Goal: Task Accomplishment & Management: Use online tool/utility

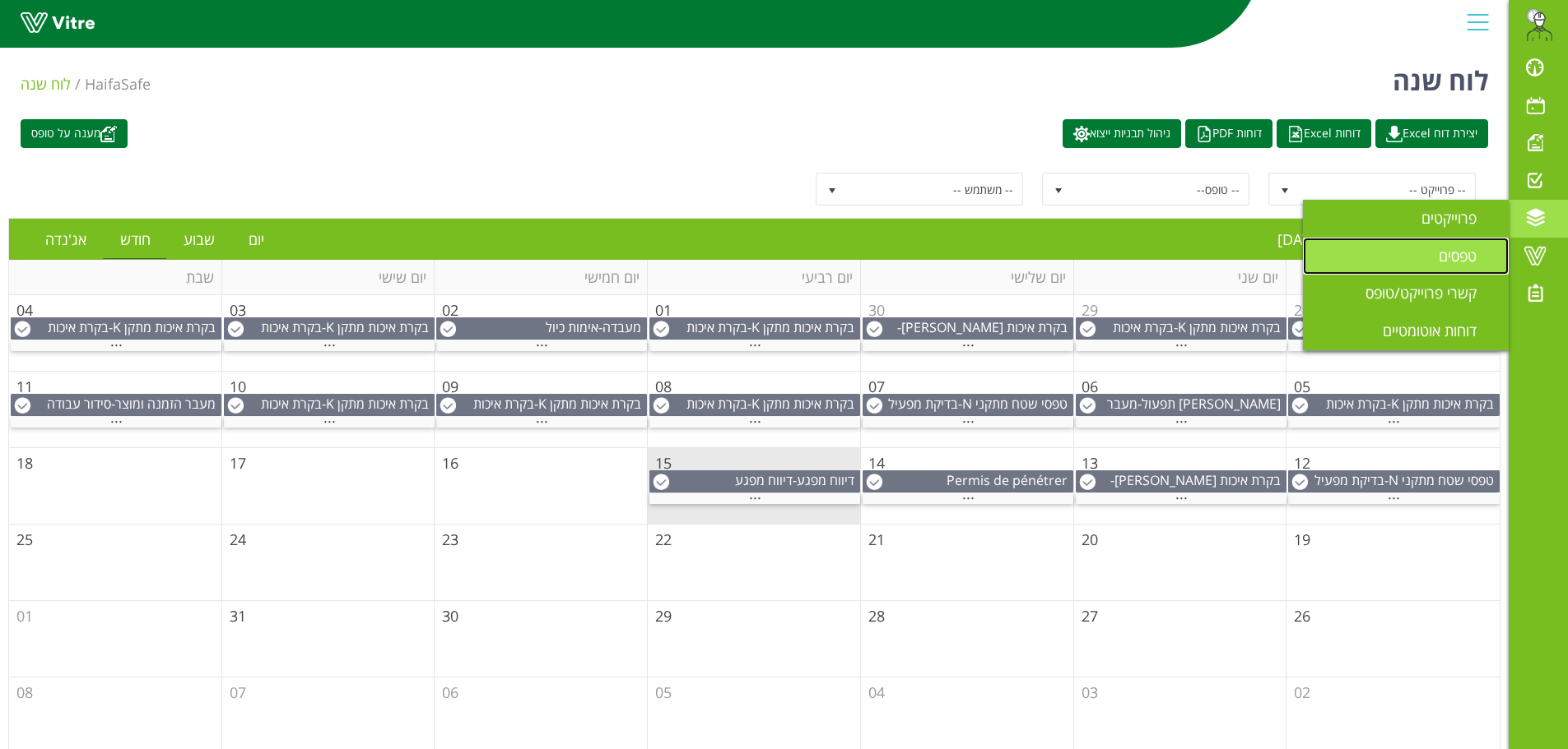
click at [1456, 250] on span "טפסים" at bounding box center [1468, 256] width 58 height 19
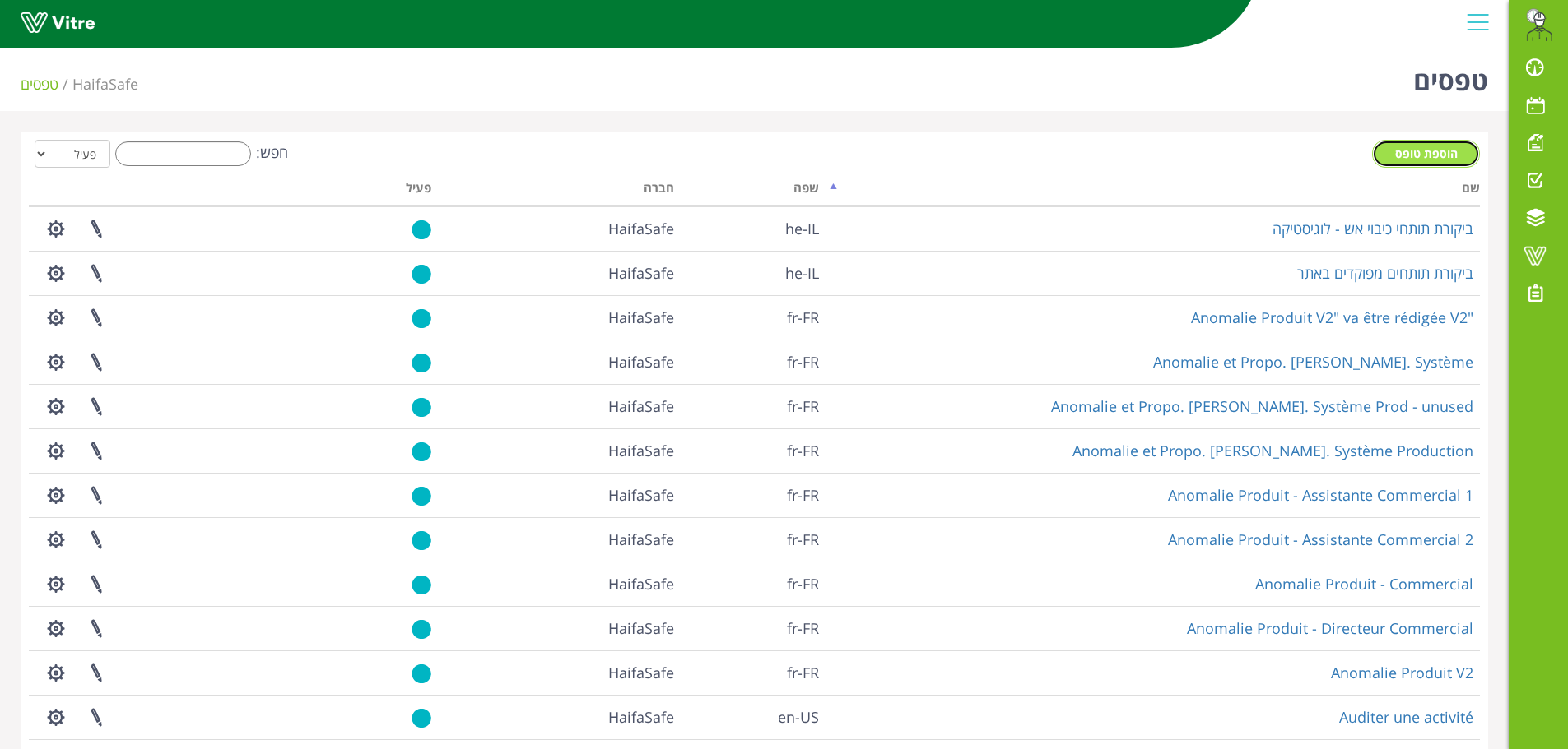
click at [1412, 149] on span "הוספת טופס" at bounding box center [1426, 153] width 63 height 15
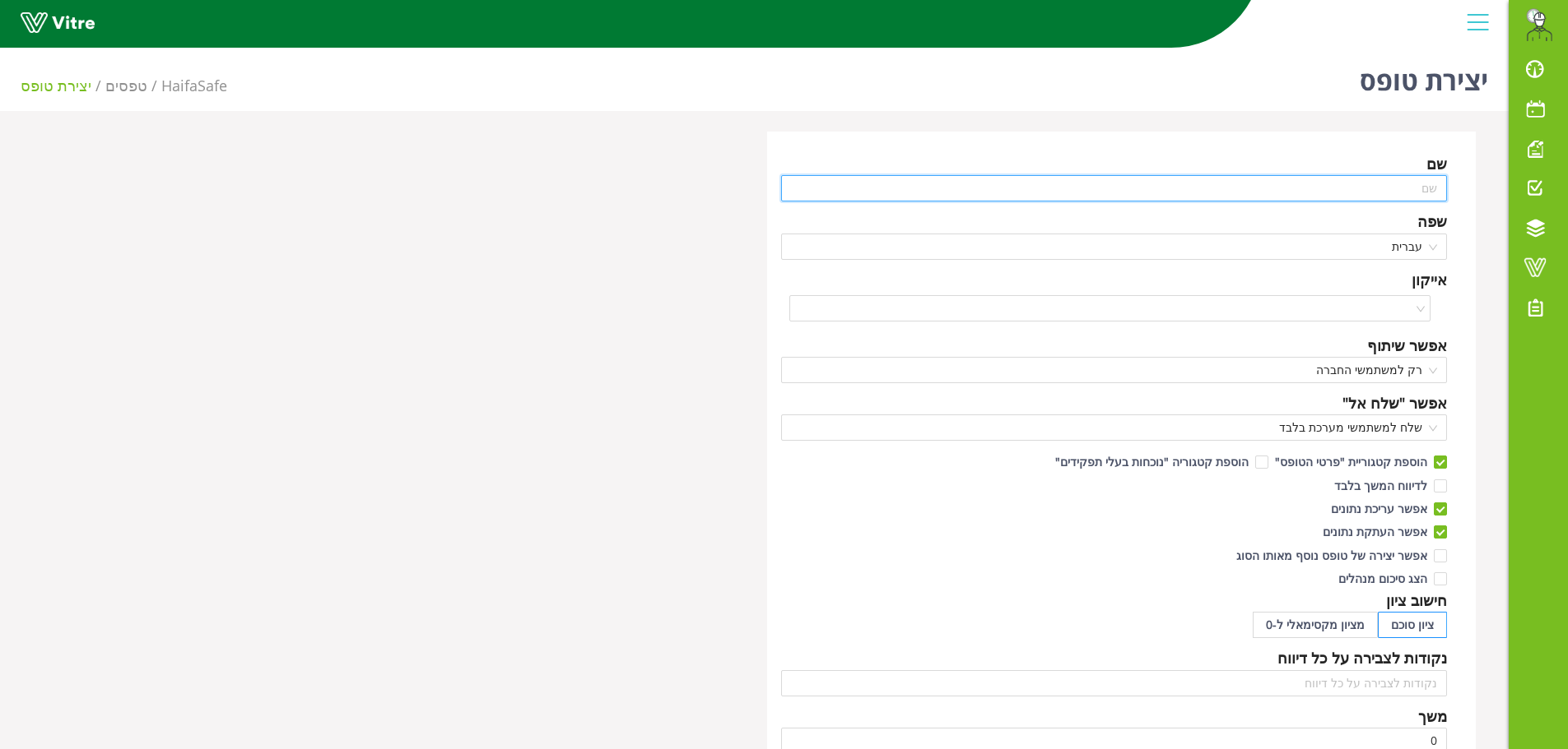
click at [1278, 190] on input "text" at bounding box center [1114, 188] width 666 height 26
type input "S"
type input "דוח בדיקת רכב - חיפה נגב טכנולוגיות"
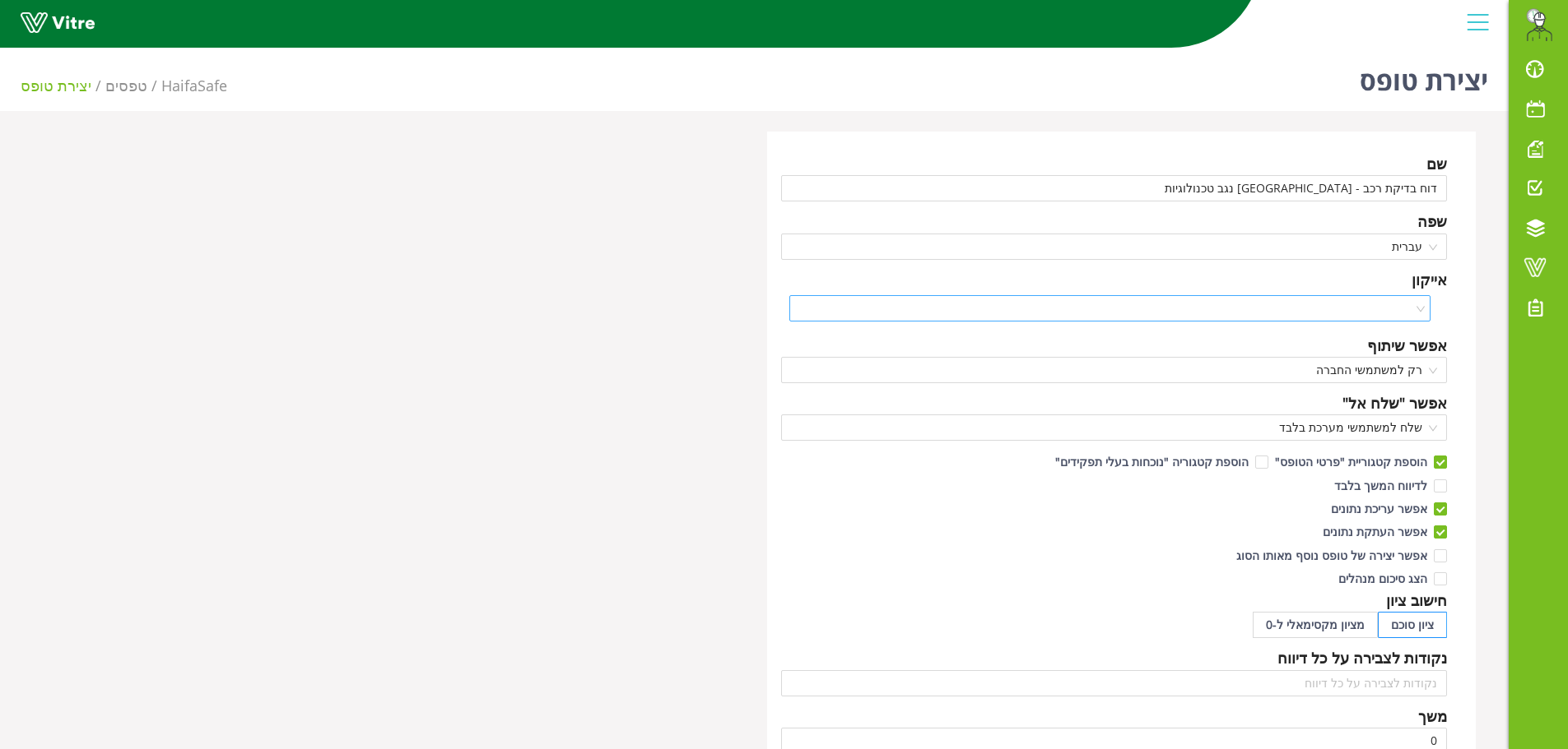
click at [1365, 308] on input "search" at bounding box center [1105, 309] width 610 height 25
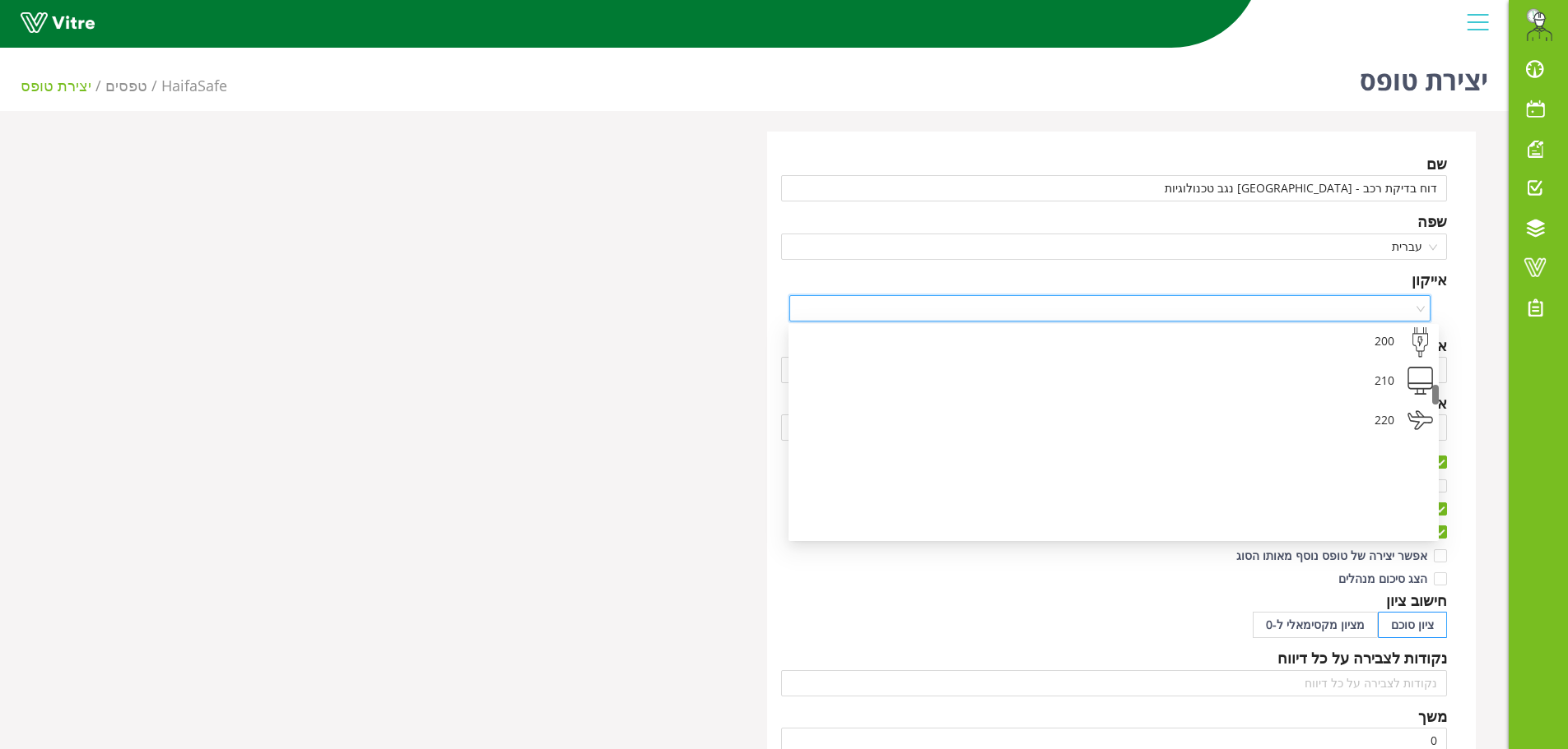
scroll to position [524, 0]
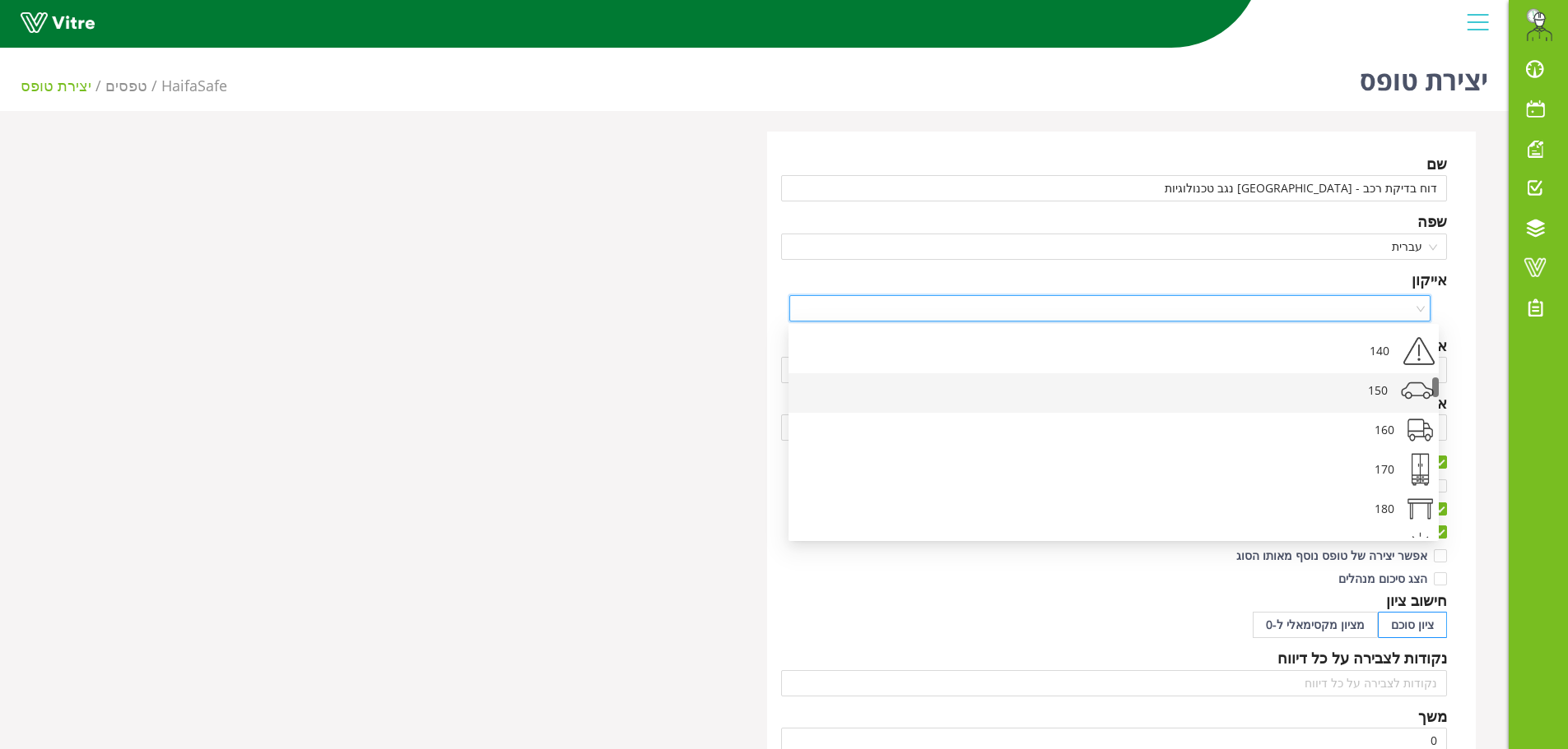
click at [1383, 398] on div "150" at bounding box center [1096, 393] width 591 height 40
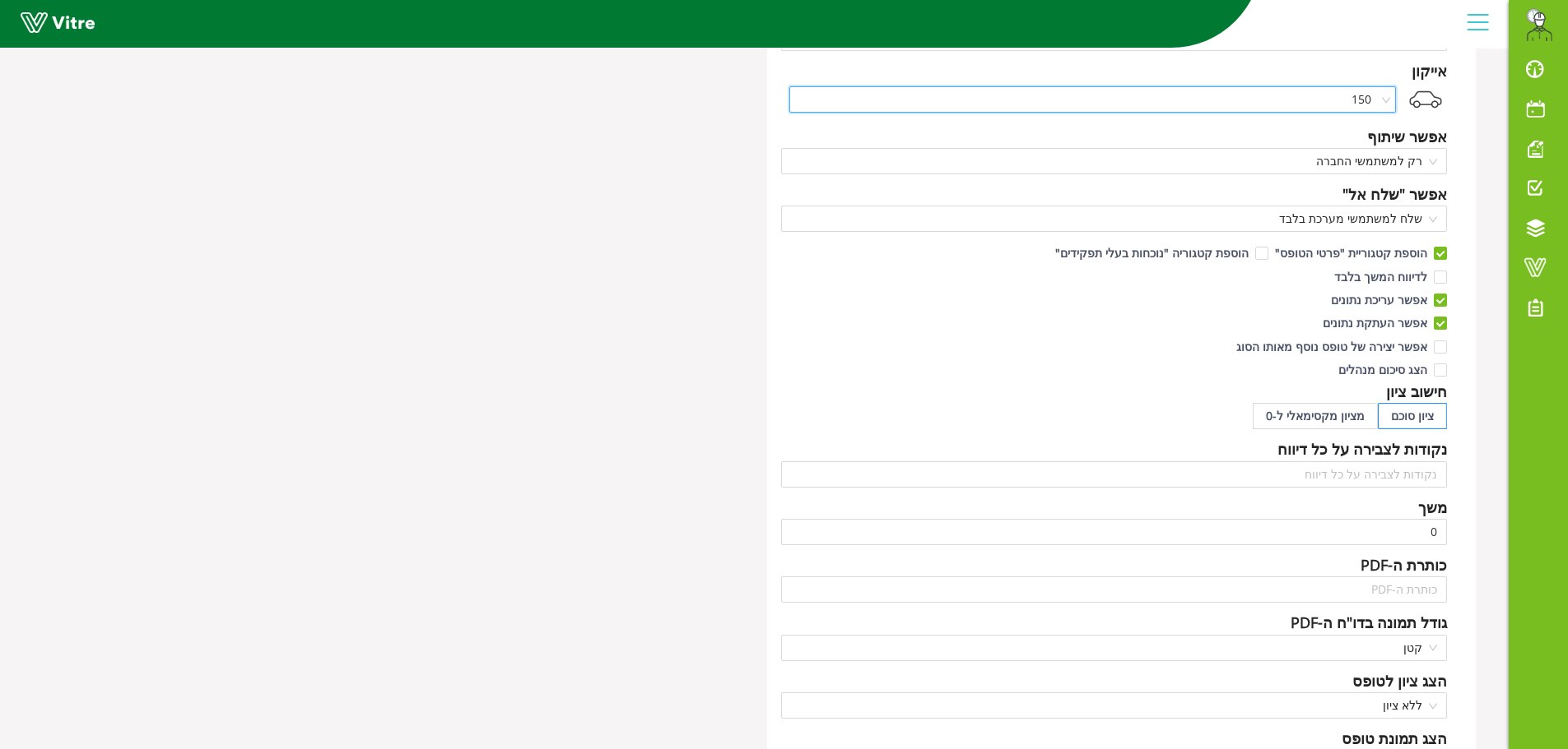
scroll to position [247, 0]
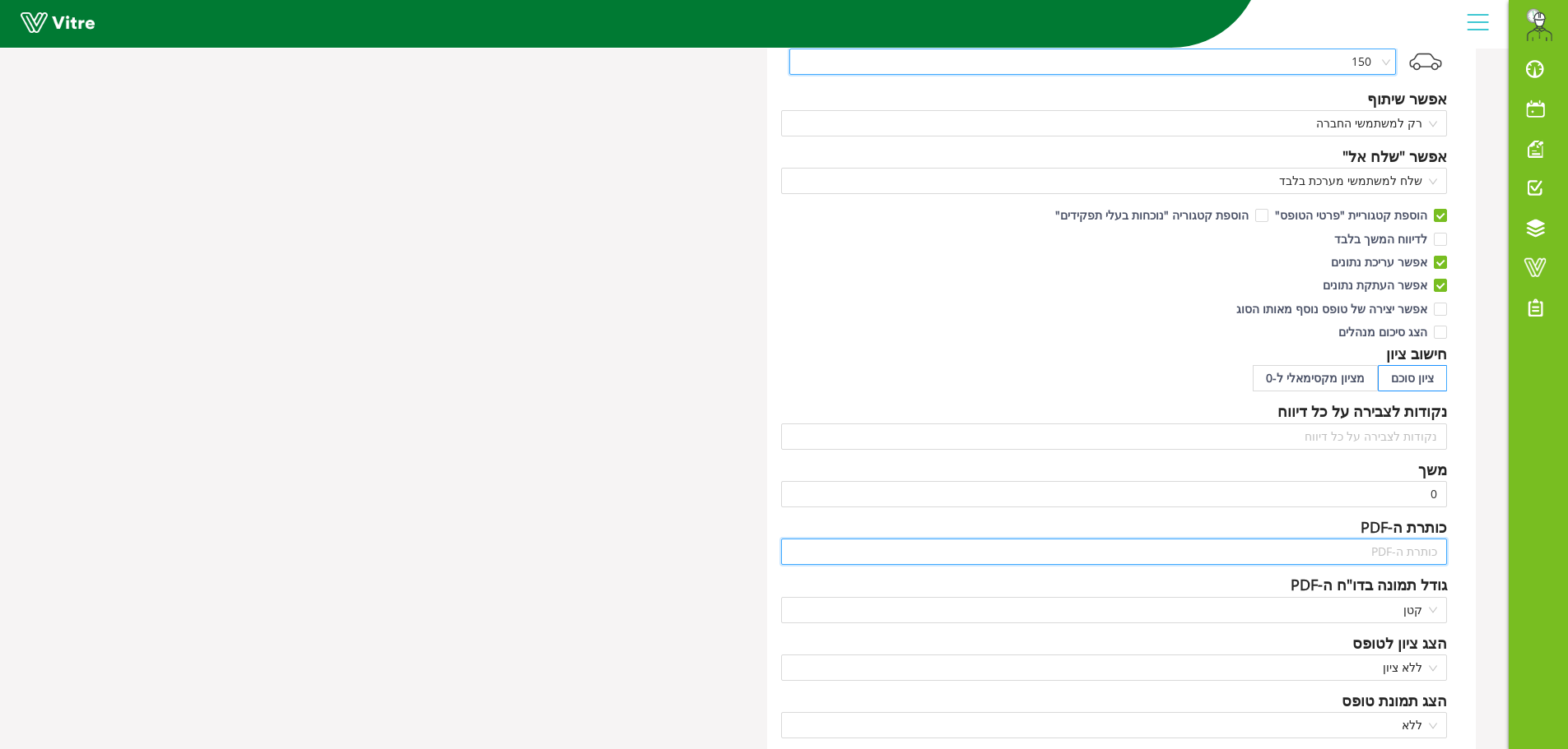
click at [1374, 547] on input "text" at bounding box center [1114, 551] width 666 height 26
type input "דוח בדיקת רכב"
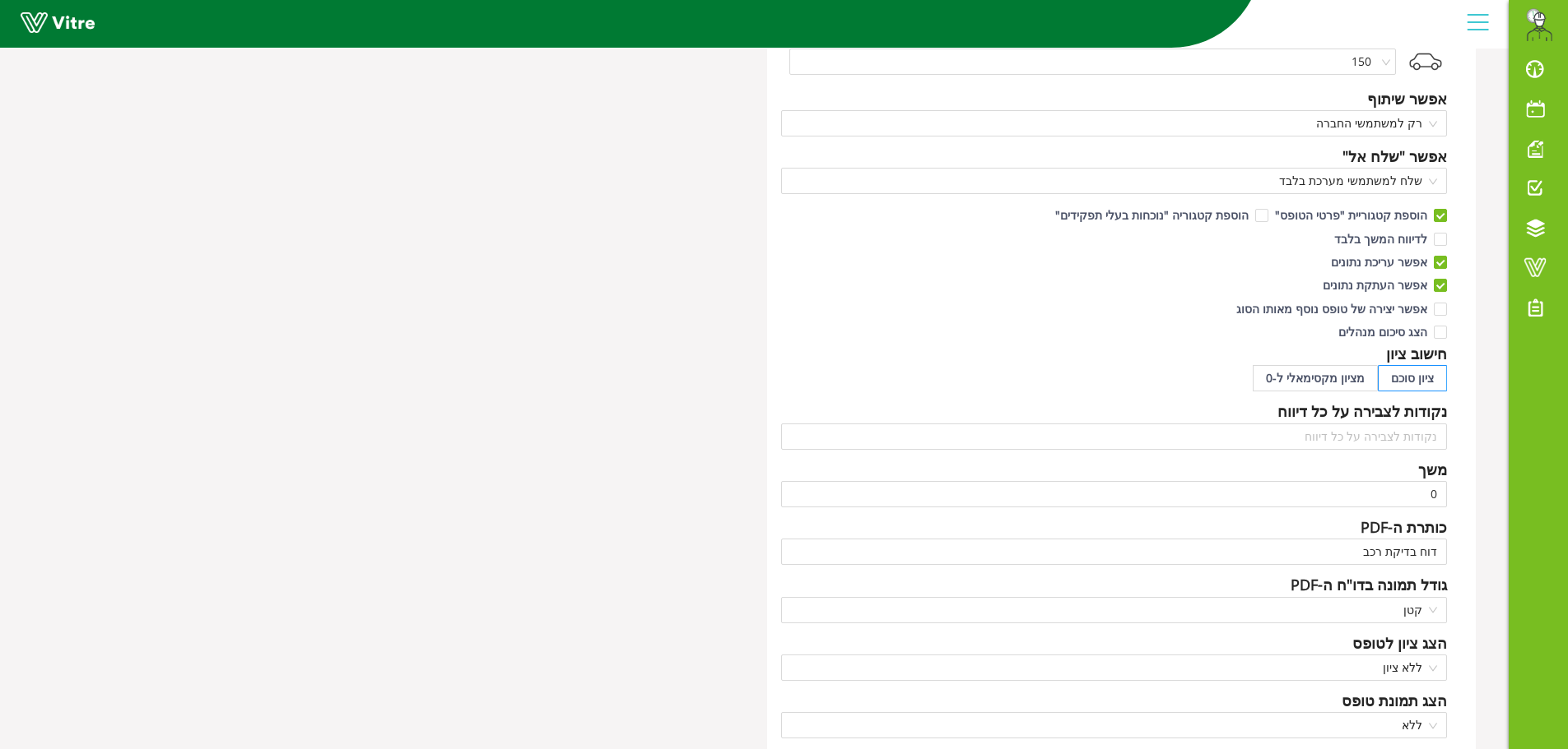
click at [1283, 624] on div "שם דוח בדיקת רכב - חיפה נגב טכנולוגיות שפה עברית אייקון 150 אפשר שיתוף רק למשתמ…" at bounding box center [1121, 421] width 710 height 1072
click at [1287, 620] on span "קטן" at bounding box center [1114, 611] width 647 height 25
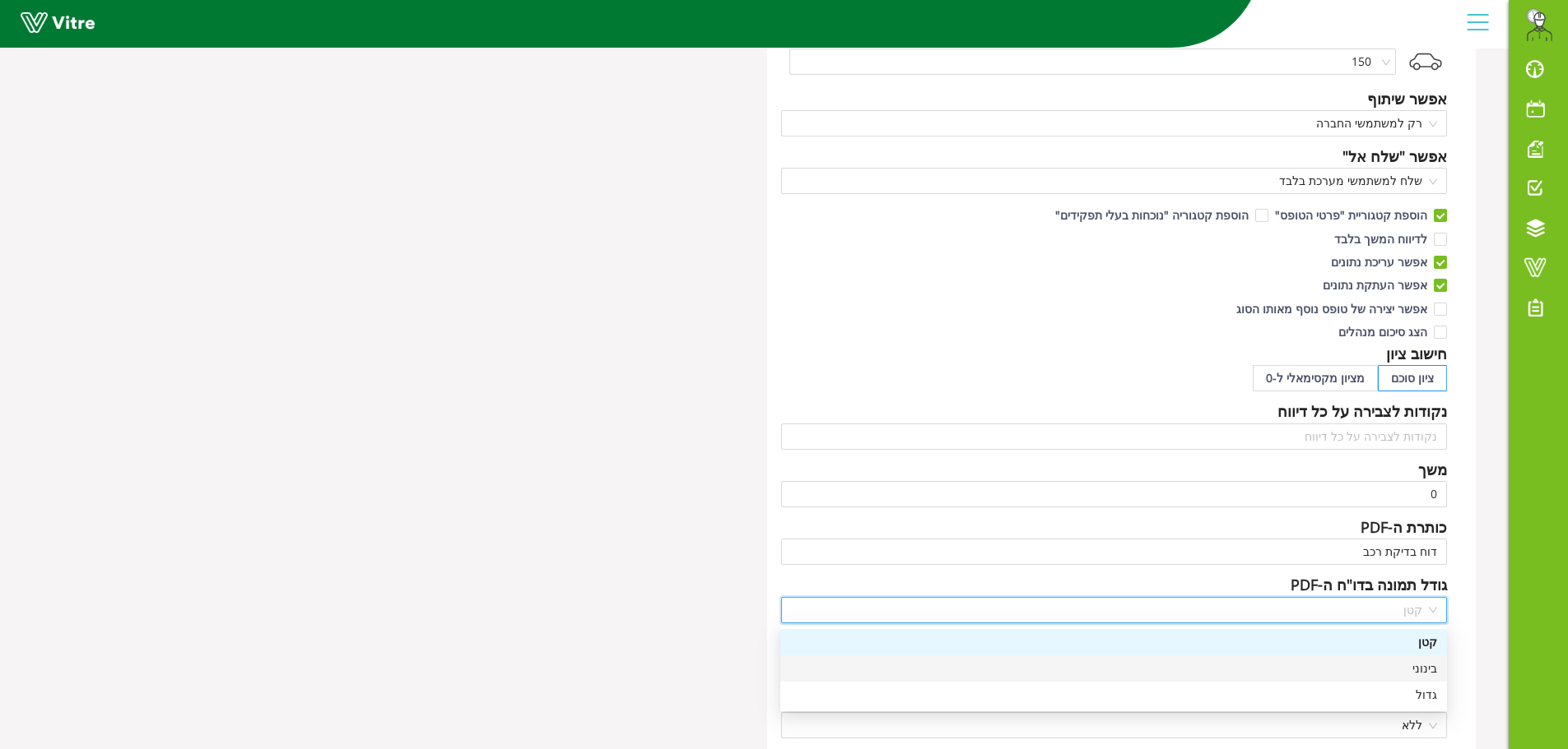
click at [1401, 667] on div "בינוני" at bounding box center [1113, 668] width 647 height 18
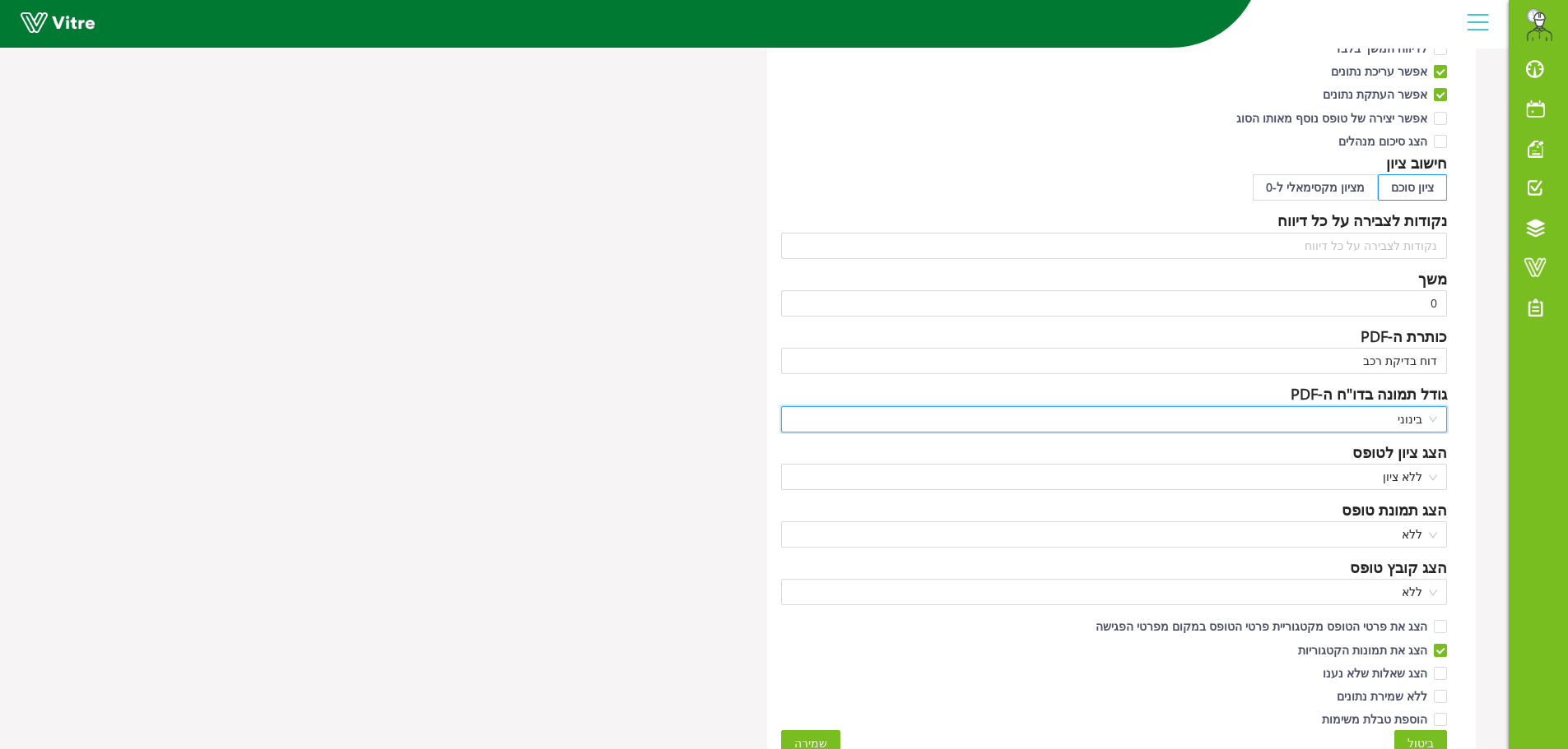
scroll to position [455, 0]
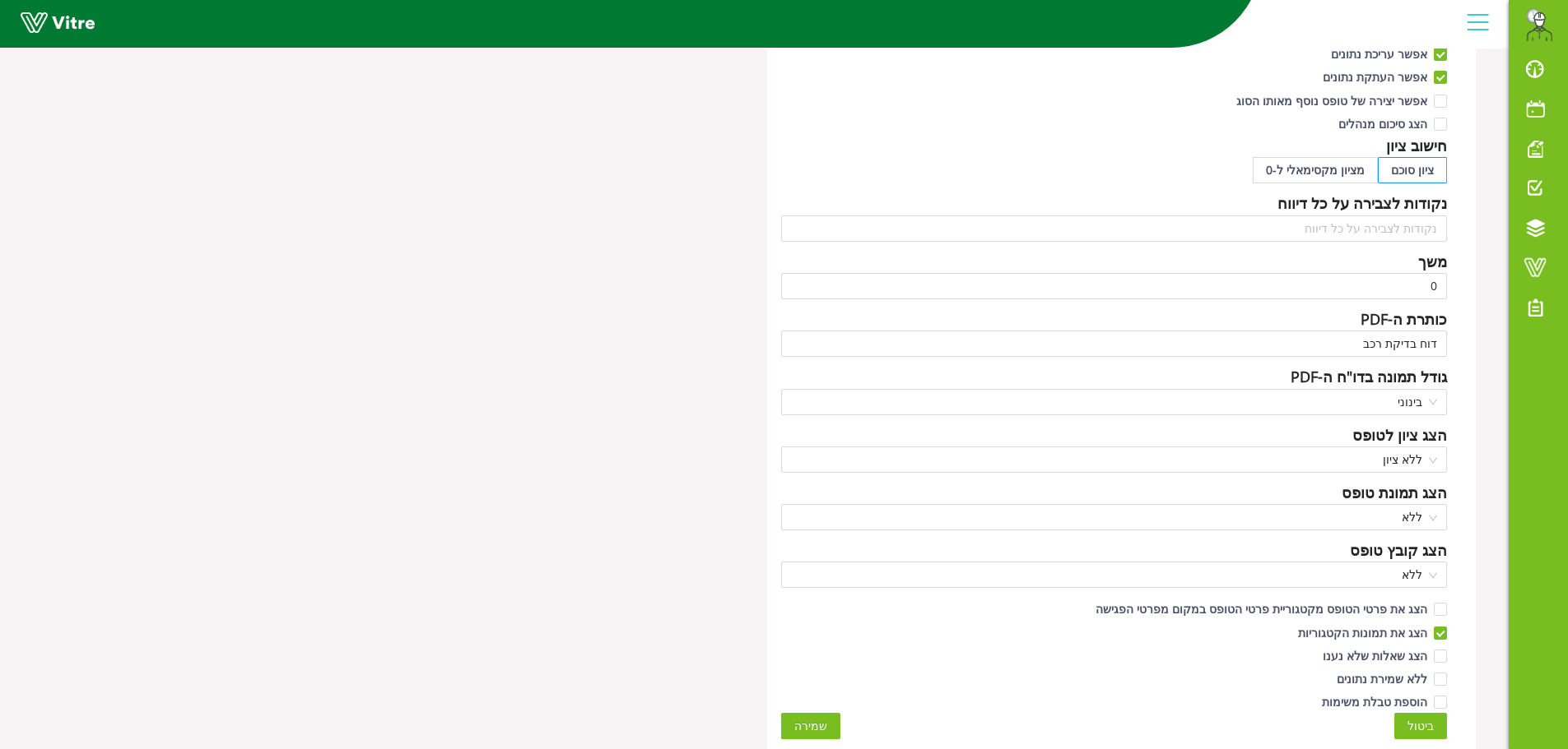
click at [810, 734] on span "שמירה" at bounding box center [810, 726] width 33 height 18
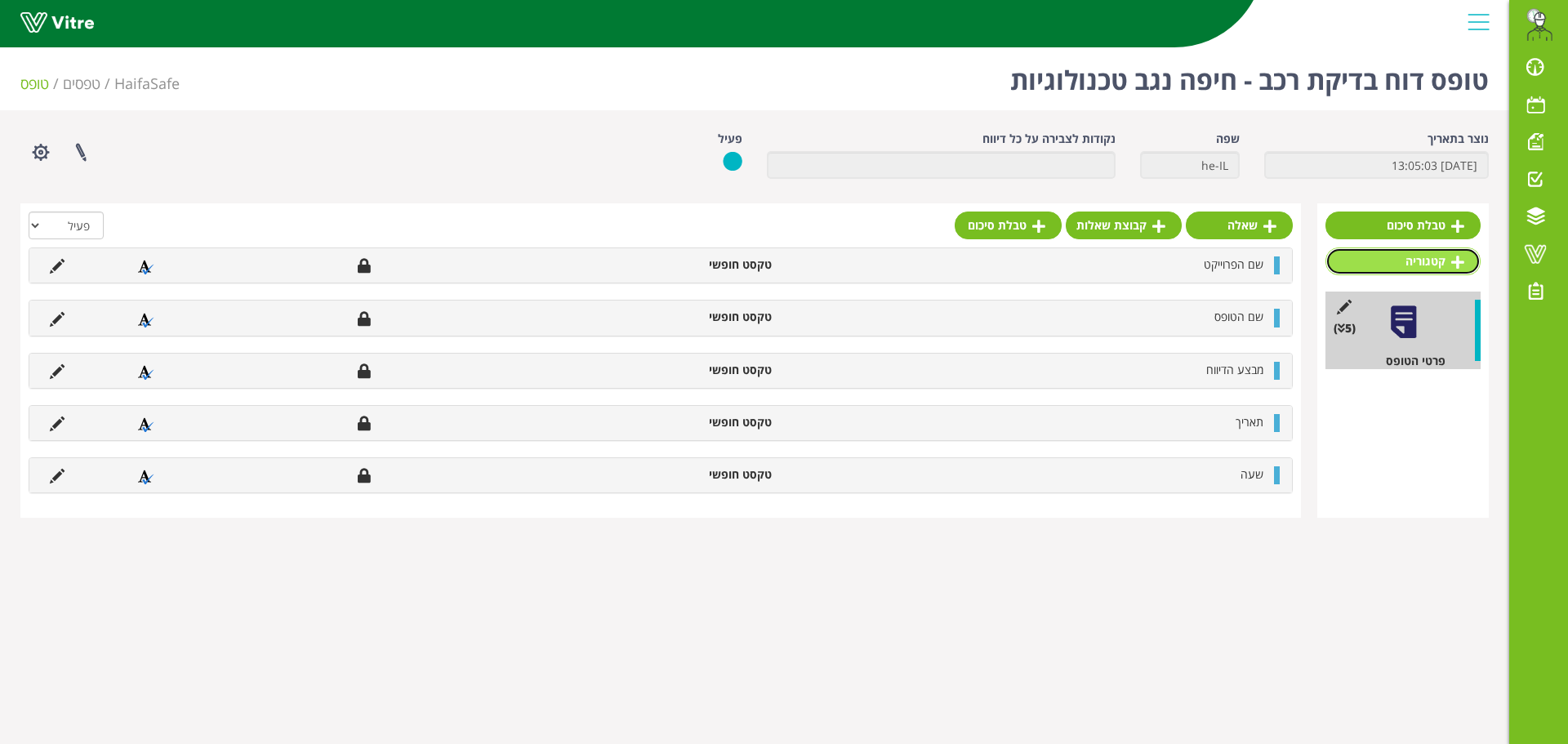
click at [1401, 266] on link "קטגוריה" at bounding box center [1403, 261] width 155 height 28
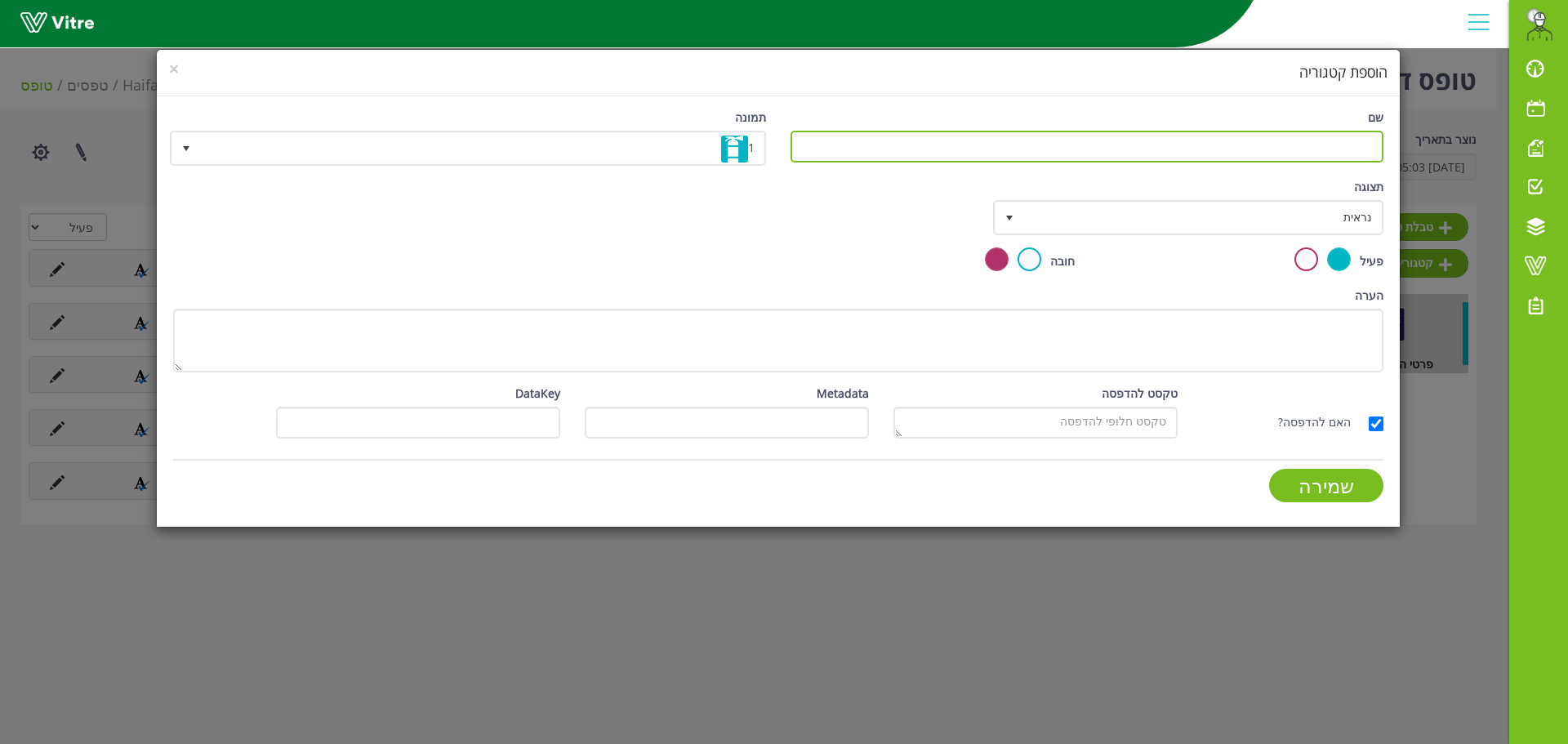
click at [1304, 147] on input "שם" at bounding box center [1087, 146] width 593 height 32
type input "פרטי הרכב"
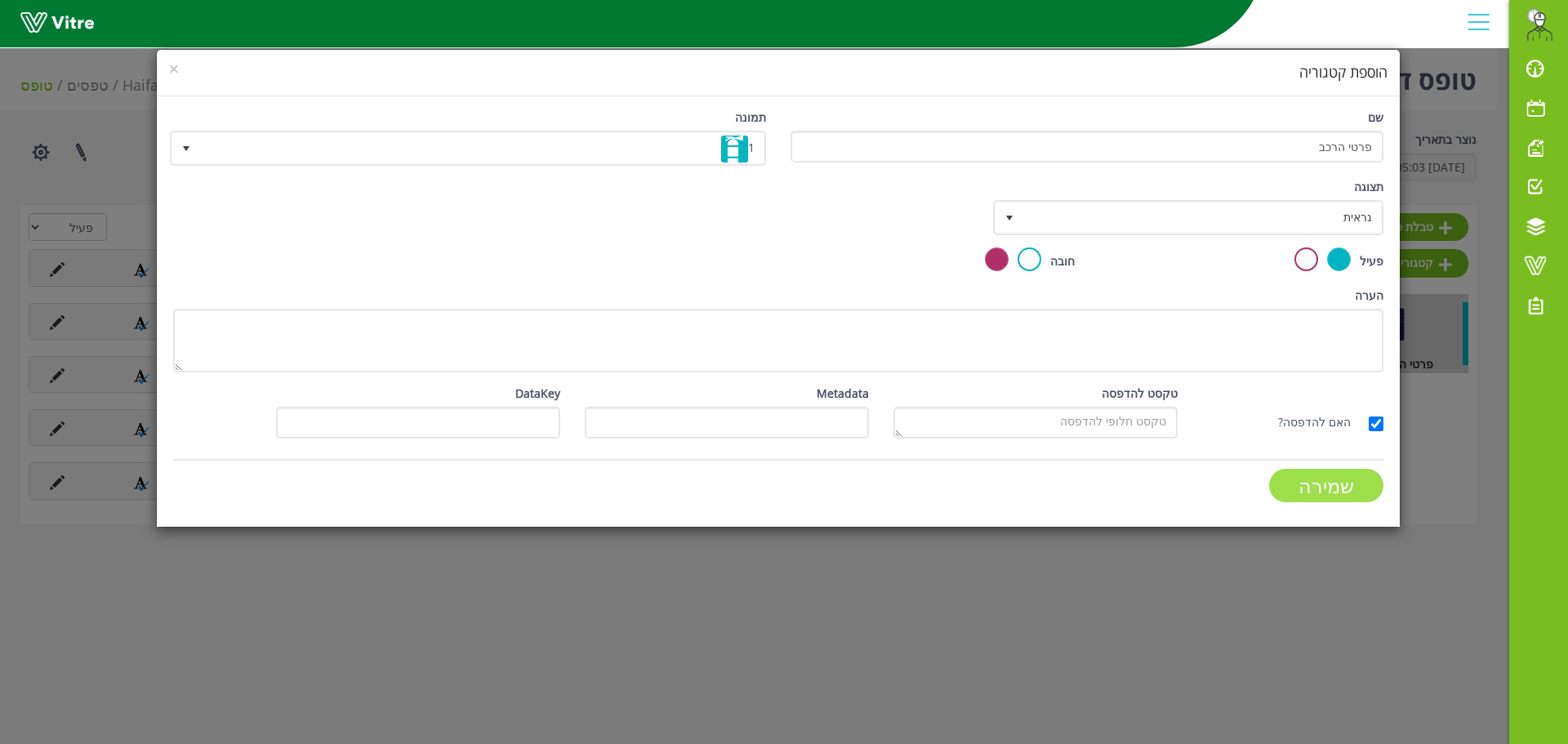
click at [1301, 484] on input "שמירה" at bounding box center [1326, 485] width 114 height 34
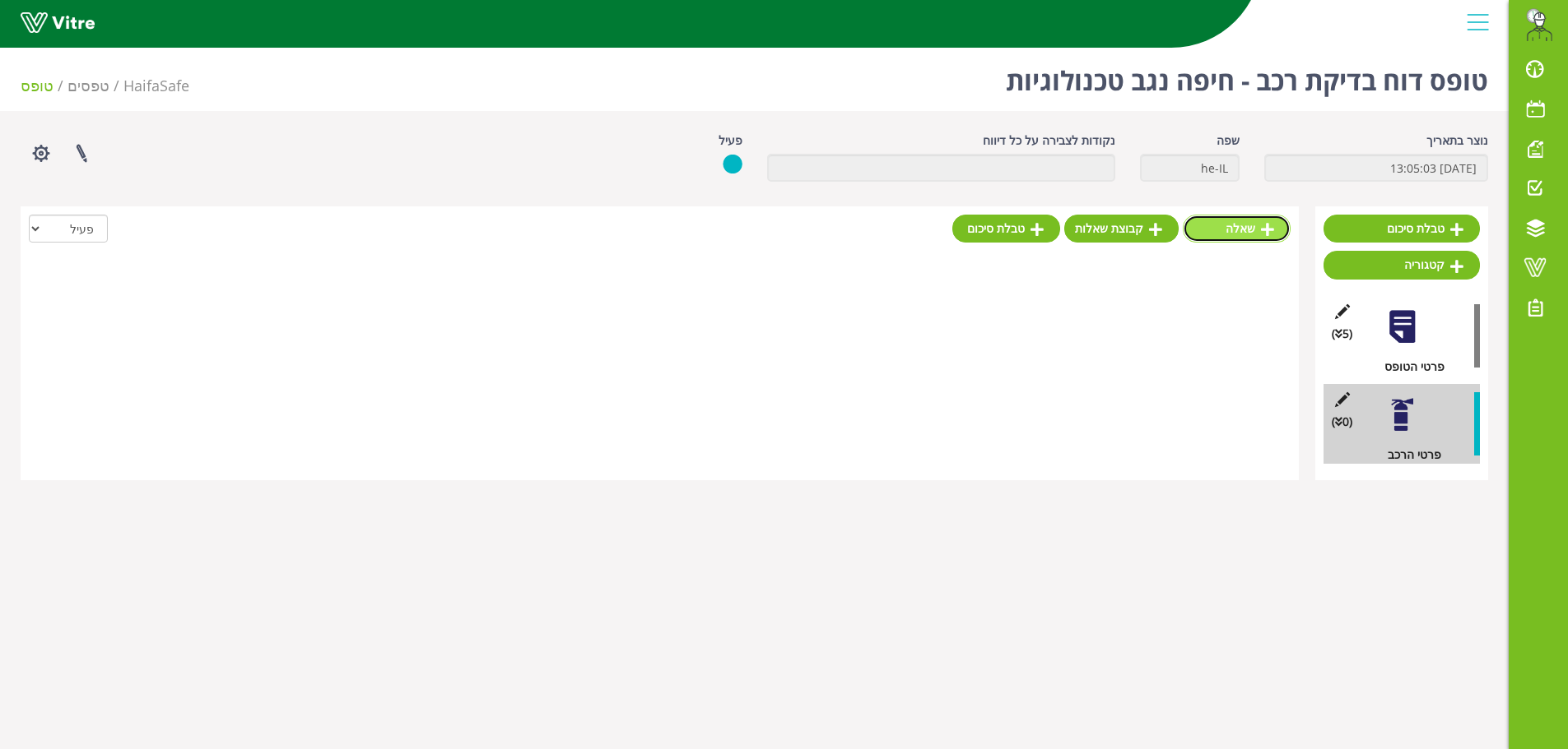
click at [1222, 234] on link "שאלה" at bounding box center [1237, 228] width 108 height 28
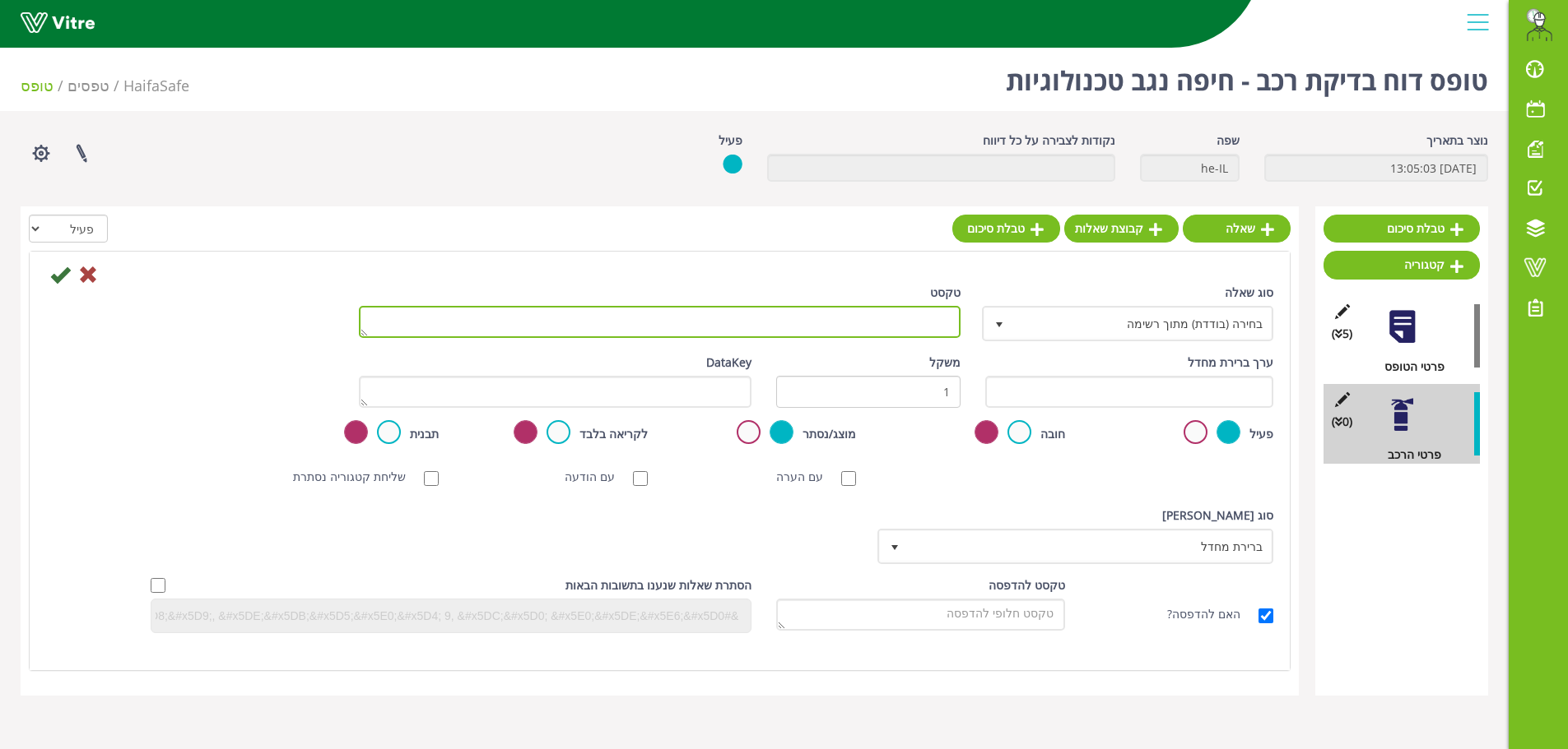
click at [894, 317] on textarea "טקסט" at bounding box center [659, 321] width 602 height 32
type textarea "ב"
type textarea "משמרת"
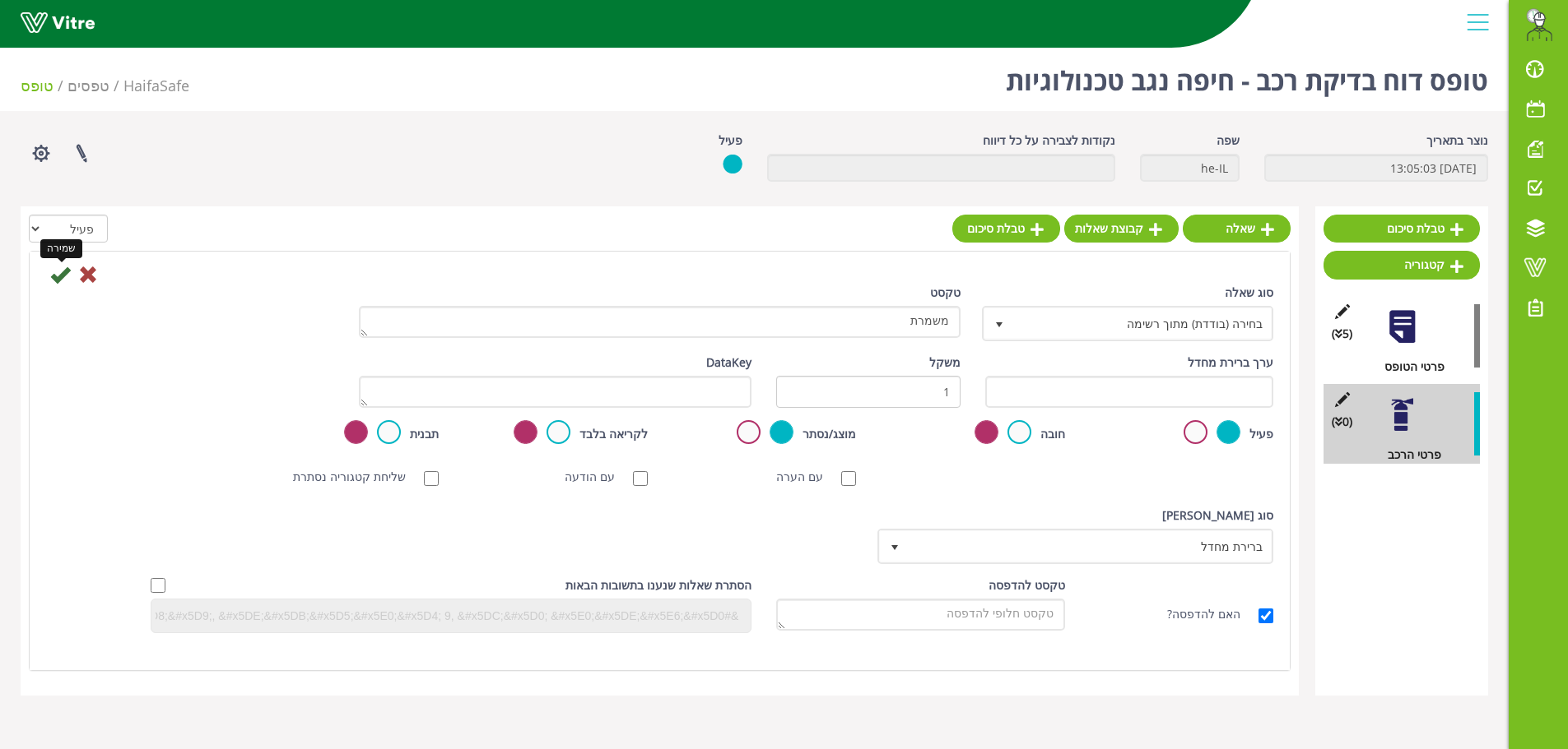
click at [61, 274] on icon at bounding box center [60, 274] width 19 height 19
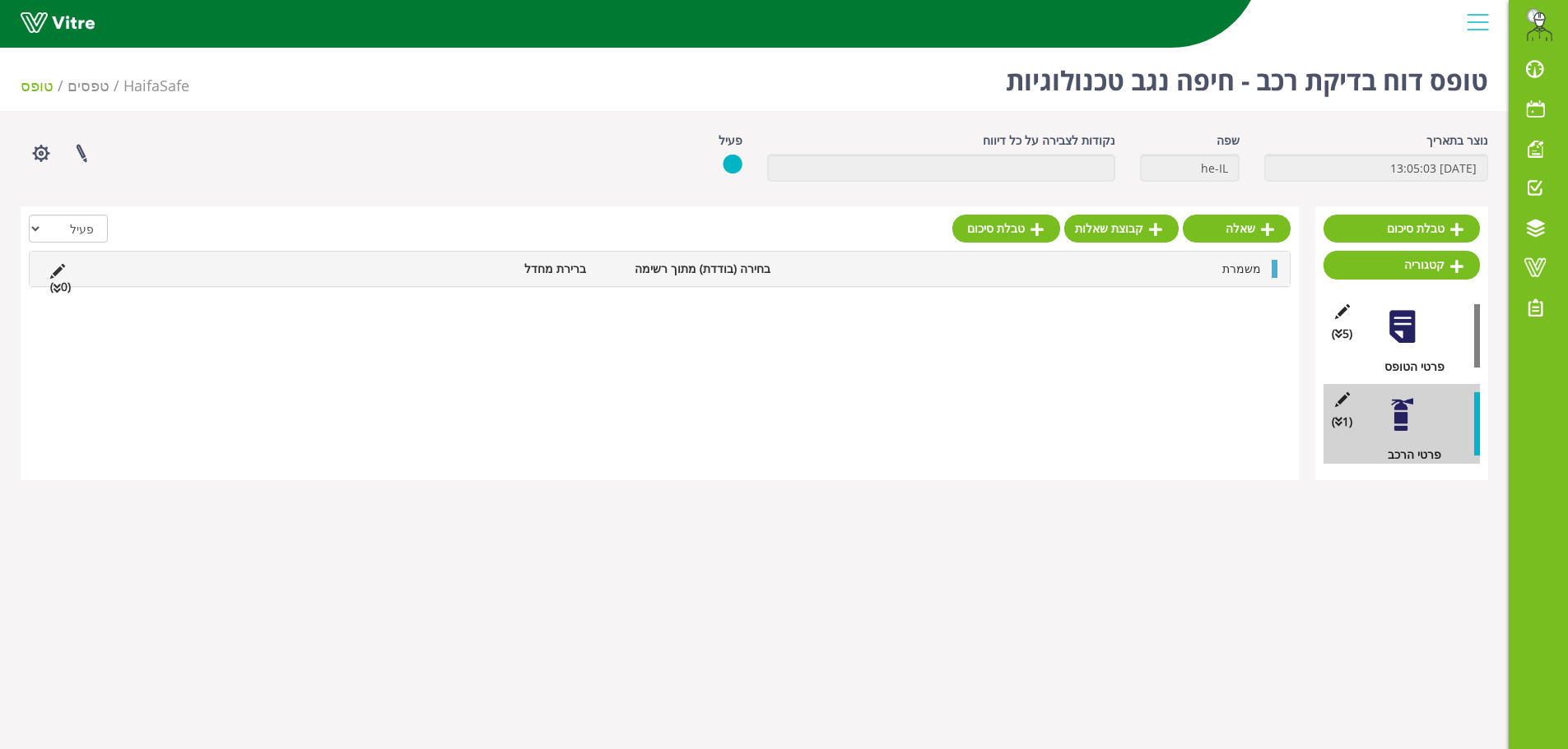
click at [53, 290] on li "(0 )" at bounding box center [60, 287] width 37 height 18
click at [1238, 311] on link "תשובה" at bounding box center [1216, 308] width 108 height 28
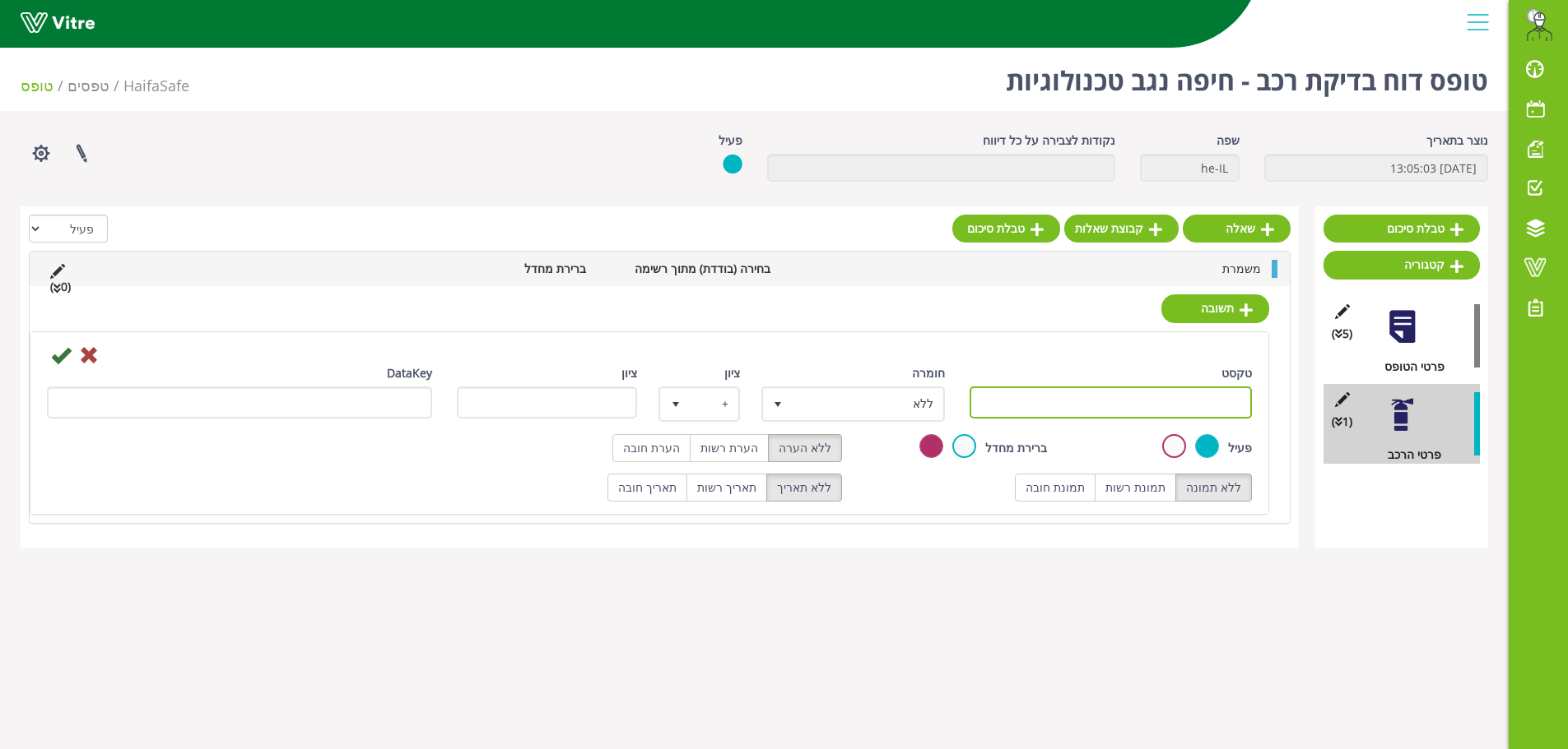
click at [1162, 406] on input "טקסט" at bounding box center [1110, 402] width 283 height 32
type input "בוקר"
click at [60, 361] on icon at bounding box center [61, 355] width 19 height 19
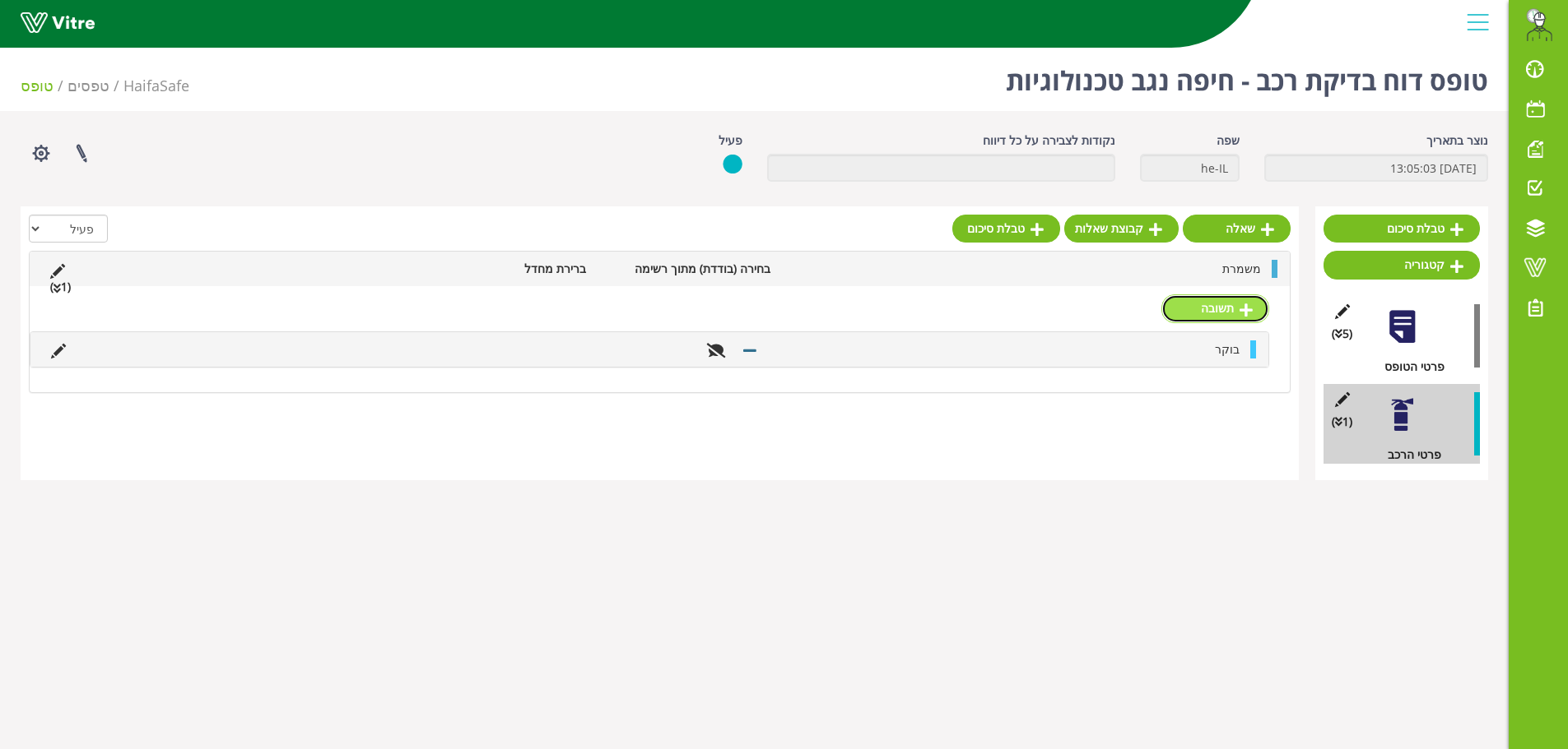
click at [1232, 314] on link "תשובה" at bounding box center [1216, 308] width 108 height 28
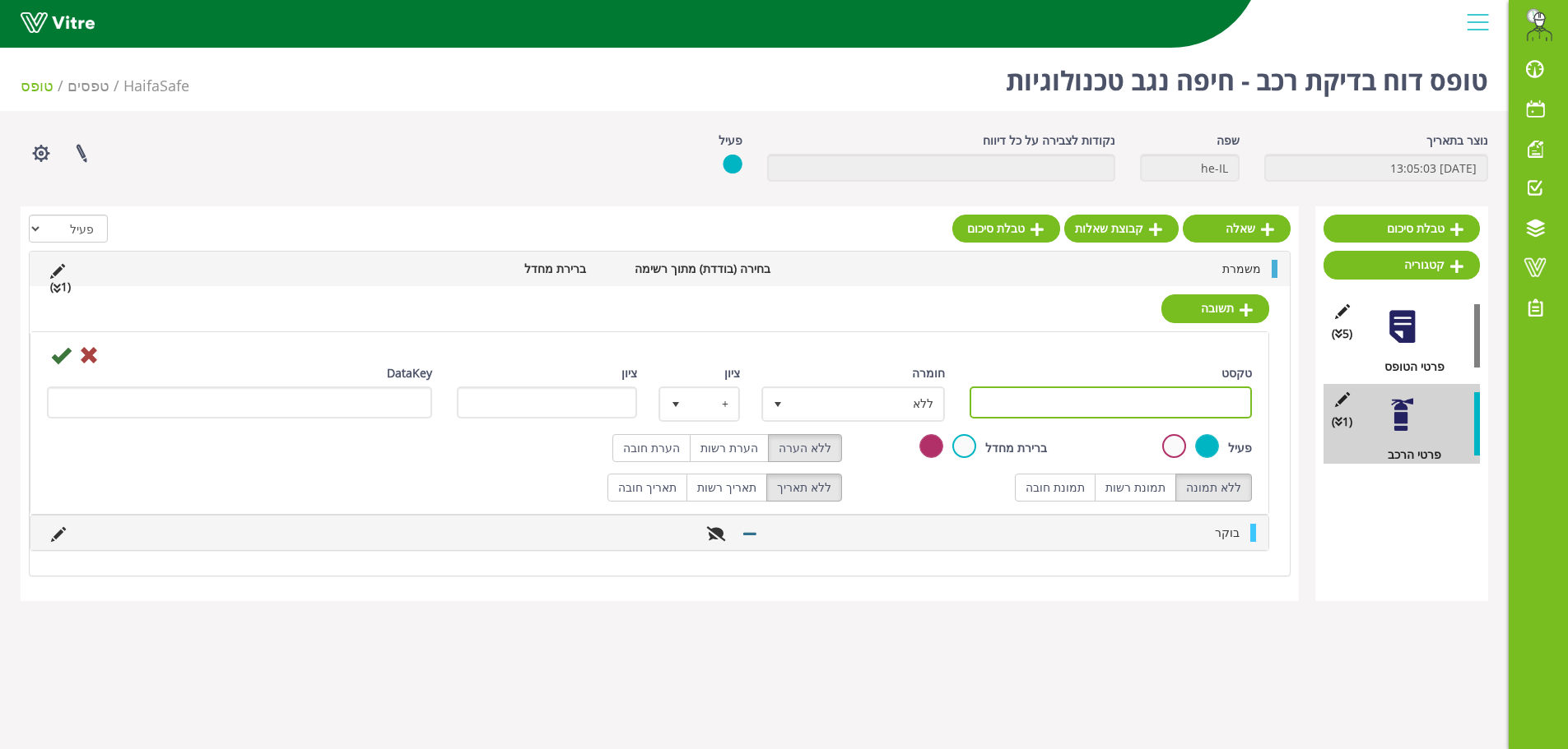
click at [1215, 407] on input "טקסט" at bounding box center [1110, 402] width 283 height 32
type input "לילה"
click at [57, 357] on icon at bounding box center [61, 355] width 19 height 19
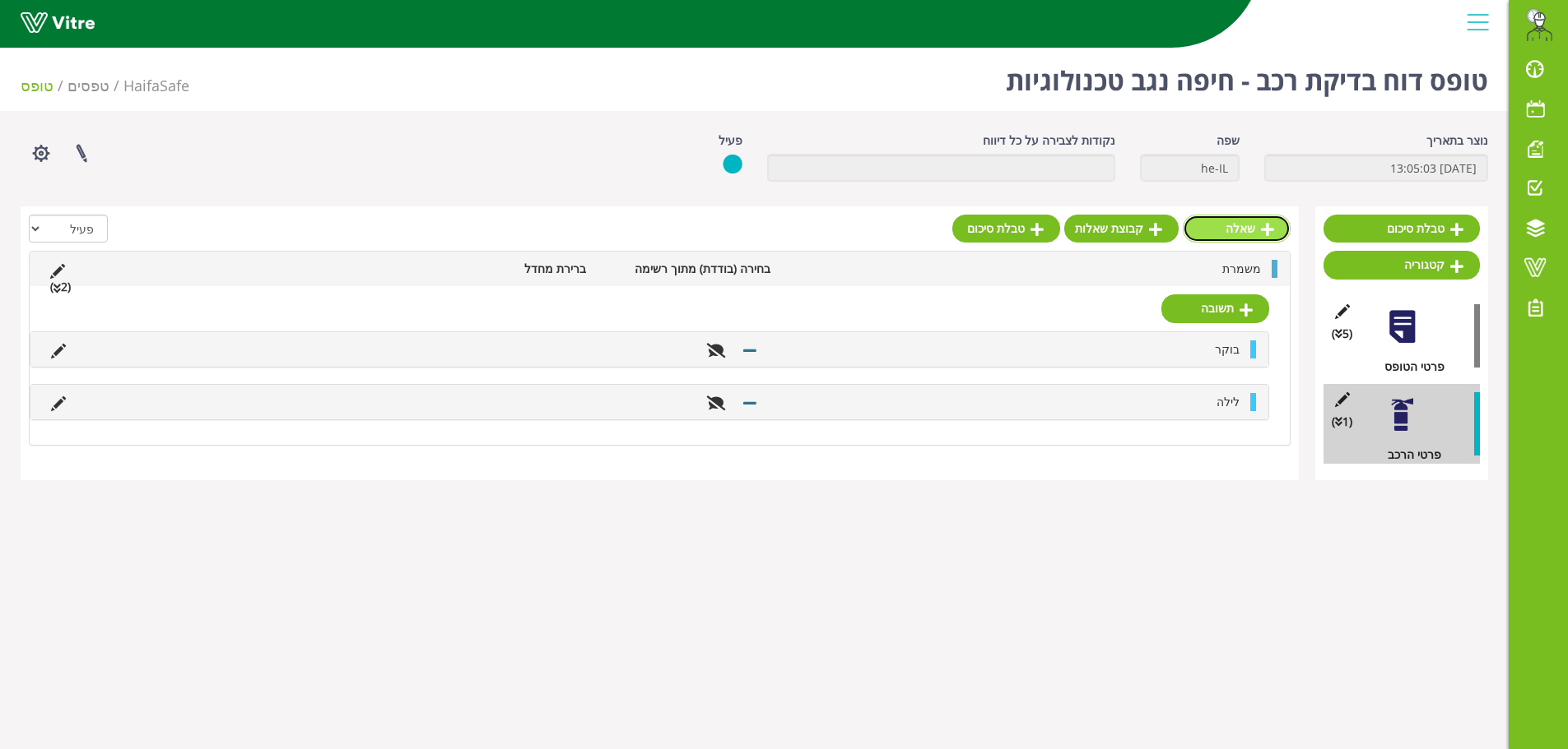
click at [1246, 226] on link "שאלה" at bounding box center [1237, 228] width 108 height 28
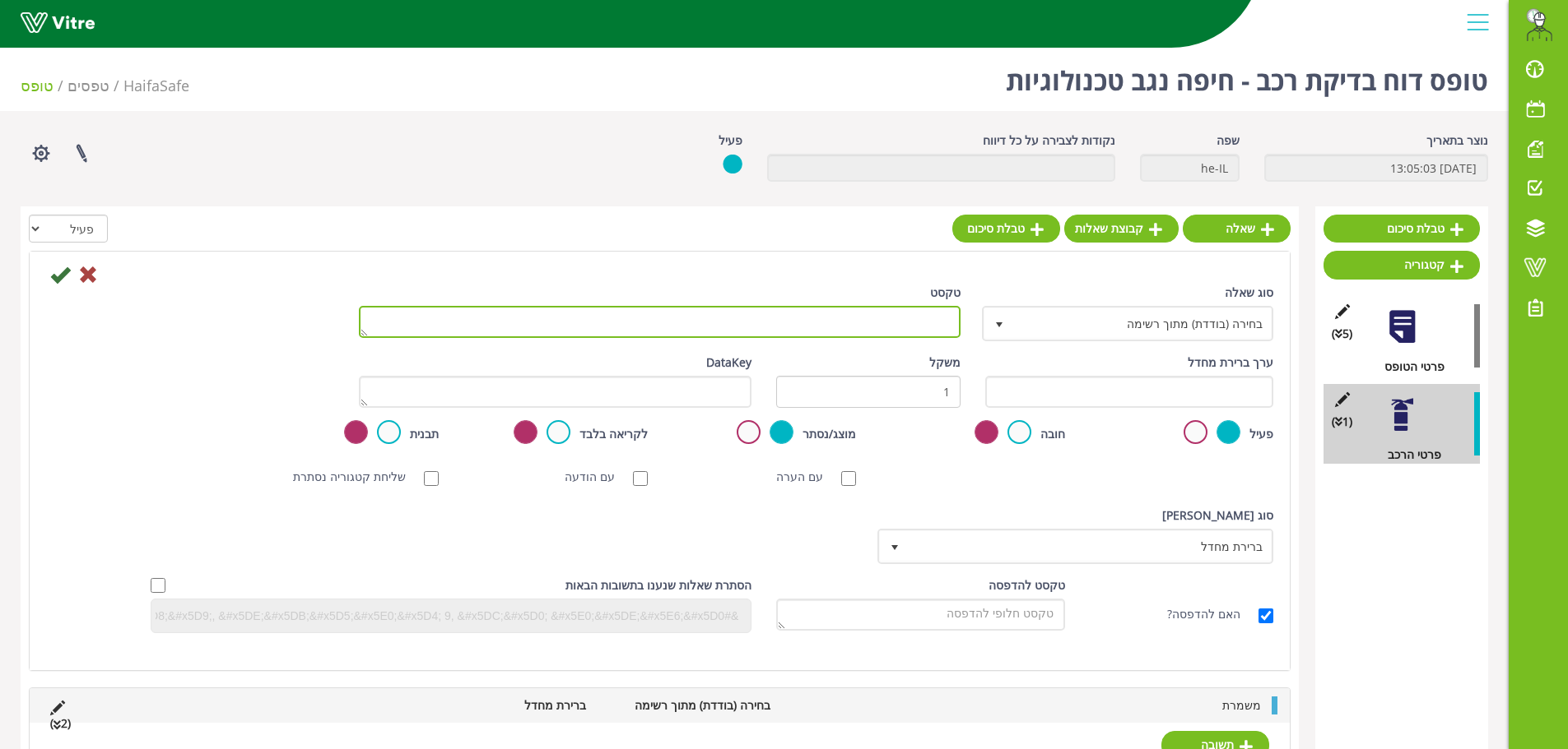
click at [891, 320] on textarea "טקסט" at bounding box center [659, 321] width 602 height 32
type textarea "סוג הרכב"
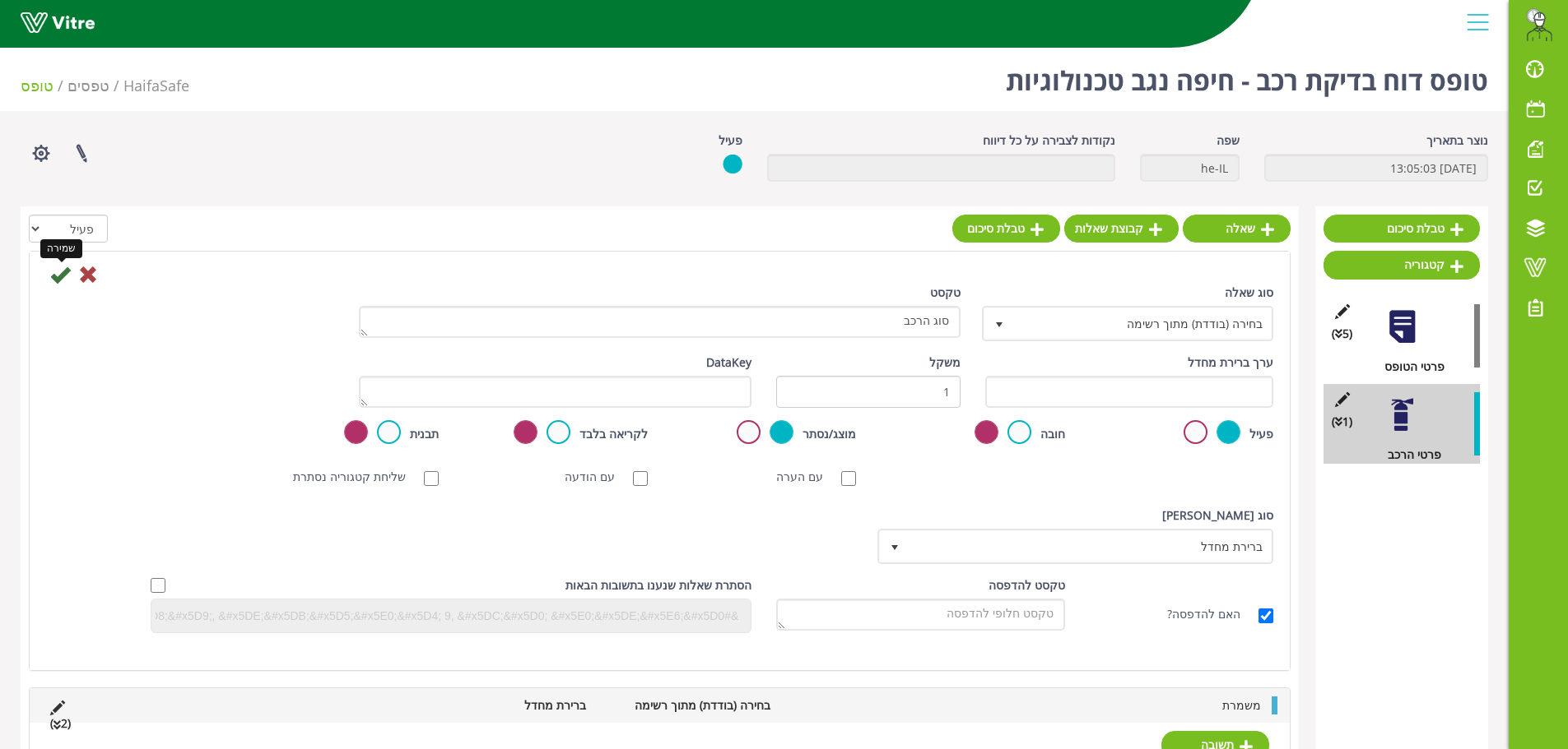
click at [53, 271] on icon at bounding box center [60, 274] width 19 height 19
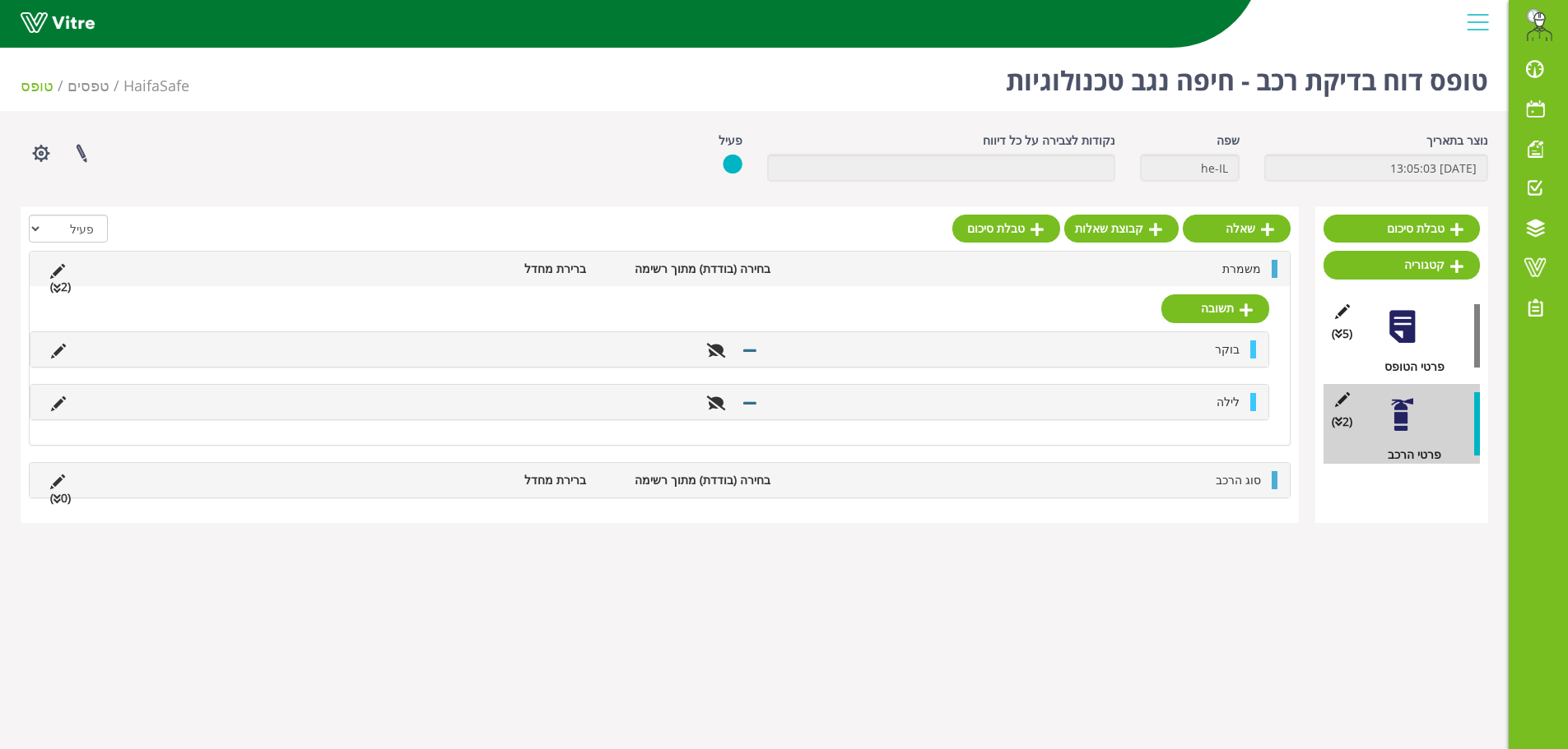
click at [64, 501] on li "(0 )" at bounding box center [60, 498] width 37 height 18
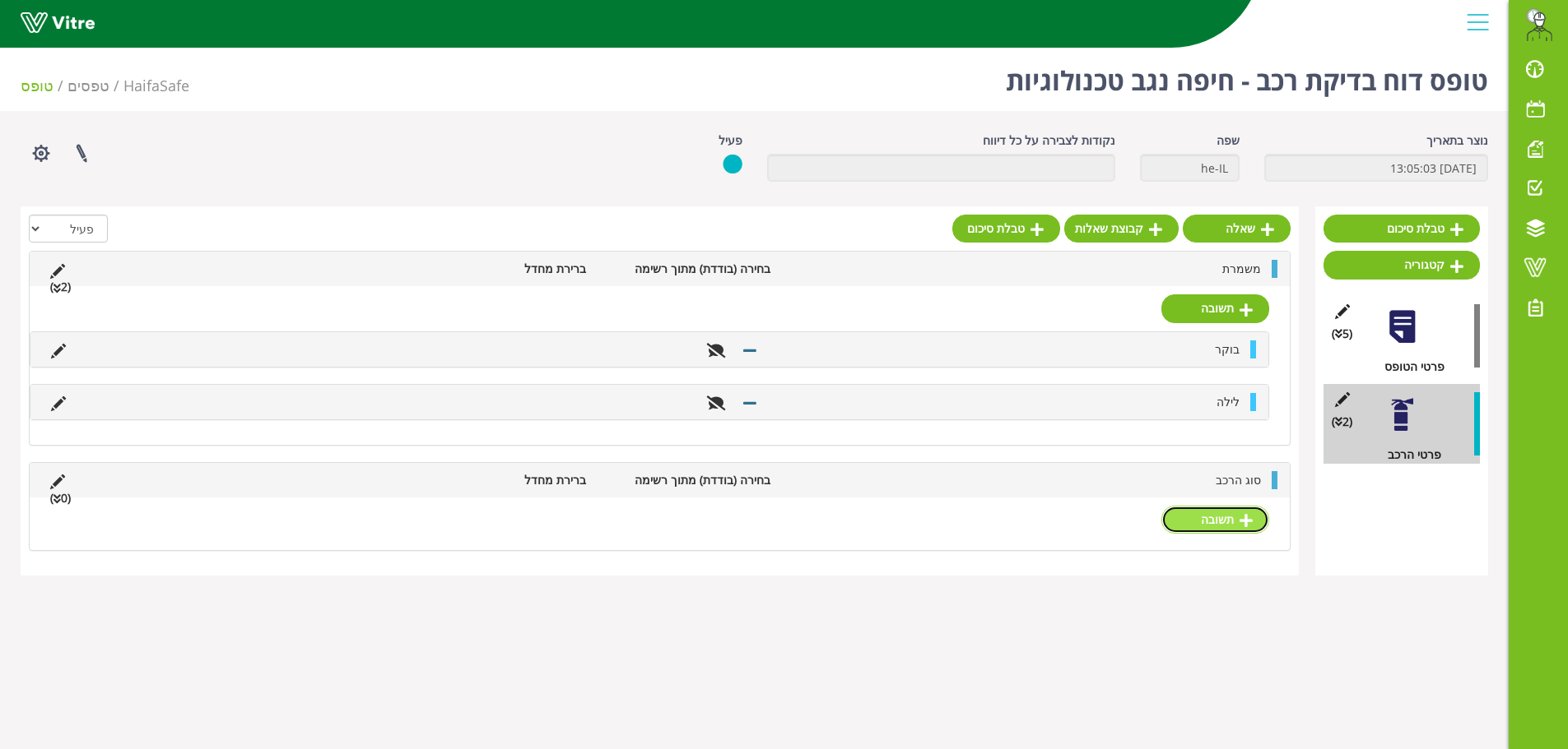
click at [1234, 522] on link "תשובה" at bounding box center [1216, 519] width 108 height 28
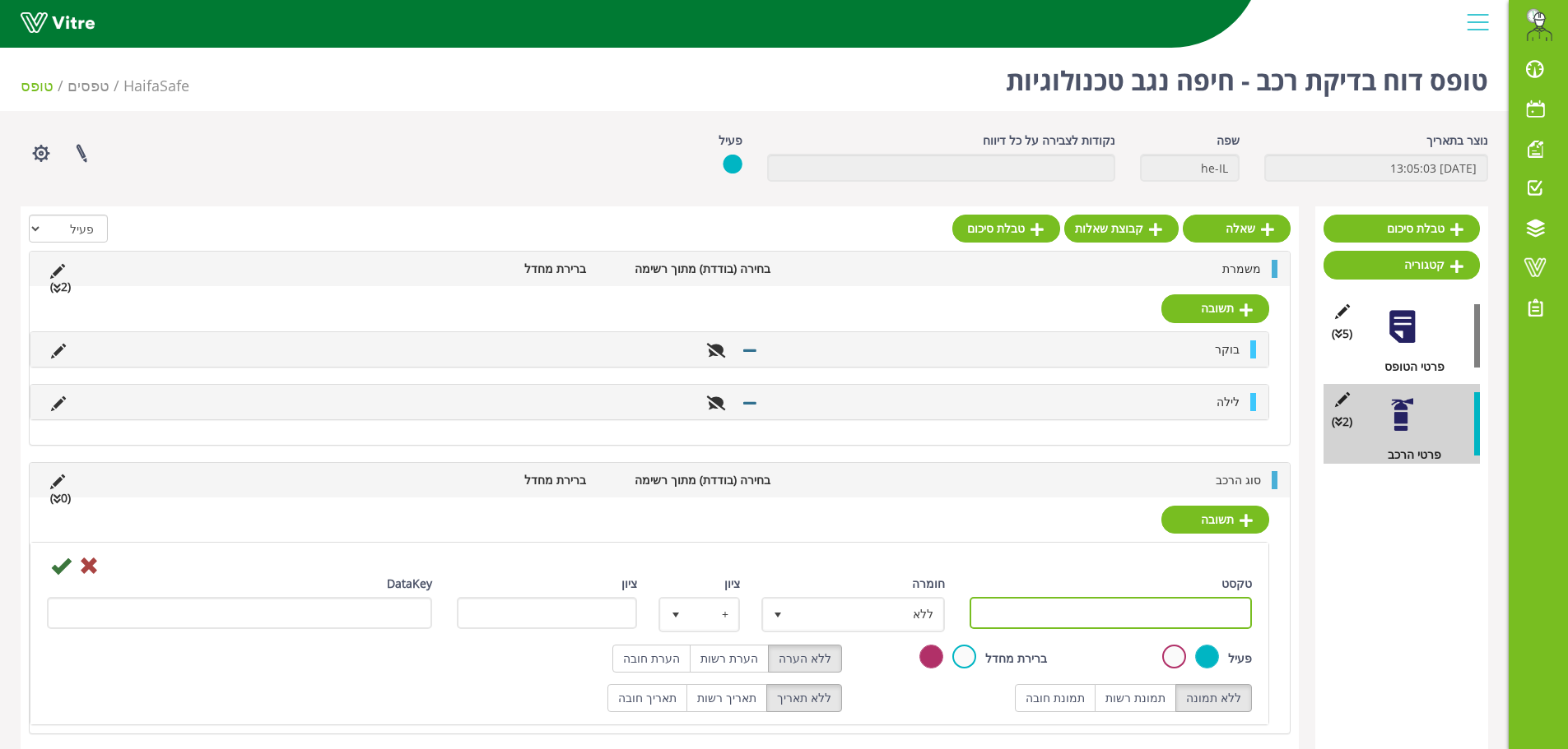
click at [1101, 626] on input "טקסט" at bounding box center [1110, 613] width 283 height 32
type input "טויוטה היילאקס"
click at [58, 564] on icon at bounding box center [61, 566] width 19 height 19
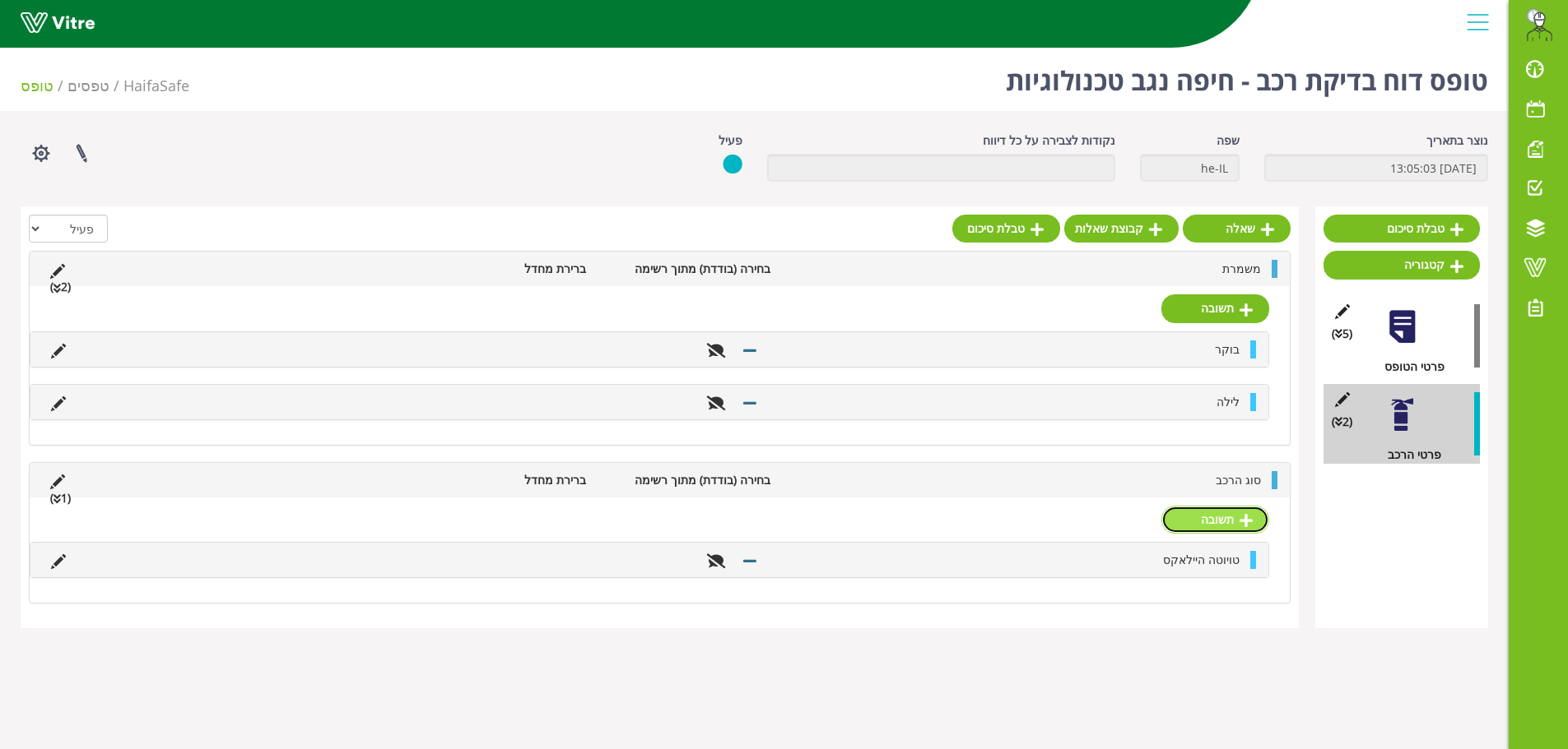
click at [1252, 517] on link "תשובה" at bounding box center [1216, 519] width 108 height 28
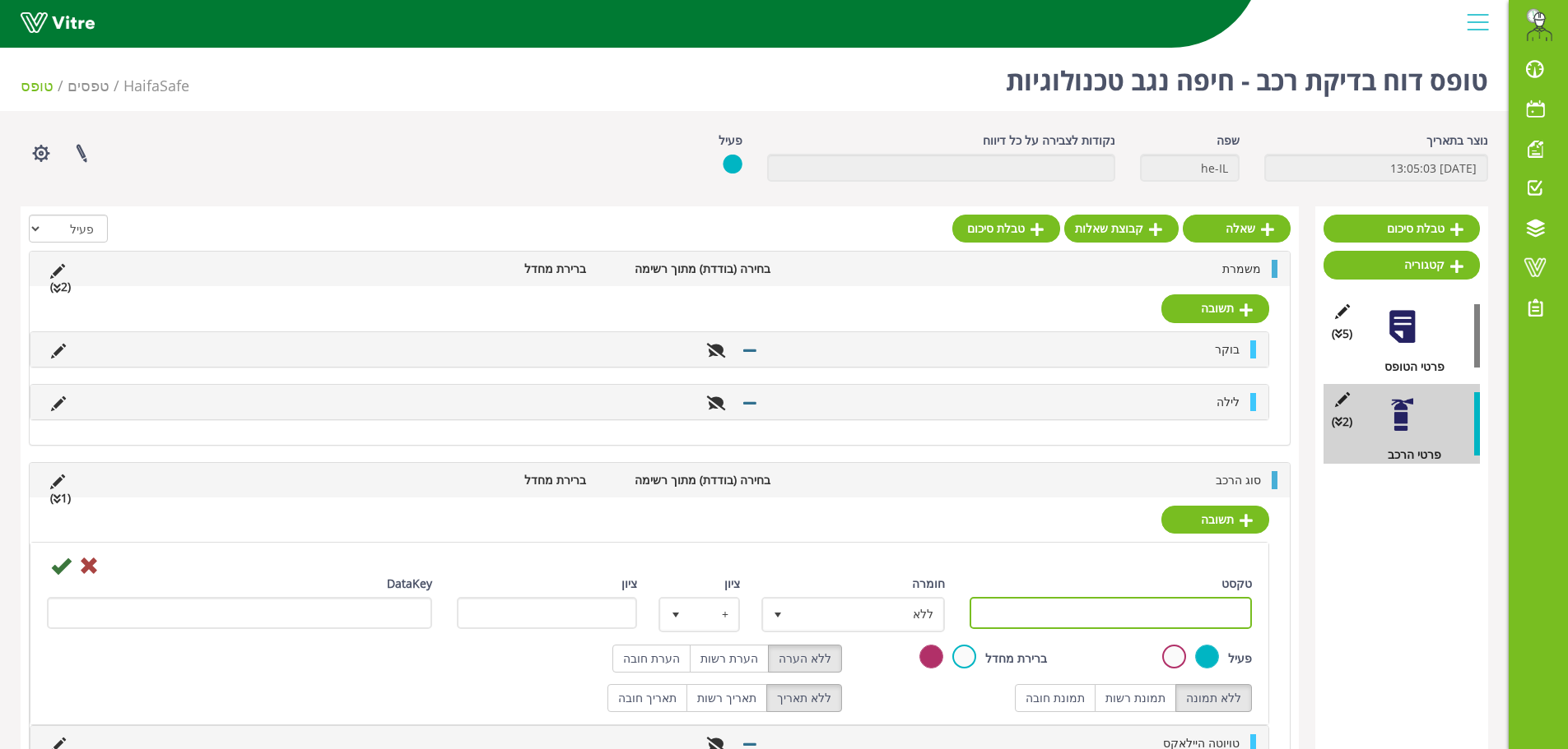
click at [1193, 612] on input "טקסט" at bounding box center [1110, 613] width 283 height 32
type input "אחר"
click at [661, 660] on label "הערת חובה" at bounding box center [651, 658] width 78 height 28
radio input "true"
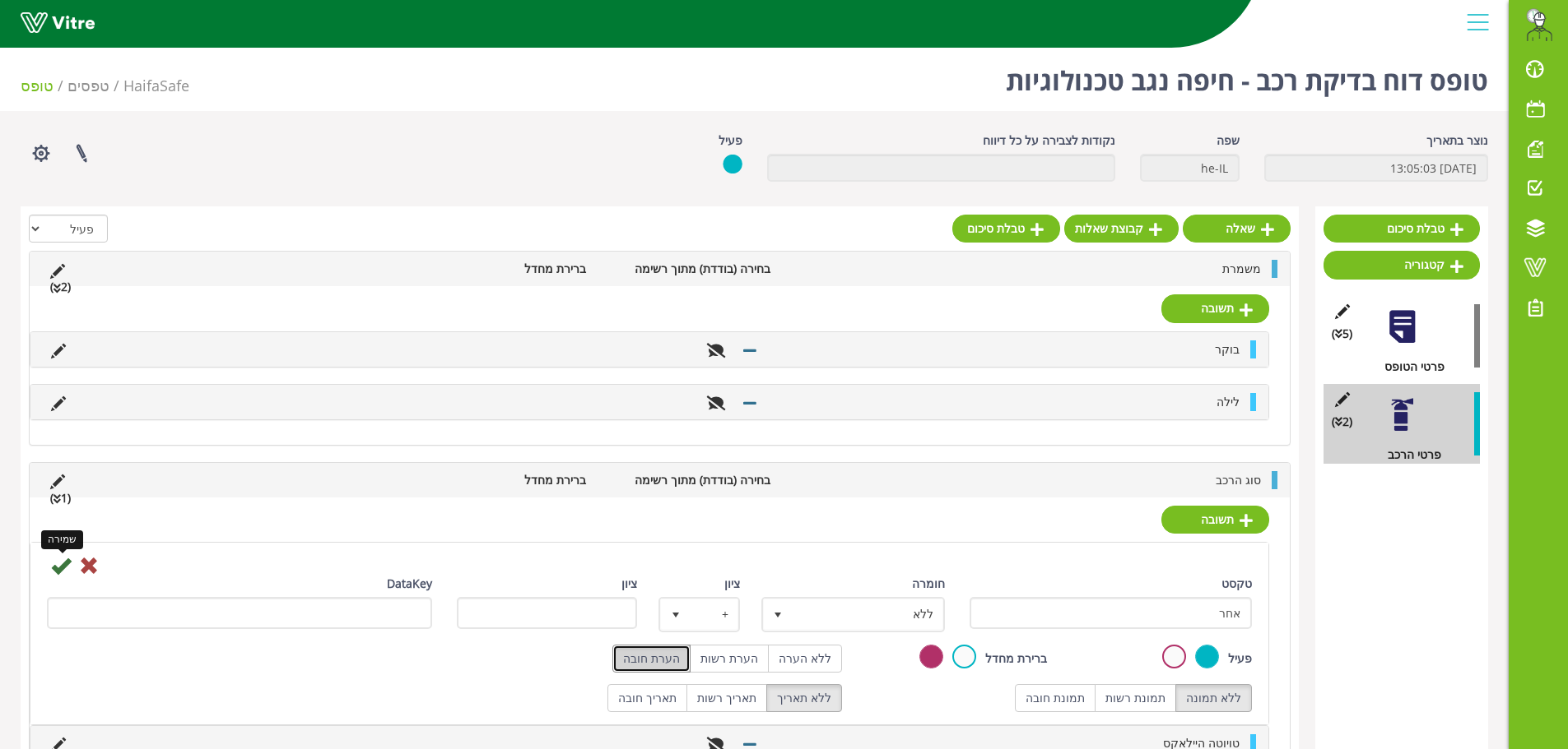
click at [56, 566] on icon at bounding box center [61, 566] width 19 height 19
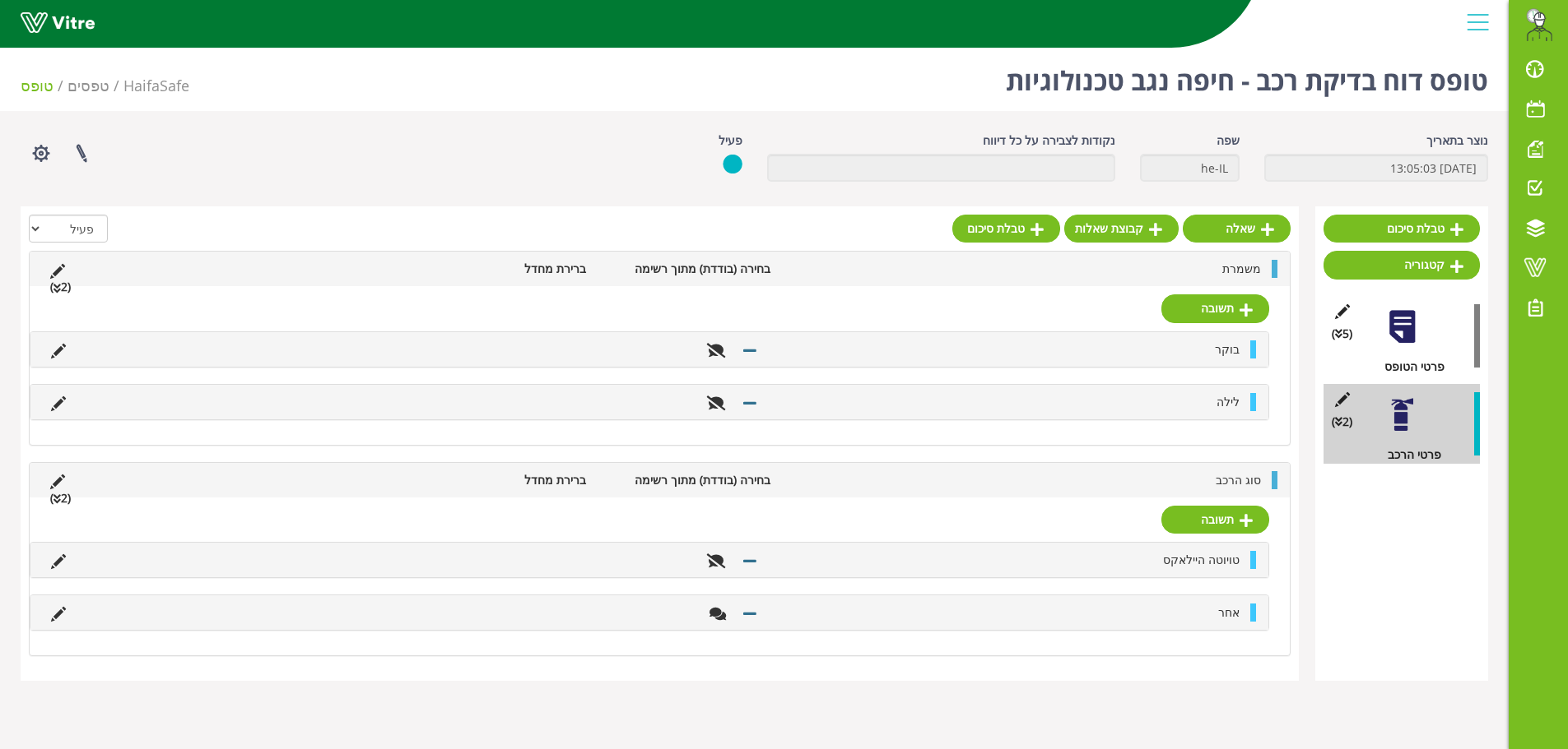
click at [1126, 474] on li "סוג הרכב" at bounding box center [1023, 480] width 490 height 18
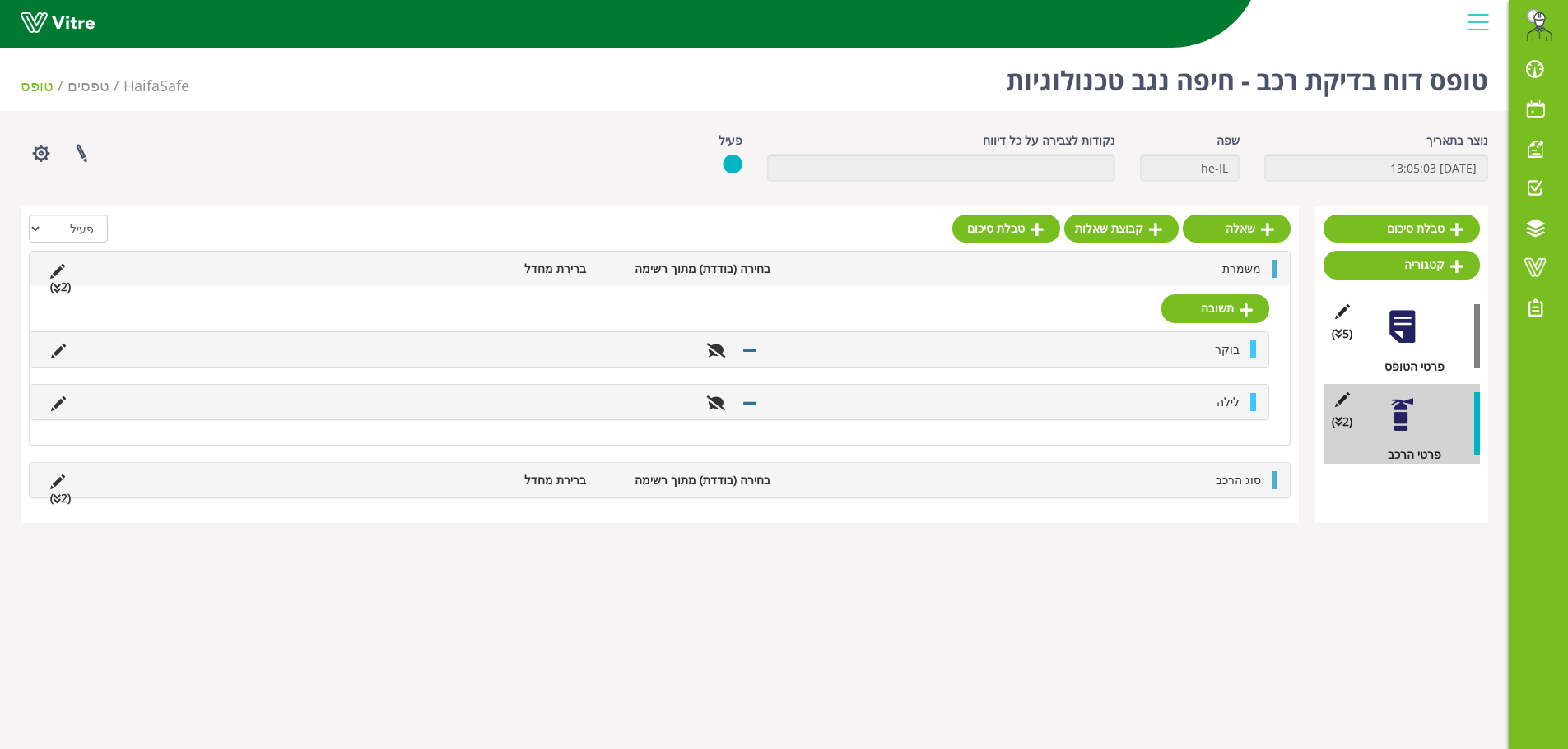
click at [1174, 275] on li "משמרת" at bounding box center [1023, 268] width 490 height 18
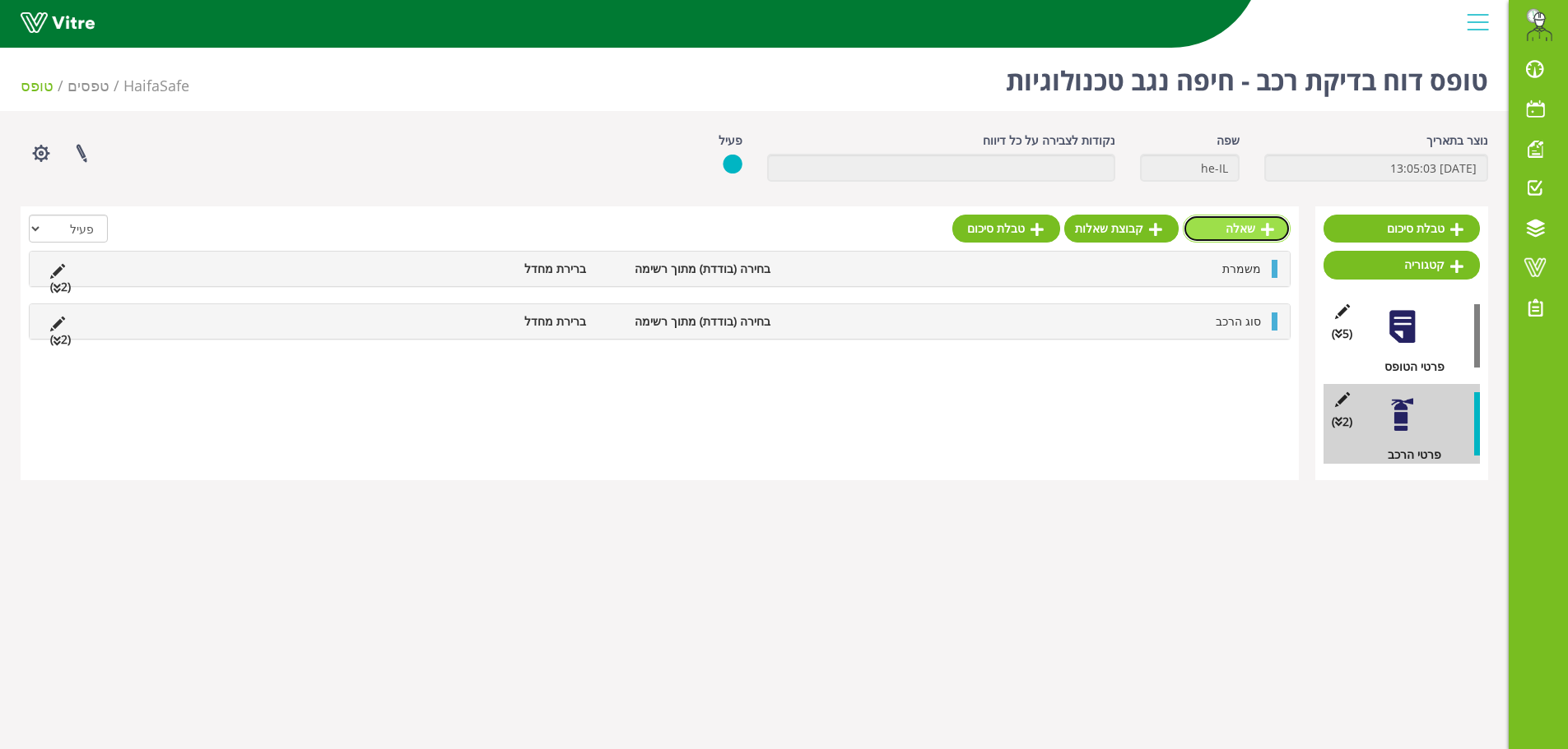
click at [1243, 236] on link "שאלה" at bounding box center [1237, 228] width 108 height 28
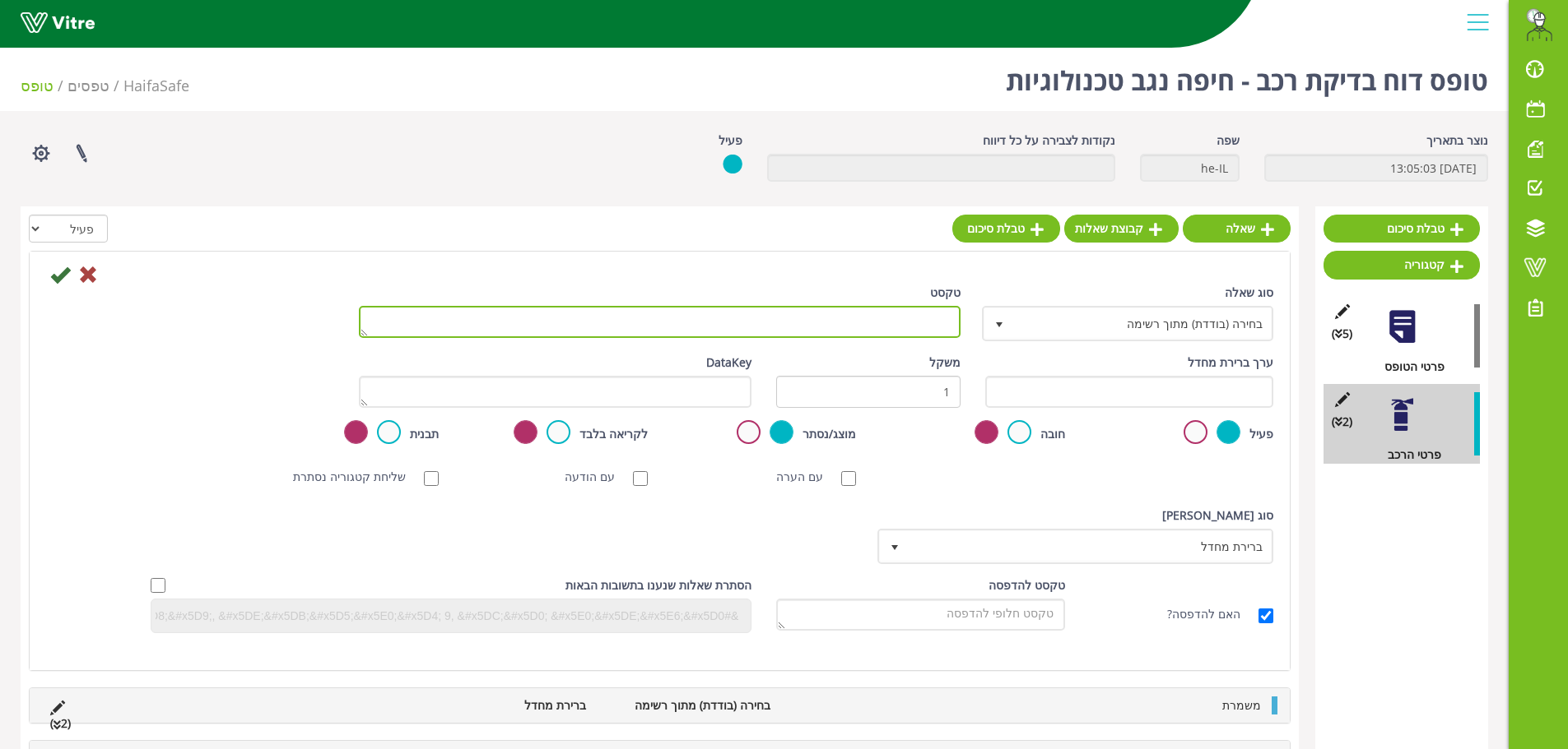
click at [761, 316] on textarea "טקסט" at bounding box center [659, 321] width 602 height 32
type textarea "מס' הרכב"
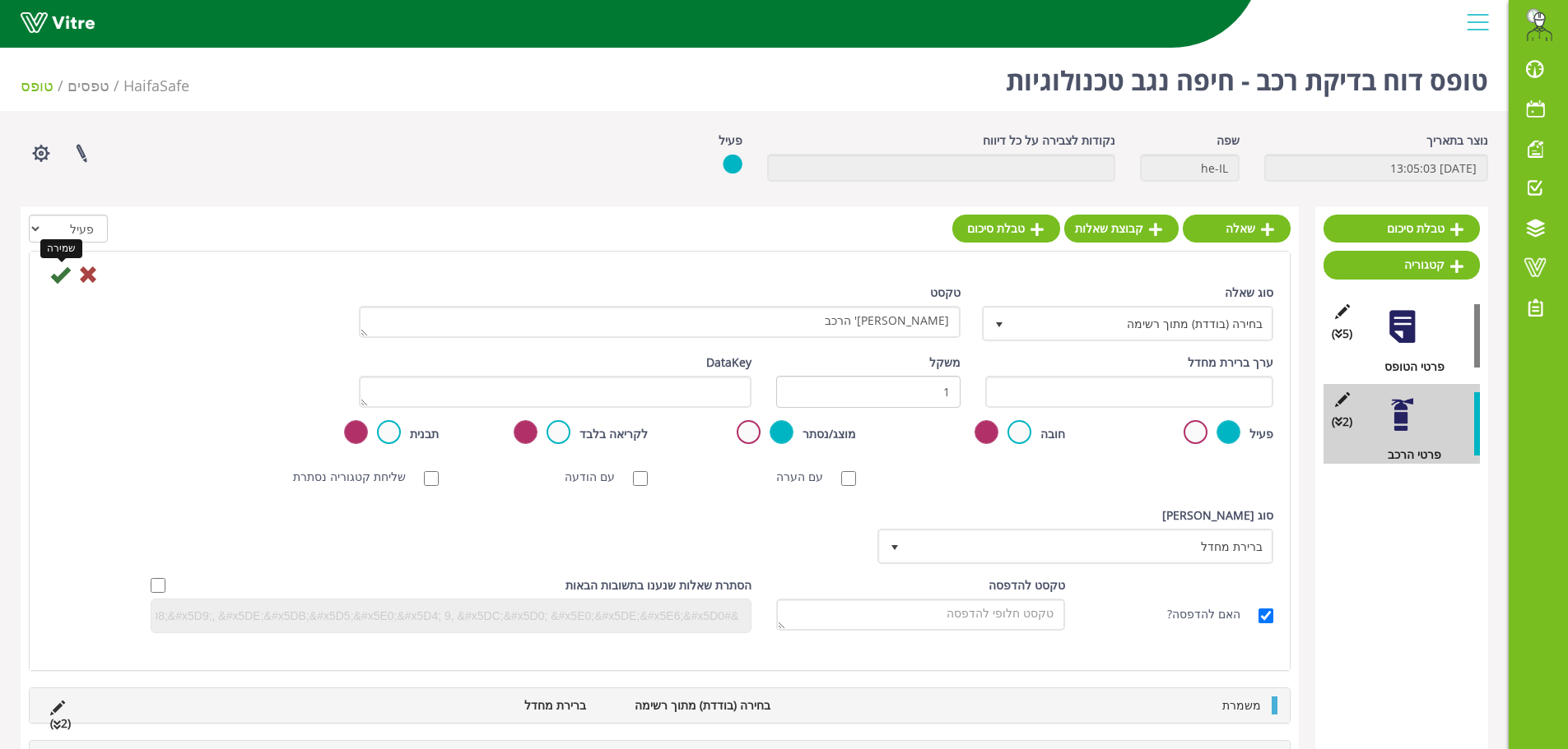
click at [53, 279] on icon at bounding box center [60, 274] width 19 height 19
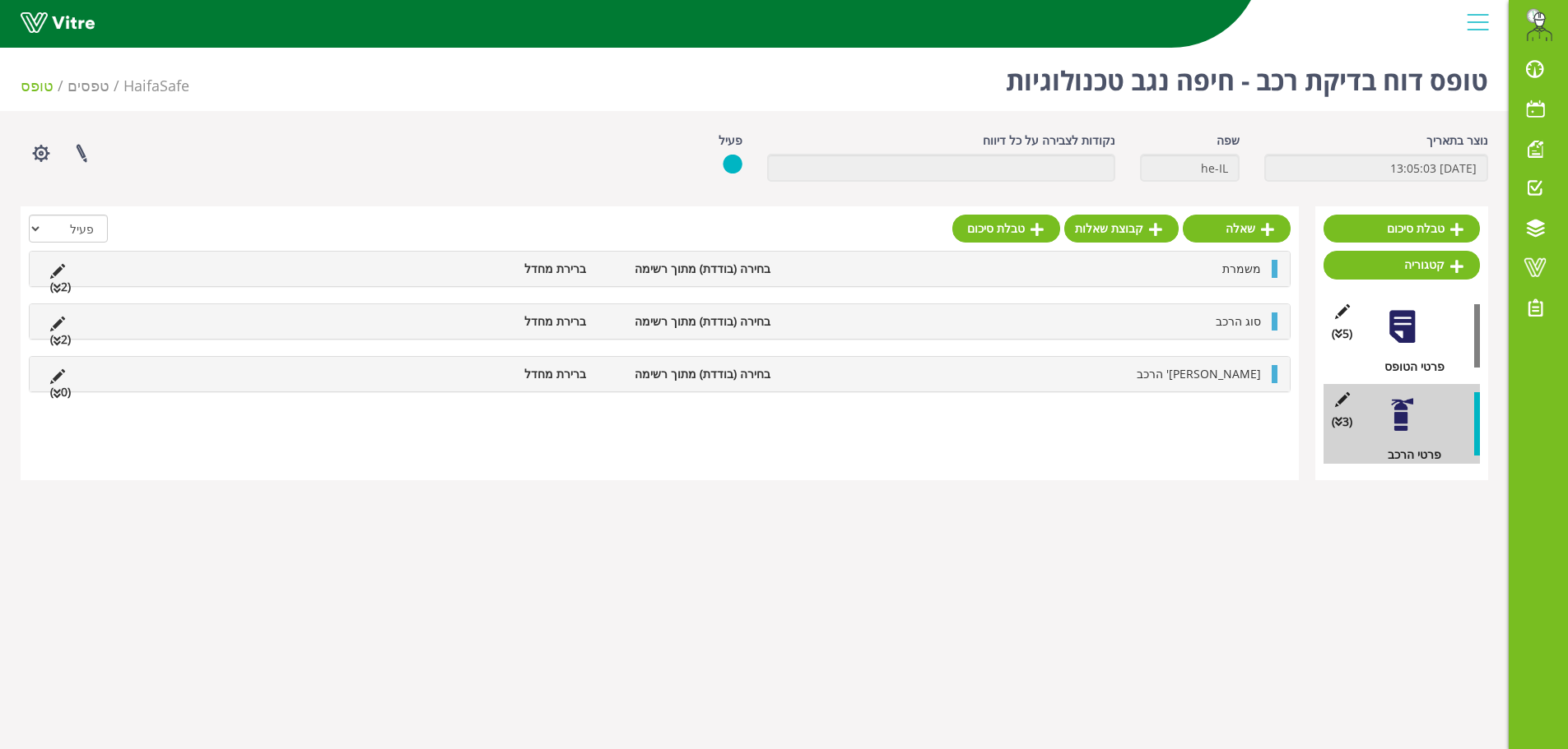
click at [1189, 388] on div "מס' הרכב בחירה (בודדת) מתוך רשימה ברירת מחדל (0 )" at bounding box center [659, 374] width 1260 height 35
click at [1203, 414] on link "תשובה" at bounding box center [1216, 413] width 108 height 28
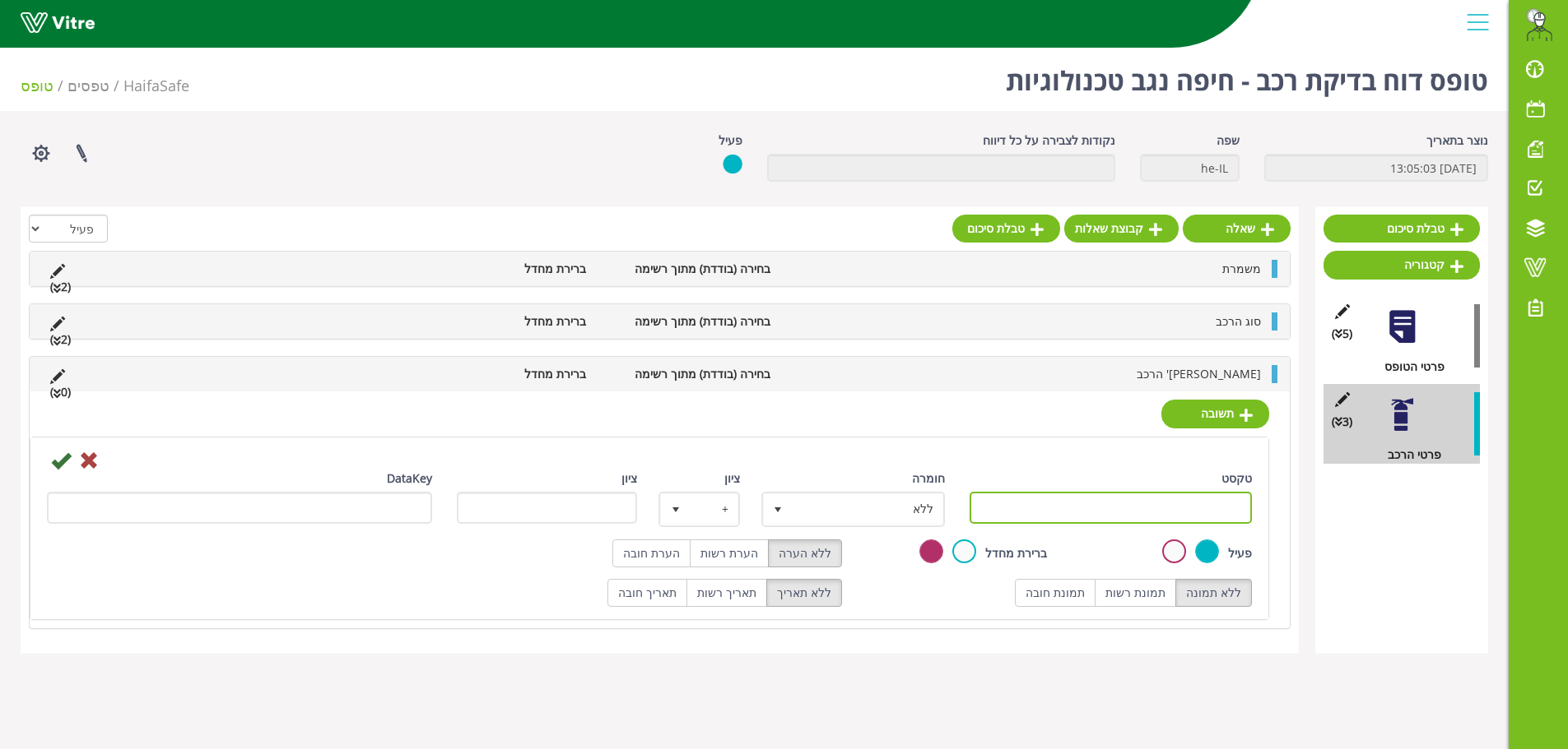
click at [1125, 514] on input "טקסט" at bounding box center [1110, 508] width 283 height 32
type input "[PHONE_NUMBER]"
click at [60, 470] on div "DataKey" at bounding box center [239, 497] width 385 height 54
click at [60, 461] on icon at bounding box center [61, 460] width 19 height 19
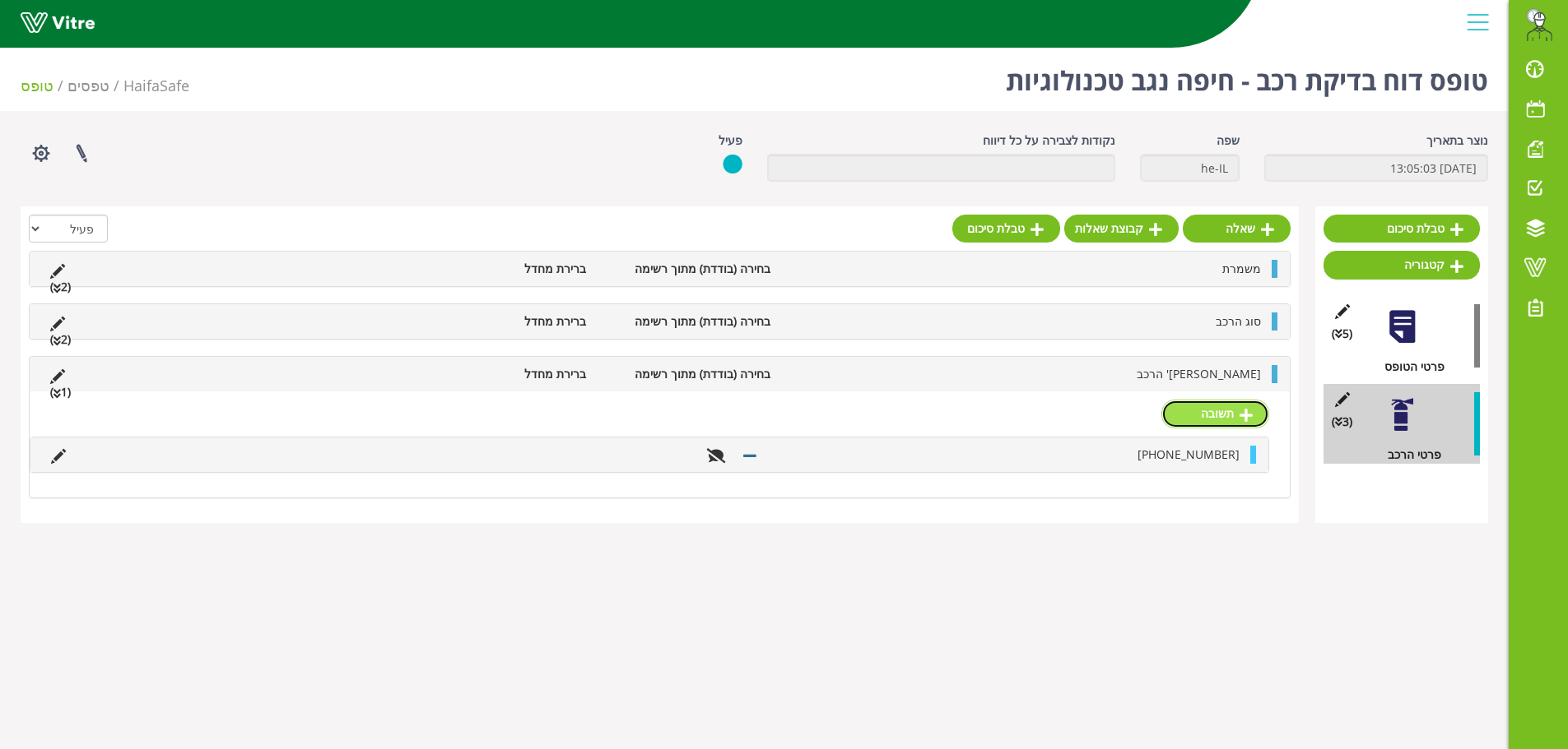
click at [1198, 415] on link "תשובה" at bounding box center [1216, 413] width 108 height 28
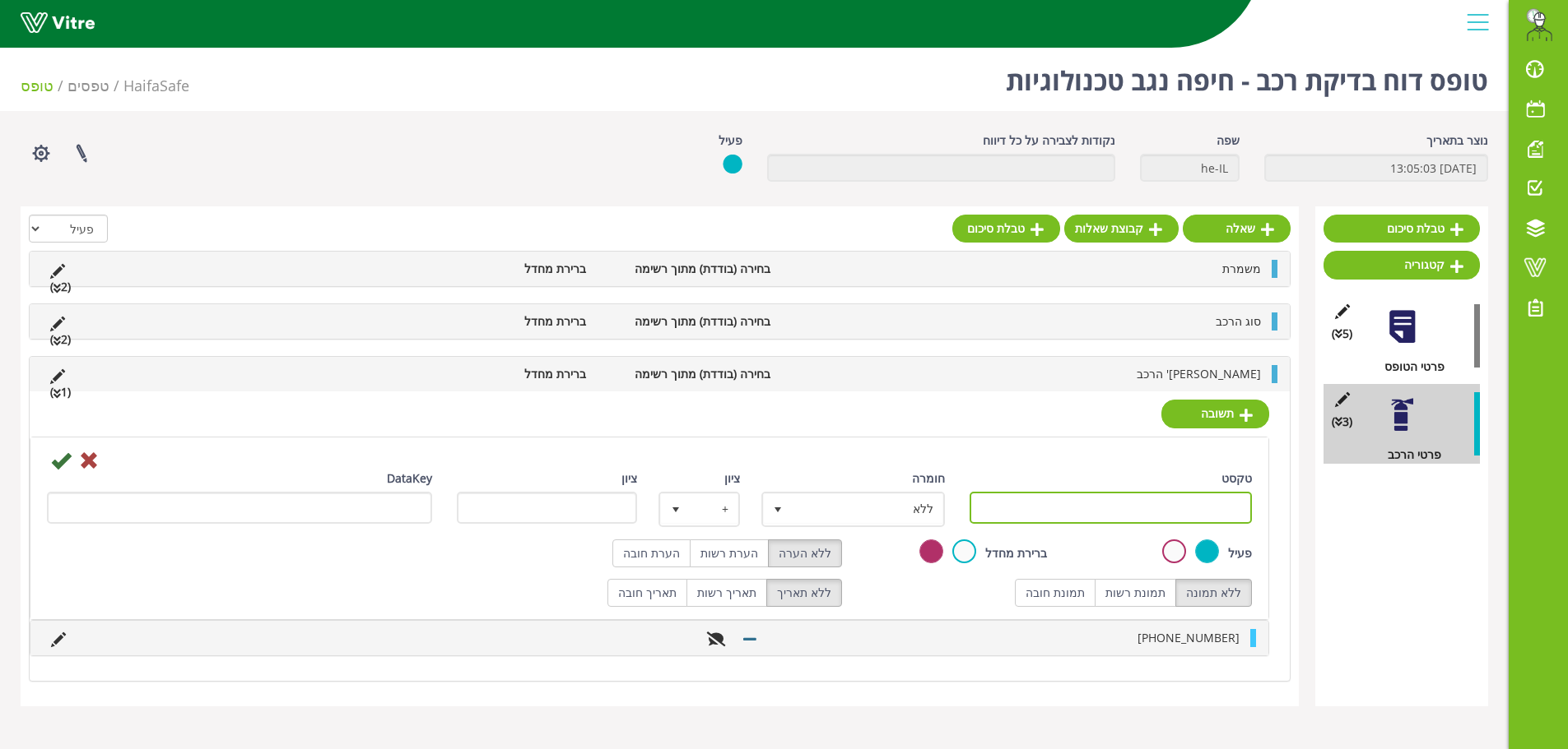
click at [1184, 517] on input "טקסט" at bounding box center [1110, 508] width 283 height 32
type input "אחר"
click at [665, 556] on label "הערת חובה" at bounding box center [651, 553] width 78 height 28
radio input "true"
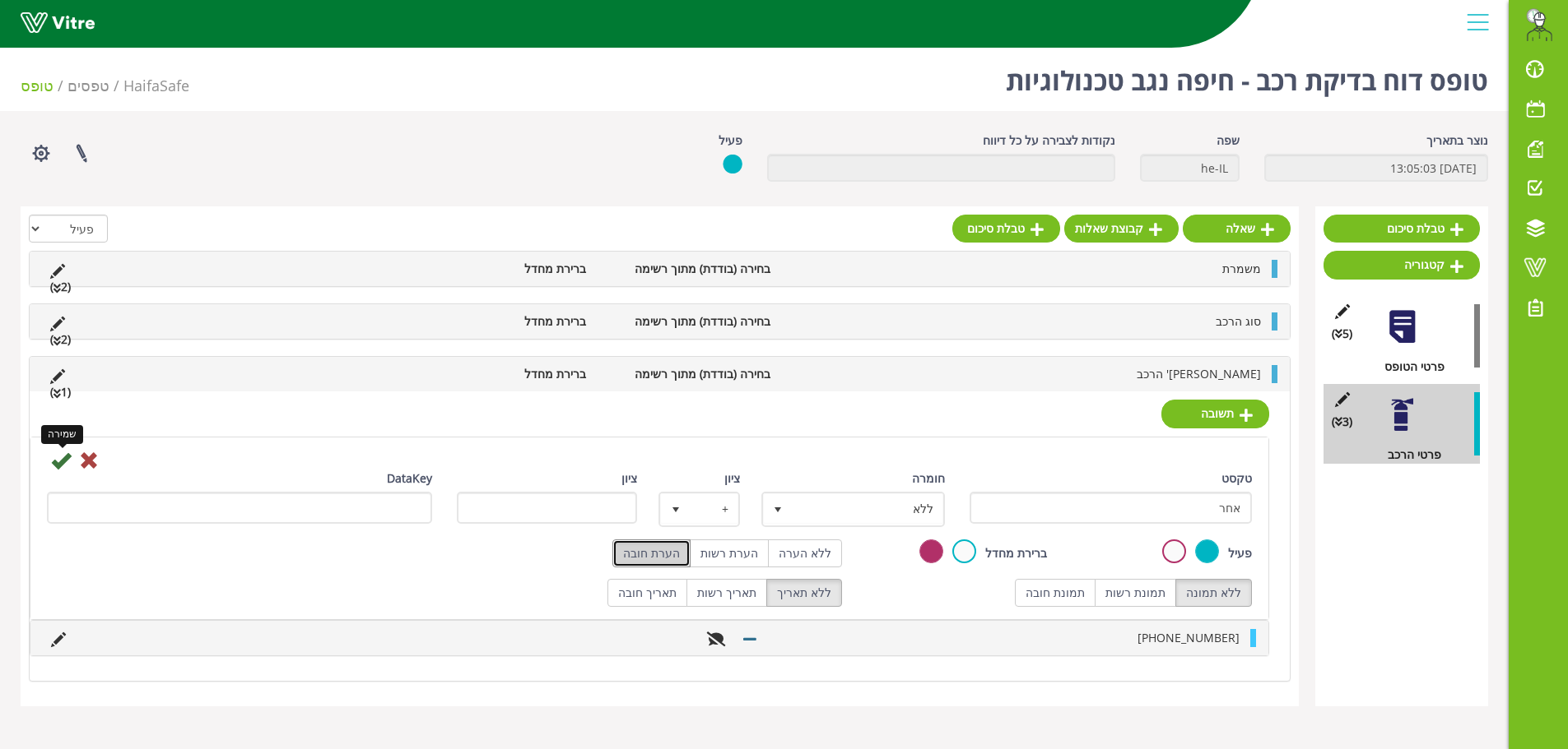
click at [52, 461] on icon at bounding box center [61, 460] width 19 height 19
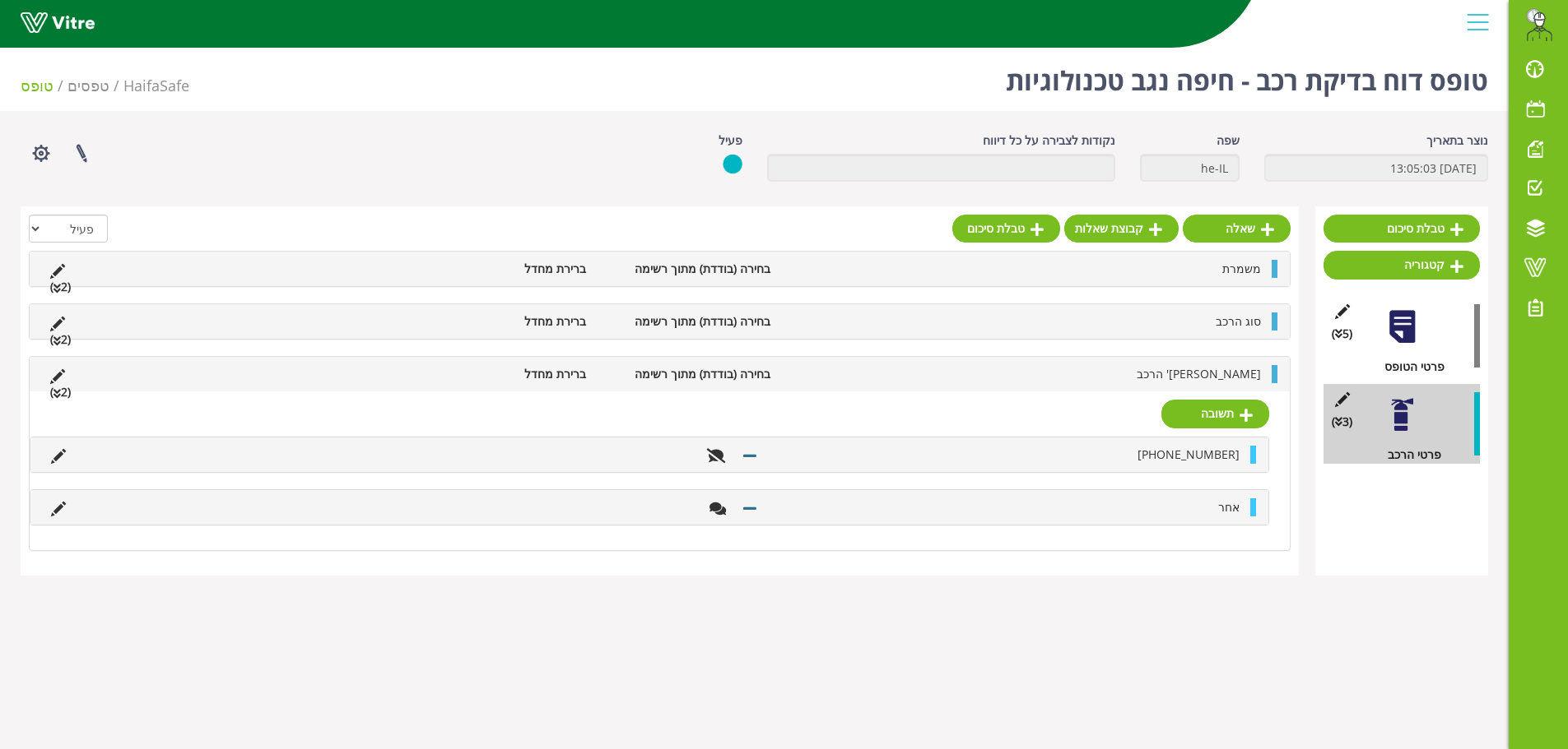
click at [842, 373] on li "[PERSON_NAME]' הרכב" at bounding box center [1023, 374] width 490 height 18
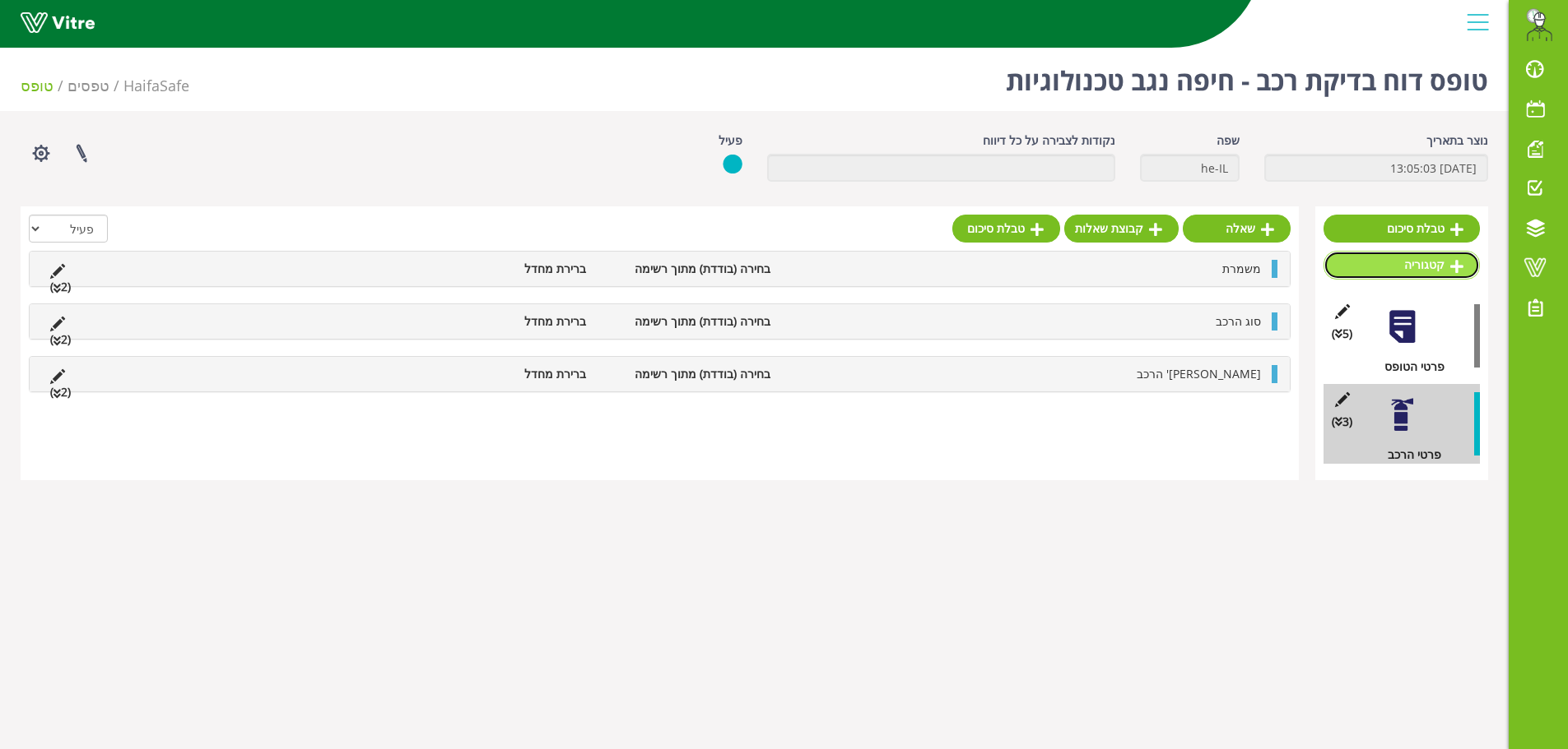
click at [1424, 259] on link "קטגוריה" at bounding box center [1401, 264] width 156 height 28
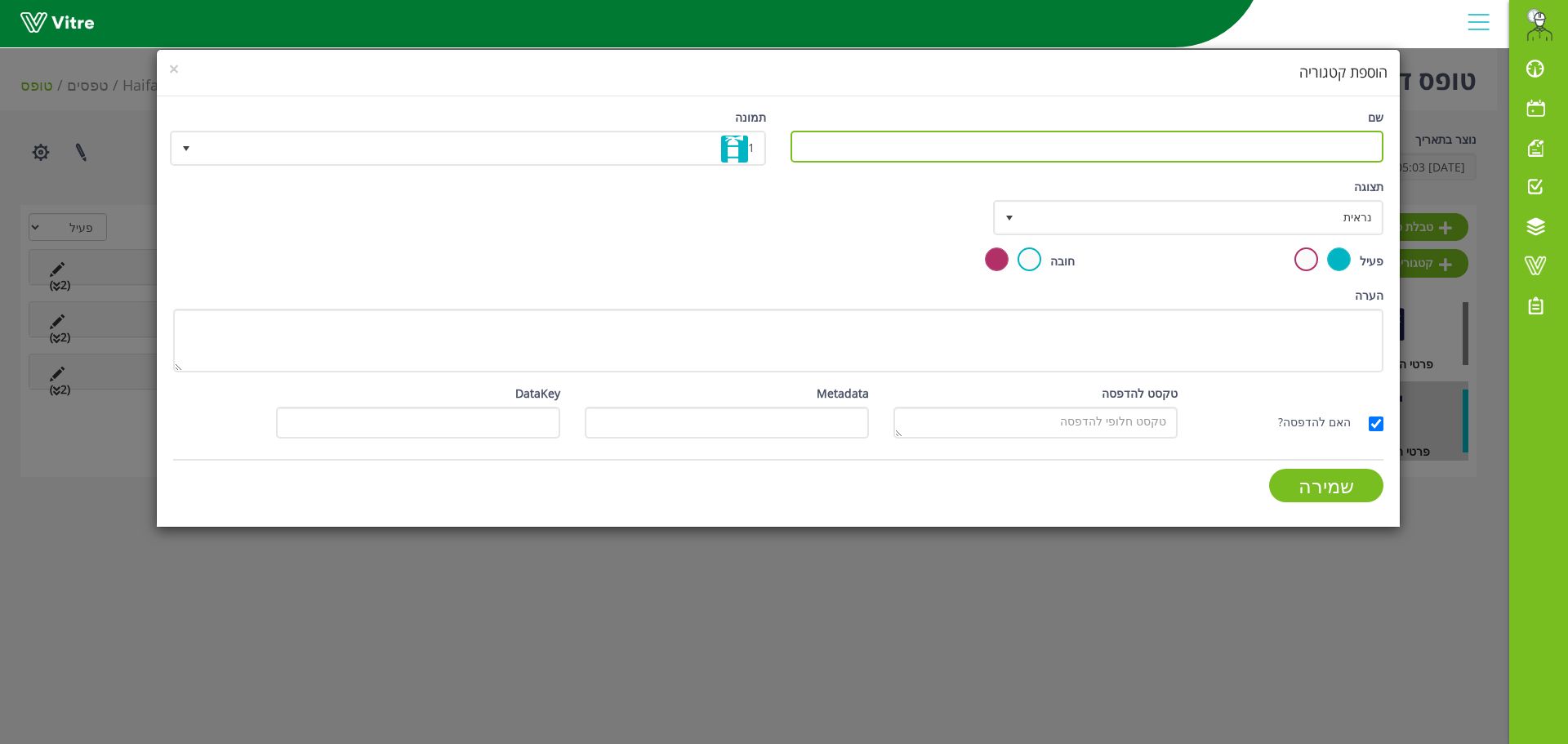
click at [1216, 145] on input "שם" at bounding box center [1087, 146] width 593 height 32
type input "תקינות הרכב"
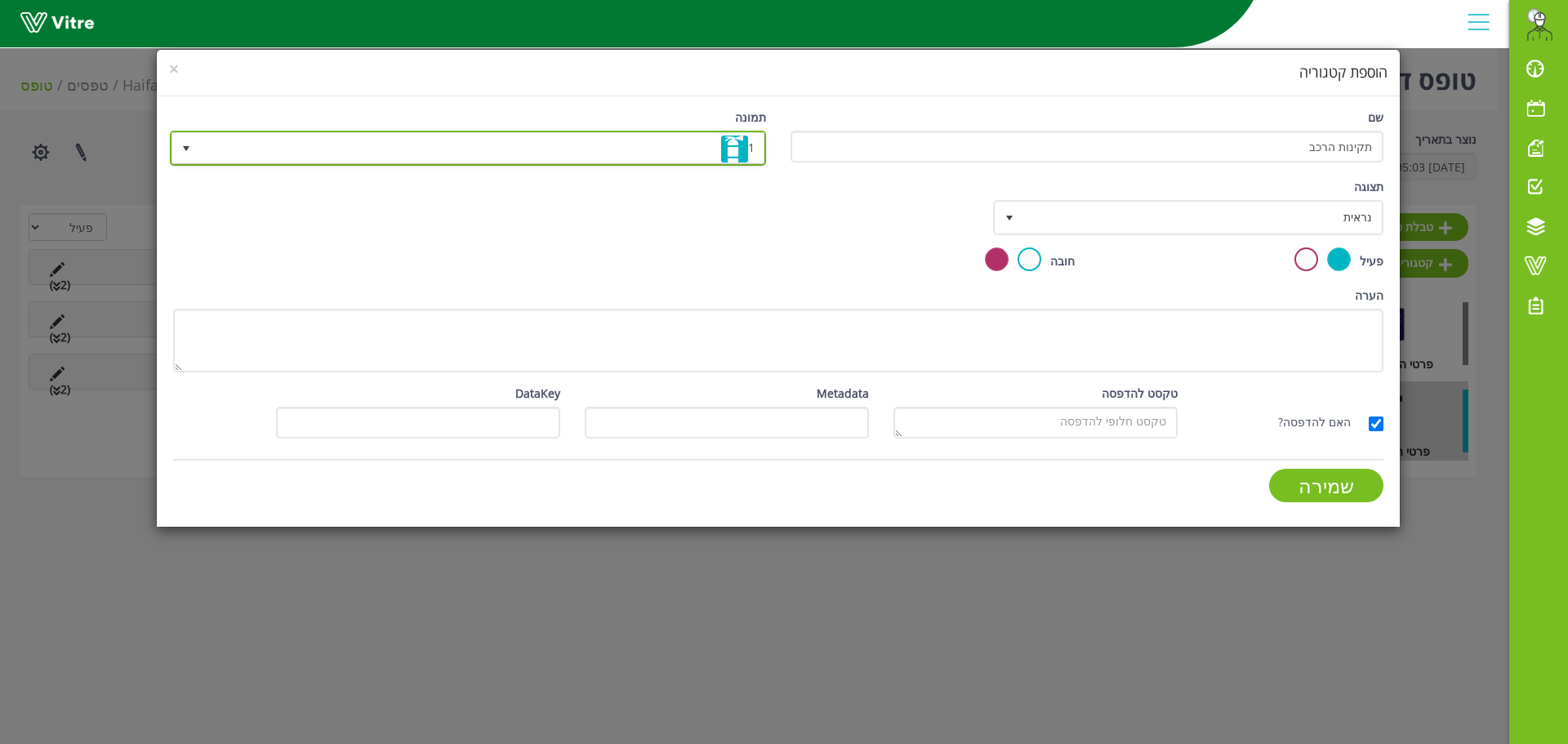
click at [688, 138] on span "1" at bounding box center [483, 148] width 564 height 30
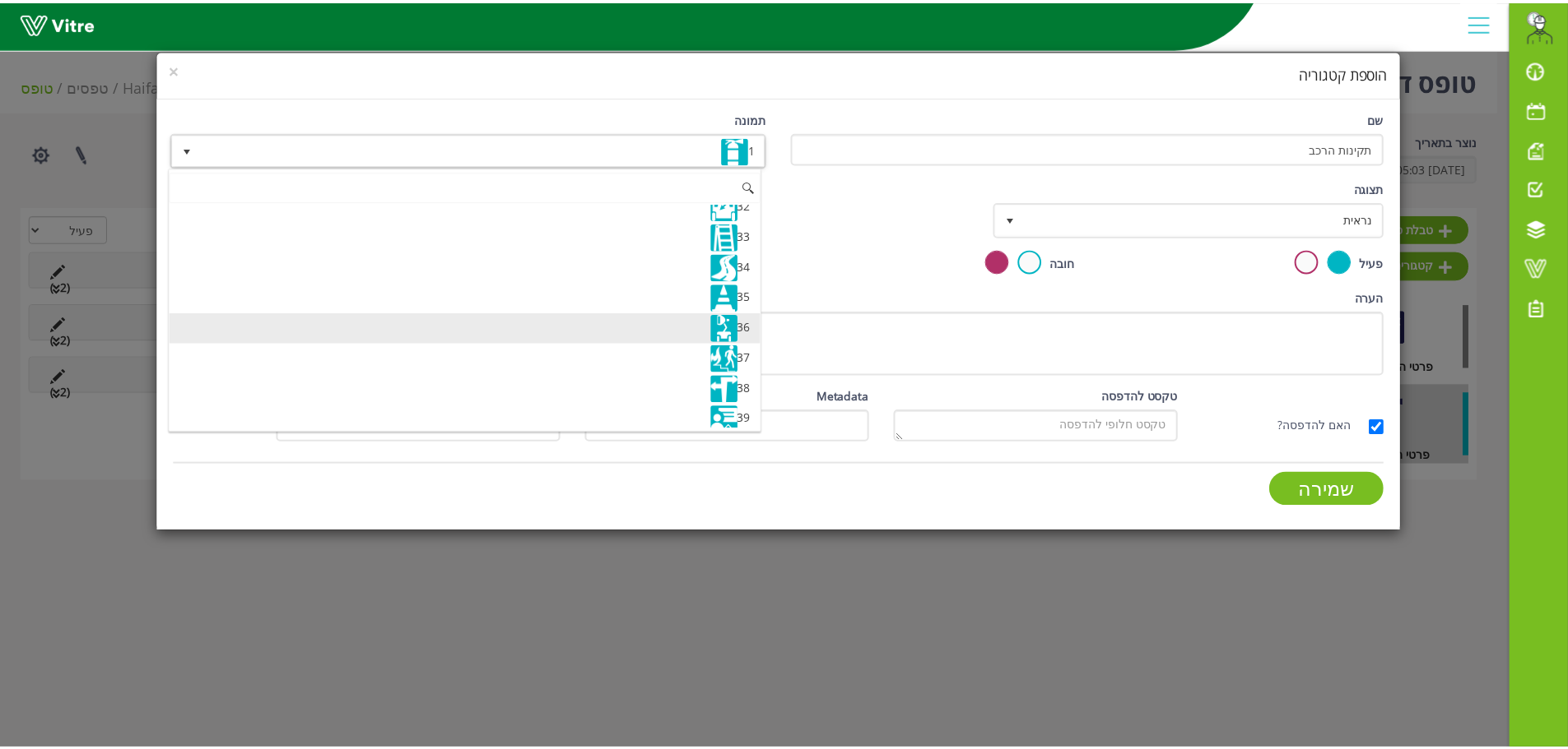
scroll to position [987, 0]
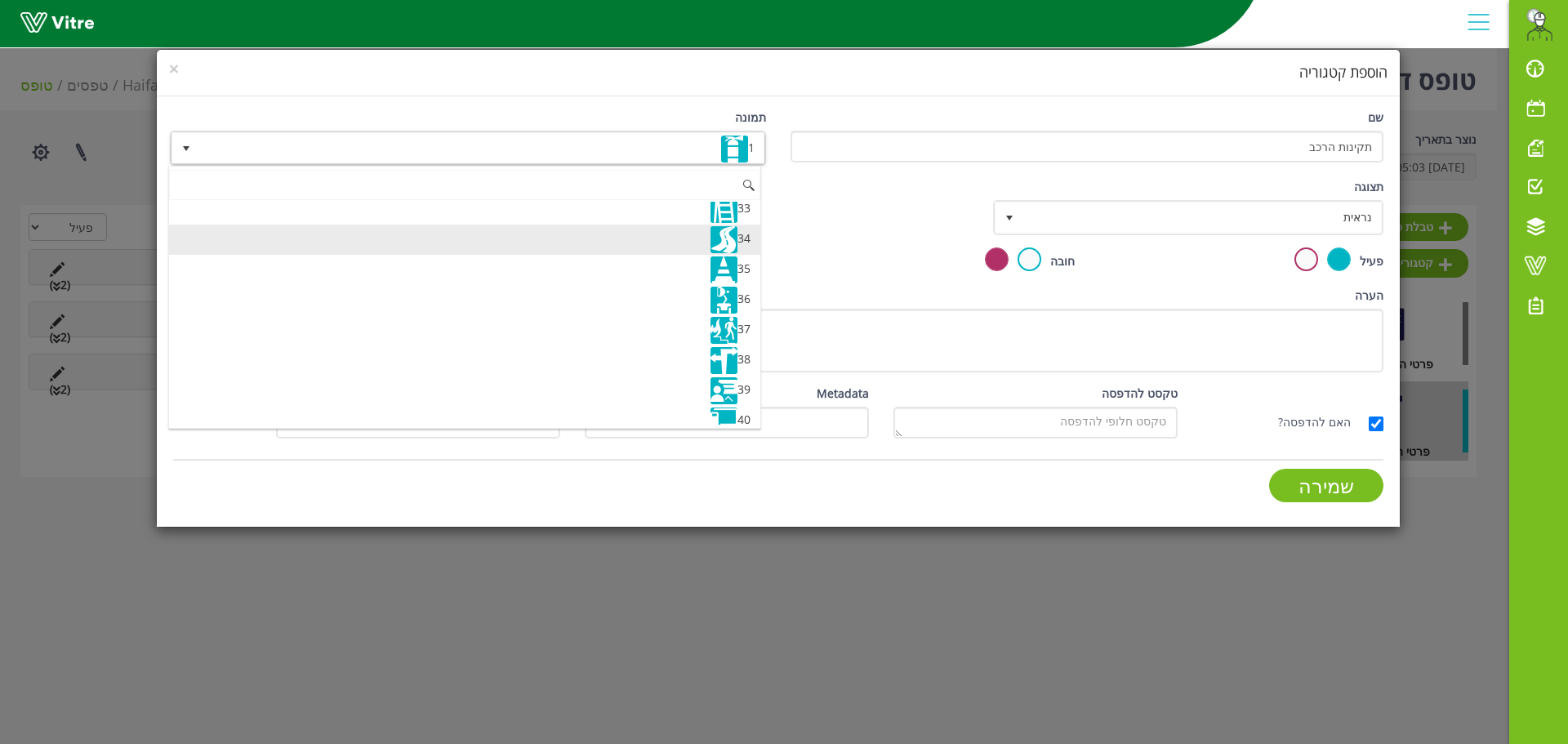
click at [716, 241] on img at bounding box center [724, 240] width 27 height 27
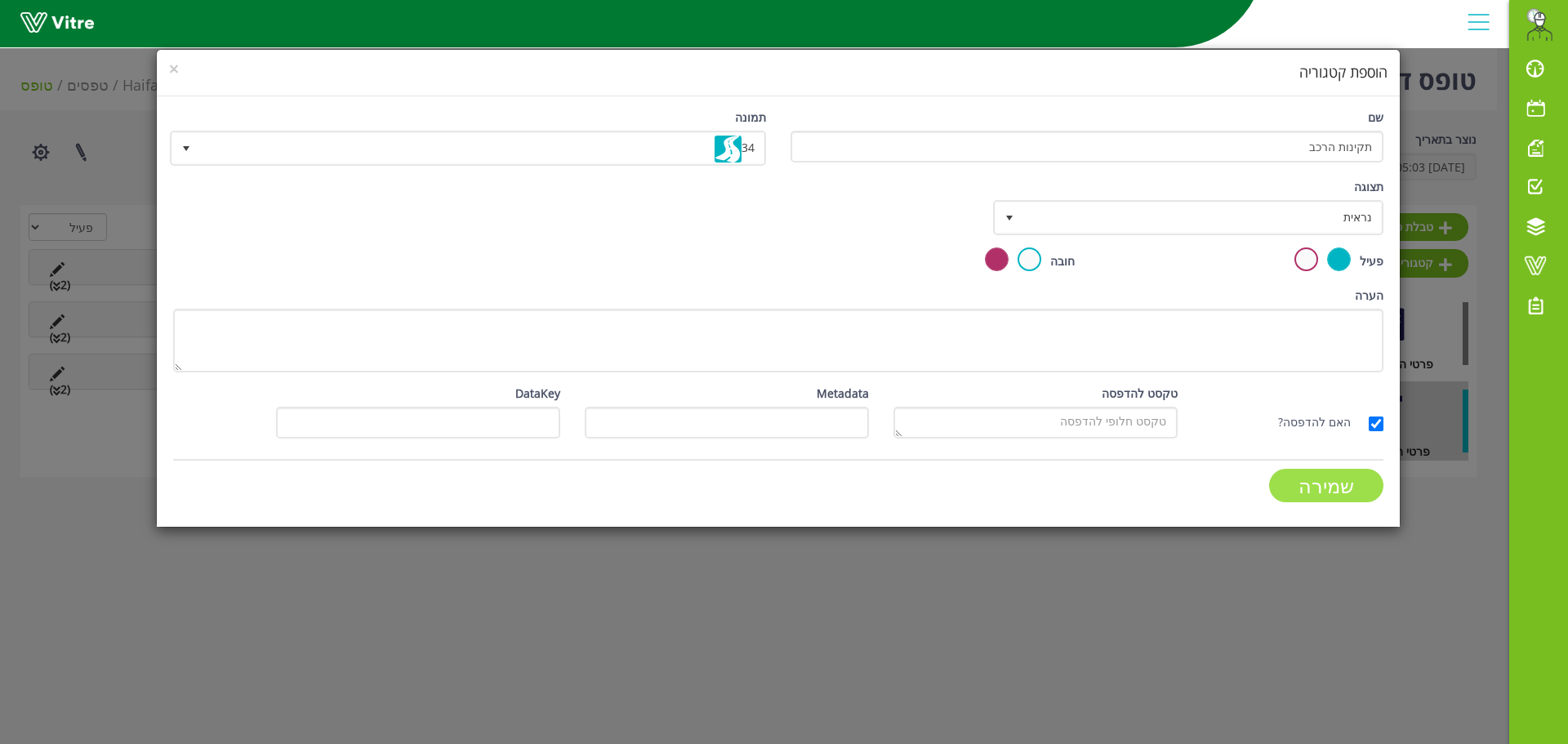
click at [1324, 491] on input "שמירה" at bounding box center [1326, 485] width 114 height 34
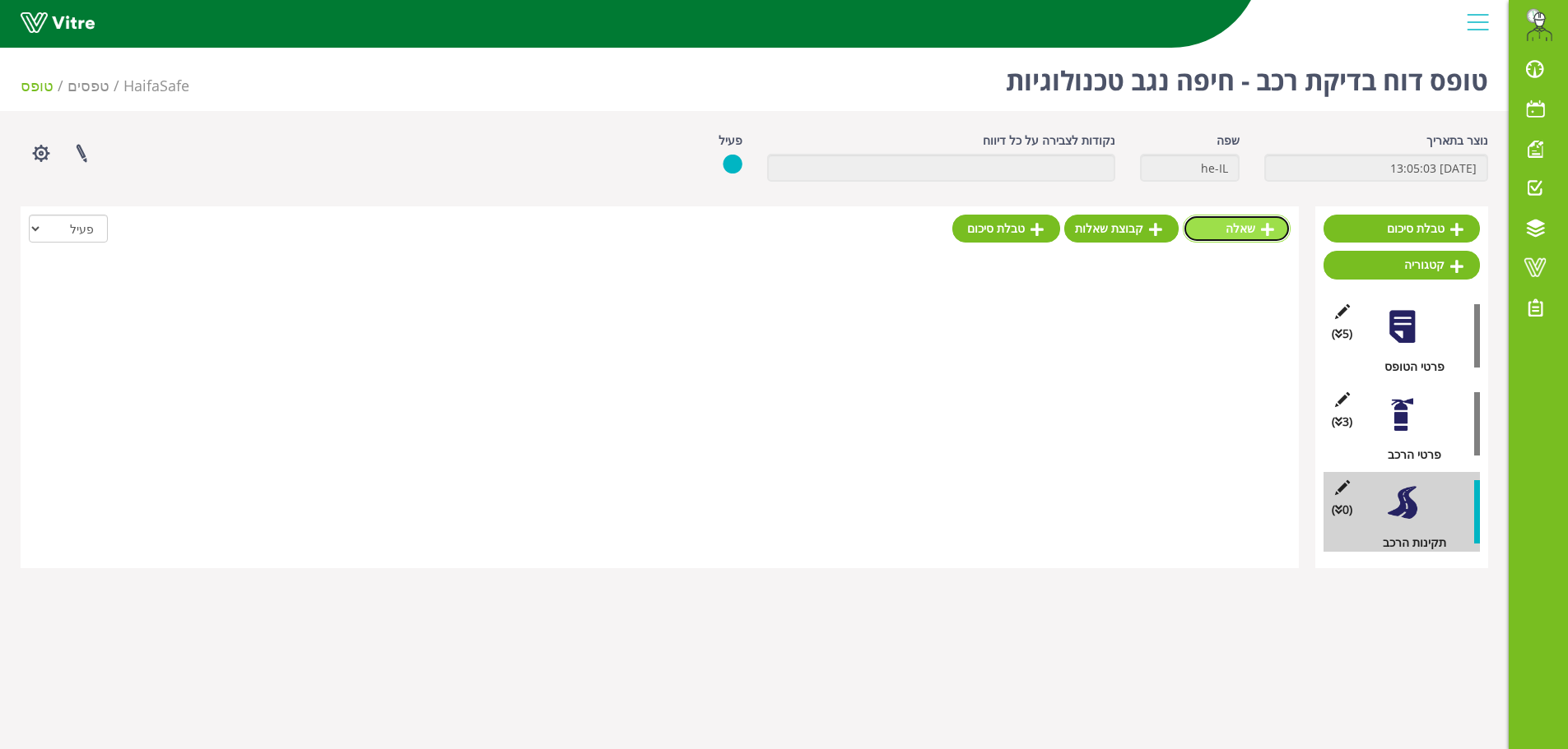
click at [1236, 231] on link "שאלה" at bounding box center [1237, 228] width 108 height 28
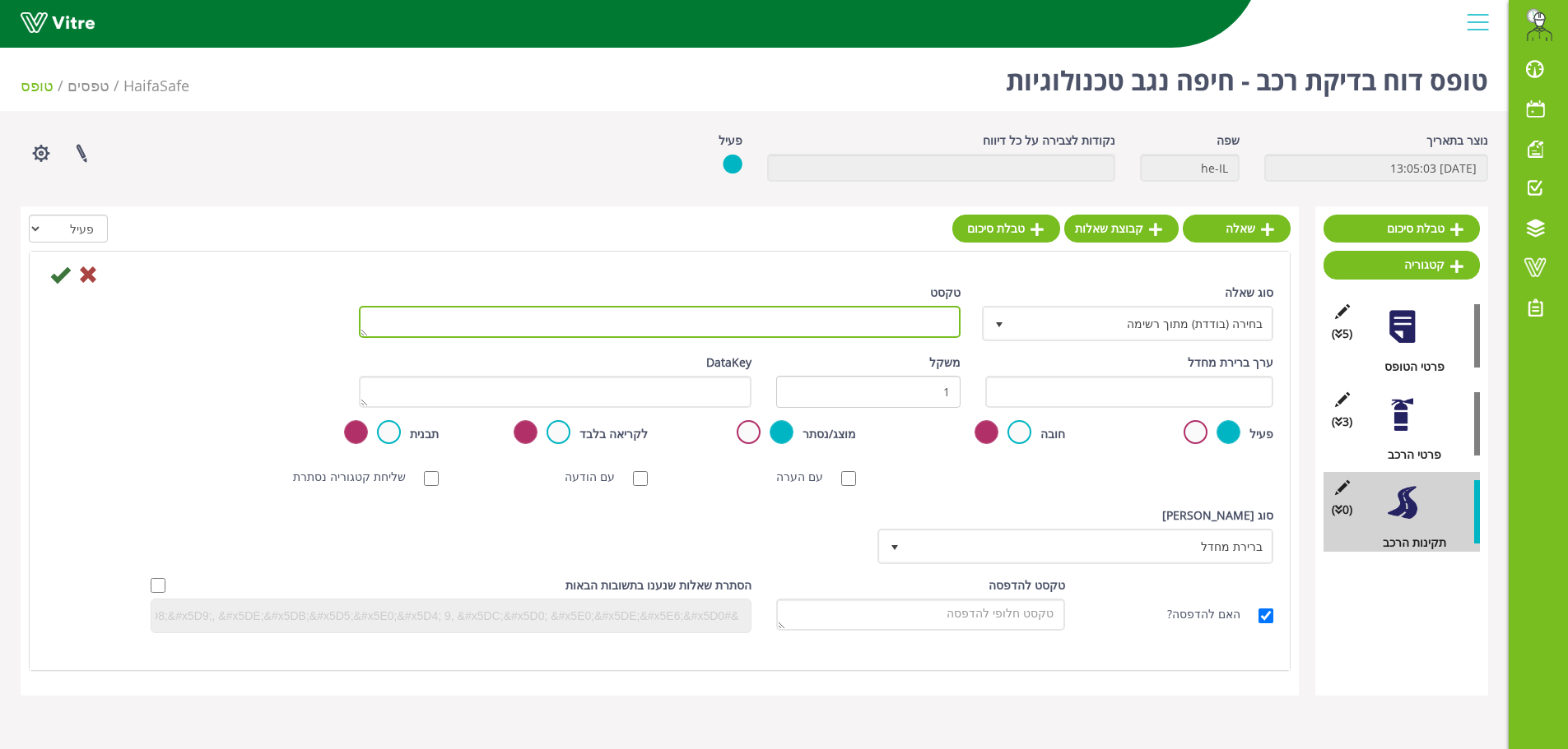
click at [925, 316] on textarea "טקסט" at bounding box center [659, 321] width 602 height 32
type textarea "[PERSON_NAME]"
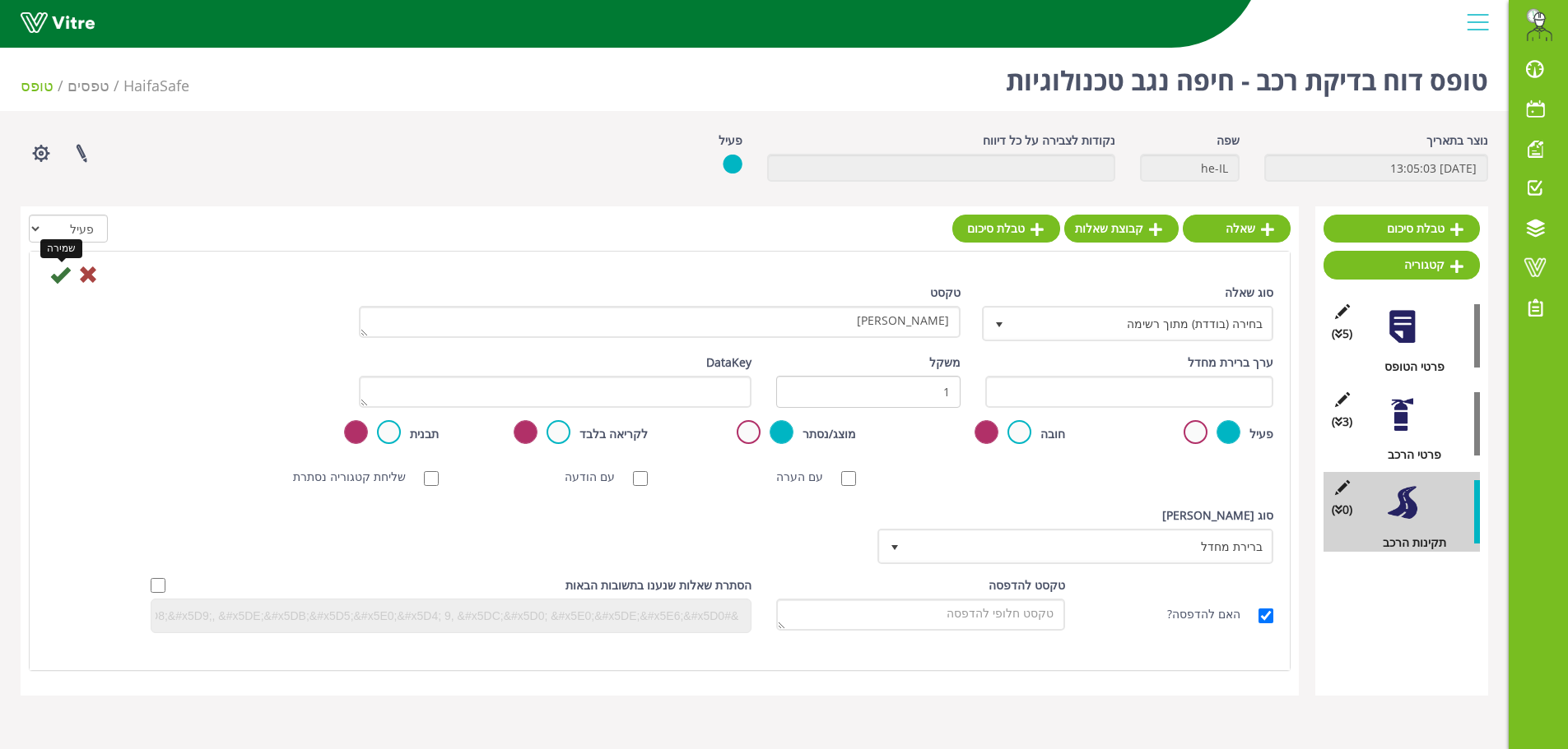
click at [59, 279] on icon at bounding box center [60, 274] width 19 height 19
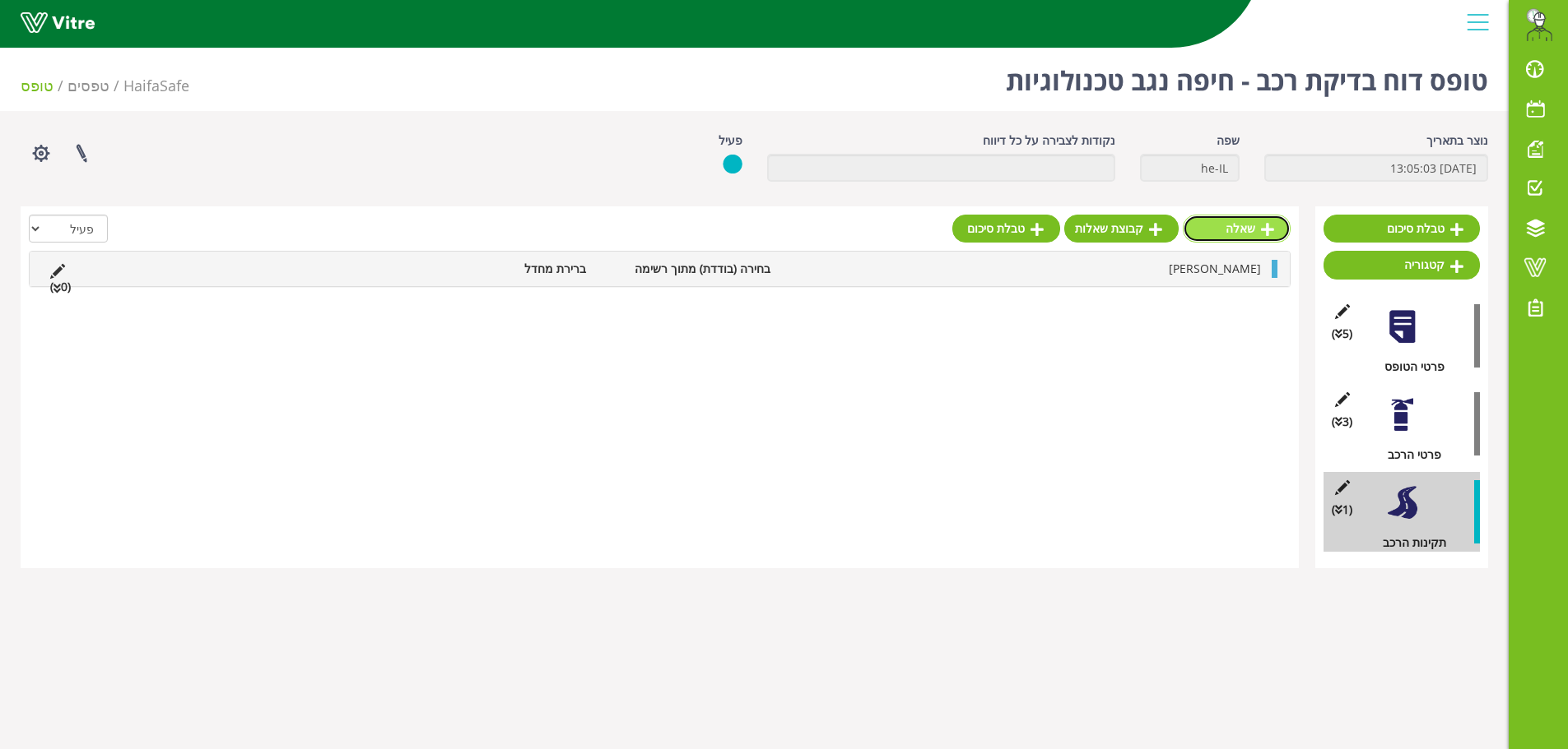
click at [1235, 231] on link "שאלה" at bounding box center [1237, 228] width 108 height 28
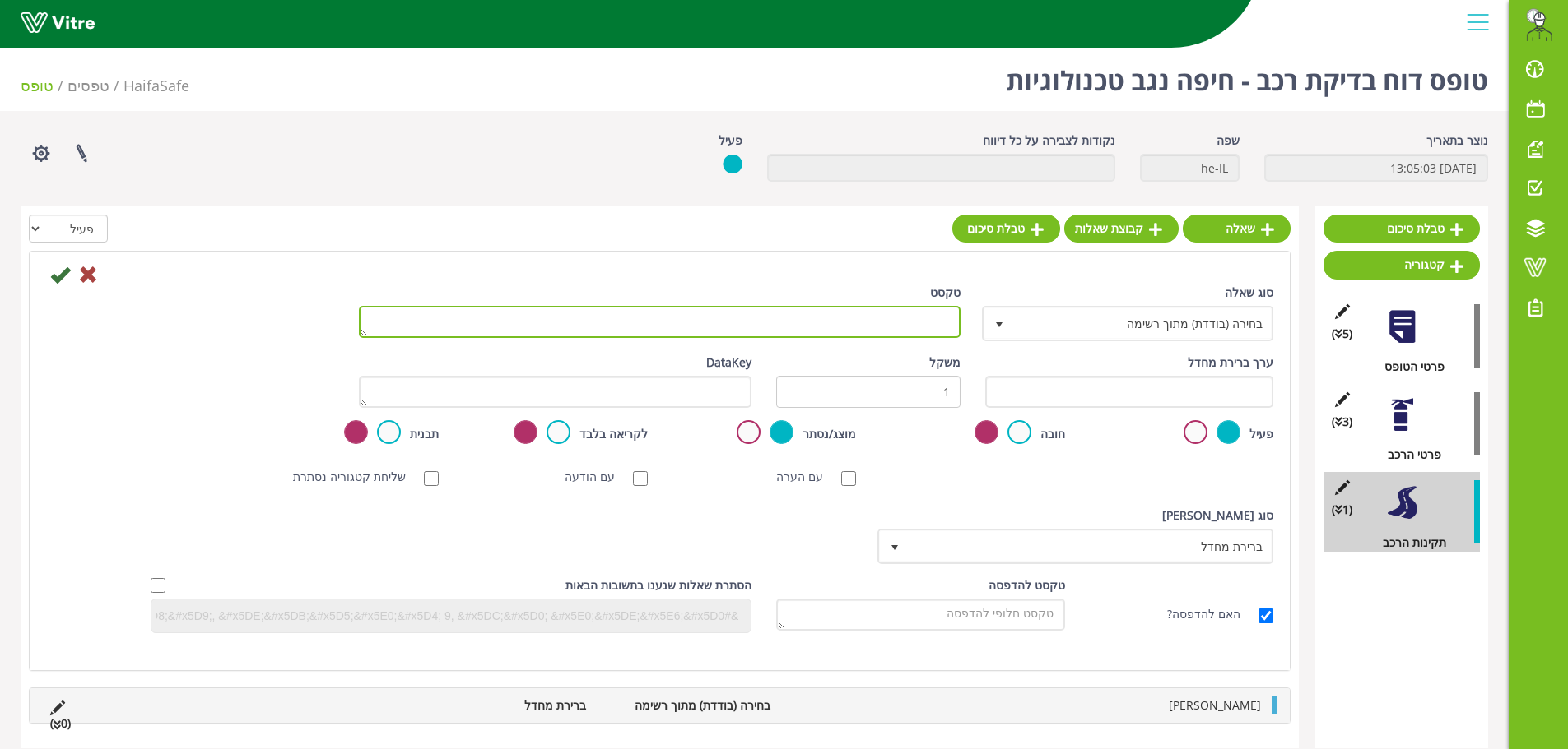
click at [832, 325] on textarea "טקסט" at bounding box center [659, 321] width 602 height 32
type textarea "מפתח גלגלים"
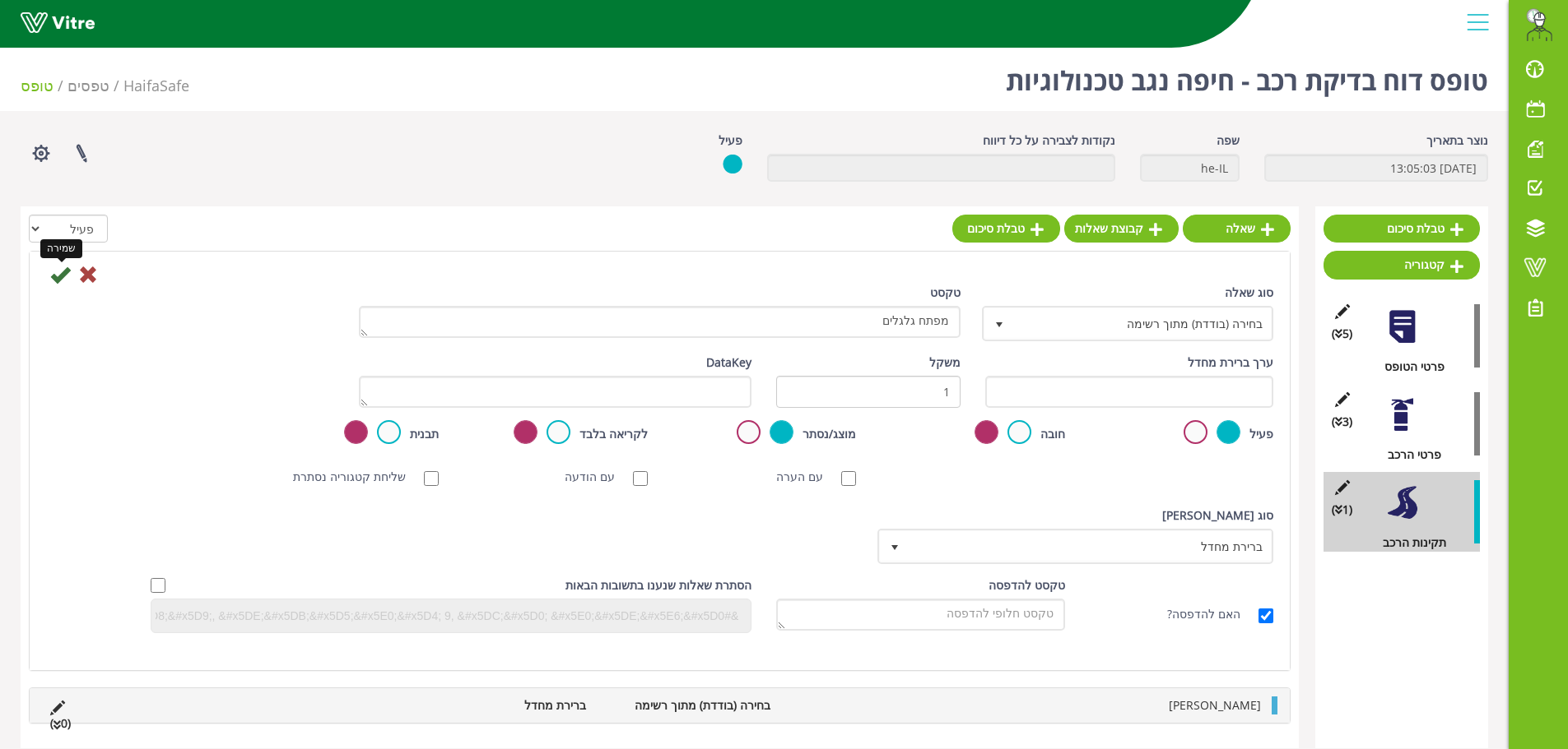
click at [55, 278] on icon at bounding box center [60, 274] width 19 height 19
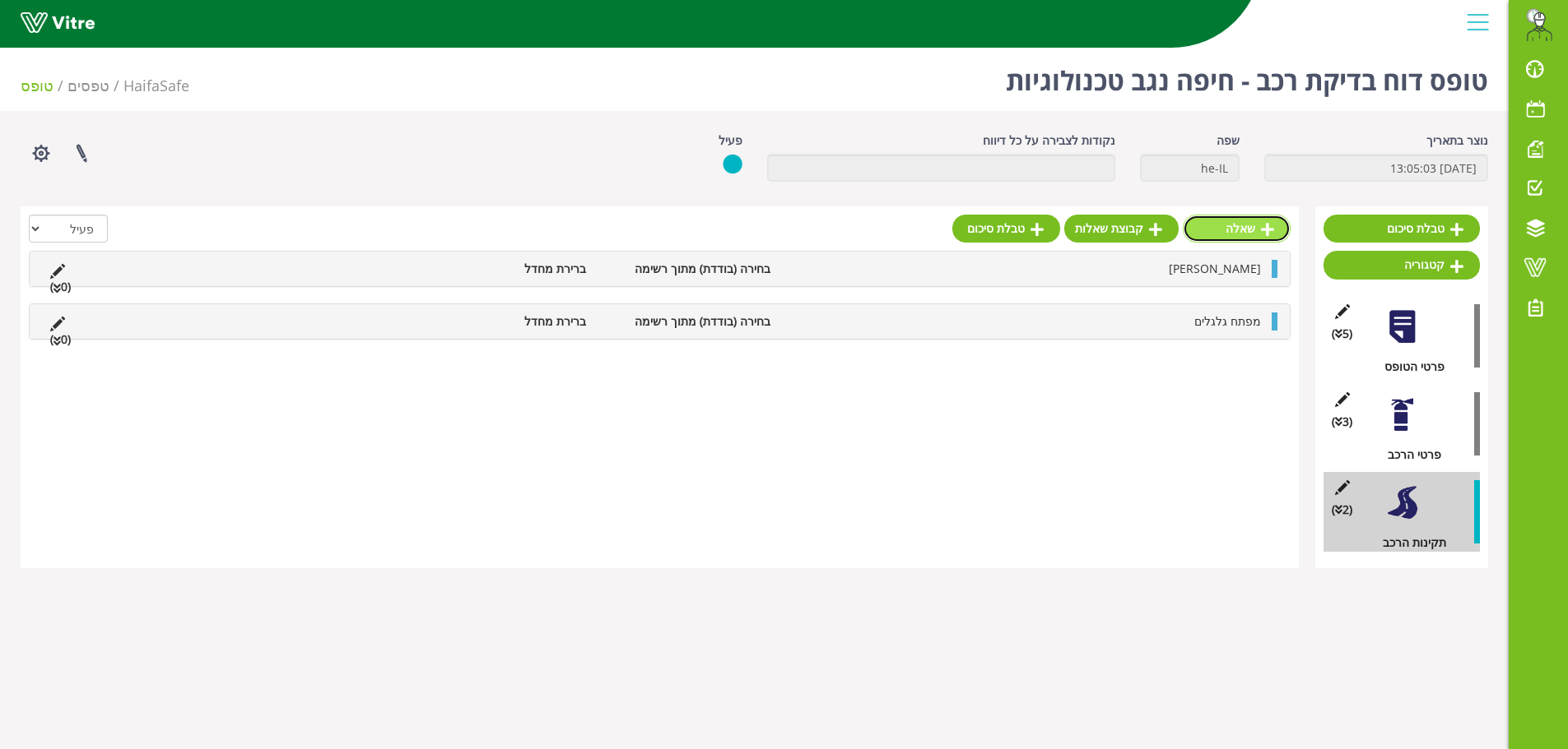
click at [1253, 237] on link "שאלה" at bounding box center [1237, 228] width 108 height 28
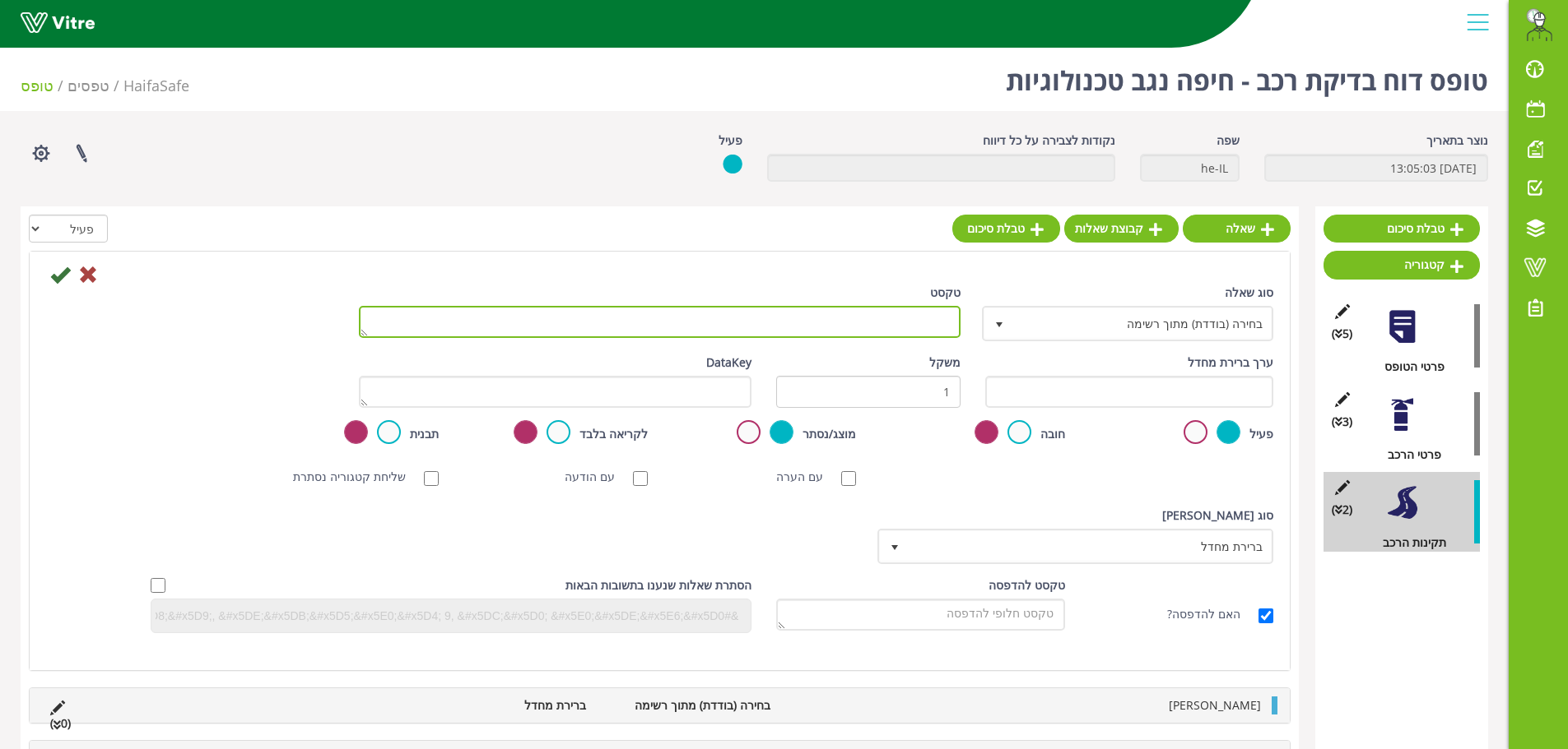
click at [835, 325] on textarea "טקסט" at bounding box center [659, 321] width 602 height 32
type textarea "2"
type textarea "2 מוטות להורדת גלגל ספייר"
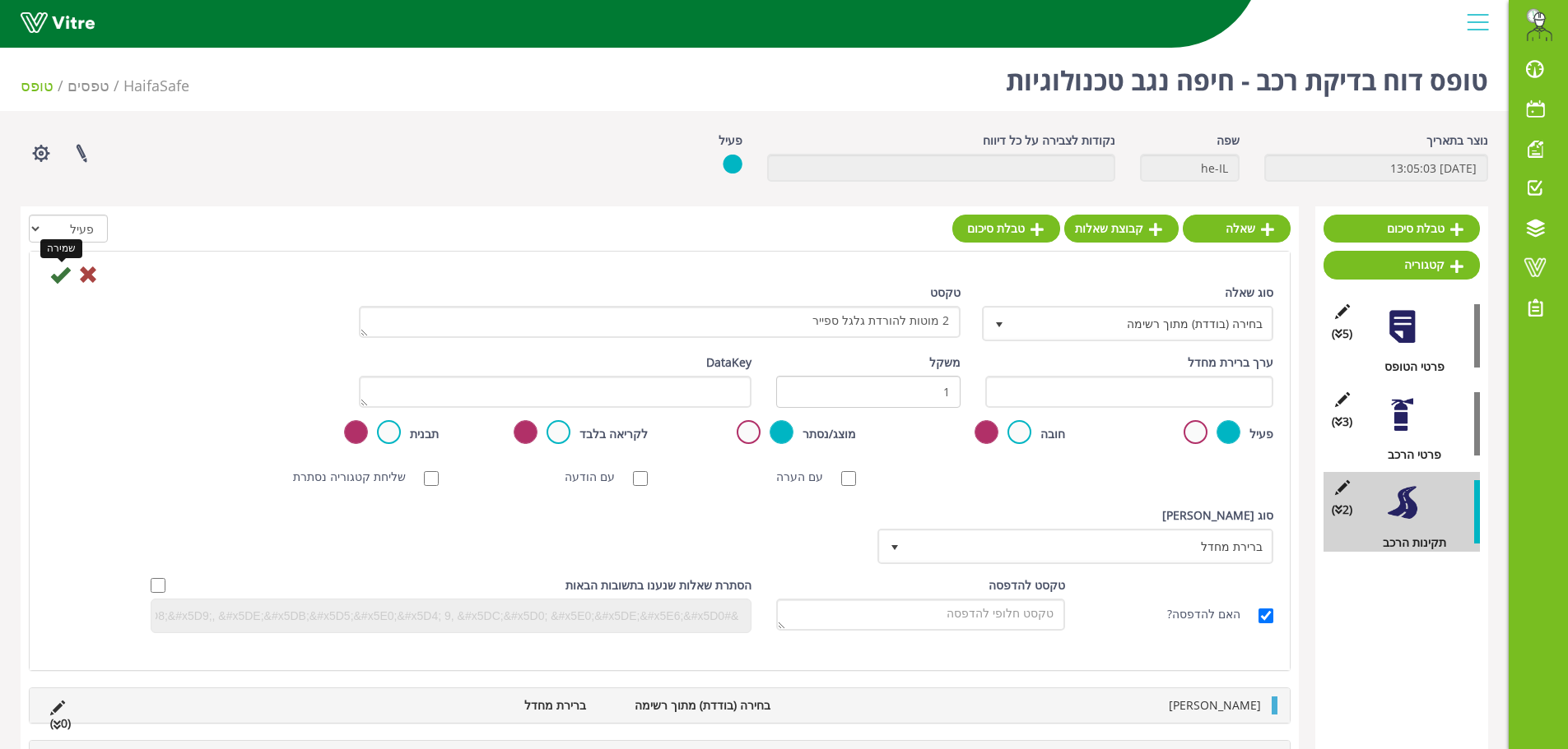
click at [59, 283] on icon at bounding box center [60, 274] width 19 height 19
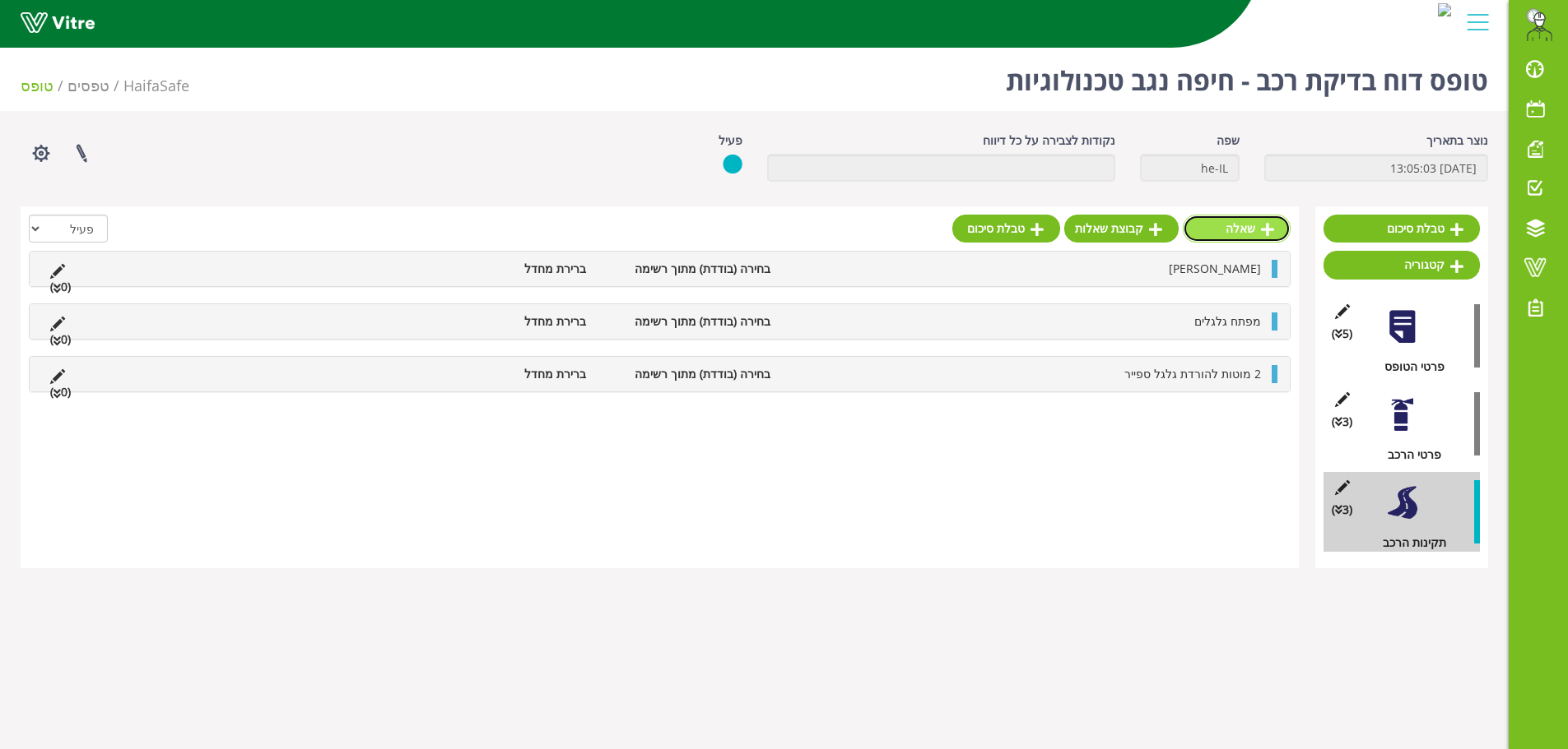
click at [1258, 231] on link "שאלה" at bounding box center [1237, 228] width 108 height 28
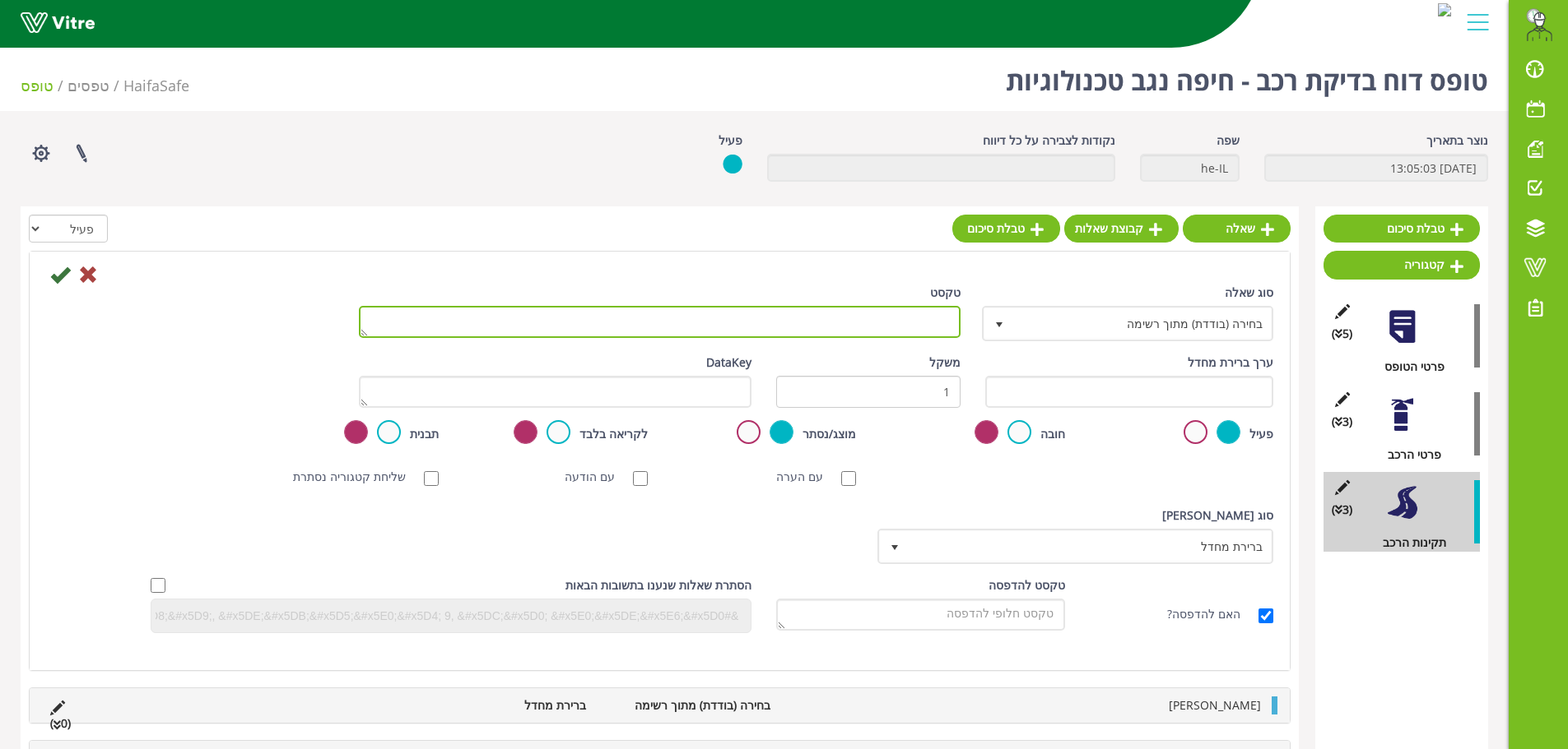
click at [912, 315] on textarea "טקסט" at bounding box center [659, 321] width 602 height 32
type textarea "משולש אזהרה + נרתיק"
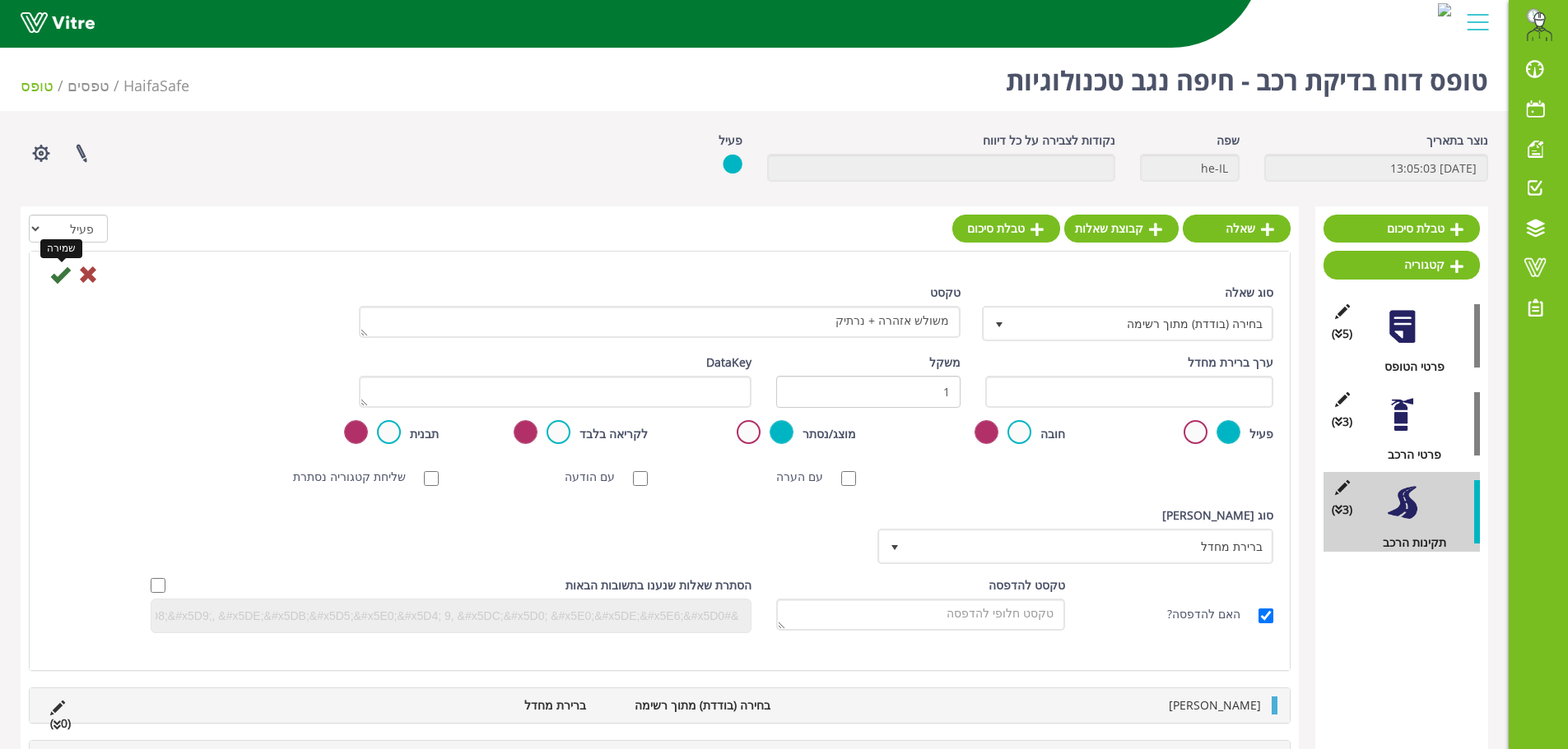
click at [60, 281] on icon at bounding box center [60, 274] width 19 height 19
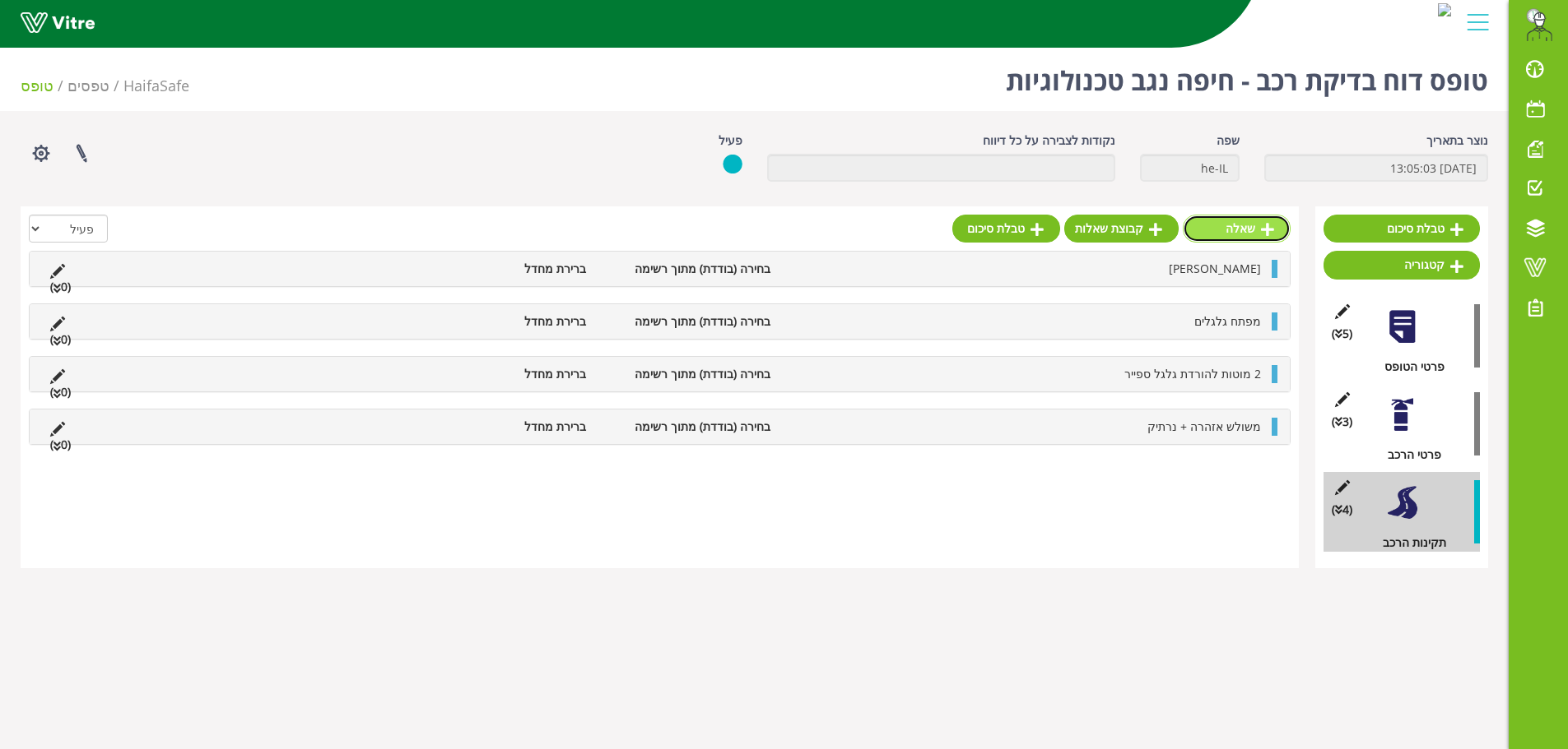
click at [1222, 233] on link "שאלה" at bounding box center [1237, 228] width 108 height 28
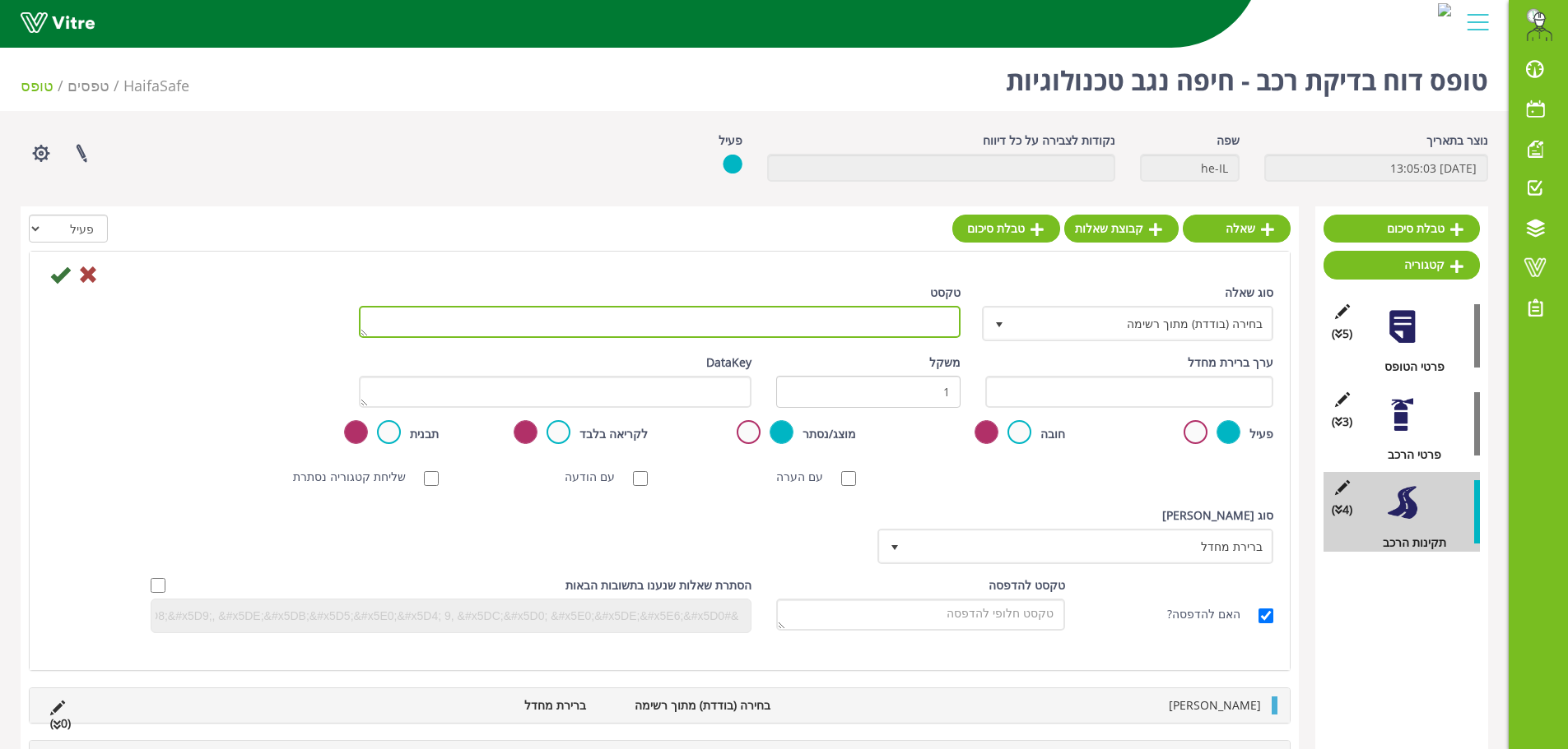
click at [879, 325] on textarea "טקסט" at bounding box center [659, 321] width 602 height 32
type textarea "מטף כיבוי אש"
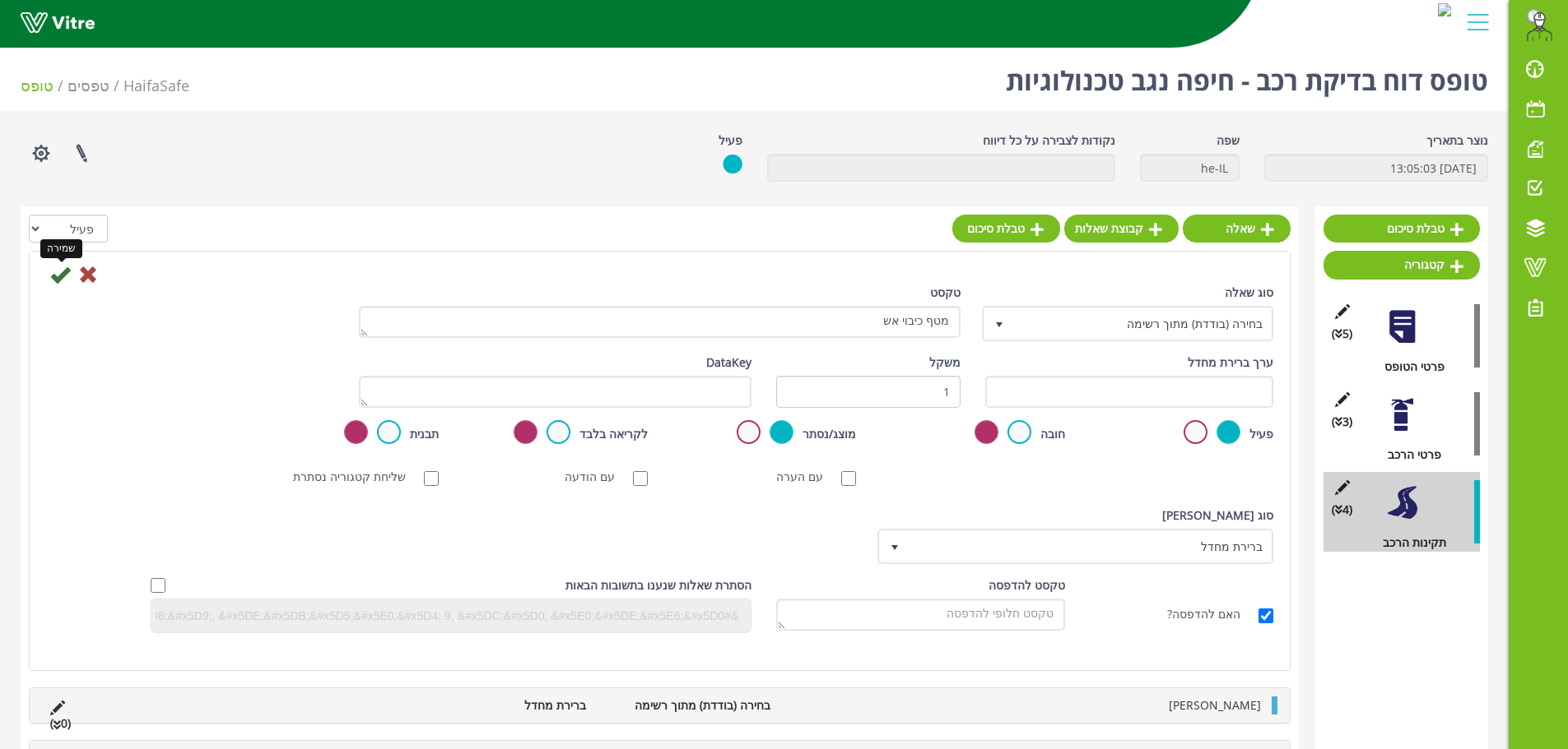
click at [66, 275] on icon at bounding box center [60, 274] width 19 height 19
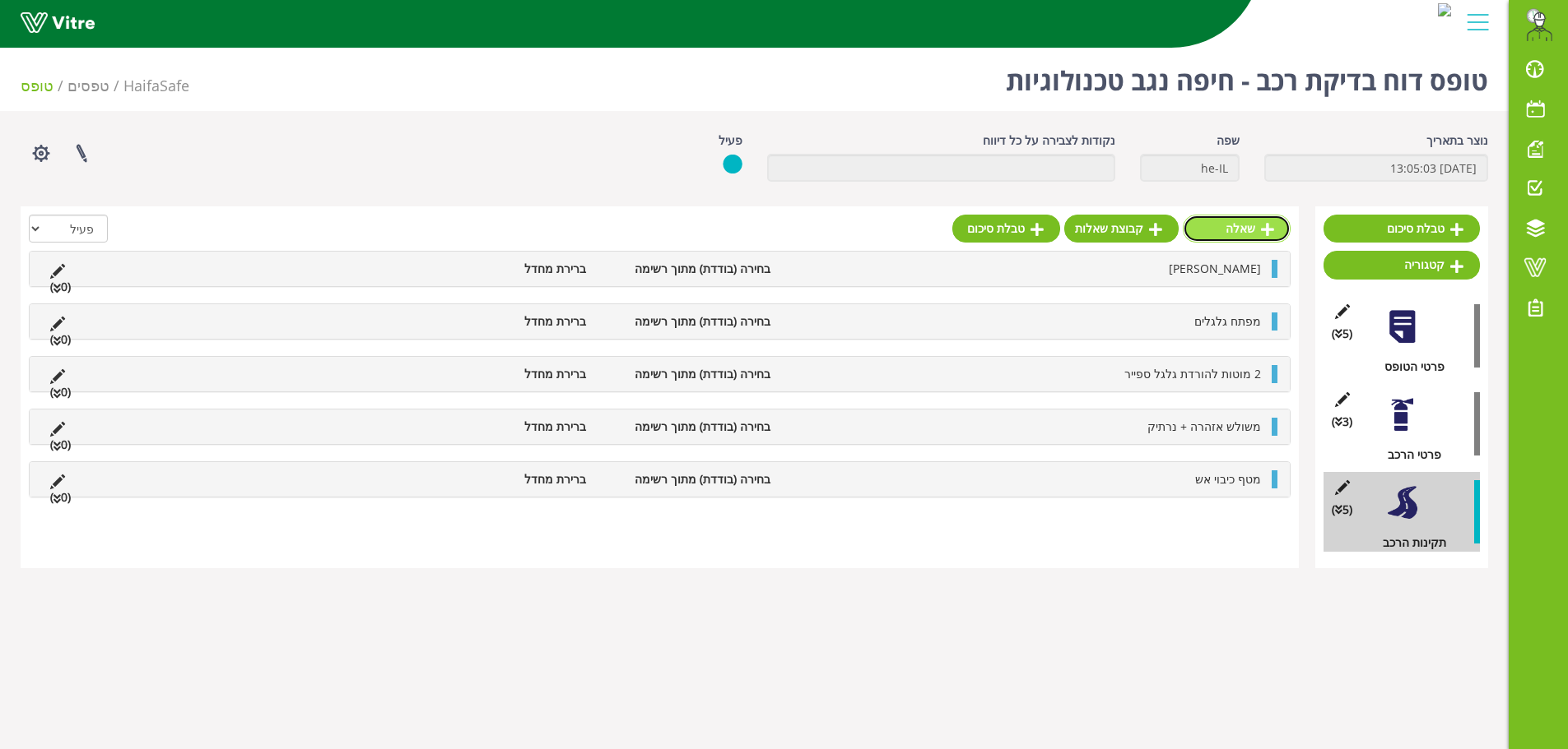
click at [1216, 238] on link "שאלה" at bounding box center [1237, 228] width 108 height 28
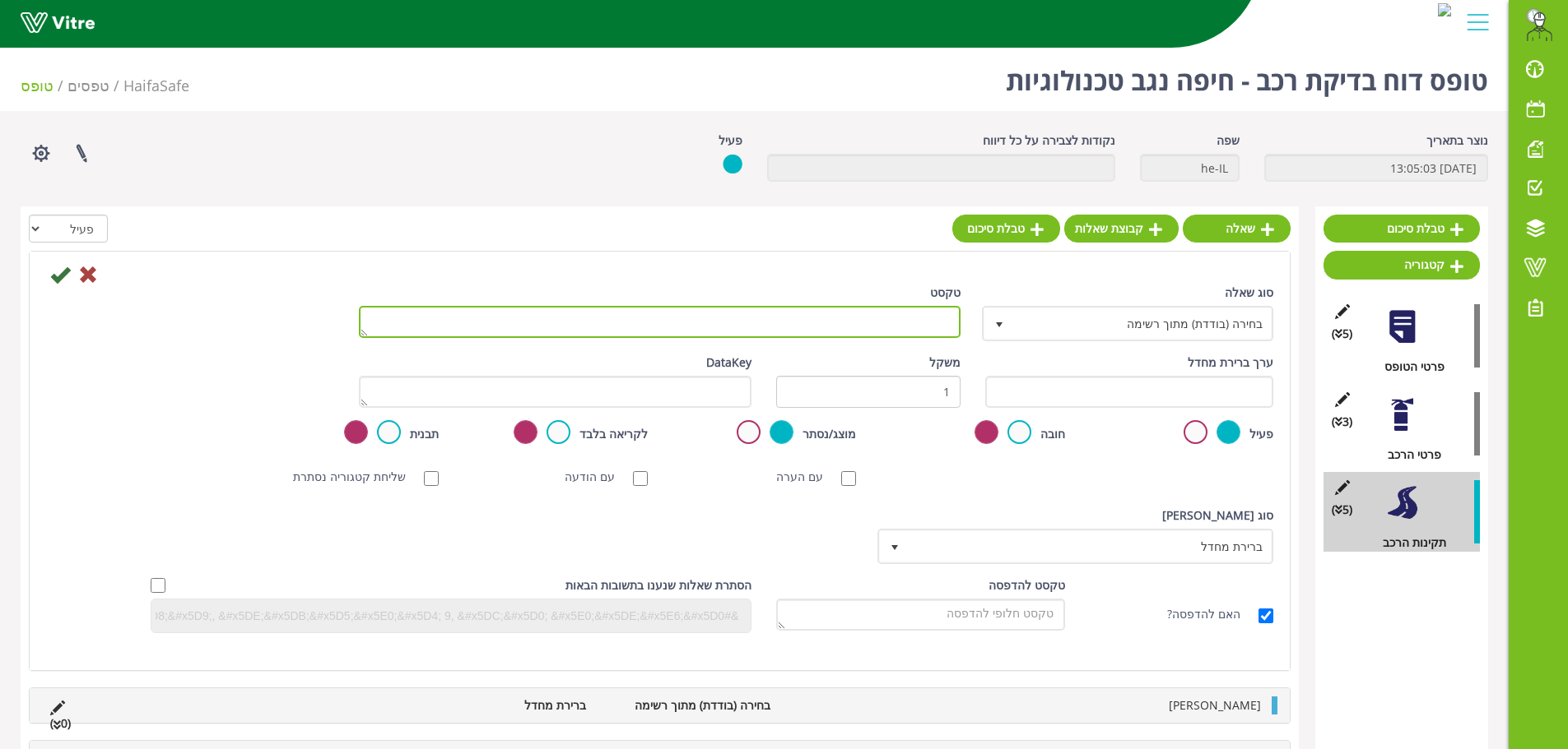
click at [933, 327] on textarea "טקסט" at bounding box center [659, 321] width 602 height 32
type textarea "מברג מתחלף"
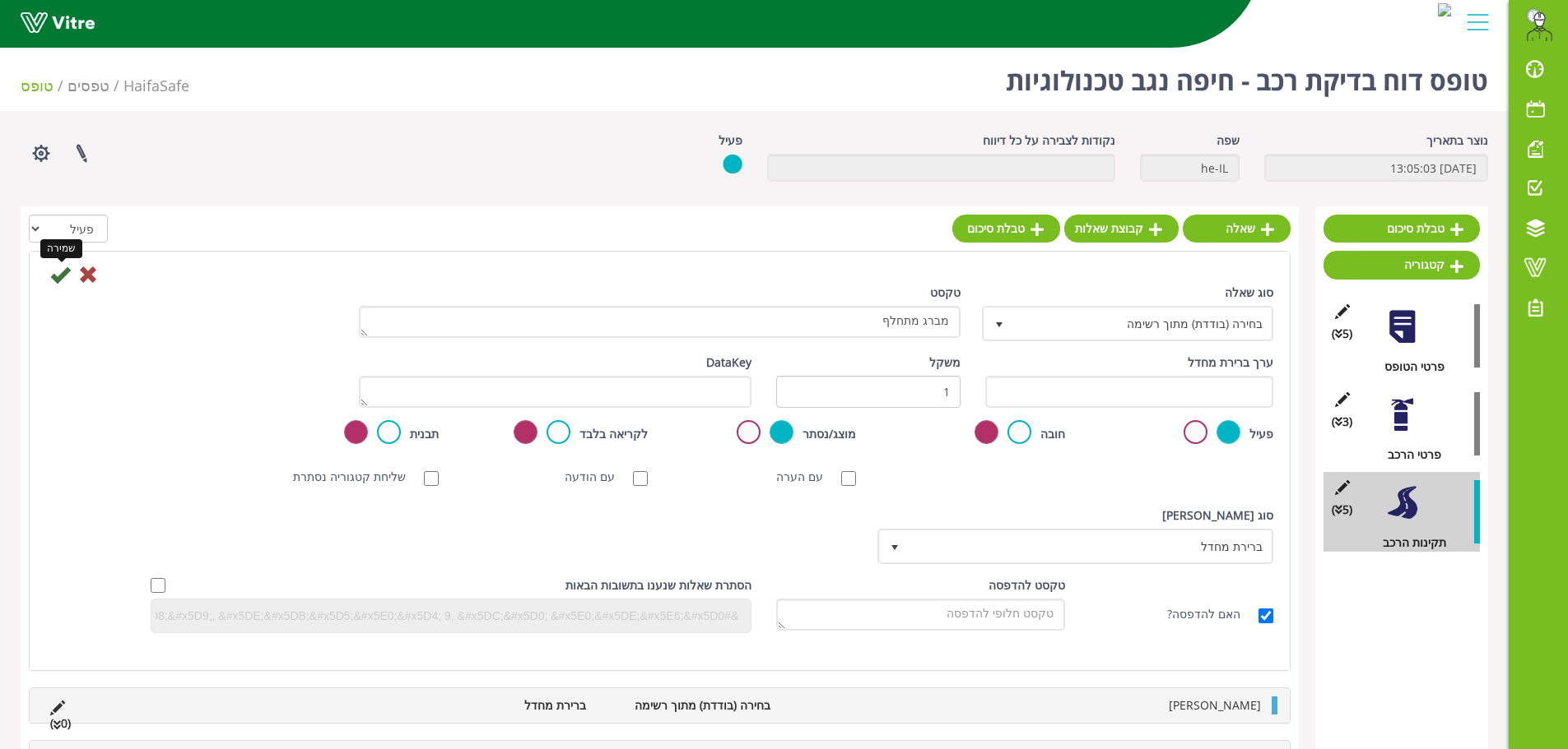
click at [61, 276] on icon at bounding box center [60, 274] width 19 height 19
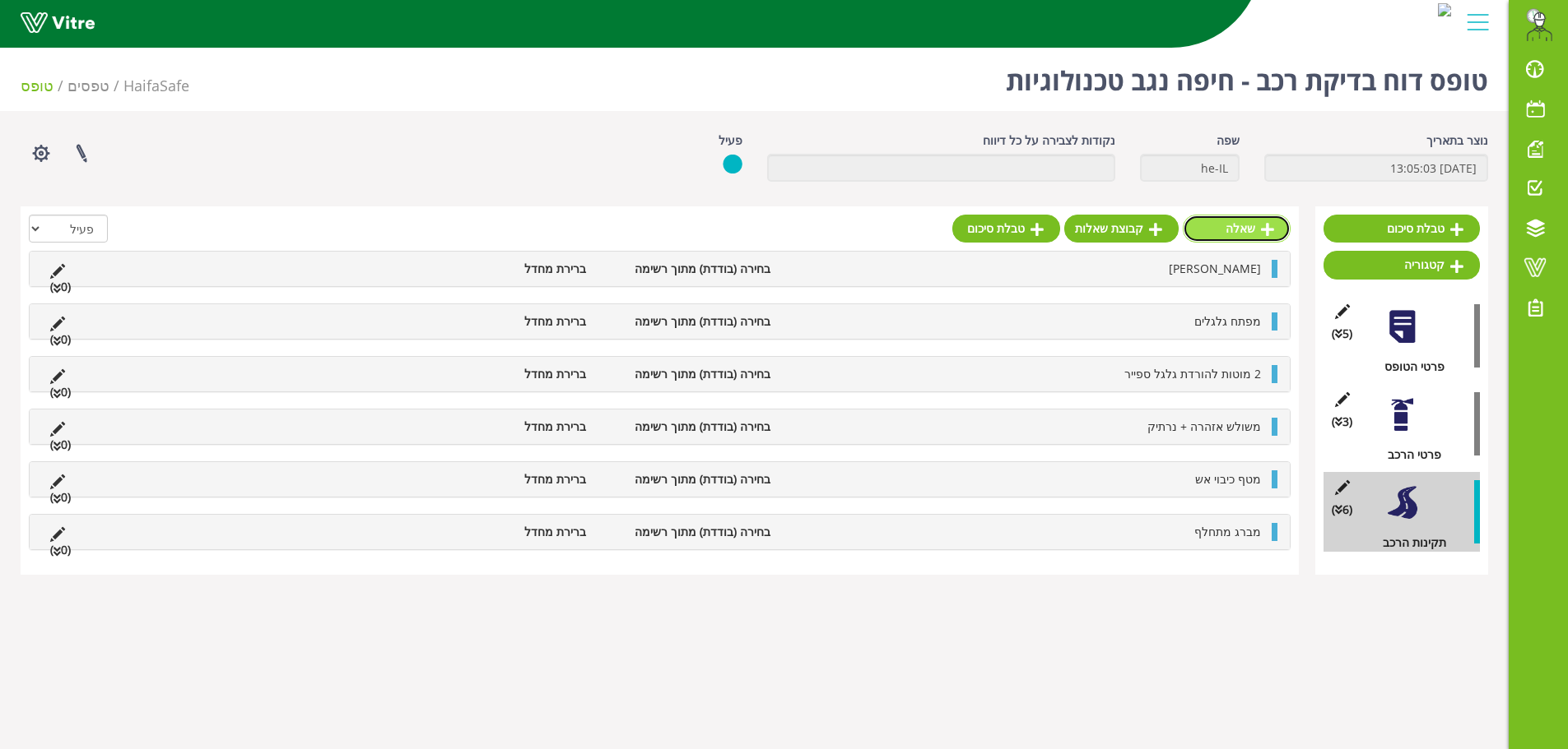
click at [1253, 228] on link "שאלה" at bounding box center [1237, 228] width 108 height 28
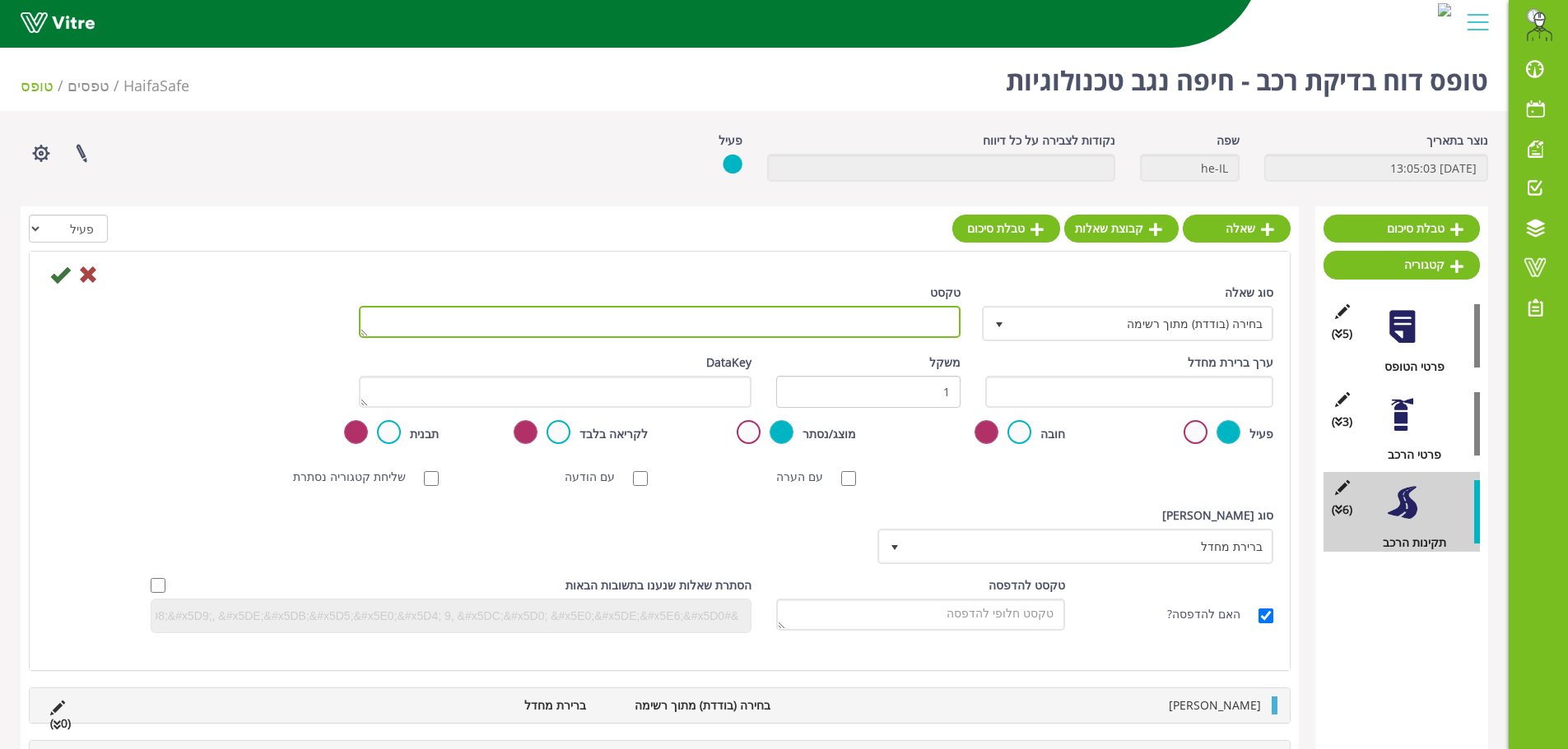
click at [882, 317] on textarea "טקסט" at bounding box center [659, 321] width 602 height 32
type textarea "מפתח פתוח 10/12"
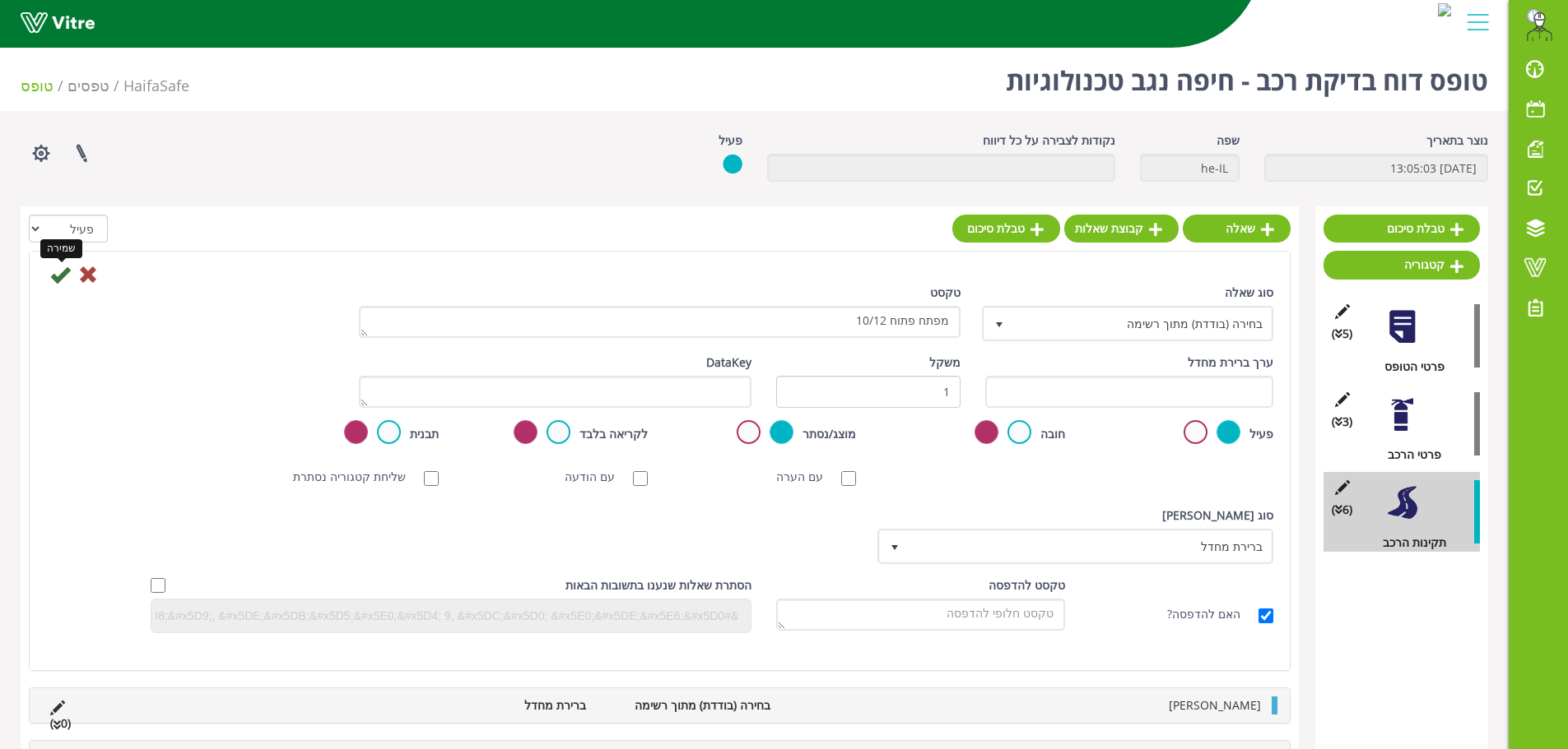
click at [56, 278] on icon at bounding box center [60, 274] width 19 height 19
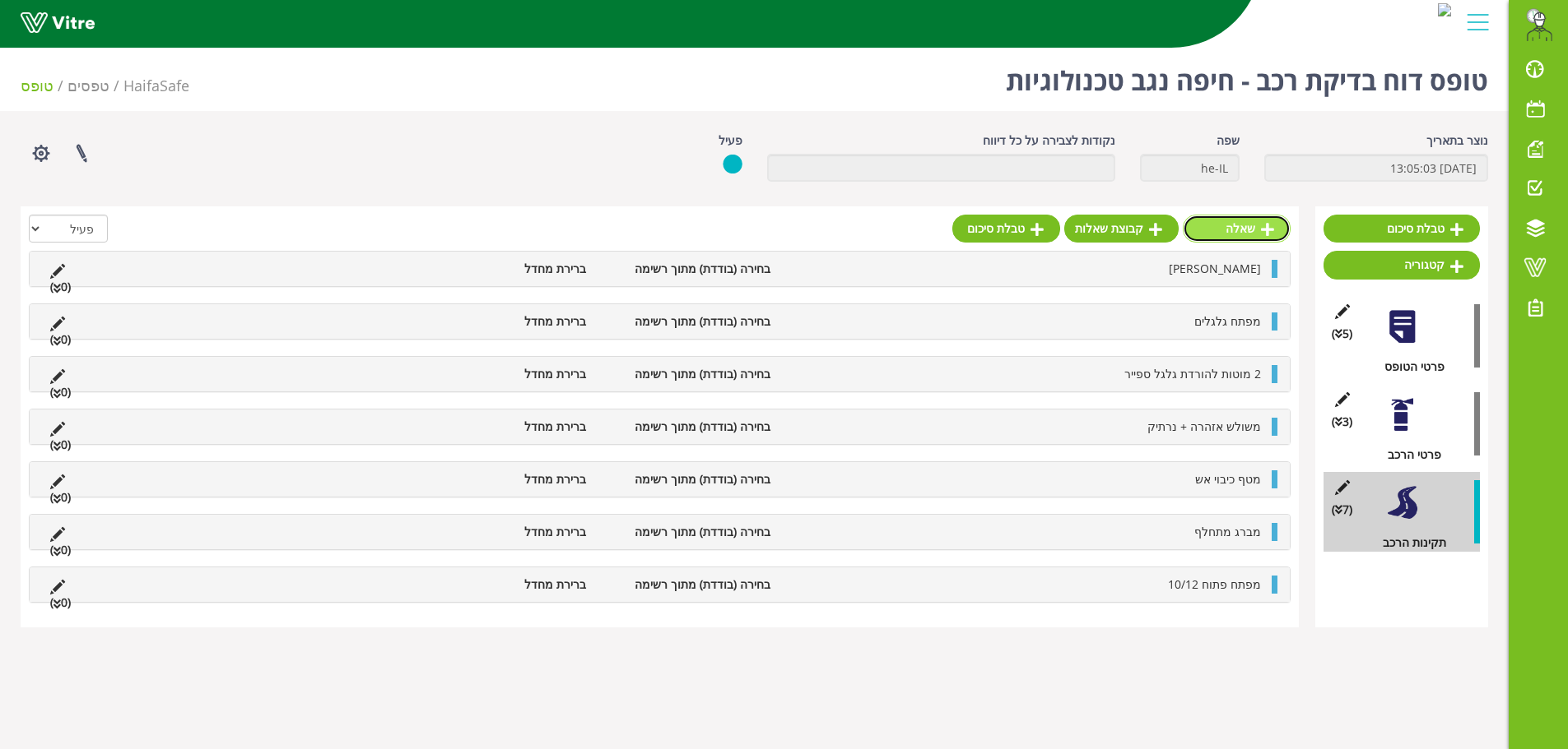
click at [1251, 233] on link "שאלה" at bounding box center [1237, 228] width 108 height 28
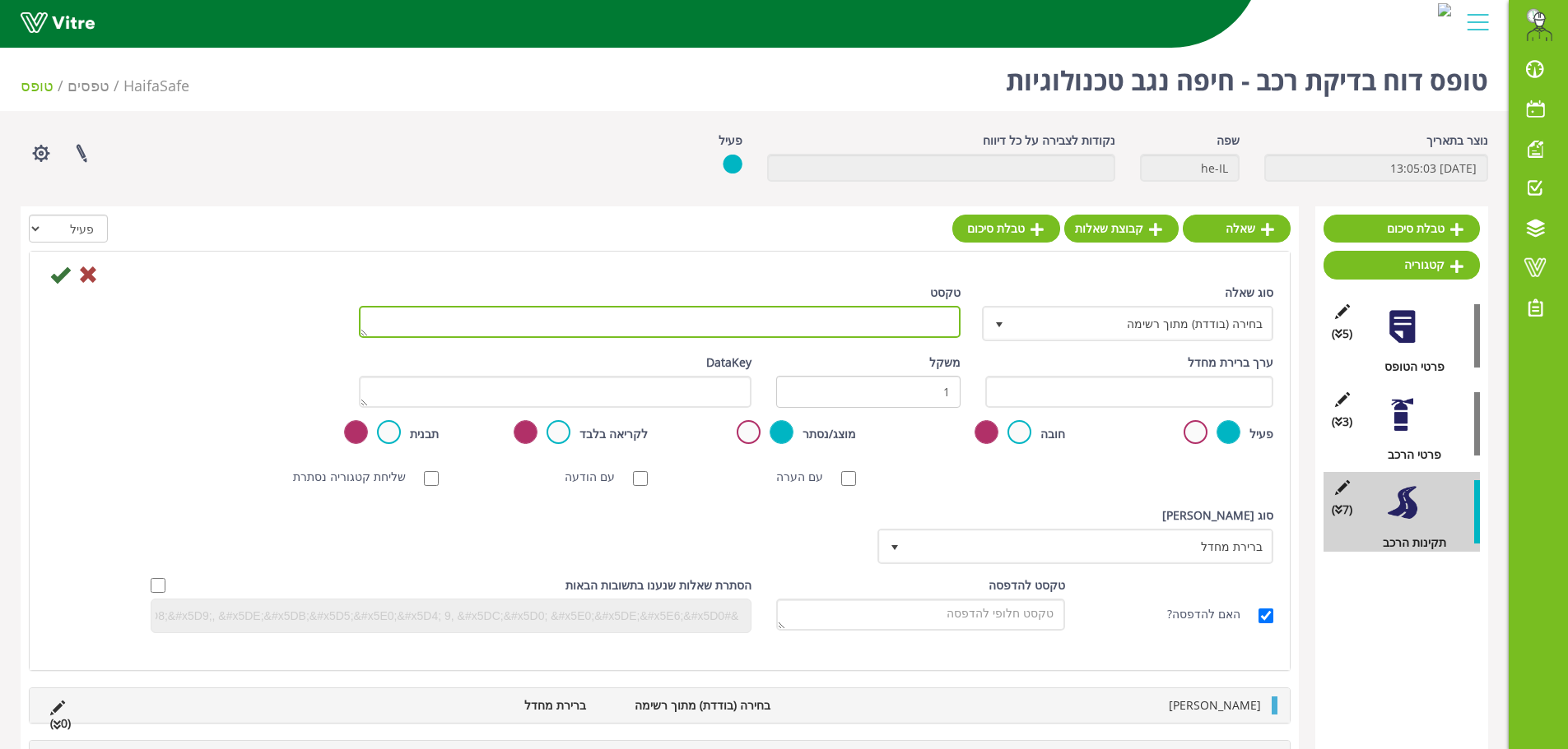
click at [902, 320] on textarea "טקסט" at bounding box center [659, 321] width 602 height 32
type textarea "נרתיק שחור לכלי הנהג"
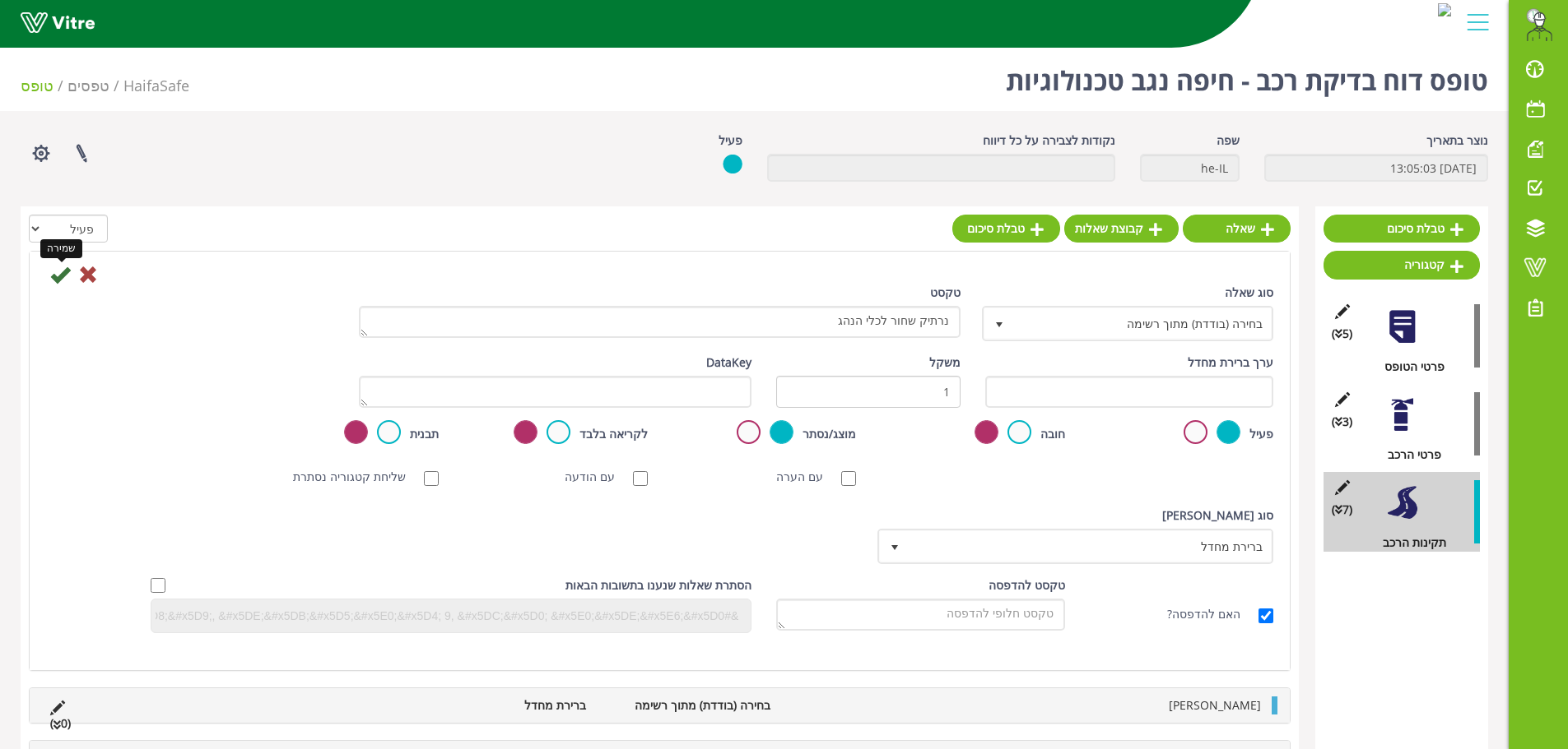
click at [55, 284] on icon at bounding box center [60, 274] width 19 height 19
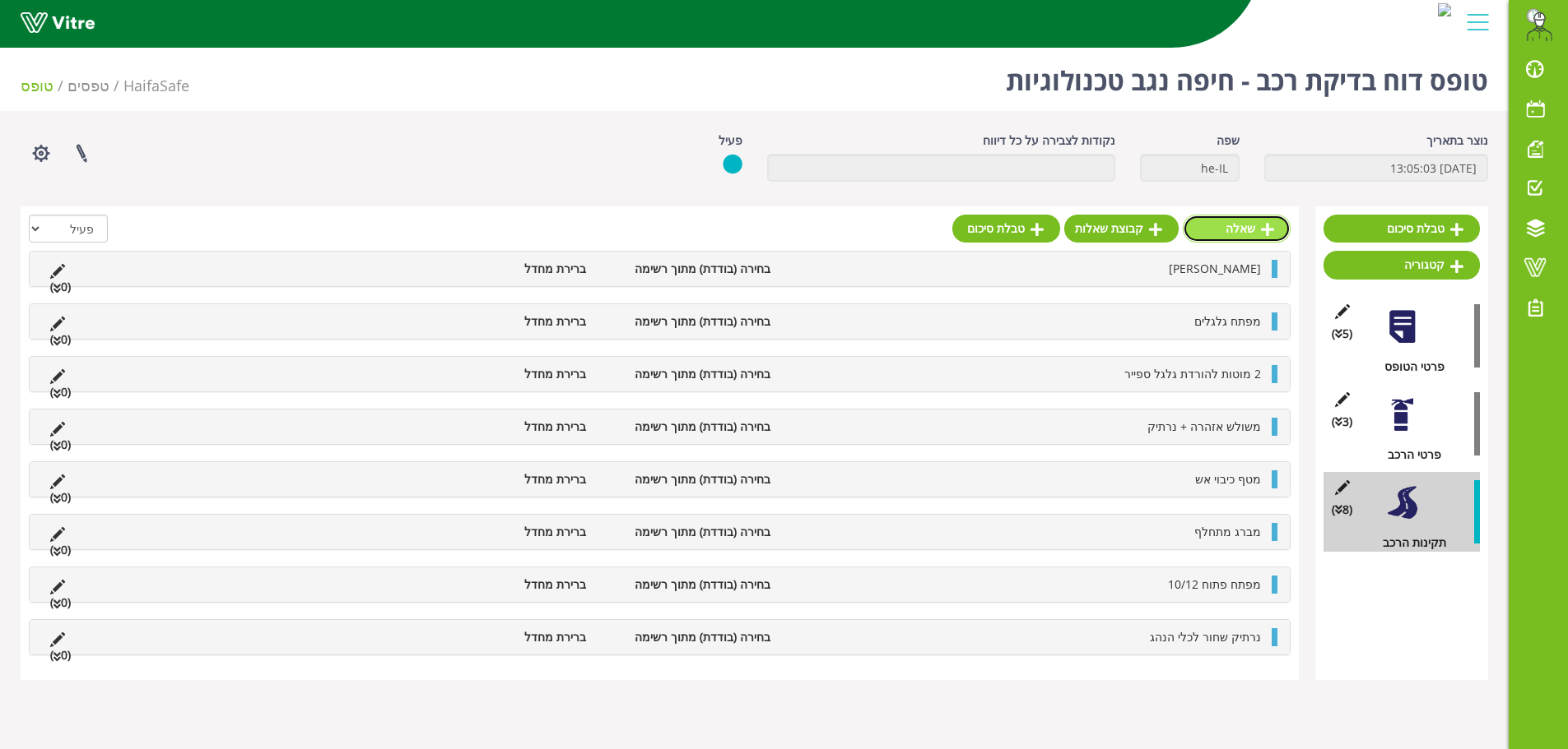
click at [1246, 222] on link "שאלה" at bounding box center [1237, 228] width 108 height 28
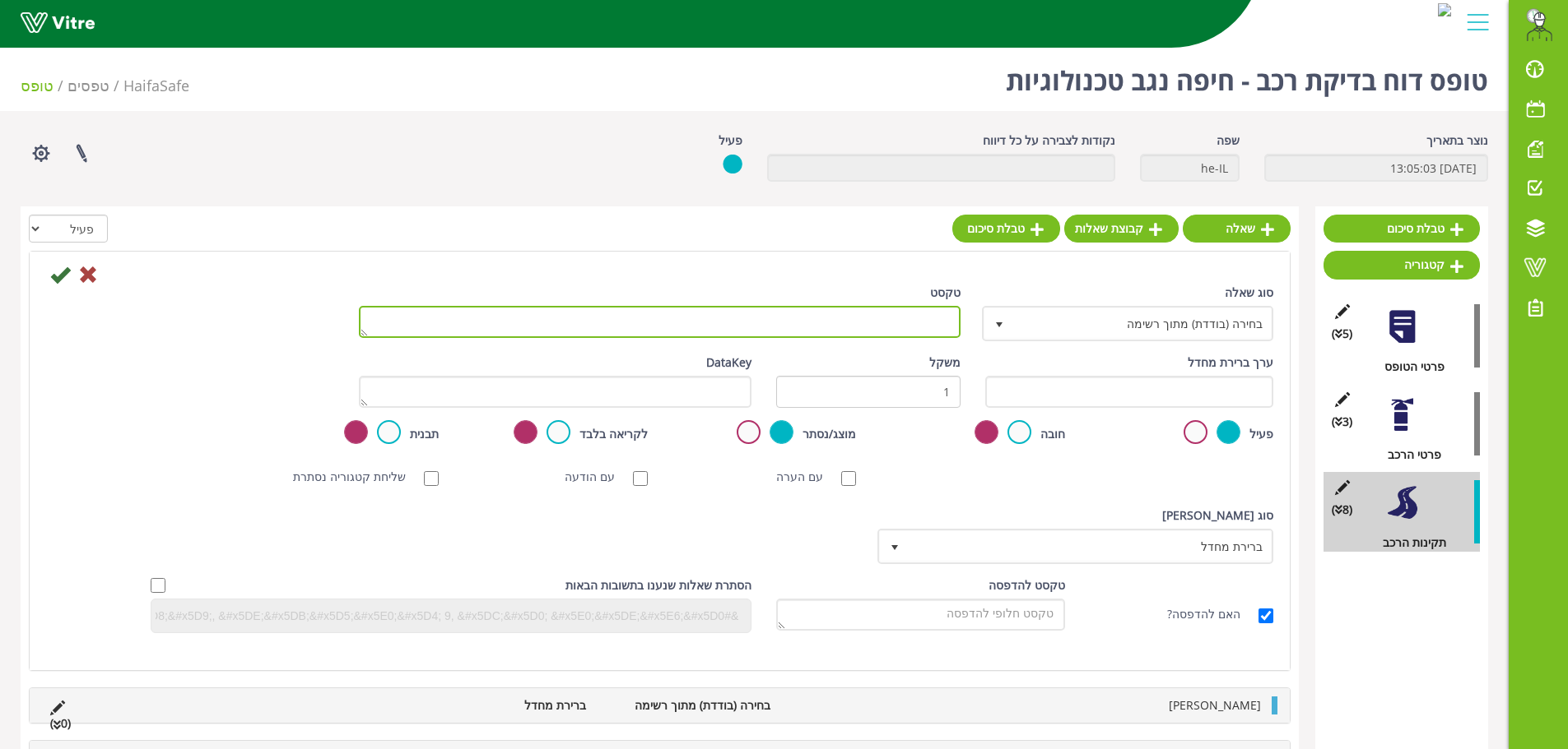
click at [832, 322] on textarea "טקסט" at bounding box center [659, 321] width 602 height 32
type textarea "אורות דרך - גבוה/חנייה"
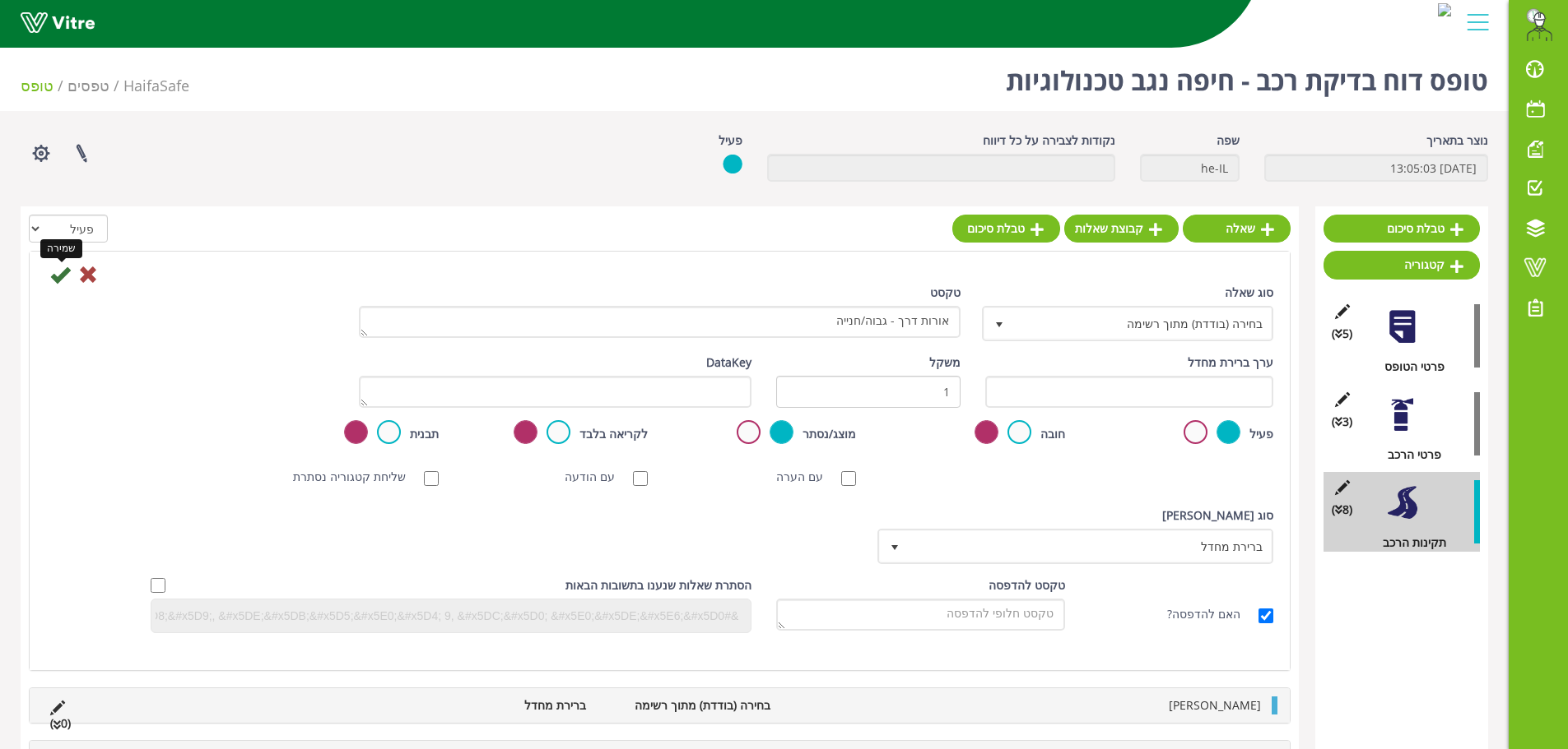
click at [56, 279] on icon at bounding box center [60, 274] width 19 height 19
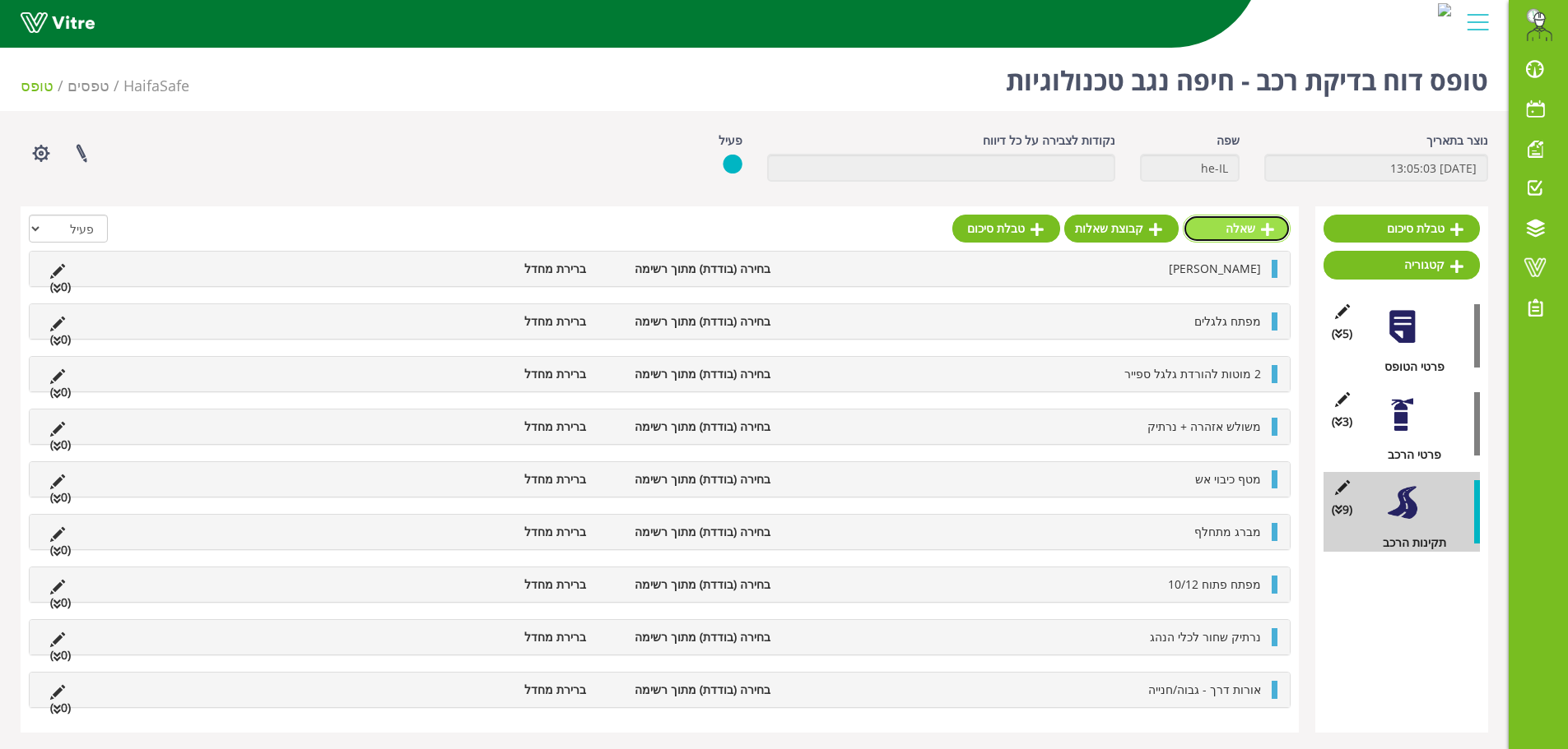
click at [1256, 230] on link "שאלה" at bounding box center [1237, 228] width 108 height 28
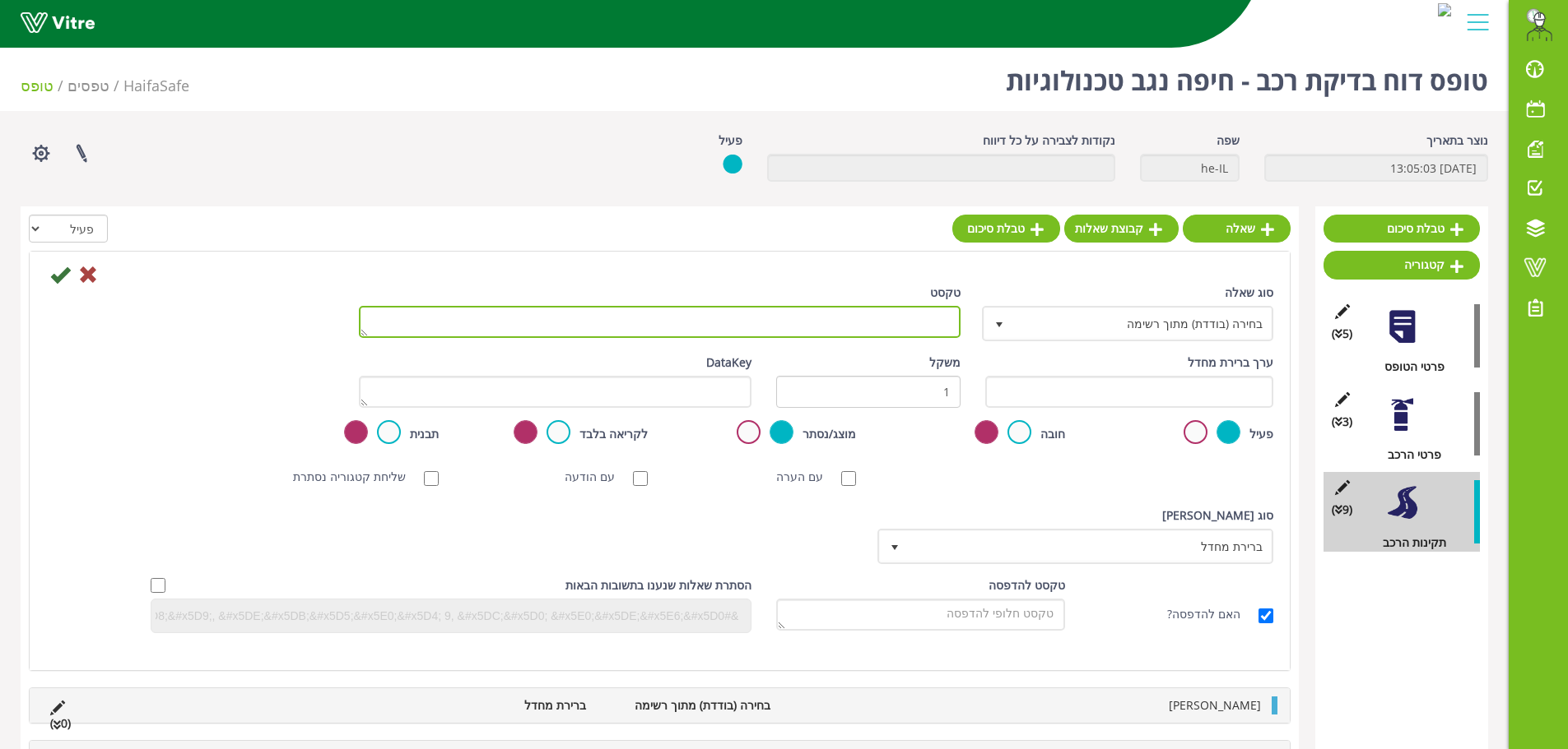
drag, startPoint x: 941, startPoint y: 319, endPoint x: 956, endPoint y: 325, distance: 16.2
click at [941, 322] on textarea "טקסט" at bounding box center [659, 321] width 602 height 32
type textarea "איתות"
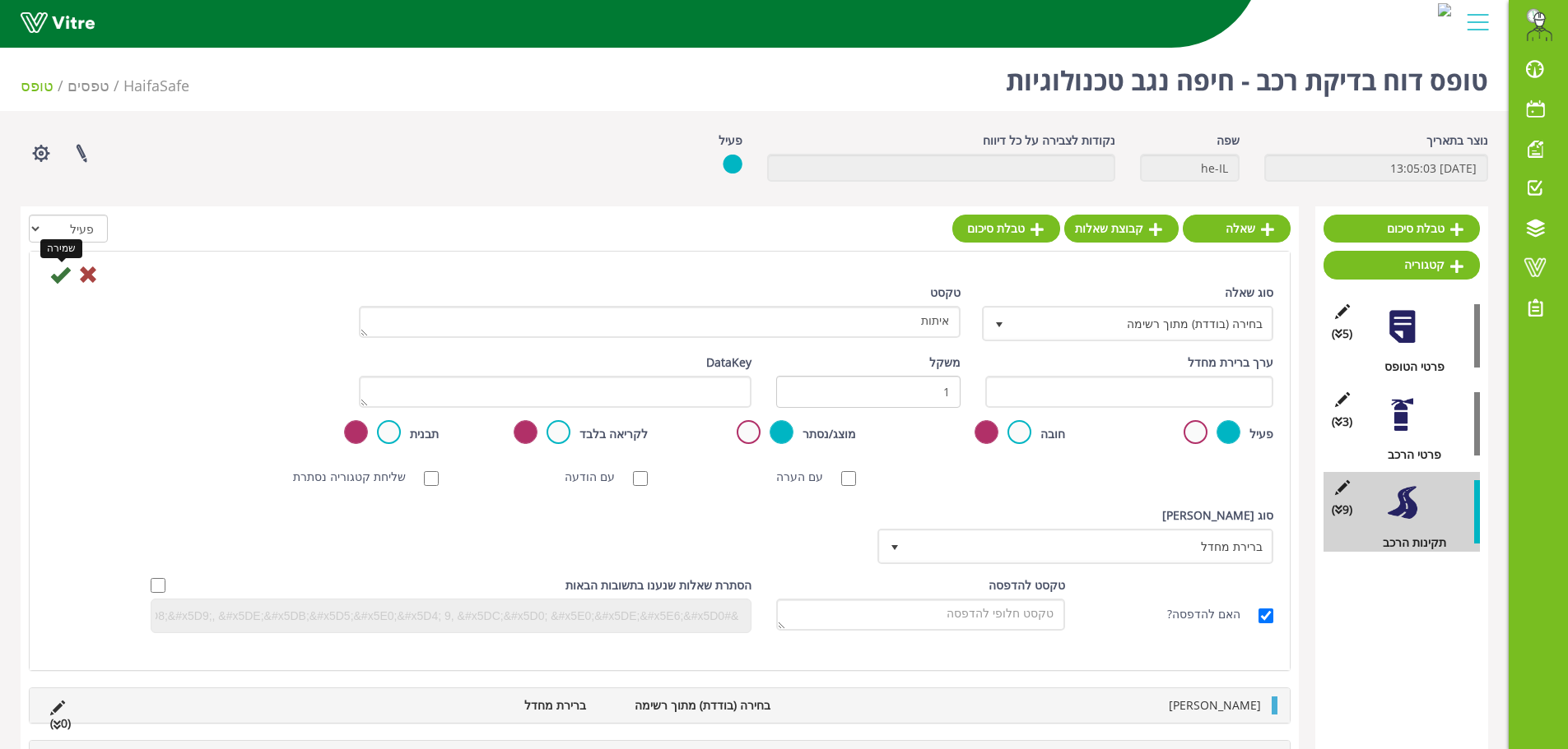
click at [60, 285] on icon at bounding box center [60, 274] width 19 height 19
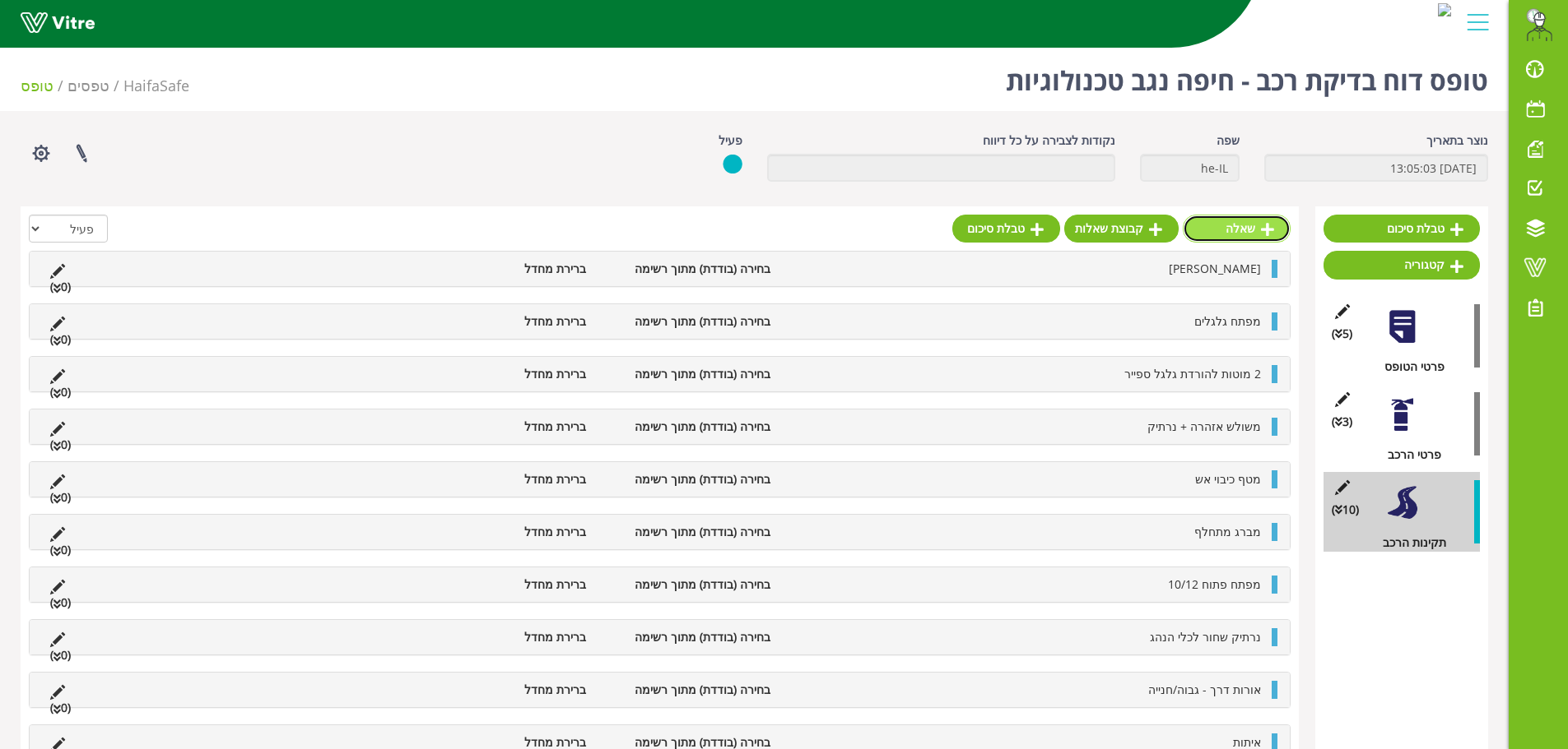
click at [1240, 234] on link "שאלה" at bounding box center [1237, 228] width 108 height 28
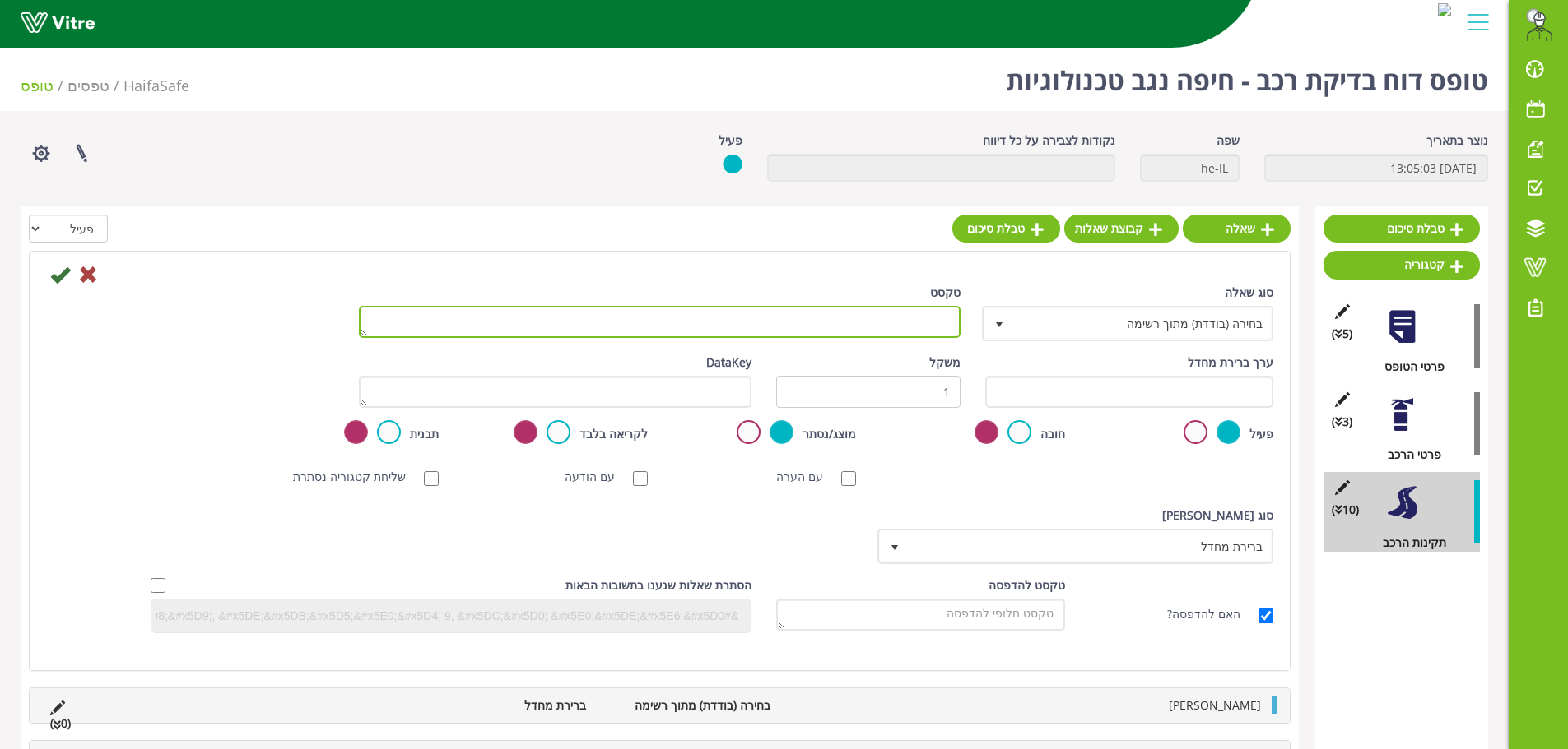
click at [801, 324] on textarea "טקסט" at bounding box center [659, 321] width 602 height 32
type textarea "מזגן"
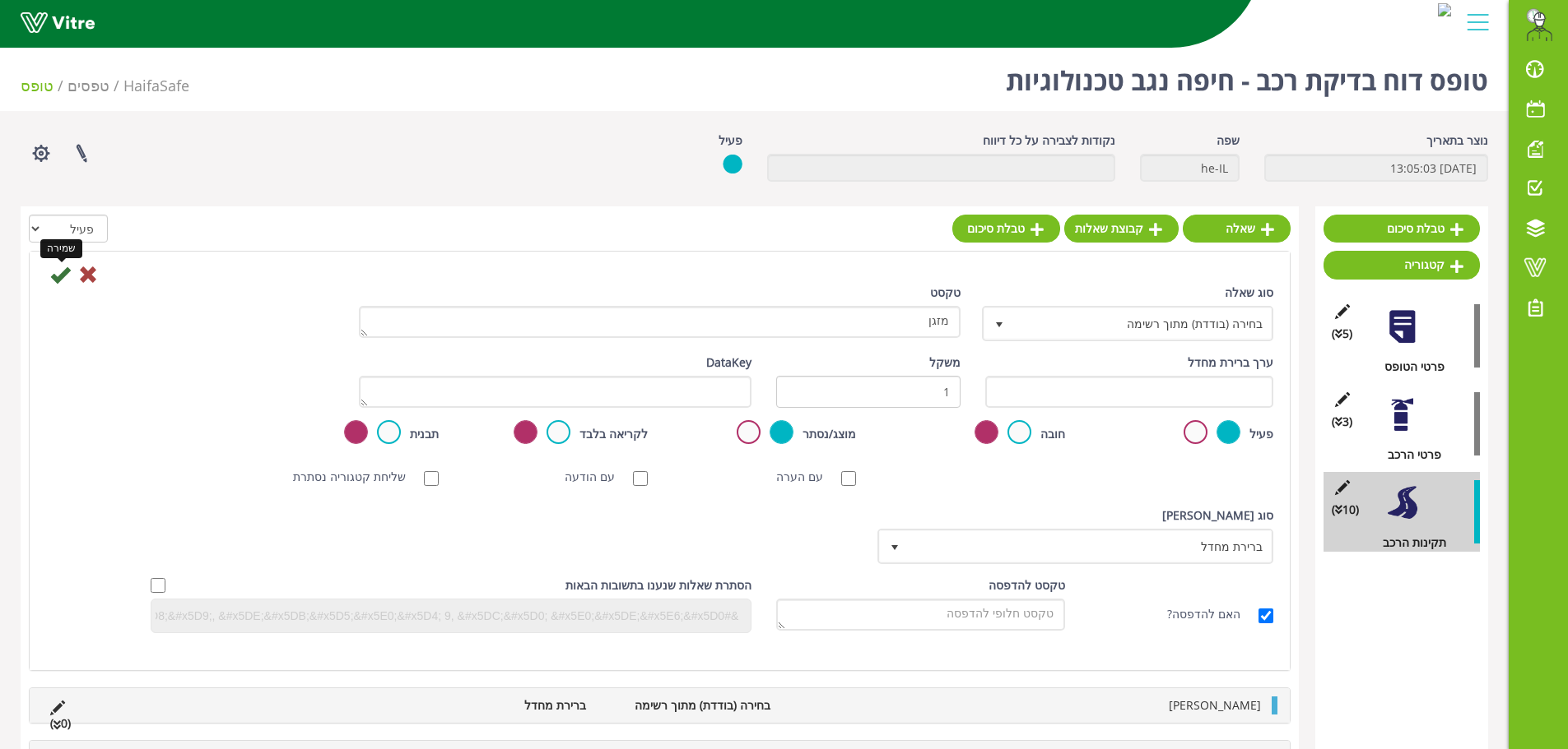
click at [61, 274] on icon at bounding box center [60, 274] width 19 height 19
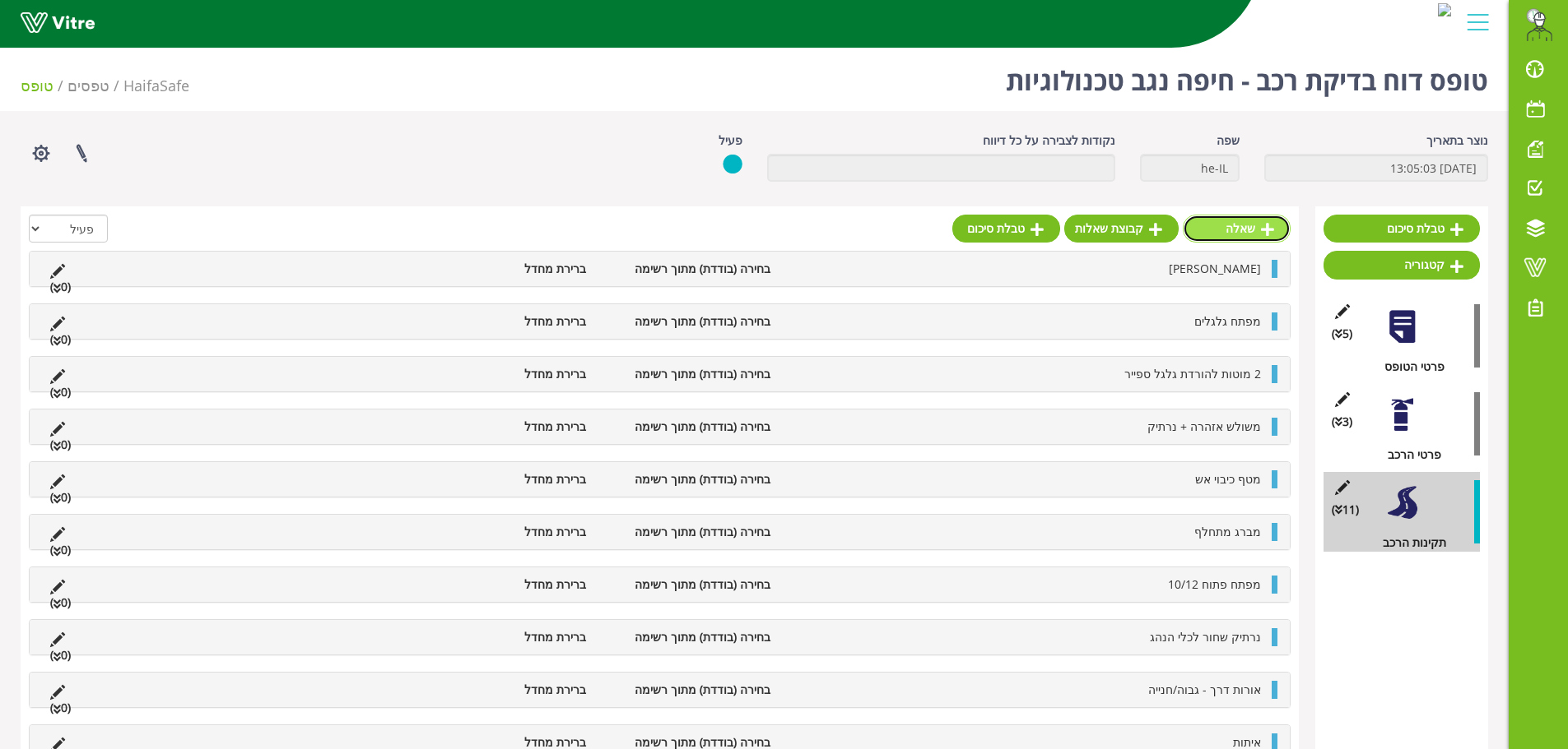
click at [1245, 231] on link "שאלה" at bounding box center [1237, 228] width 108 height 28
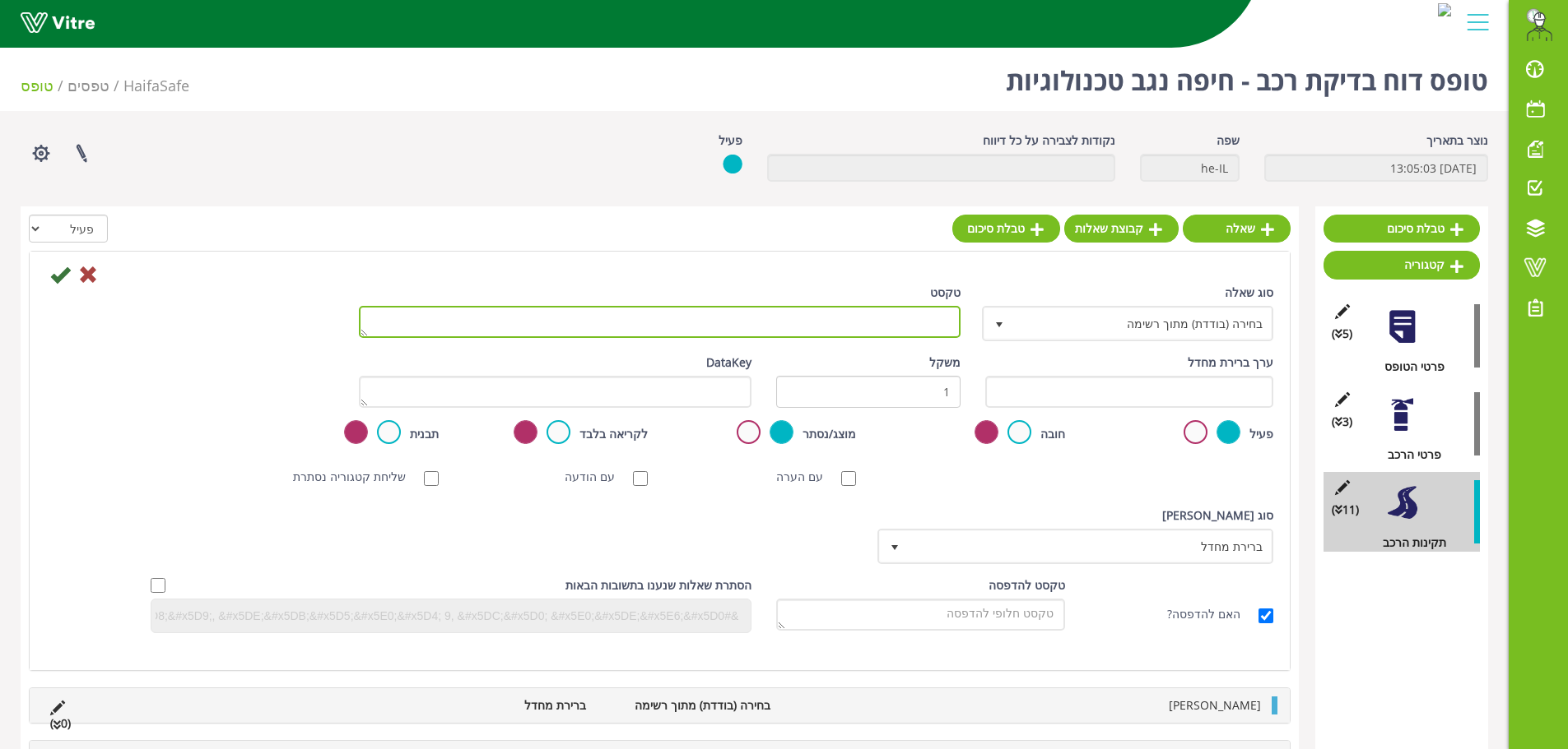
click at [699, 324] on textarea "טקסט" at bounding box center [659, 321] width 602 height 32
type textarea "ריפודים"
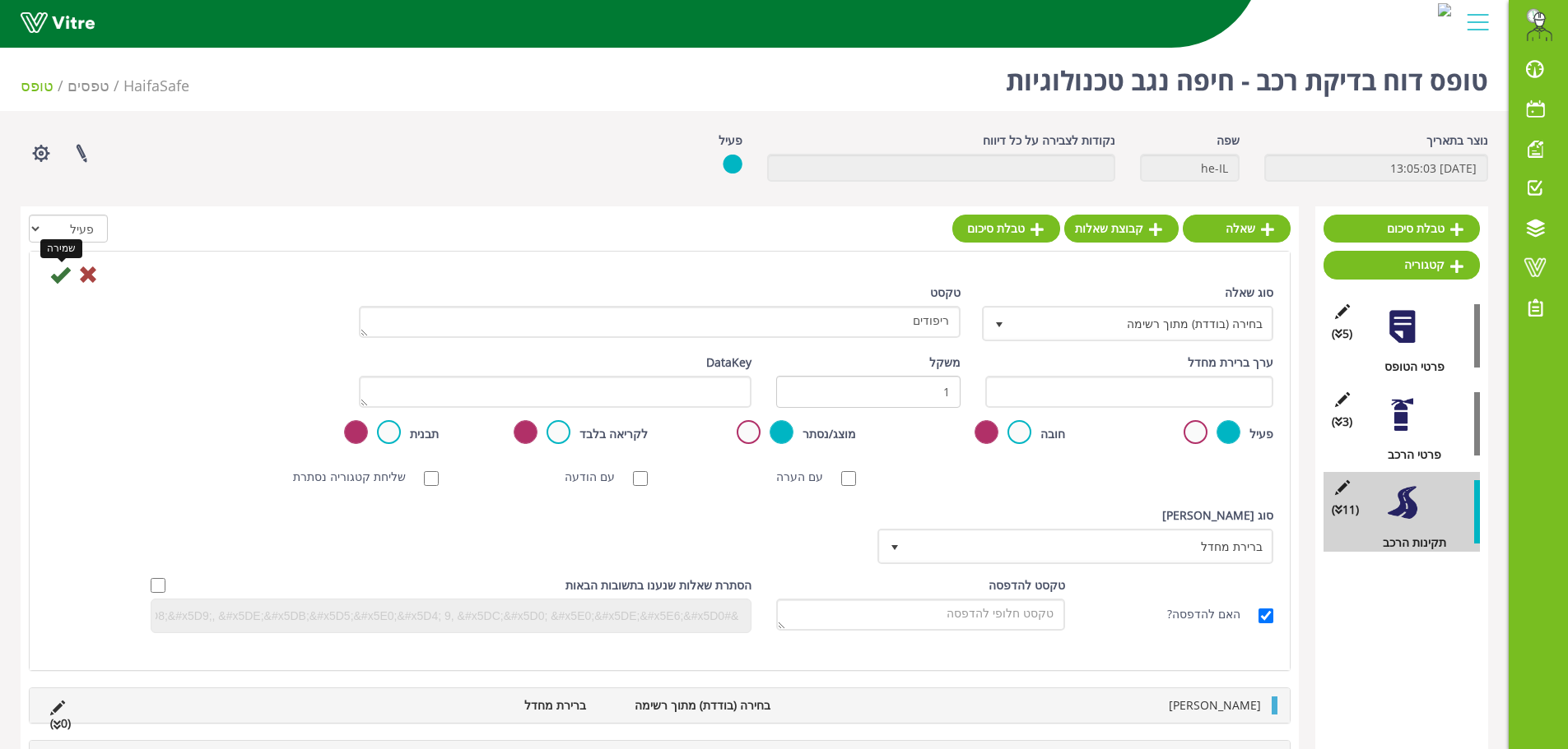
click at [70, 273] on icon at bounding box center [60, 274] width 19 height 19
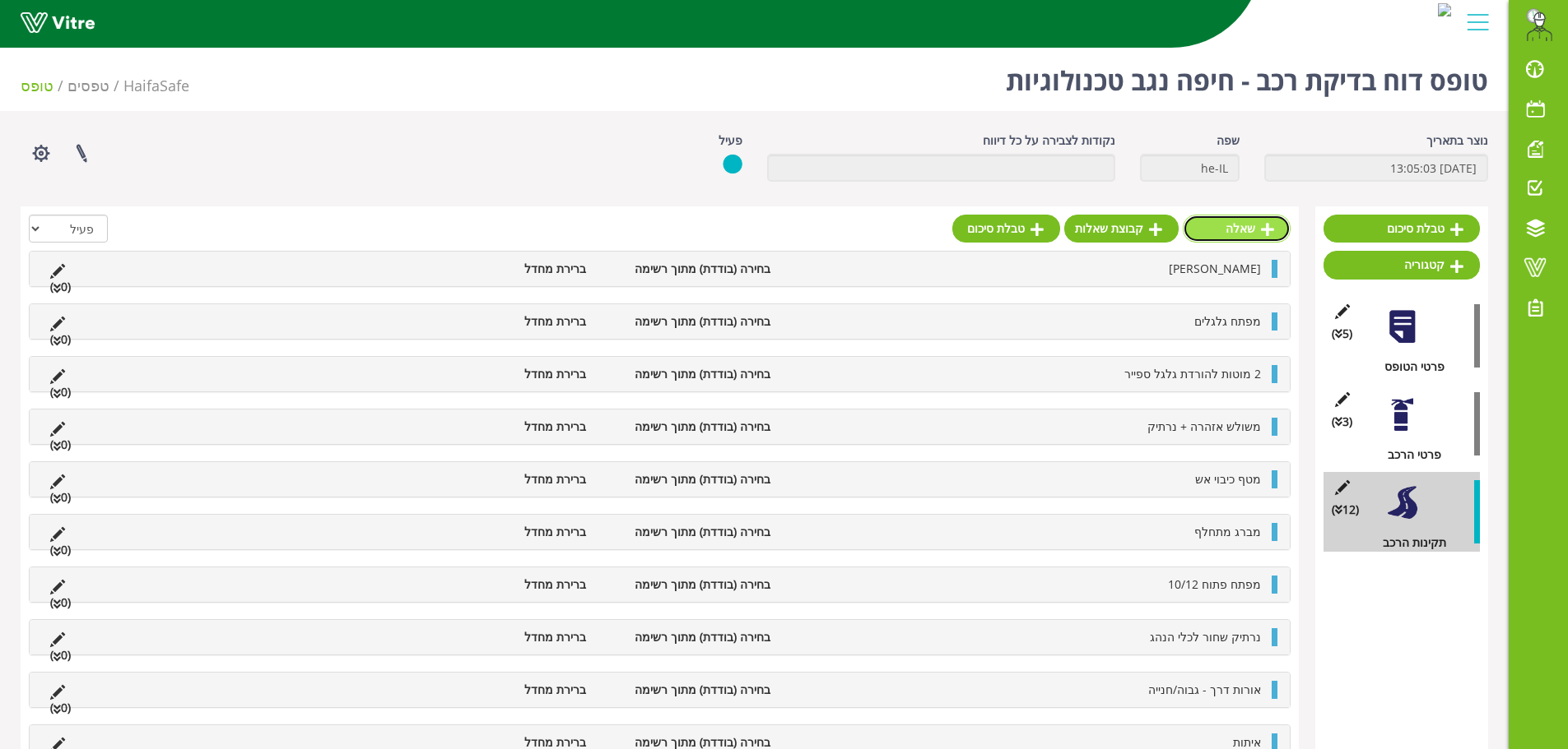
click at [1268, 233] on icon at bounding box center [1268, 229] width 14 height 14
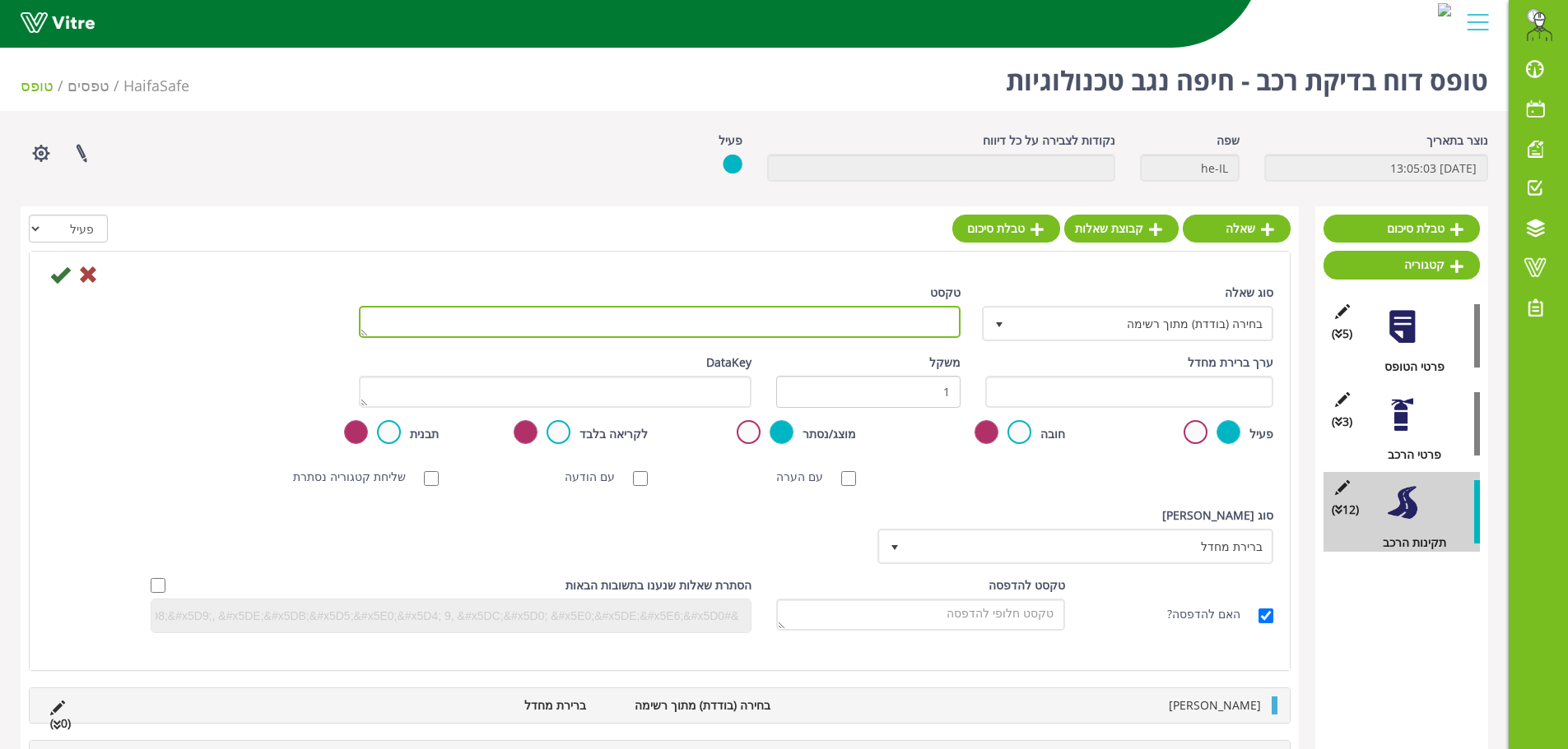
click at [862, 333] on textarea "טקסט" at bounding box center [659, 321] width 602 height 32
type textarea "רכב נקי"
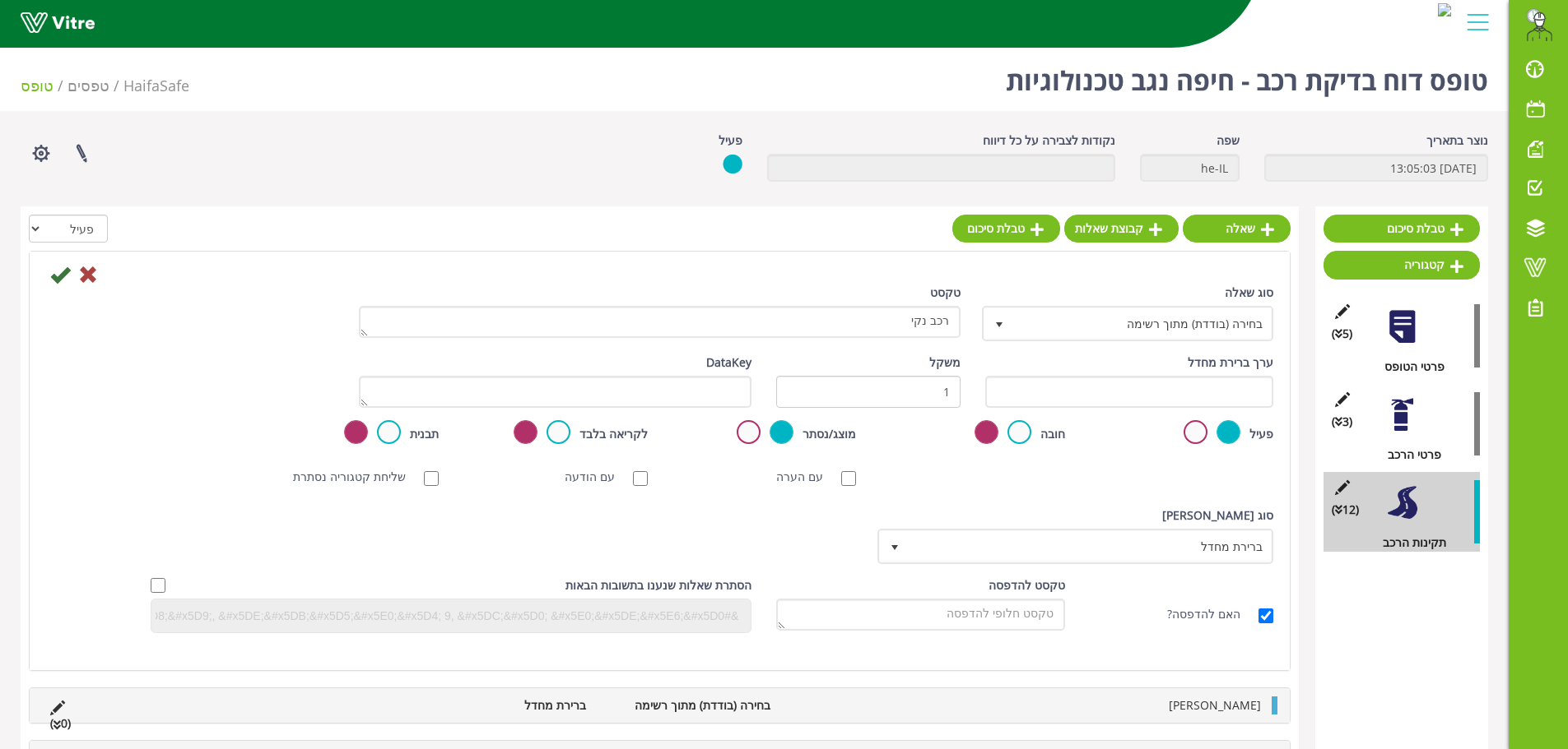
click at [45, 278] on div at bounding box center [659, 274] width 1251 height 19
click at [55, 278] on icon at bounding box center [60, 274] width 19 height 19
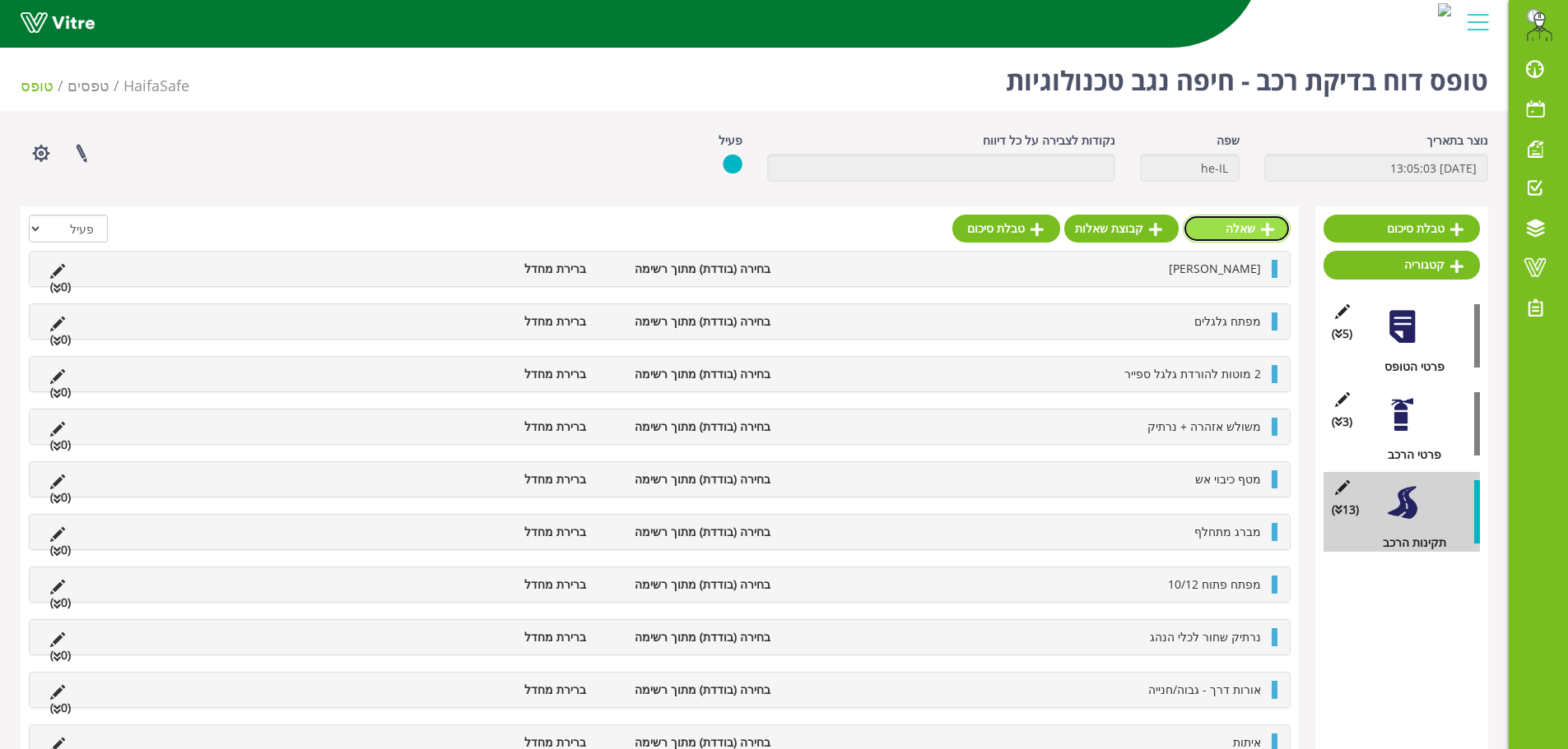
click at [1261, 236] on icon at bounding box center [1268, 229] width 14 height 14
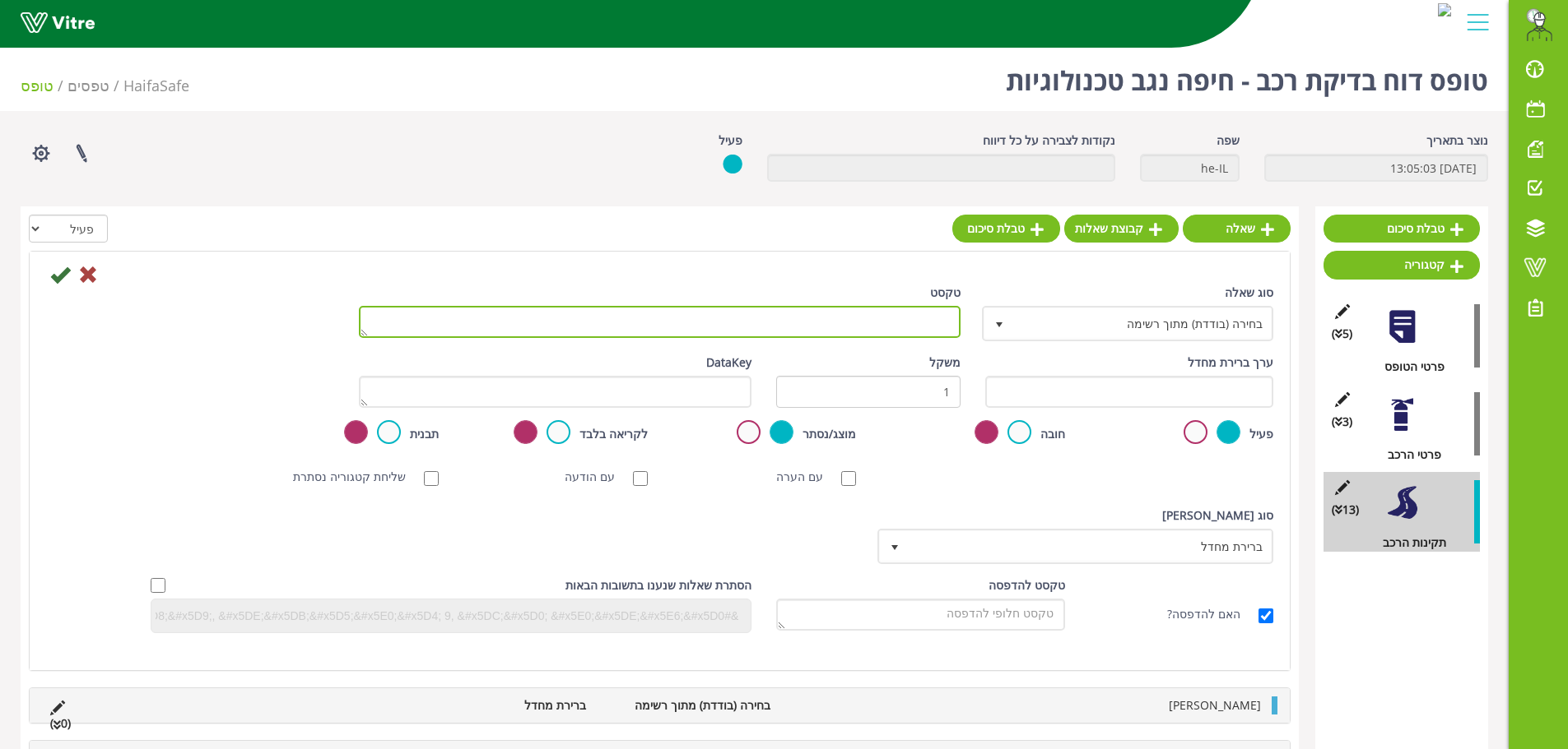
click at [922, 322] on textarea "טקסט" at bounding box center [659, 321] width 602 height 32
type textarea "צרור מפתחות"
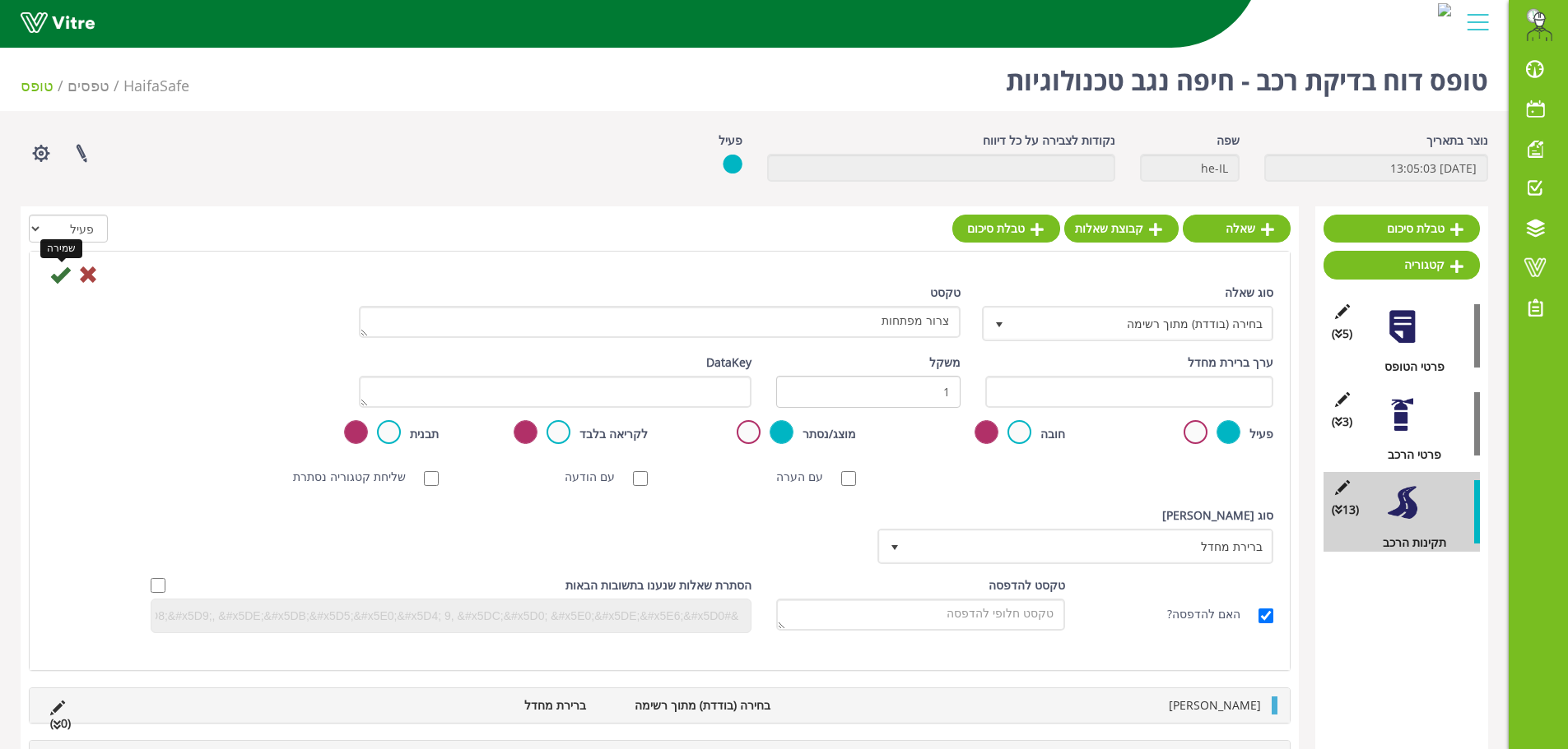
click at [64, 276] on icon at bounding box center [60, 274] width 19 height 19
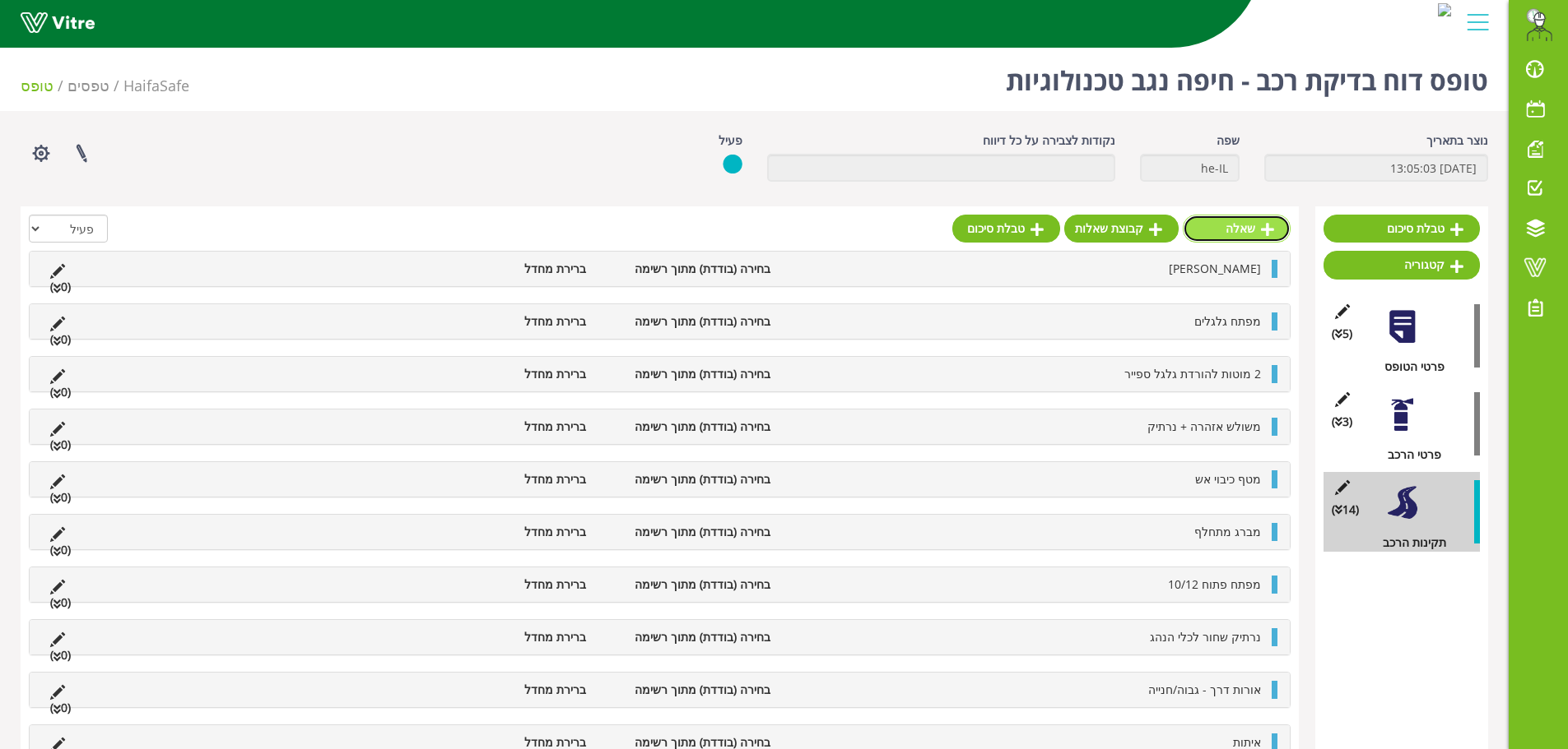
click at [1234, 231] on link "שאלה" at bounding box center [1237, 228] width 108 height 28
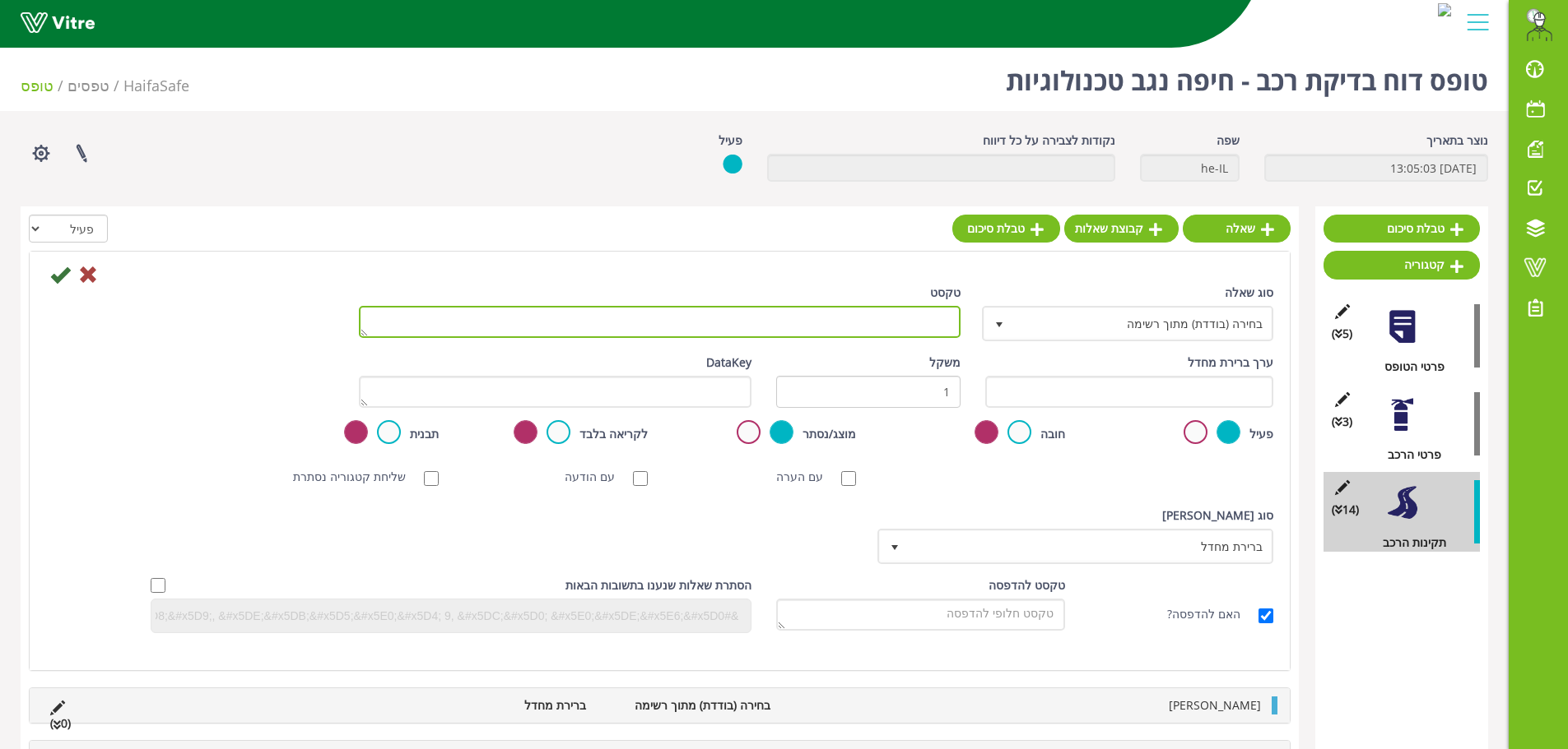
click at [826, 331] on textarea "טקסט" at bounding box center [659, 321] width 602 height 32
type textarea "סולר/דלק"
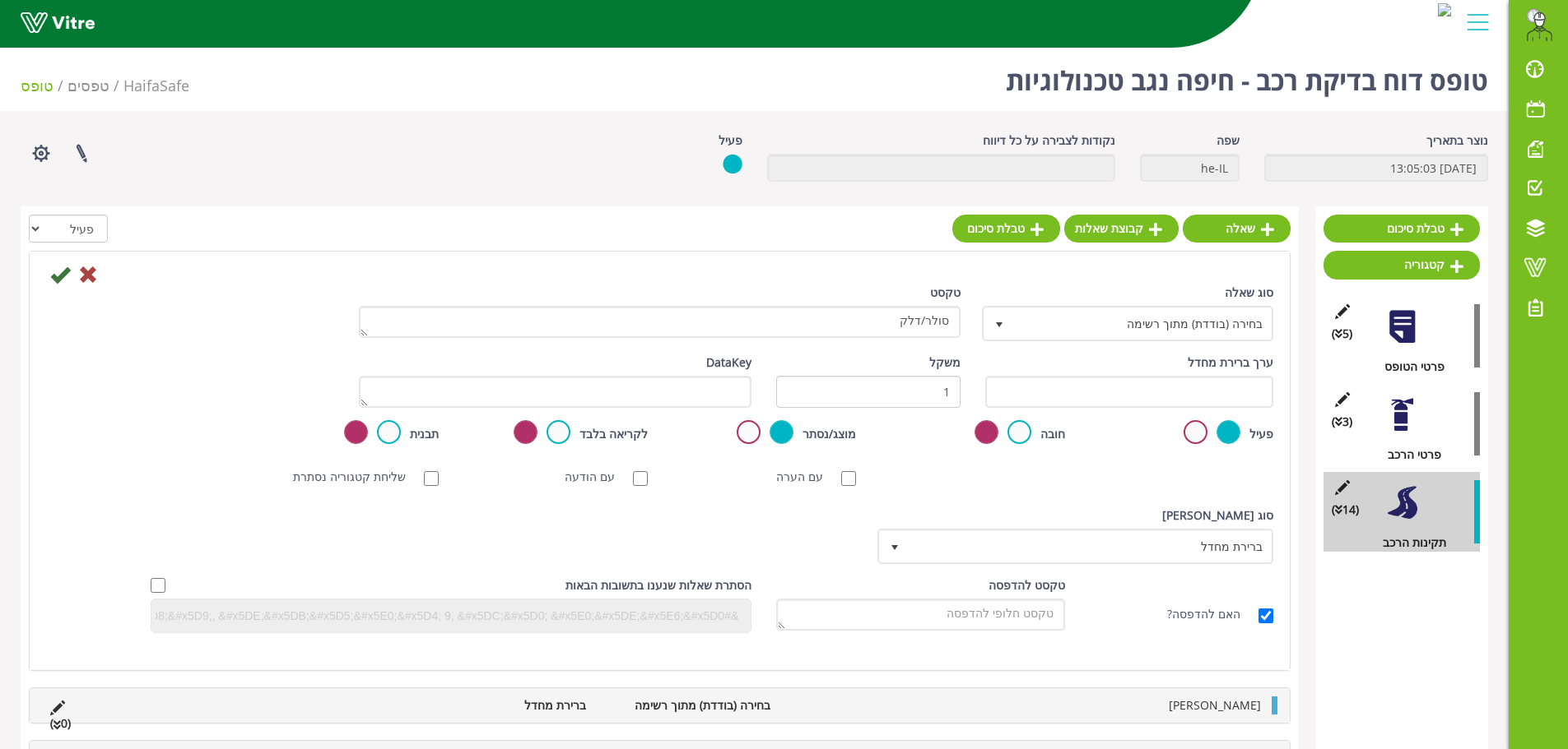
click at [51, 276] on icon at bounding box center [60, 274] width 19 height 19
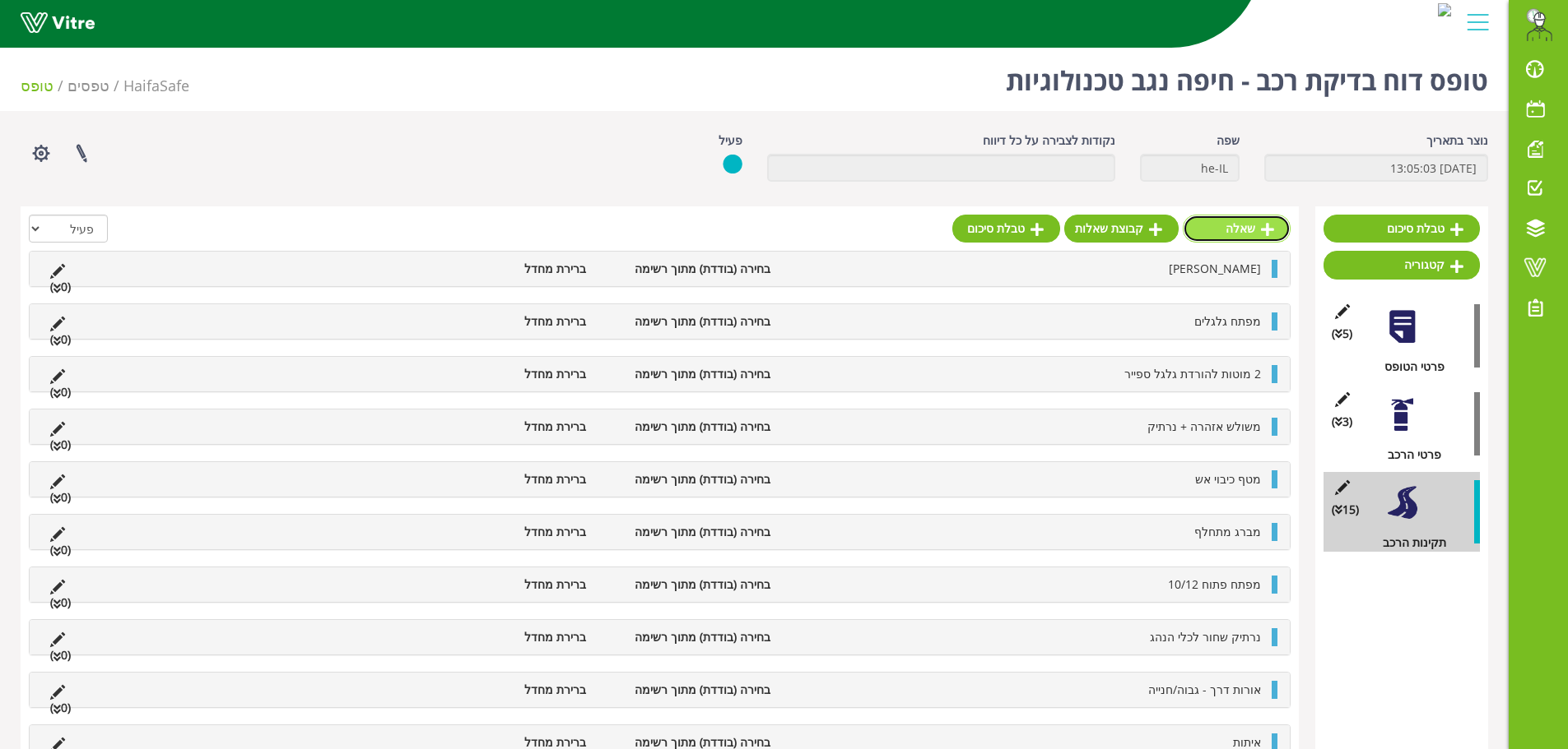
click at [1228, 237] on link "שאלה" at bounding box center [1237, 228] width 108 height 28
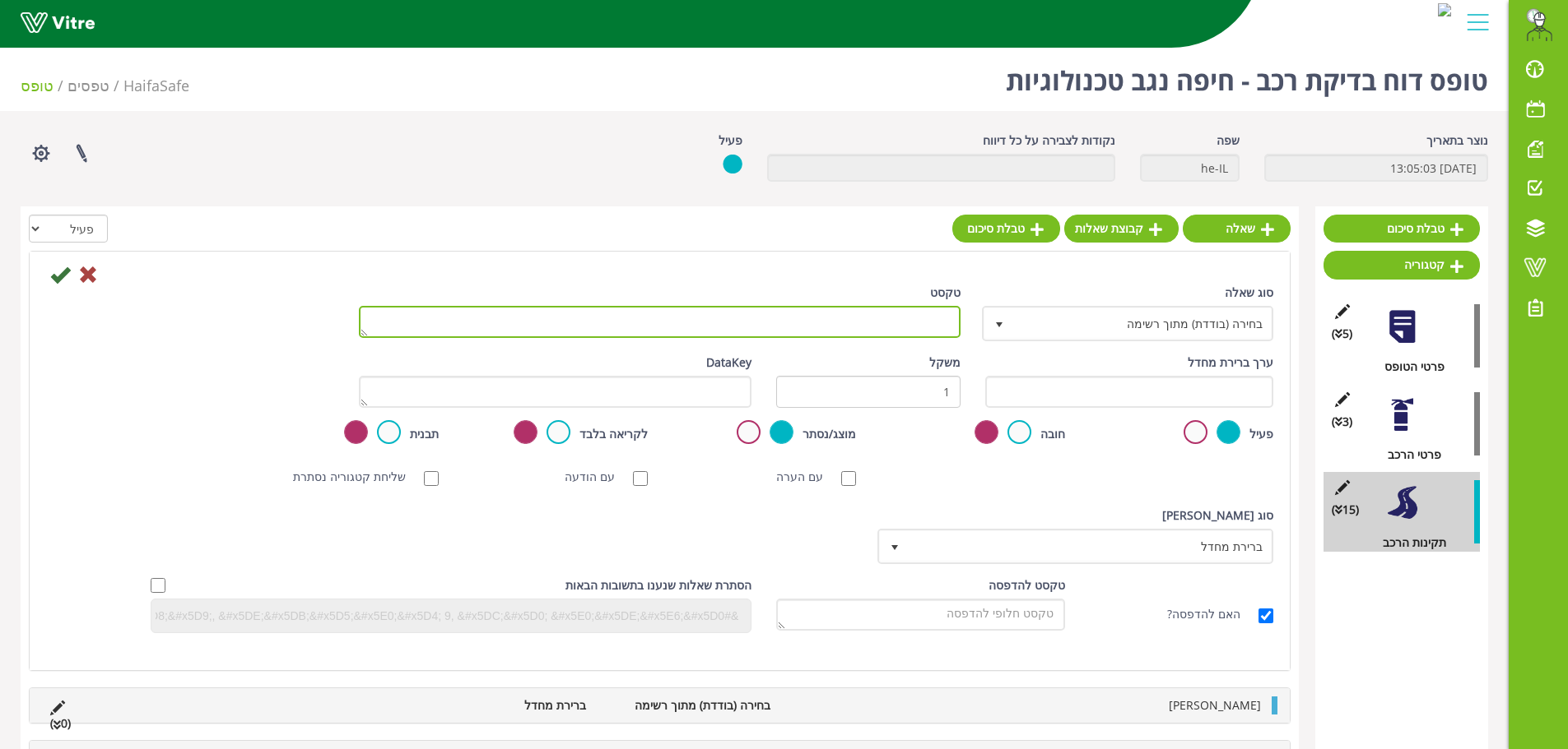
click at [929, 322] on textarea "טקסט" at bounding box center [659, 321] width 602 height 32
type textarea "מים ברדיאטור"
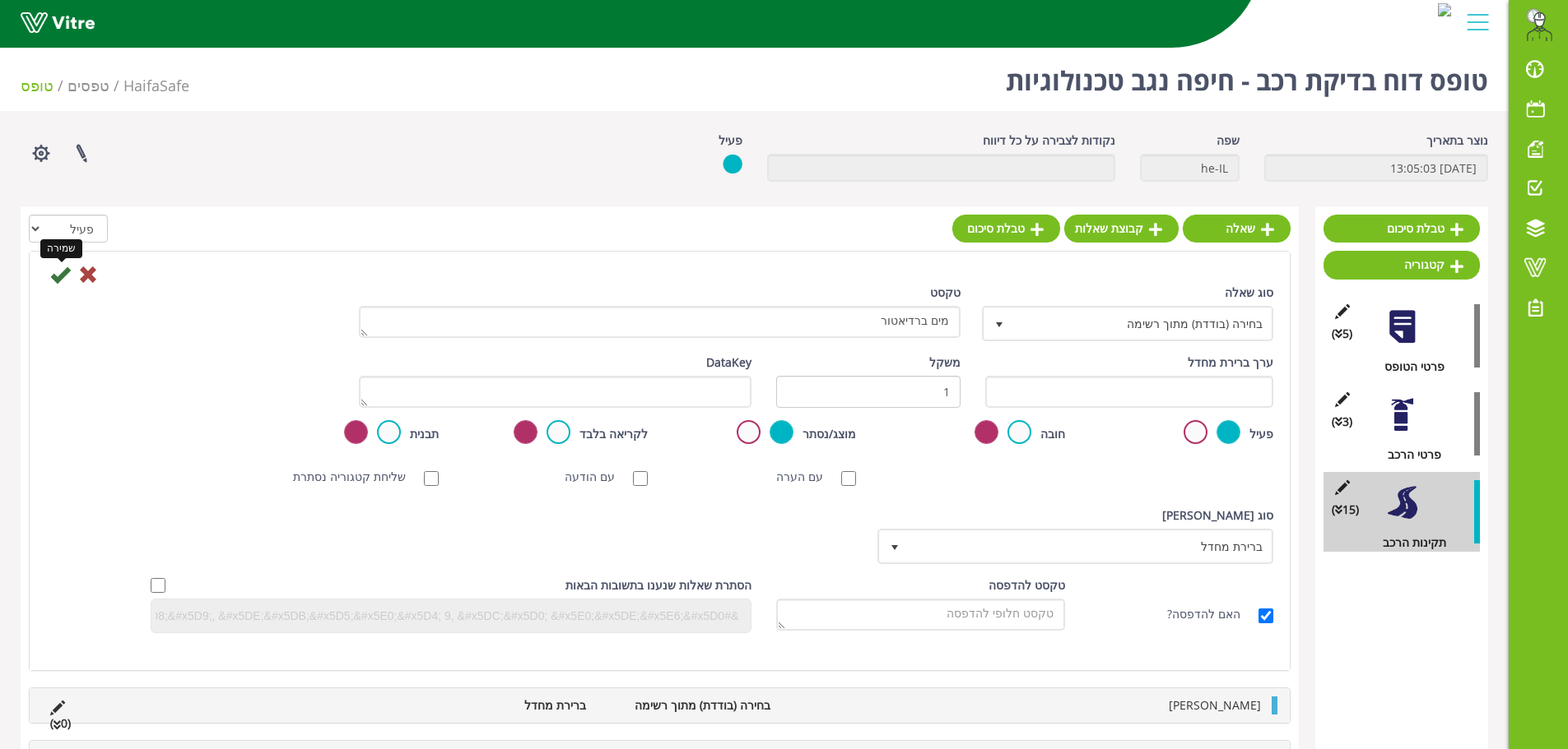
click at [59, 281] on icon at bounding box center [60, 274] width 19 height 19
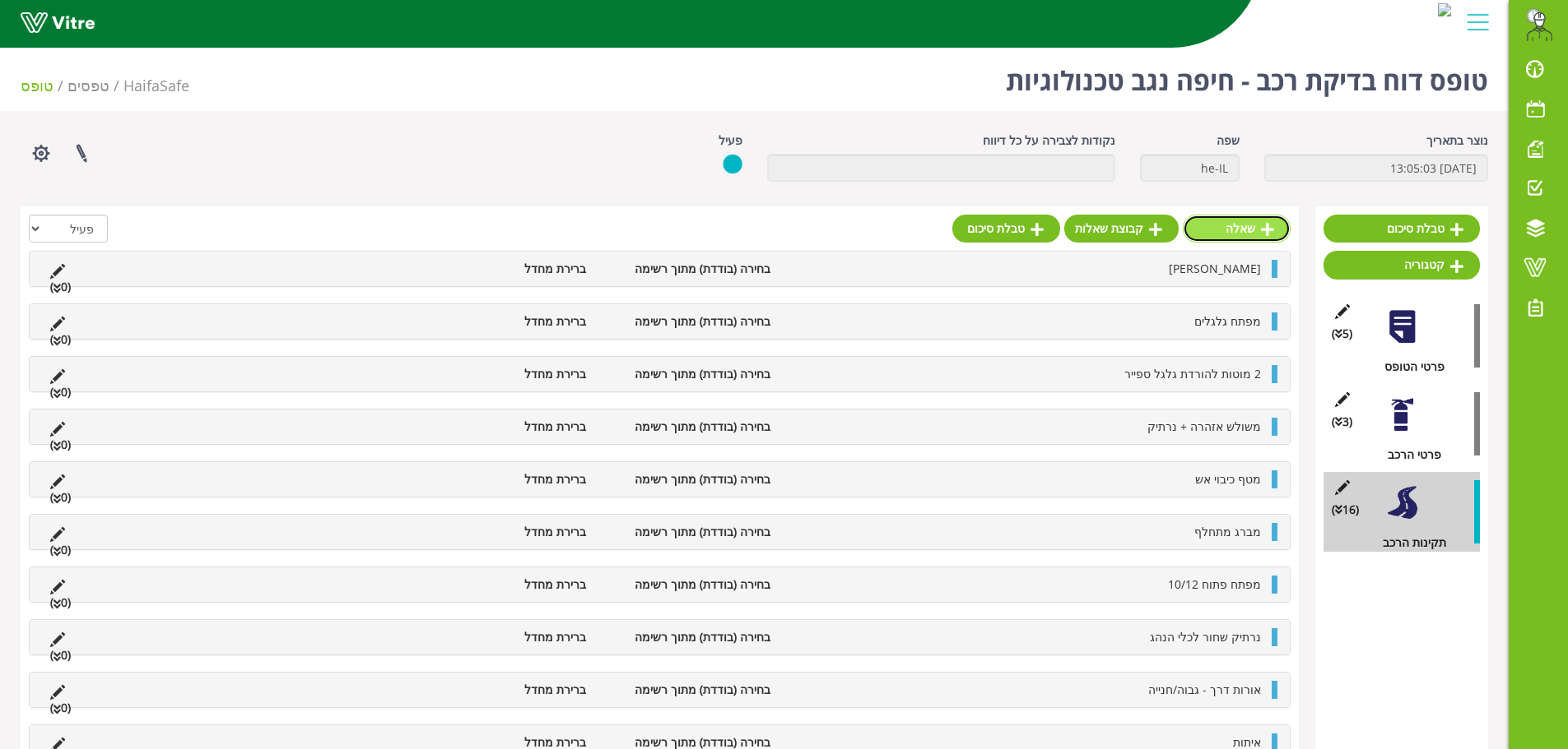
click at [1256, 223] on link "שאלה" at bounding box center [1237, 228] width 108 height 28
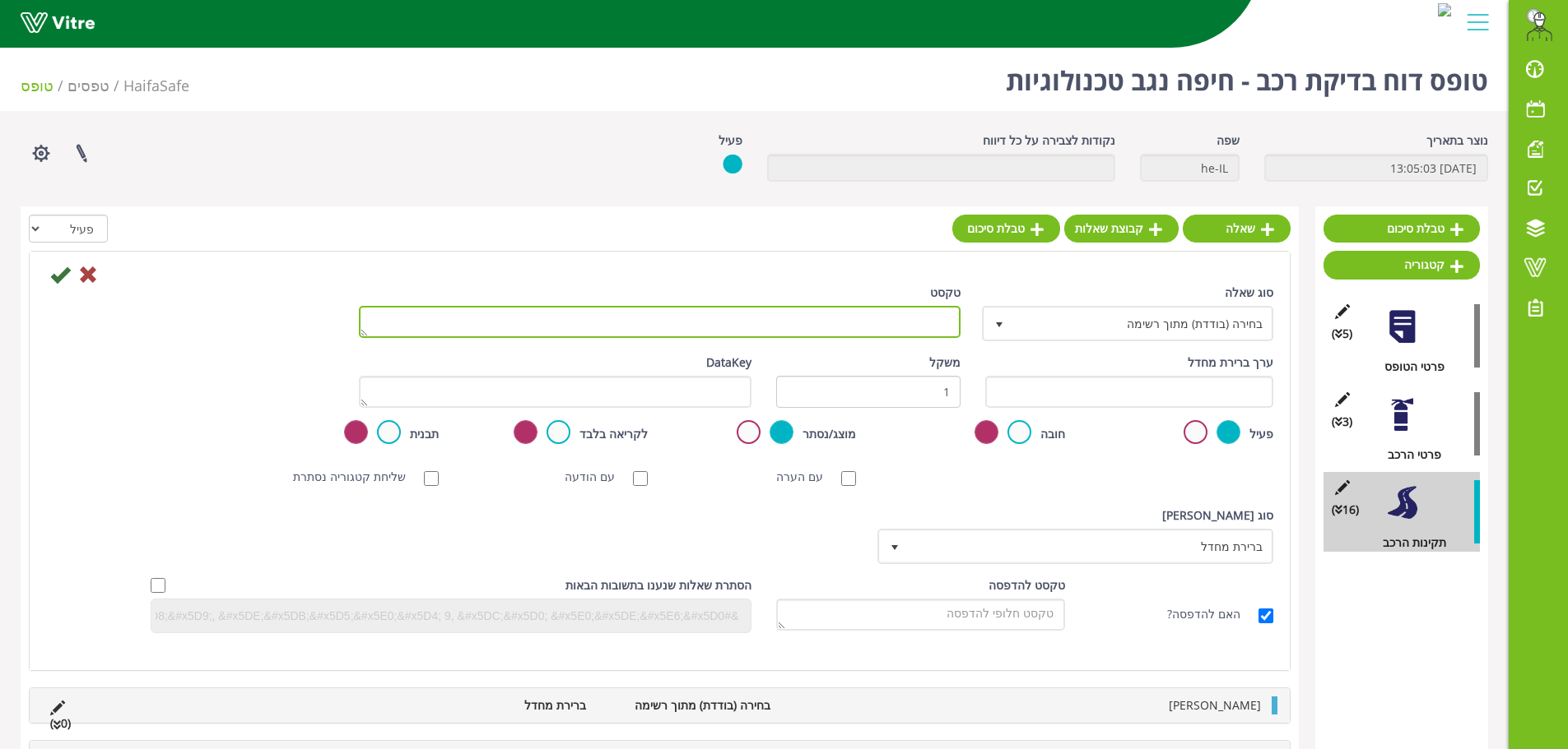
click at [875, 330] on textarea "טקסט" at bounding box center [659, 321] width 602 height 32
type textarea "מים במצבר"
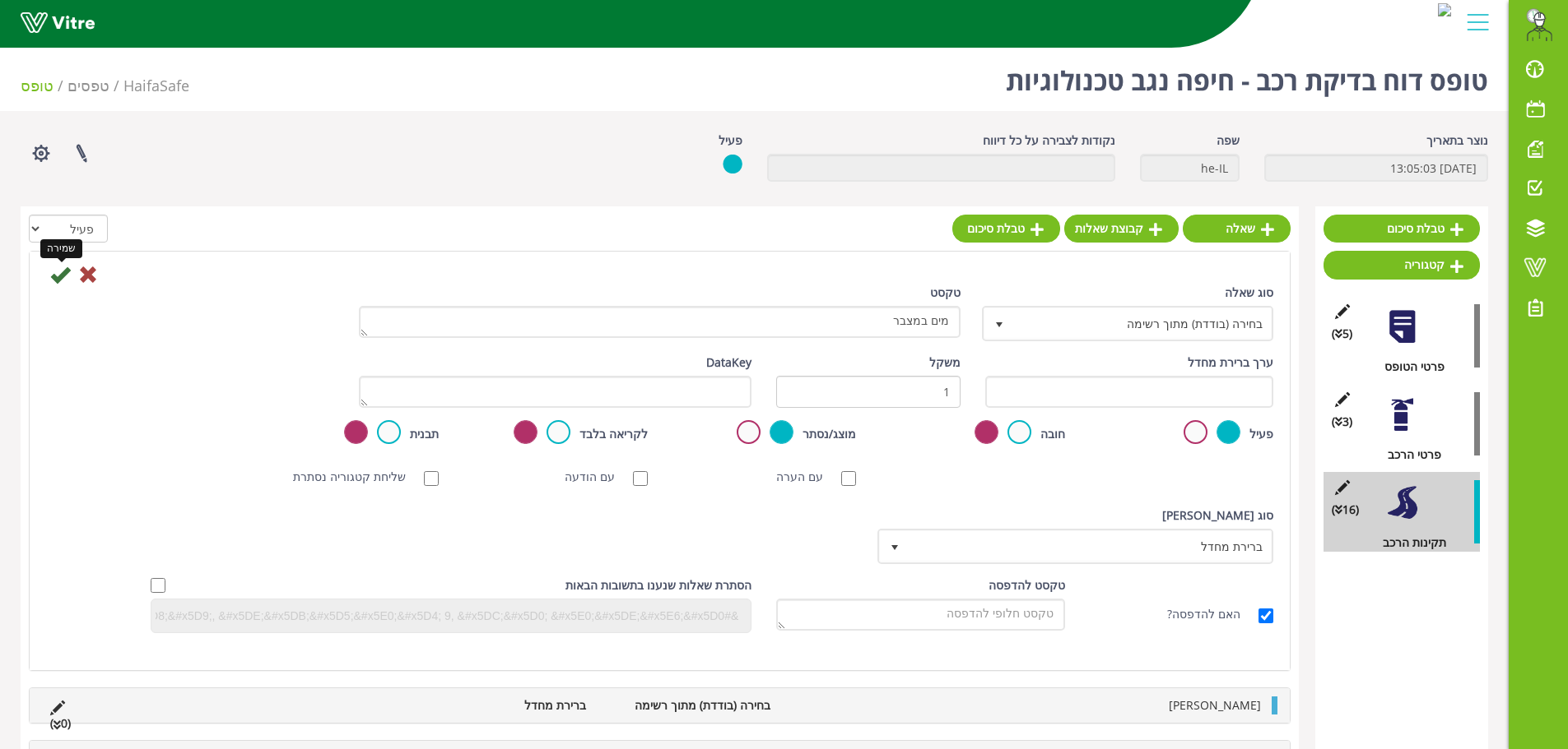
click at [65, 273] on icon at bounding box center [60, 274] width 19 height 19
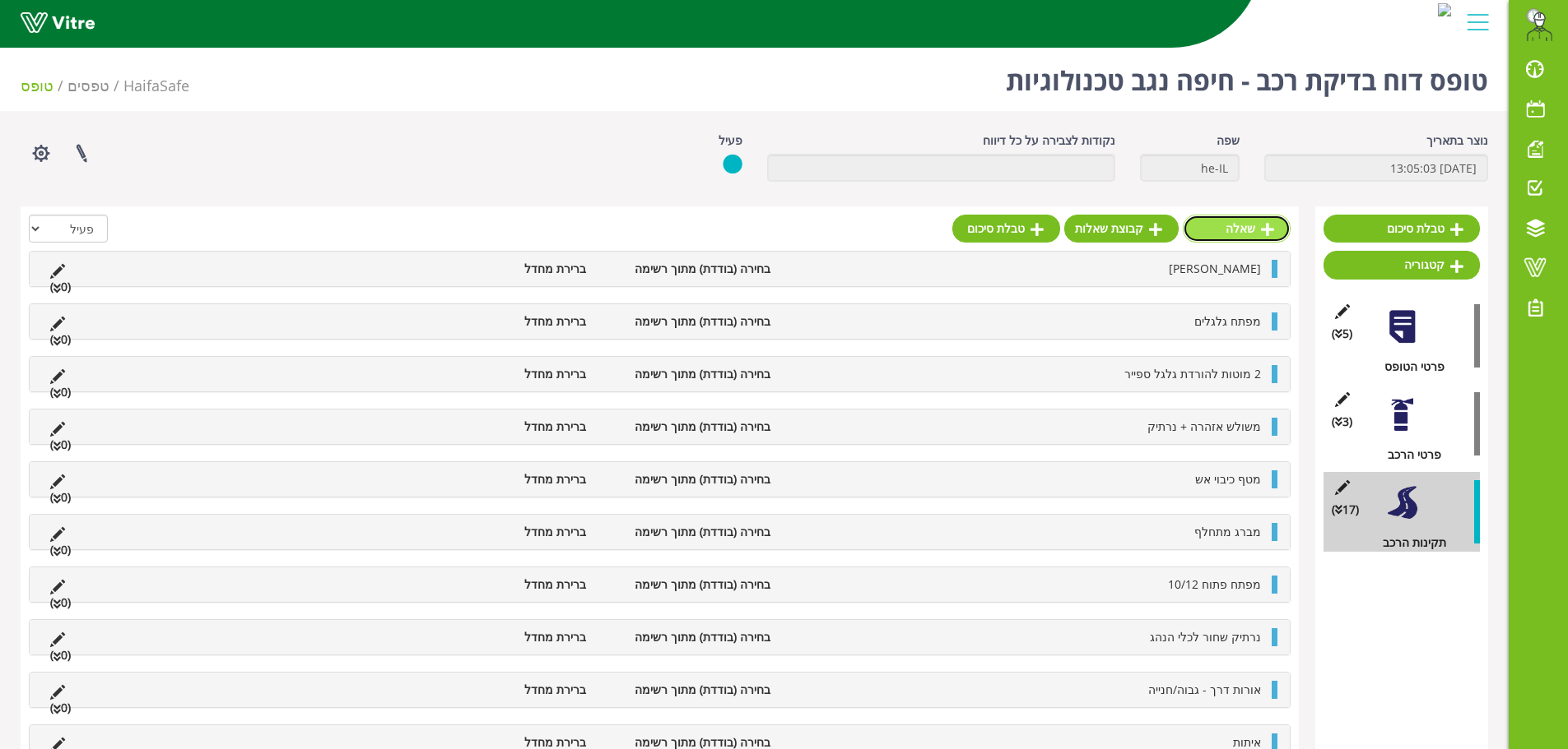
click at [1261, 226] on icon at bounding box center [1268, 229] width 14 height 14
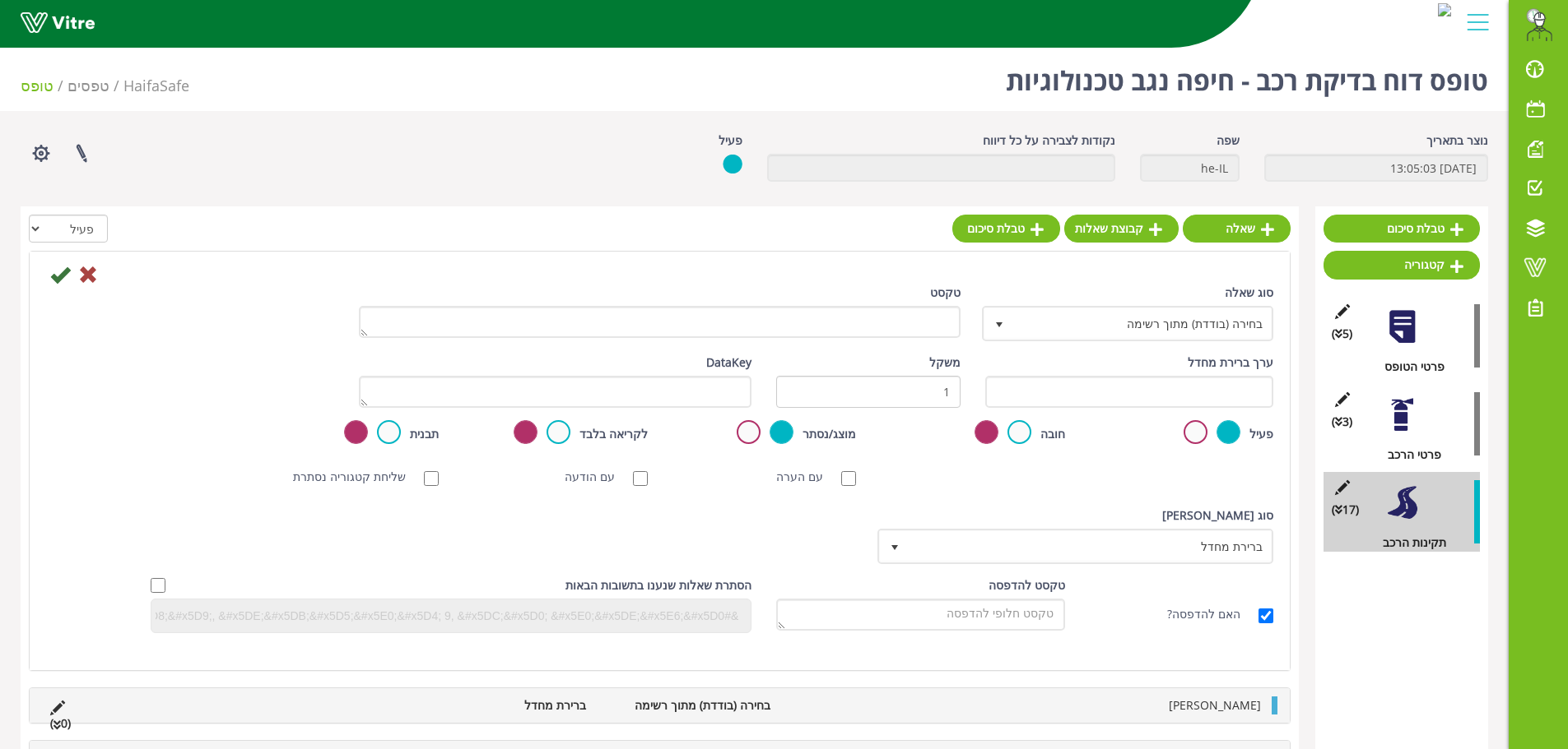
click at [802, 339] on div "טקסט" at bounding box center [659, 317] width 627 height 67
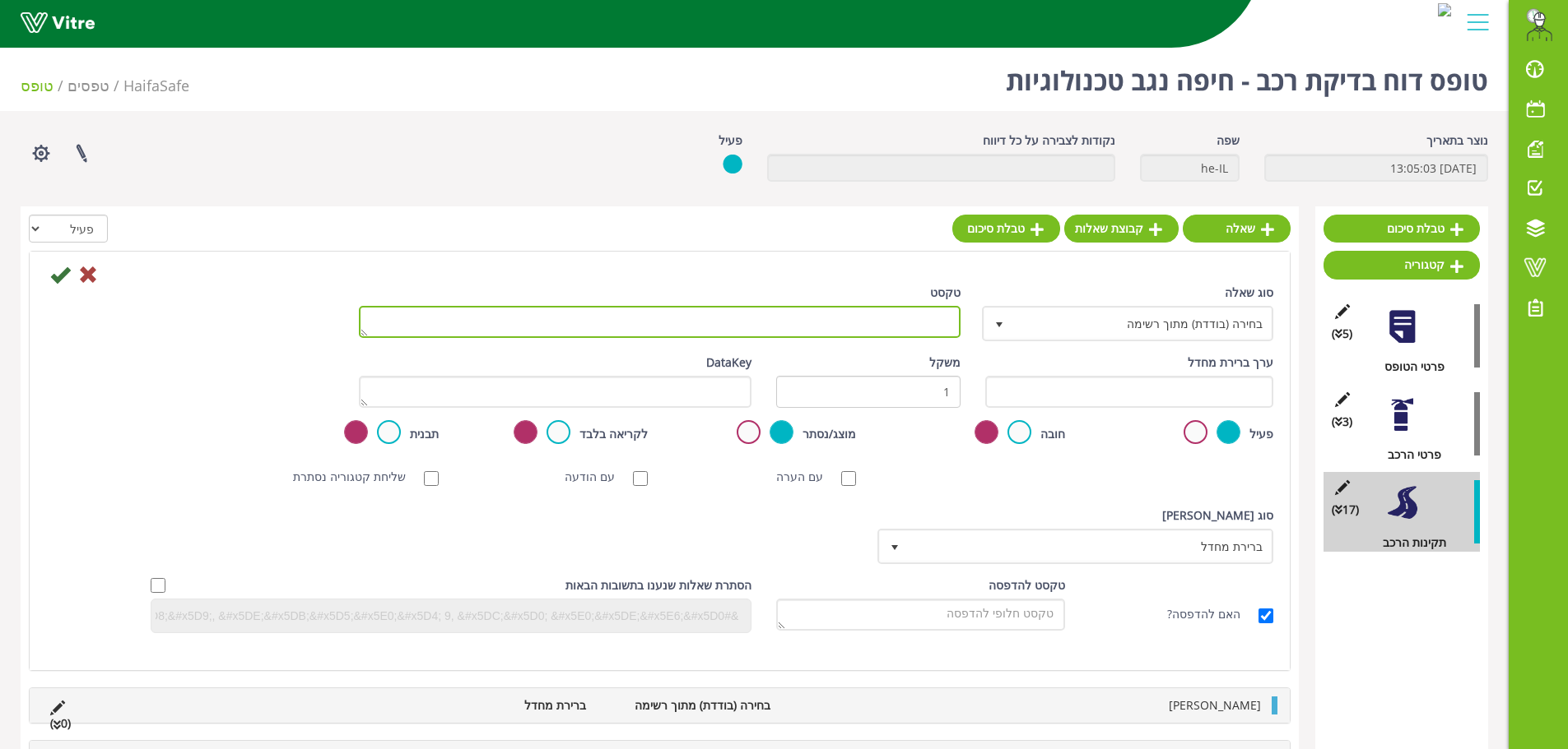
click at [803, 327] on textarea "טקסט" at bounding box center [659, 321] width 602 height 32
type textarea "שמן במנוע"
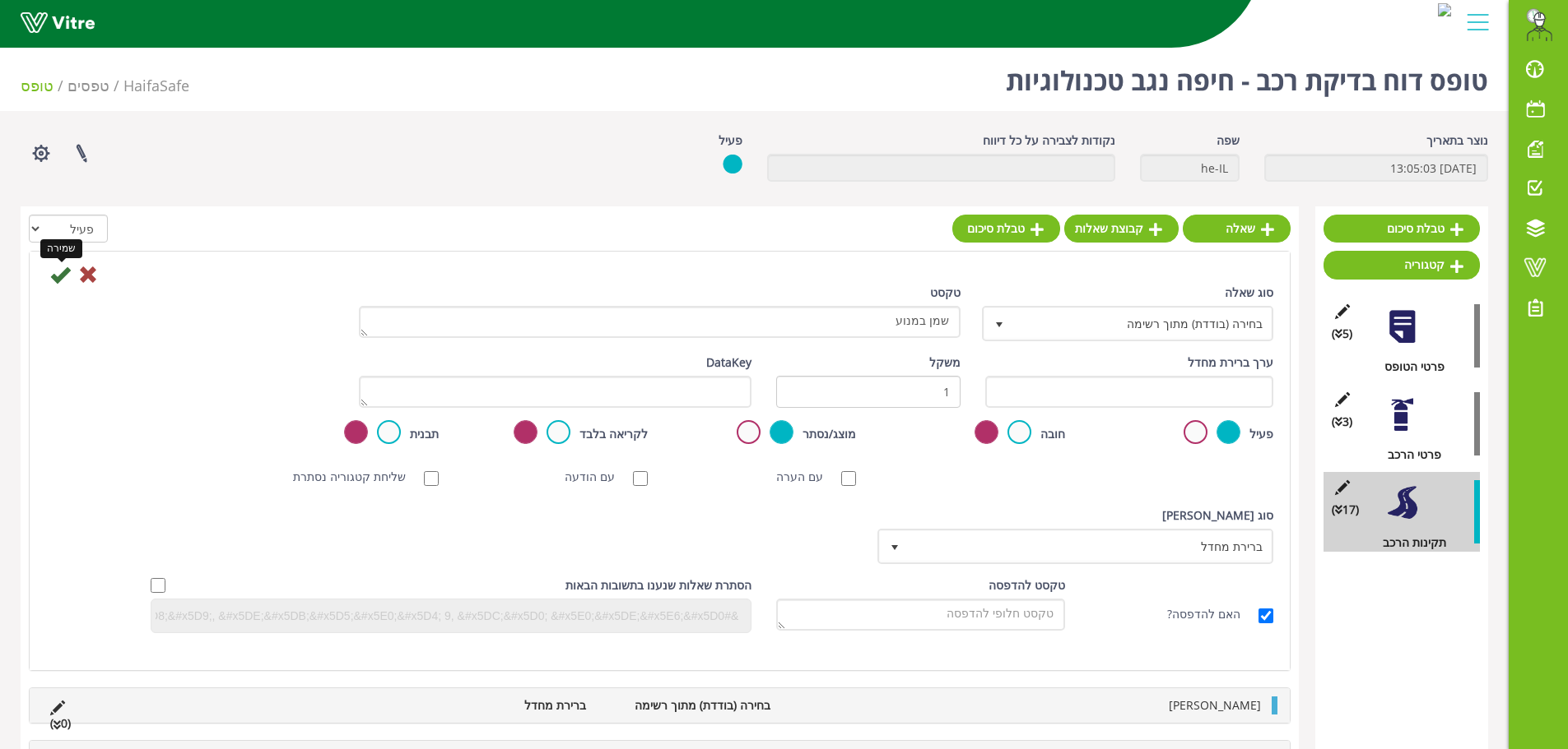
click at [55, 279] on icon at bounding box center [60, 274] width 19 height 19
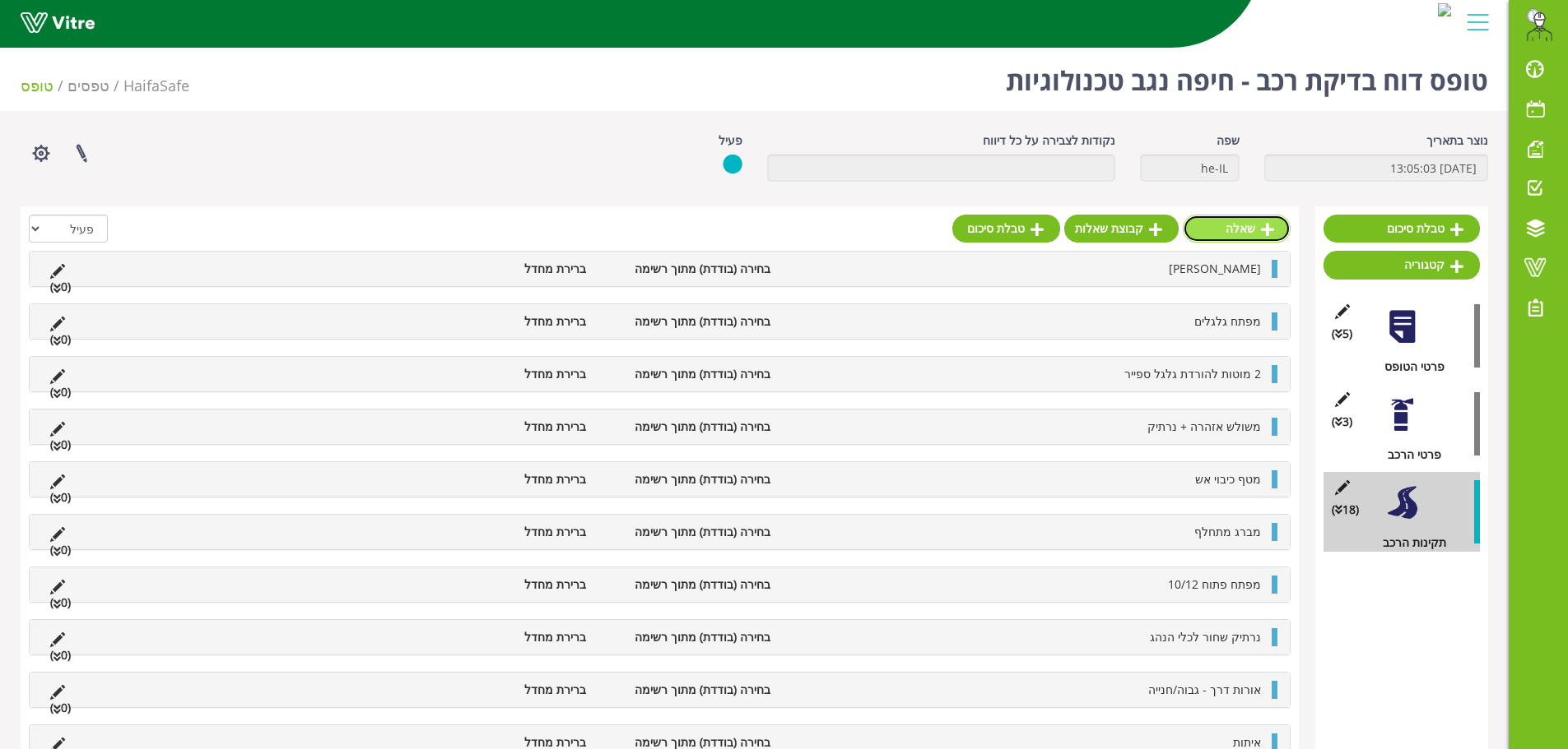
click at [1257, 225] on link "שאלה" at bounding box center [1237, 228] width 108 height 28
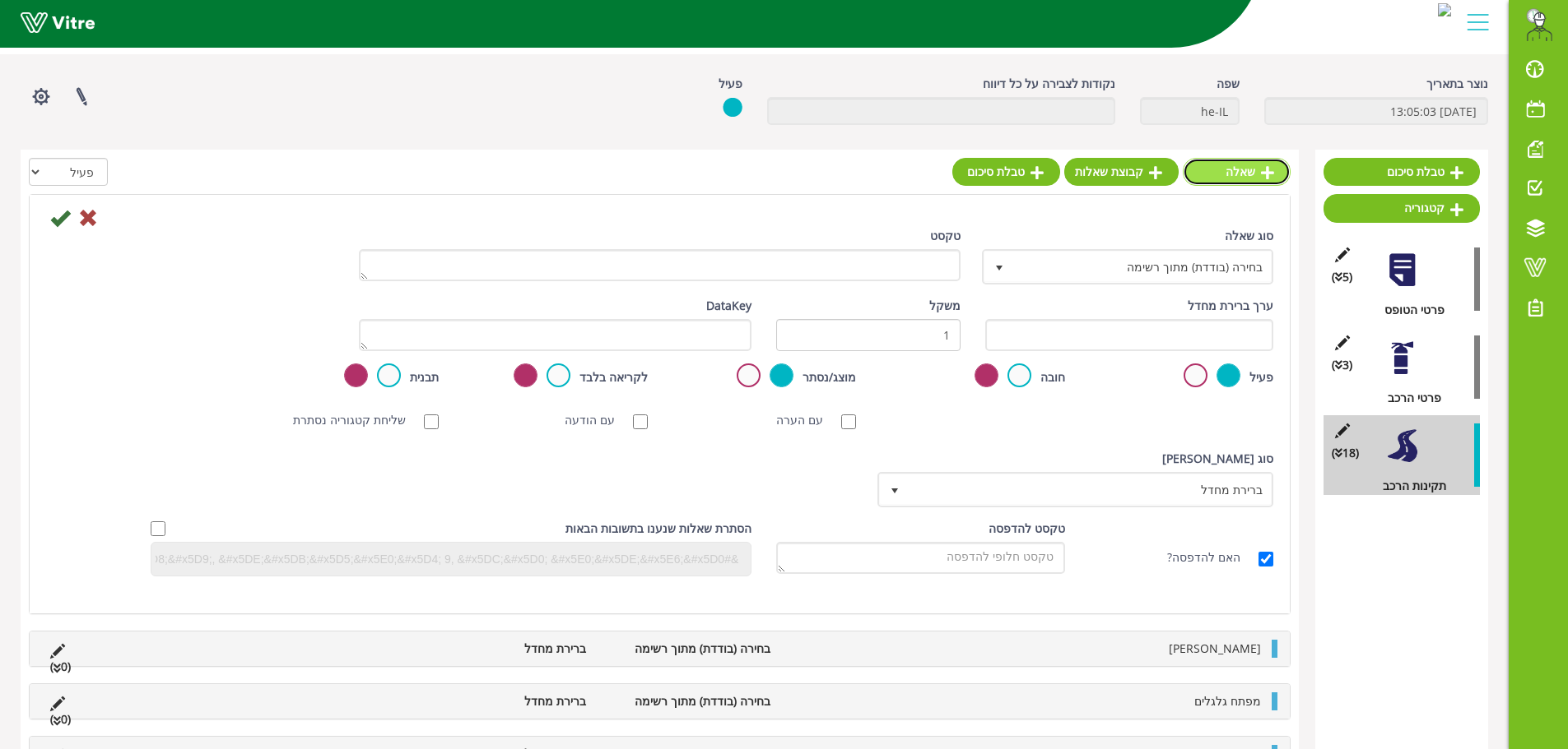
scroll to position [82, 0]
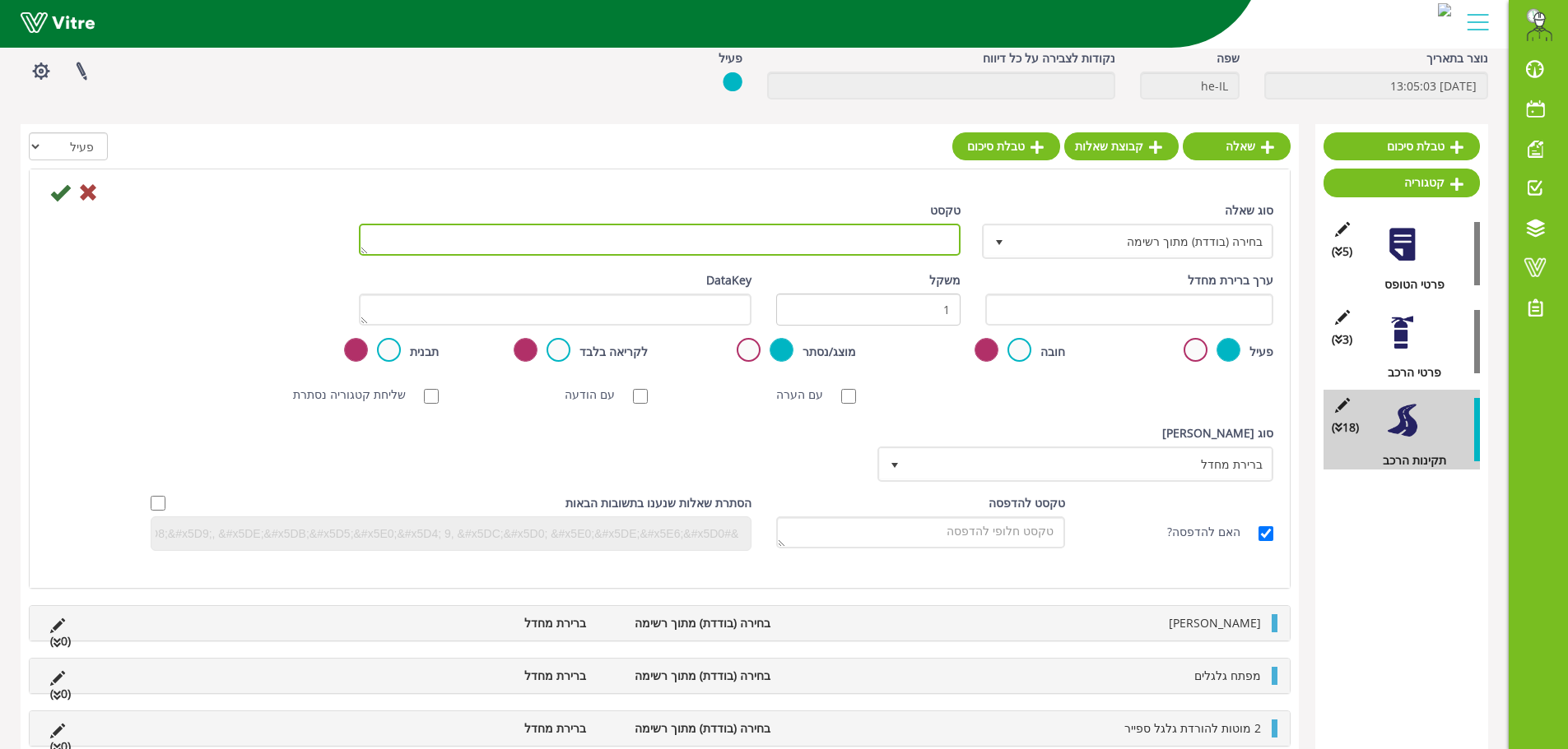
click at [888, 231] on textarea "טקסט" at bounding box center [659, 239] width 602 height 32
type textarea "שמן הגה"
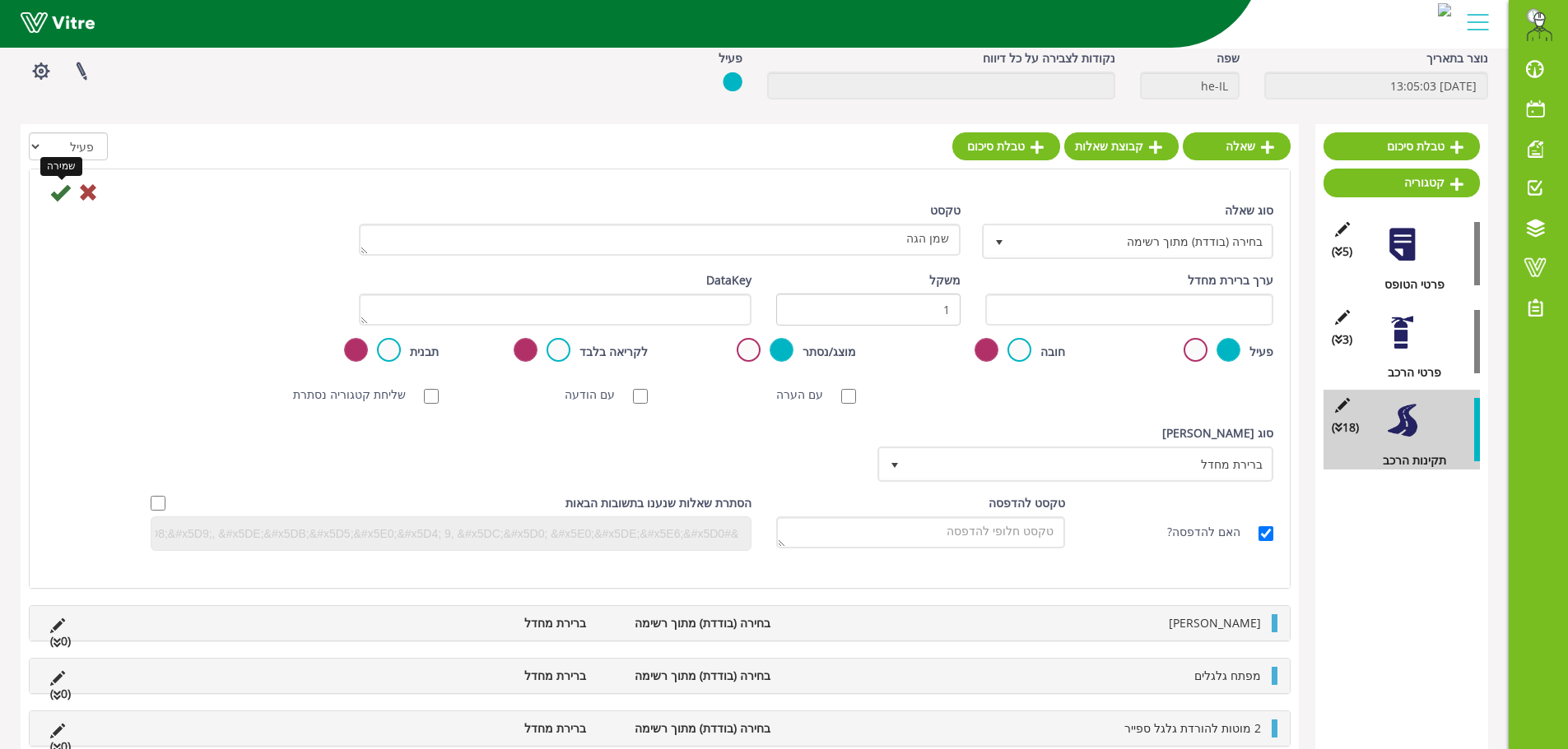
click at [62, 197] on icon at bounding box center [60, 192] width 19 height 19
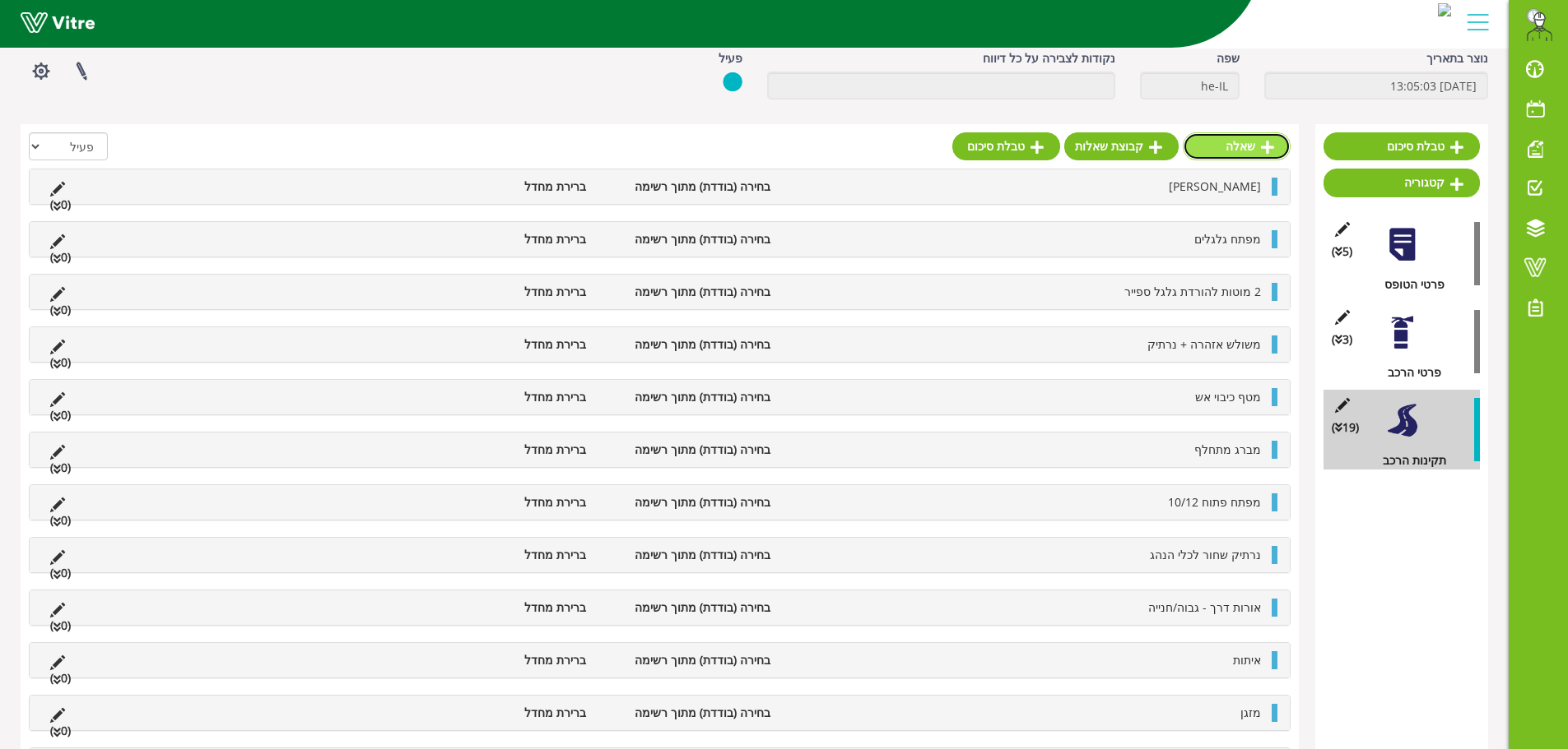
click at [1243, 150] on link "שאלה" at bounding box center [1237, 146] width 108 height 28
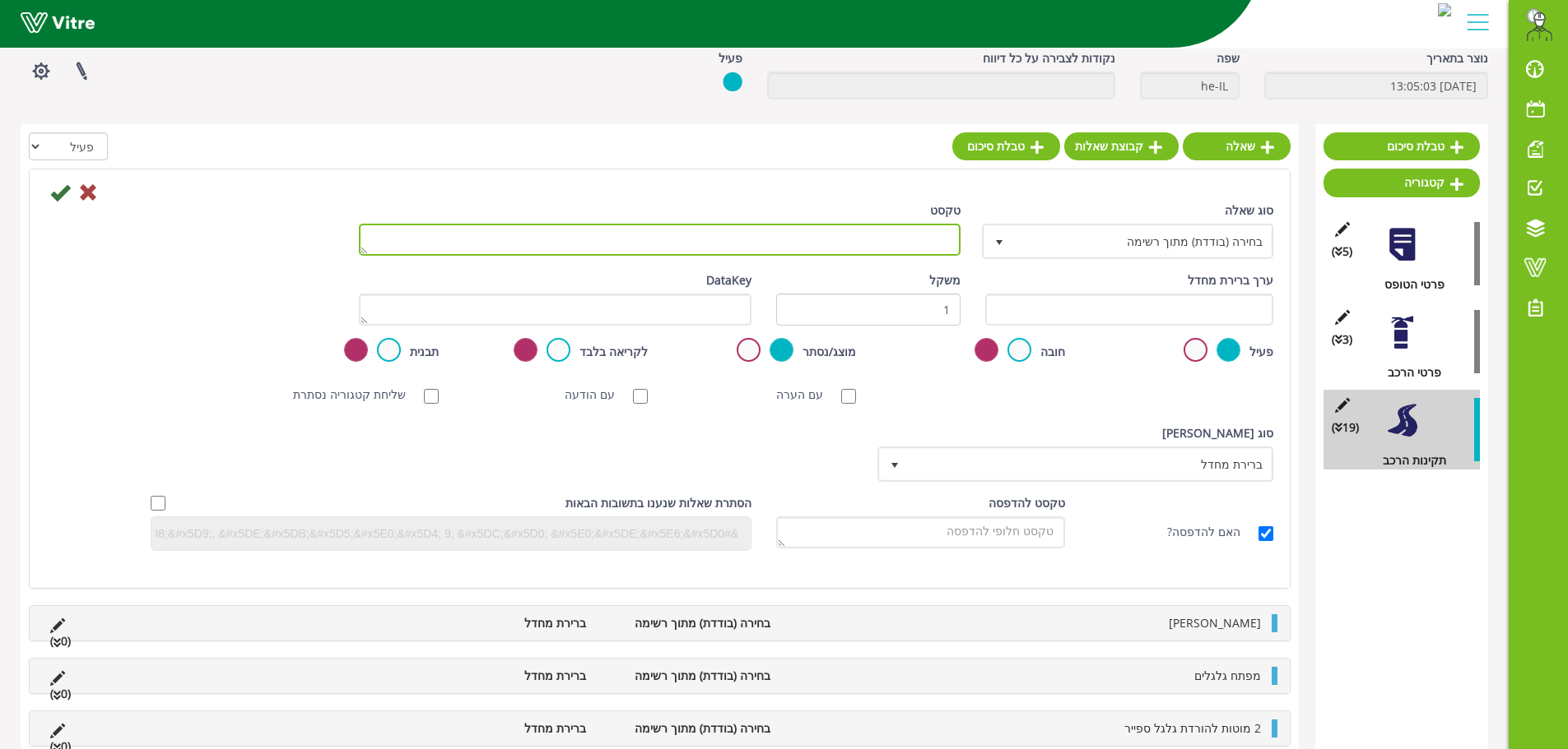
click at [894, 243] on textarea "טקסט" at bounding box center [659, 239] width 602 height 32
type textarea "שמן בלמים"
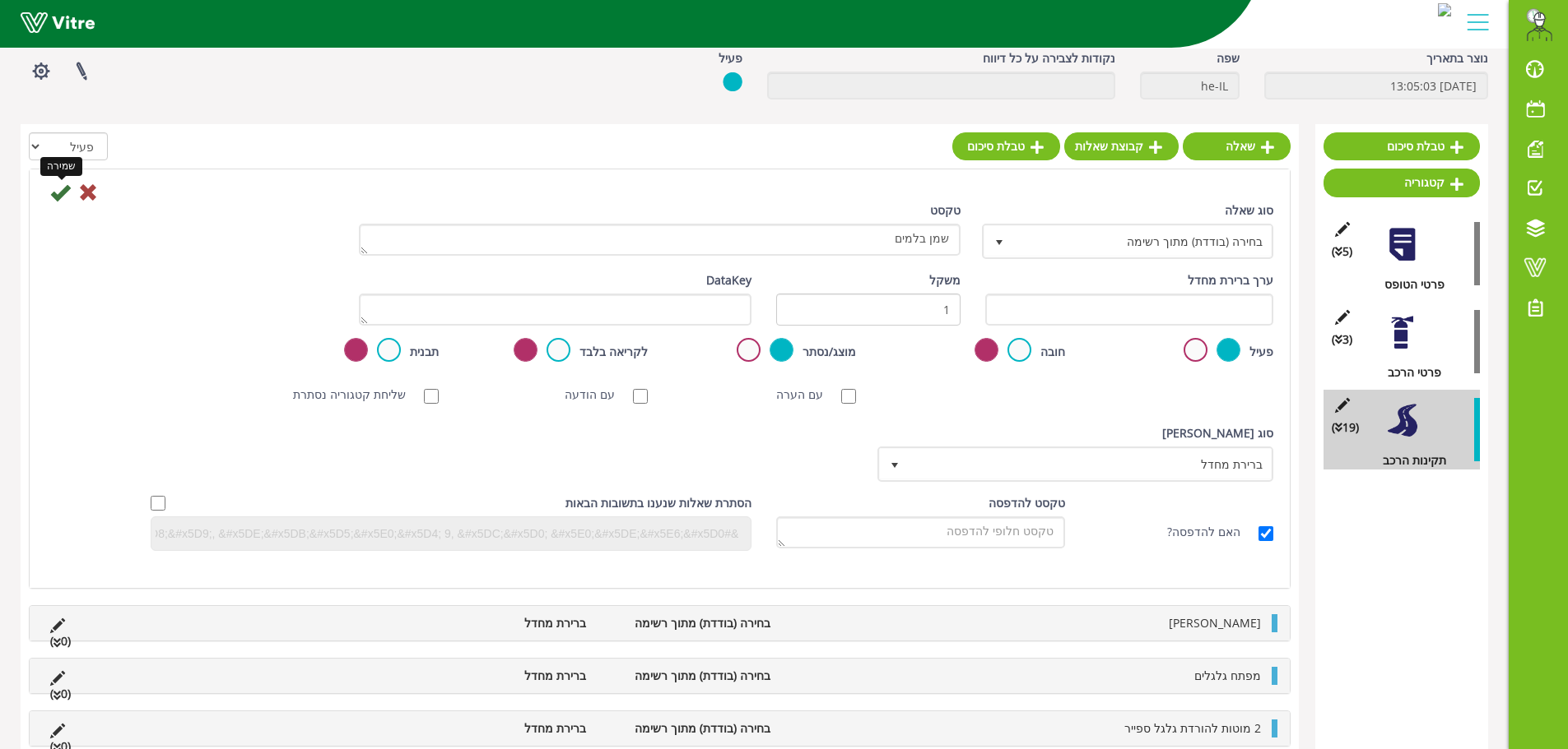
click at [63, 192] on icon at bounding box center [60, 192] width 19 height 19
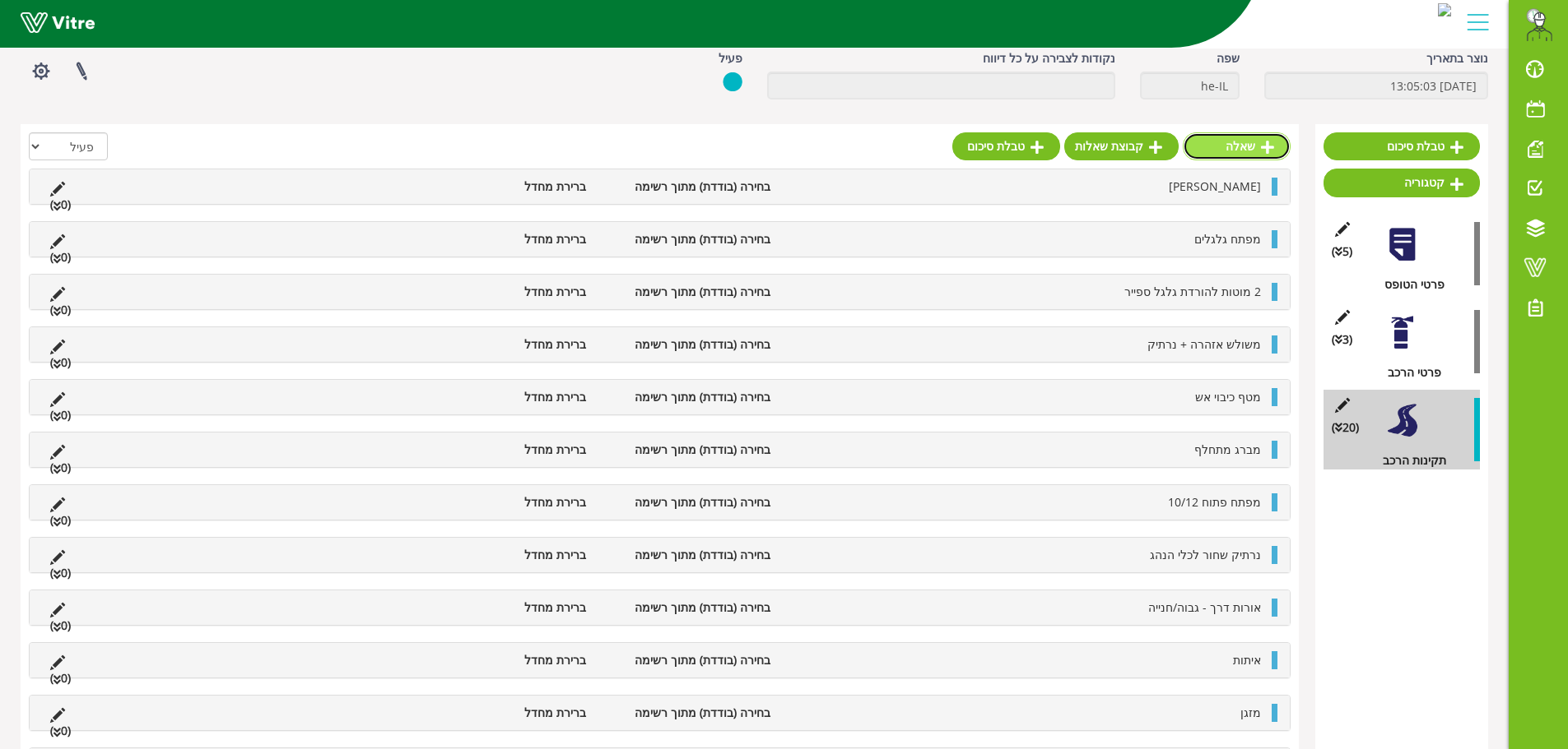
click at [1262, 150] on icon at bounding box center [1268, 147] width 14 height 14
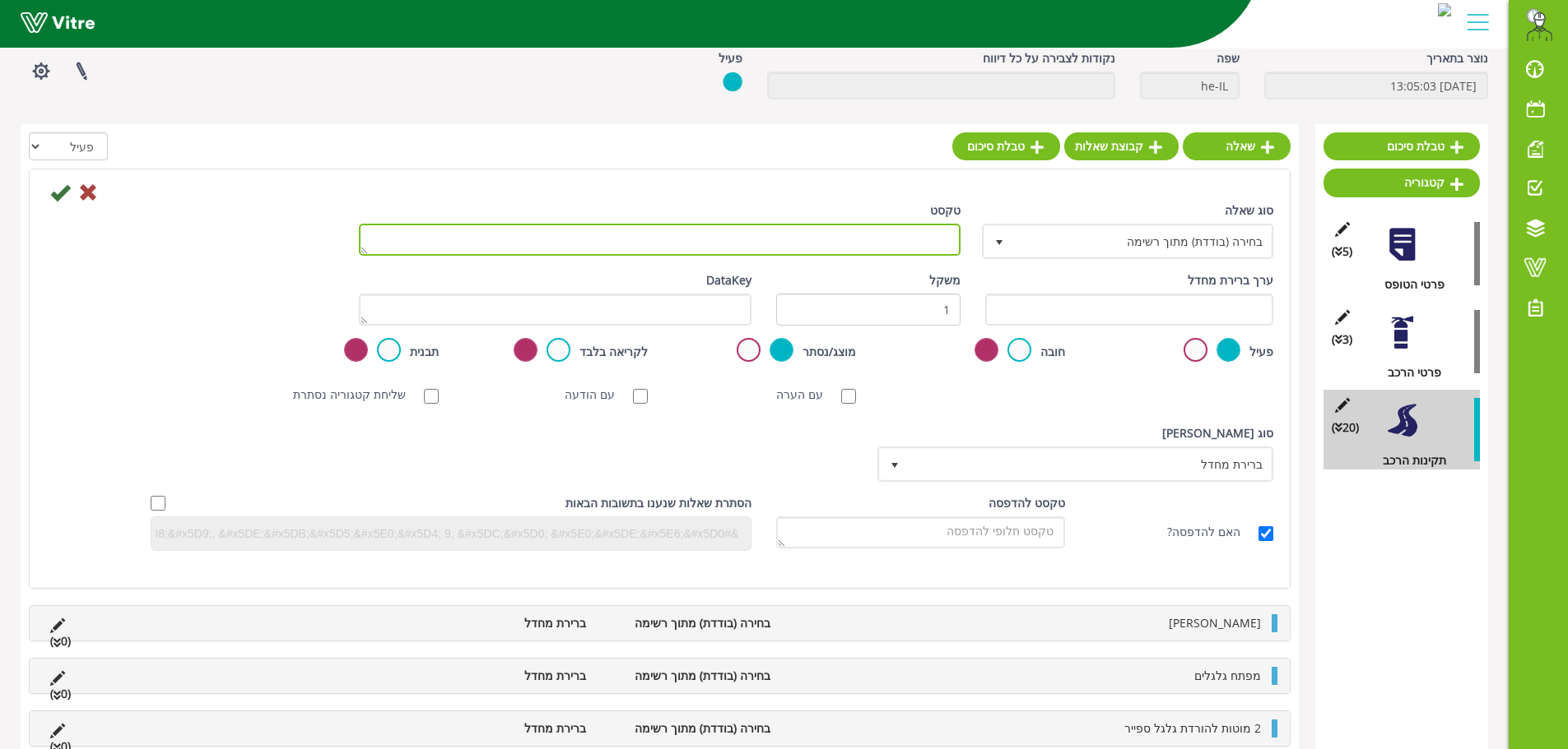
click at [798, 237] on textarea "טקסט" at bounding box center [659, 239] width 602 height 32
type textarea "צ'קלקה"
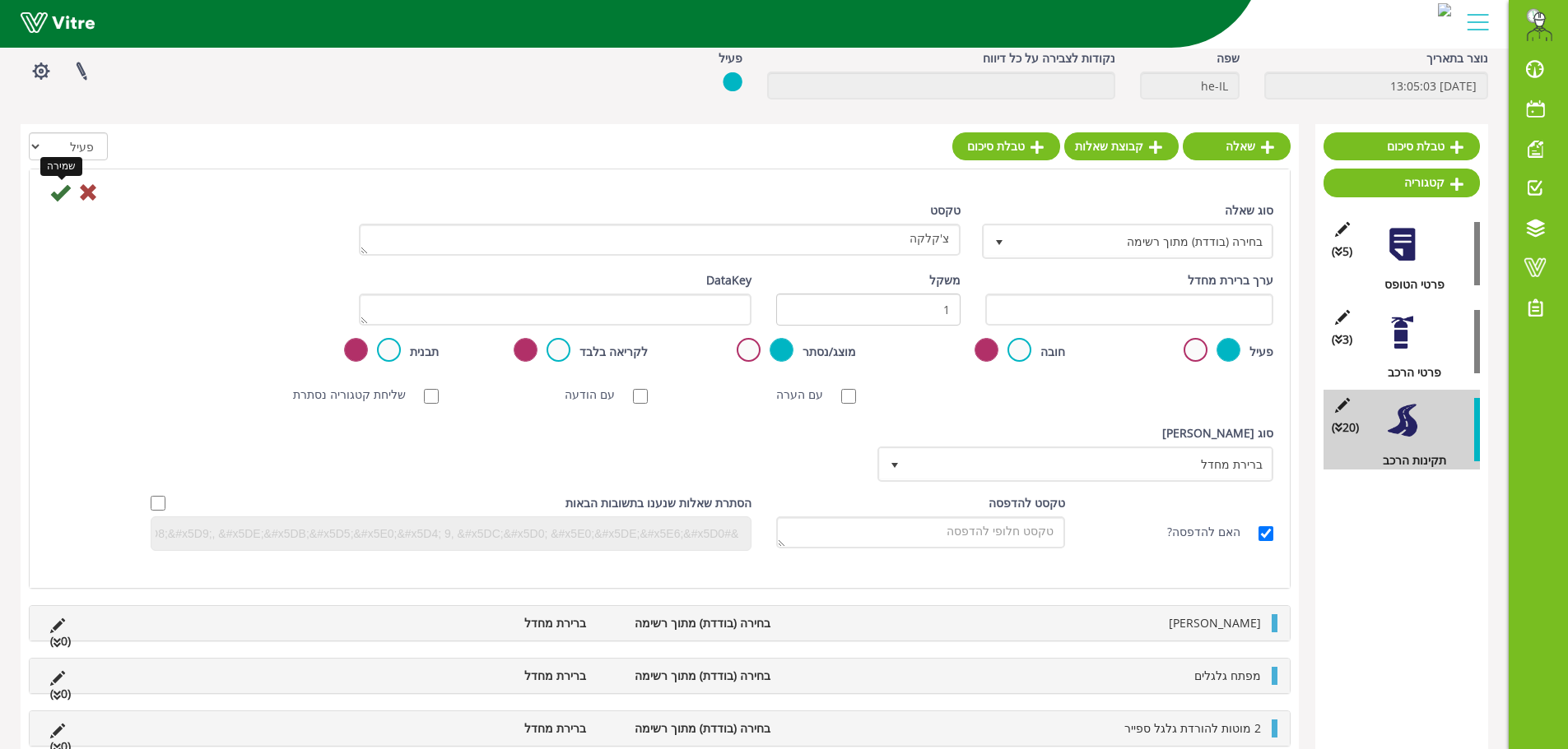
click at [56, 192] on icon at bounding box center [60, 192] width 19 height 19
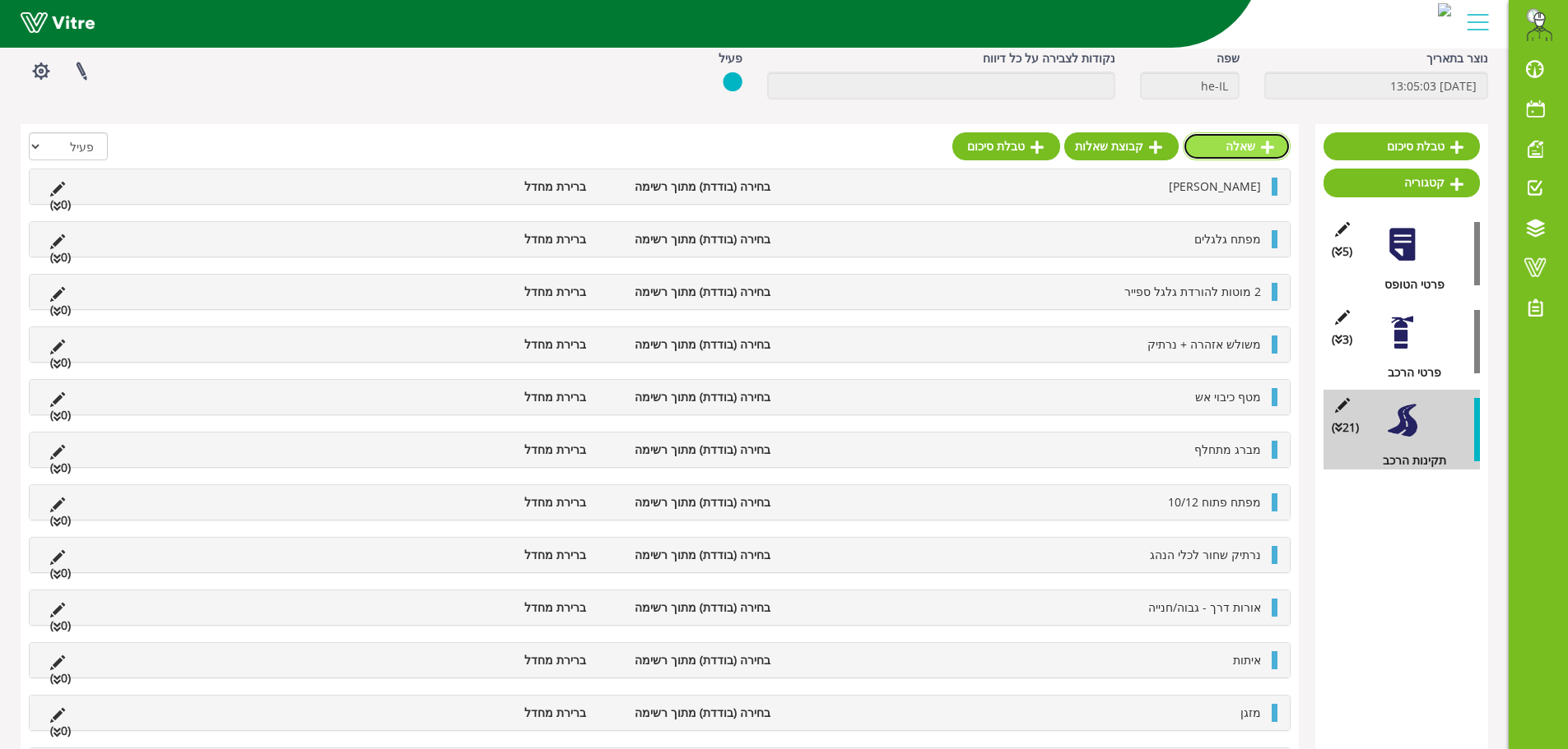
click at [1240, 143] on link "שאלה" at bounding box center [1237, 146] width 108 height 28
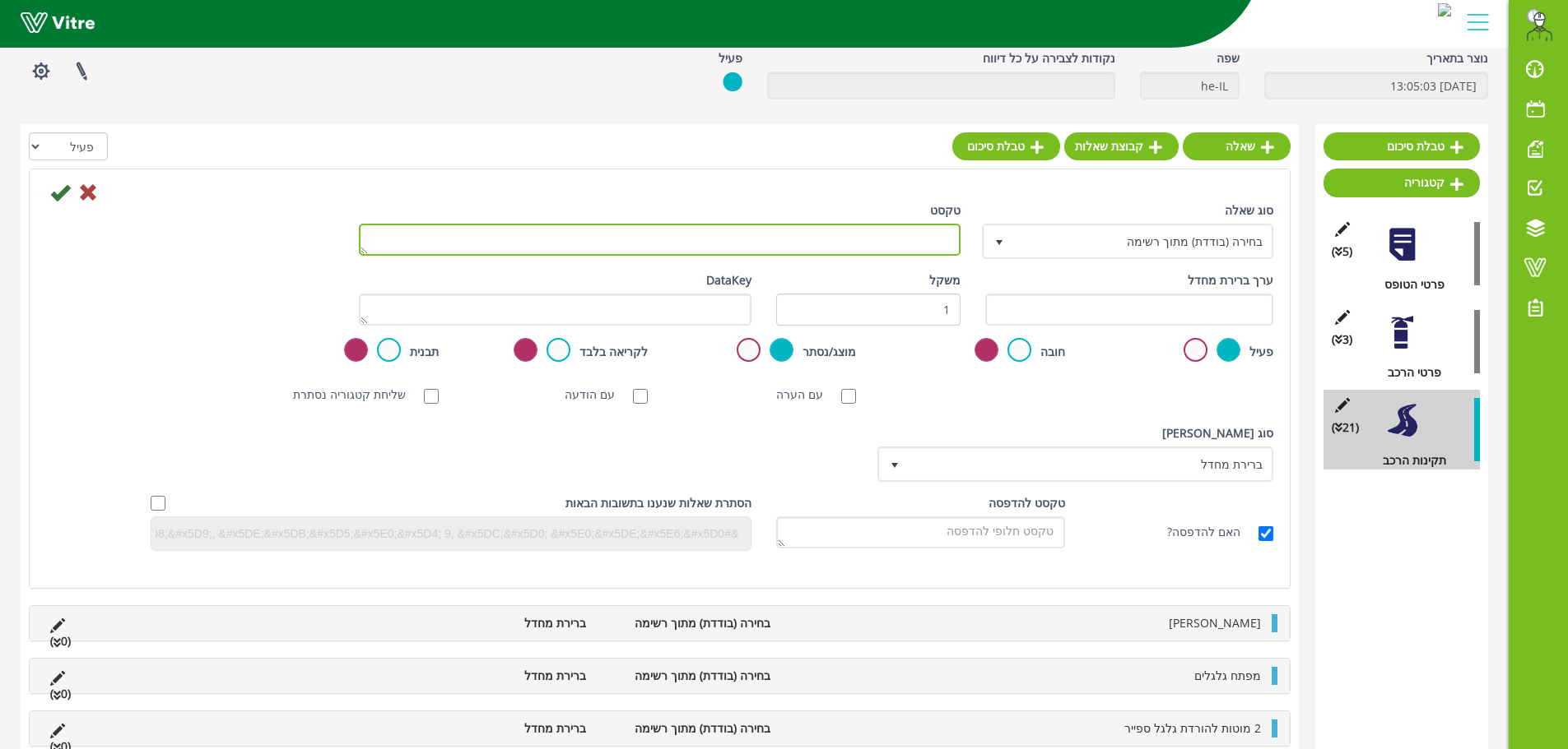
click at [821, 246] on textarea "טקסט" at bounding box center [659, 239] width 602 height 32
type textarea "מכשירי קשר"
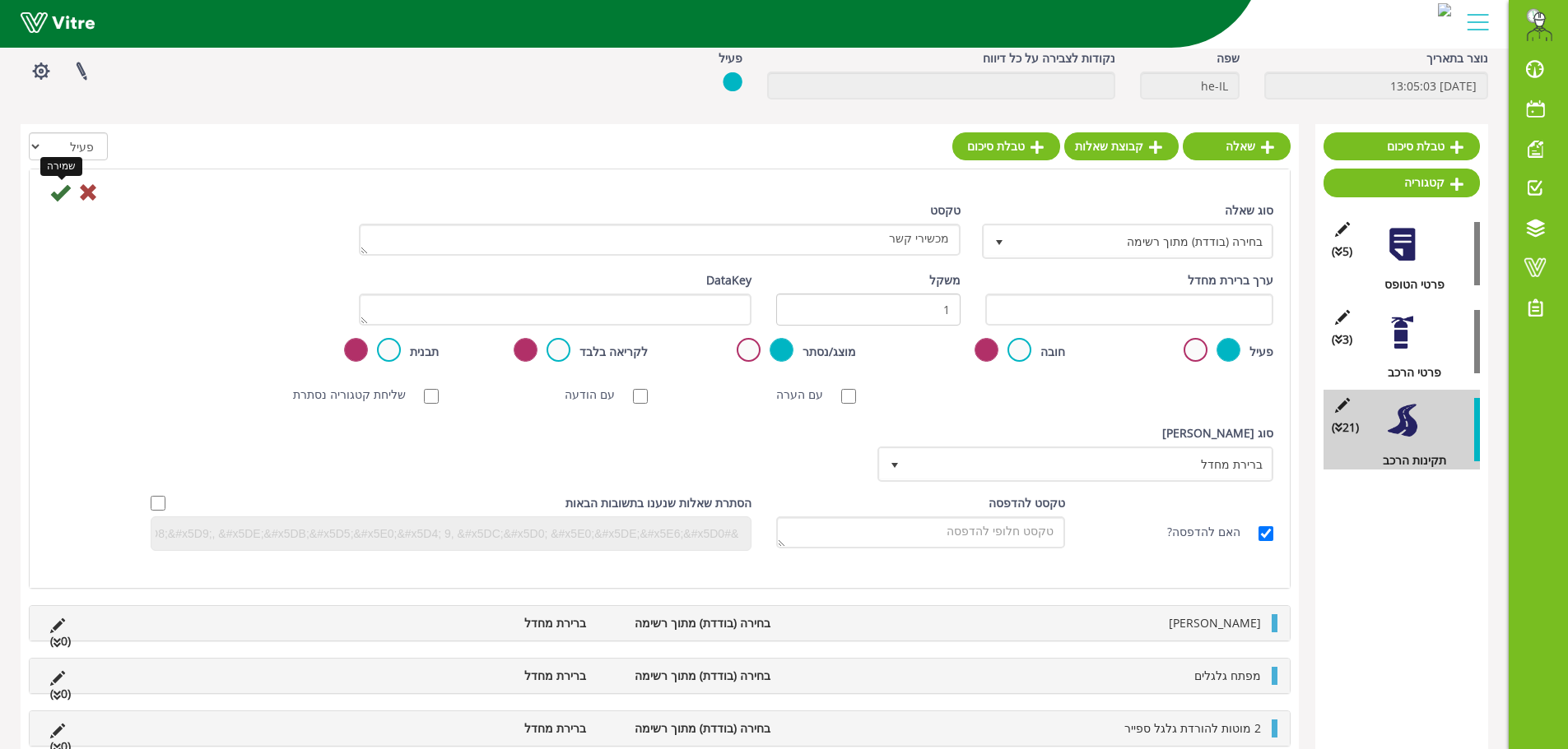
click at [59, 193] on icon at bounding box center [60, 192] width 19 height 19
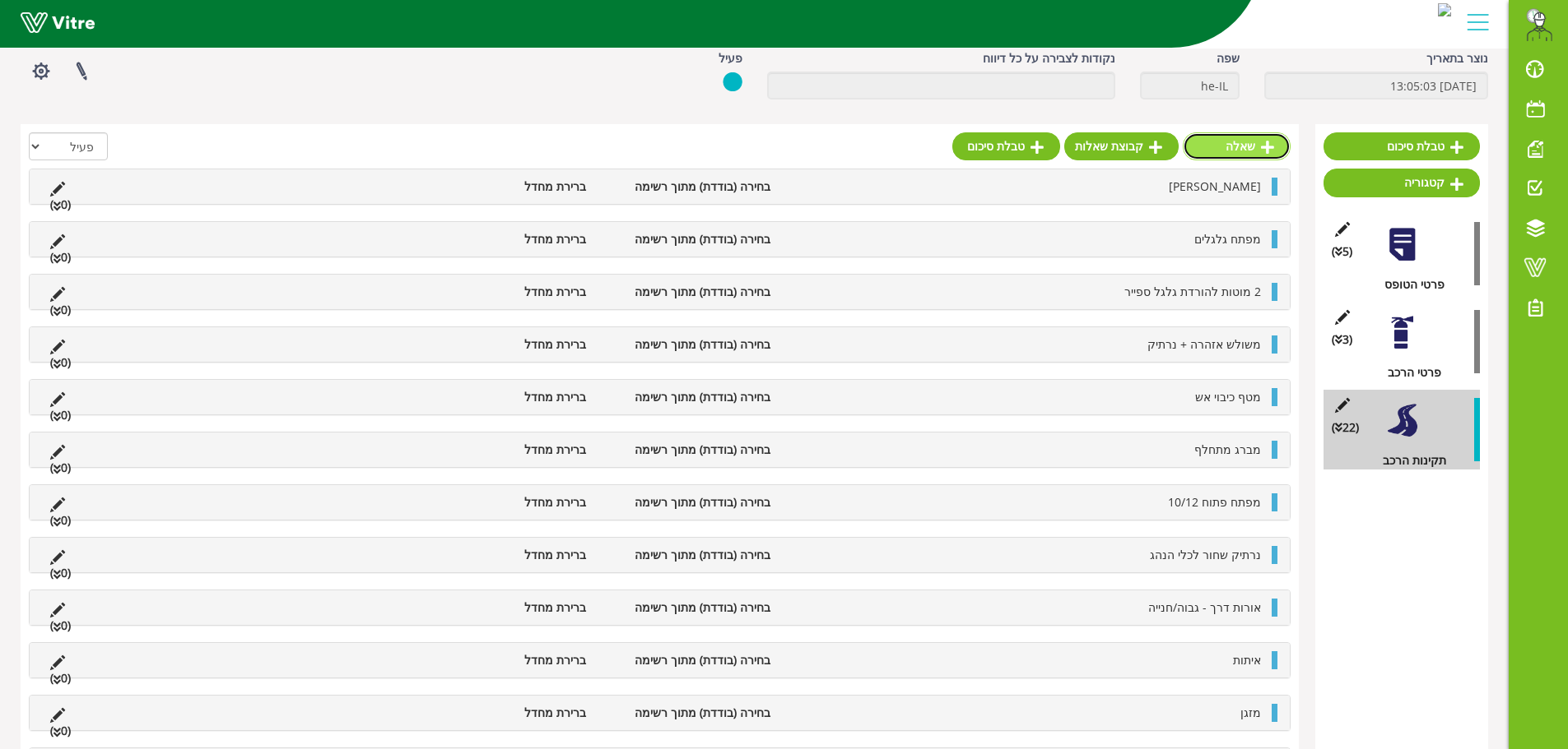
click at [1253, 148] on link "שאלה" at bounding box center [1237, 146] width 108 height 28
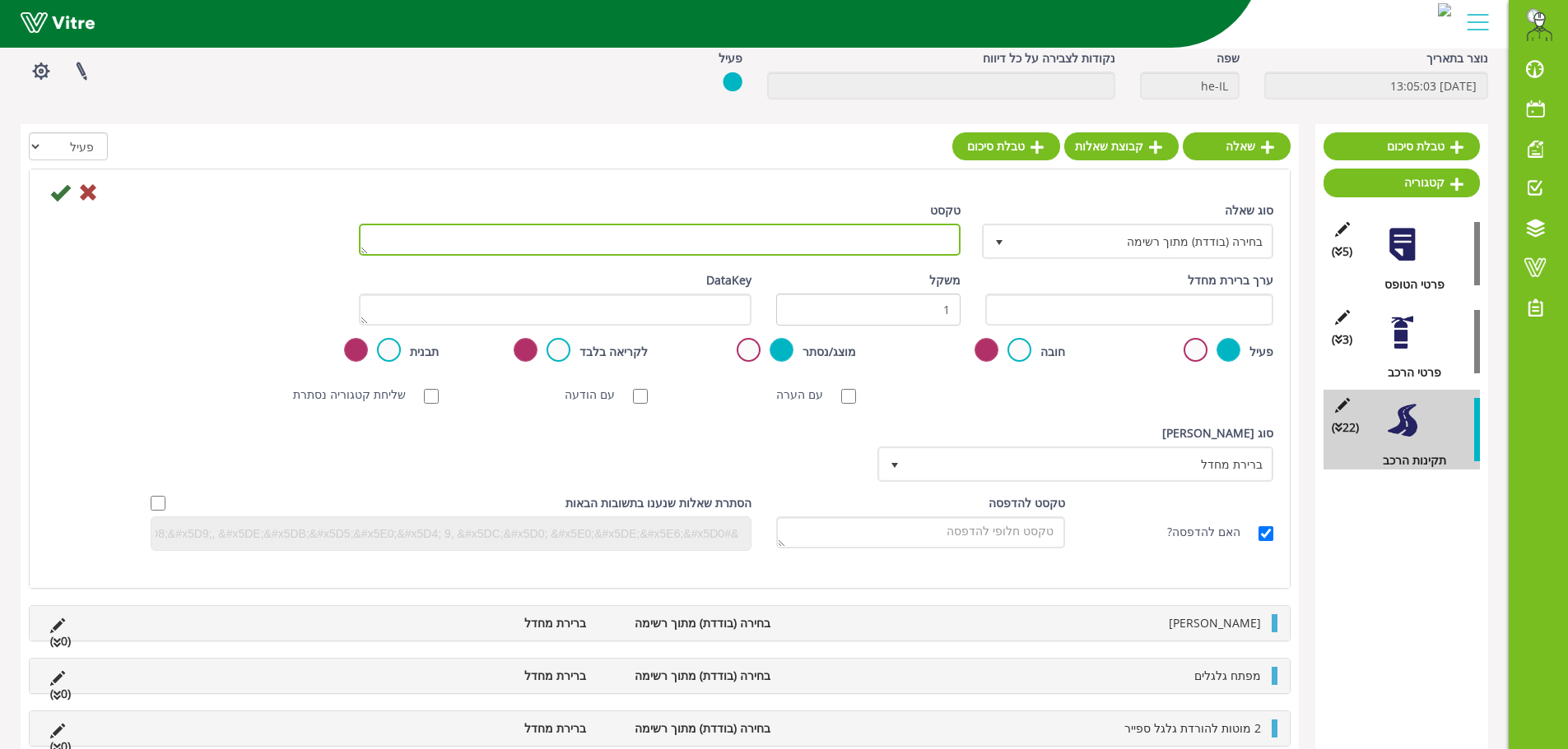
click at [910, 241] on textarea "טקסט" at bounding box center [659, 239] width 602 height 32
type textarea "פנס"
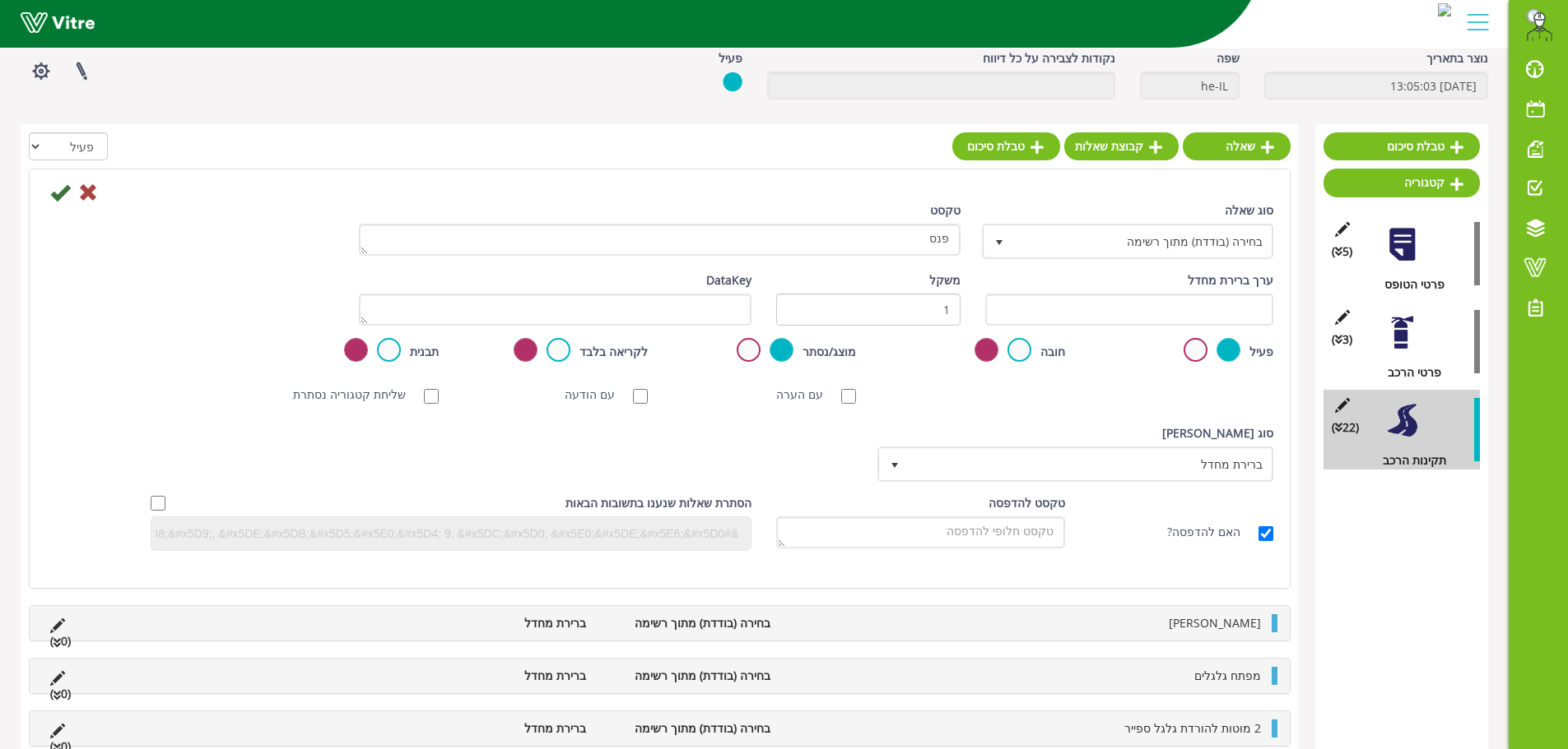
click at [47, 193] on div at bounding box center [659, 191] width 1251 height 19
click at [51, 193] on icon at bounding box center [60, 192] width 19 height 19
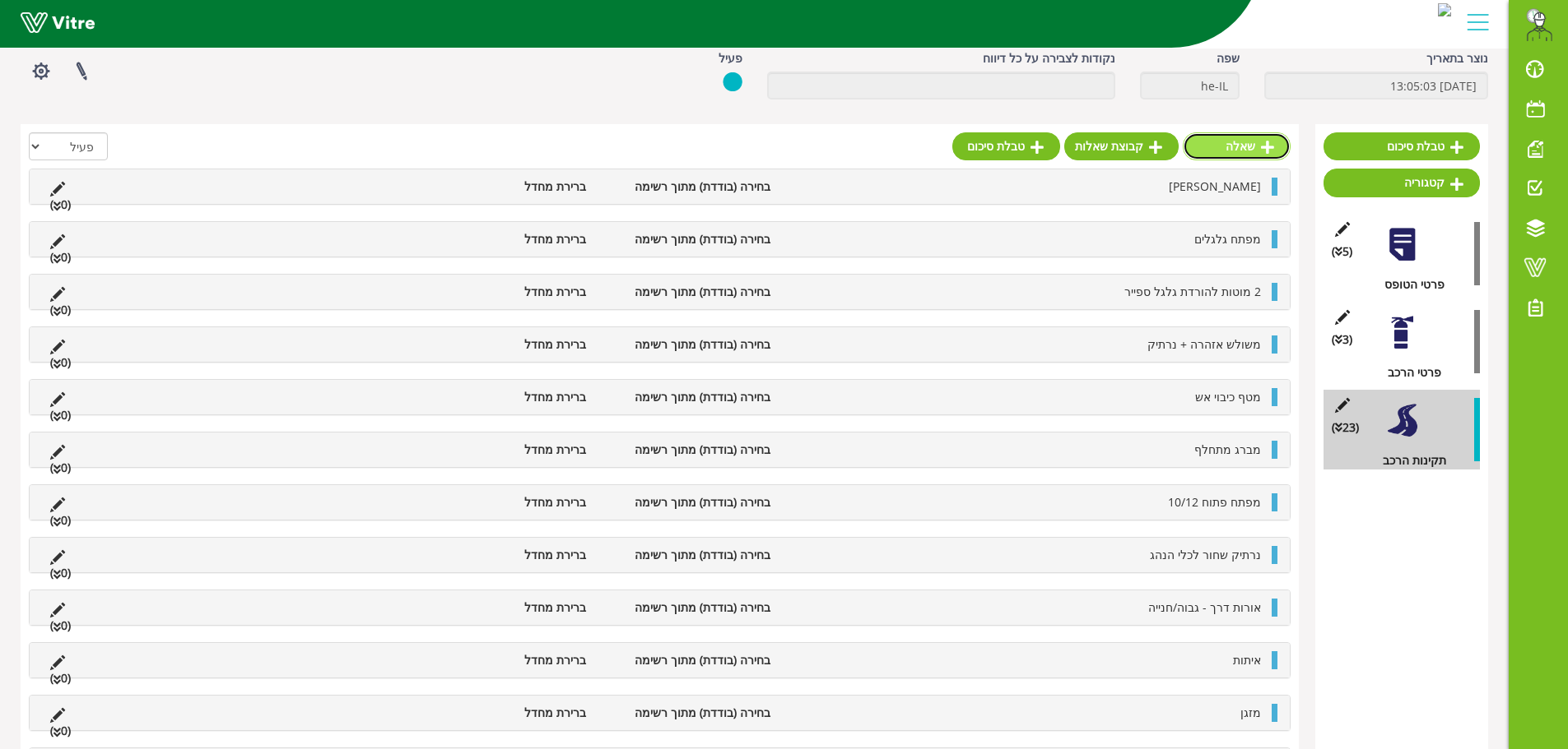
click at [1274, 152] on link "שאלה" at bounding box center [1237, 146] width 108 height 28
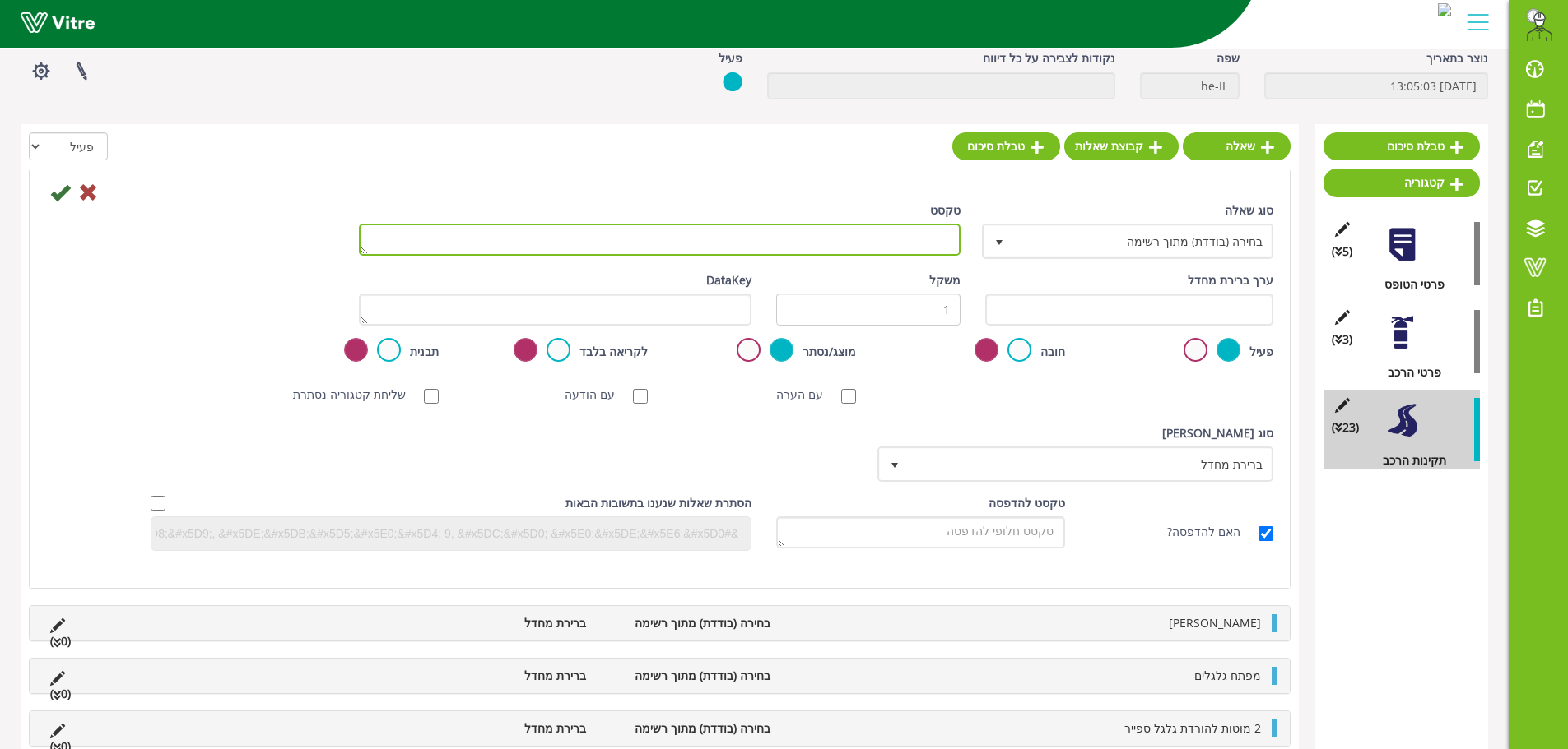
click at [858, 246] on textarea "טקסט" at bounding box center [659, 239] width 602 height 32
type textarea "מערכת כריזה"
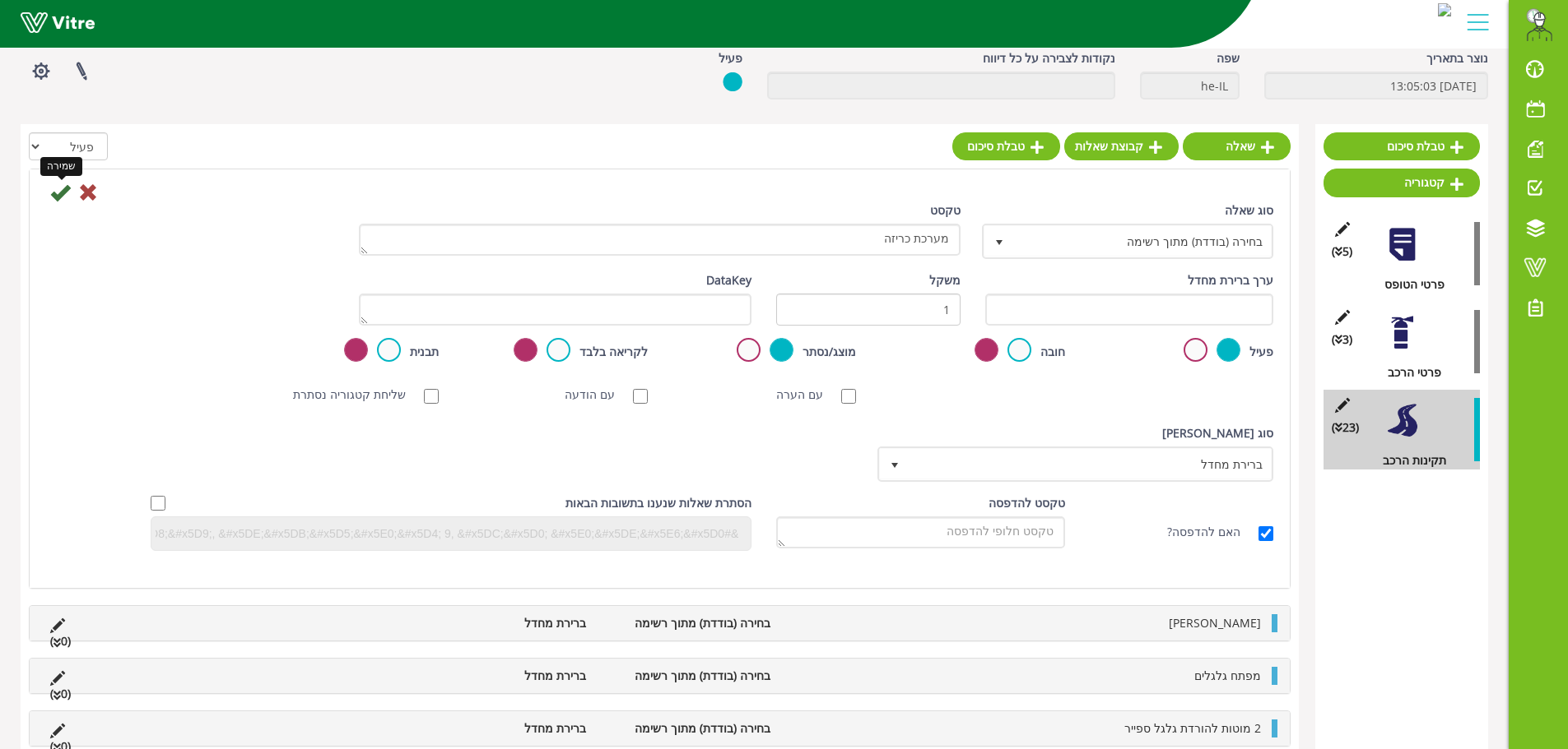
click at [62, 191] on icon at bounding box center [60, 192] width 19 height 19
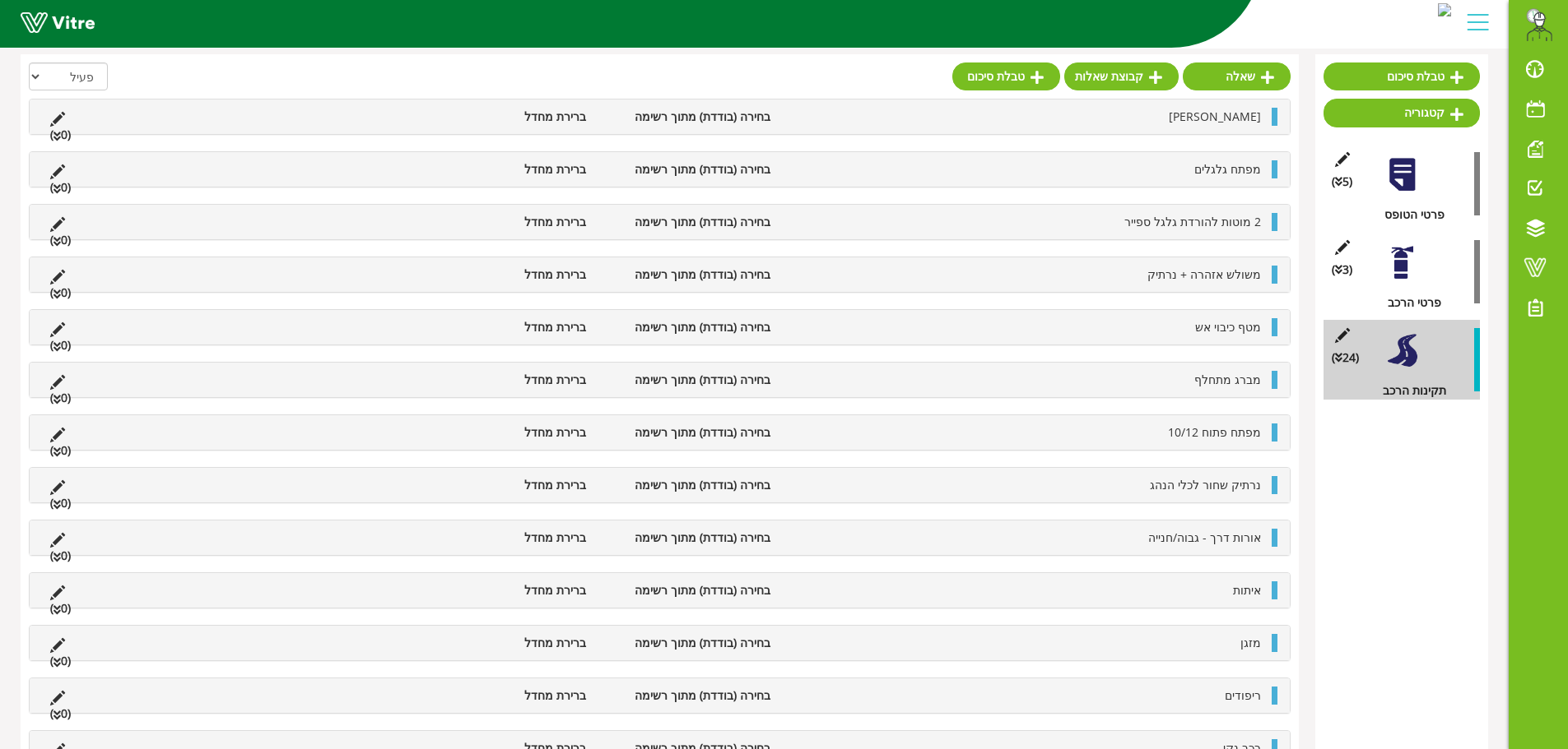
scroll to position [0, 0]
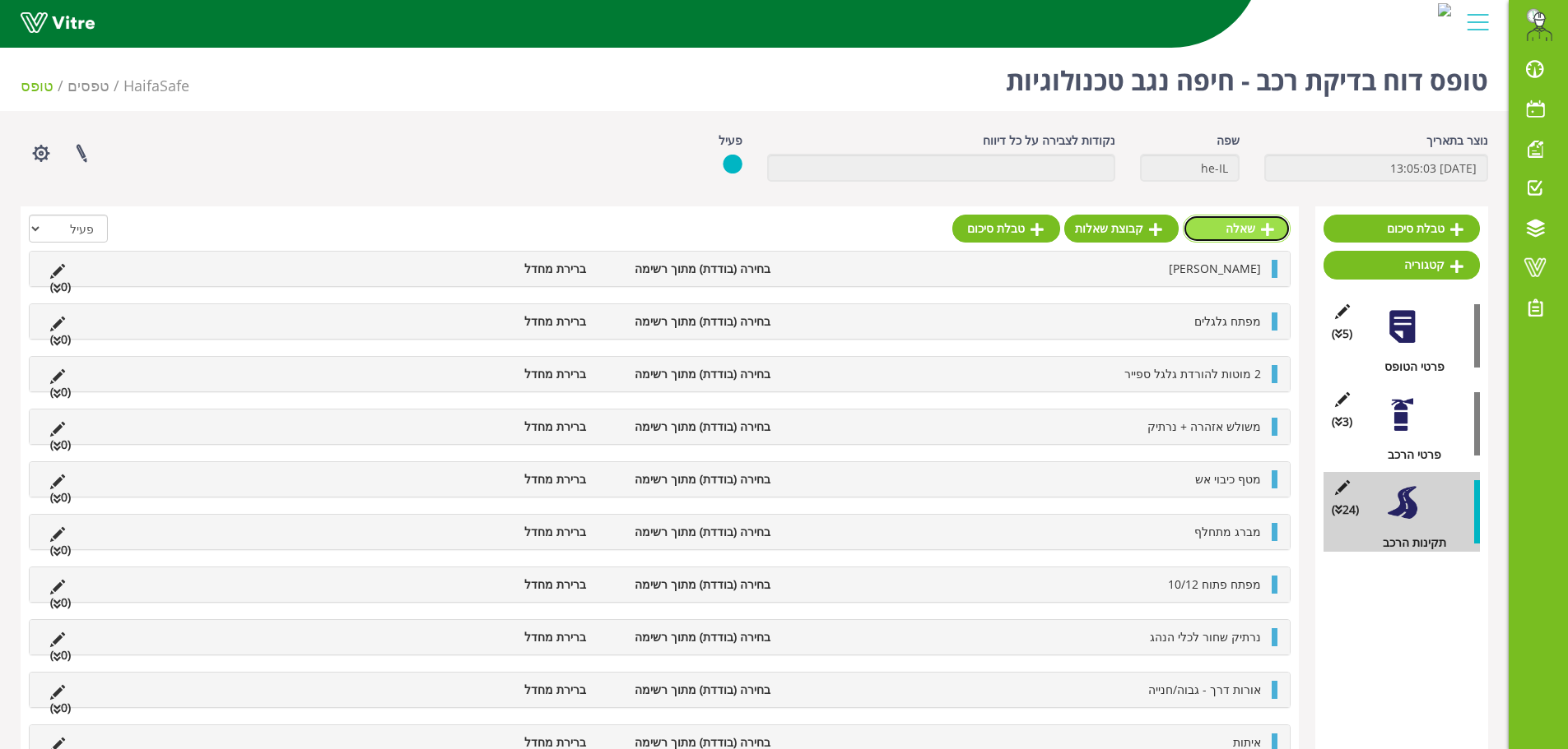
click at [1251, 226] on link "שאלה" at bounding box center [1237, 228] width 108 height 28
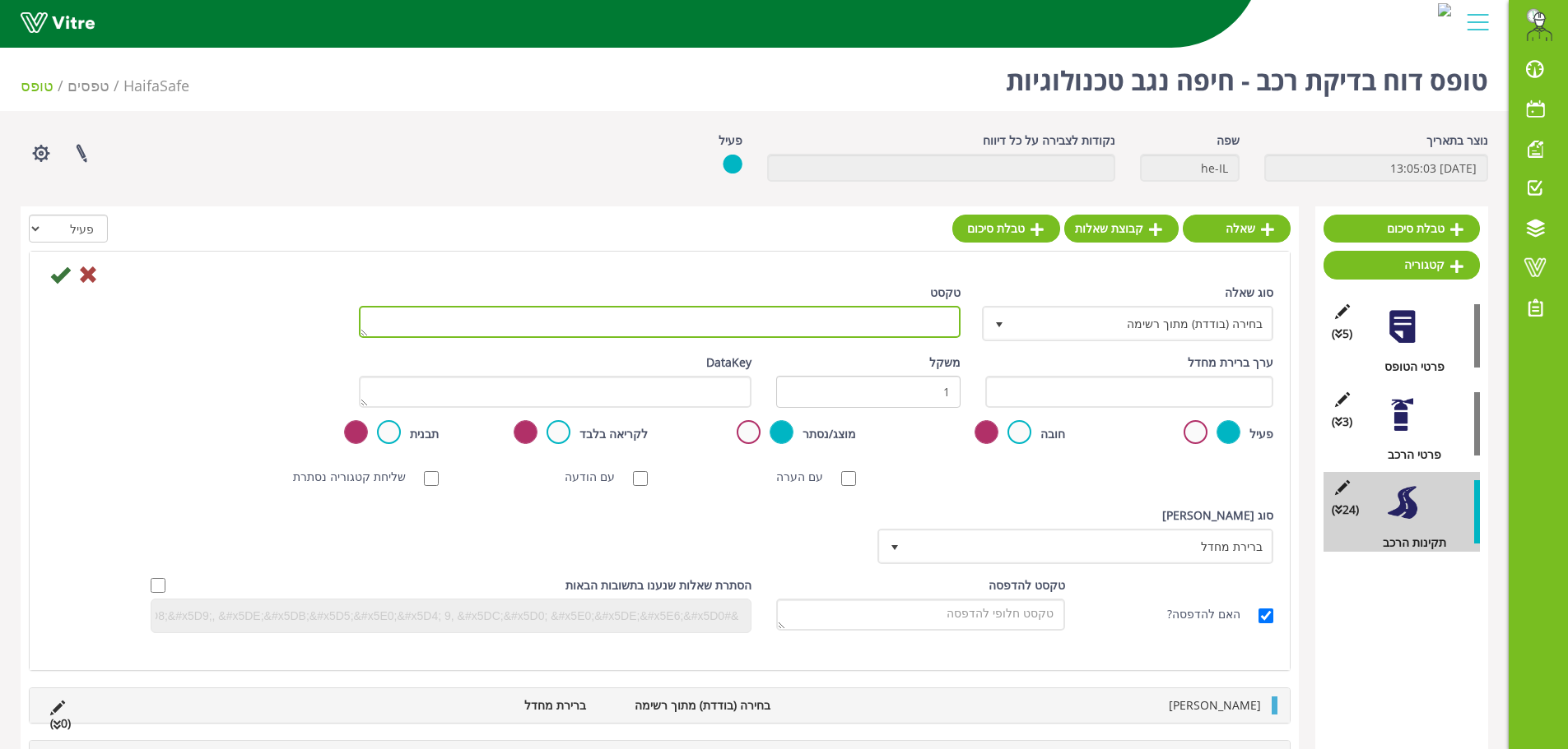
click at [798, 326] on textarea "טקסט" at bounding box center [659, 321] width 602 height 32
type textarea "סיורית"
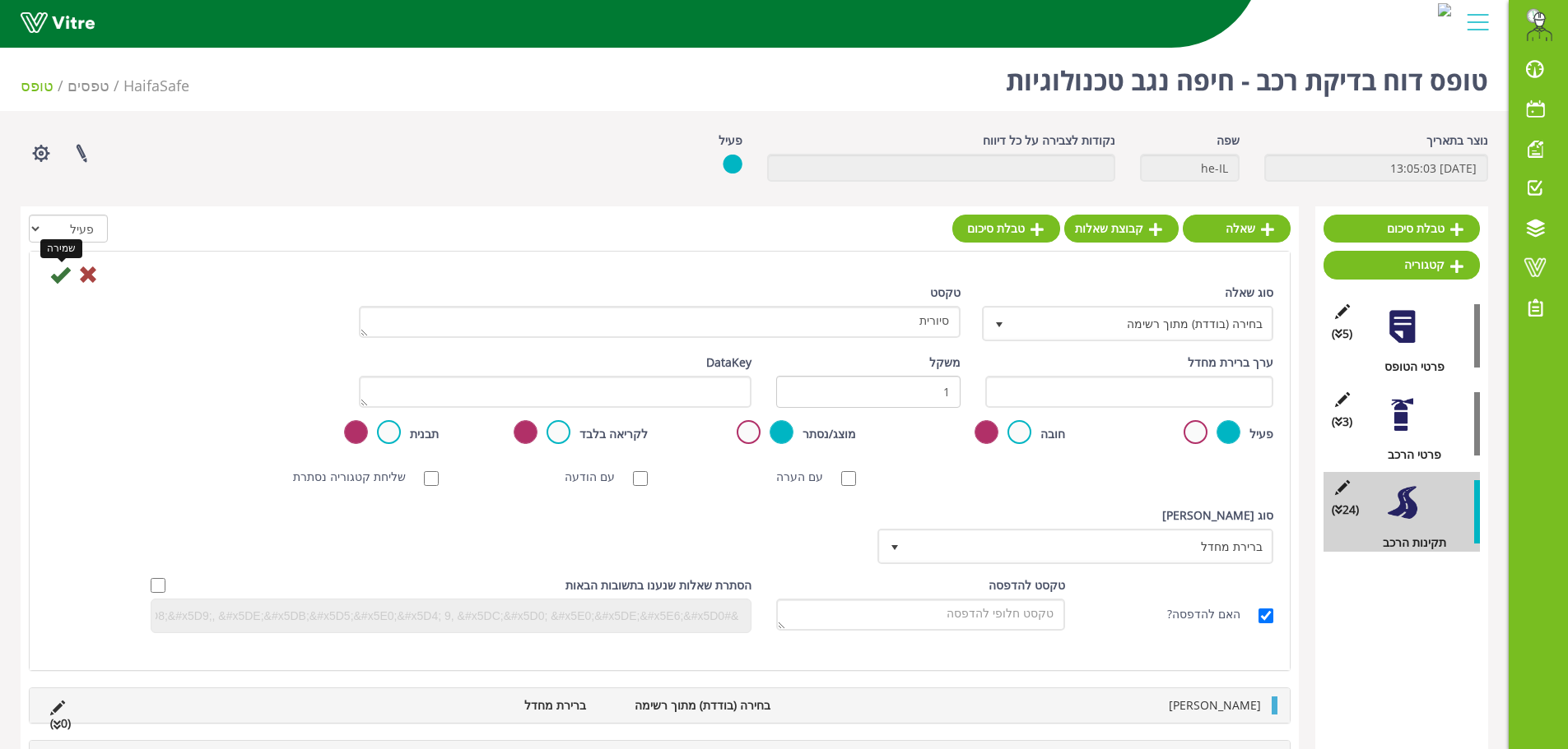
click at [51, 282] on icon at bounding box center [60, 274] width 19 height 19
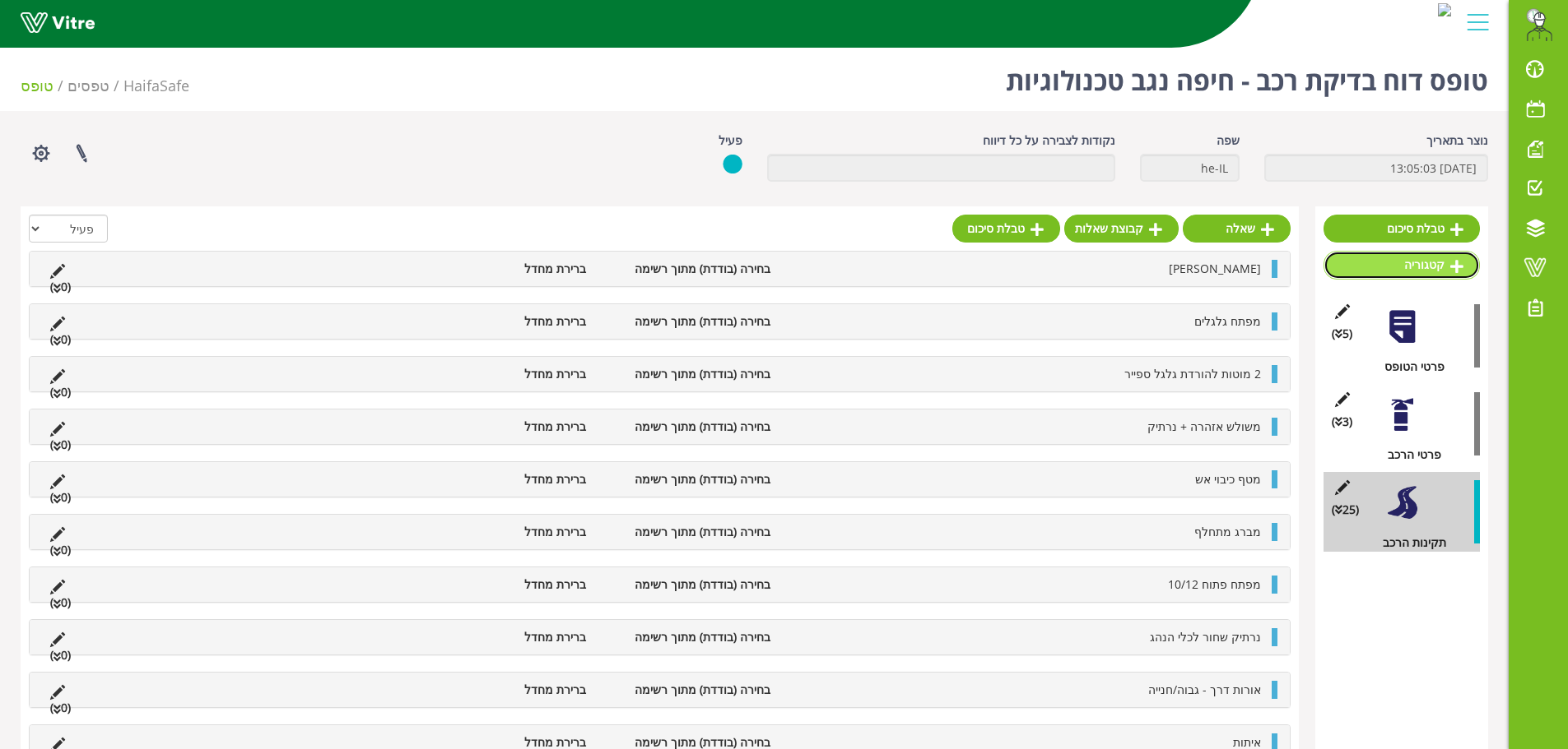
click at [1406, 264] on link "קטגוריה" at bounding box center [1401, 264] width 156 height 28
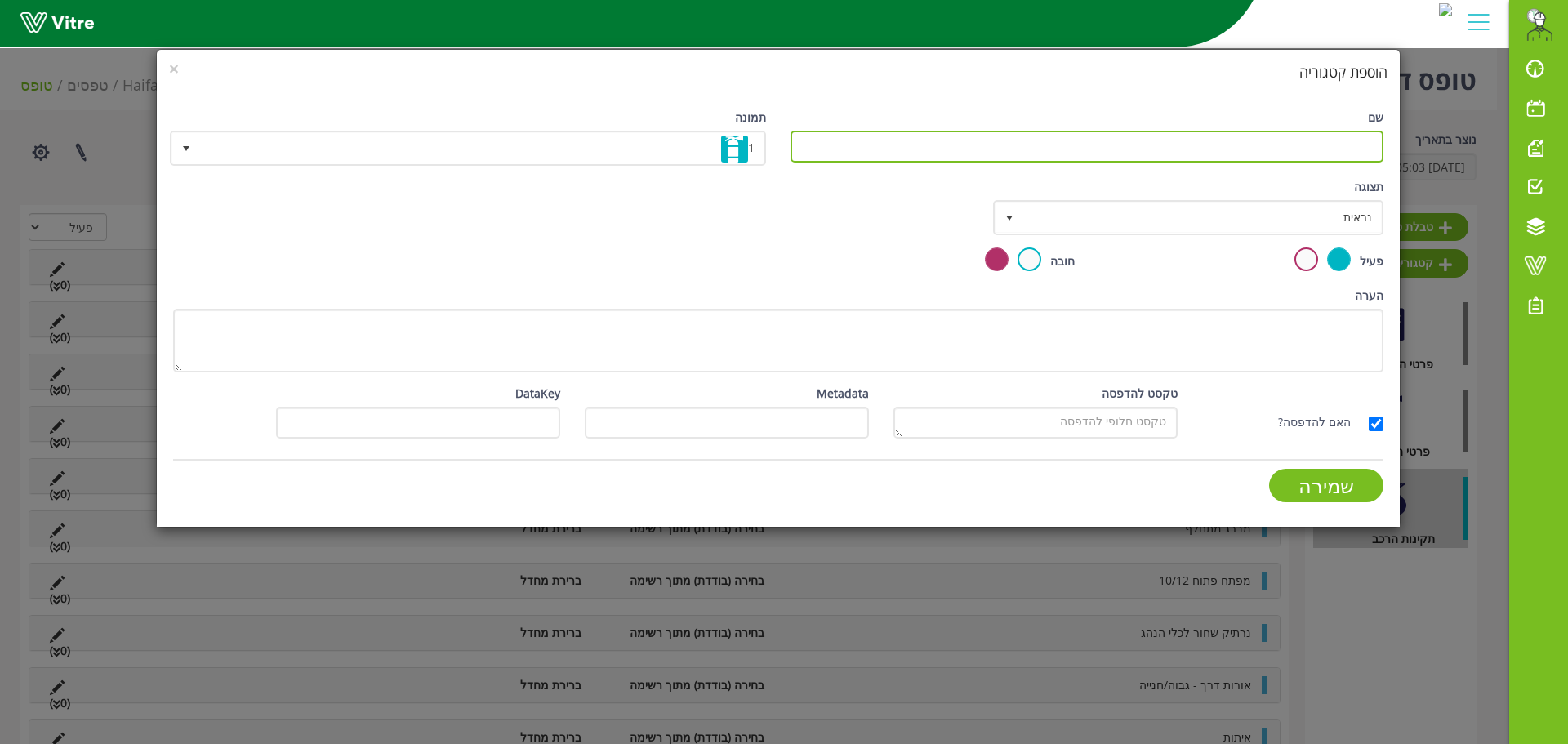
click at [1255, 141] on input "שם" at bounding box center [1087, 146] width 593 height 32
type input "צילום תמונות הרכב"
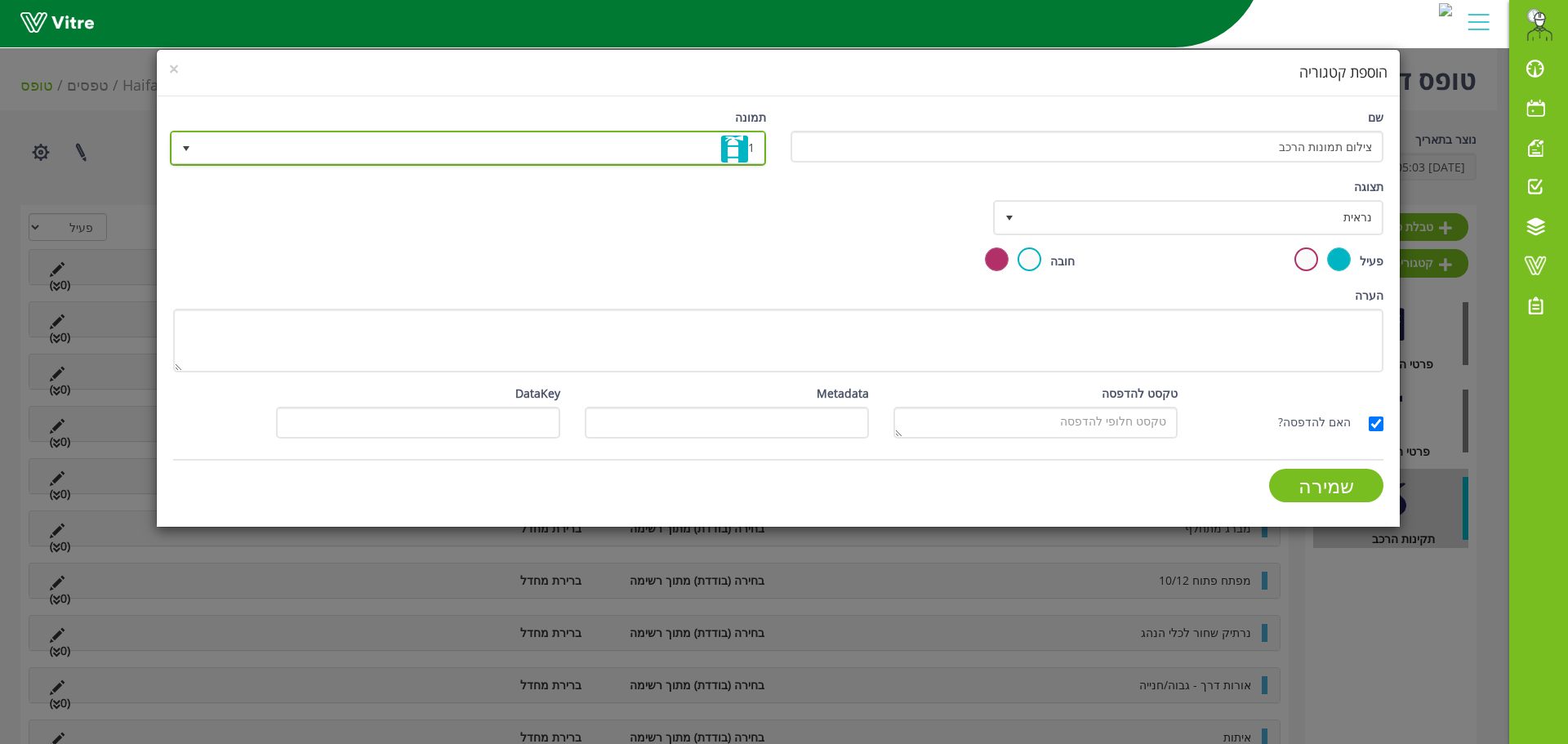
click at [722, 151] on img at bounding box center [735, 149] width 27 height 27
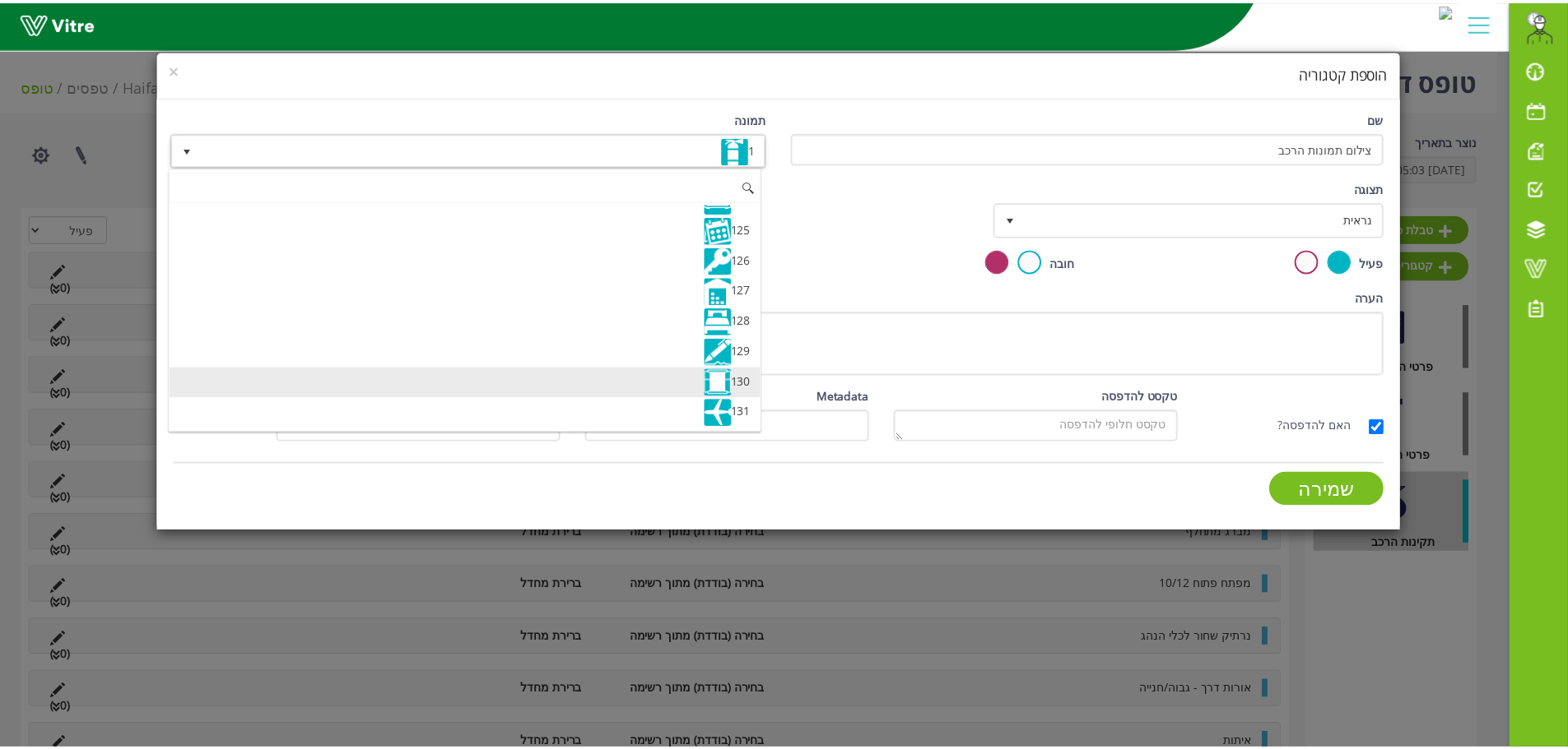
scroll to position [3604, 0]
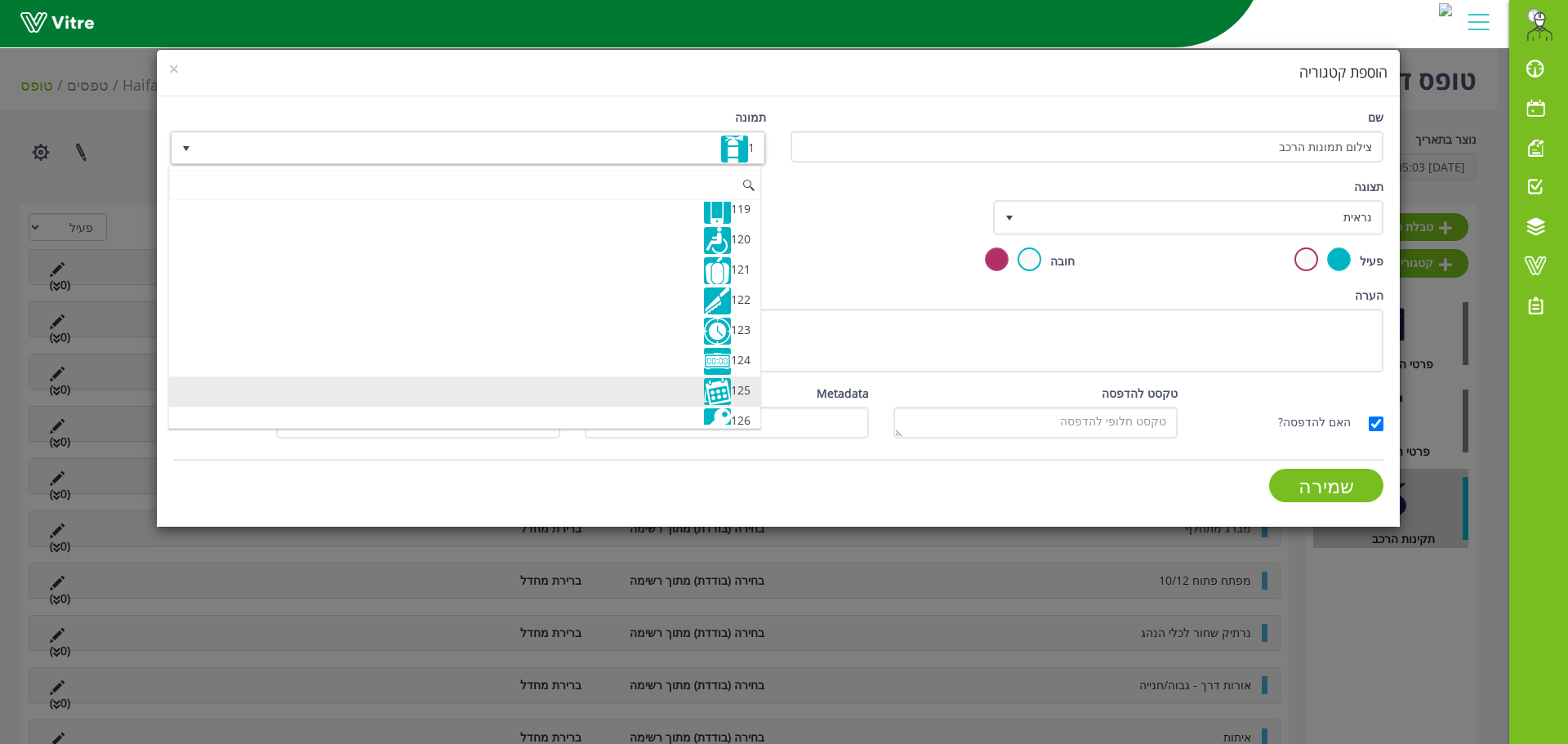
click at [722, 390] on img at bounding box center [718, 392] width 27 height 27
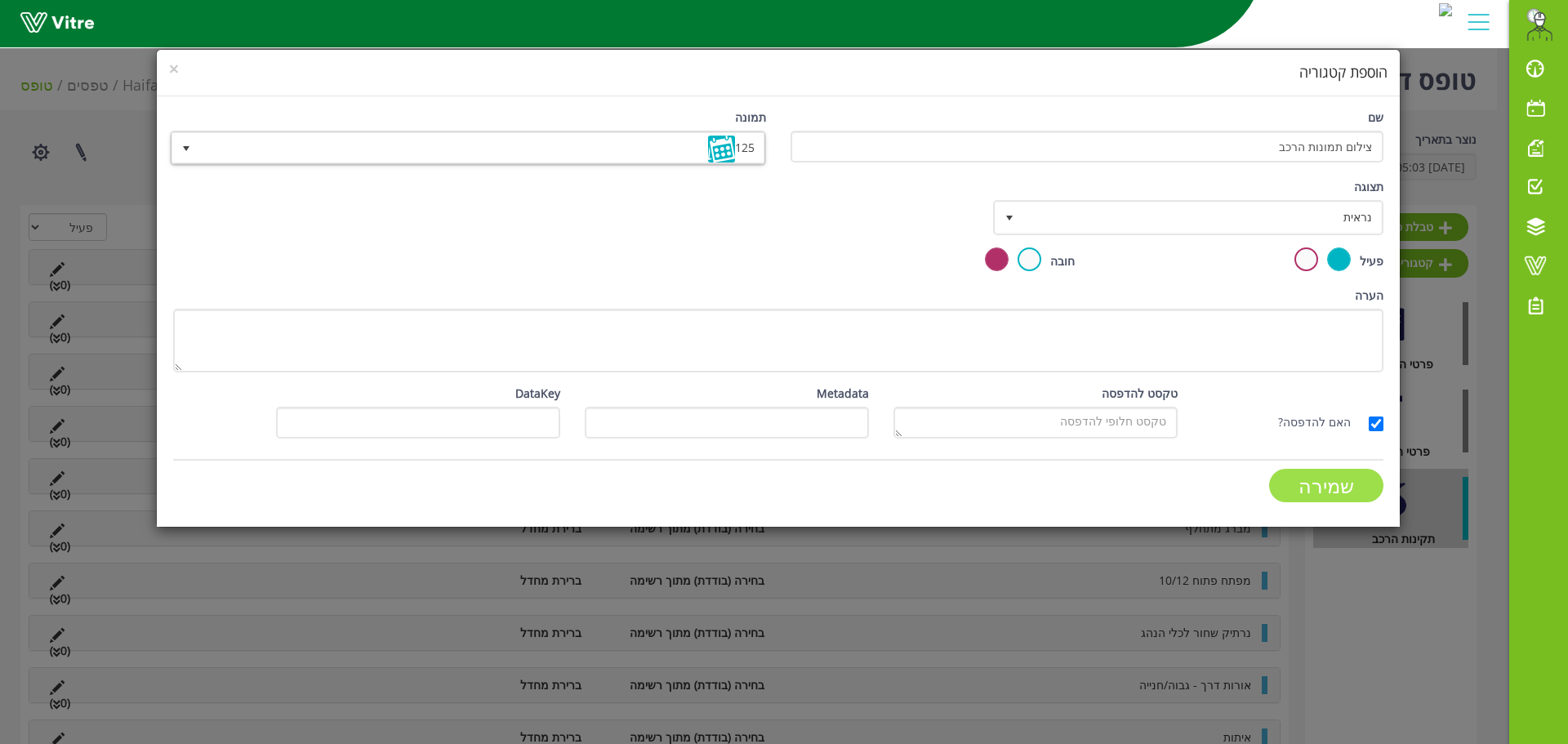
click at [1324, 489] on input "שמירה" at bounding box center [1326, 485] width 114 height 34
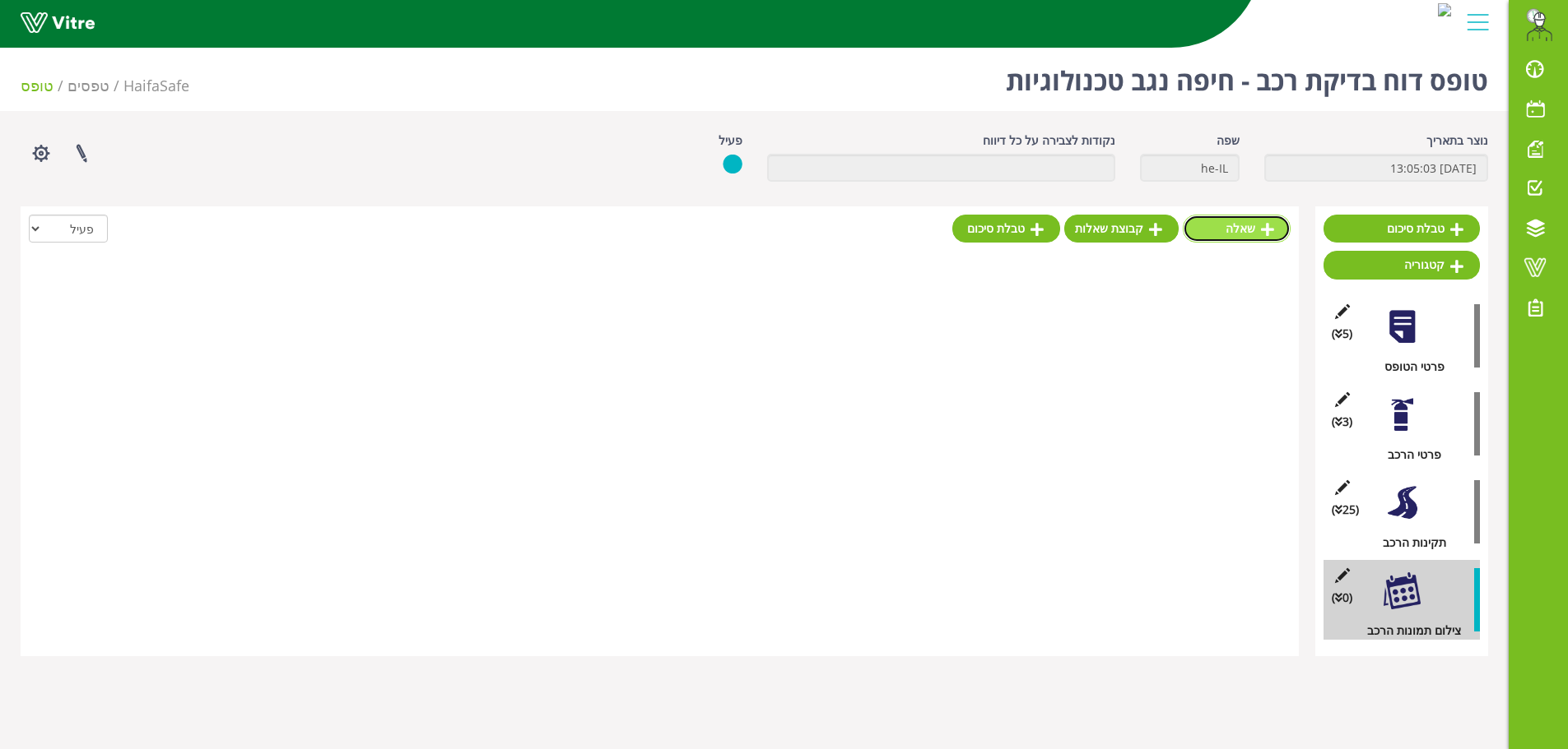
click at [1255, 228] on link "שאלה" at bounding box center [1237, 228] width 108 height 28
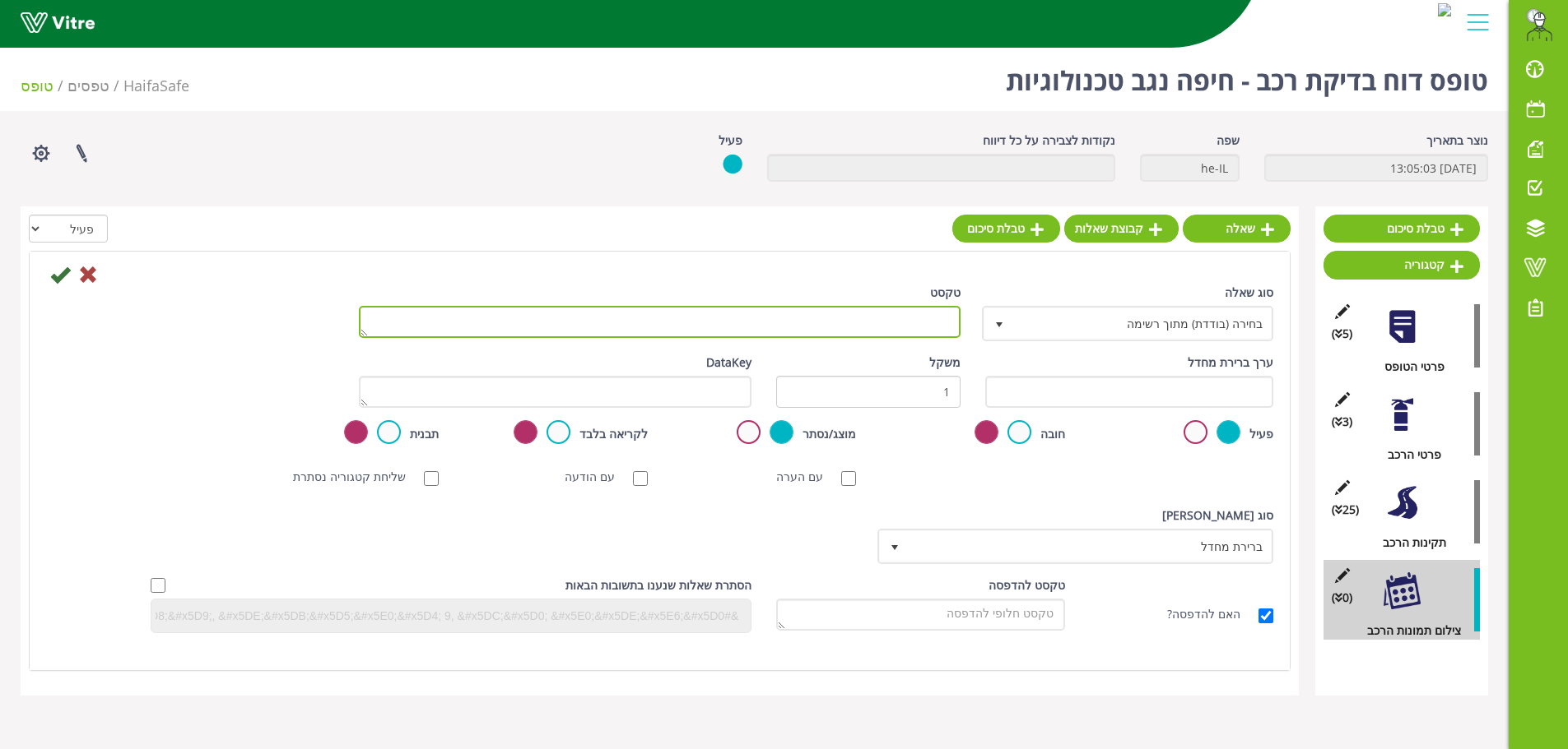
click at [918, 323] on textarea "טקסט" at bounding box center [659, 321] width 602 height 32
type textarea "צלם את הרכב מקדימה"
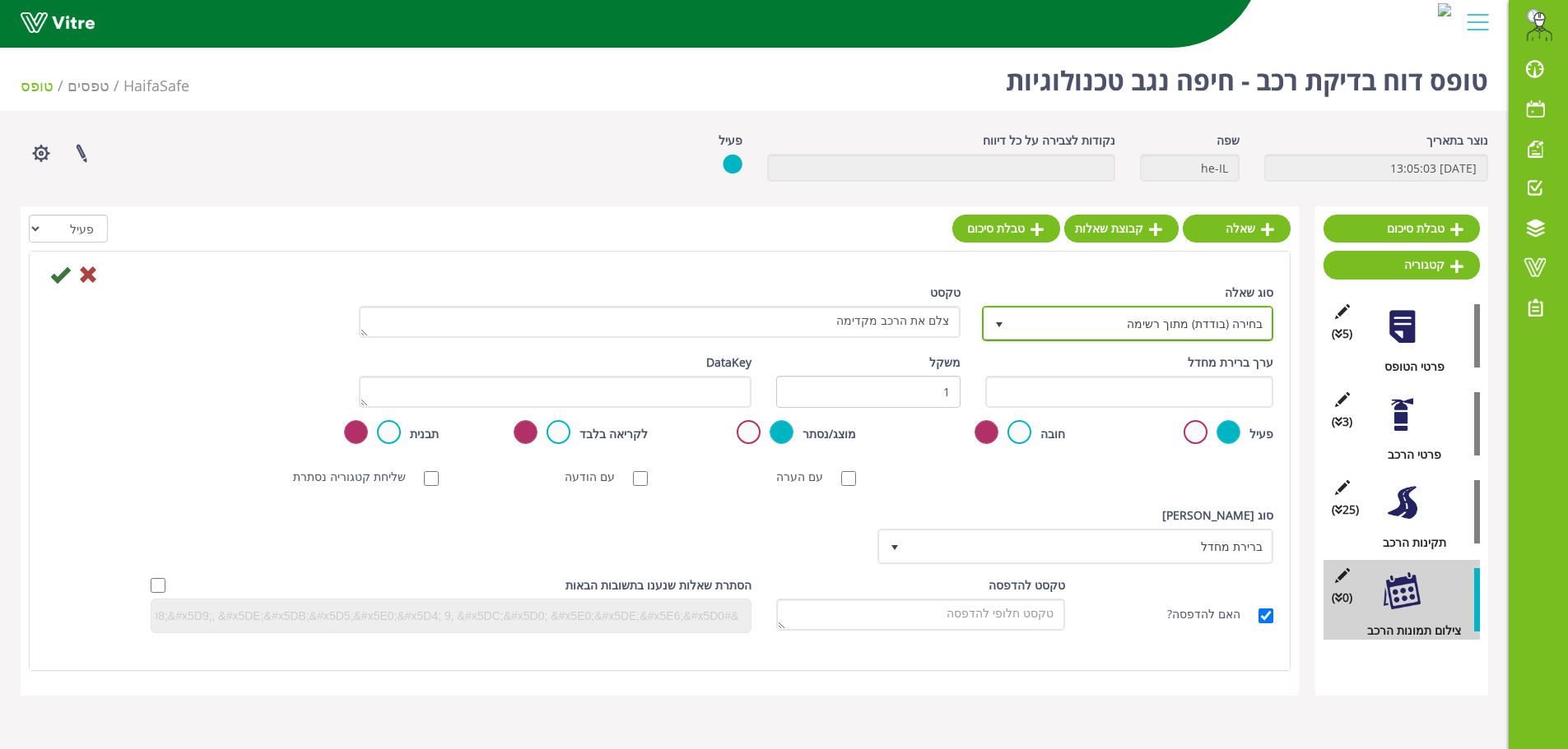
click at [1091, 316] on span "בחירה (בודדת) מתוך רשימה" at bounding box center [1142, 323] width 259 height 30
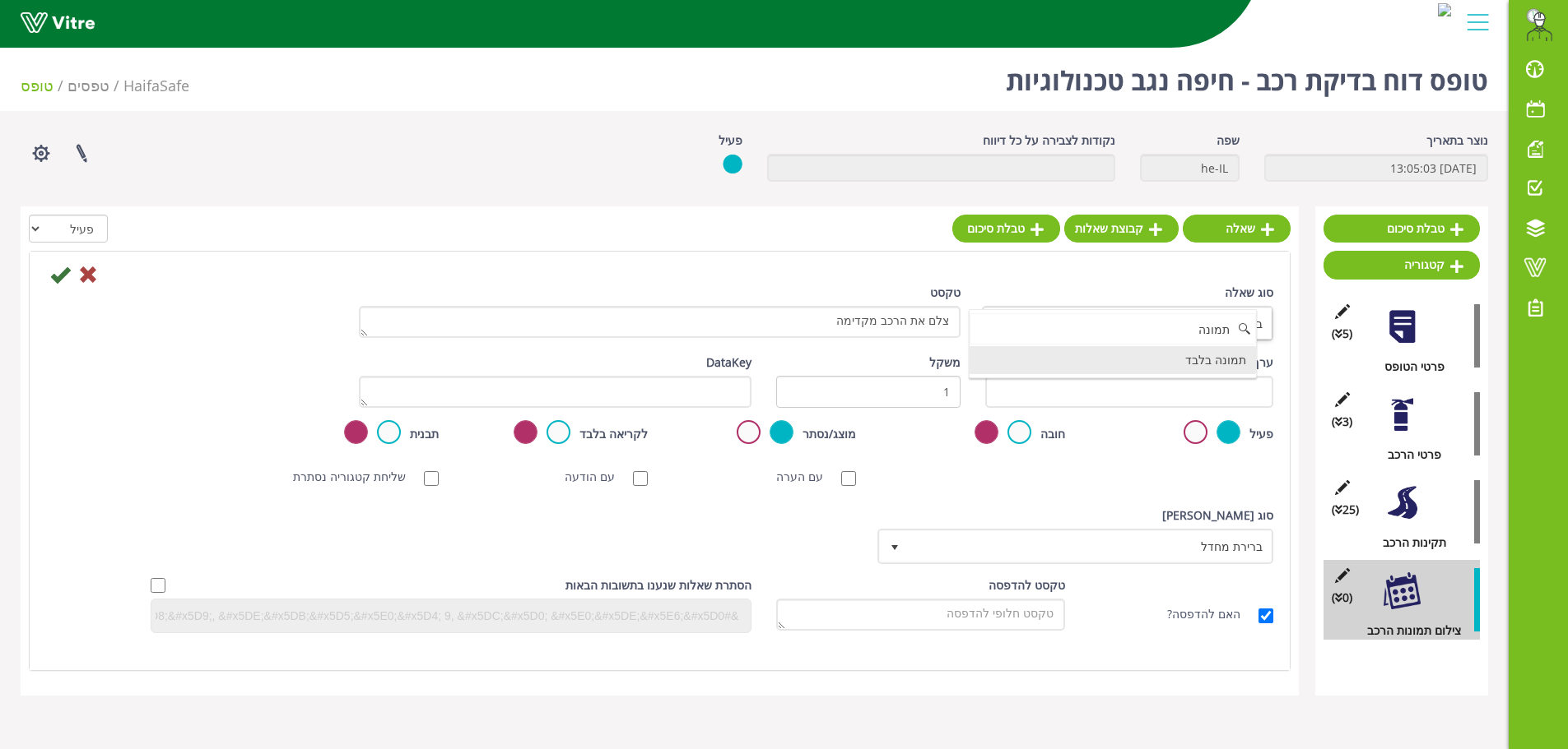
click at [1198, 369] on li "תמונה בלבד" at bounding box center [1112, 360] width 287 height 28
type input "תמונה"
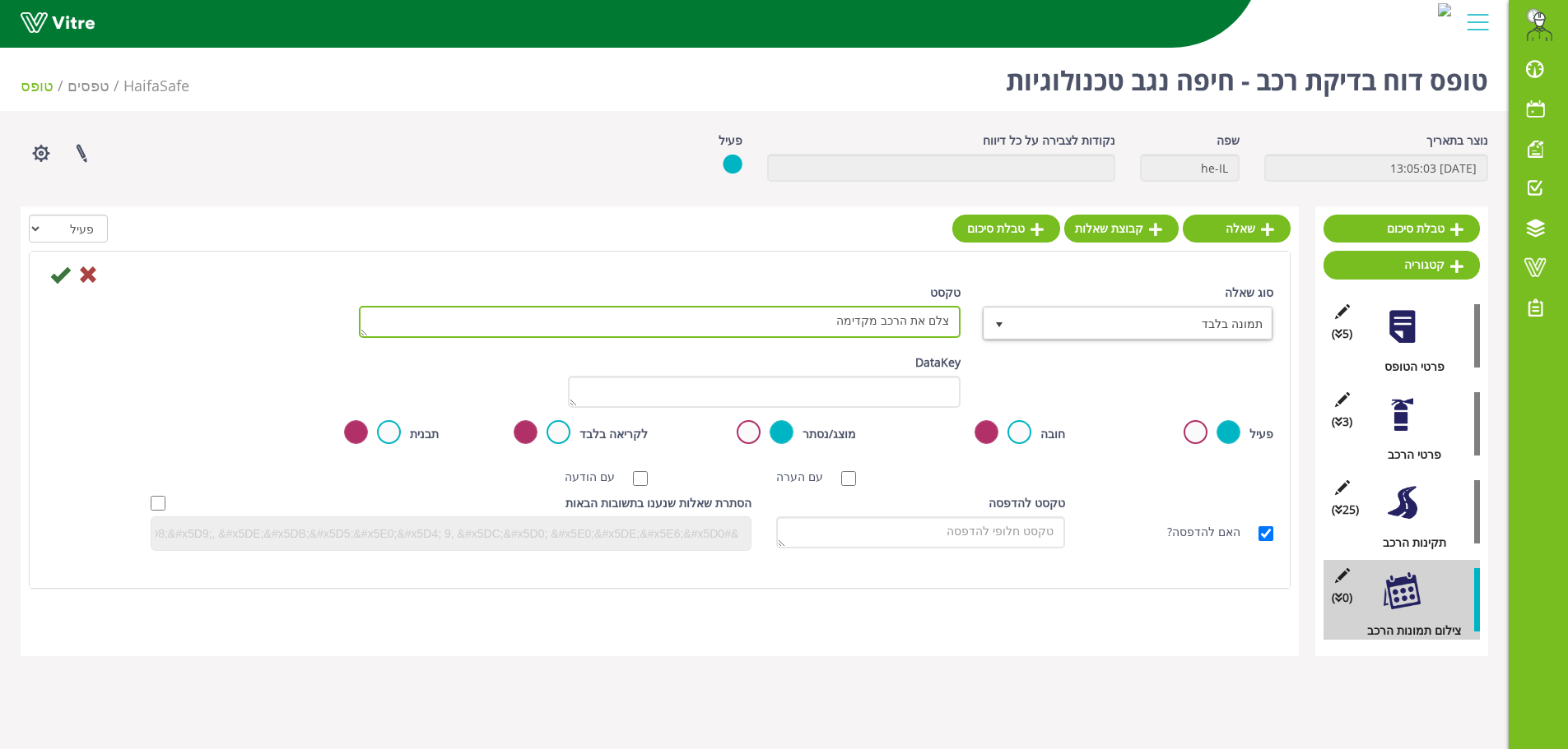
drag, startPoint x: 805, startPoint y: 325, endPoint x: 1048, endPoint y: 314, distance: 243.2
click at [1048, 314] on div "סוג שאלה תמונה בלבד 22 טקסט צלם את הרכב מקדימה" at bounding box center [659, 319] width 1251 height 69
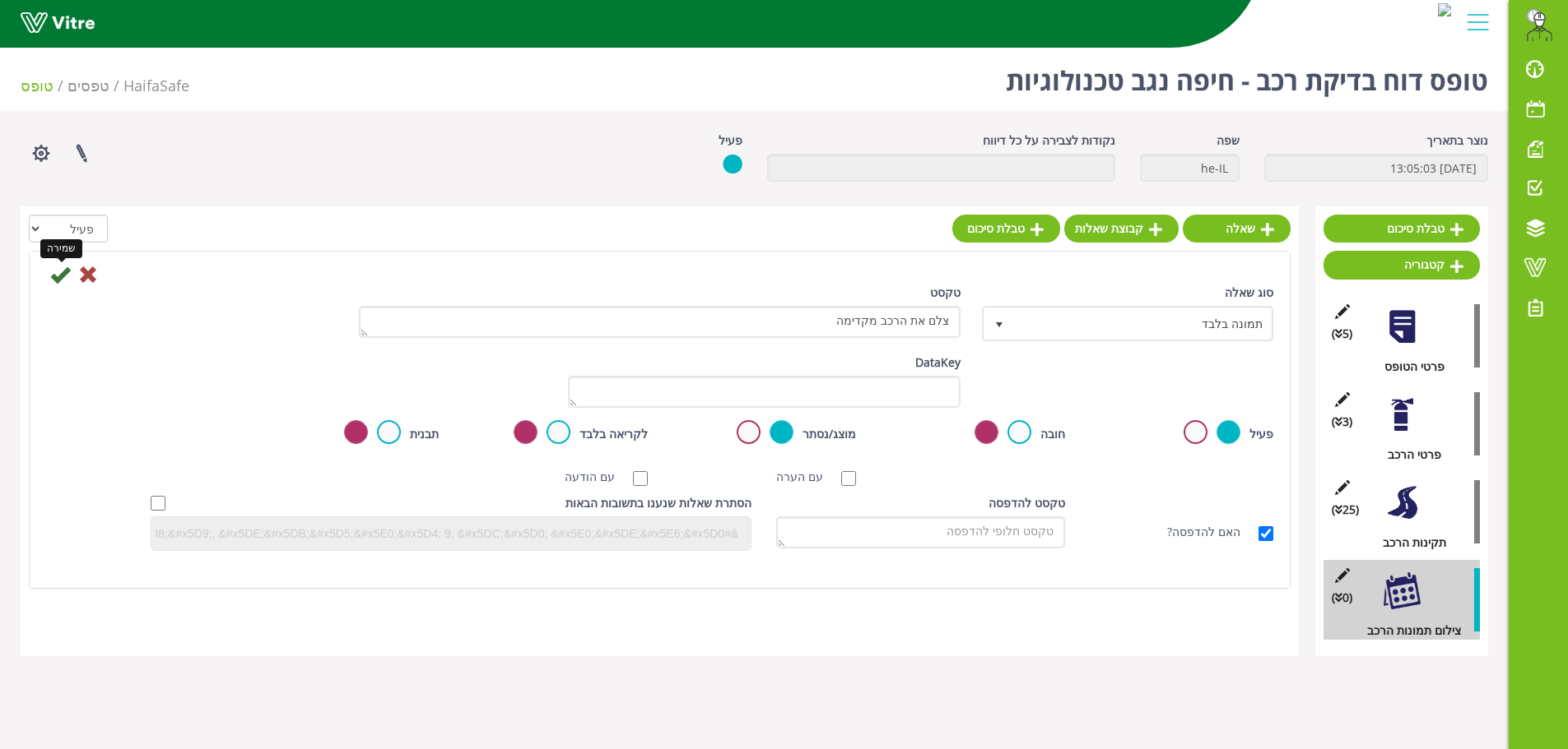
click at [64, 281] on icon at bounding box center [60, 274] width 19 height 19
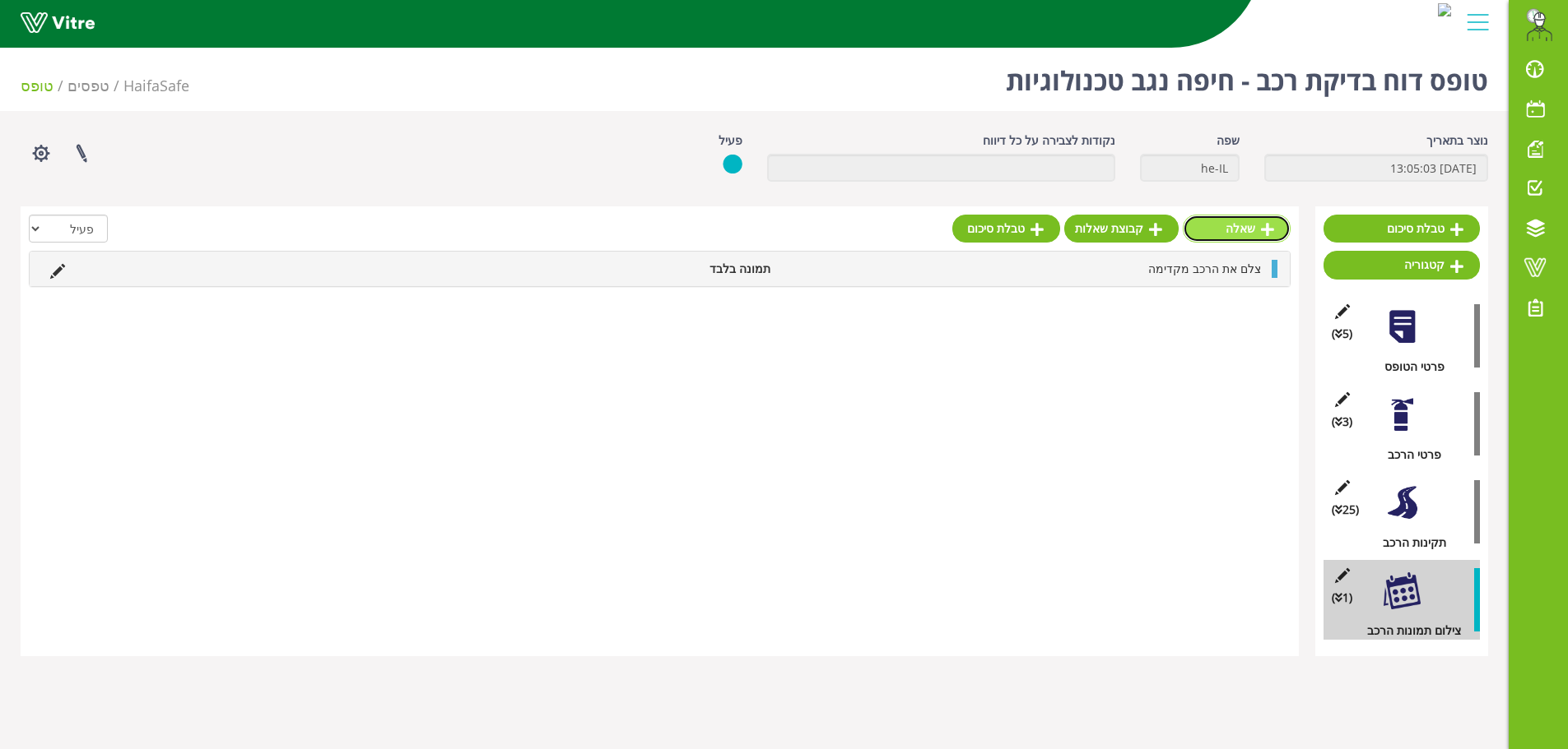
click at [1231, 226] on link "שאלה" at bounding box center [1237, 228] width 108 height 28
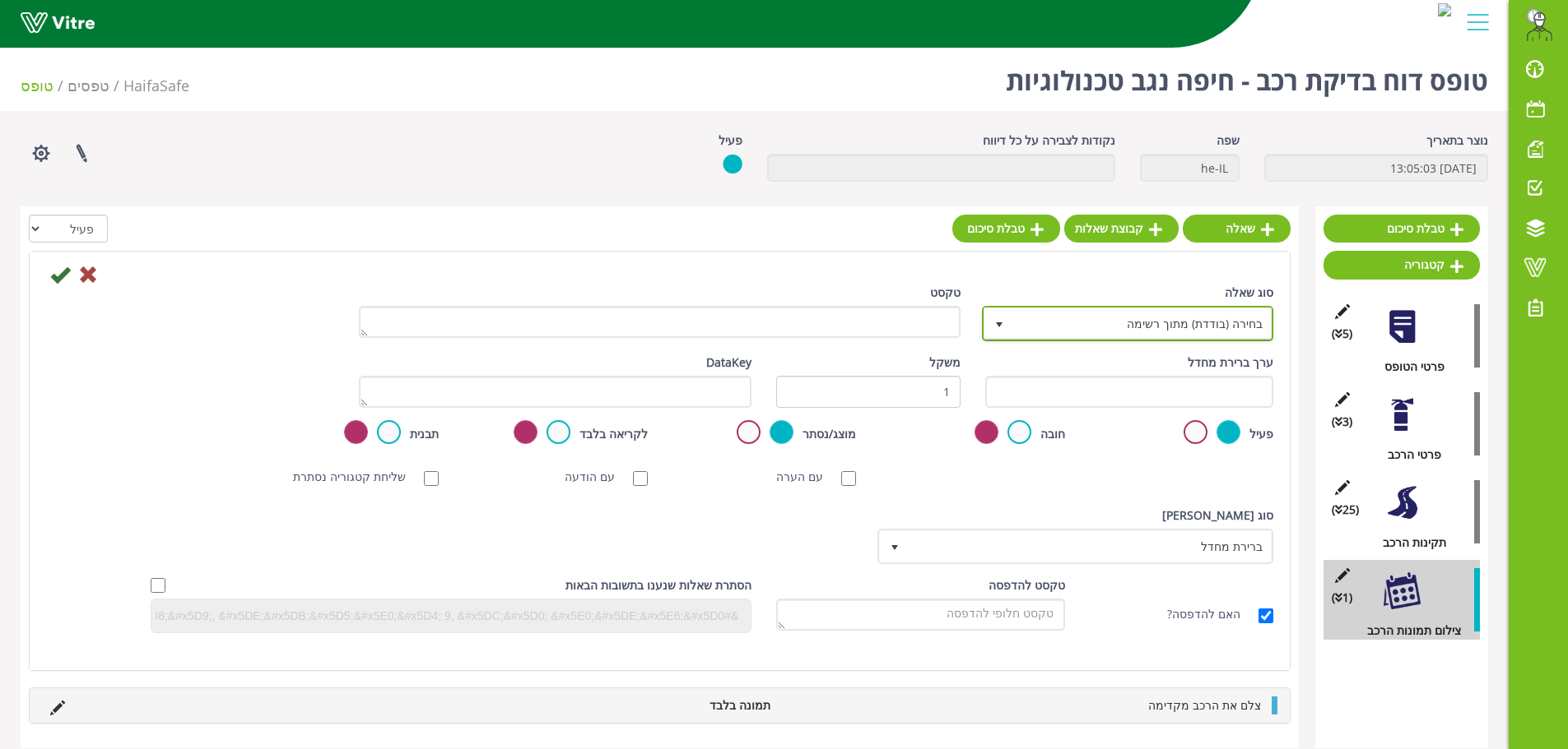
click at [1190, 331] on span "בחירה (בודדת) מתוך רשימה" at bounding box center [1142, 323] width 259 height 30
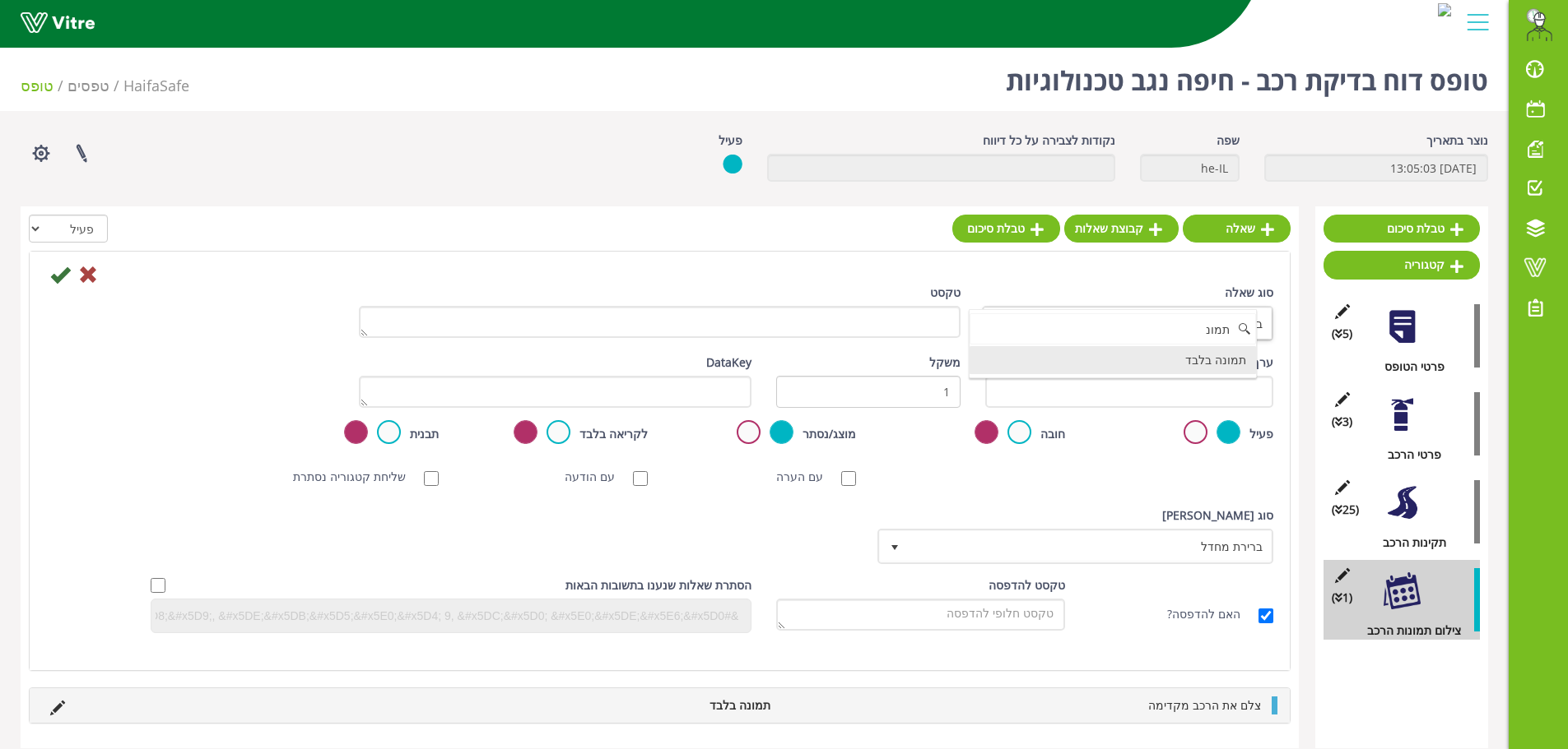
click at [1172, 353] on li "תמונה בלבד" at bounding box center [1112, 360] width 287 height 28
type input "תמונ"
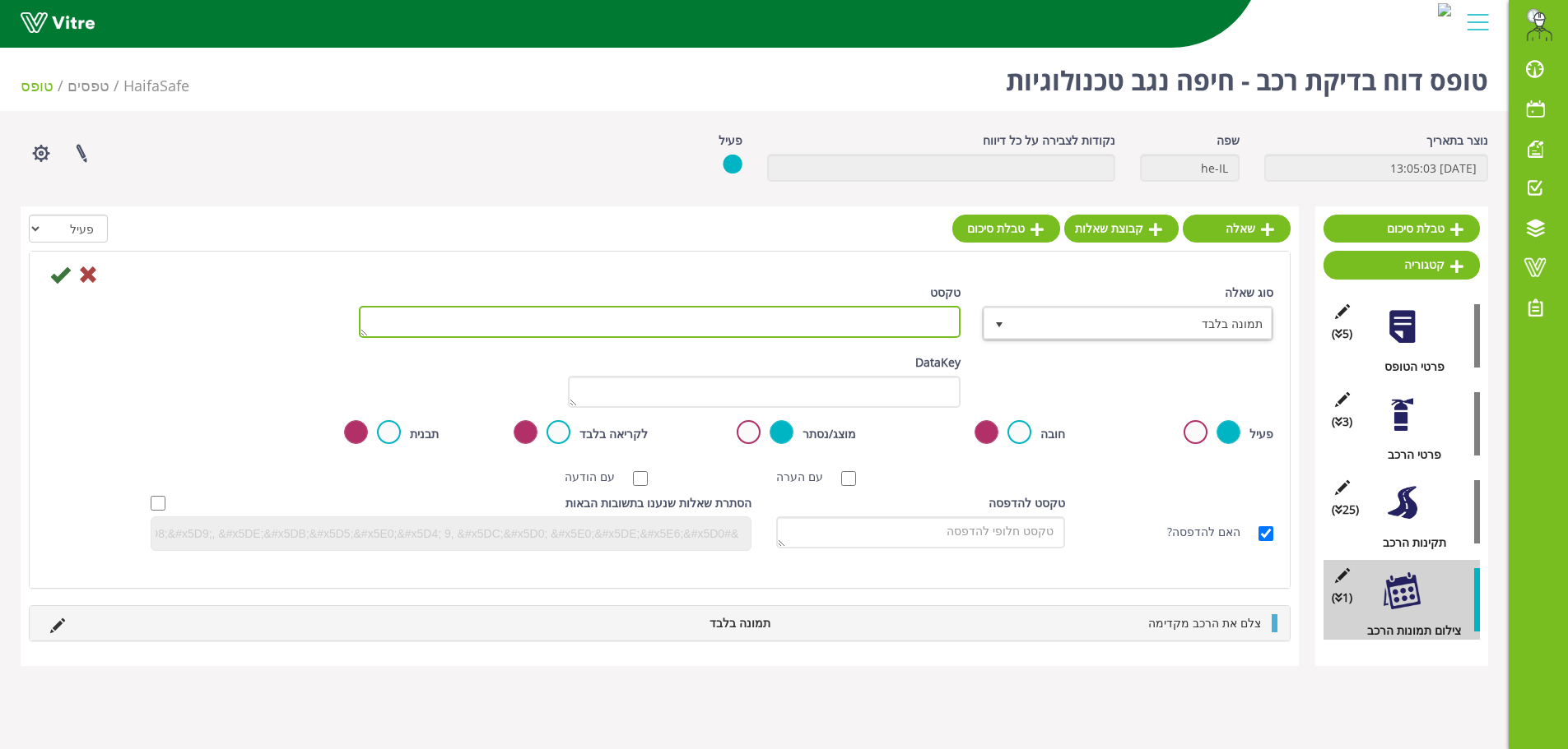
click at [901, 319] on textarea "טקסט" at bounding box center [659, 321] width 602 height 32
paste textarea "צלם את הרכב מקדימה"
drag, startPoint x: 848, startPoint y: 319, endPoint x: 878, endPoint y: 324, distance: 30.4
click at [878, 324] on textarea "צלם את הרכב מקדימה" at bounding box center [659, 321] width 602 height 32
type textarea "צלם את הרכב מצד ימין"
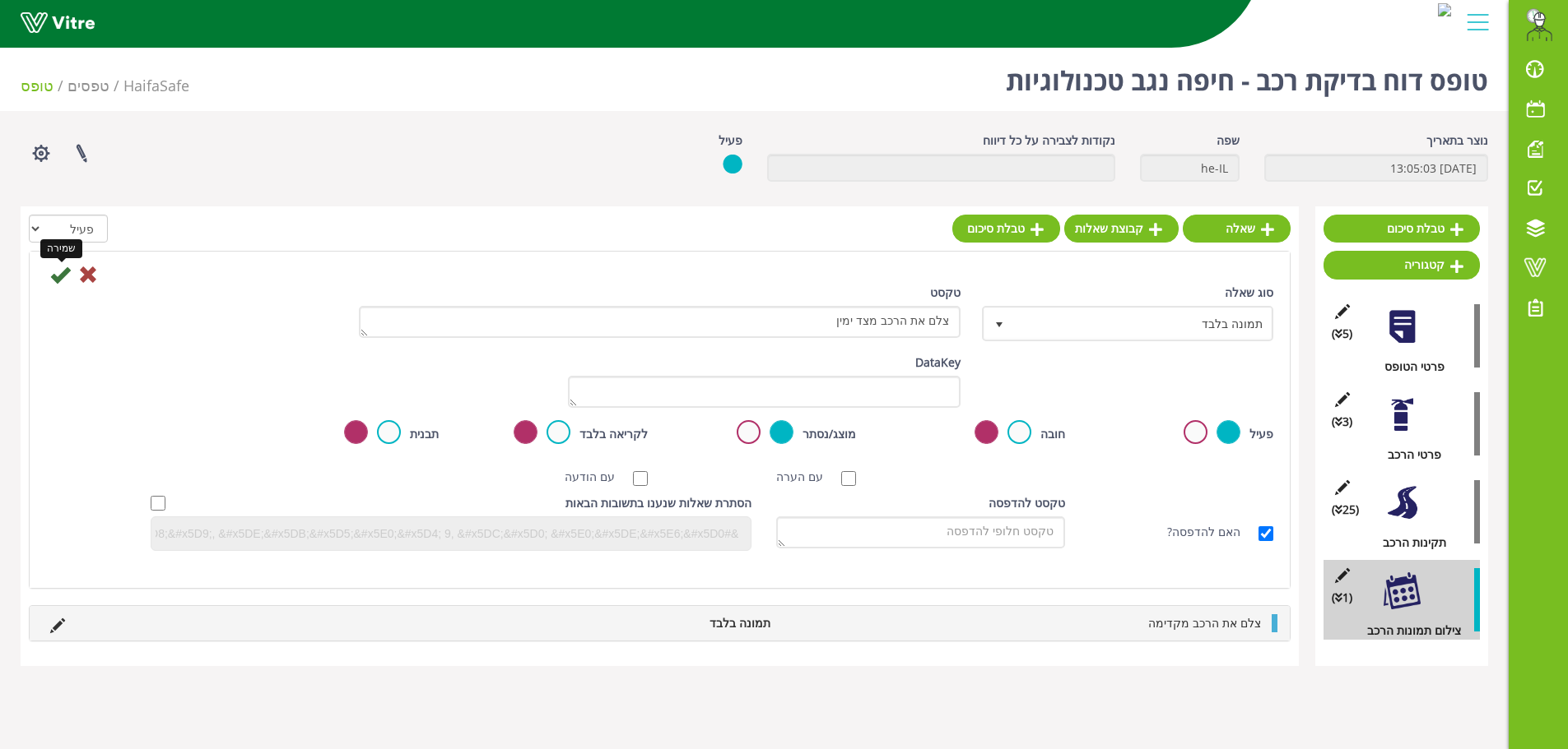
click at [59, 280] on icon at bounding box center [60, 274] width 19 height 19
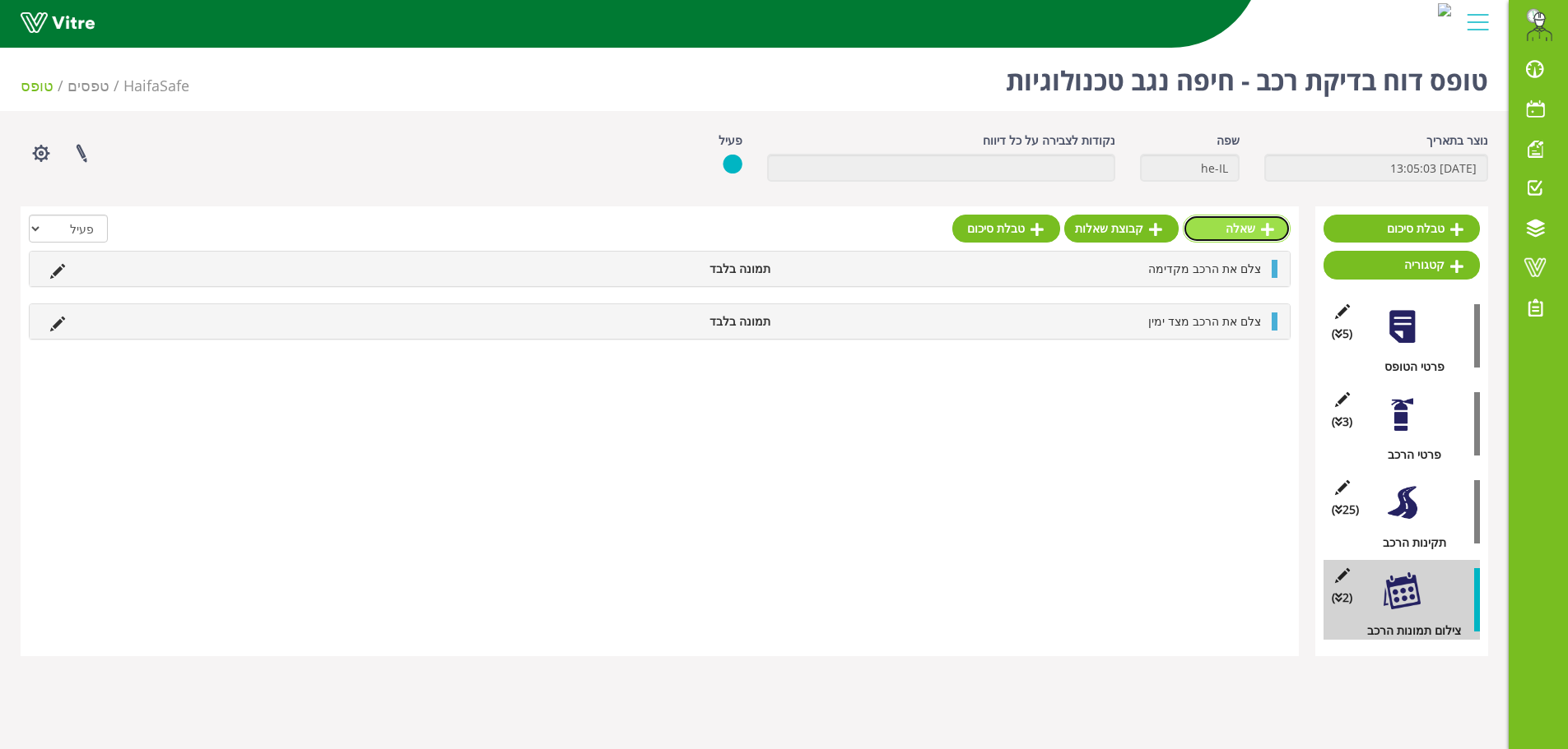
click at [1265, 231] on icon at bounding box center [1268, 229] width 14 height 14
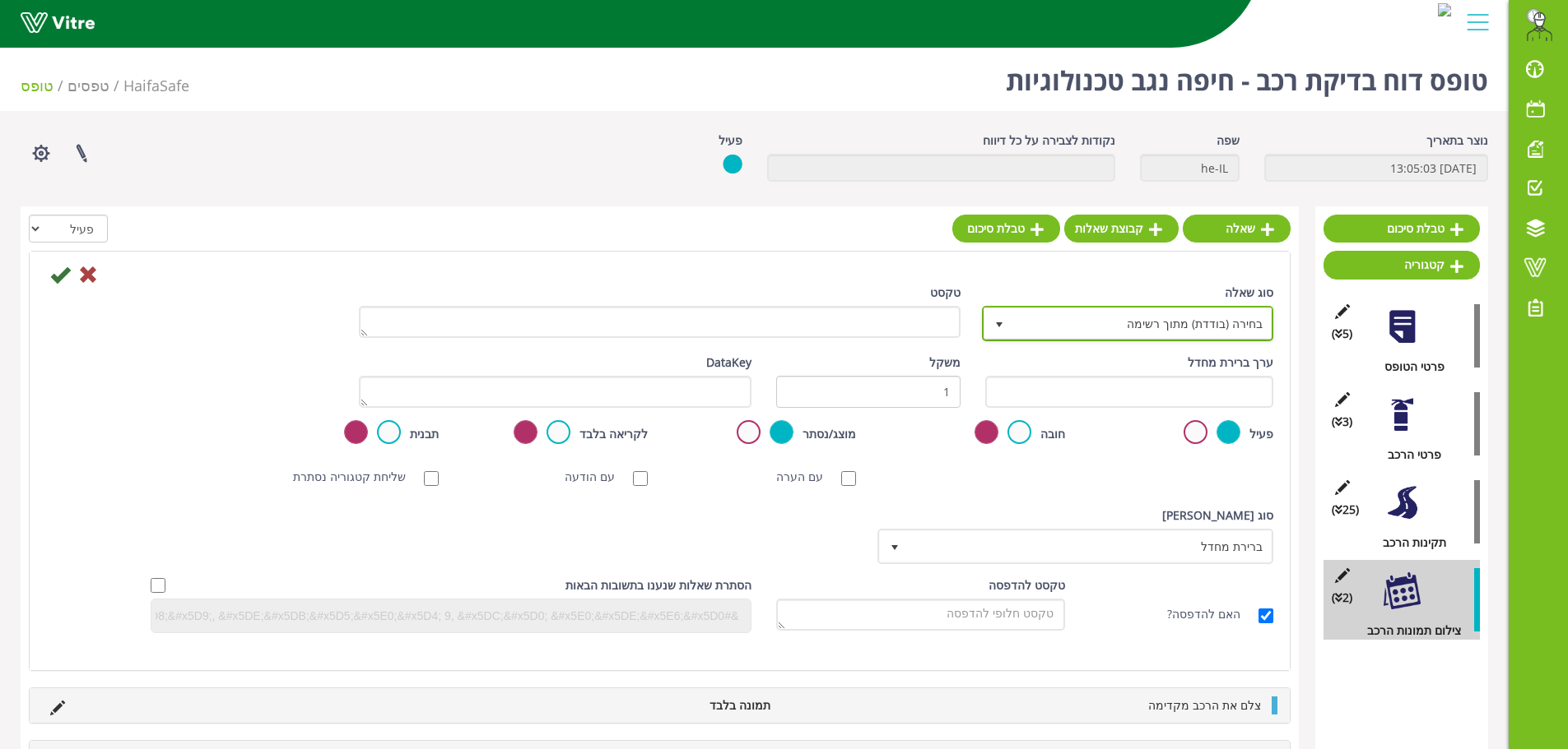
click at [1193, 325] on span "בחירה (בודדת) מתוך רשימה" at bounding box center [1142, 323] width 259 height 30
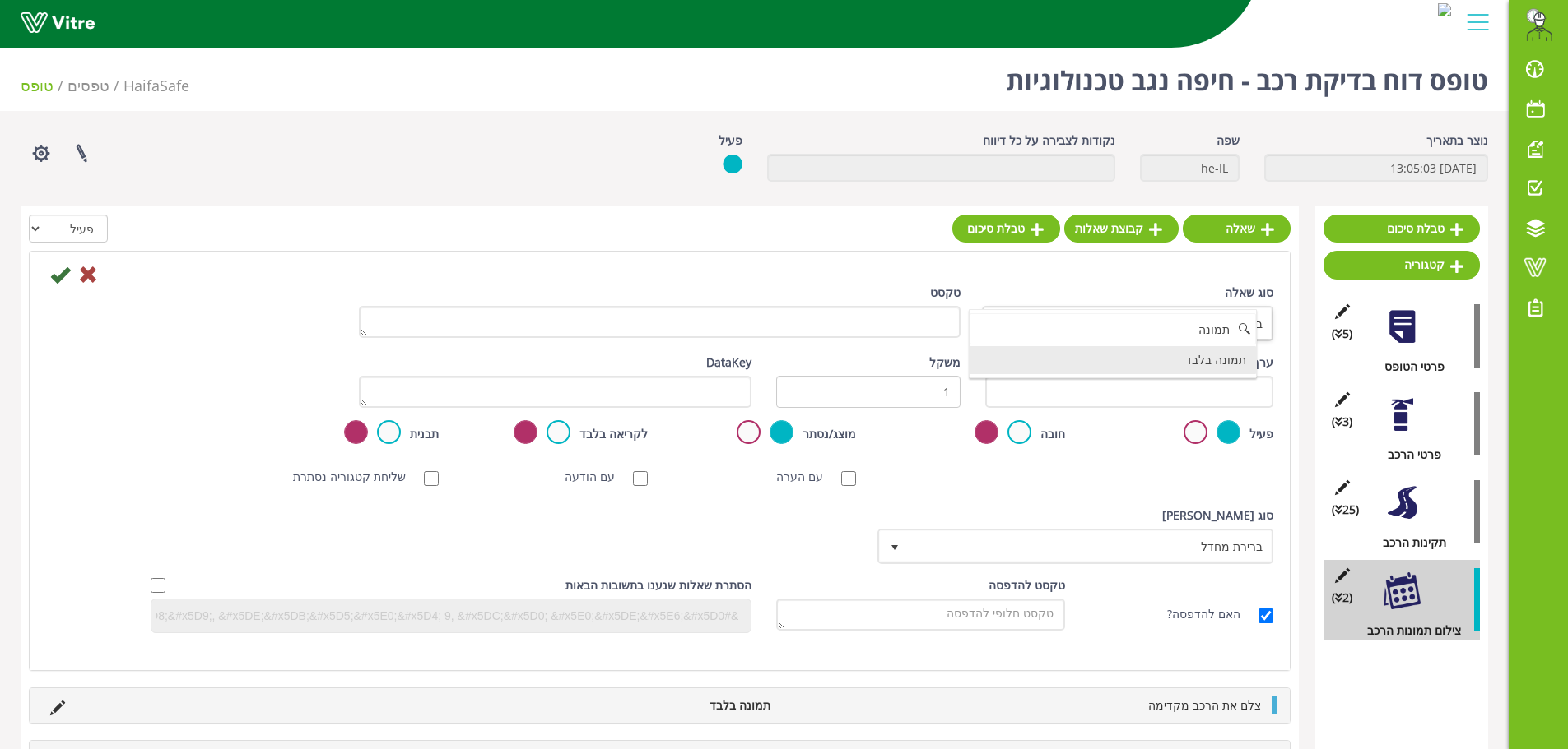
click at [1139, 371] on li "תמונה בלבד" at bounding box center [1112, 360] width 287 height 28
type input "תמונה"
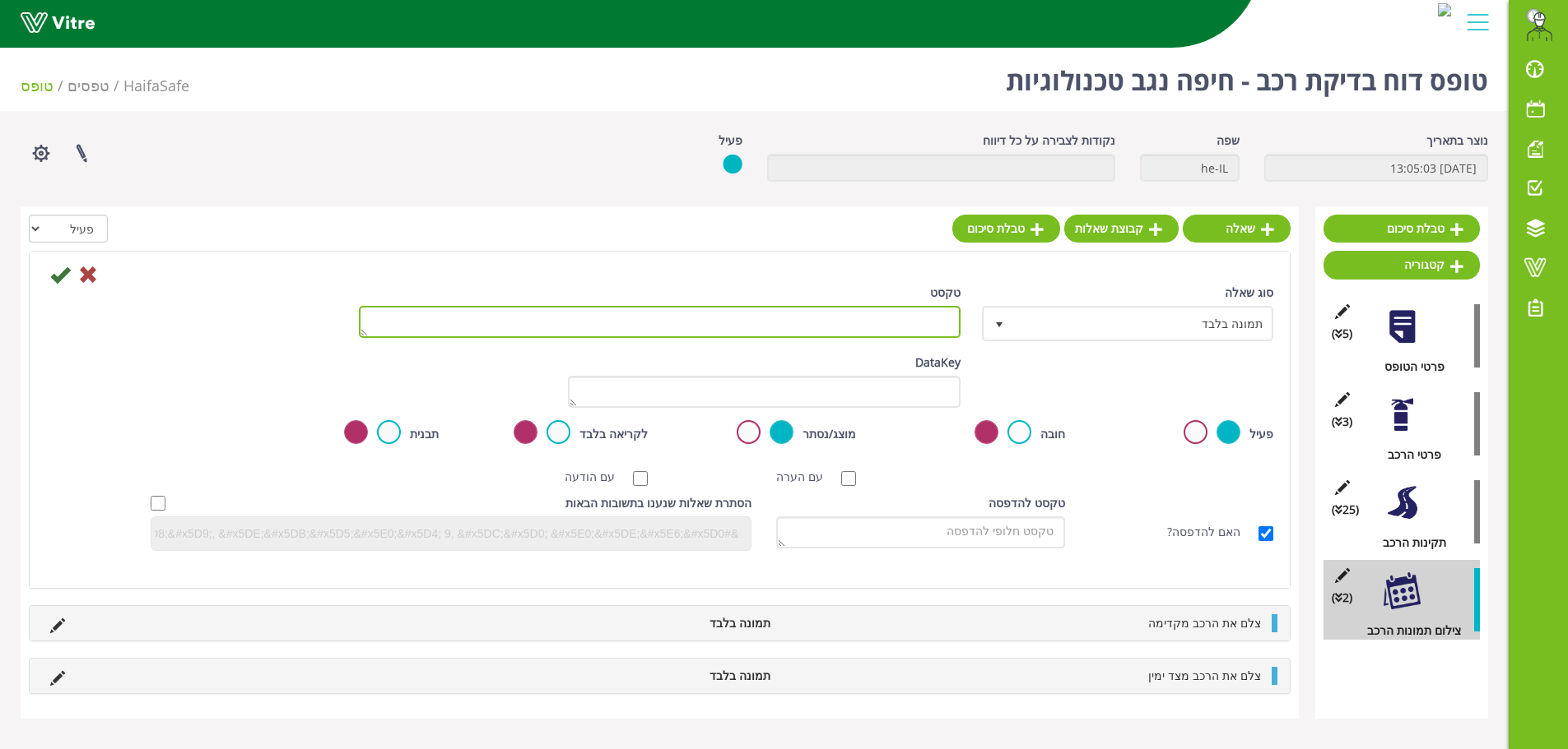
click at [803, 337] on textarea "טקסט" at bounding box center [659, 321] width 602 height 32
paste textarea "צלם את הרכב מקדימה"
type textarea "צלם את הרכב מאחור"
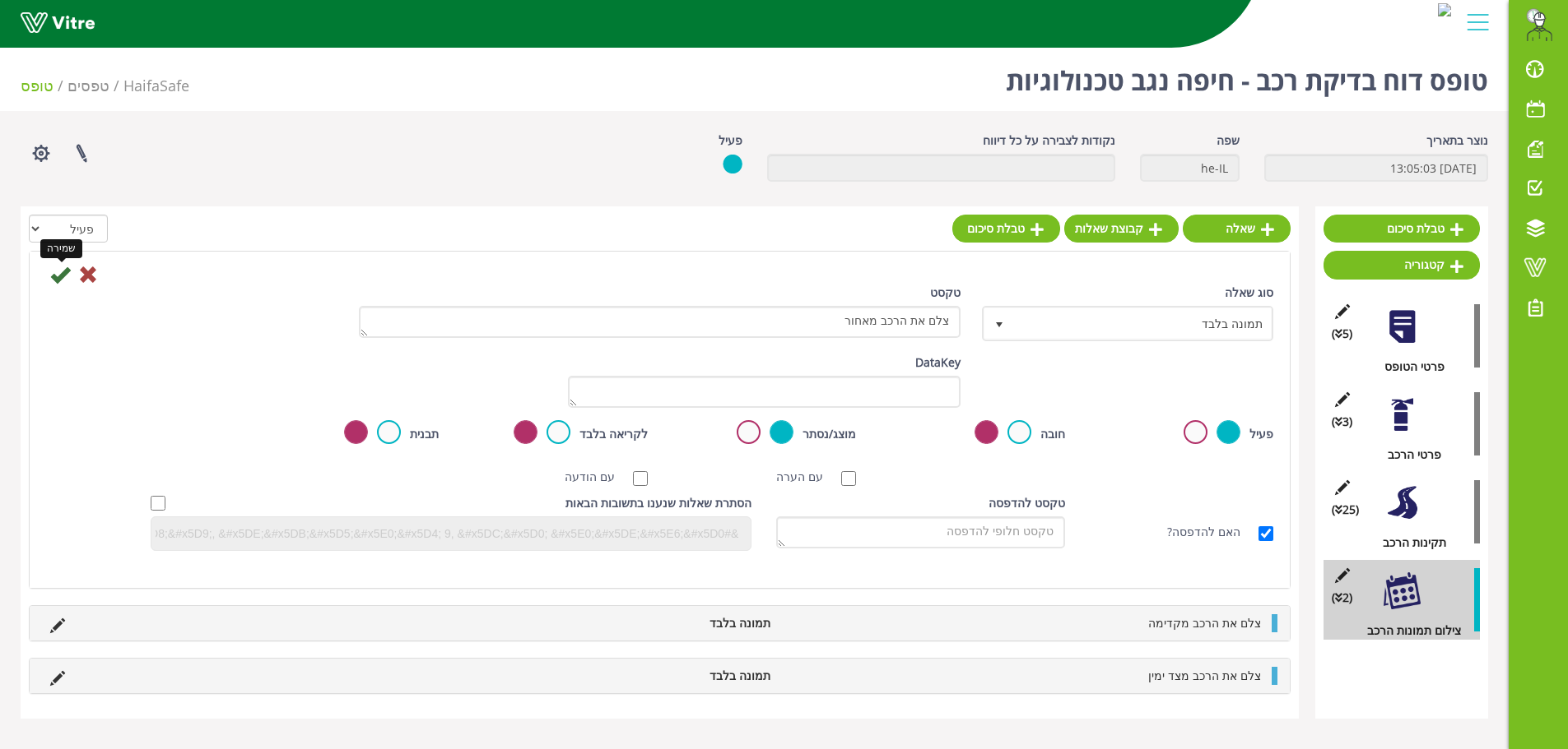
click at [64, 280] on icon at bounding box center [60, 274] width 19 height 19
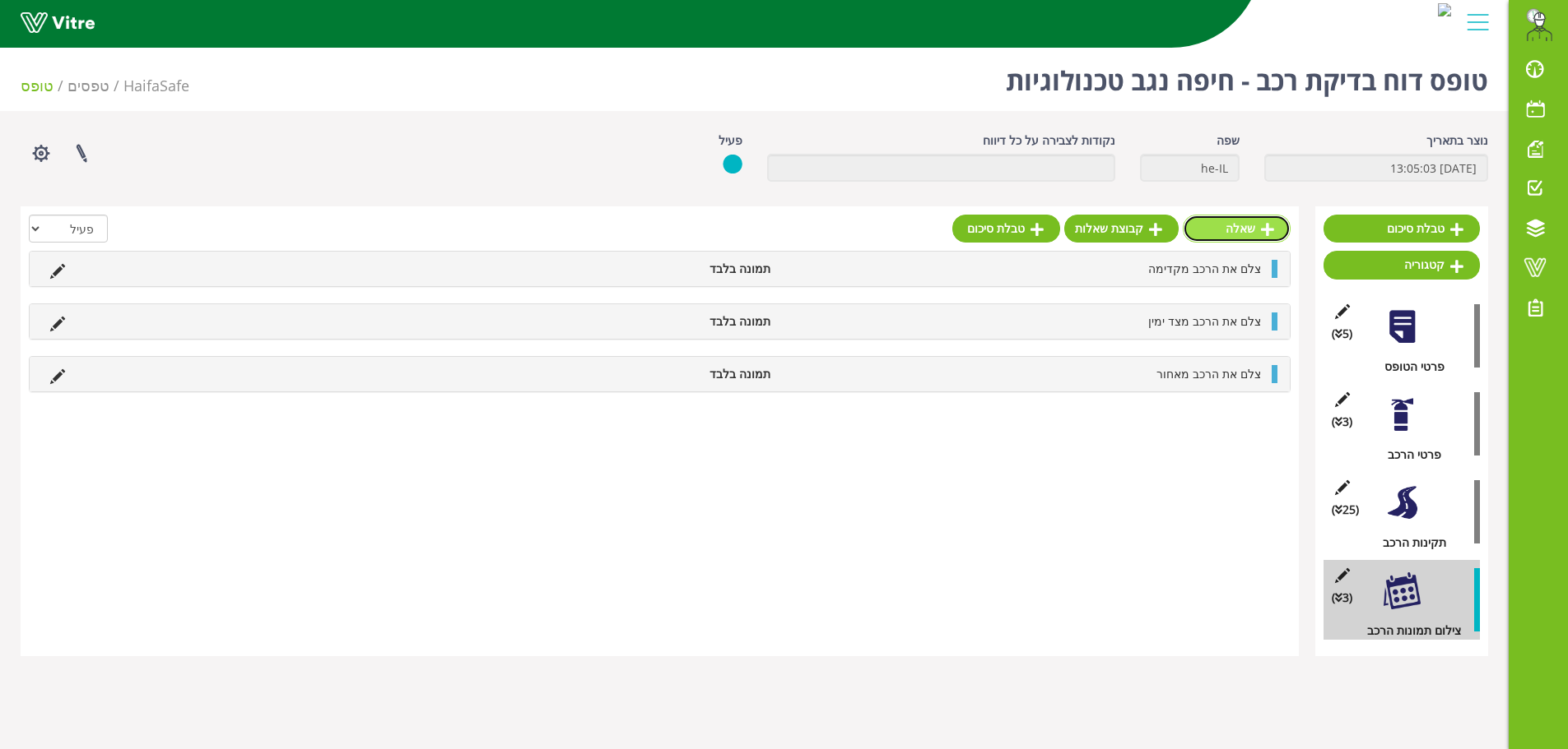
click at [1249, 233] on link "שאלה" at bounding box center [1237, 228] width 108 height 28
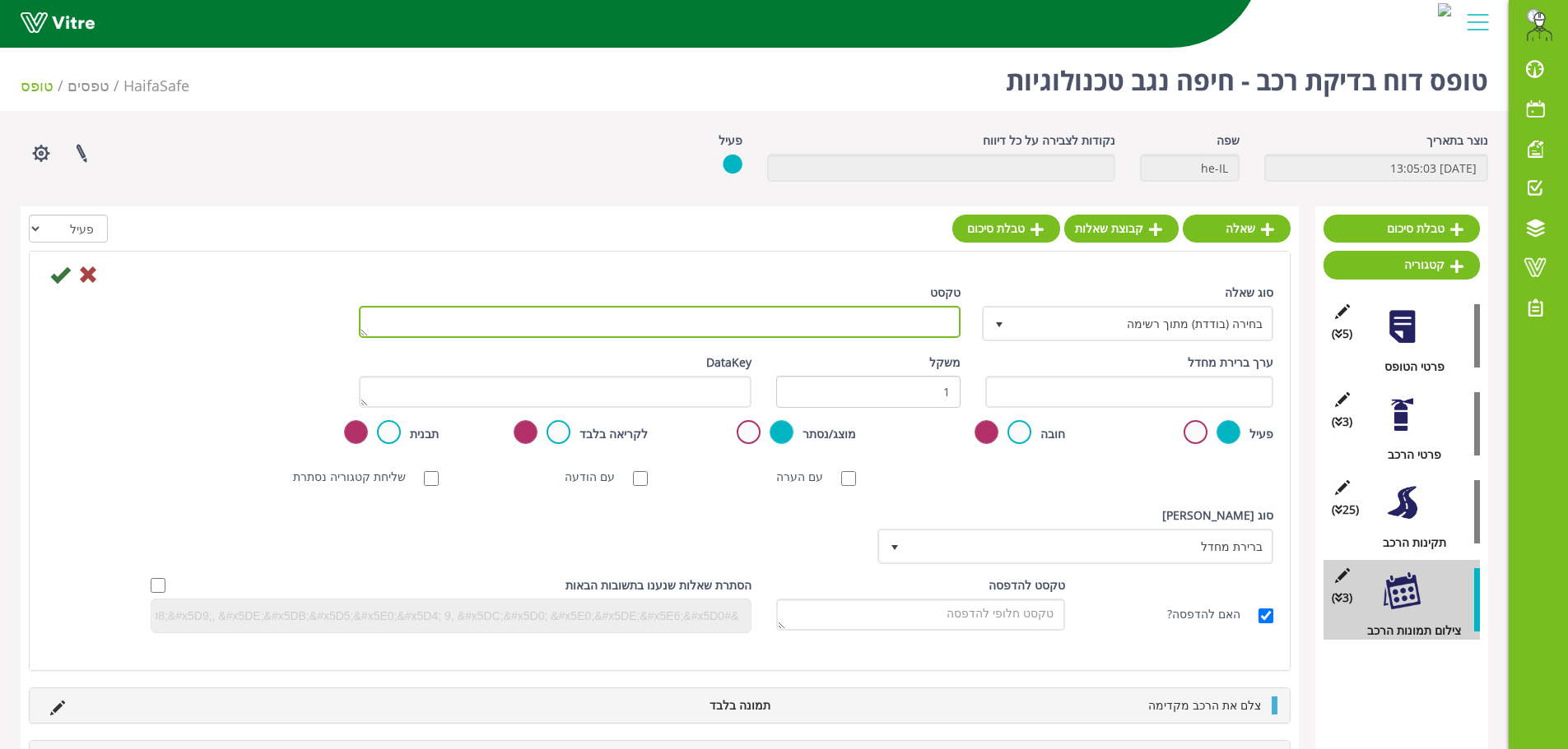
click at [866, 326] on textarea "טקסט" at bounding box center [659, 321] width 602 height 32
paste textarea "צלם את הרכב מקדימה"
drag, startPoint x: 796, startPoint y: 322, endPoint x: 876, endPoint y: 332, distance: 80.6
click at [876, 332] on textarea "צלם את הרכב מקדימה" at bounding box center [659, 321] width 602 height 32
type textarea "צלם את הרכב מצד שמאל"
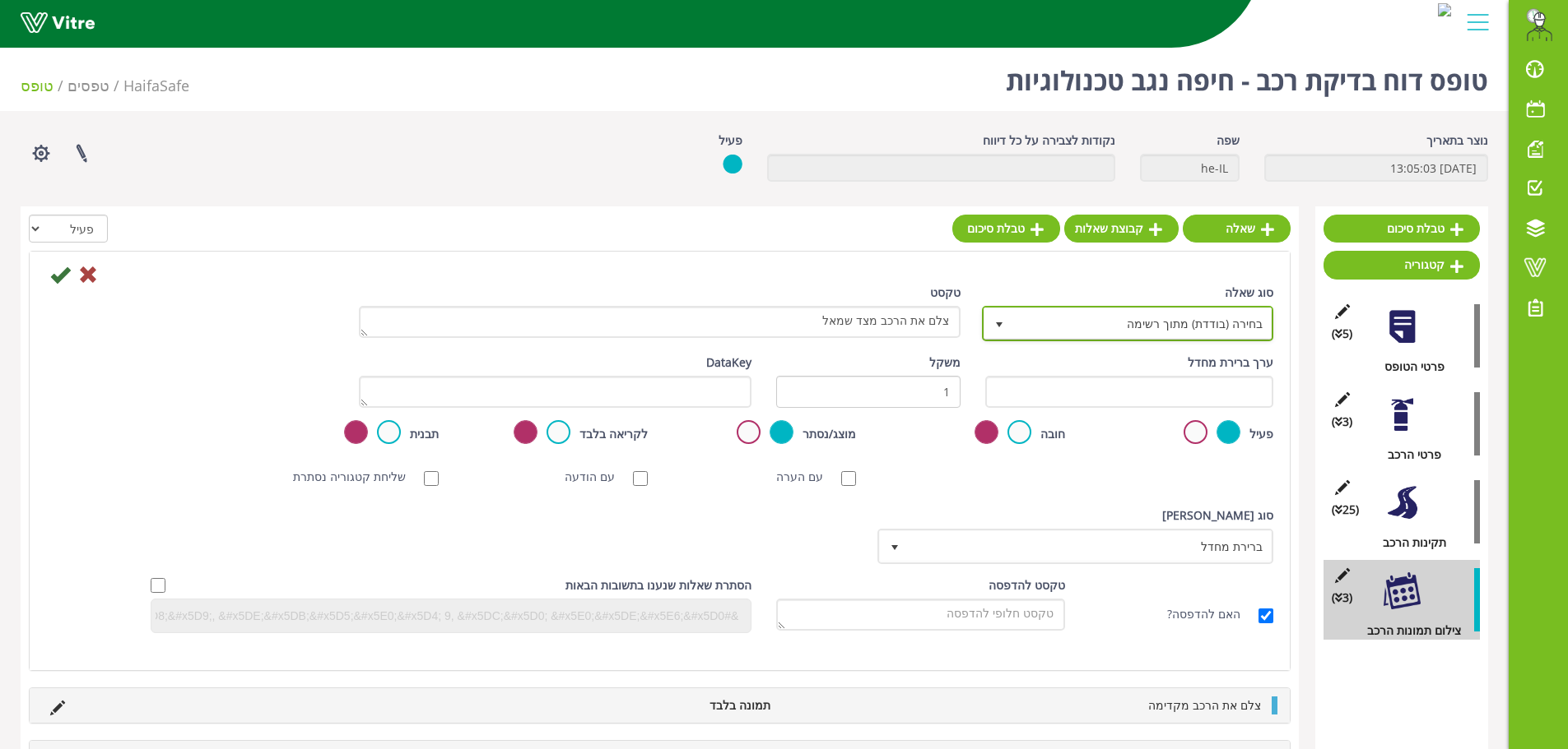
click at [1123, 321] on span "בחירה (בודדת) מתוך רשימה" at bounding box center [1142, 323] width 259 height 30
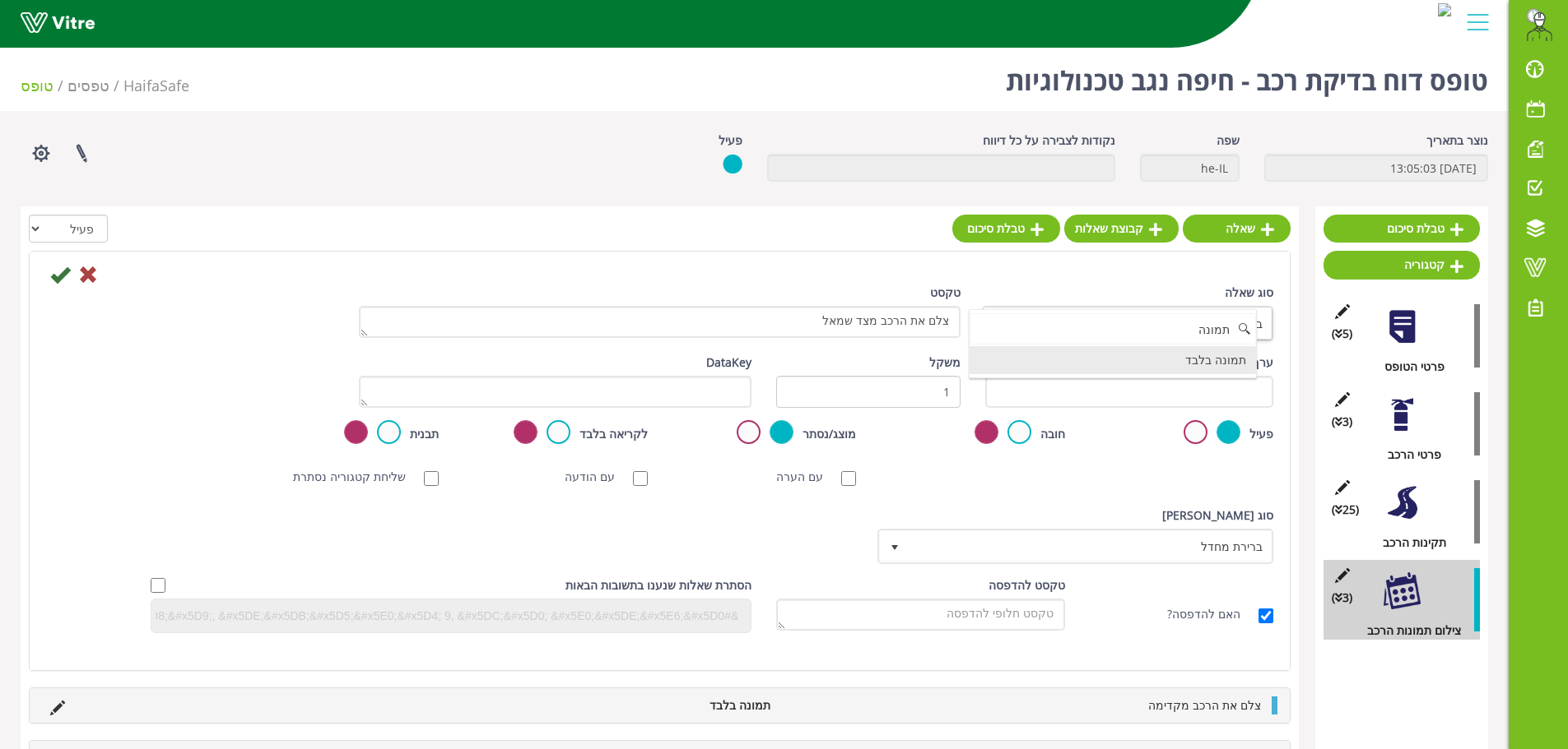
click at [1140, 365] on li "תמונה בלבד" at bounding box center [1112, 360] width 287 height 28
type input "תמונה"
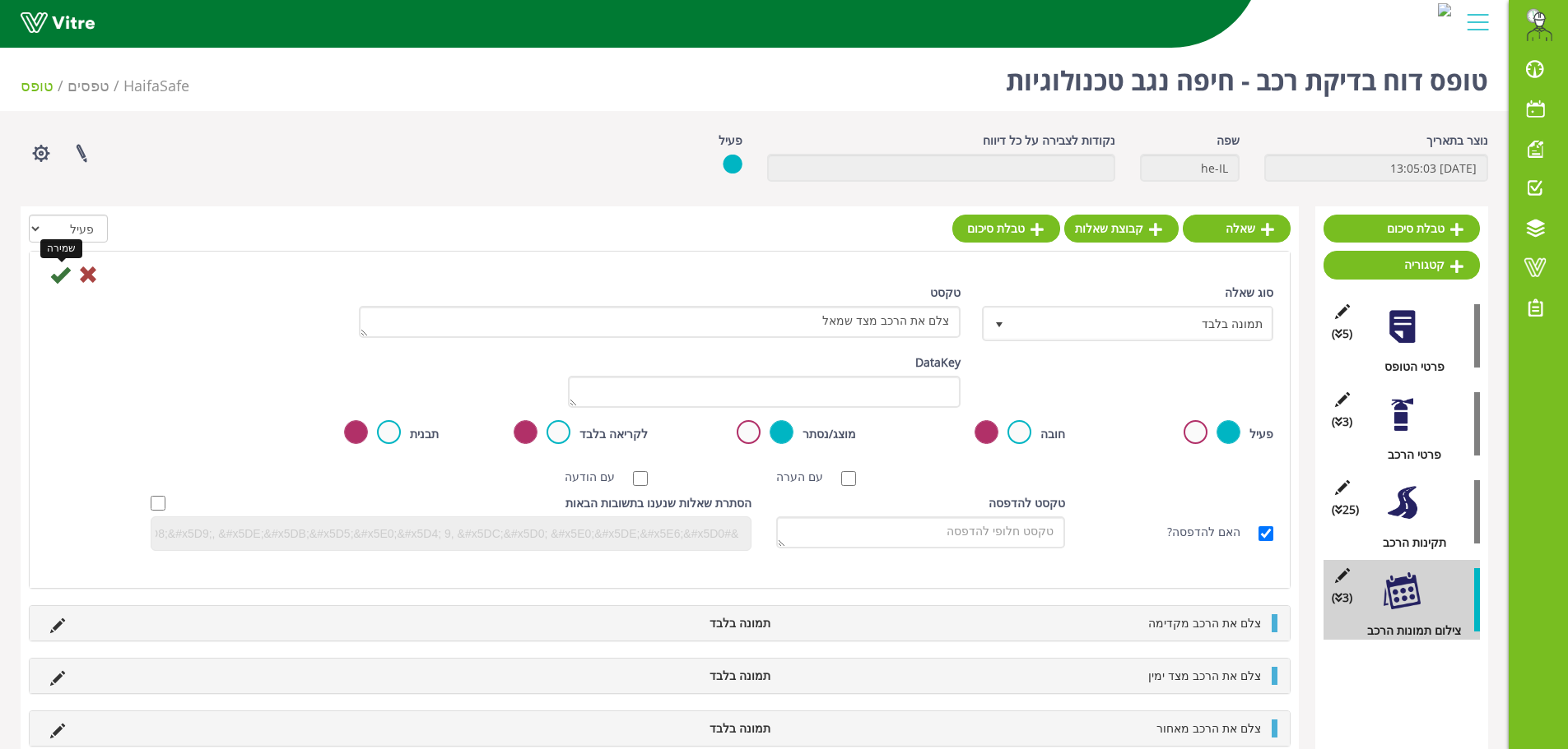
click at [64, 271] on icon at bounding box center [60, 274] width 19 height 19
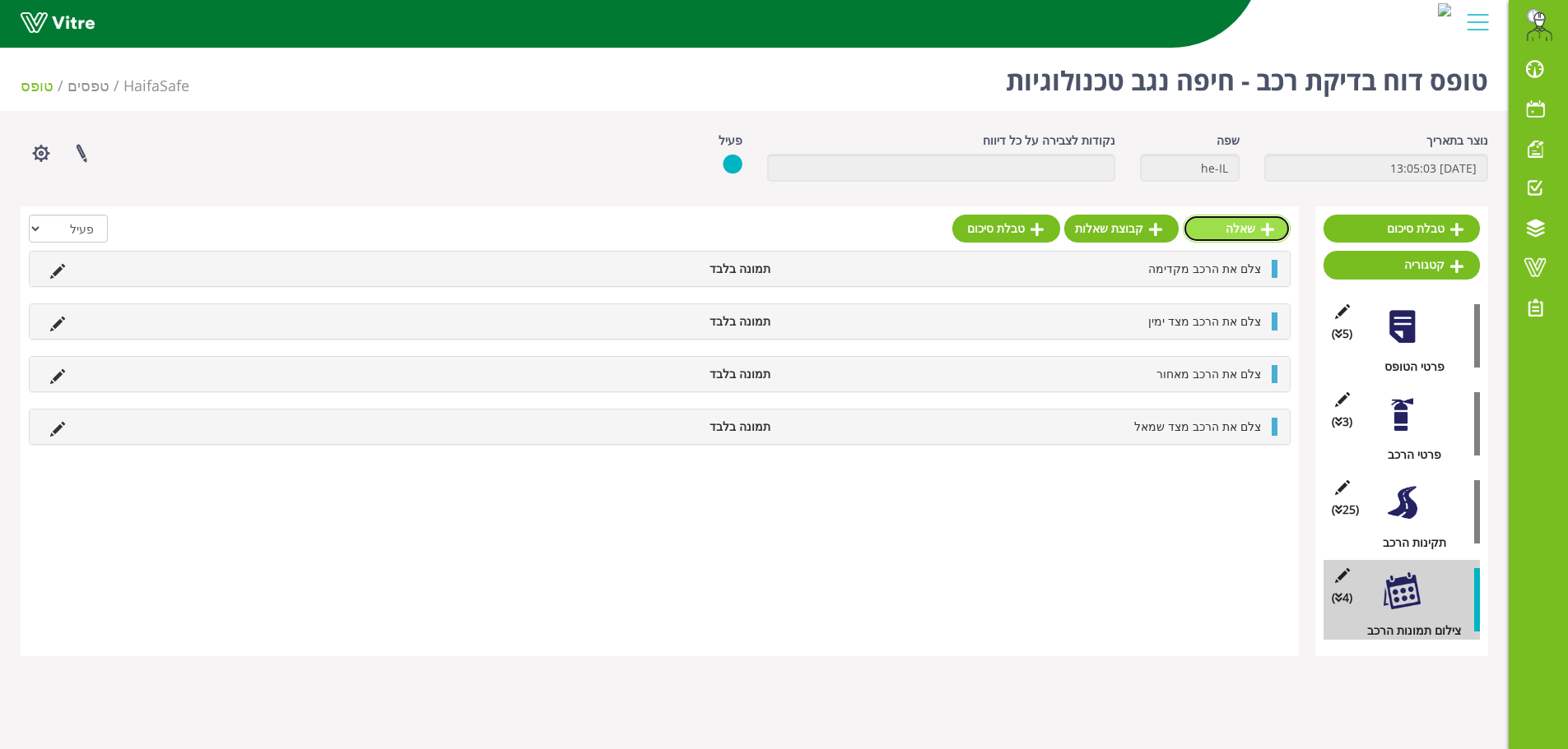
click at [1274, 227] on link "שאלה" at bounding box center [1237, 228] width 108 height 28
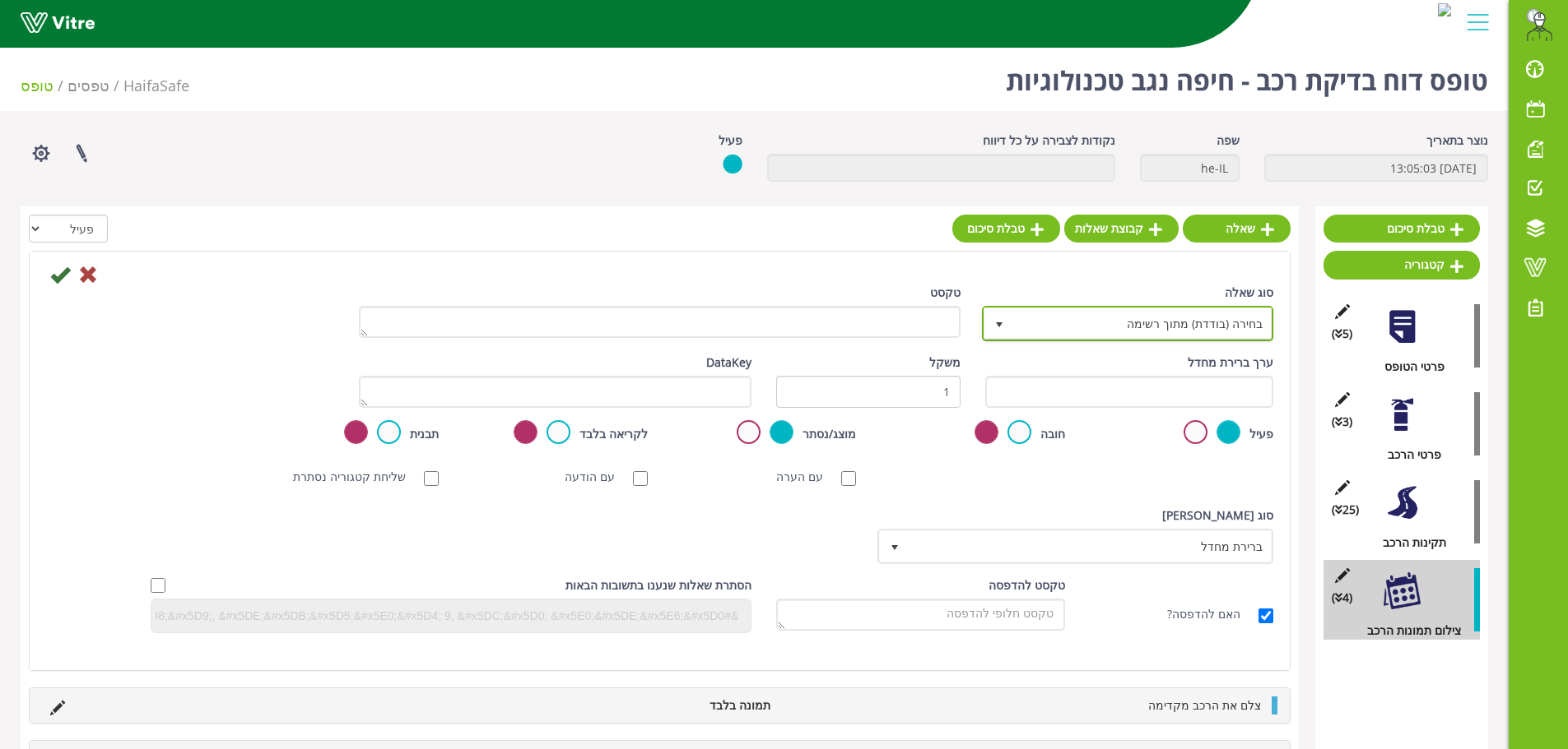
click at [1144, 327] on span "בחירה (בודדת) מתוך רשימה" at bounding box center [1142, 323] width 259 height 30
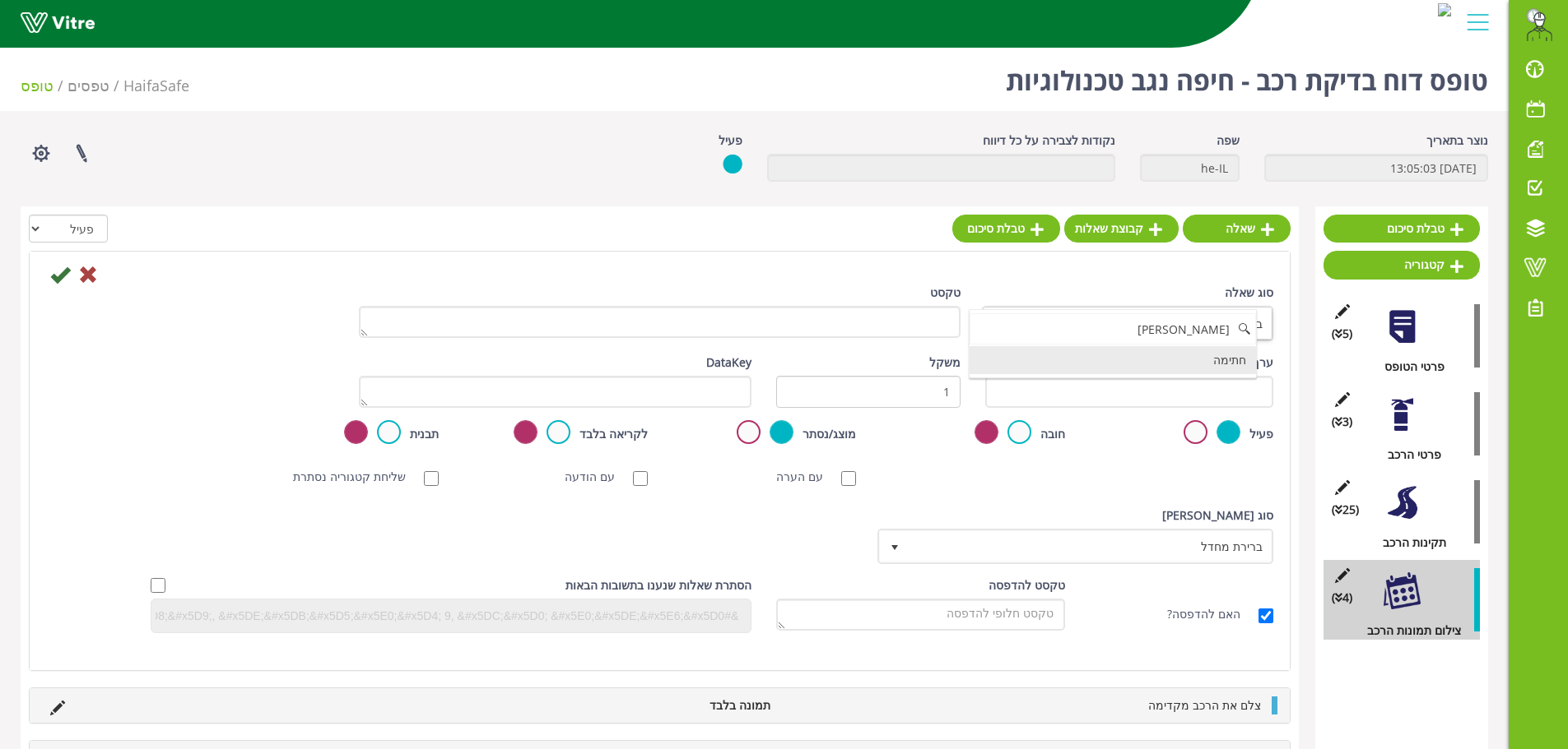
click at [1144, 368] on li "חתימה" at bounding box center [1112, 360] width 287 height 28
type input "חתימ"
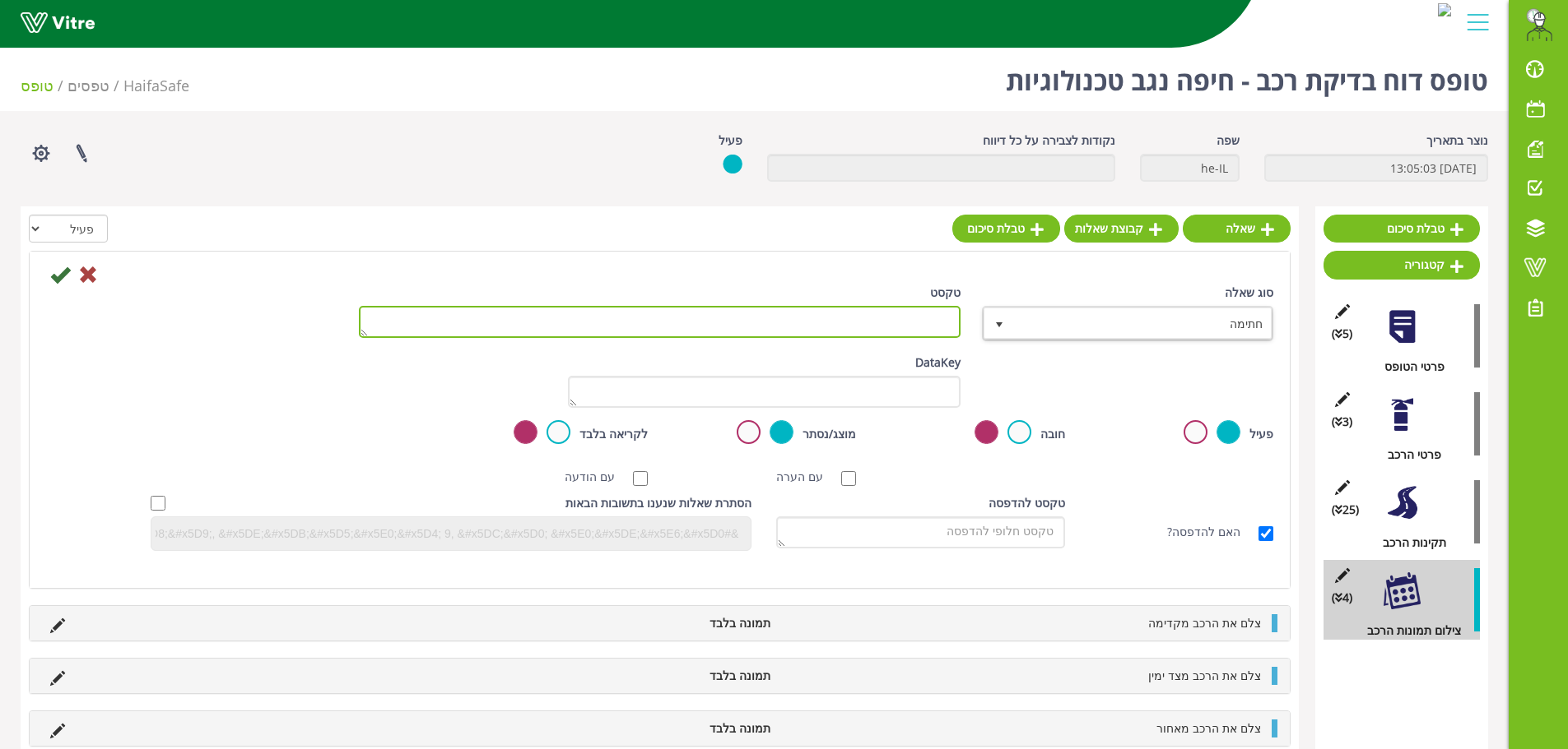
click at [910, 319] on textarea "טקסט" at bounding box center [659, 321] width 602 height 32
type textarea "חתימת העובד/ת"
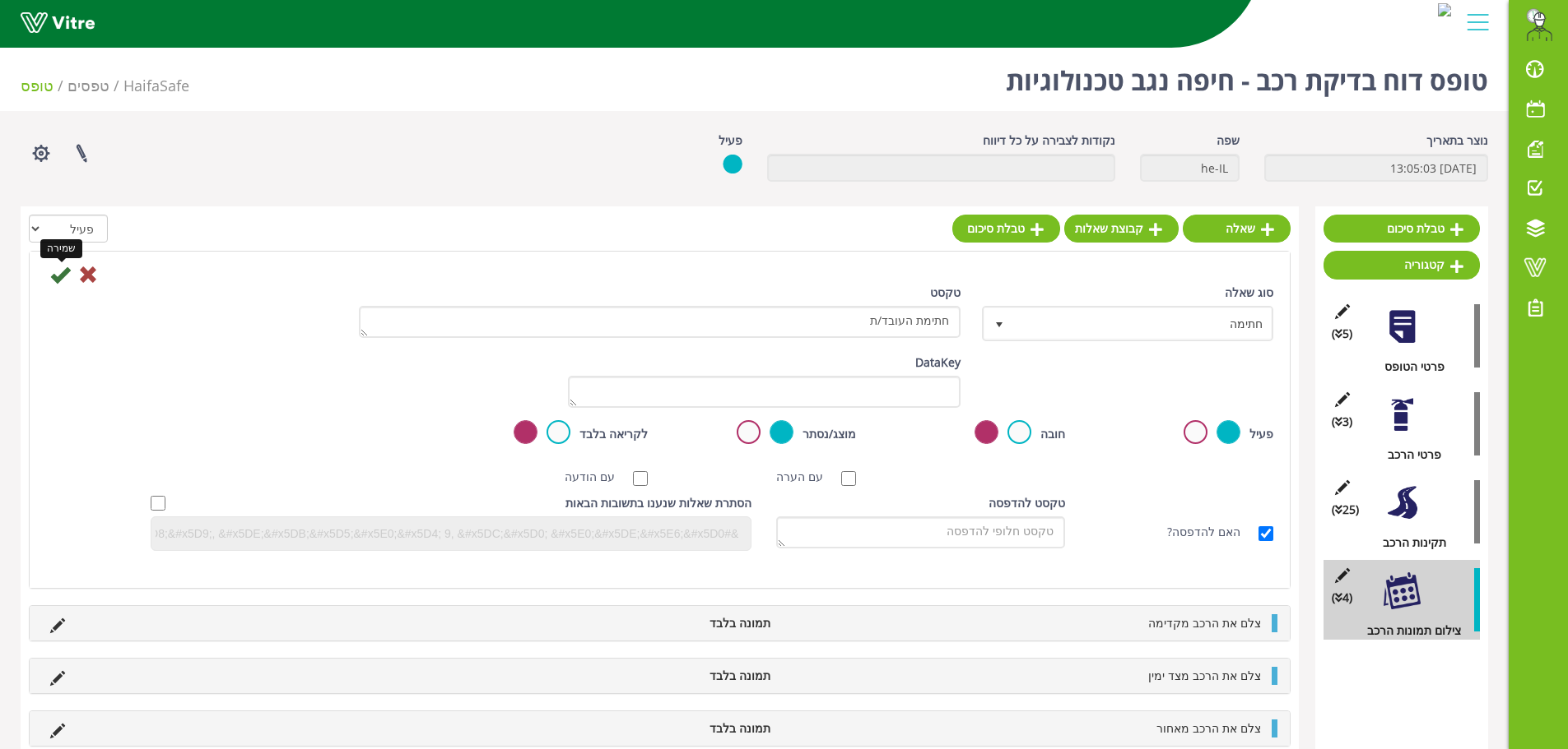
click at [57, 278] on icon at bounding box center [60, 274] width 19 height 19
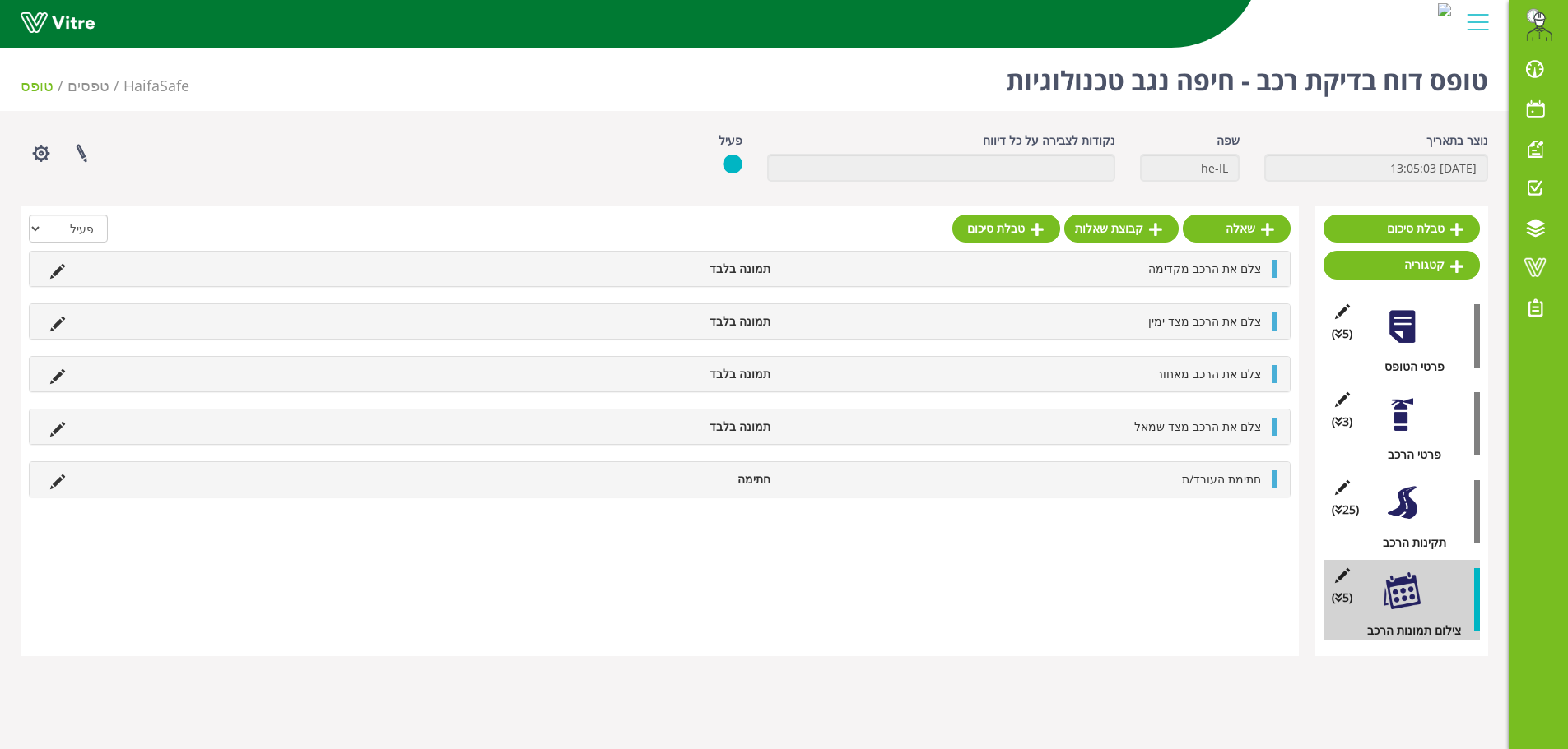
click at [1387, 499] on div at bounding box center [1402, 503] width 37 height 37
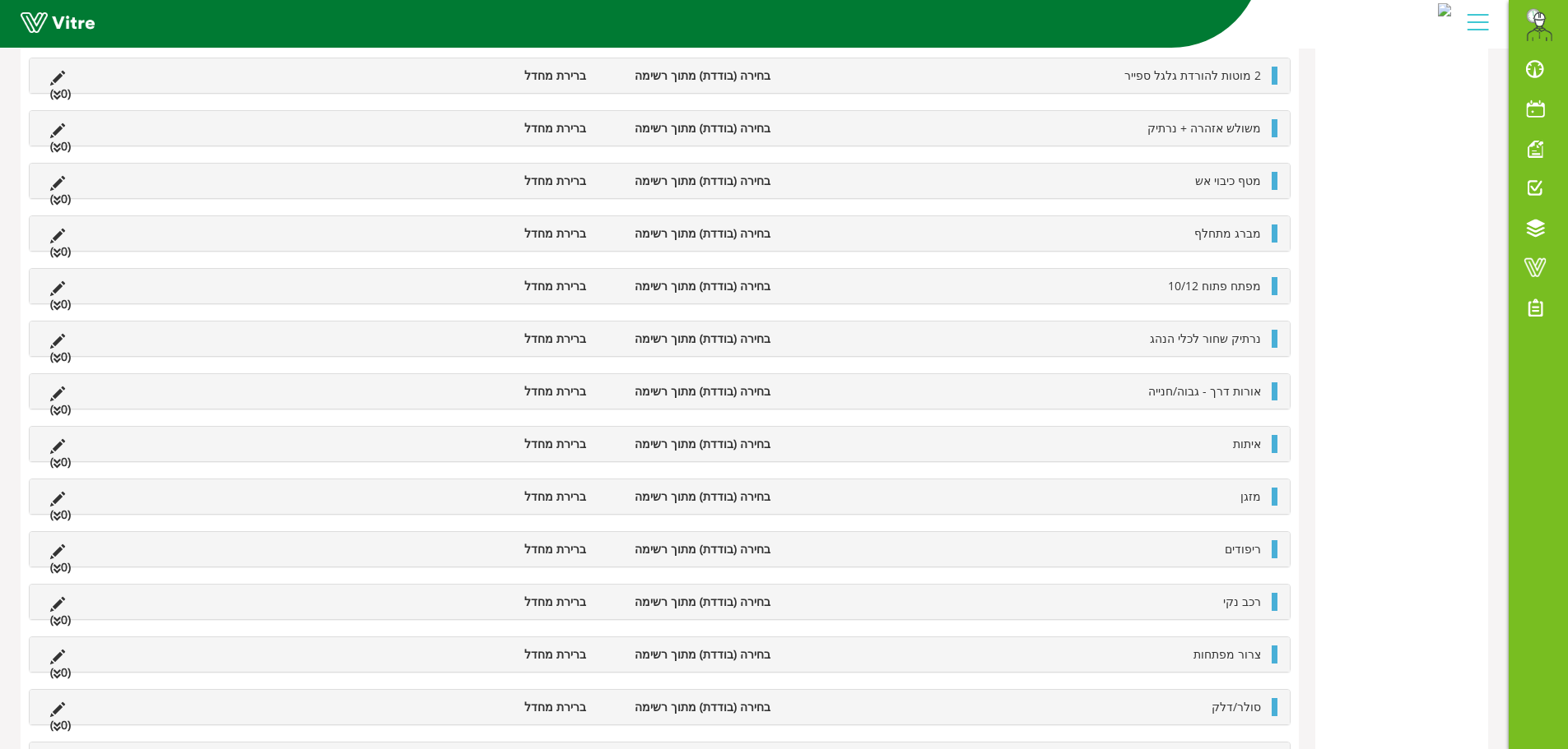
scroll to position [658, 0]
click at [1235, 613] on div "רכב נקי בחירה (בודדת) מתוך רשימה ברירת מחדל (0 )" at bounding box center [659, 601] width 1260 height 35
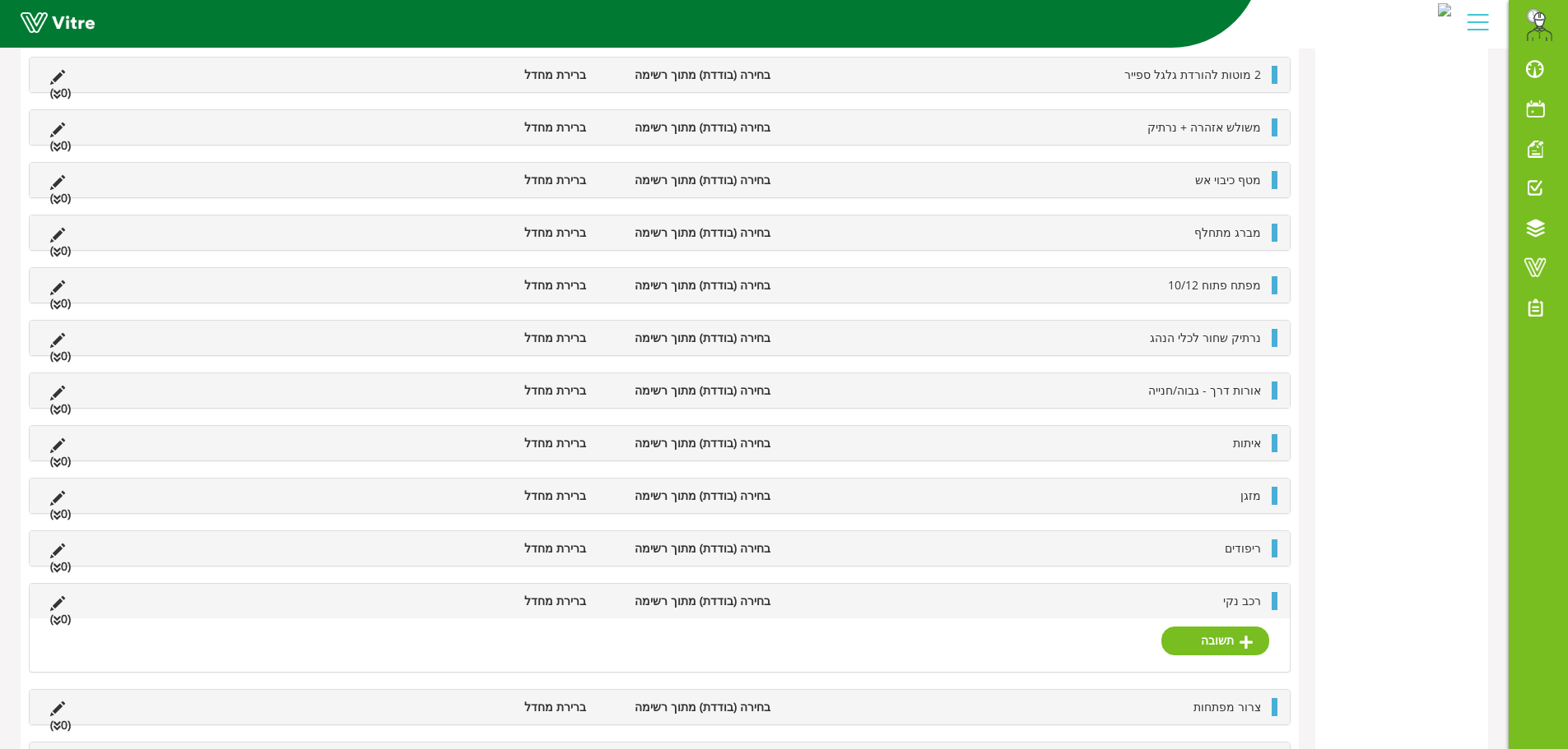
click at [1237, 610] on li "רכב נקי" at bounding box center [1023, 601] width 490 height 18
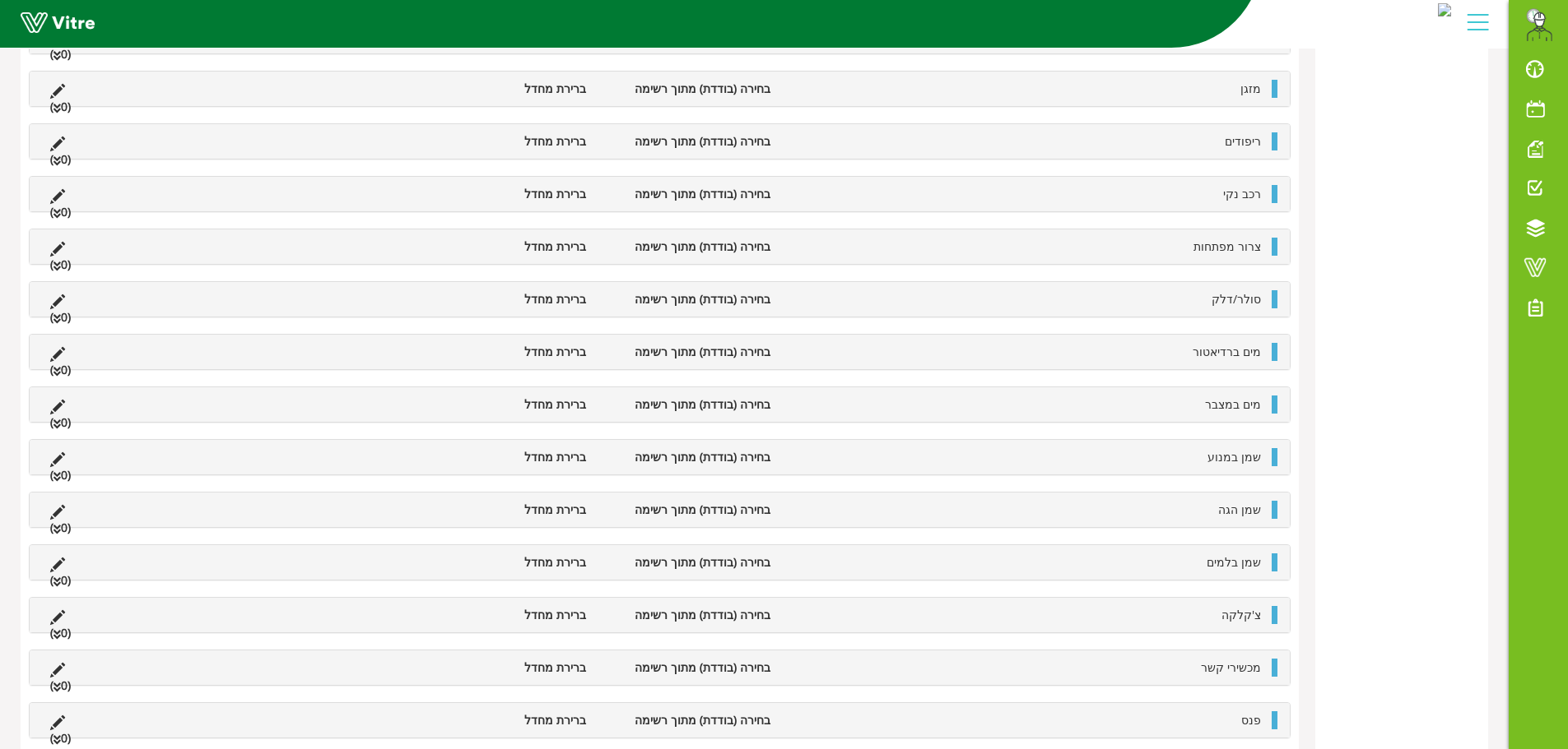
scroll to position [1172, 0]
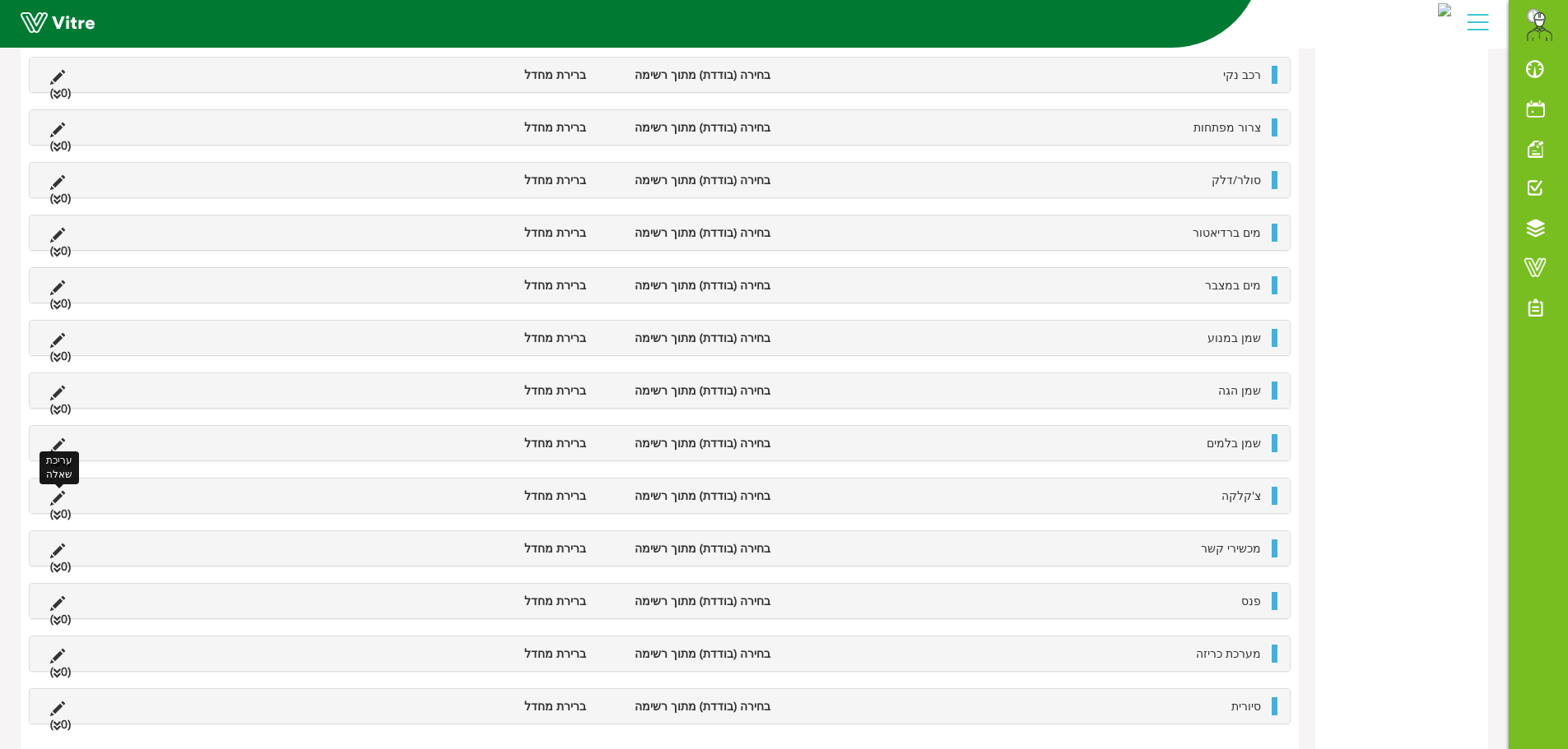
click at [61, 502] on icon at bounding box center [57, 498] width 14 height 14
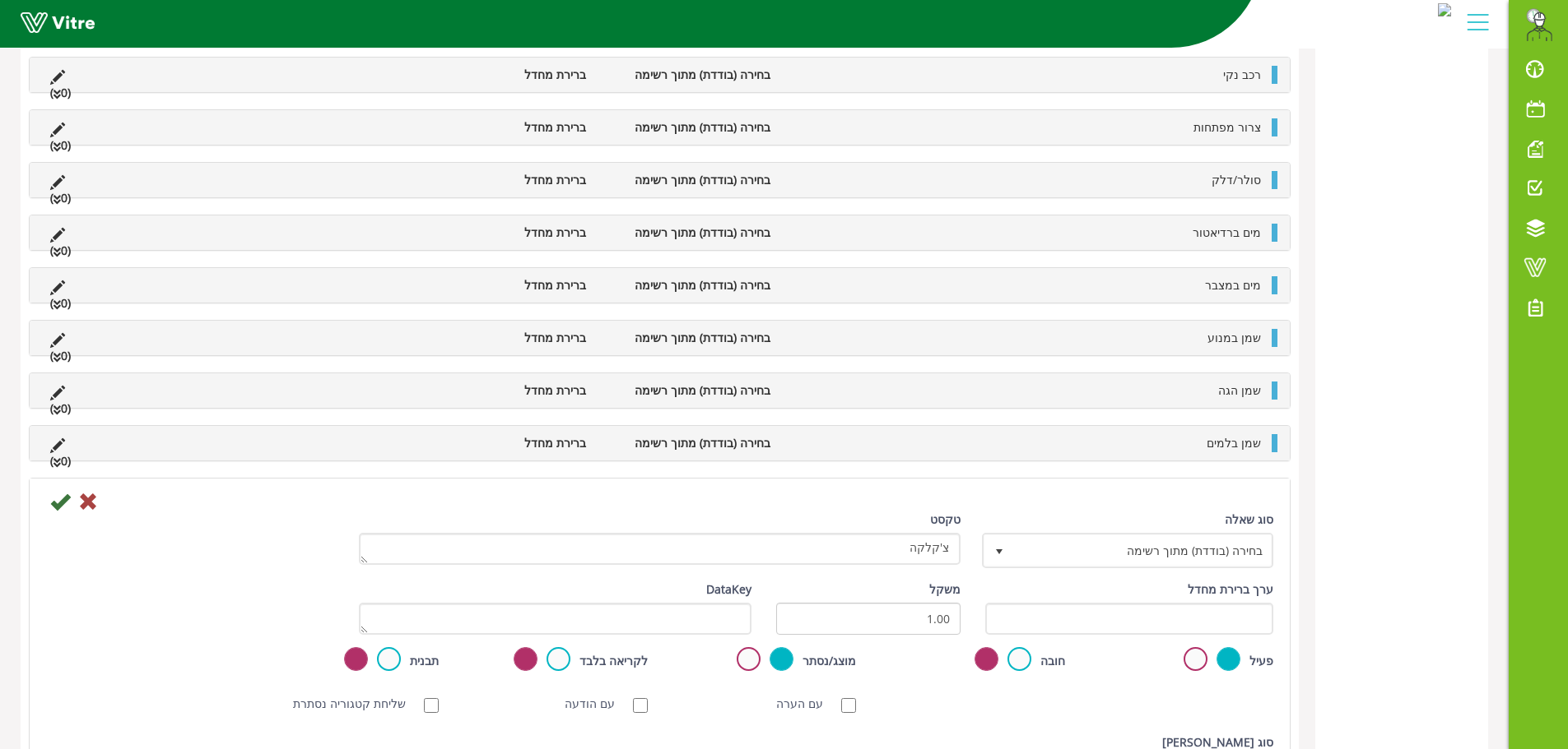
click at [53, 504] on icon at bounding box center [60, 502] width 19 height 19
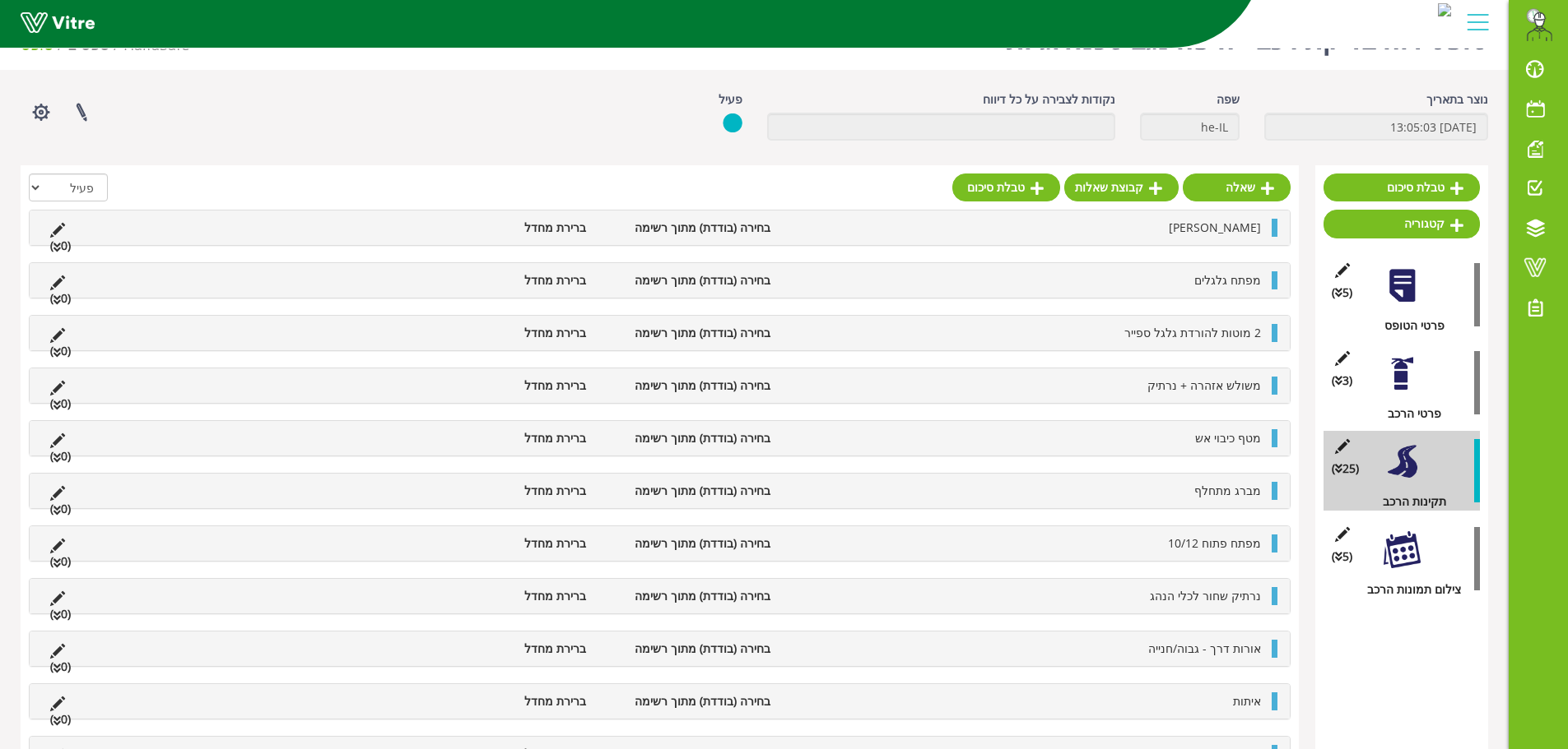
scroll to position [826, 0]
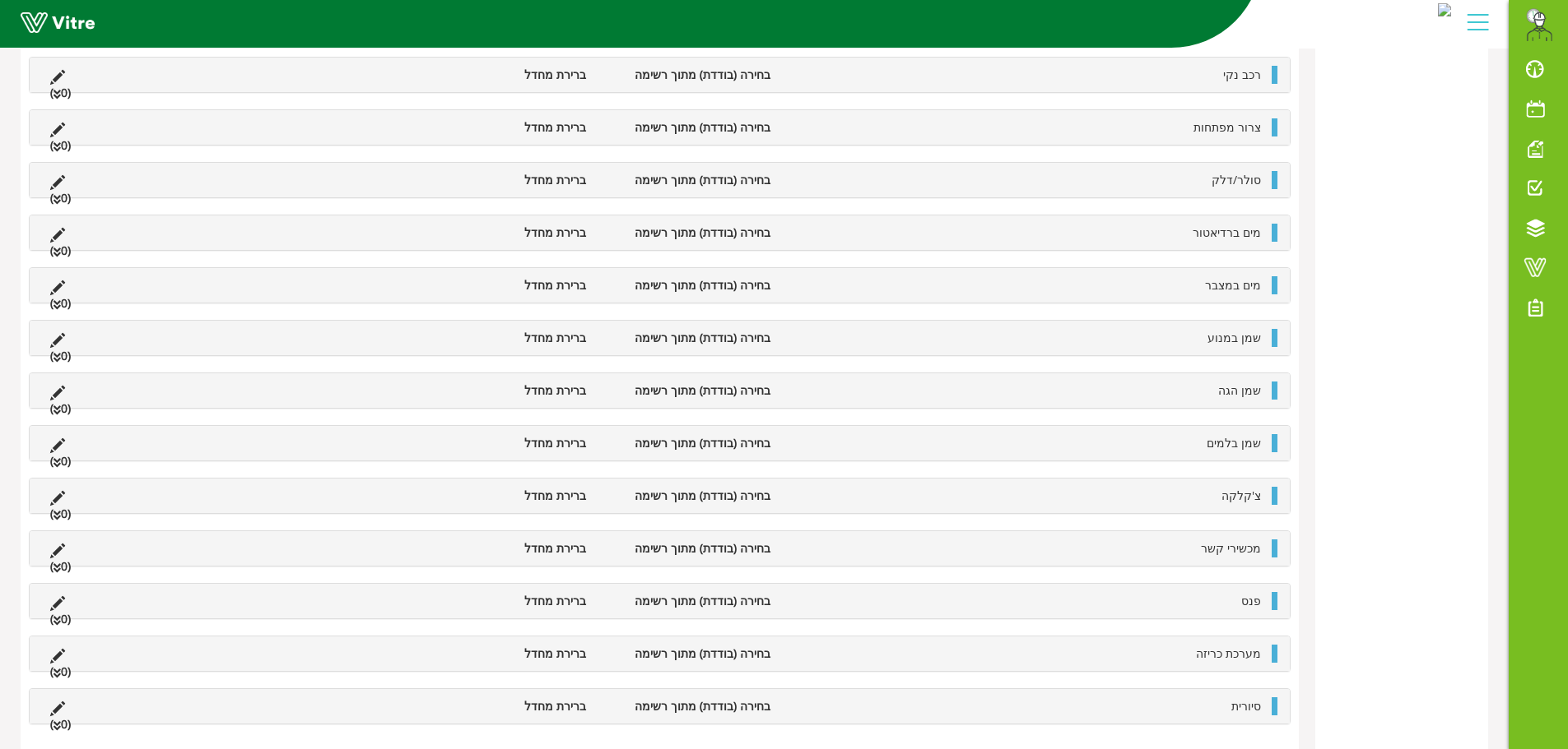
click at [999, 505] on li "צ'קלקה" at bounding box center [1023, 496] width 490 height 18
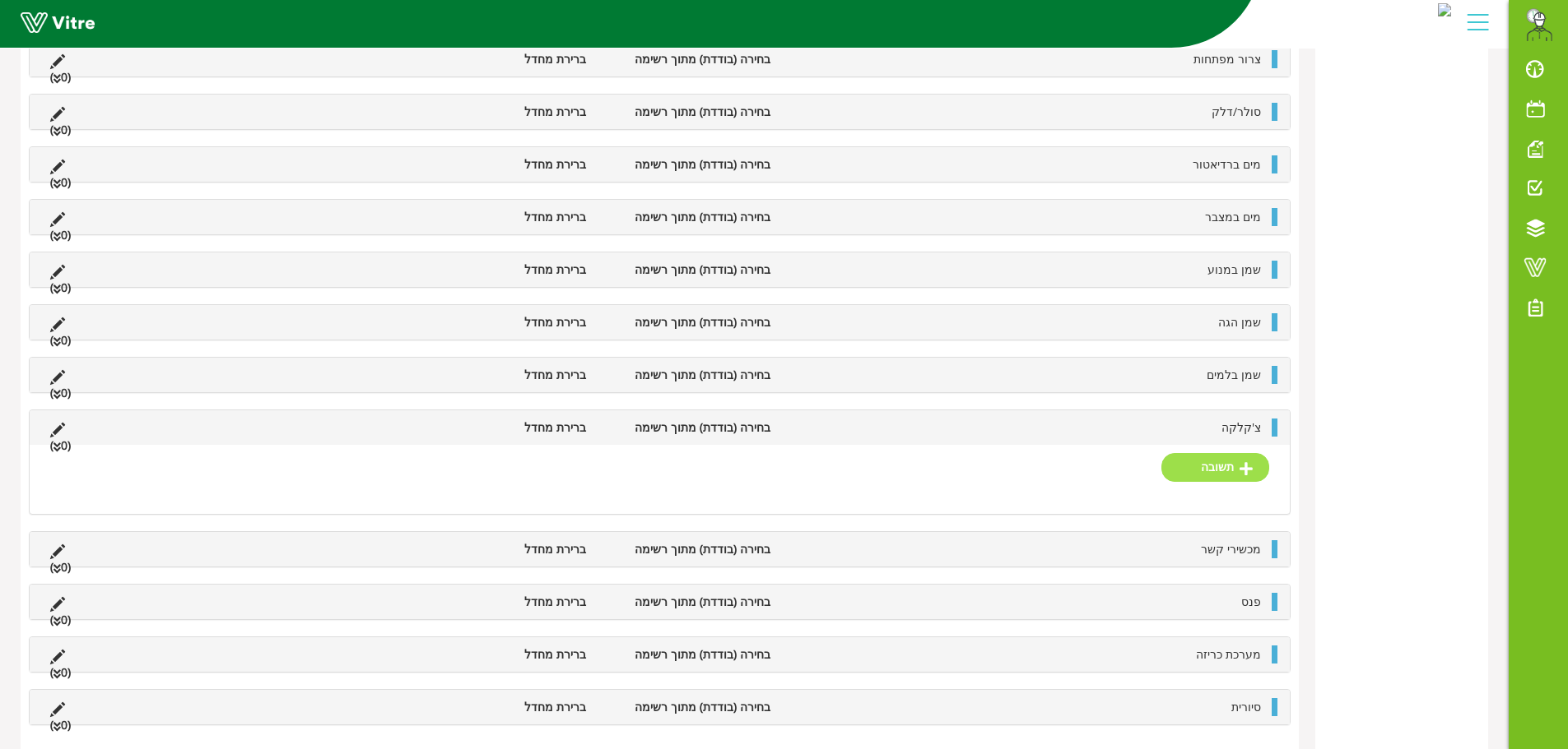
scroll to position [879, 0]
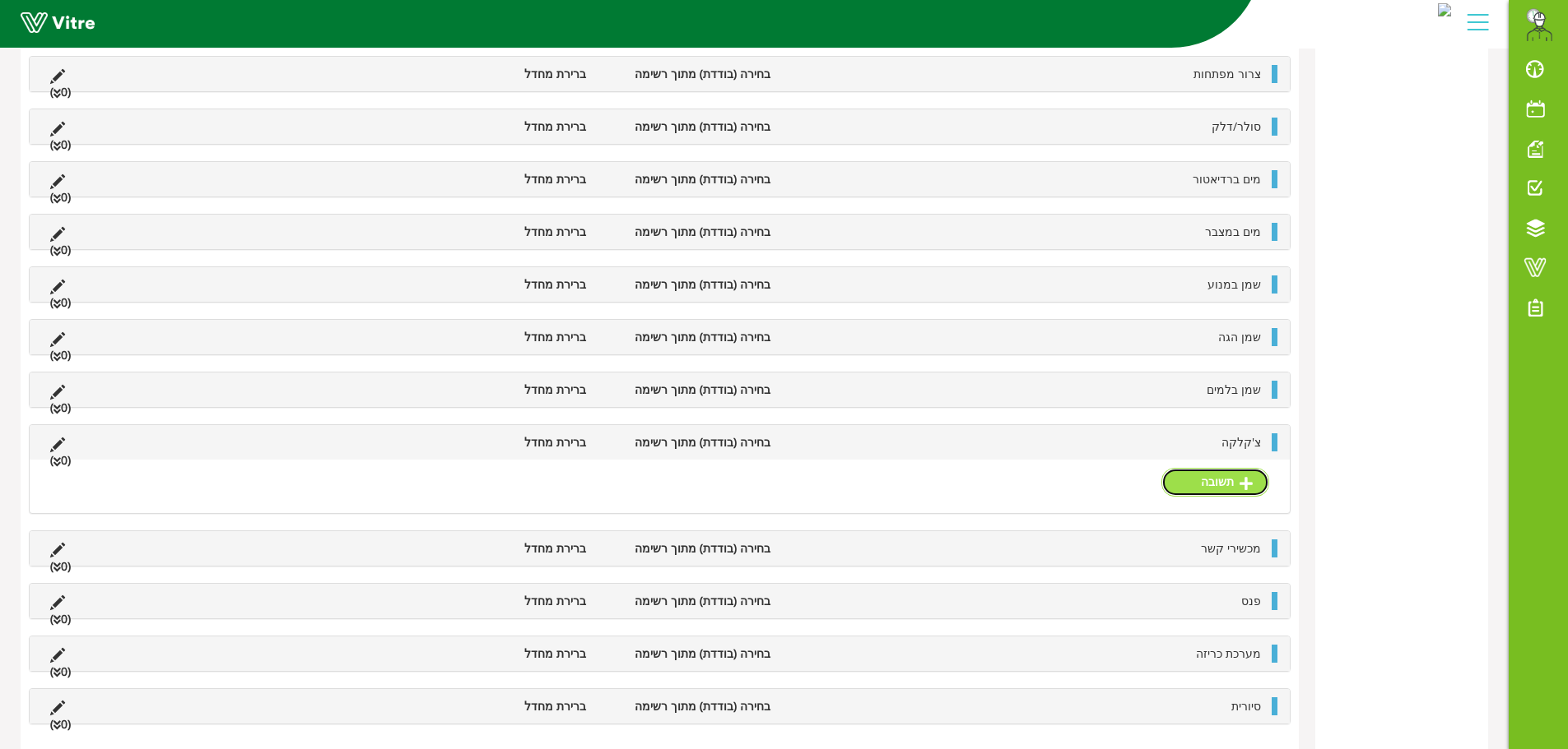
click at [1207, 479] on link "תשובה" at bounding box center [1216, 482] width 108 height 28
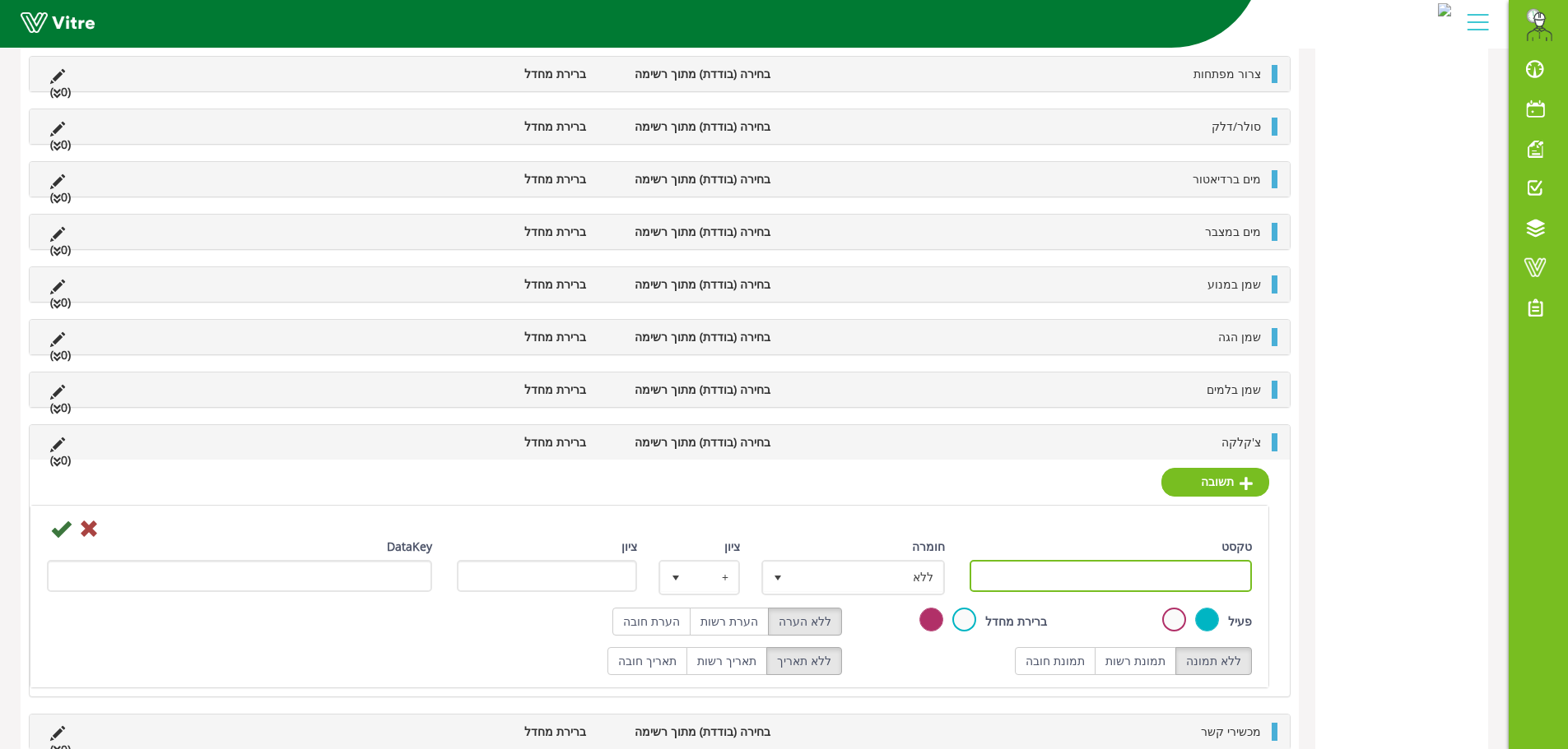
click at [1216, 583] on input "טקסט" at bounding box center [1110, 575] width 283 height 32
type input "תקין"
click at [62, 535] on icon at bounding box center [61, 529] width 19 height 19
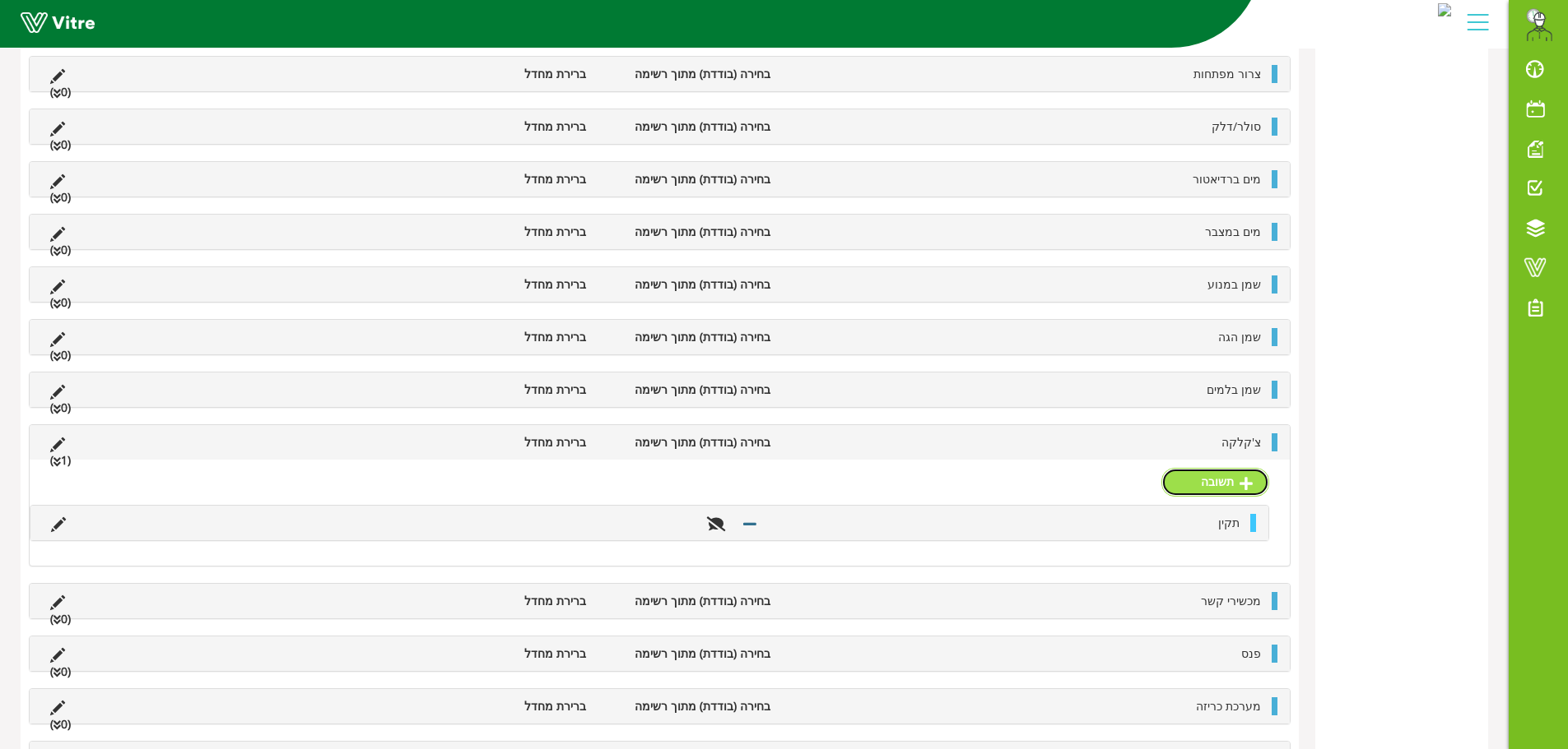
click at [1217, 490] on link "תשובה" at bounding box center [1216, 482] width 108 height 28
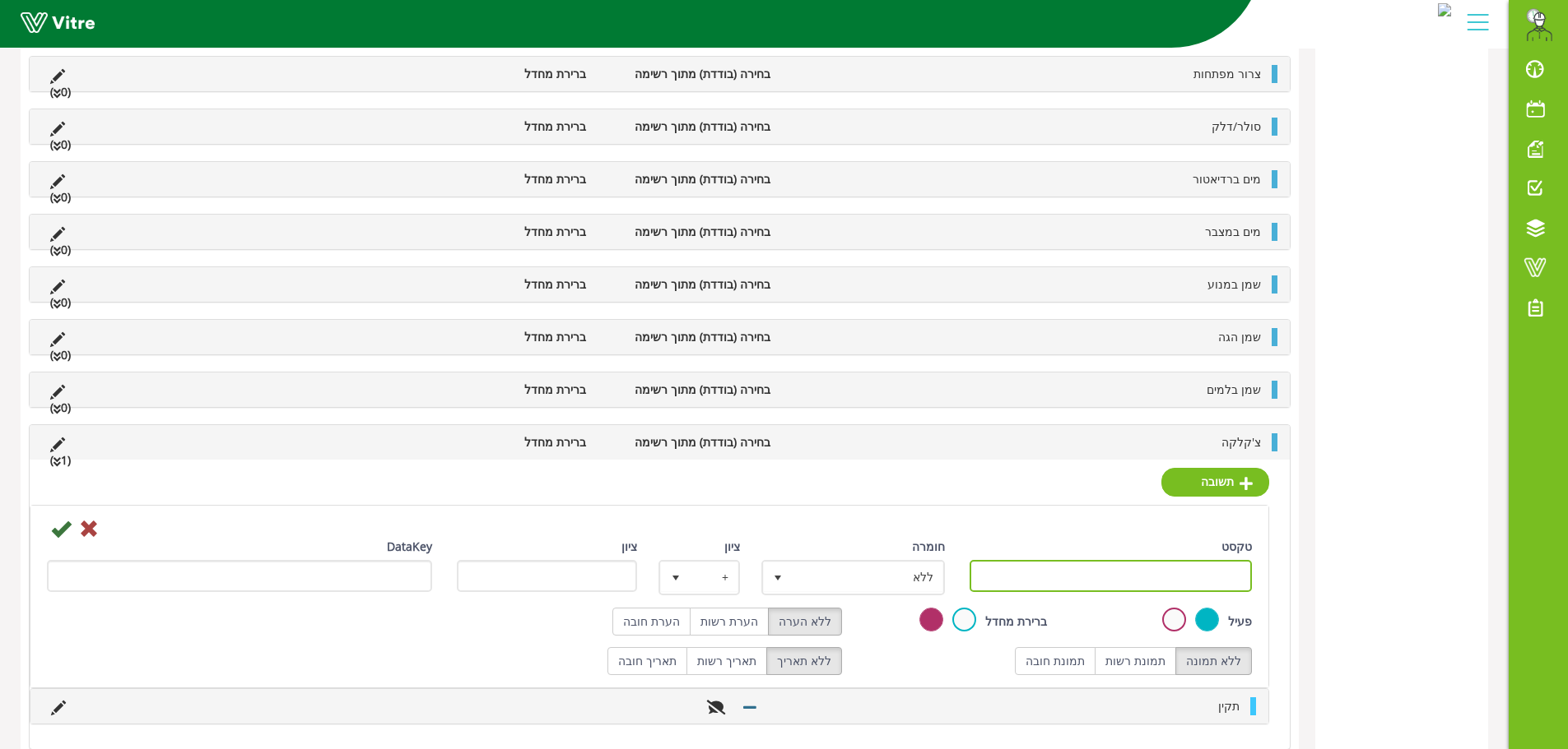
click at [1192, 576] on input "טקסט" at bounding box center [1110, 575] width 283 height 32
type input "לא תקין"
click at [752, 625] on label "הערת רשות" at bounding box center [729, 622] width 79 height 28
radio input "true"
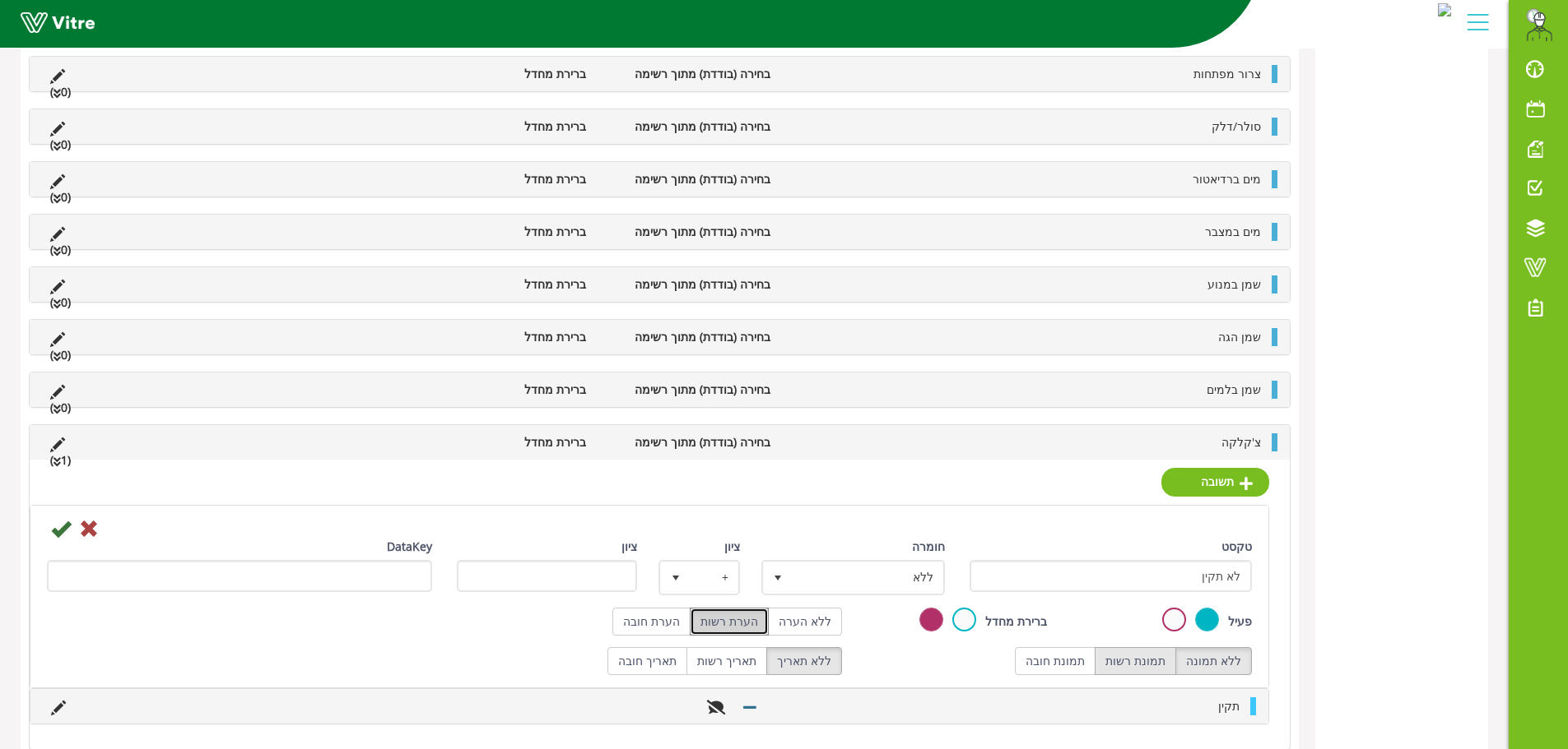
click at [1155, 655] on label "תמונת רשות" at bounding box center [1134, 661] width 81 height 28
radio input "true"
click at [63, 531] on icon at bounding box center [61, 529] width 19 height 19
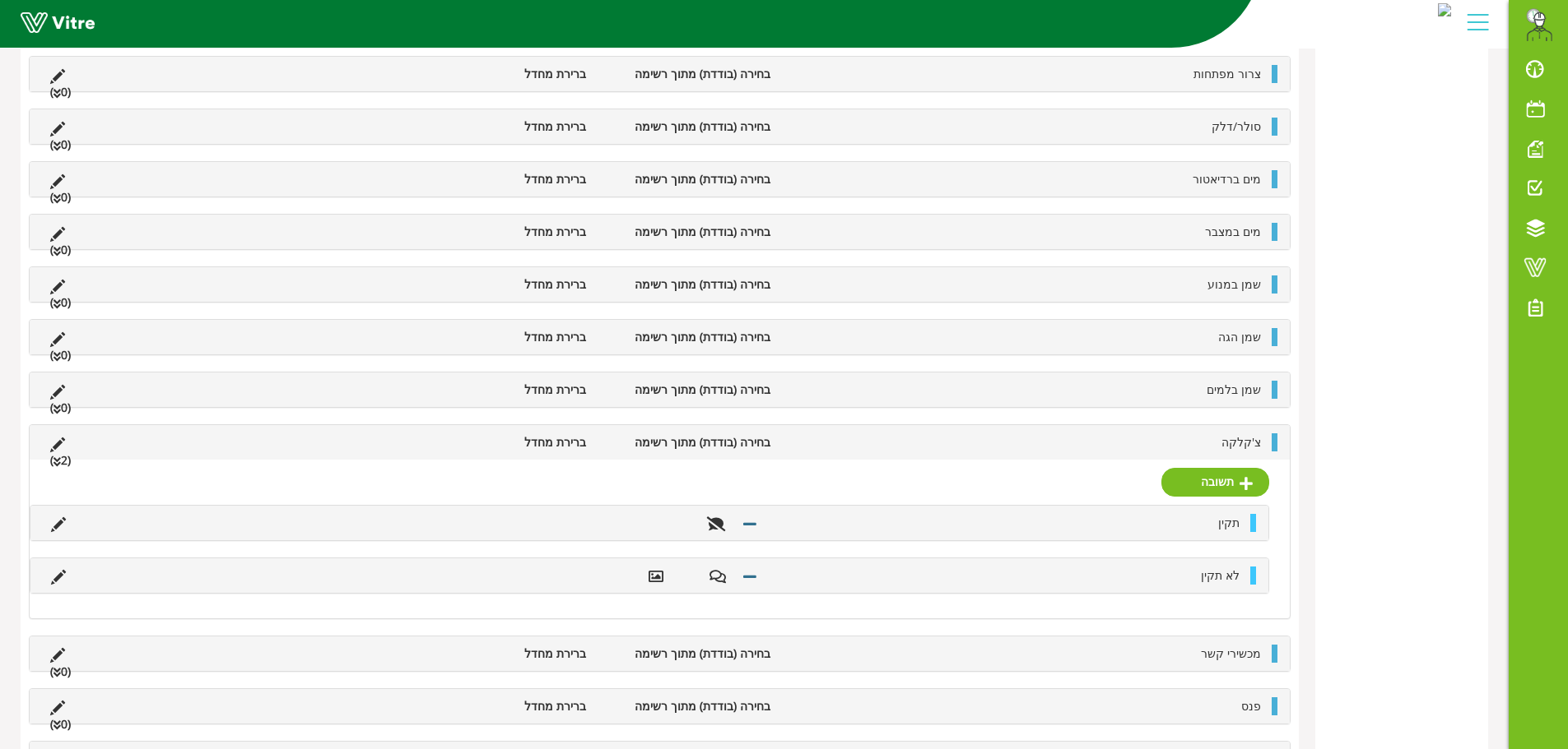
click at [1181, 452] on li "צ'קלקה" at bounding box center [1023, 442] width 490 height 18
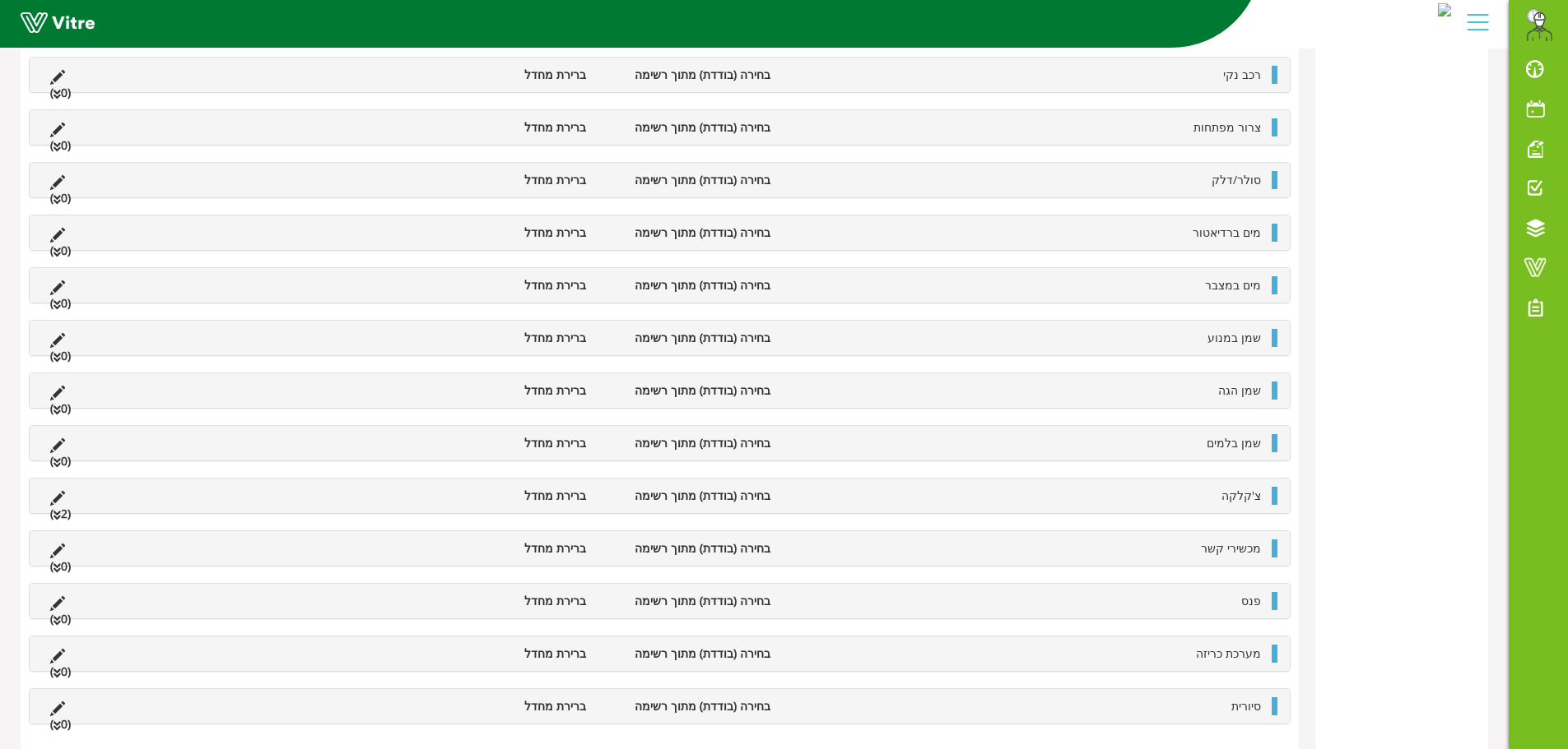
scroll to position [826, 0]
click at [1188, 559] on div "מכשירי קשר בחירה (בודדת) מתוך רשימה ברירת מחדל (0 )" at bounding box center [659, 549] width 1260 height 35
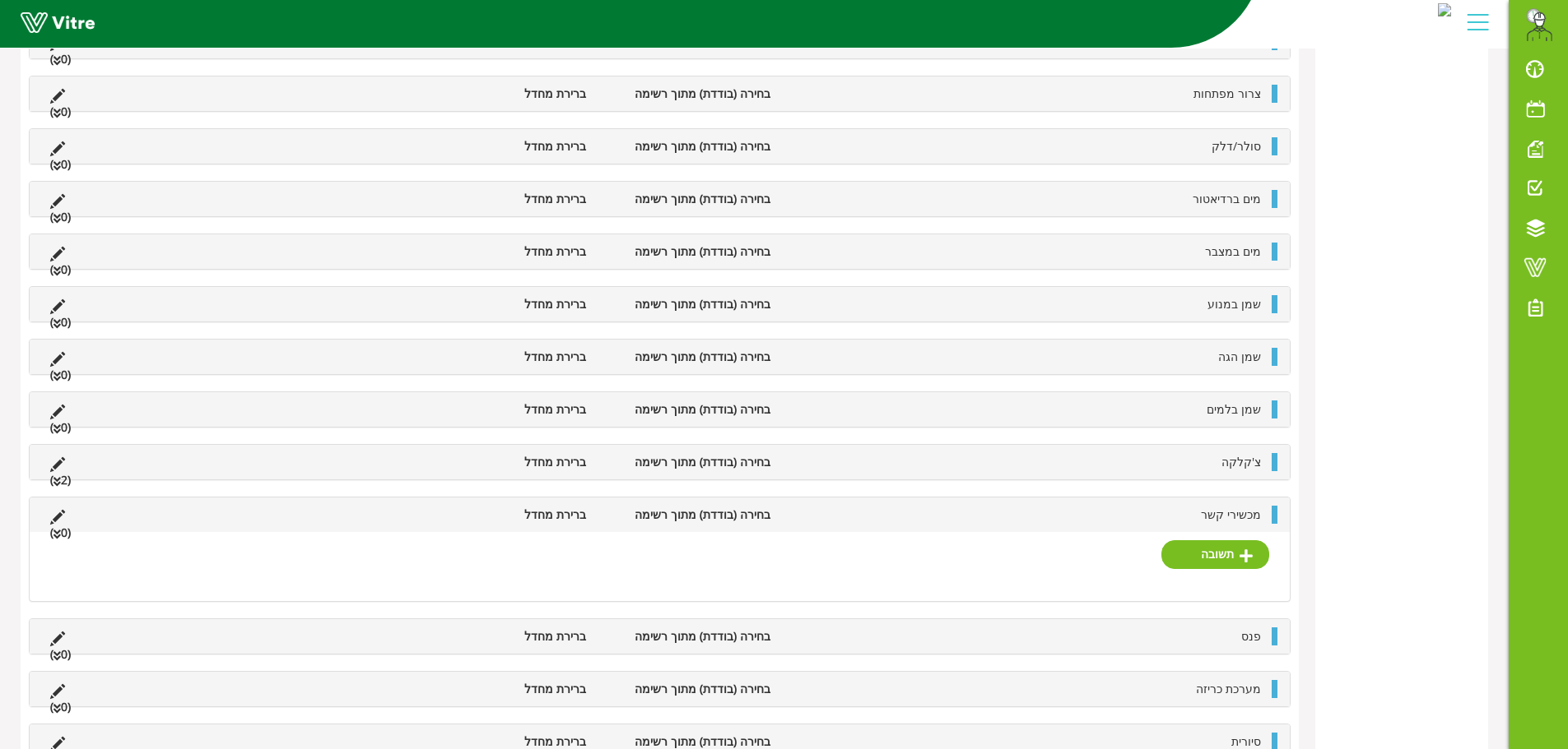
scroll to position [879, 0]
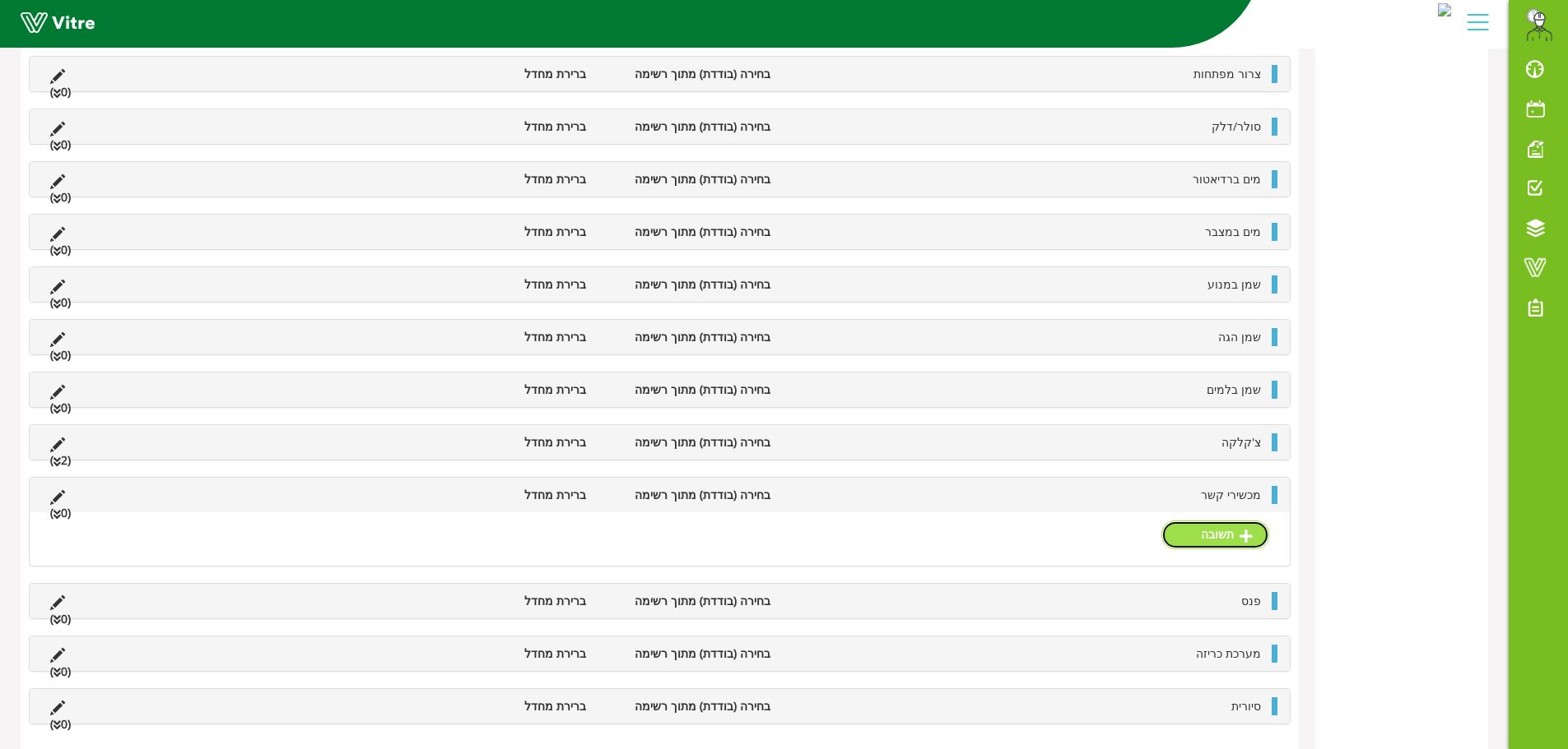
click at [1215, 535] on link "תשובה" at bounding box center [1216, 534] width 108 height 28
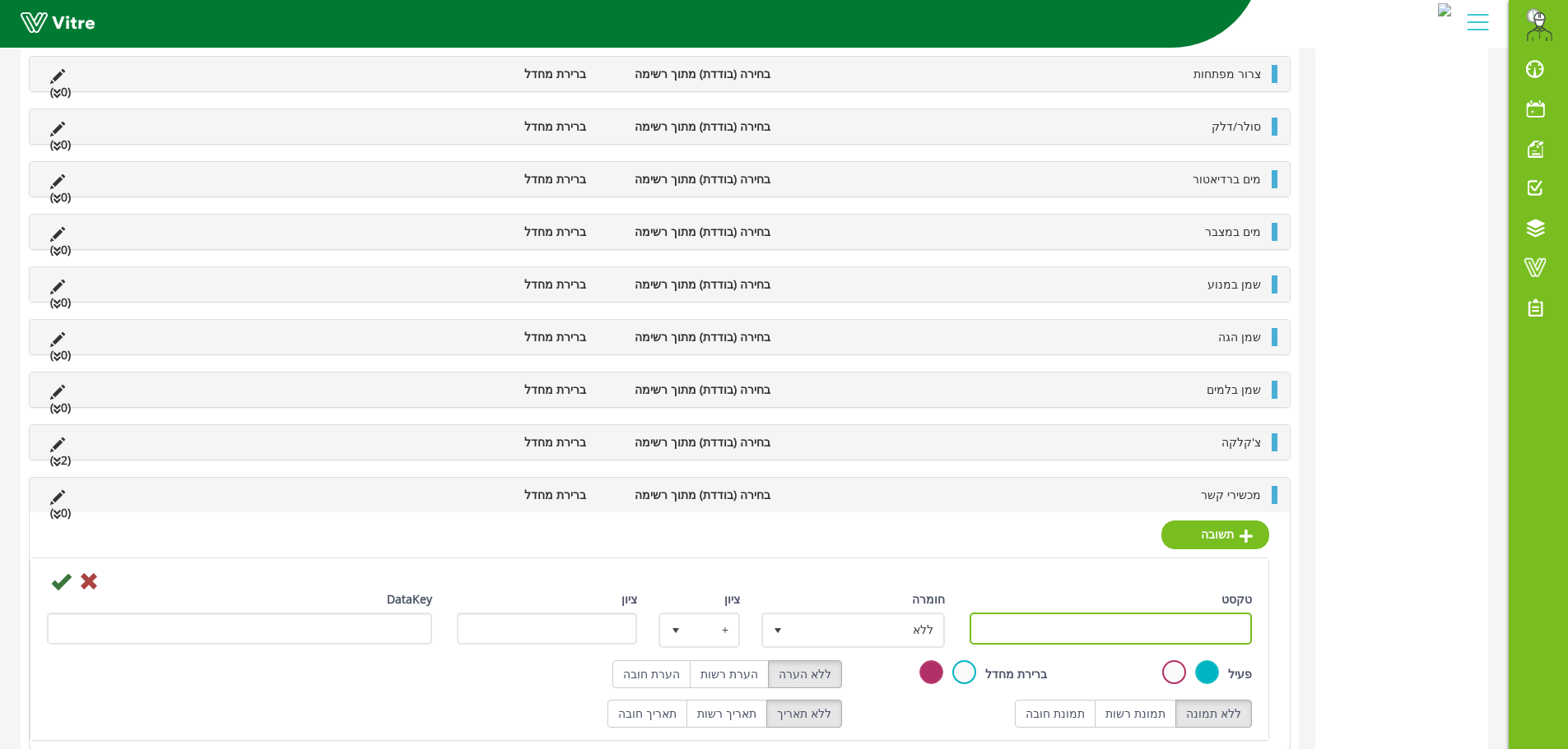
click at [1209, 638] on input "טקסט" at bounding box center [1110, 628] width 283 height 32
type input "תקין"
click at [59, 577] on icon at bounding box center [61, 581] width 19 height 19
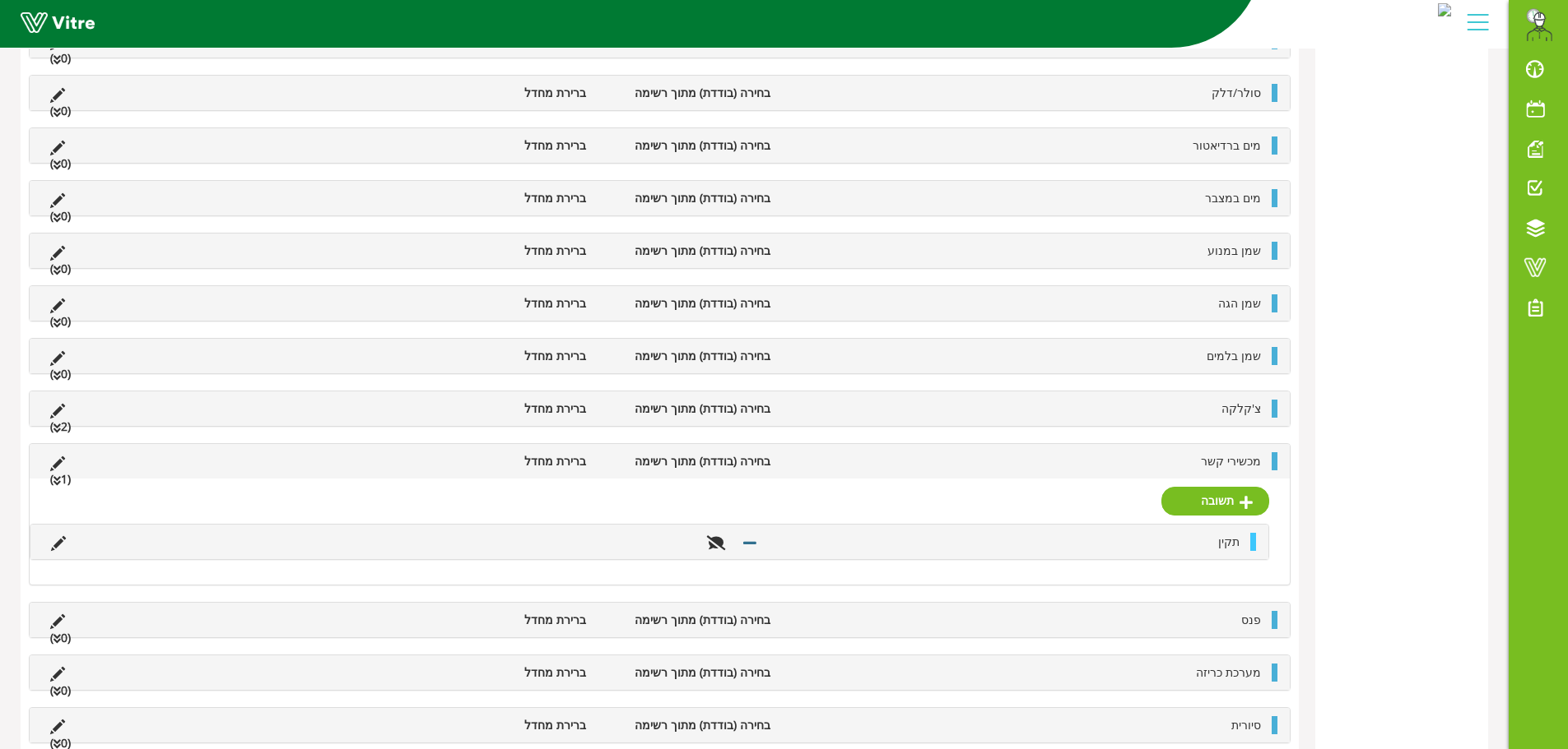
scroll to position [932, 0]
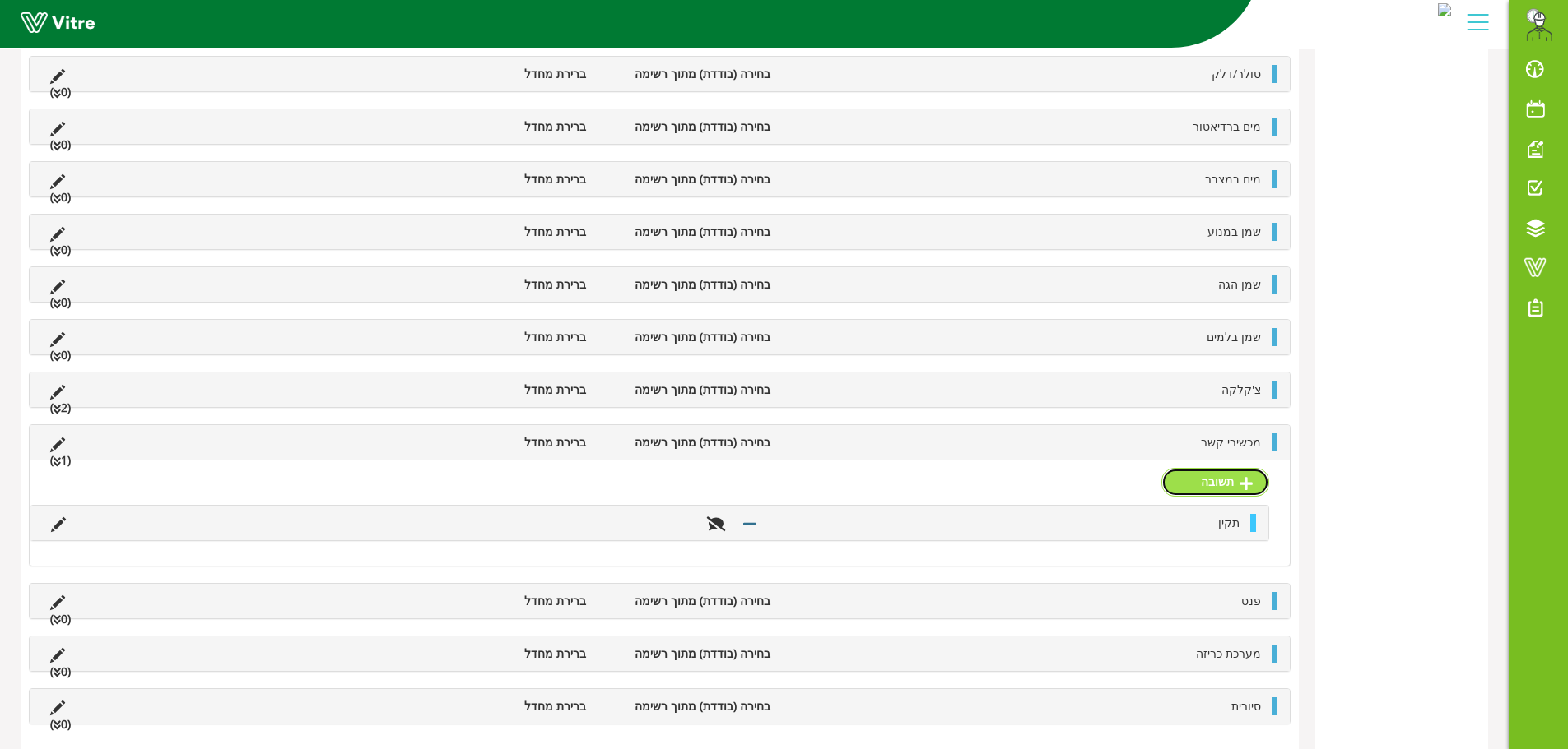
click at [1216, 477] on link "תשובה" at bounding box center [1216, 482] width 108 height 28
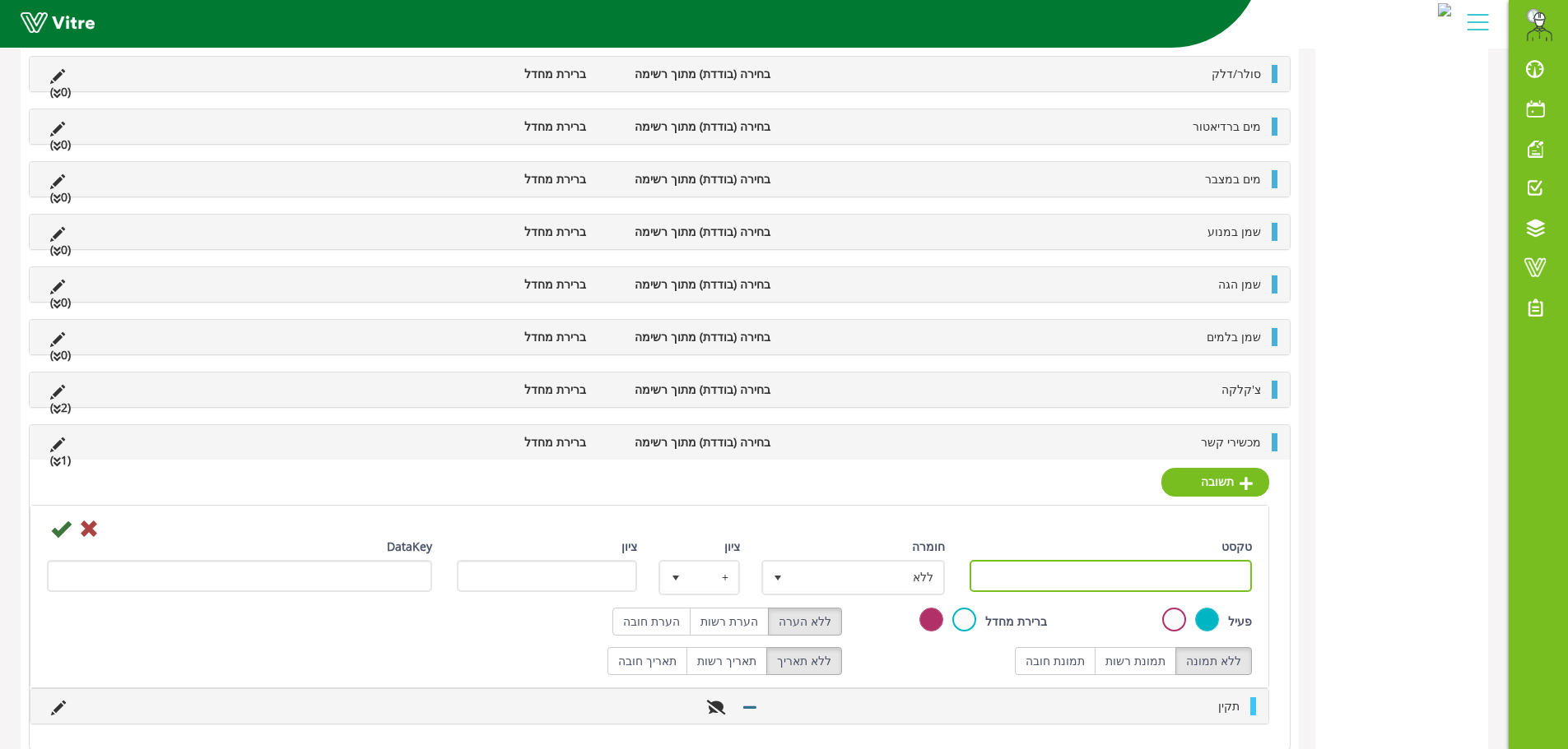
click at [1174, 570] on input "טקסט" at bounding box center [1110, 575] width 283 height 32
type input "לא תקין"
click at [1134, 658] on label "תמונת רשות" at bounding box center [1134, 661] width 81 height 28
radio input "true"
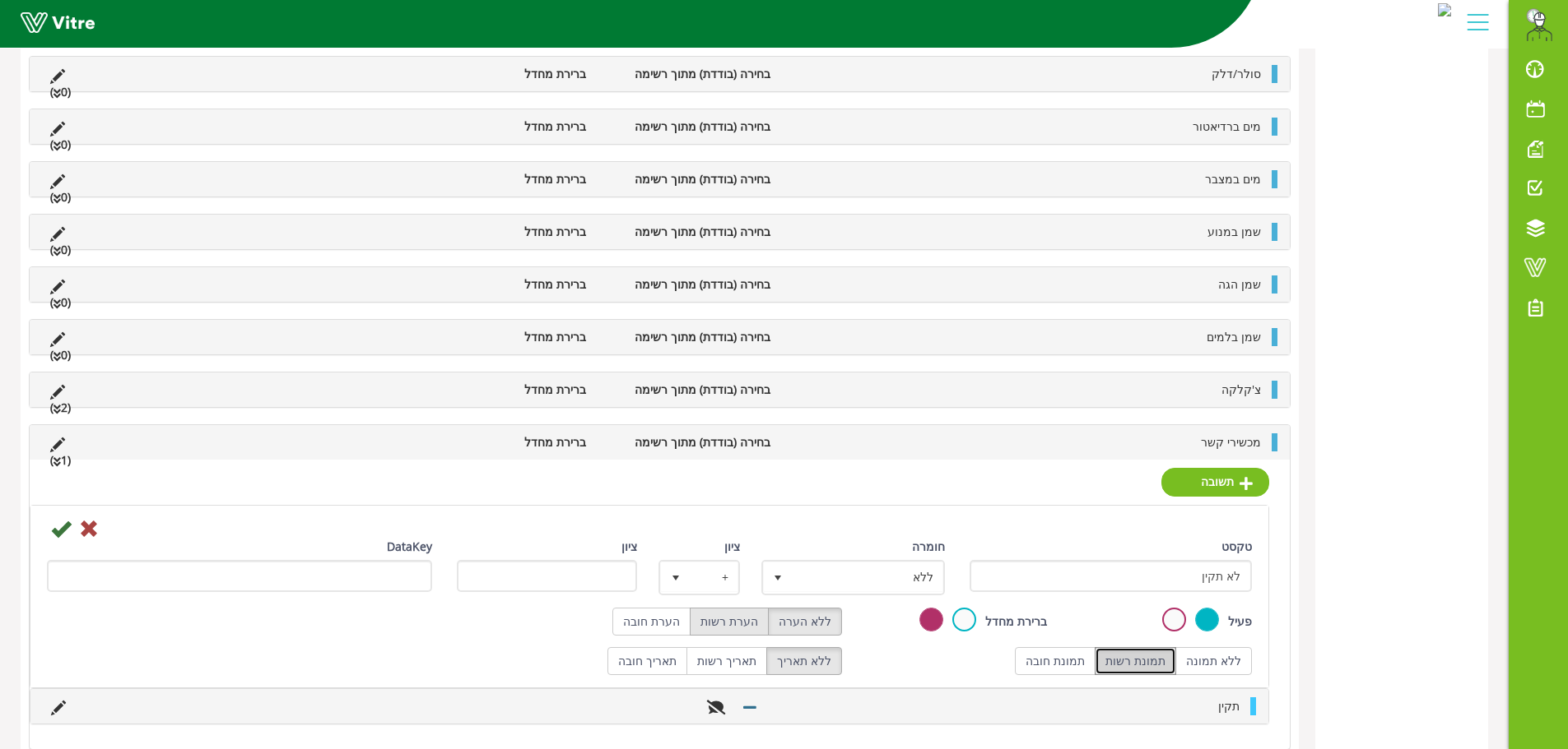
click at [739, 626] on label "הערת רשות" at bounding box center [729, 622] width 79 height 28
radio input "true"
click at [784, 580] on span "select" at bounding box center [778, 578] width 14 height 14
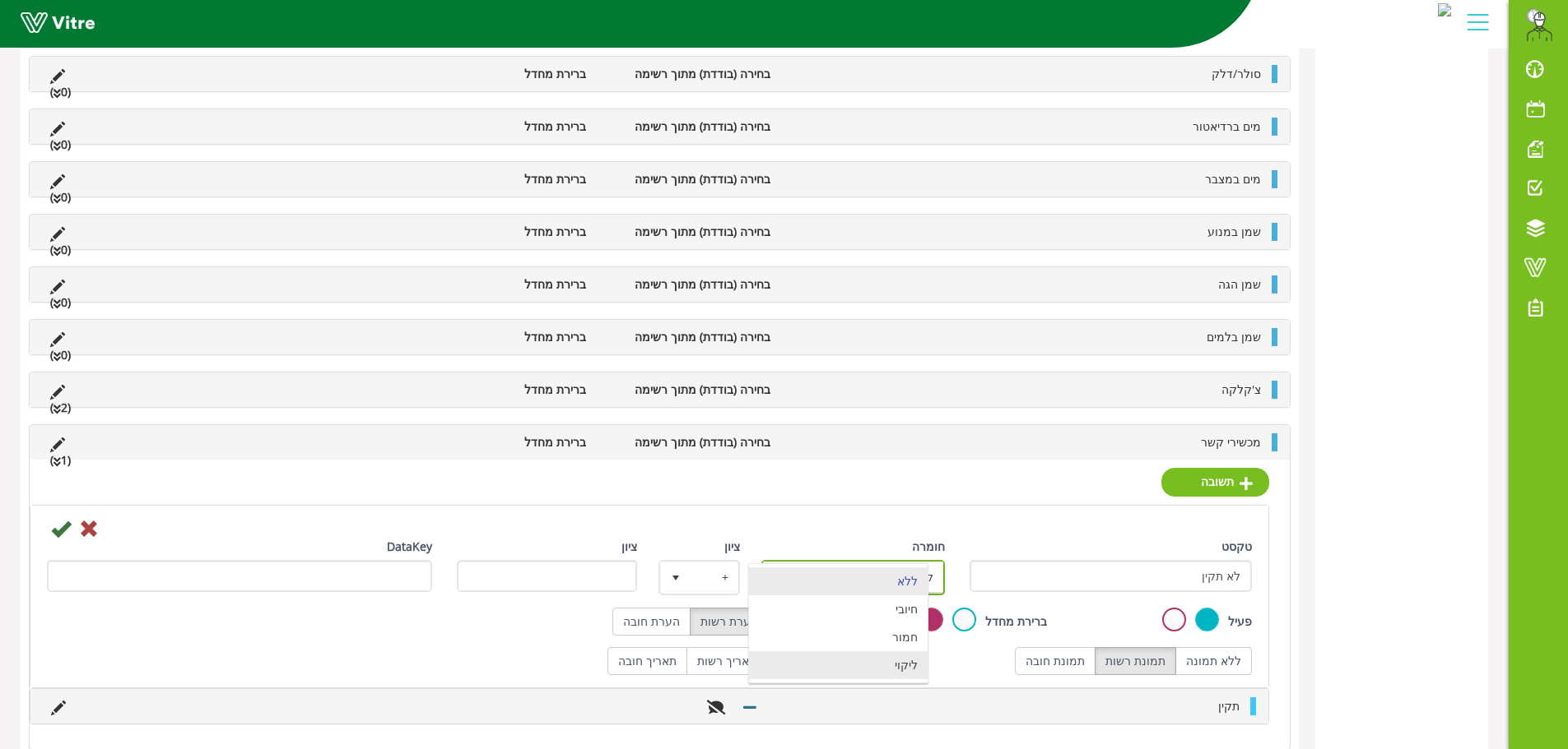
click at [821, 659] on li "ליקוי" at bounding box center [838, 665] width 179 height 28
type input "1"
click at [52, 532] on icon at bounding box center [61, 529] width 19 height 19
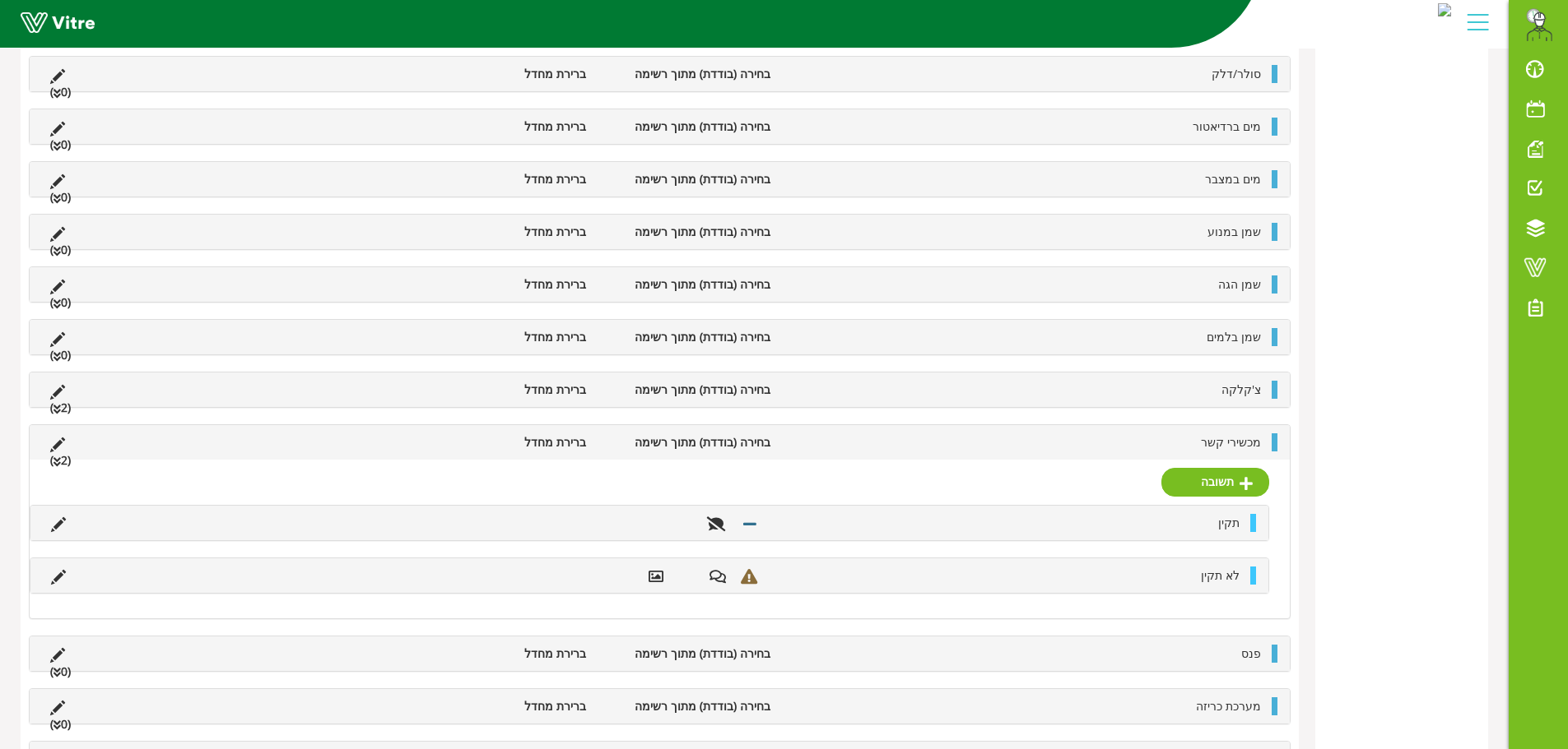
click at [753, 399] on li "בחירה (בודדת) מתוך רשימה" at bounding box center [686, 390] width 184 height 18
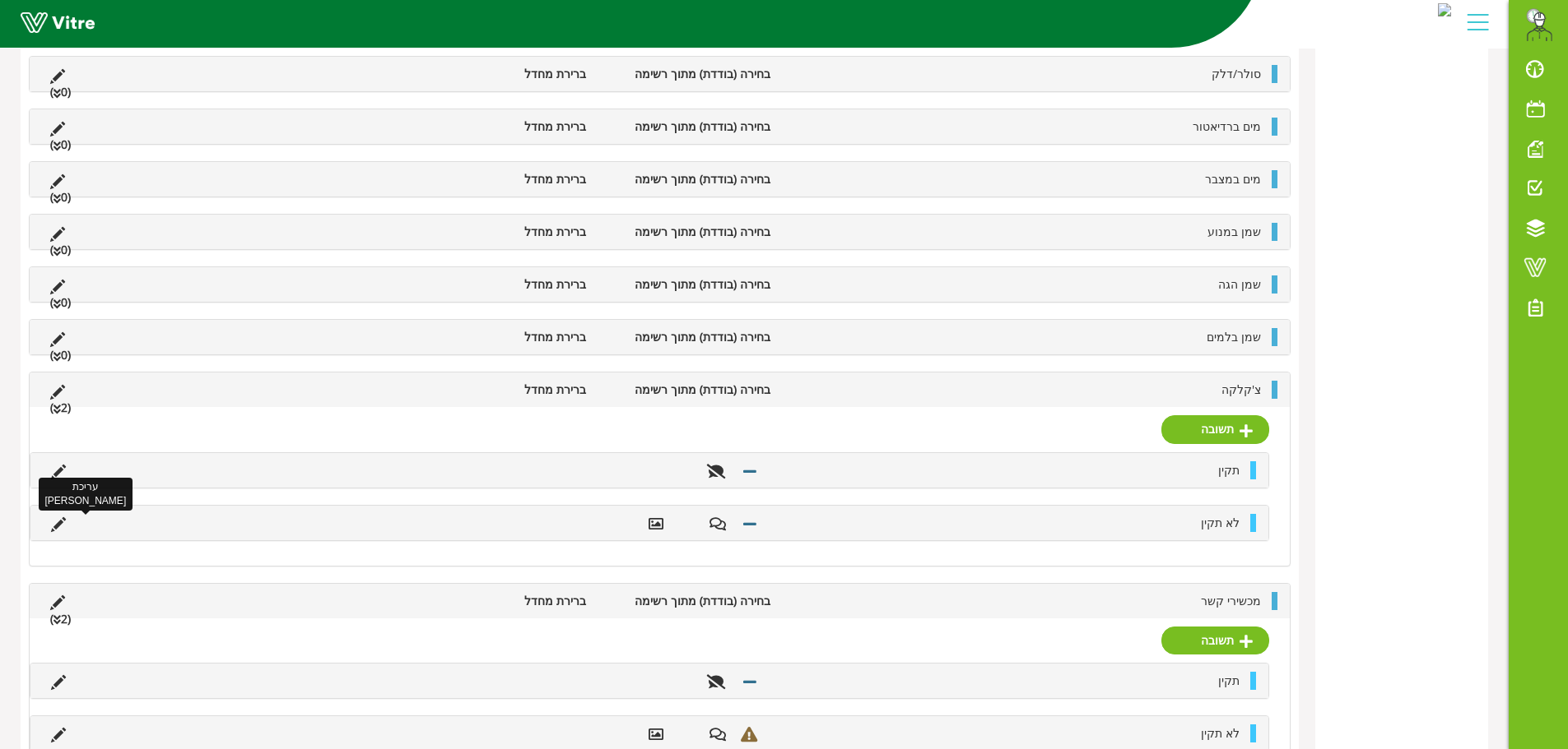
click at [62, 523] on icon at bounding box center [58, 524] width 14 height 14
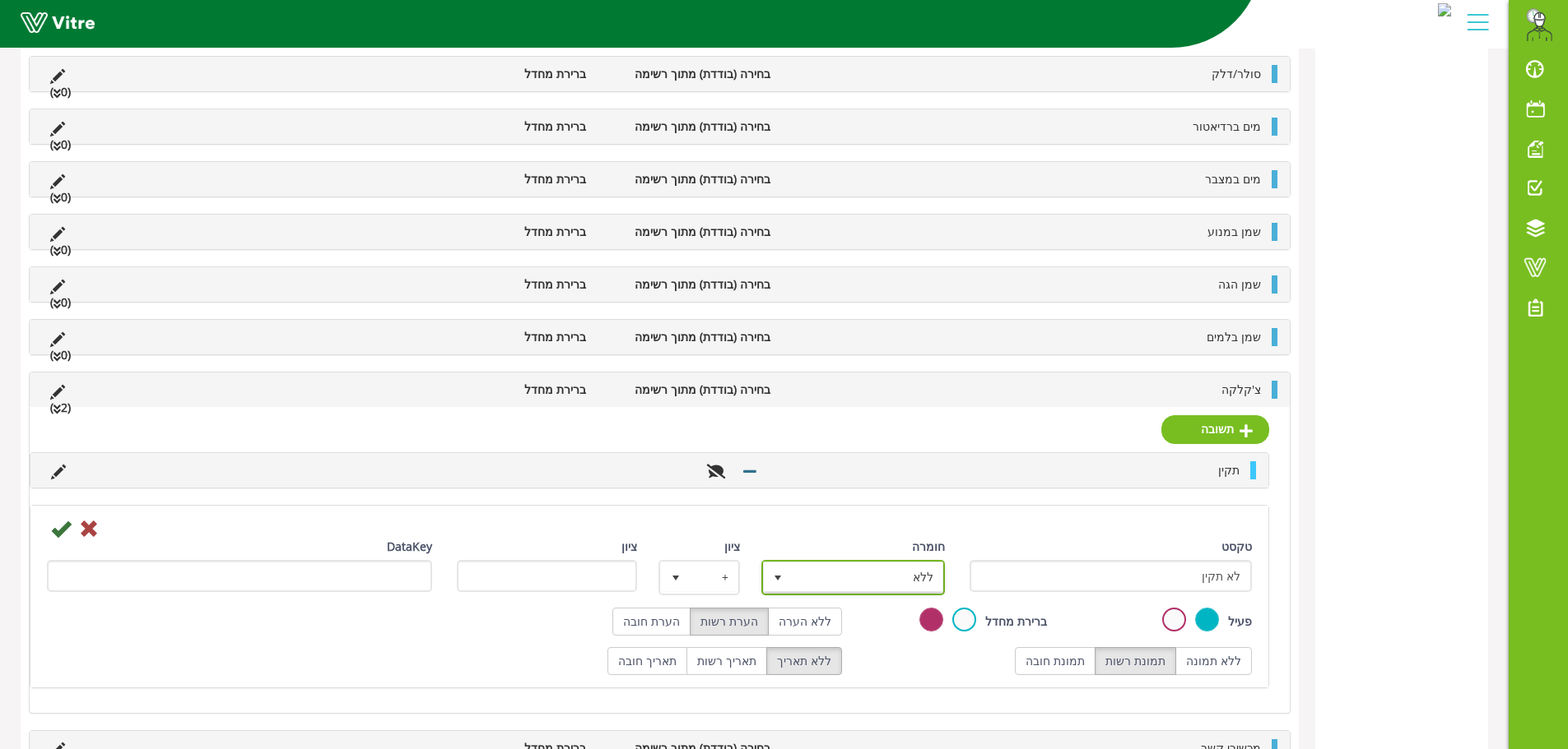
click at [882, 579] on span "ללא" at bounding box center [868, 577] width 151 height 30
click at [888, 659] on li "ליקוי" at bounding box center [838, 665] width 179 height 28
type input "1"
click at [61, 533] on icon at bounding box center [61, 529] width 19 height 19
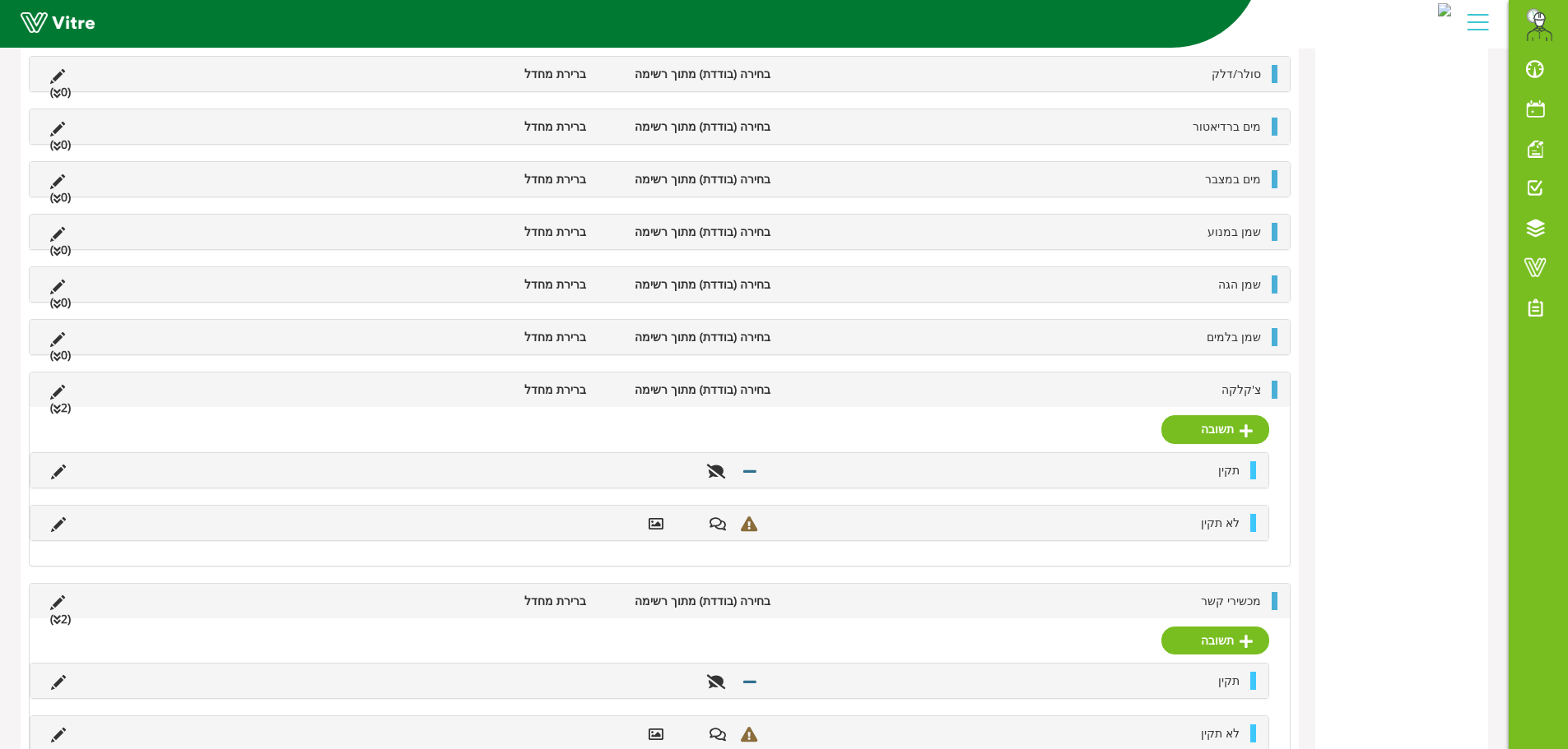
click at [1001, 381] on li "צ'קלקה" at bounding box center [1023, 390] width 490 height 18
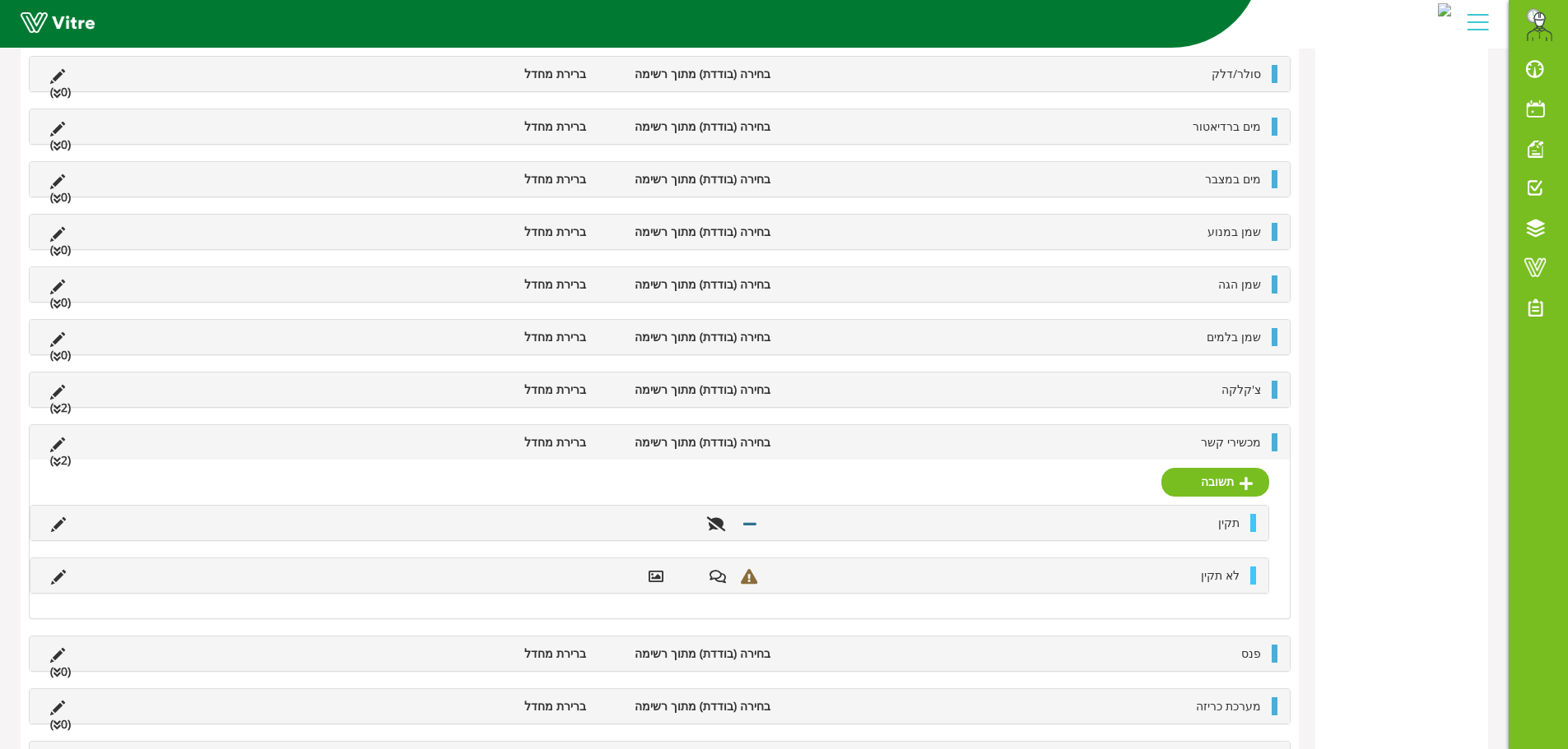
click at [994, 442] on li "מכשירי קשר" at bounding box center [1023, 442] width 490 height 18
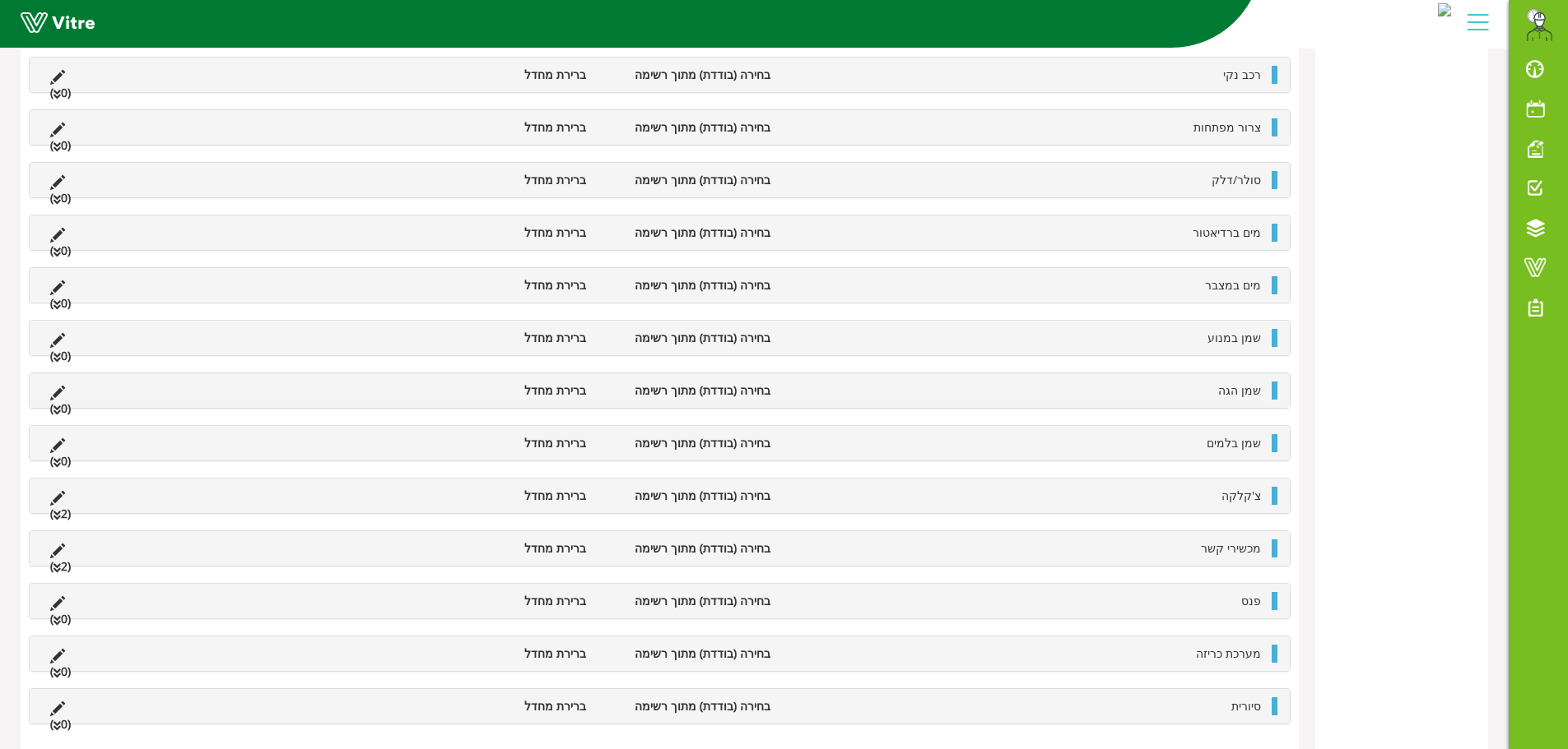
scroll to position [826, 0]
click at [1111, 612] on div "פנס בחירה (בודדת) מתוך רשימה ברירת מחדל (0 )" at bounding box center [659, 601] width 1260 height 35
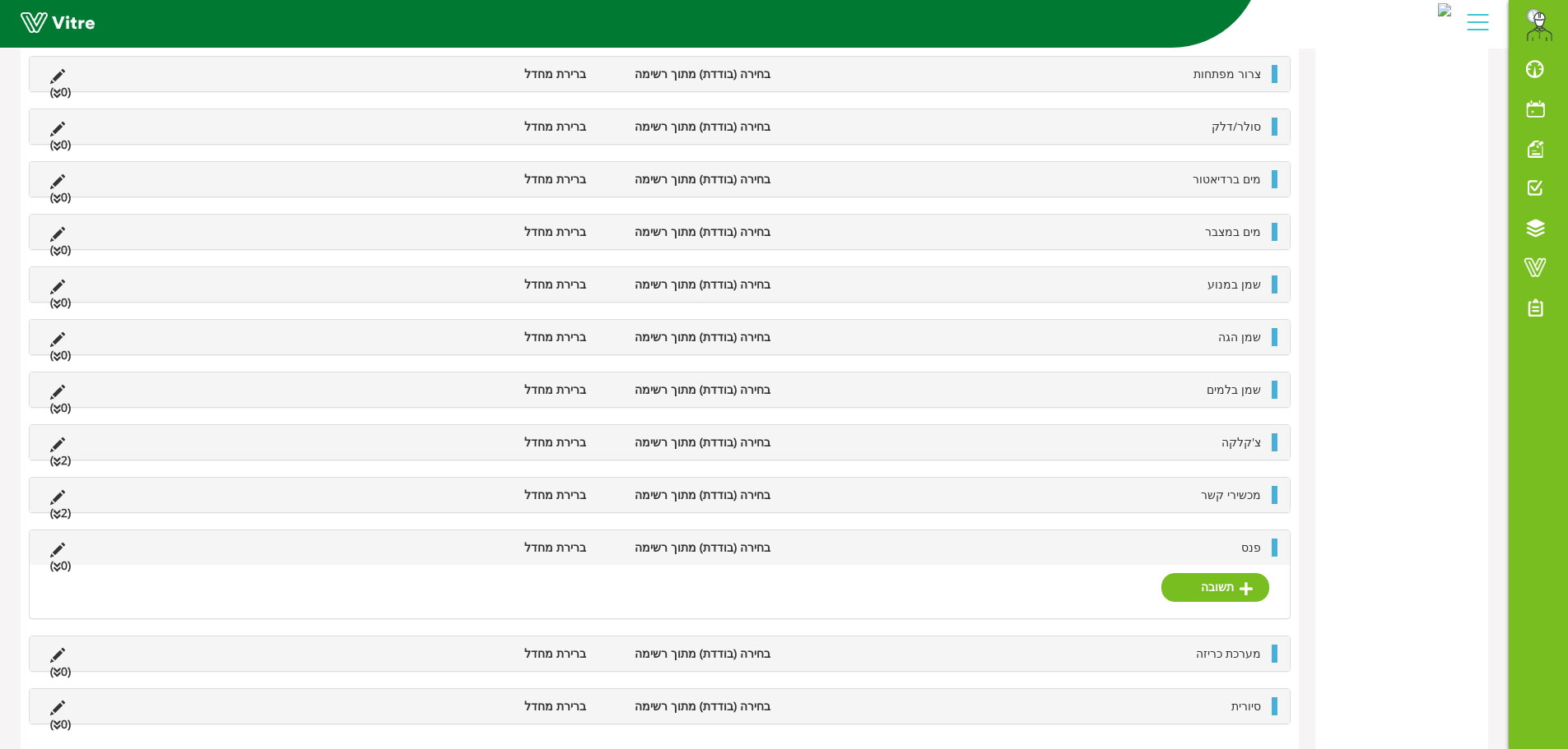
scroll to position [879, 0]
drag, startPoint x: 1252, startPoint y: 589, endPoint x: 1238, endPoint y: 588, distance: 14.0
click at [1252, 589] on link "תשובה" at bounding box center [1216, 587] width 108 height 28
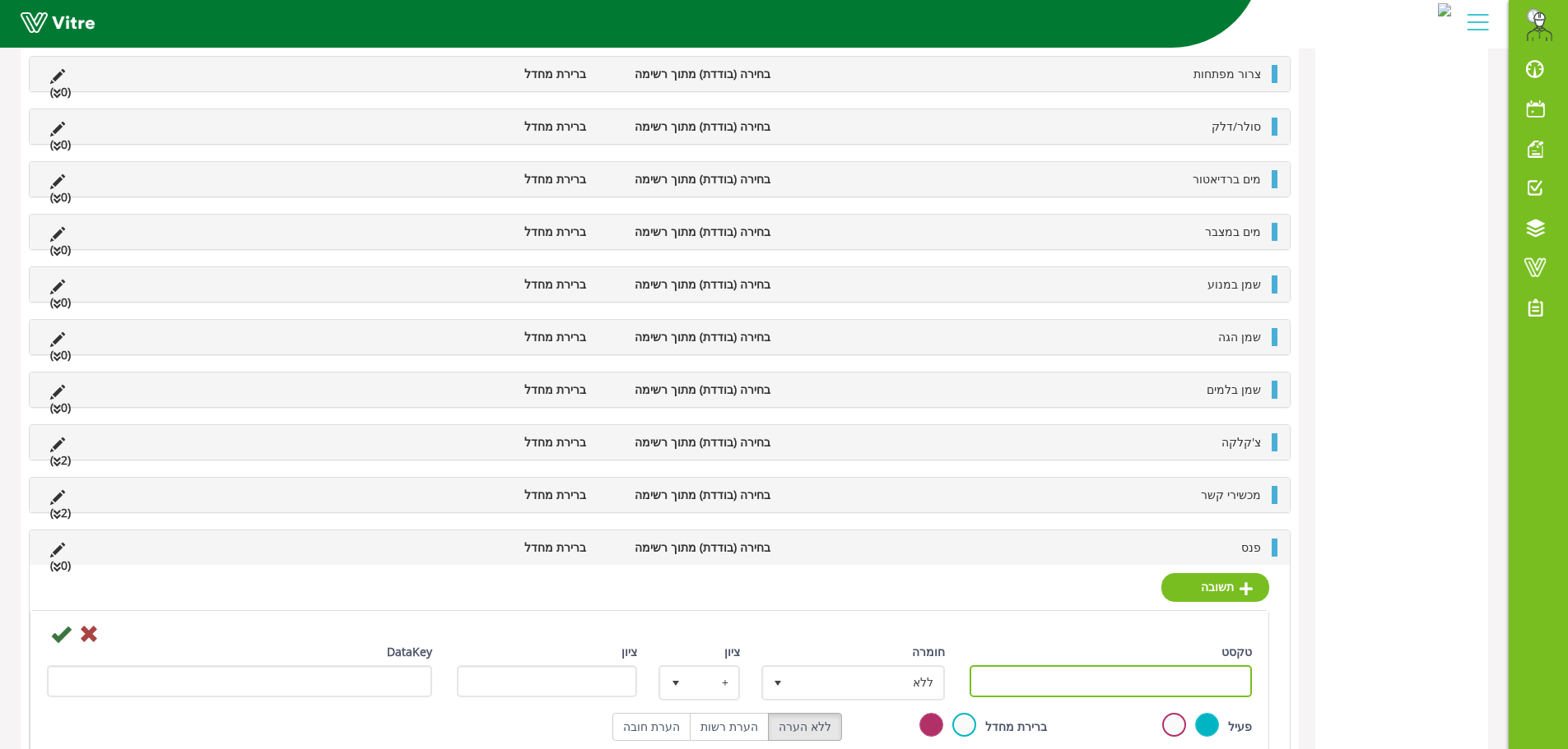
click at [1128, 681] on input "טקסט" at bounding box center [1110, 680] width 283 height 32
type input "תקין"
click at [67, 634] on icon at bounding box center [61, 634] width 19 height 19
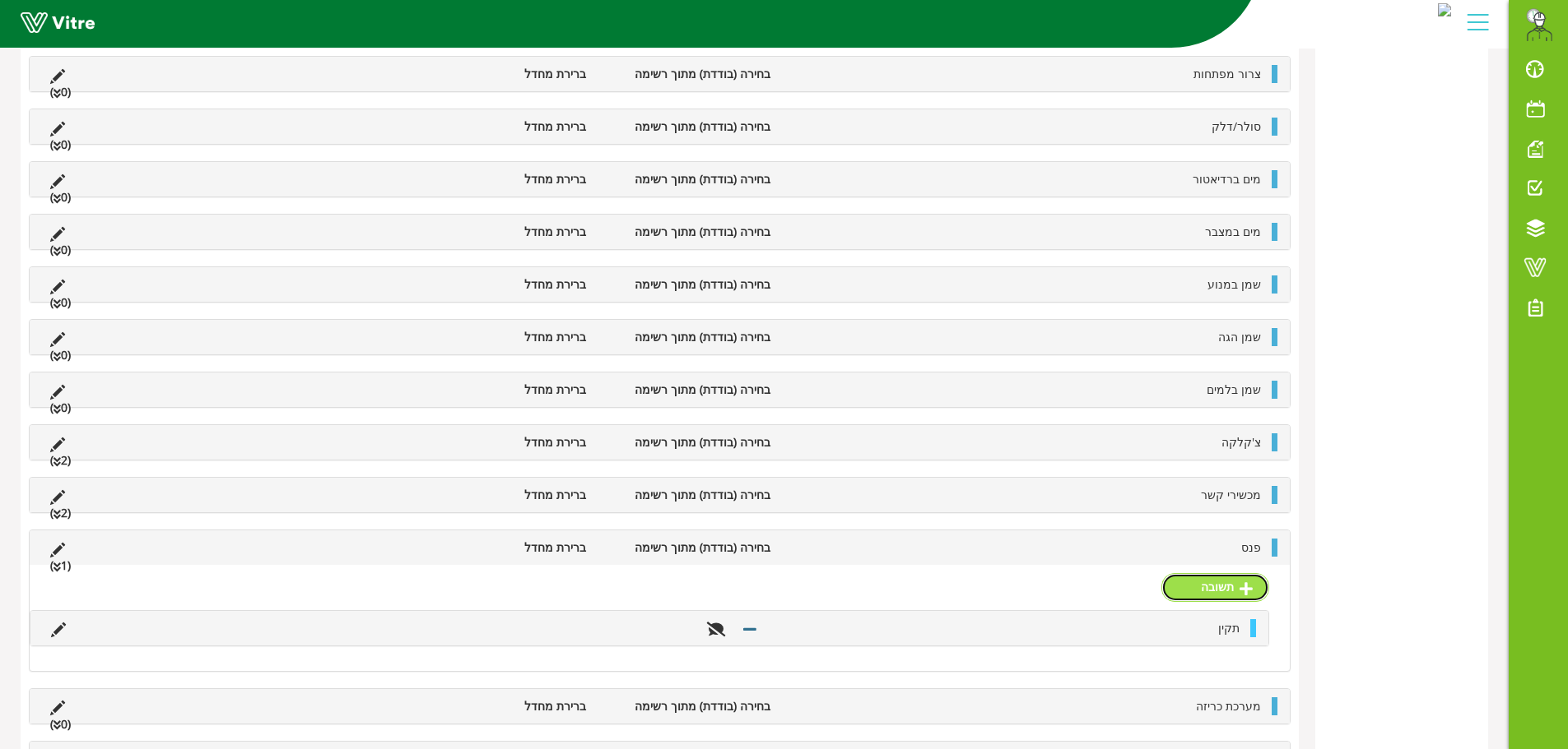
click at [1194, 593] on link "תשובה" at bounding box center [1216, 587] width 108 height 28
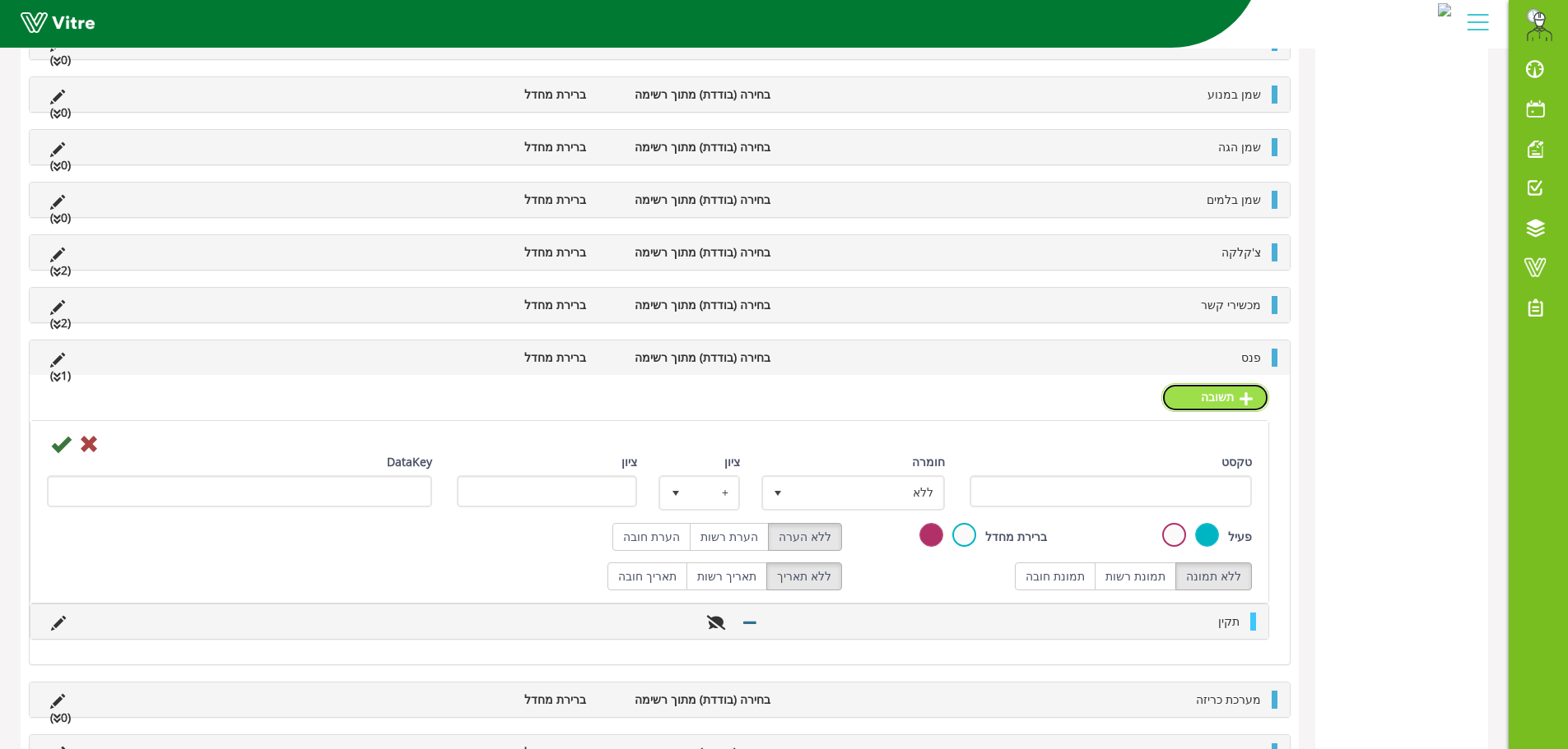
scroll to position [1116, 0]
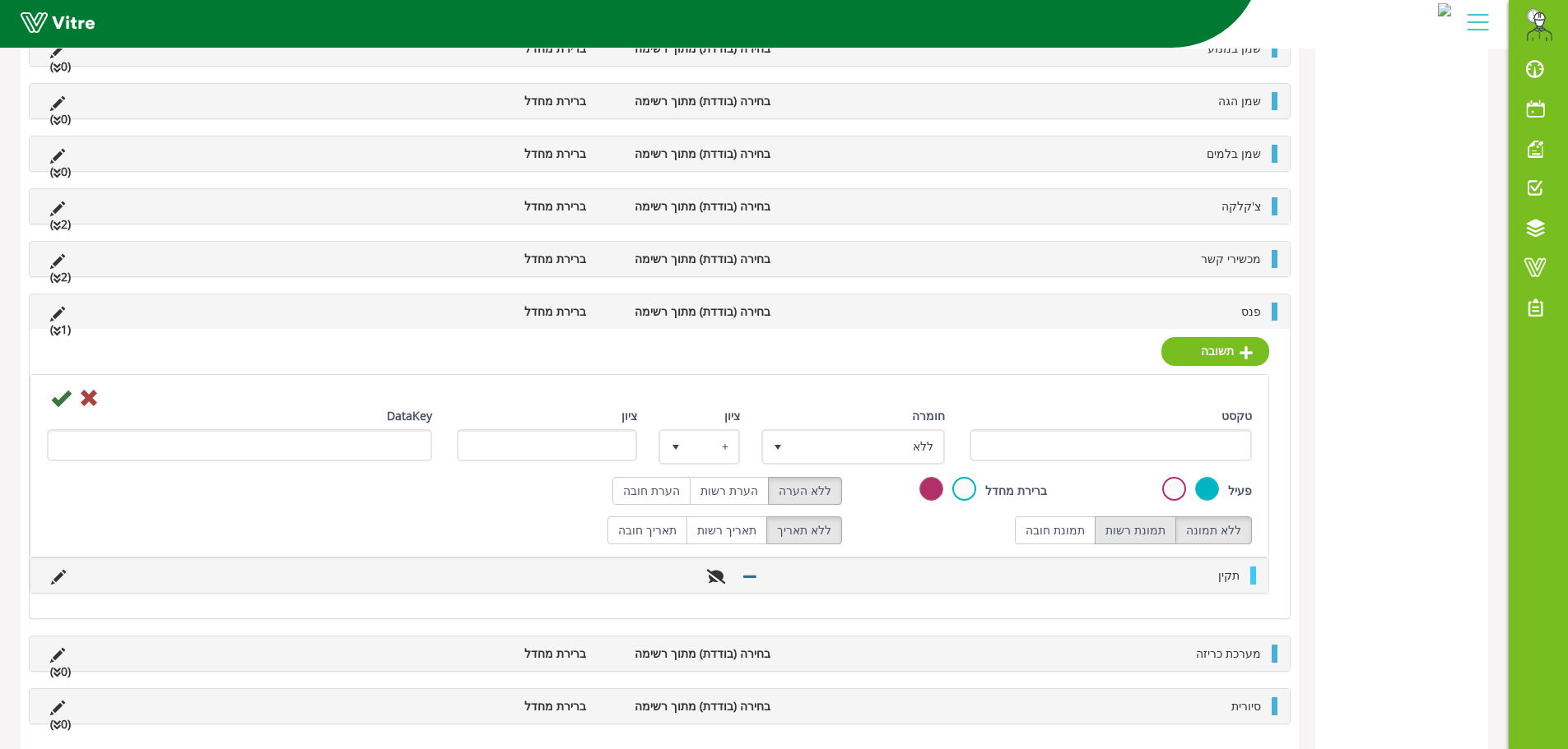
click at [1143, 527] on label "תמונת רשות" at bounding box center [1134, 530] width 81 height 28
radio input "true"
drag, startPoint x: 716, startPoint y: 492, endPoint x: 754, endPoint y: 480, distance: 39.8
click at [721, 491] on label "הערת רשות" at bounding box center [729, 490] width 79 height 28
radio input "true"
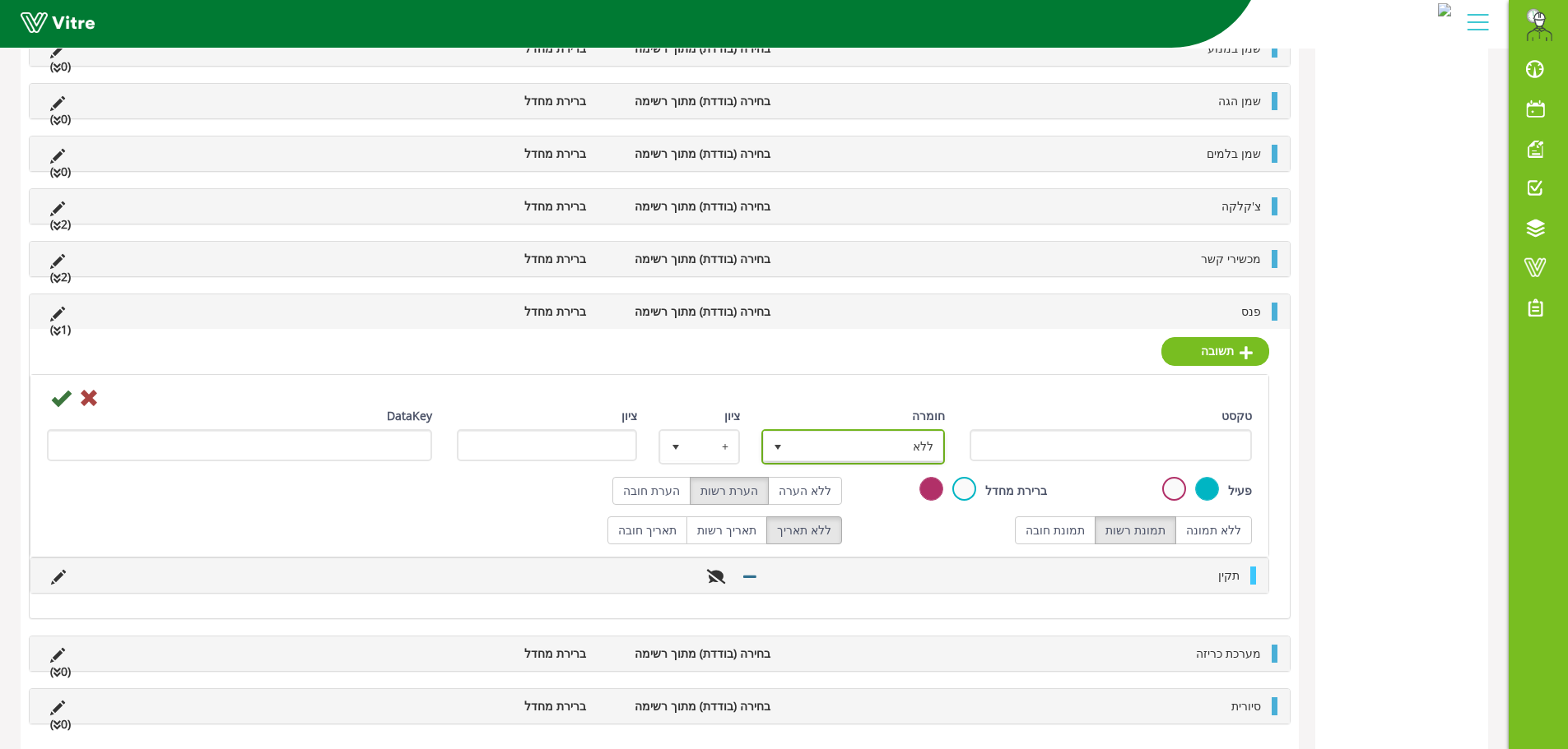
drag, startPoint x: 838, startPoint y: 443, endPoint x: 851, endPoint y: 450, distance: 14.8
click at [839, 443] on span "ללא" at bounding box center [868, 446] width 151 height 30
click at [875, 527] on li "ליקוי" at bounding box center [838, 534] width 179 height 28
type input "1"
click at [1050, 451] on input "טקסט" at bounding box center [1110, 445] width 283 height 32
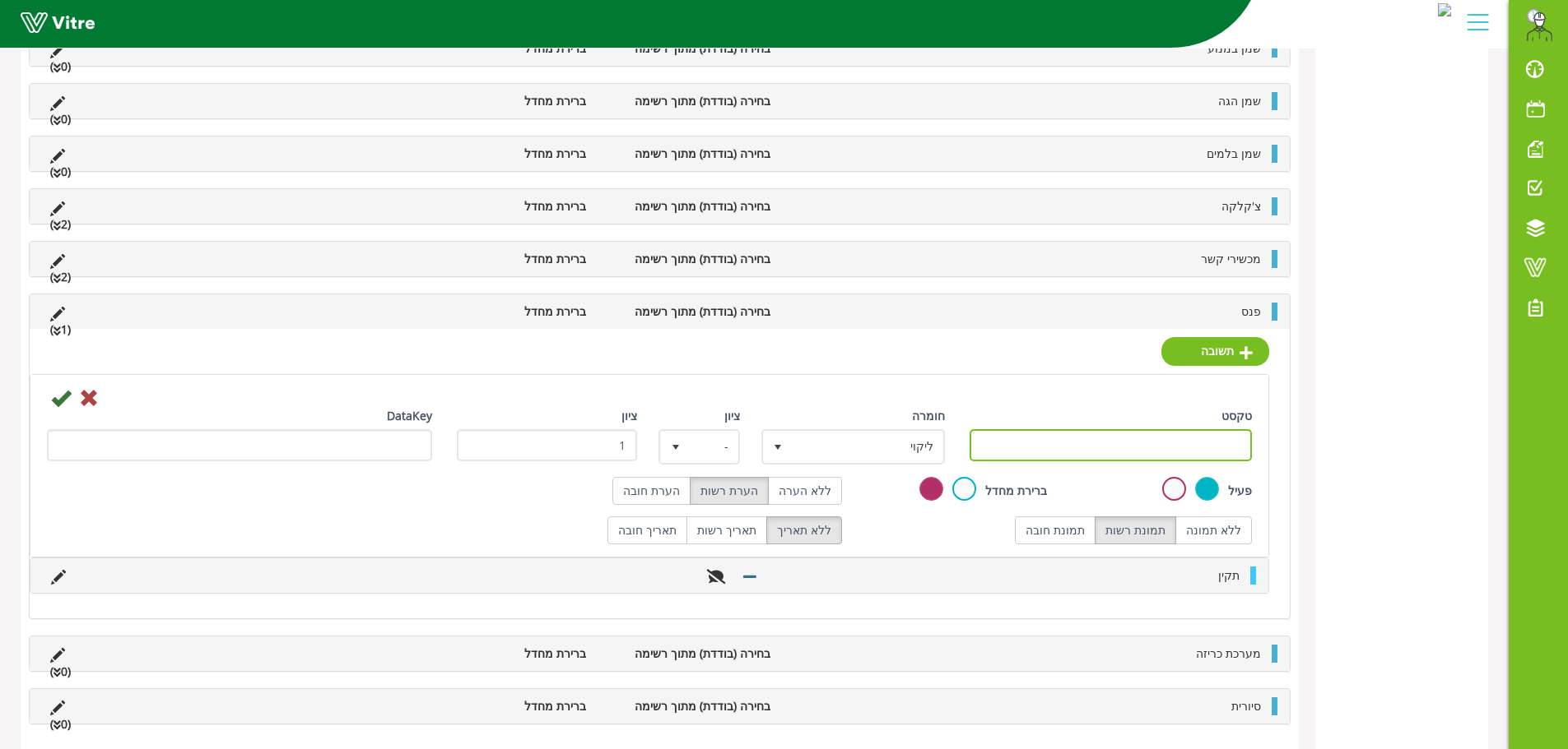
type input "לא תקין"
click at [64, 408] on div "DataKey" at bounding box center [239, 434] width 385 height 54
click at [64, 404] on icon at bounding box center [61, 398] width 19 height 19
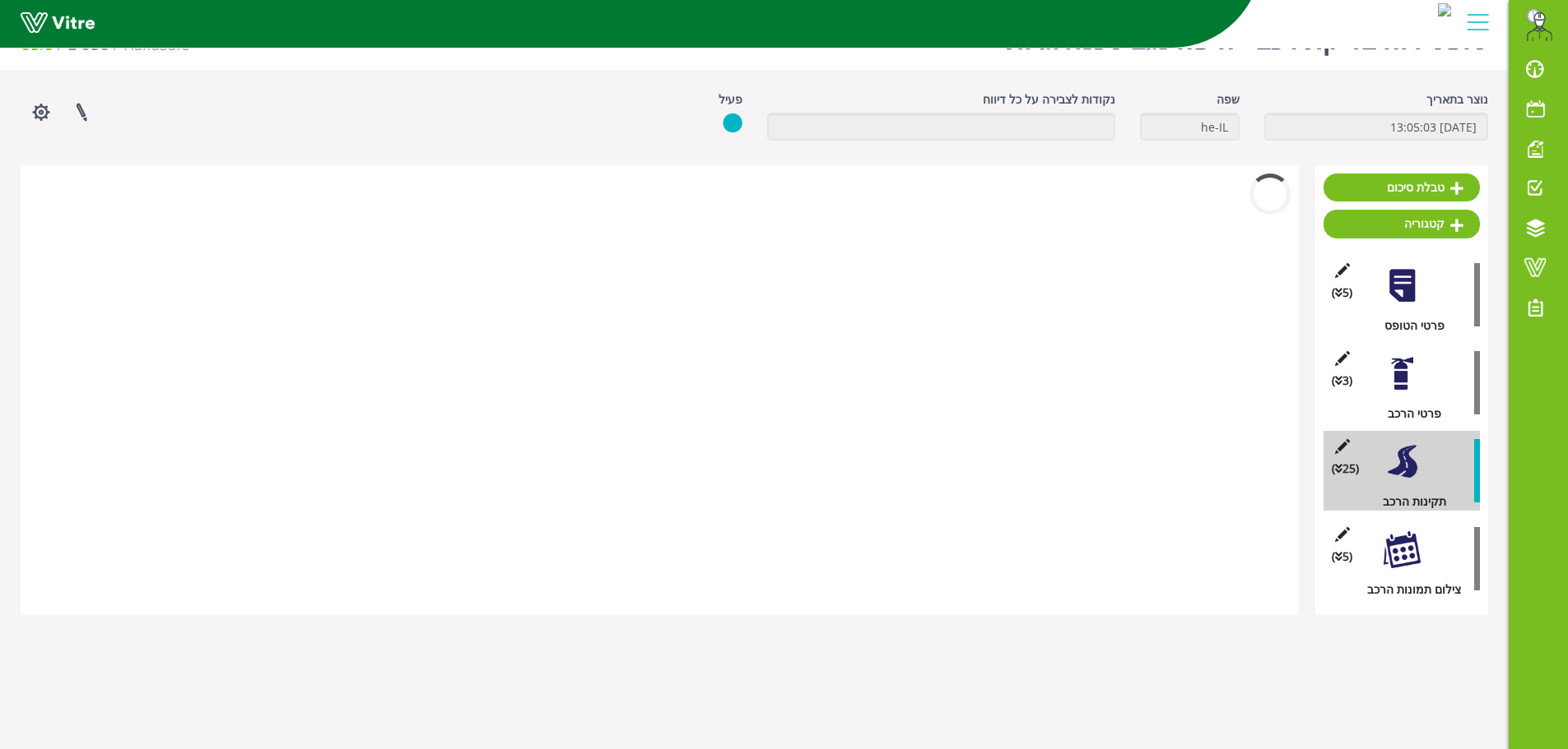
scroll to position [985, 0]
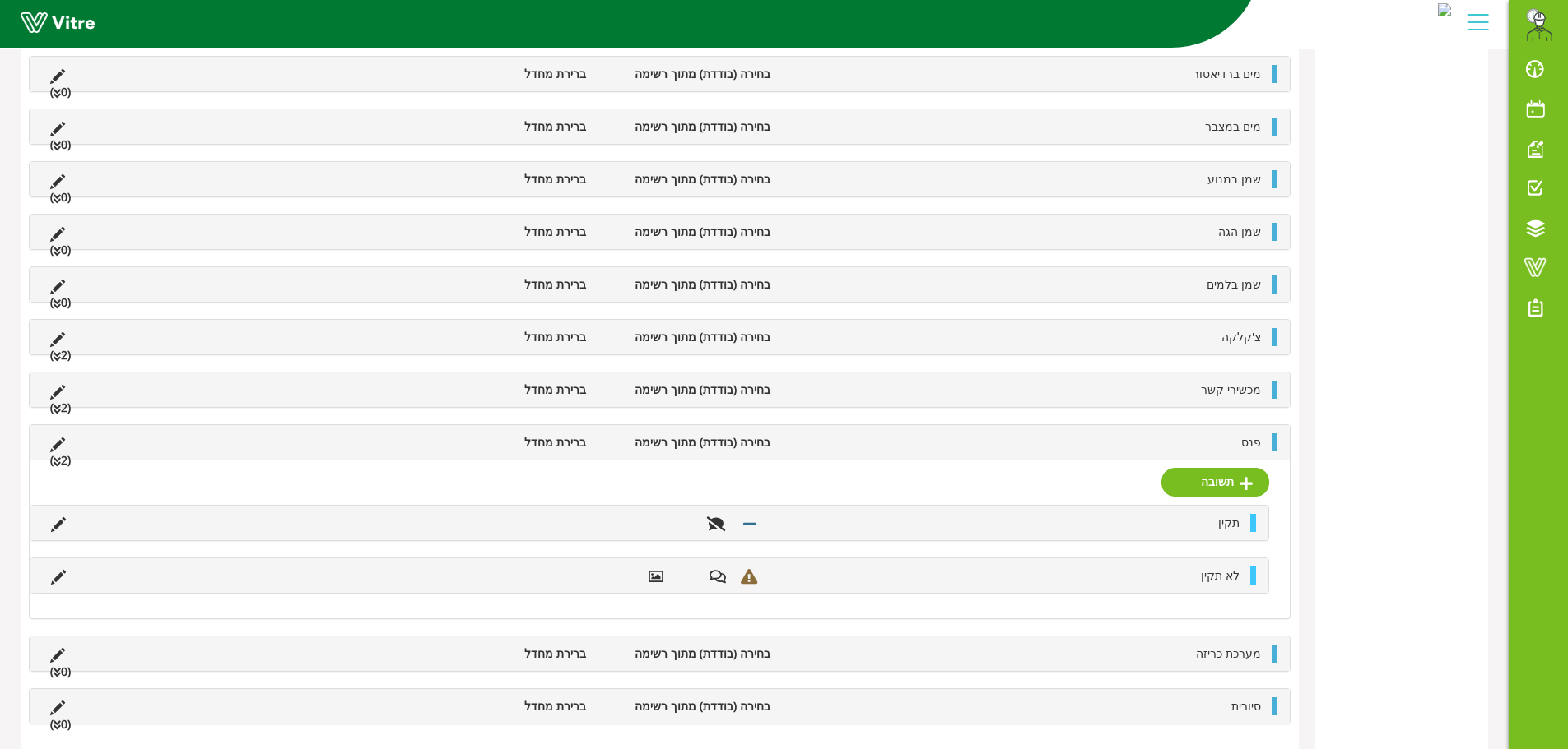
click at [1027, 448] on li "פנס" at bounding box center [1023, 442] width 490 height 18
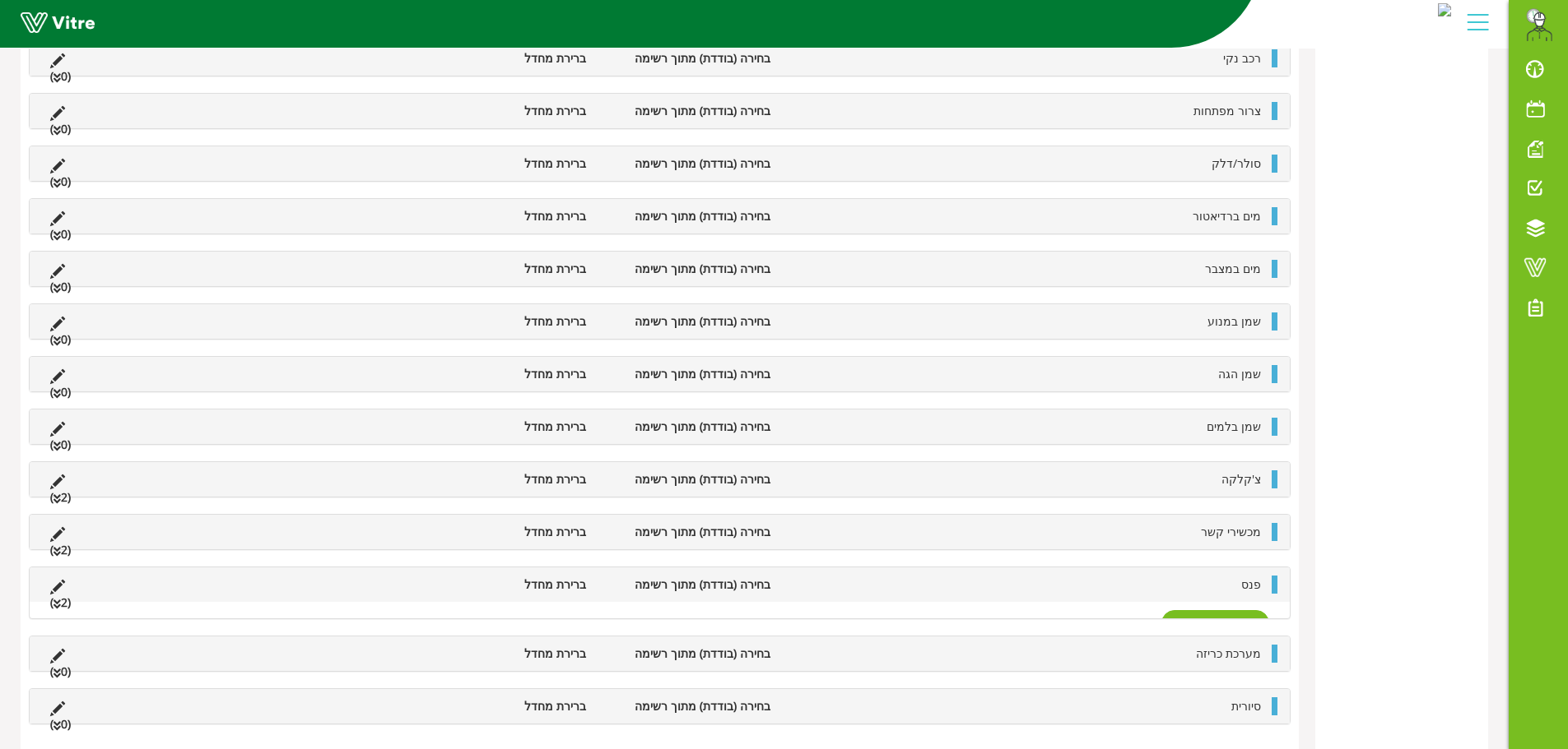
scroll to position [826, 0]
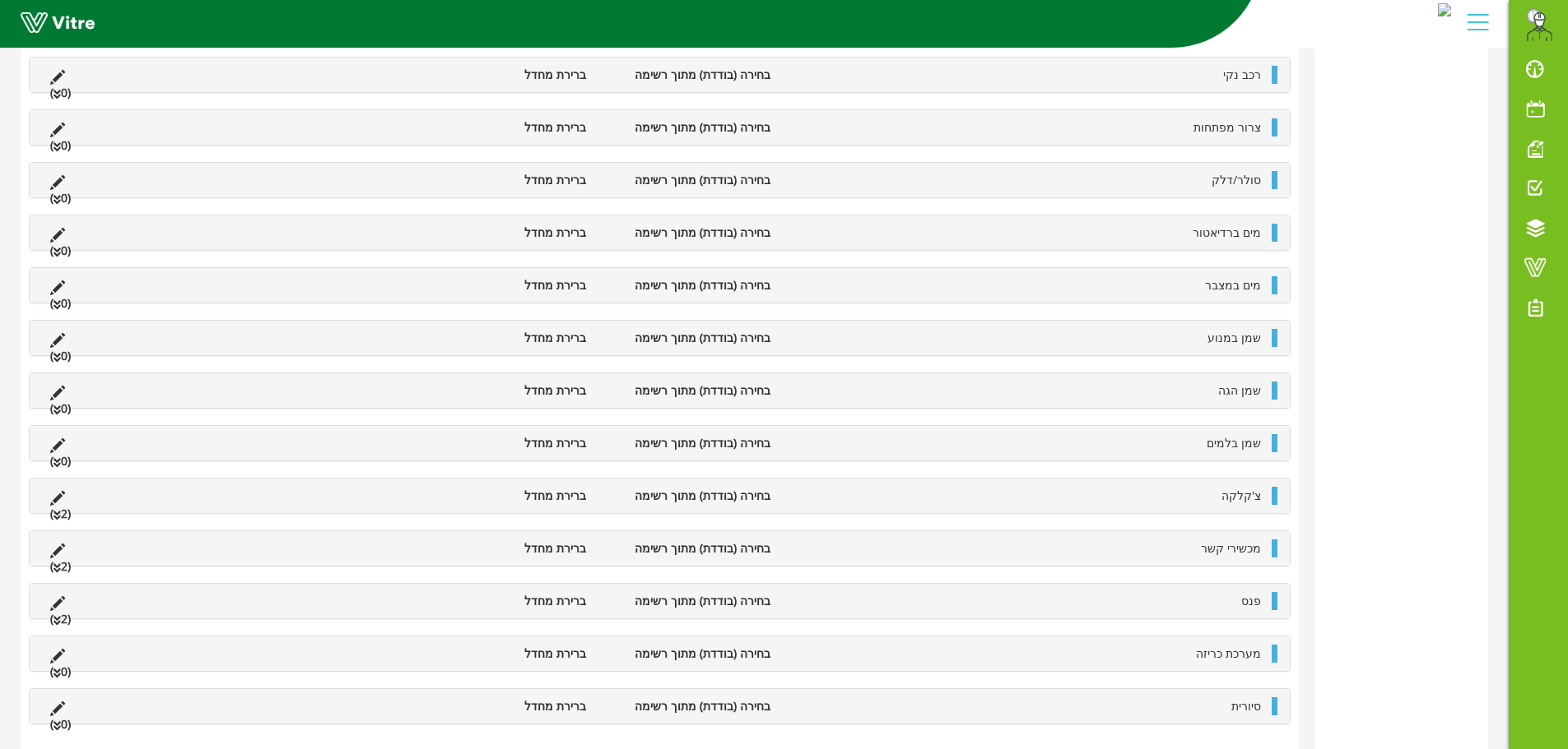
click at [1173, 659] on li "מערכת כריזה" at bounding box center [1023, 653] width 490 height 18
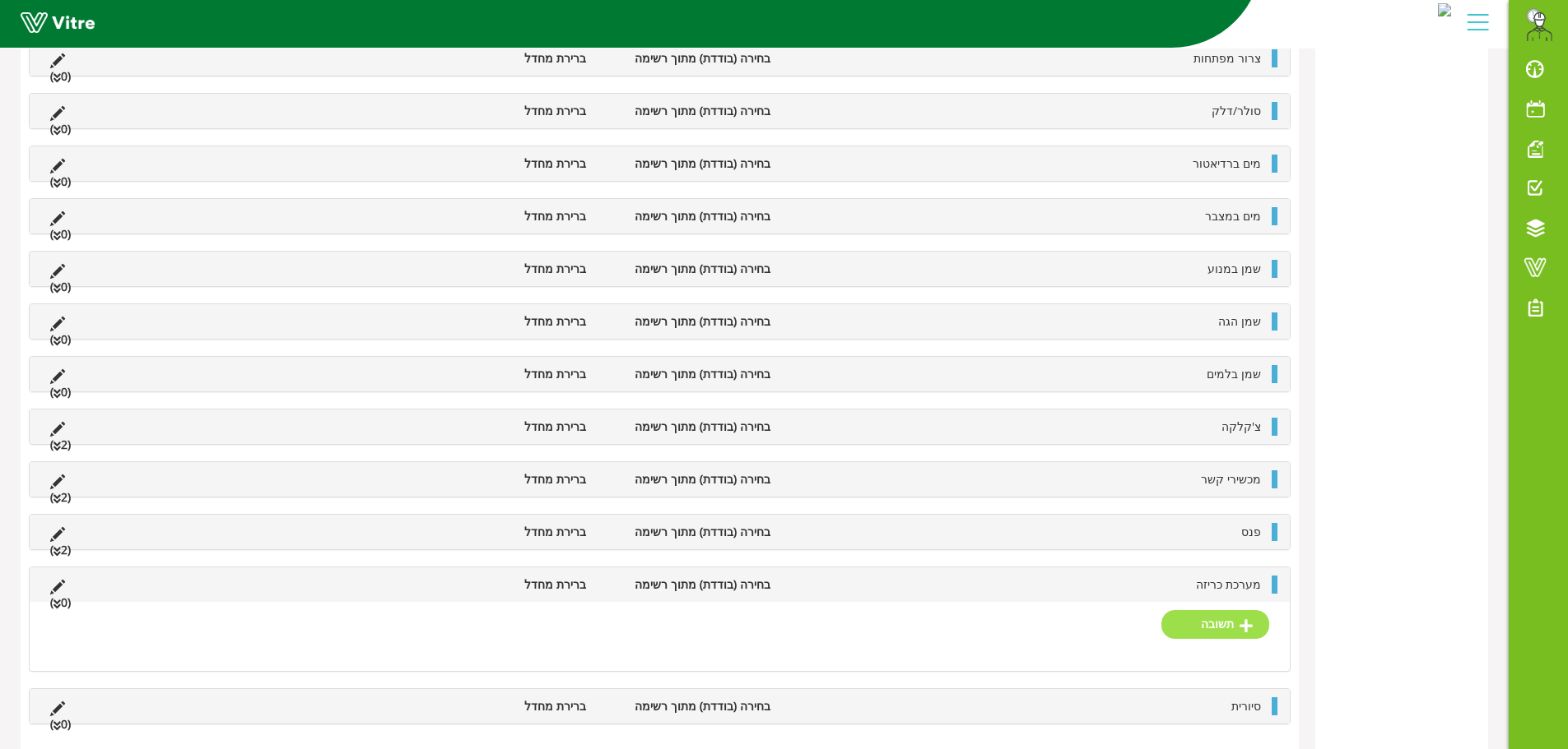
scroll to position [879, 0]
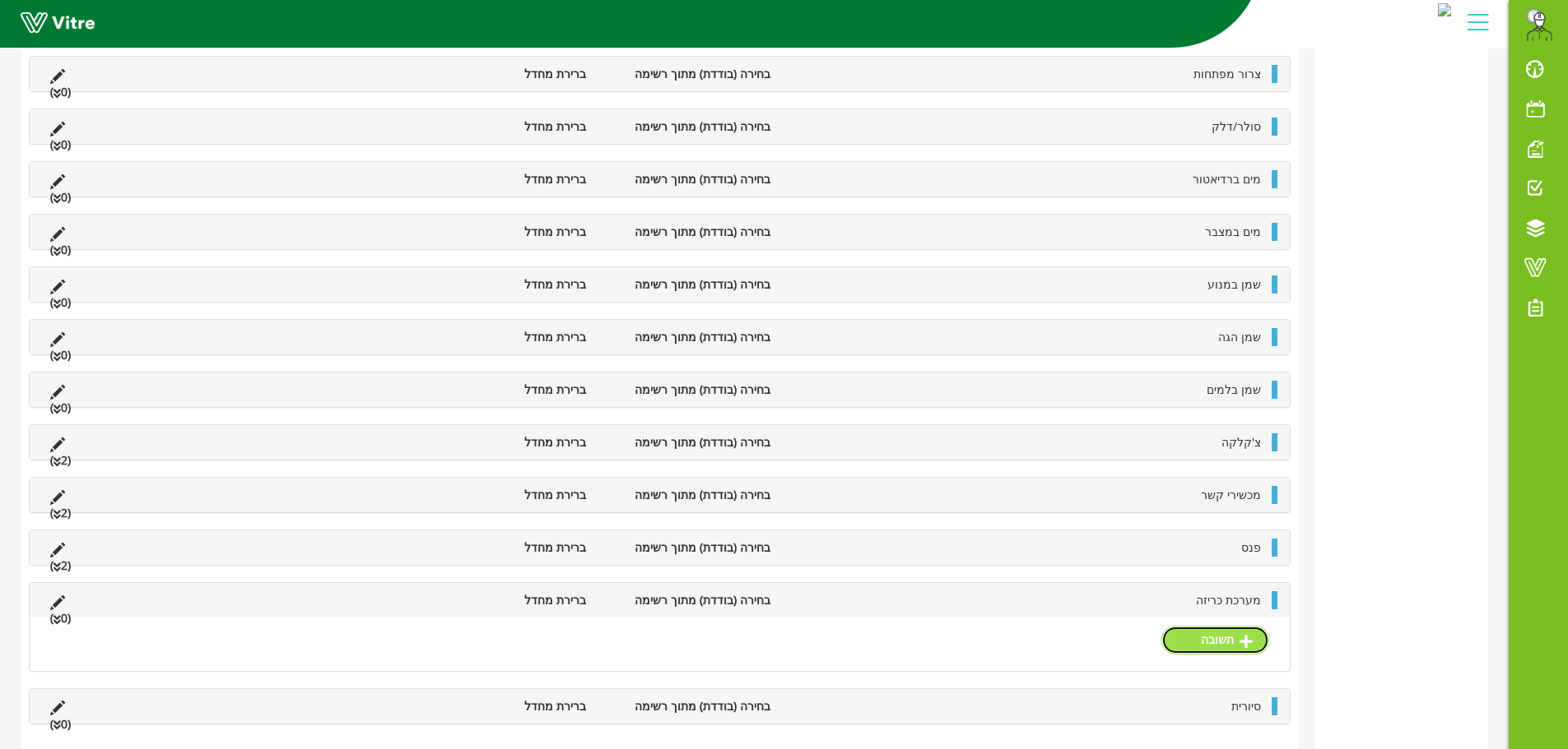
click at [1214, 637] on link "תשובה" at bounding box center [1216, 640] width 108 height 28
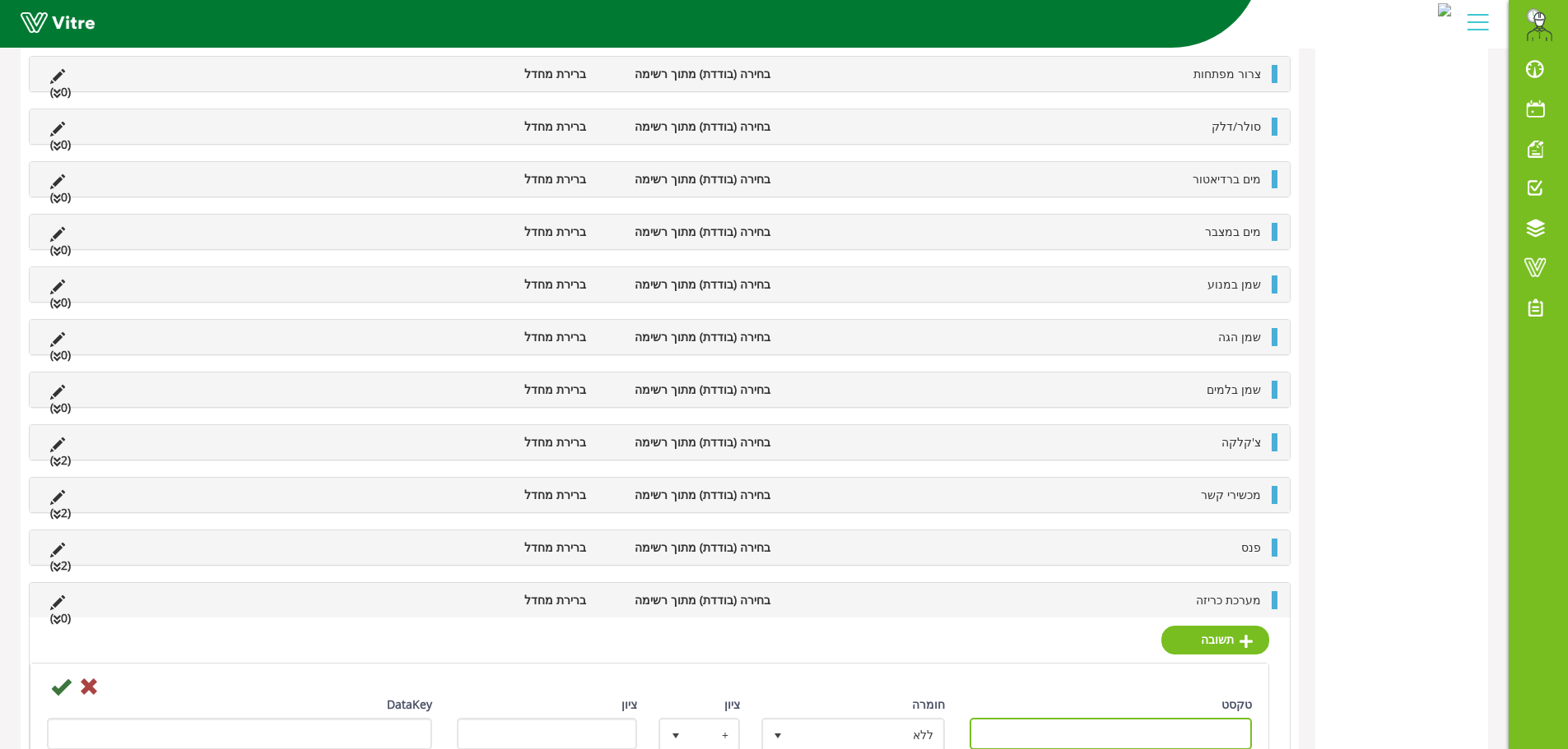
click at [1162, 731] on input "טקסט" at bounding box center [1110, 734] width 283 height 32
type input "תקין"
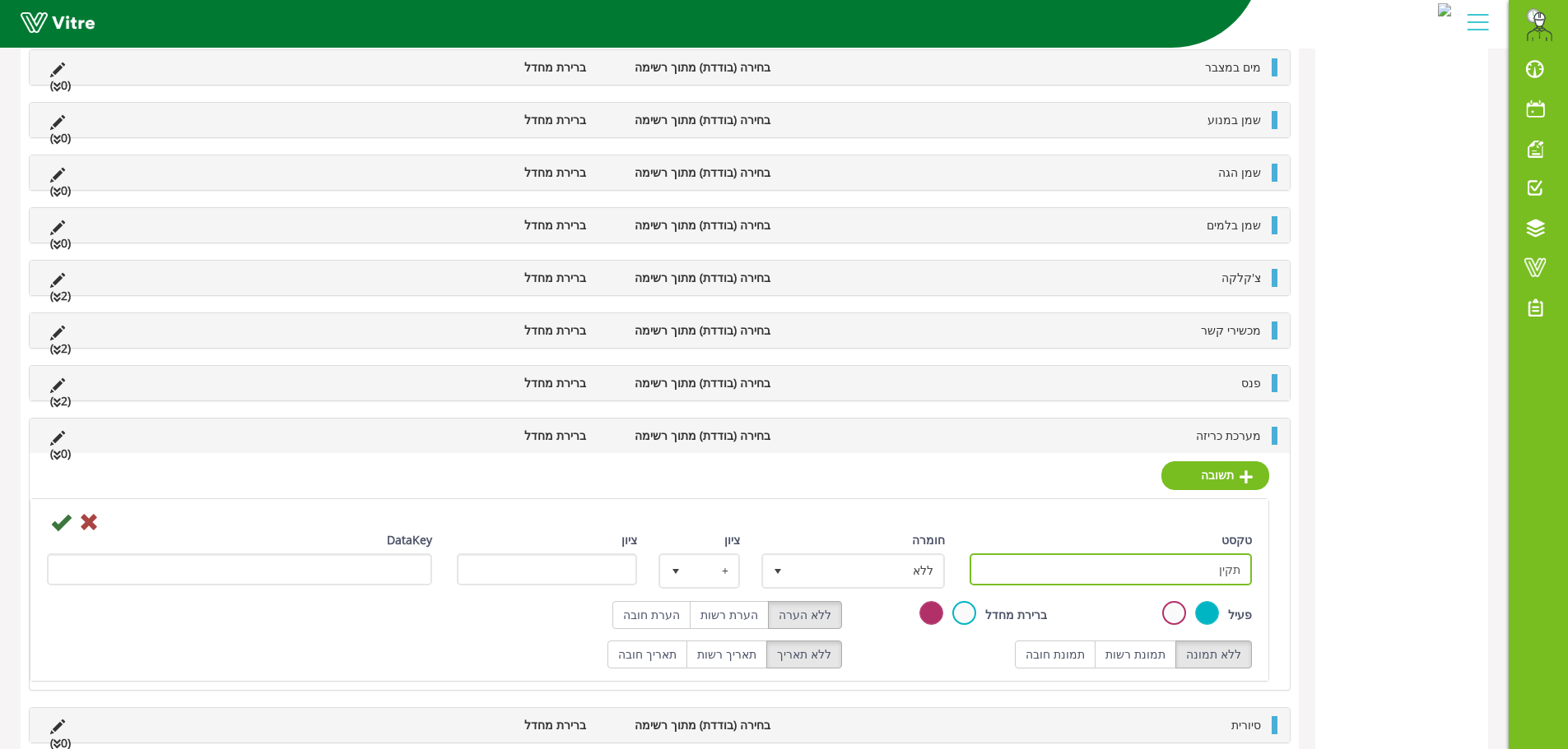
scroll to position [1063, 0]
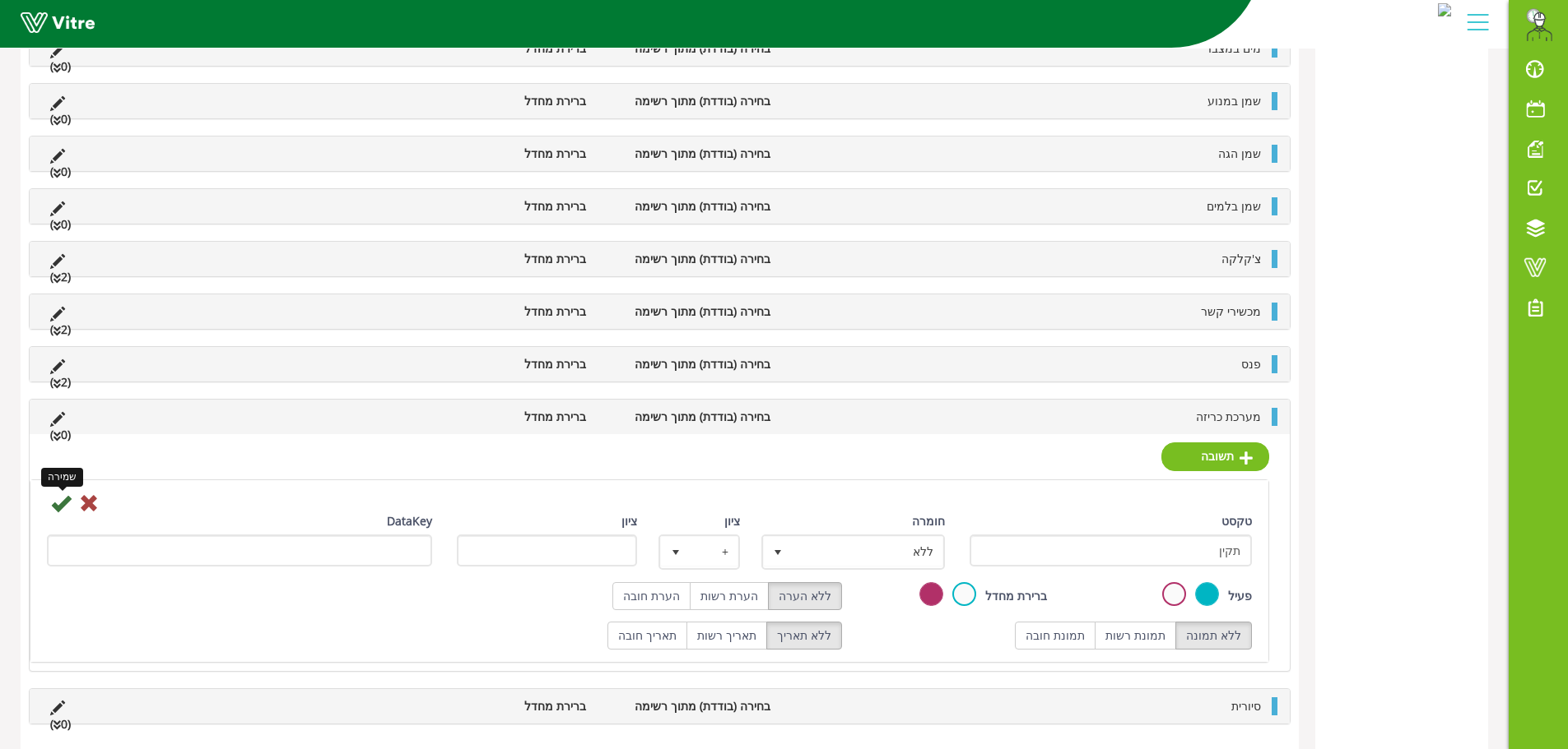
click at [63, 504] on icon at bounding box center [61, 503] width 19 height 19
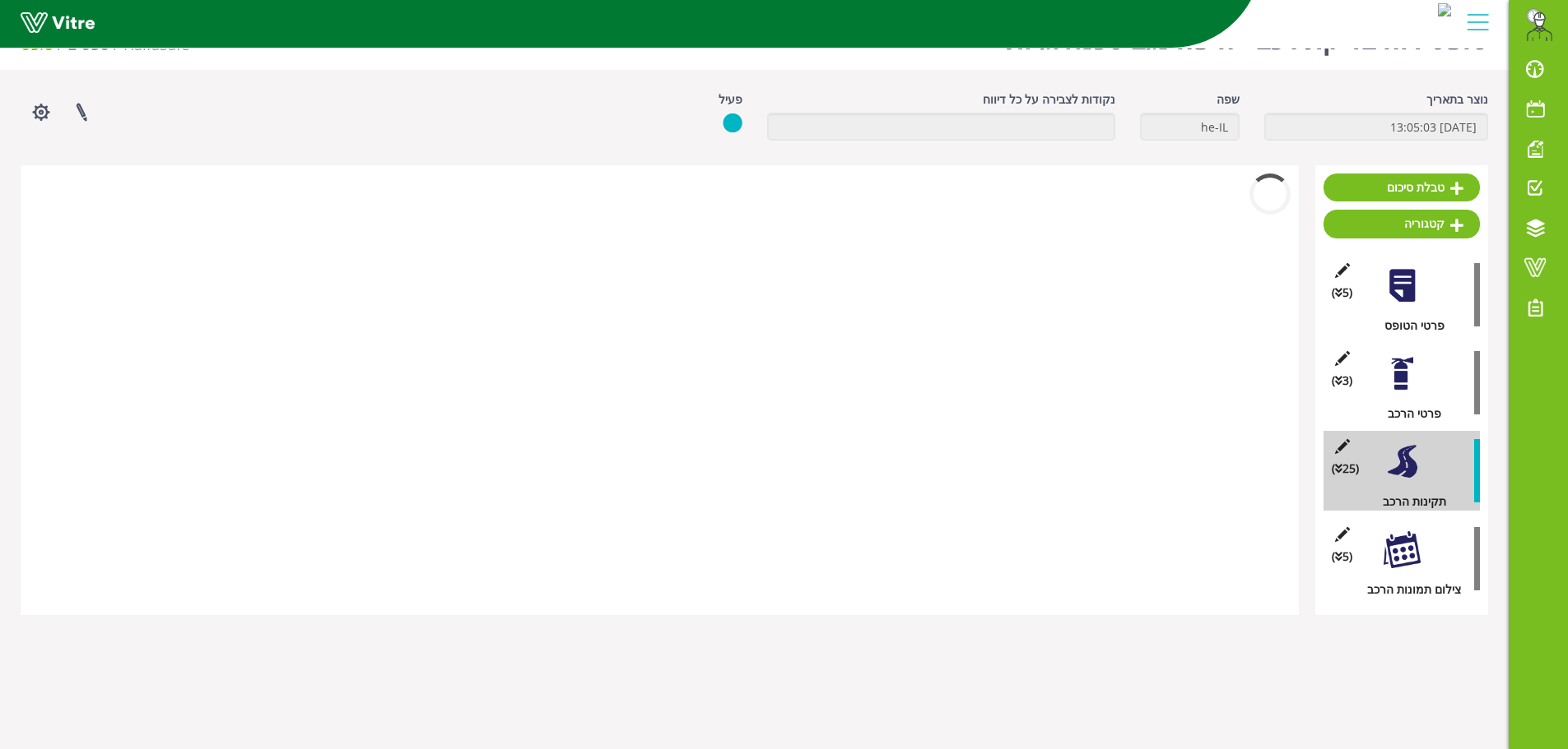
scroll to position [932, 0]
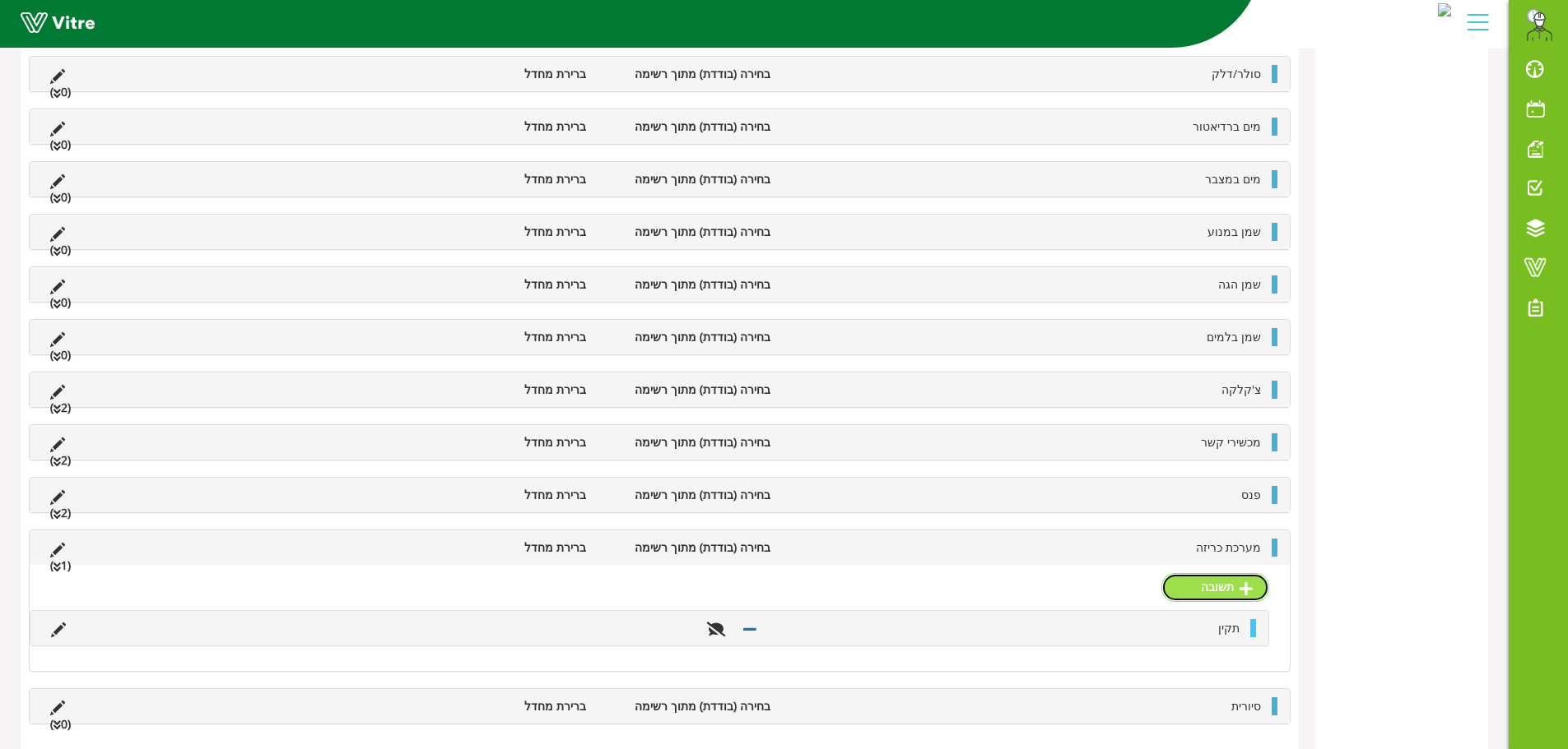
click at [1207, 597] on link "תשובה" at bounding box center [1216, 587] width 108 height 28
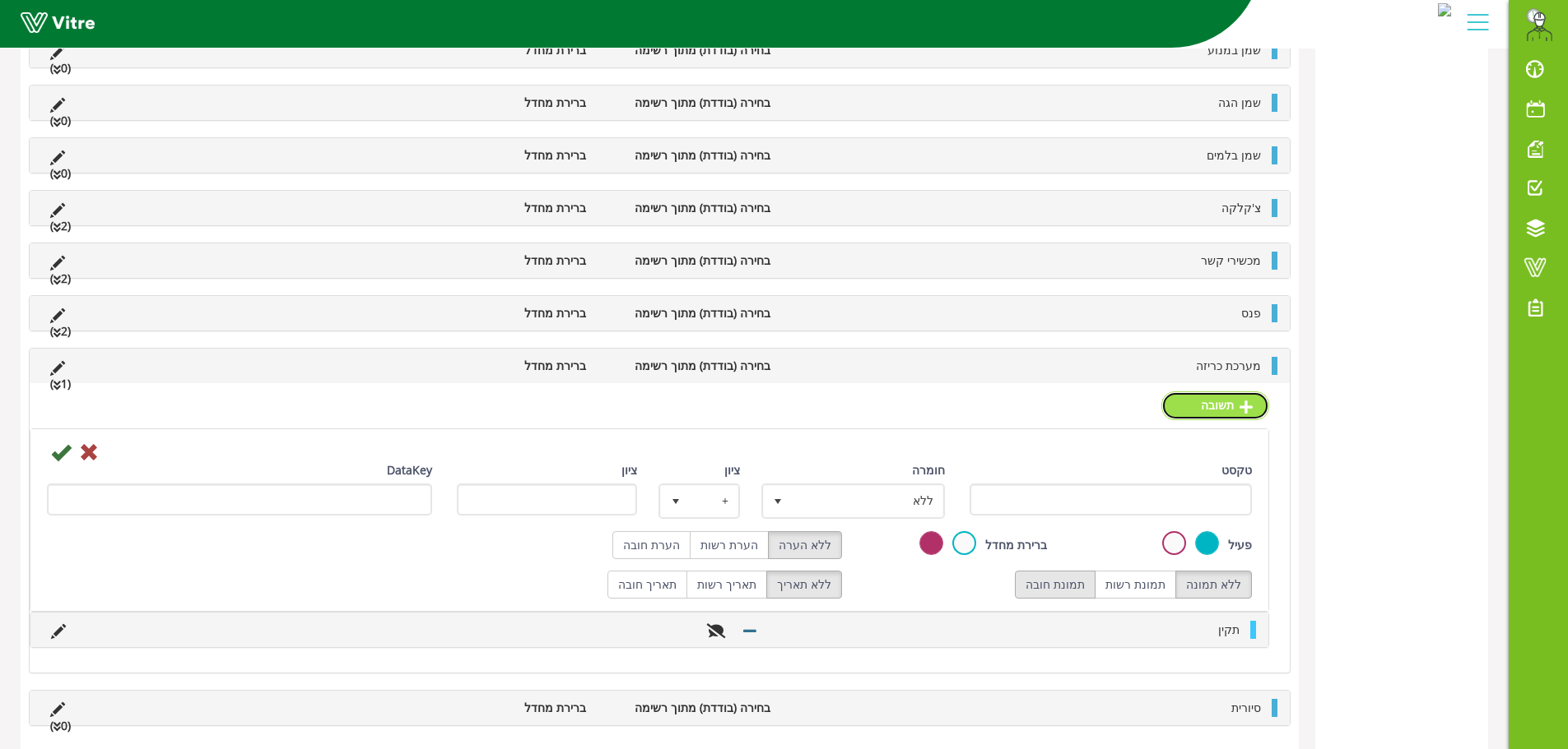
scroll to position [1116, 0]
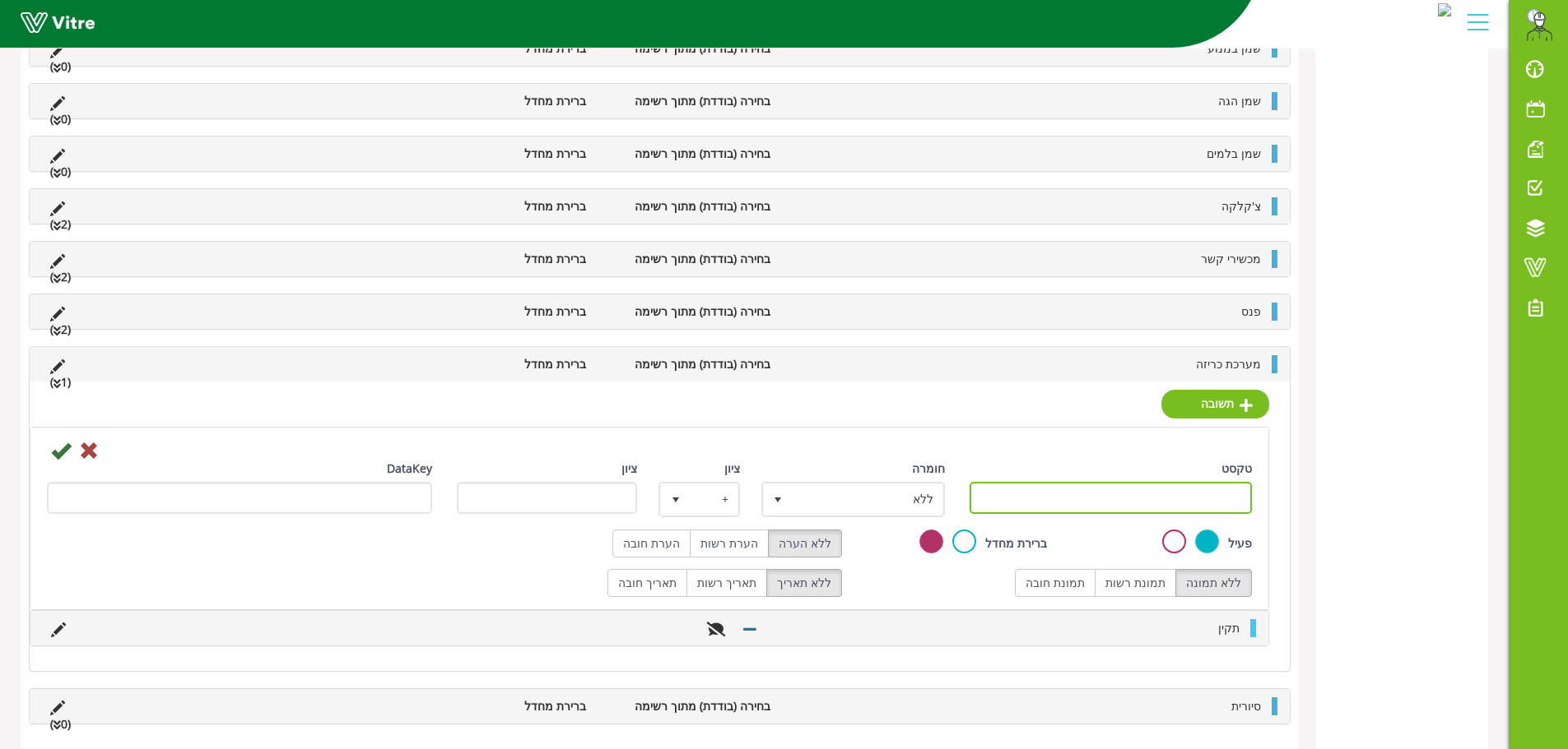
click at [1138, 509] on input "טקסט" at bounding box center [1110, 497] width 283 height 32
type input "לא תקין"
click at [1125, 587] on label "תמונת רשות" at bounding box center [1134, 583] width 81 height 28
radio input "true"
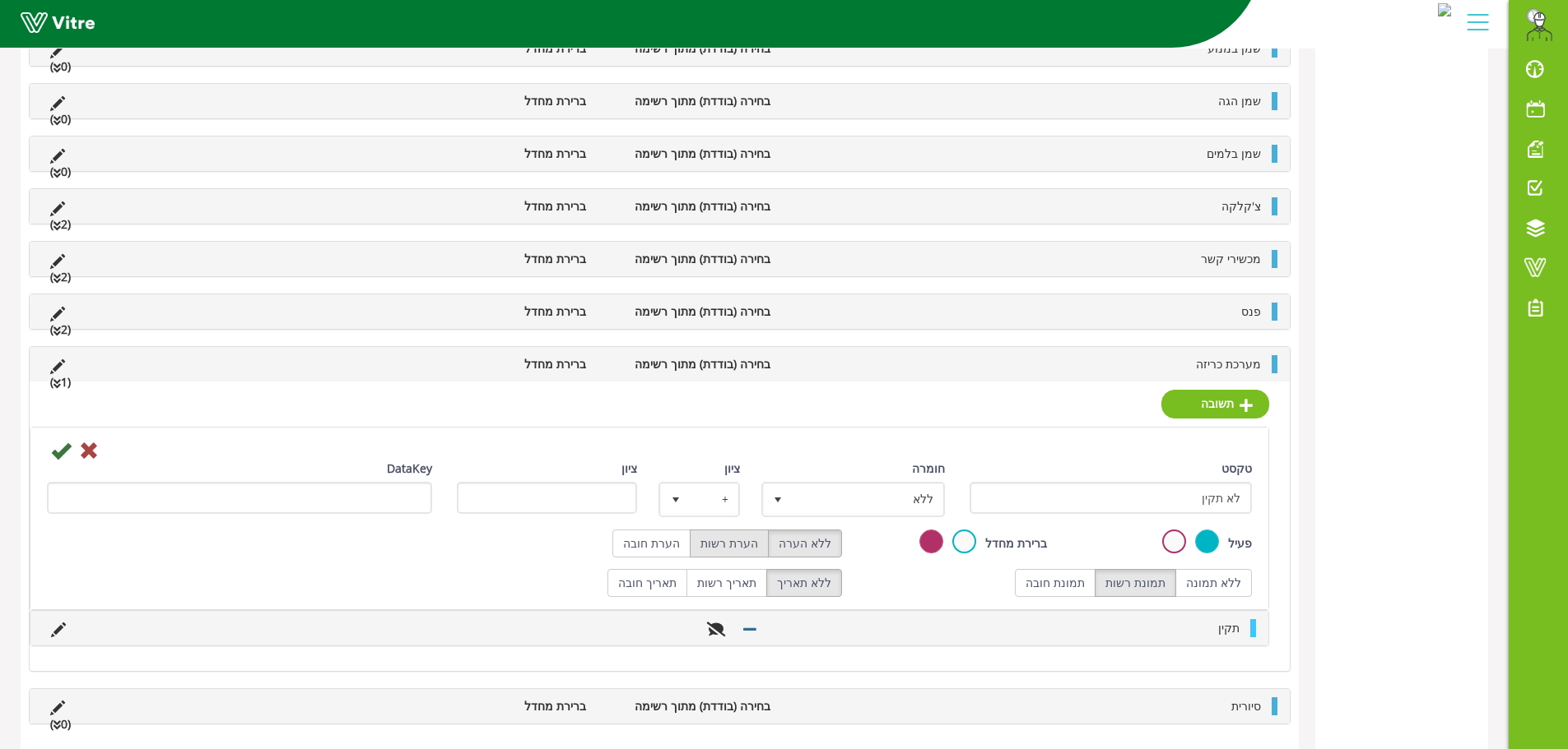
click at [747, 546] on label "הערת רשות" at bounding box center [729, 543] width 79 height 28
radio input "true"
click at [850, 499] on span "ללא" at bounding box center [868, 499] width 151 height 30
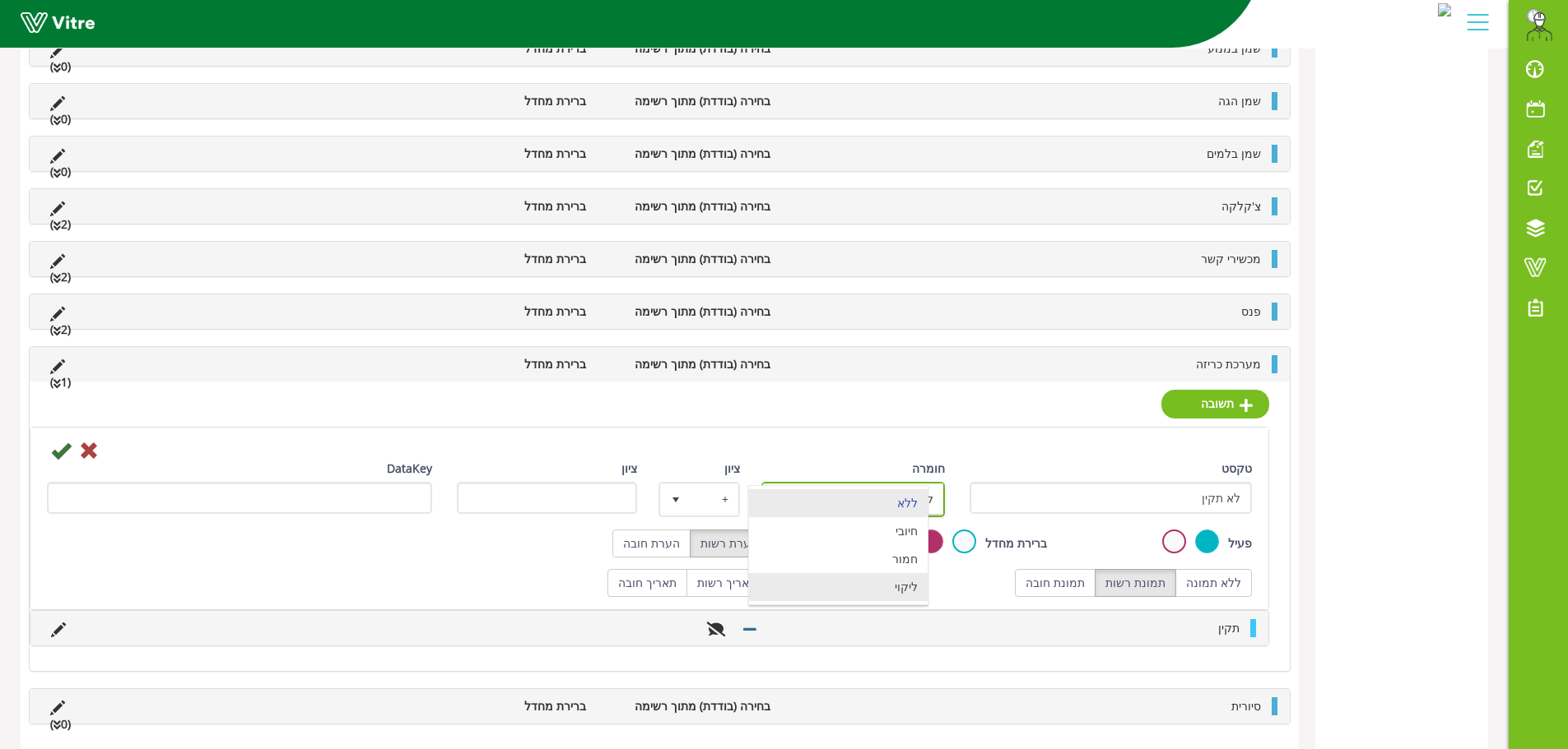
click at [882, 582] on li "ליקוי" at bounding box center [838, 587] width 179 height 28
type input "1"
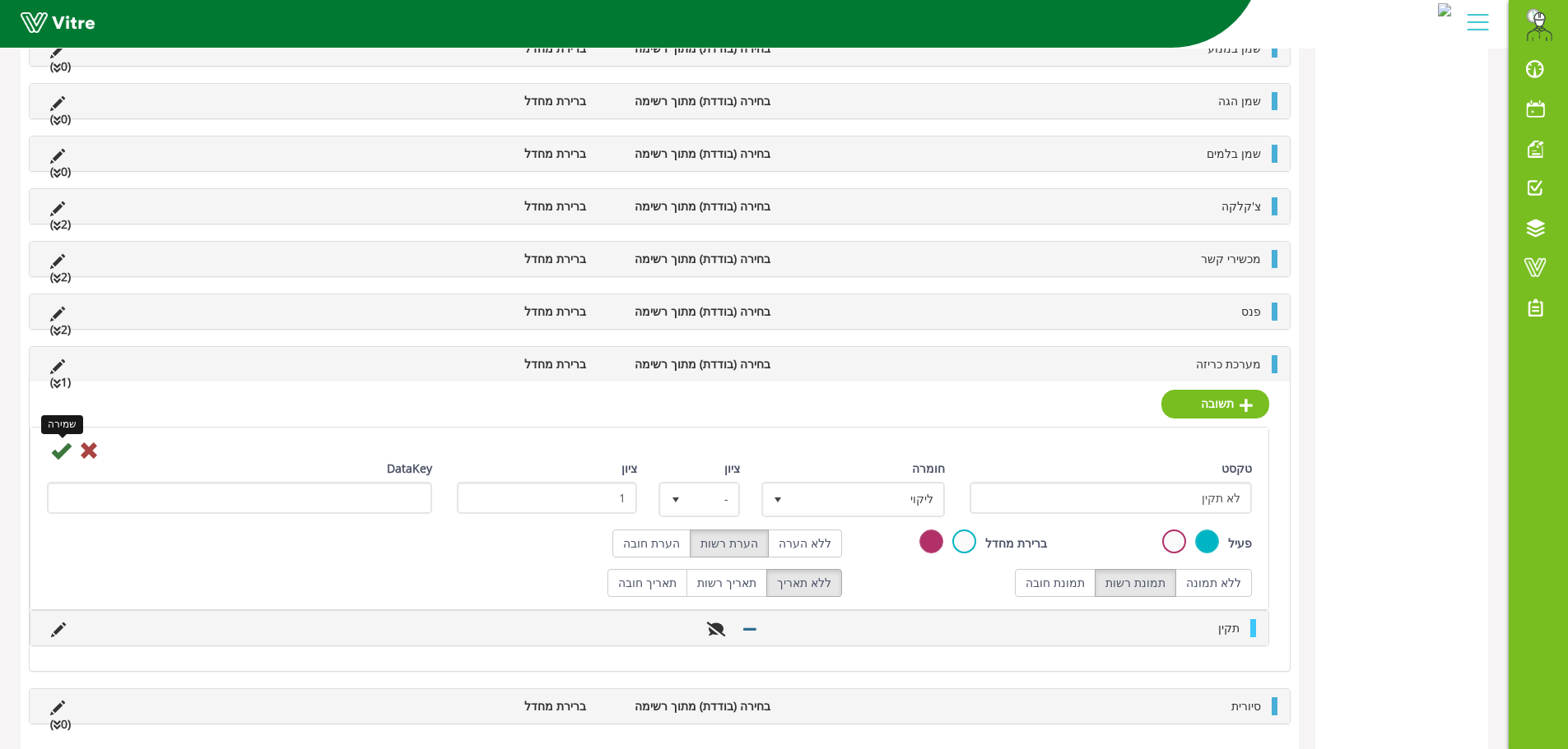
click at [58, 454] on icon at bounding box center [61, 451] width 19 height 19
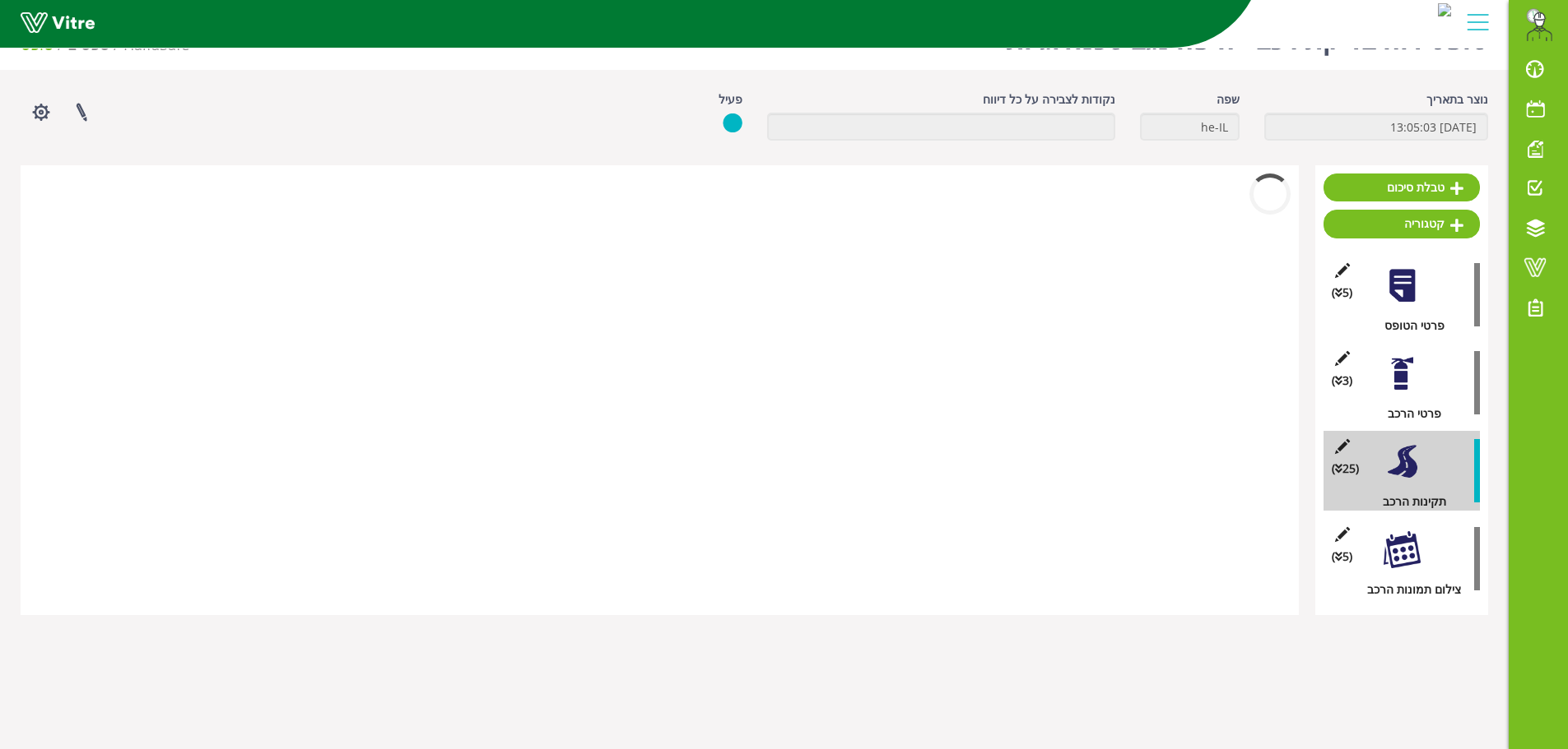
scroll to position [985, 0]
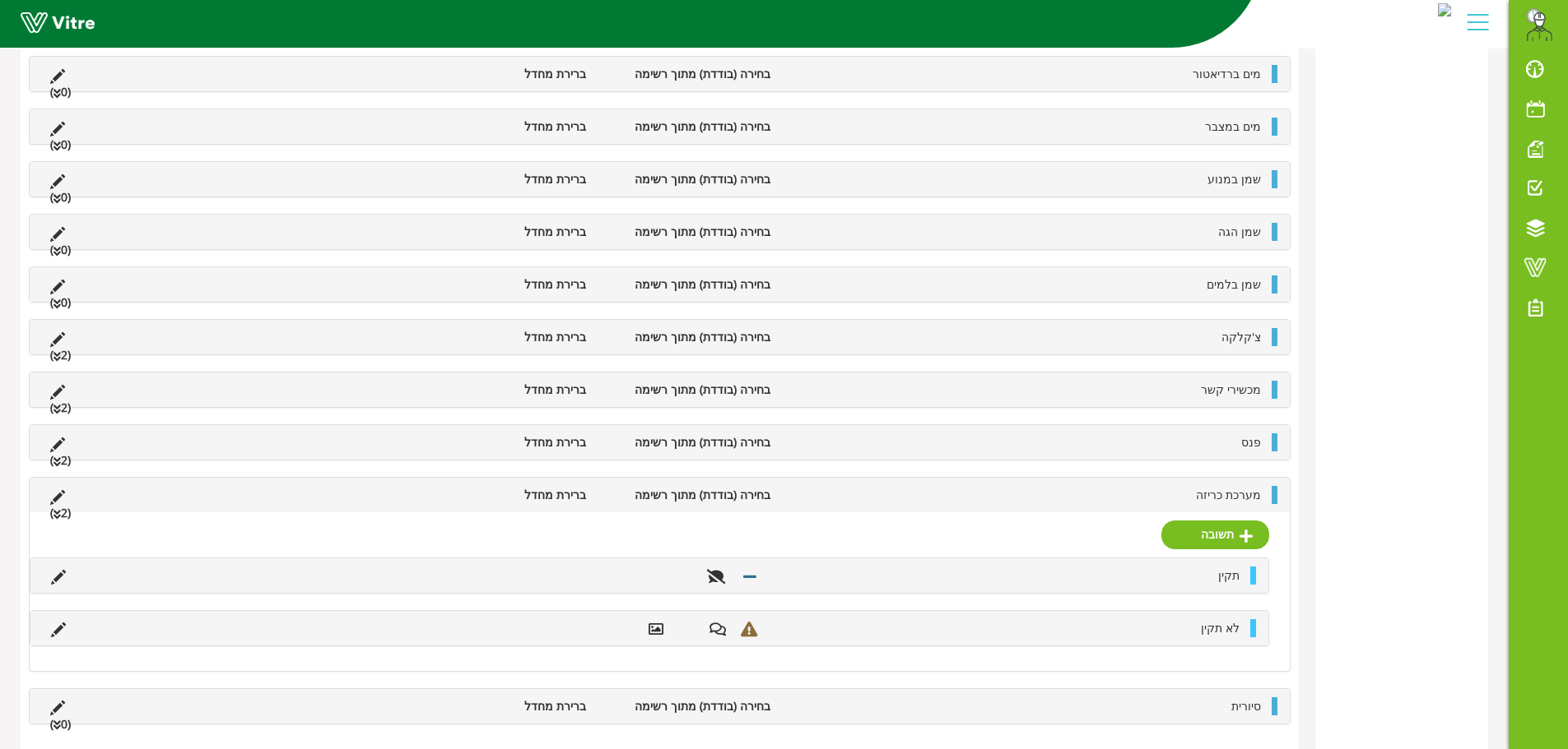
click at [890, 488] on li "מערכת כריזה" at bounding box center [1023, 495] width 490 height 18
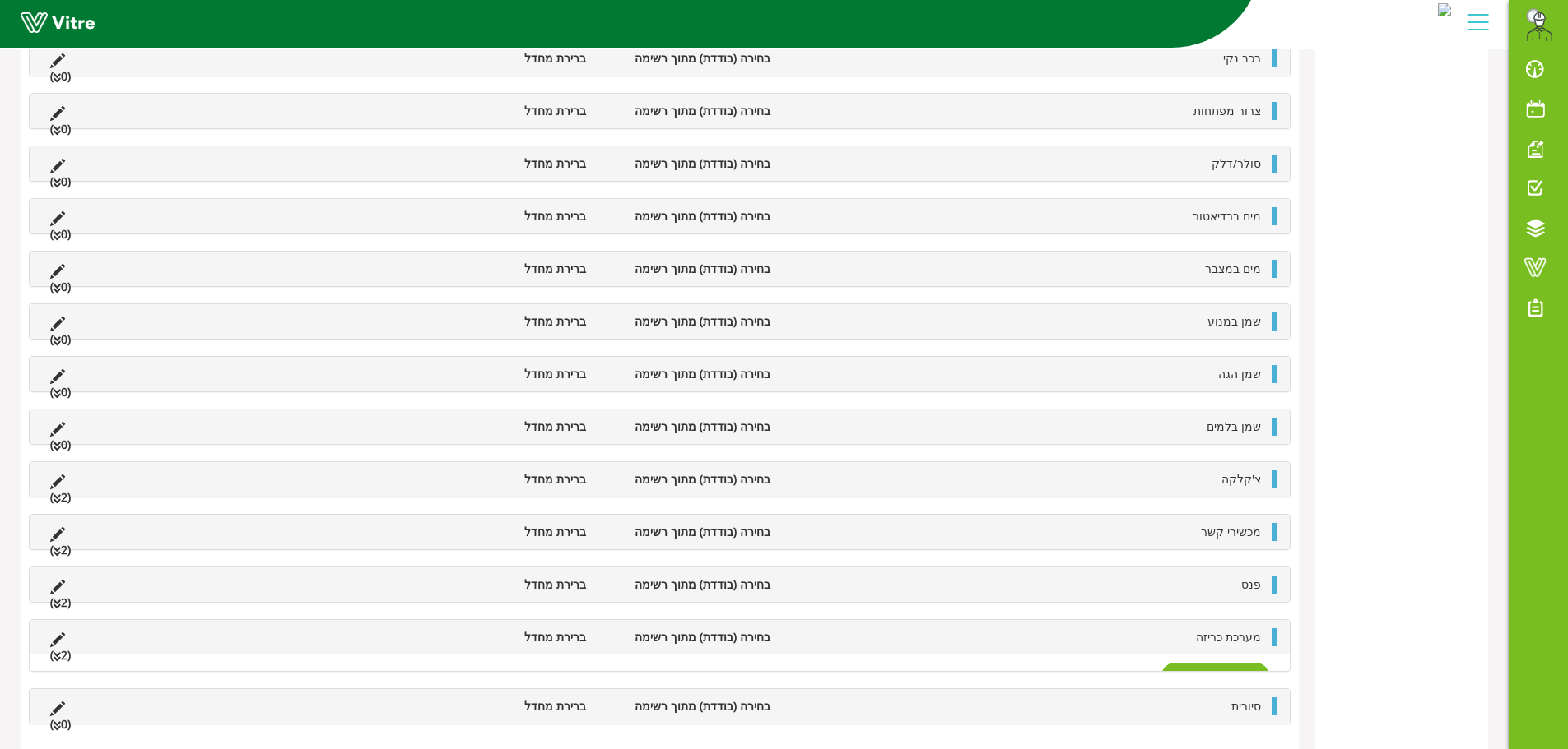
scroll to position [826, 0]
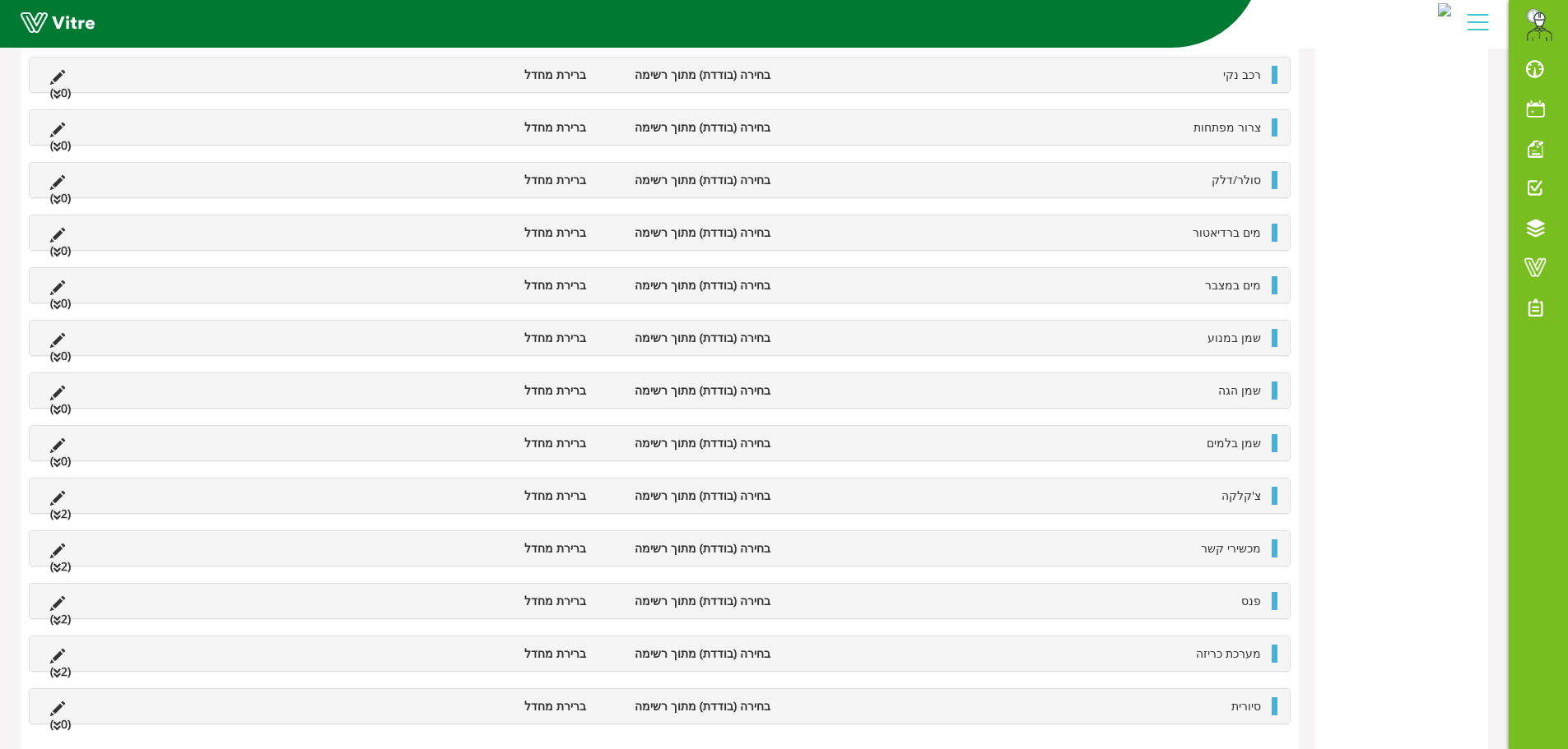
click at [978, 711] on li "סיורית" at bounding box center [1023, 707] width 490 height 18
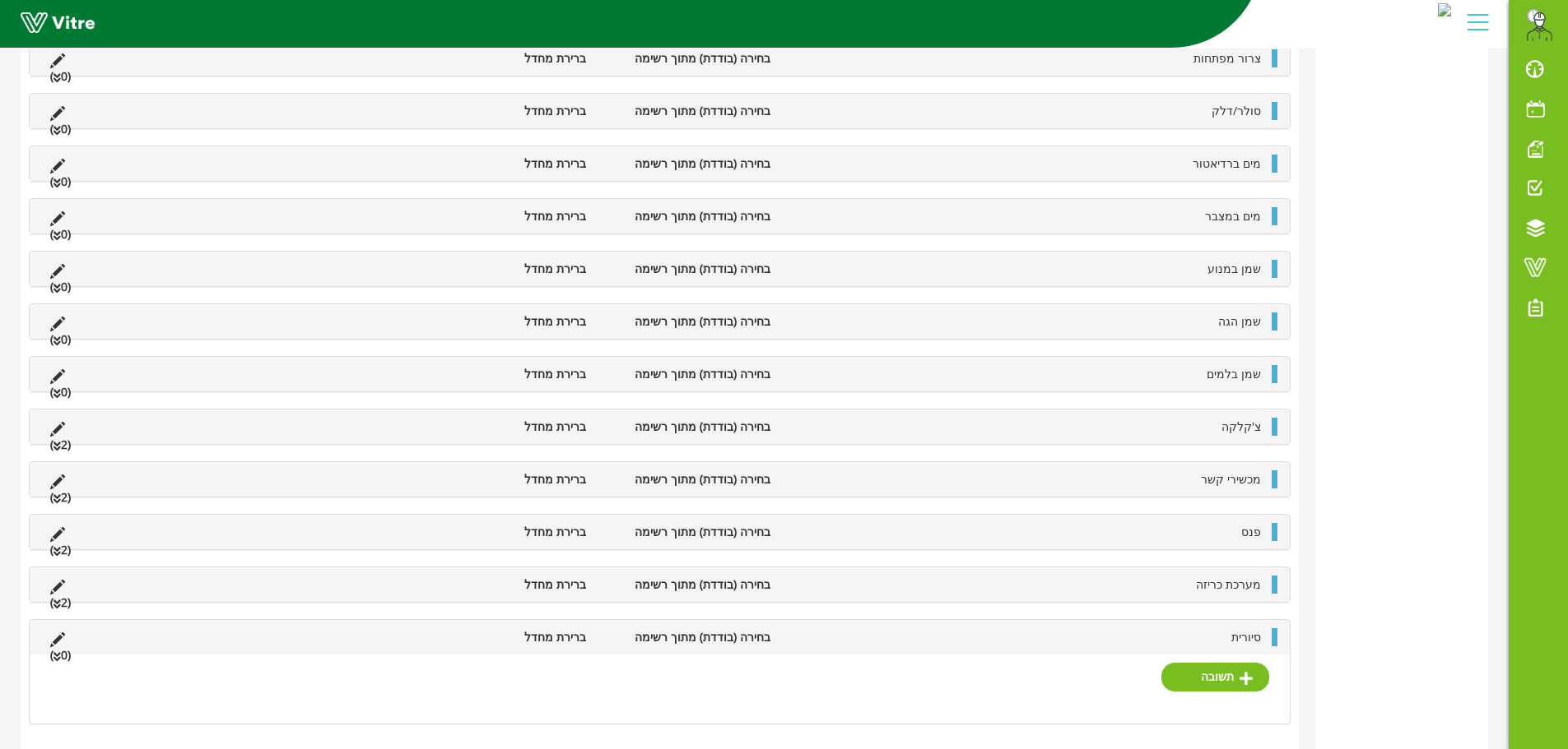
scroll to position [879, 0]
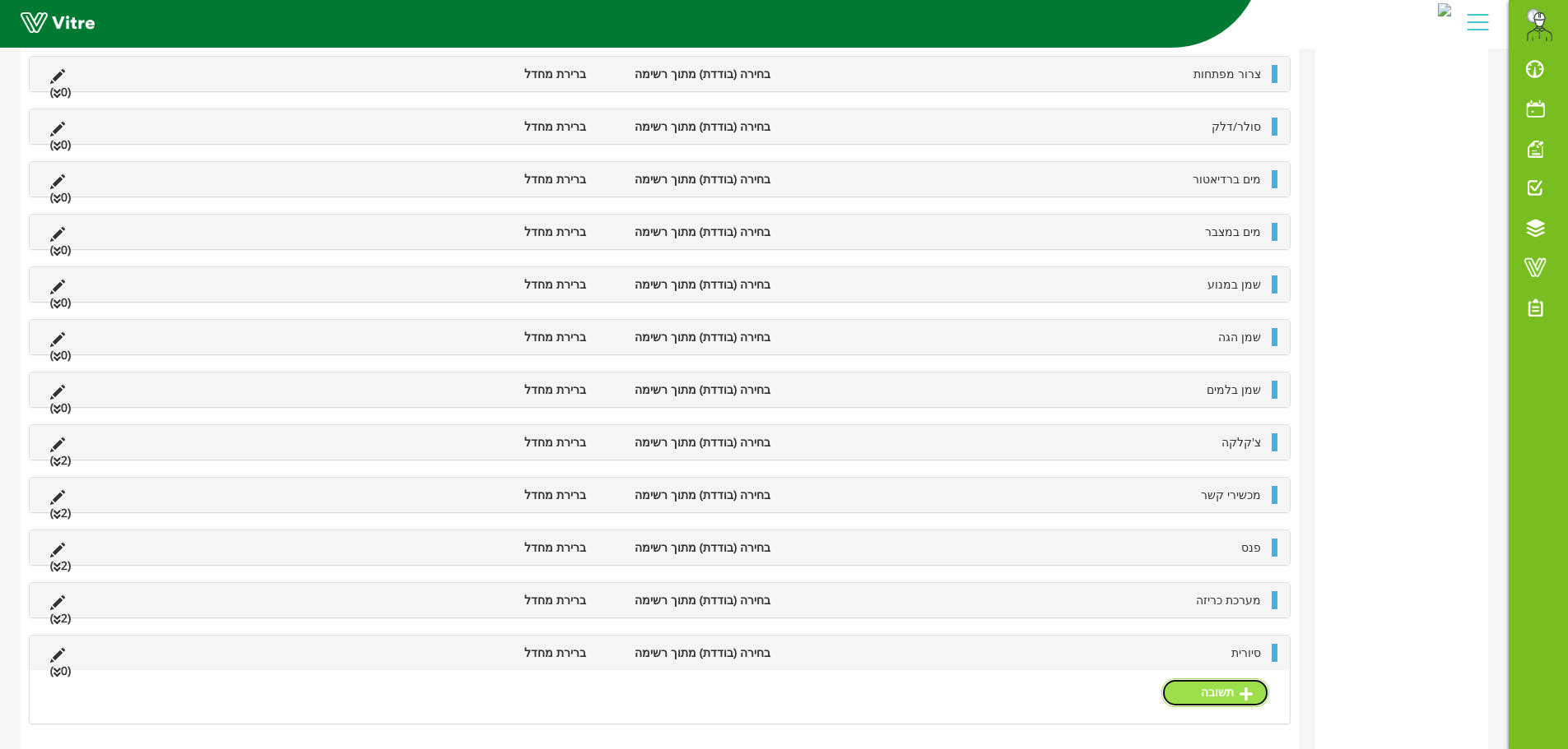
click at [1198, 695] on link "תשובה" at bounding box center [1216, 692] width 108 height 28
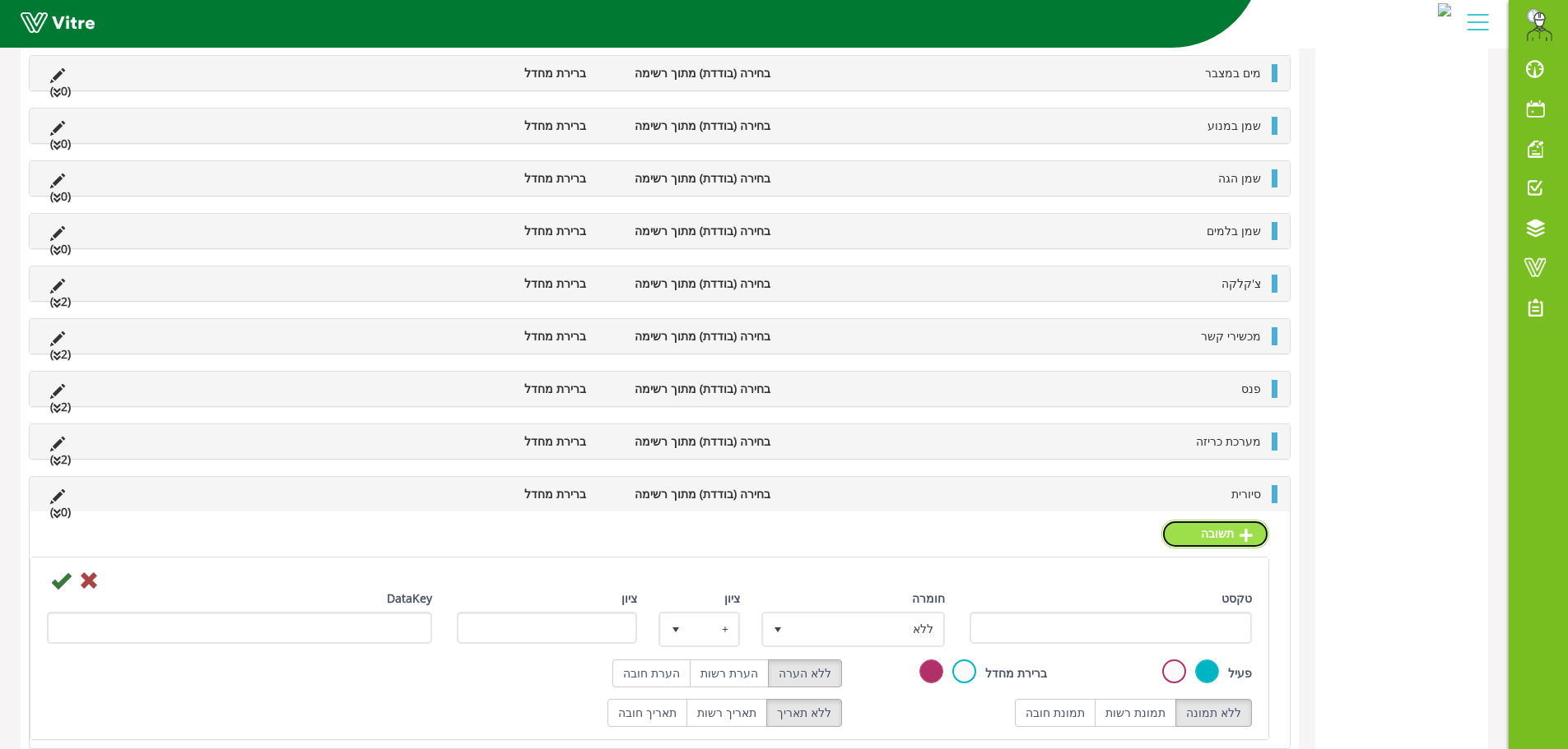
scroll to position [1063, 0]
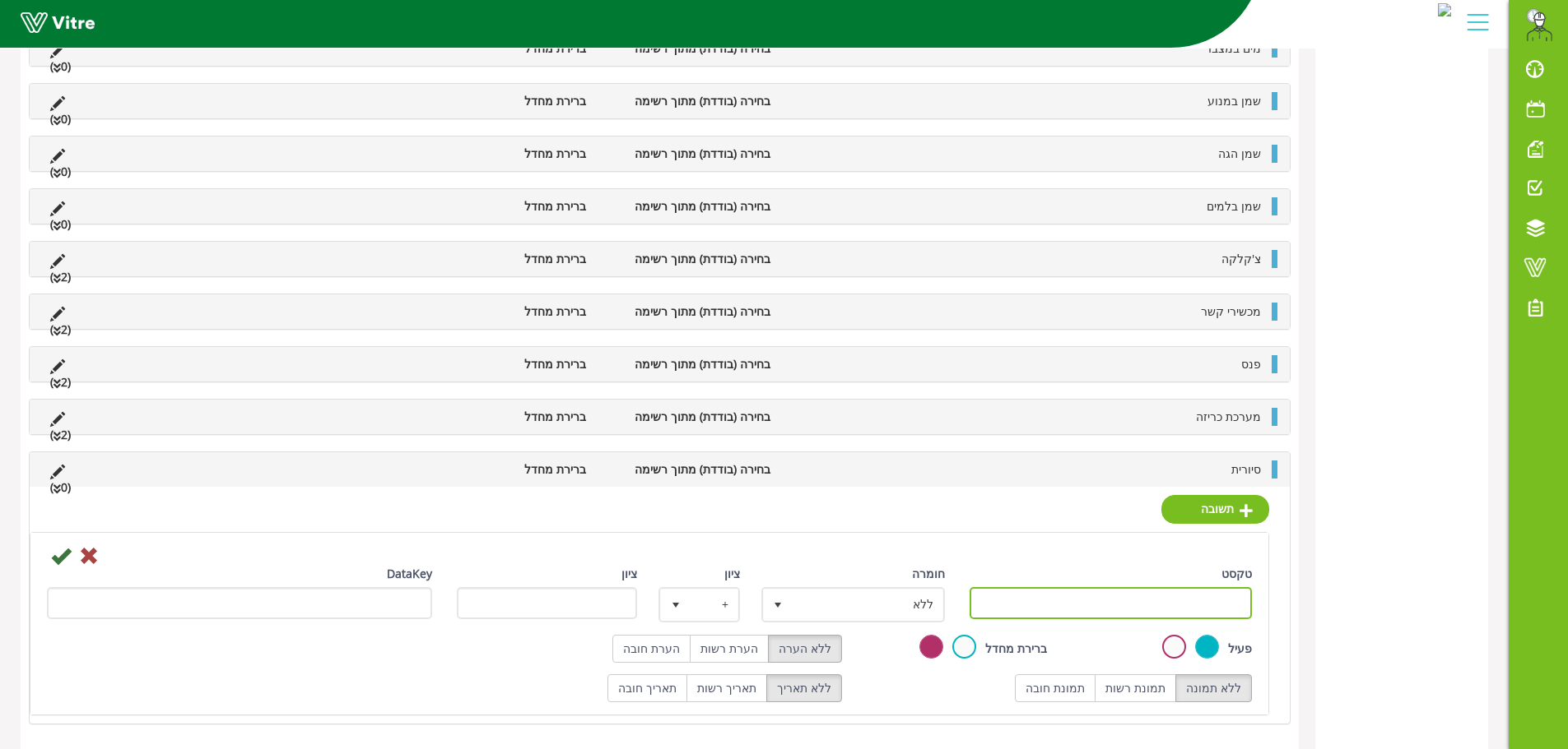
click at [1037, 603] on input "טקסט" at bounding box center [1110, 602] width 283 height 32
type input "תקין"
drag, startPoint x: 746, startPoint y: 637, endPoint x: 755, endPoint y: 642, distance: 10.3
click at [747, 637] on label "הערת רשות" at bounding box center [729, 649] width 79 height 28
radio input "true"
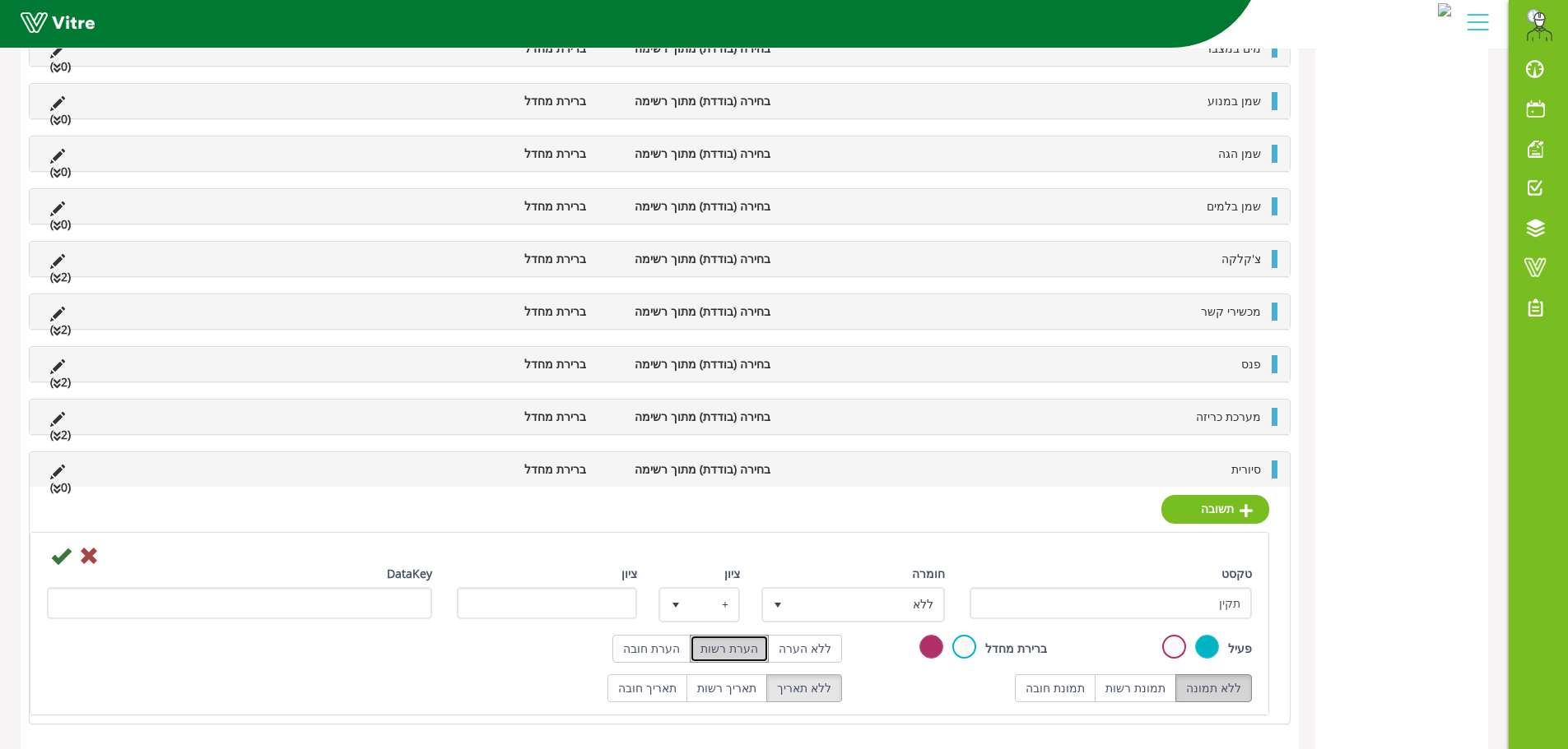
click at [1223, 688] on label "ללא תמונה" at bounding box center [1213, 688] width 76 height 28
click at [1128, 693] on label "תמונת רשות" at bounding box center [1134, 688] width 81 height 28
radio input "true"
drag, startPoint x: 1215, startPoint y: 691, endPoint x: 1137, endPoint y: 683, distance: 78.4
click at [1214, 691] on label "ללא תמונה" at bounding box center [1213, 688] width 76 height 28
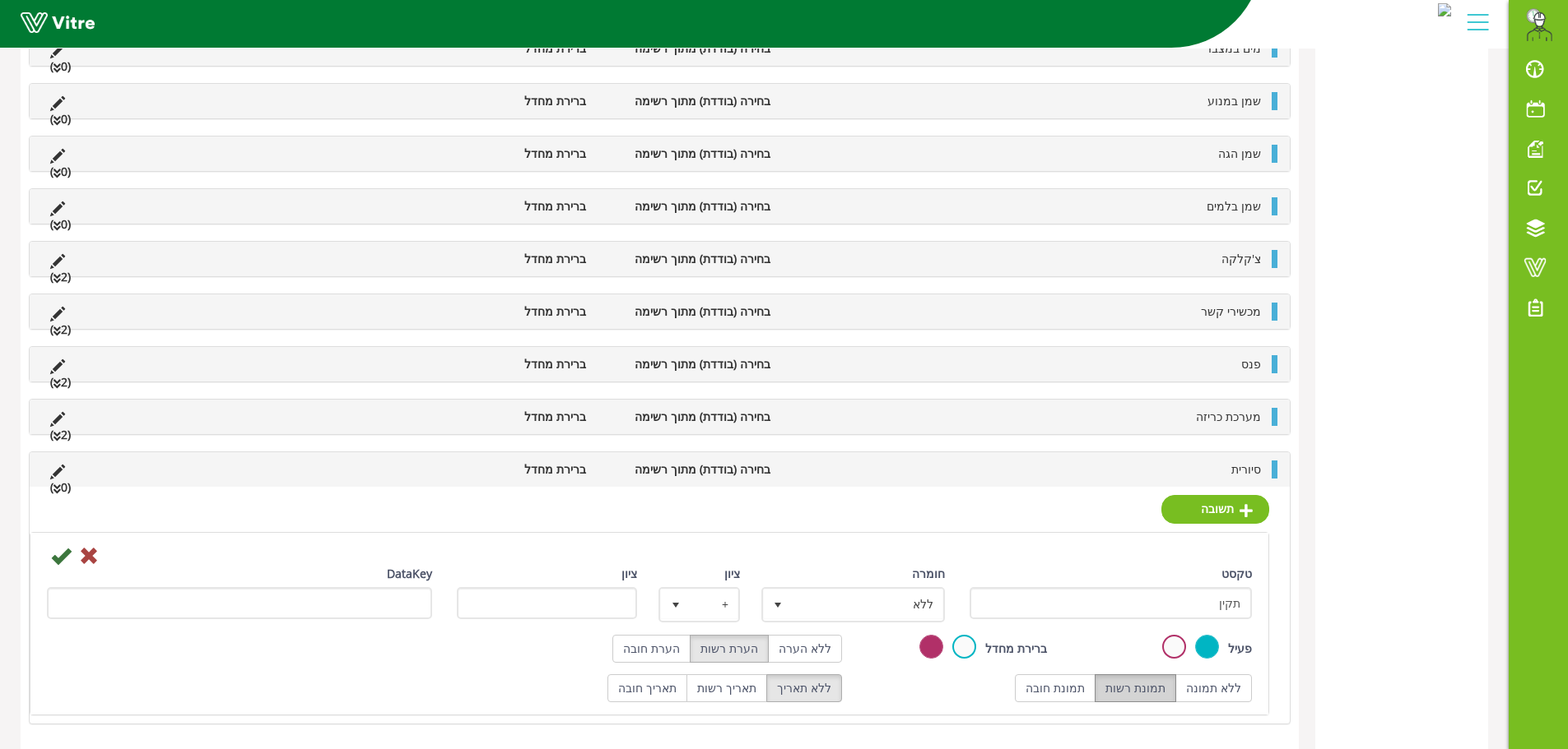
radio input "true"
click at [800, 648] on label "ללא הערה" at bounding box center [804, 649] width 74 height 28
radio input "true"
click at [60, 560] on icon at bounding box center [61, 556] width 19 height 19
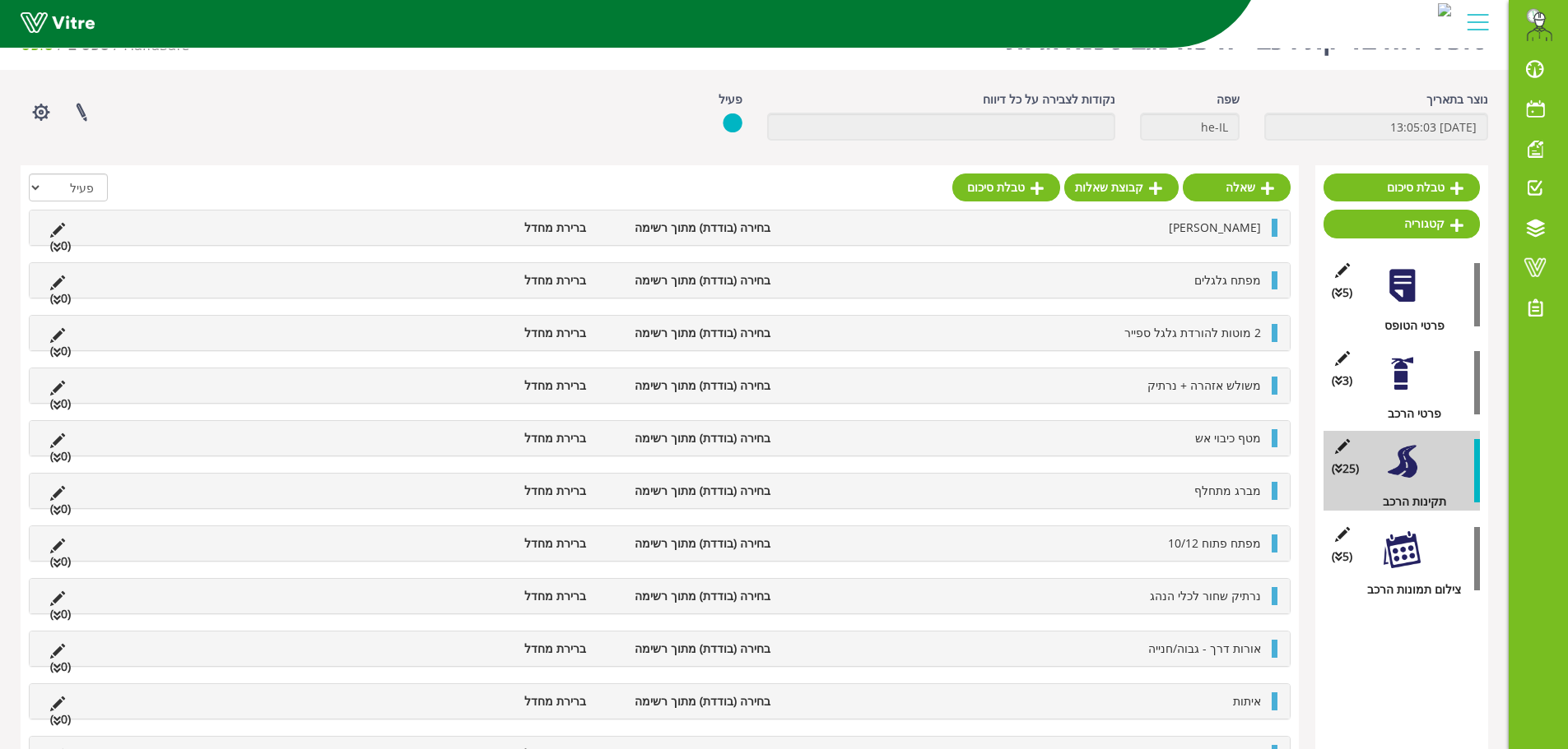
scroll to position [932, 0]
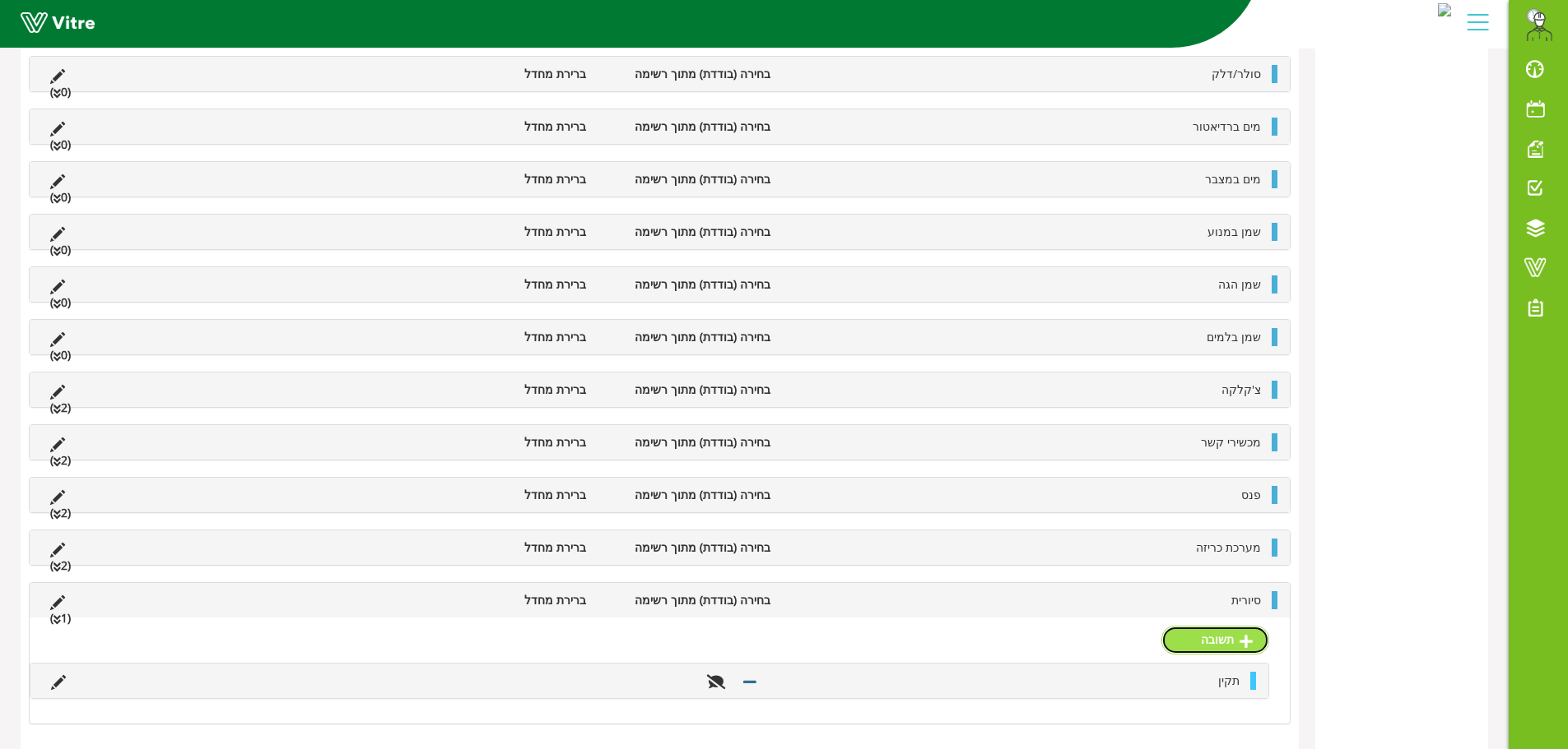
click at [1231, 640] on link "תשובה" at bounding box center [1216, 640] width 108 height 28
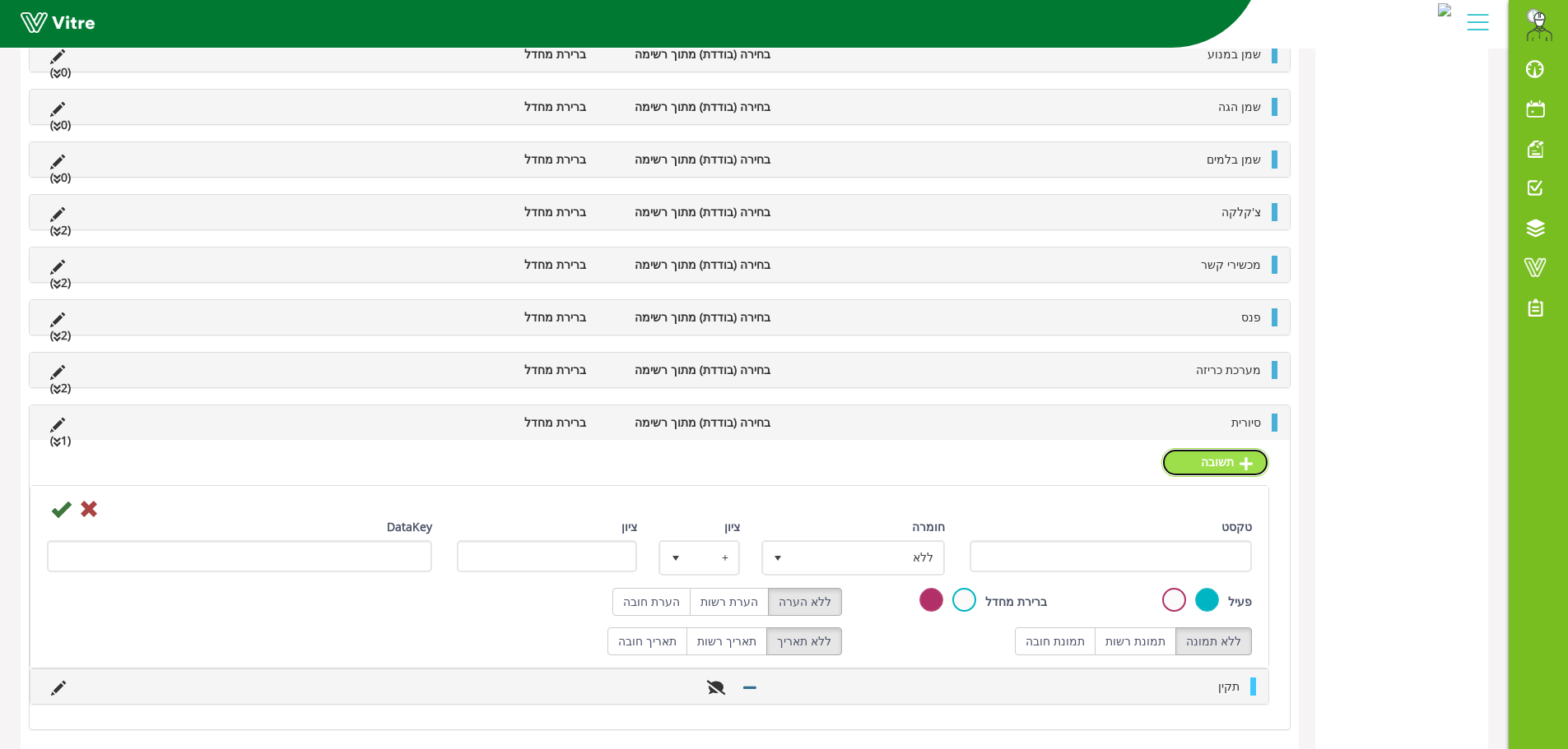
scroll to position [1116, 0]
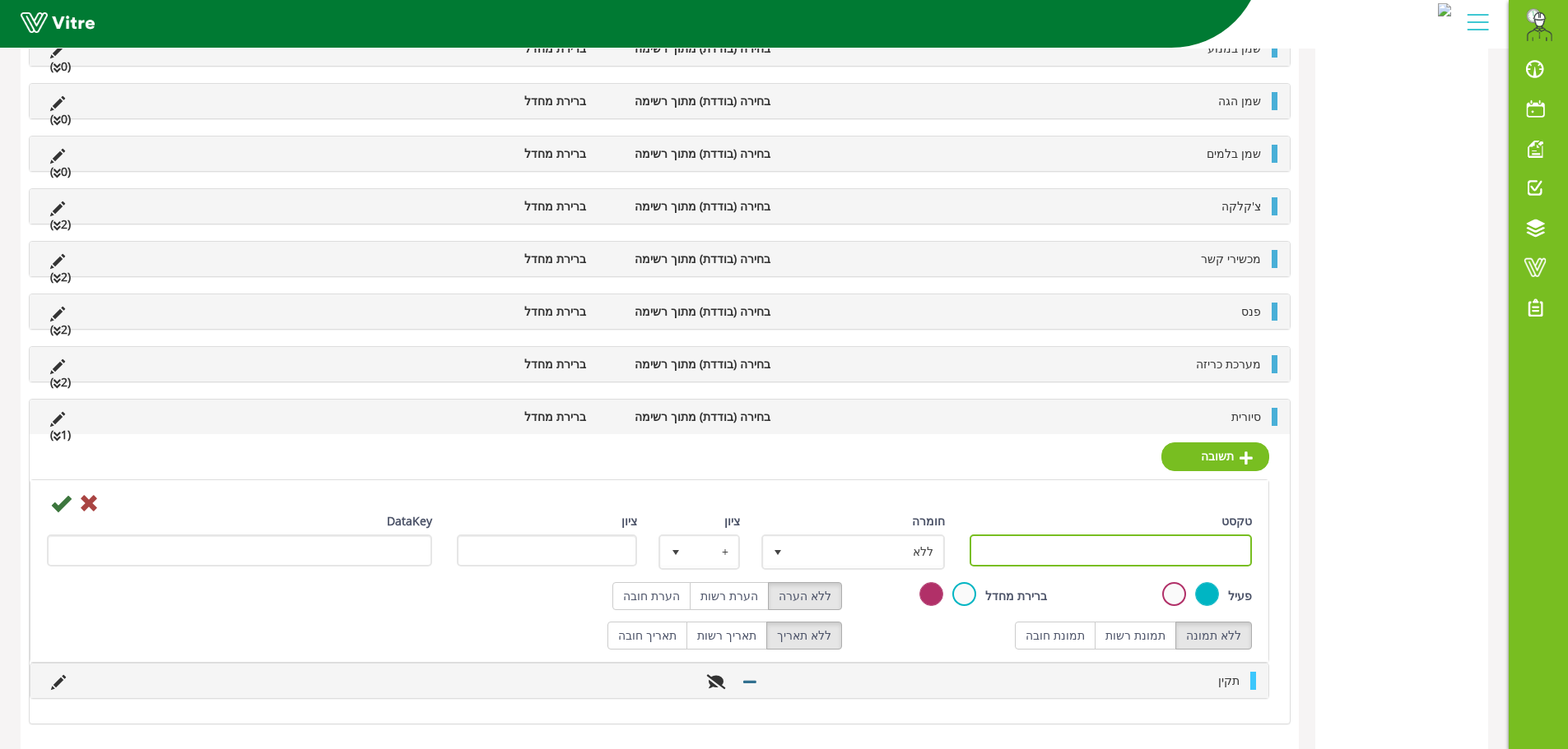
click at [1090, 559] on input "טקסט" at bounding box center [1110, 550] width 283 height 32
type input "לא תקין"
click at [1147, 632] on label "תמונת רשות" at bounding box center [1134, 635] width 81 height 28
radio input "true"
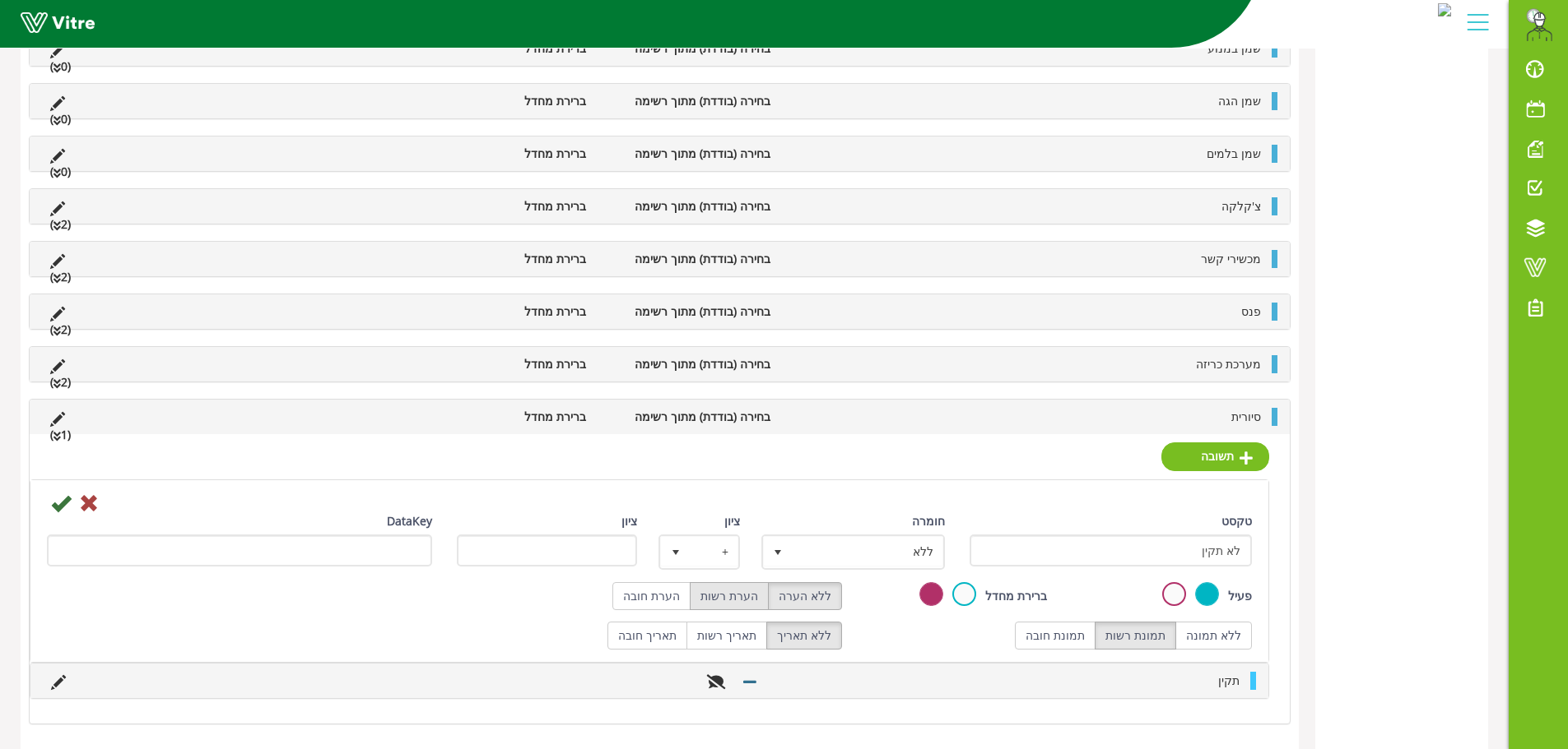
click at [744, 587] on label "הערת רשות" at bounding box center [729, 596] width 79 height 28
radio input "true"
click at [64, 510] on icon at bounding box center [61, 503] width 19 height 19
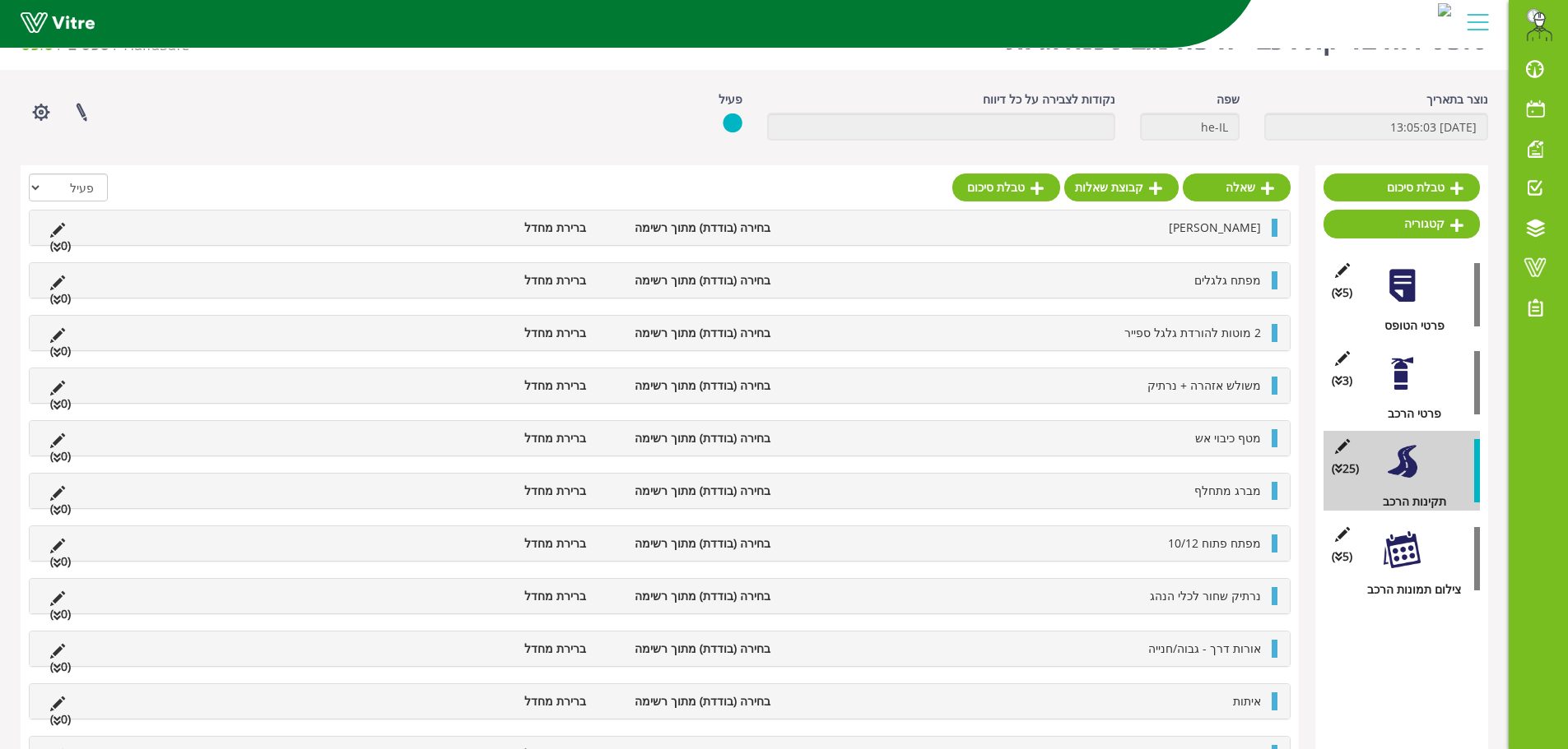
scroll to position [985, 0]
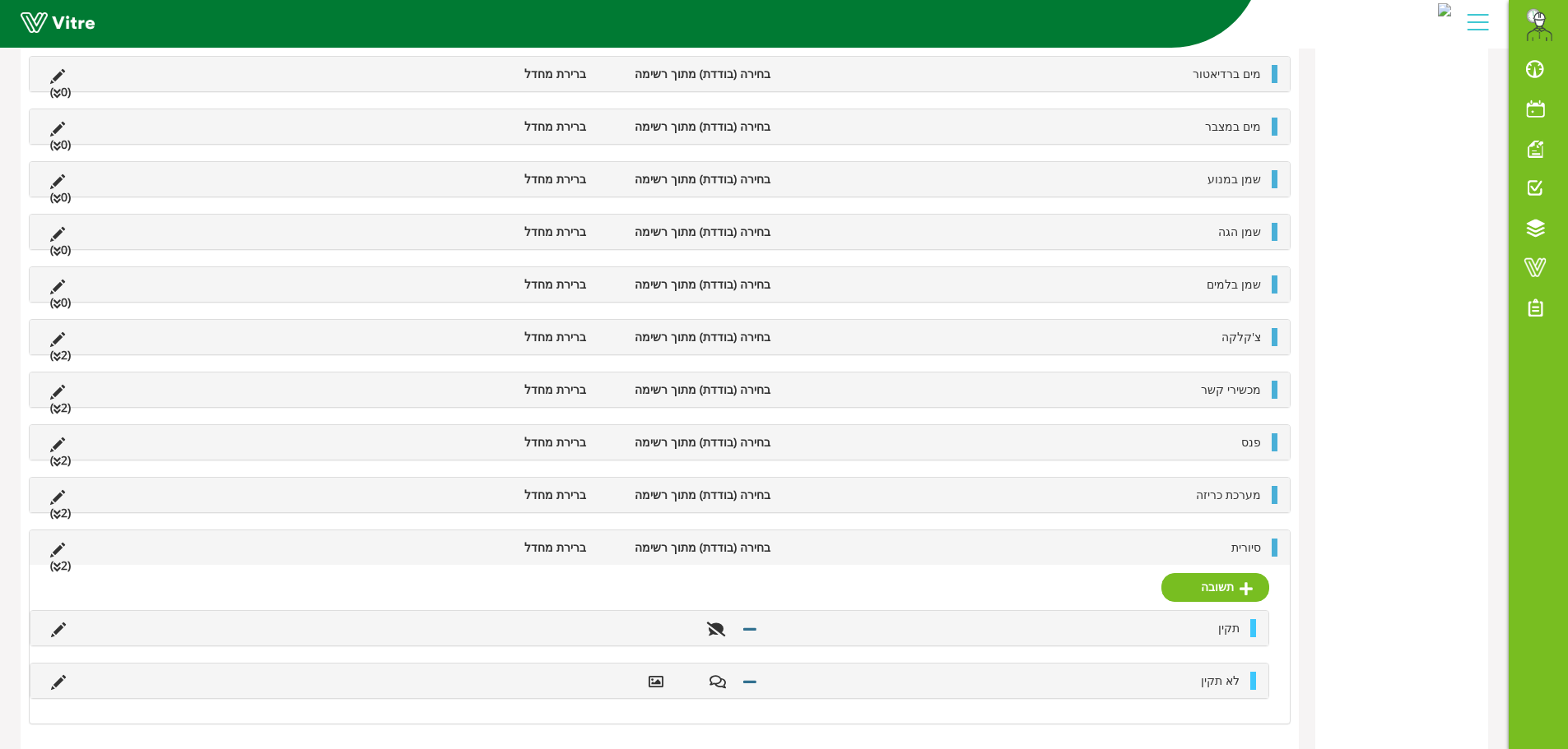
click at [814, 682] on li "לא תקין" at bounding box center [1006, 680] width 482 height 18
click at [65, 683] on icon at bounding box center [58, 682] width 14 height 14
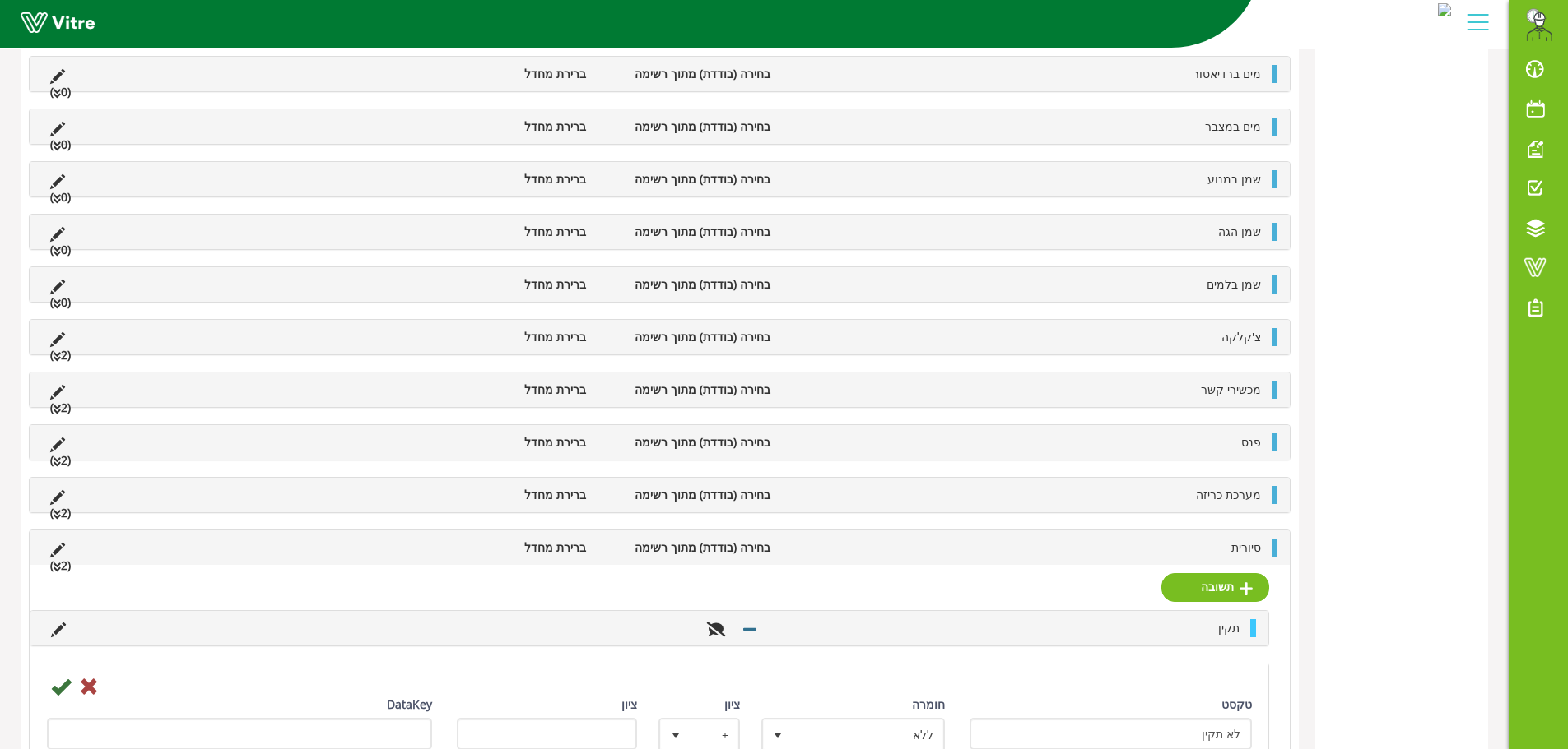
scroll to position [1116, 0]
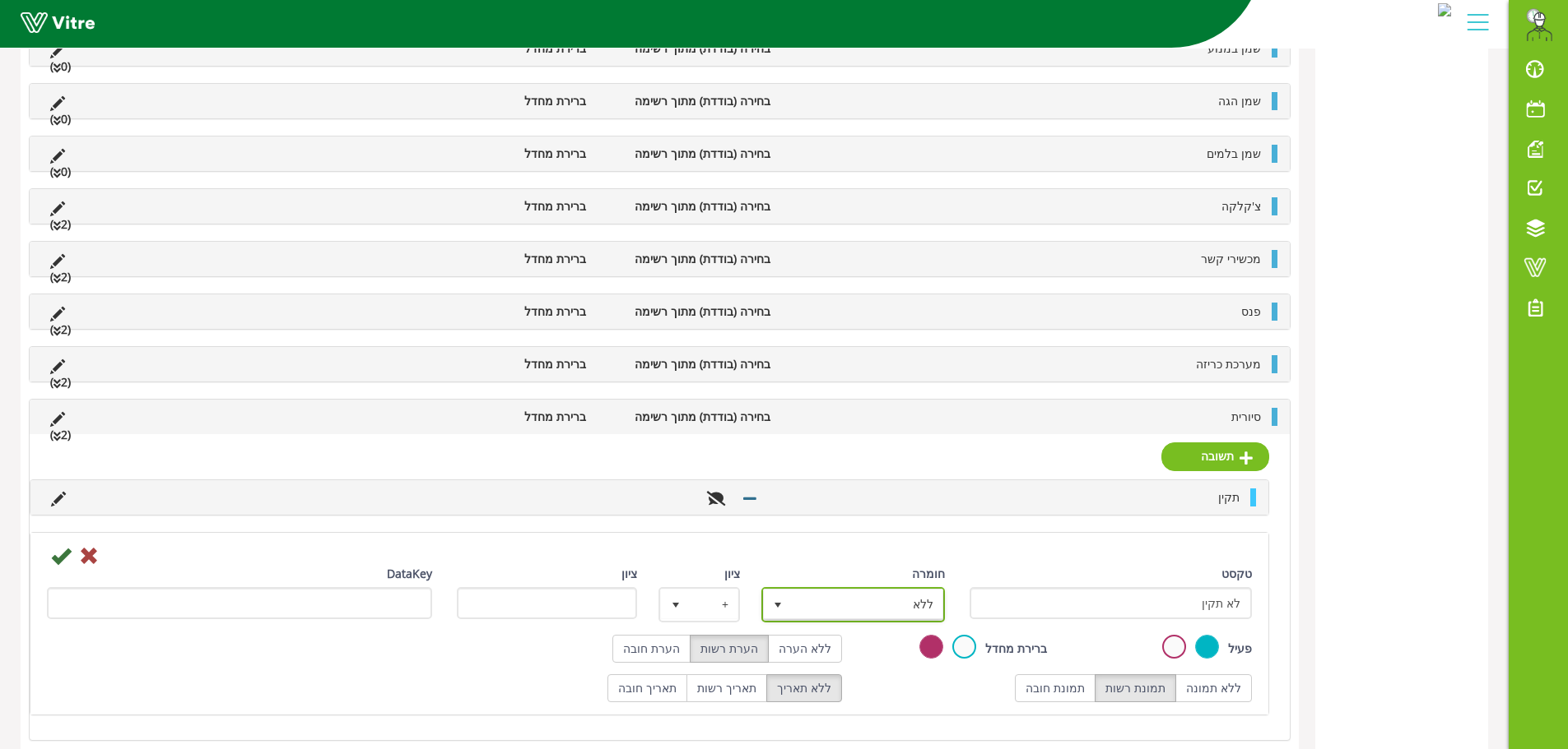
drag, startPoint x: 781, startPoint y: 601, endPoint x: 796, endPoint y: 632, distance: 34.4
click at [781, 602] on span "select" at bounding box center [778, 605] width 14 height 14
click at [859, 697] on li "ליקוי" at bounding box center [838, 692] width 179 height 28
type input "1"
click at [61, 558] on icon at bounding box center [61, 556] width 19 height 19
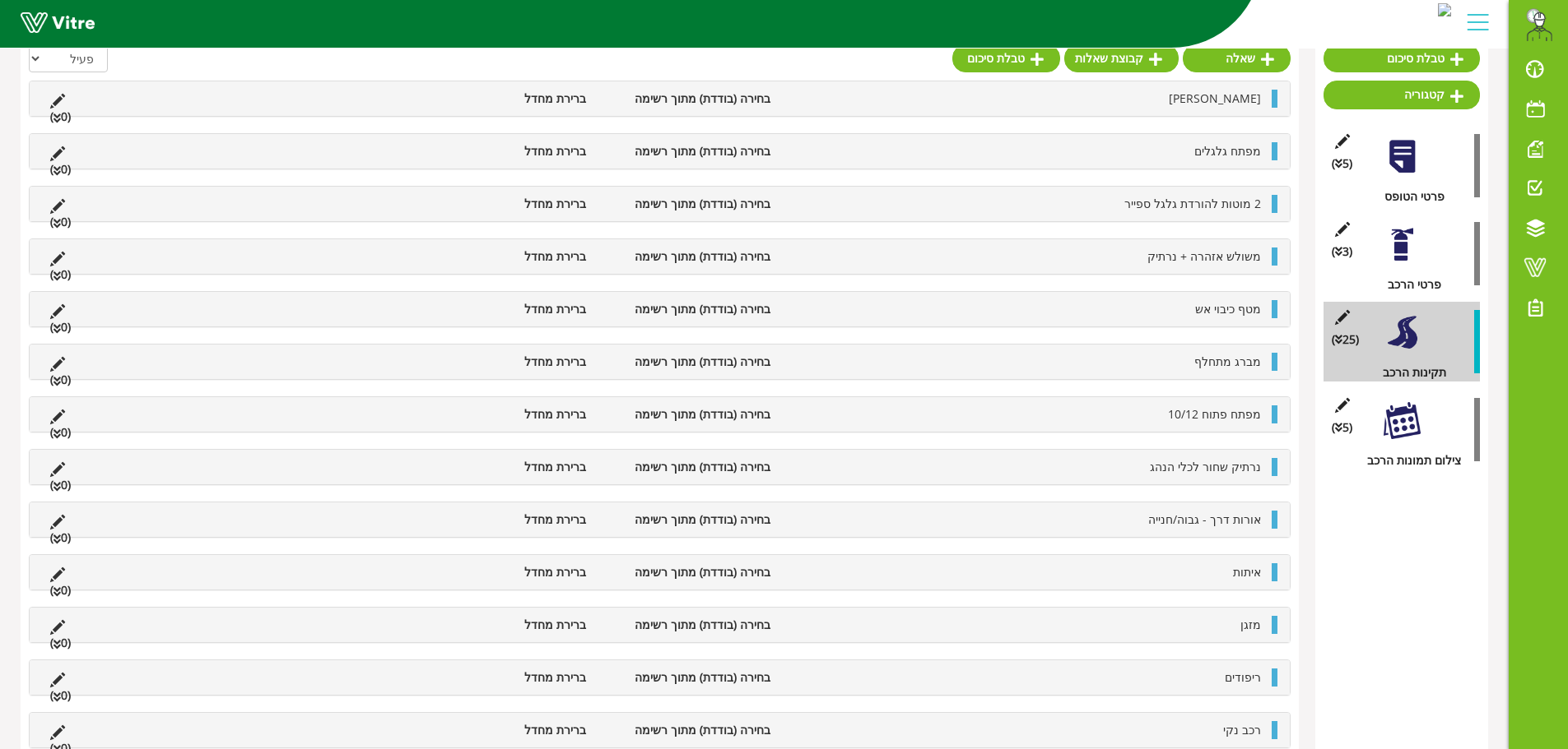
scroll to position [0, 0]
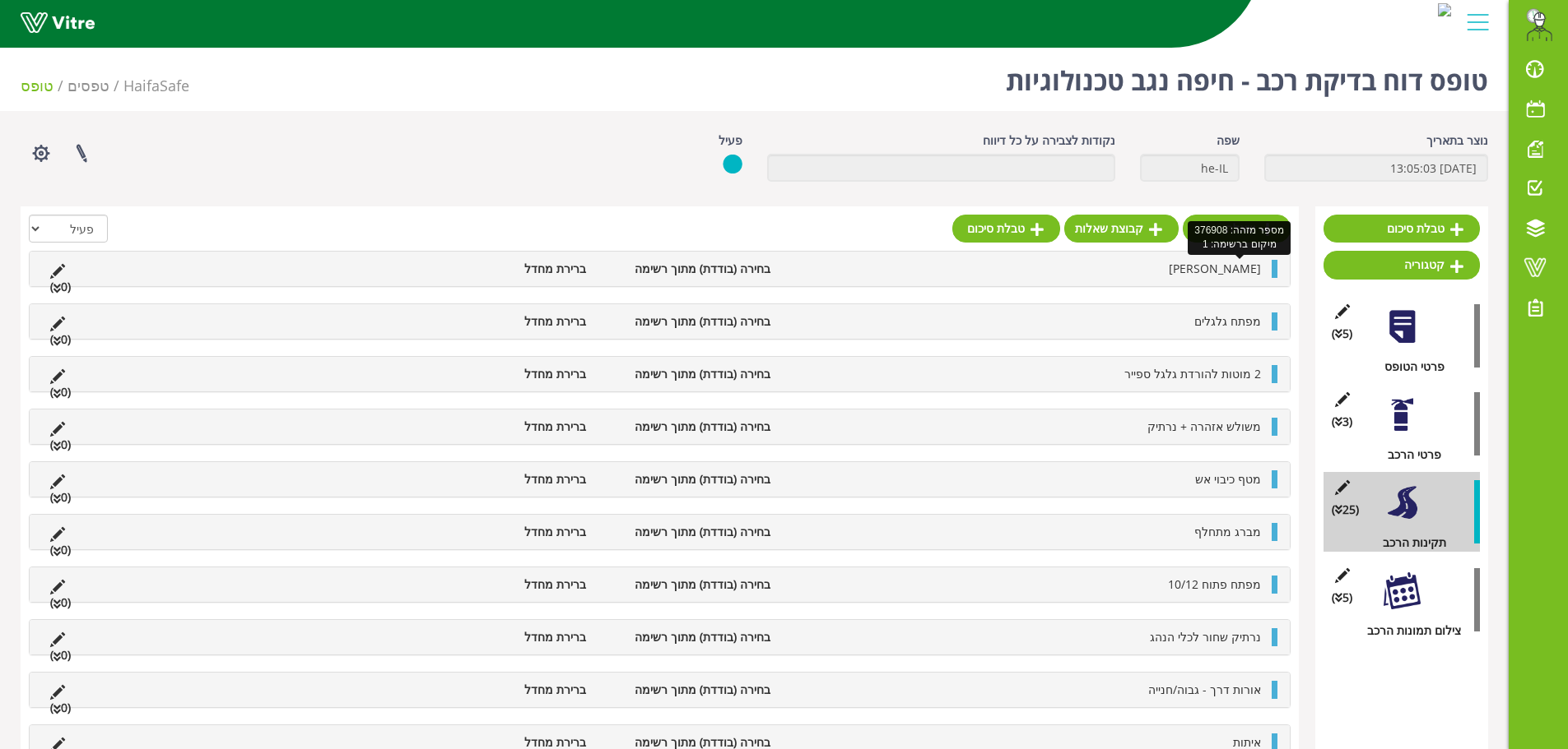
click at [1222, 270] on span "[PERSON_NAME]" at bounding box center [1214, 268] width 92 height 15
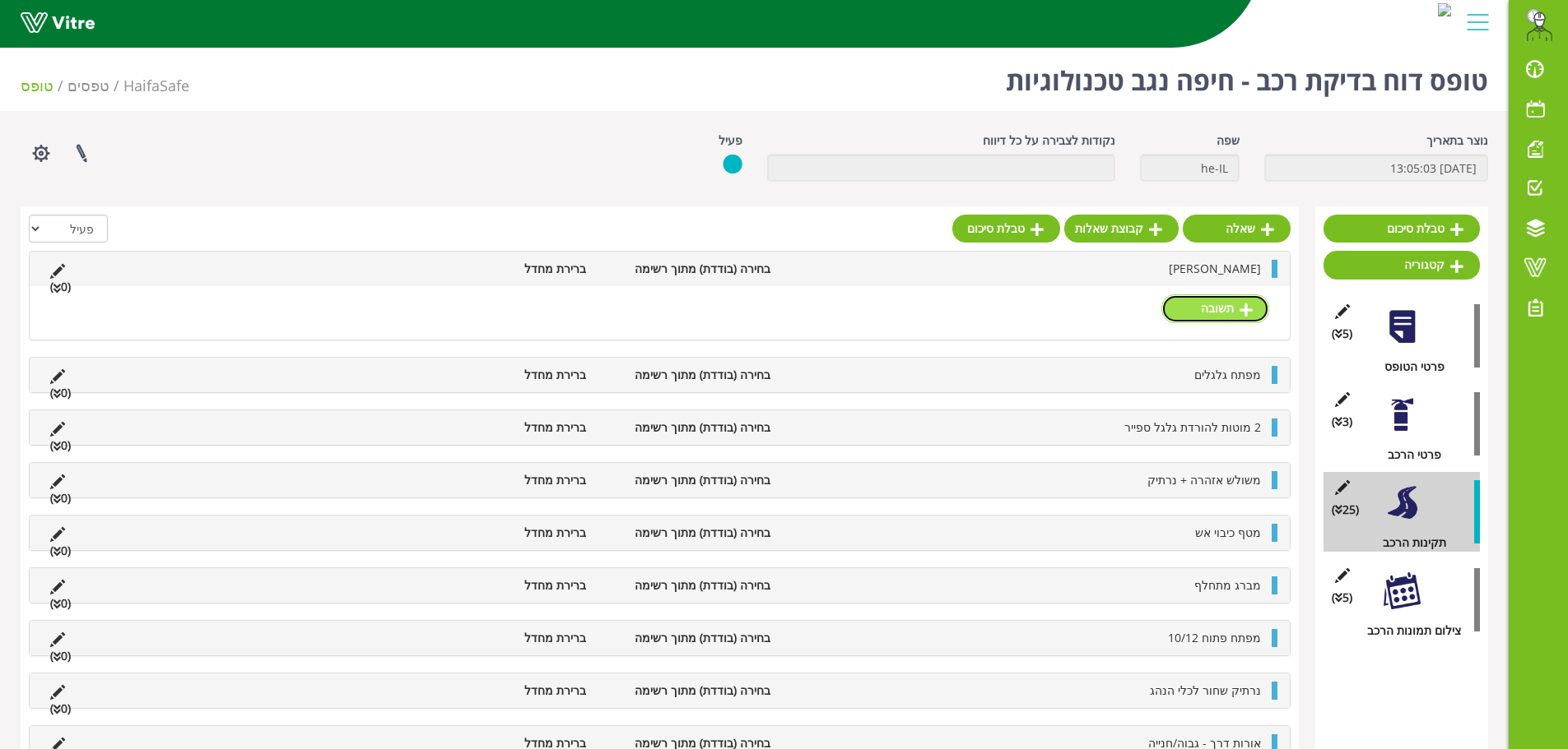
click at [1218, 309] on link "תשובה" at bounding box center [1216, 308] width 108 height 28
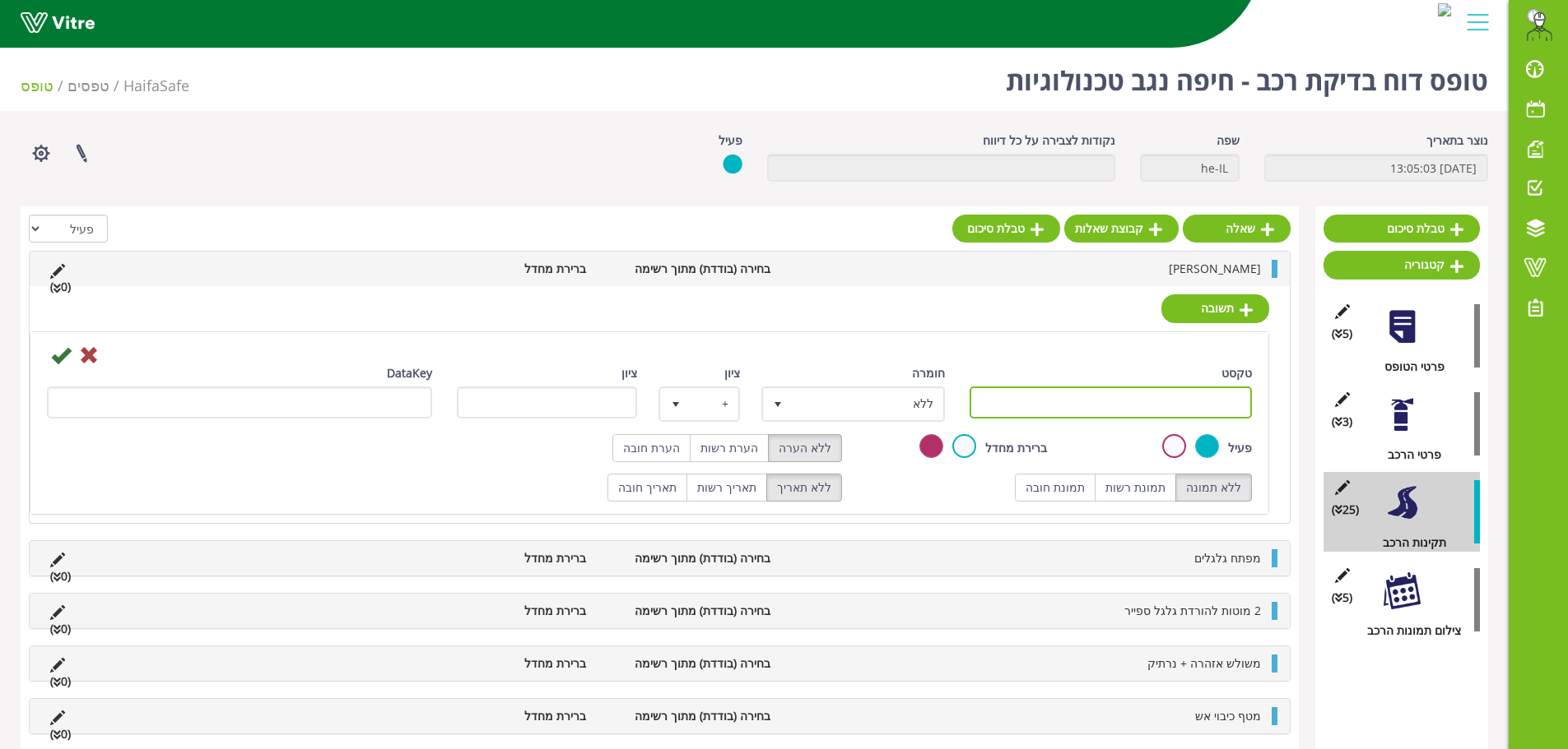
click at [1183, 411] on input "טקסט" at bounding box center [1110, 402] width 283 height 32
type input "י"
type input "קיים"
click at [57, 352] on icon at bounding box center [61, 355] width 19 height 19
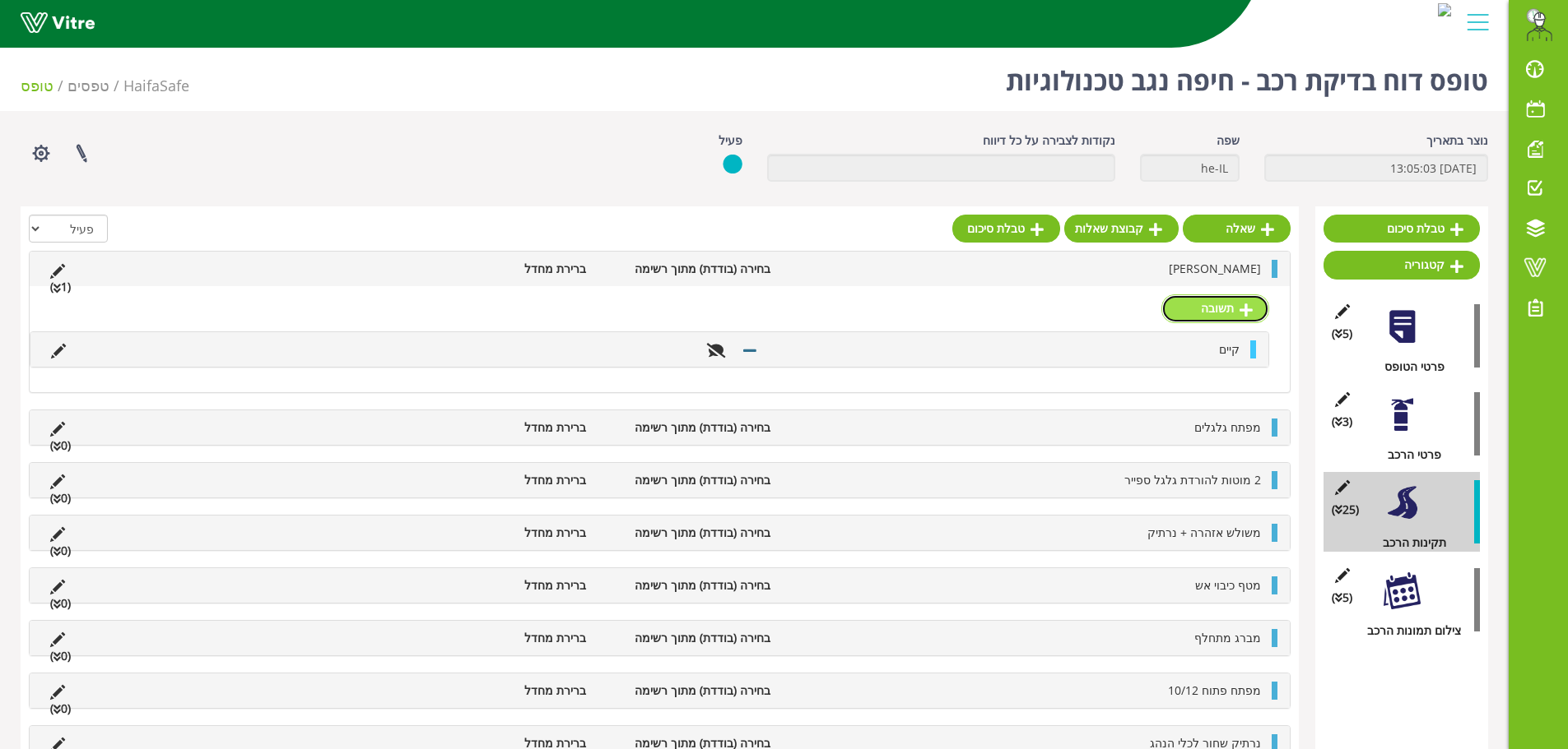
click at [1234, 307] on link "תשובה" at bounding box center [1216, 308] width 108 height 28
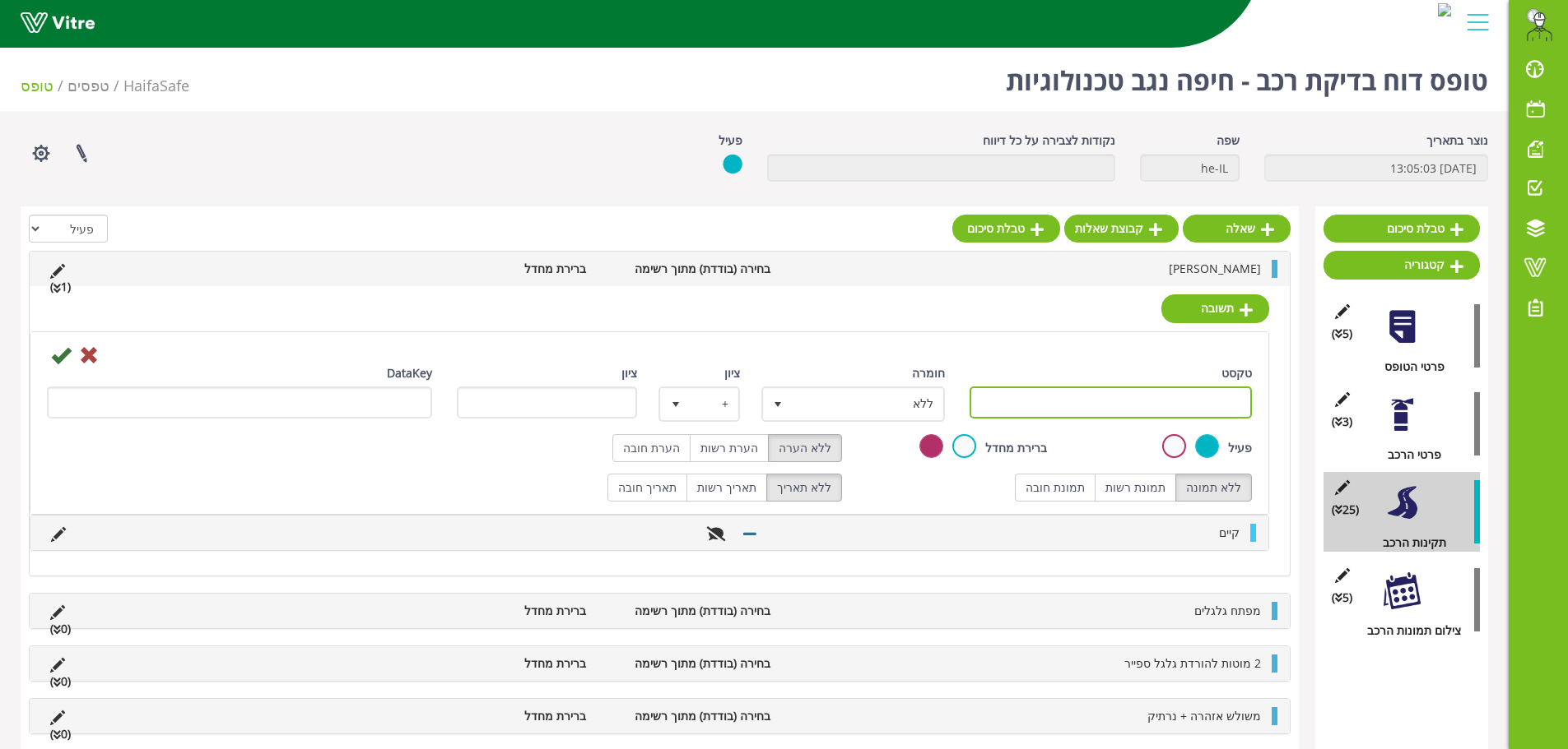
click at [1220, 398] on input "טקסט" at bounding box center [1110, 402] width 283 height 32
type input "לא קיים"
click at [738, 443] on label "הערת רשות" at bounding box center [729, 448] width 79 height 28
radio input "true"
click at [49, 359] on div at bounding box center [649, 354] width 1229 height 19
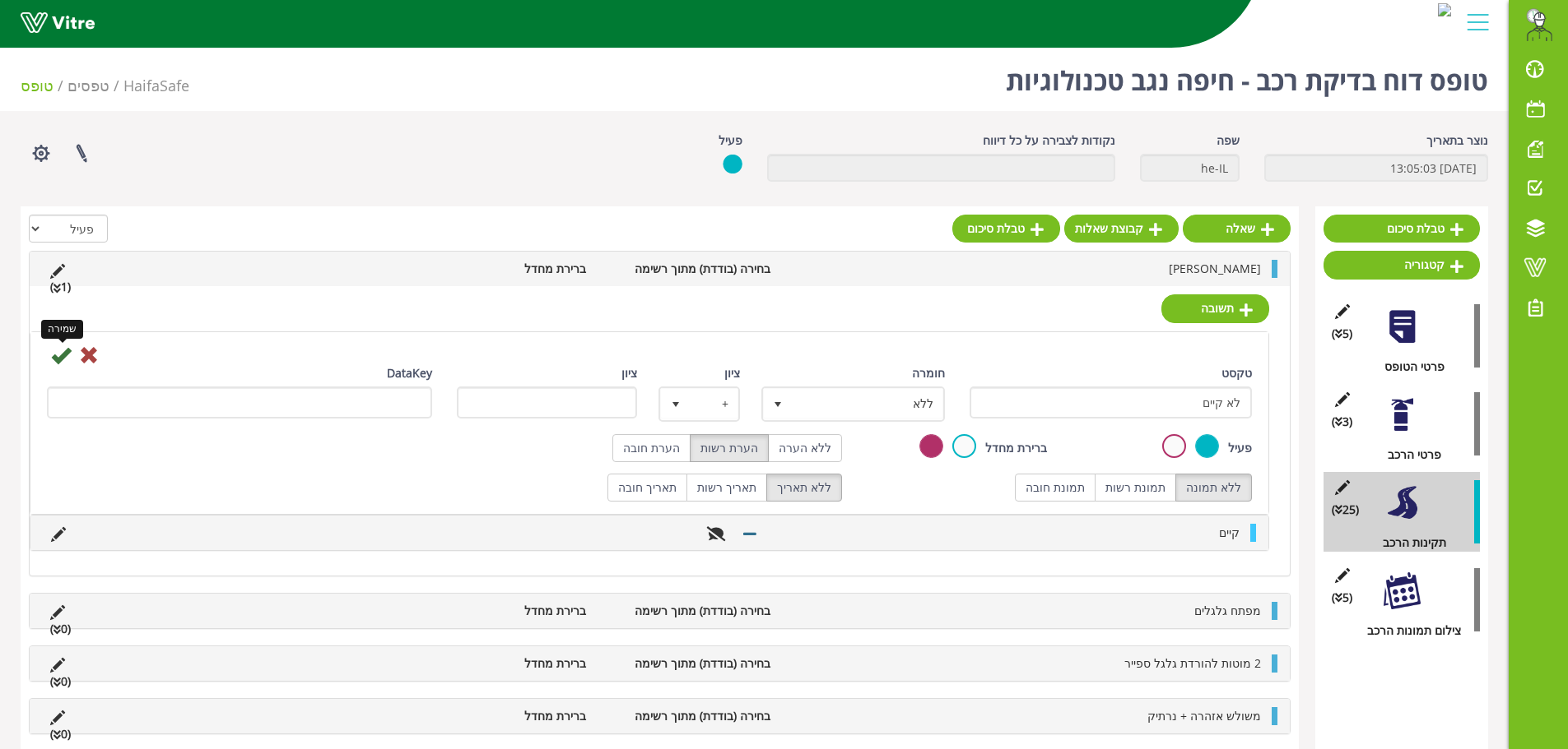
click at [57, 362] on icon at bounding box center [61, 355] width 19 height 19
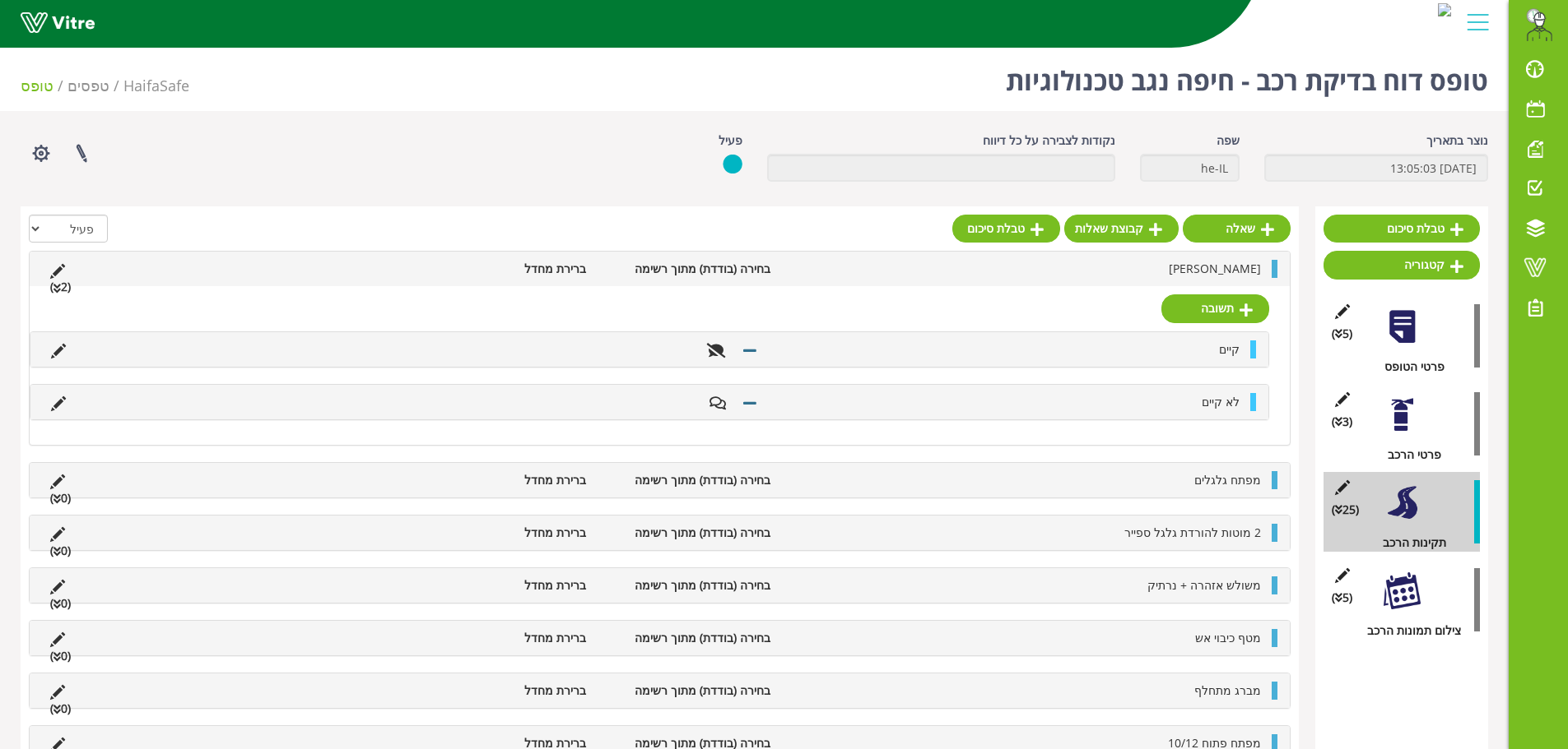
click at [1186, 272] on li "[PERSON_NAME]" at bounding box center [1023, 268] width 490 height 18
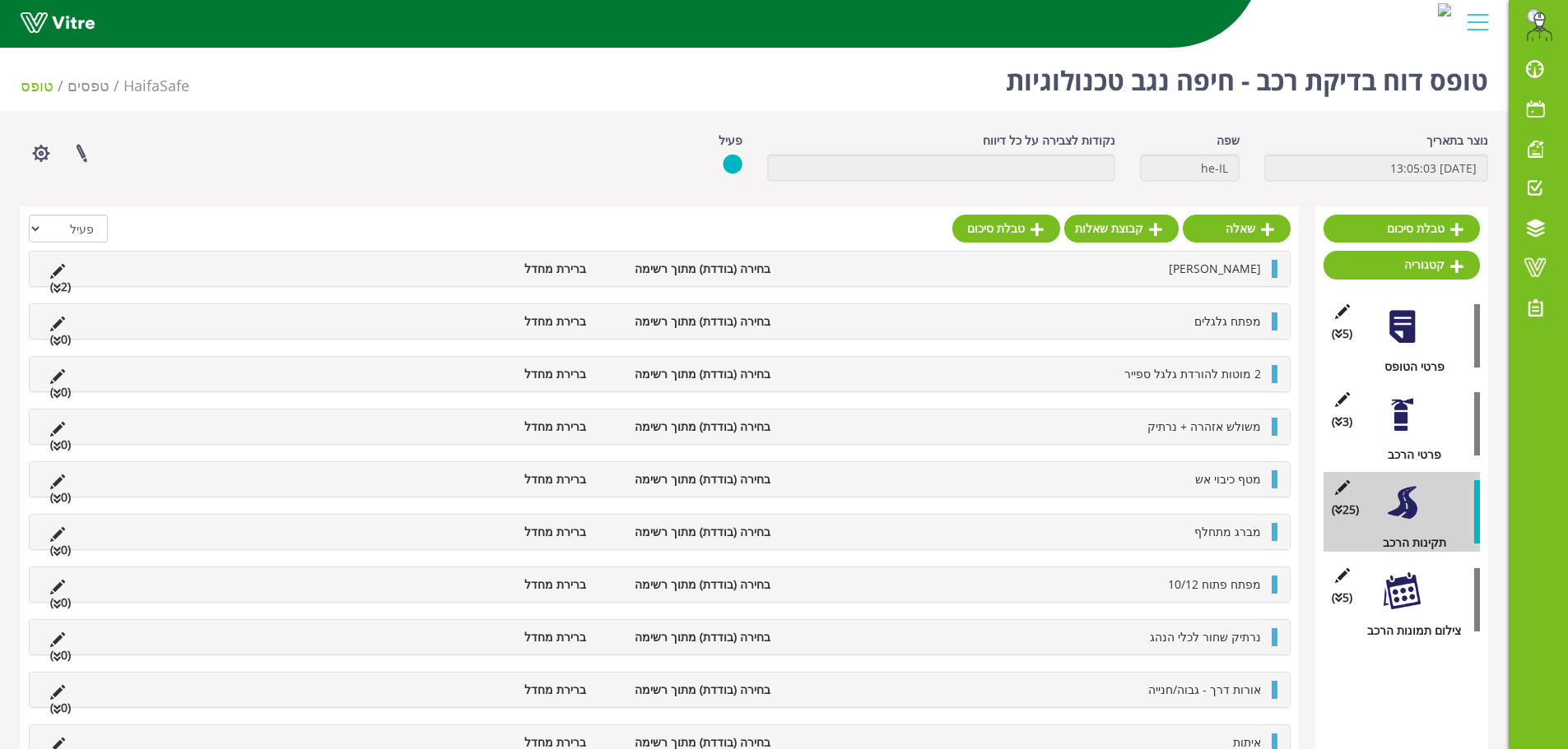
click at [1174, 323] on li "מפתח גלגלים" at bounding box center [1023, 321] width 490 height 18
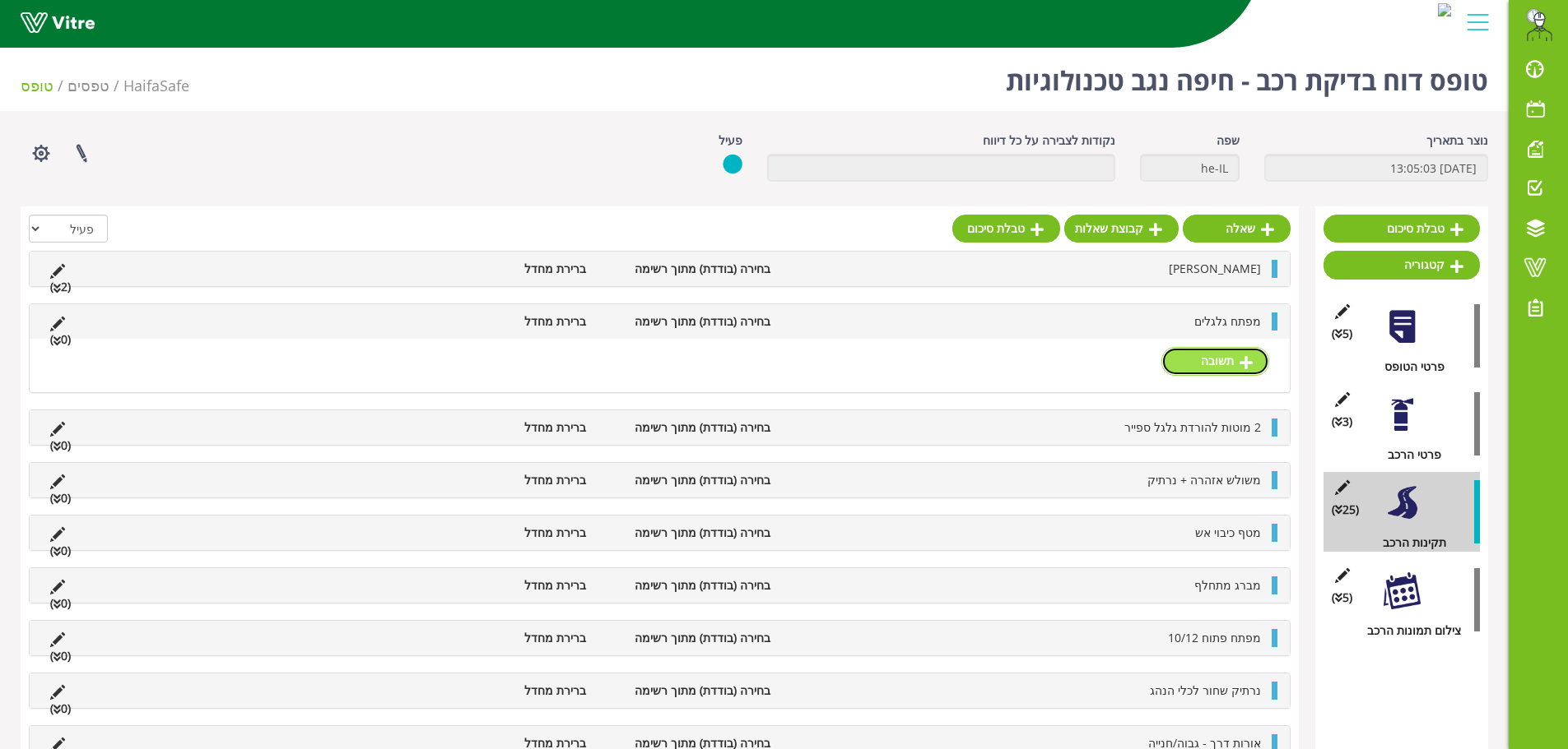
click at [1192, 351] on link "תשובה" at bounding box center [1216, 361] width 108 height 28
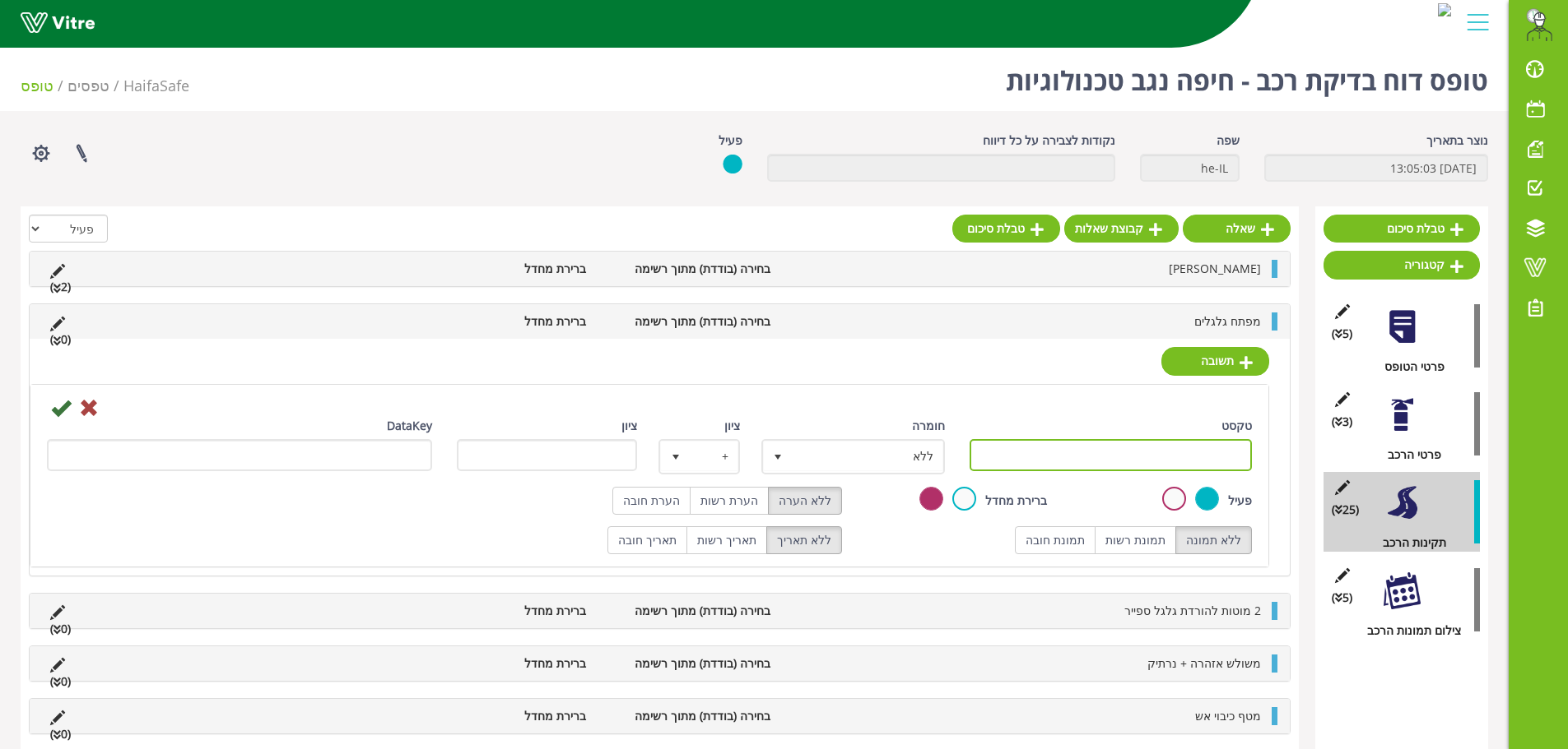
click at [1189, 461] on input "טקסט" at bounding box center [1110, 455] width 283 height 32
type input "קיים"
click at [60, 417] on div "DataKey" at bounding box center [239, 444] width 385 height 54
click at [59, 408] on icon at bounding box center [61, 407] width 19 height 19
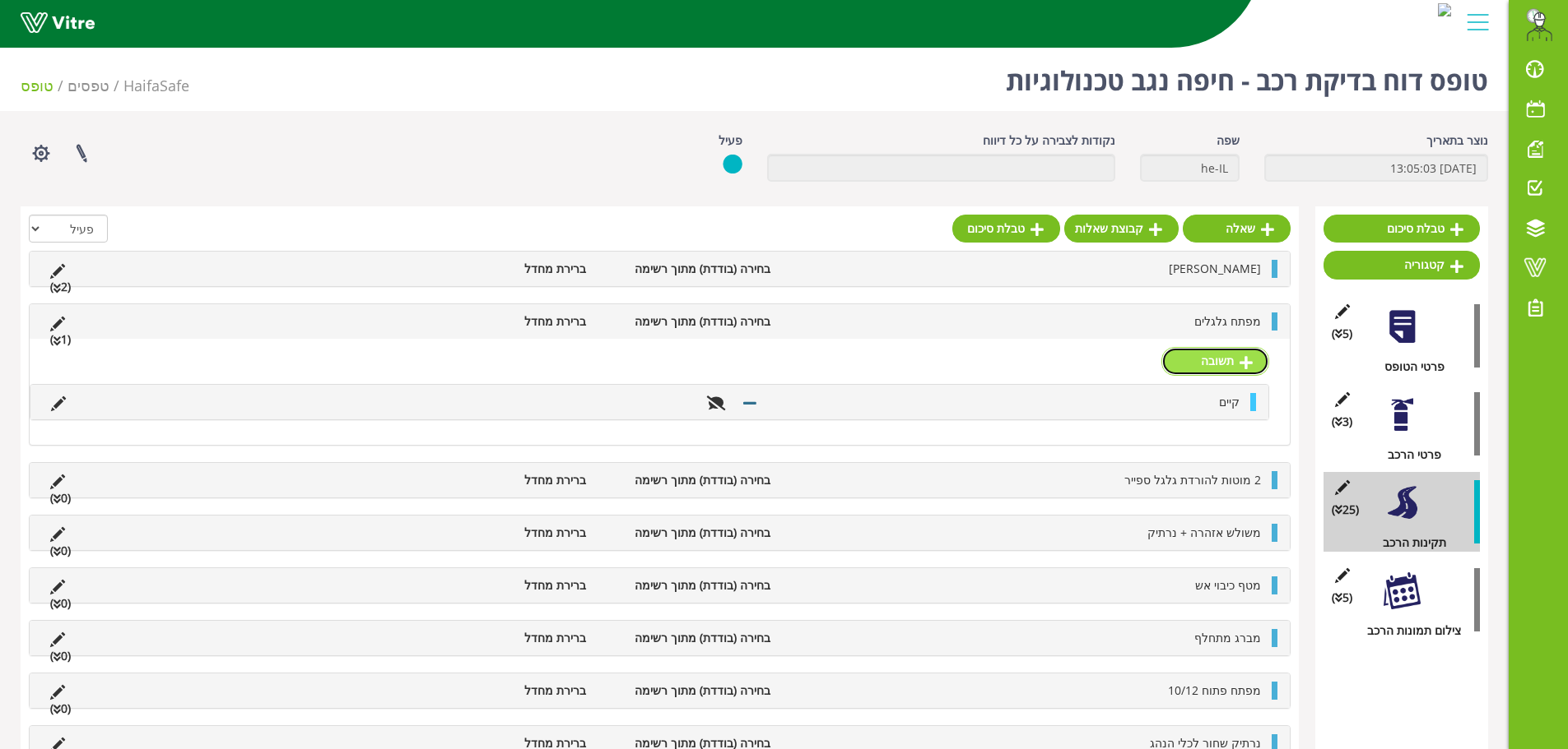
click at [1218, 356] on link "תשובה" at bounding box center [1216, 361] width 108 height 28
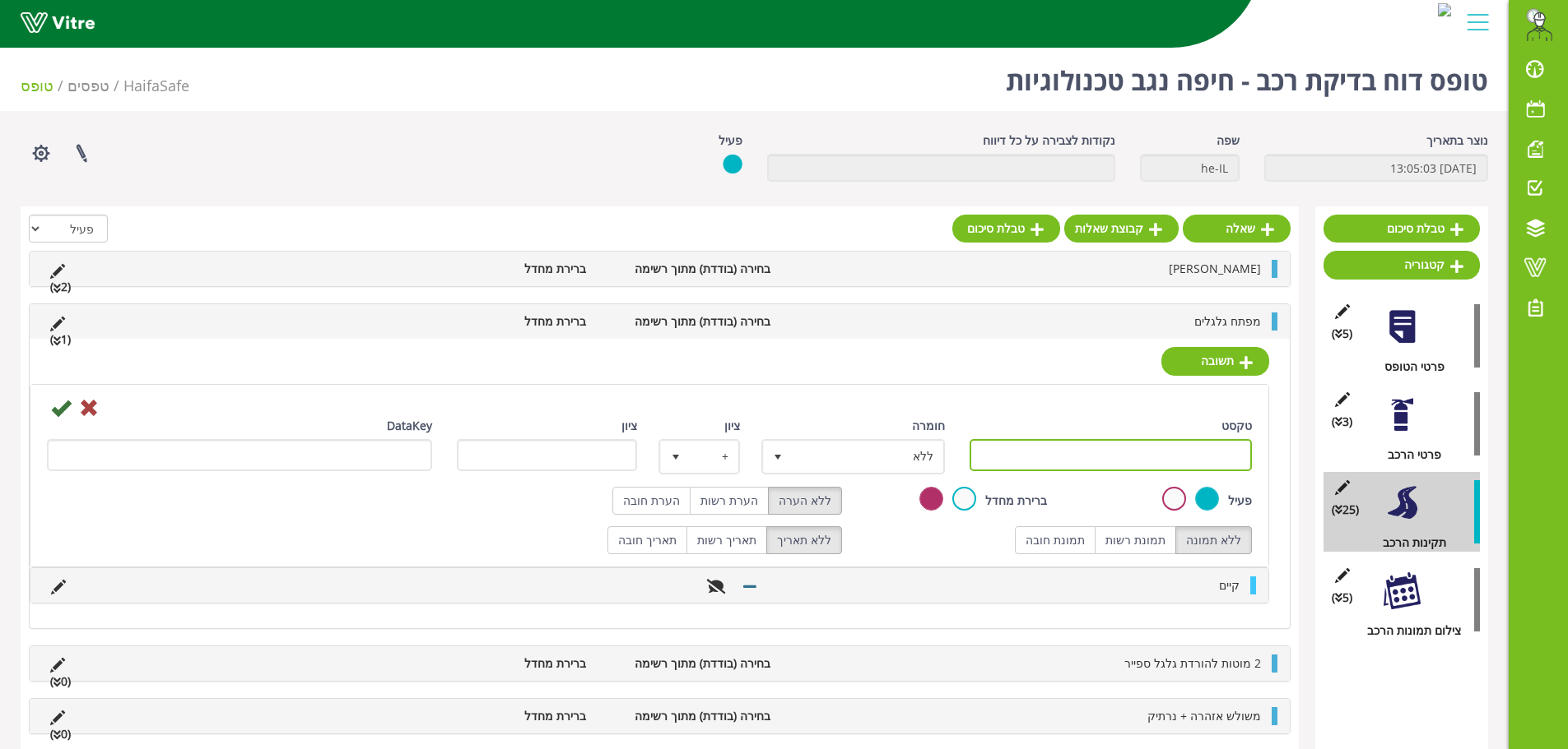
click at [1178, 466] on input "טקסט" at bounding box center [1110, 455] width 283 height 32
type input "לא קיים"
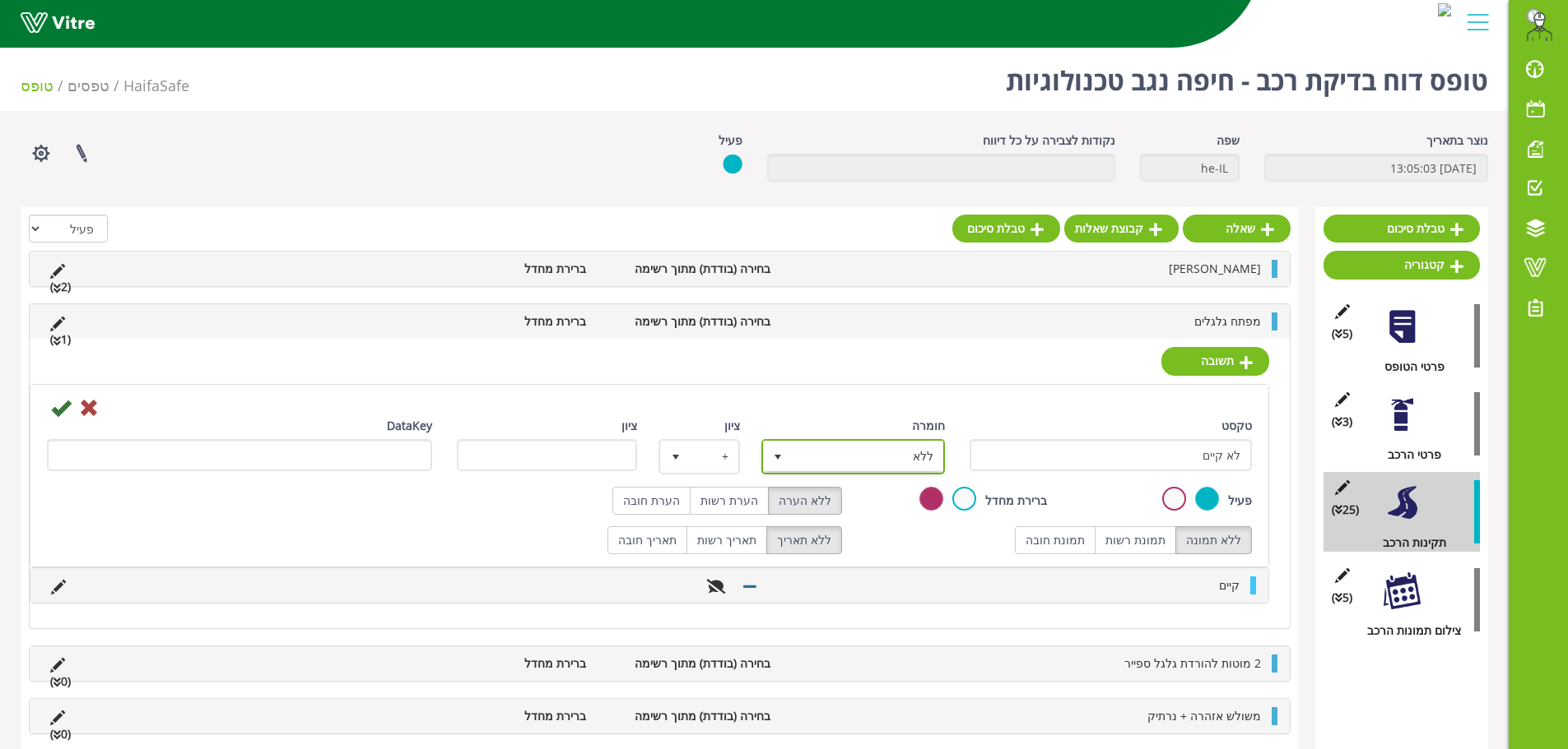
click at [823, 463] on span "ללא" at bounding box center [868, 457] width 151 height 30
click at [823, 463] on li "ללא" at bounding box center [838, 460] width 179 height 28
click at [843, 448] on span "ללא" at bounding box center [868, 457] width 151 height 30
click at [874, 541] on li "ליקוי" at bounding box center [838, 544] width 179 height 28
type input "1"
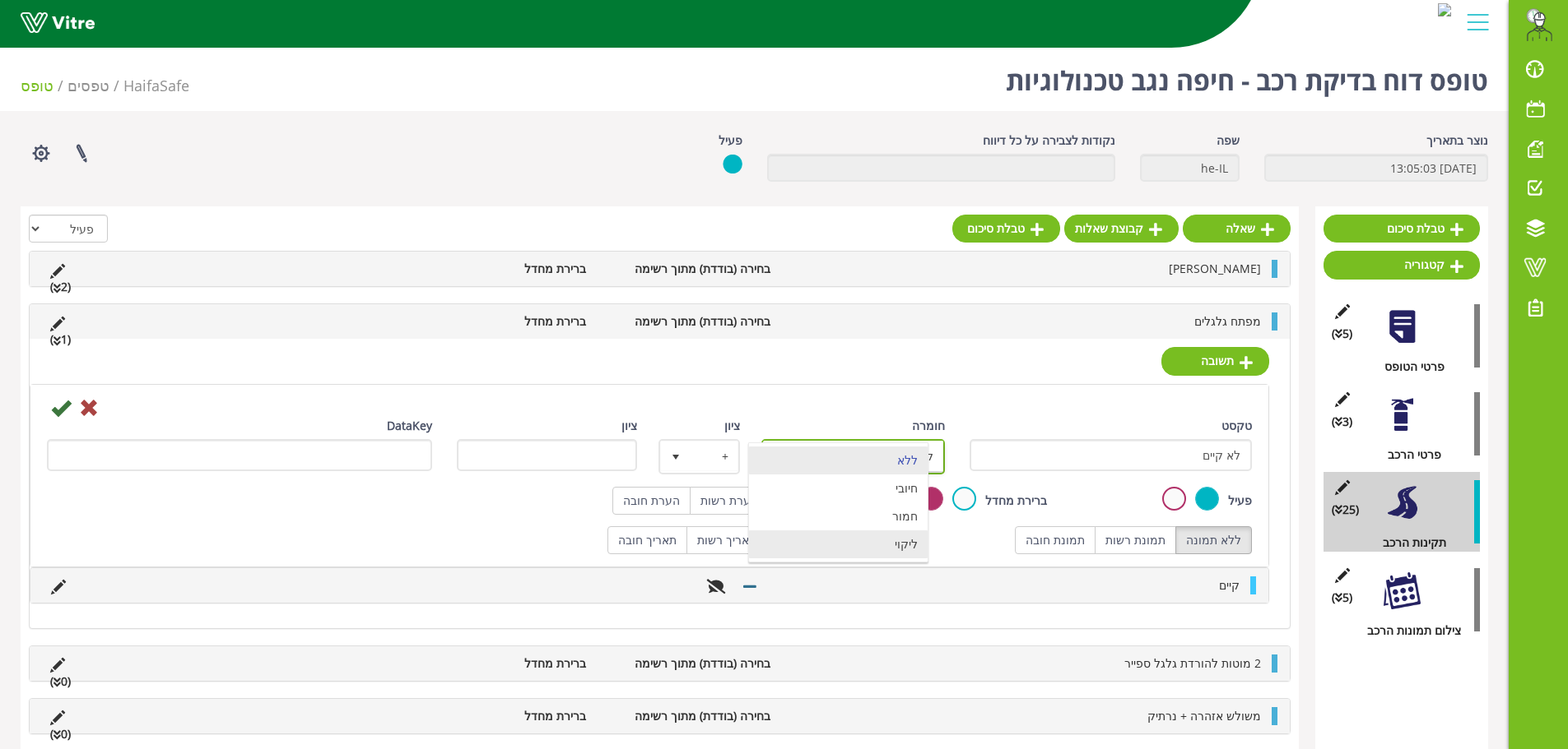
radio input "true"
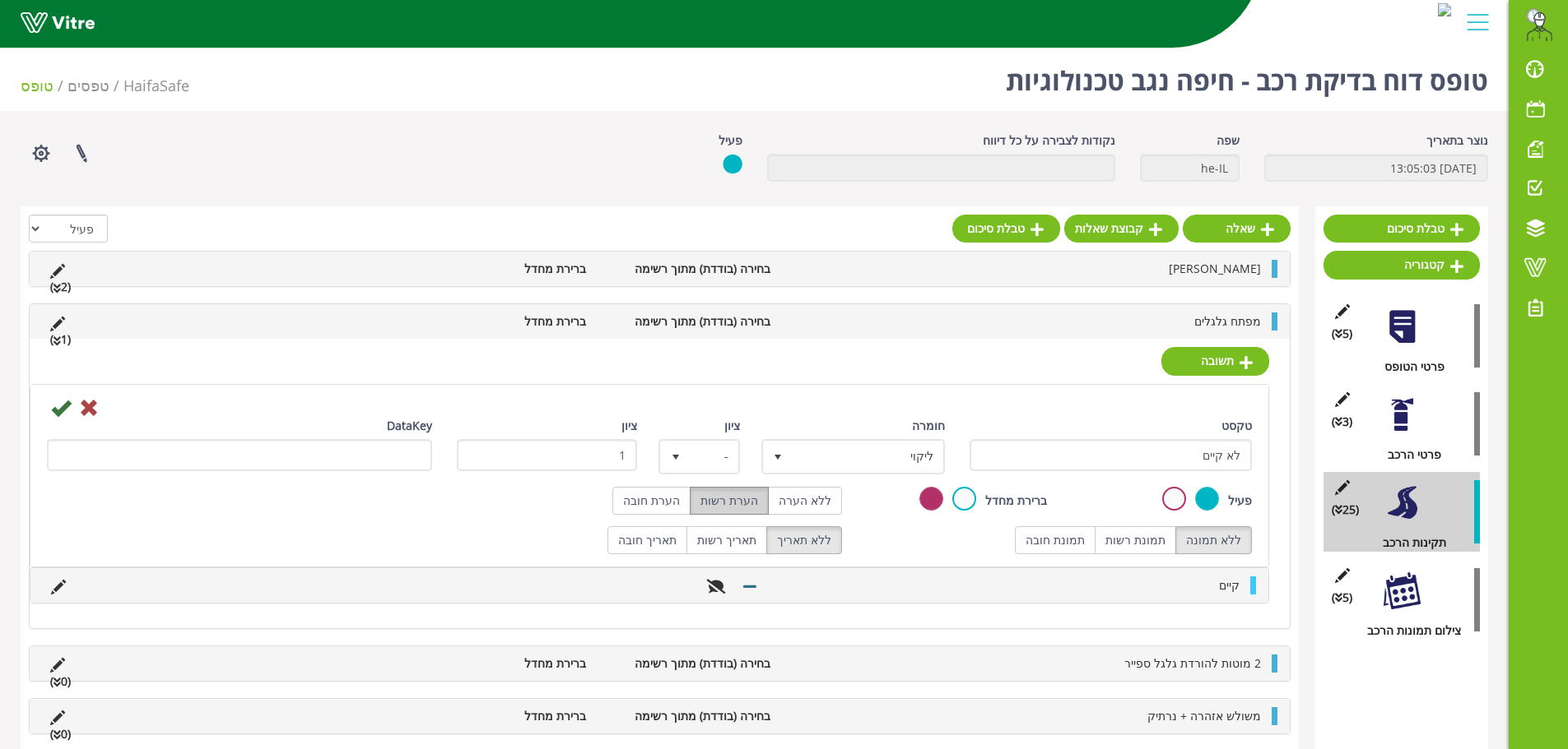
drag, startPoint x: 759, startPoint y: 497, endPoint x: 697, endPoint y: 476, distance: 65.5
click at [760, 497] on label "הערת רשות" at bounding box center [729, 501] width 79 height 28
click at [59, 406] on icon at bounding box center [61, 407] width 19 height 19
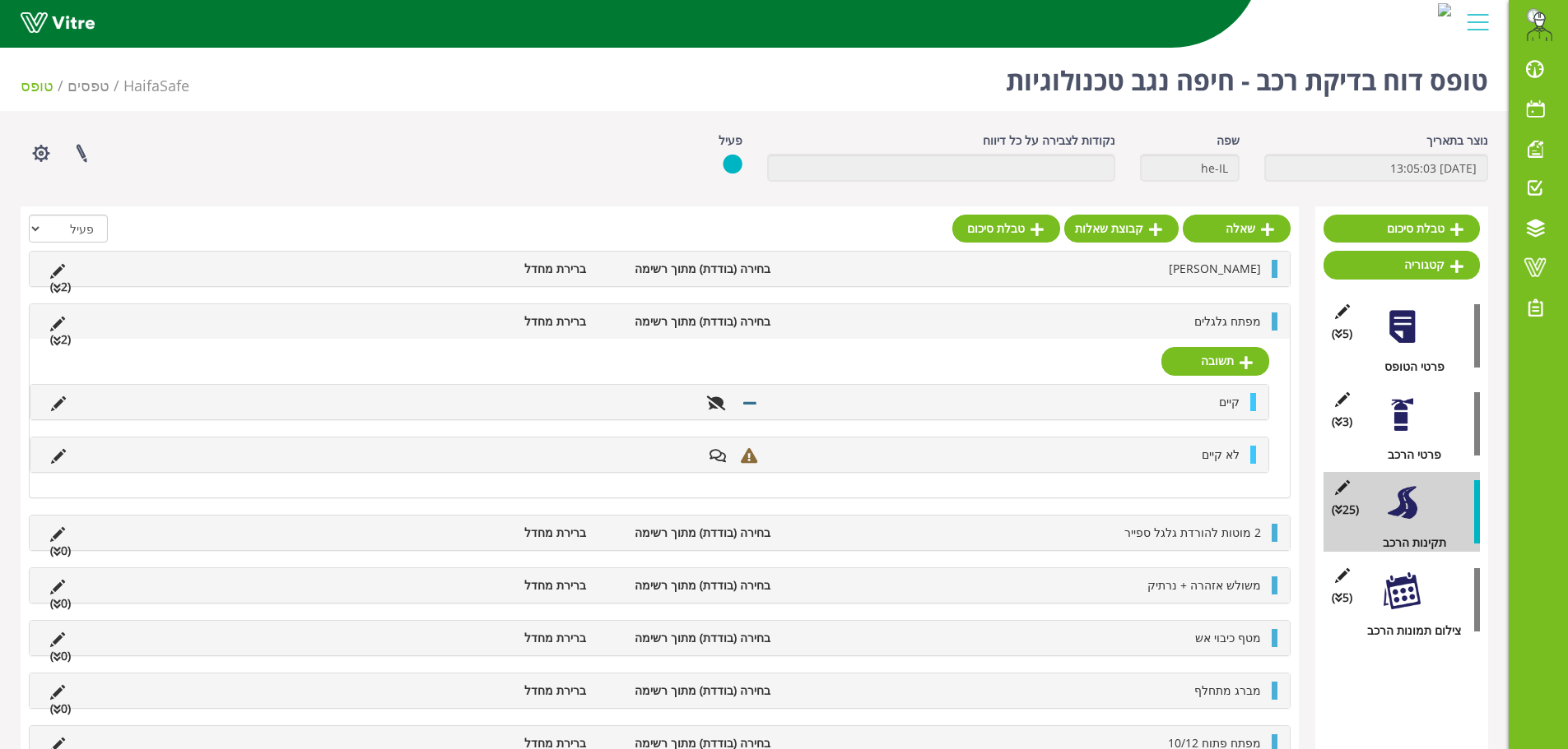
click at [1162, 316] on li "מפתח גלגלים" at bounding box center [1023, 321] width 490 height 18
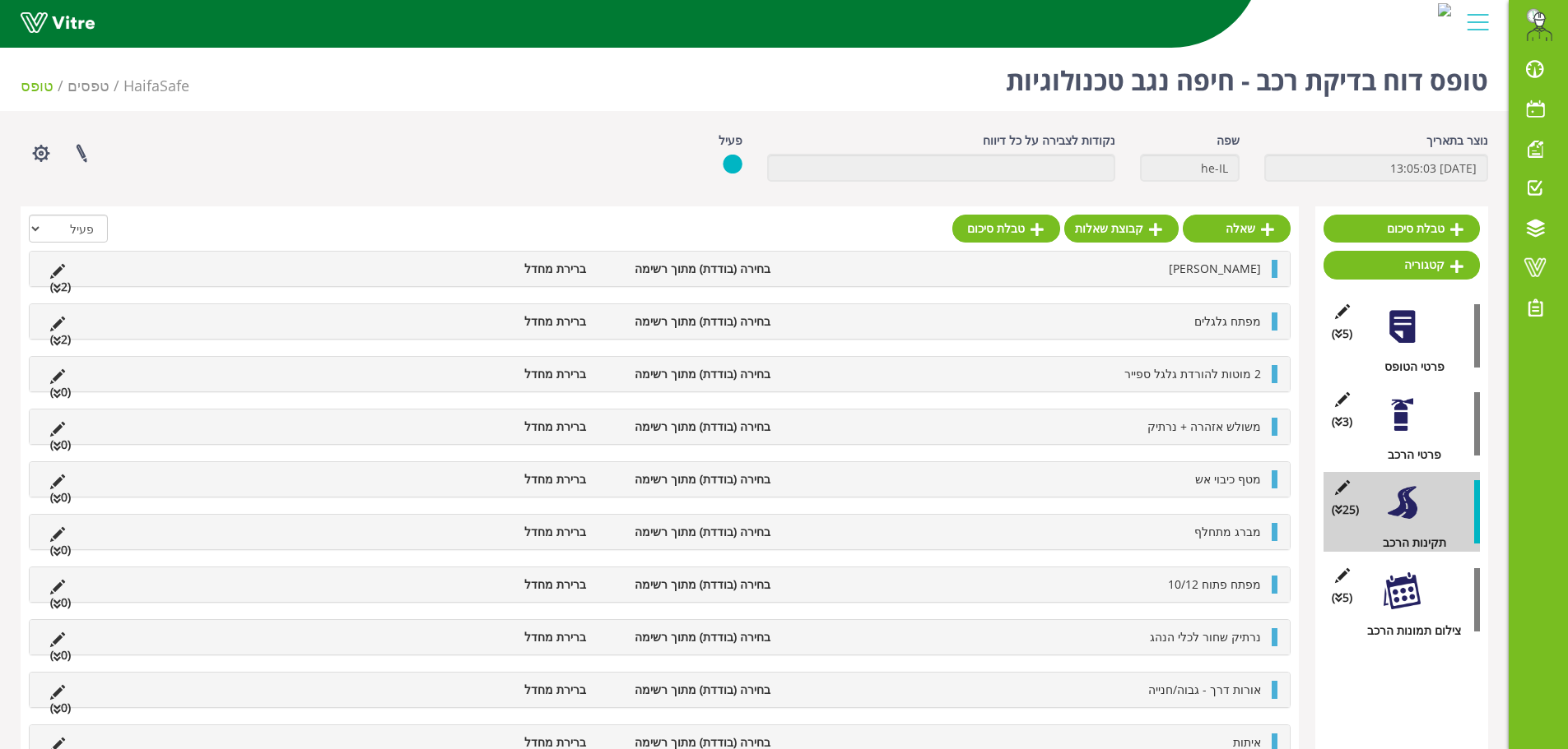
click at [971, 281] on div "גלגל רזרבי בחירה (בודדת) מתוך רשימה ברירת מחדל (2 )" at bounding box center [659, 269] width 1260 height 35
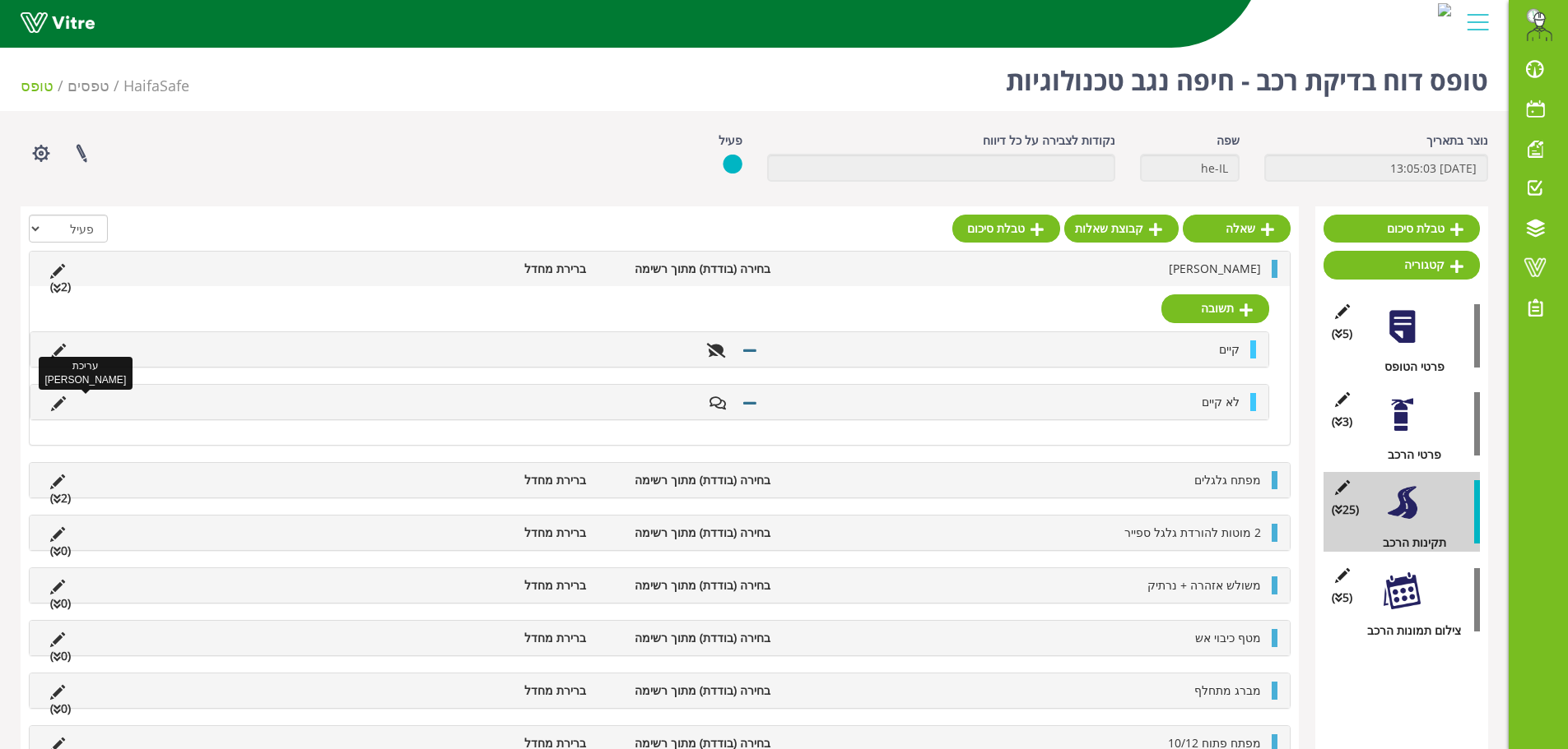
click at [53, 400] on icon at bounding box center [58, 403] width 14 height 14
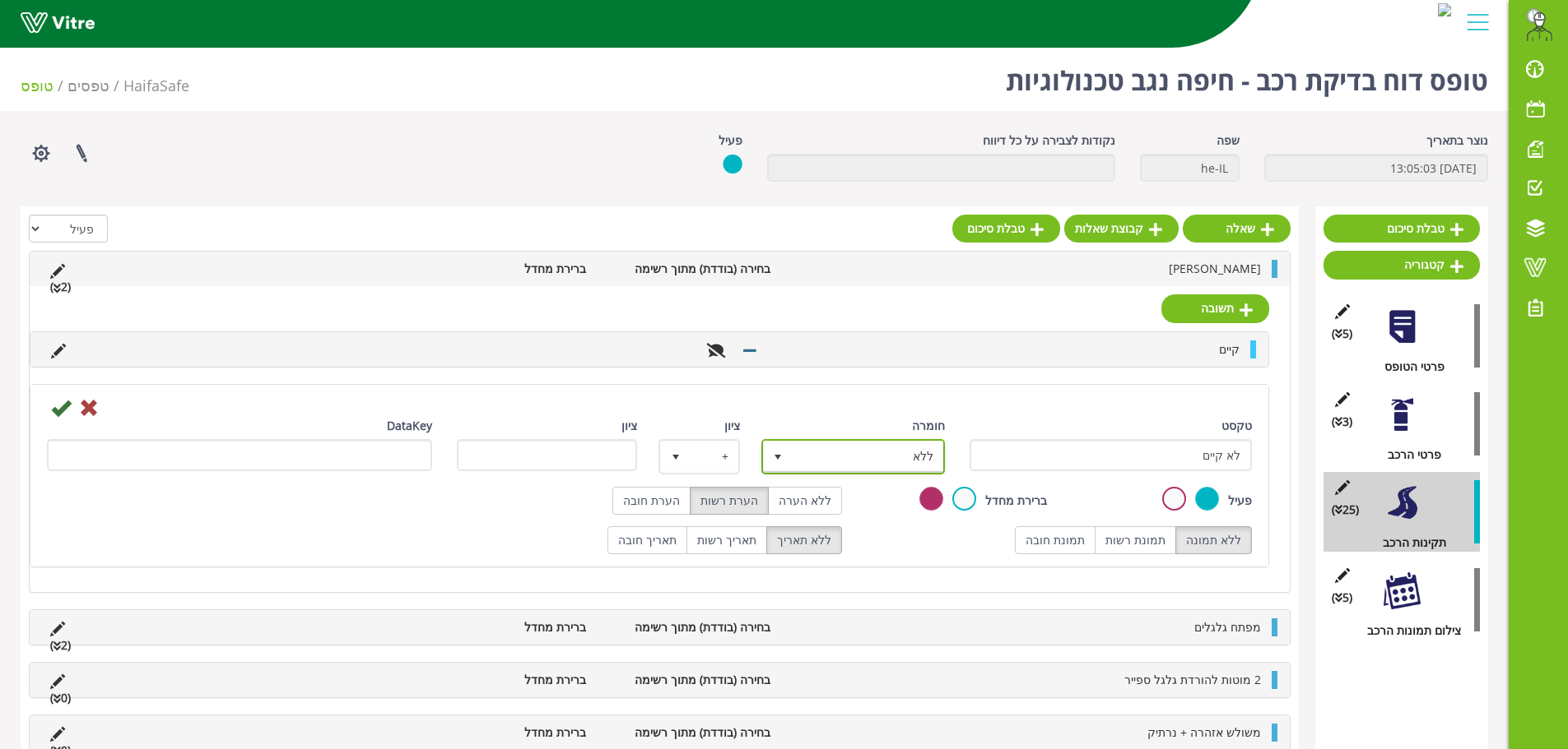
click at [907, 465] on span "ללא" at bounding box center [868, 457] width 151 height 30
click at [905, 550] on li "ליקוי" at bounding box center [838, 544] width 179 height 28
type input "1"
click at [65, 405] on icon at bounding box center [61, 407] width 19 height 19
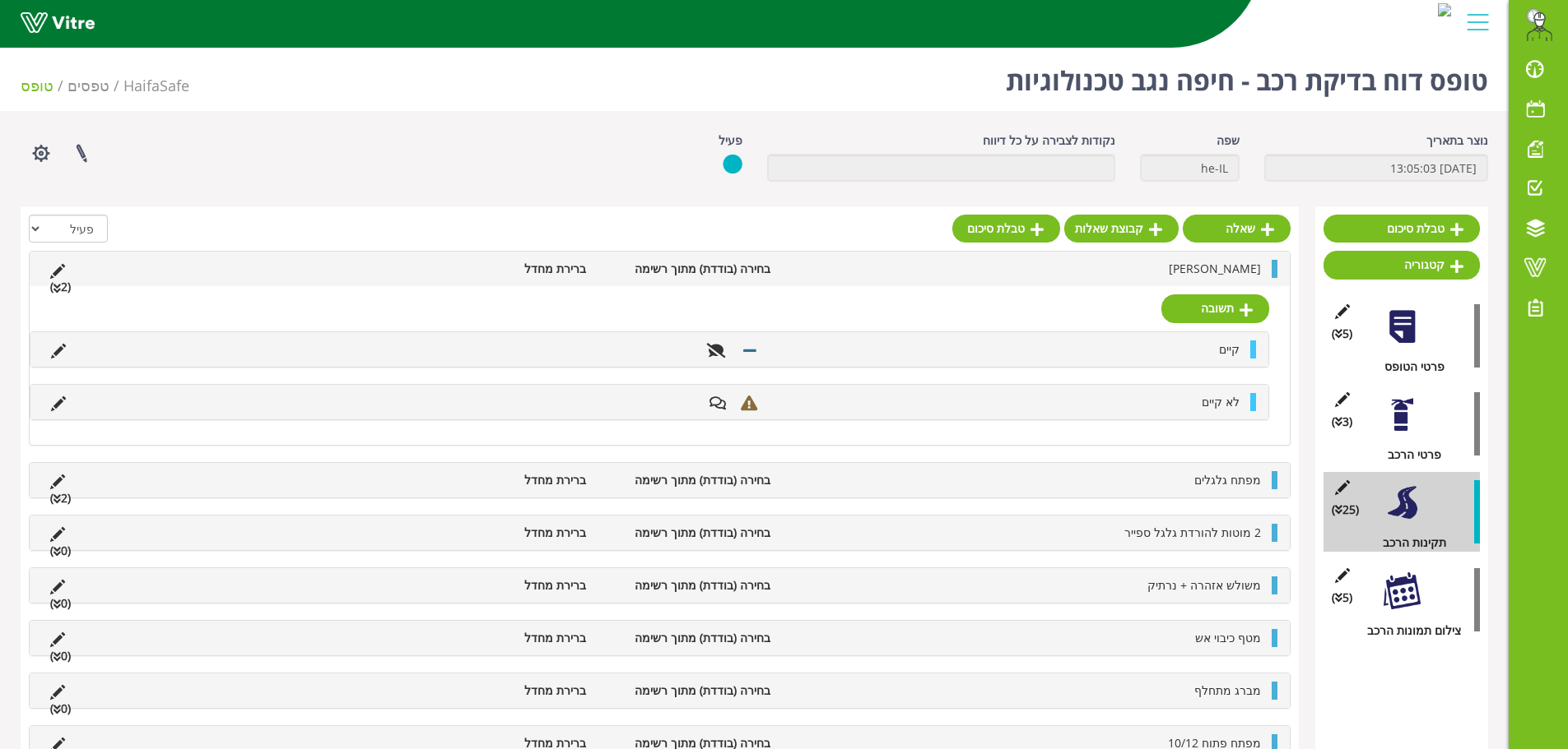
click at [1134, 270] on li "[PERSON_NAME]" at bounding box center [1023, 268] width 490 height 18
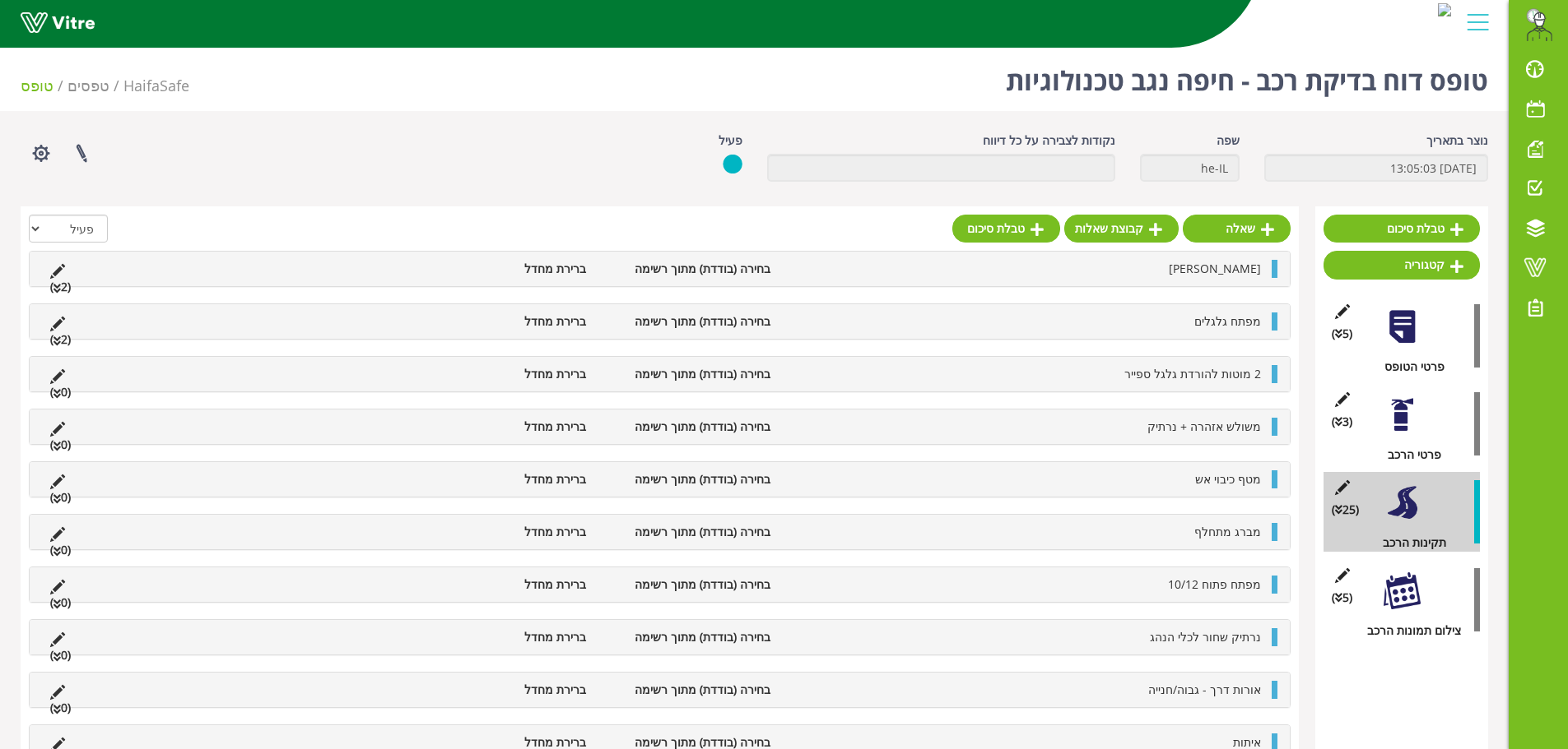
click at [1111, 332] on div "מפתח גלגלים בחירה (בודדת) מתוך רשימה ברירת מחדל (2 )" at bounding box center [659, 321] width 1260 height 35
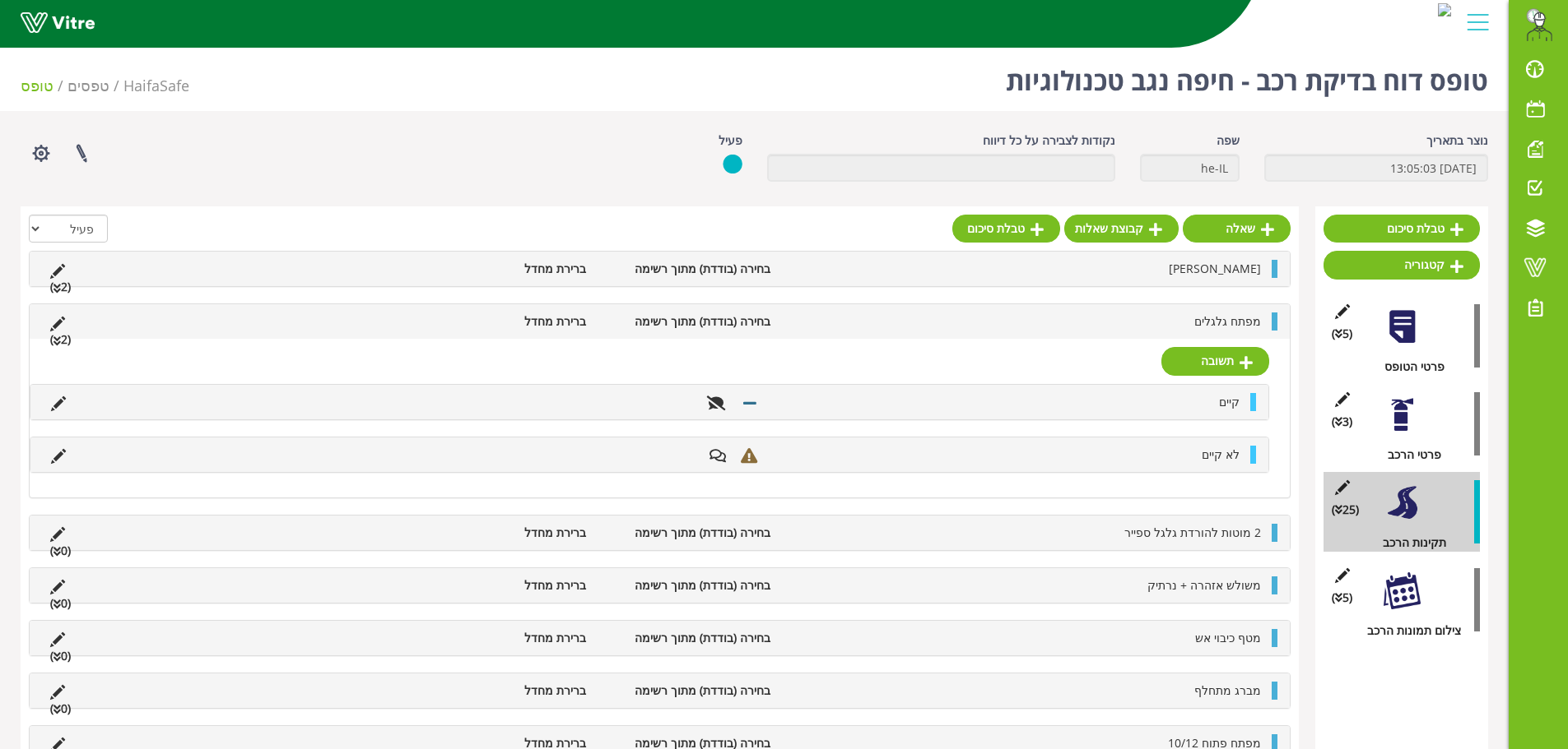
click at [1111, 332] on div "מפתח גלגלים בחירה (בודדת) מתוך רשימה ברירת מחדל (2 )" at bounding box center [659, 321] width 1260 height 35
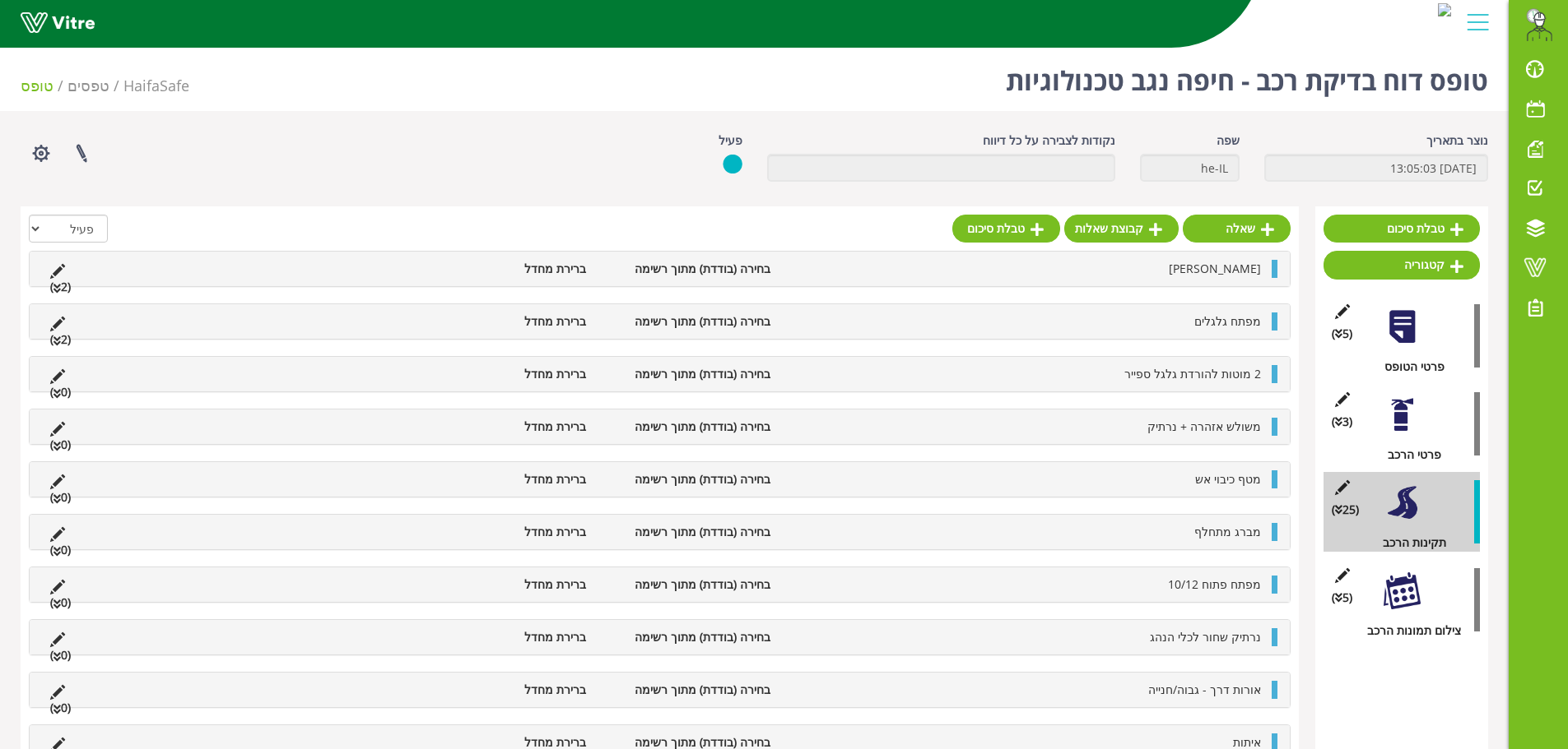
click at [1101, 375] on li "2 מוטות להורדת גלגל ספייר" at bounding box center [1023, 374] width 490 height 18
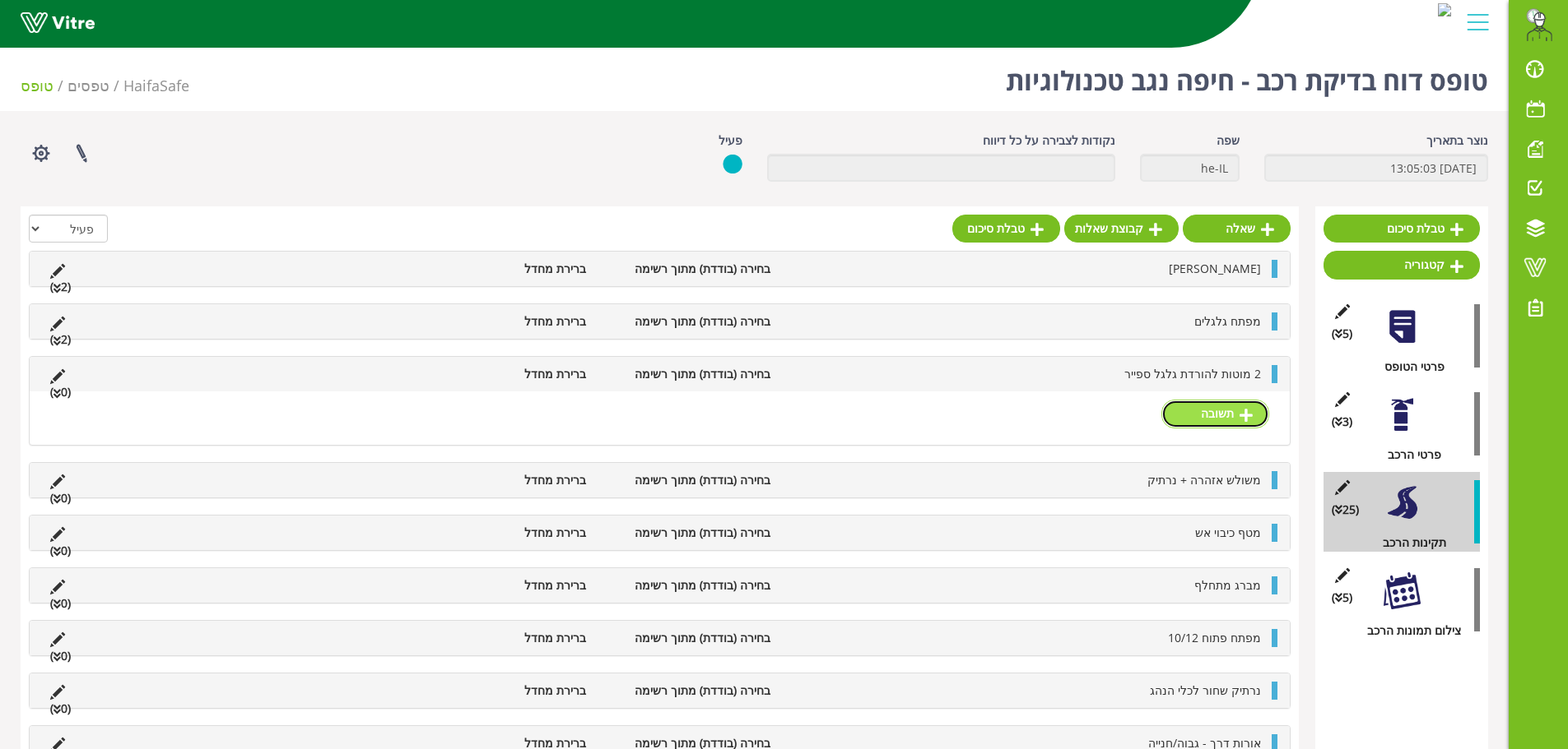
click at [1244, 409] on icon at bounding box center [1246, 415] width 14 height 14
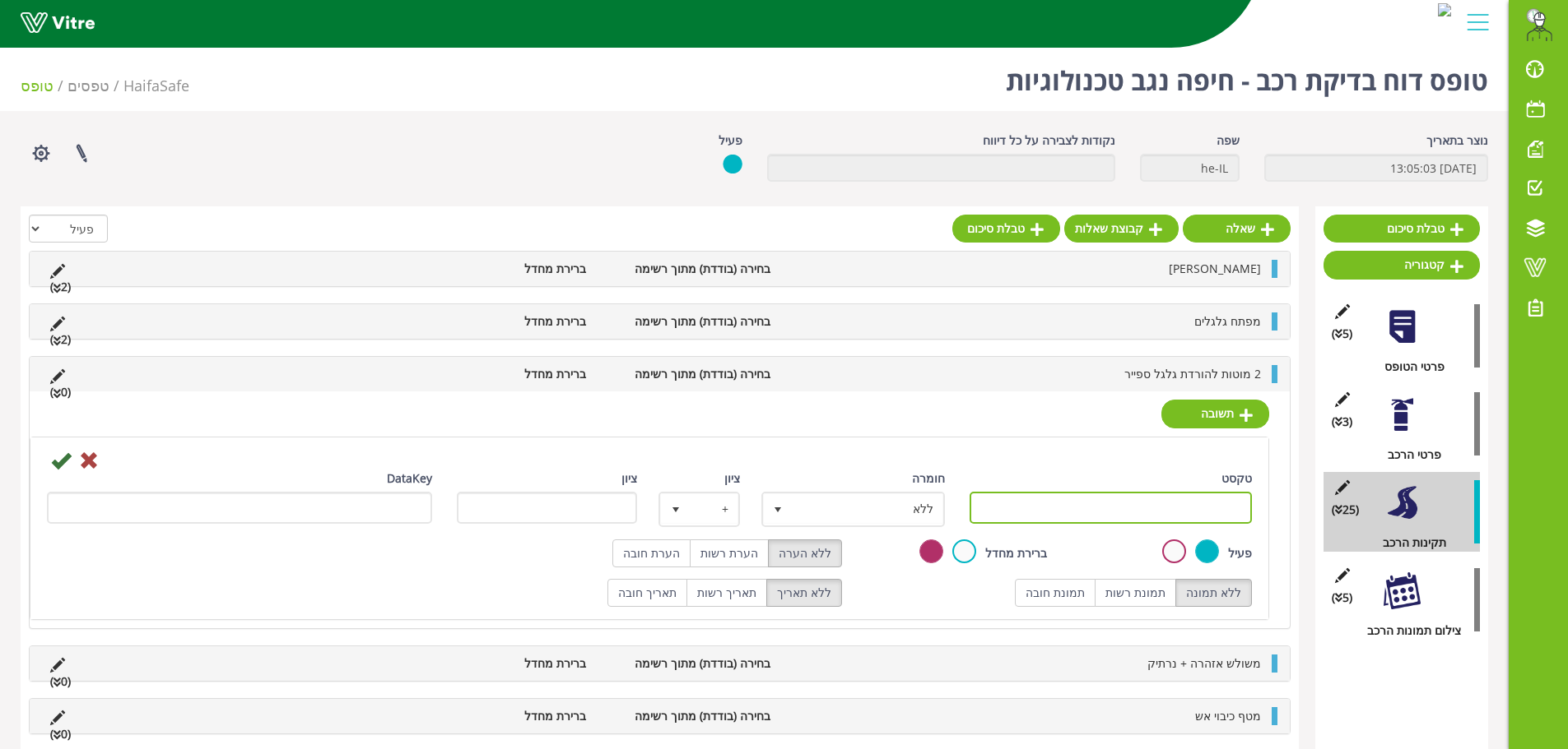
click at [1076, 506] on input "טקסט" at bounding box center [1110, 508] width 283 height 32
type input "קיים"
click at [54, 463] on icon at bounding box center [61, 460] width 19 height 19
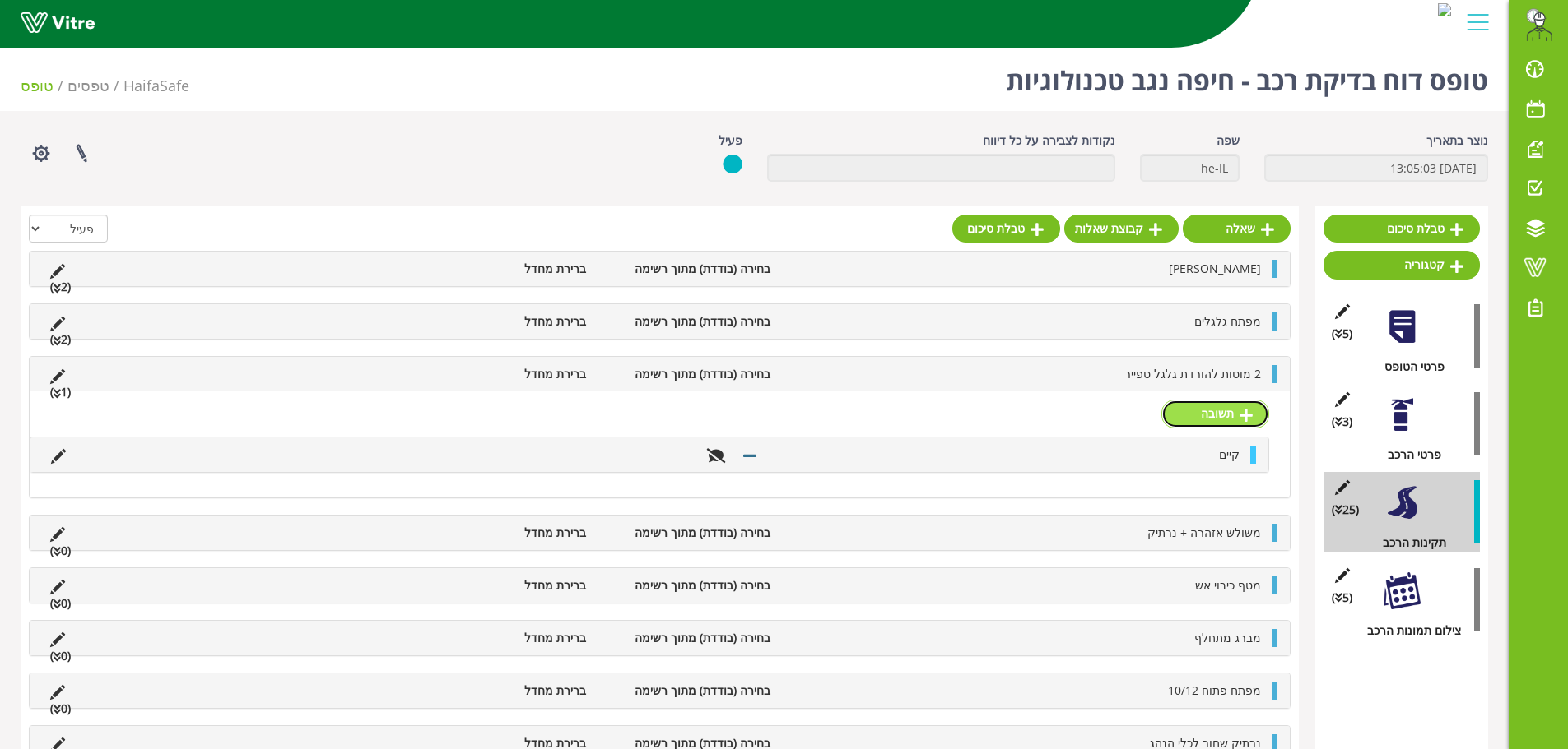
click at [1227, 403] on link "תשובה" at bounding box center [1216, 413] width 108 height 28
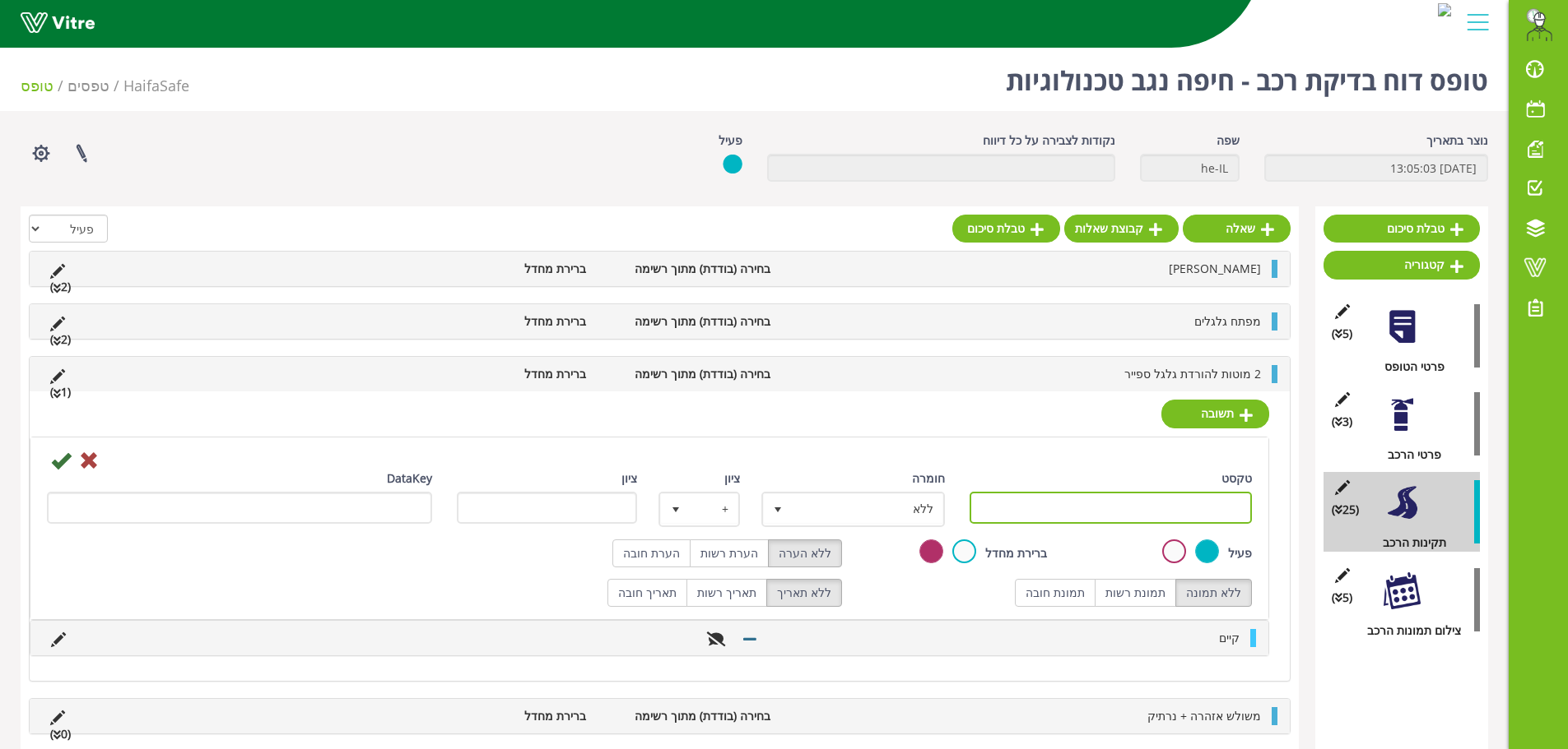
click at [1162, 508] on input "טקסט" at bounding box center [1110, 508] width 283 height 32
type input "לא קיים"
click at [752, 552] on label "הערת רשות" at bounding box center [729, 553] width 79 height 28
radio input "true"
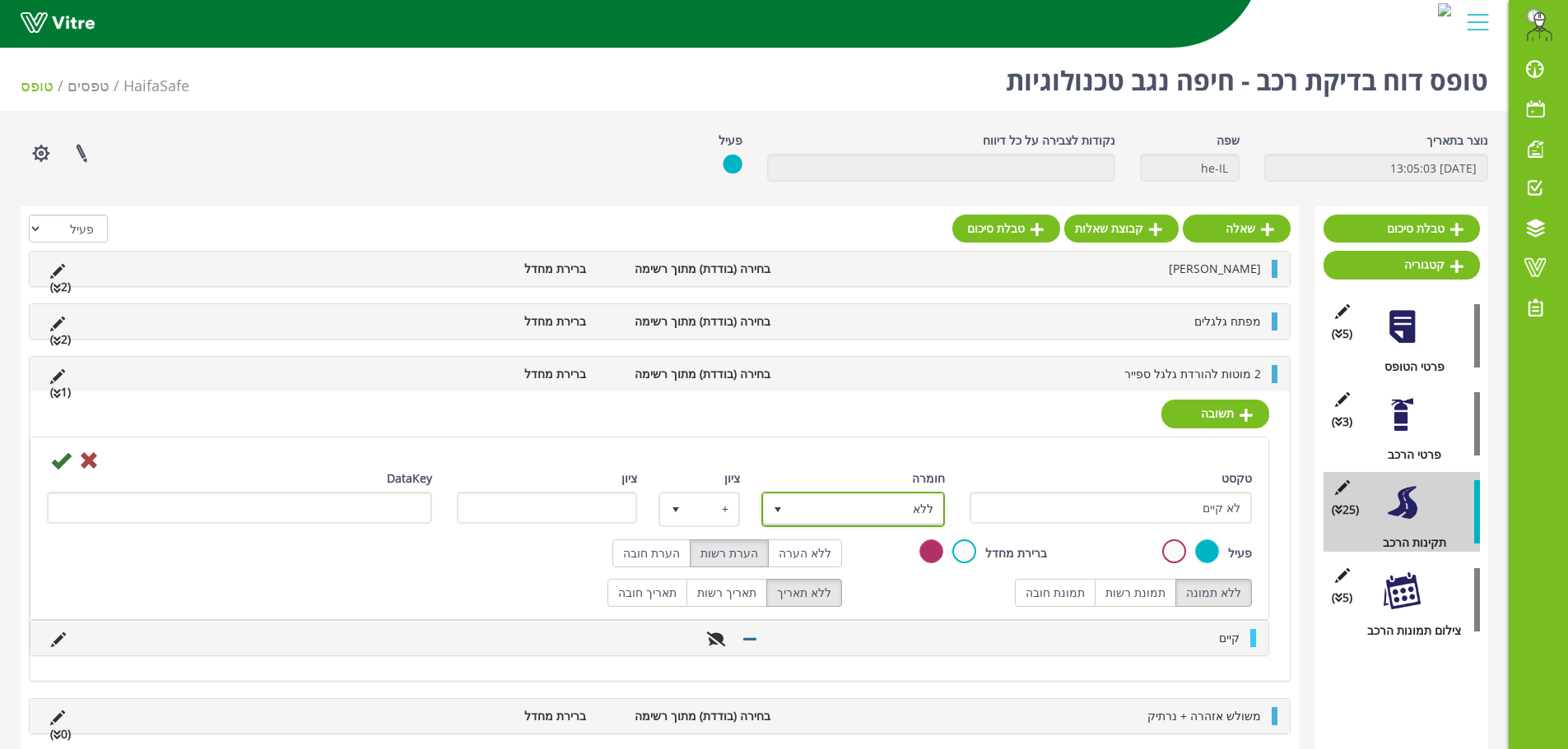
click at [838, 496] on span "ללא" at bounding box center [868, 509] width 151 height 30
click at [886, 592] on li "ליקוי" at bounding box center [838, 596] width 179 height 28
type input "1"
click at [44, 461] on div at bounding box center [649, 459] width 1229 height 19
click at [53, 460] on icon at bounding box center [61, 460] width 19 height 19
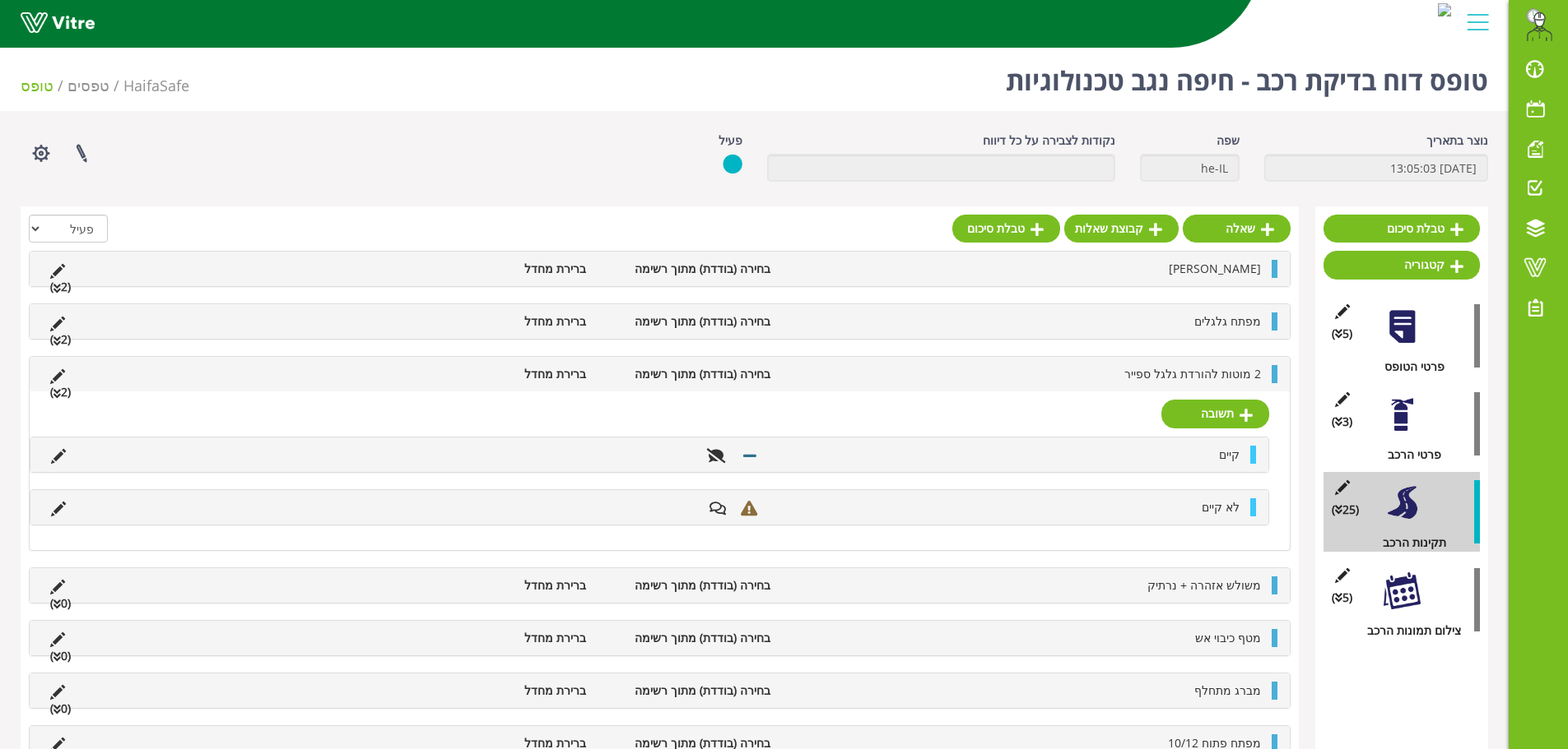
click at [1114, 380] on li "2 מוטות להורדת גלגל ספייר" at bounding box center [1023, 374] width 490 height 18
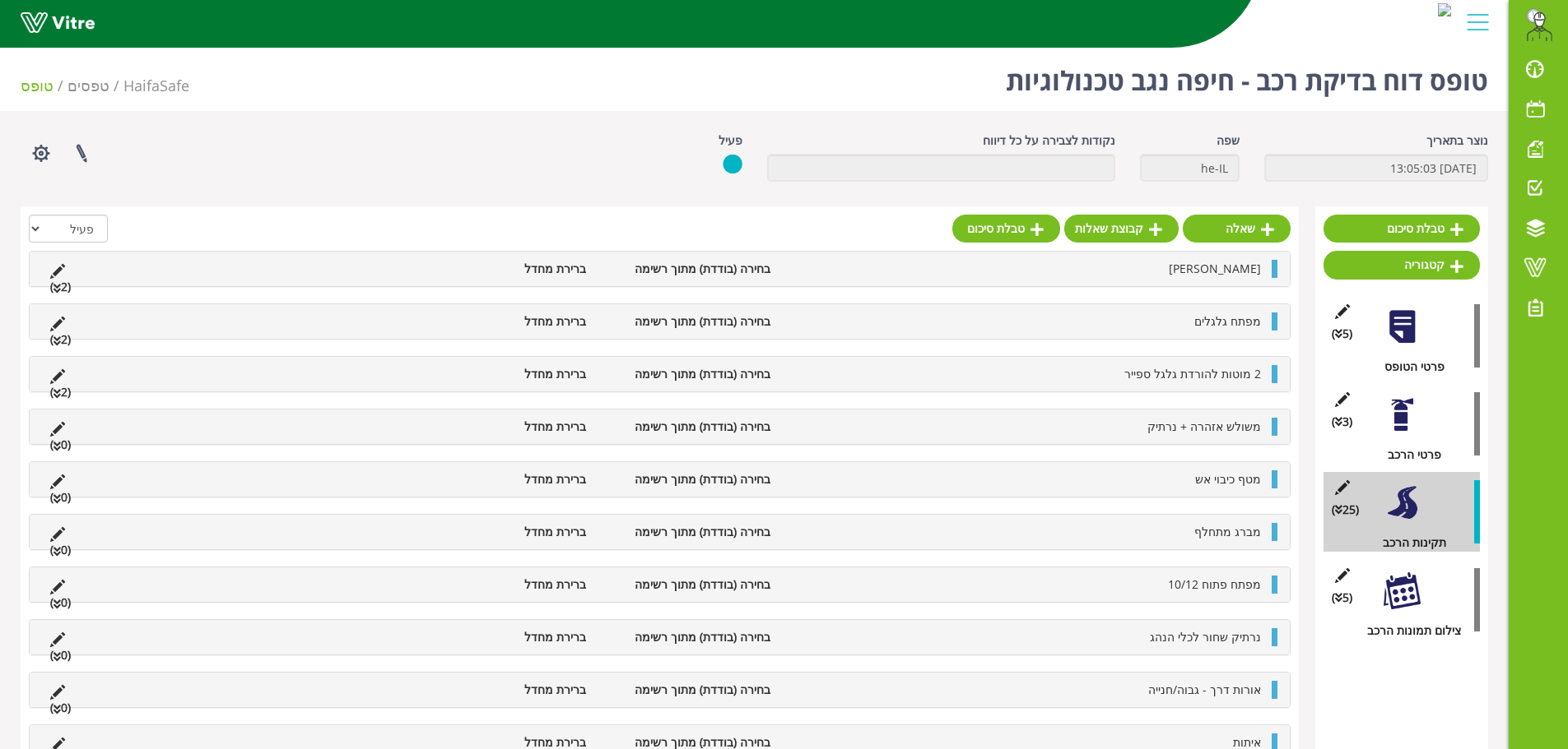
click at [1131, 425] on li "משולש אזהרה + נרתיק" at bounding box center [1023, 427] width 490 height 18
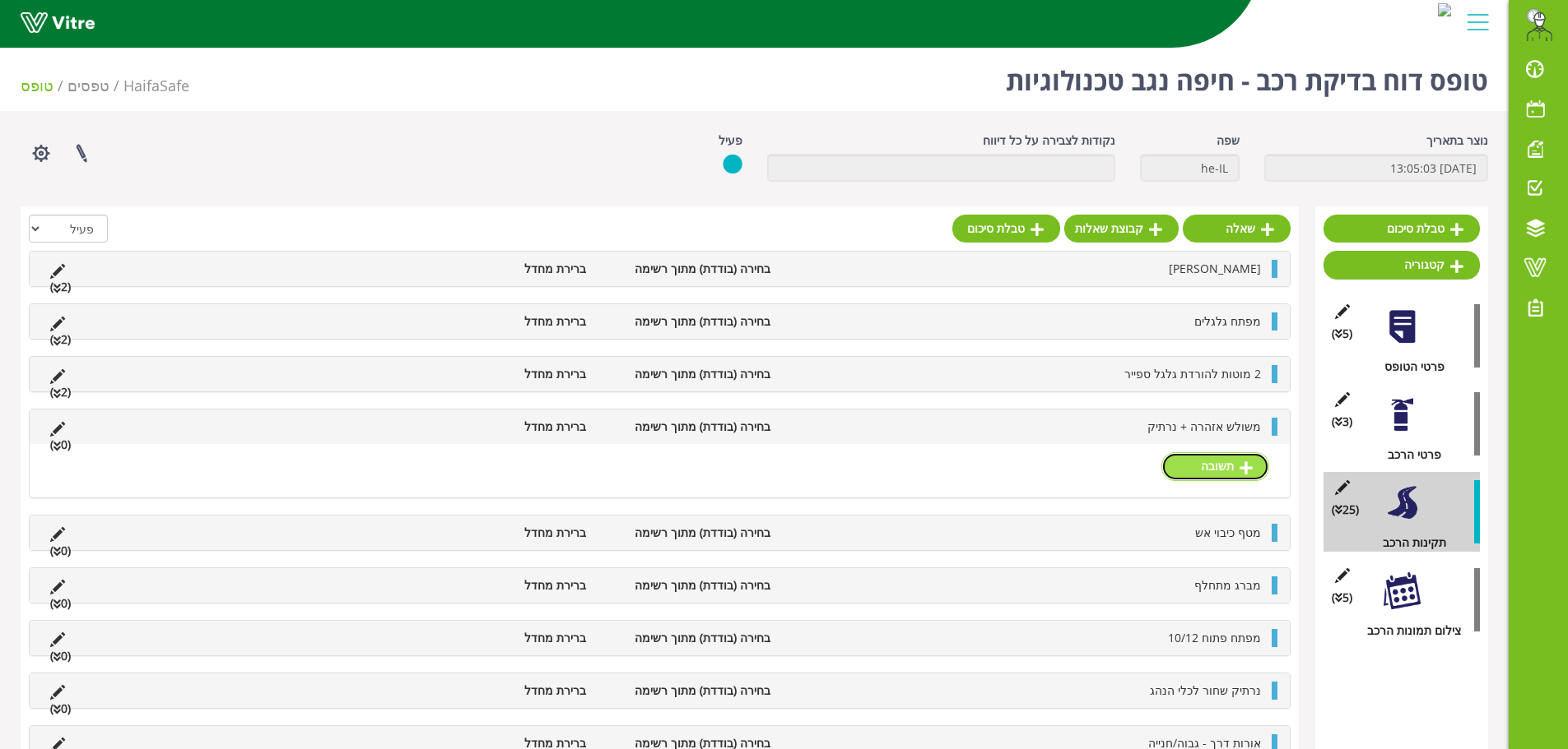
click at [1218, 461] on link "תשובה" at bounding box center [1216, 466] width 108 height 28
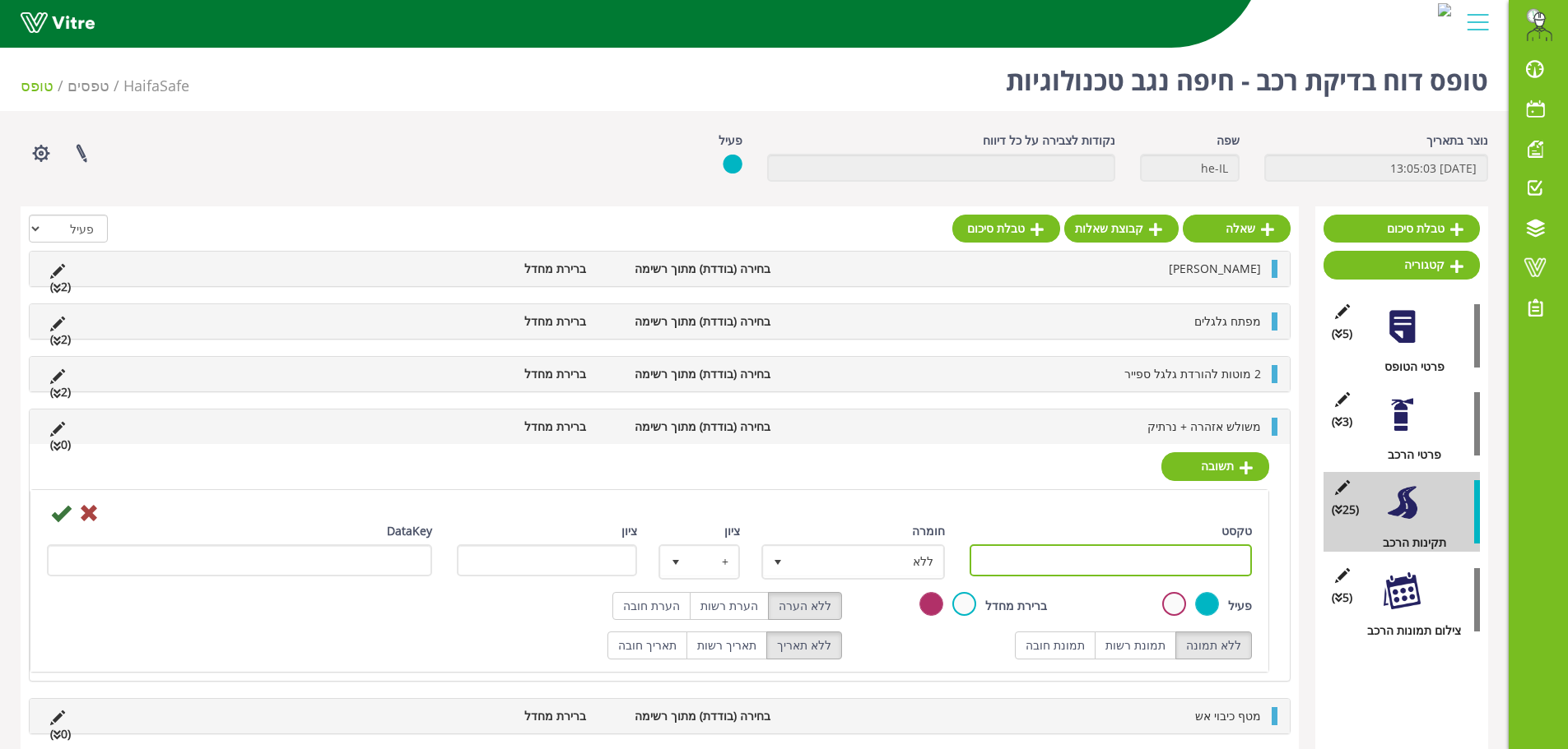
click at [1134, 552] on input "טקסט" at bounding box center [1110, 560] width 283 height 32
type input "קיים"
click at [870, 563] on span "ללא" at bounding box center [868, 562] width 151 height 30
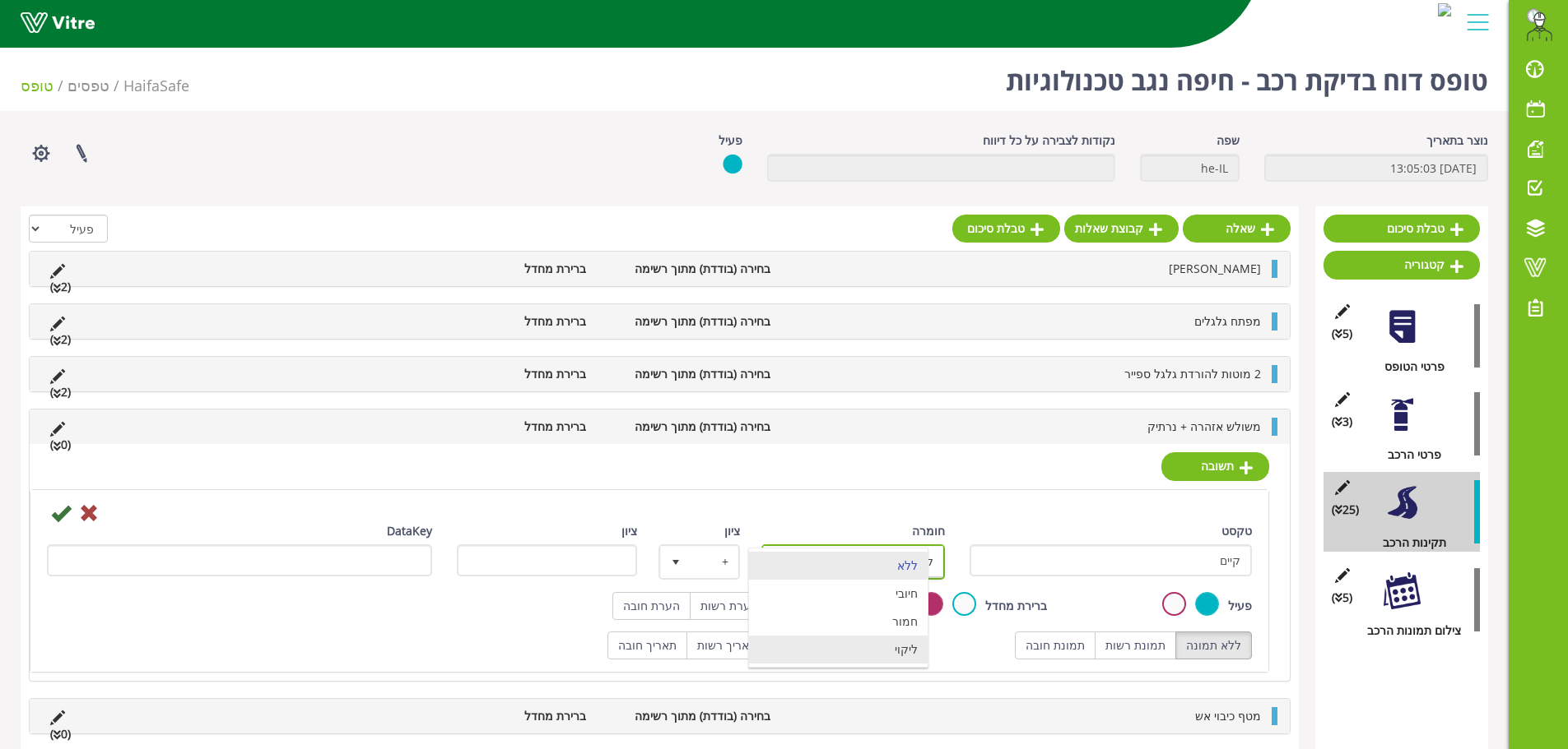
click at [873, 636] on li "ליקוי" at bounding box center [838, 650] width 179 height 28
type input "1"
radio input "true"
click at [764, 608] on label "הערת רשות" at bounding box center [729, 606] width 79 height 28
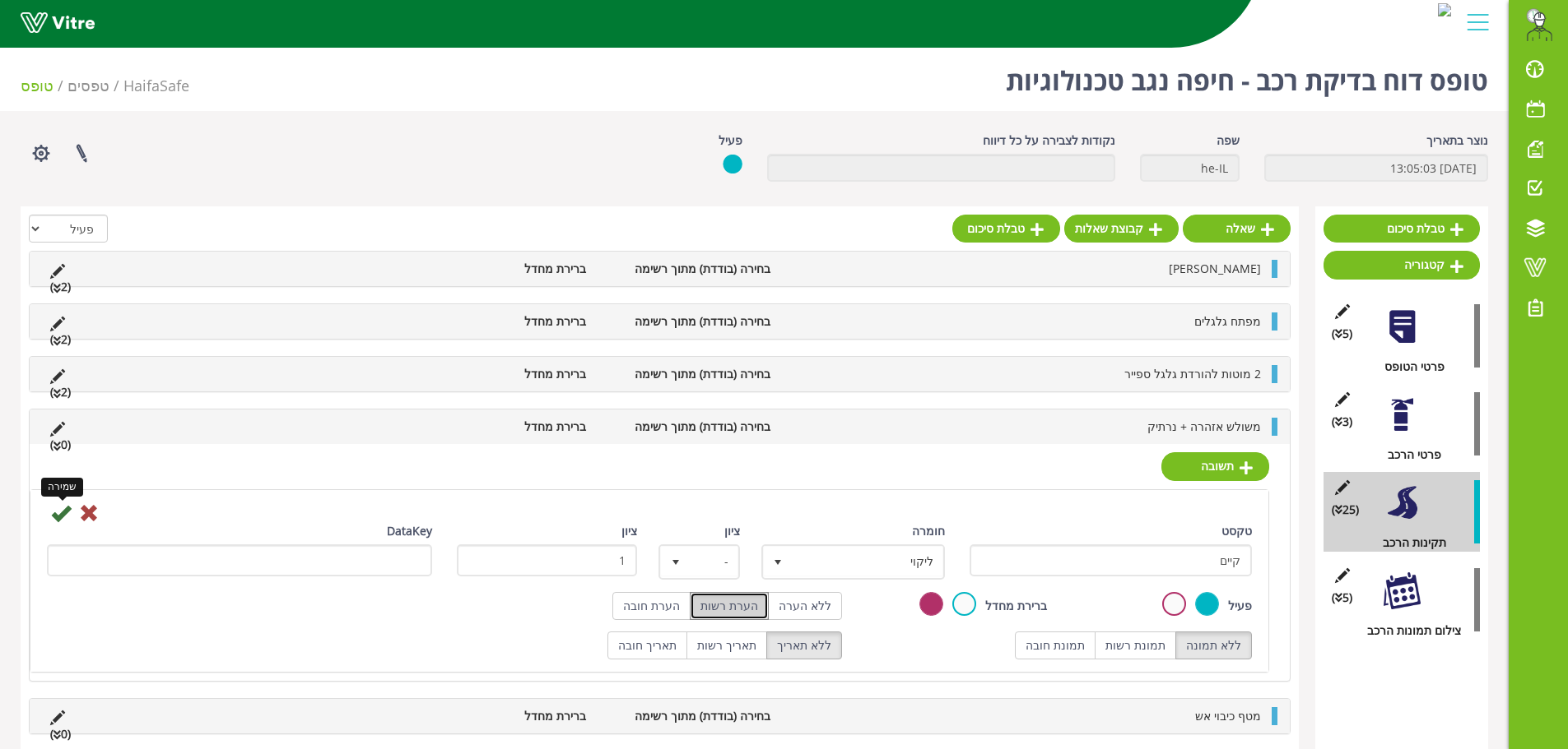
click at [53, 511] on icon at bounding box center [61, 513] width 19 height 19
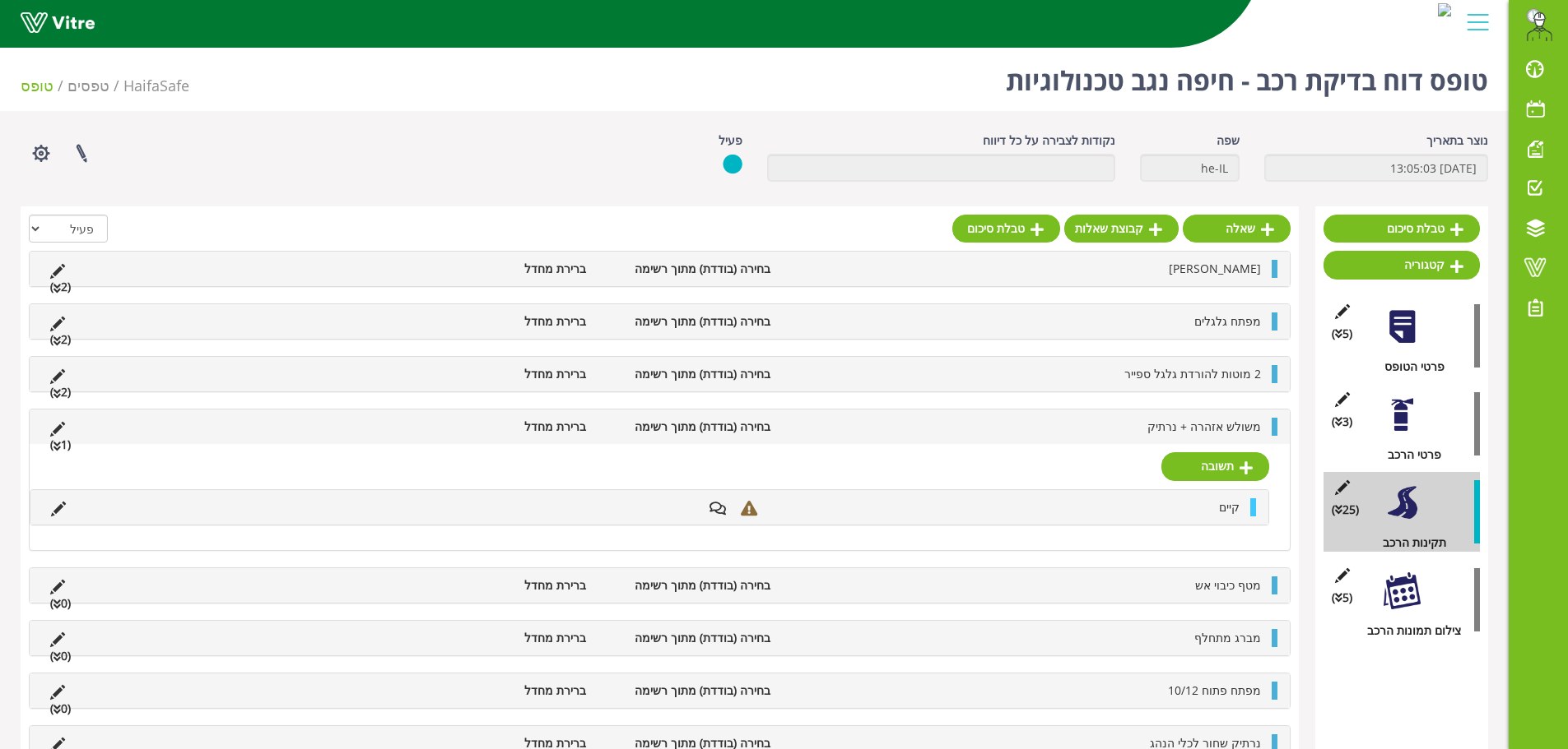
click at [927, 433] on li "משולש אזהרה + נרתיק" at bounding box center [1023, 427] width 490 height 18
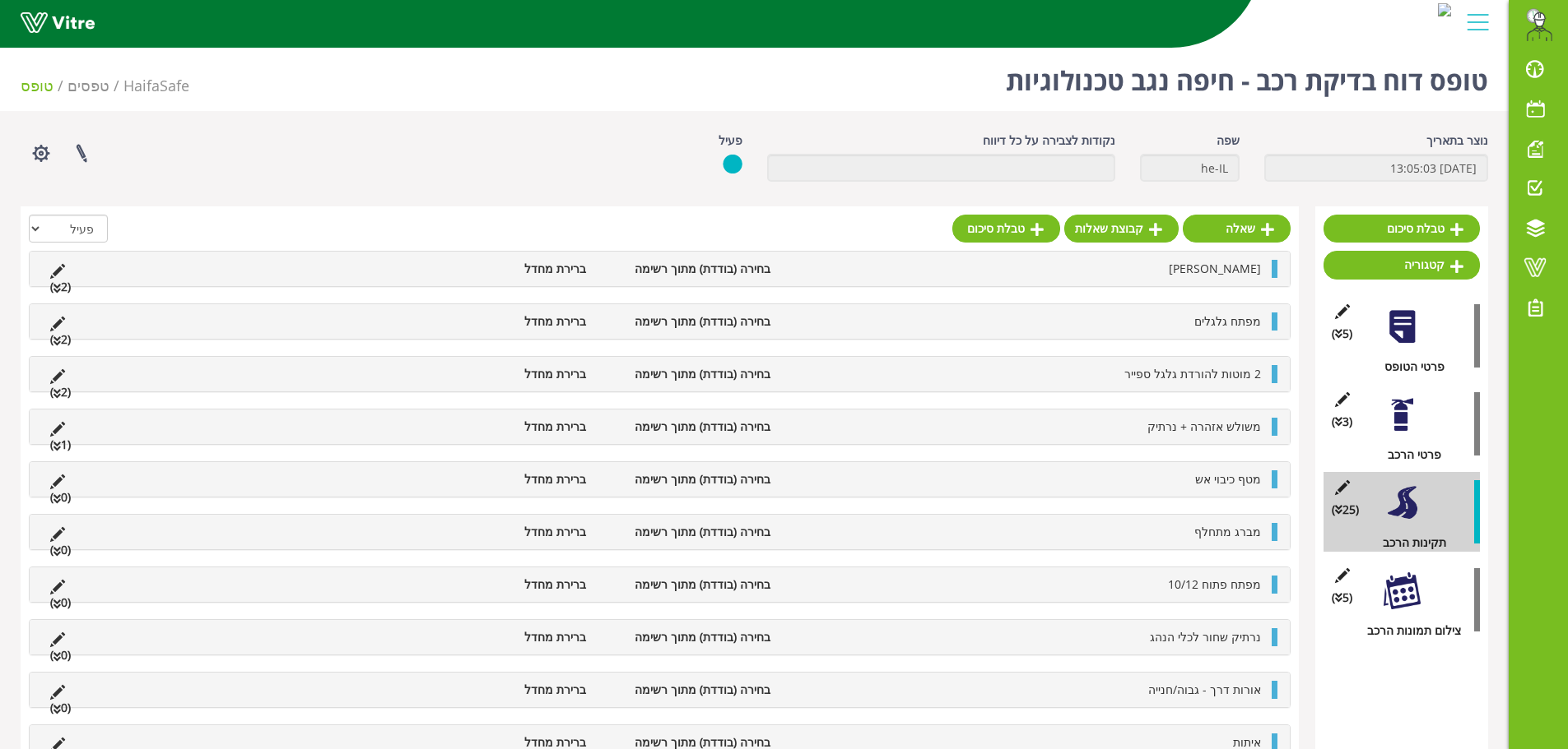
click at [1081, 430] on li "משולש אזהרה + נרתיק" at bounding box center [1023, 427] width 490 height 18
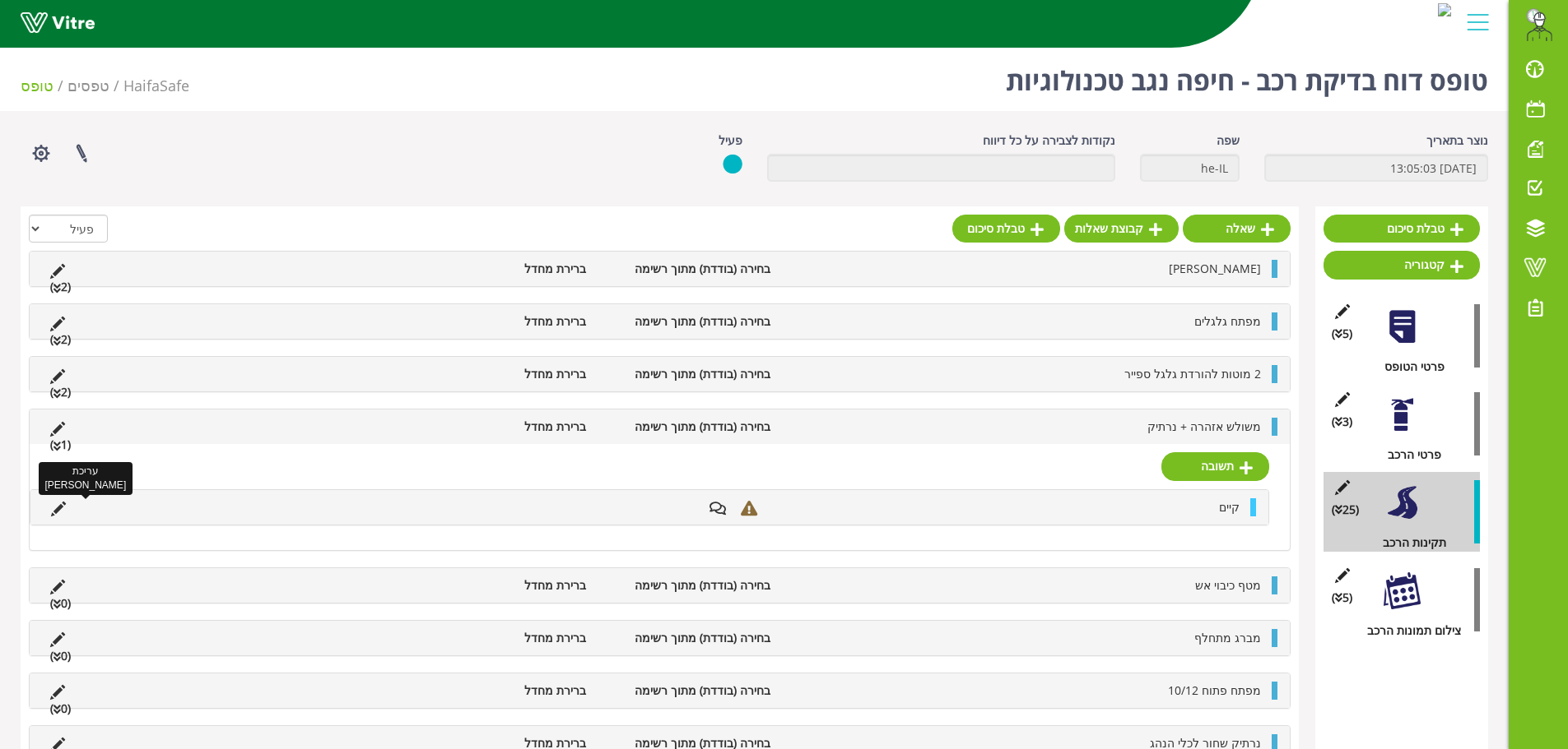
click at [53, 512] on icon at bounding box center [58, 509] width 14 height 14
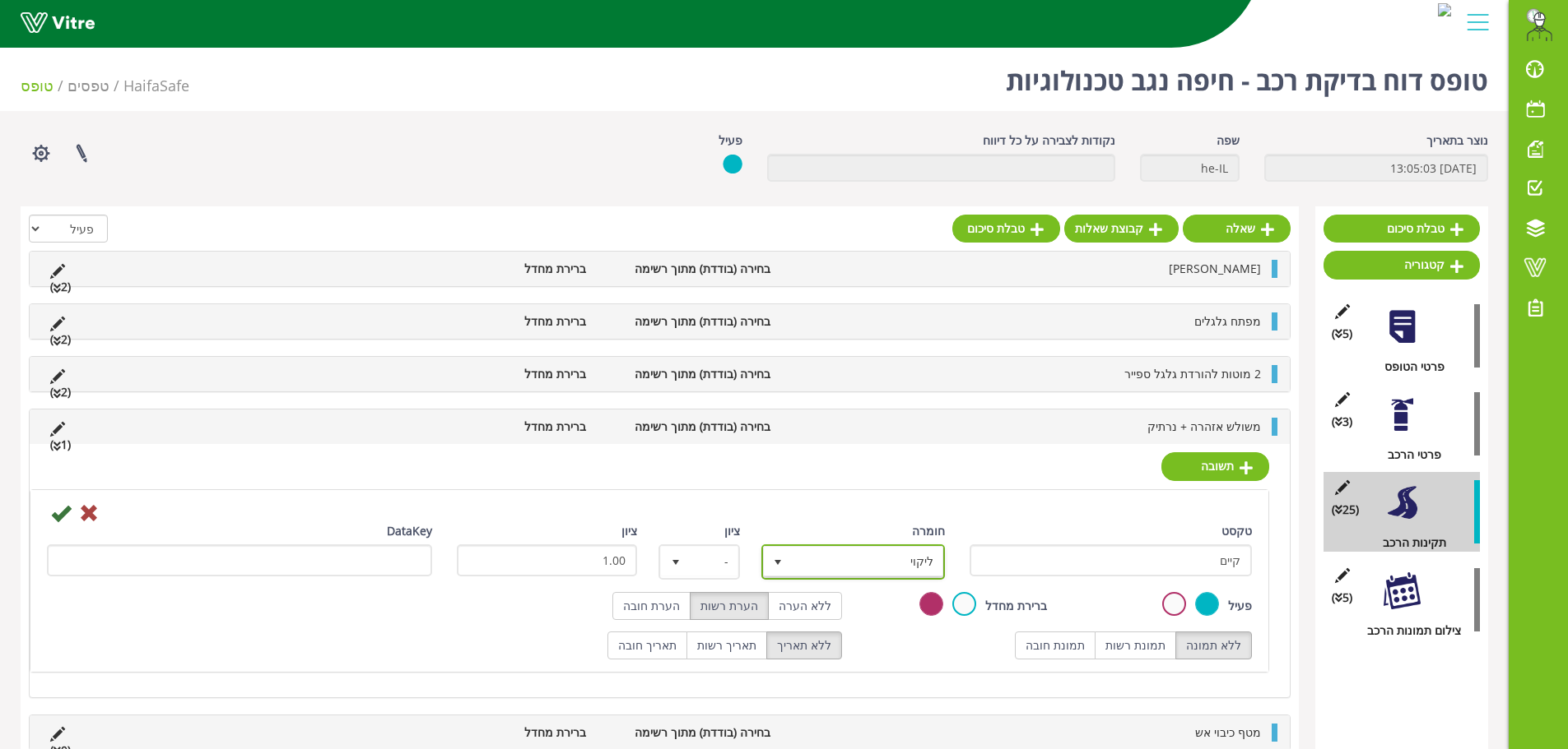
click at [903, 563] on span "ליקוי" at bounding box center [868, 562] width 151 height 30
click at [903, 570] on li "ללא" at bounding box center [838, 566] width 179 height 28
type input "0"
radio input "true"
click at [66, 507] on icon at bounding box center [61, 513] width 19 height 19
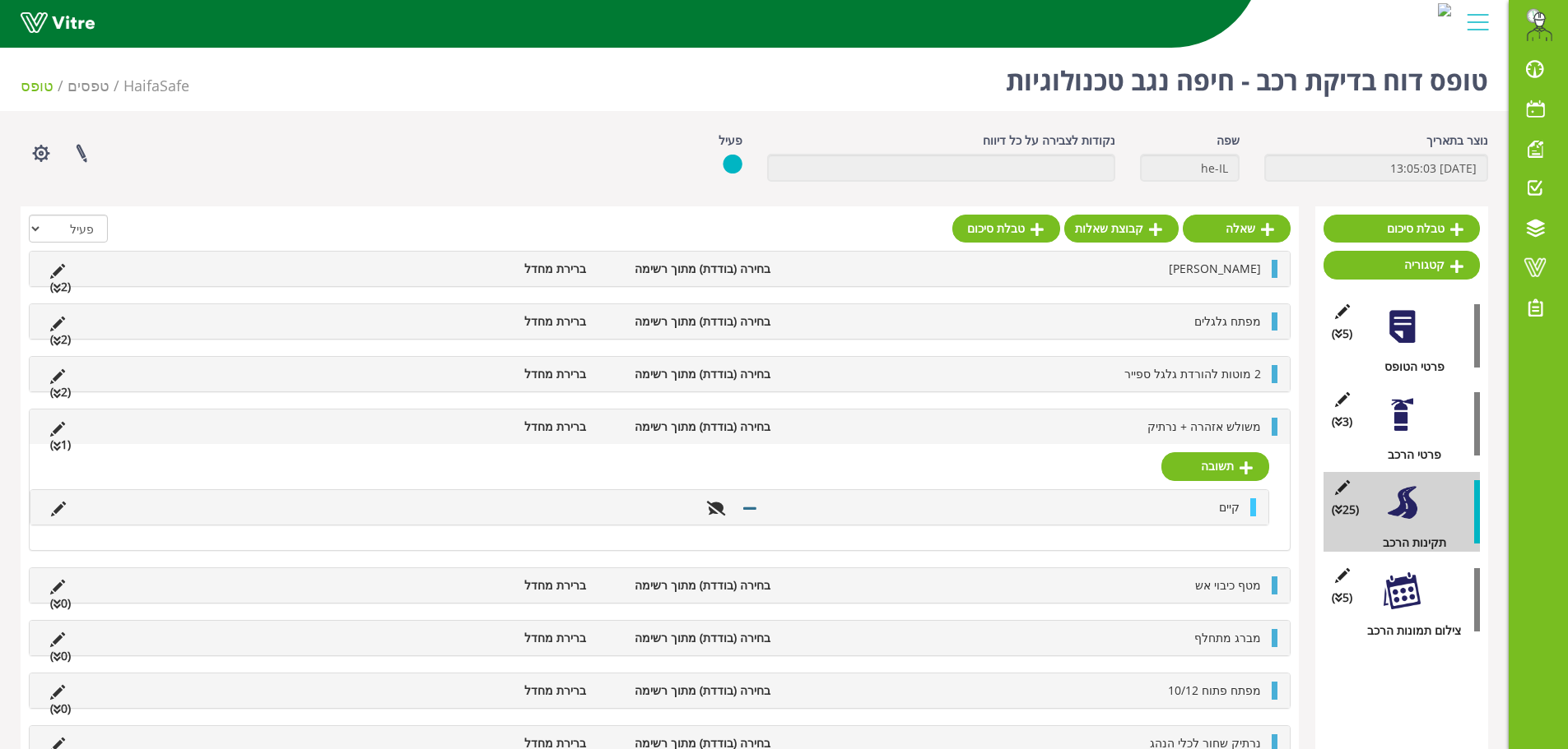
click at [1155, 422] on li "משולש אזהרה + נרתיק" at bounding box center [1023, 427] width 490 height 18
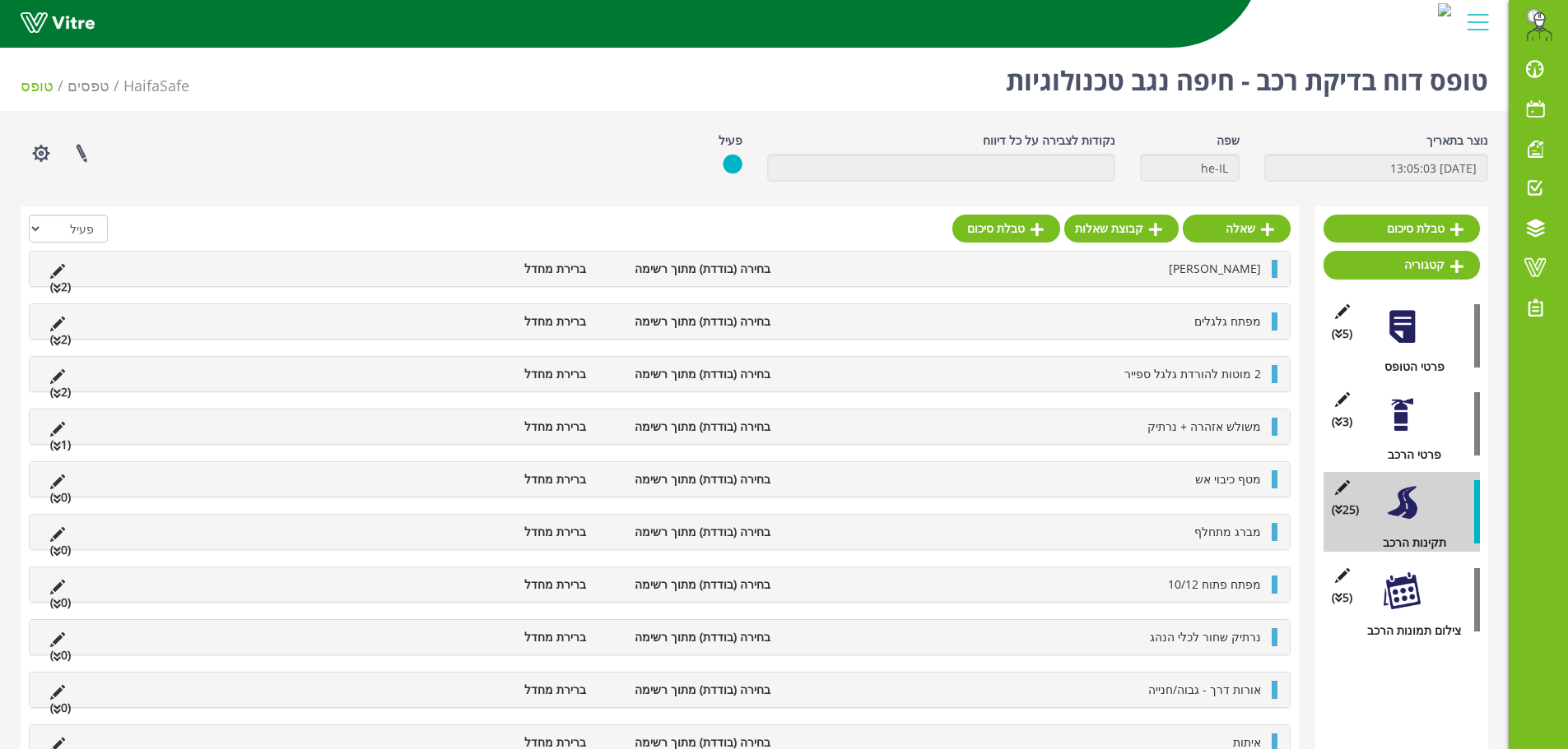
click at [1148, 424] on li "משולש אזהרה + נרתיק" at bounding box center [1023, 427] width 490 height 18
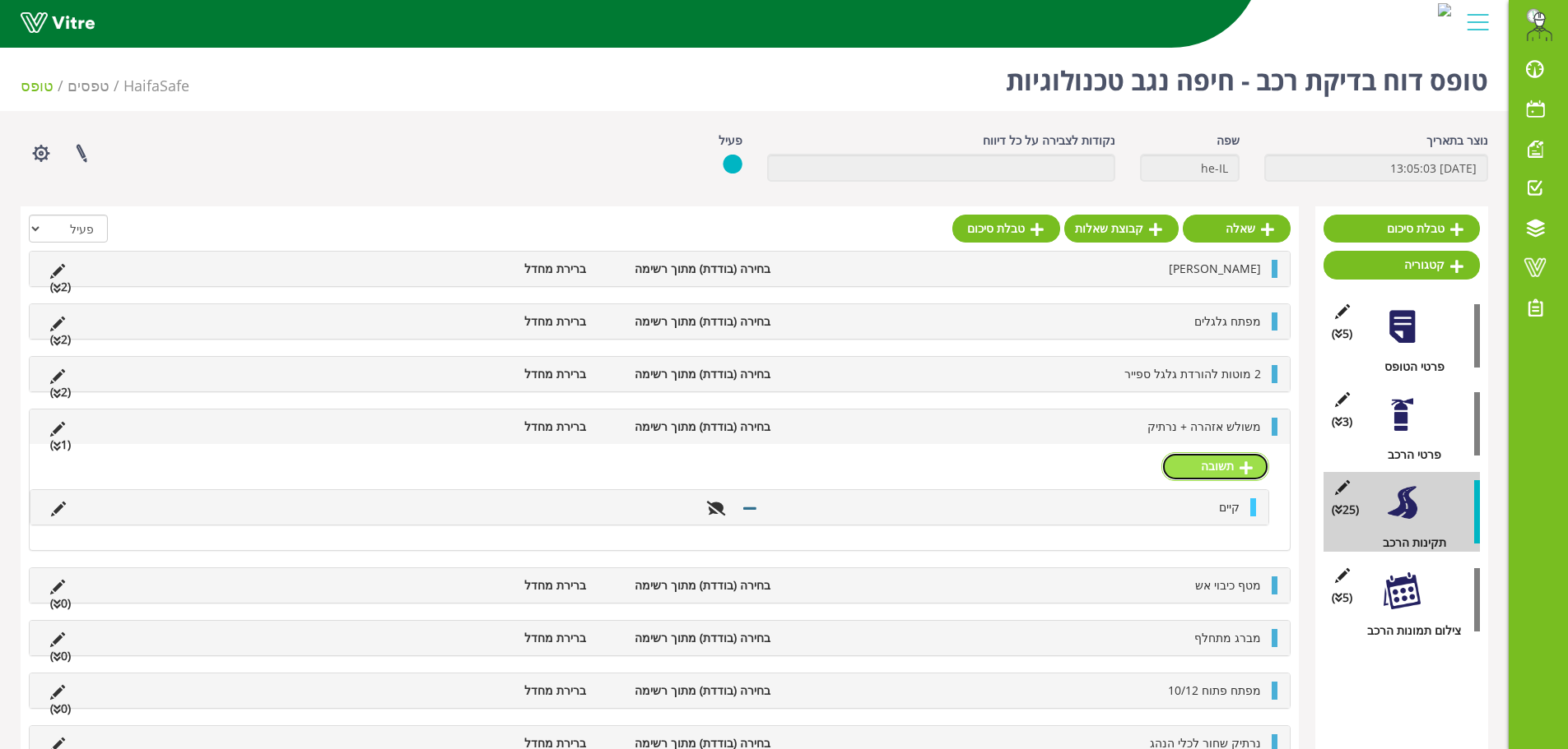
click at [1206, 476] on link "תשובה" at bounding box center [1216, 466] width 108 height 28
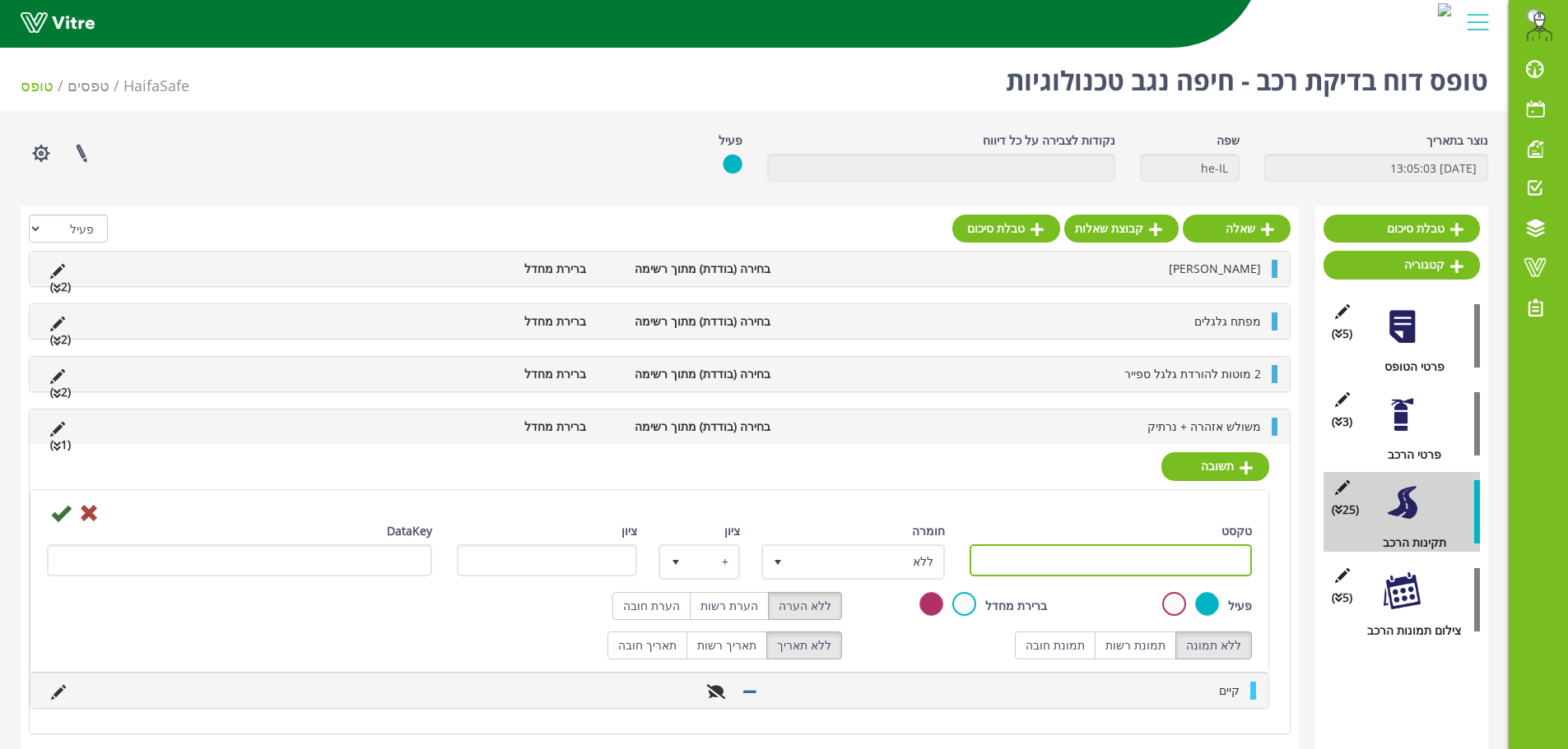
click at [1212, 552] on input "טקסט" at bounding box center [1110, 560] width 283 height 32
type input "לא קיים"
click at [740, 614] on label "הערת רשות" at bounding box center [729, 606] width 79 height 28
radio input "true"
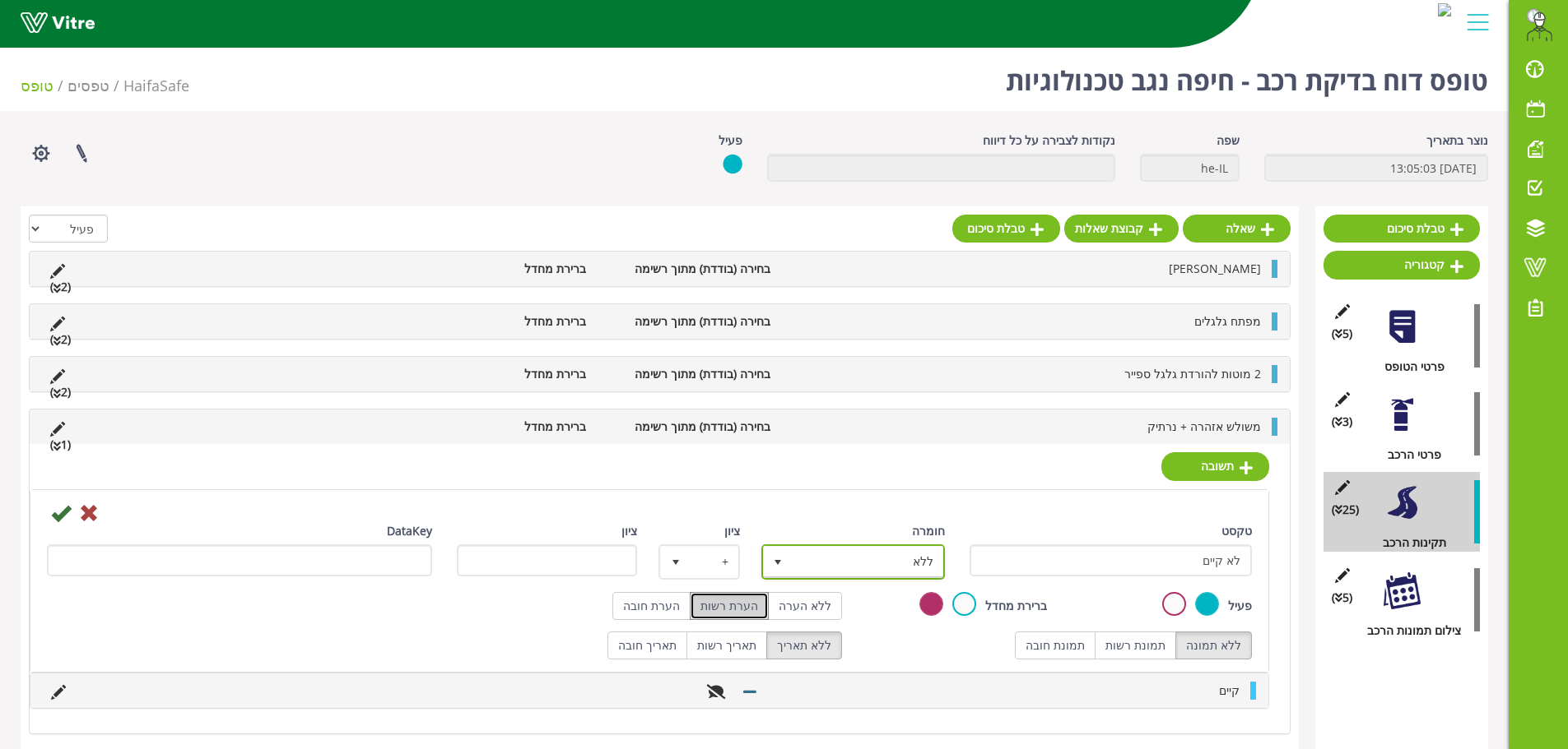
click at [860, 548] on span "ללא" at bounding box center [868, 562] width 151 height 30
click at [920, 648] on li "ליקוי" at bounding box center [838, 650] width 179 height 28
type input "1"
click at [62, 513] on icon at bounding box center [61, 513] width 19 height 19
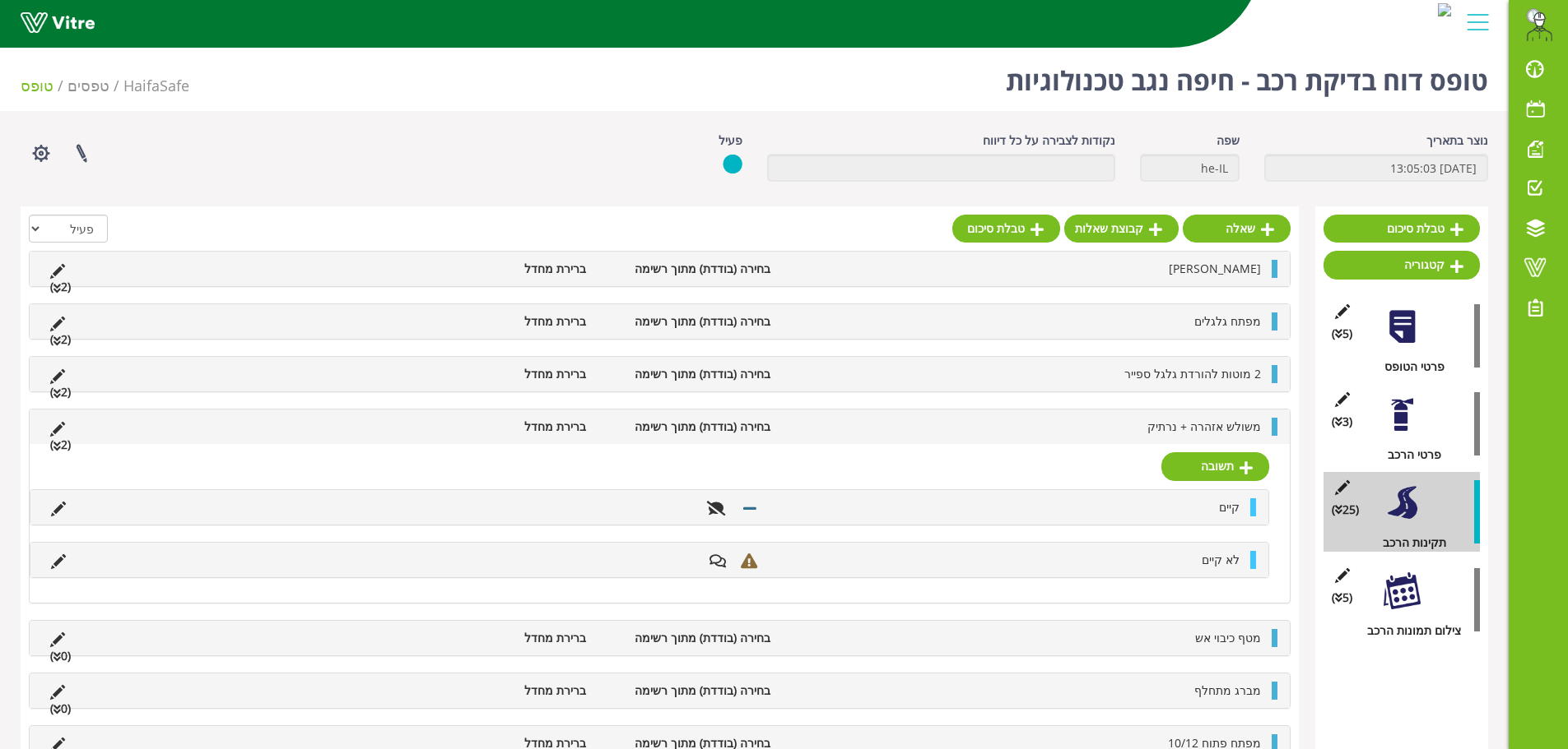
drag, startPoint x: 1134, startPoint y: 405, endPoint x: 1134, endPoint y: 415, distance: 10.0
click at [1134, 422] on li "משולש אזהרה + נרתיק" at bounding box center [1023, 427] width 490 height 18
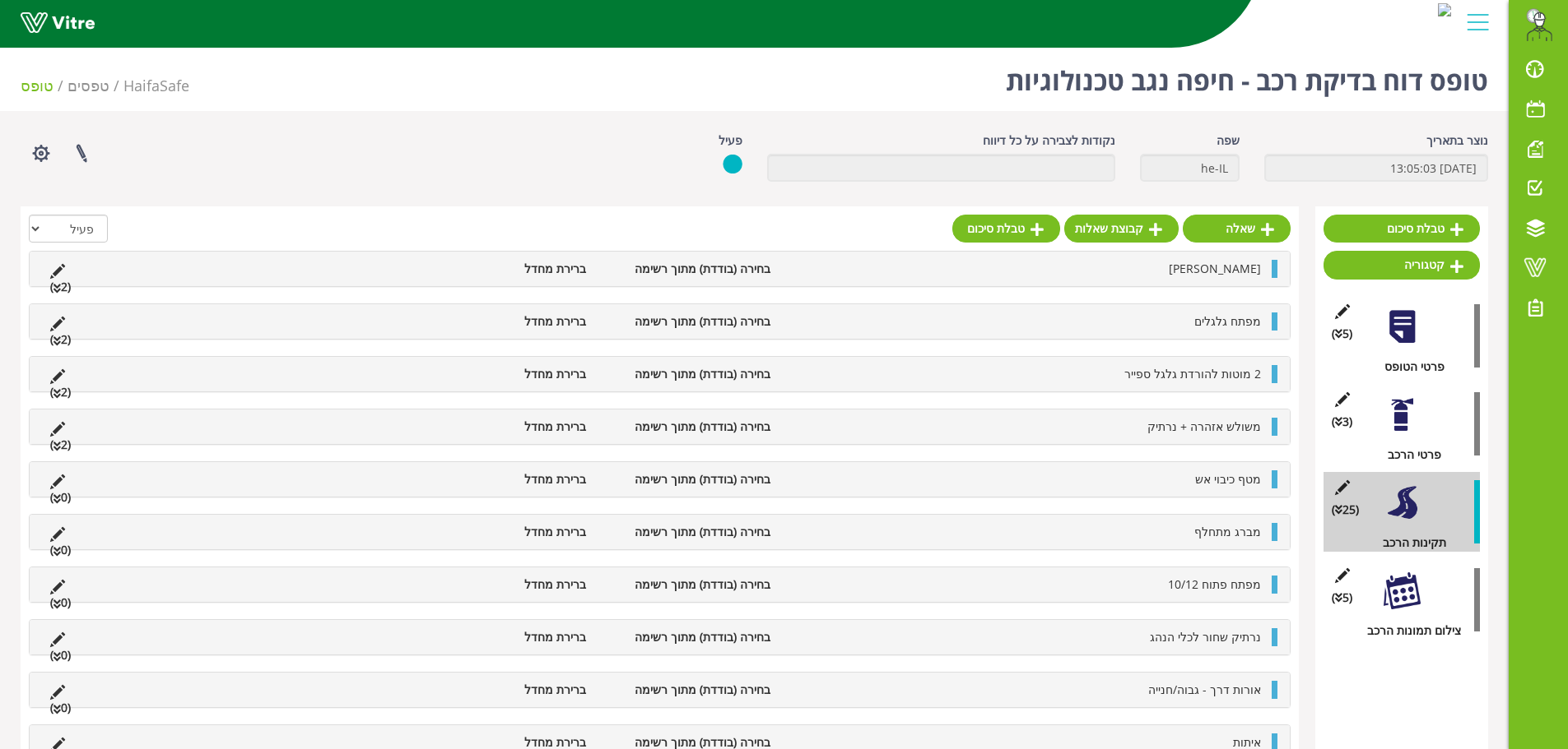
click at [1152, 483] on li "מטף כיבוי אש" at bounding box center [1023, 479] width 490 height 18
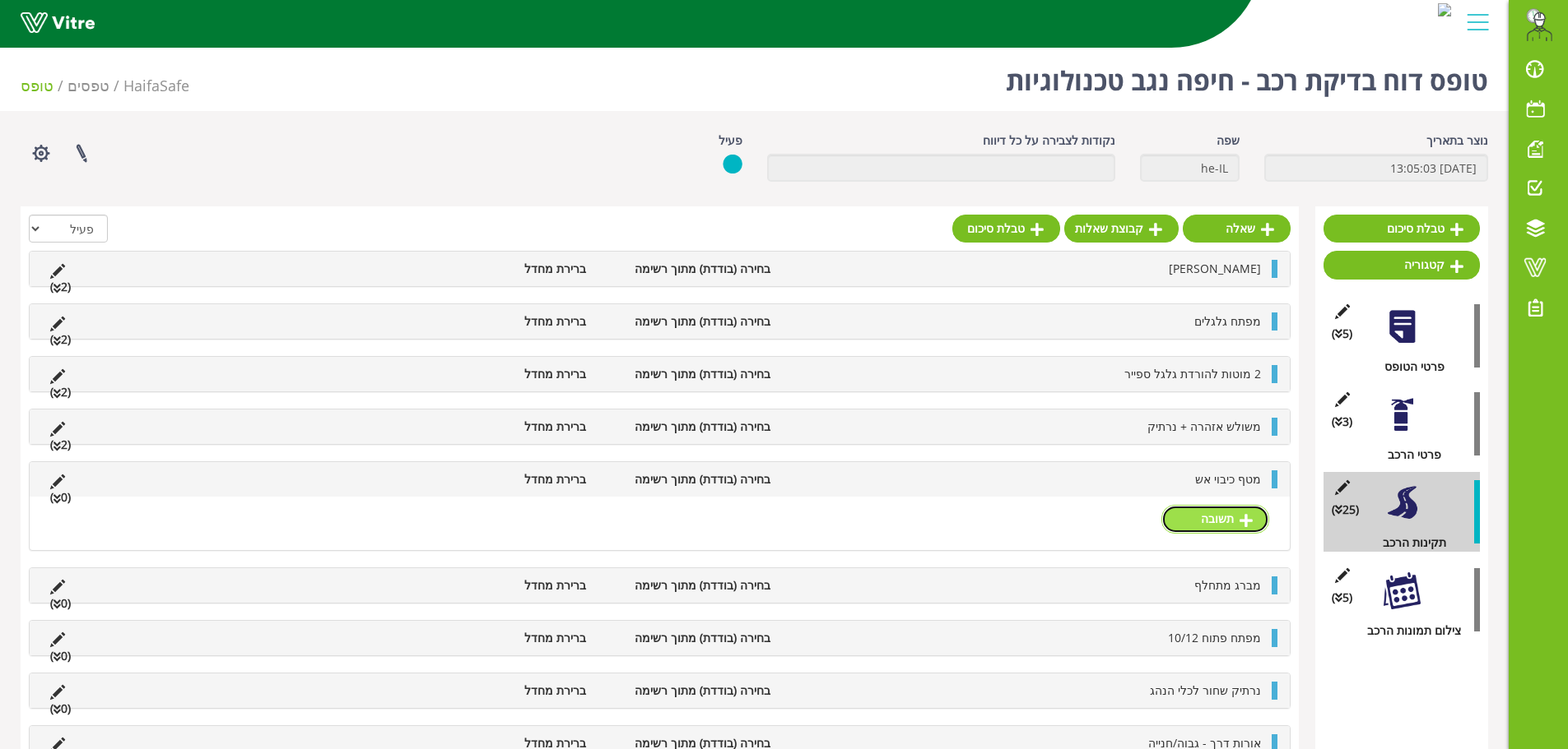
click at [1251, 510] on link "תשובה" at bounding box center [1216, 518] width 108 height 28
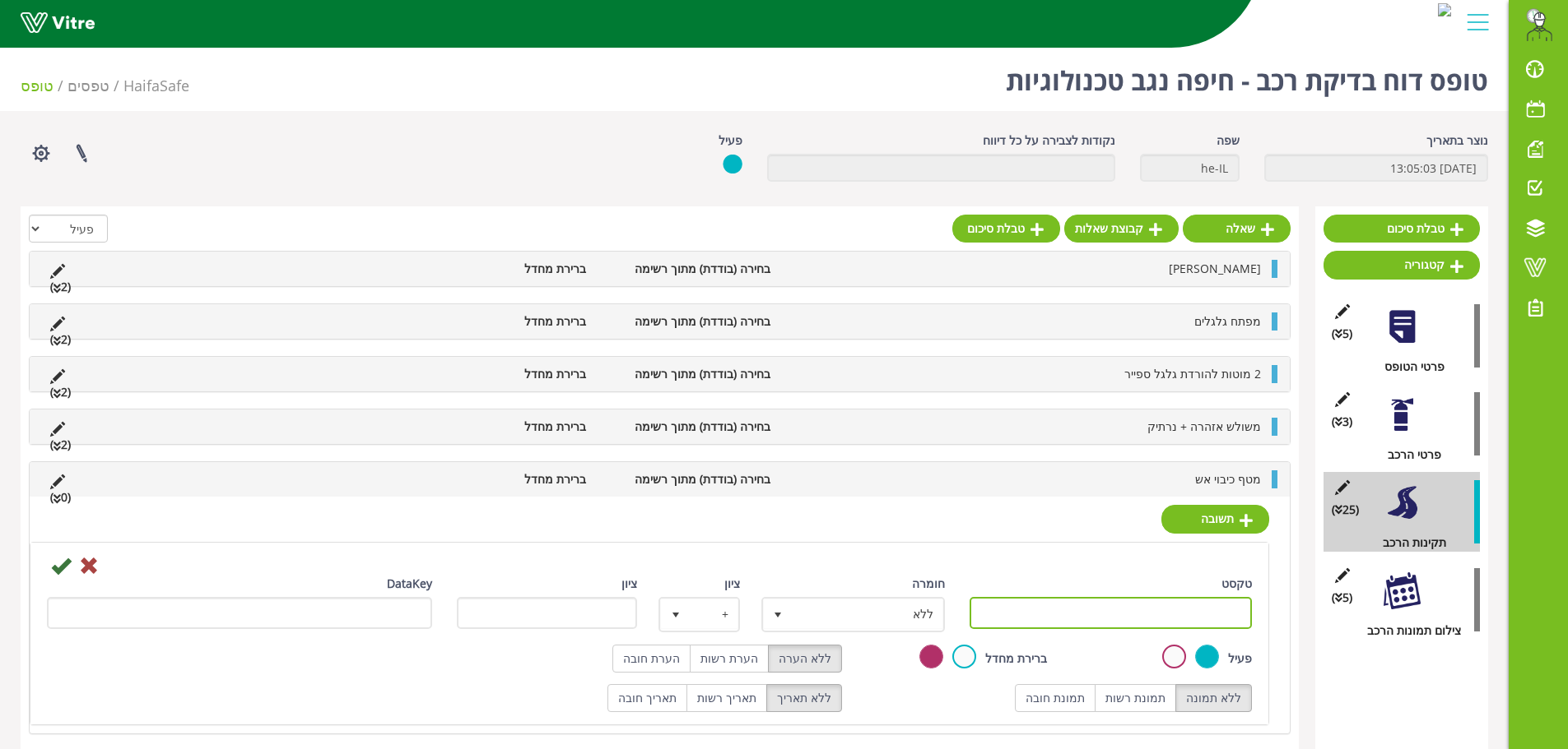
click at [1150, 611] on input "טקסט" at bounding box center [1110, 613] width 283 height 32
drag, startPoint x: 1200, startPoint y: 620, endPoint x: 1320, endPoint y: 606, distance: 120.8
type input "קיים"
click at [60, 564] on icon at bounding box center [61, 566] width 19 height 19
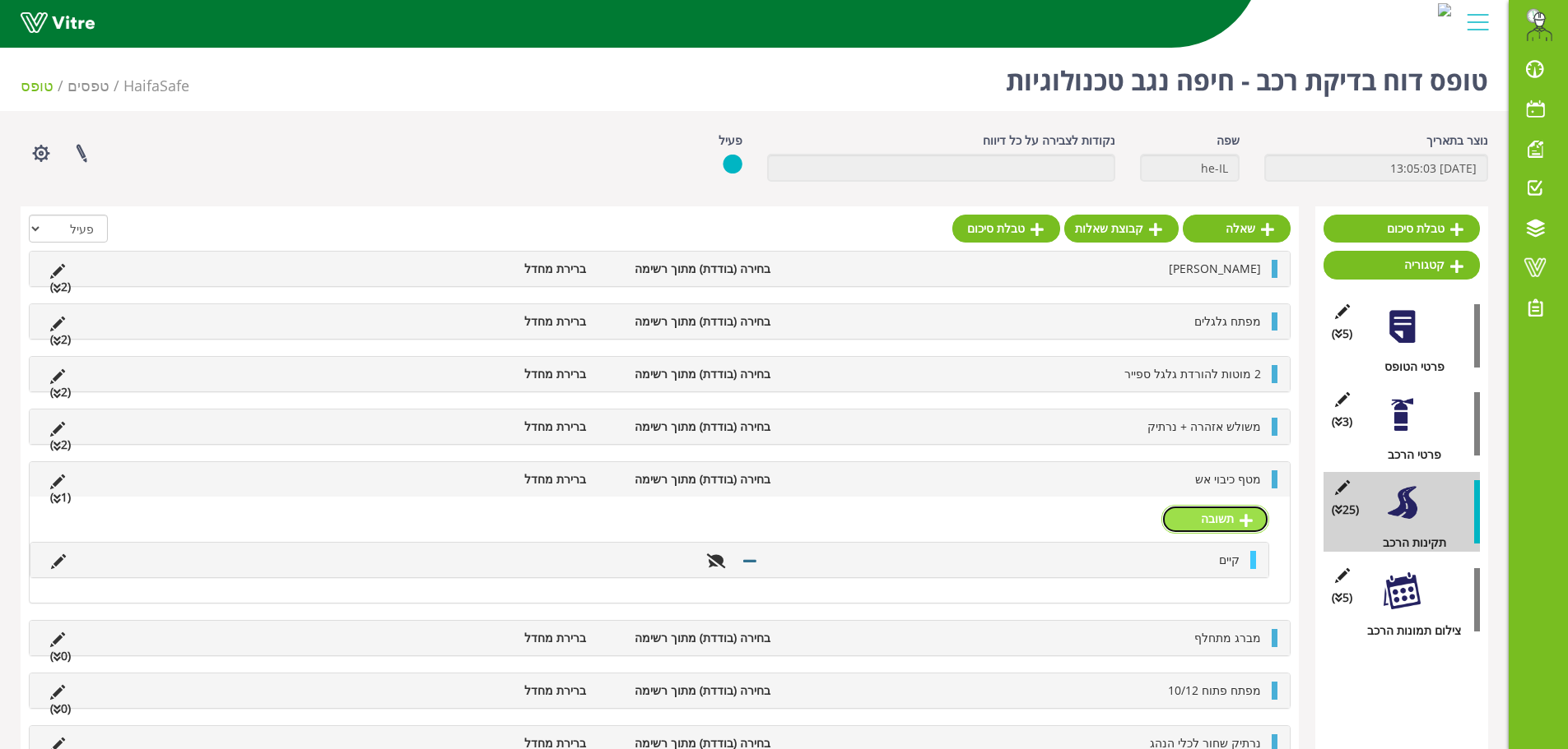
click at [1227, 527] on link "תשובה" at bounding box center [1216, 518] width 108 height 28
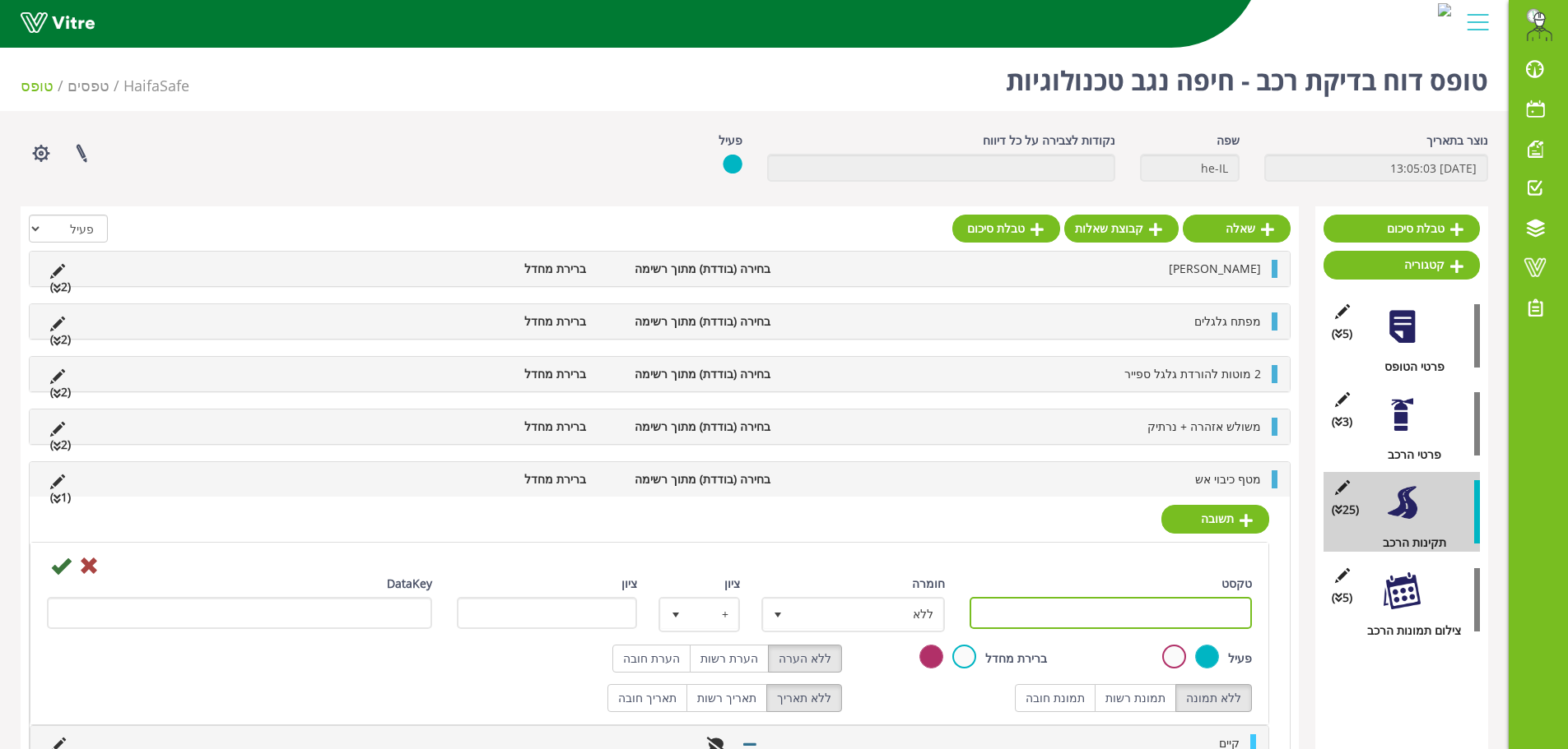
click at [1175, 604] on input "טקסט" at bounding box center [1110, 613] width 283 height 32
paste input "קיים"
type input "לא קיים"
click at [735, 658] on label "הערת רשות" at bounding box center [729, 658] width 79 height 28
radio input "true"
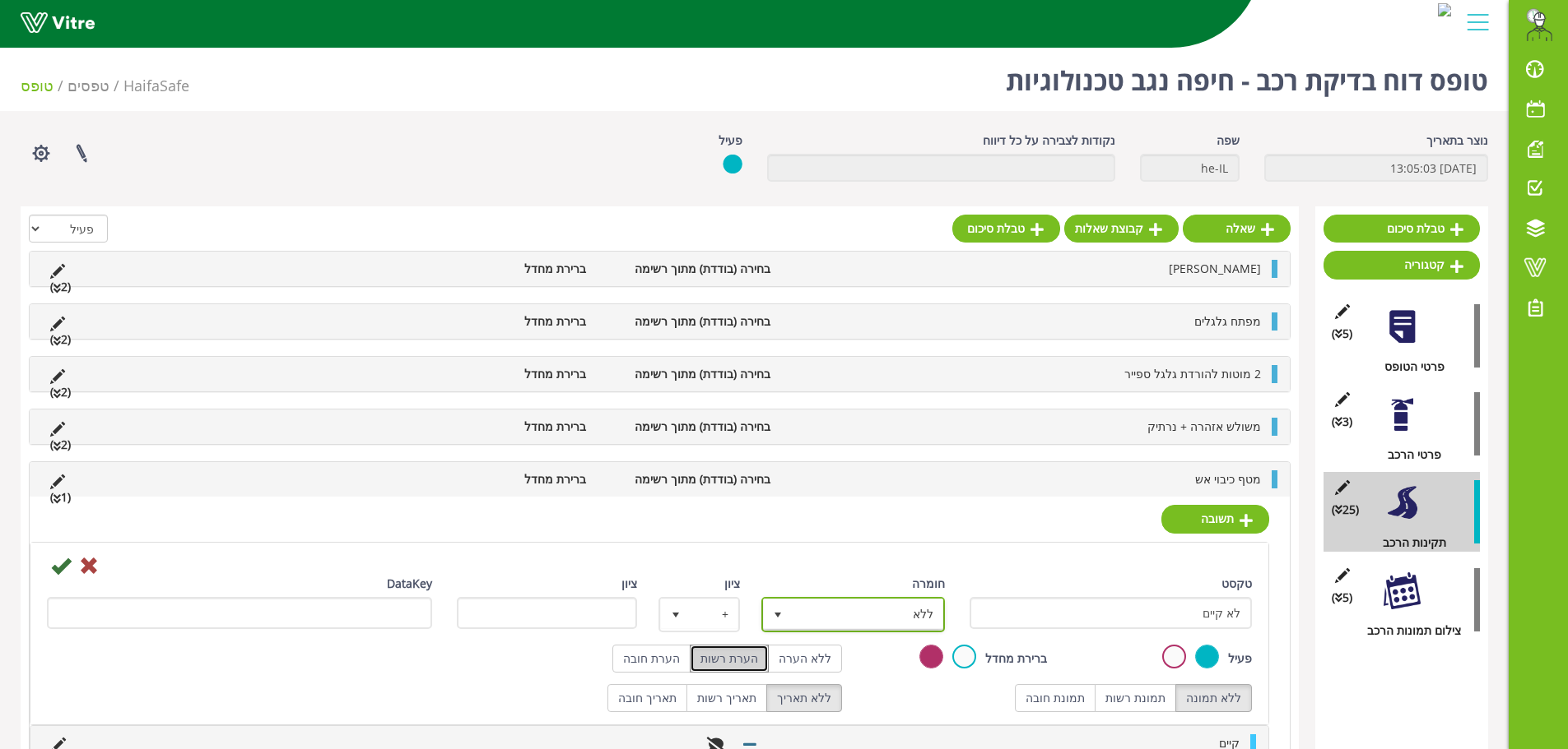
click at [846, 613] on span "ללא" at bounding box center [868, 614] width 151 height 30
drag, startPoint x: 898, startPoint y: 697, endPoint x: 878, endPoint y: 686, distance: 22.8
click at [897, 696] on li "ליקוי" at bounding box center [838, 702] width 179 height 28
type input "1"
click at [60, 565] on icon at bounding box center [61, 566] width 19 height 19
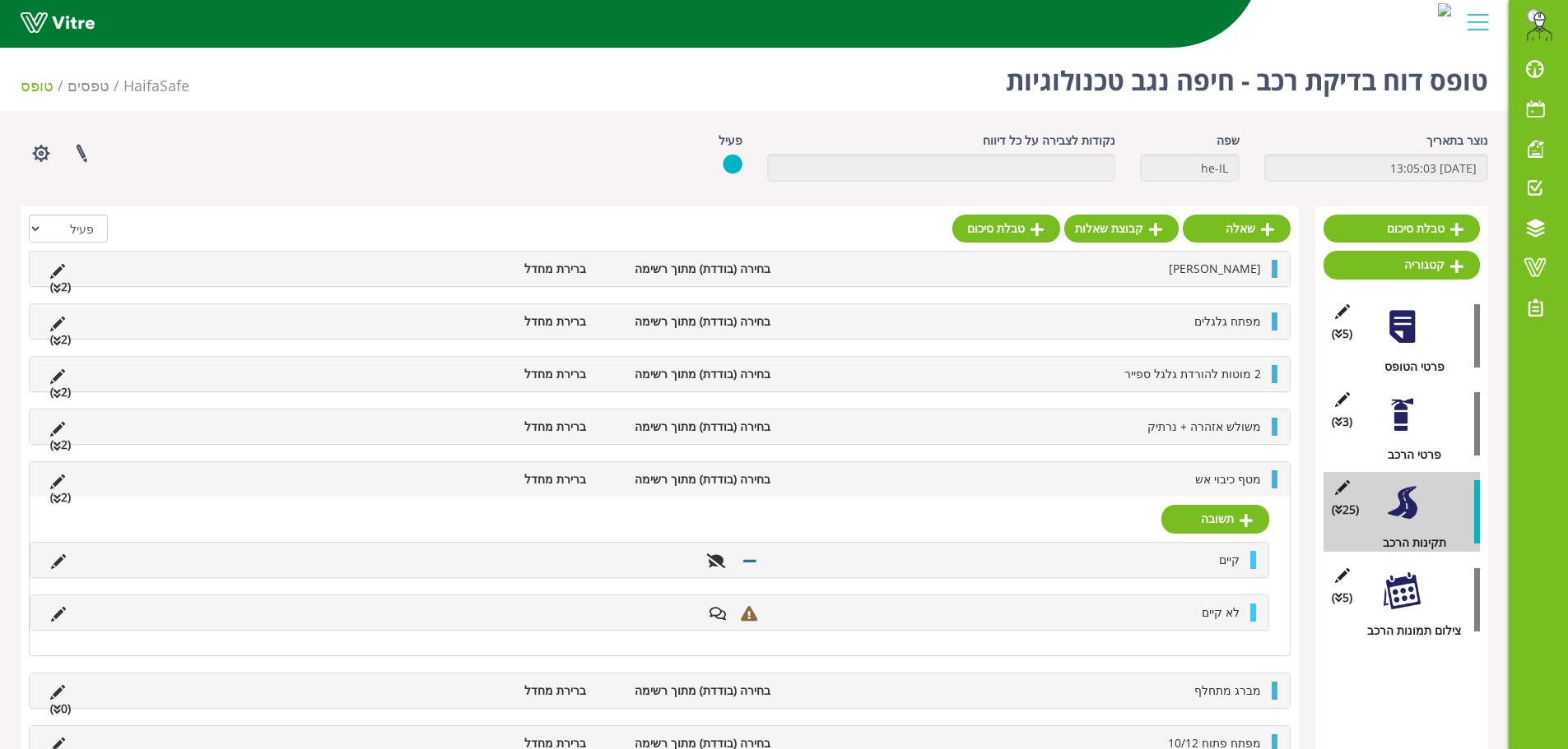
click at [1092, 487] on li "מטף כיבוי אש" at bounding box center [1023, 479] width 490 height 18
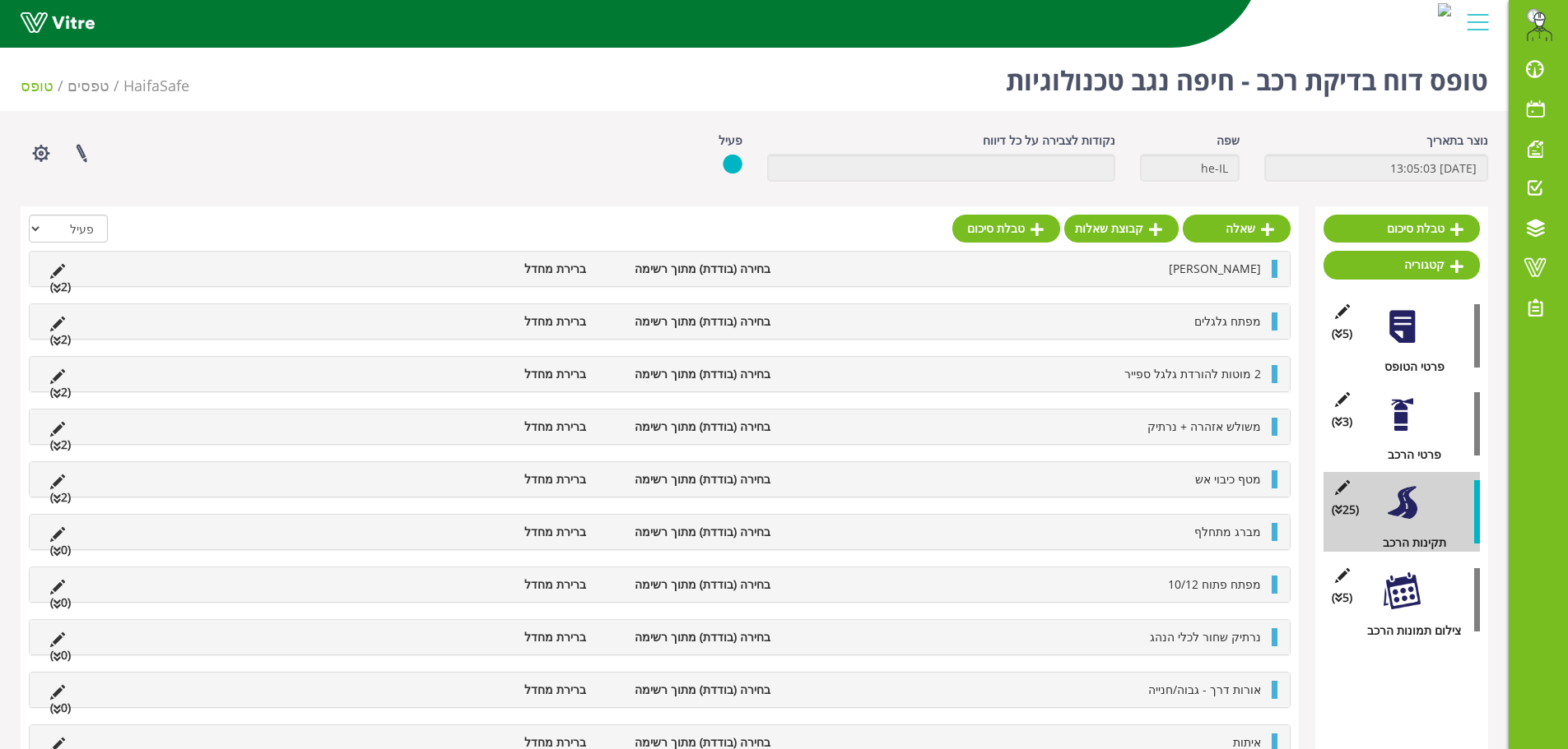
click at [1118, 521] on div "מברג מתחלף בחירה (בודדת) מתוך רשימה ברירת מחדל (0 )" at bounding box center [659, 532] width 1260 height 35
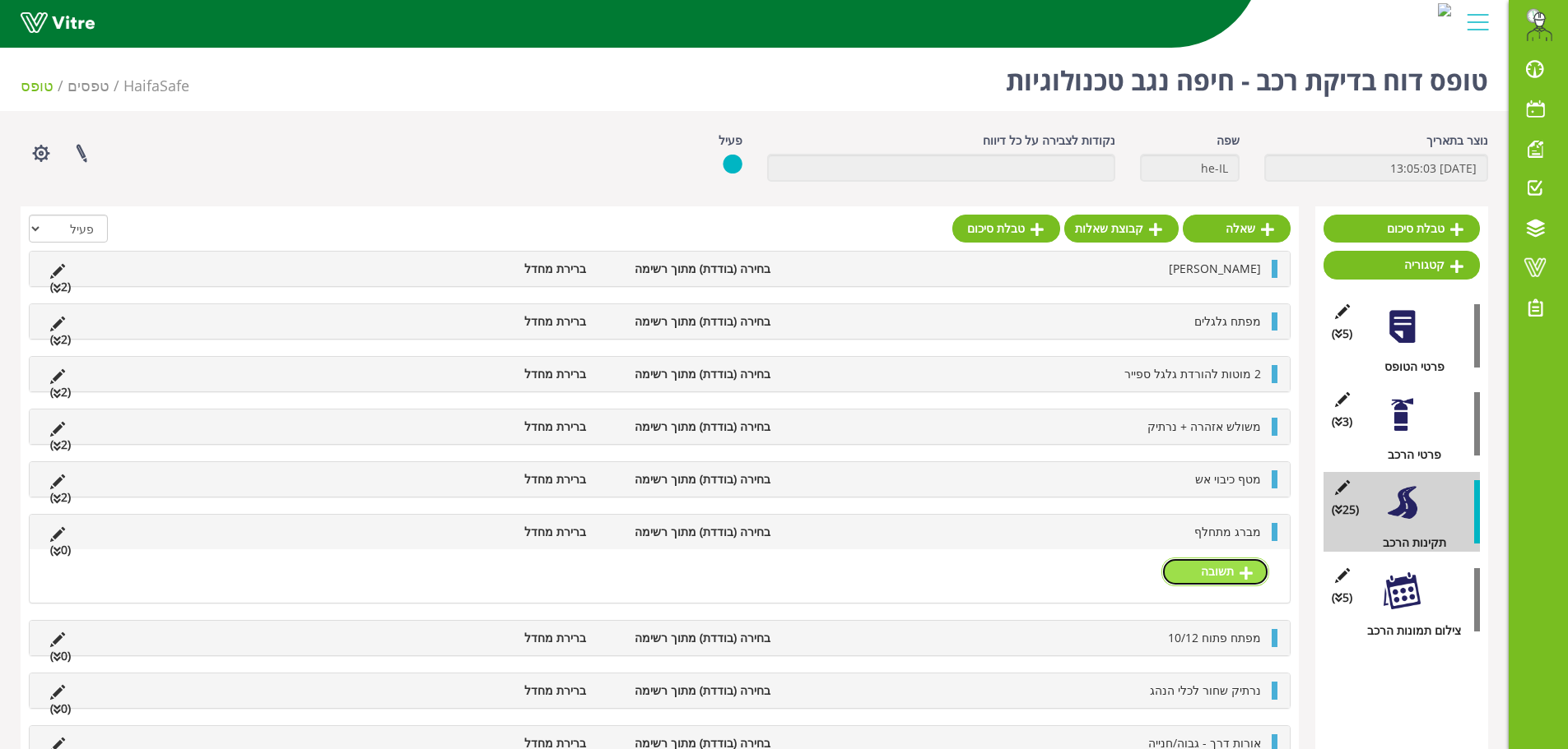
click at [1208, 568] on link "תשובה" at bounding box center [1216, 571] width 108 height 28
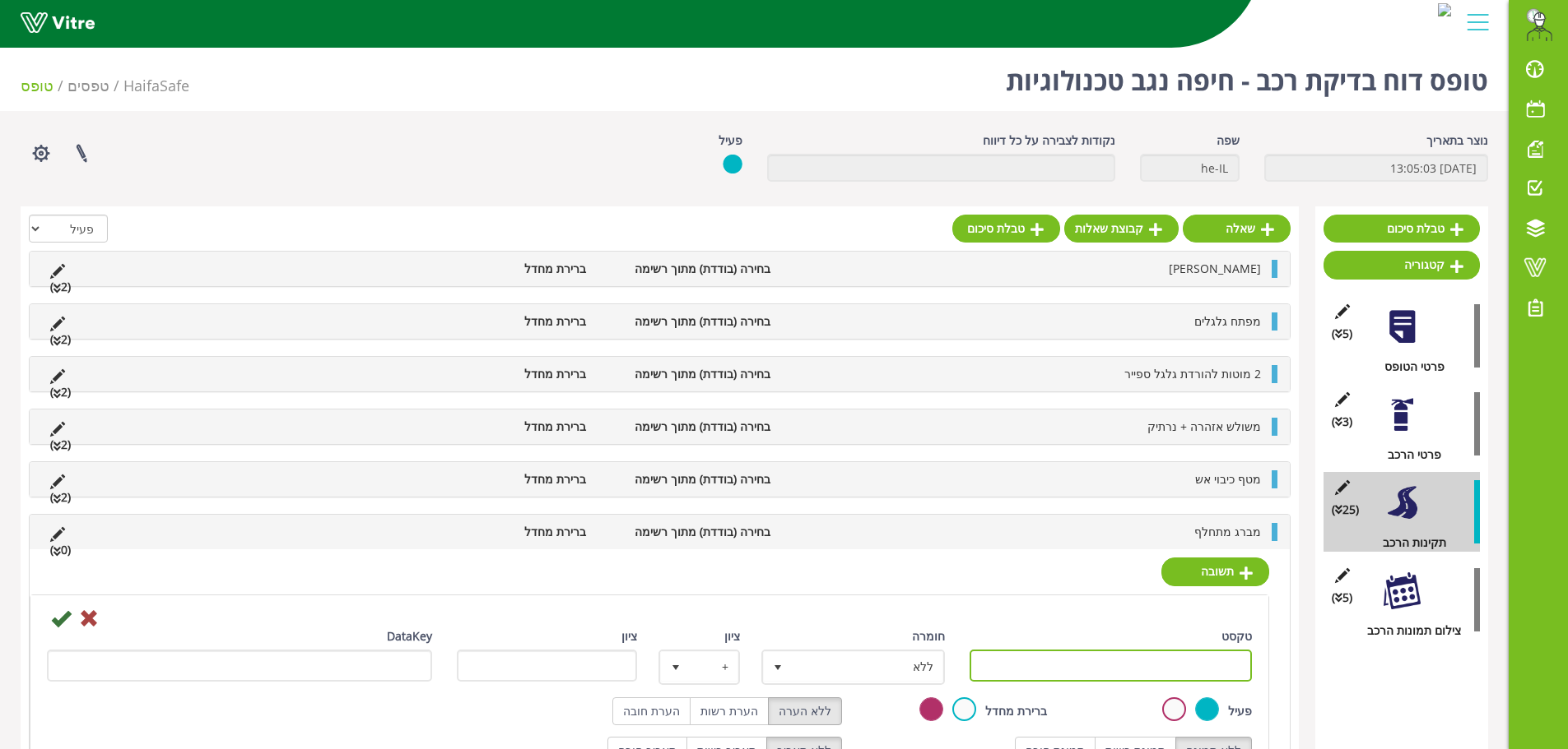
click at [1200, 670] on input "טקסט" at bounding box center [1110, 665] width 283 height 32
paste input "קיים"
type input "קיים"
click at [64, 615] on icon at bounding box center [61, 619] width 19 height 19
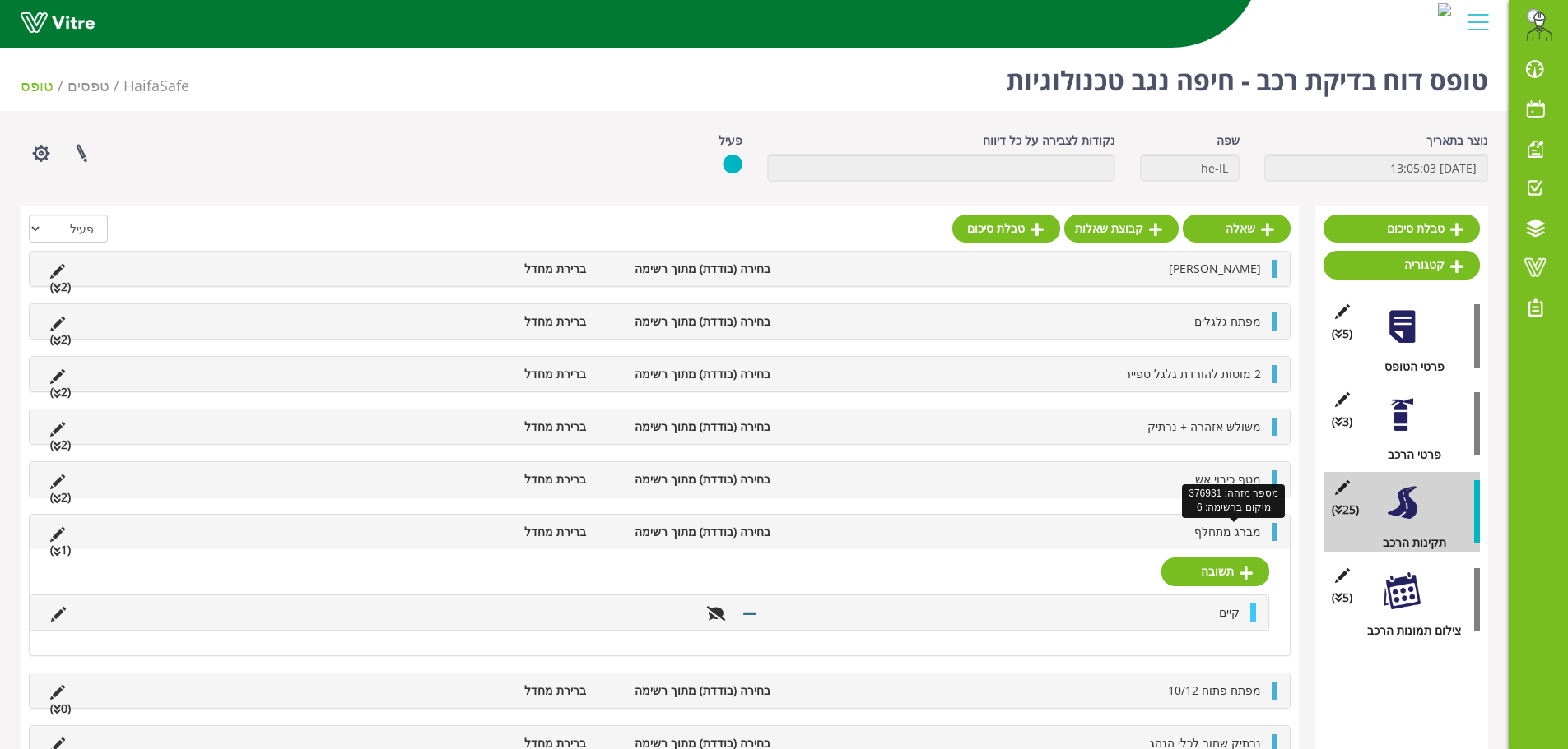
click at [1215, 536] on span "מברג מתחלף" at bounding box center [1227, 532] width 67 height 15
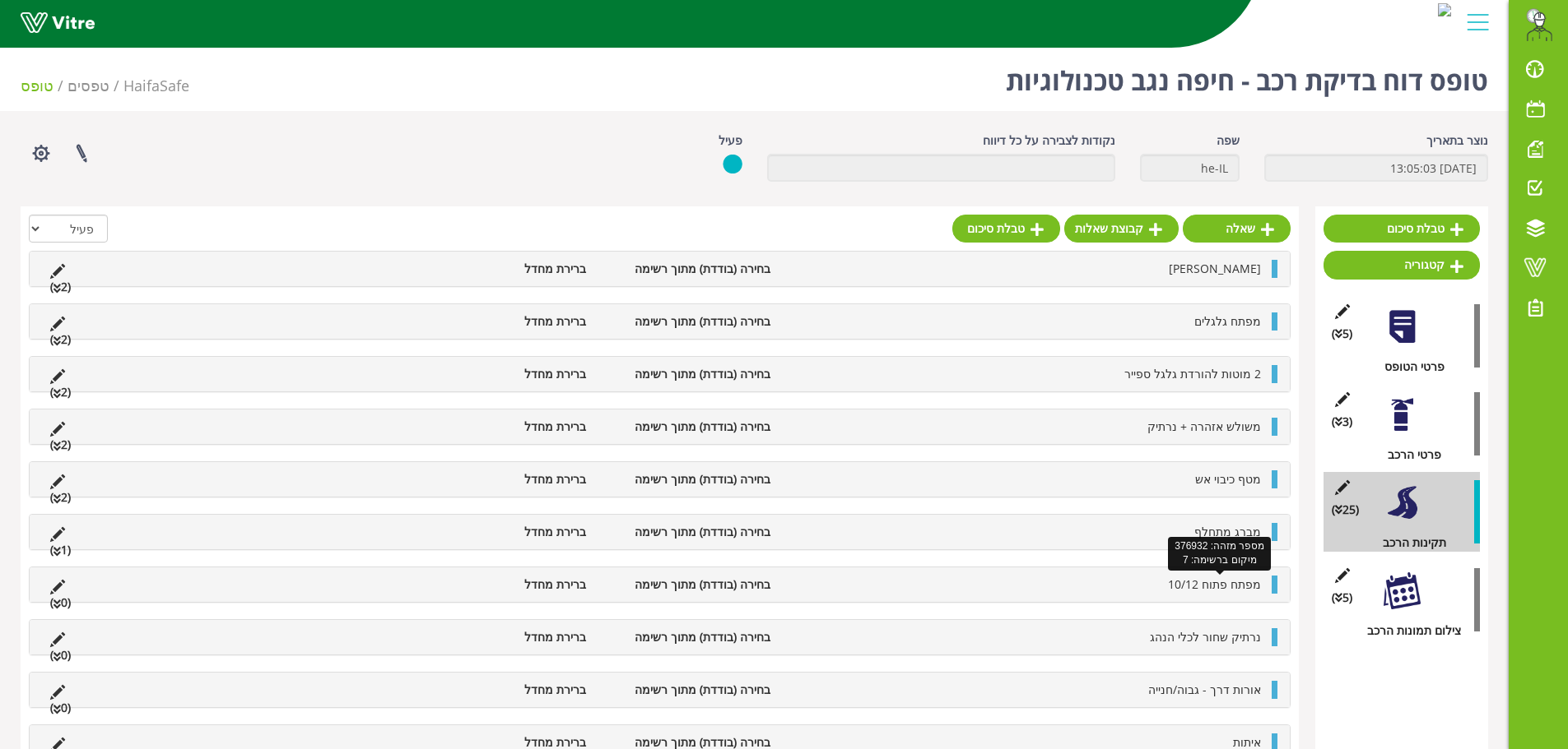
click at [1203, 590] on span "מפתח פתוח 10/12" at bounding box center [1214, 584] width 93 height 15
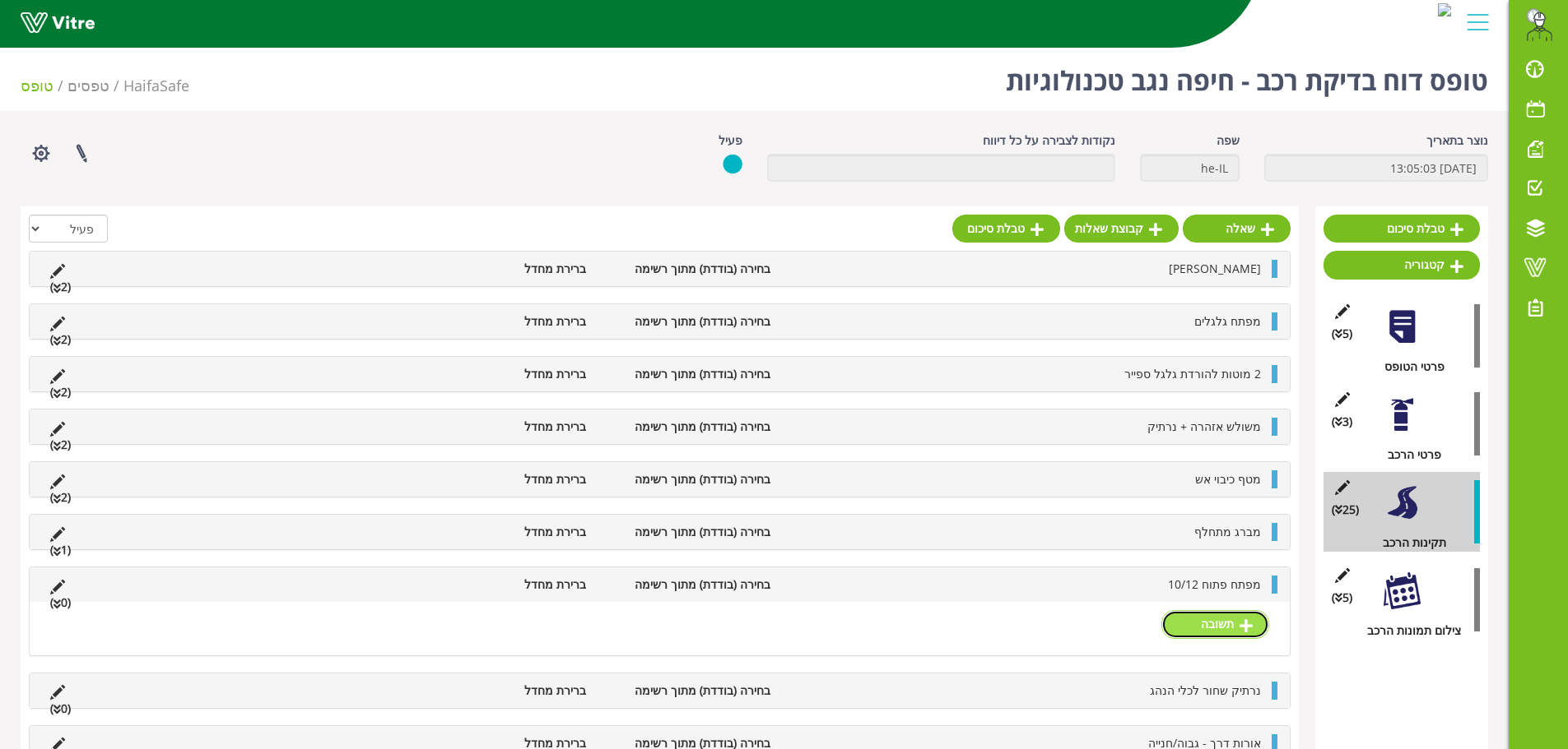
click at [1235, 631] on link "תשובה" at bounding box center [1216, 624] width 108 height 28
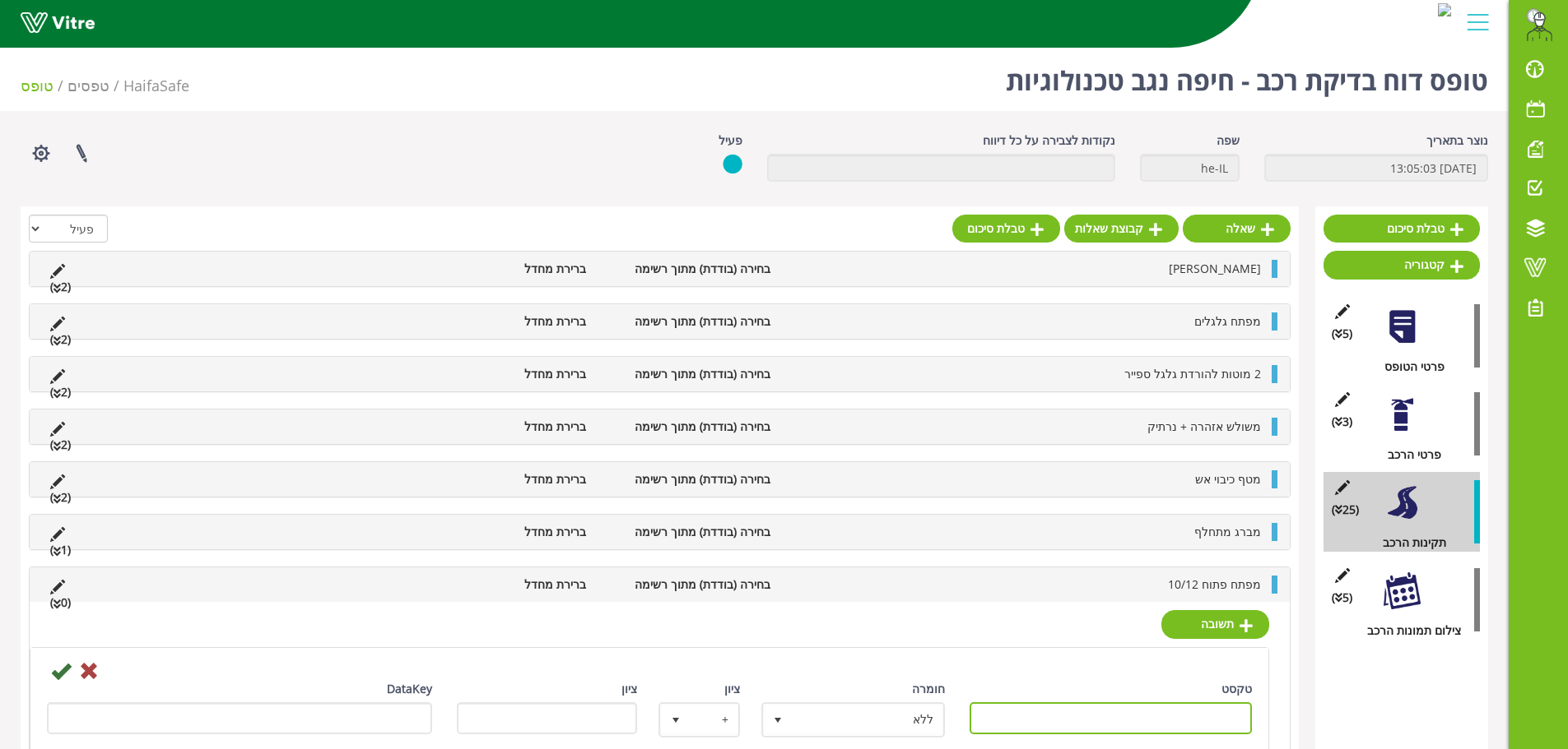
click at [1200, 713] on input "טקסט" at bounding box center [1110, 718] width 283 height 32
paste input "קיים"
type input "קיים"
click at [63, 671] on icon at bounding box center [61, 671] width 19 height 19
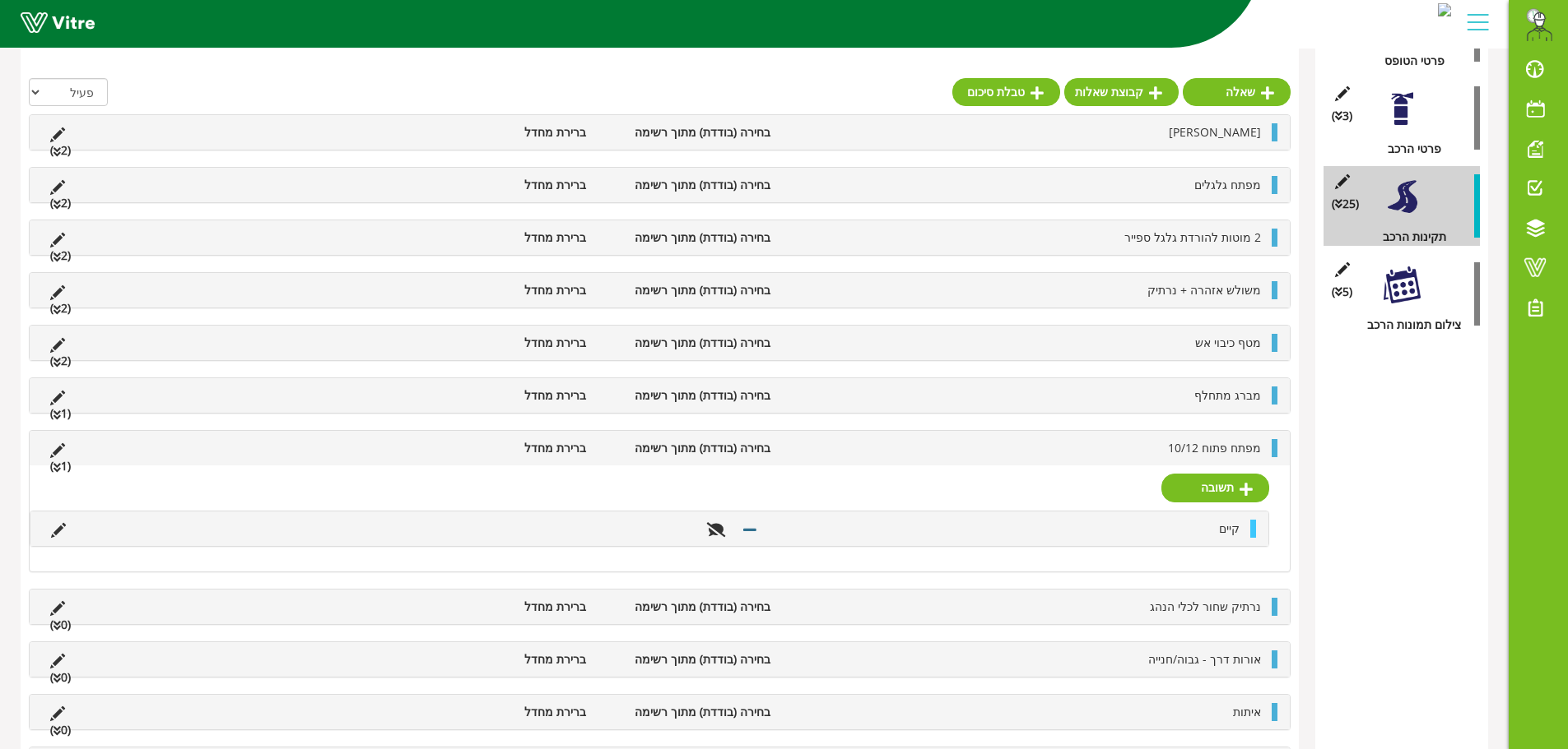
scroll to position [329, 0]
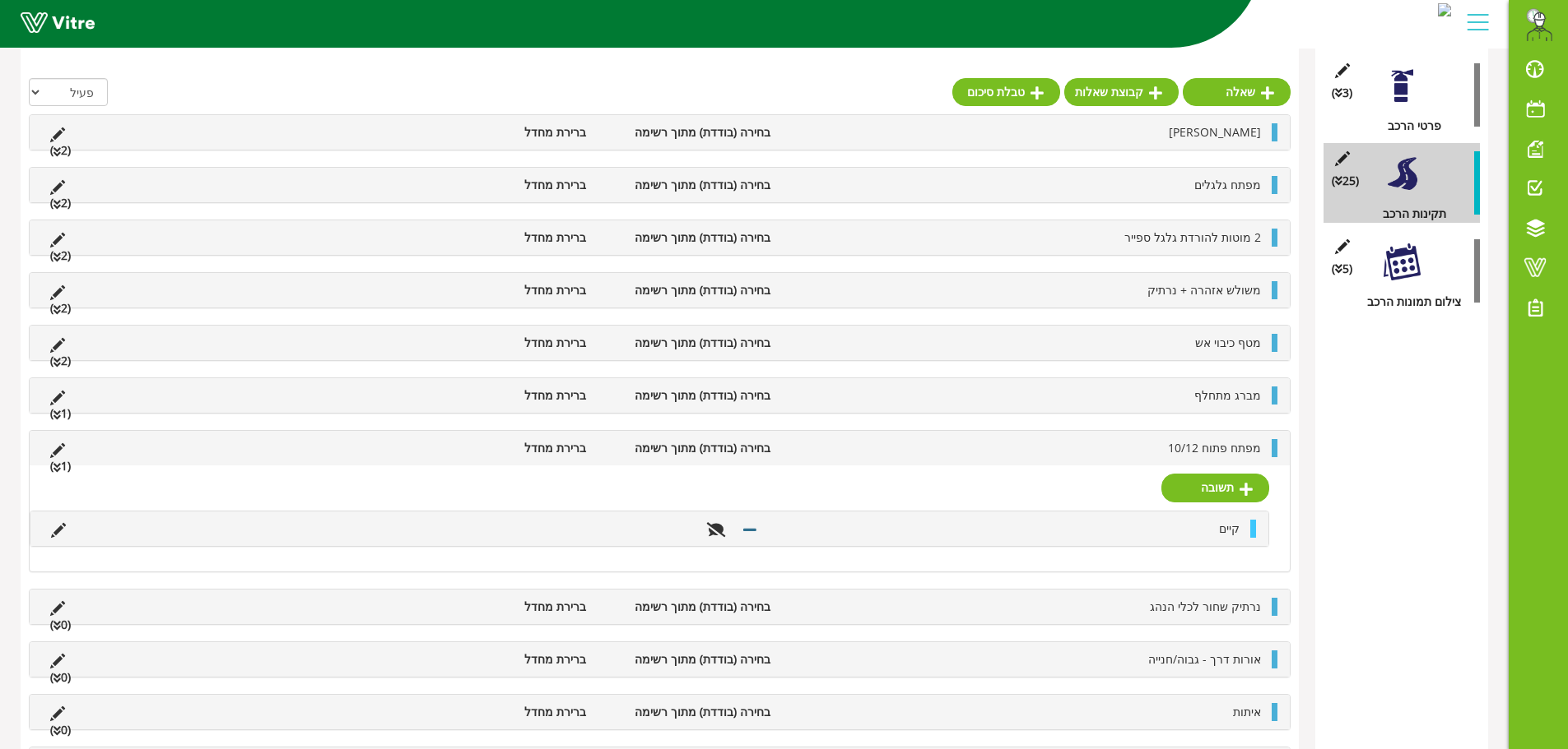
click at [1150, 454] on li "מפתח פתוח 10/12" at bounding box center [1023, 448] width 490 height 18
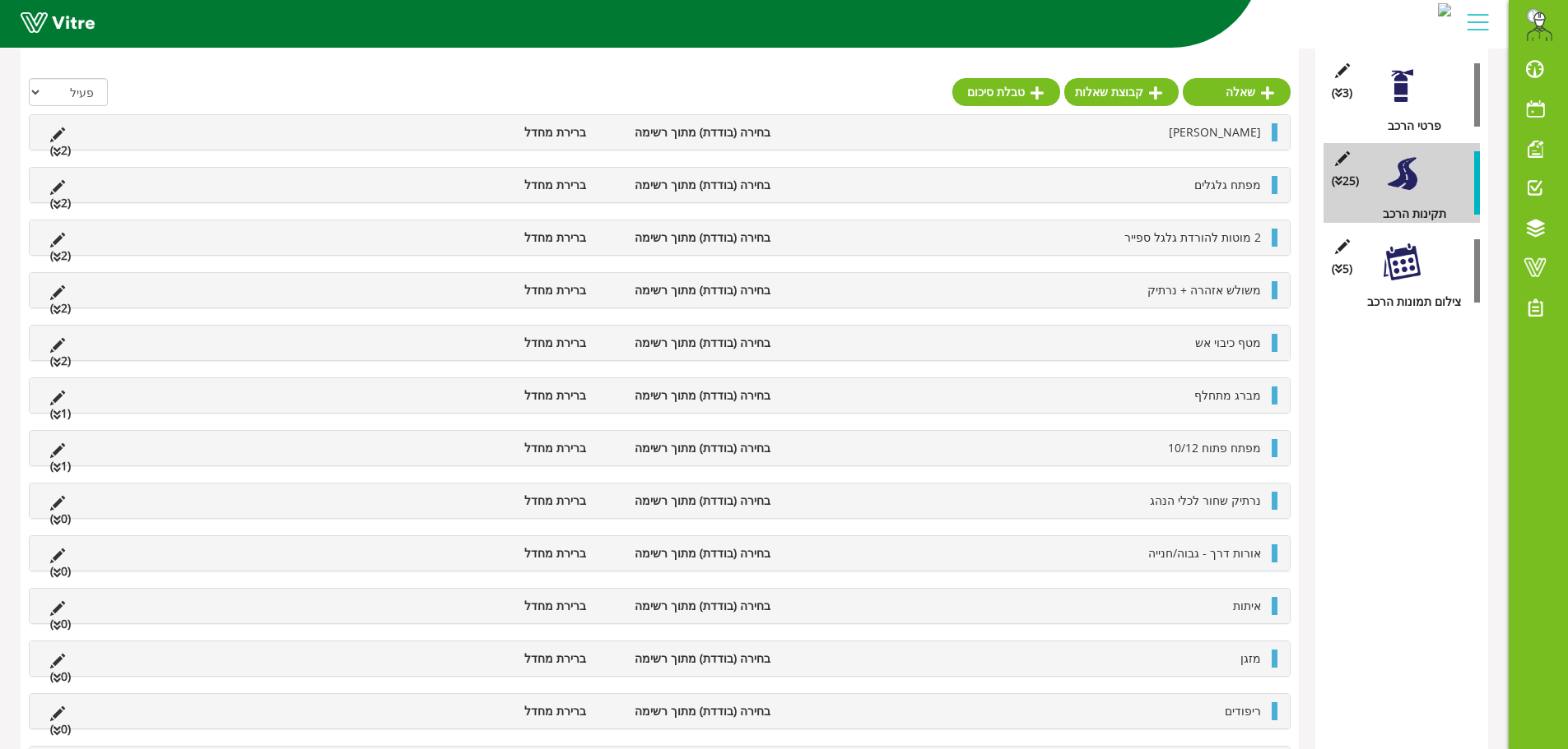
click at [1157, 500] on li "נרתיק שחור לכלי הנהג" at bounding box center [1023, 501] width 490 height 18
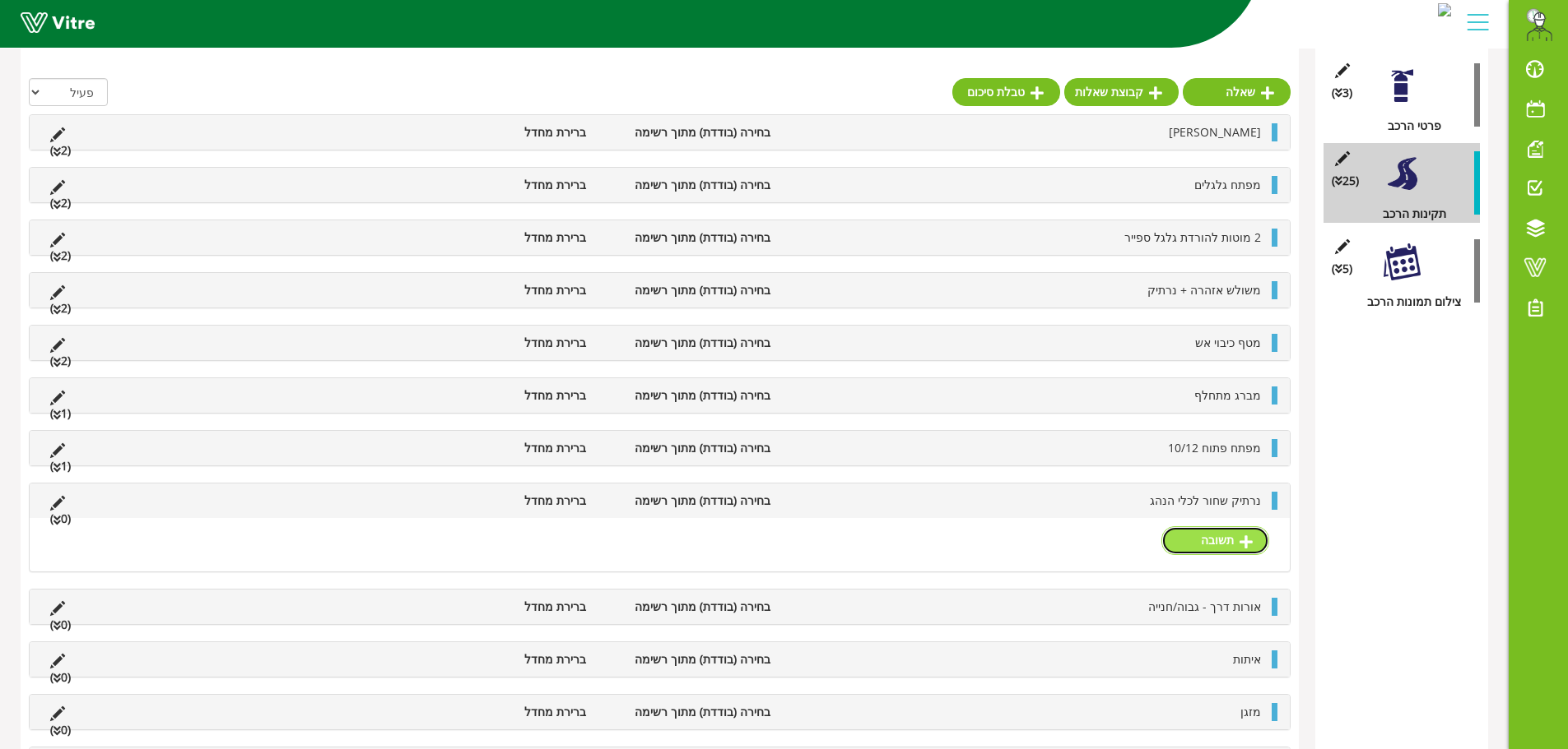
click at [1199, 538] on link "תשובה" at bounding box center [1216, 540] width 108 height 28
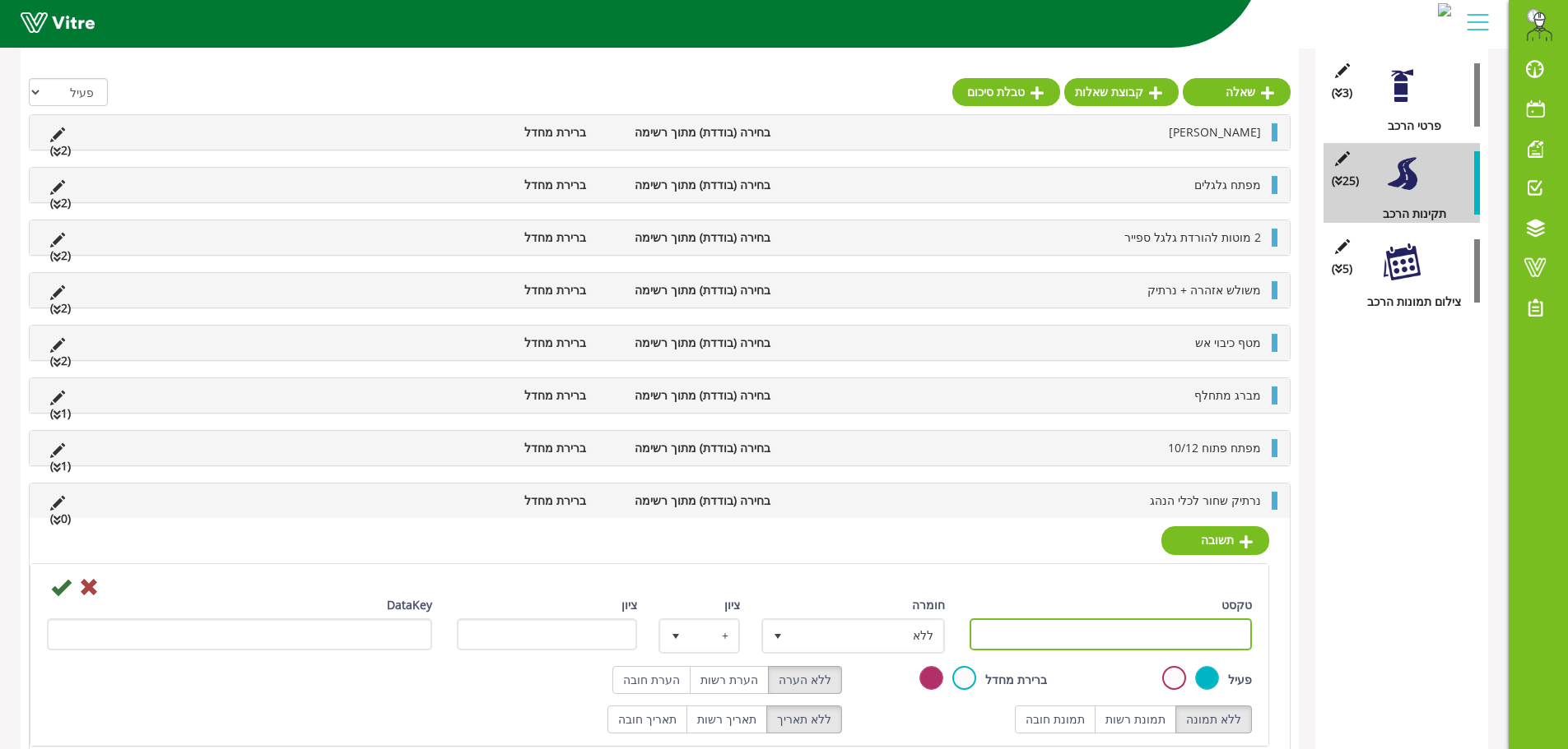
click at [1135, 626] on input "טקסט" at bounding box center [1110, 634] width 283 height 32
paste input "קיים"
type input "קיים"
click at [62, 582] on icon at bounding box center [61, 587] width 19 height 19
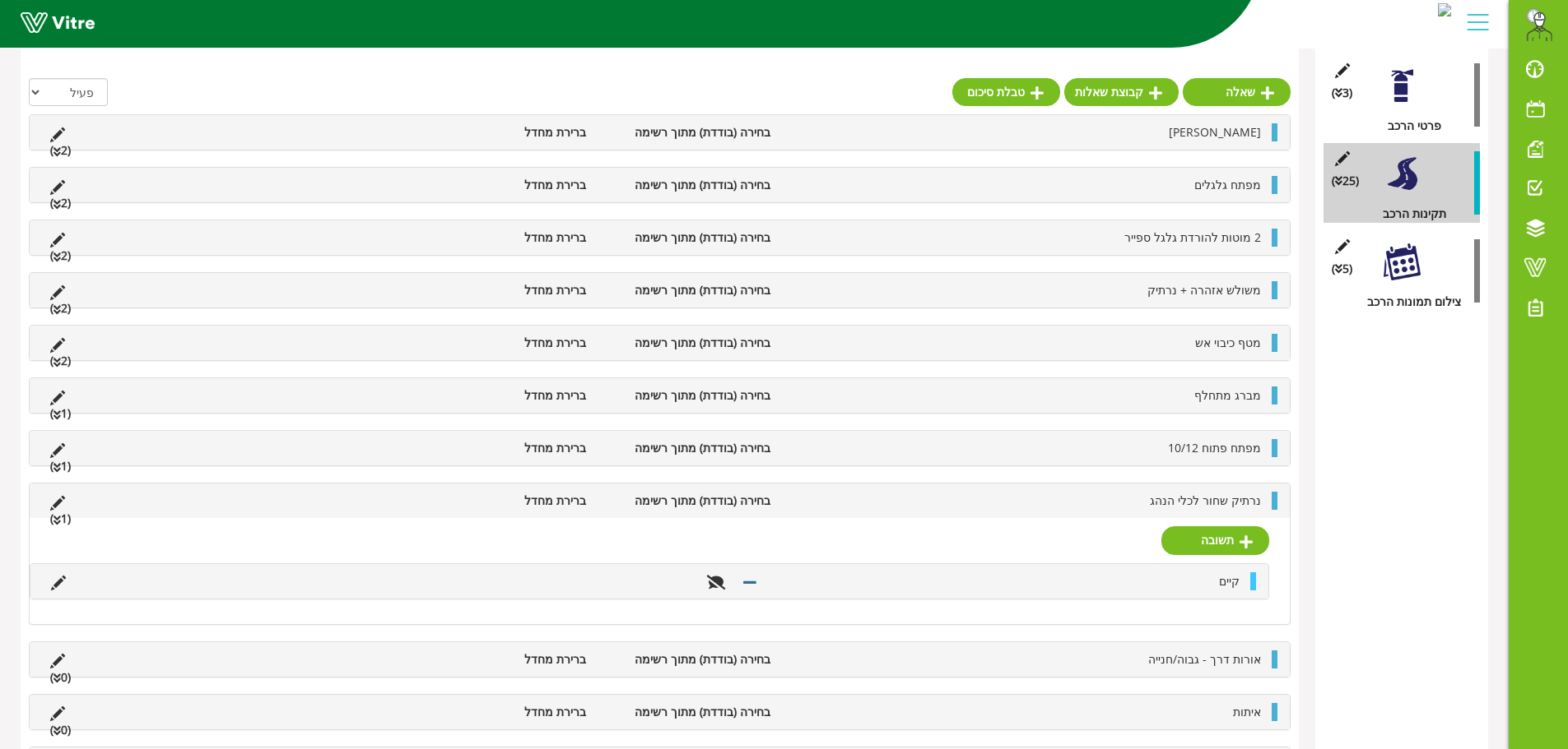
click at [1142, 487] on div "נרתיק שחור לכלי הנהג בחירה (בודדת) מתוך רשימה ברירת מחדל (1 )" at bounding box center [659, 501] width 1260 height 35
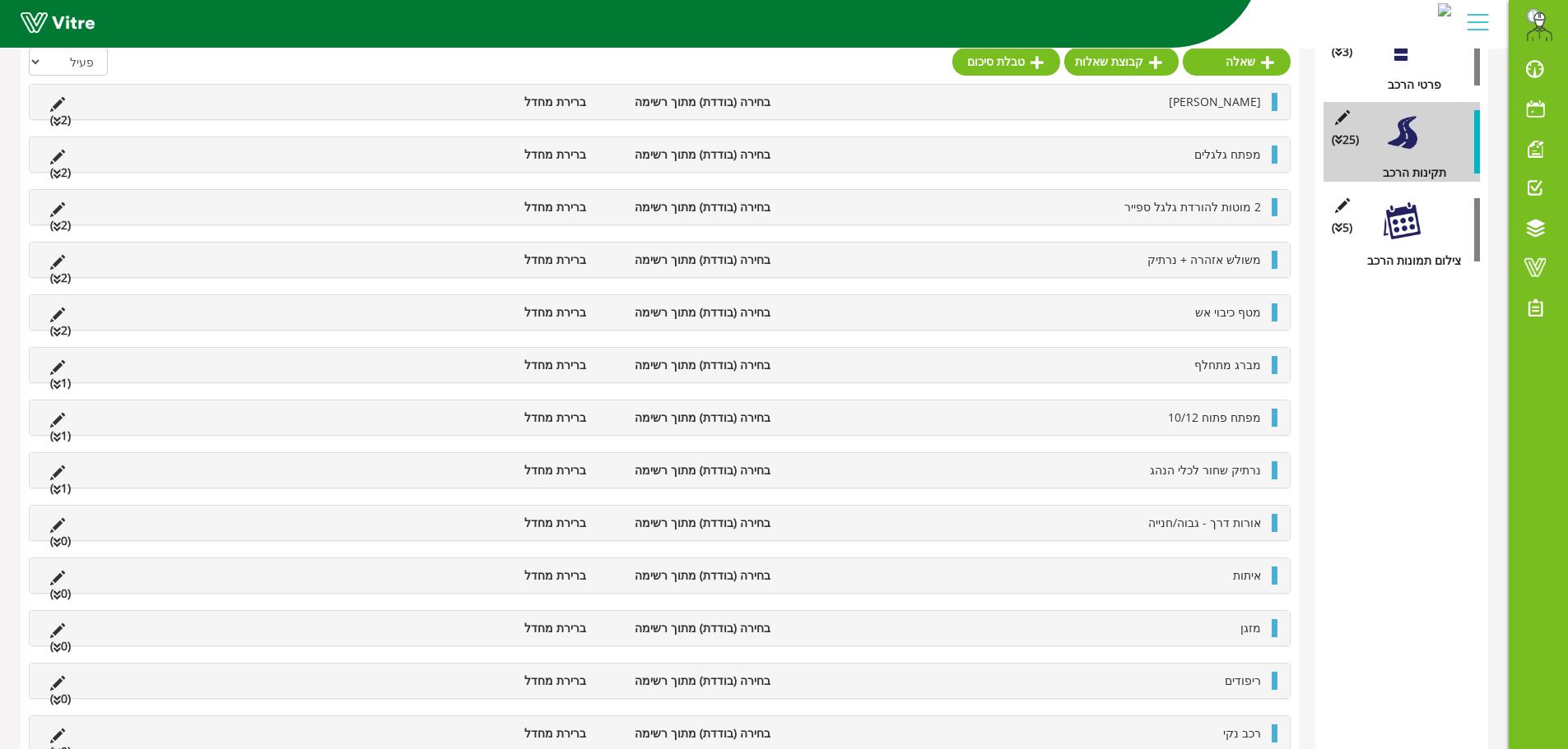
scroll to position [411, 0]
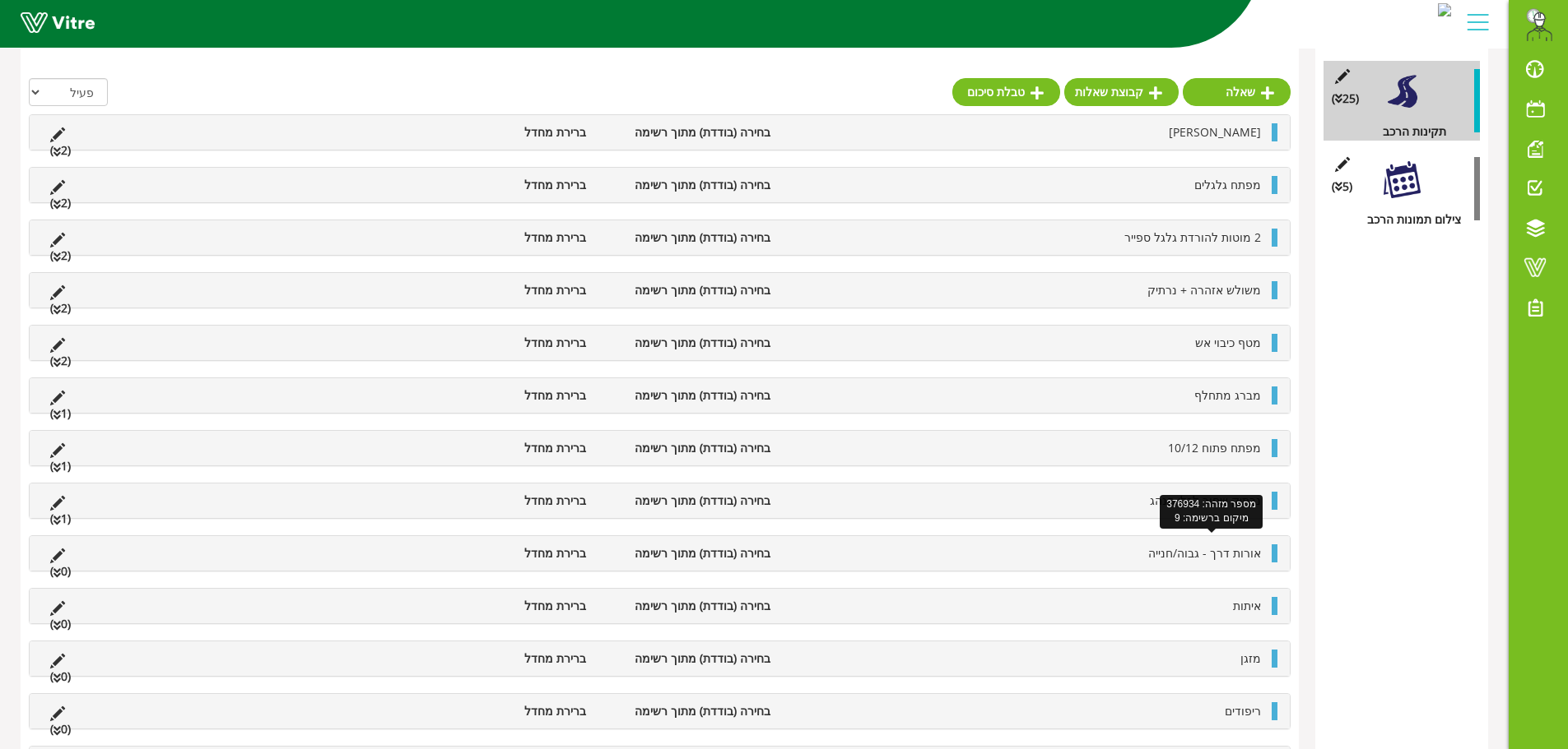
click at [1167, 547] on span "אורות דרך - גבוה/חנייה" at bounding box center [1204, 553] width 113 height 15
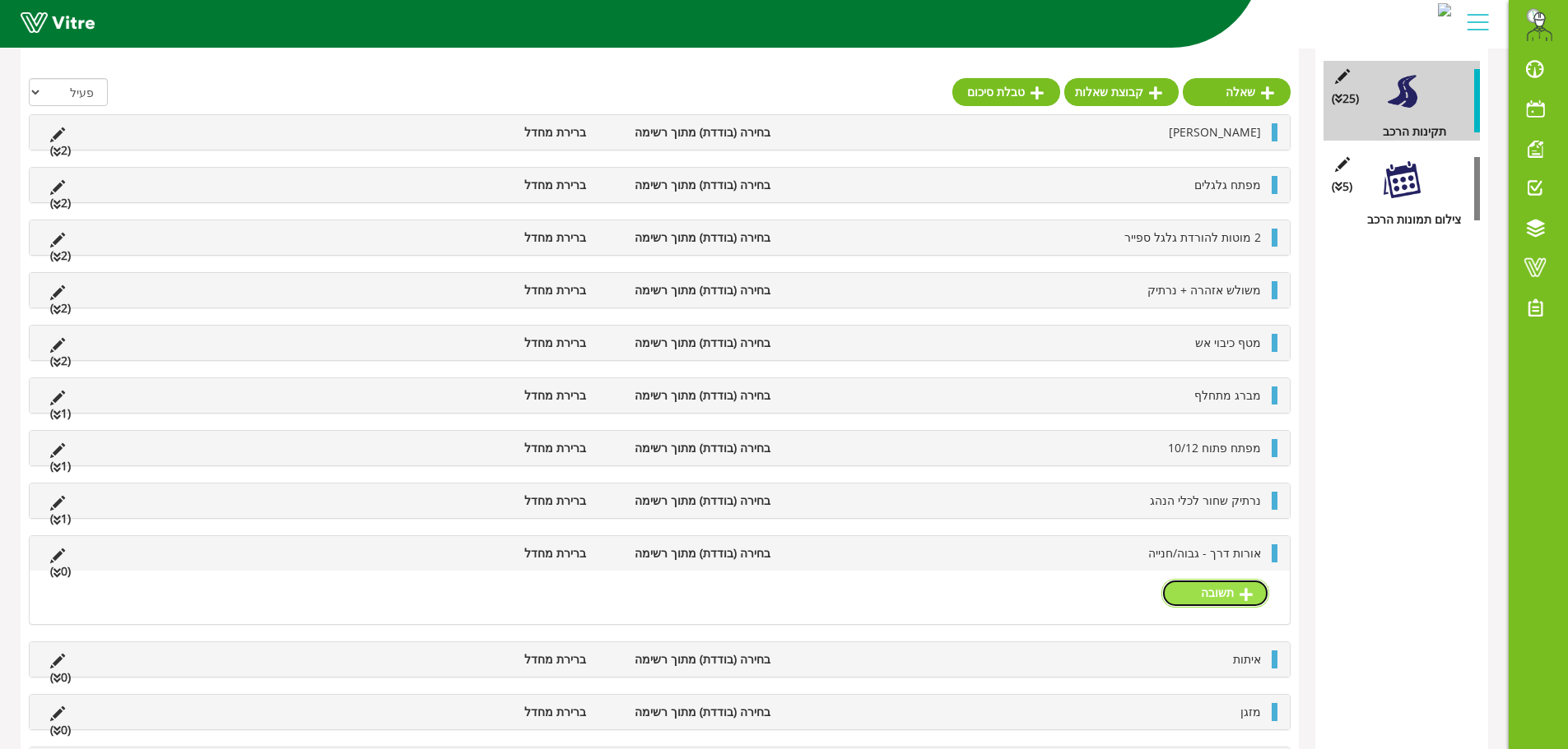
click at [1194, 595] on link "תשובה" at bounding box center [1216, 593] width 108 height 28
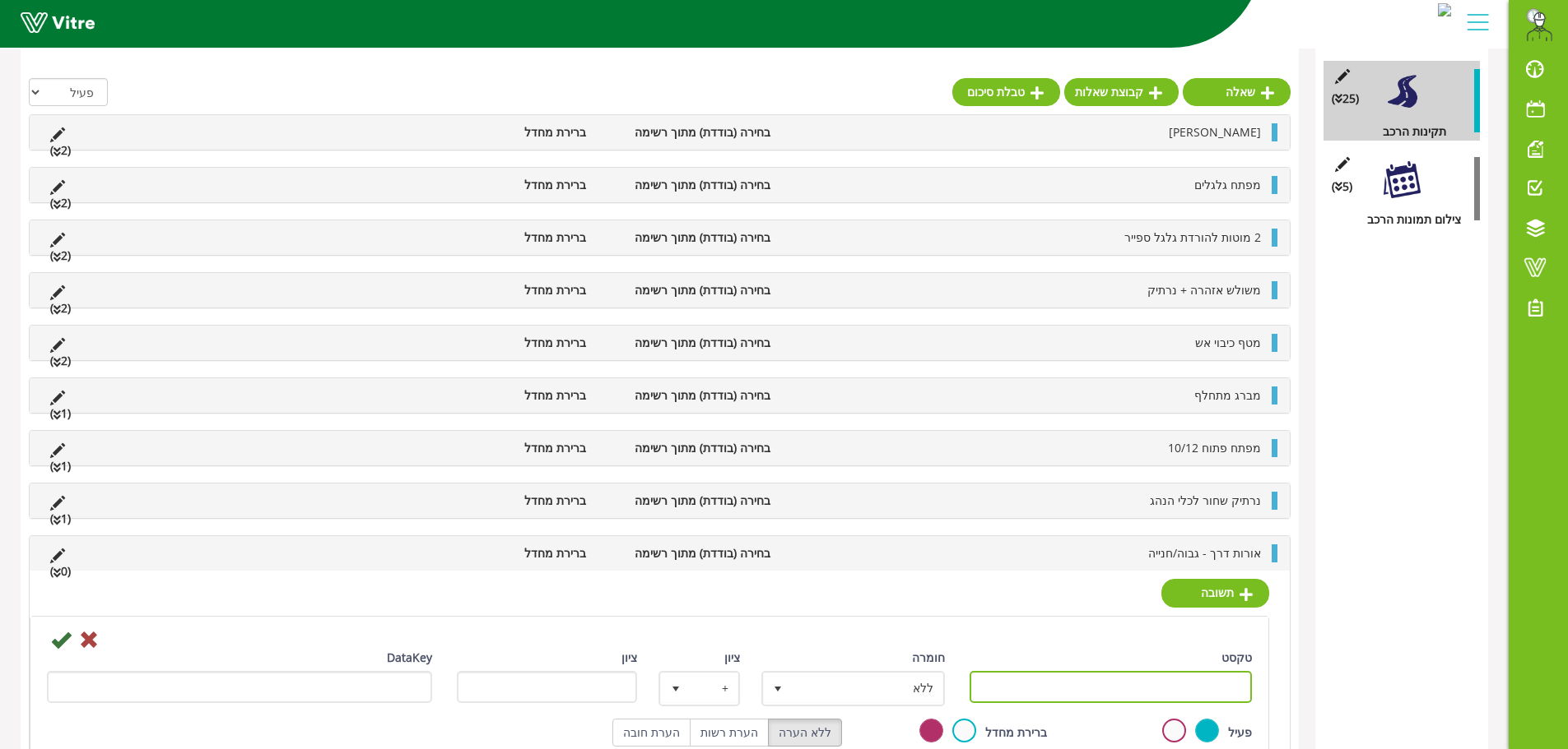
click at [1181, 678] on input "טקסט" at bounding box center [1110, 686] width 283 height 32
paste input "קיים"
type input "קיים"
click at [53, 643] on icon at bounding box center [61, 640] width 19 height 19
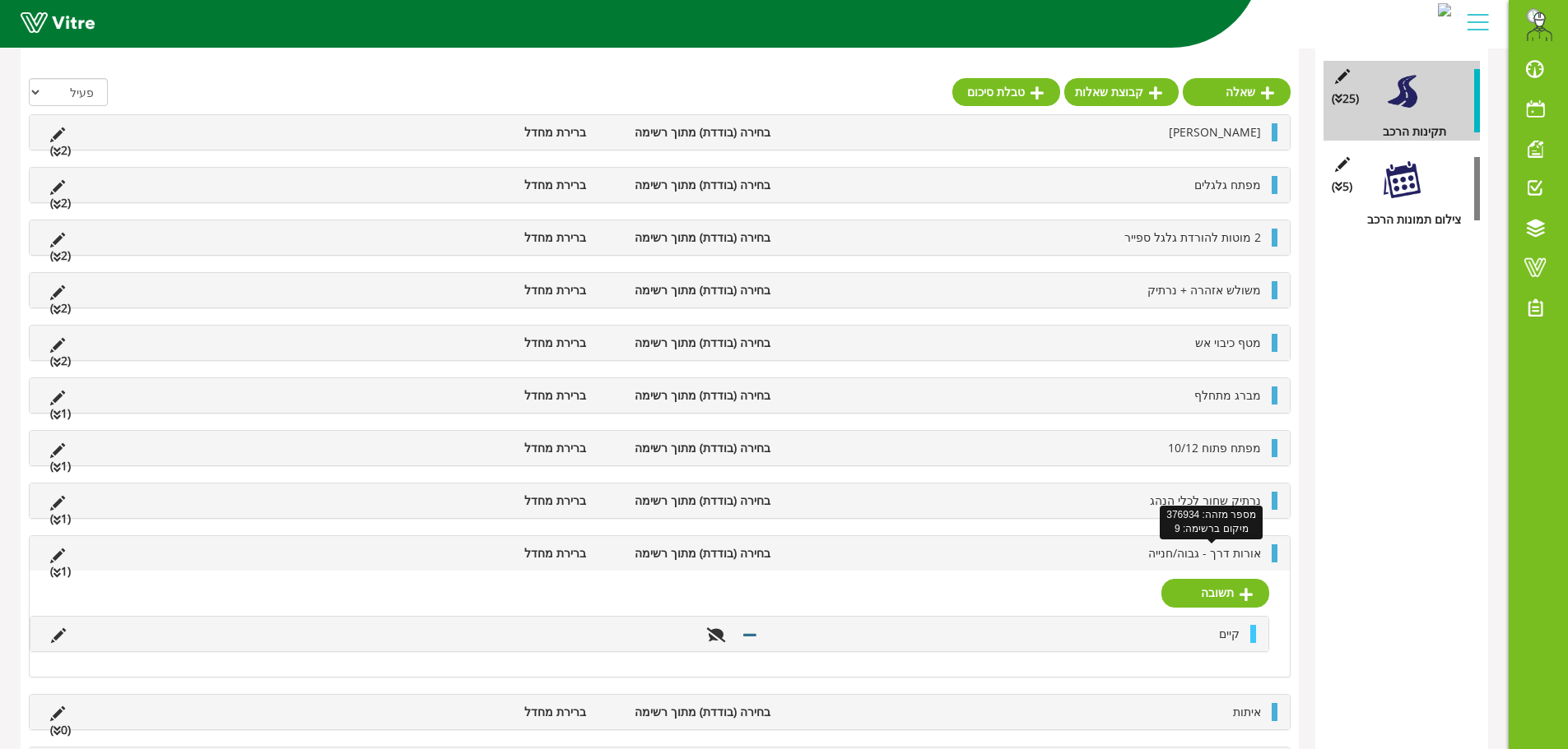
click at [1187, 554] on span "אורות דרך - גבוה/חנייה" at bounding box center [1204, 553] width 113 height 15
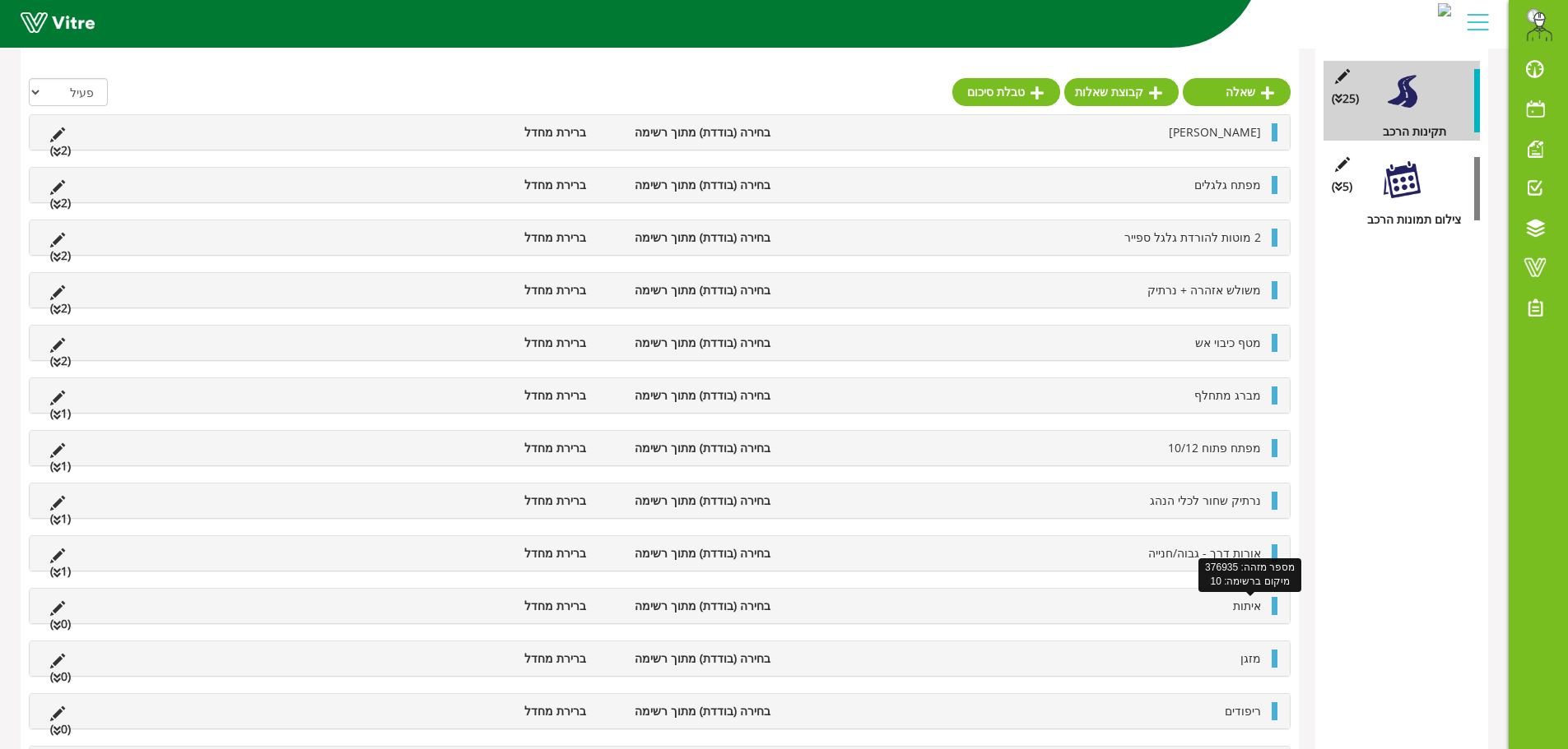
click at [1240, 609] on span "איתות" at bounding box center [1246, 606] width 28 height 15
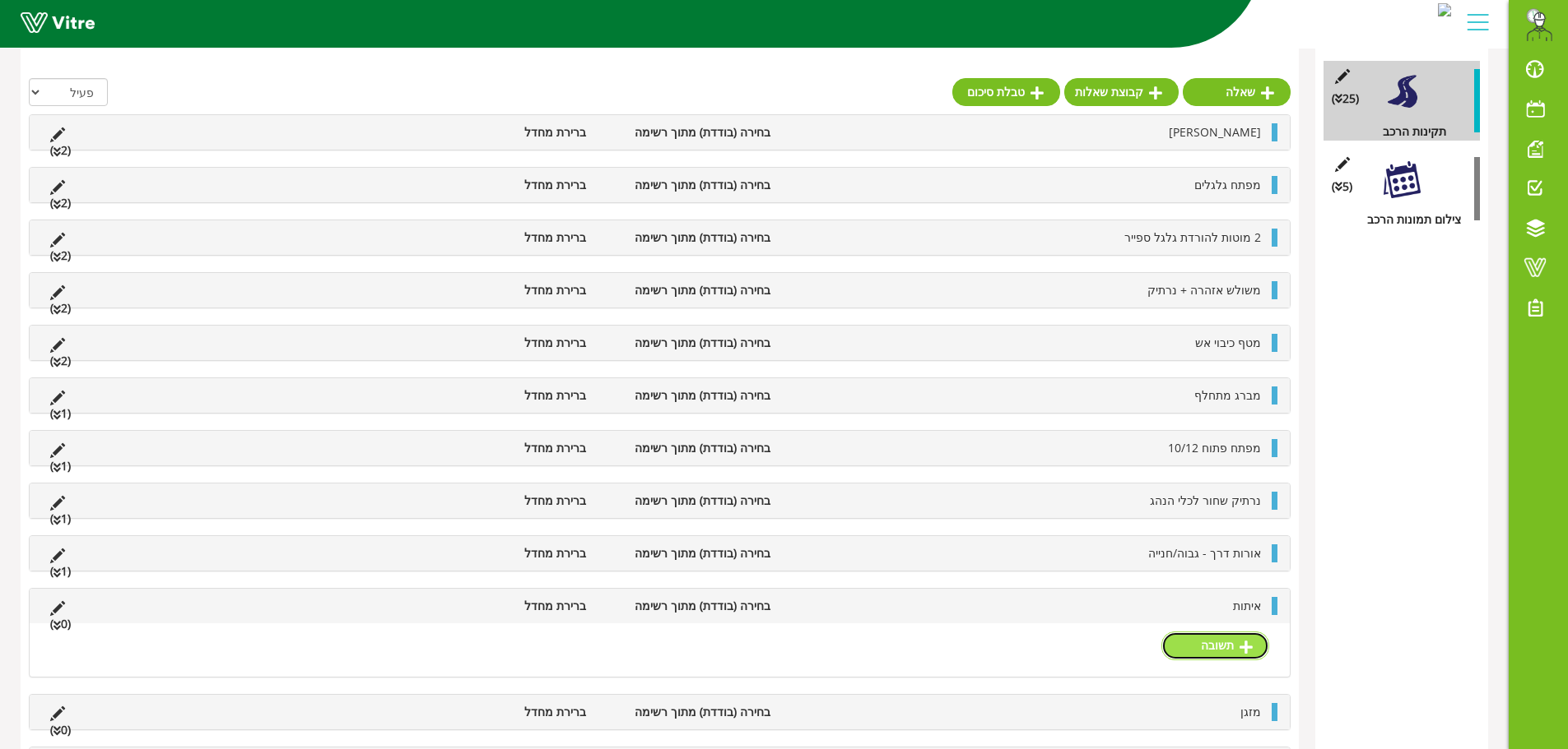
click at [1200, 644] on link "תשובה" at bounding box center [1216, 646] width 108 height 28
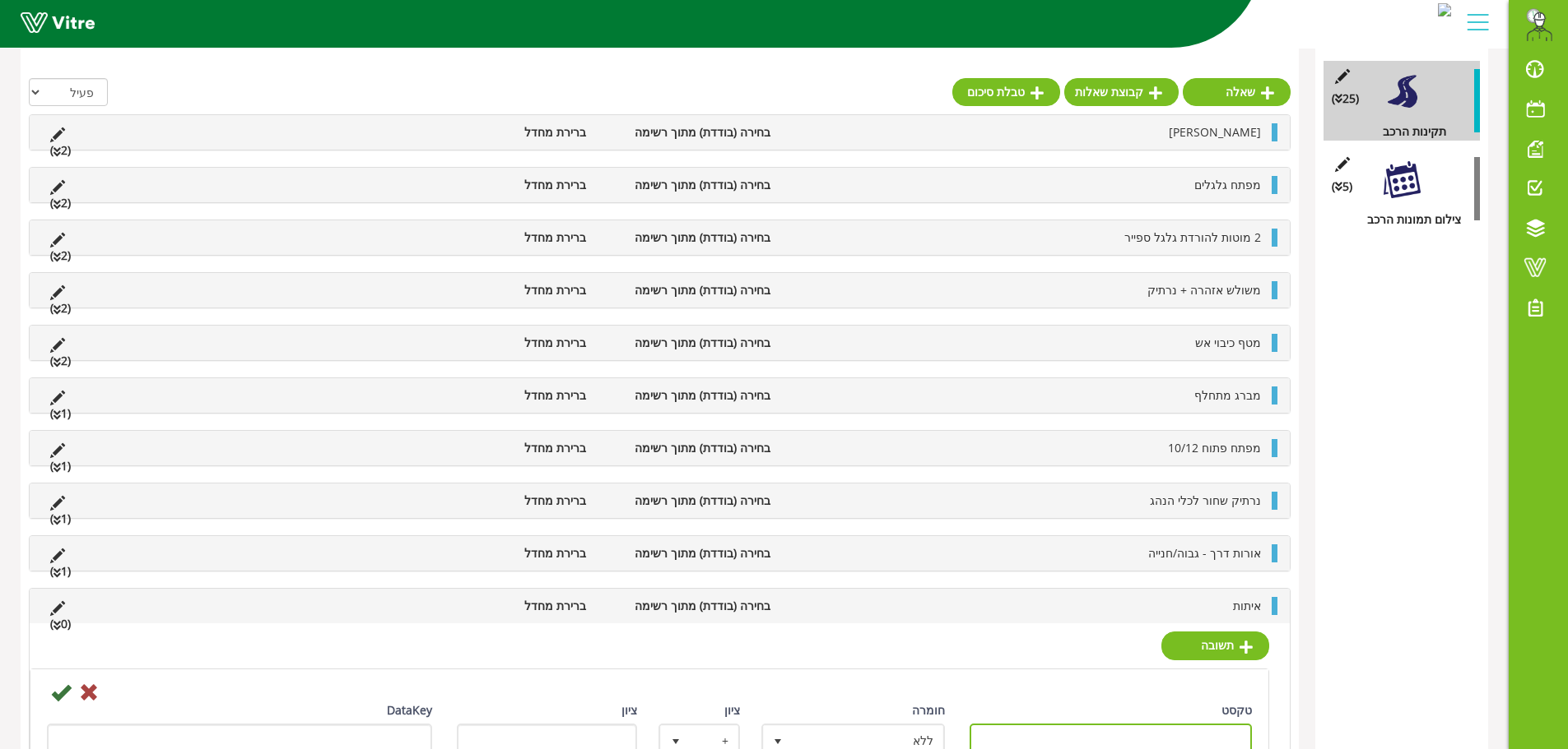
click at [1166, 726] on input "טקסט" at bounding box center [1110, 739] width 283 height 32
paste input "קיים"
type input "קיים"
click at [68, 688] on icon at bounding box center [61, 692] width 19 height 19
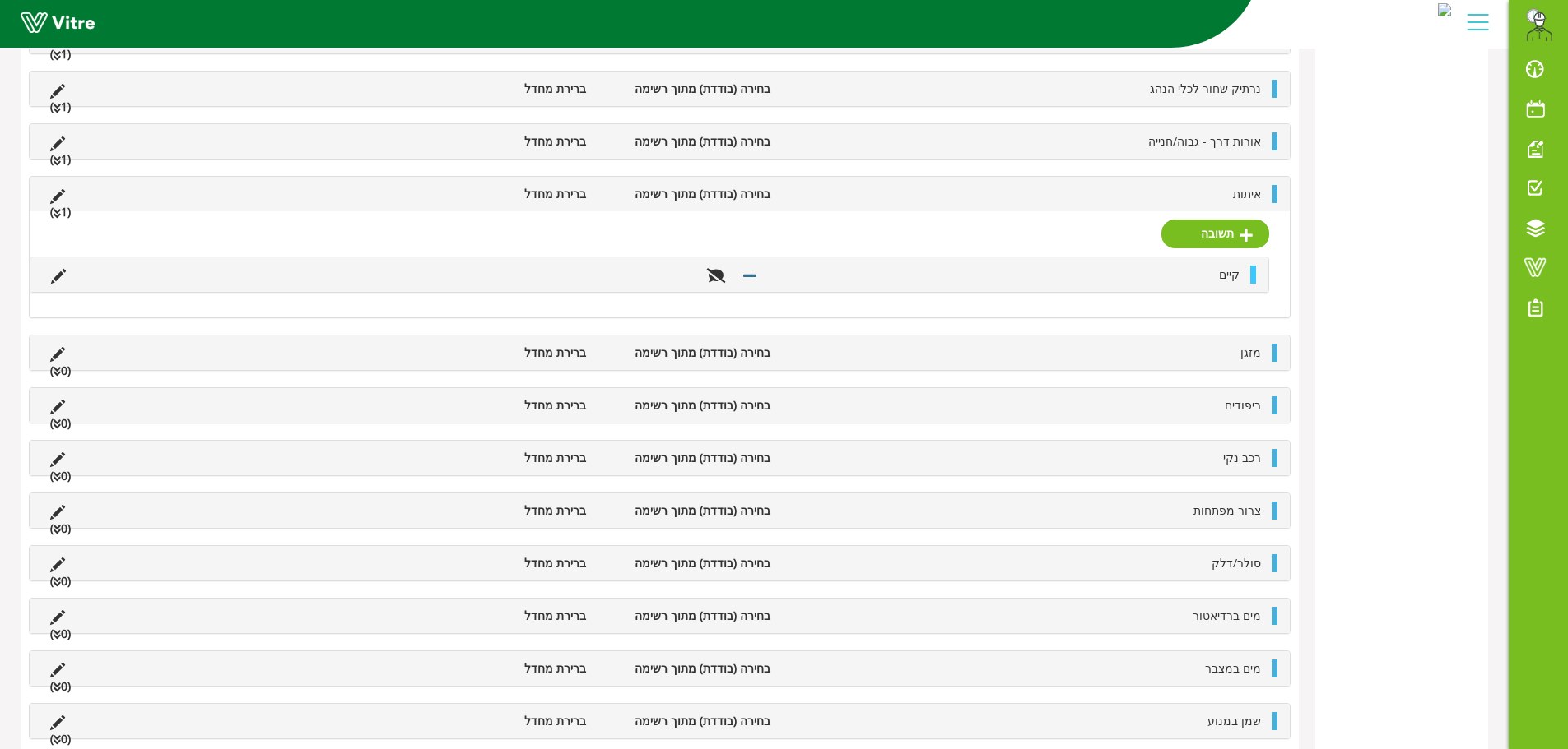
scroll to position [904, 0]
click at [1250, 208] on div "איתות בחירה (בודדת) מתוך רשימה ברירת מחדל (1 )" at bounding box center [659, 193] width 1260 height 35
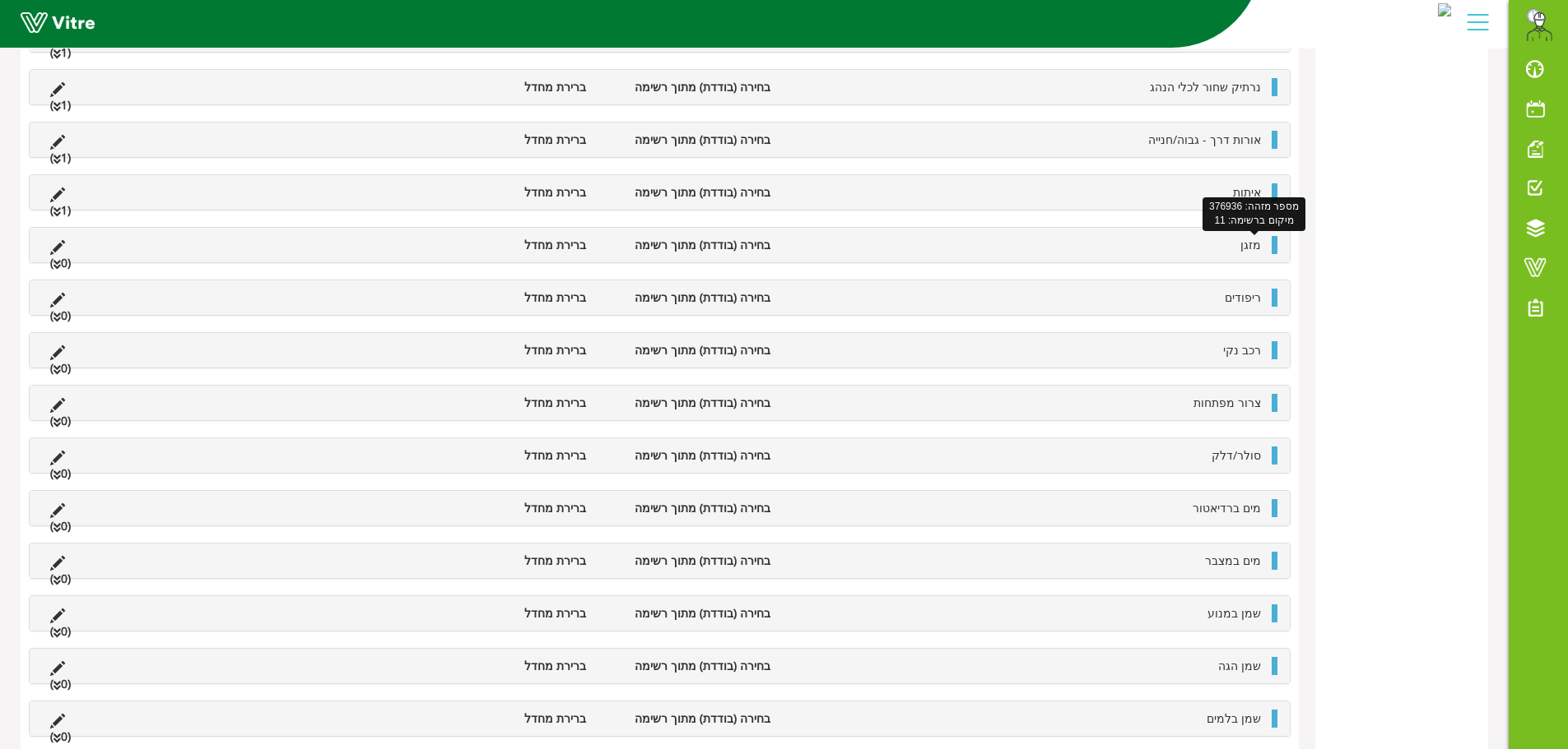
click at [1246, 251] on span "מזגן" at bounding box center [1249, 244] width 20 height 15
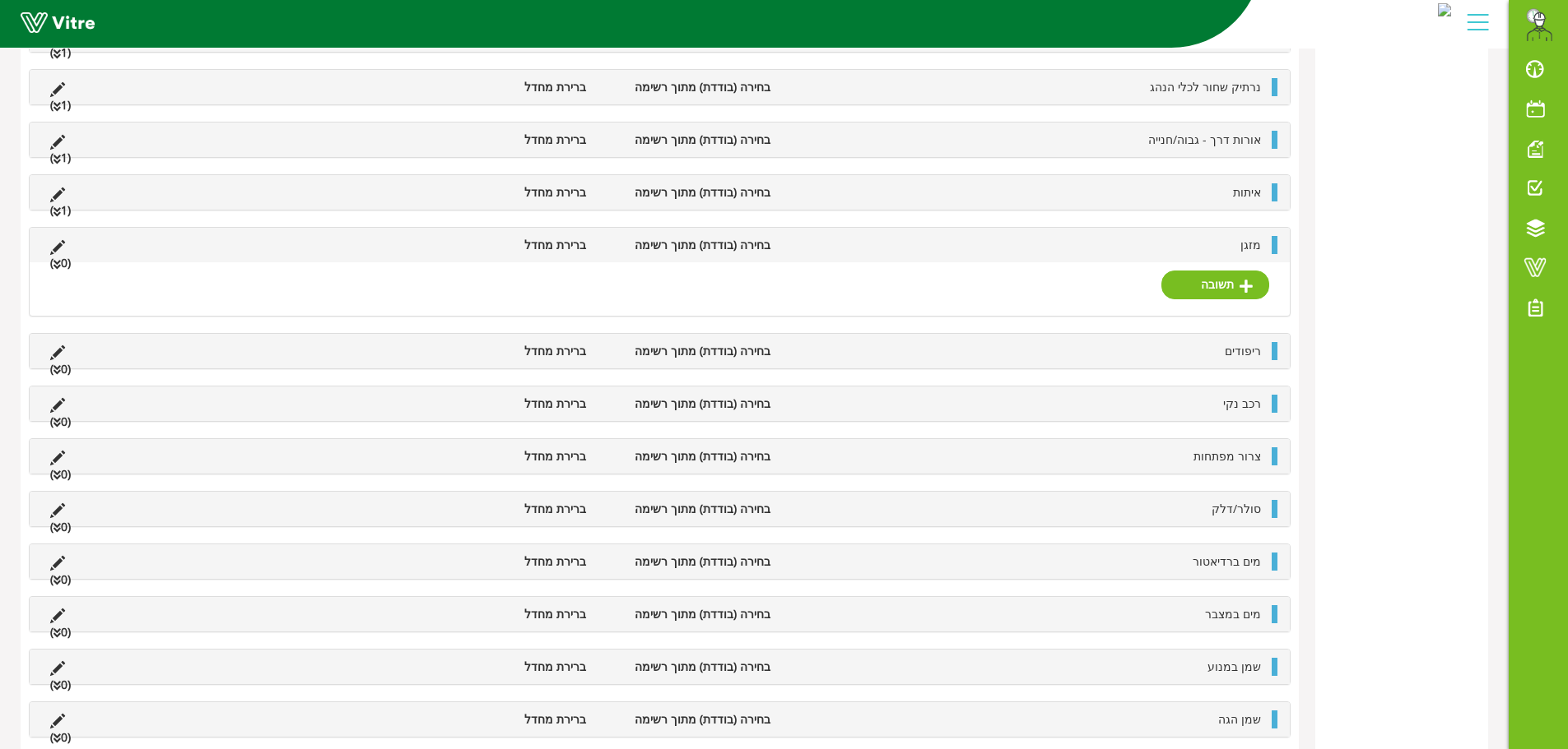
click at [1229, 268] on div "תשובה" at bounding box center [659, 289] width 1260 height 53
click at [1228, 292] on link "תשובה" at bounding box center [1216, 284] width 108 height 28
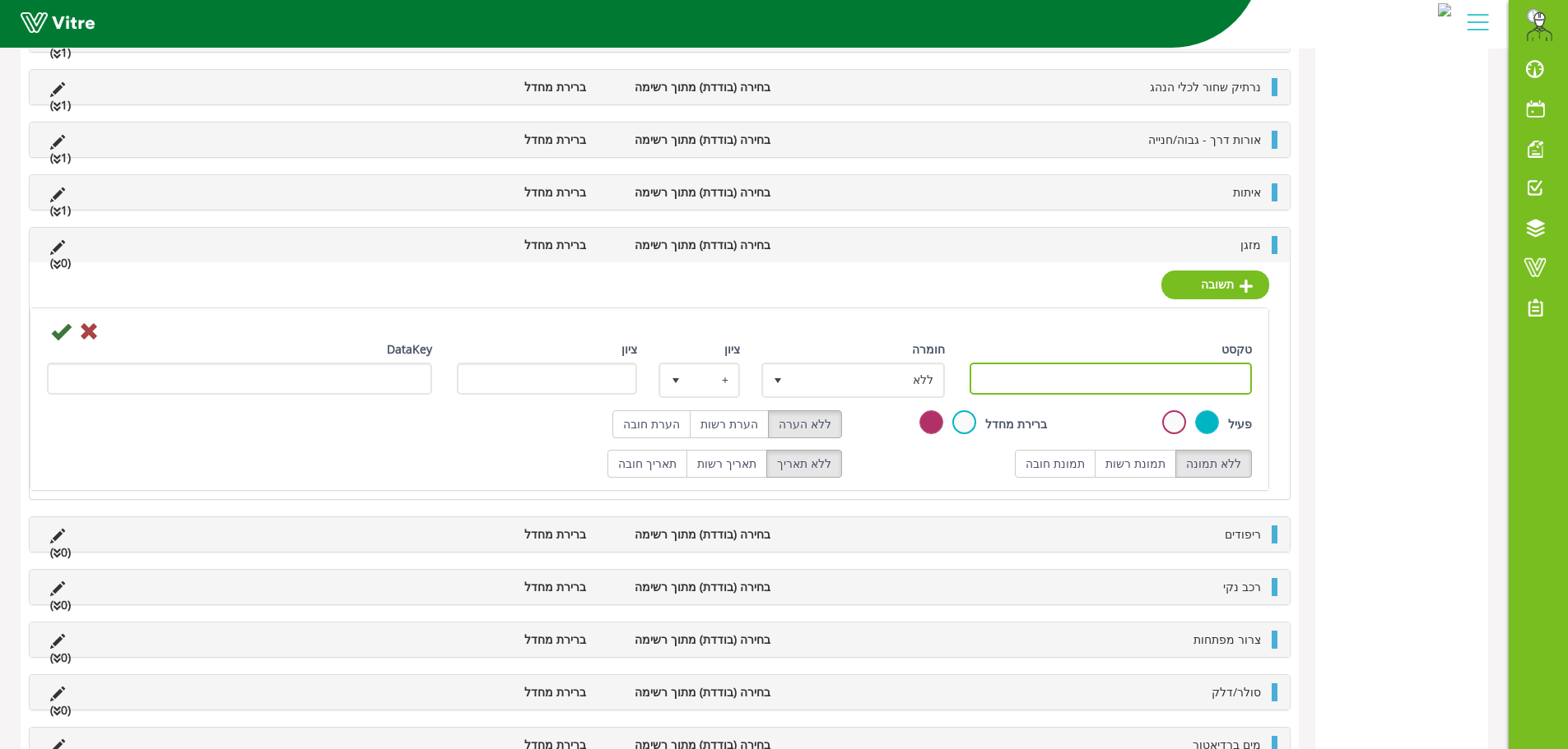
click at [1150, 384] on input "טקסט" at bounding box center [1110, 378] width 283 height 32
paste input "קיים"
type input "קיים"
click at [64, 328] on icon at bounding box center [61, 331] width 19 height 19
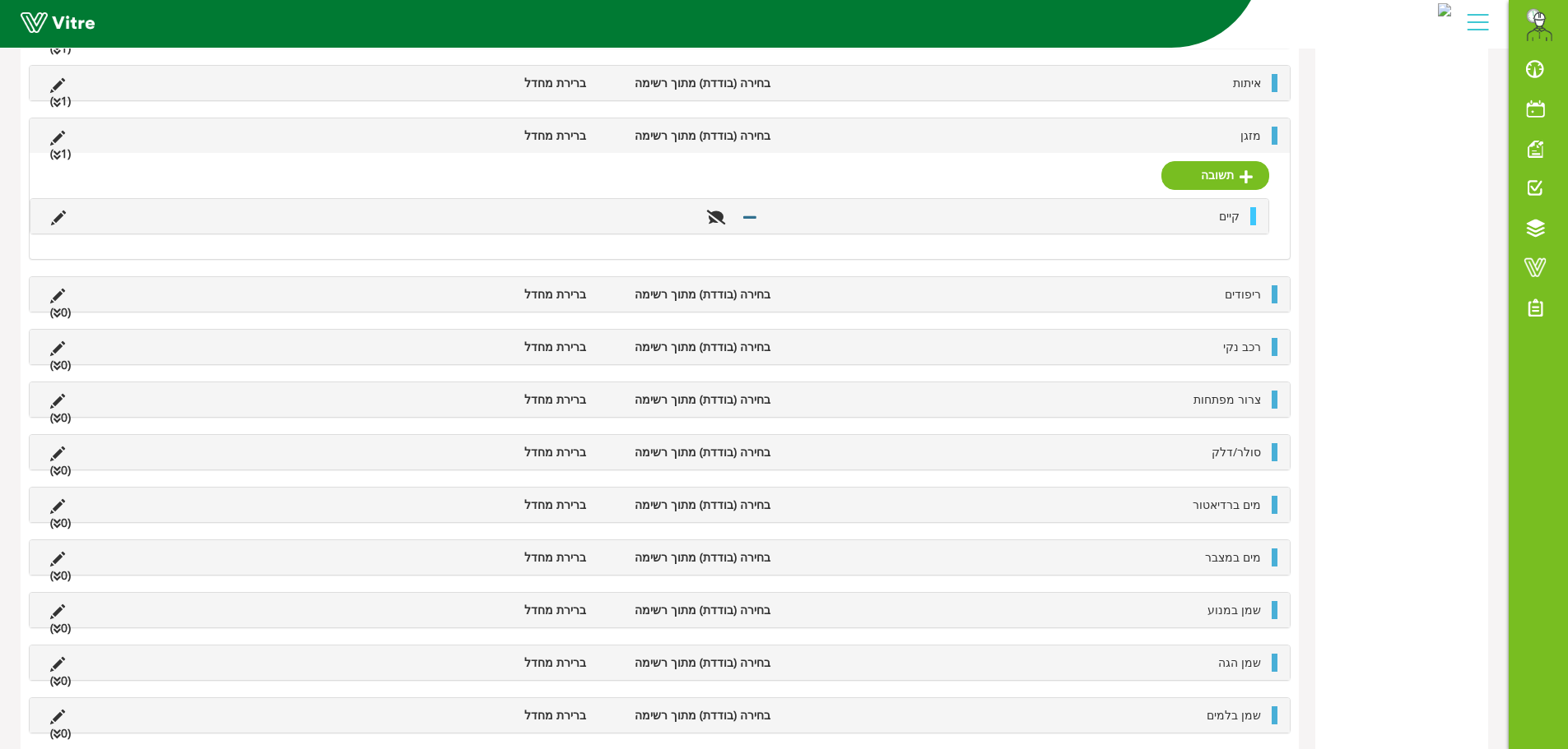
scroll to position [658, 0]
click at [1139, 136] on li "מזגן" at bounding box center [1023, 137] width 490 height 18
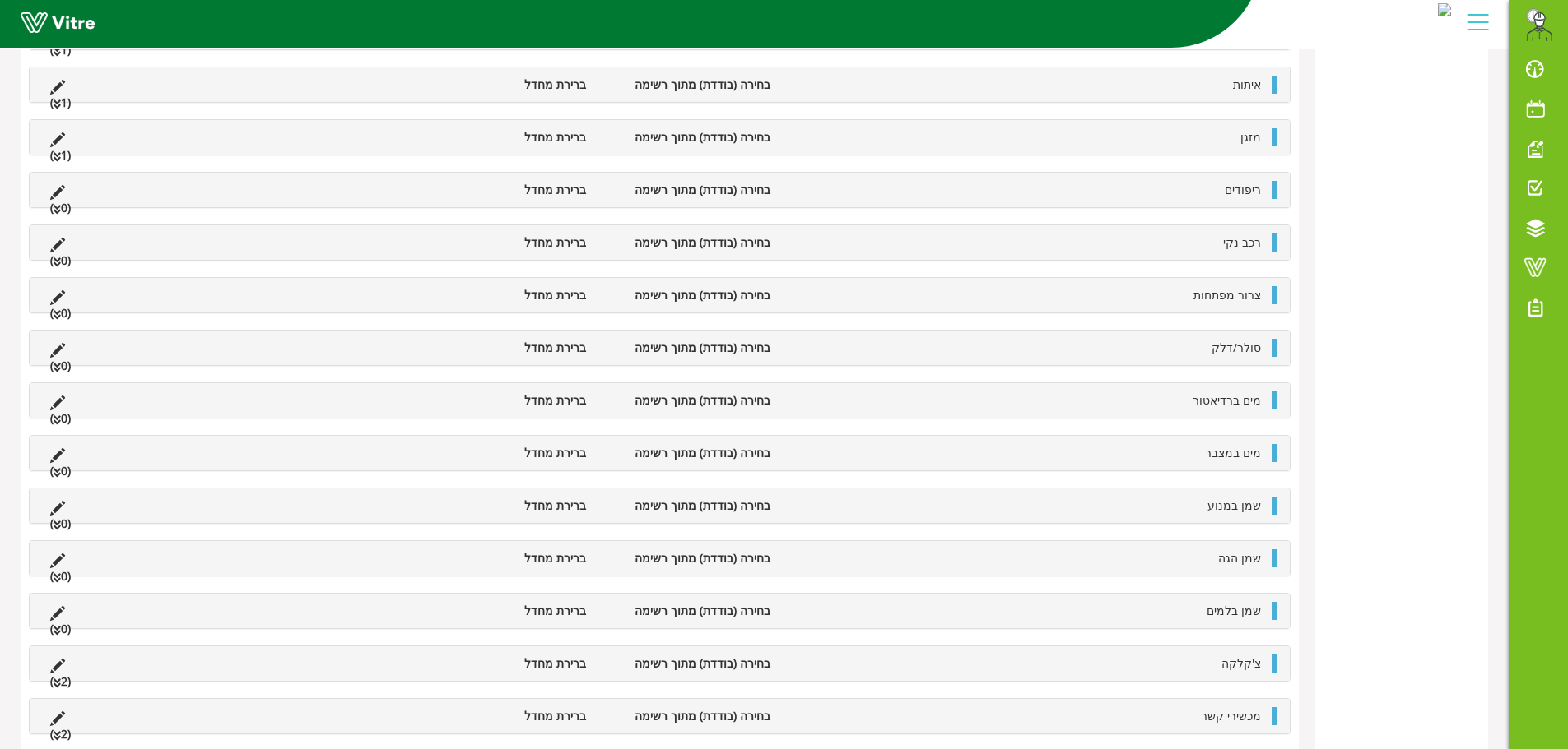
click at [1152, 192] on li "ריפודים" at bounding box center [1023, 189] width 490 height 18
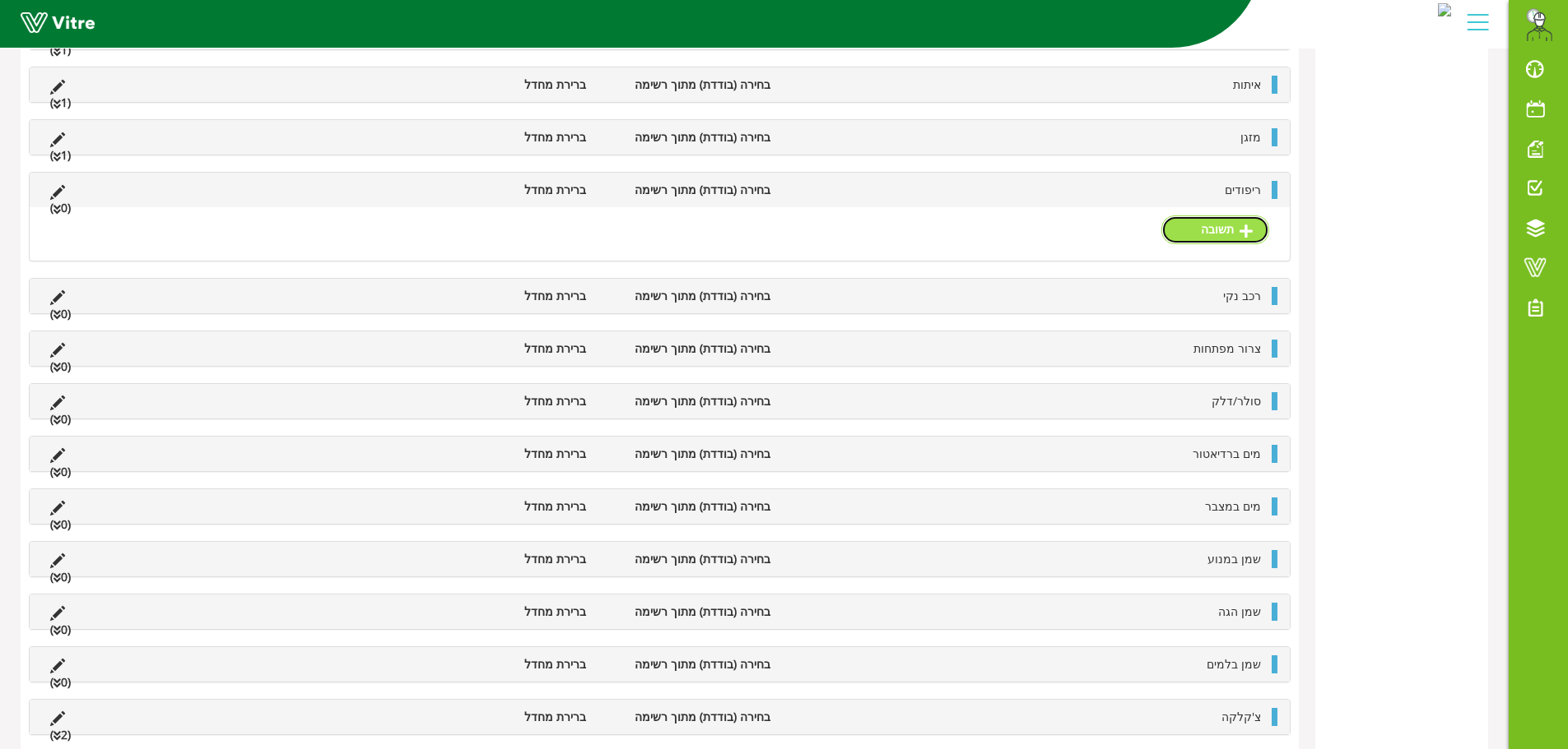
click at [1196, 226] on link "תשובה" at bounding box center [1216, 229] width 108 height 28
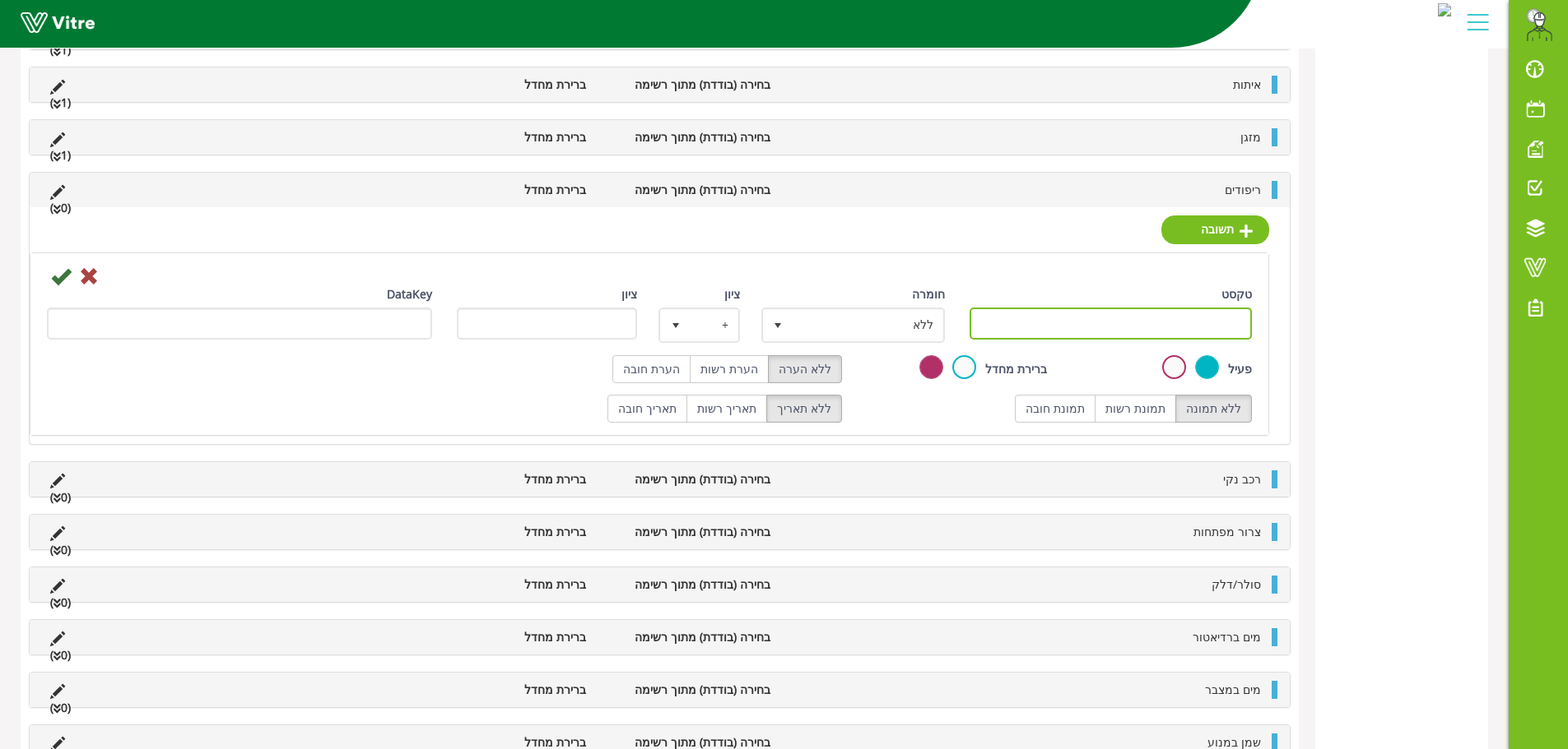
click at [1203, 315] on input "טקסט" at bounding box center [1110, 323] width 283 height 32
paste input "קיים"
type input "קיים"
click at [66, 276] on icon at bounding box center [61, 276] width 19 height 19
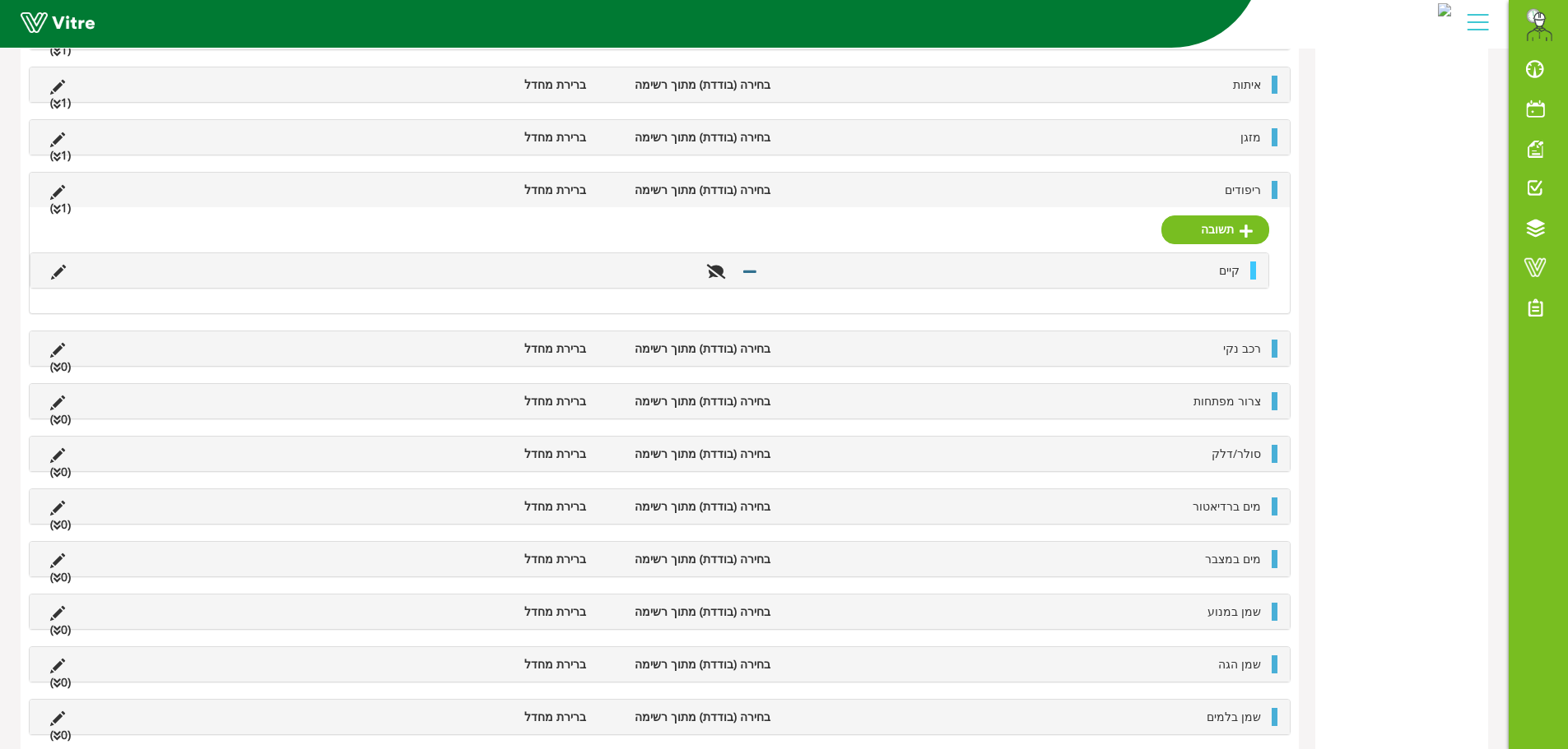
click at [1184, 192] on li "ריפודים" at bounding box center [1023, 189] width 490 height 18
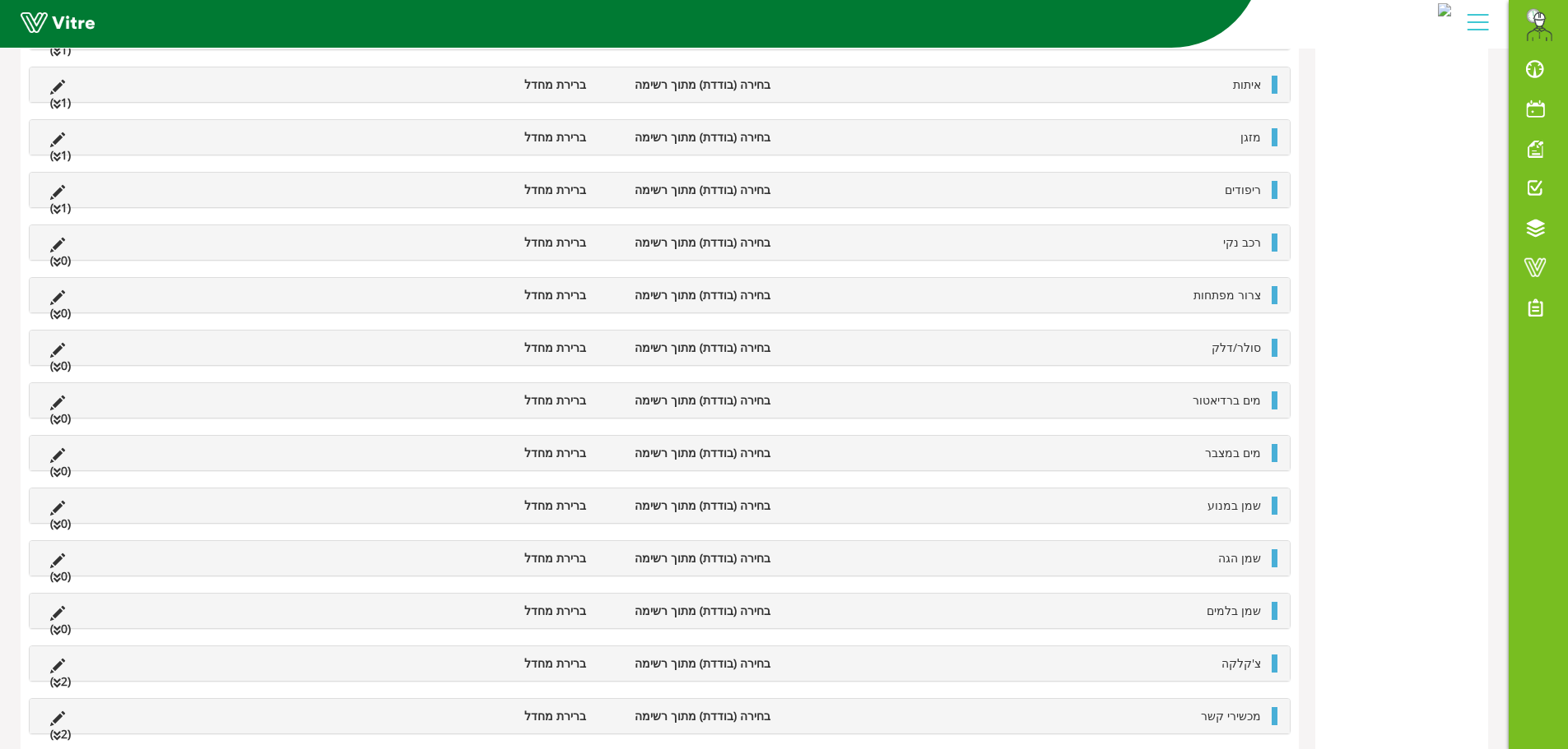
click at [1194, 252] on li "רכב נקי" at bounding box center [1023, 242] width 490 height 18
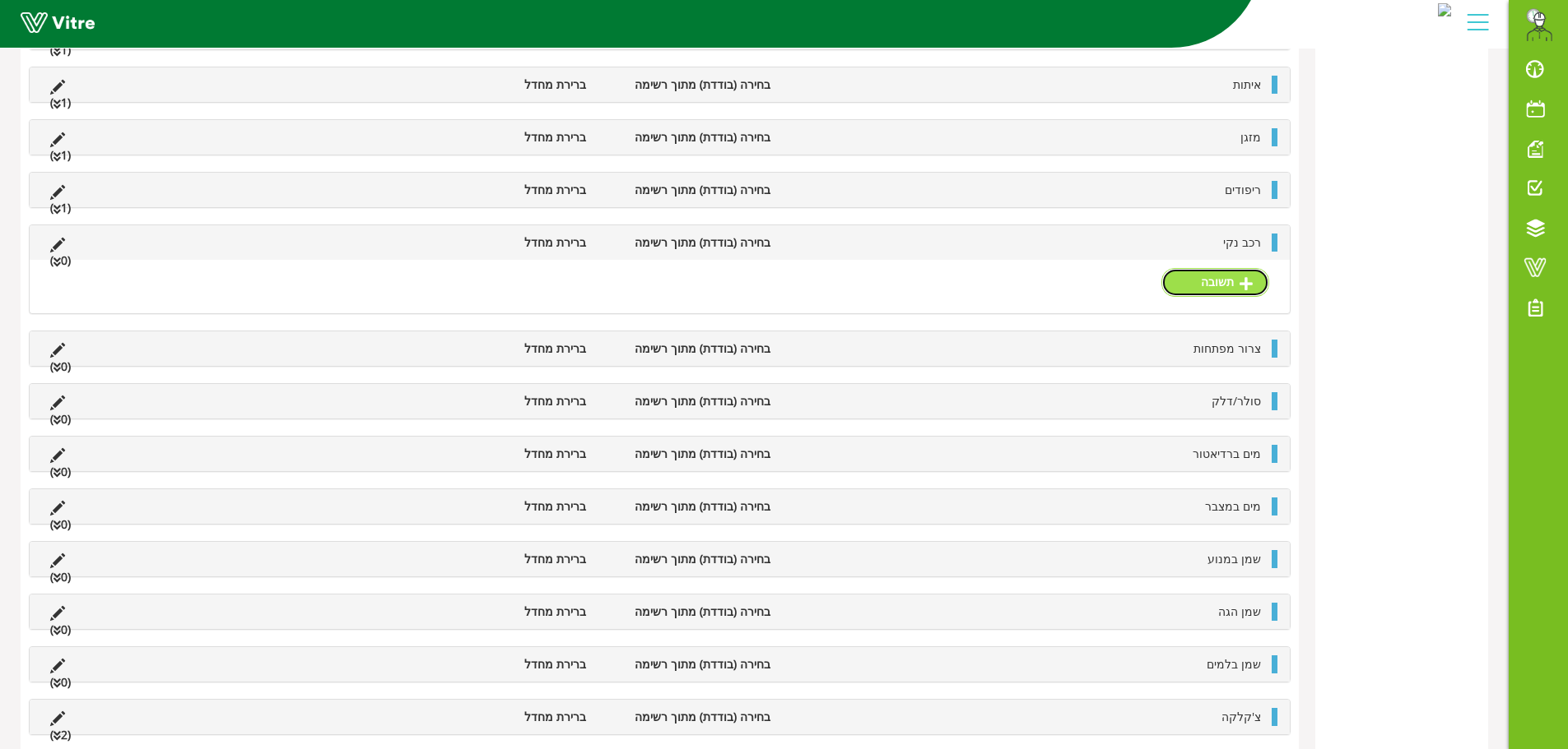
click at [1242, 290] on icon at bounding box center [1246, 283] width 14 height 14
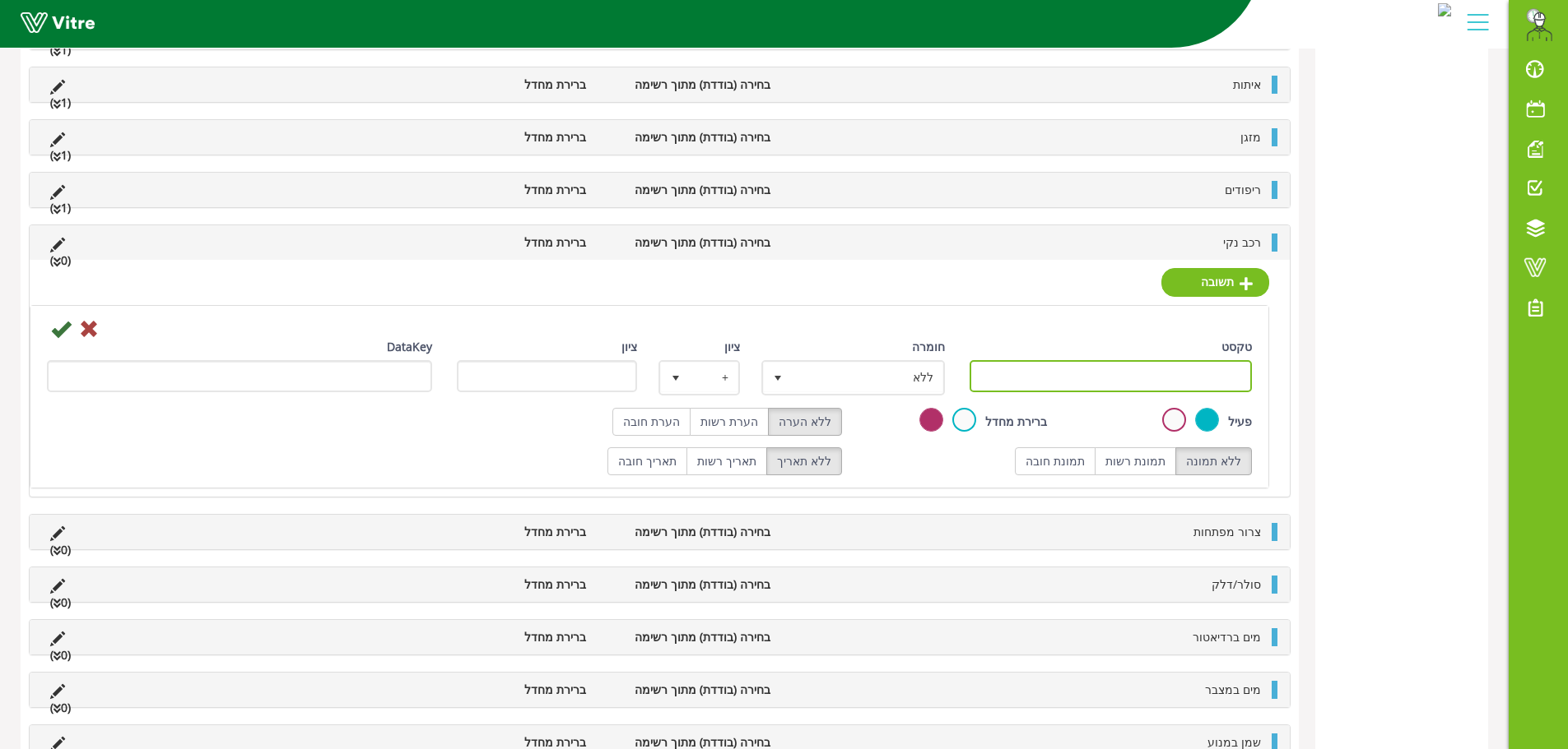
click at [1098, 384] on input "טקסט" at bounding box center [1110, 375] width 283 height 32
paste input "קיים"
type input "קיים"
click at [64, 325] on icon at bounding box center [61, 329] width 19 height 19
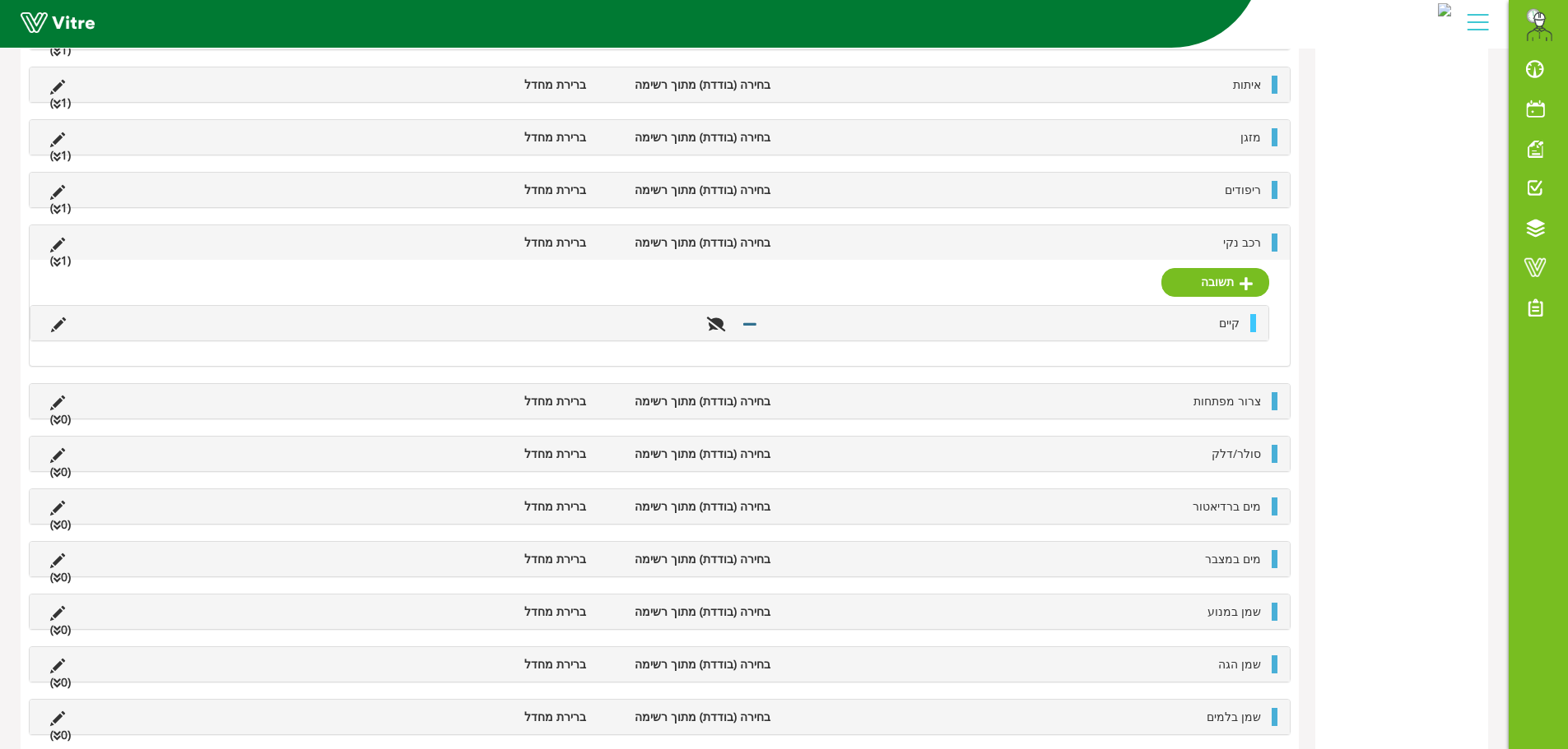
click at [1216, 237] on li "רכב נקי" at bounding box center [1023, 242] width 490 height 18
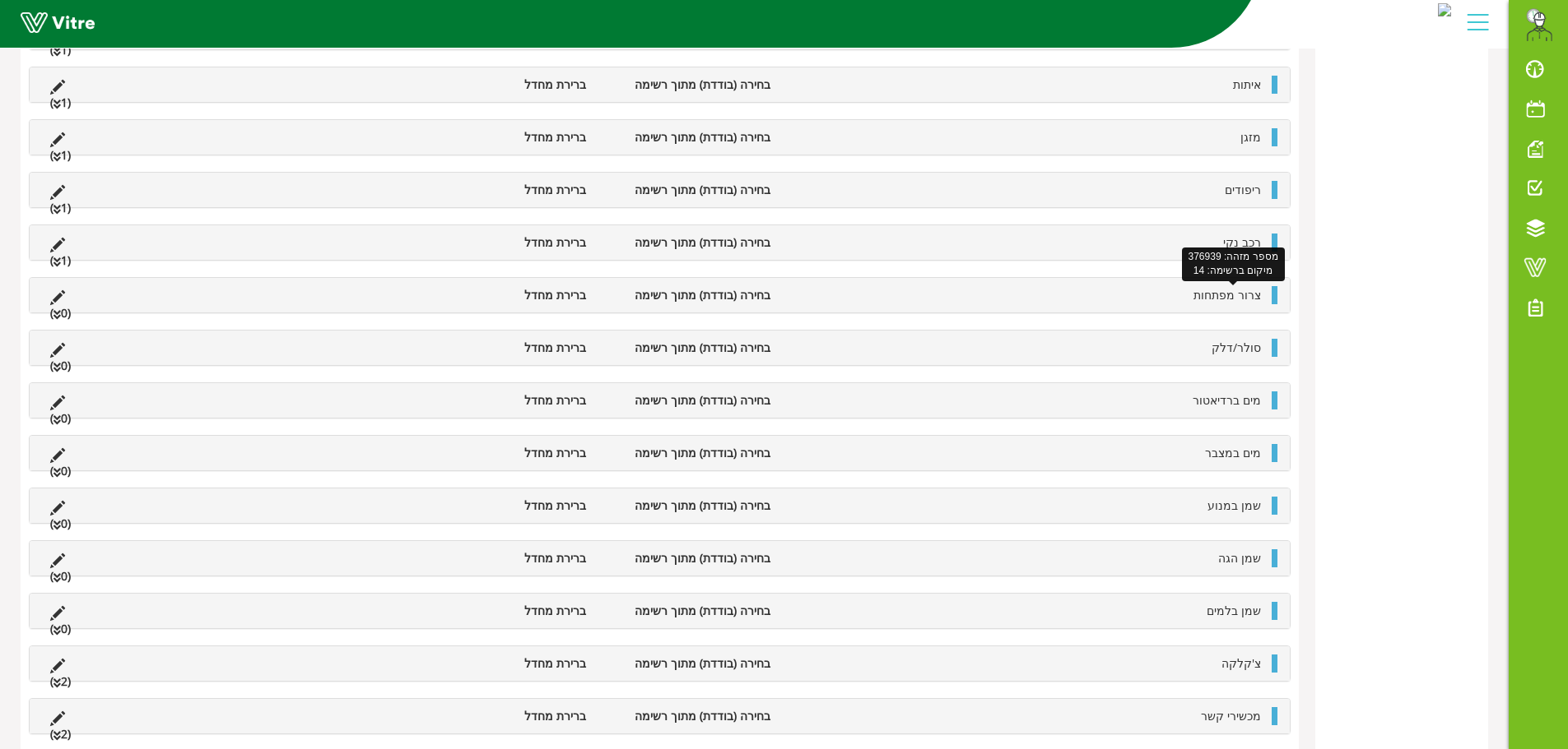
click at [1228, 295] on span "צרור מפתחות" at bounding box center [1227, 294] width 68 height 15
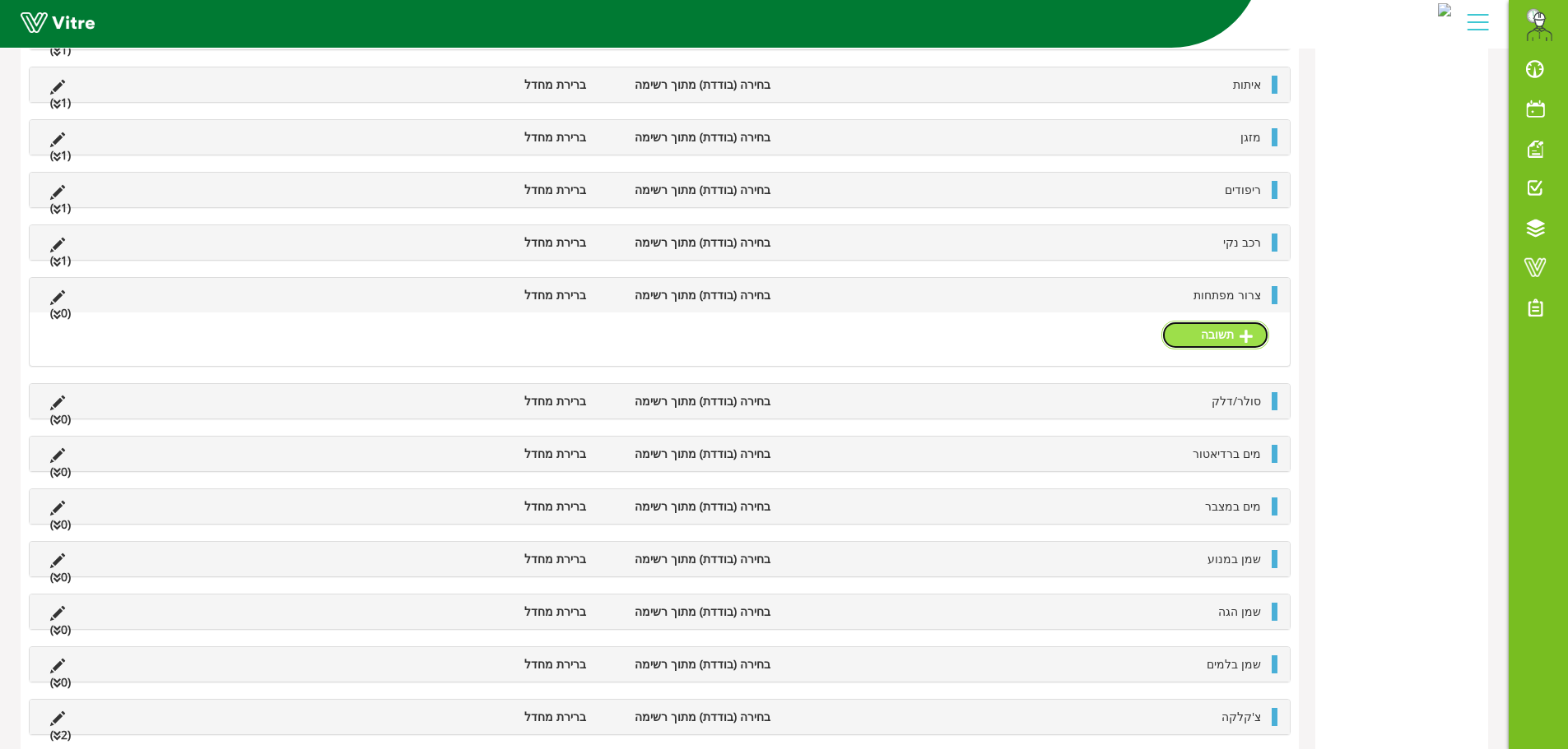
click at [1187, 334] on link "תשובה" at bounding box center [1216, 334] width 108 height 28
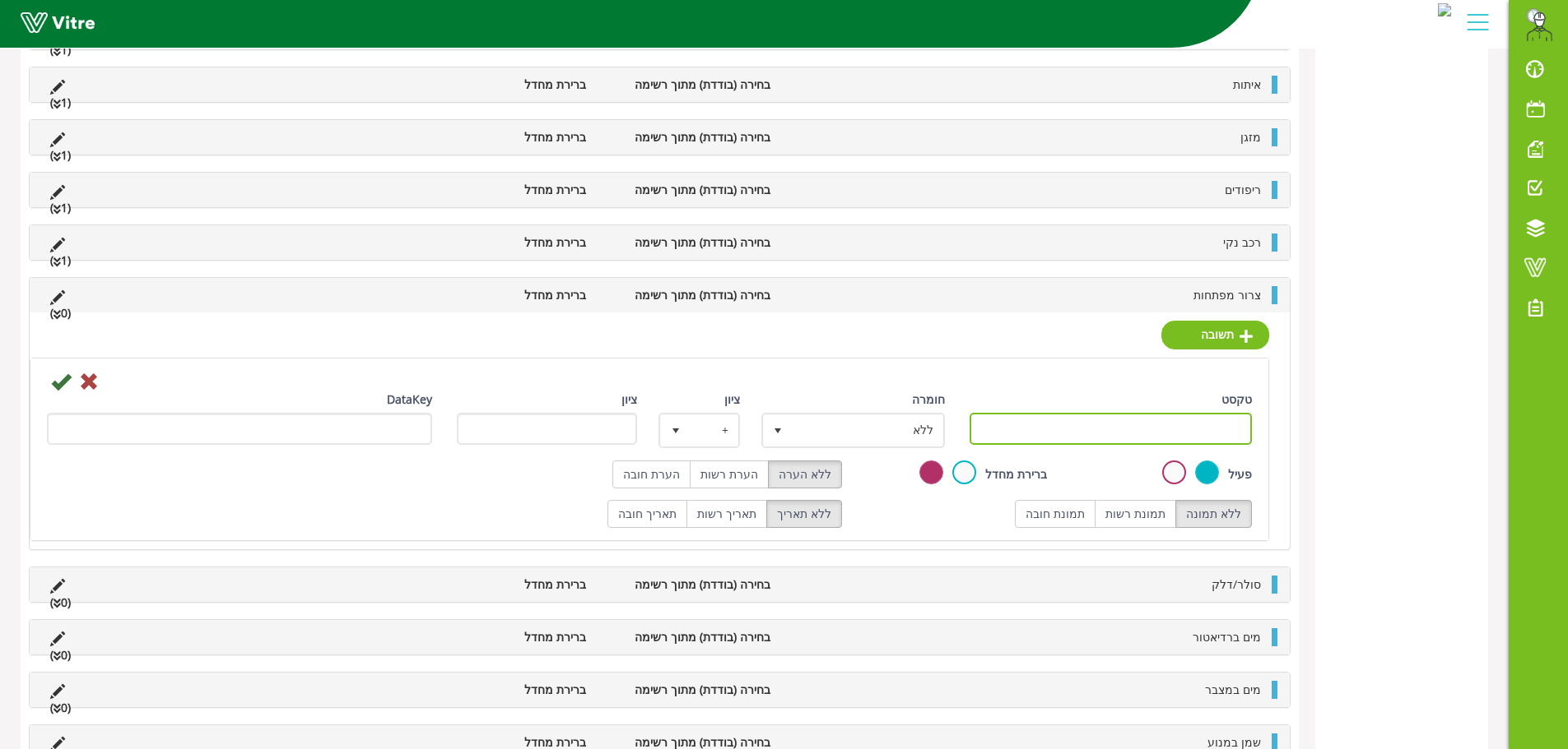
click at [1204, 437] on input "טקסט" at bounding box center [1110, 429] width 283 height 32
paste input "קיים"
type input "קיים"
click at [64, 375] on icon at bounding box center [61, 381] width 19 height 19
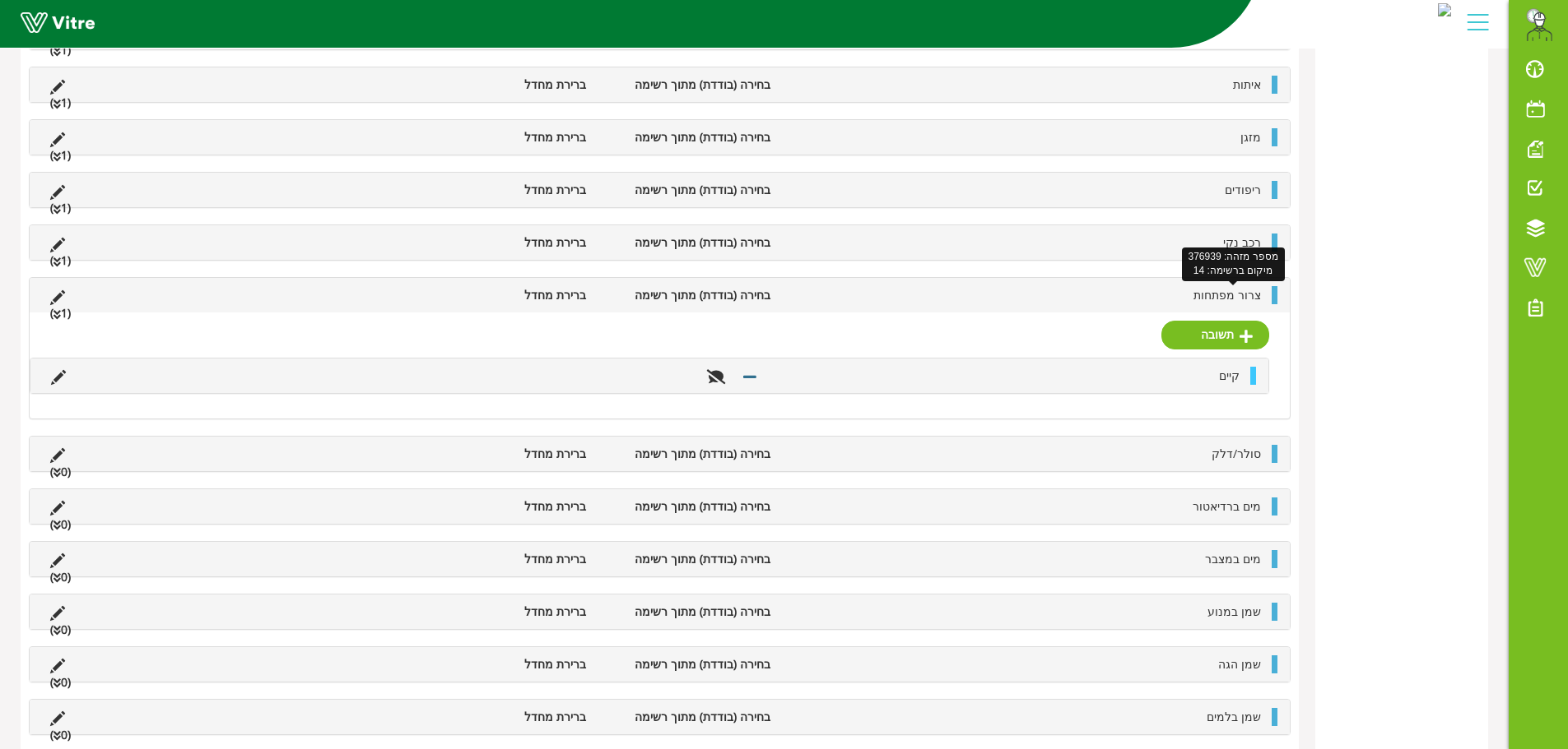
click at [1200, 294] on span "צרור מפתחות" at bounding box center [1227, 294] width 68 height 15
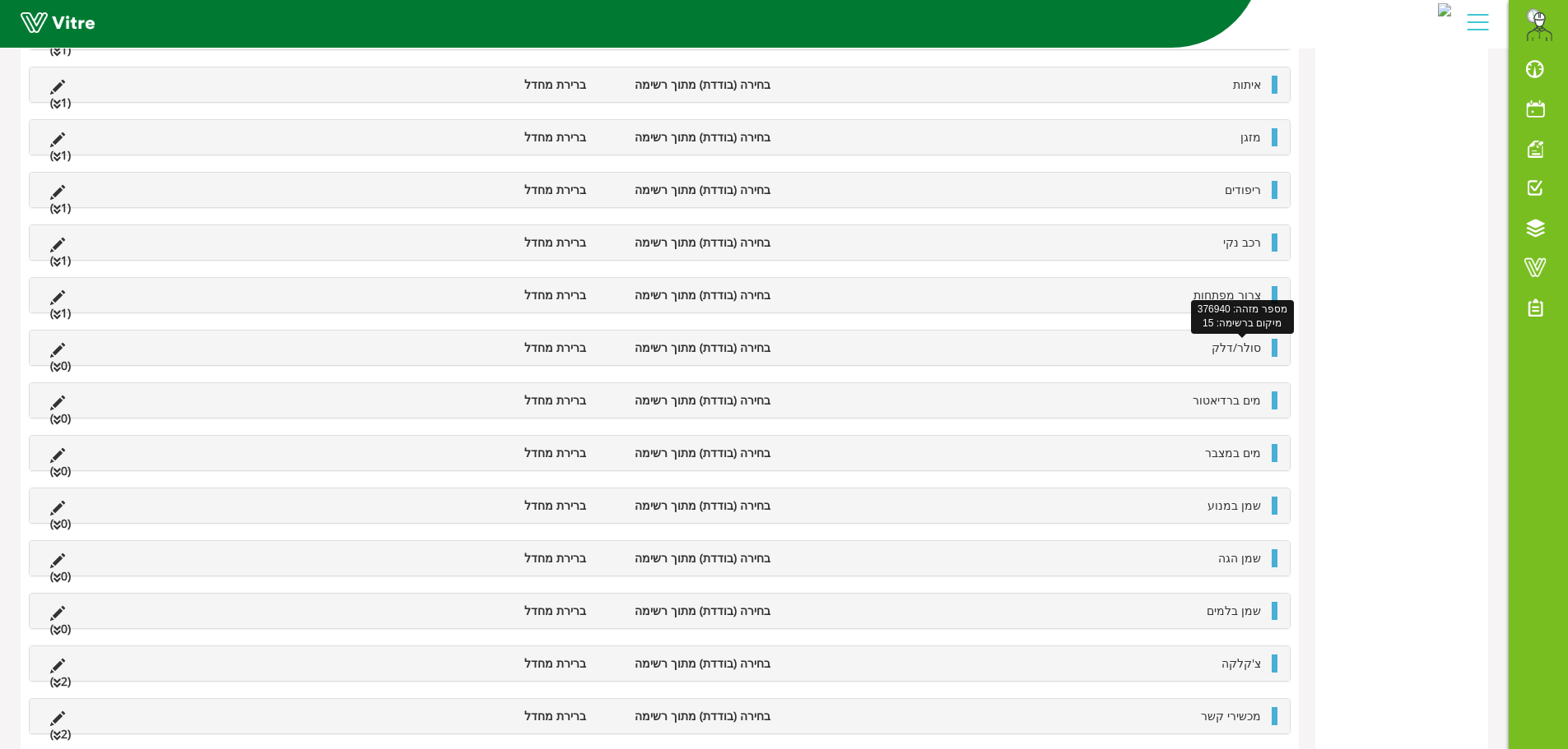
click at [1243, 356] on li "סולר/דלק" at bounding box center [1023, 347] width 490 height 18
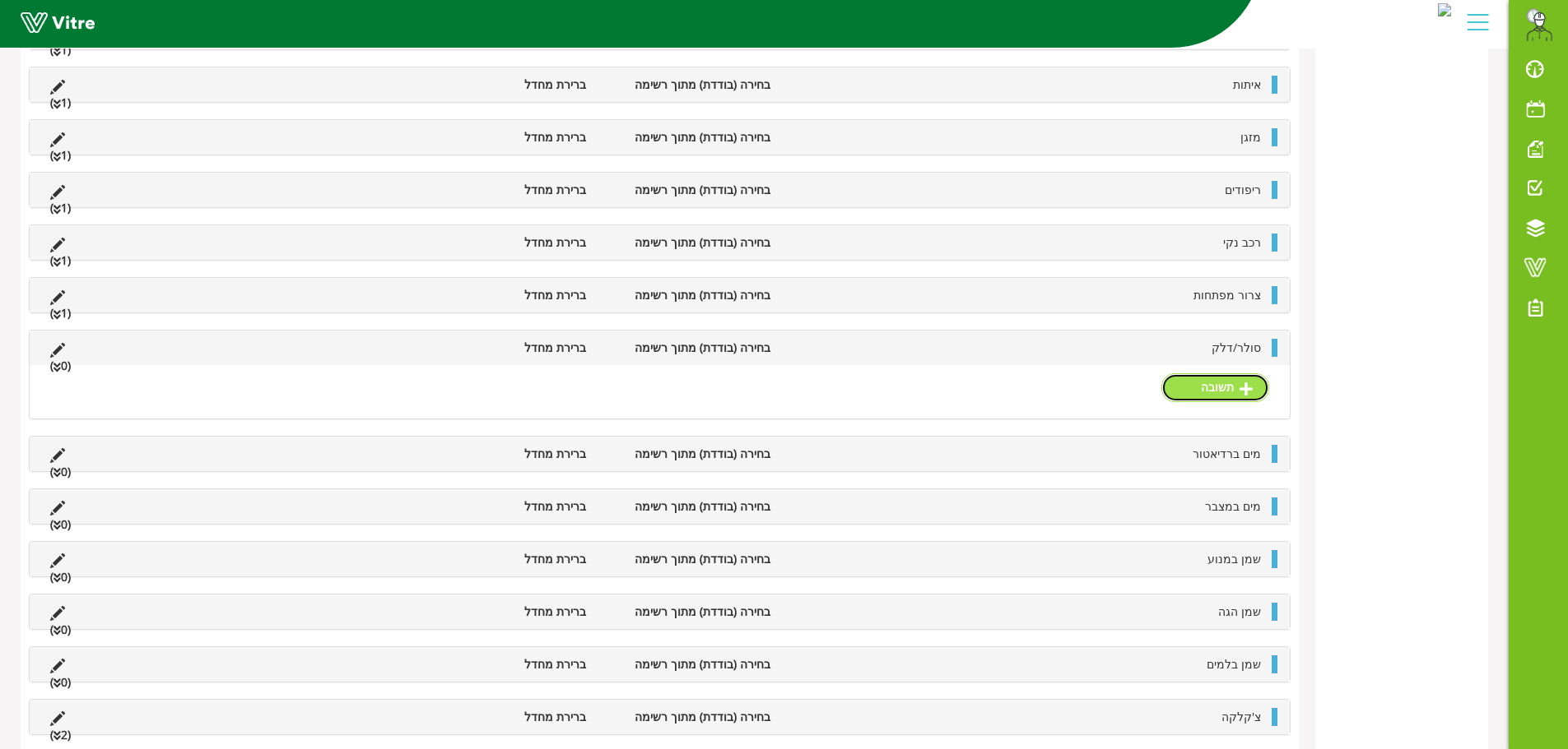
click at [1228, 383] on link "תשובה" at bounding box center [1216, 387] width 108 height 28
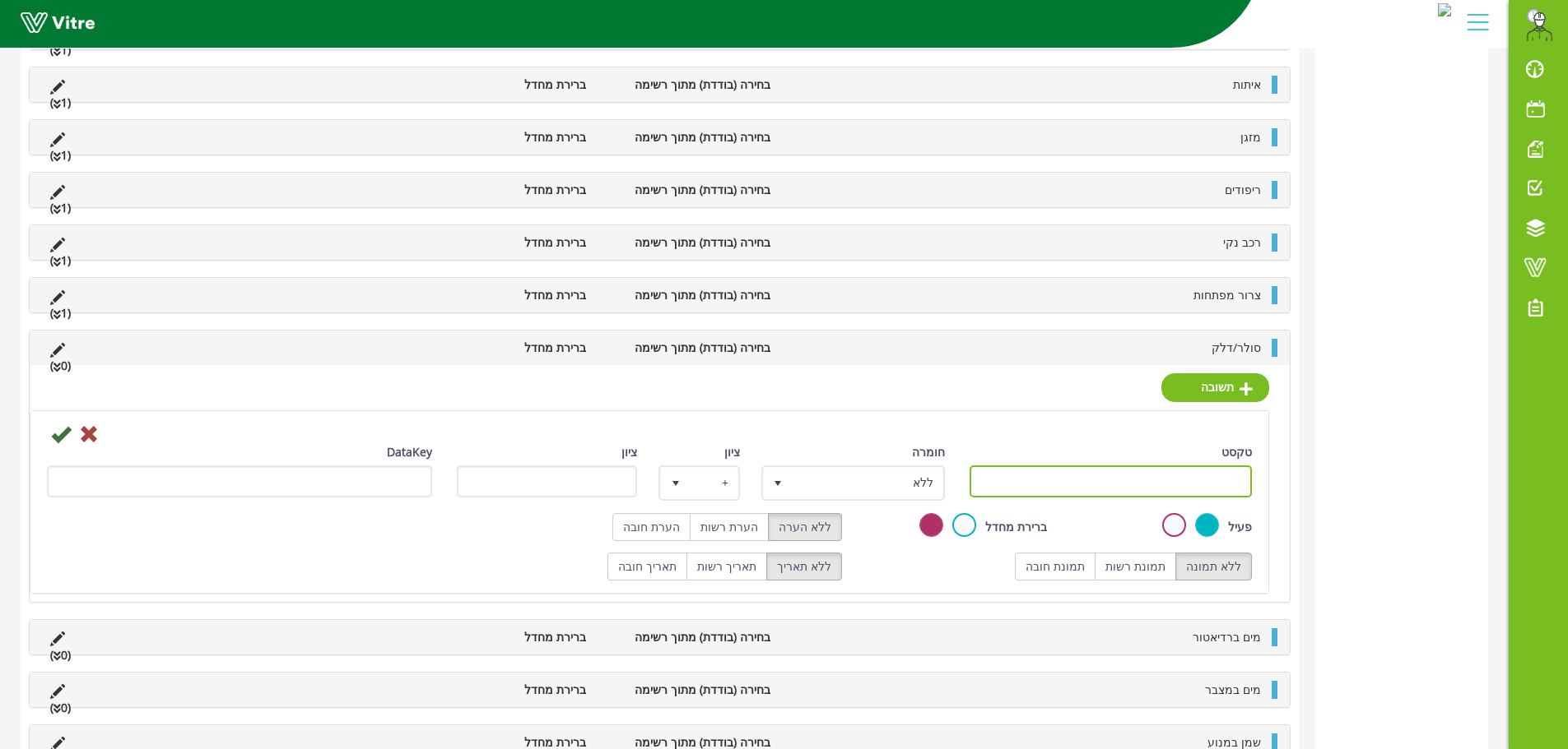
click at [1175, 487] on input "טקסט" at bounding box center [1110, 481] width 283 height 32
paste input "קיים"
type input "קיים"
click at [63, 434] on icon at bounding box center [61, 434] width 19 height 19
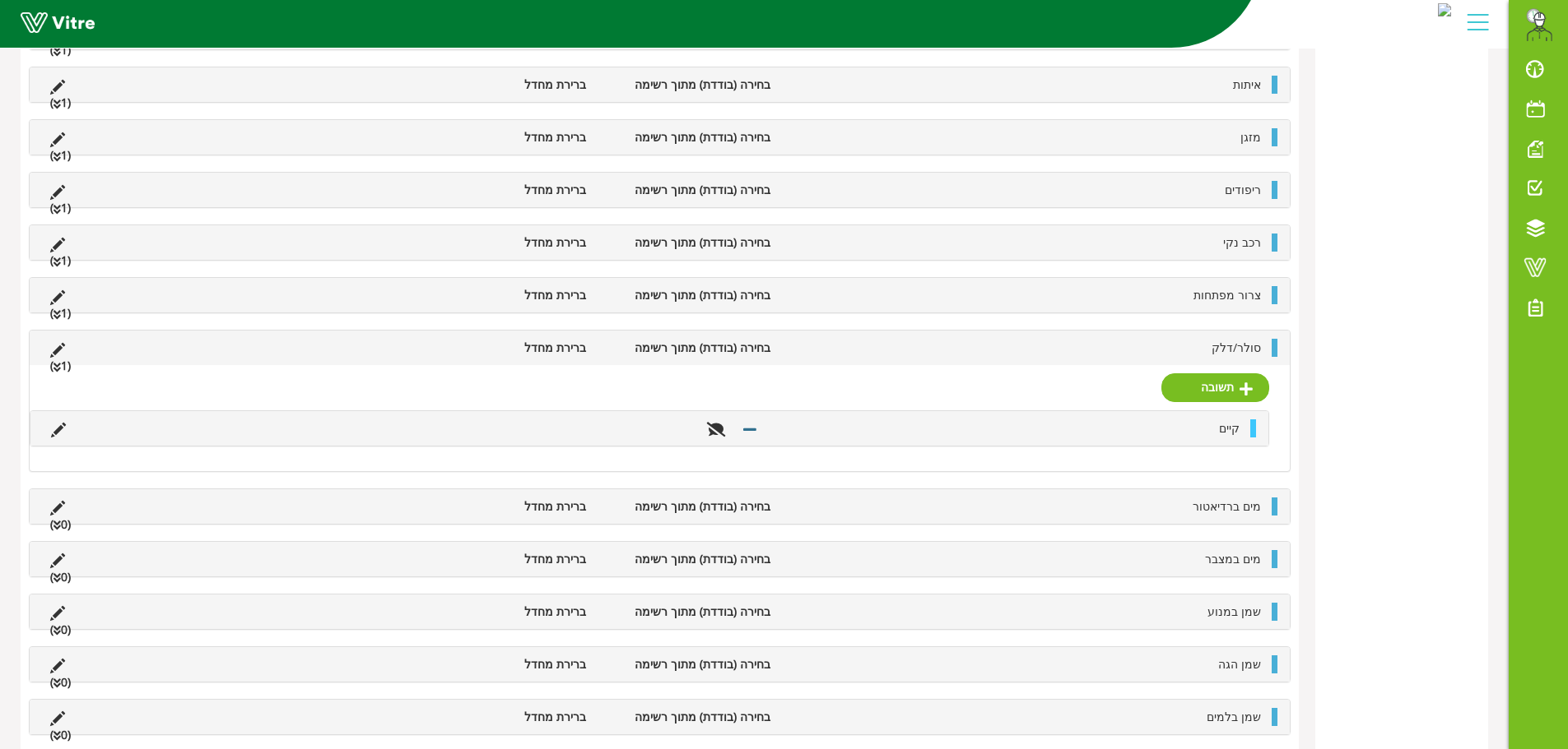
click at [1162, 348] on li "סולר/דלק" at bounding box center [1023, 347] width 490 height 18
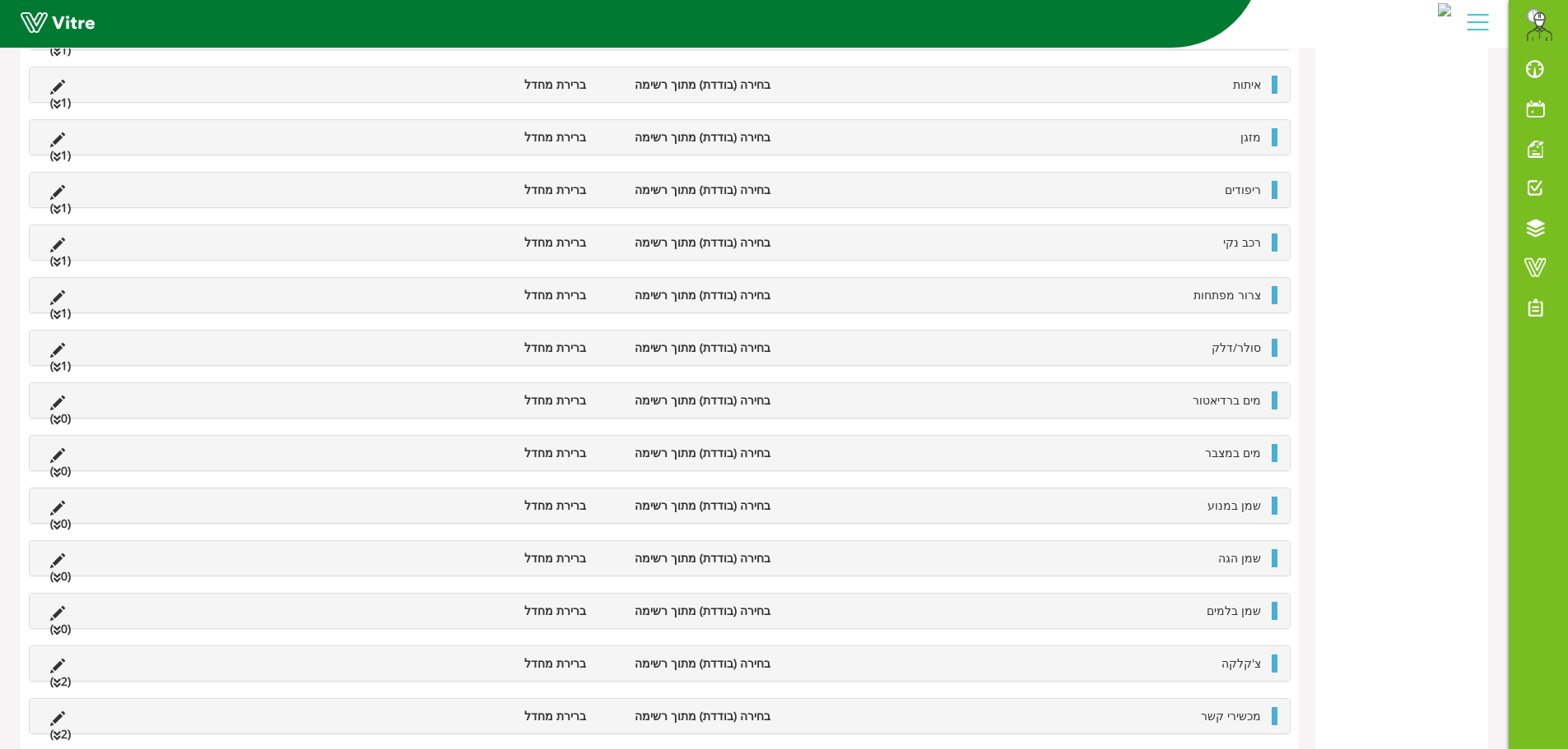
click at [1190, 409] on li "מים ברדיאטור" at bounding box center [1023, 401] width 490 height 18
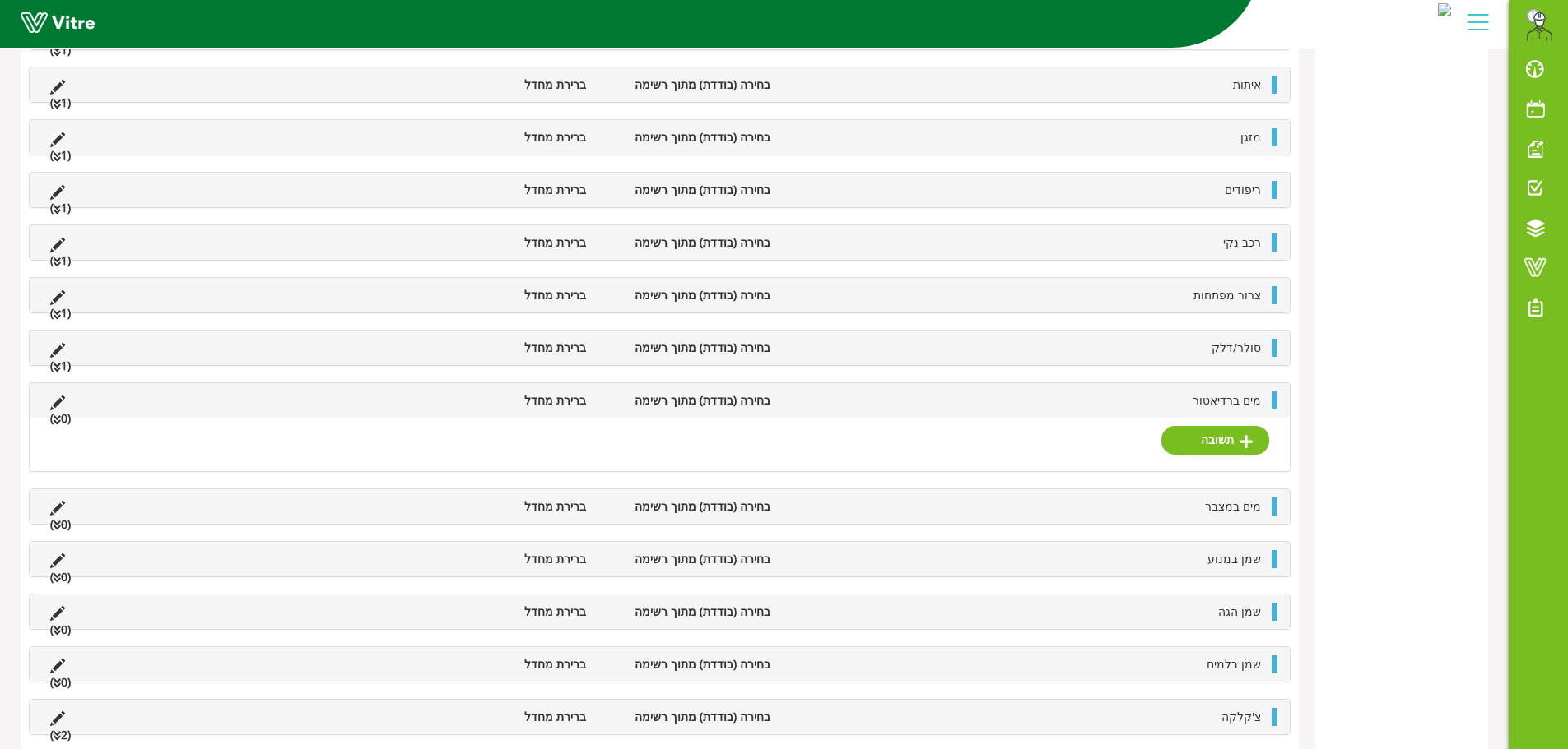
click at [62, 417] on li "(0 )" at bounding box center [60, 418] width 37 height 18
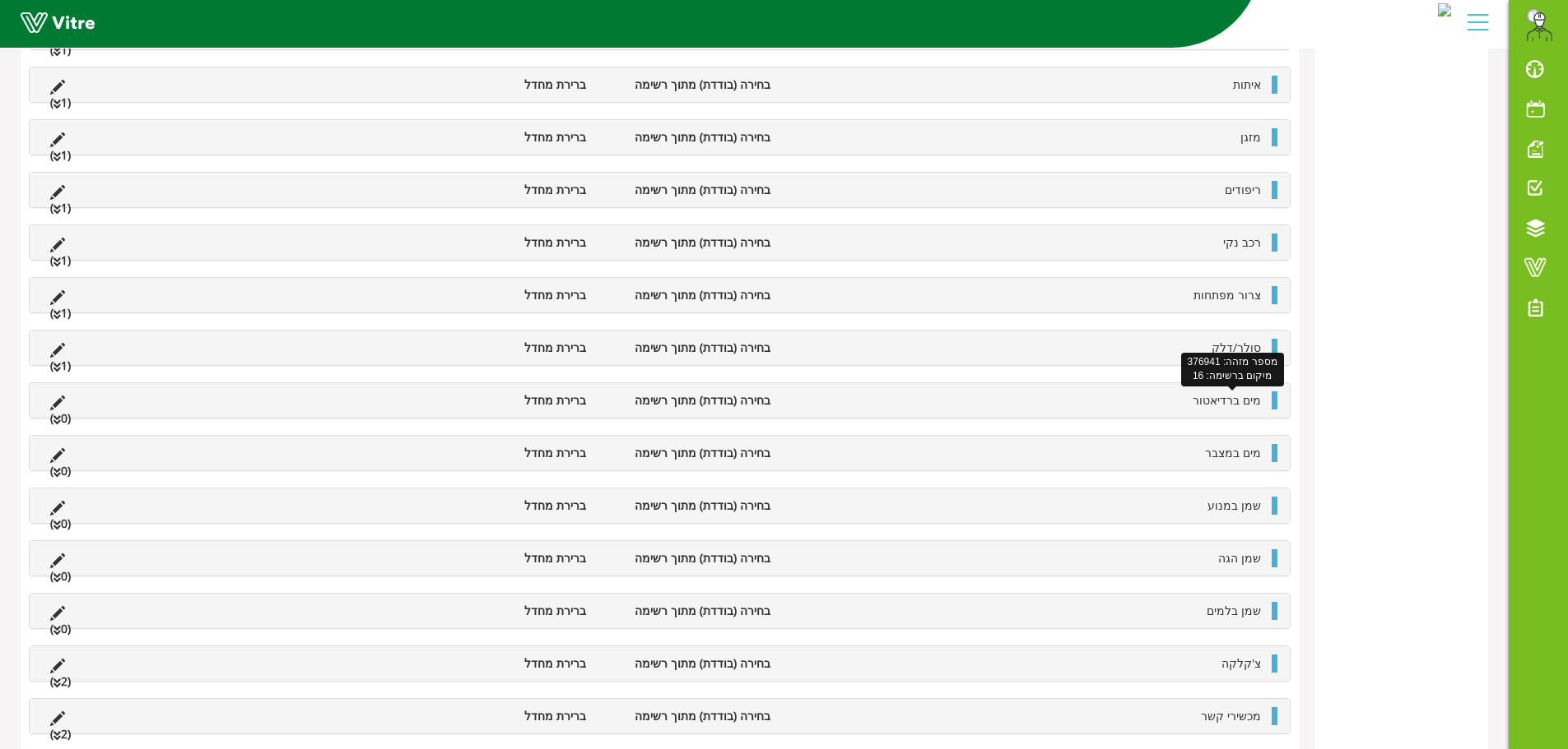
click at [1234, 399] on span "מים ברדיאטור" at bounding box center [1226, 401] width 69 height 15
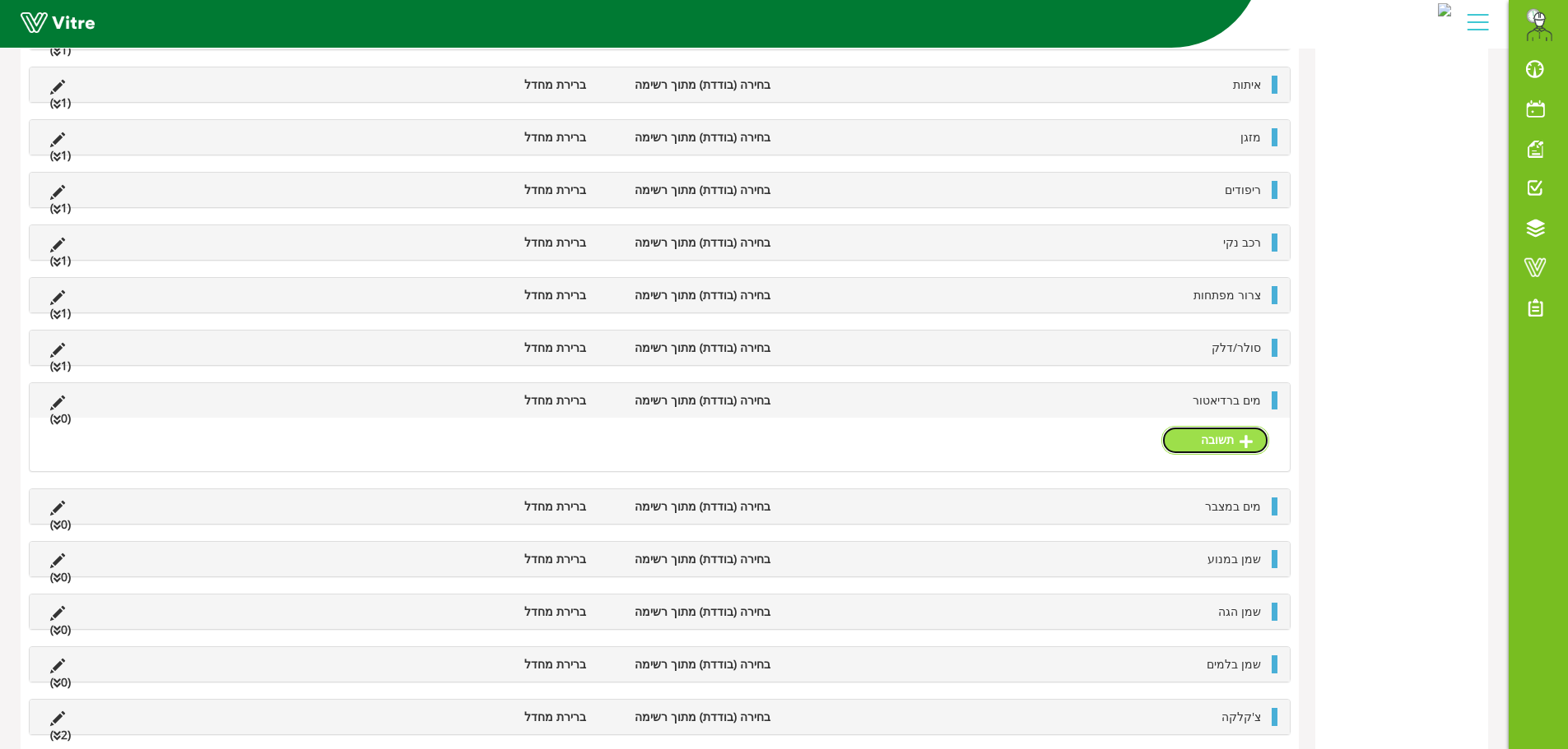
click at [1227, 439] on link "תשובה" at bounding box center [1216, 439] width 108 height 28
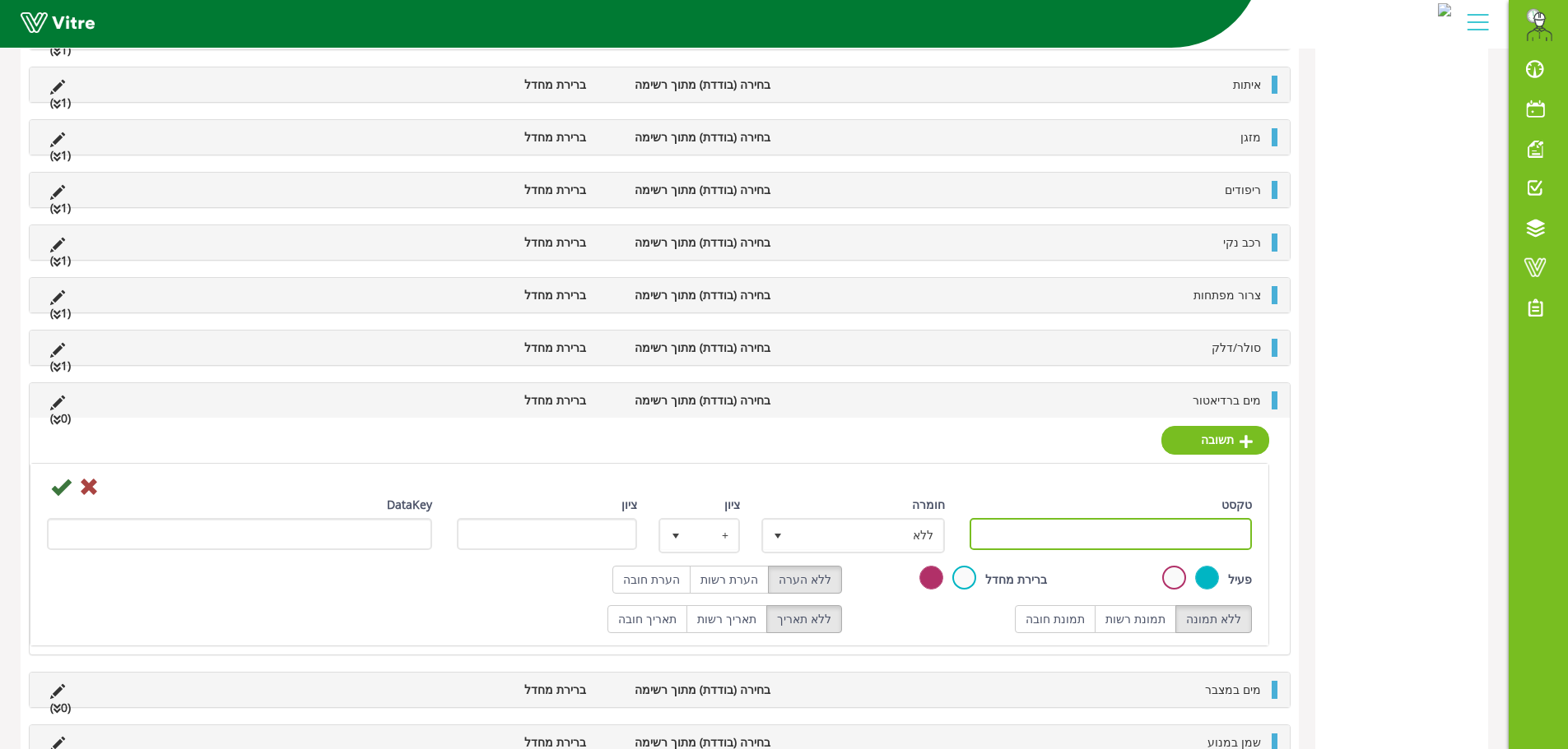
click at [1202, 530] on input "טקסט" at bounding box center [1110, 534] width 283 height 32
paste input "קיים"
type input "קיים"
click at [66, 485] on icon at bounding box center [61, 486] width 19 height 19
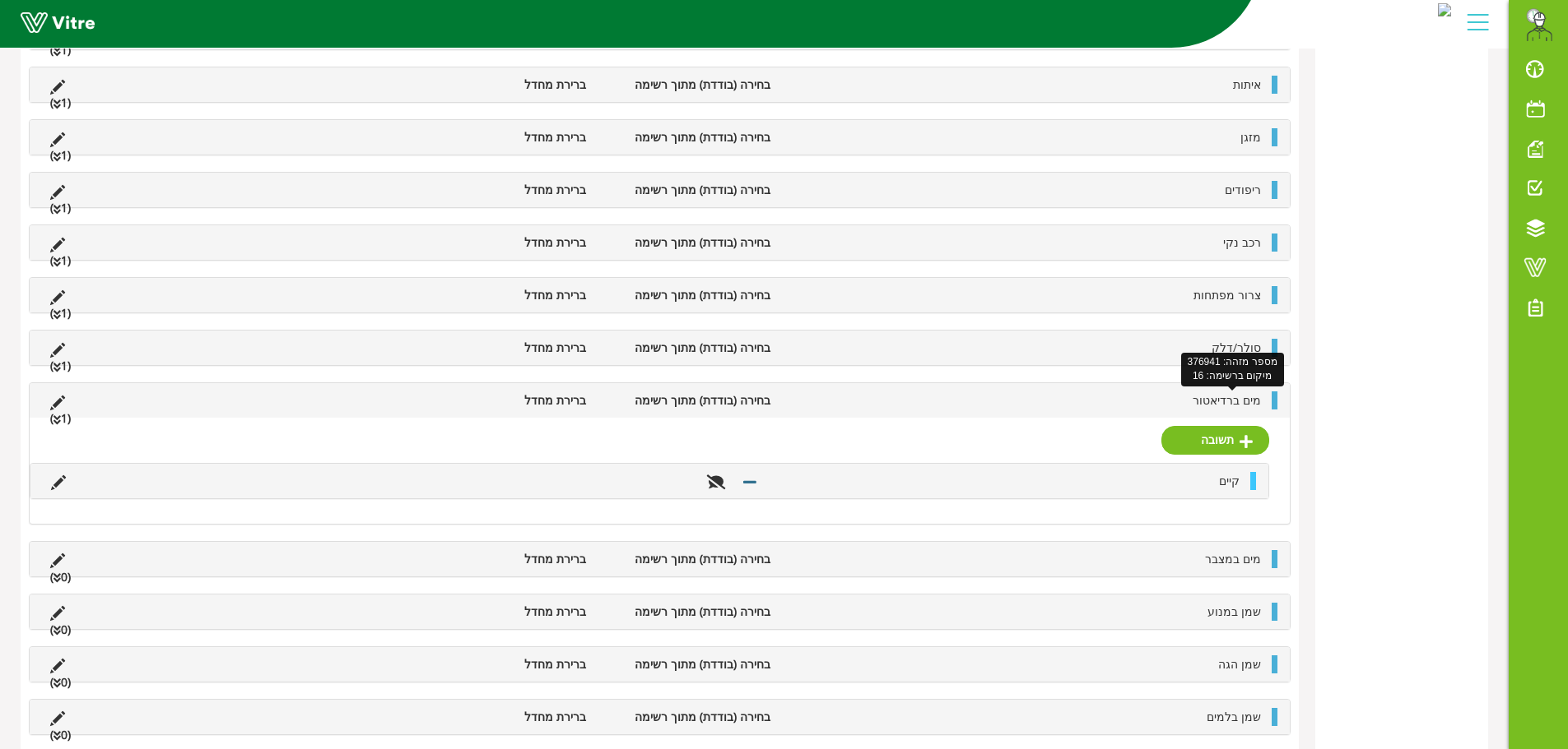
click at [1220, 397] on span "מים ברדיאטור" at bounding box center [1226, 401] width 69 height 15
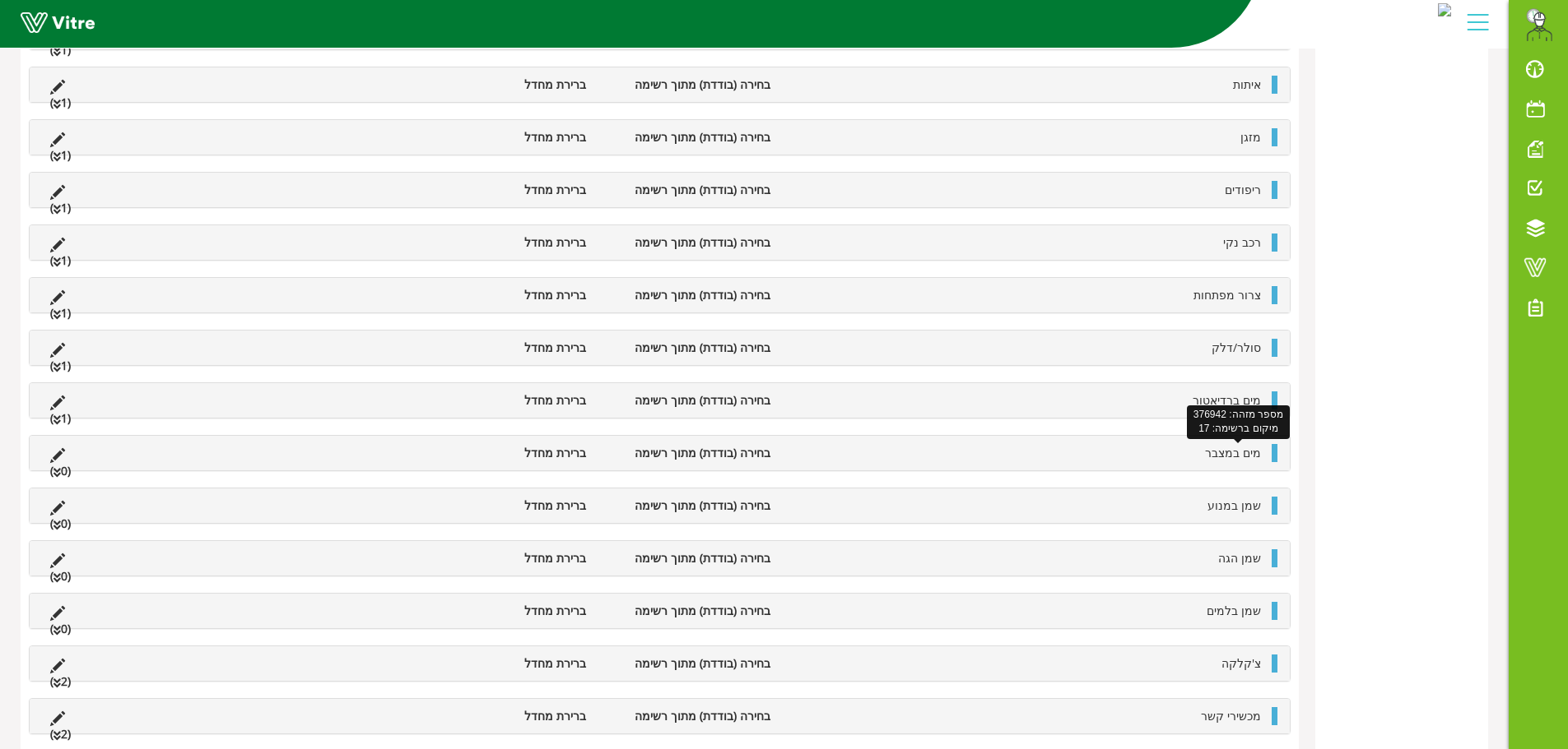
click at [1221, 454] on span "מים במצבר" at bounding box center [1233, 453] width 56 height 15
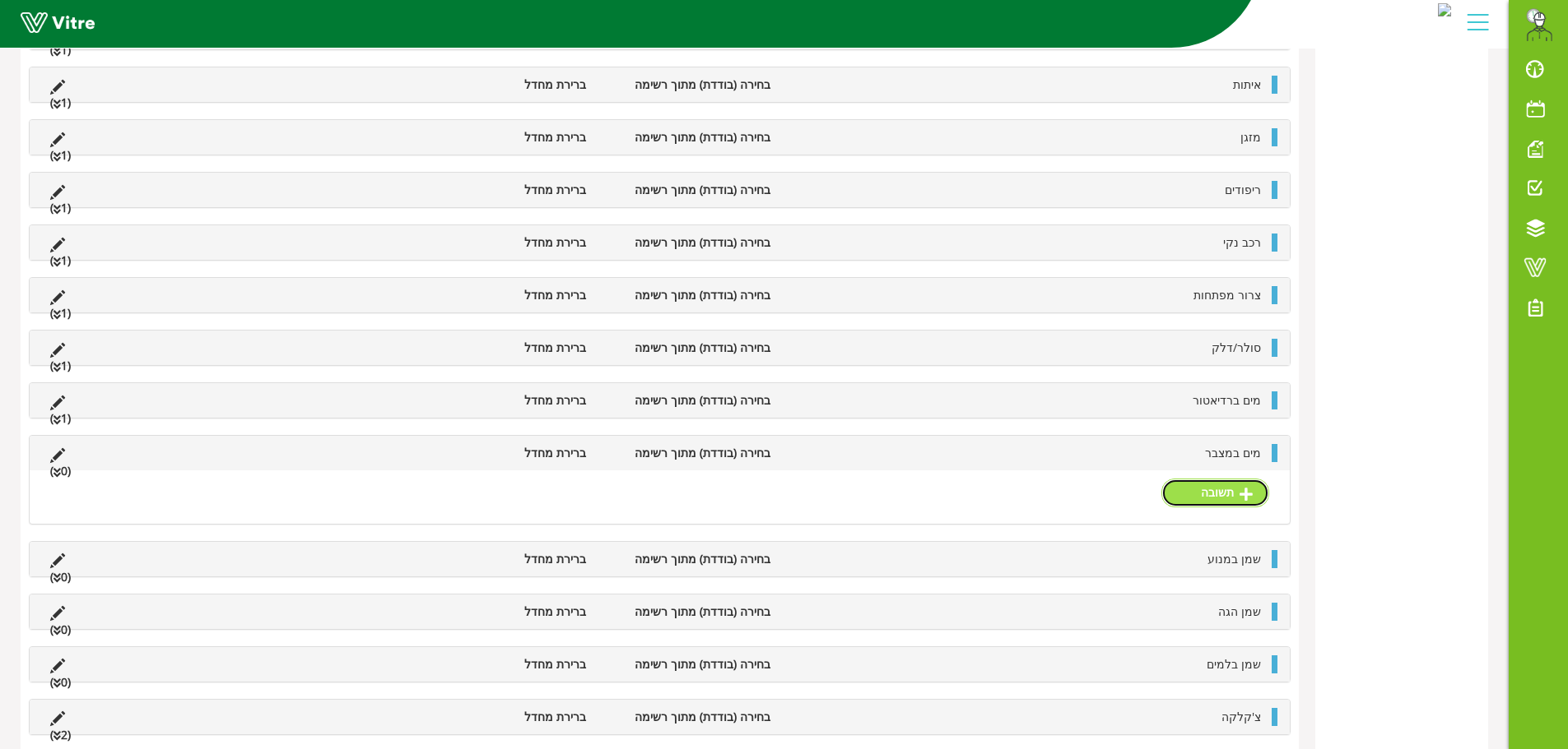
click at [1184, 493] on link "תשובה" at bounding box center [1216, 492] width 108 height 28
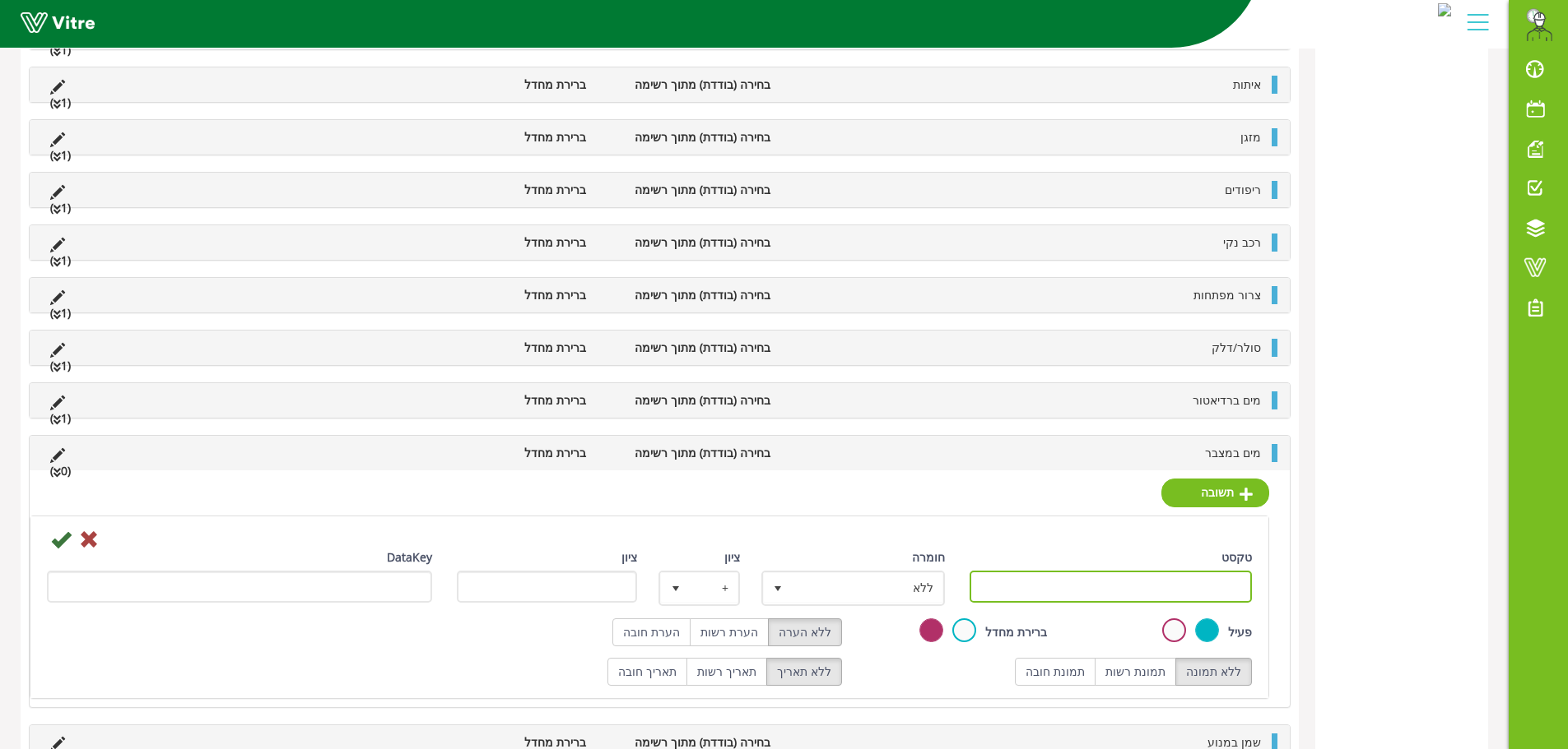
click at [1184, 582] on input "טקסט" at bounding box center [1110, 586] width 283 height 32
paste input "קיים"
type input "קיים"
click at [65, 539] on icon at bounding box center [61, 540] width 19 height 19
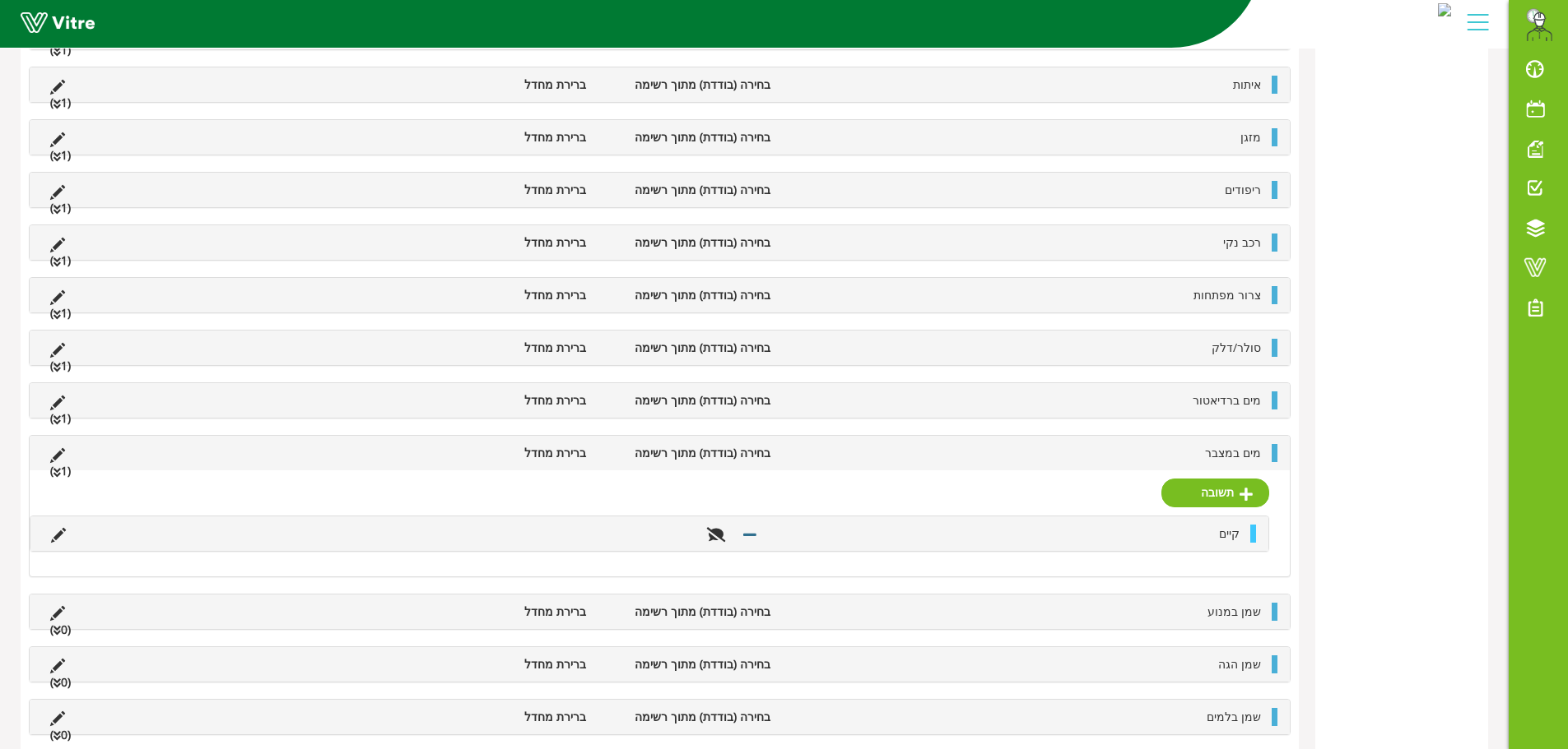
click at [1055, 462] on li "מים במצבר" at bounding box center [1023, 453] width 490 height 18
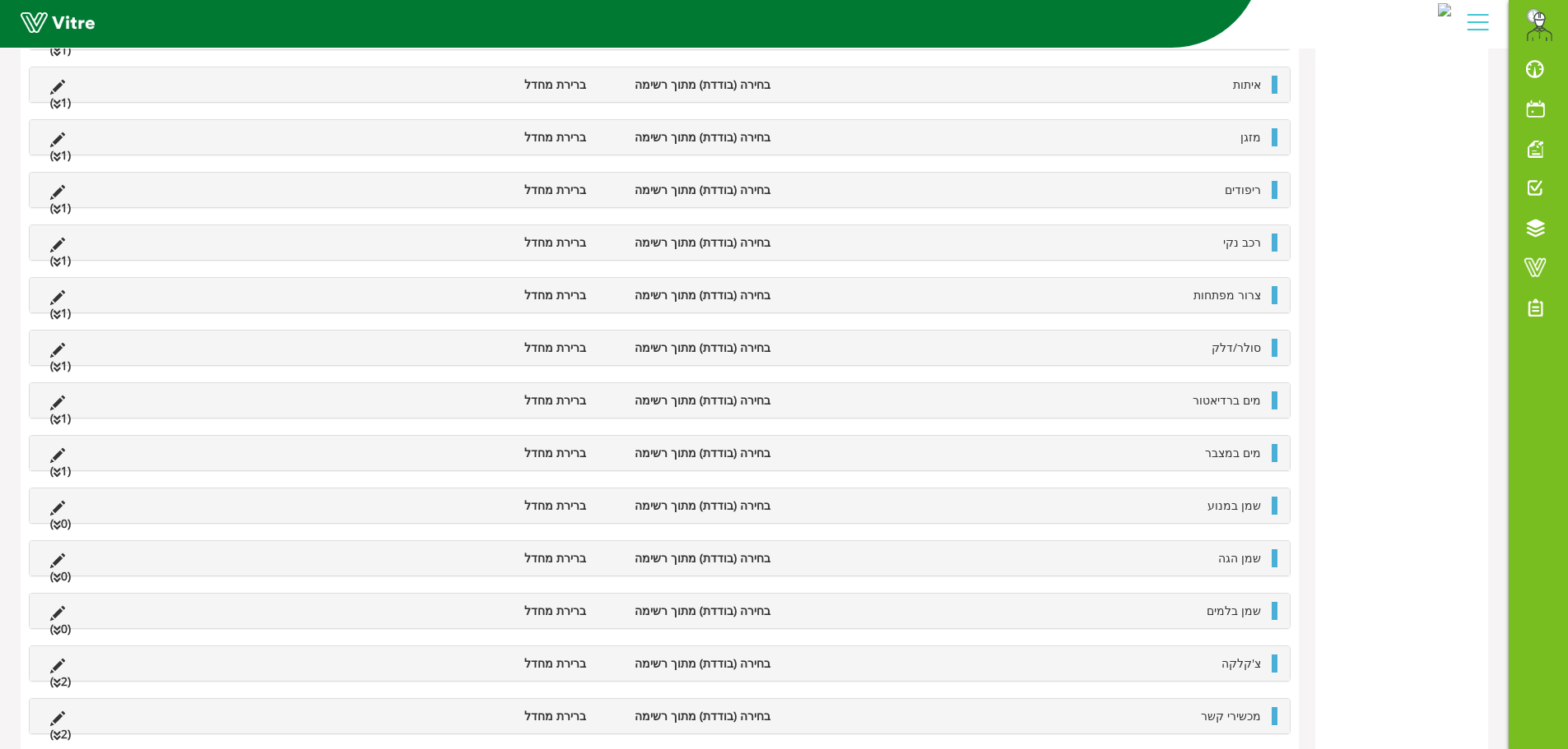
click at [1158, 510] on li "שמן במנוע" at bounding box center [1023, 506] width 490 height 18
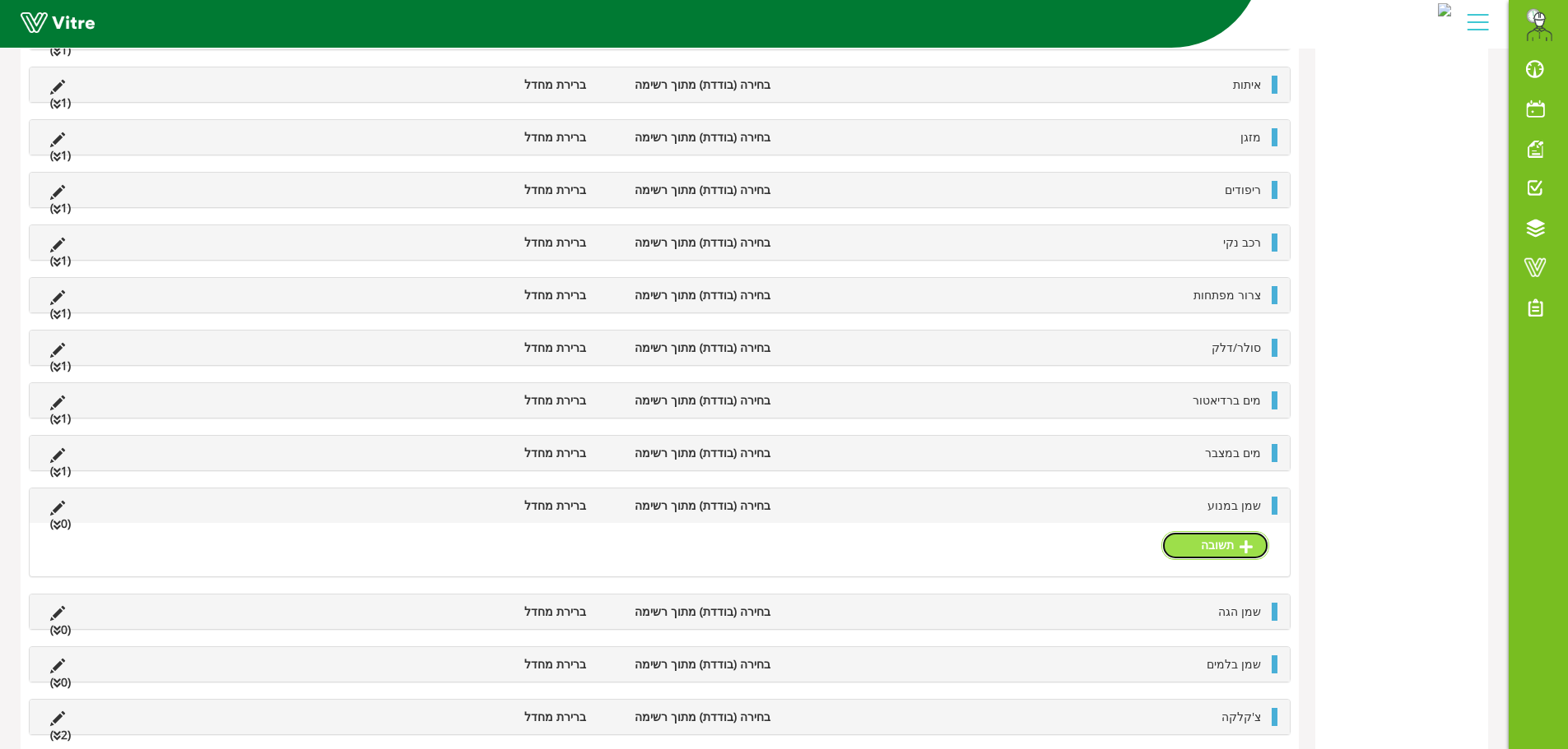
click at [1211, 543] on link "תשובה" at bounding box center [1216, 545] width 108 height 28
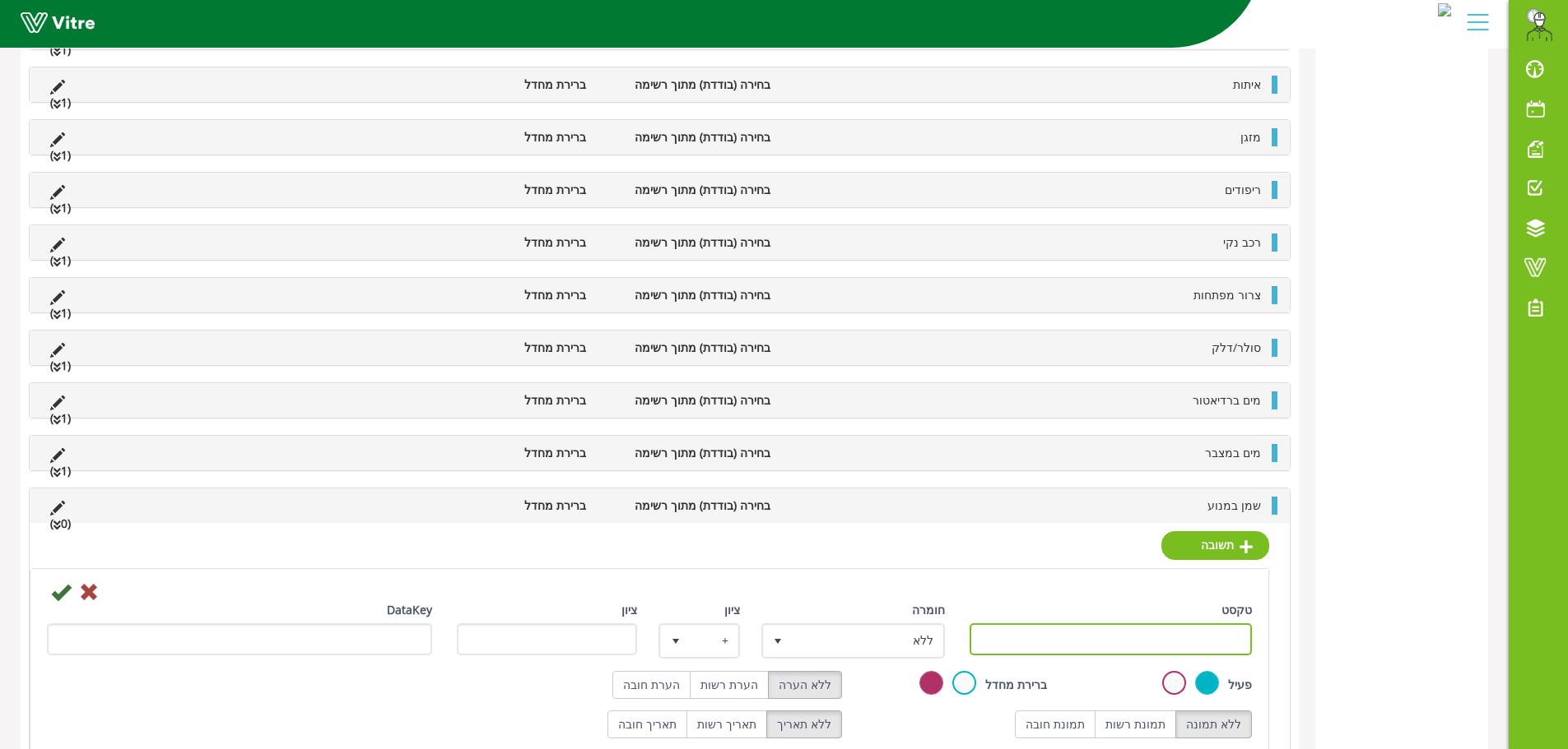
click at [1199, 652] on input "טקסט" at bounding box center [1110, 639] width 283 height 32
paste input "קיים"
type input "קיים"
click at [59, 588] on icon at bounding box center [61, 592] width 19 height 19
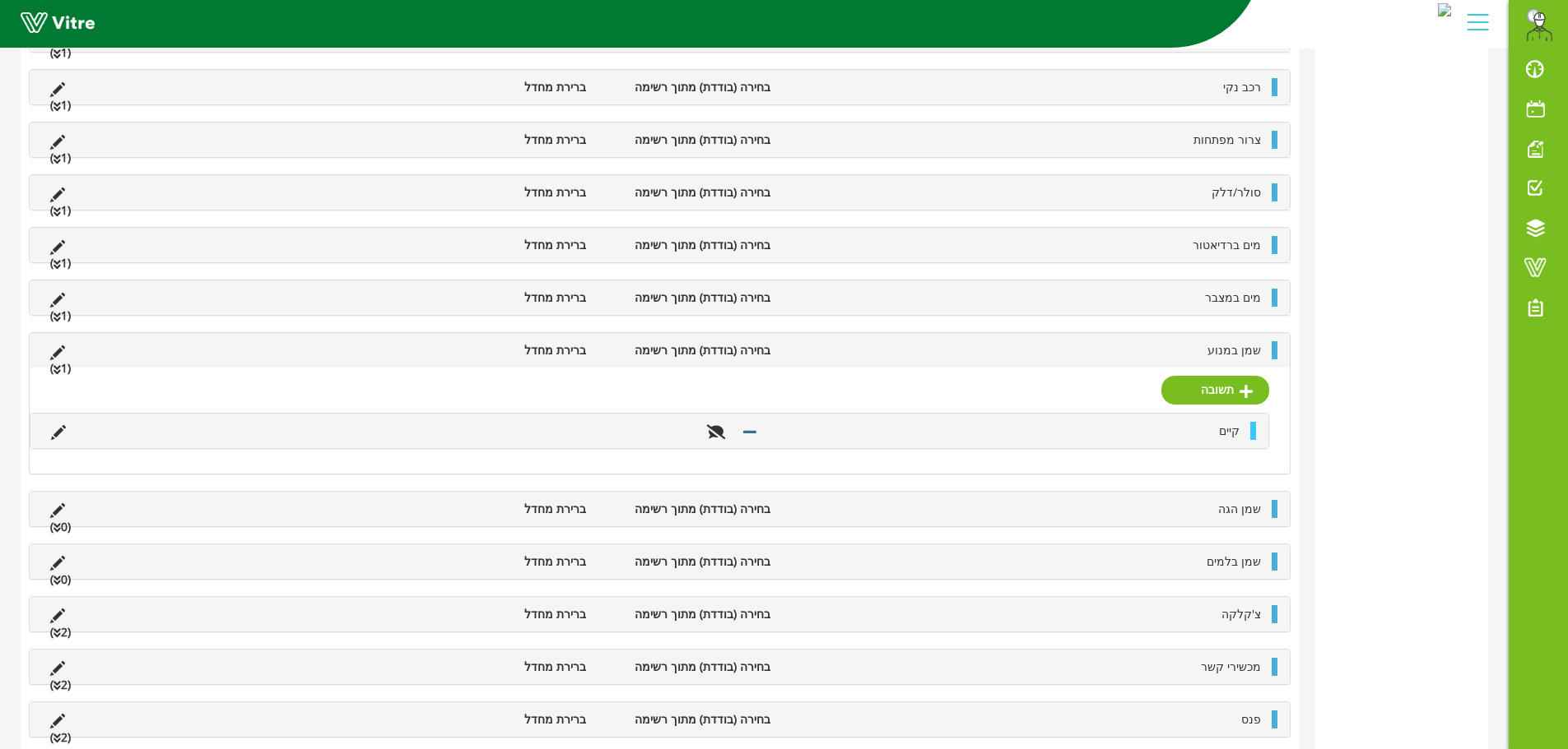
scroll to position [822, 0]
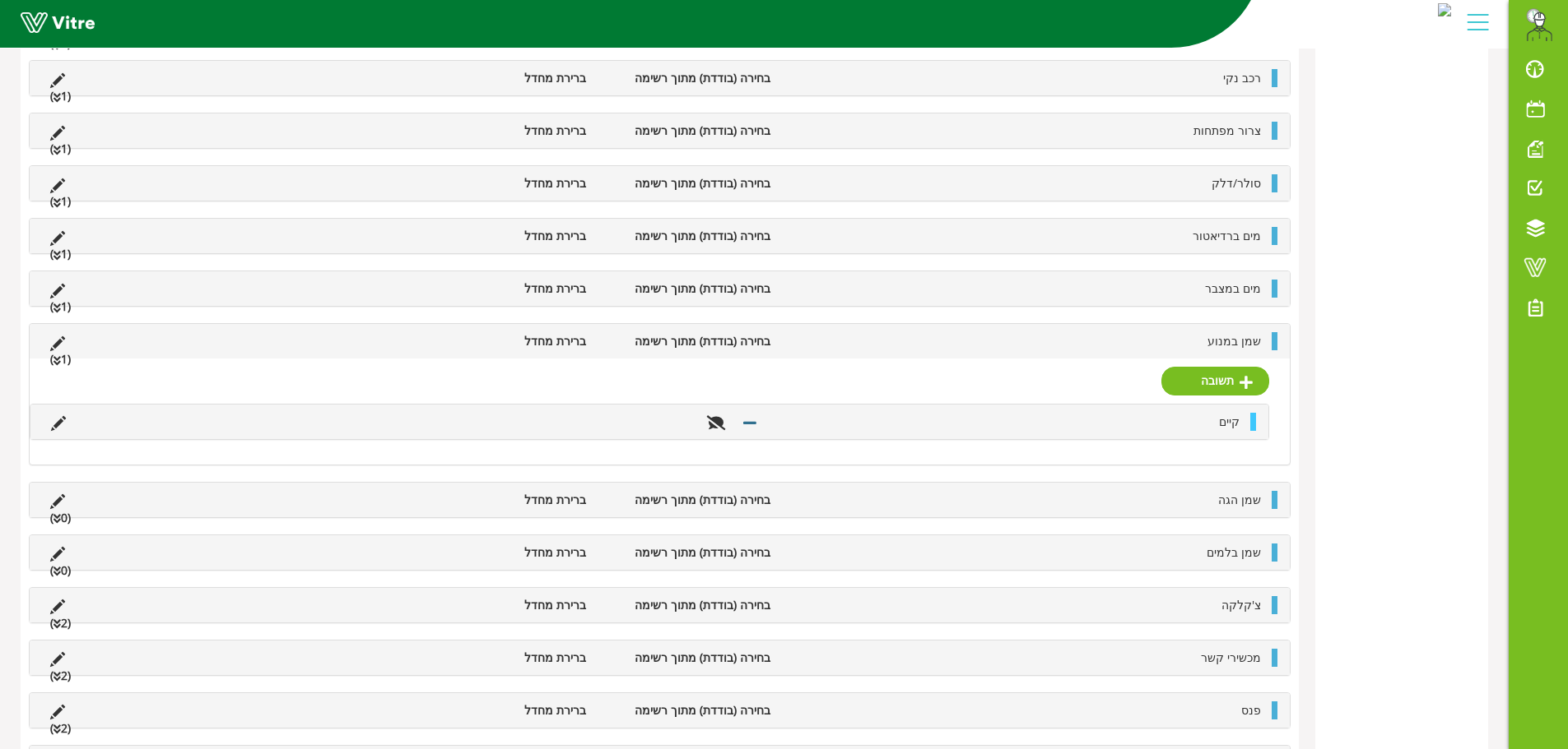
drag, startPoint x: 1128, startPoint y: 320, endPoint x: 1128, endPoint y: 330, distance: 10.0
click at [1128, 321] on div "גלגל רזרבי בחירה (בודדת) מתוך רשימה ברירת מחדל (2 ) תשובה קיים לא קיים מפתח גלג…" at bounding box center [659, 210] width 1261 height 1564
click at [1129, 333] on li "שמן במנוע" at bounding box center [1023, 341] width 490 height 18
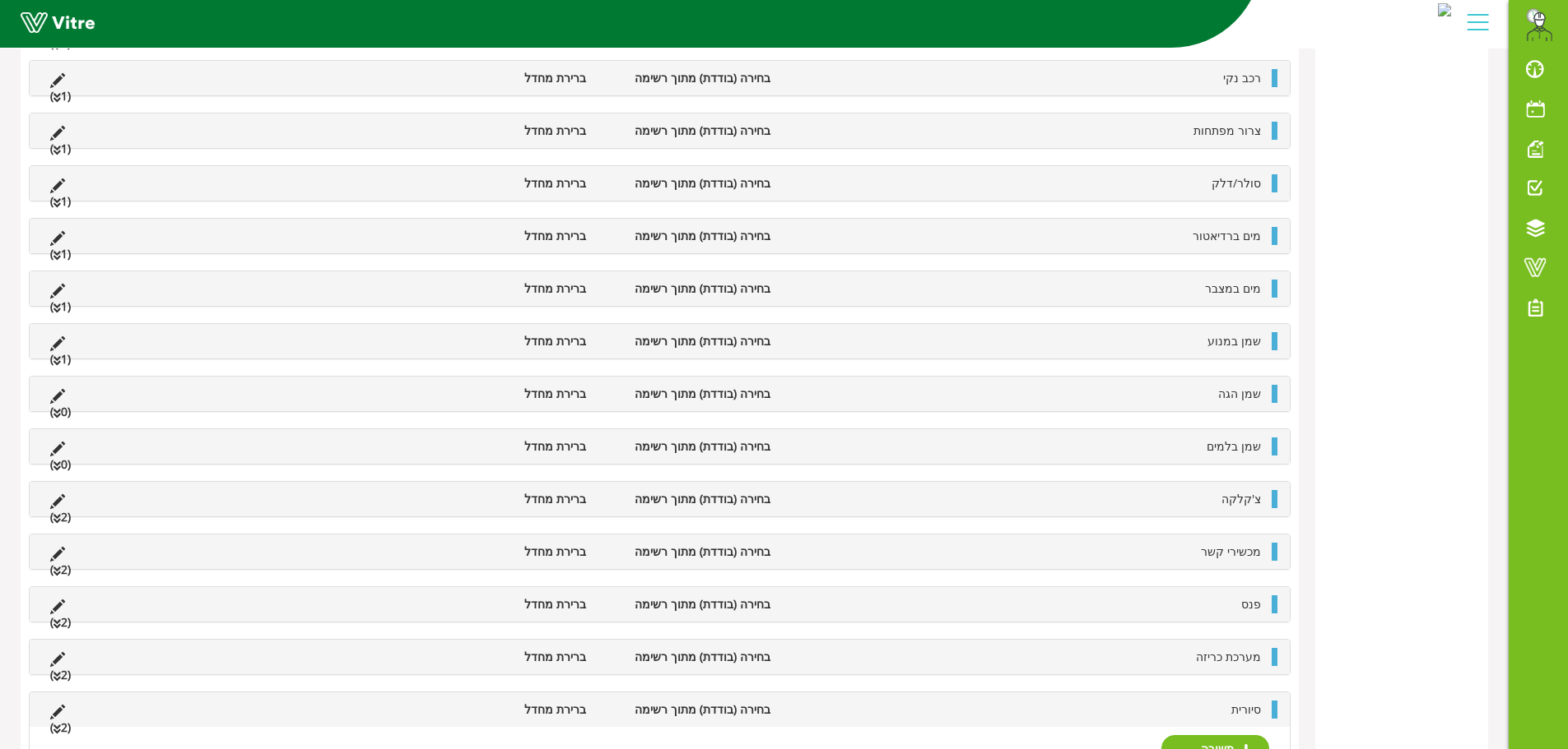
click at [434, 393] on li "ברירת מחדל" at bounding box center [501, 394] width 184 height 18
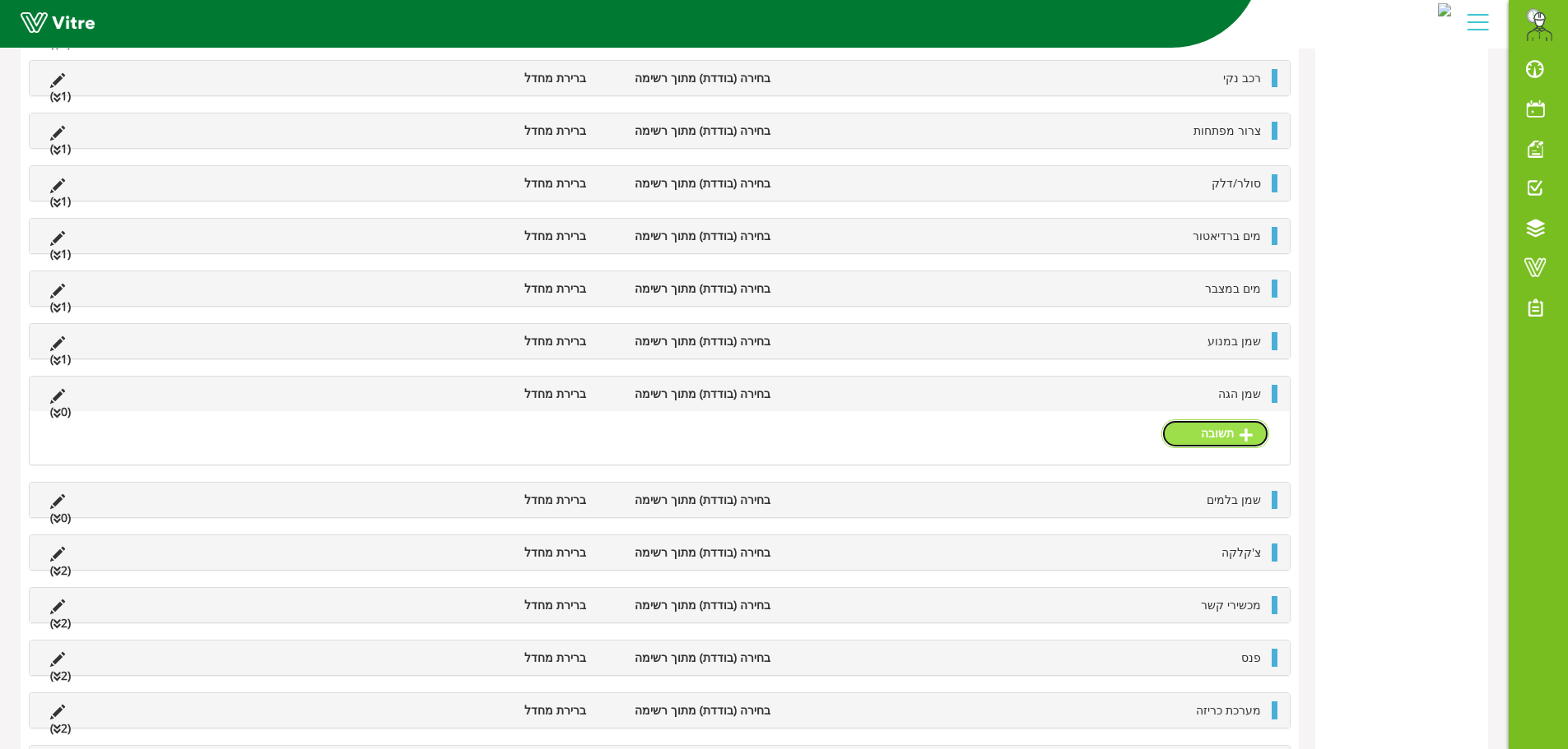
click at [1238, 422] on link "תשובה" at bounding box center [1216, 433] width 108 height 28
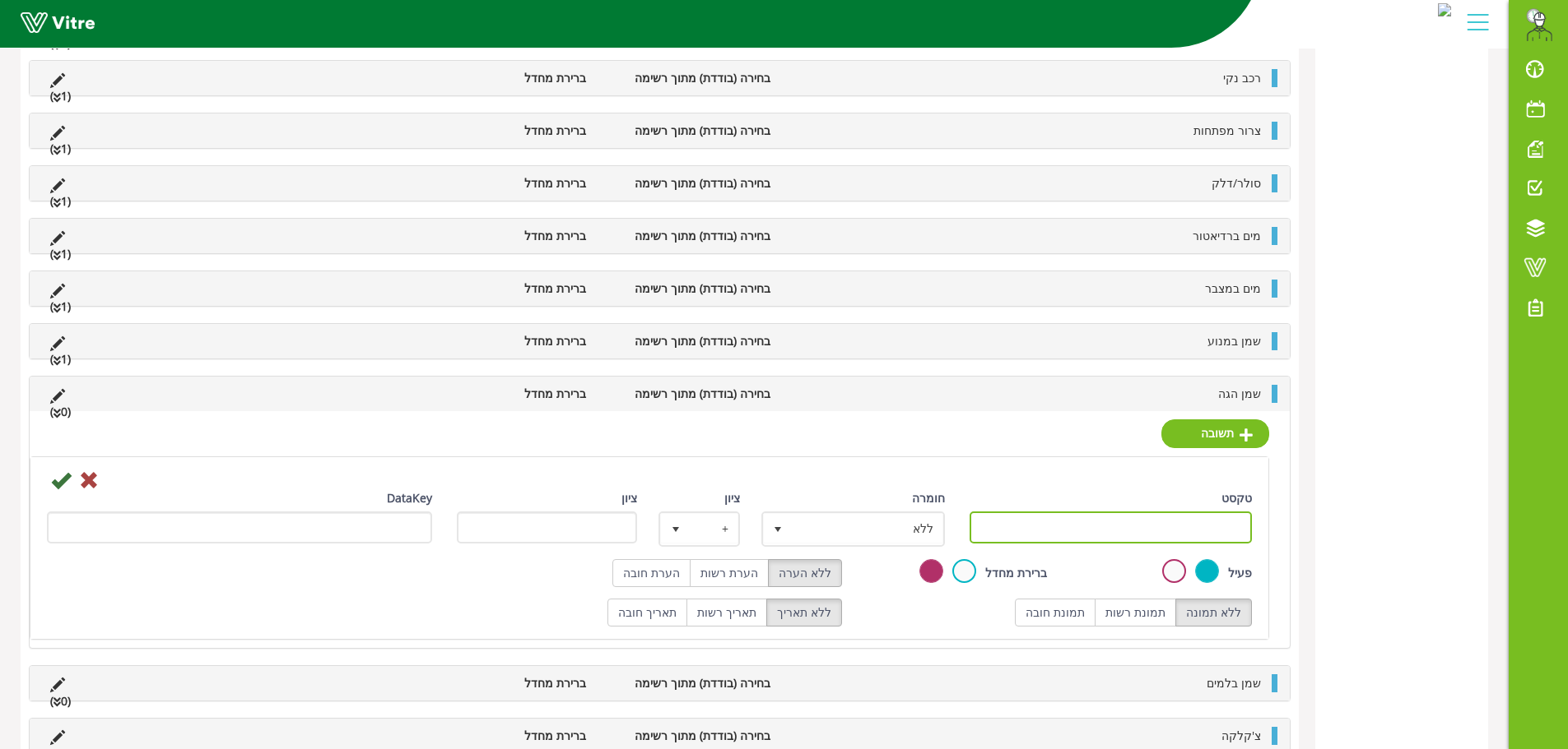
click at [1205, 518] on input "טקסט" at bounding box center [1110, 527] width 283 height 32
paste input "קיים"
type input "קיים"
click at [54, 485] on icon at bounding box center [61, 480] width 19 height 19
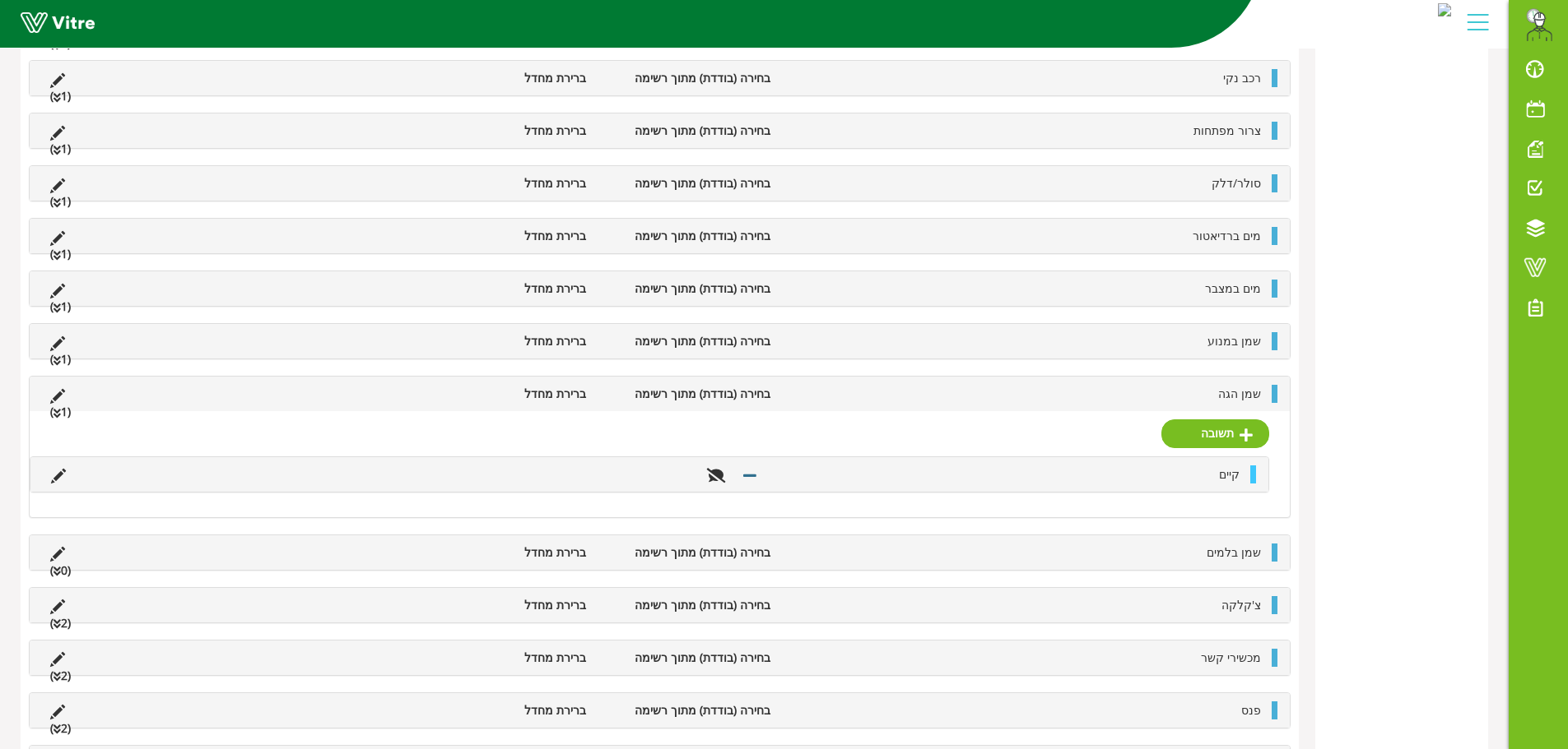
click at [1129, 391] on li "שמן הגה" at bounding box center [1023, 394] width 490 height 18
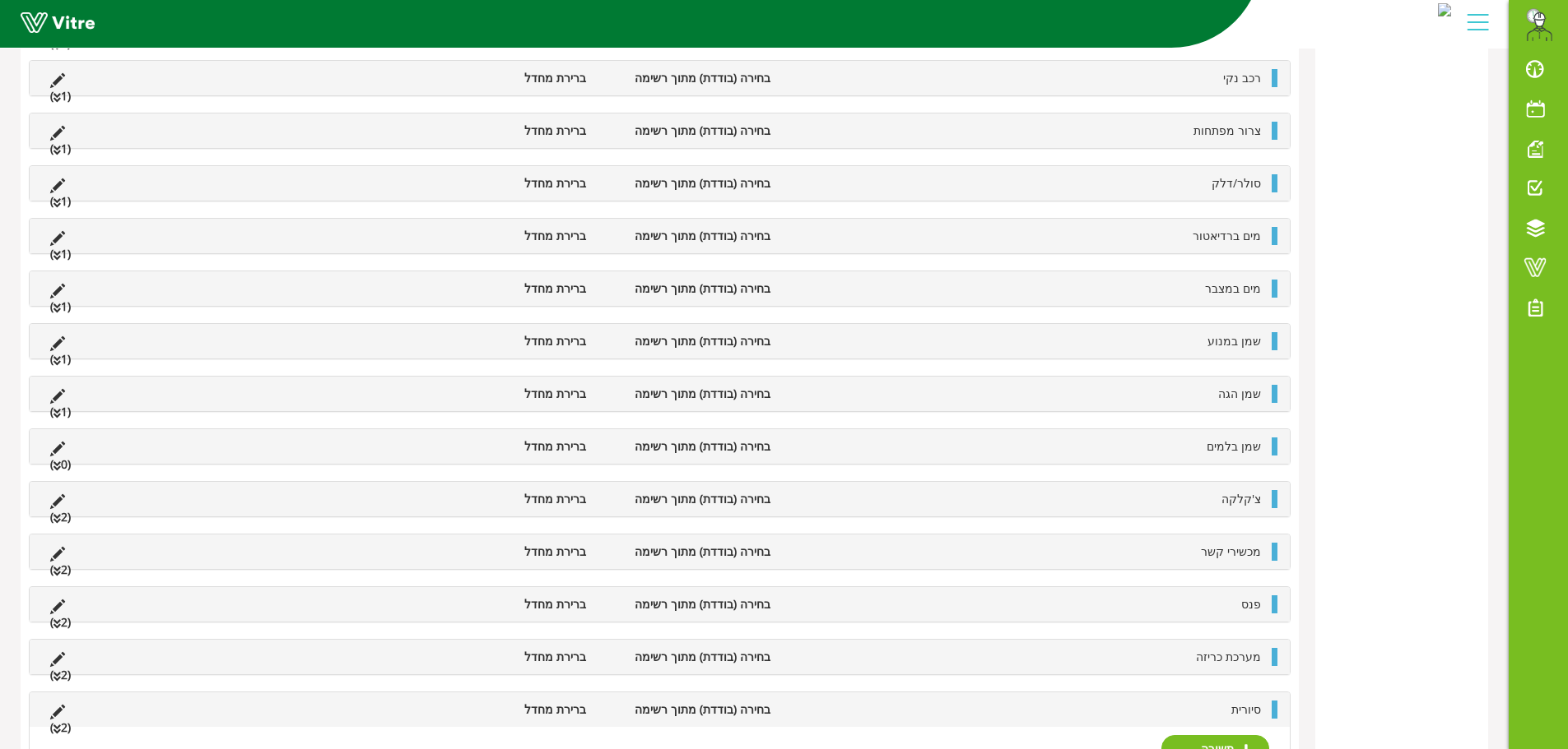
click at [1137, 441] on li "שמן בלמים" at bounding box center [1023, 446] width 490 height 18
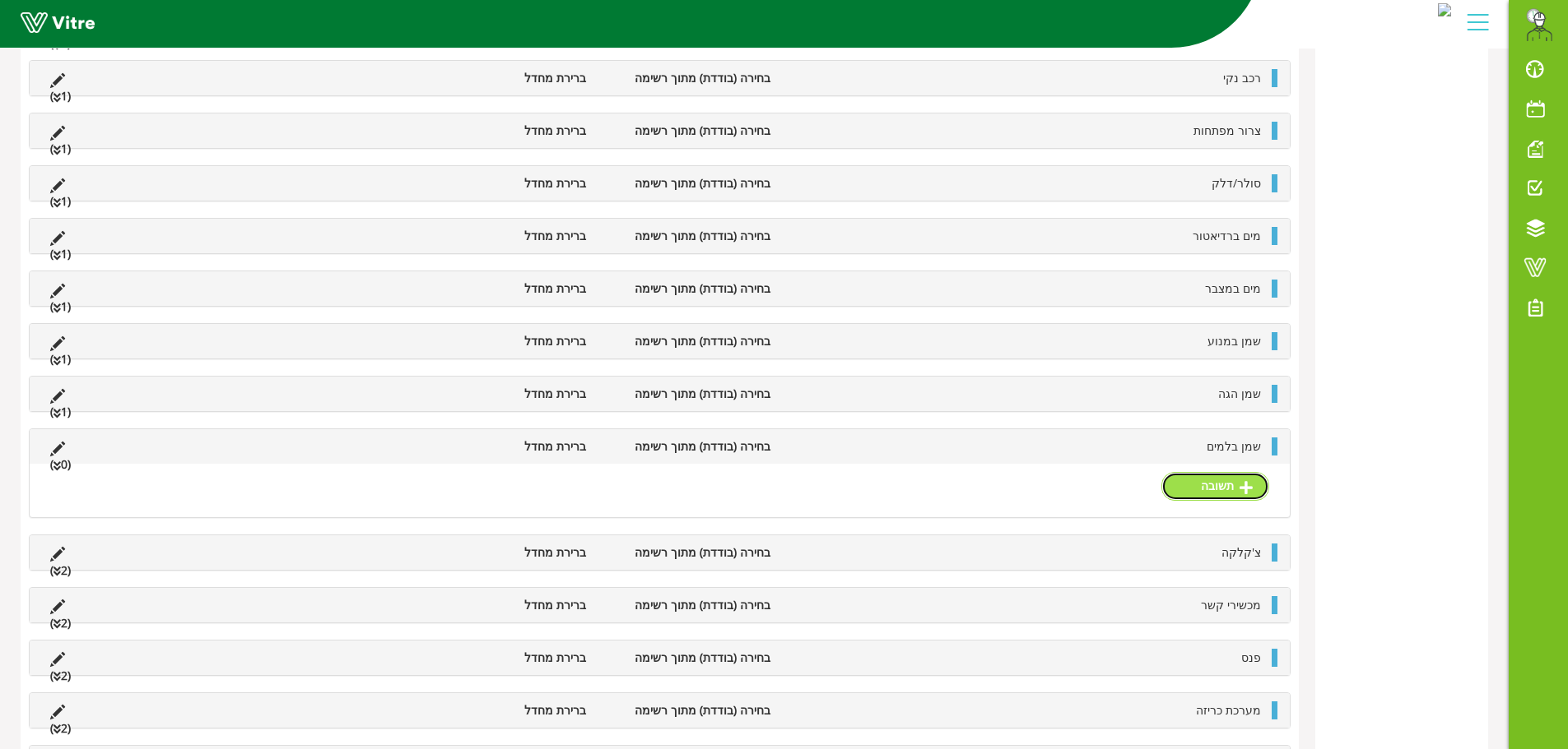
click at [1206, 484] on link "תשובה" at bounding box center [1216, 485] width 108 height 28
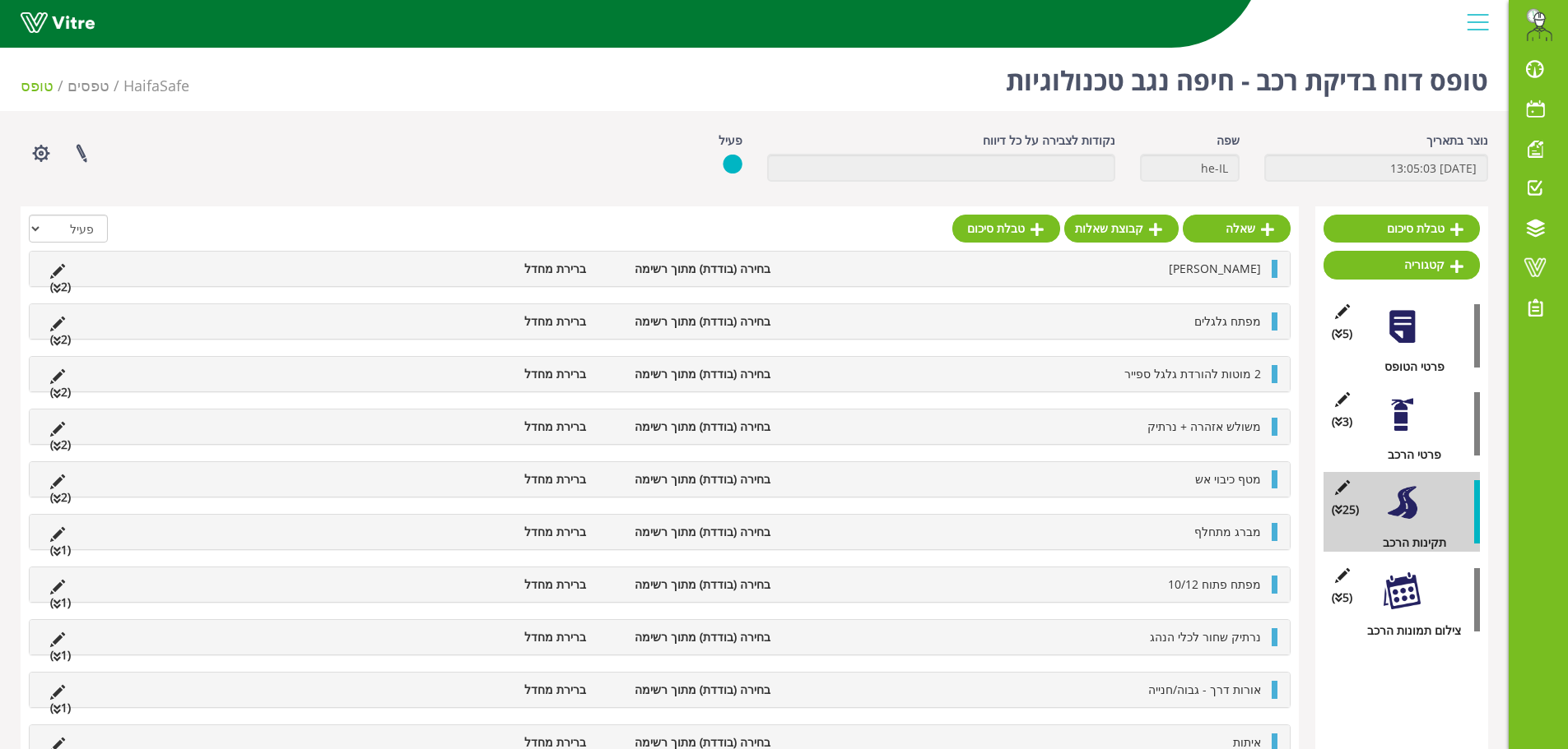
scroll to position [822, 0]
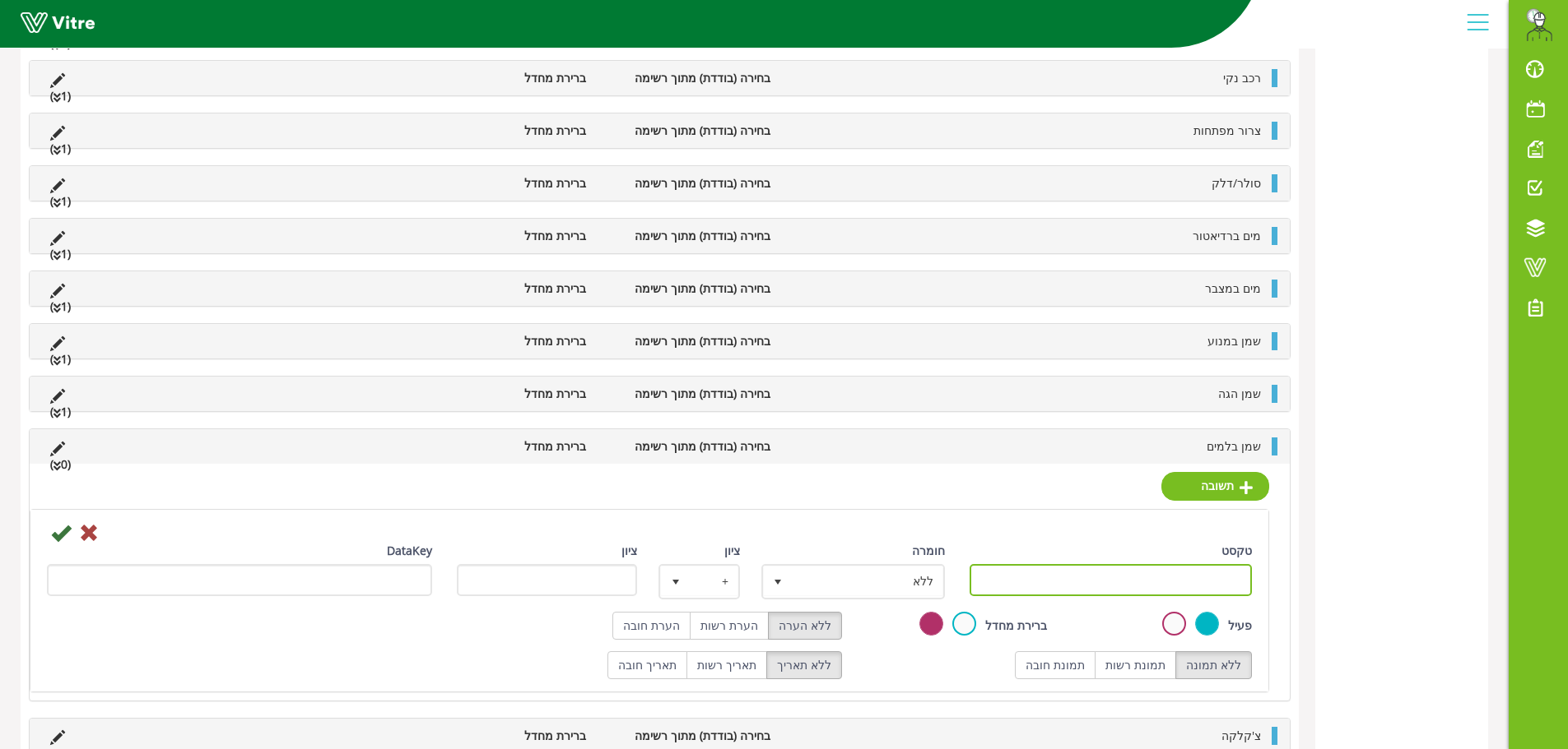
click at [1101, 579] on input "טקסט" at bounding box center [1110, 580] width 283 height 32
paste input "קיים"
type input "קיים"
click at [65, 528] on icon at bounding box center [61, 533] width 19 height 19
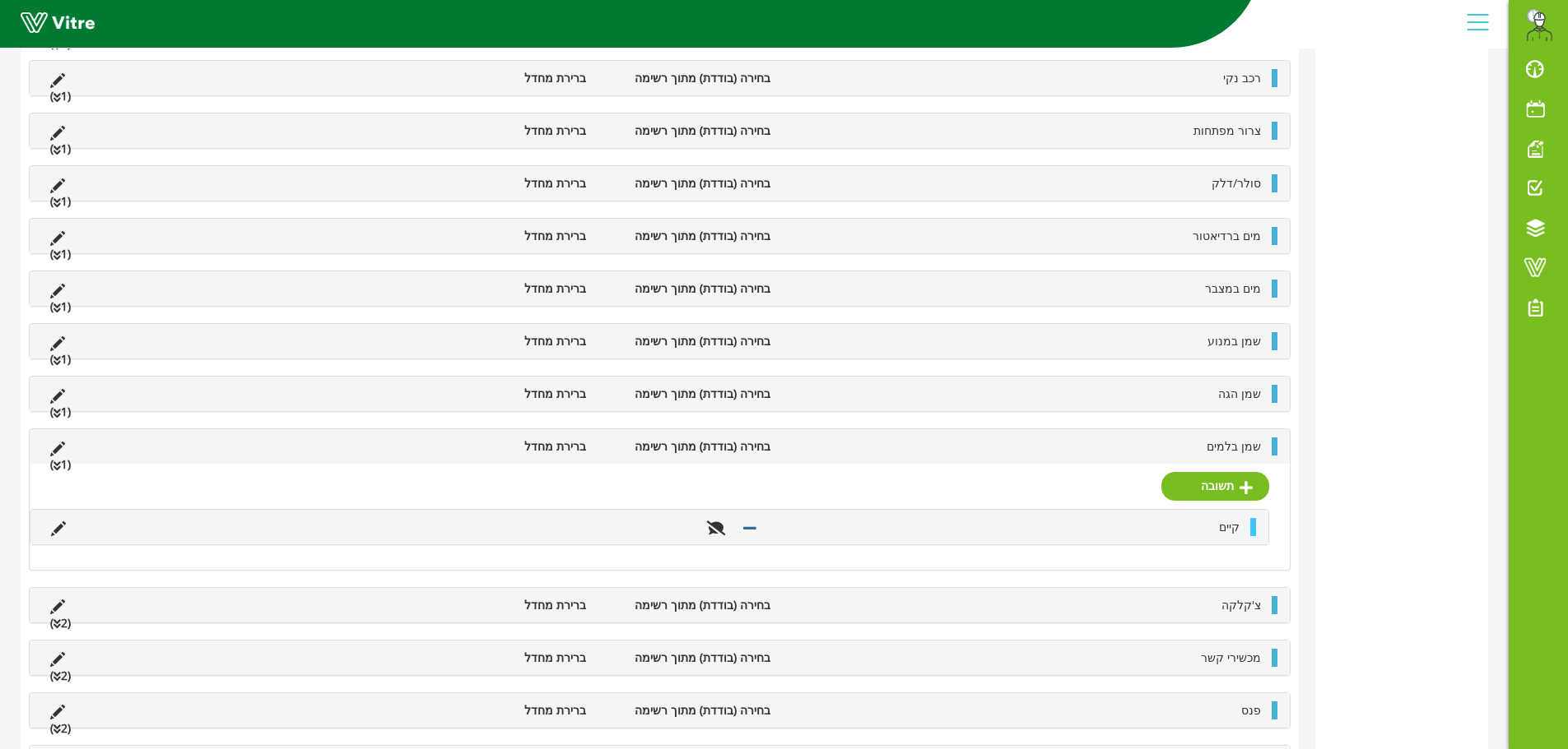
click at [1170, 453] on li "שמן בלמים" at bounding box center [1023, 446] width 490 height 18
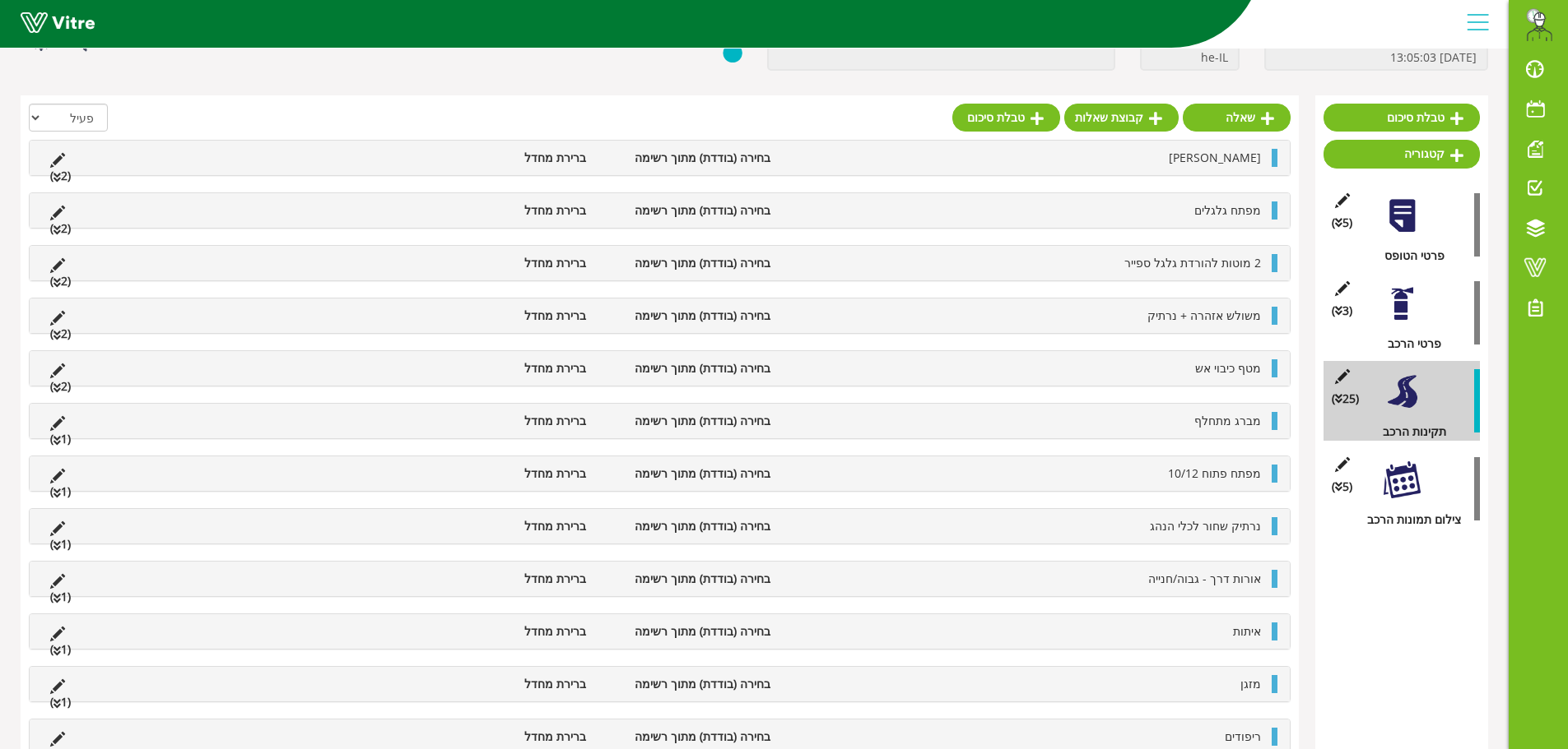
scroll to position [103, 0]
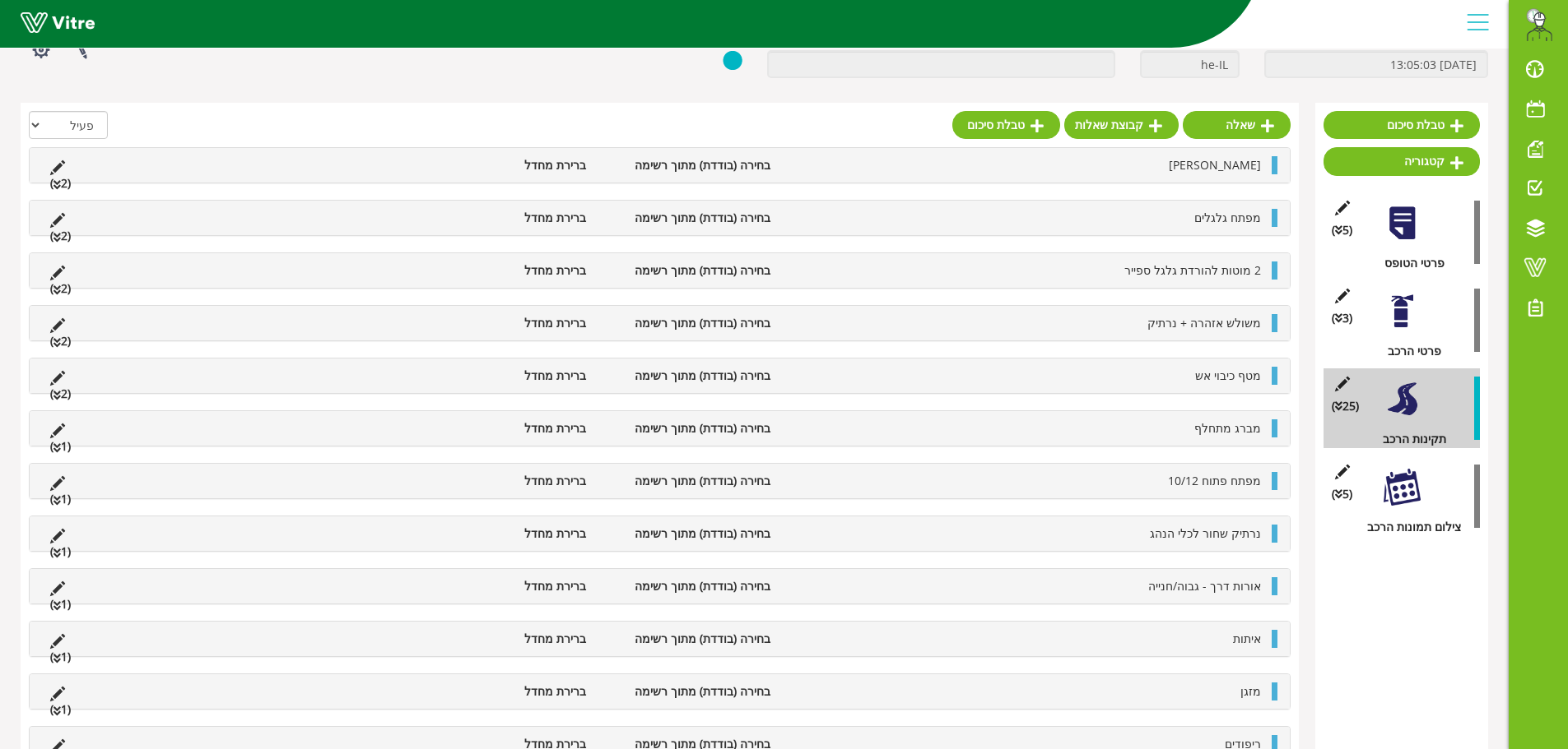
click at [1169, 421] on li "מברג מתחלף" at bounding box center [1023, 429] width 490 height 18
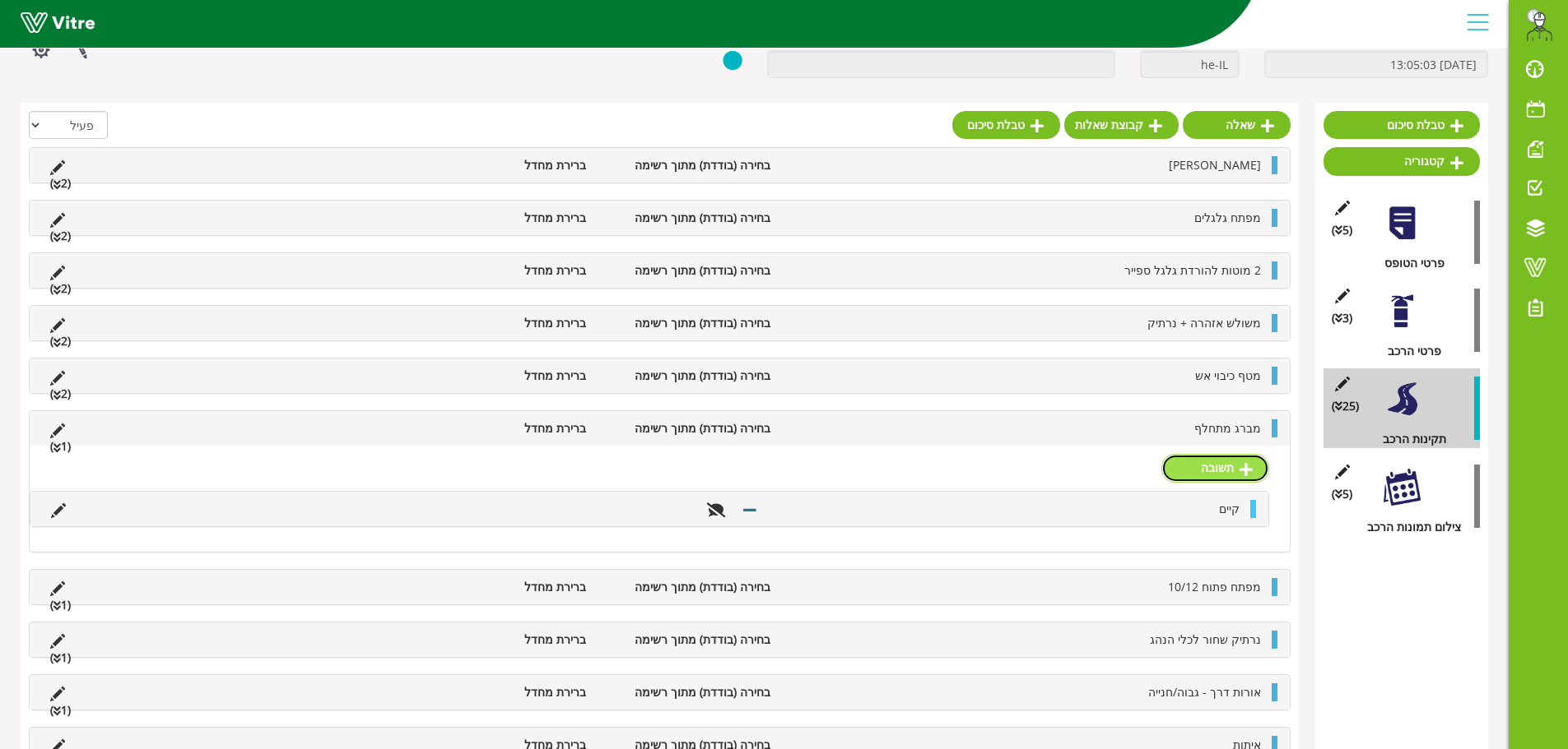
click at [1223, 454] on link "תשובה" at bounding box center [1216, 467] width 108 height 28
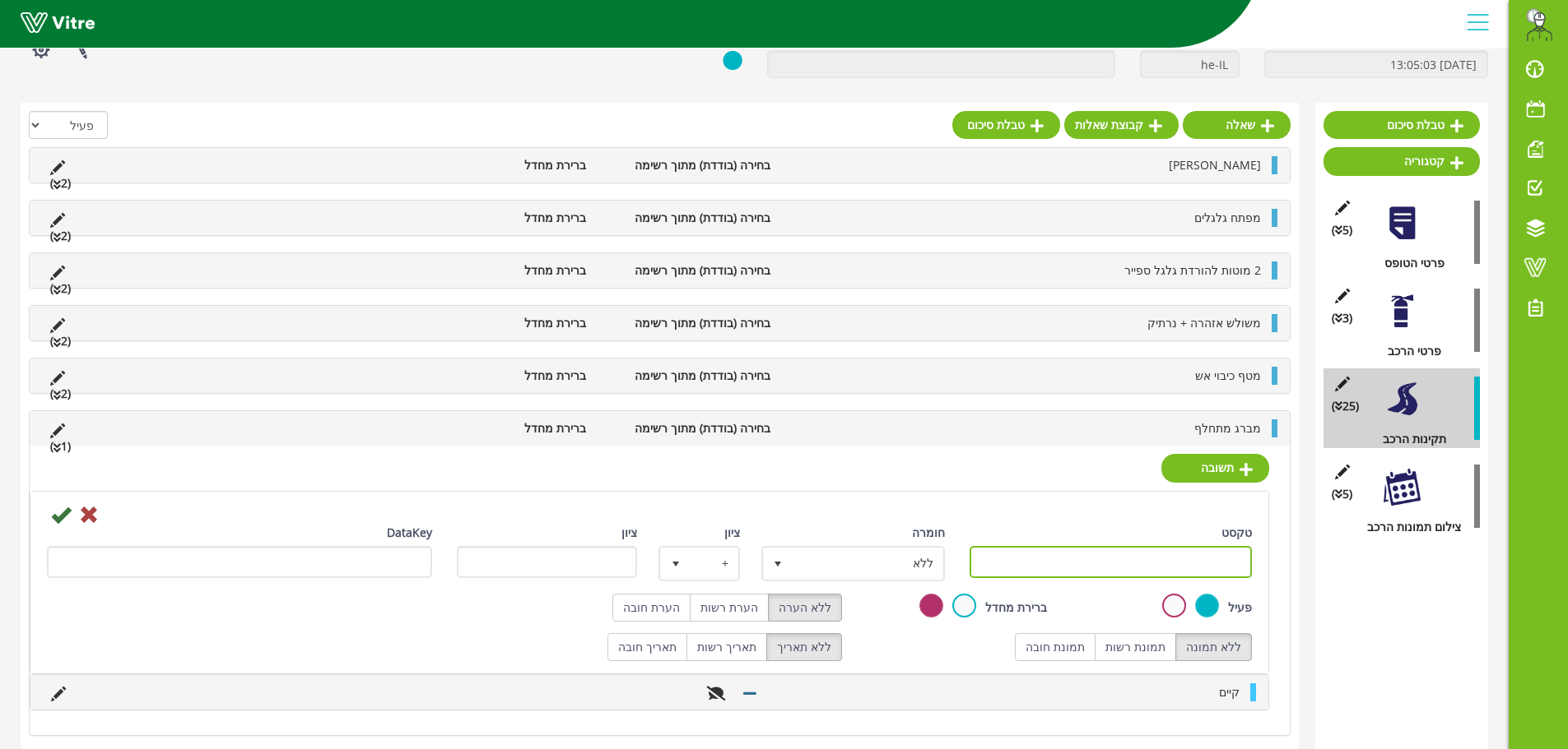
click at [1207, 567] on input "טקסט" at bounding box center [1110, 562] width 283 height 32
drag, startPoint x: 1196, startPoint y: 557, endPoint x: 1273, endPoint y: 551, distance: 77.2
click at [1273, 551] on div "תשובה טקסט לא קיים חומרה ללא 0 ציון + 1 ציון DataKey פעיל ברירת מחדל ללא הערה ה…" at bounding box center [659, 590] width 1260 height 289
paste input "text"
click at [1241, 567] on input "קיים" at bounding box center [1110, 562] width 283 height 32
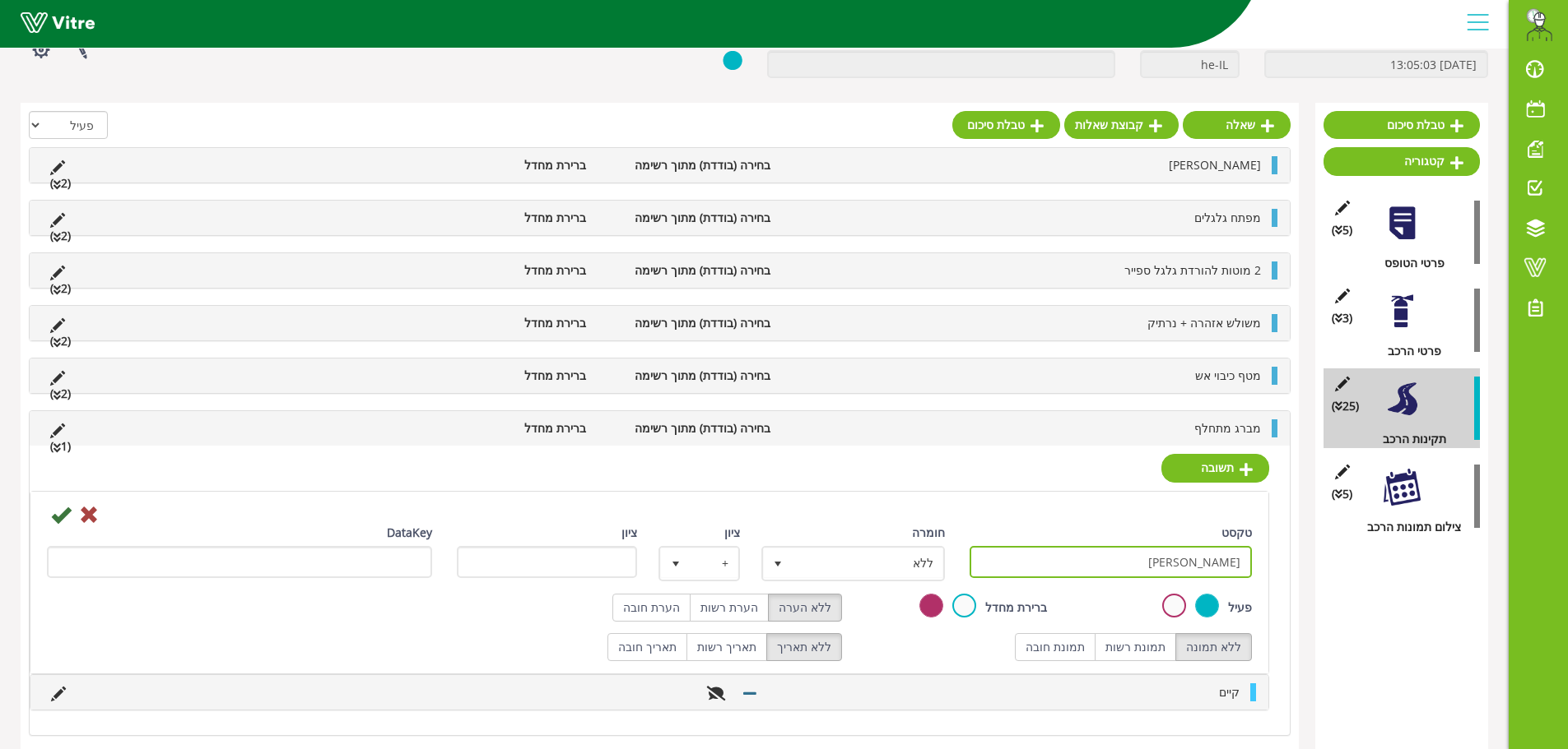
type input "לא קיים"
click at [725, 613] on label "הערת רשות" at bounding box center [729, 607] width 79 height 28
radio input "true"
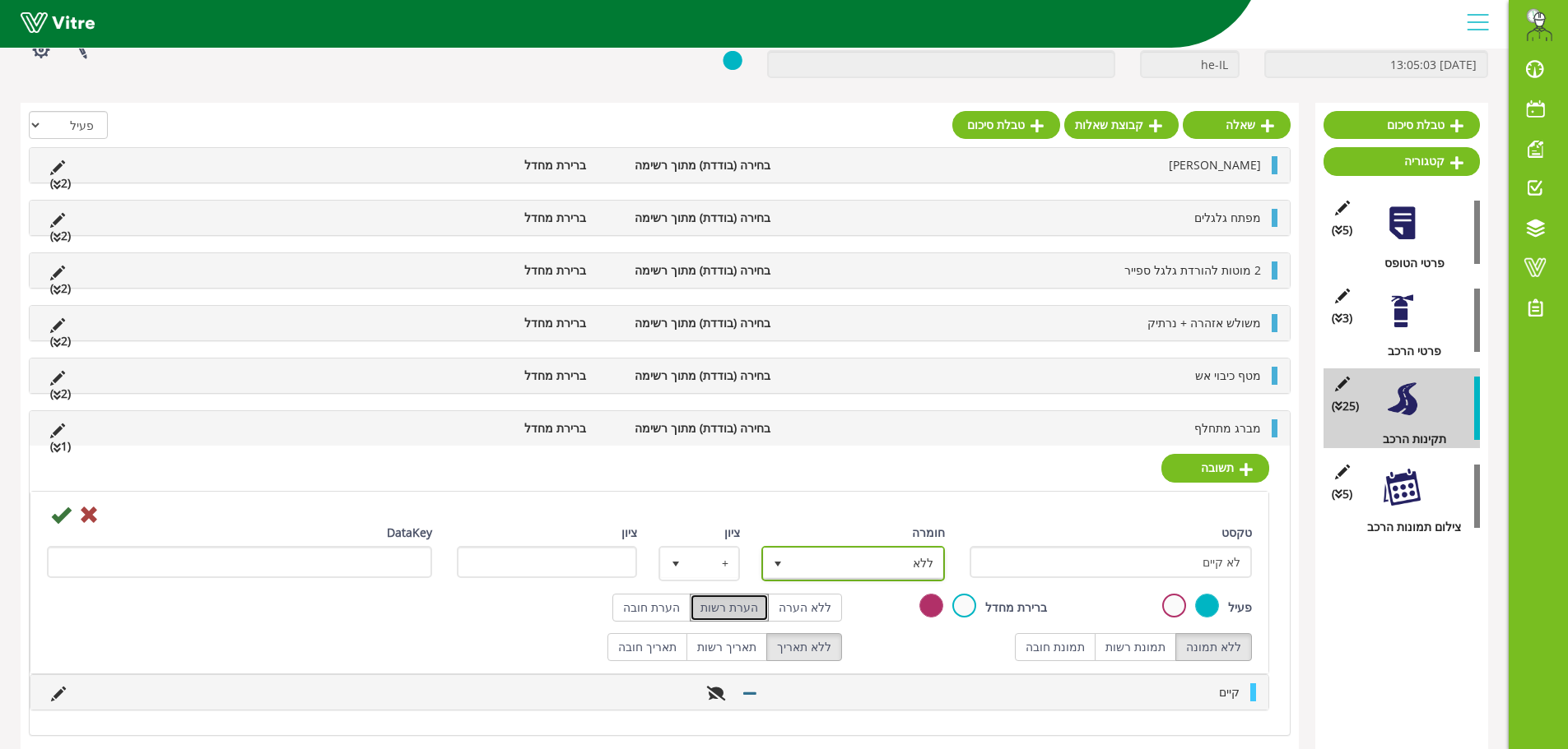
click at [821, 570] on span "ללא" at bounding box center [868, 563] width 151 height 30
click at [863, 647] on li "ליקוי" at bounding box center [838, 651] width 179 height 28
type input "1"
click at [63, 507] on icon at bounding box center [61, 514] width 19 height 19
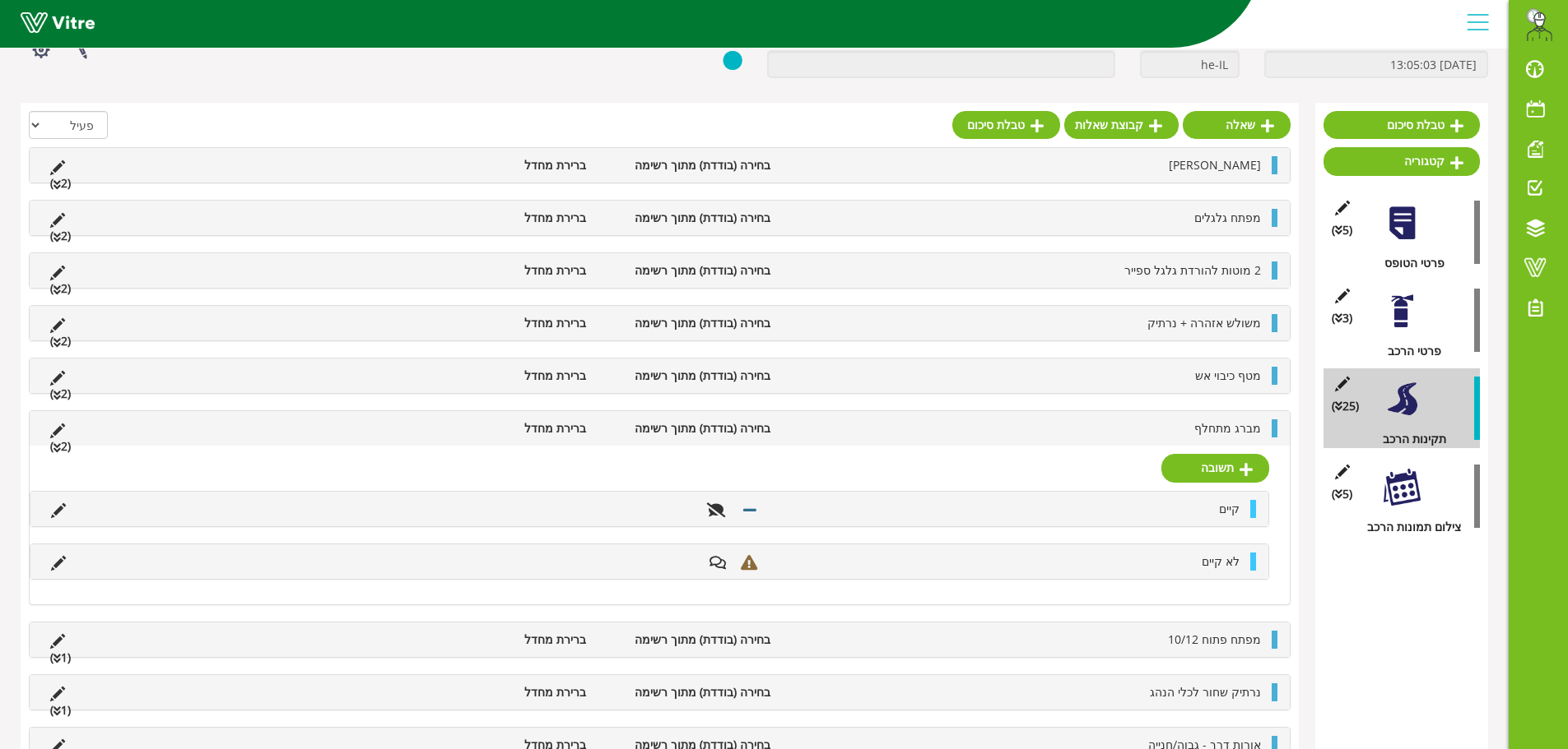
click at [977, 424] on li "מברג מתחלף" at bounding box center [1023, 429] width 490 height 18
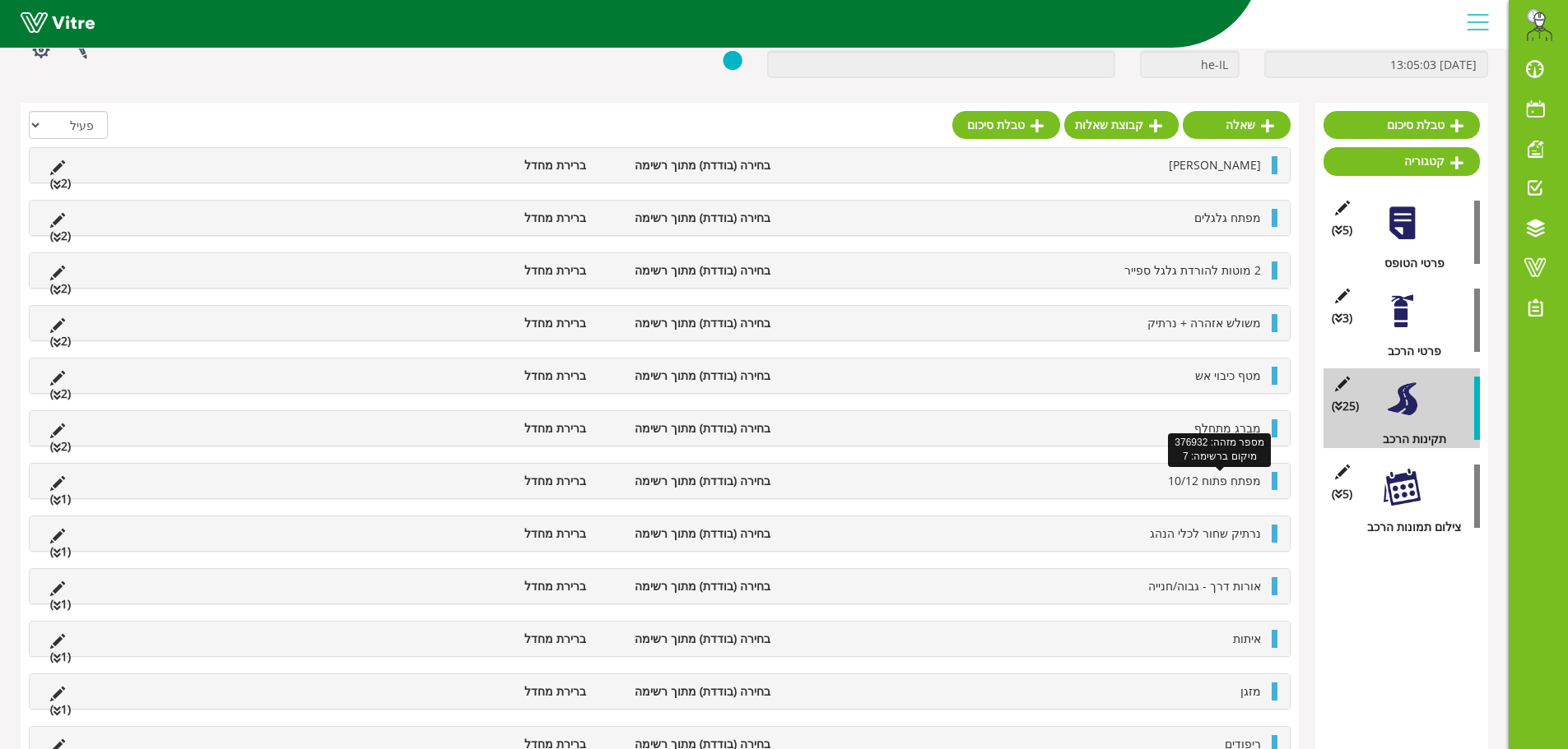
click at [1198, 478] on span "מפתח פתוח 10/12" at bounding box center [1214, 481] width 93 height 15
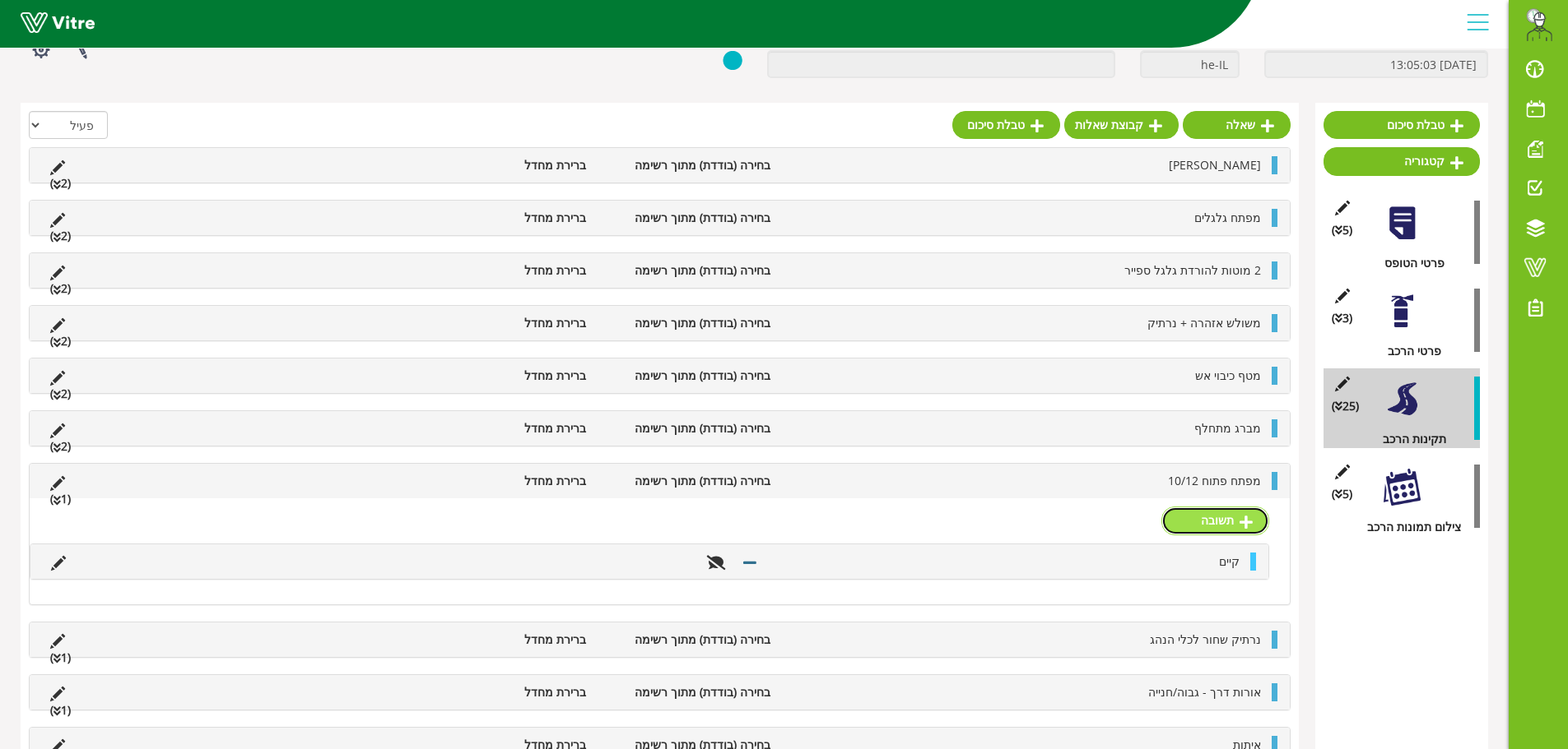
click at [1216, 529] on link "תשובה" at bounding box center [1216, 520] width 108 height 28
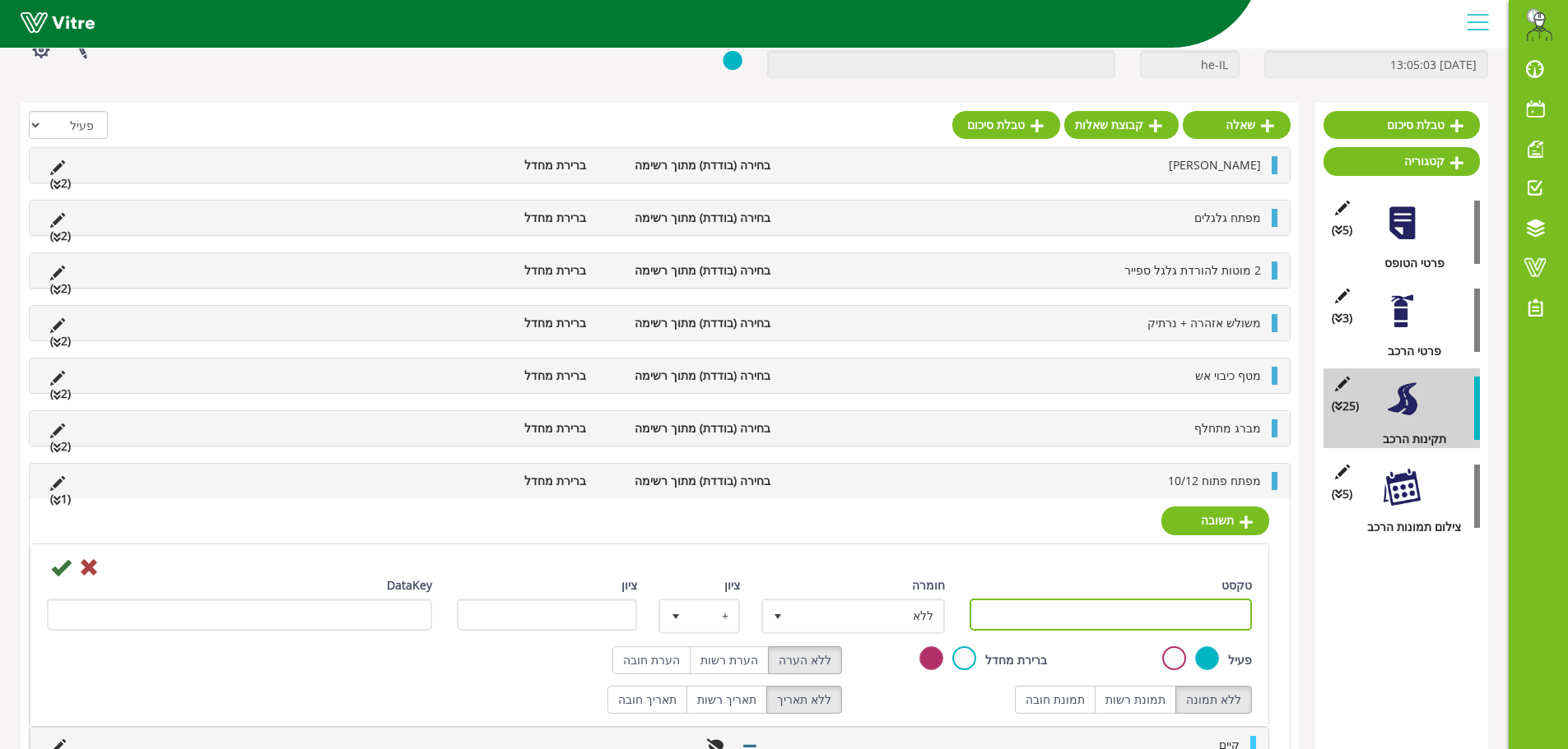
click at [1213, 615] on input "טקסט" at bounding box center [1110, 614] width 283 height 32
paste input "קיים"
type input "קיים"
click at [746, 663] on label "הערת רשות" at bounding box center [729, 660] width 79 height 28
radio input "true"
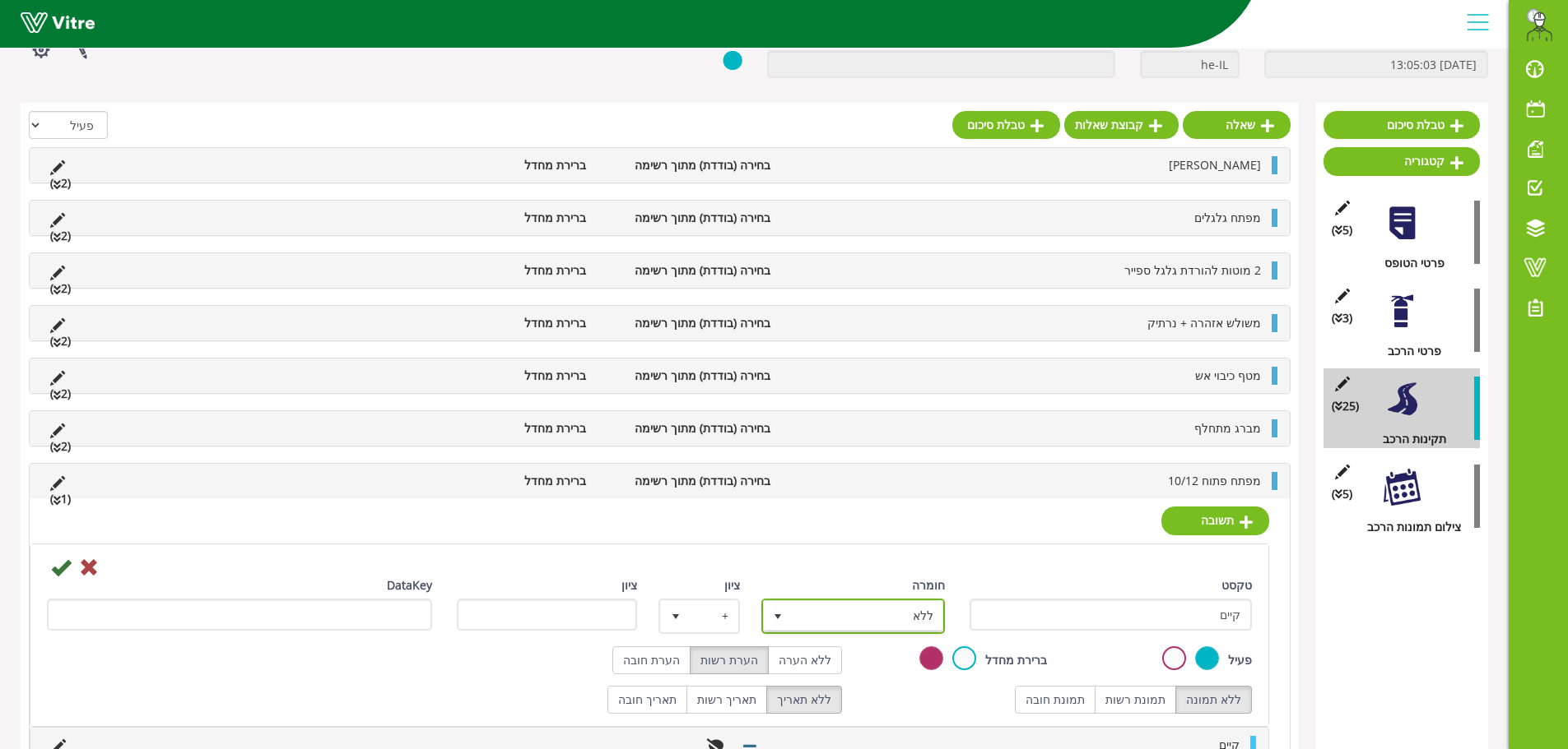
click at [838, 605] on span "ללא" at bounding box center [868, 616] width 151 height 30
drag, startPoint x: 904, startPoint y: 699, endPoint x: 744, endPoint y: 655, distance: 165.9
click at [903, 699] on li "ליקוי" at bounding box center [838, 704] width 179 height 28
type input "1"
click at [55, 566] on icon at bounding box center [61, 568] width 19 height 19
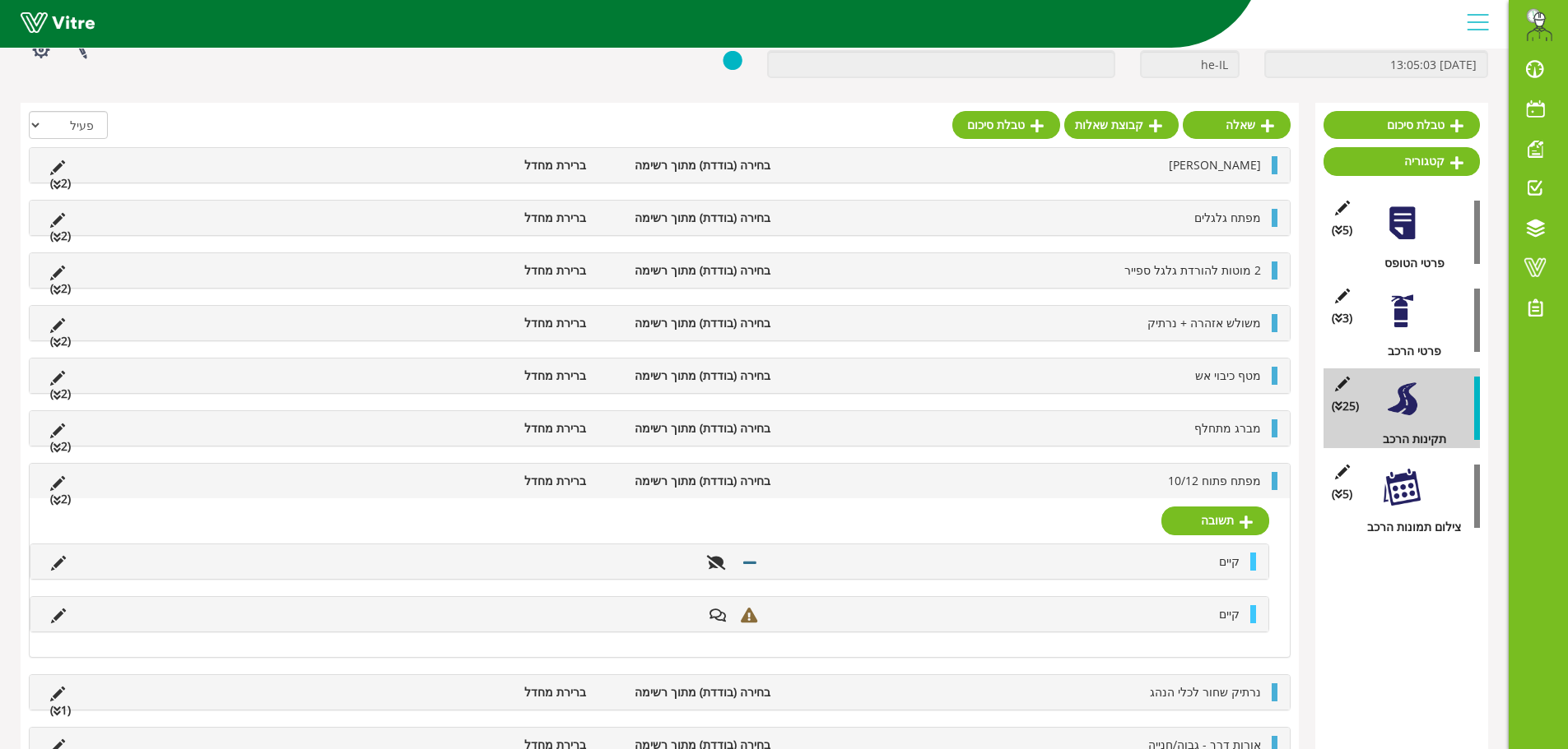
click at [1195, 481] on span "מפתח פתוח 10/12" at bounding box center [1214, 481] width 93 height 15
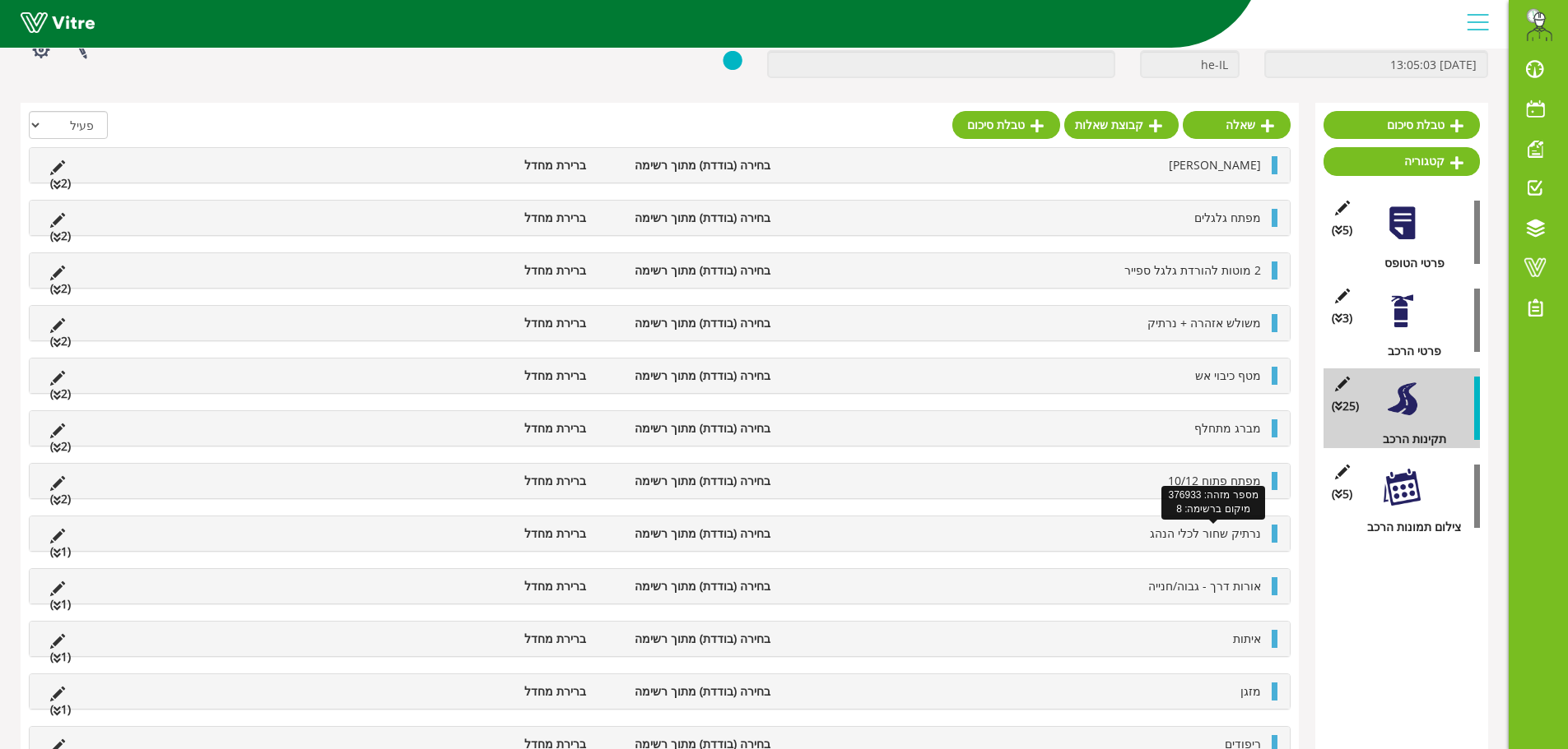
click at [1197, 532] on span "נרתיק שחור לכלי הנהג" at bounding box center [1205, 534] width 111 height 15
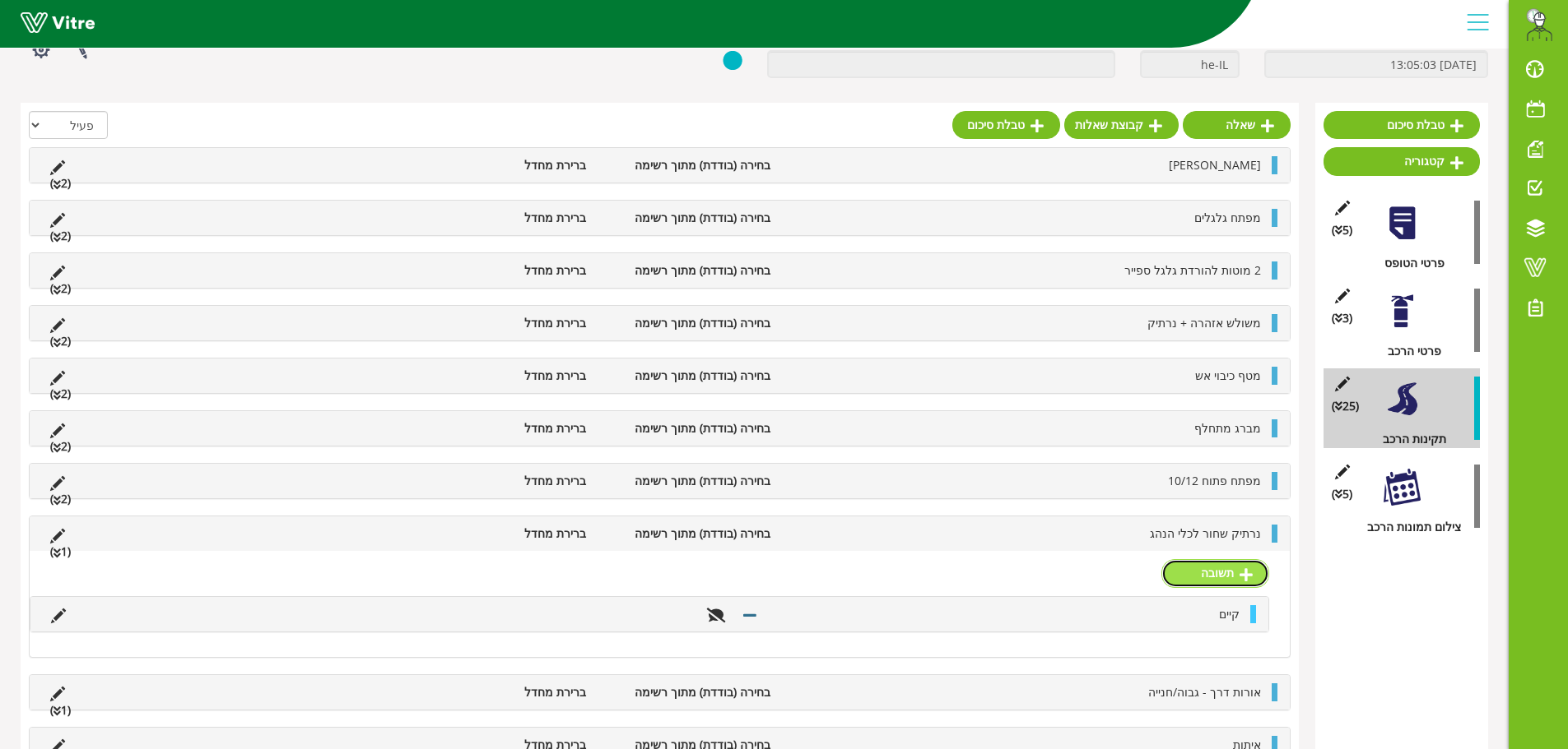
click at [1195, 570] on link "תשובה" at bounding box center [1216, 573] width 108 height 28
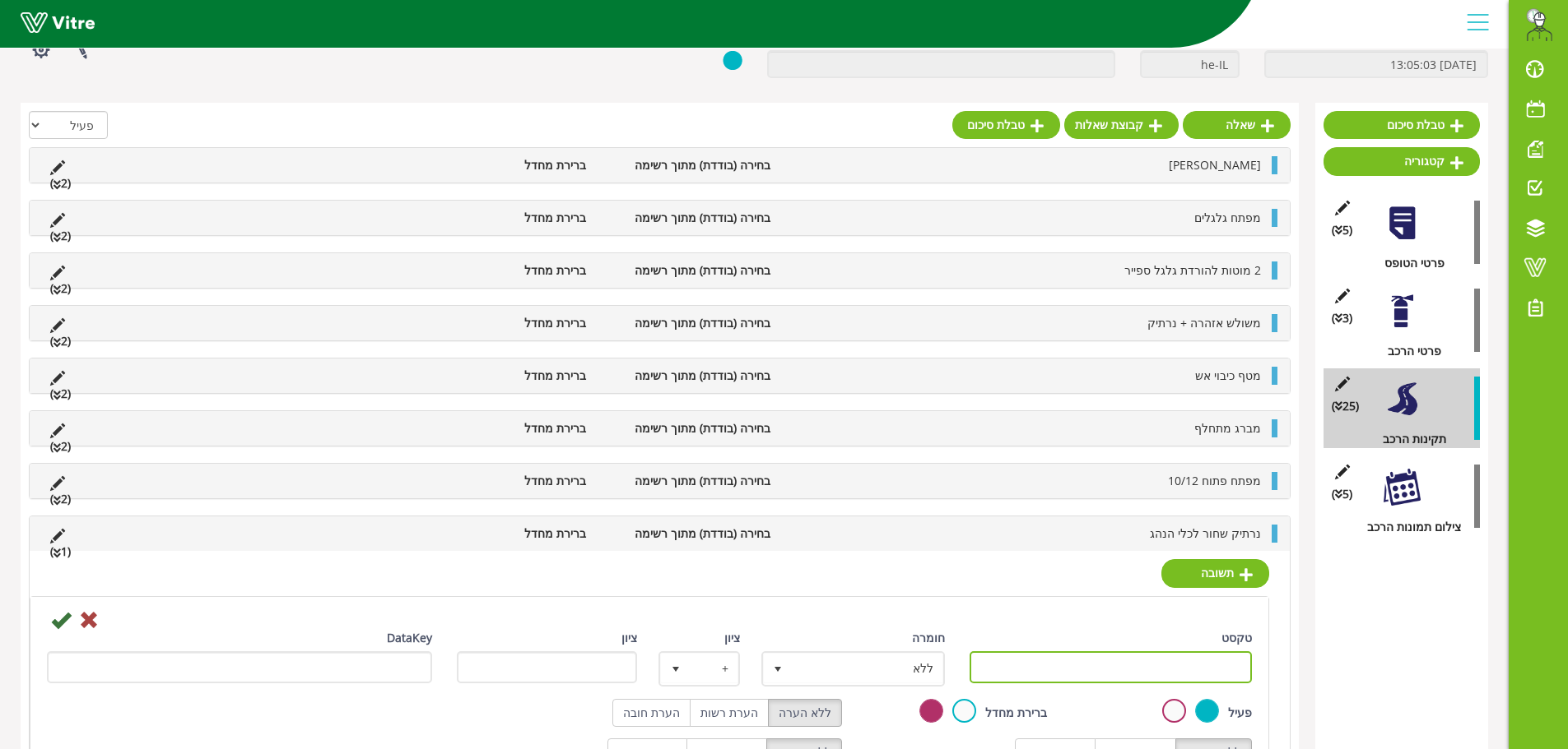
click at [1223, 654] on input "טקסט" at bounding box center [1110, 667] width 283 height 32
paste input "קיים"
click at [1244, 670] on input "קיים" at bounding box center [1110, 667] width 283 height 32
drag, startPoint x: 1193, startPoint y: 668, endPoint x: 1269, endPoint y: 665, distance: 76.1
click at [1269, 665] on div "תשובה טקסט לא קיים חומרה ללא 0 ציון + 1 ציון DataKey פעיל ברירת מחדל ללא הערה ה…" at bounding box center [659, 695] width 1260 height 289
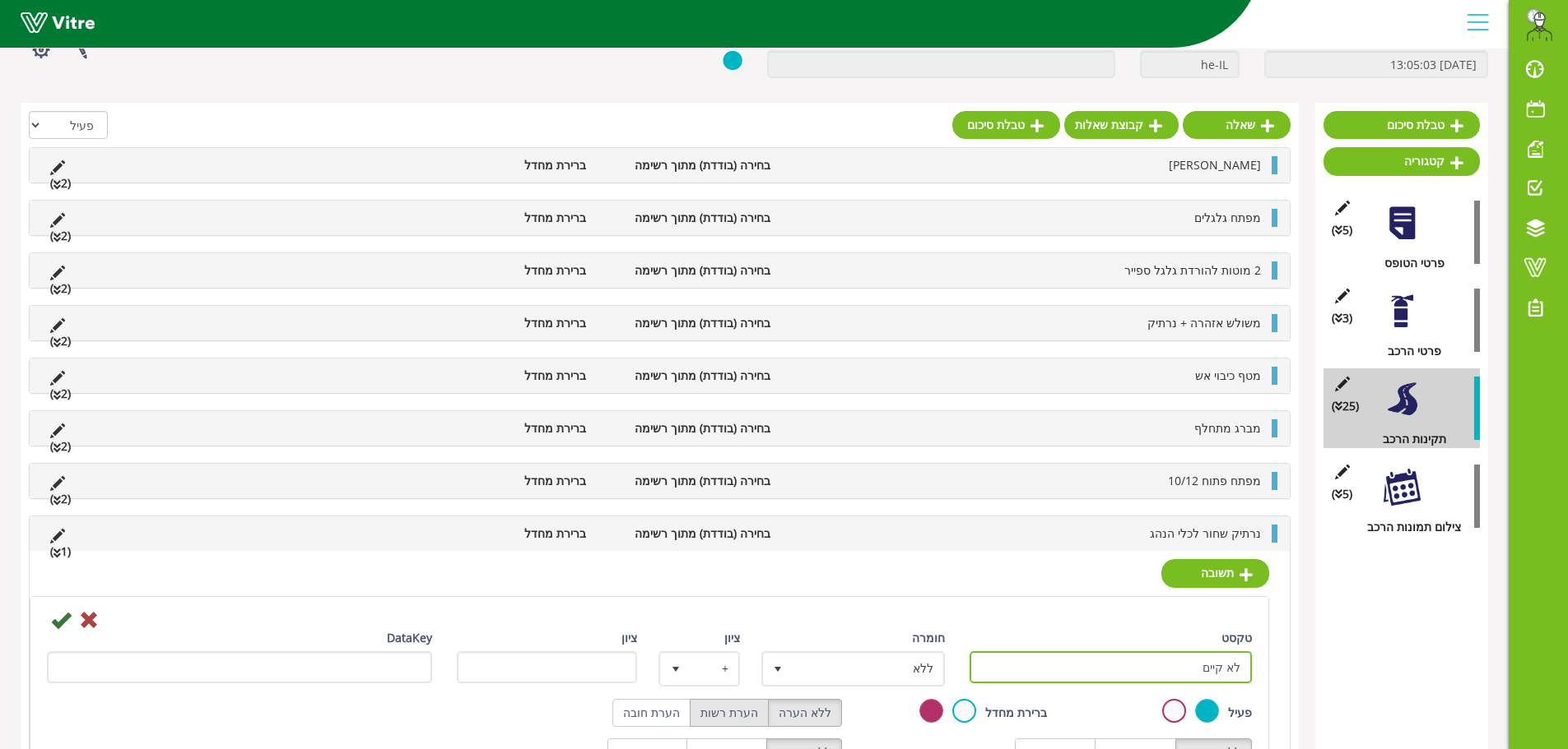
type input "לא קיים"
click at [743, 711] on label "הערת רשות" at bounding box center [729, 712] width 79 height 28
radio input "true"
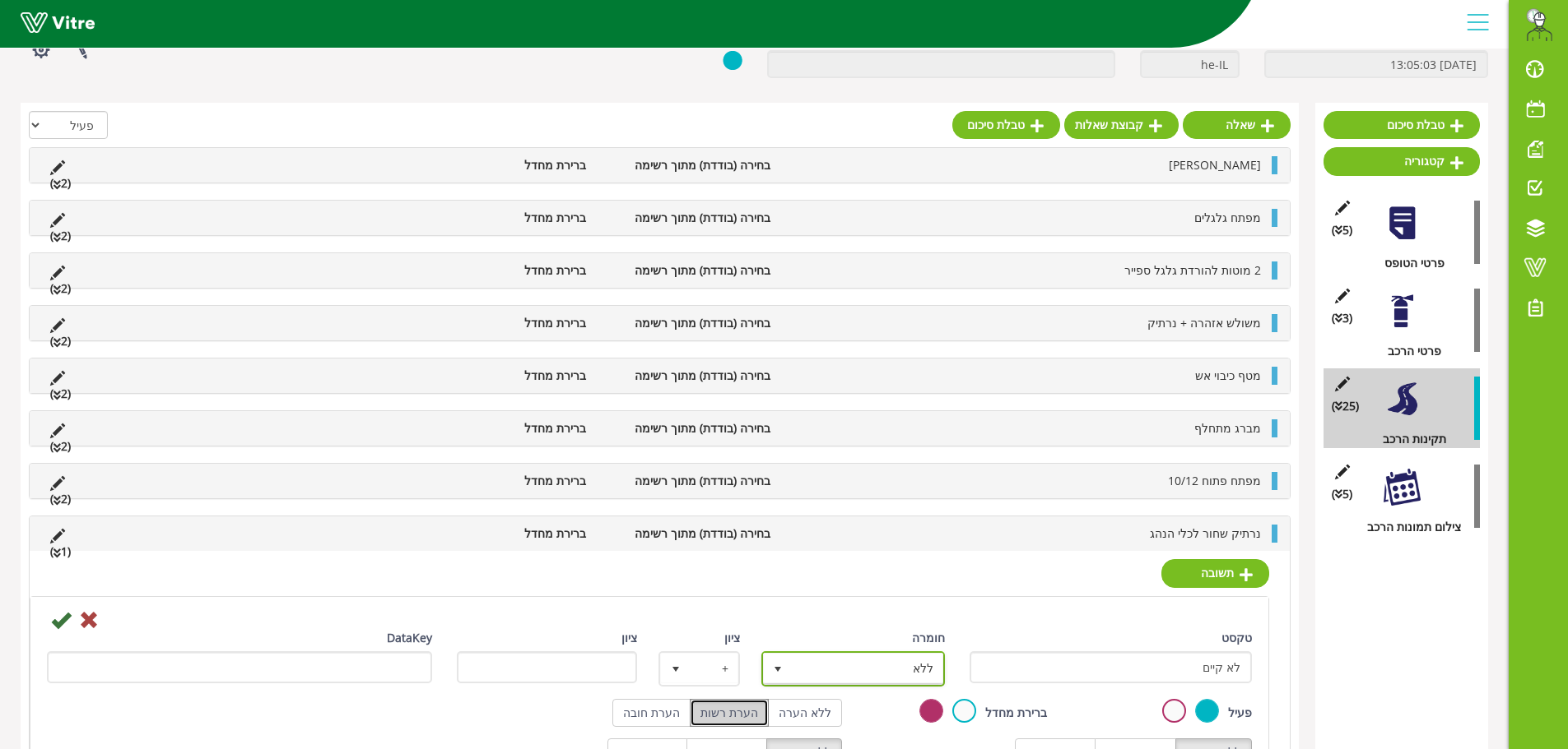
click at [854, 656] on span "ללא" at bounding box center [868, 669] width 151 height 30
click at [889, 605] on li "ליקוי" at bounding box center [838, 600] width 179 height 28
type input "1"
click at [65, 621] on icon at bounding box center [61, 620] width 19 height 19
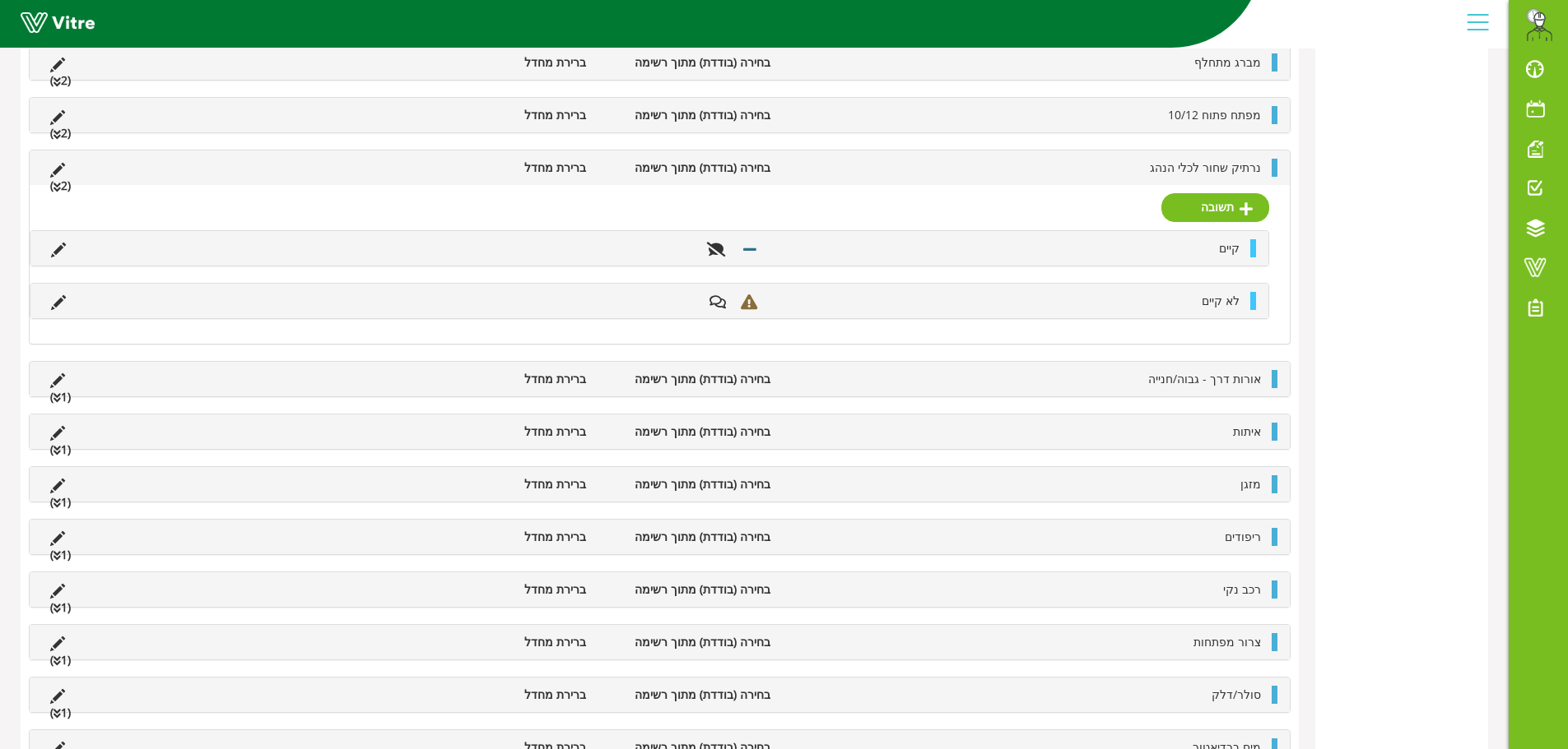
scroll to position [844, 0]
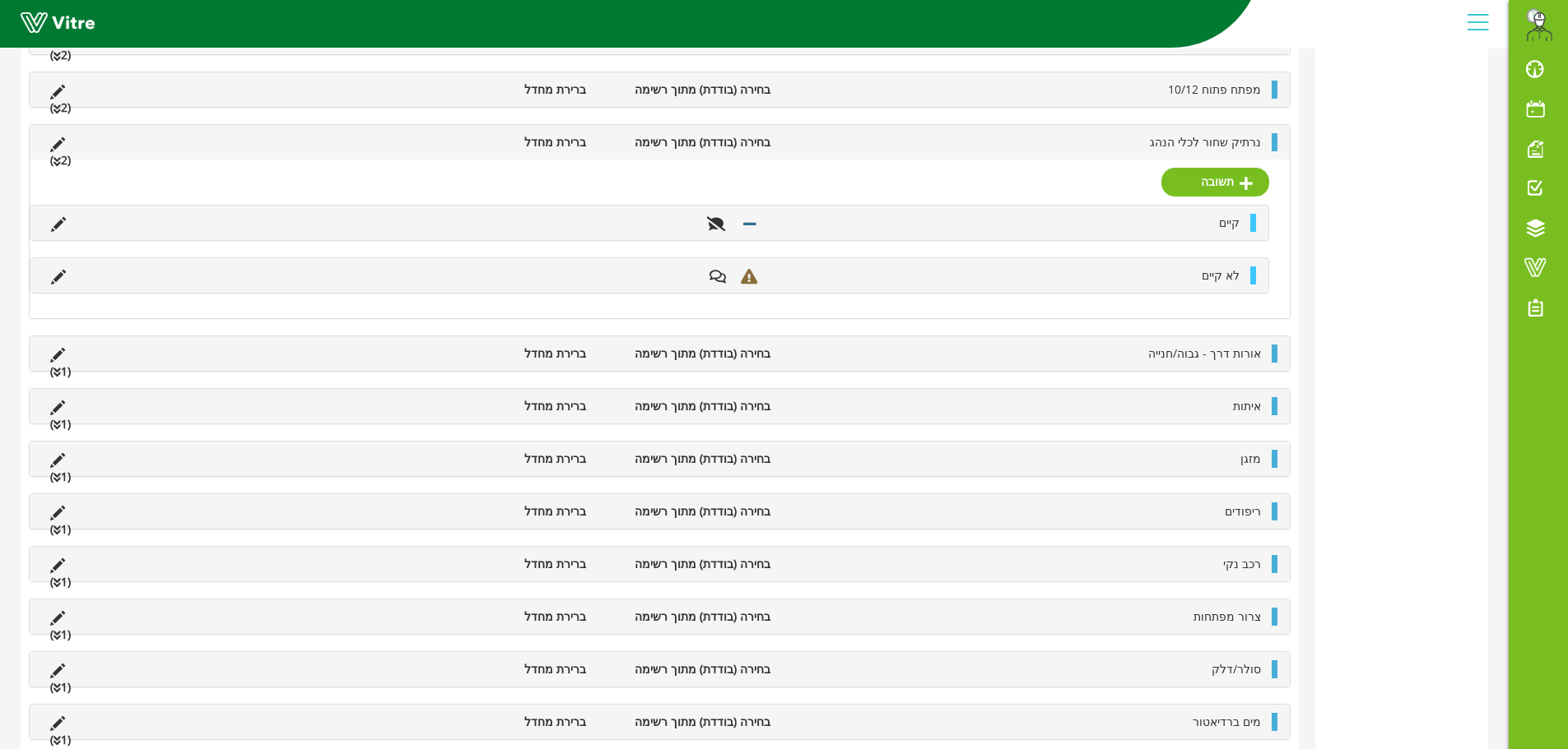
click at [1065, 138] on li "נרתיק שחור לכלי הנהג" at bounding box center [1023, 142] width 490 height 18
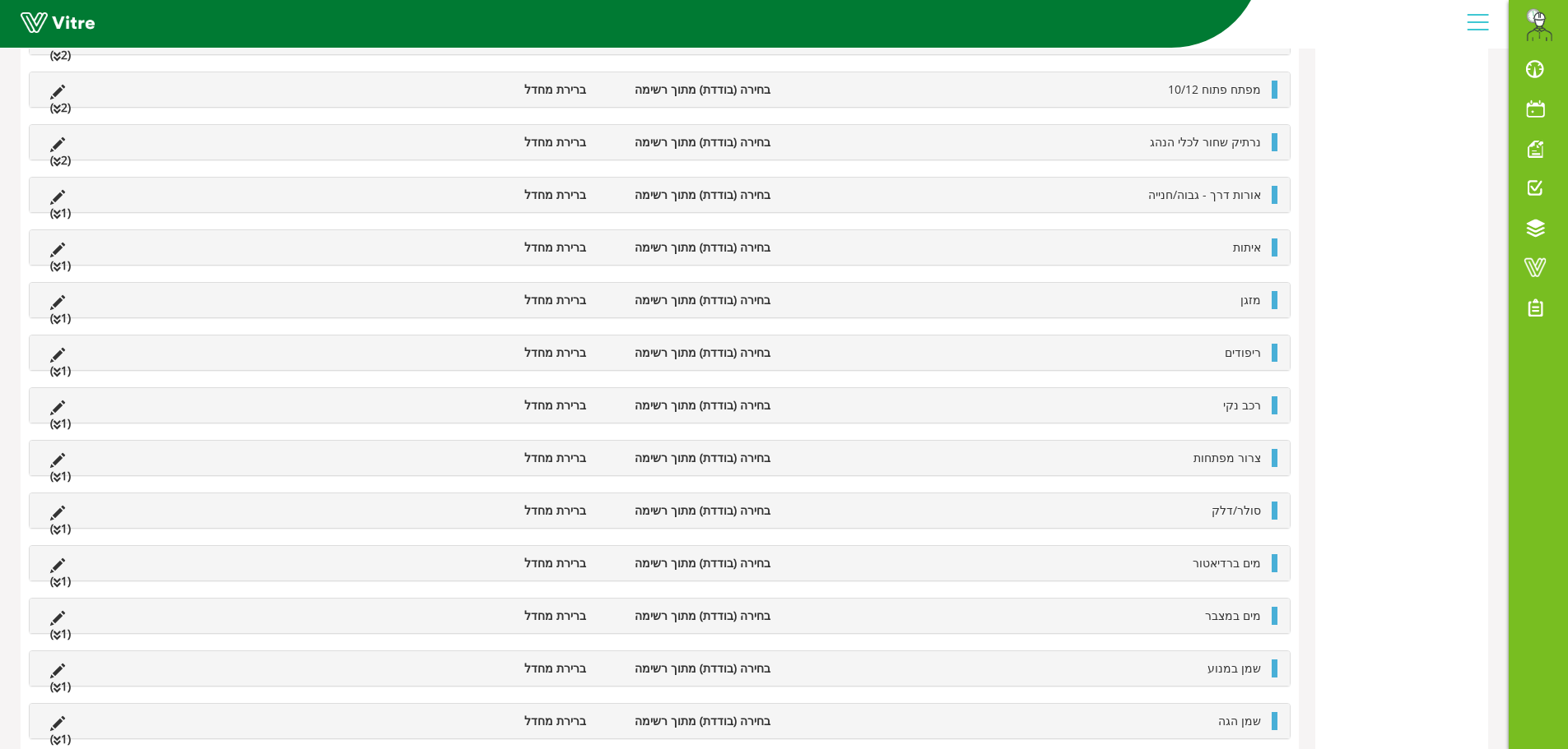
click at [504, 197] on li "ברירת מחדל" at bounding box center [501, 195] width 184 height 18
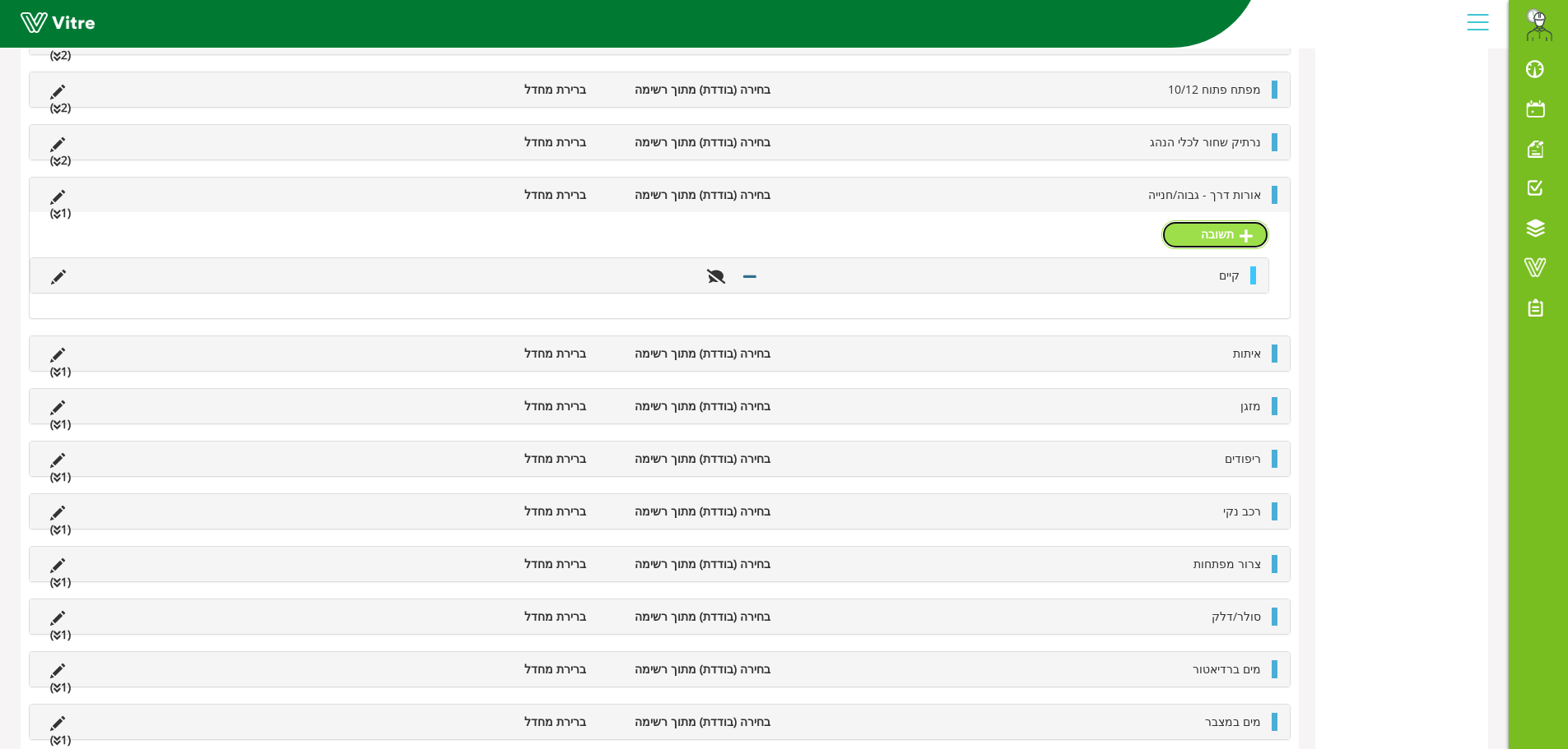
click at [1212, 243] on link "תשובה" at bounding box center [1216, 234] width 108 height 28
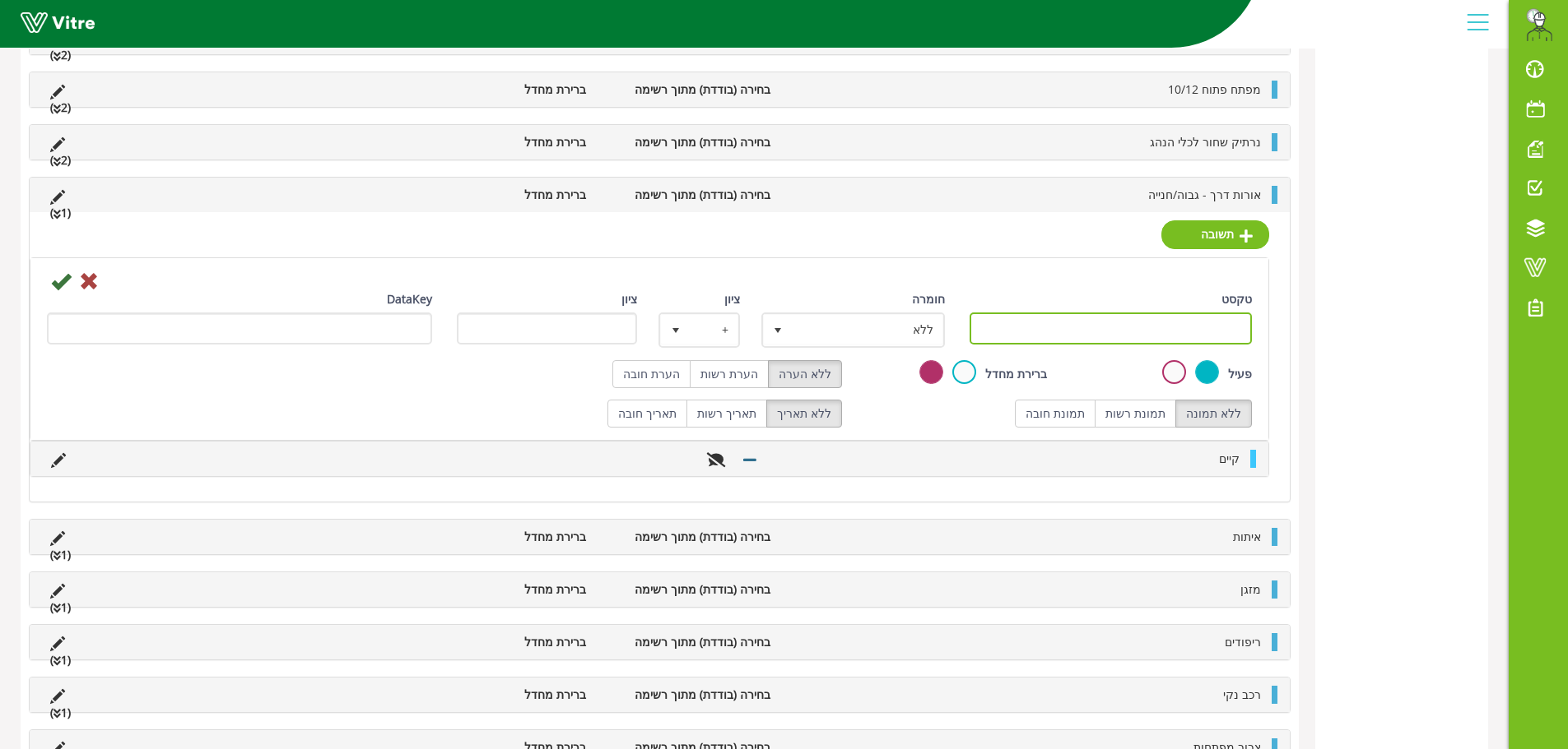
click at [1207, 330] on input "טקסט" at bounding box center [1110, 328] width 283 height 32
paste input "לא קיים"
type input "לא קיים"
drag, startPoint x: 732, startPoint y: 371, endPoint x: 743, endPoint y: 365, distance: 12.5
click at [735, 371] on label "הערת רשות" at bounding box center [729, 374] width 79 height 28
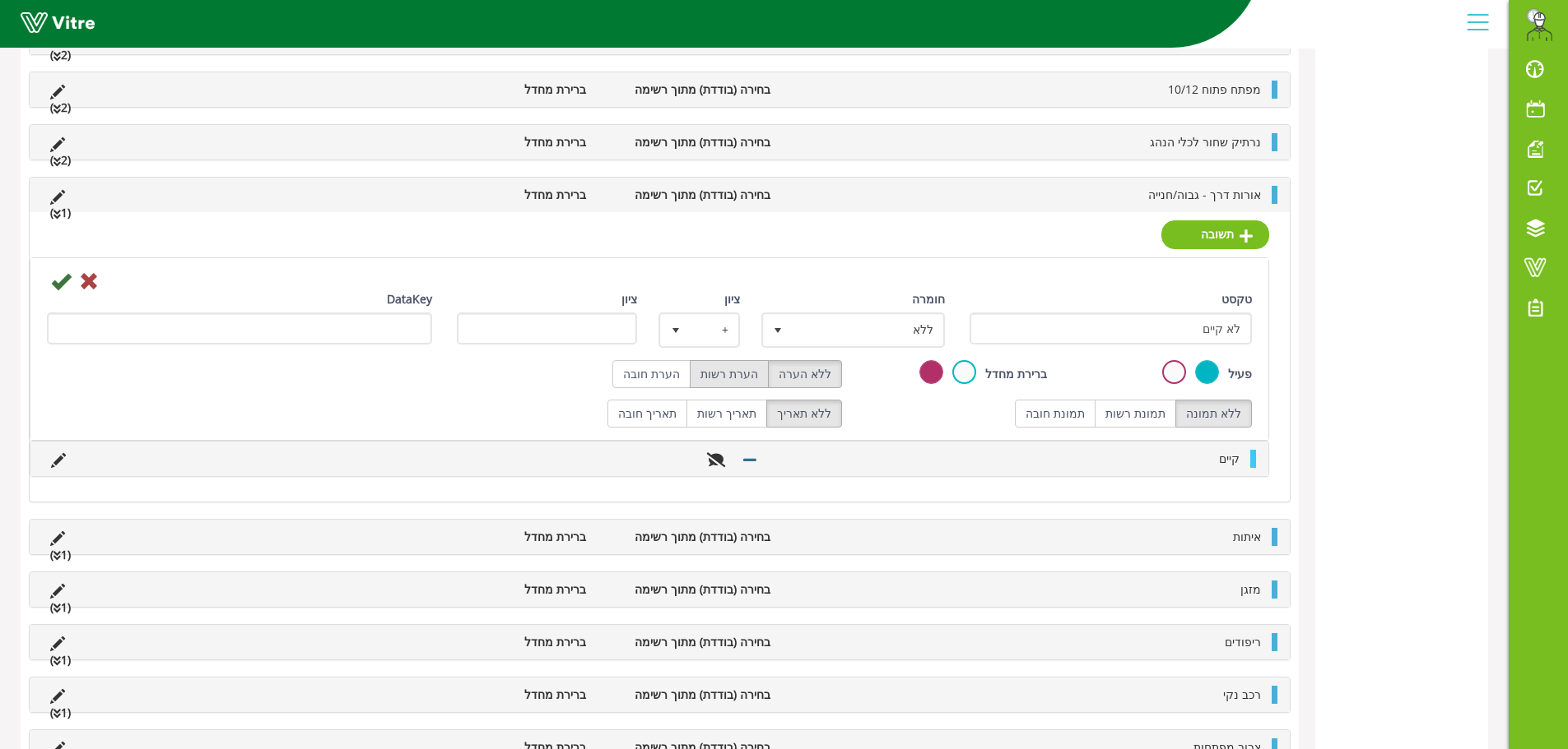
radio input "true"
click at [841, 320] on span "ללא" at bounding box center [868, 329] width 151 height 30
click at [882, 413] on li "ליקוי" at bounding box center [838, 417] width 179 height 28
type input "1"
click at [54, 286] on icon at bounding box center [61, 281] width 19 height 19
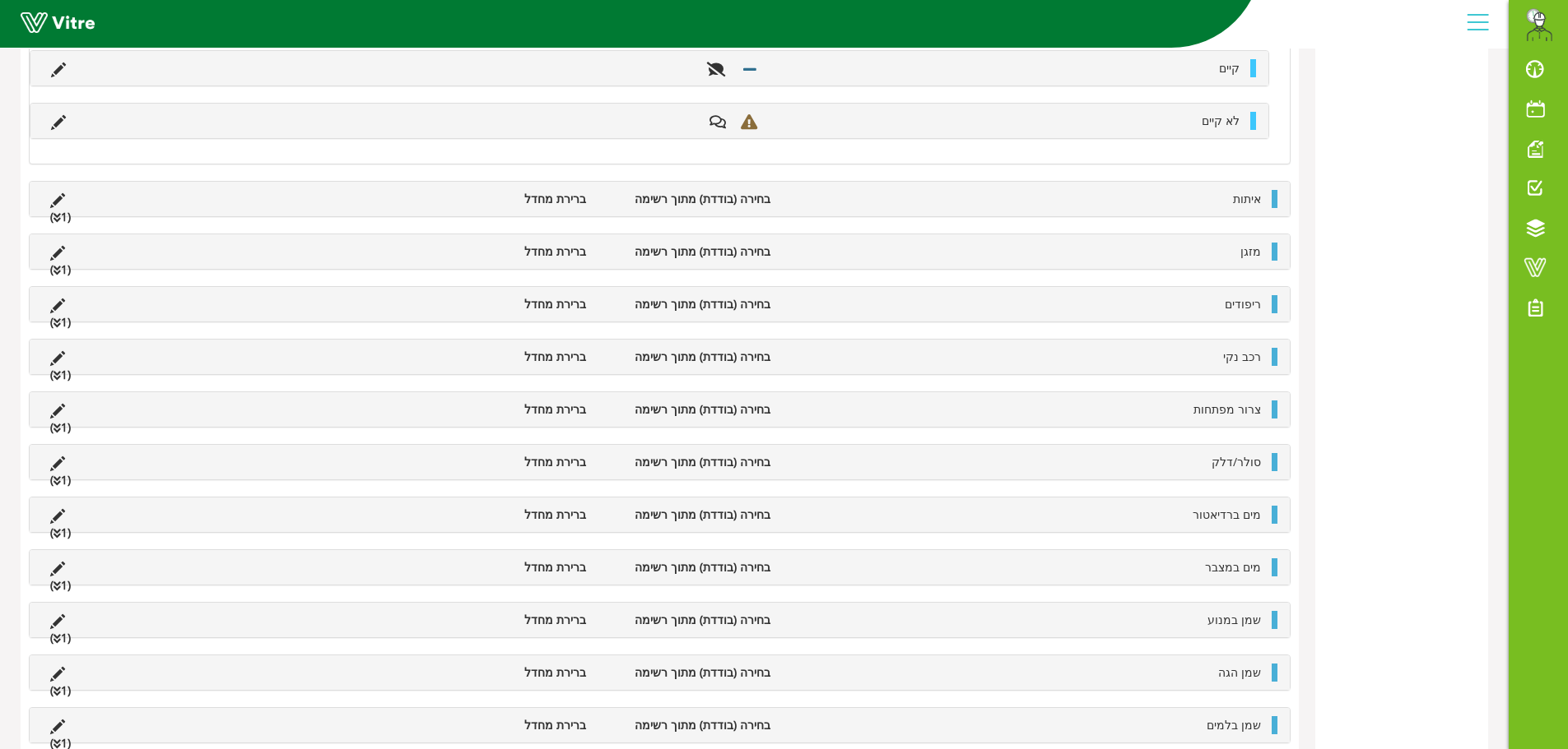
scroll to position [680, 0]
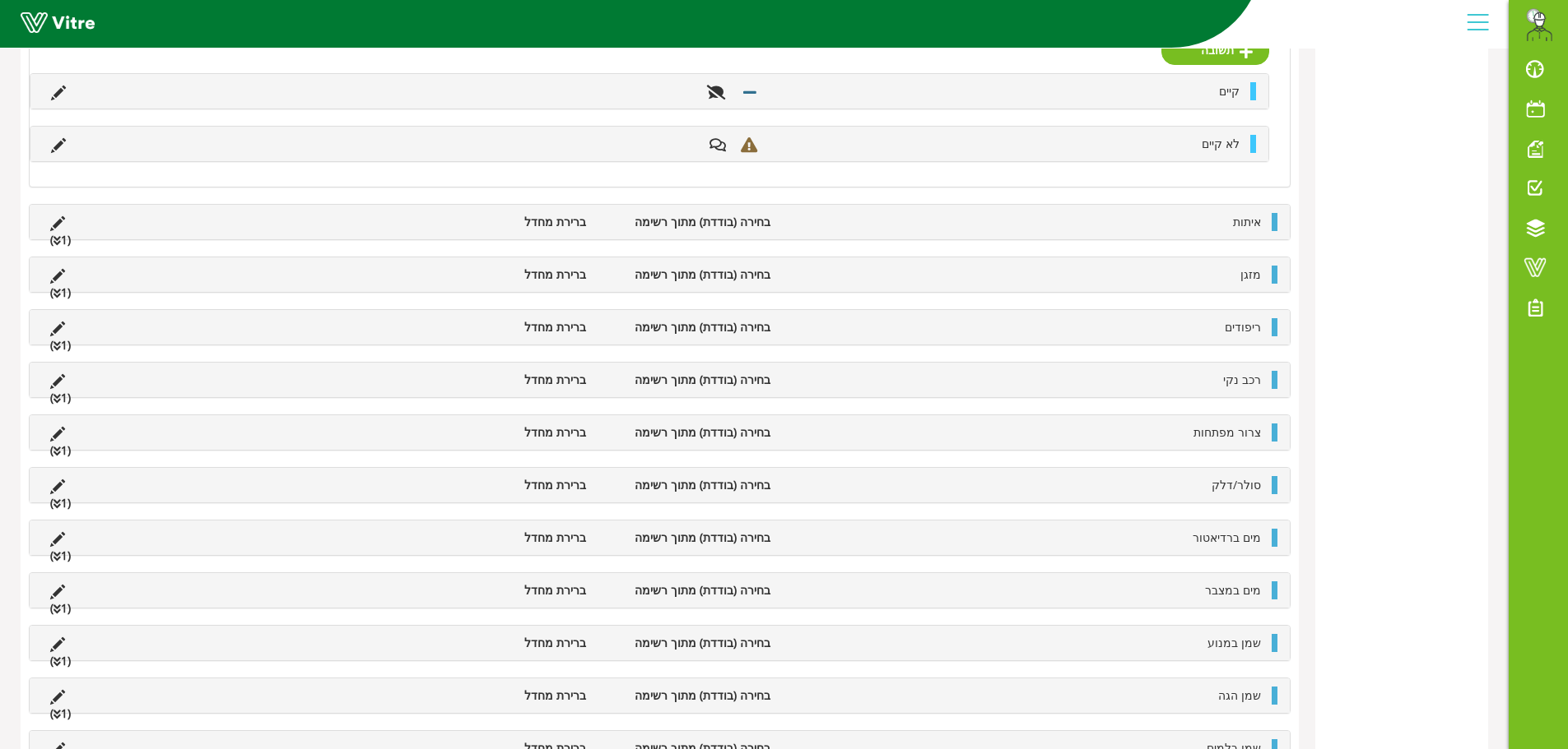
click at [1093, 229] on li "איתות" at bounding box center [1023, 222] width 490 height 18
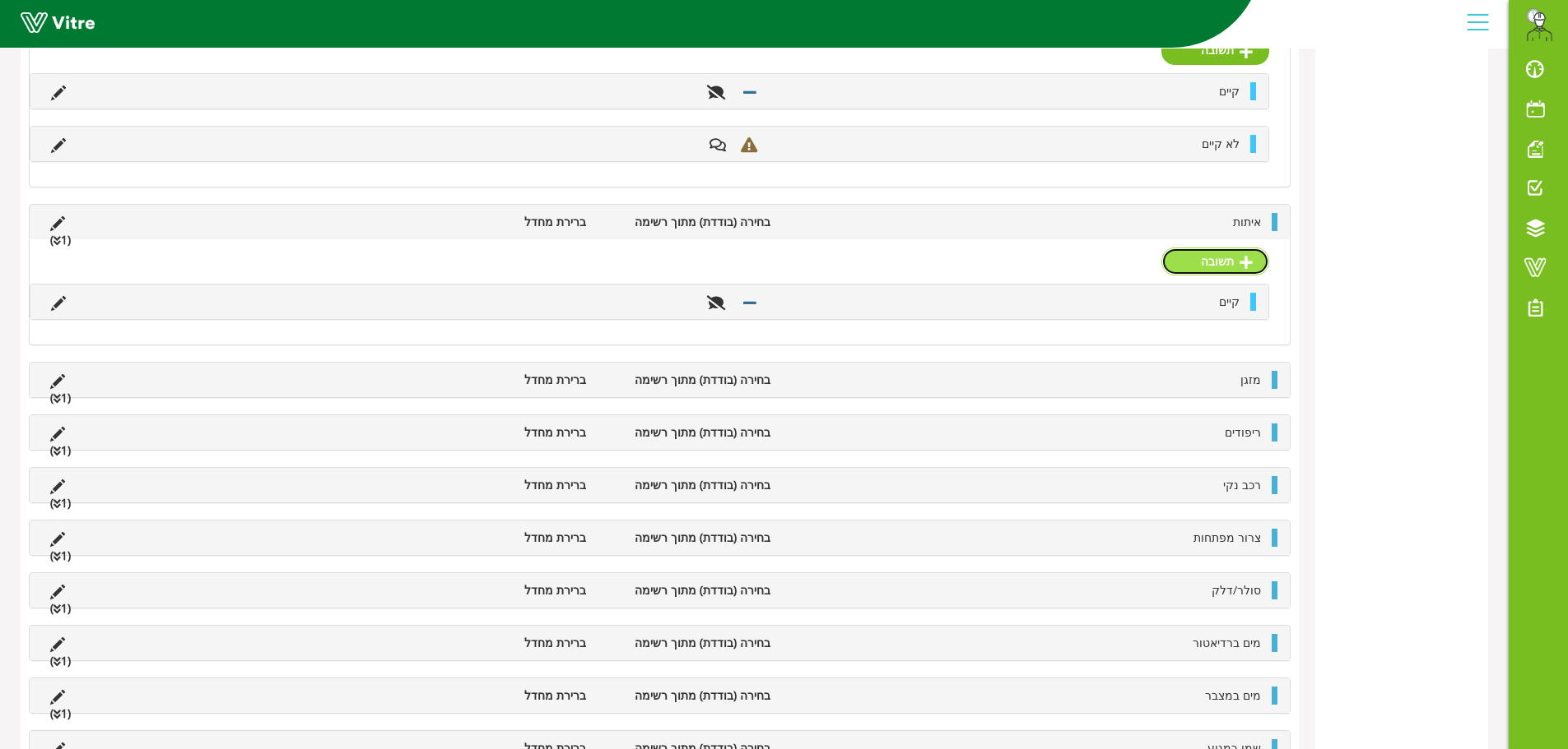
drag, startPoint x: 1217, startPoint y: 249, endPoint x: 1231, endPoint y: 254, distance: 14.9
click at [1218, 249] on link "תשובה" at bounding box center [1216, 262] width 108 height 28
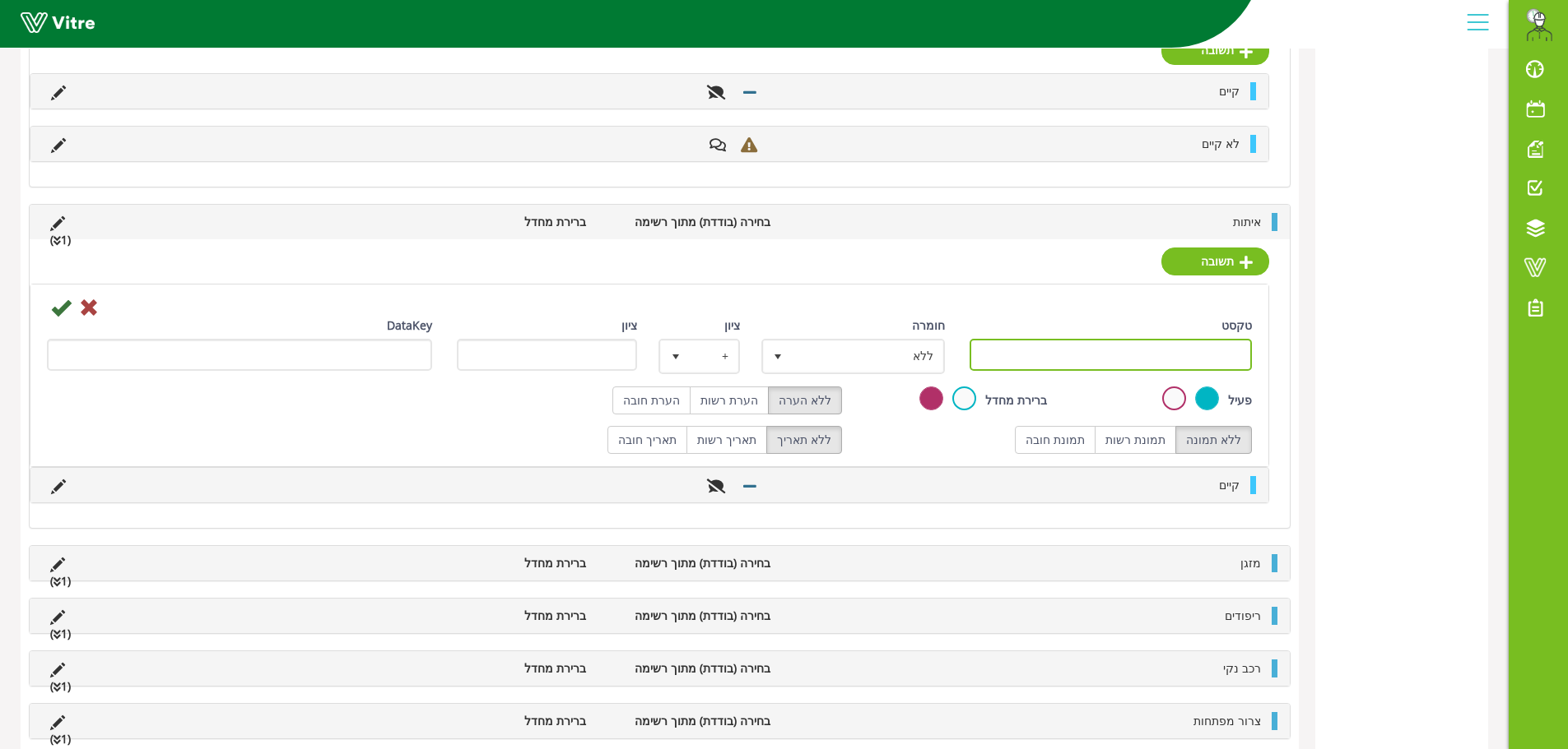
click at [1212, 357] on input "טקסט" at bounding box center [1110, 354] width 283 height 32
paste input "לא קיים"
type input "לא קיים"
drag, startPoint x: 748, startPoint y: 401, endPoint x: 800, endPoint y: 375, distance: 58.1
click at [751, 398] on label "הערת רשות" at bounding box center [729, 401] width 79 height 28
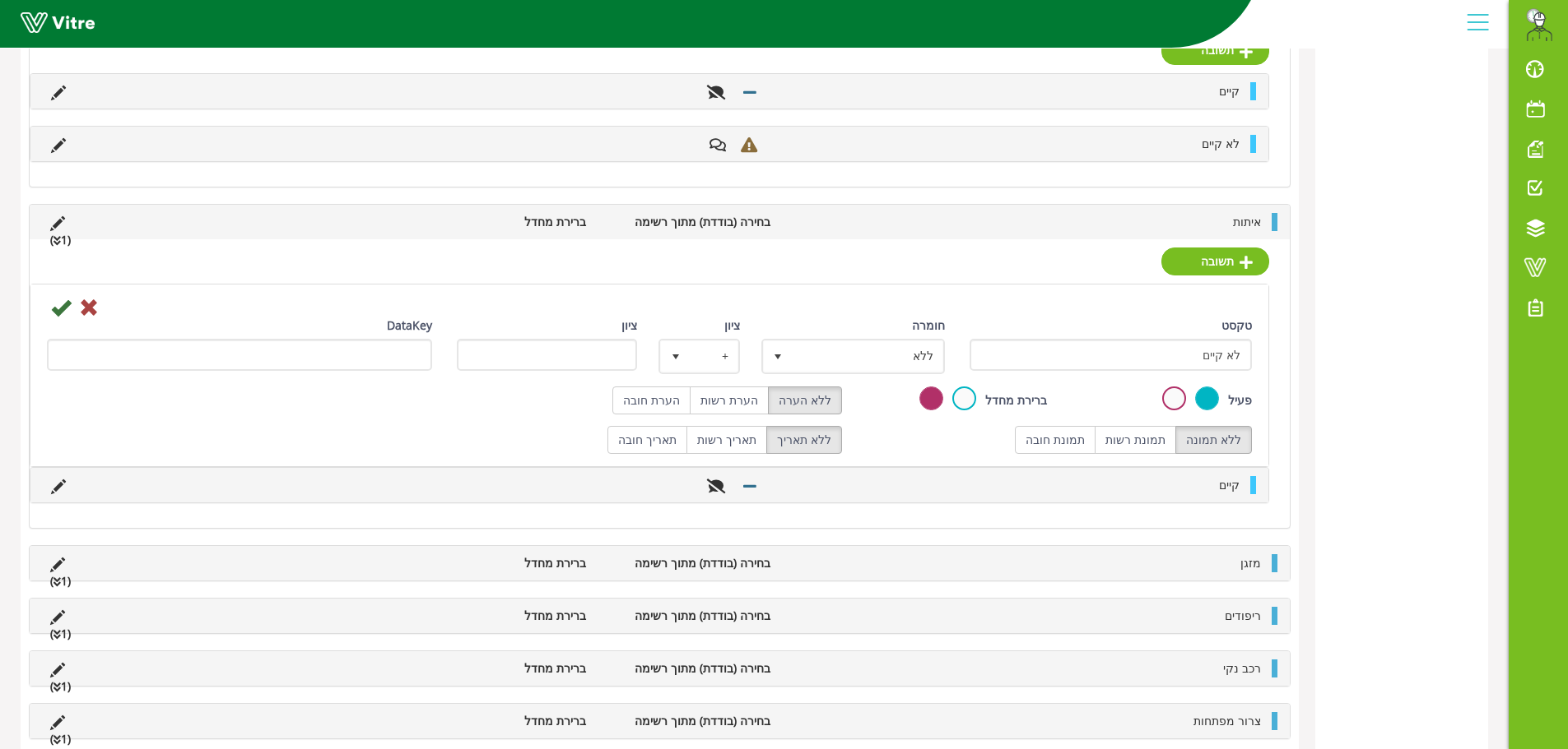
radio input "true"
drag, startPoint x: 826, startPoint y: 364, endPoint x: 832, endPoint y: 381, distance: 18.0
click at [826, 364] on span "ללא" at bounding box center [868, 356] width 151 height 30
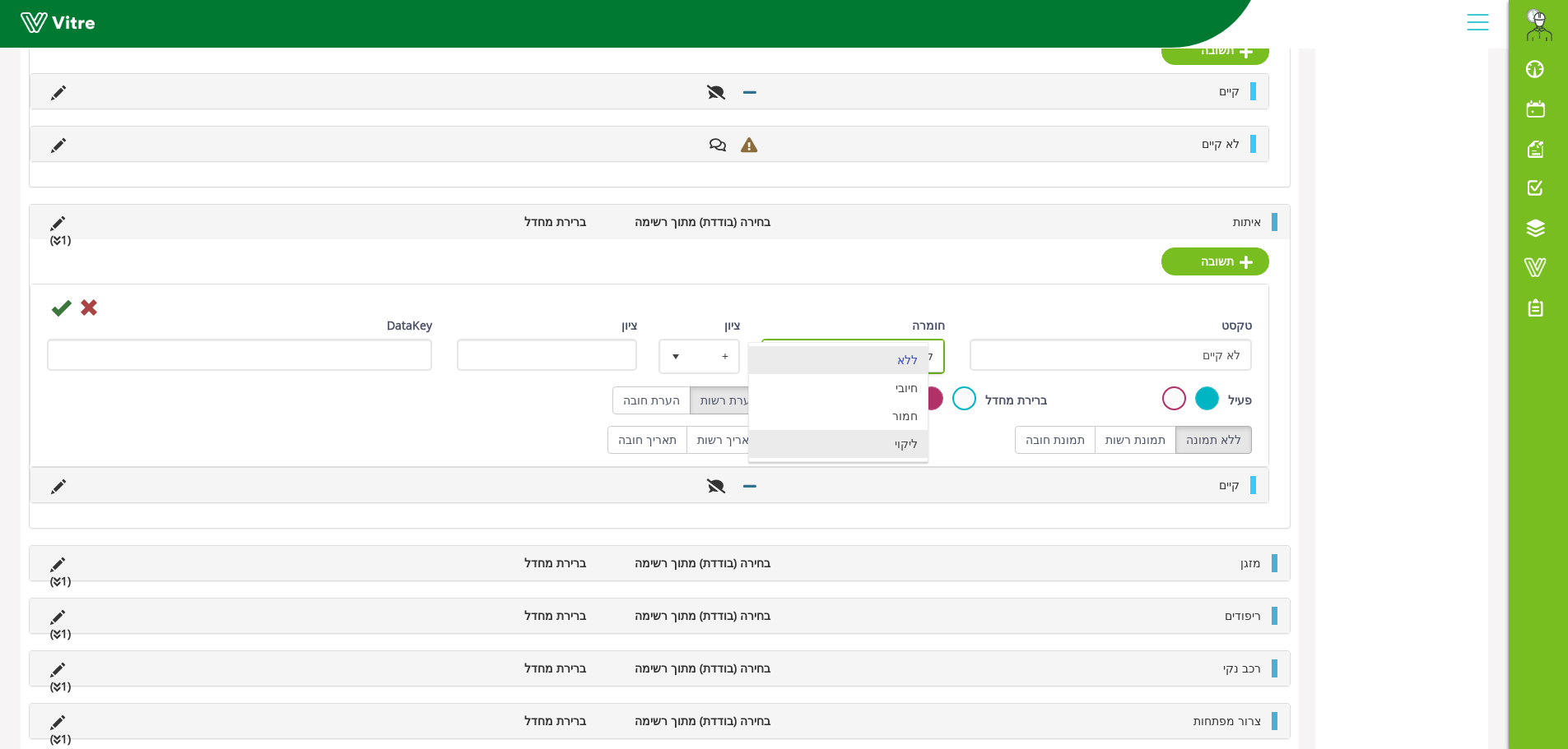
drag, startPoint x: 836, startPoint y: 437, endPoint x: 809, endPoint y: 430, distance: 27.9
click at [836, 436] on li "ליקוי" at bounding box center [838, 444] width 179 height 28
type input "1"
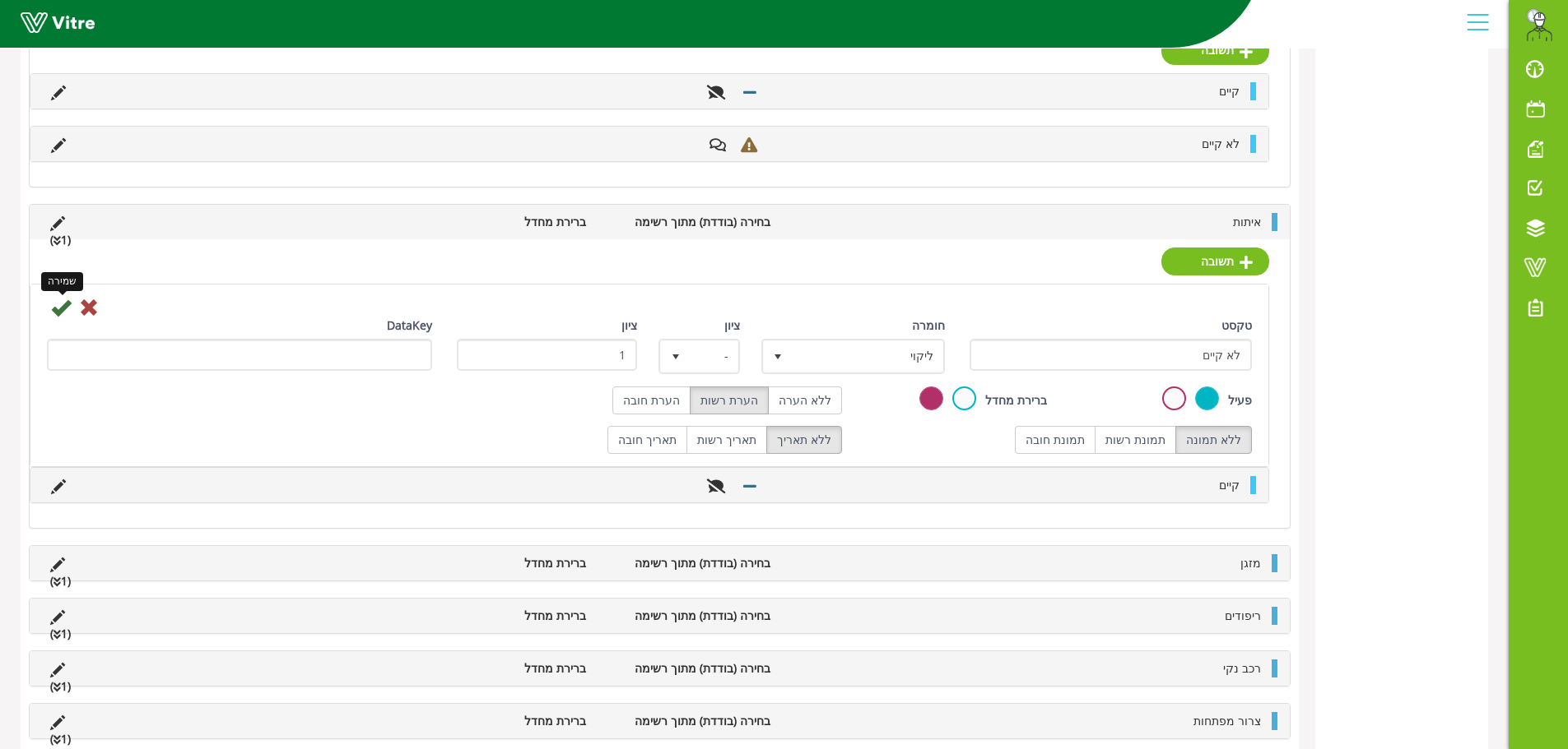
click at [63, 308] on icon at bounding box center [61, 308] width 19 height 19
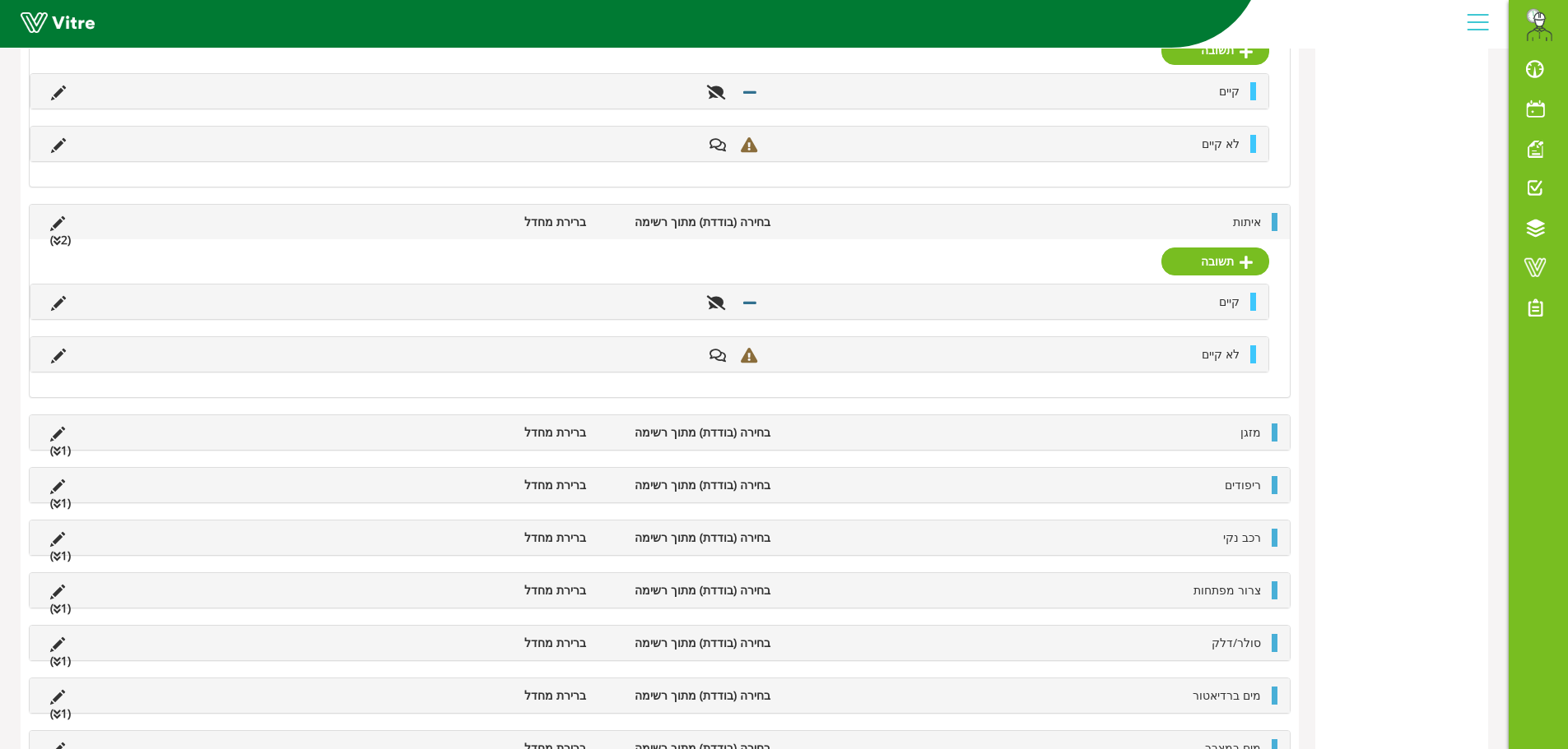
click at [889, 226] on li "איתות" at bounding box center [1023, 222] width 490 height 18
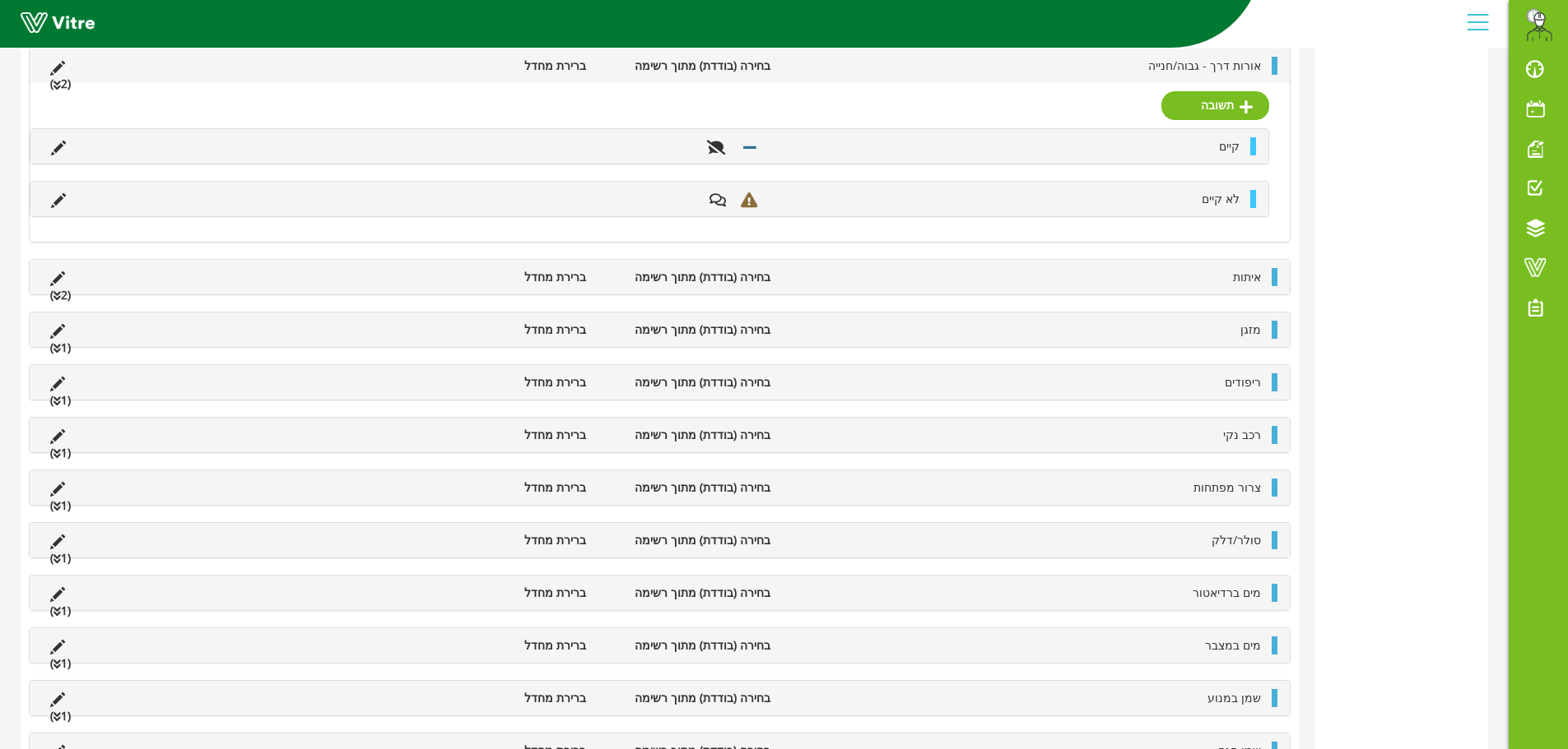
scroll to position [597, 0]
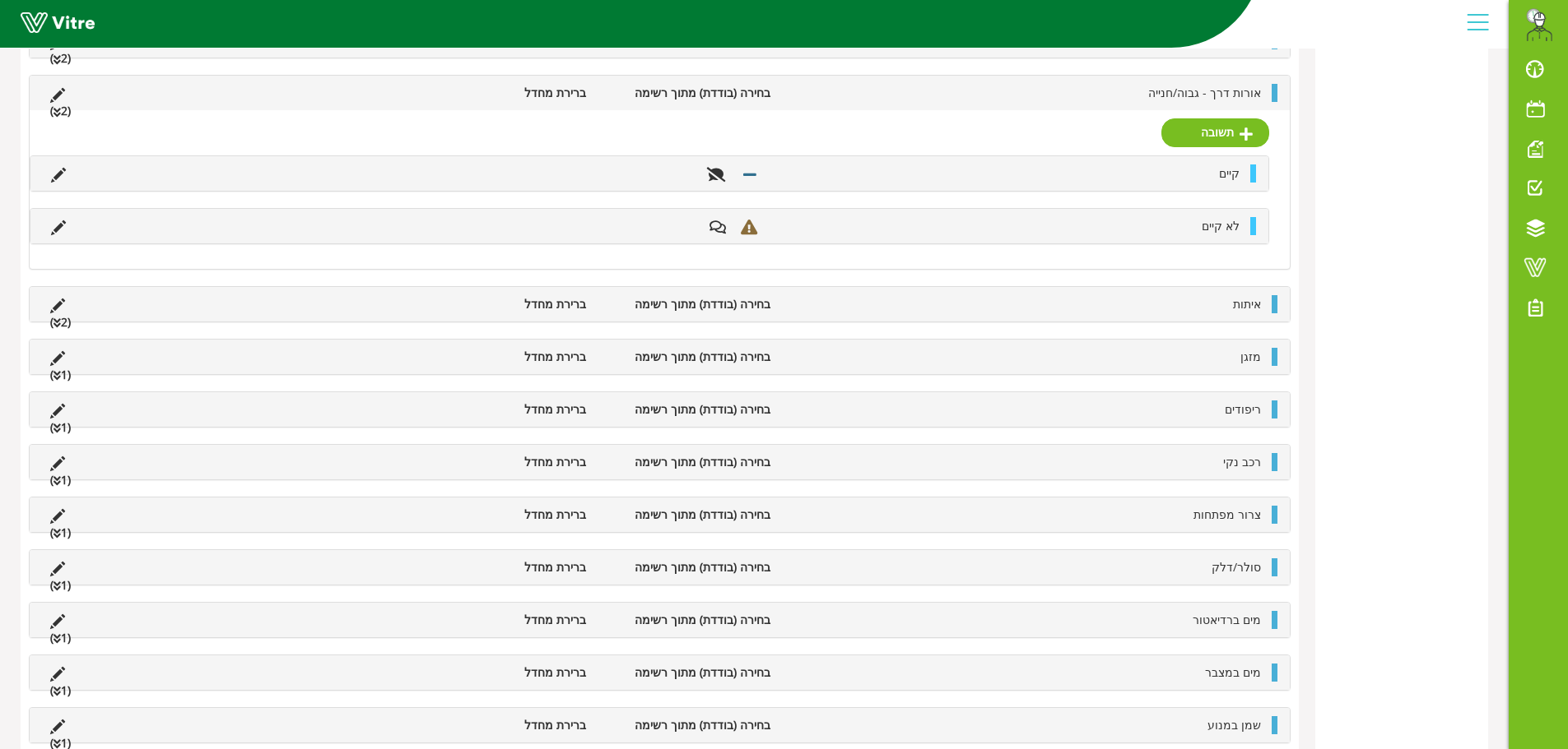
click at [858, 97] on li "אורות דרך - גבוה/חנייה" at bounding box center [1023, 93] width 490 height 18
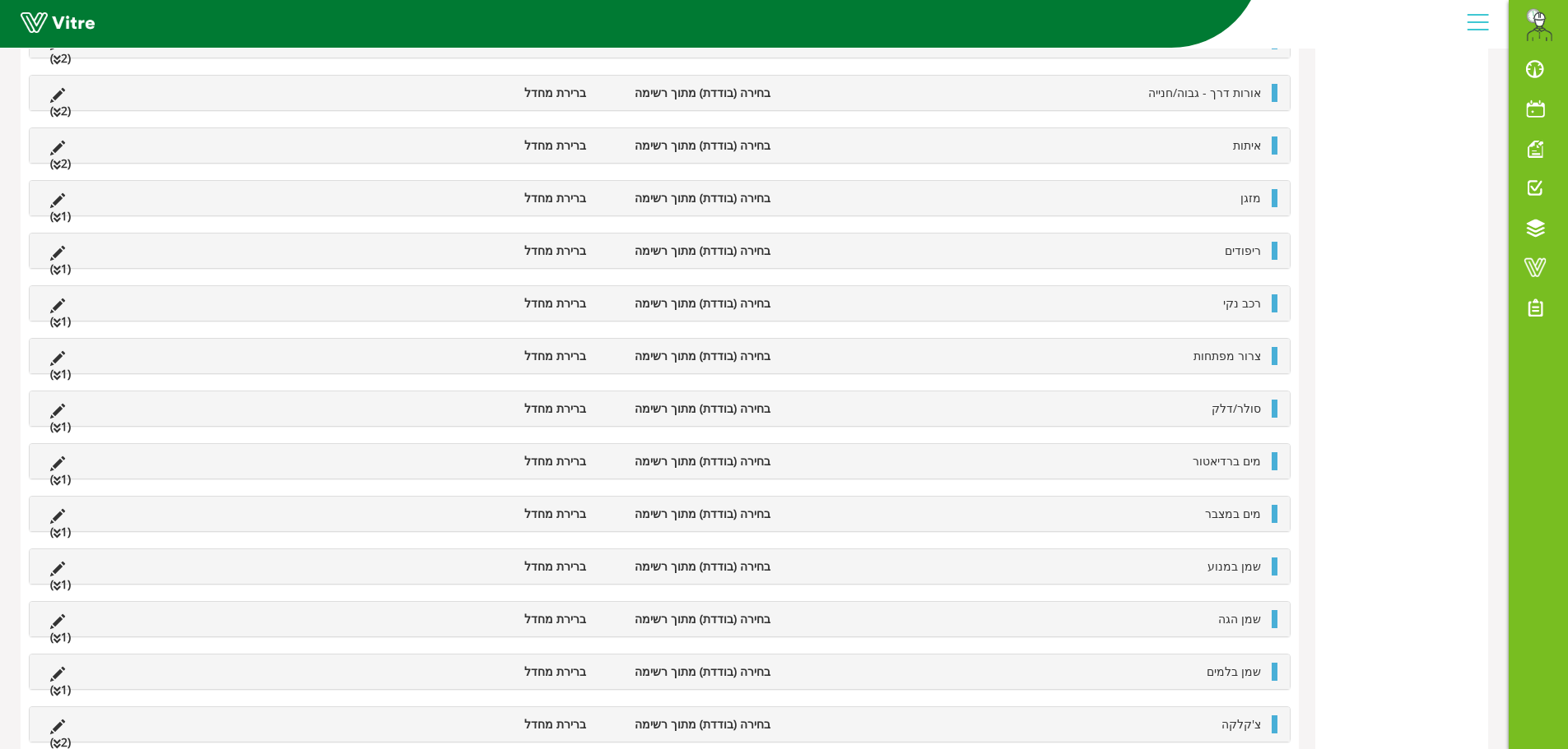
click at [994, 209] on div "מזגן בחירה (בודדת) מתוך רשימה ברירת מחדל (1 )" at bounding box center [659, 198] width 1260 height 35
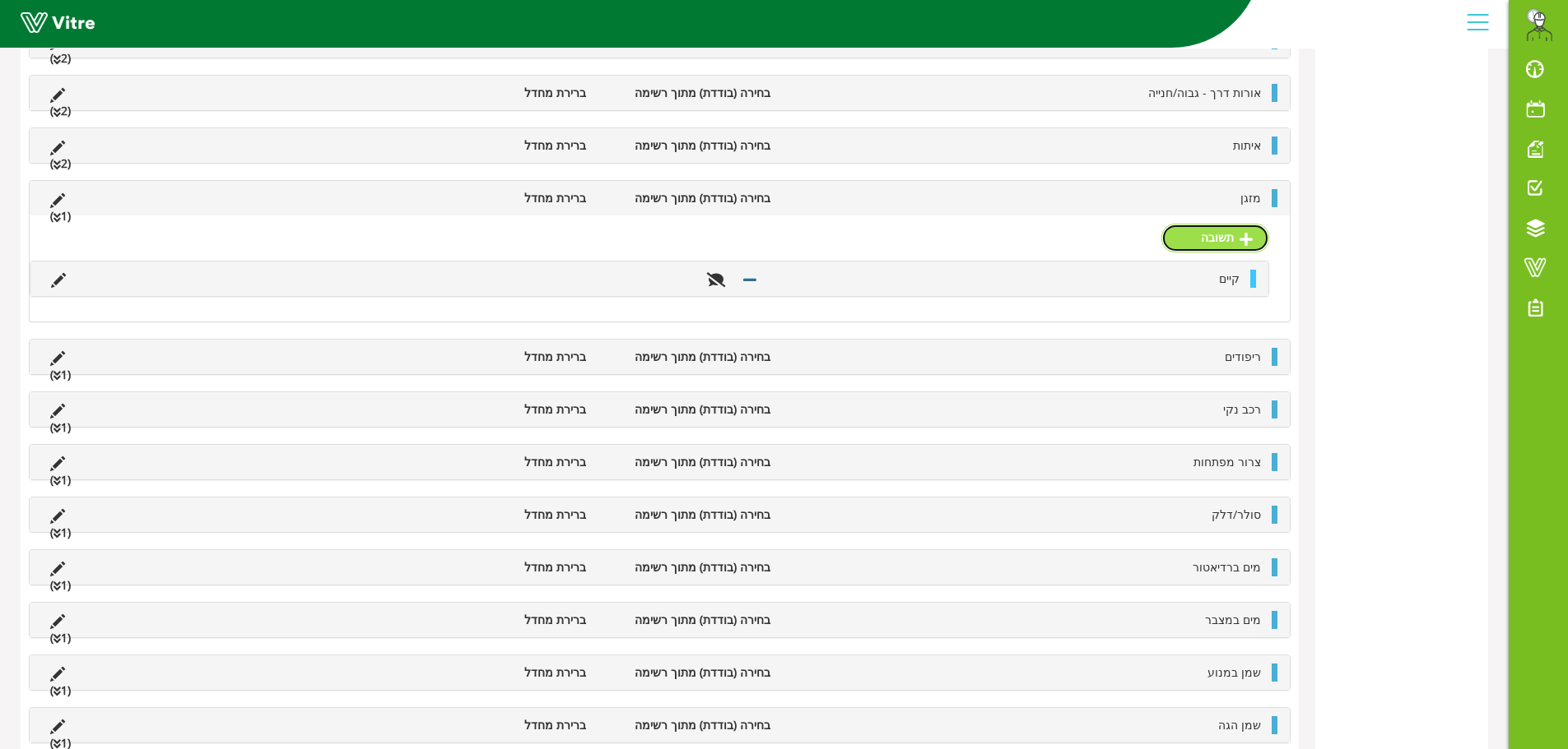
click at [1228, 241] on link "תשובה" at bounding box center [1216, 237] width 108 height 28
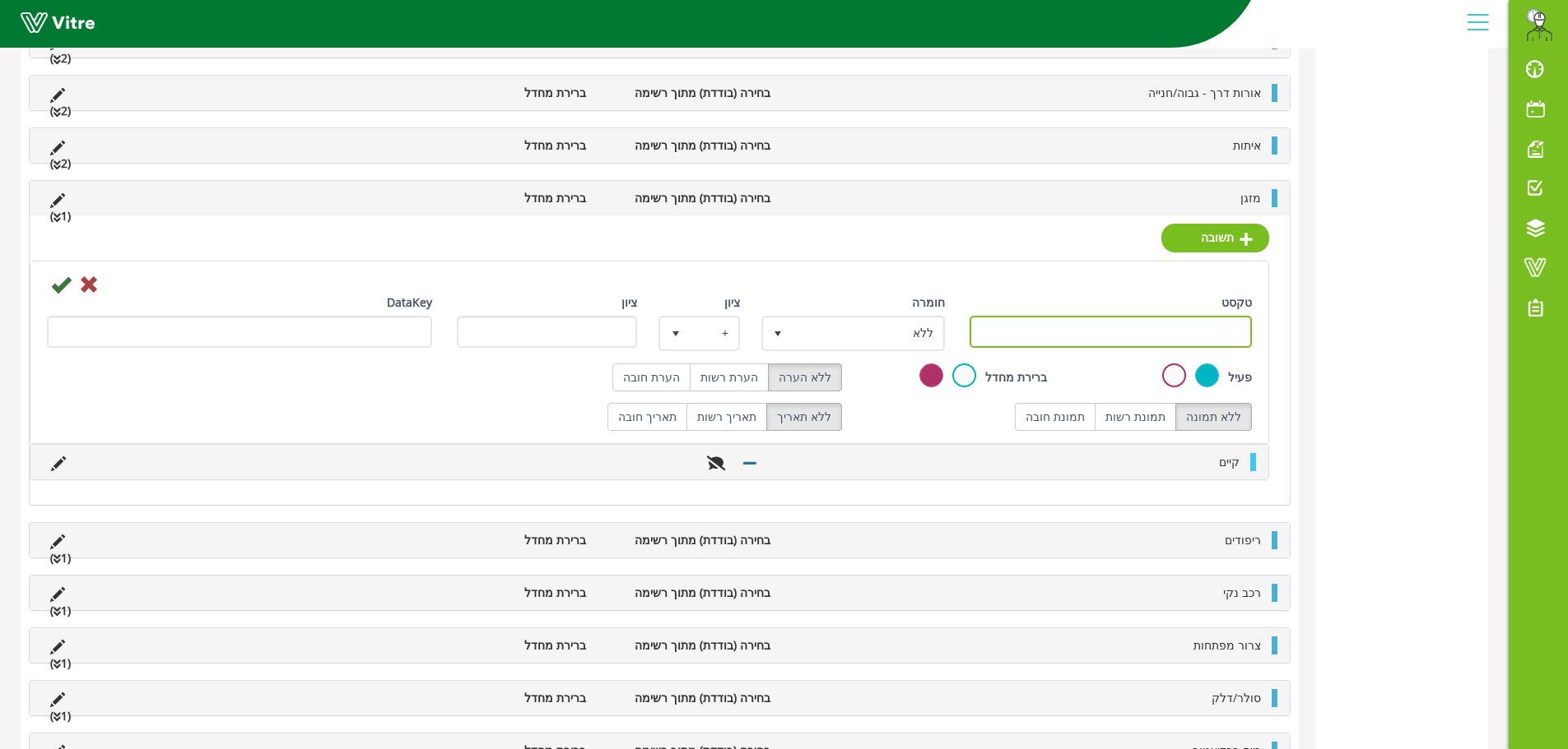
click at [1209, 337] on input "טקסט" at bounding box center [1110, 331] width 283 height 32
paste input "לא קיים"
type input "לא קיים"
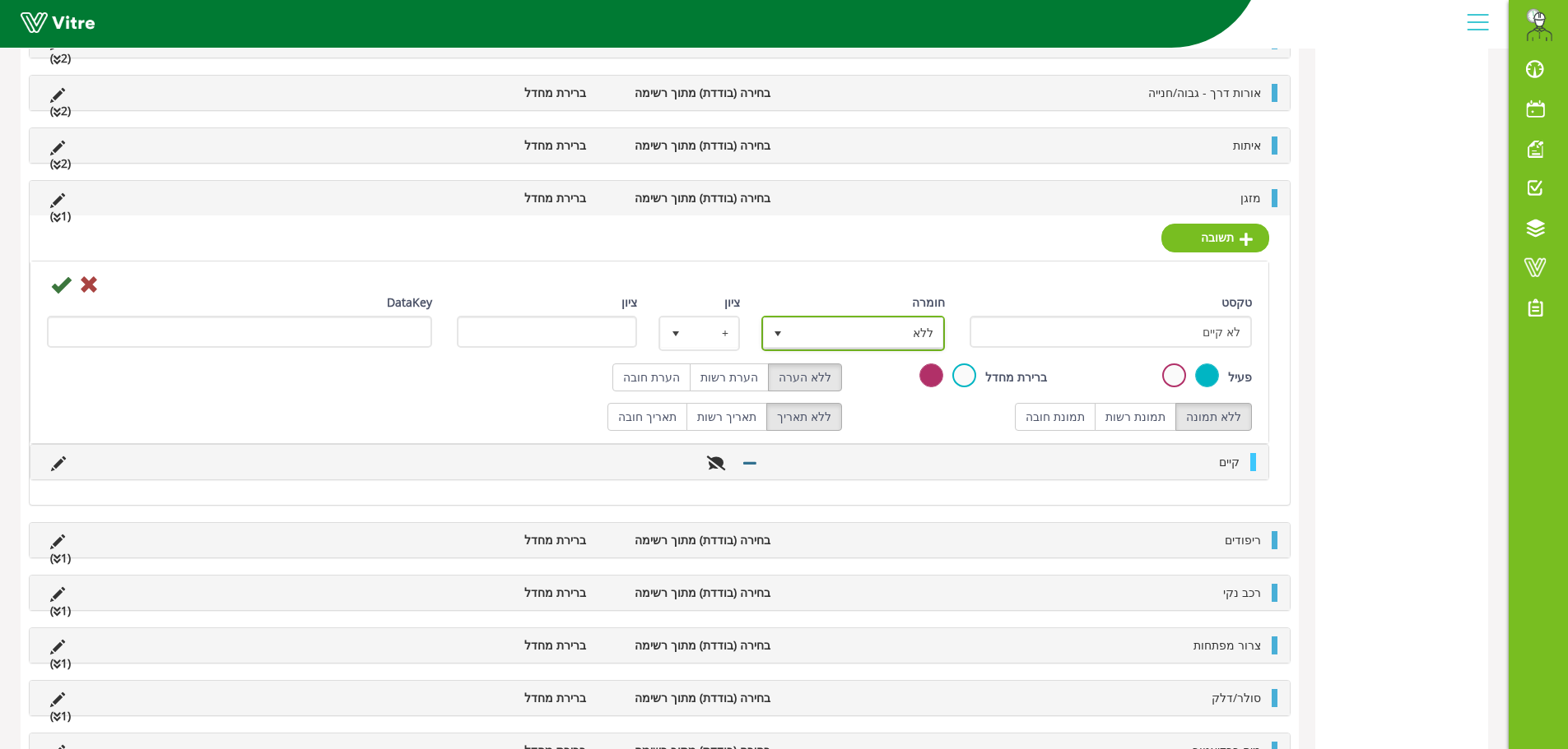
click at [912, 325] on span "ללא" at bounding box center [868, 333] width 151 height 30
drag, startPoint x: 903, startPoint y: 417, endPoint x: 837, endPoint y: 402, distance: 67.7
click at [901, 417] on li "ליקוי" at bounding box center [838, 421] width 179 height 28
type input "1"
radio input "true"
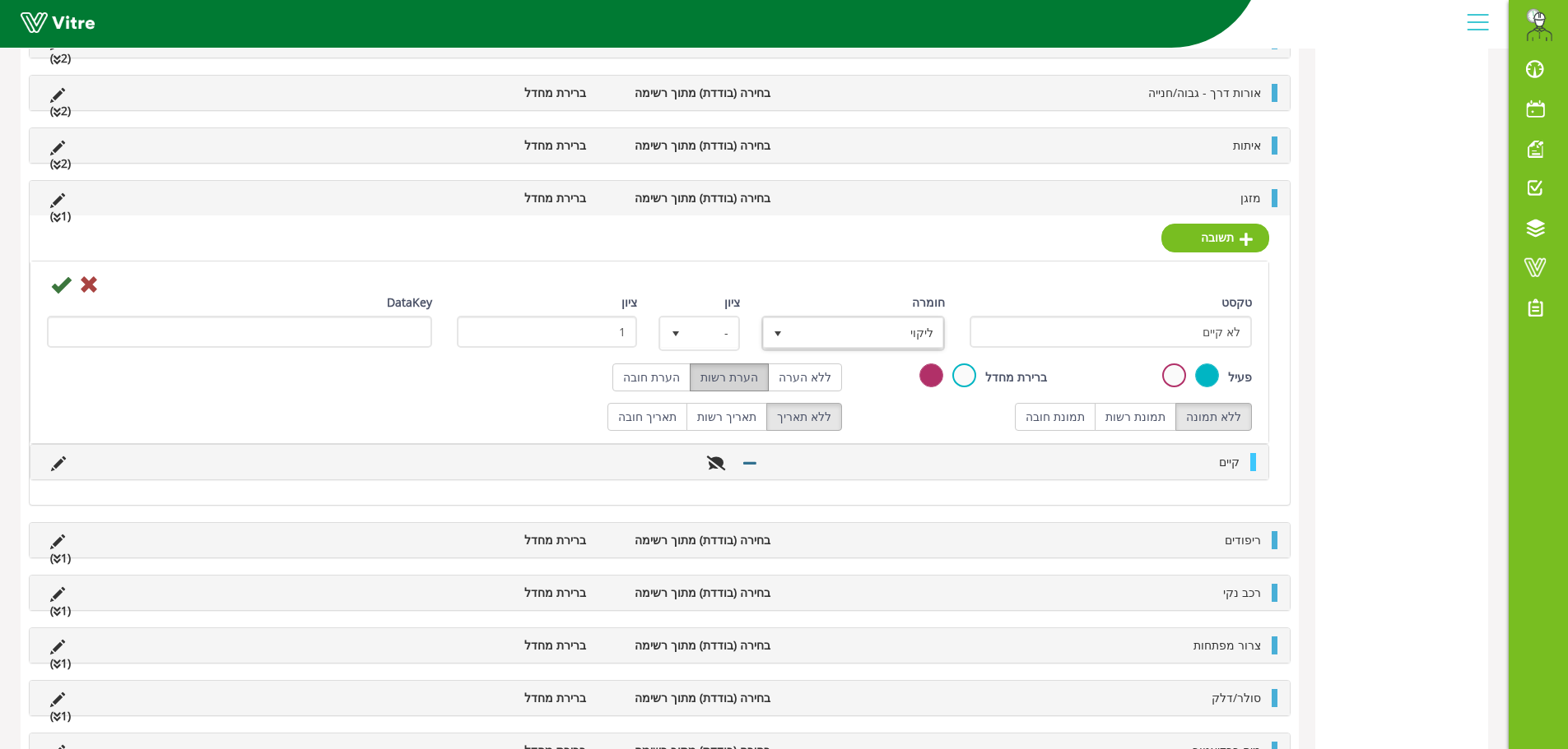
click at [749, 377] on label "הערת רשות" at bounding box center [729, 377] width 79 height 28
click at [61, 291] on icon at bounding box center [61, 285] width 19 height 19
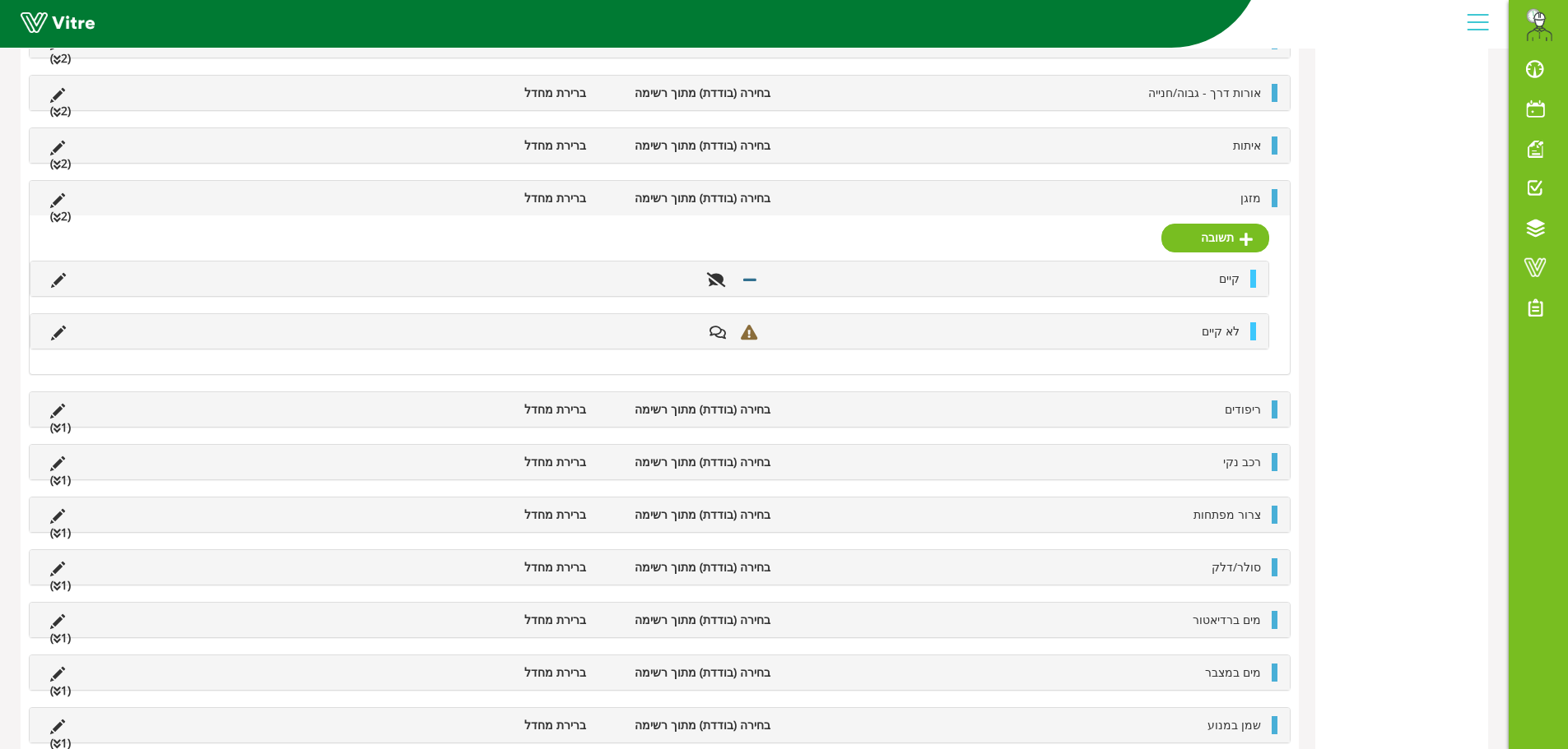
drag, startPoint x: 1268, startPoint y: 429, endPoint x: 1267, endPoint y: 419, distance: 10.0
click at [1267, 421] on div "גלגל רזרבי בחירה (בודדת) מתוך רשימה ברירת מחדל (2 ) תשובה קיים לא קיים מפתח גלג…" at bounding box center [659, 461] width 1261 height 1617
click at [1265, 419] on div "ריפודים בחירה (בודדת) מתוך רשימה ברירת מחדל (1 )" at bounding box center [659, 410] width 1260 height 35
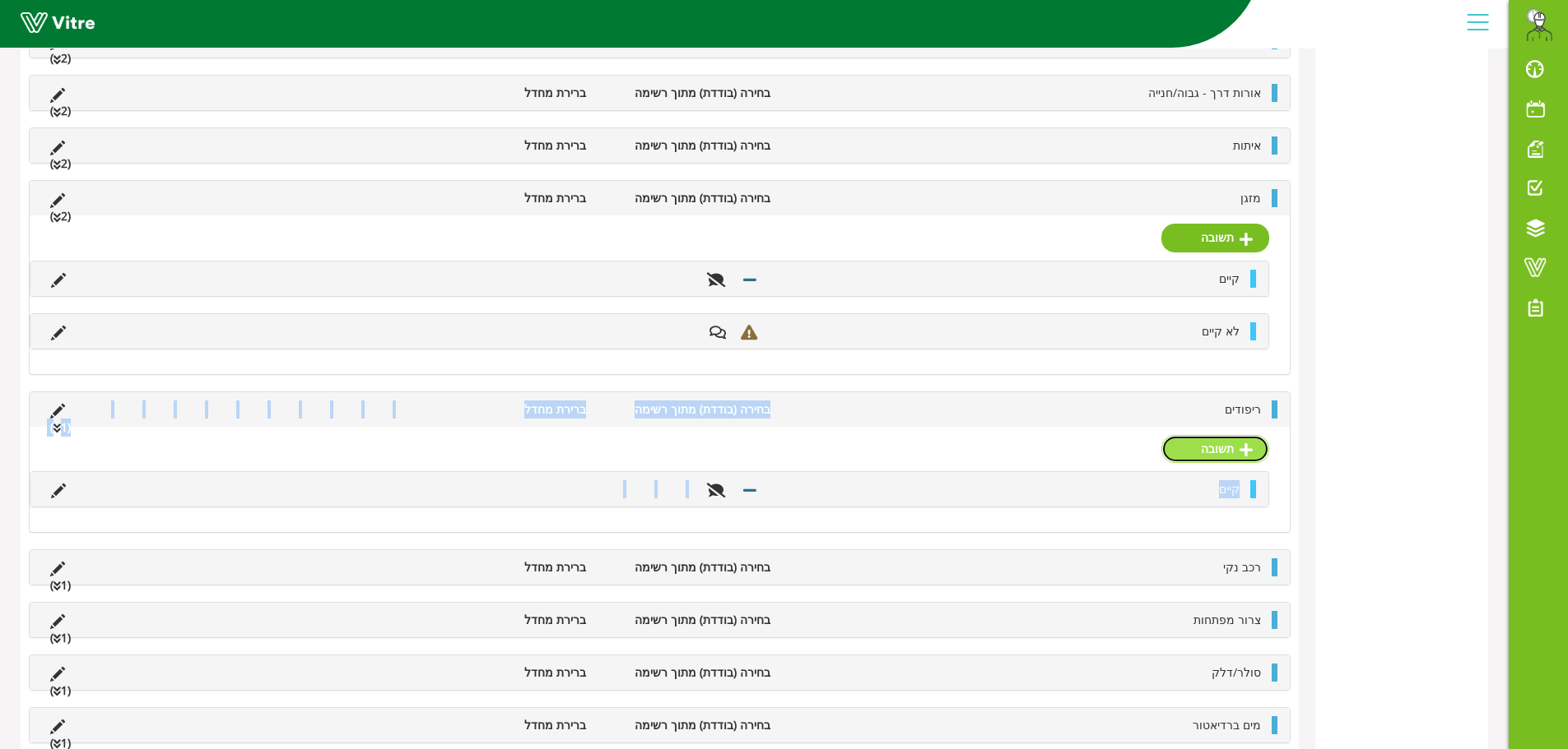
click at [1249, 440] on link "תשובה" at bounding box center [1216, 449] width 108 height 28
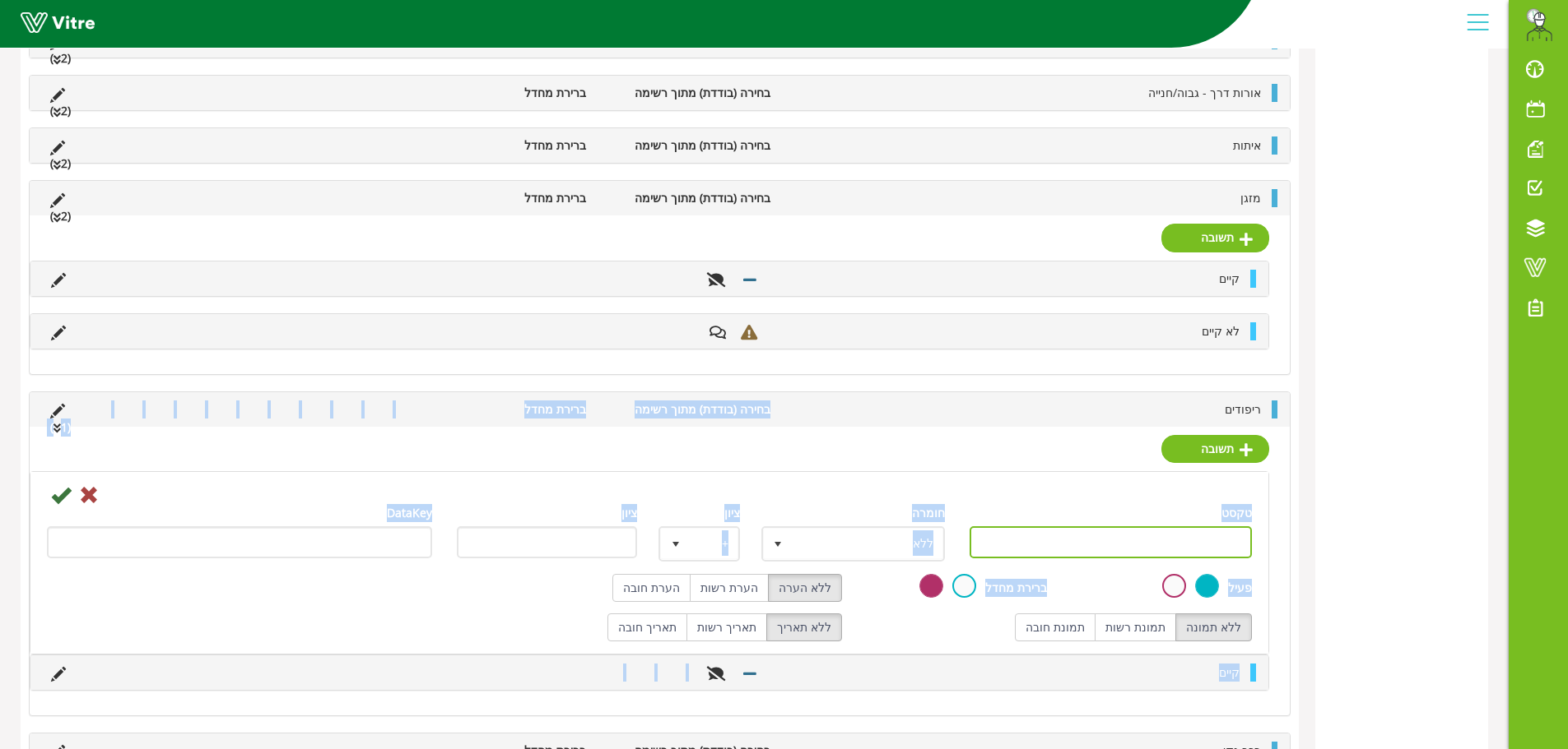
click at [1210, 541] on input "טקסט" at bounding box center [1110, 541] width 283 height 32
click at [844, 547] on span "ללא" at bounding box center [868, 543] width 151 height 30
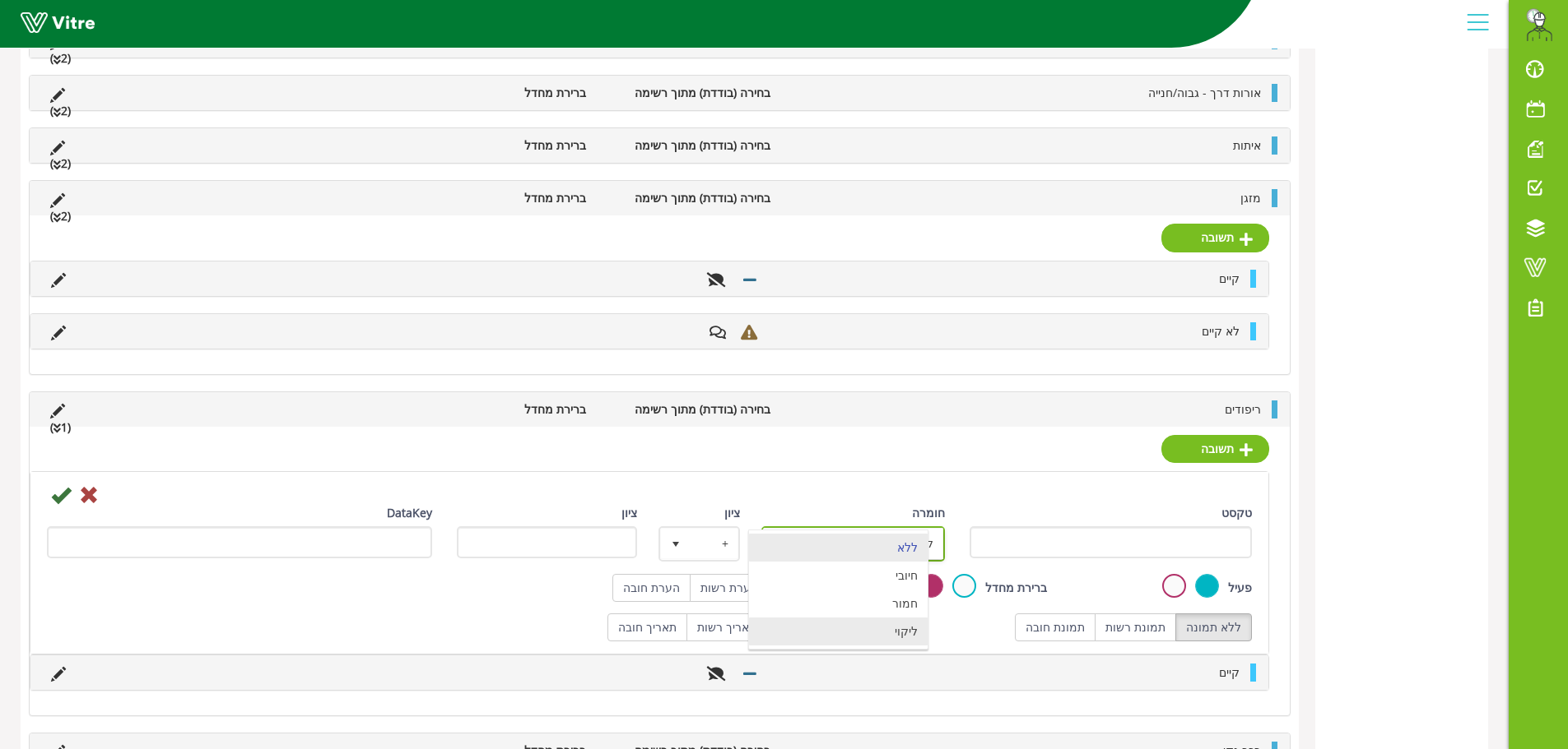
drag, startPoint x: 867, startPoint y: 626, endPoint x: 856, endPoint y: 624, distance: 11.2
click at [866, 626] on li "ליקוי" at bounding box center [838, 631] width 179 height 28
type input "1"
radio input "true"
click at [743, 584] on label "הערת רשות" at bounding box center [729, 588] width 79 height 28
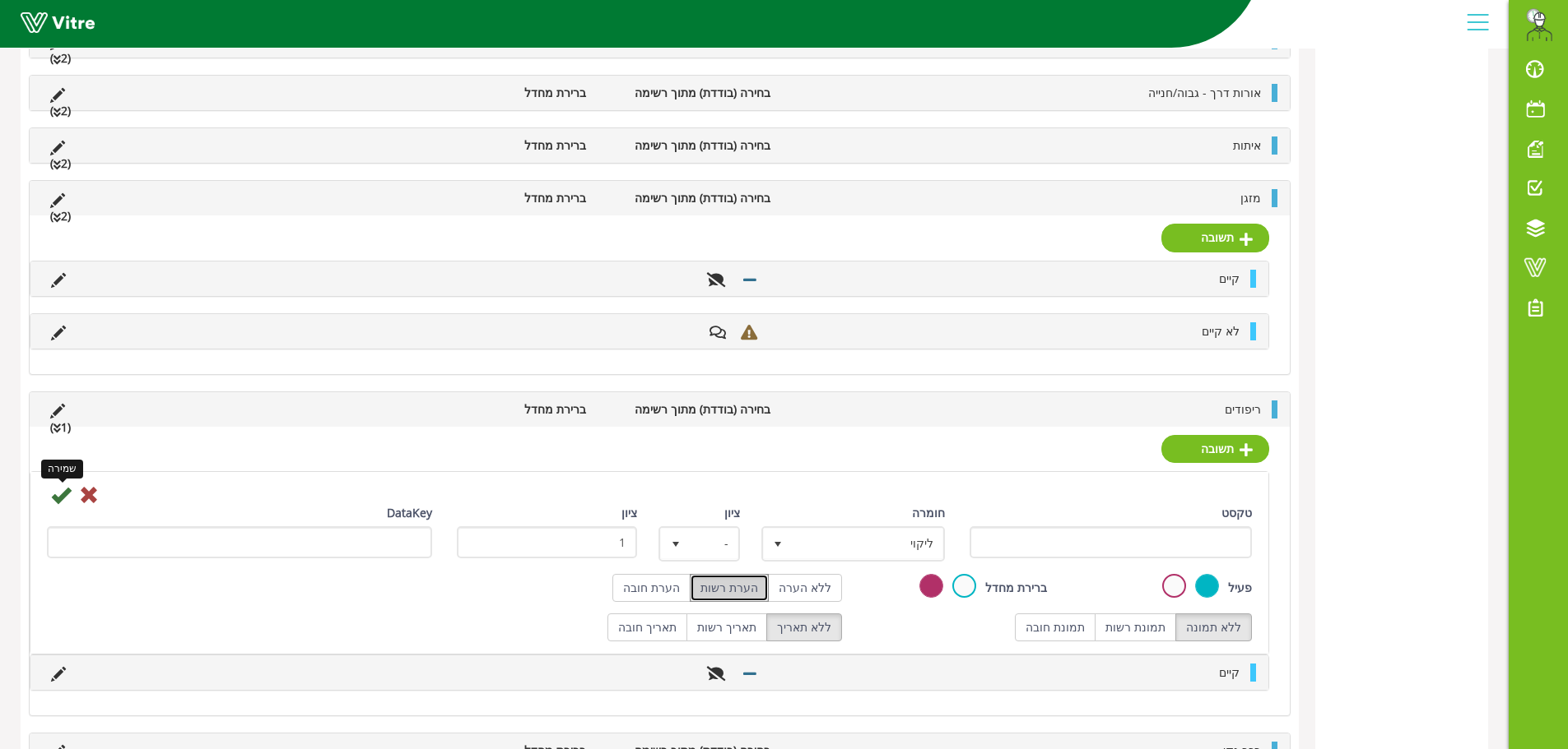
click at [49, 498] on div "שמירה" at bounding box center [649, 494] width 1229 height 19
drag, startPoint x: 1156, startPoint y: 572, endPoint x: 1151, endPoint y: 558, distance: 14.9
click at [1156, 570] on div "טקסט חומרה ליקוי ‎-1 ציון - 0 ציון 1 DataKey" at bounding box center [649, 539] width 1229 height 69
click at [1153, 550] on input "טקסט" at bounding box center [1110, 541] width 283 height 32
paste input "לא קיים"
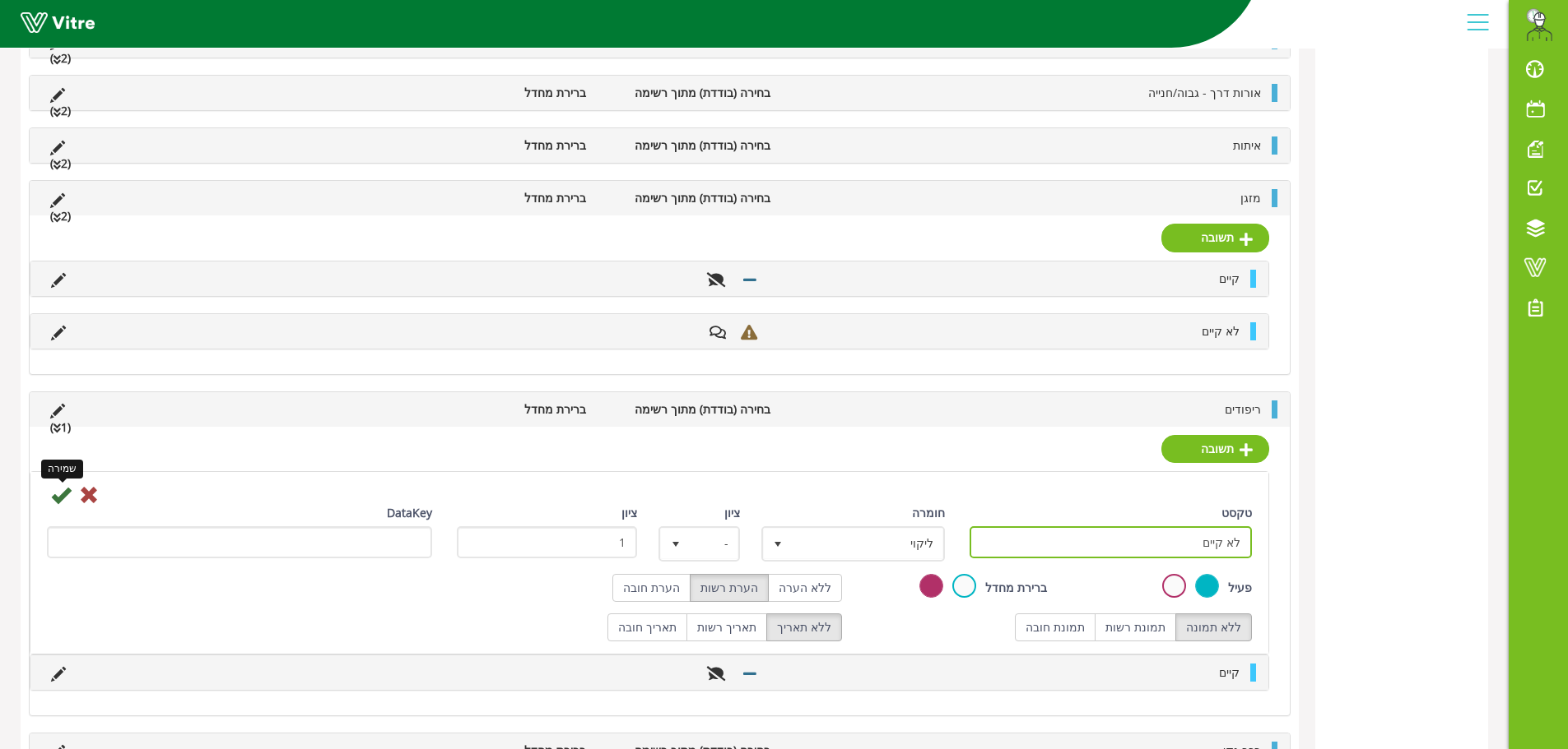
type input "לא קיים"
click at [59, 497] on icon at bounding box center [61, 495] width 19 height 19
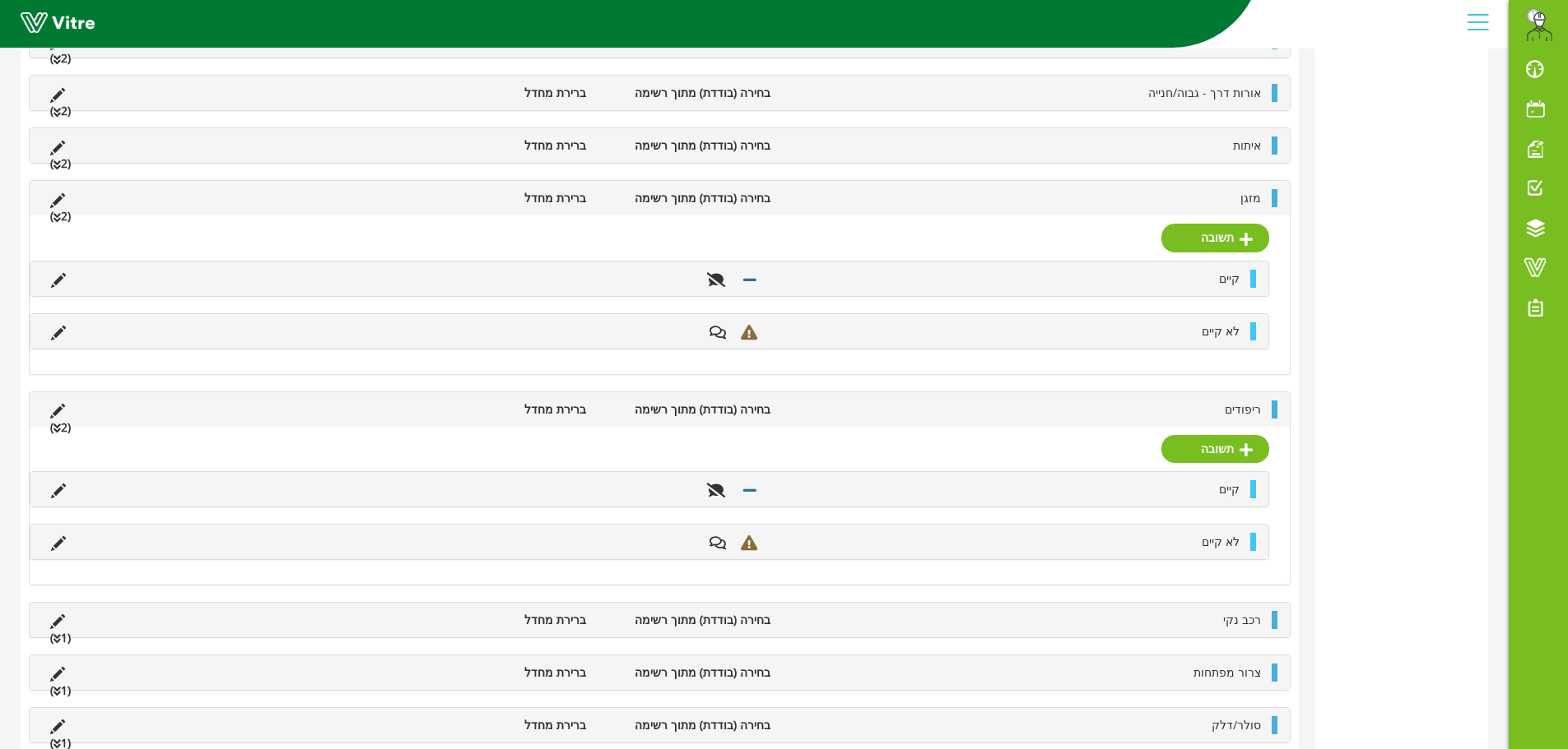
drag, startPoint x: 1187, startPoint y: 629, endPoint x: 1141, endPoint y: 624, distance: 46.3
click at [1186, 628] on div "רכב נקי בחירה (בודדת) מתוך רשימה ברירת מחדל (1 )" at bounding box center [659, 621] width 1260 height 35
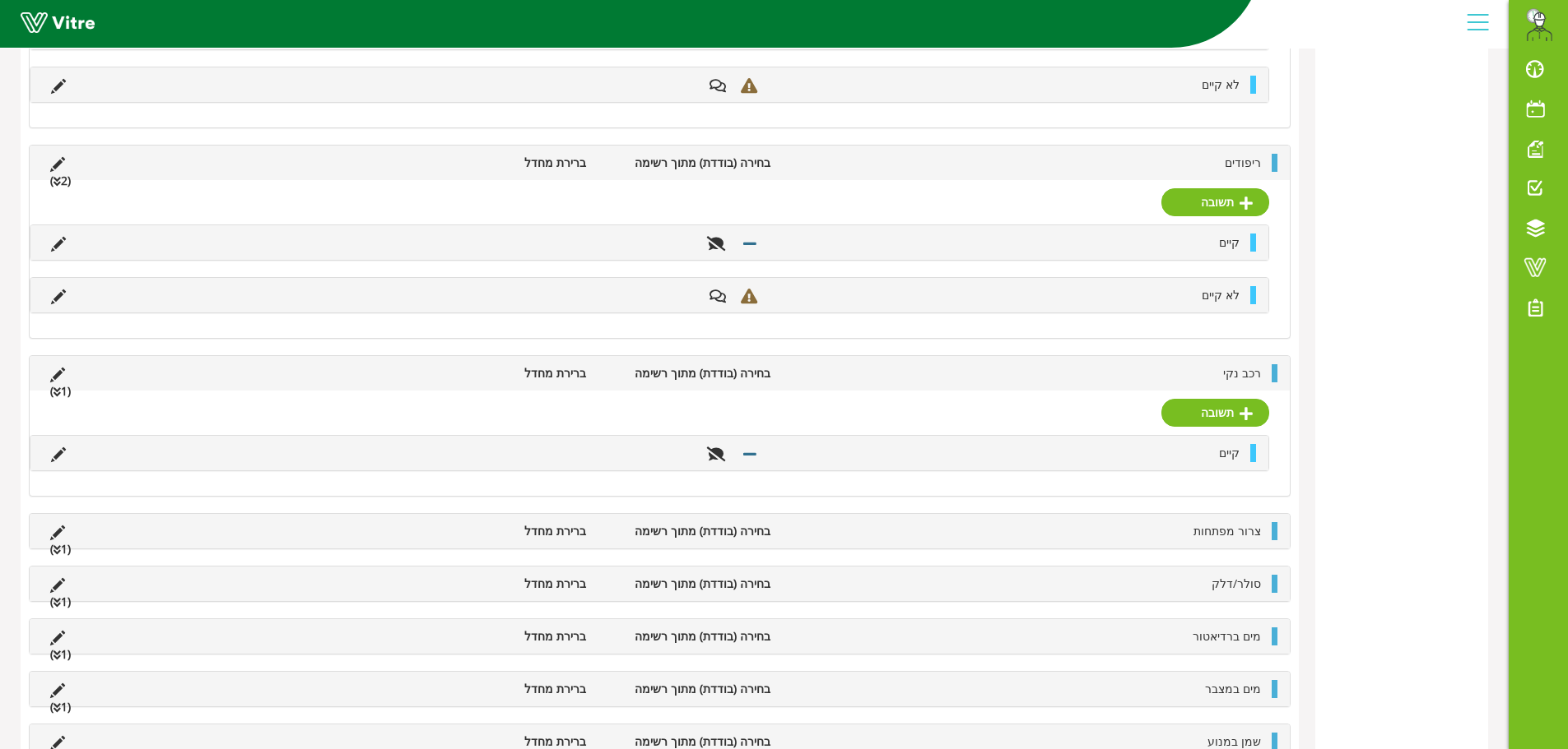
scroll to position [927, 0]
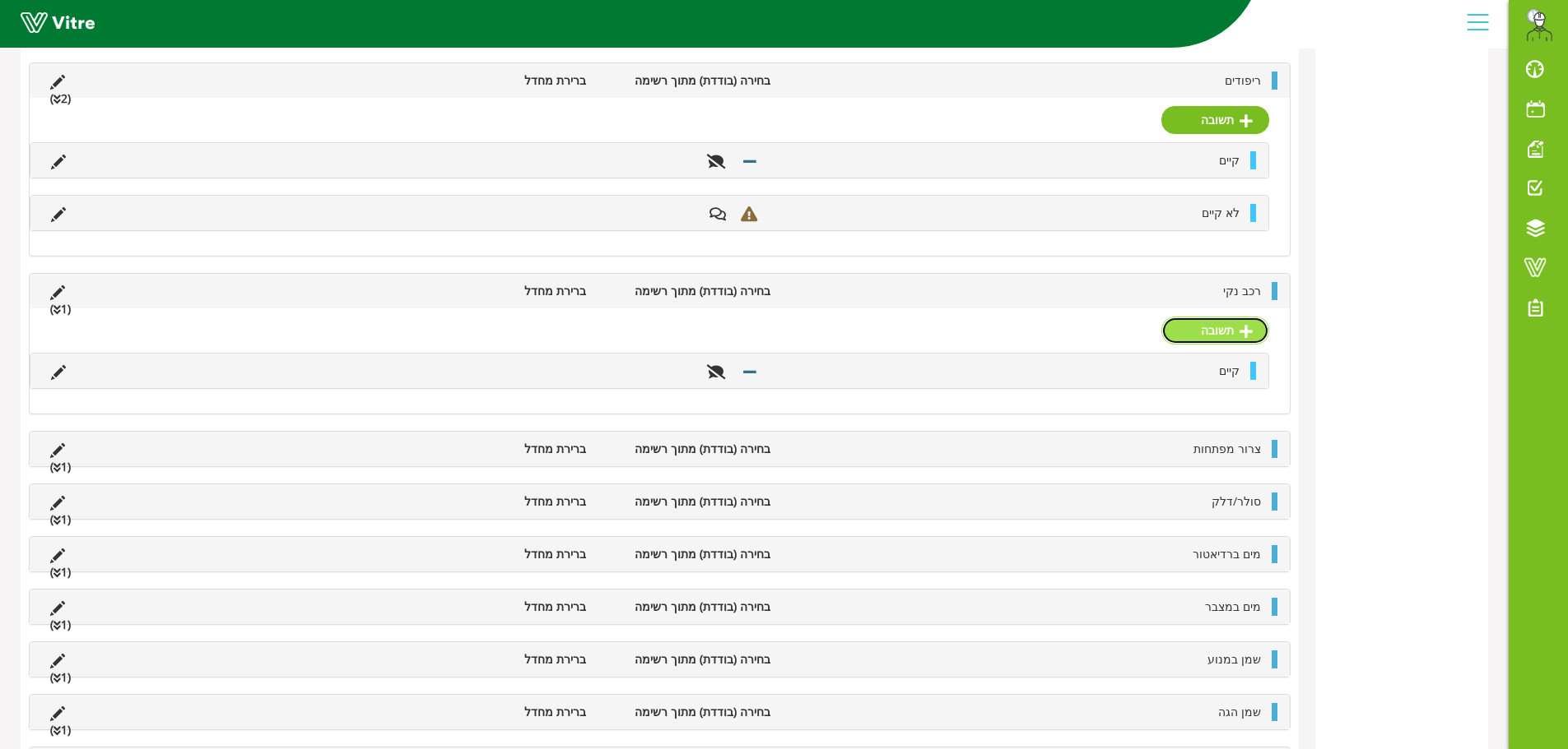
click at [1201, 336] on link "תשובה" at bounding box center [1216, 330] width 108 height 28
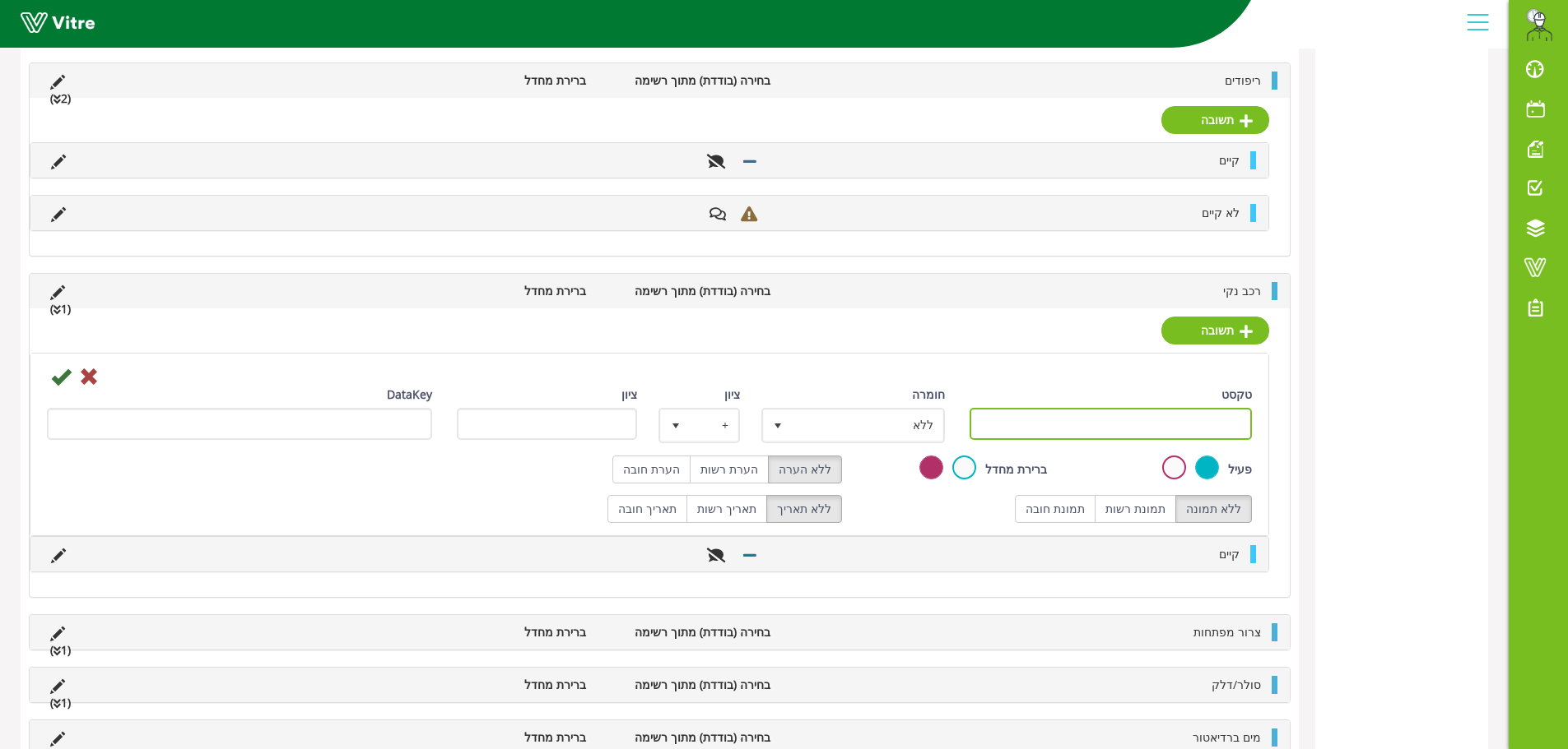
click at [1192, 418] on input "טקסט" at bounding box center [1110, 424] width 283 height 32
paste input "לא קיים"
type input "לא קיים"
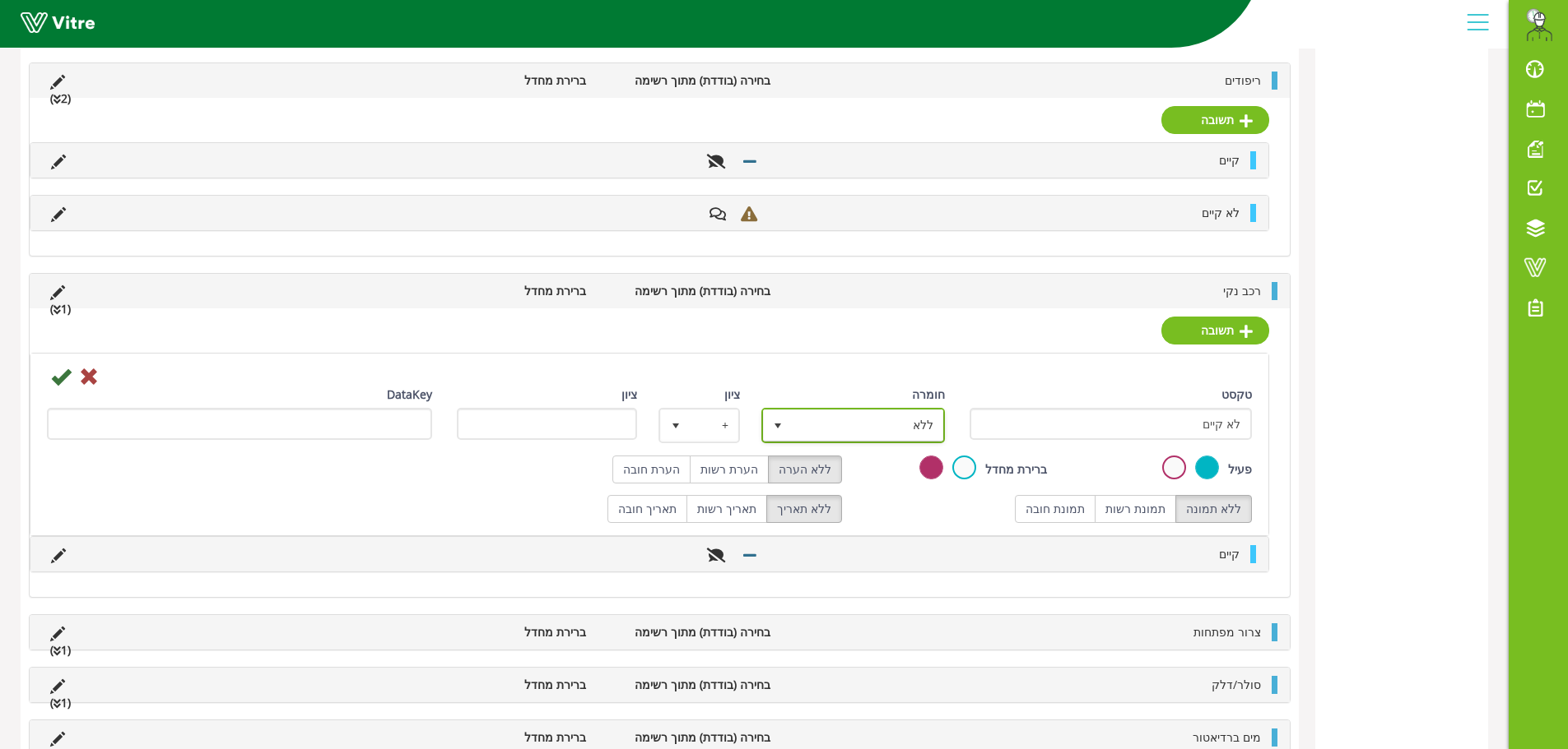
click at [869, 420] on span "ללא" at bounding box center [868, 425] width 151 height 30
click at [906, 513] on li "ליקוי" at bounding box center [838, 513] width 179 height 28
type input "1"
radio input "true"
drag, startPoint x: 749, startPoint y: 469, endPoint x: 662, endPoint y: 450, distance: 89.1
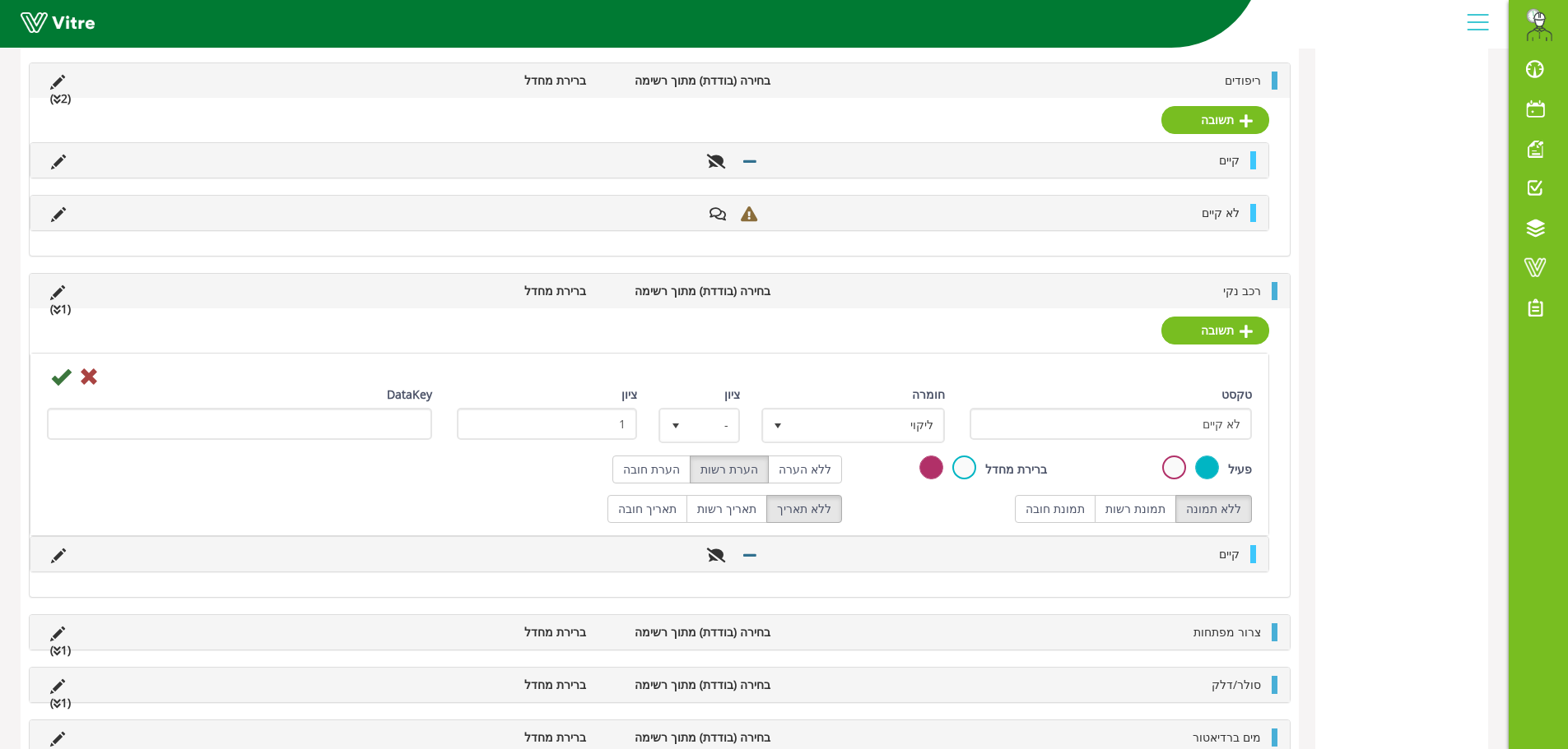
click at [746, 468] on label "הערת רשות" at bounding box center [729, 469] width 79 height 28
click at [54, 377] on icon at bounding box center [61, 376] width 19 height 19
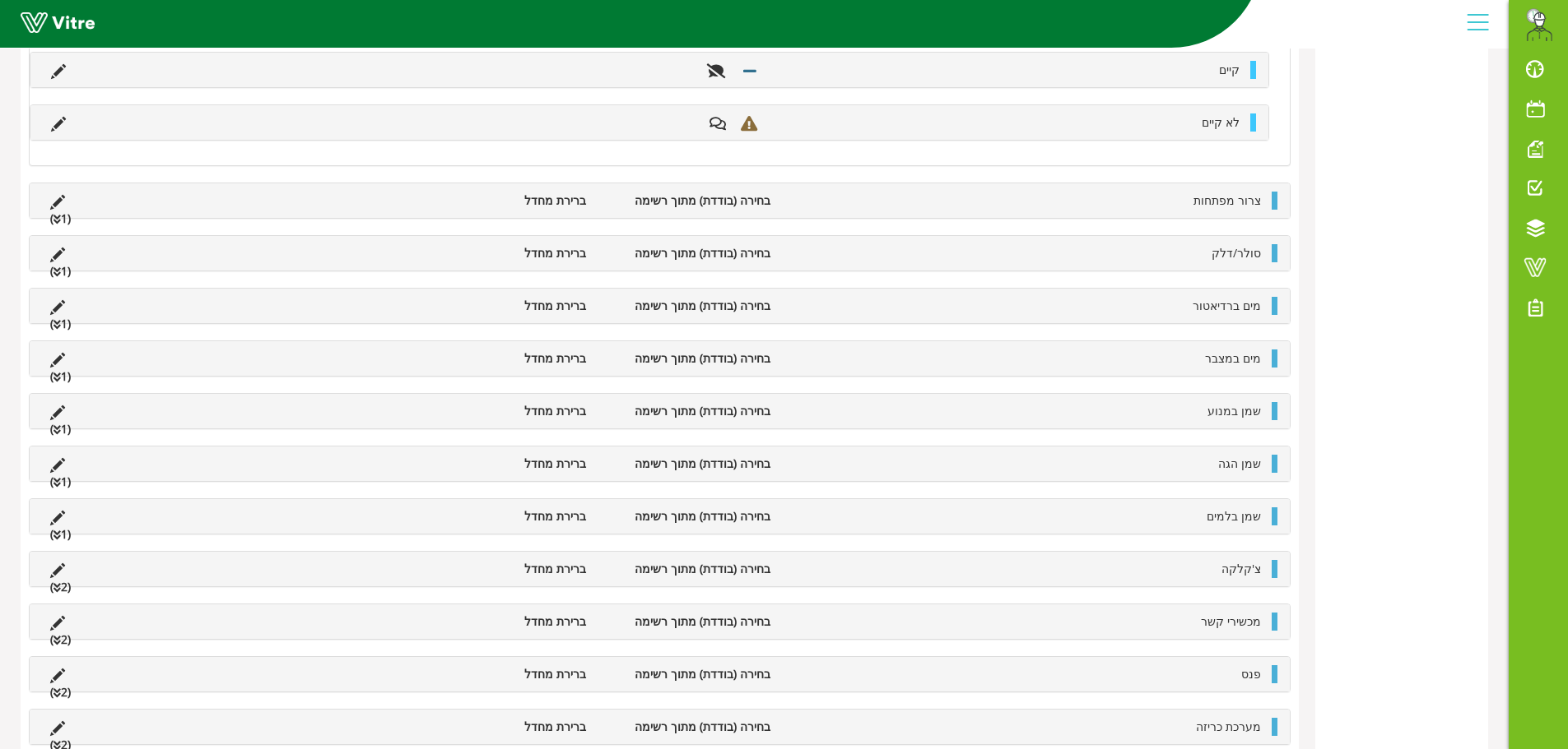
scroll to position [1256, 0]
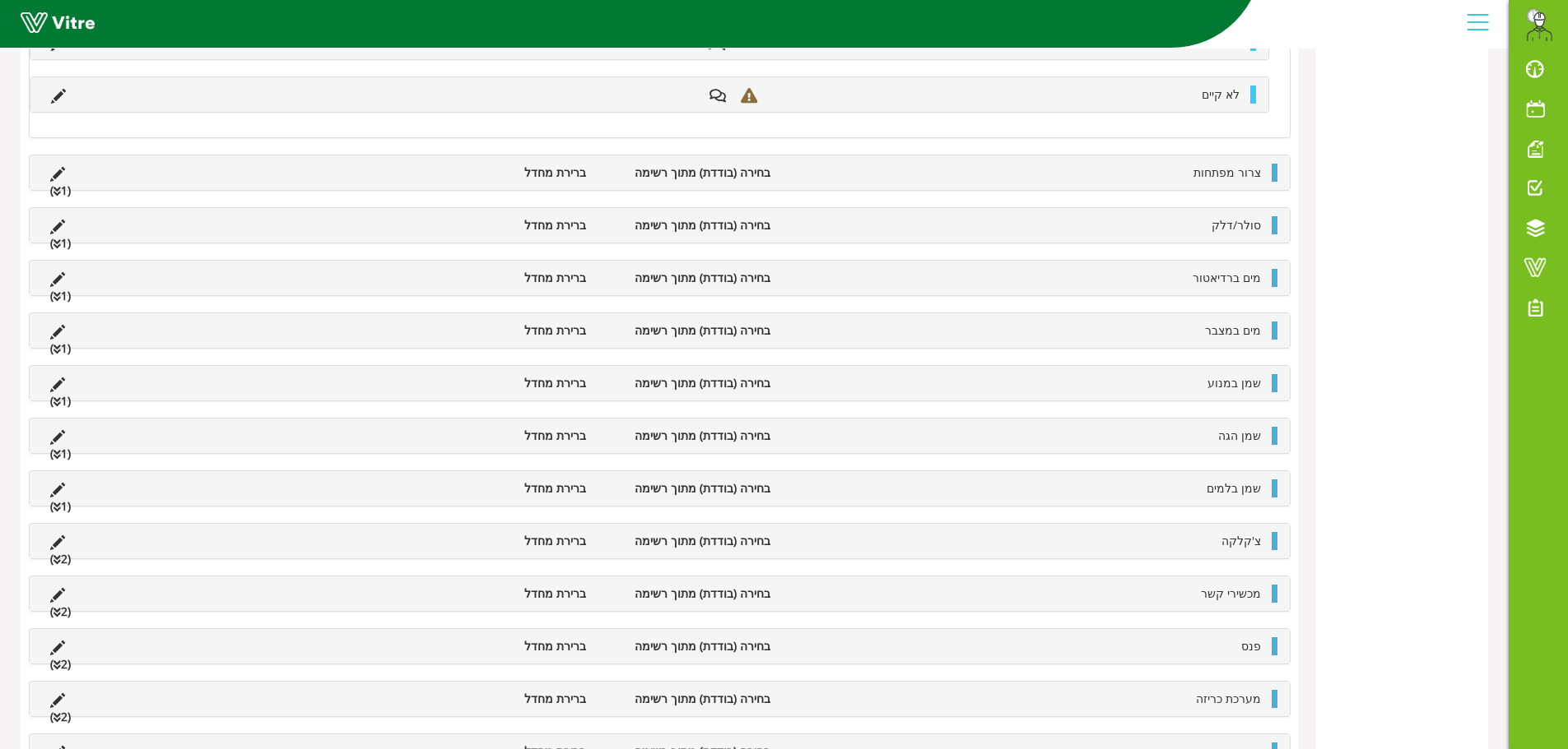
click at [1177, 169] on li "צרור מפתחות" at bounding box center [1023, 173] width 490 height 18
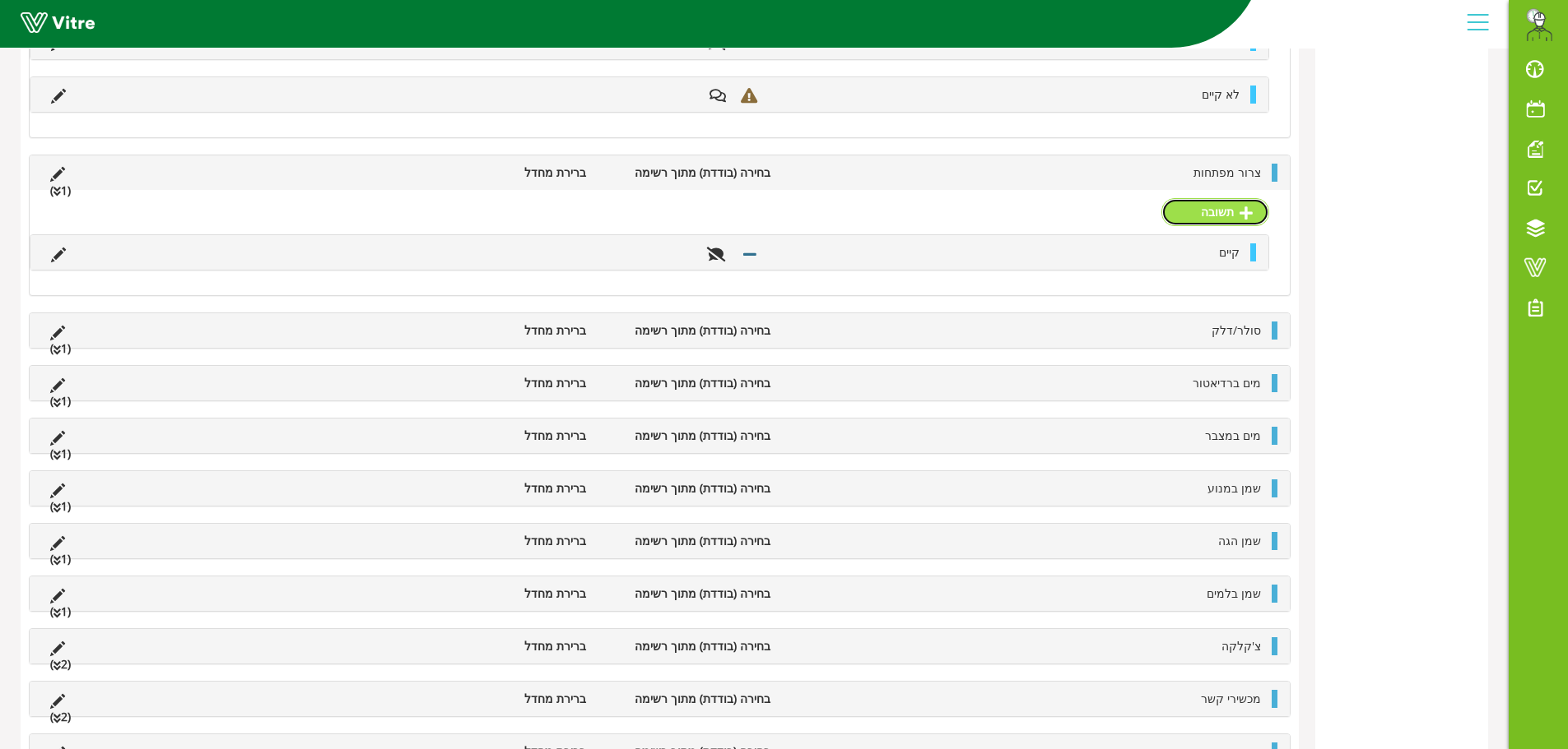
click at [1234, 208] on link "תשובה" at bounding box center [1216, 211] width 108 height 28
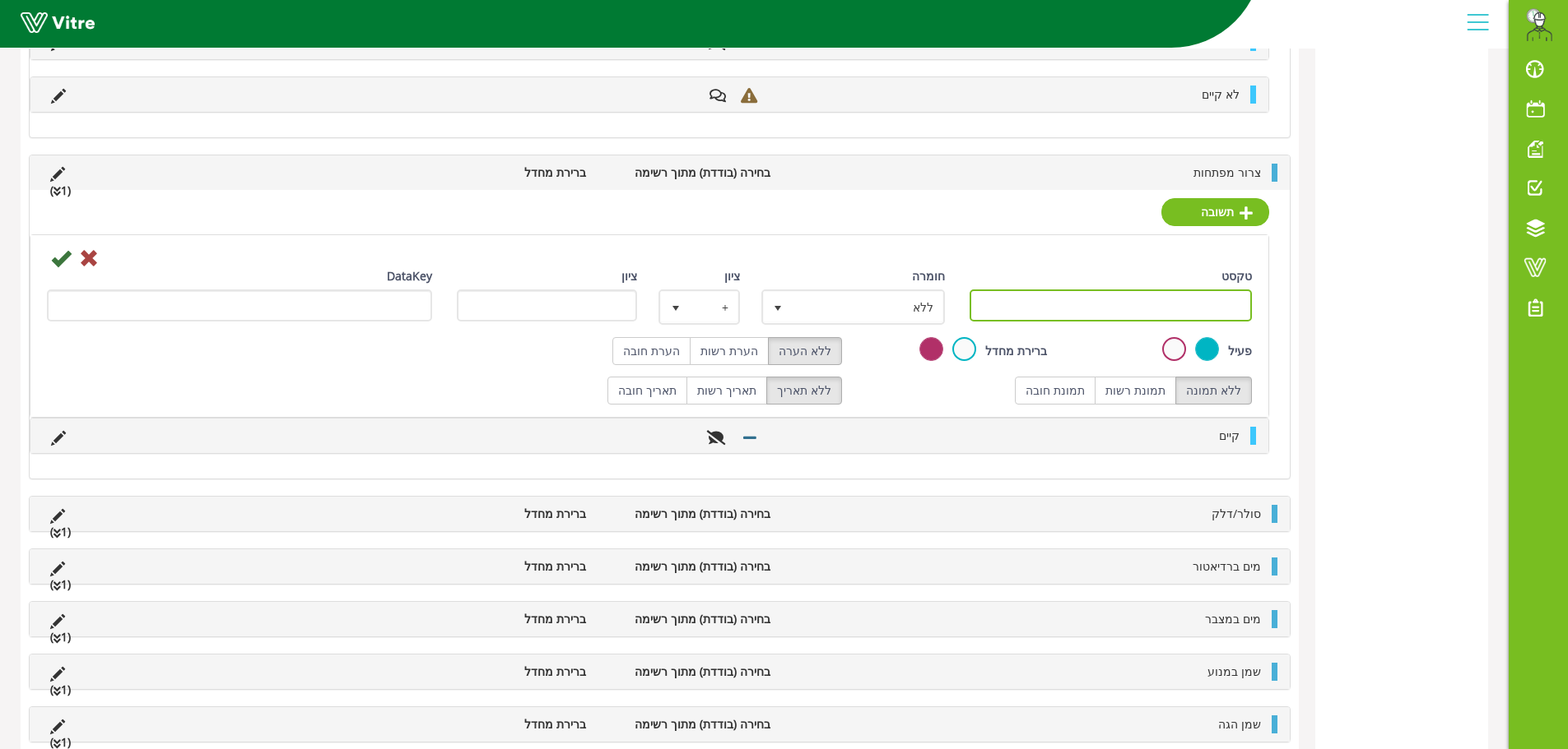
click at [1212, 305] on input "טקסט" at bounding box center [1110, 305] width 283 height 32
paste input "לא קיים"
type input "לא קיים"
click at [731, 351] on label "הערת רשות" at bounding box center [729, 350] width 79 height 28
radio input "true"
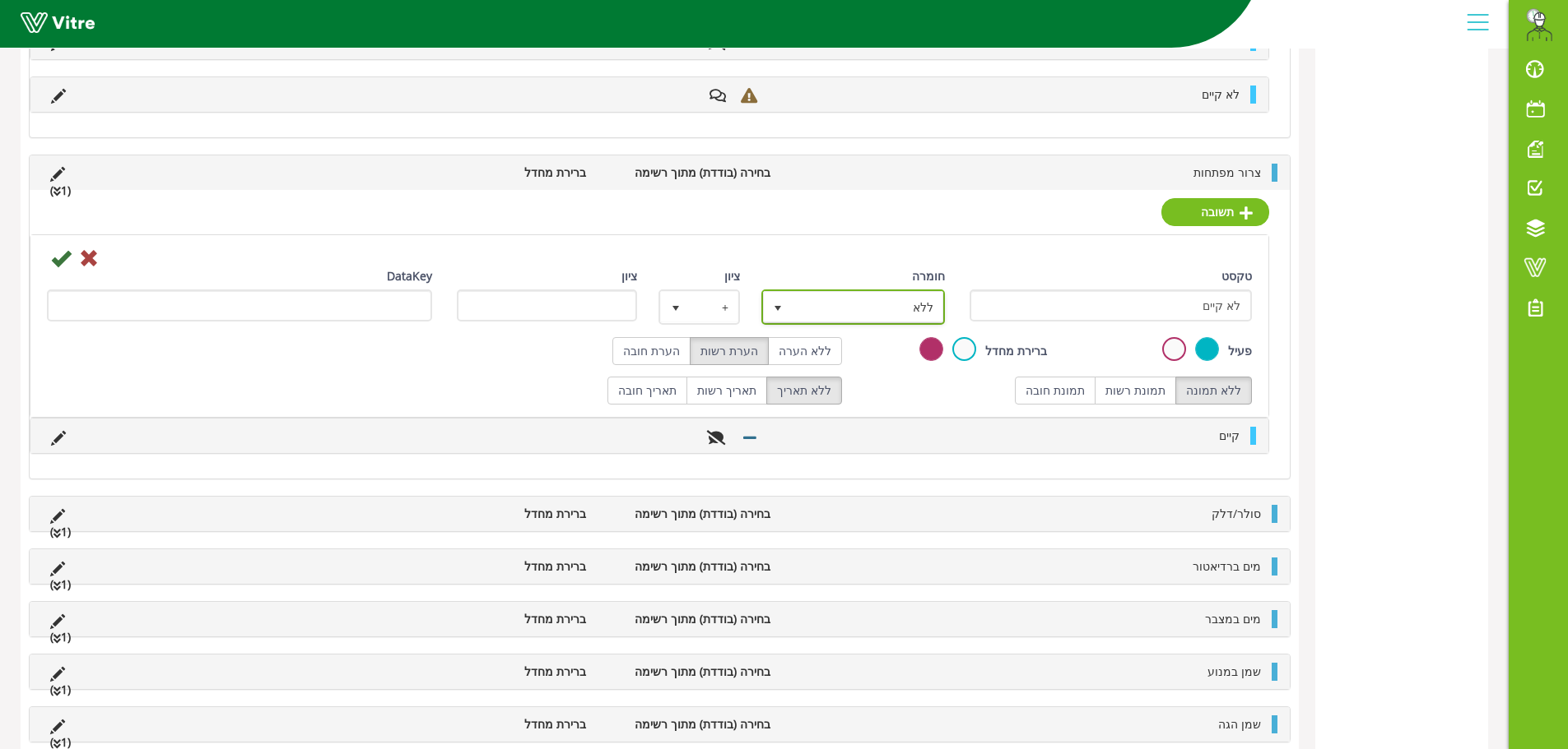
click at [877, 317] on span "ללא" at bounding box center [868, 307] width 151 height 30
drag, startPoint x: 876, startPoint y: 398, endPoint x: 842, endPoint y: 391, distance: 34.7
click at [876, 398] on li "ליקוי" at bounding box center [838, 395] width 179 height 28
type input "1"
click at [61, 264] on icon at bounding box center [61, 258] width 19 height 19
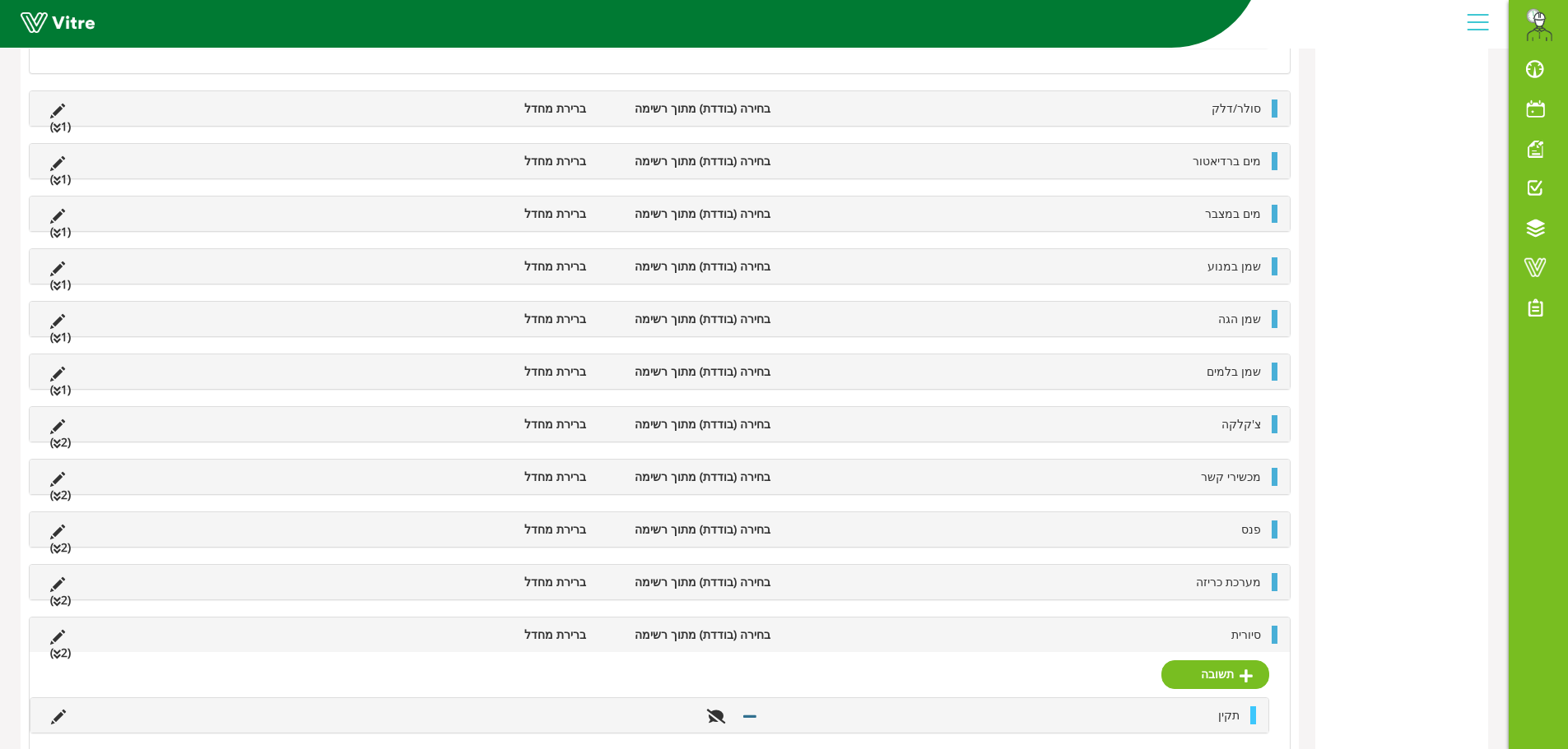
scroll to position [1502, 0]
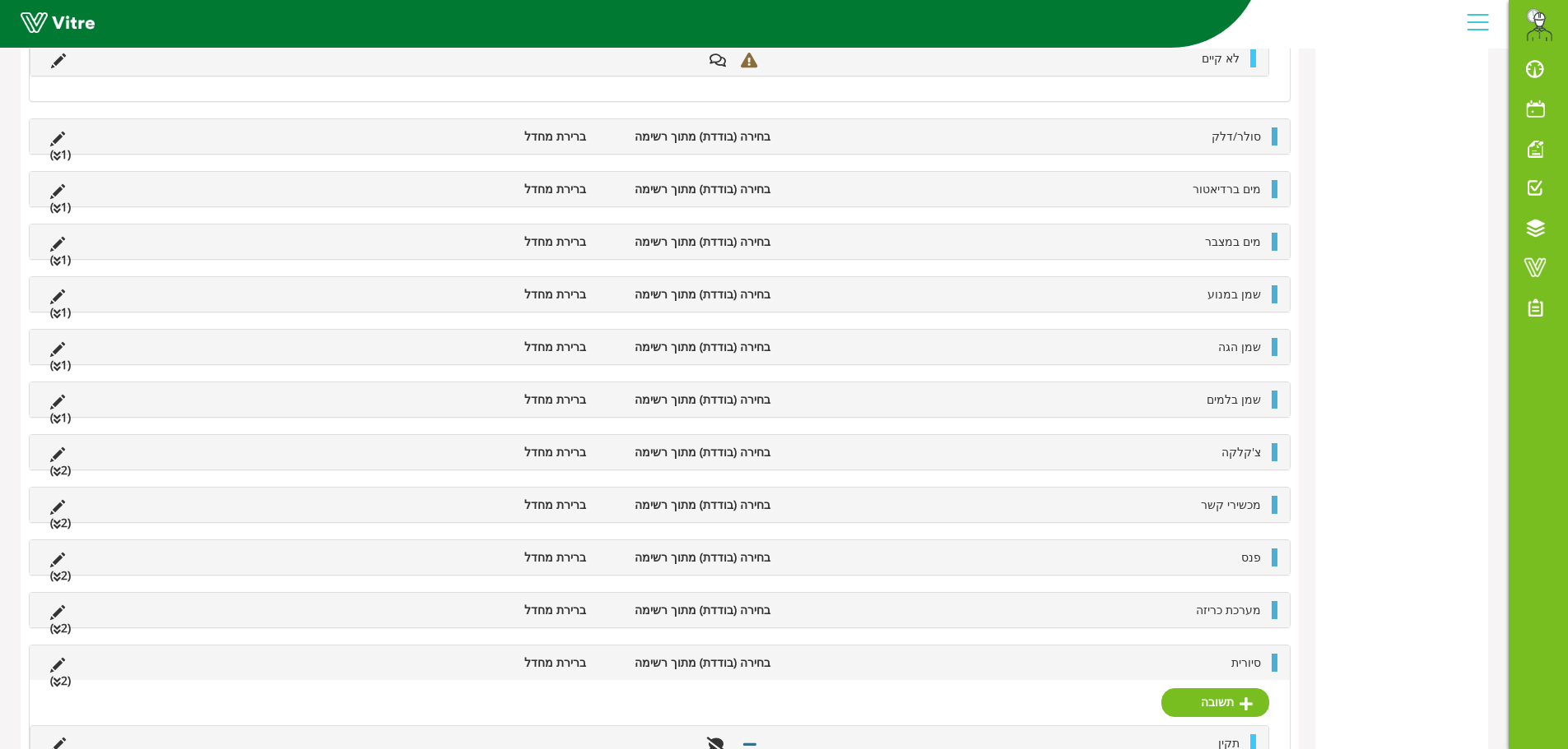
click at [1192, 148] on div "סולר/דלק בחירה (בודדת) מתוך רשימה ברירת מחדל (1 )" at bounding box center [659, 137] width 1260 height 35
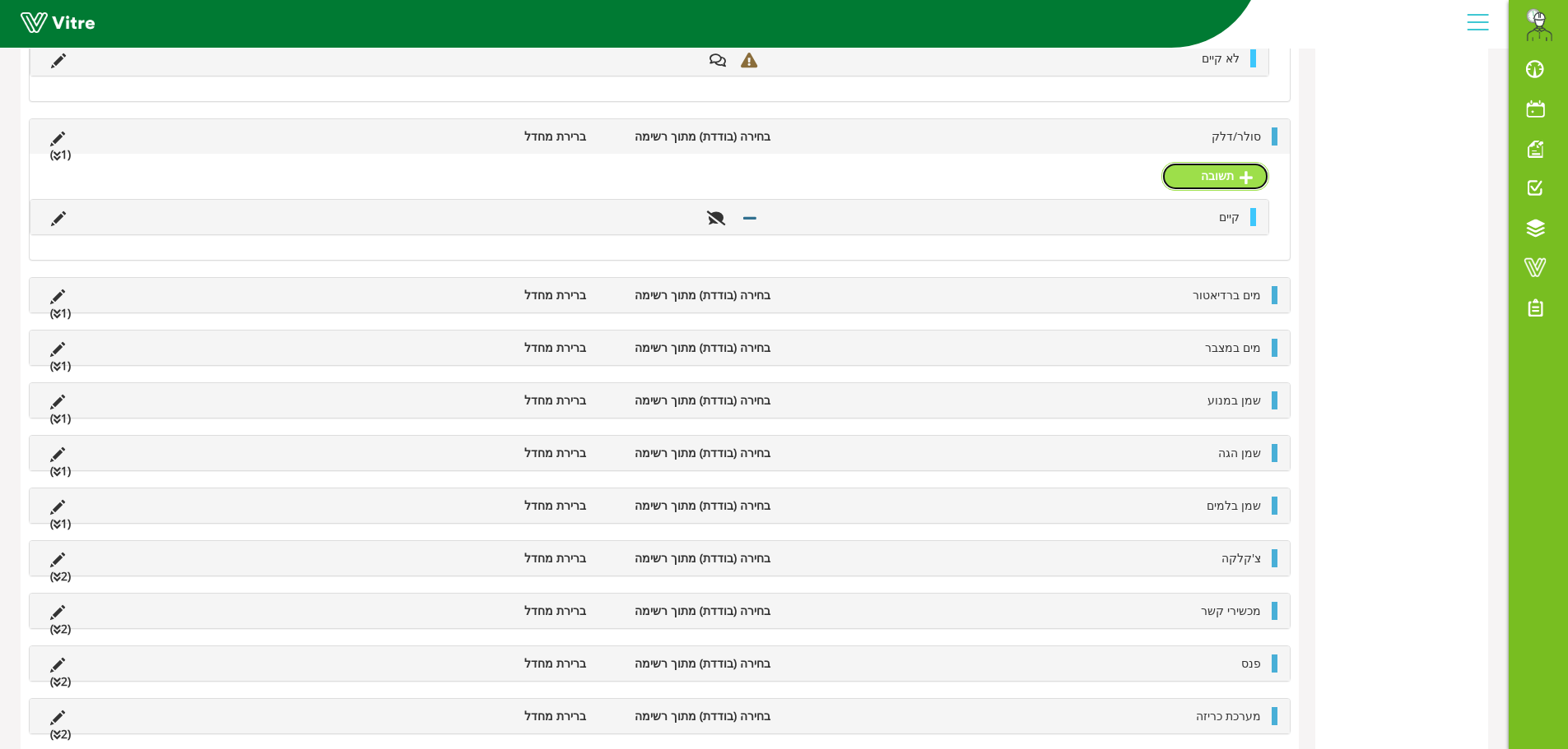
click at [1206, 180] on link "תשובה" at bounding box center [1216, 176] width 108 height 28
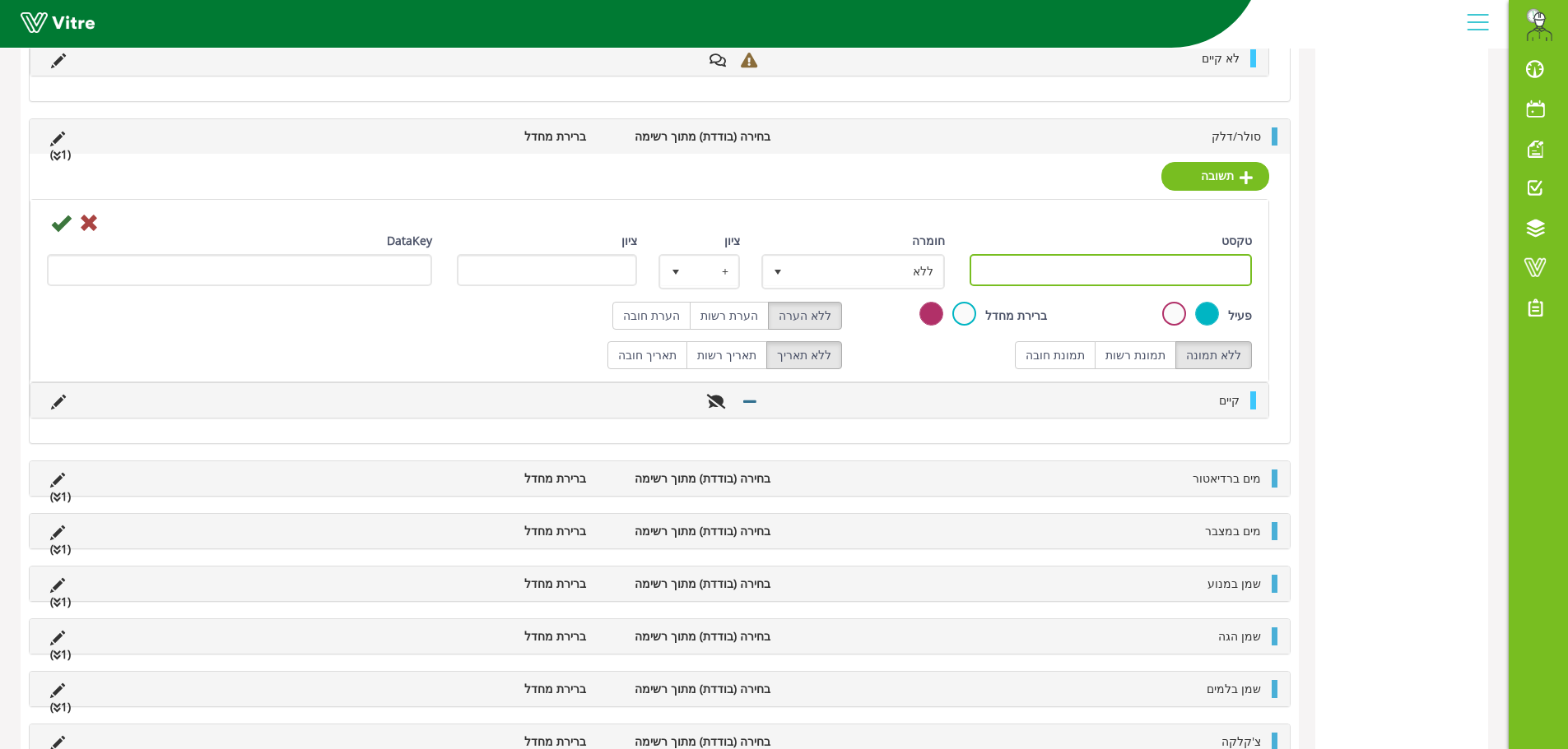
click at [1224, 271] on input "טקסט" at bounding box center [1110, 269] width 283 height 32
paste input "לא קיים"
type input "לא קיים"
click at [855, 270] on span "ללא" at bounding box center [868, 271] width 151 height 30
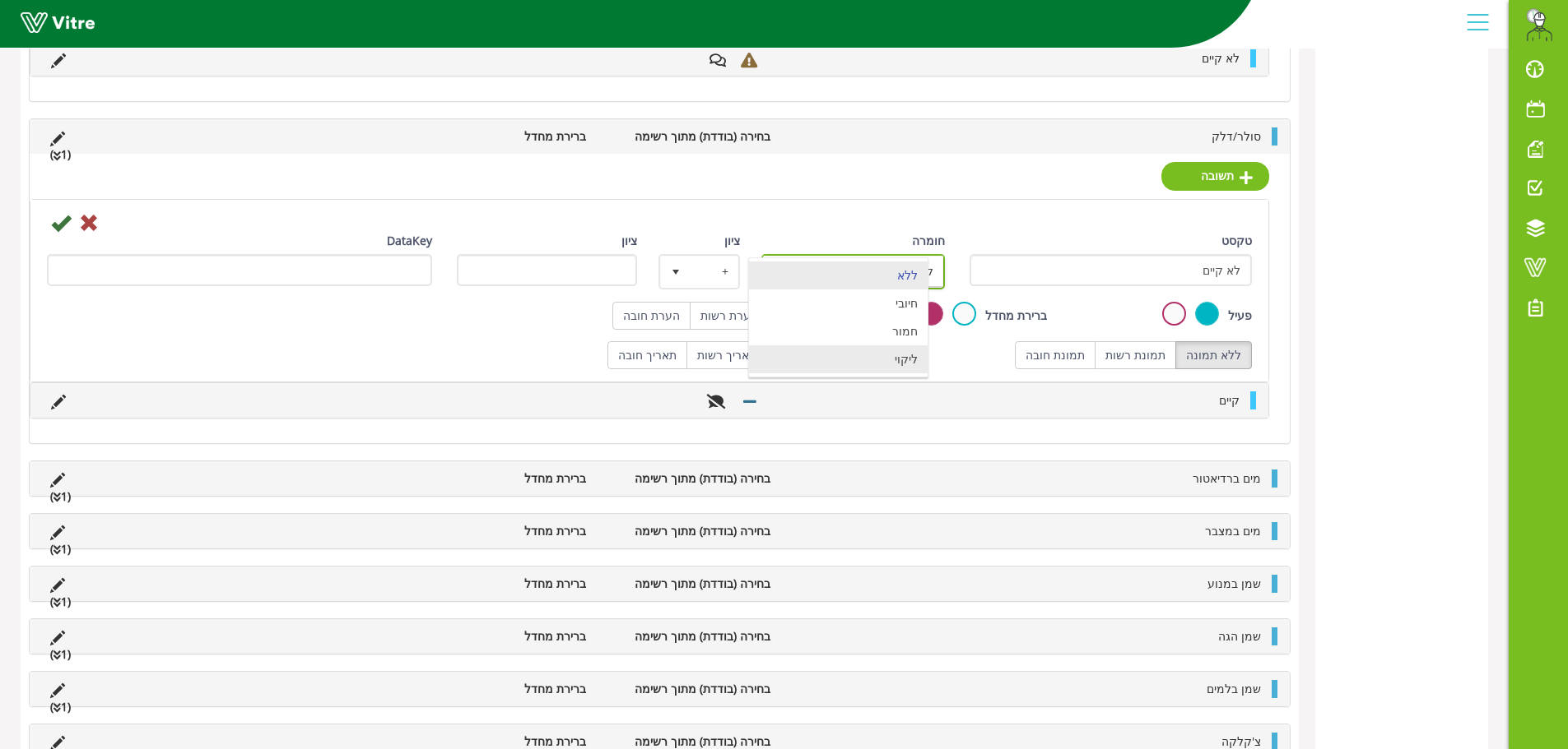
click at [861, 359] on li "ליקוי" at bounding box center [838, 359] width 179 height 28
type input "1"
radio input "true"
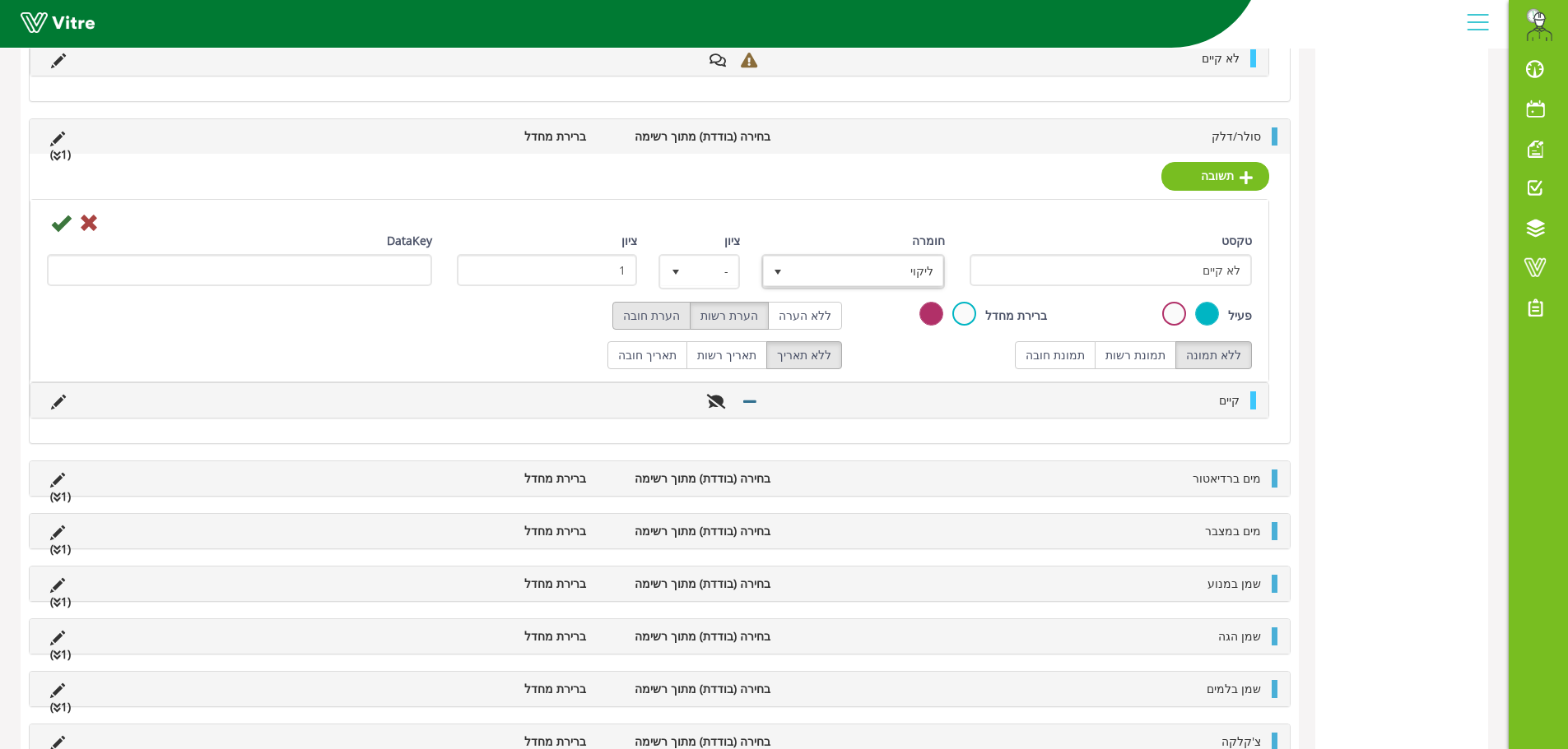
drag, startPoint x: 751, startPoint y: 313, endPoint x: 672, endPoint y: 305, distance: 79.4
click at [750, 313] on label "הערת רשות" at bounding box center [729, 316] width 79 height 28
click at [53, 224] on icon at bounding box center [61, 223] width 19 height 19
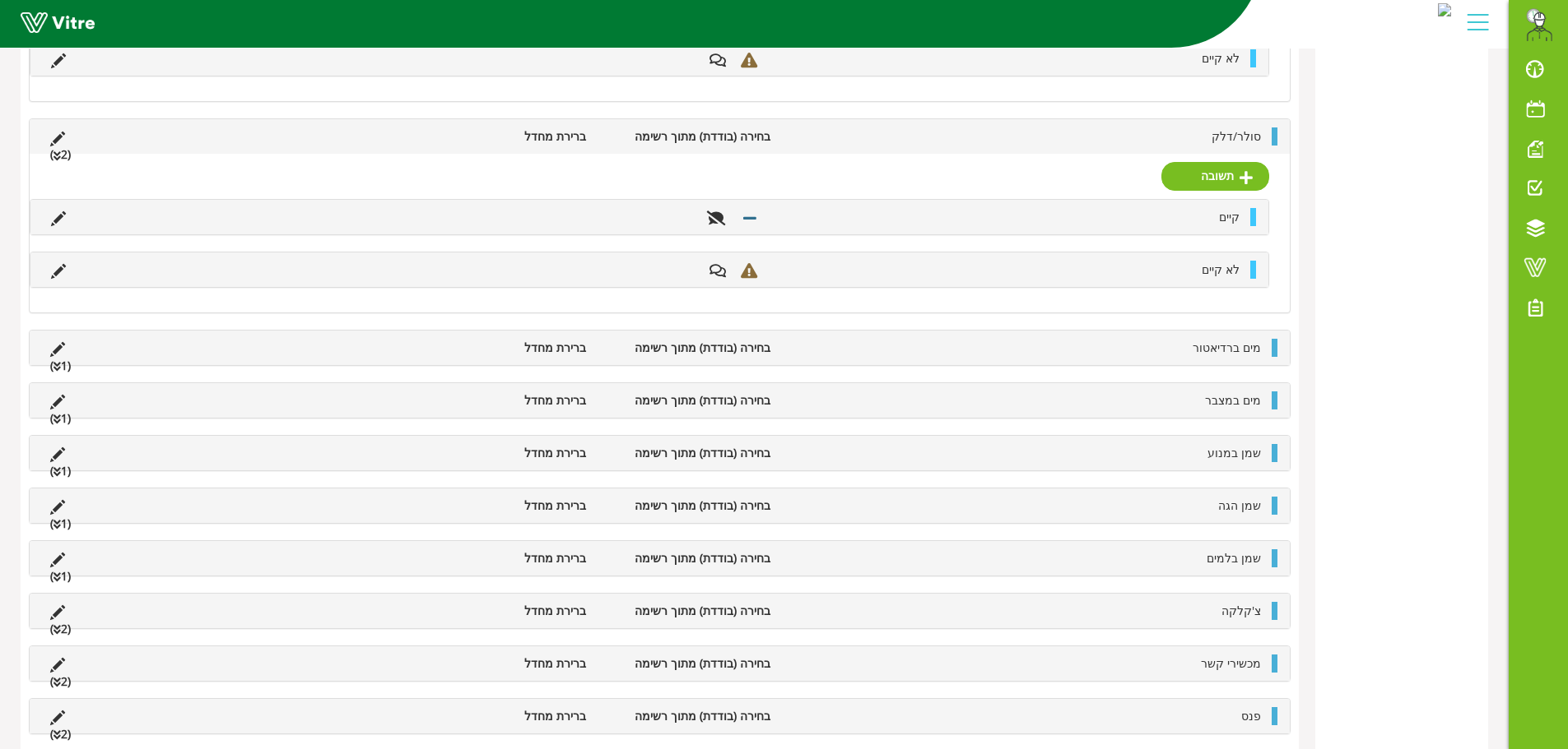
click at [1225, 351] on span "מים ברדיאטור" at bounding box center [1226, 347] width 69 height 15
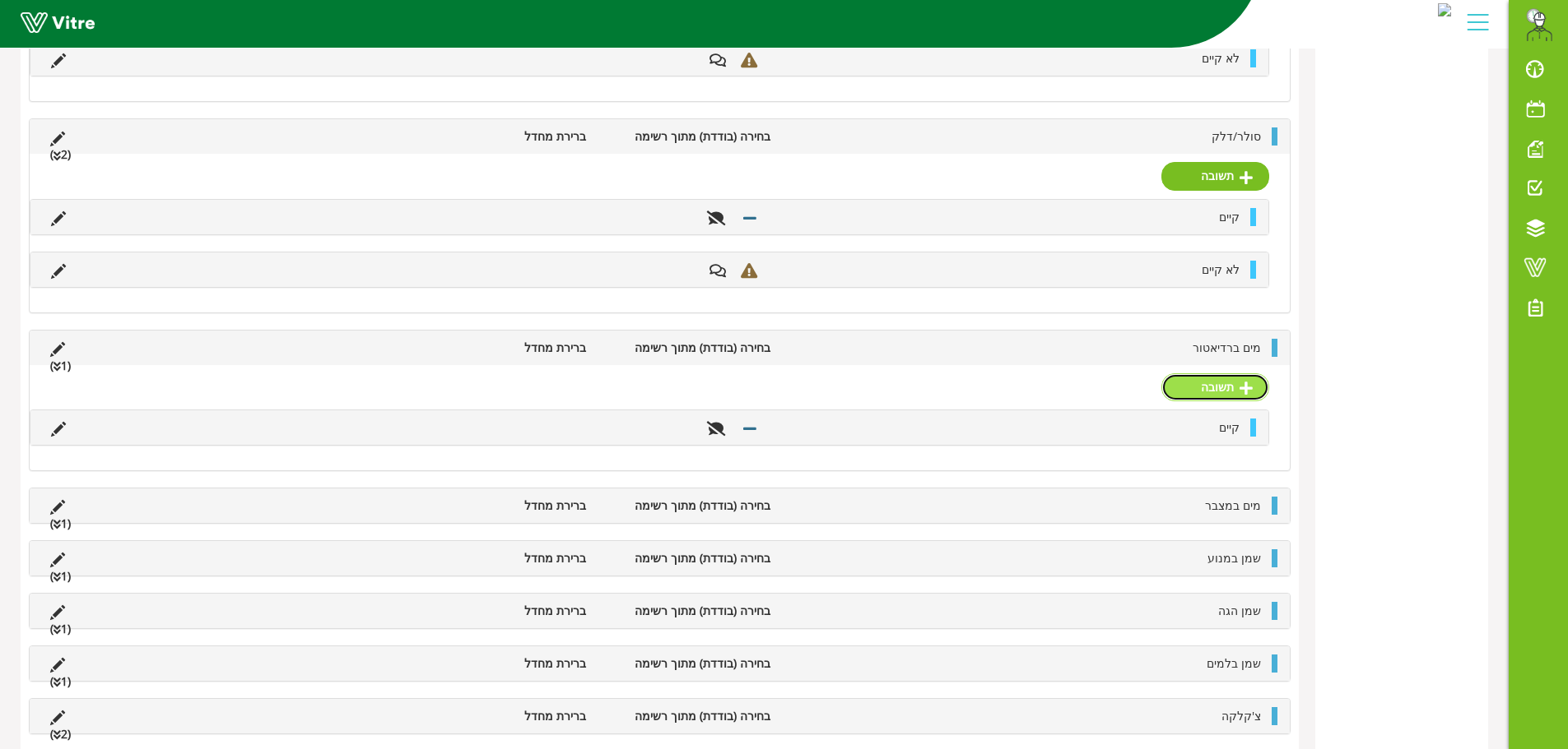
click at [1217, 384] on link "תשובה" at bounding box center [1216, 387] width 108 height 28
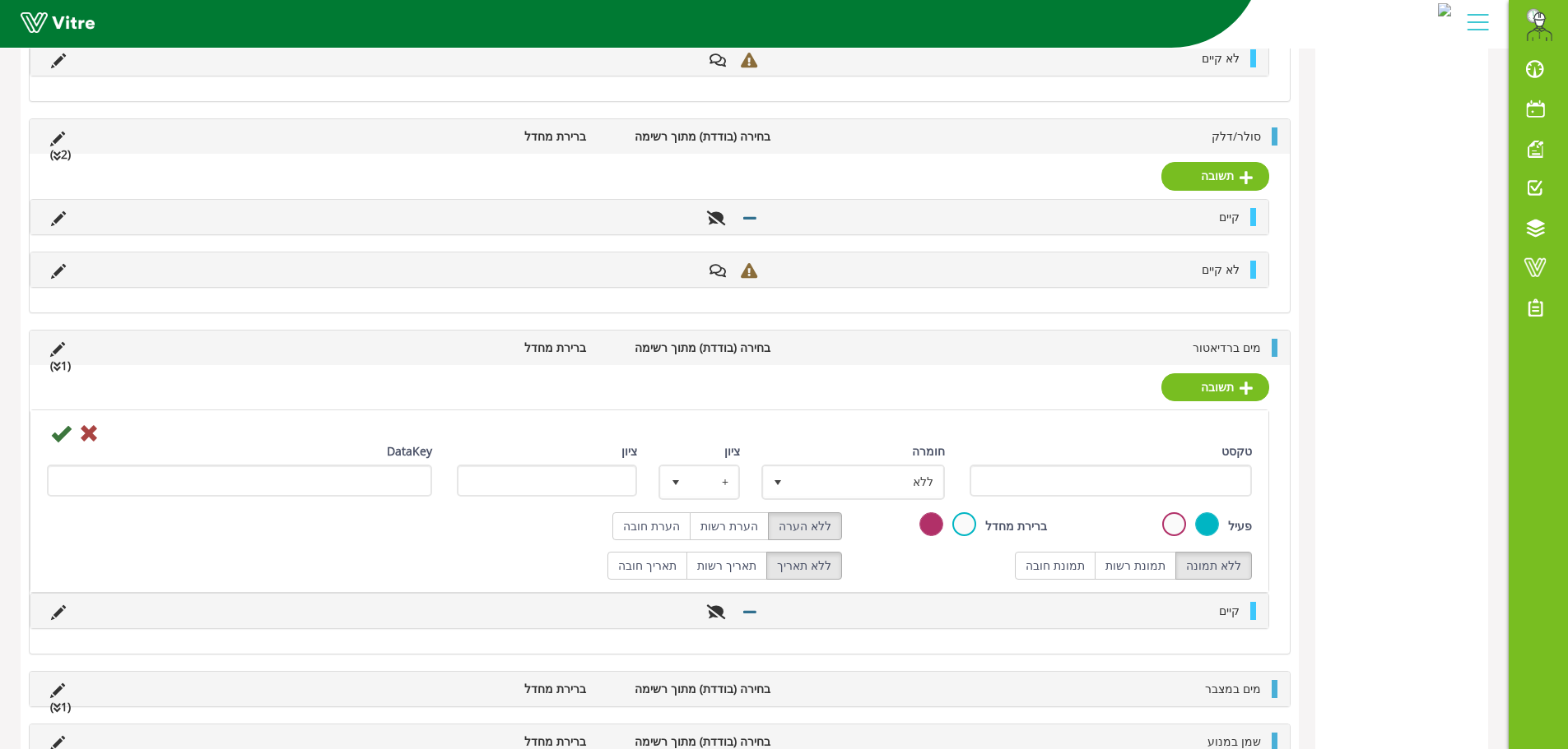
click at [1190, 498] on div "טקסט" at bounding box center [1110, 476] width 308 height 67
click at [1190, 485] on input "טקסט" at bounding box center [1110, 481] width 283 height 32
paste input "לא קיים"
type input "לא קיים"
click at [845, 486] on span "ללא" at bounding box center [868, 482] width 151 height 30
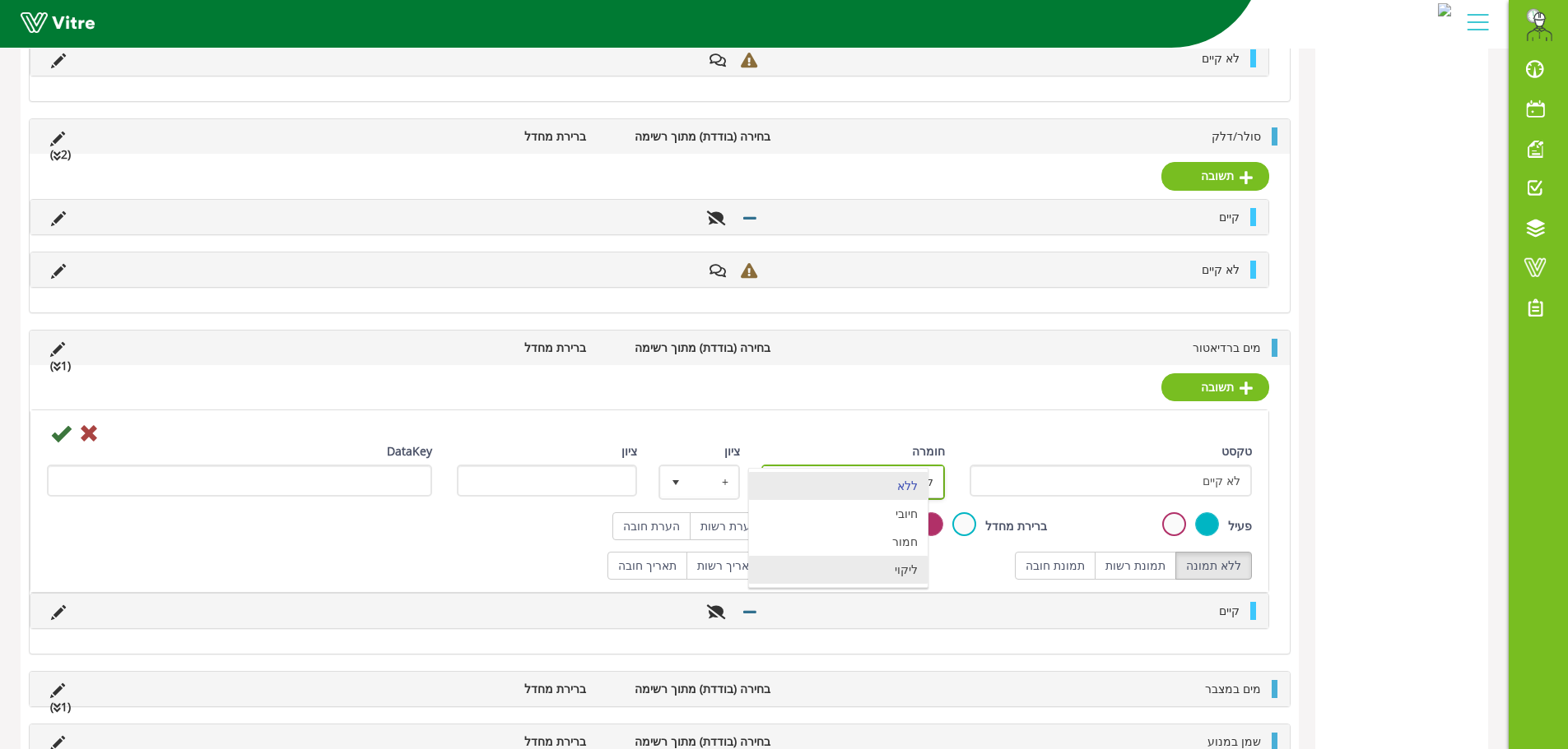
drag, startPoint x: 871, startPoint y: 563, endPoint x: 818, endPoint y: 547, distance: 55.4
click at [868, 563] on li "ליקוי" at bounding box center [838, 569] width 179 height 28
type input "1"
radio input "true"
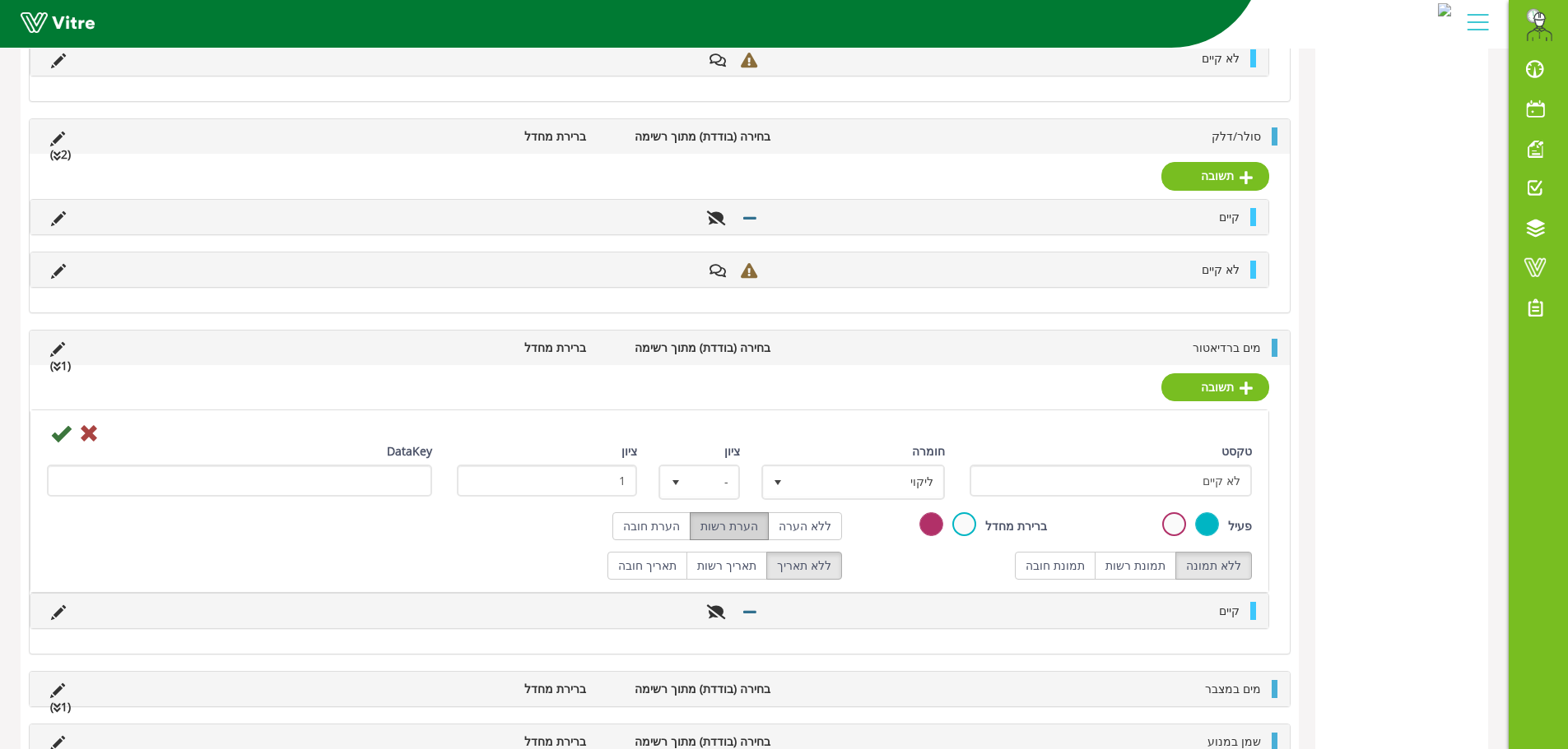
click at [752, 526] on label "הערת רשות" at bounding box center [729, 526] width 79 height 28
click at [54, 435] on icon at bounding box center [61, 433] width 19 height 19
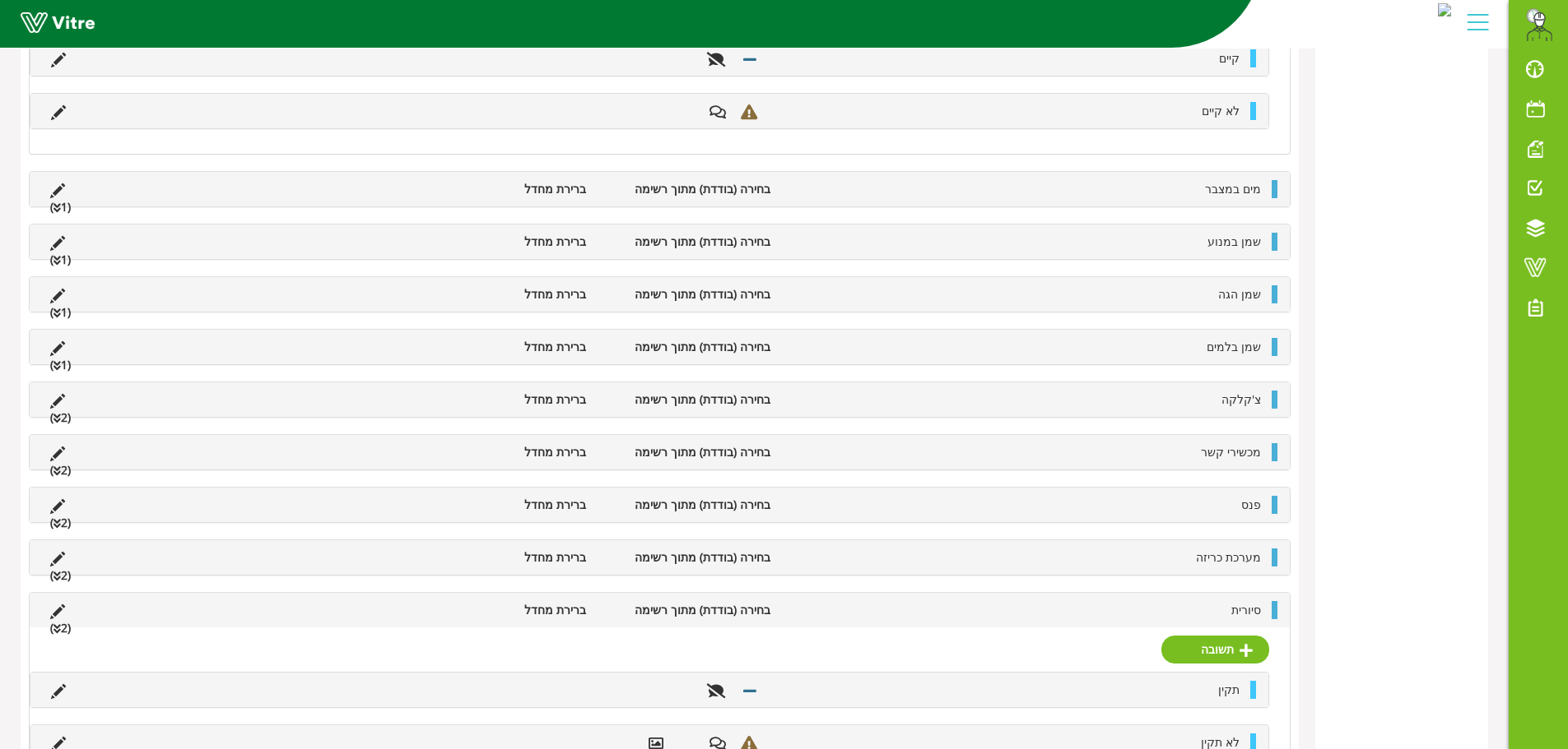
scroll to position [1913, 0]
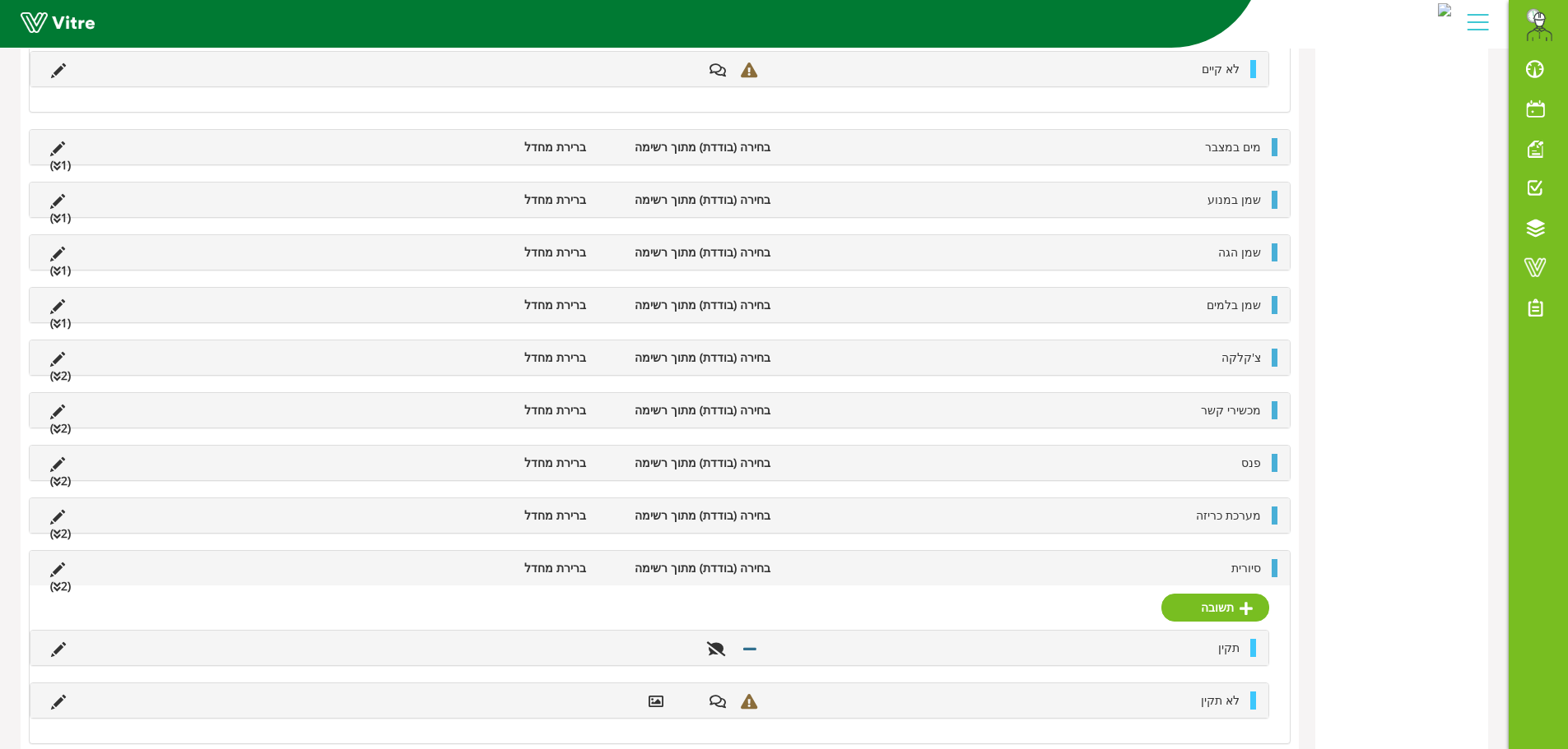
click at [1134, 148] on li "מים במצבר" at bounding box center [1023, 147] width 490 height 18
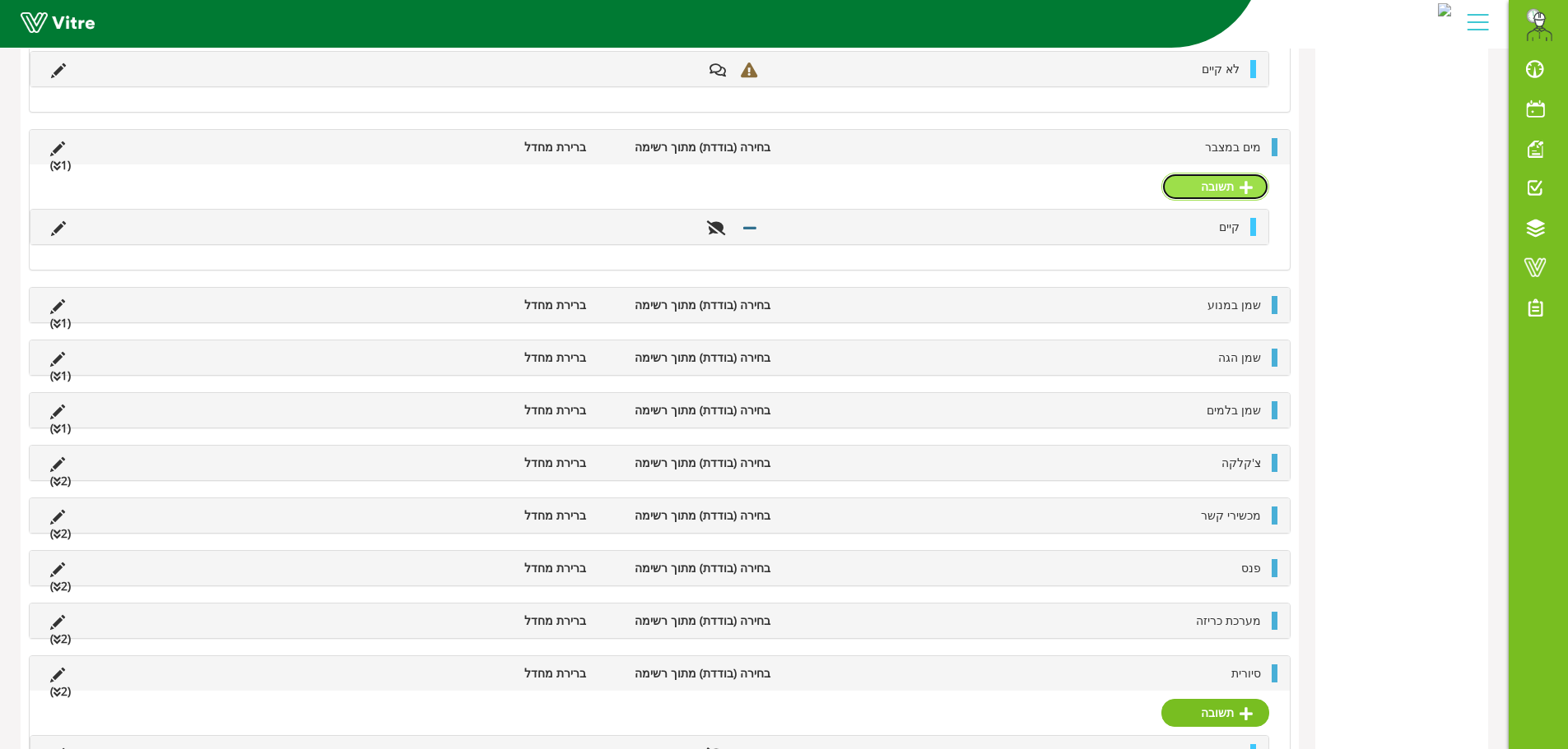
click at [1220, 186] on link "תשובה" at bounding box center [1216, 186] width 108 height 28
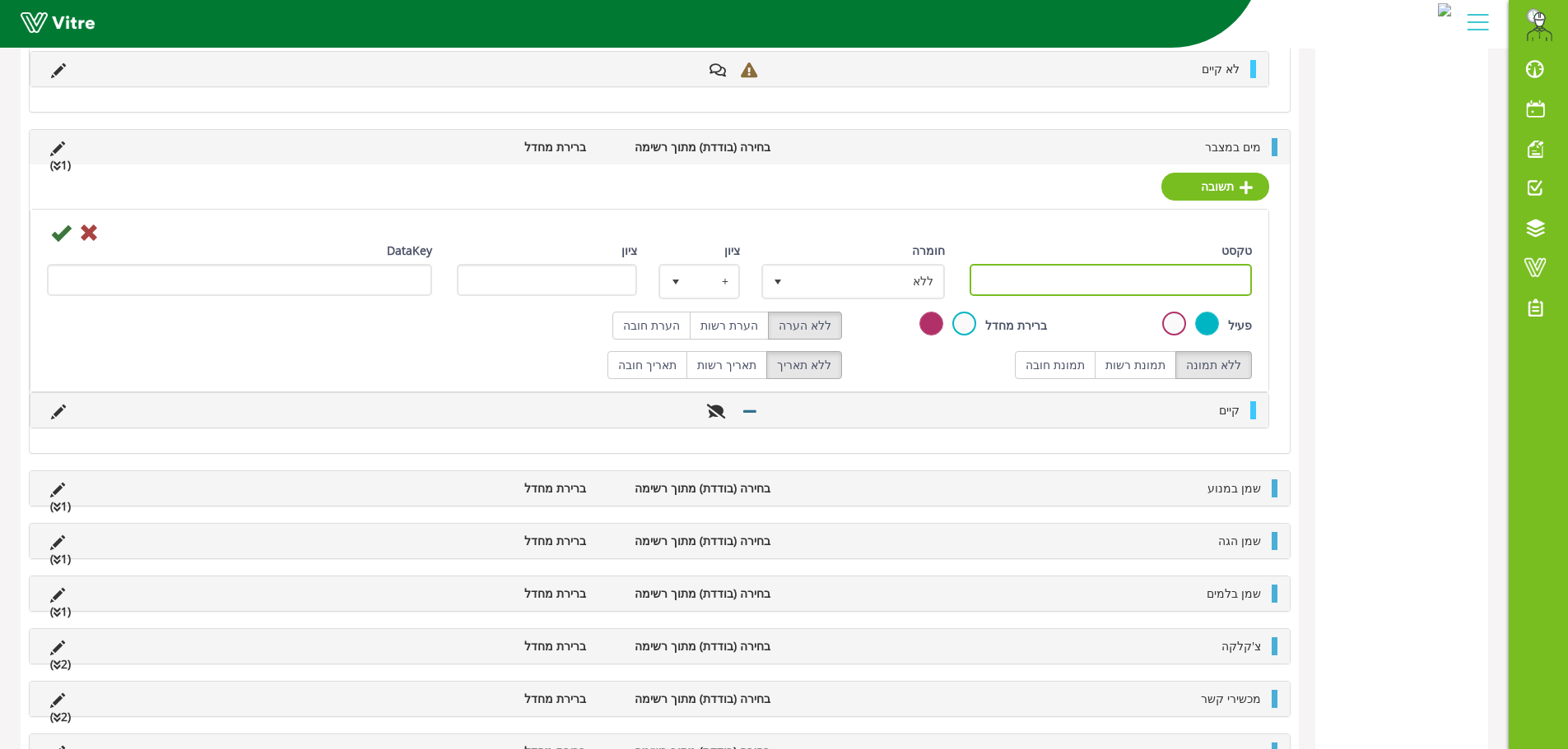
click at [1214, 289] on input "טקסט" at bounding box center [1110, 280] width 283 height 32
paste input "לא קיים"
type input "לא קיים"
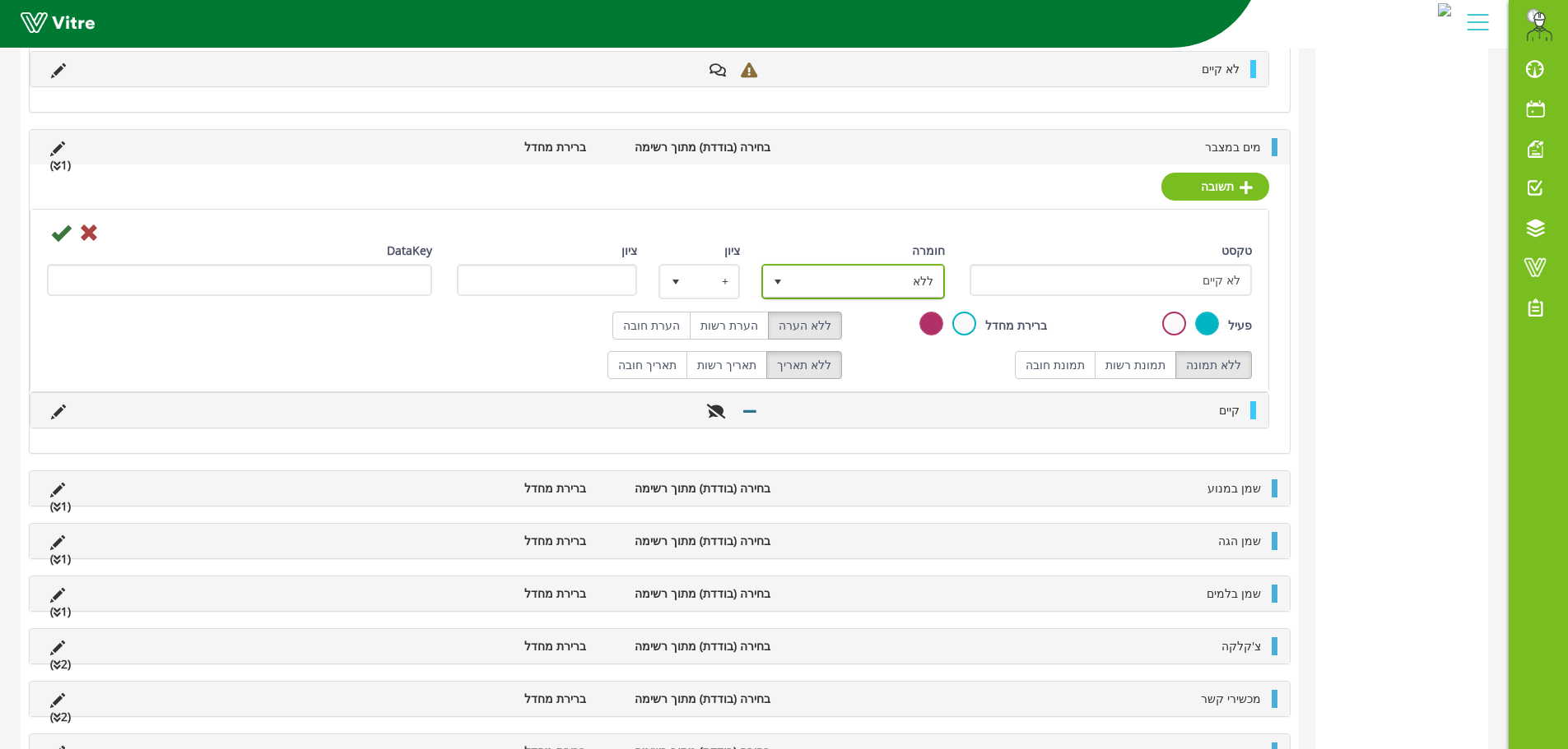
click at [886, 281] on span "ללא" at bounding box center [868, 281] width 151 height 30
drag, startPoint x: 893, startPoint y: 365, endPoint x: 855, endPoint y: 358, distance: 38.6
click at [890, 365] on li "ליקוי" at bounding box center [838, 369] width 179 height 28
type input "1"
radio input "true"
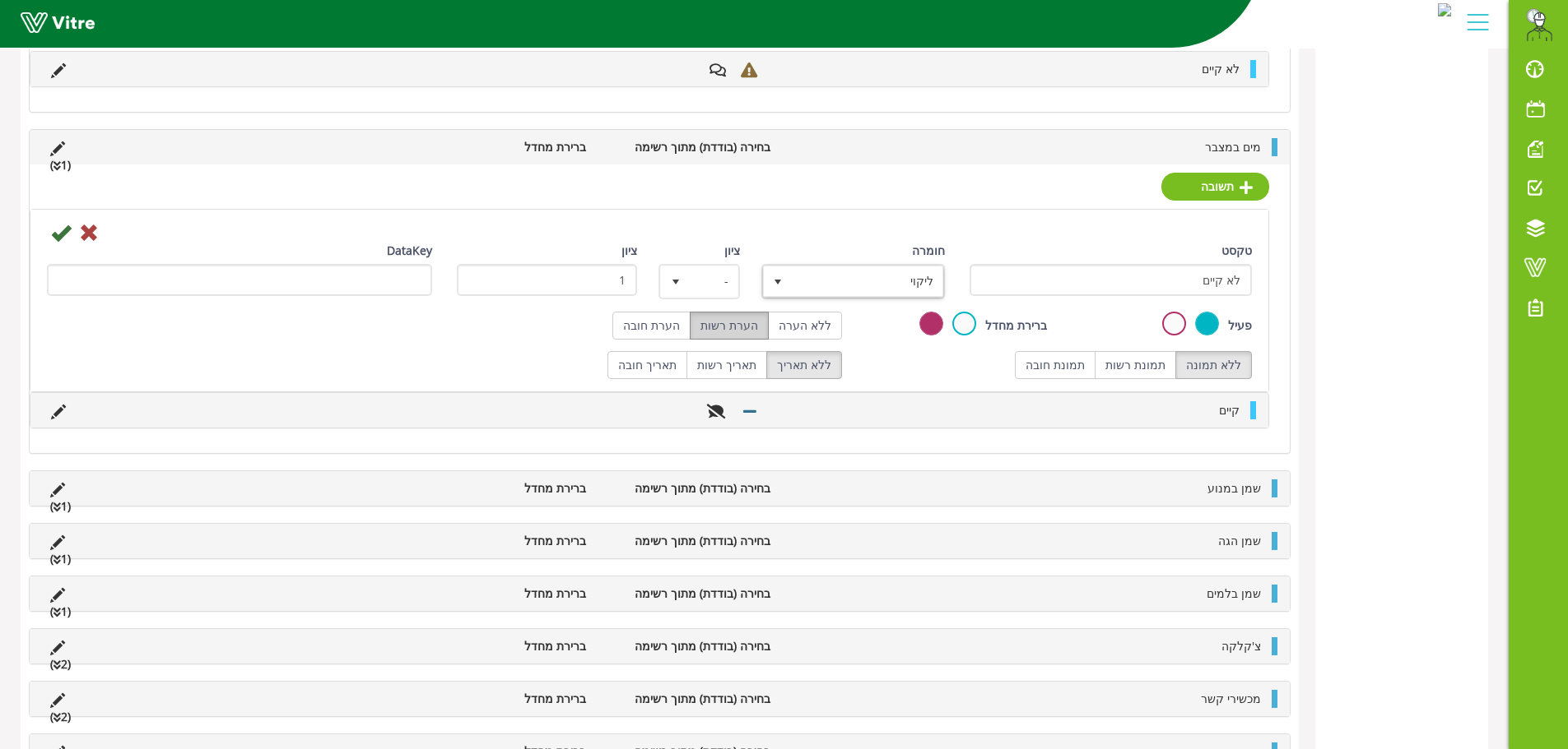
click at [734, 327] on label "הערת רשות" at bounding box center [729, 325] width 79 height 28
click at [59, 235] on icon at bounding box center [61, 233] width 19 height 19
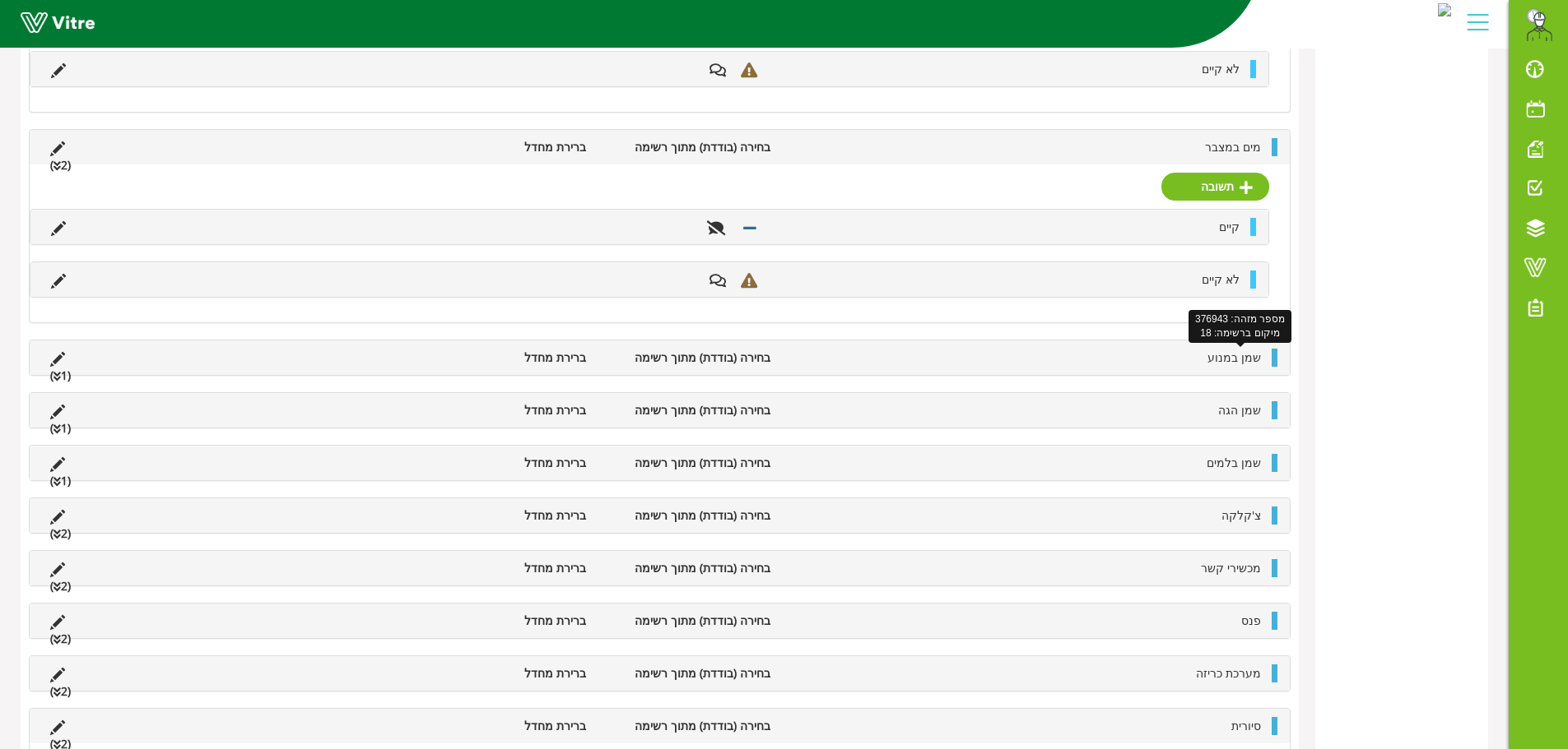
click at [1216, 361] on span "שמן במנוע" at bounding box center [1233, 357] width 53 height 15
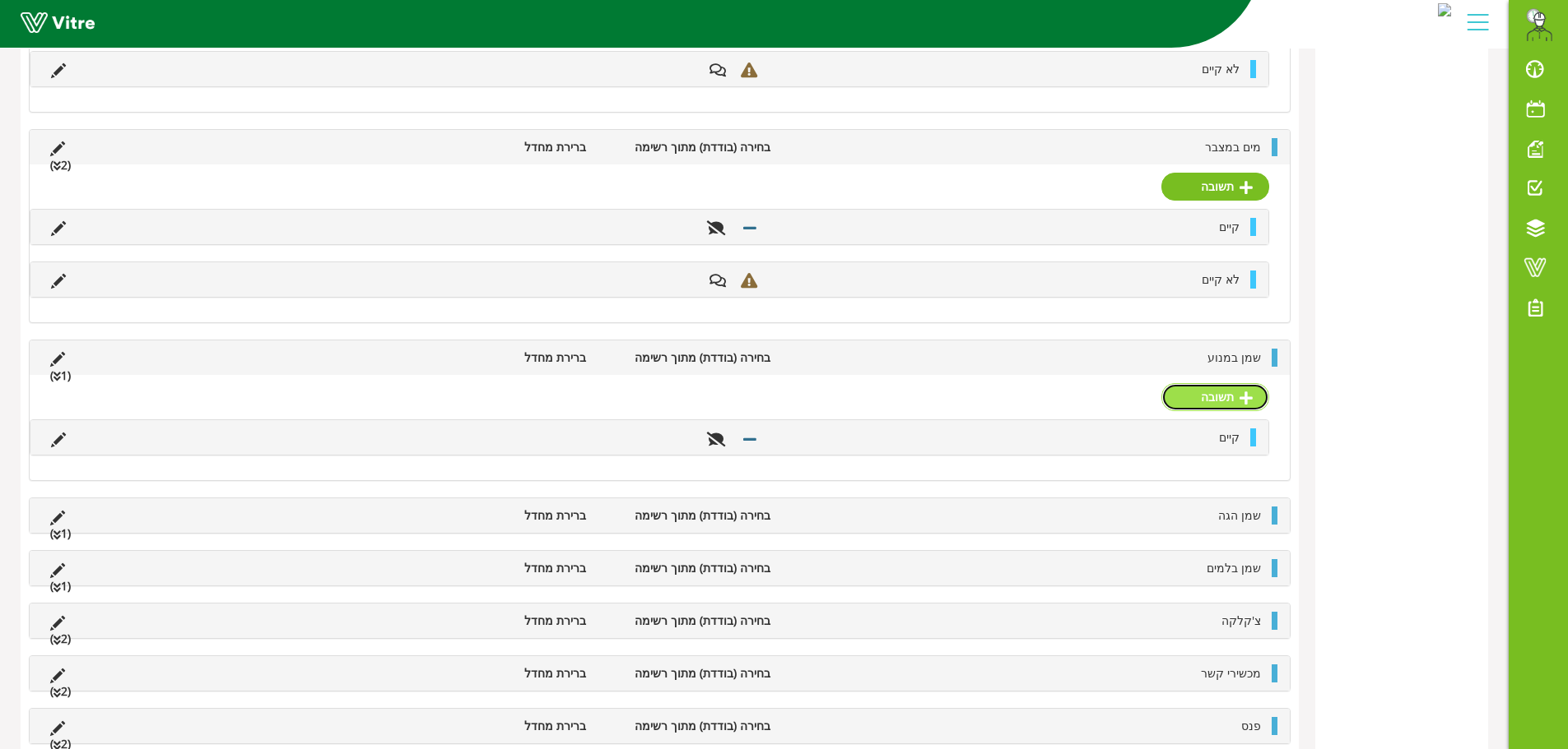
click at [1221, 394] on link "תשובה" at bounding box center [1216, 397] width 108 height 28
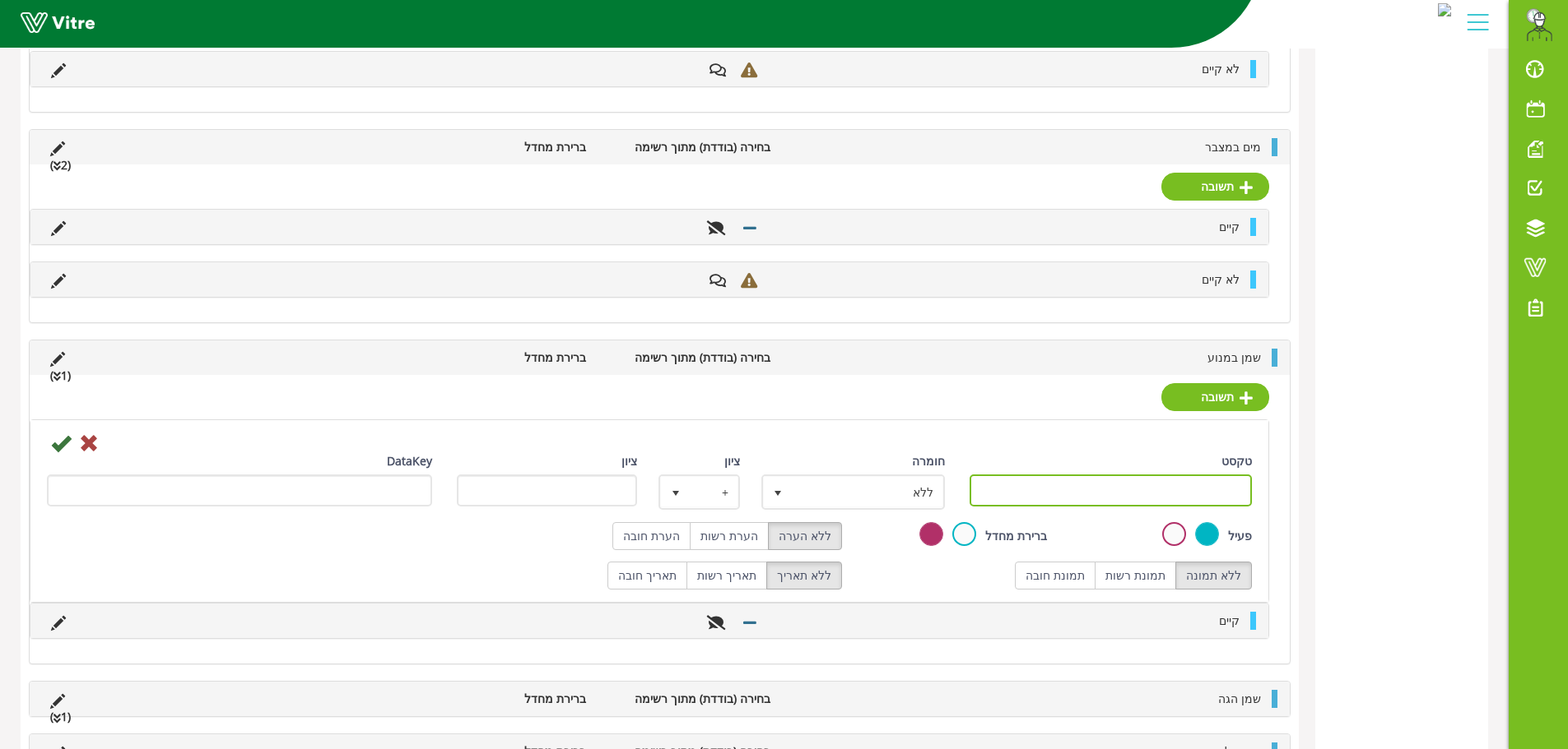
click at [1189, 489] on input "טקסט" at bounding box center [1110, 490] width 283 height 32
paste input "לא קיים"
type input "לא קיים"
click at [746, 535] on label "הערת רשות" at bounding box center [729, 536] width 79 height 28
radio input "true"
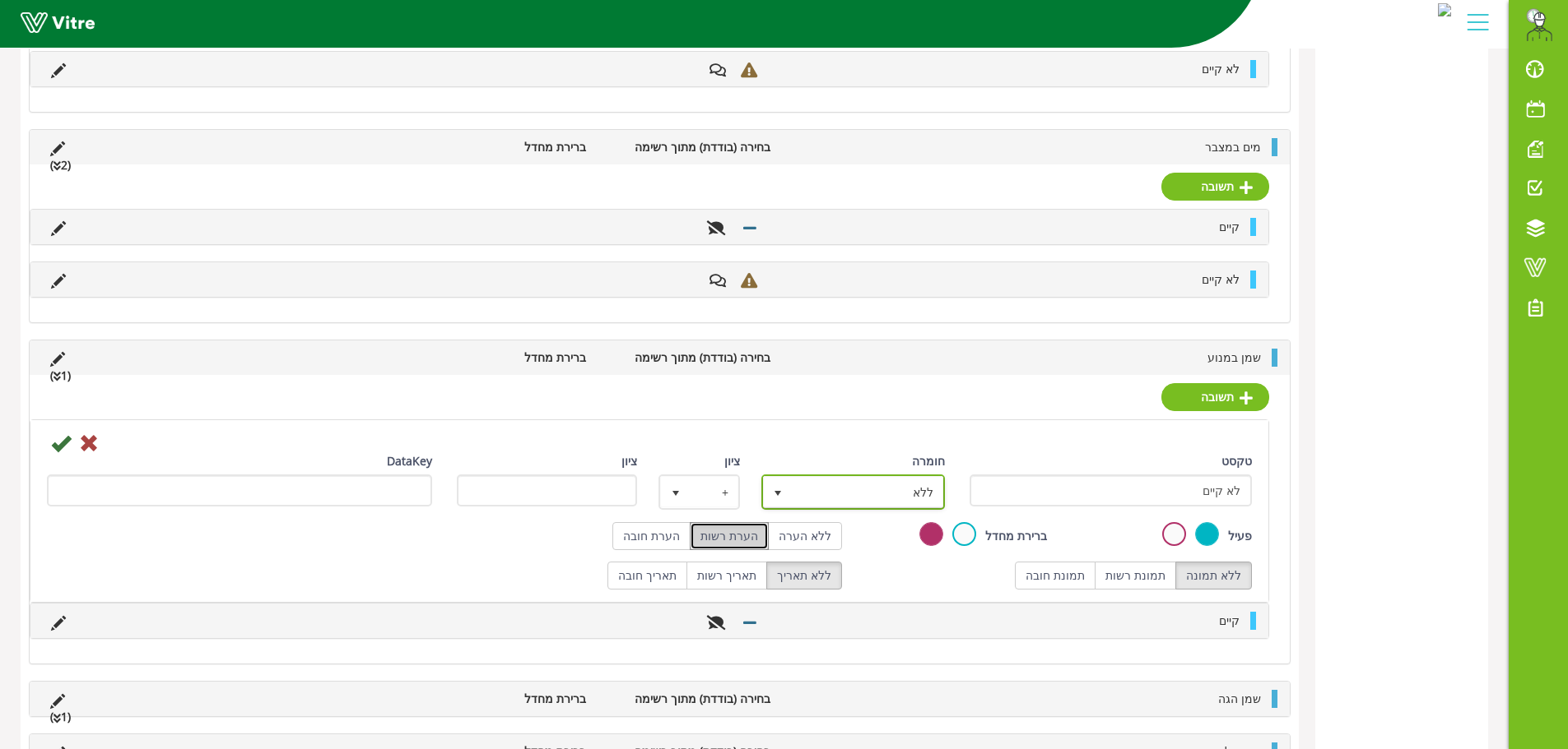
click at [866, 493] on span "ללא" at bounding box center [868, 491] width 151 height 30
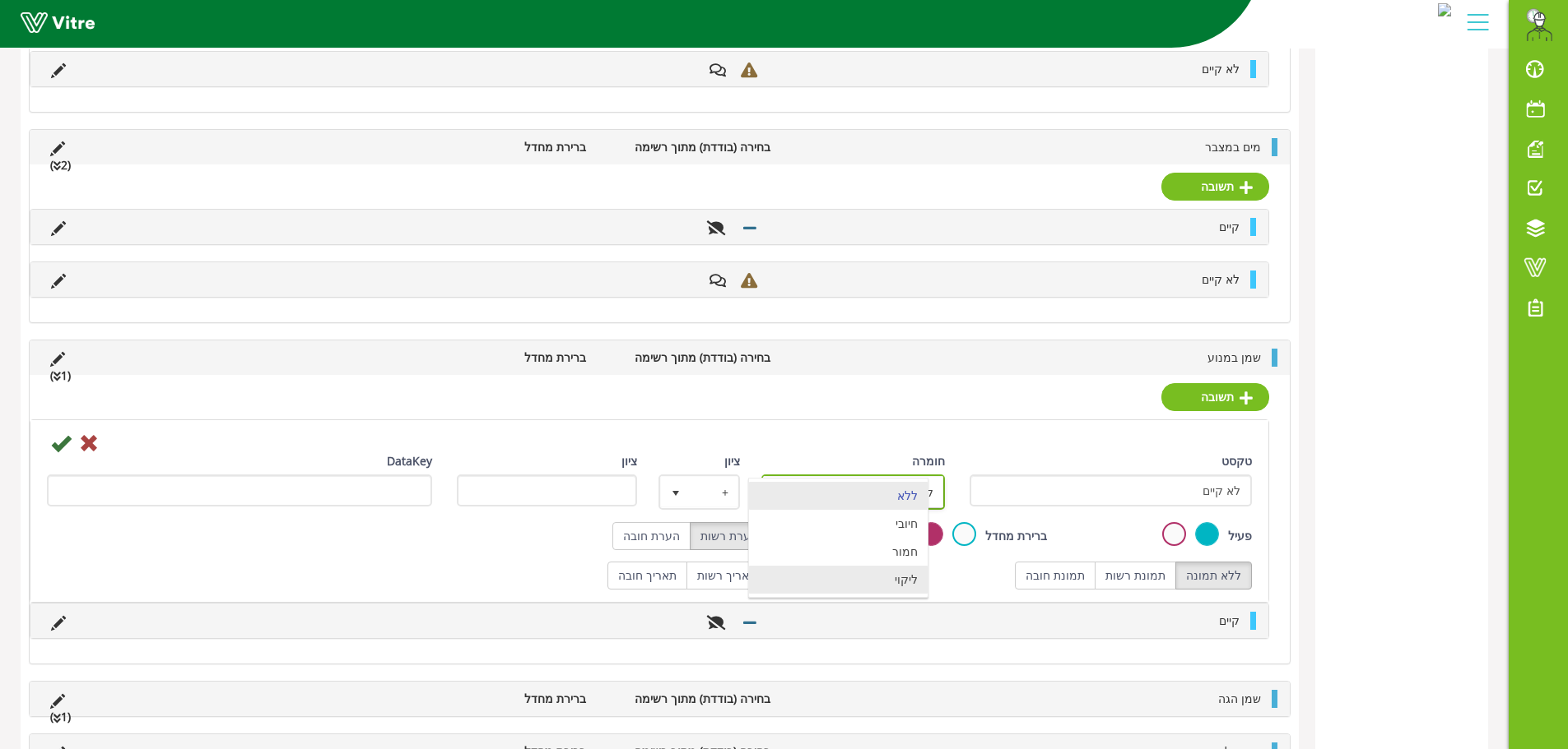
click at [904, 574] on li "ליקוי" at bounding box center [838, 579] width 179 height 28
type input "1"
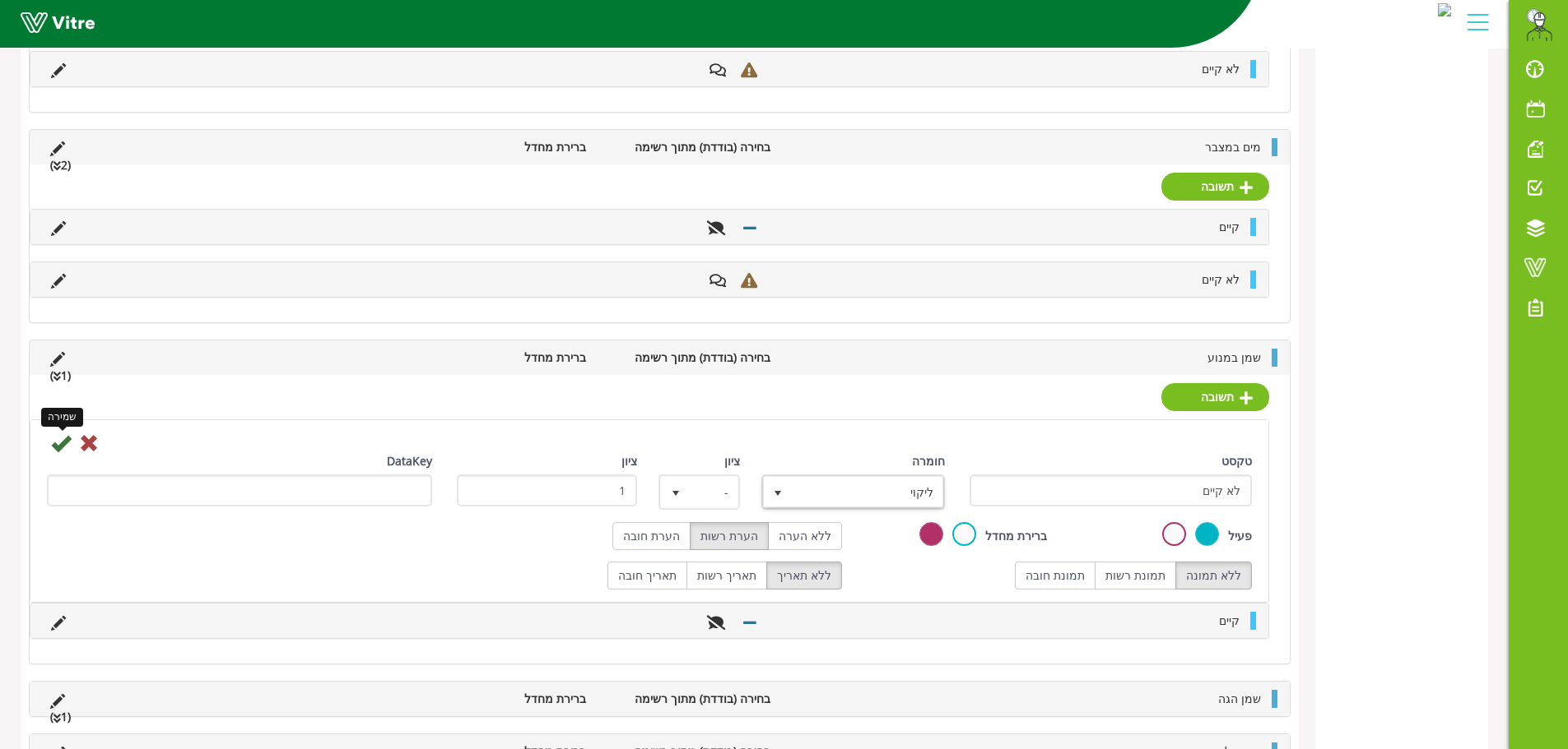
click at [66, 446] on icon at bounding box center [61, 443] width 19 height 19
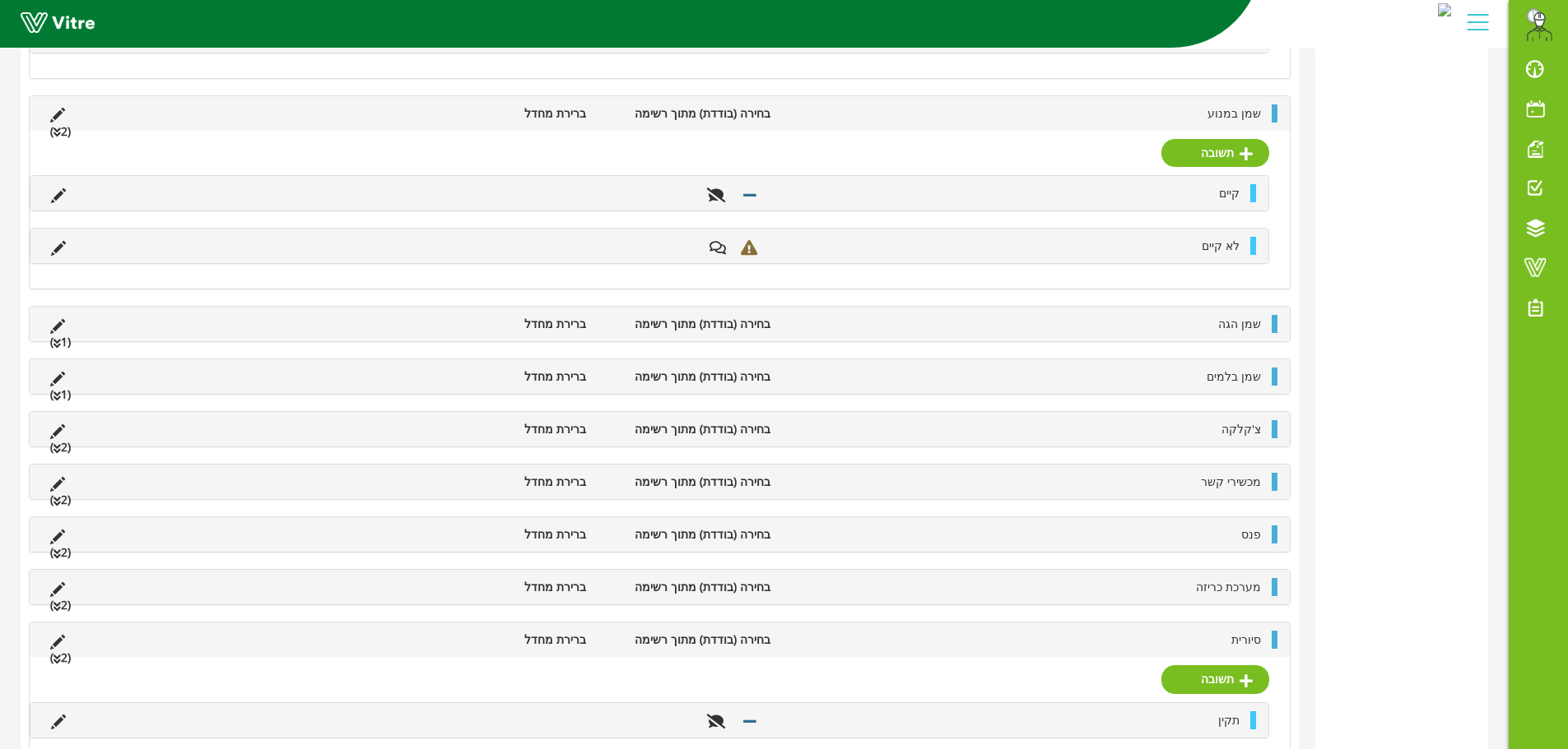
scroll to position [2242, 0]
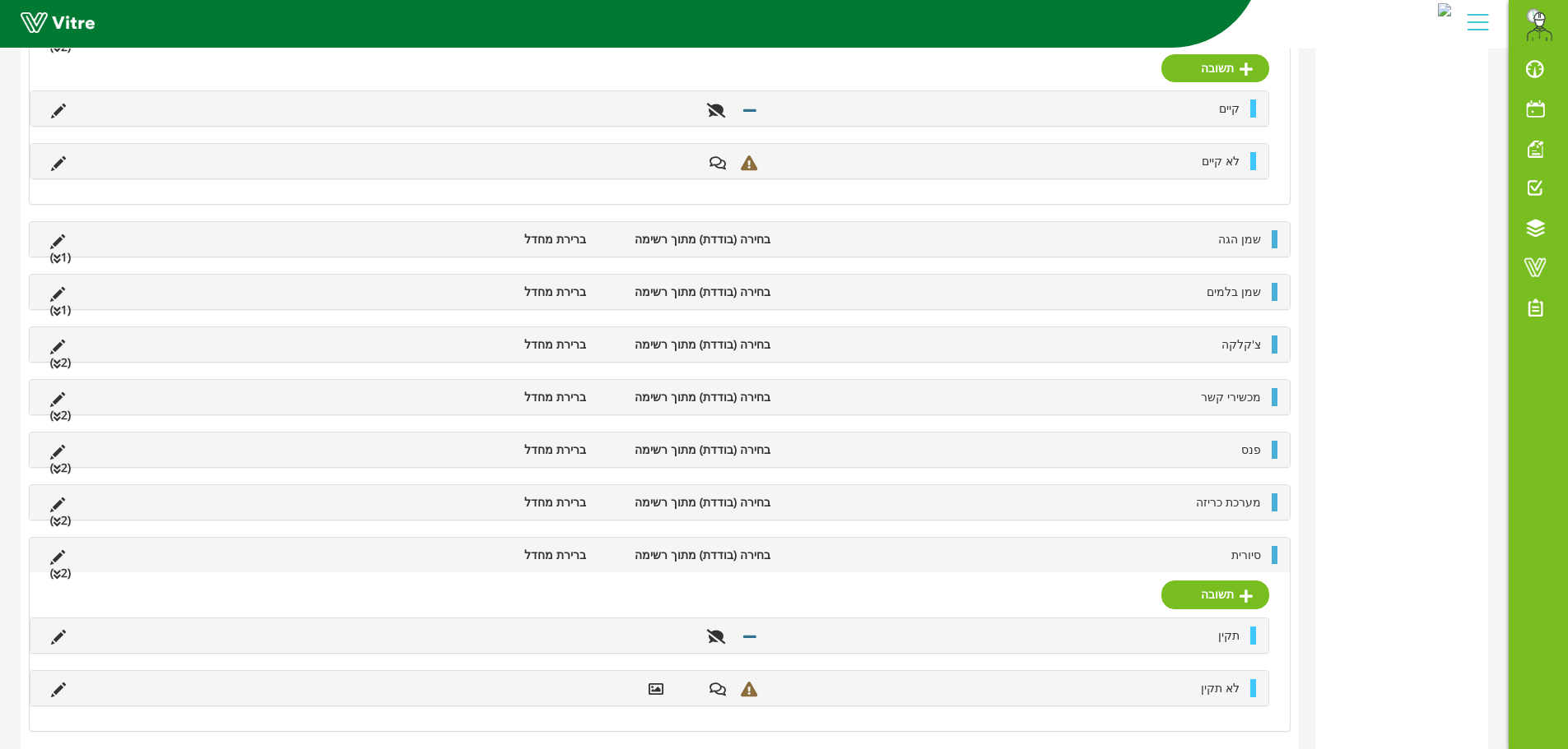
click at [1192, 240] on li "שמן הגה" at bounding box center [1023, 239] width 490 height 18
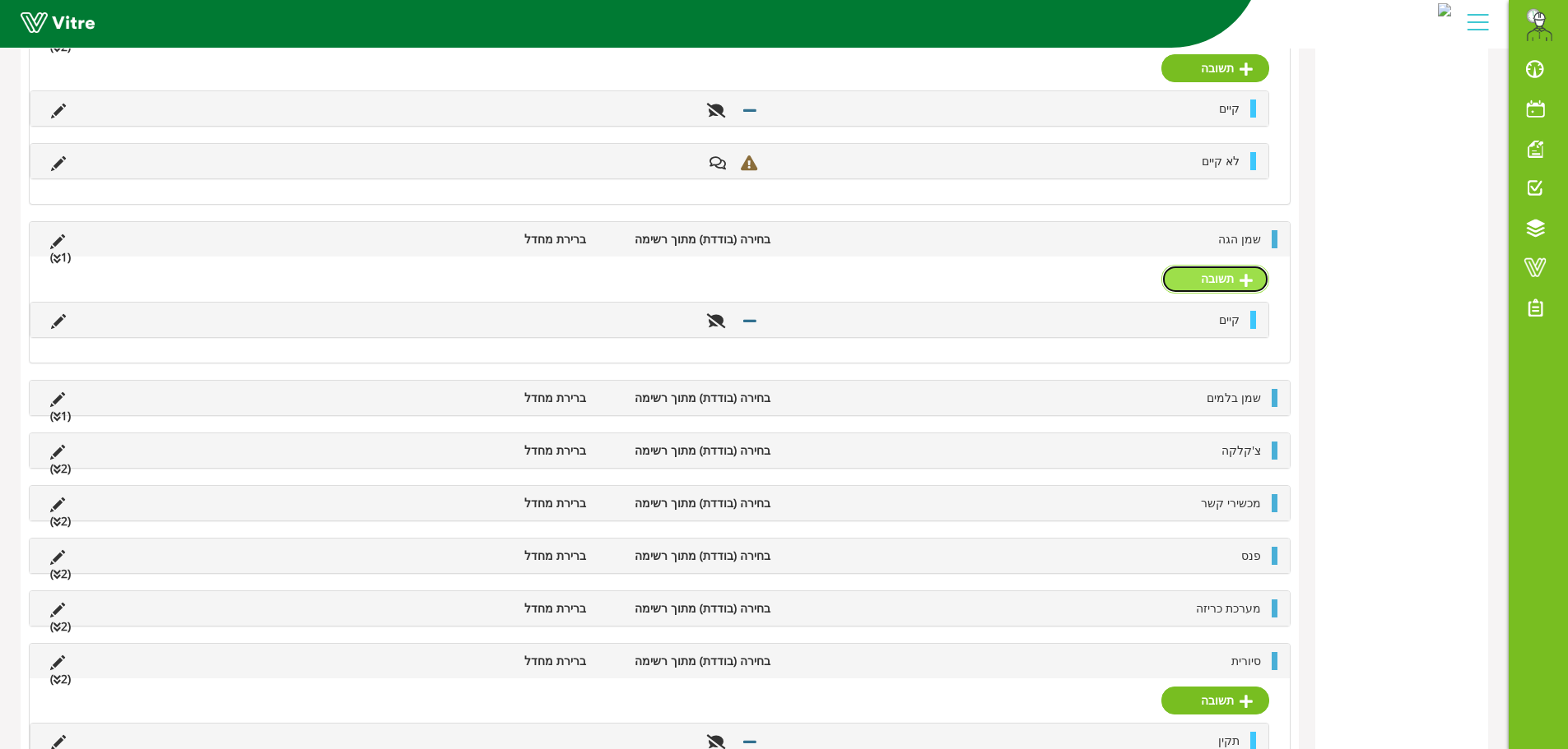
click at [1208, 274] on link "תשובה" at bounding box center [1216, 278] width 108 height 28
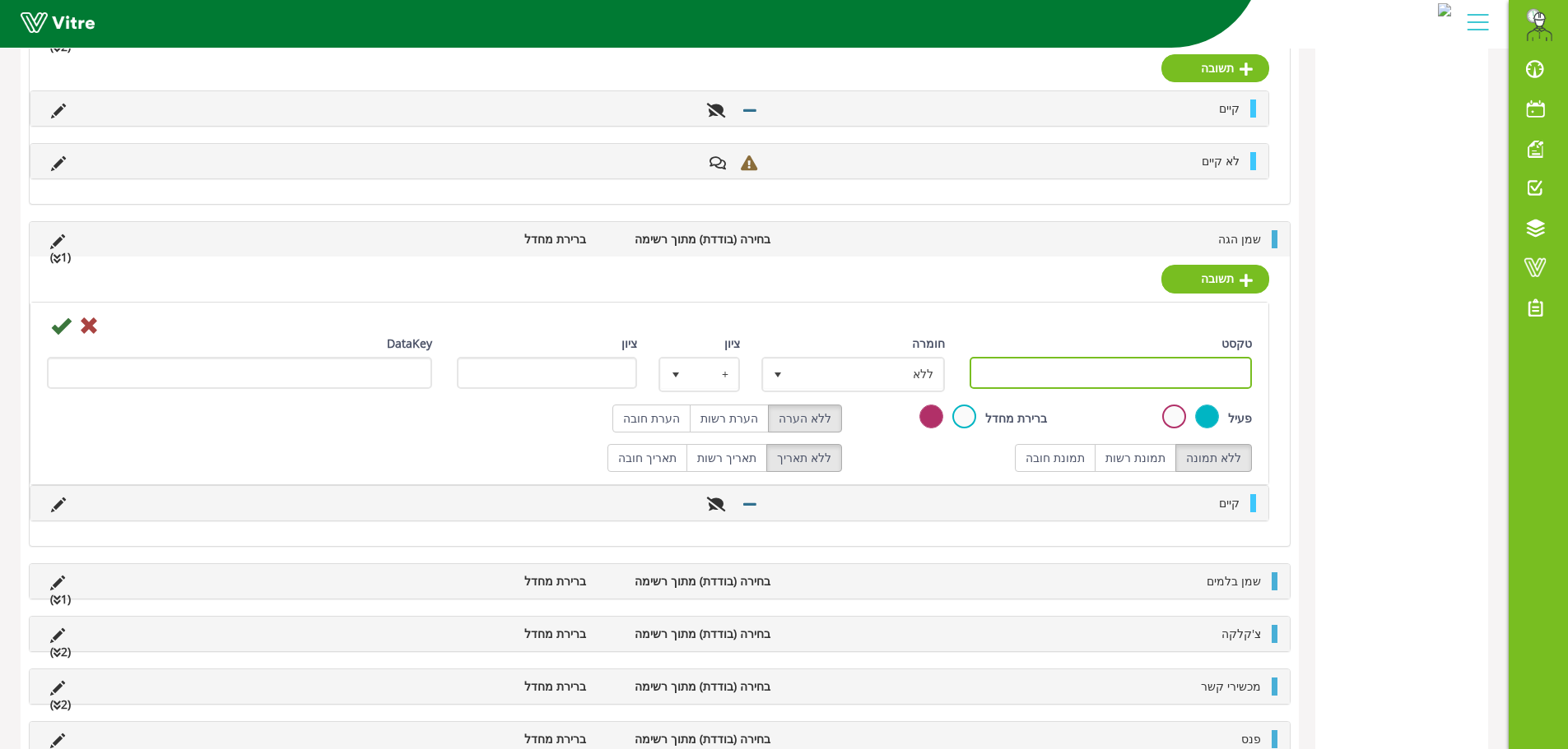
click at [1212, 376] on input "טקסט" at bounding box center [1110, 373] width 283 height 32
paste input "לא קיים"
type input "לא קיים"
drag, startPoint x: 725, startPoint y: 421, endPoint x: 754, endPoint y: 408, distance: 31.8
click at [725, 420] on label "הערת רשות" at bounding box center [729, 418] width 79 height 28
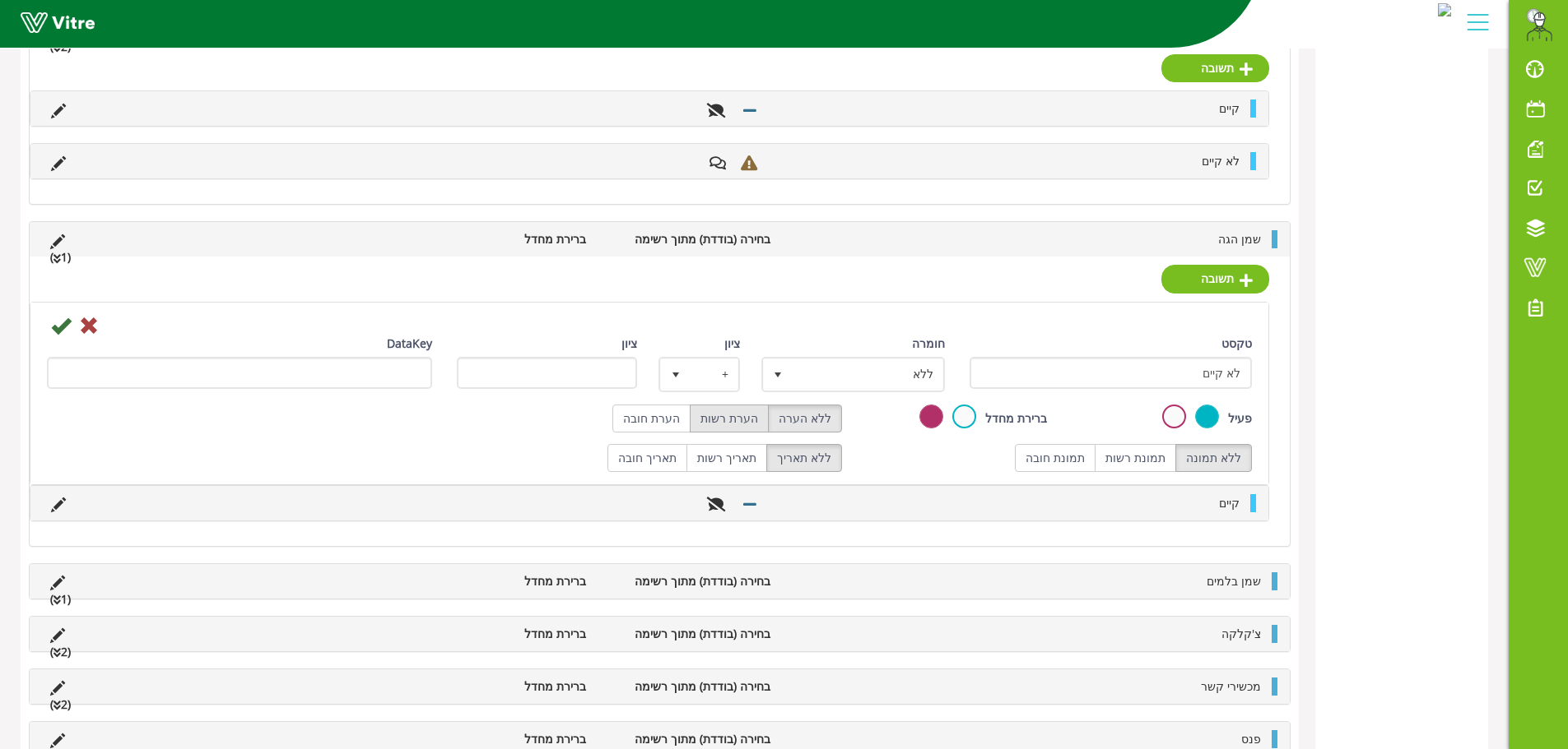
radio input "true"
click at [893, 372] on span "ללא" at bounding box center [868, 374] width 151 height 30
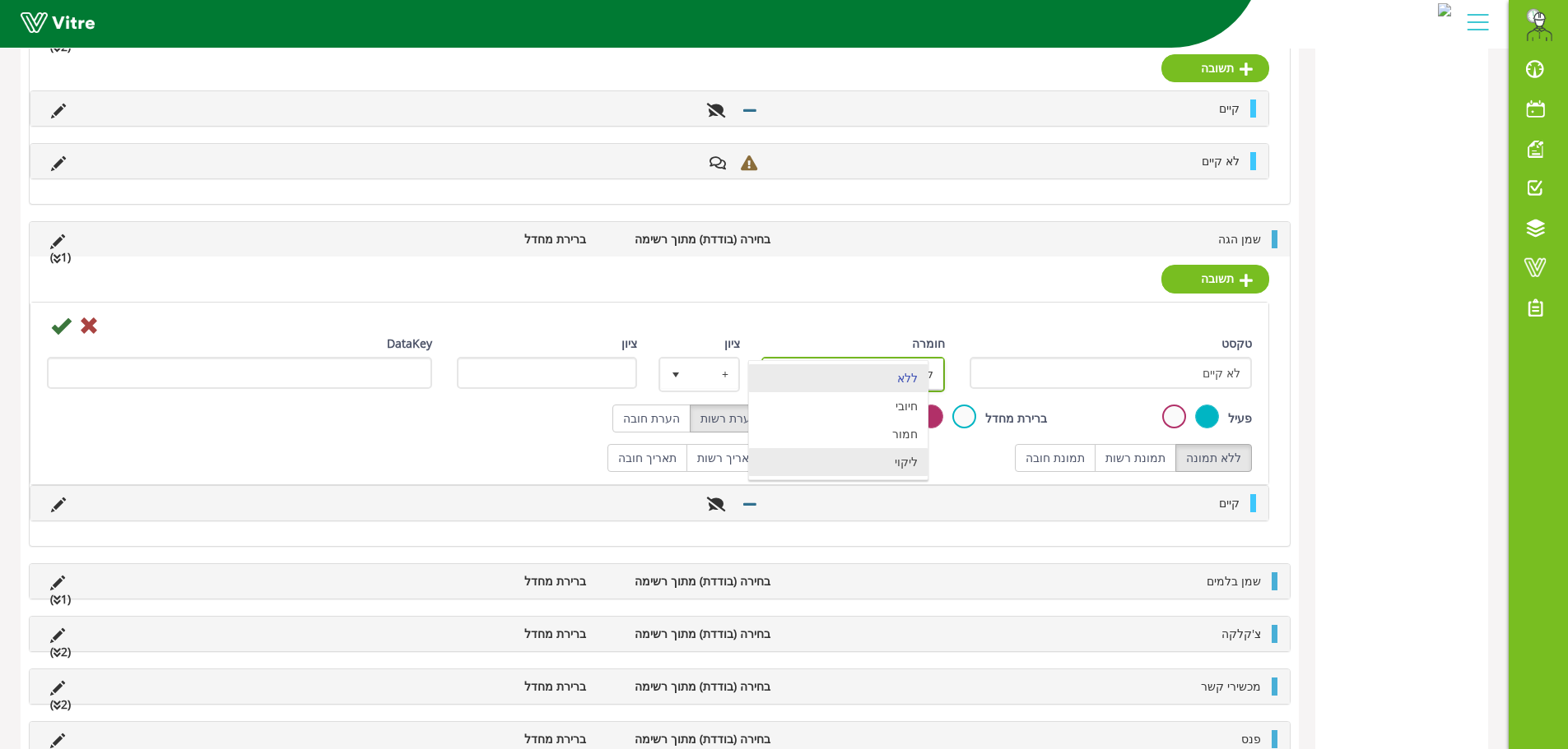
click at [905, 459] on li "ליקוי" at bounding box center [838, 461] width 179 height 28
type input "1"
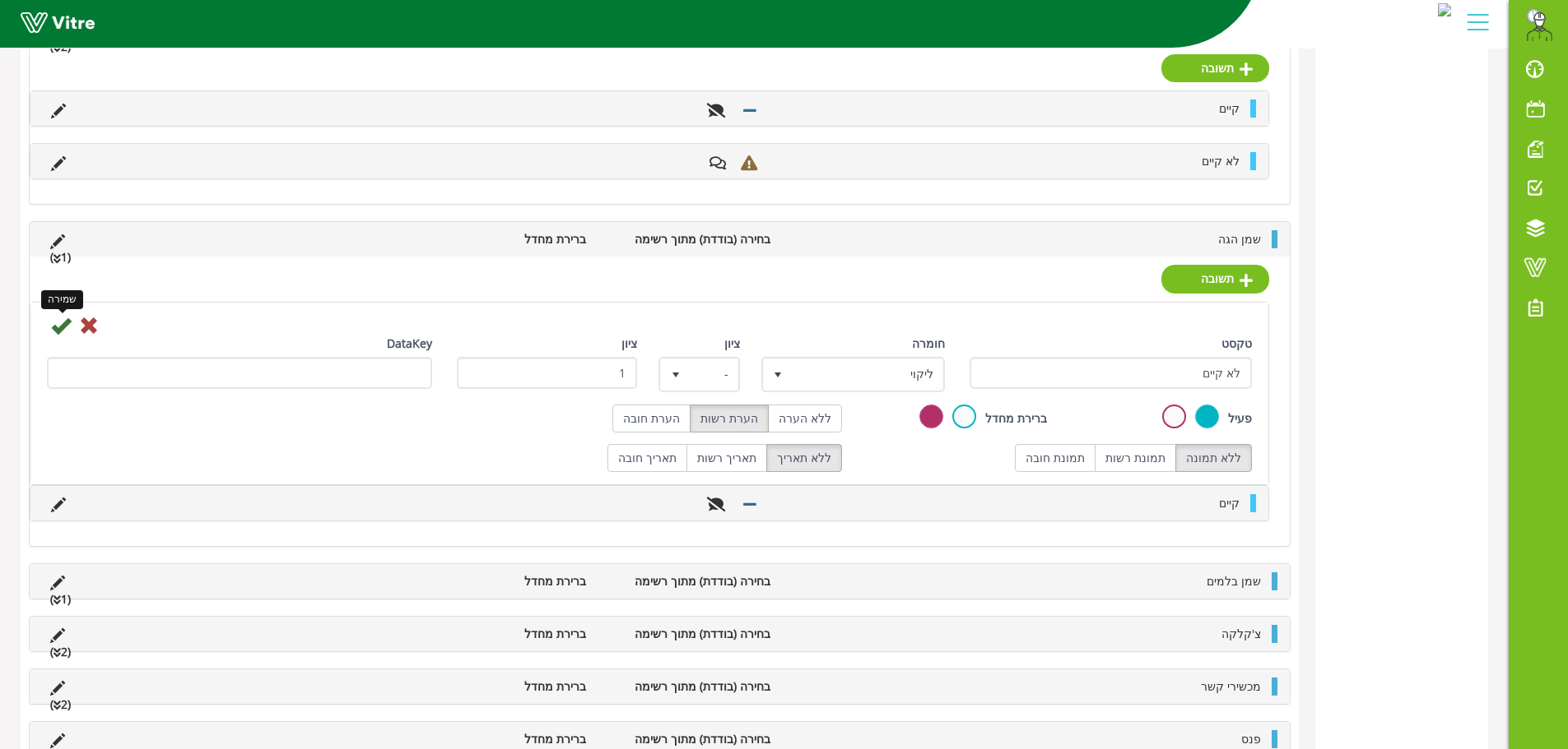
drag, startPoint x: 60, startPoint y: 325, endPoint x: 125, endPoint y: 329, distance: 65.1
click at [63, 325] on icon at bounding box center [61, 325] width 19 height 19
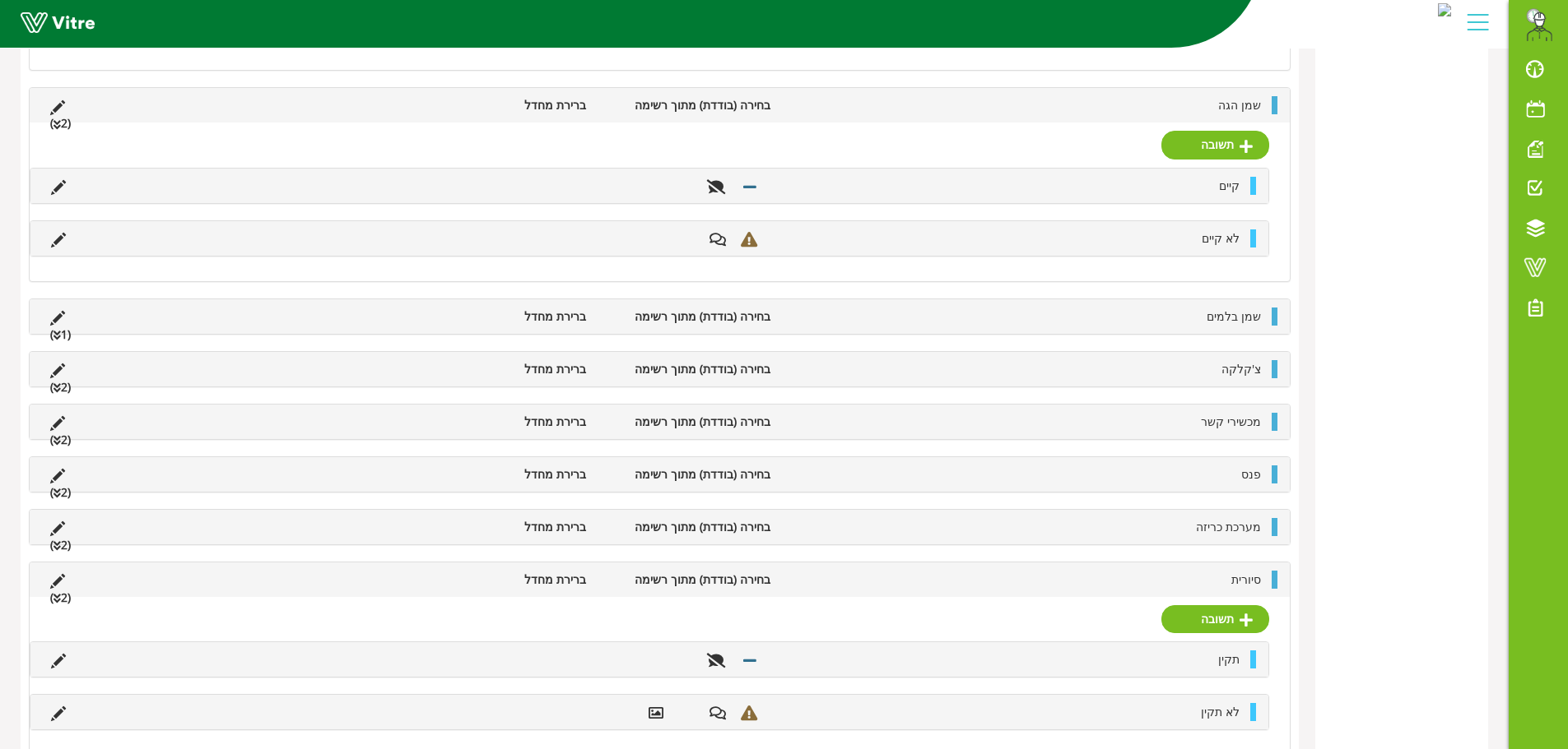
scroll to position [2407, 0]
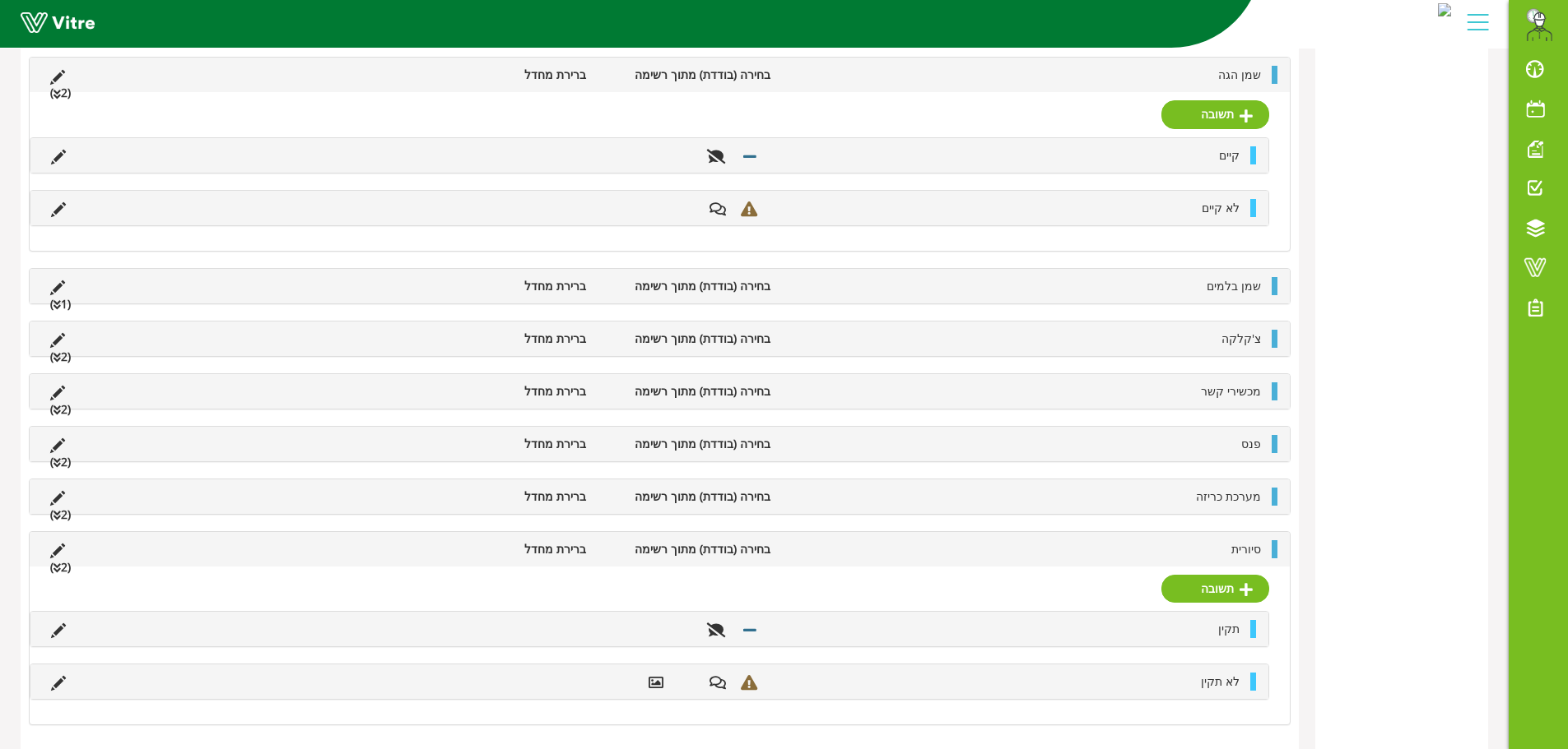
click at [1192, 282] on li "שמן בלמים" at bounding box center [1023, 286] width 490 height 18
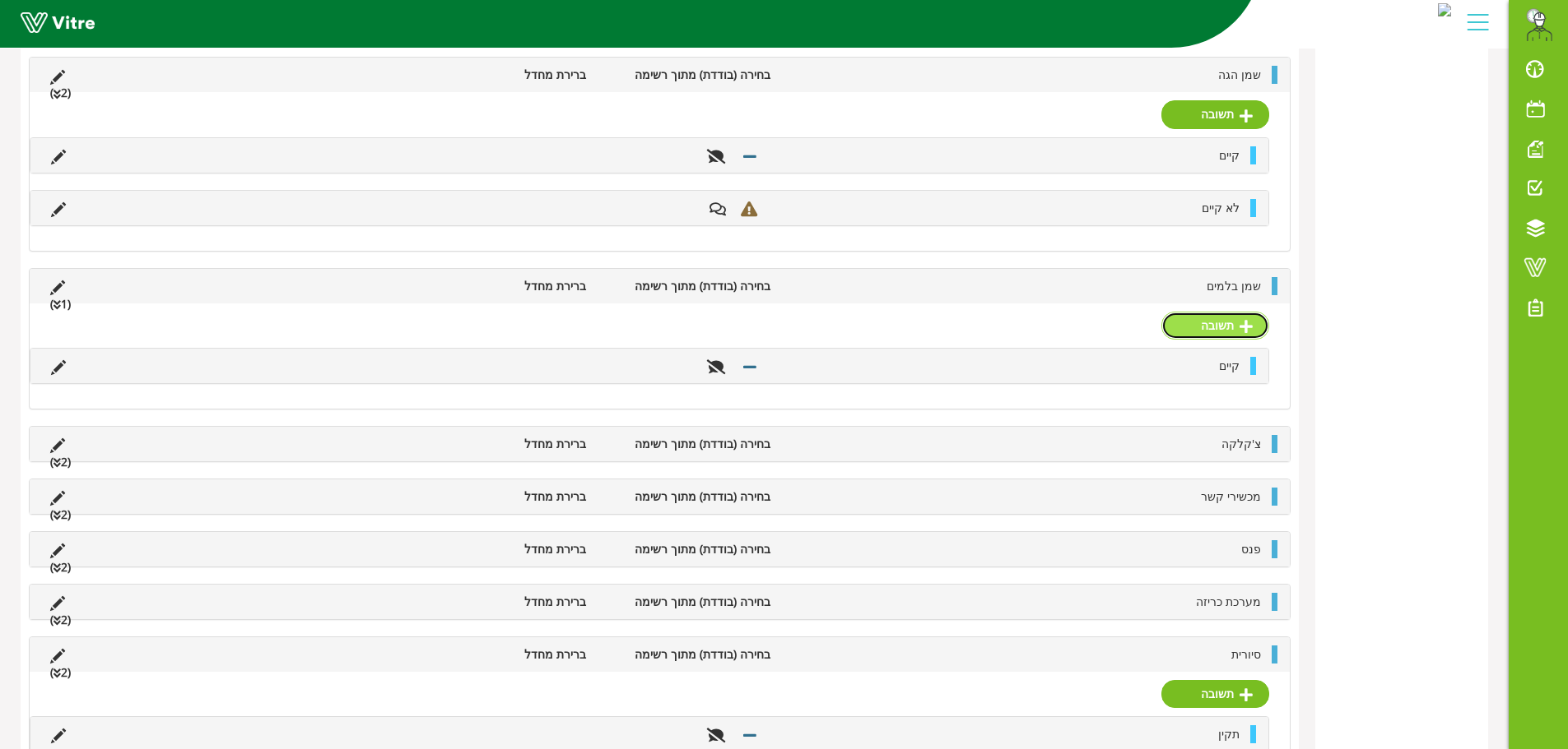
click at [1207, 320] on link "תשובה" at bounding box center [1216, 325] width 108 height 28
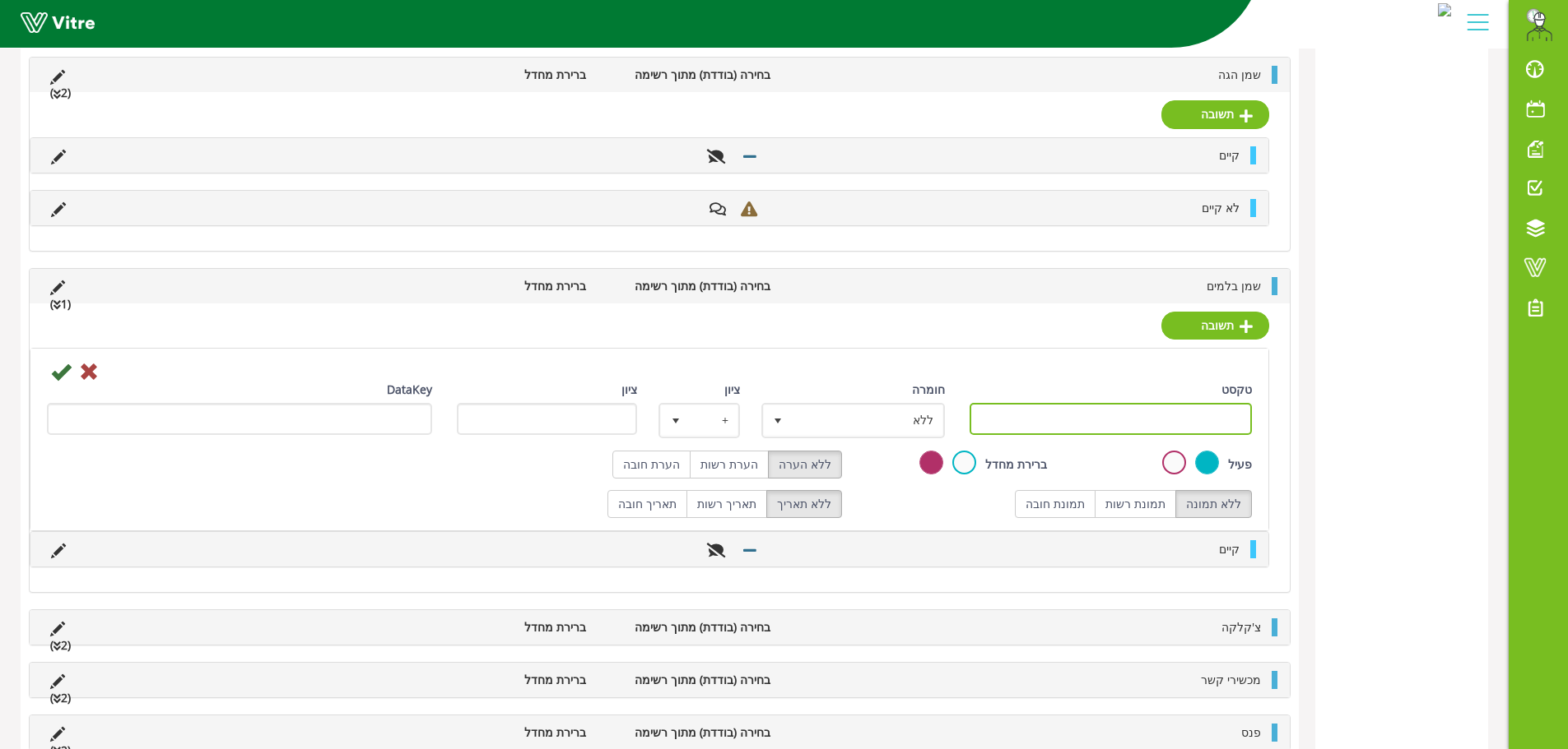
click at [1224, 426] on input "טקסט" at bounding box center [1110, 419] width 283 height 32
paste input "לא קיים"
type input "לא קיים"
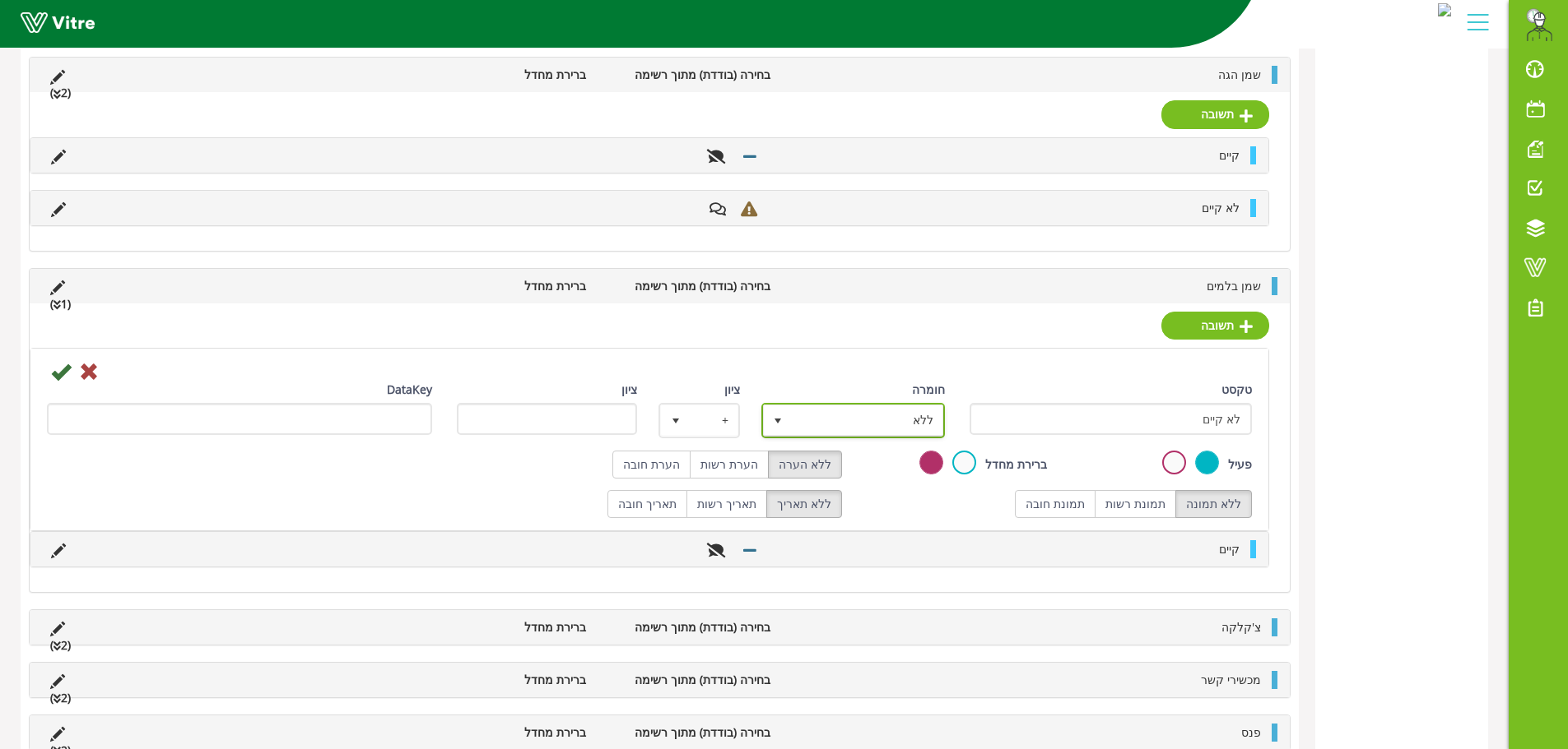
click at [840, 421] on span "ללא" at bounding box center [868, 420] width 151 height 30
drag, startPoint x: 878, startPoint y: 506, endPoint x: 788, endPoint y: 485, distance: 92.4
click at [875, 505] on li "ליקוי" at bounding box center [838, 508] width 179 height 28
type input "1"
radio input "true"
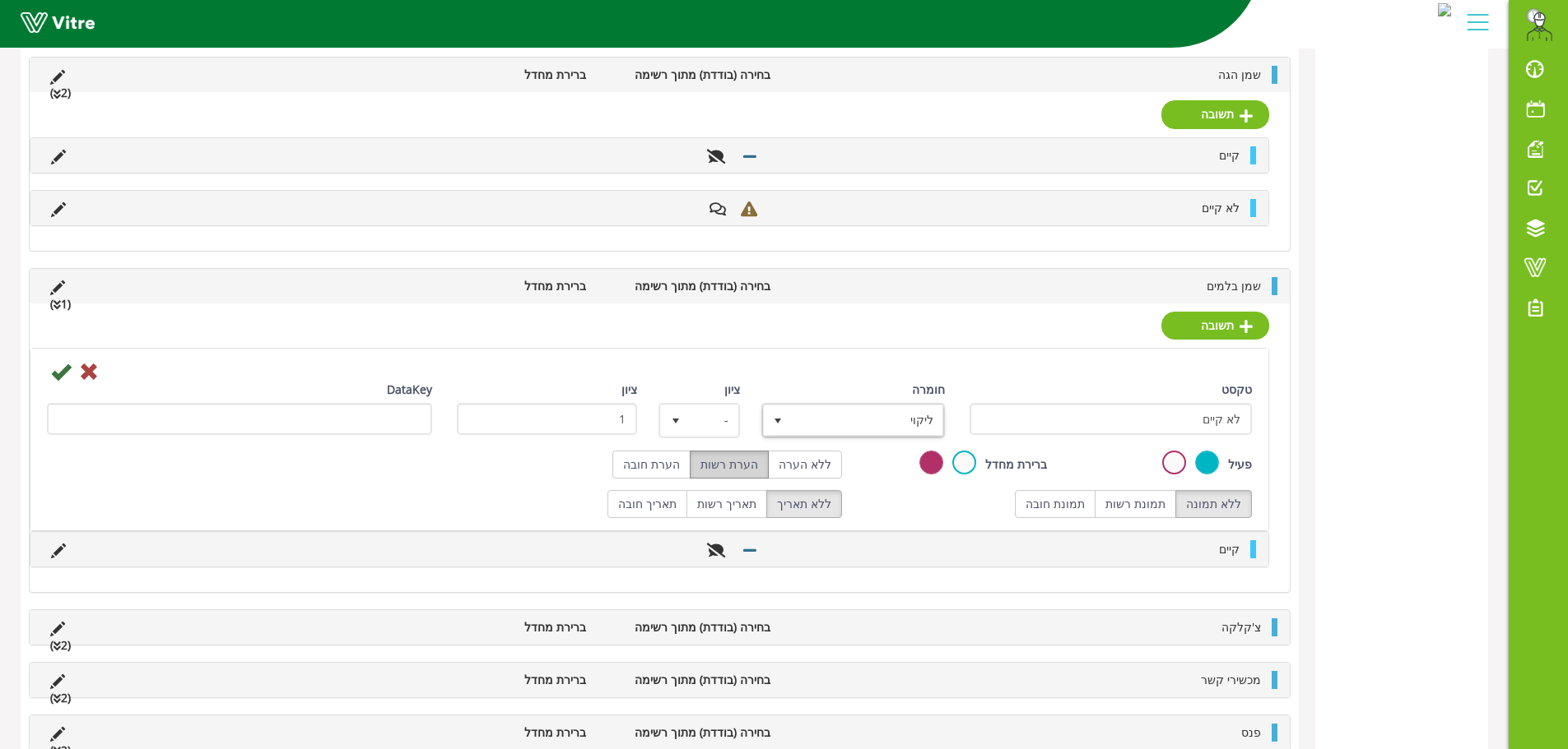
click at [727, 465] on label "הערת רשות" at bounding box center [729, 464] width 79 height 28
click at [61, 378] on icon at bounding box center [61, 372] width 19 height 19
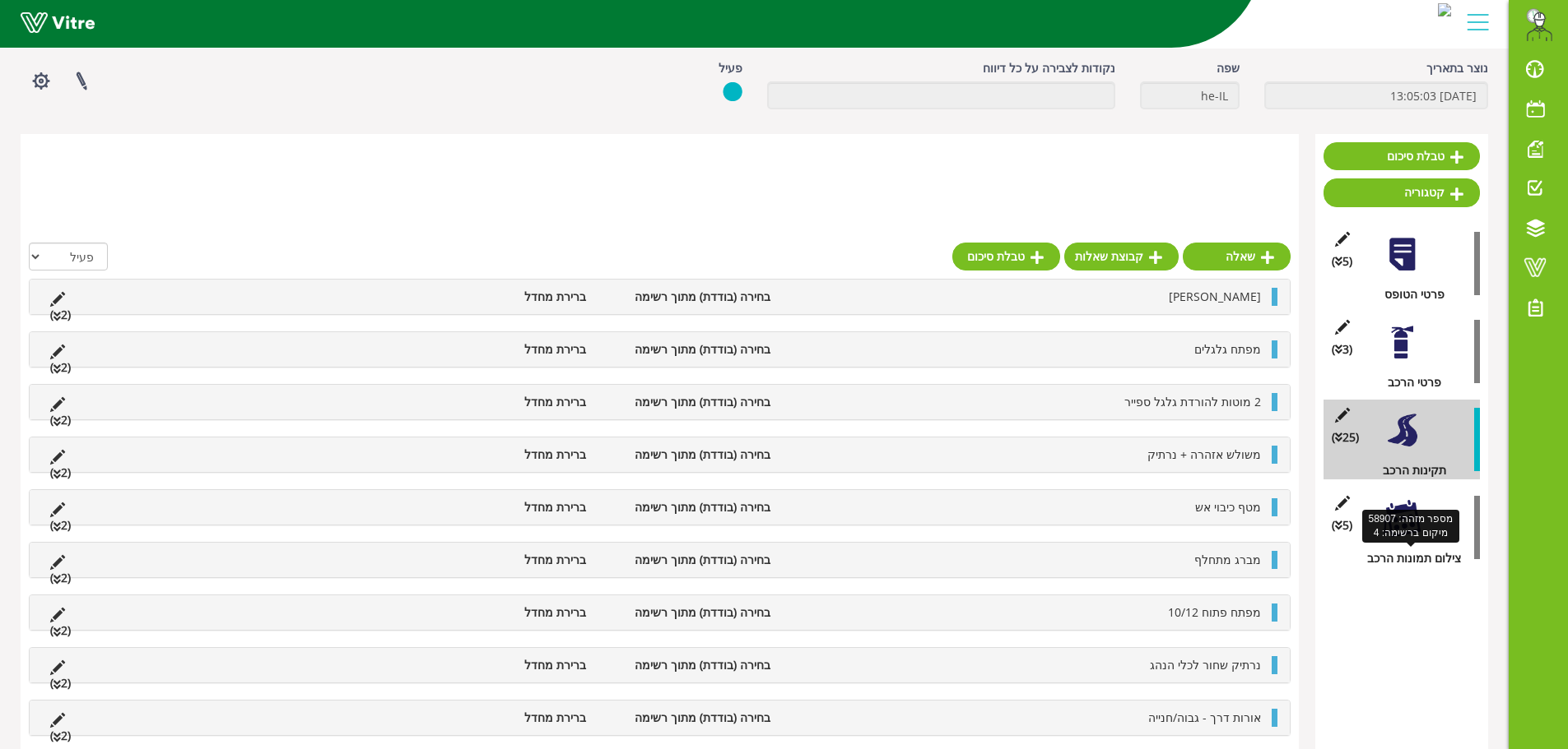
scroll to position [0, 0]
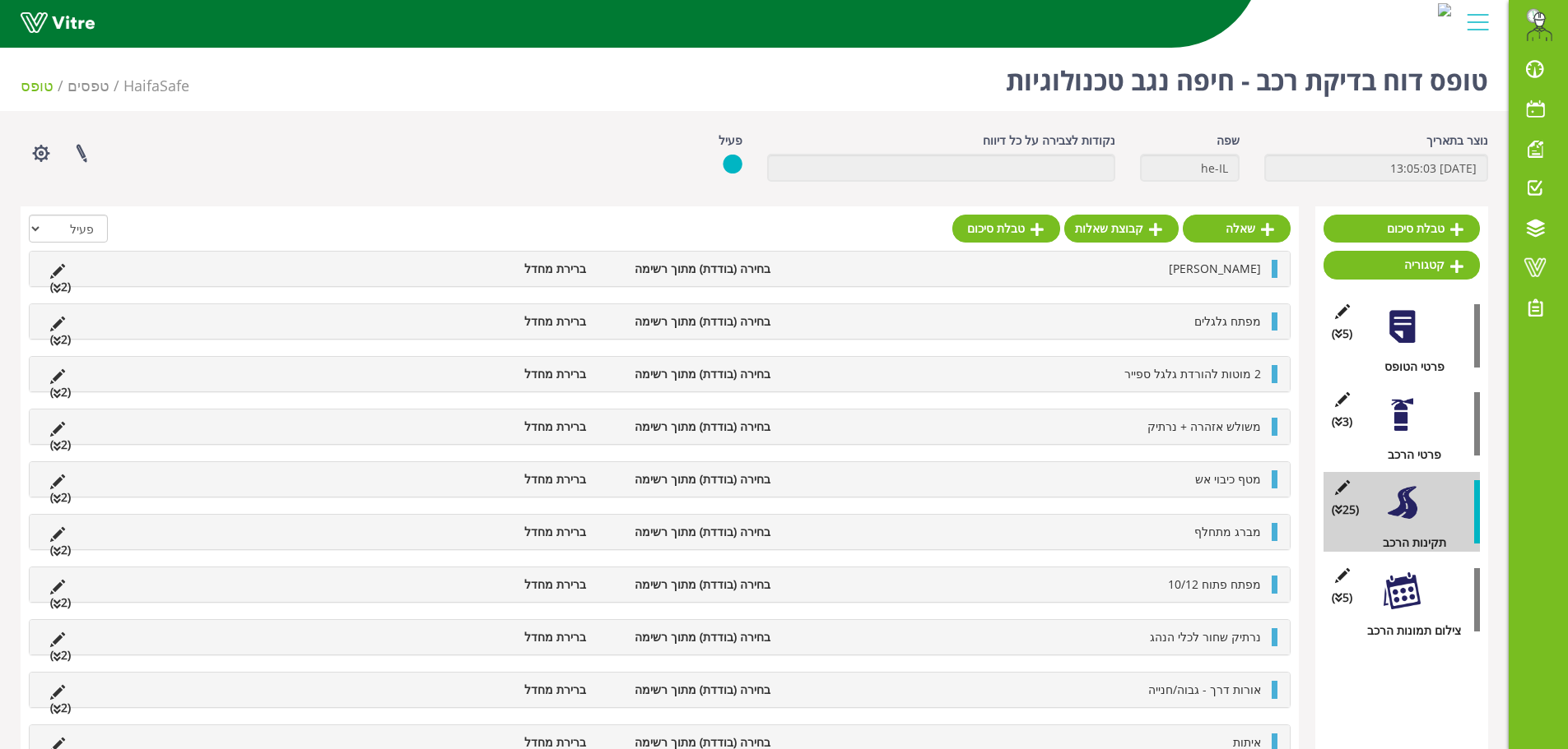
click at [1419, 434] on div "(3 ) פרטי הרכב" at bounding box center [1401, 424] width 156 height 80
click at [1404, 412] on div at bounding box center [1402, 415] width 37 height 37
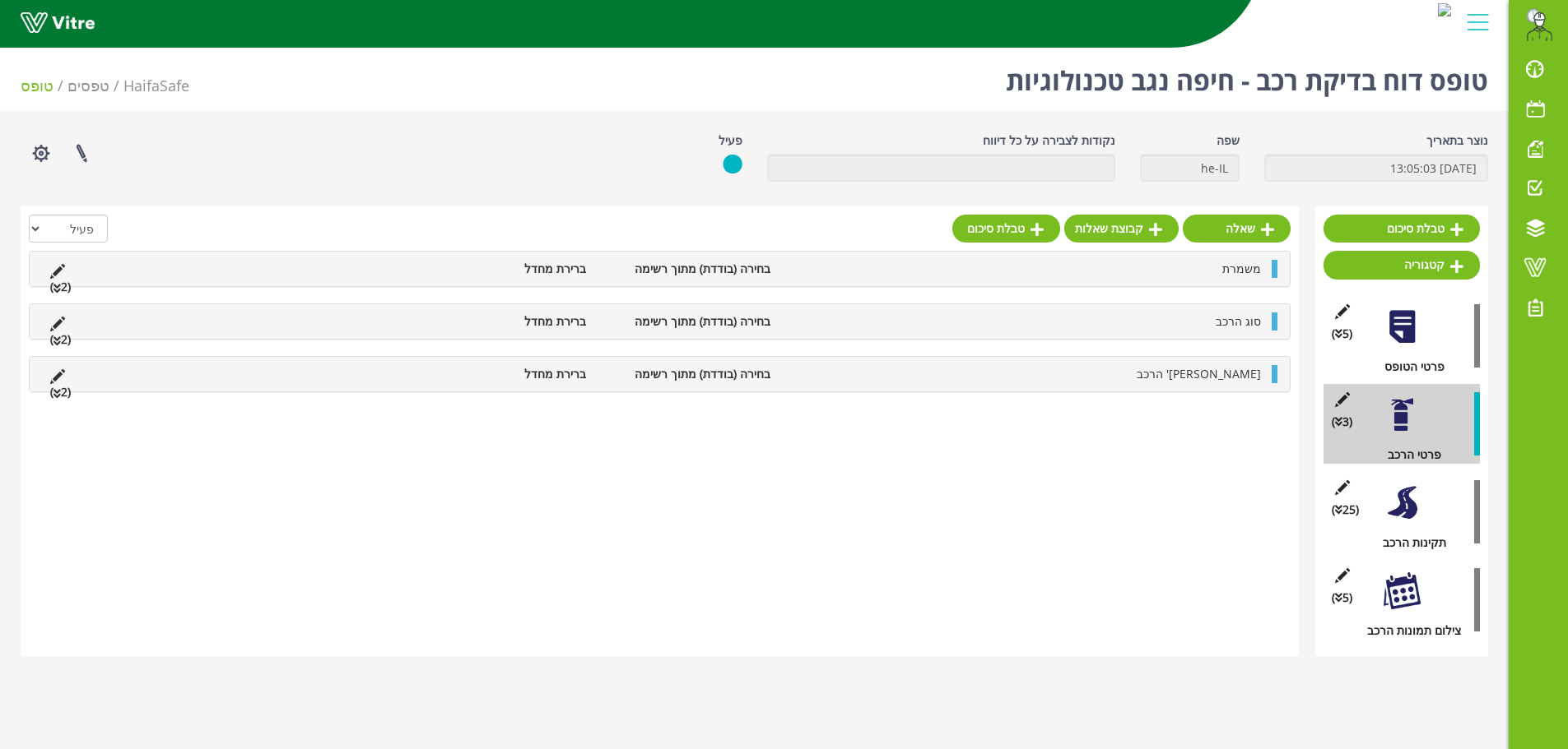
click at [1396, 506] on div at bounding box center [1402, 503] width 37 height 37
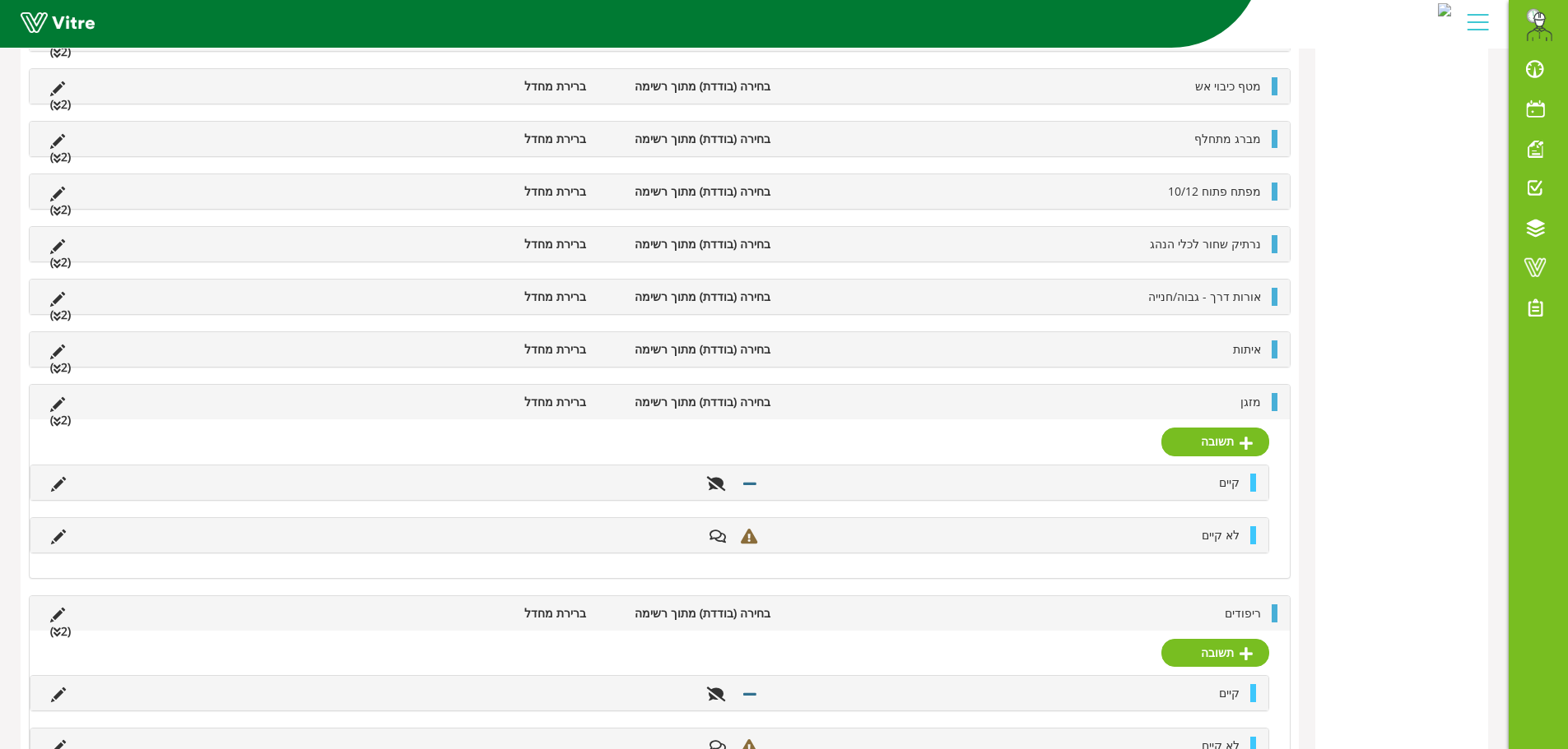
scroll to position [740, 0]
click at [329, 405] on li at bounding box center [331, 399] width 31 height 18
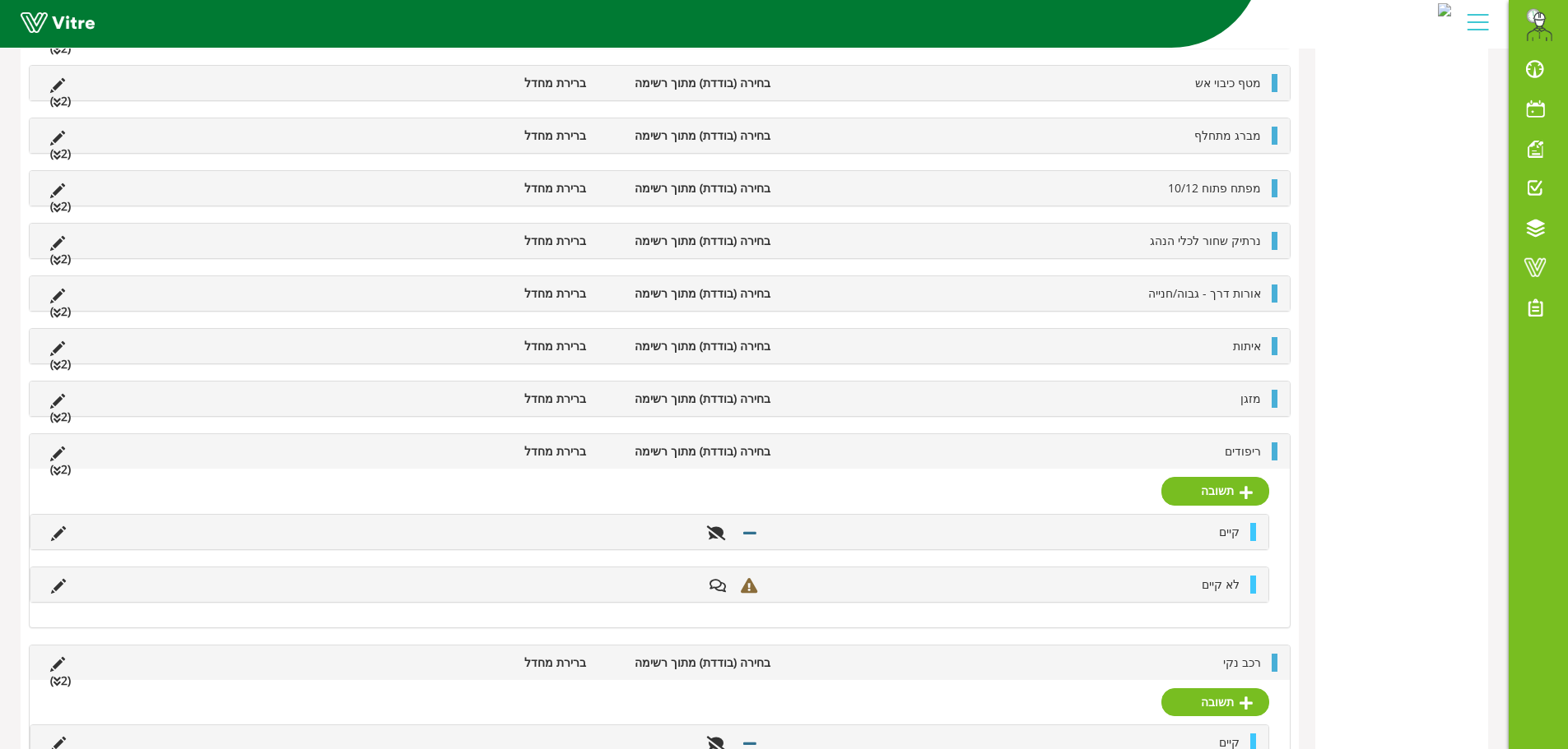
click at [312, 448] on li at bounding box center [300, 452] width 31 height 18
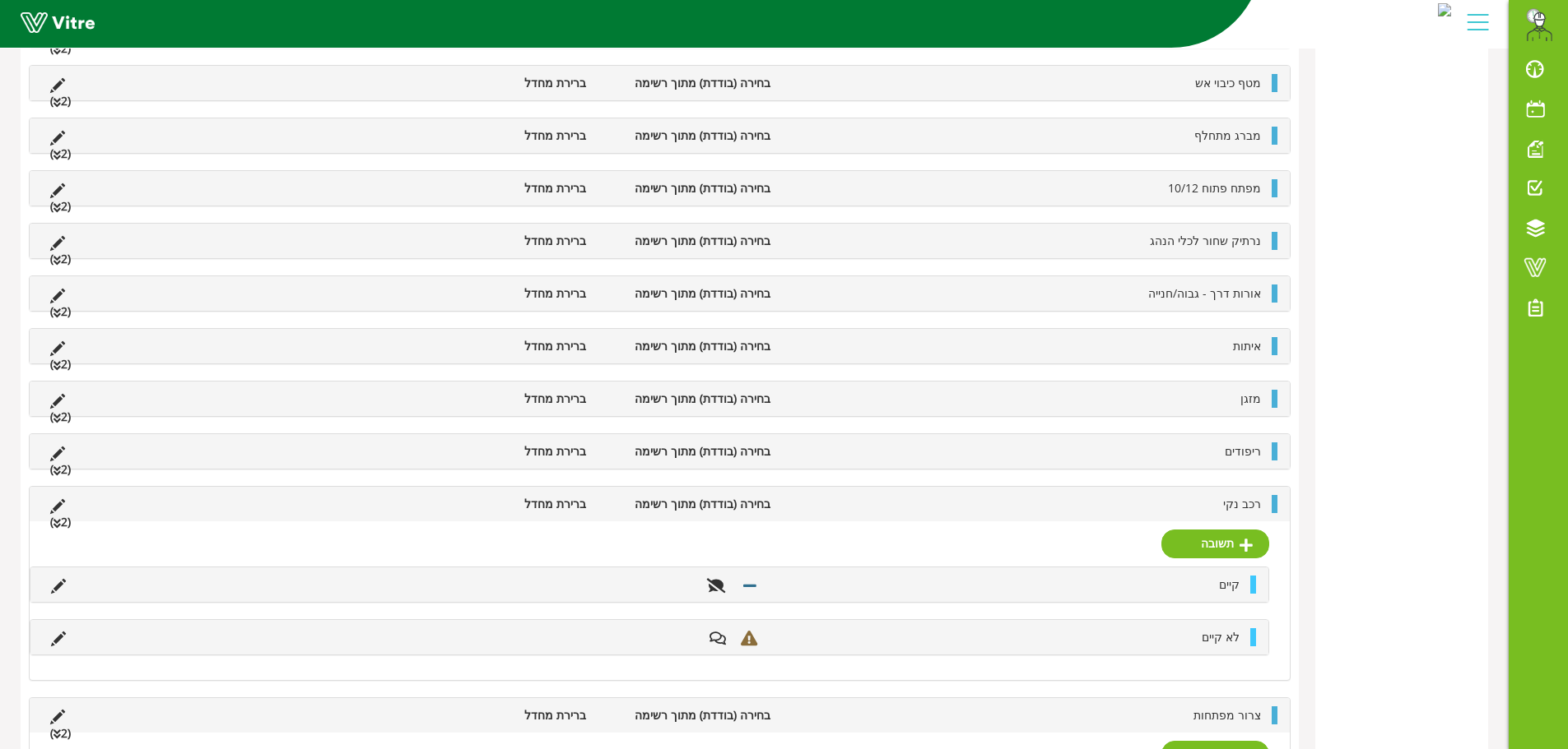
click at [295, 507] on li at bounding box center [300, 504] width 31 height 18
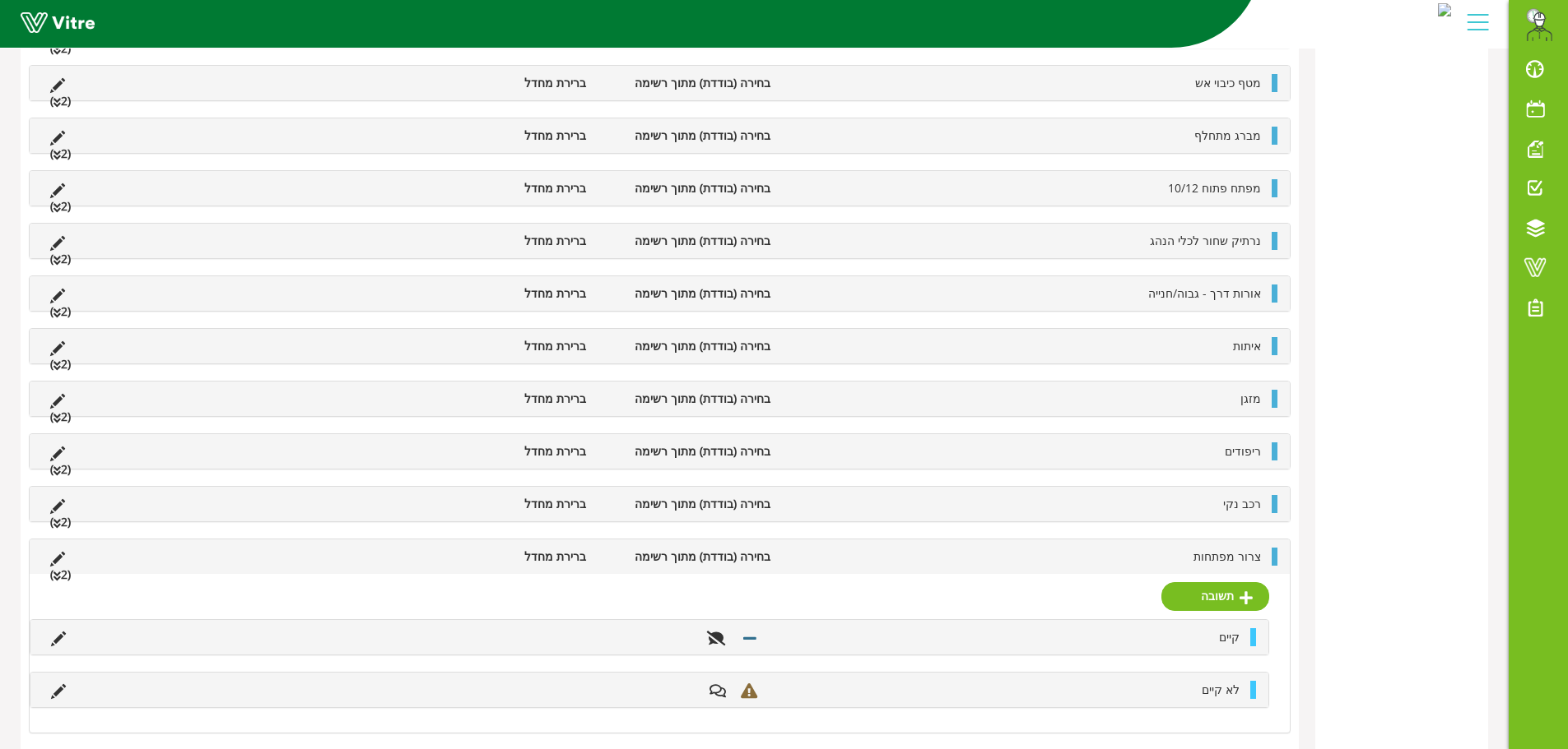
click at [293, 561] on li at bounding box center [300, 557] width 31 height 18
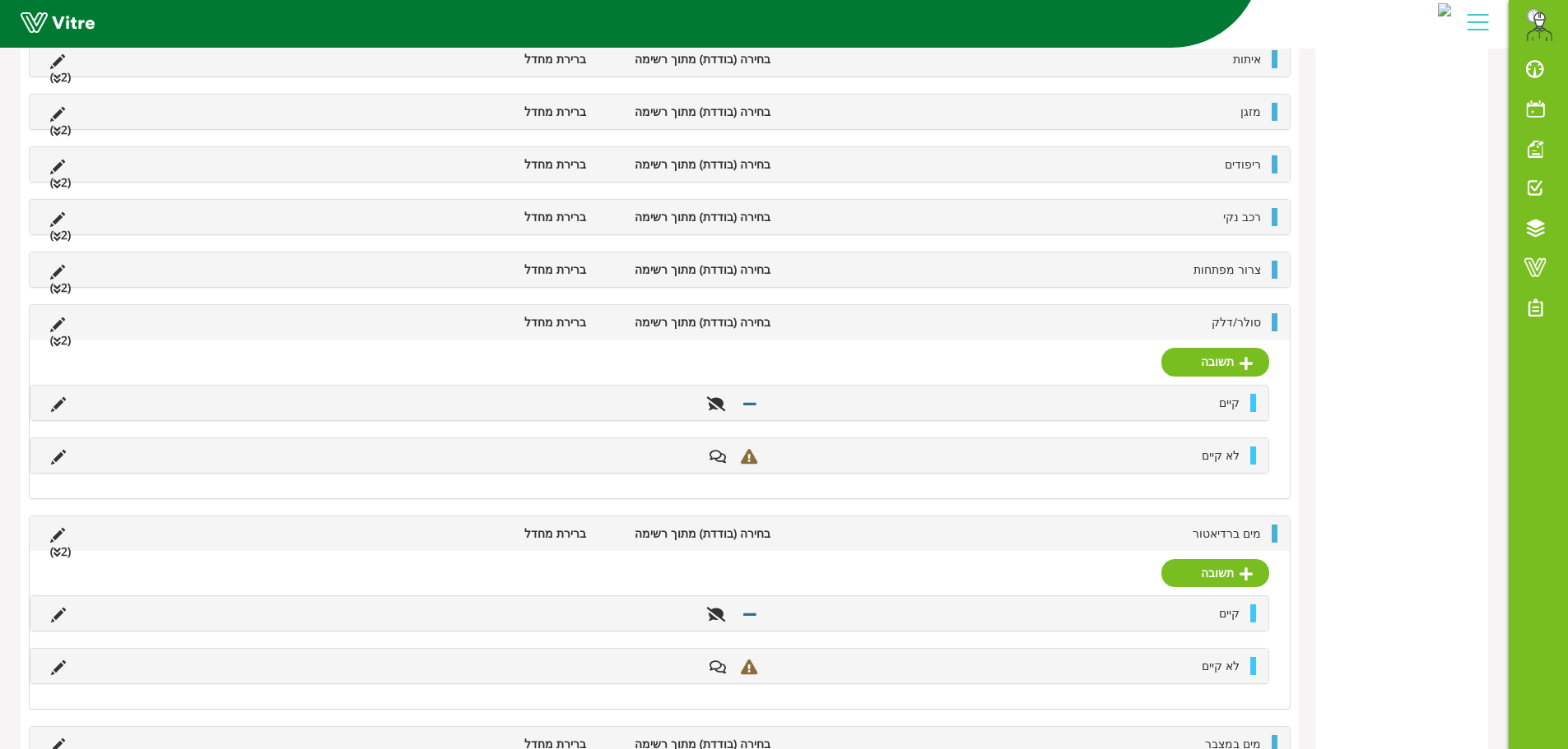
scroll to position [1069, 0]
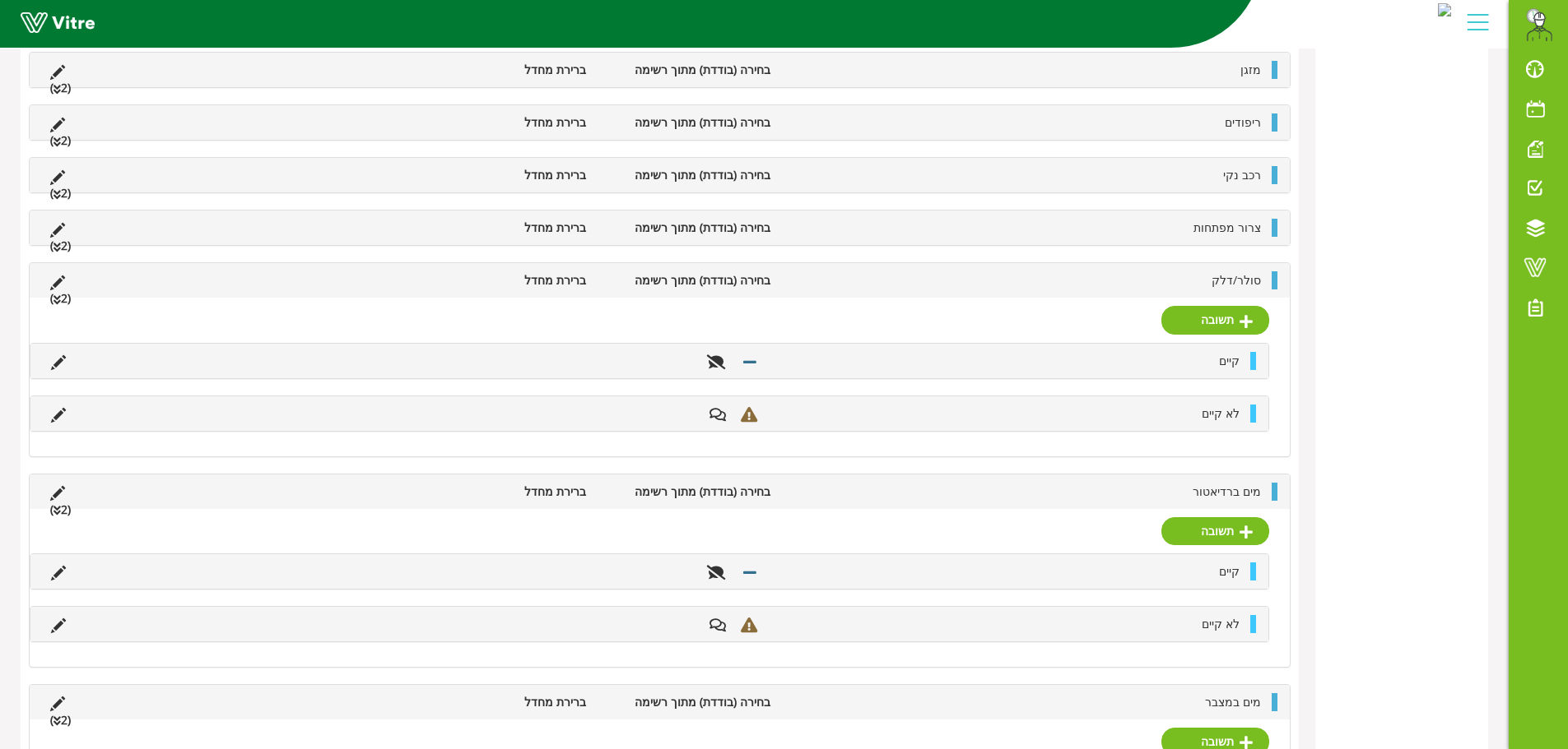
click at [245, 289] on li at bounding box center [238, 280] width 31 height 18
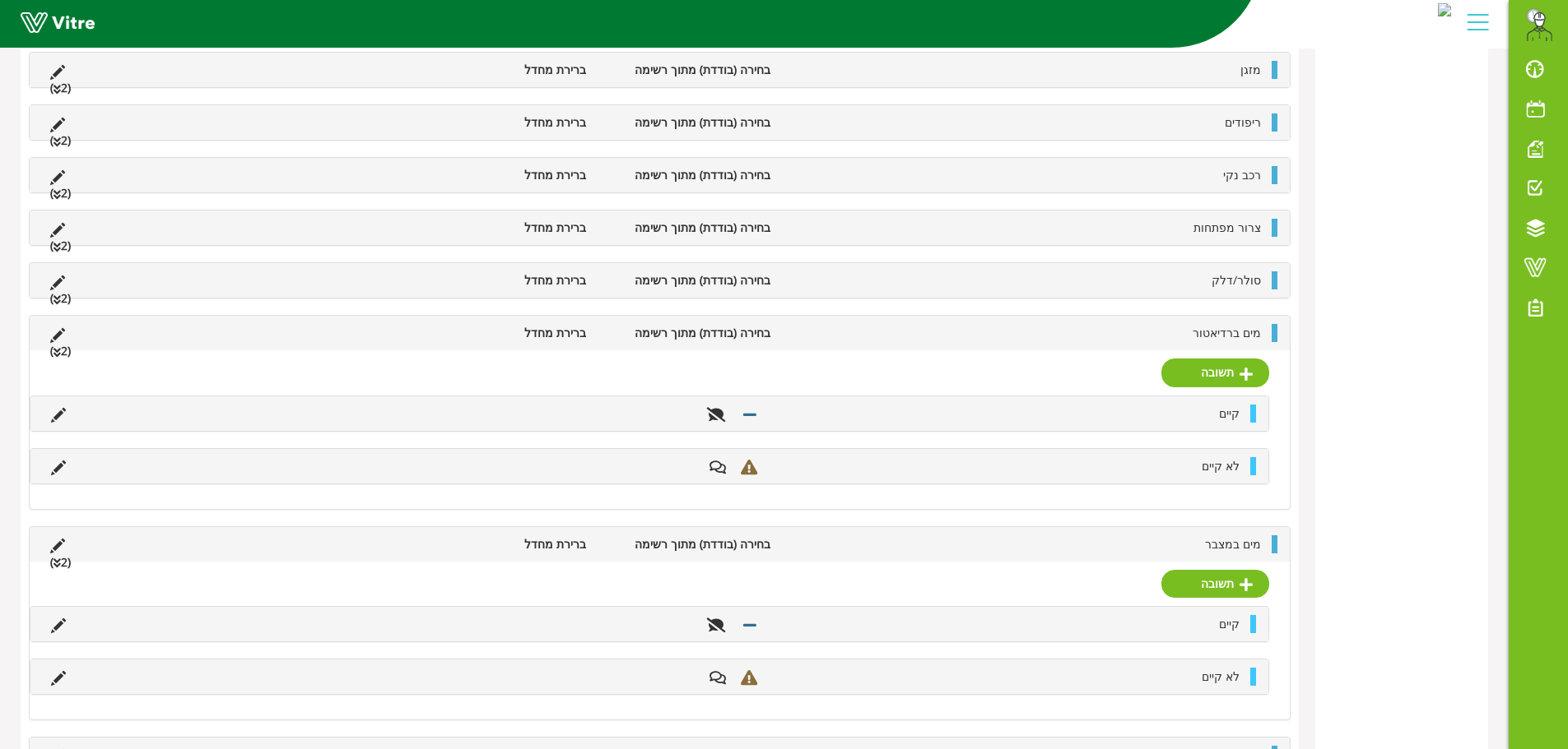
click at [242, 331] on li at bounding box center [238, 333] width 31 height 18
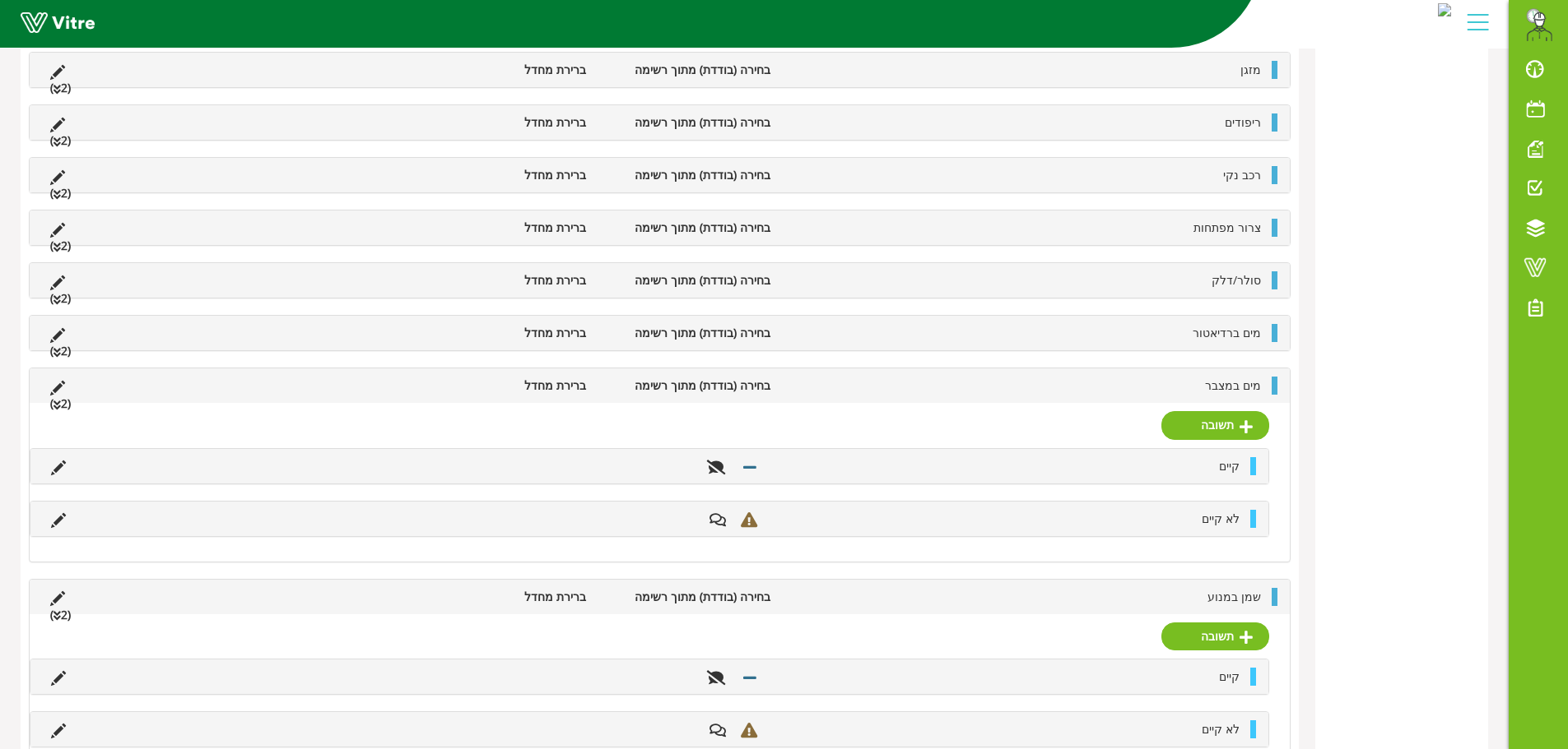
click at [244, 391] on li at bounding box center [238, 385] width 31 height 18
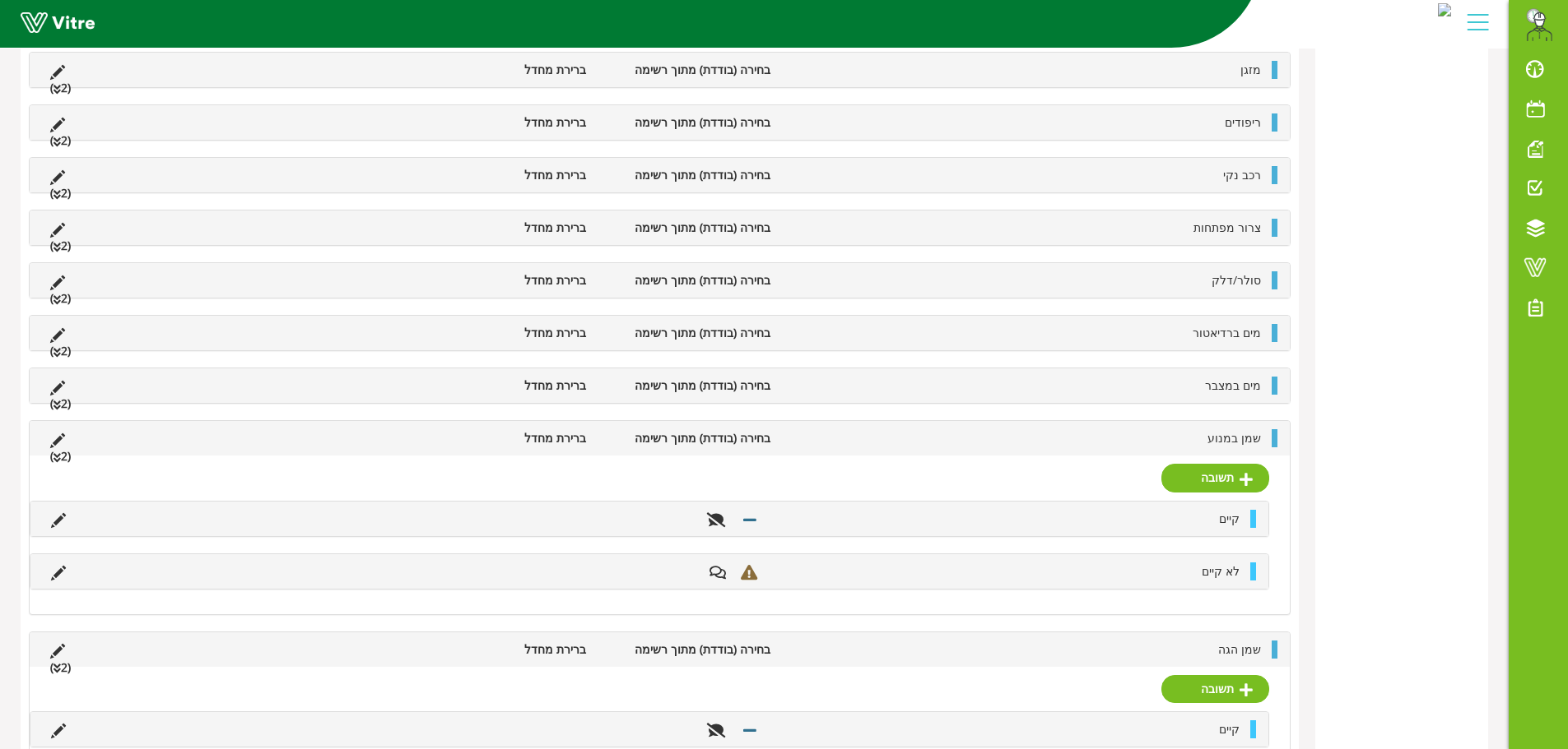
click at [242, 430] on li at bounding box center [238, 438] width 31 height 18
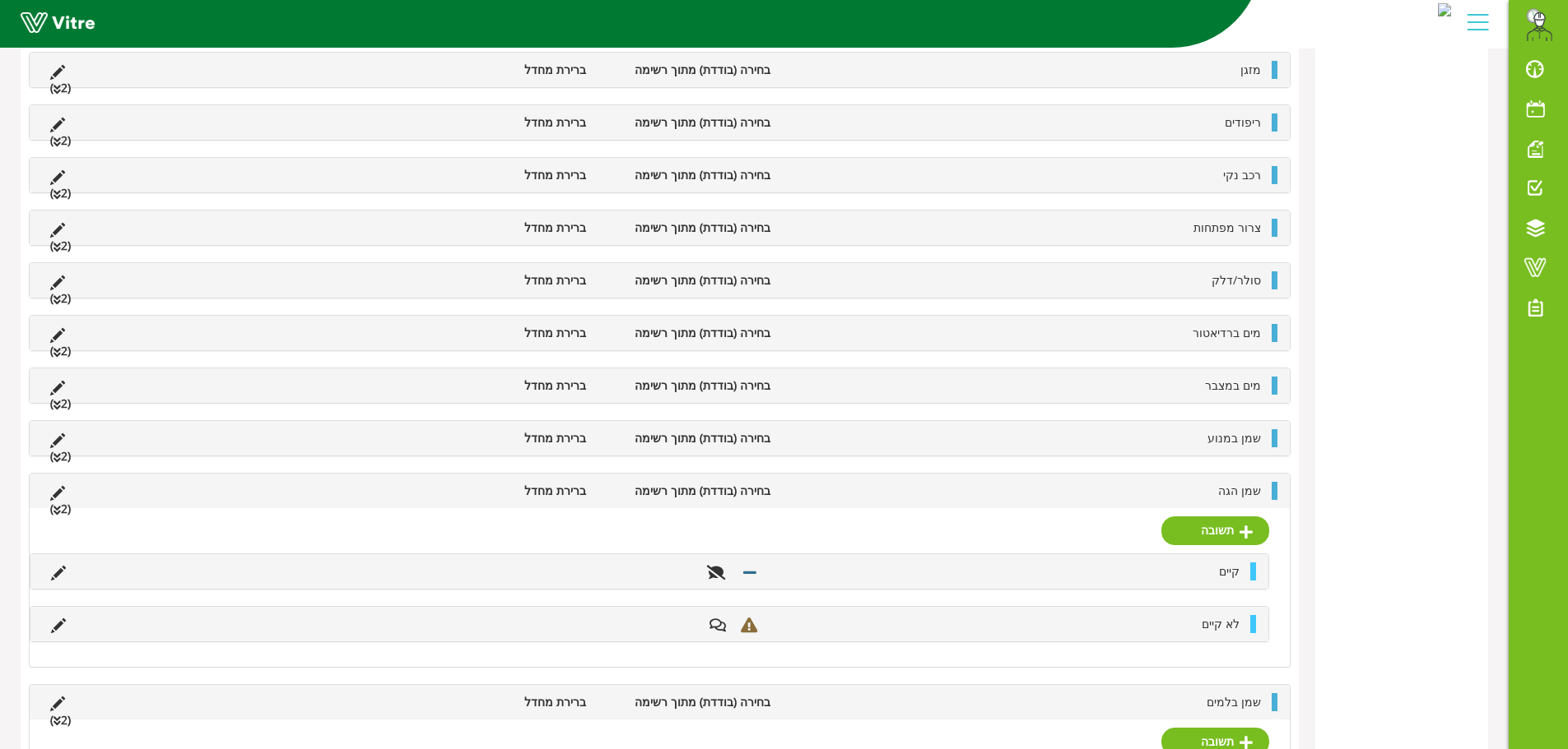
click at [238, 480] on div "שמן הגה בחירה (בודדת) מתוך רשימה ברירת מחדל (2 )" at bounding box center [659, 491] width 1260 height 35
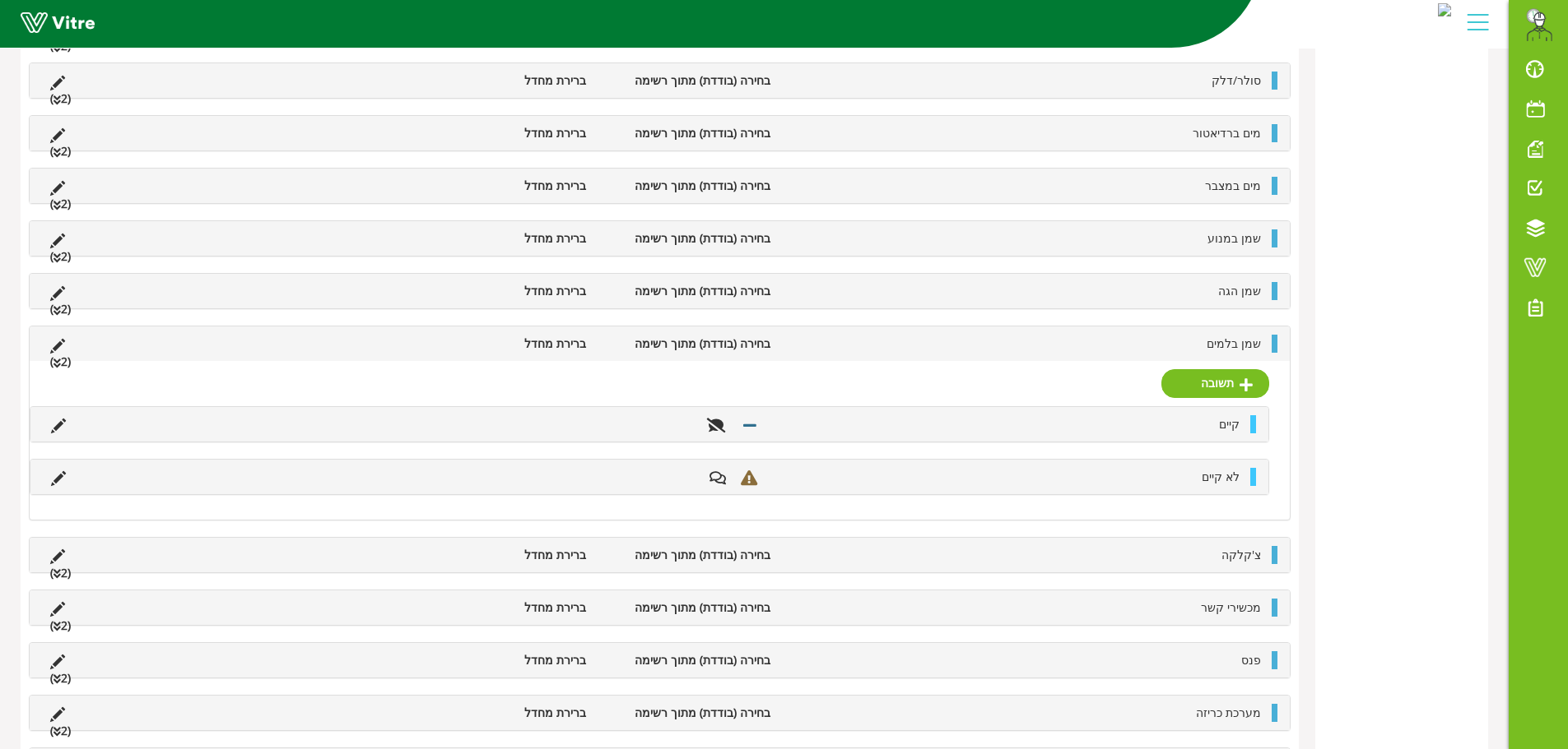
scroll to position [1317, 0]
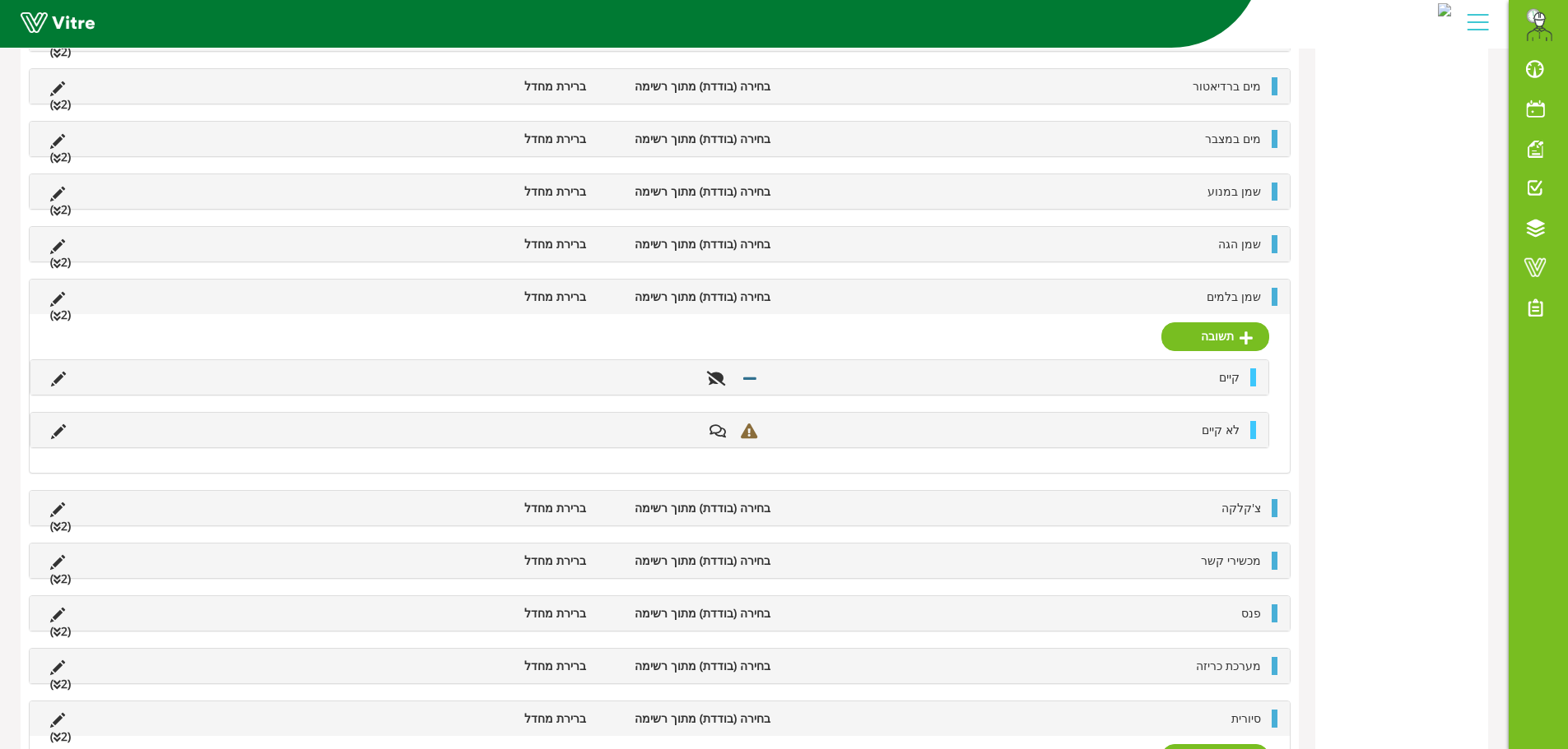
click at [210, 290] on li at bounding box center [207, 296] width 31 height 18
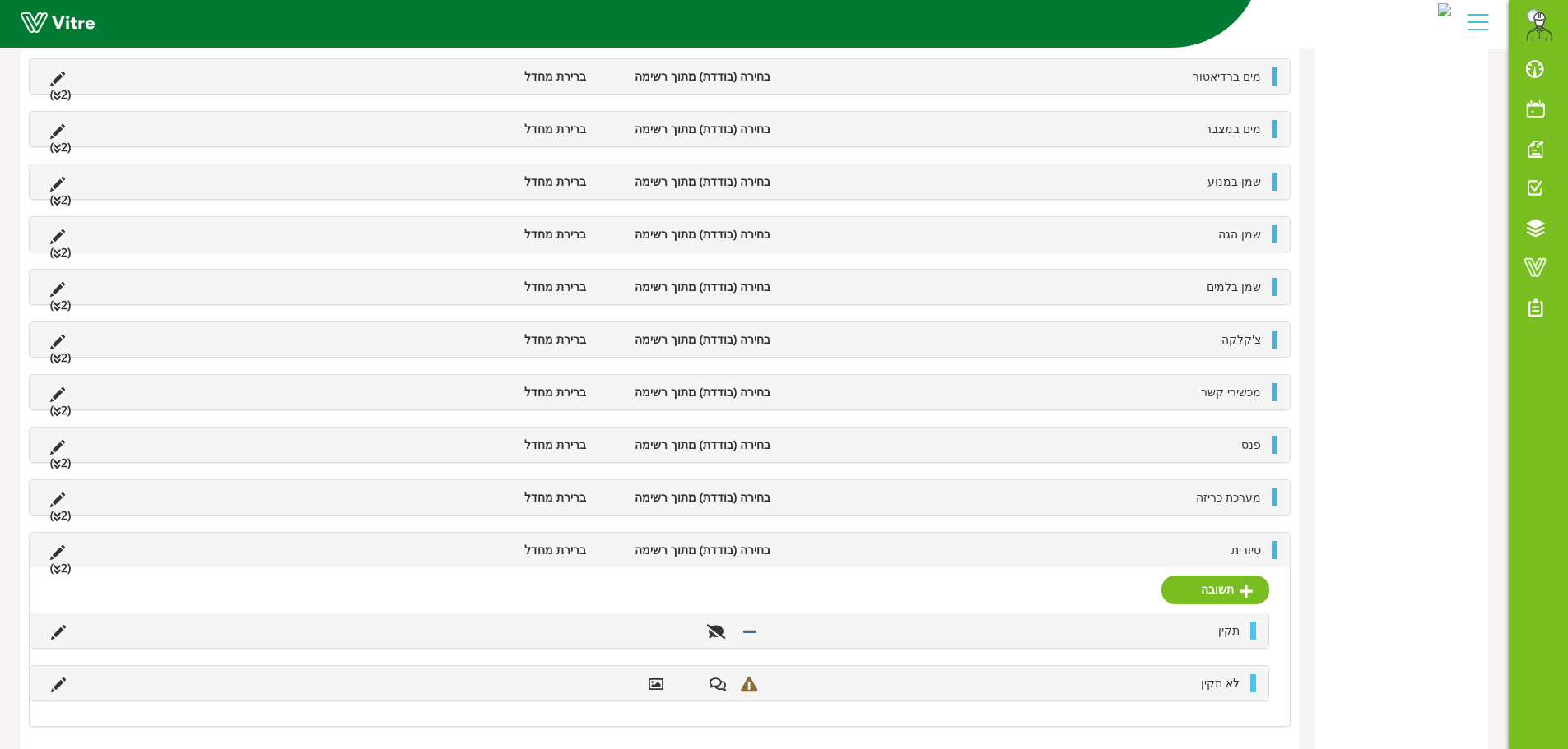
scroll to position [1328, 0]
click at [1199, 547] on li "סיורית" at bounding box center [1023, 547] width 490 height 18
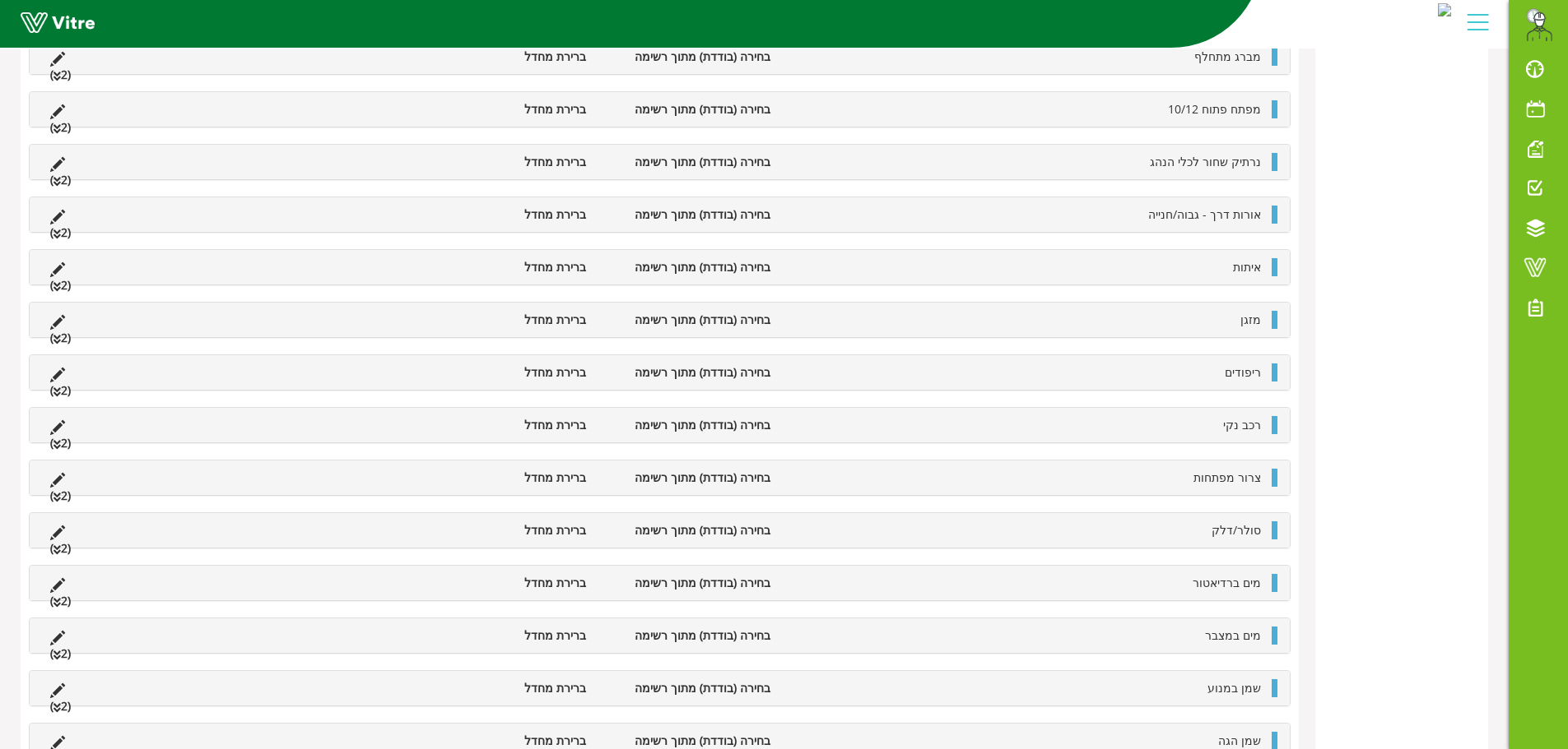
scroll to position [904, 0]
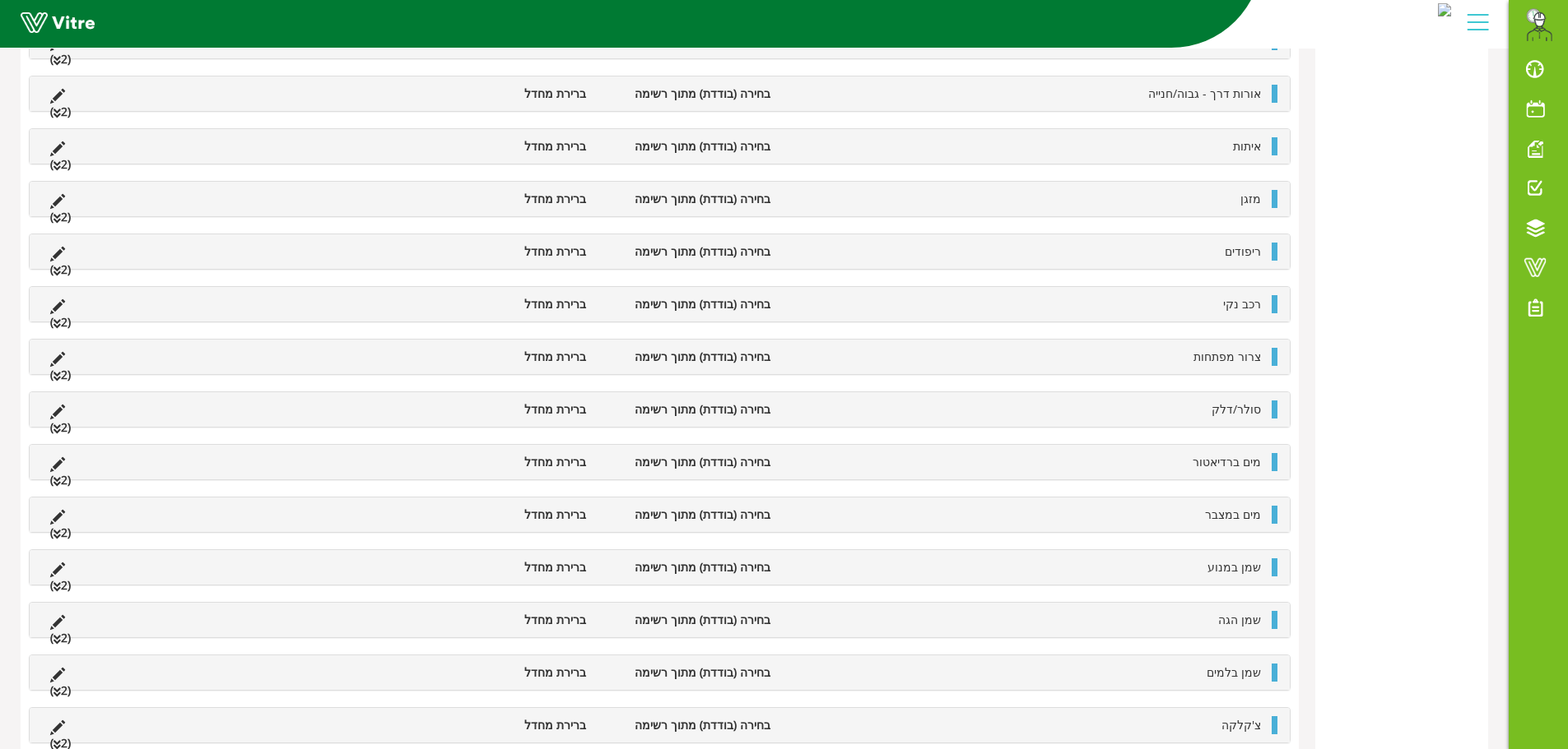
click at [1339, 365] on div "טבלת סיכום קטגוריה (5 ) פרטי הטופס (3 ) פרטי הרכב (25 ) תקינות הרכב (5 ) צילום …" at bounding box center [1401, 140] width 173 height 1678
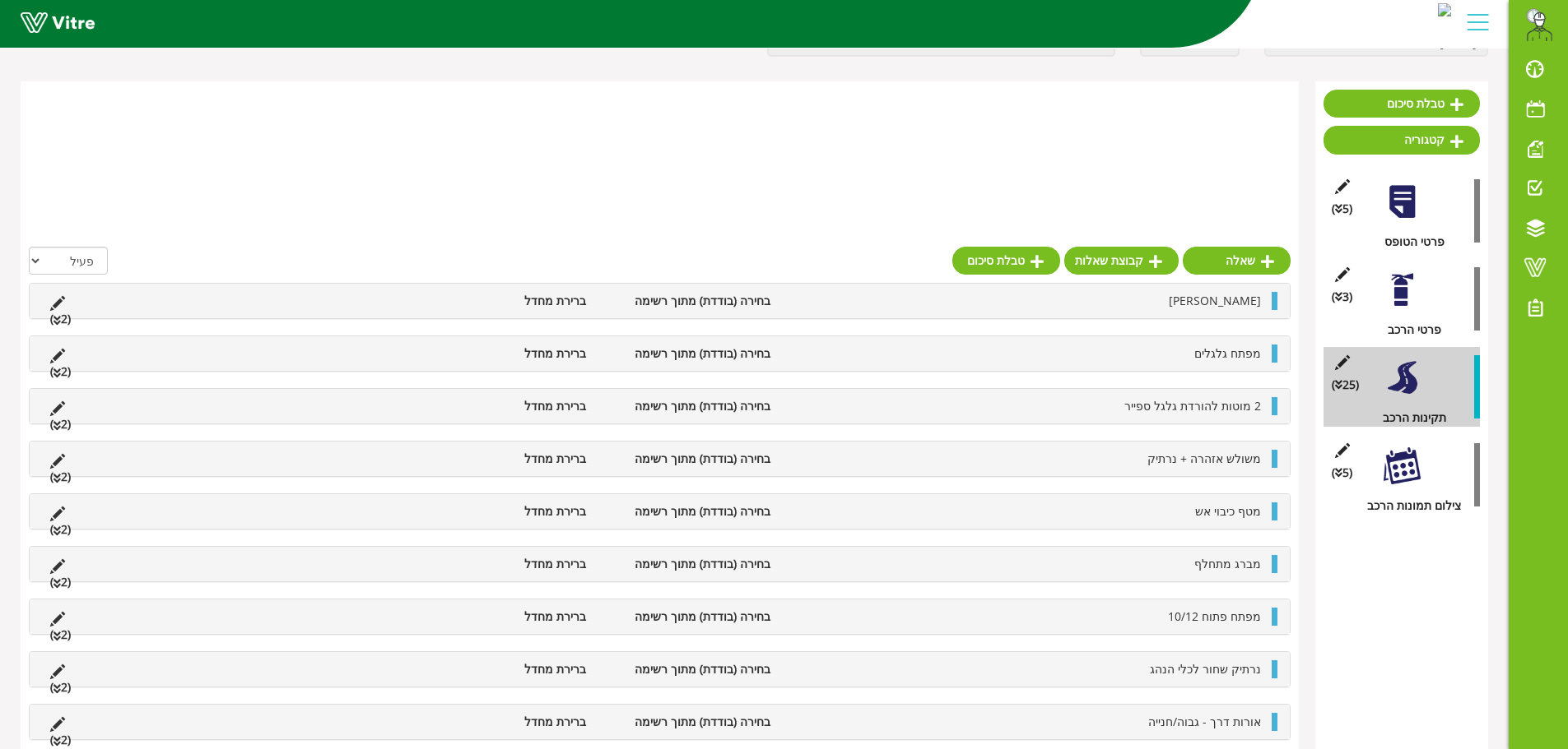
scroll to position [0, 0]
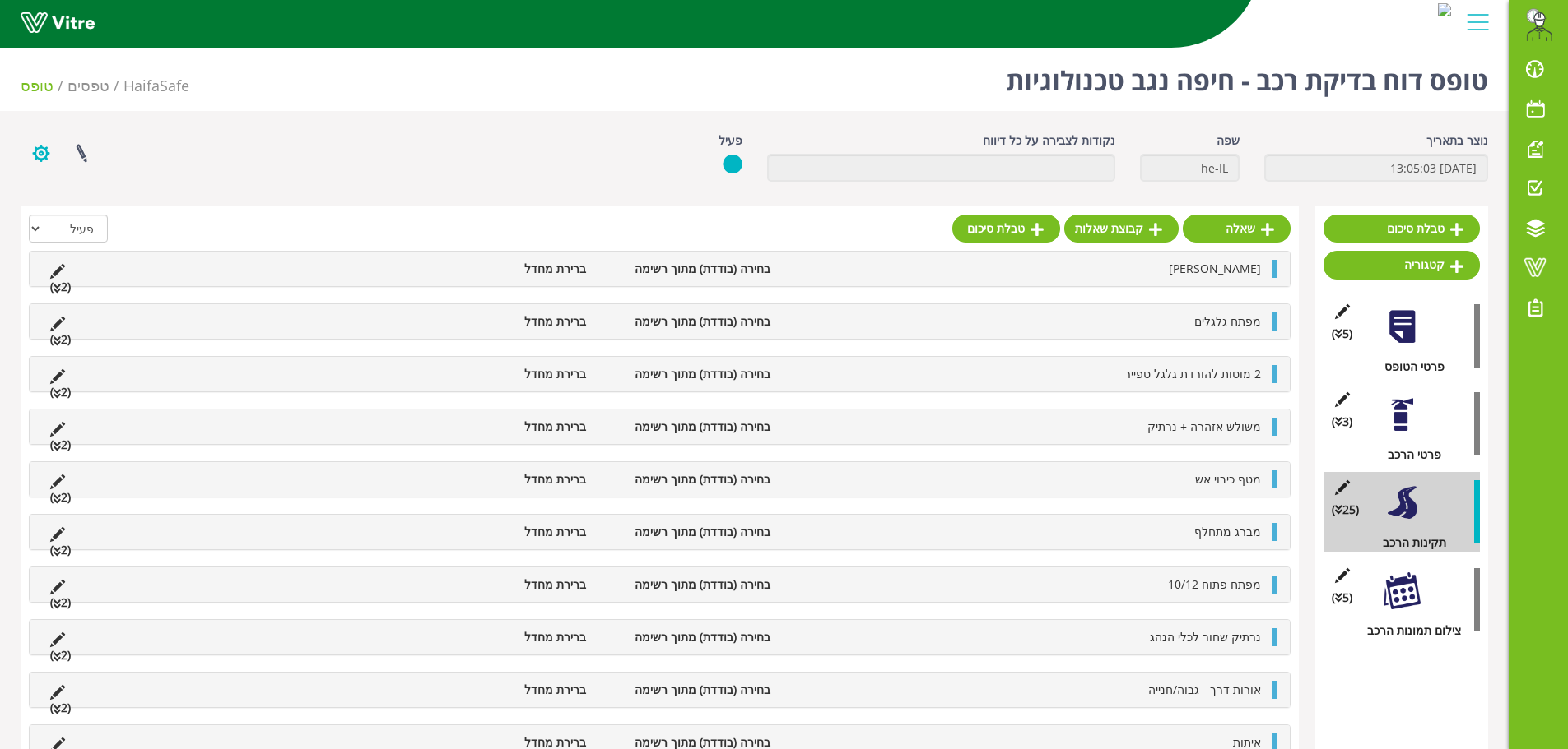
click at [36, 153] on button "button" at bounding box center [41, 153] width 42 height 43
click at [108, 212] on link "הגדרת משתמשים" at bounding box center [86, 214] width 130 height 21
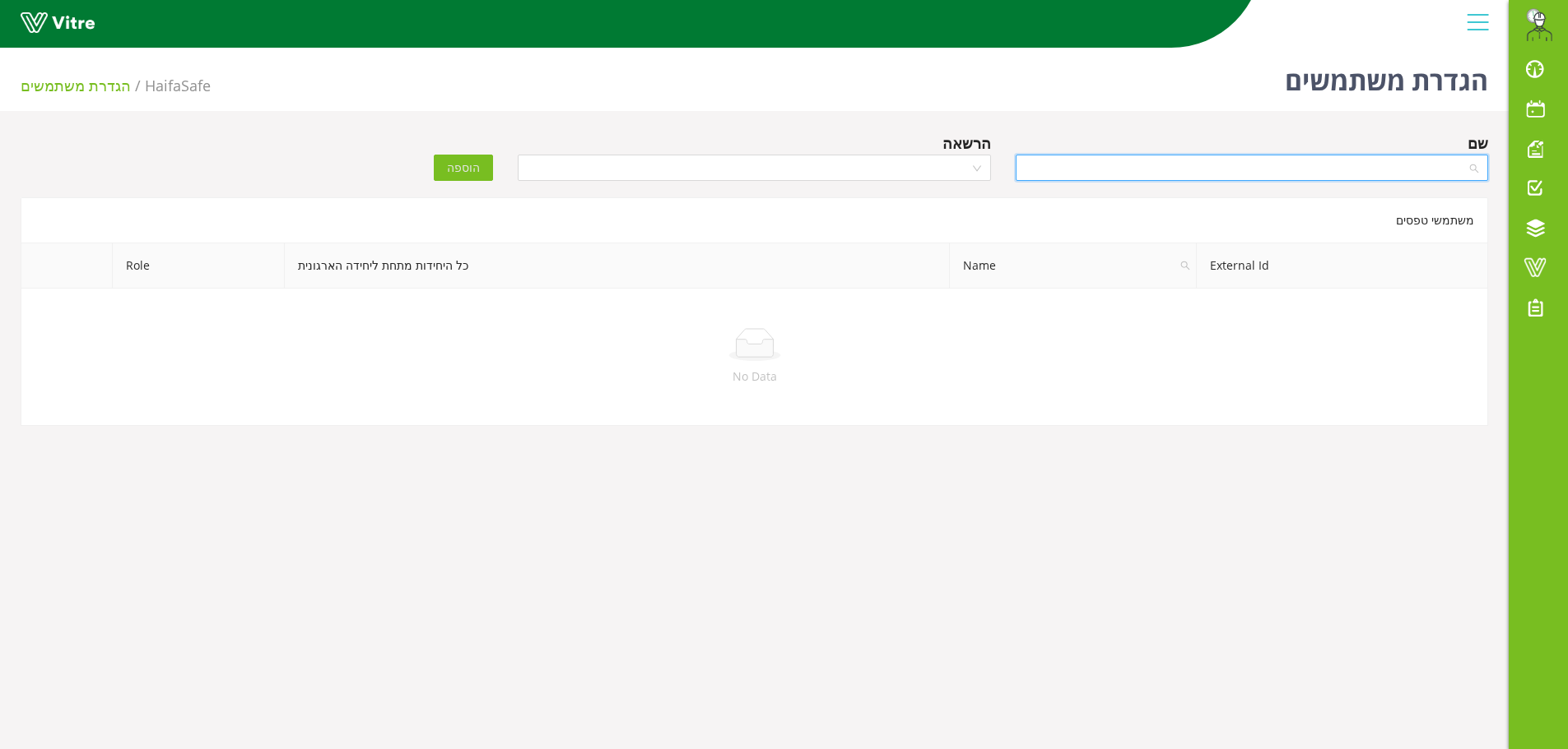
click at [1259, 170] on input "search" at bounding box center [1246, 168] width 441 height 25
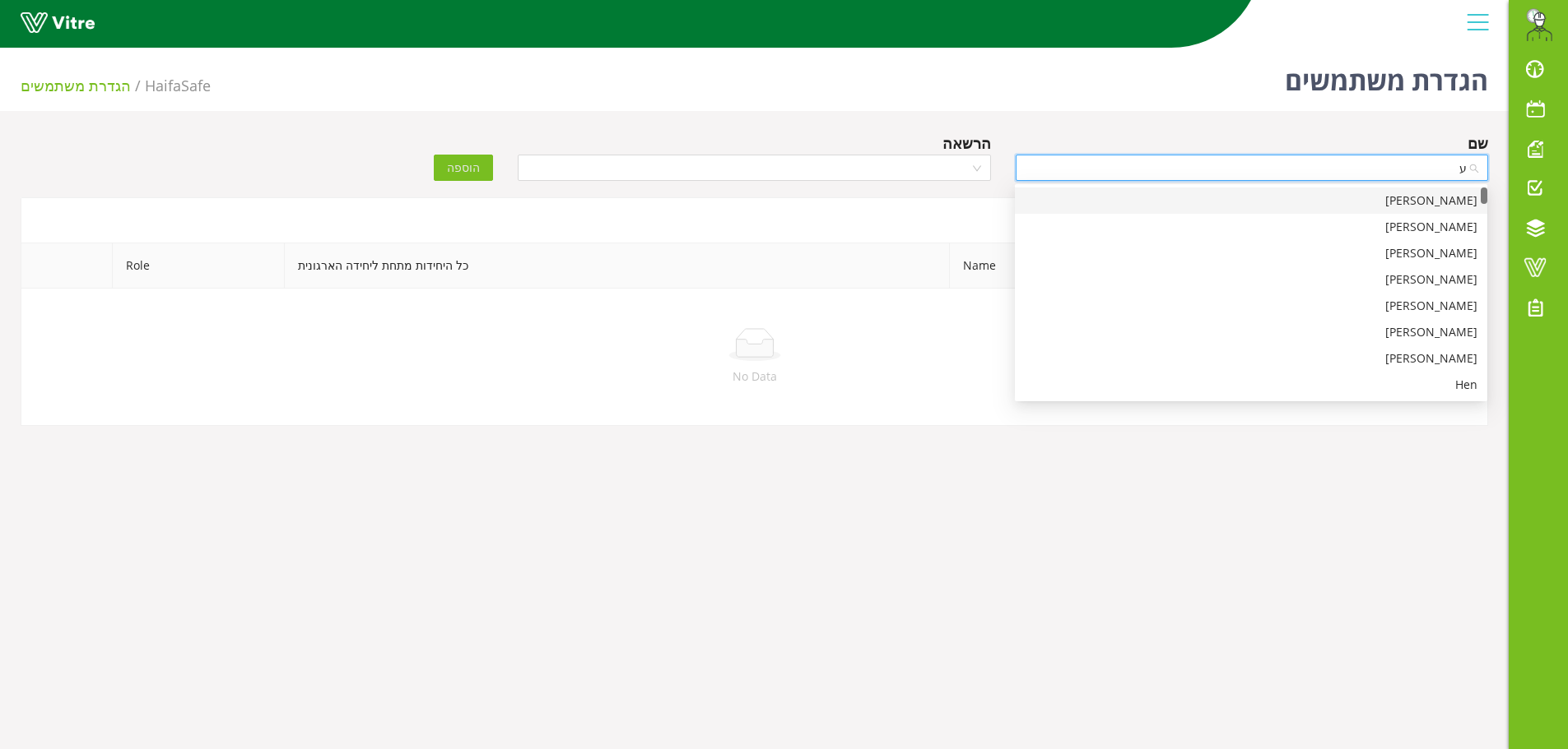
type input "ער"
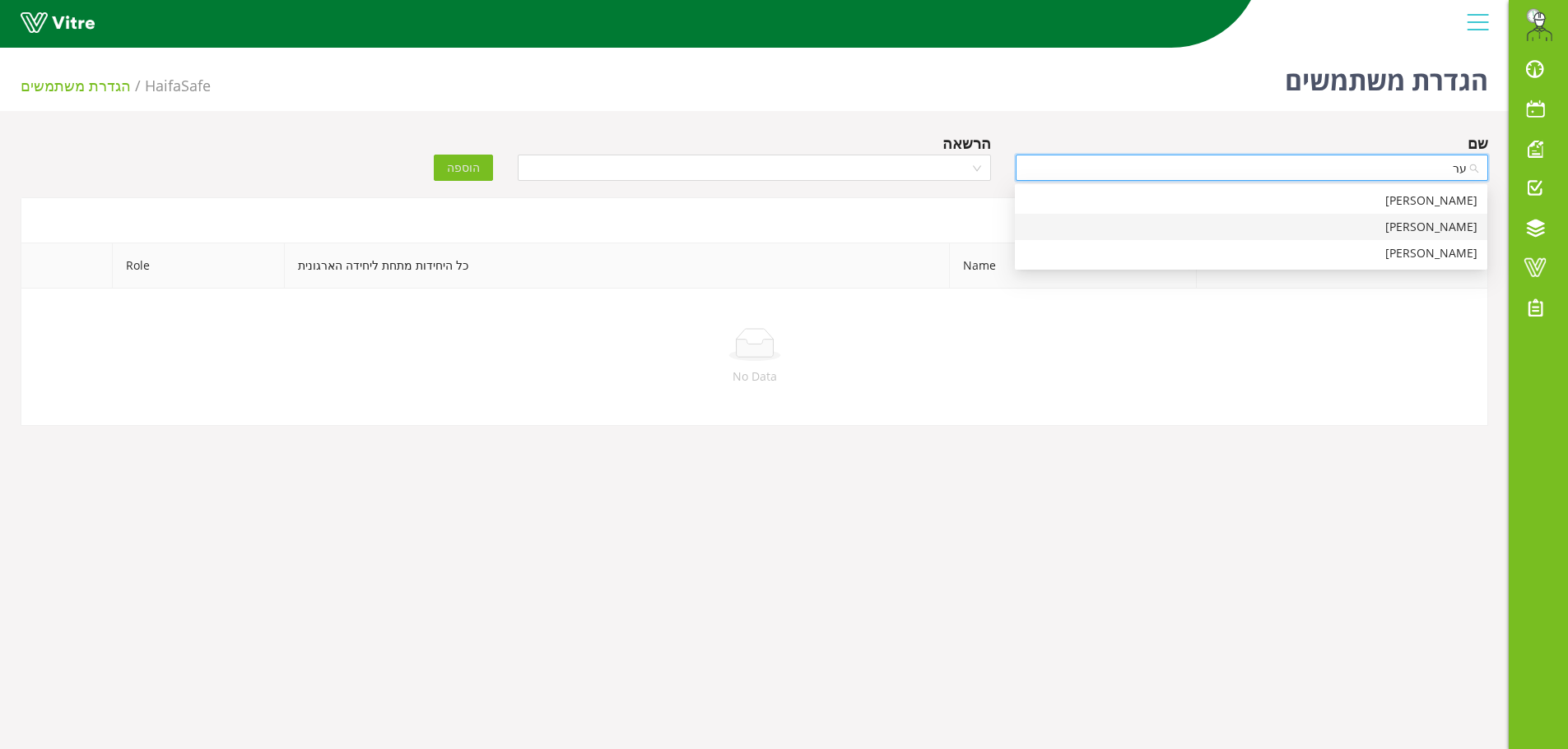
click at [1445, 230] on div "[PERSON_NAME]" at bounding box center [1250, 227] width 453 height 18
click at [938, 175] on input "search" at bounding box center [747, 168] width 441 height 25
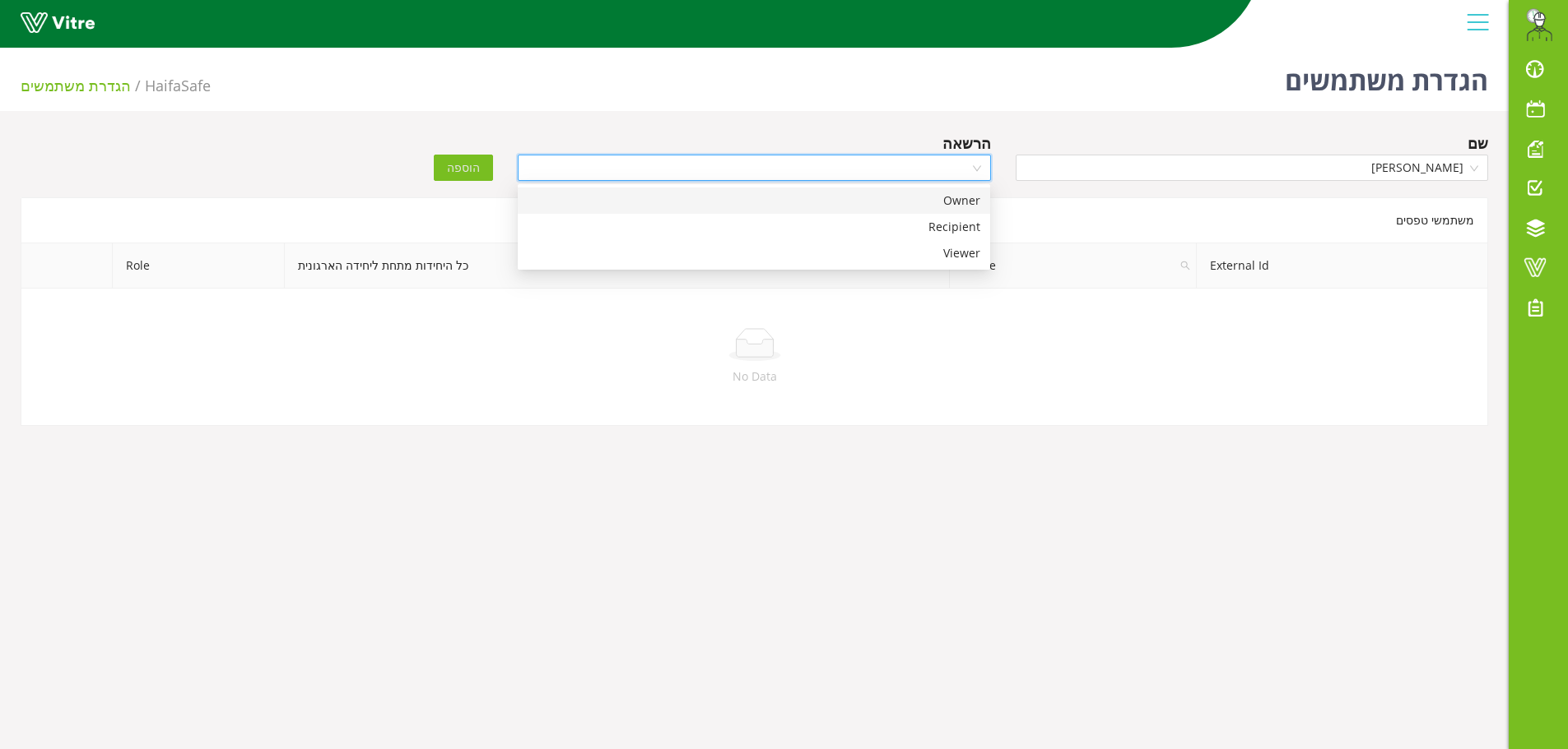
click at [944, 195] on div "Owner" at bounding box center [753, 201] width 453 height 18
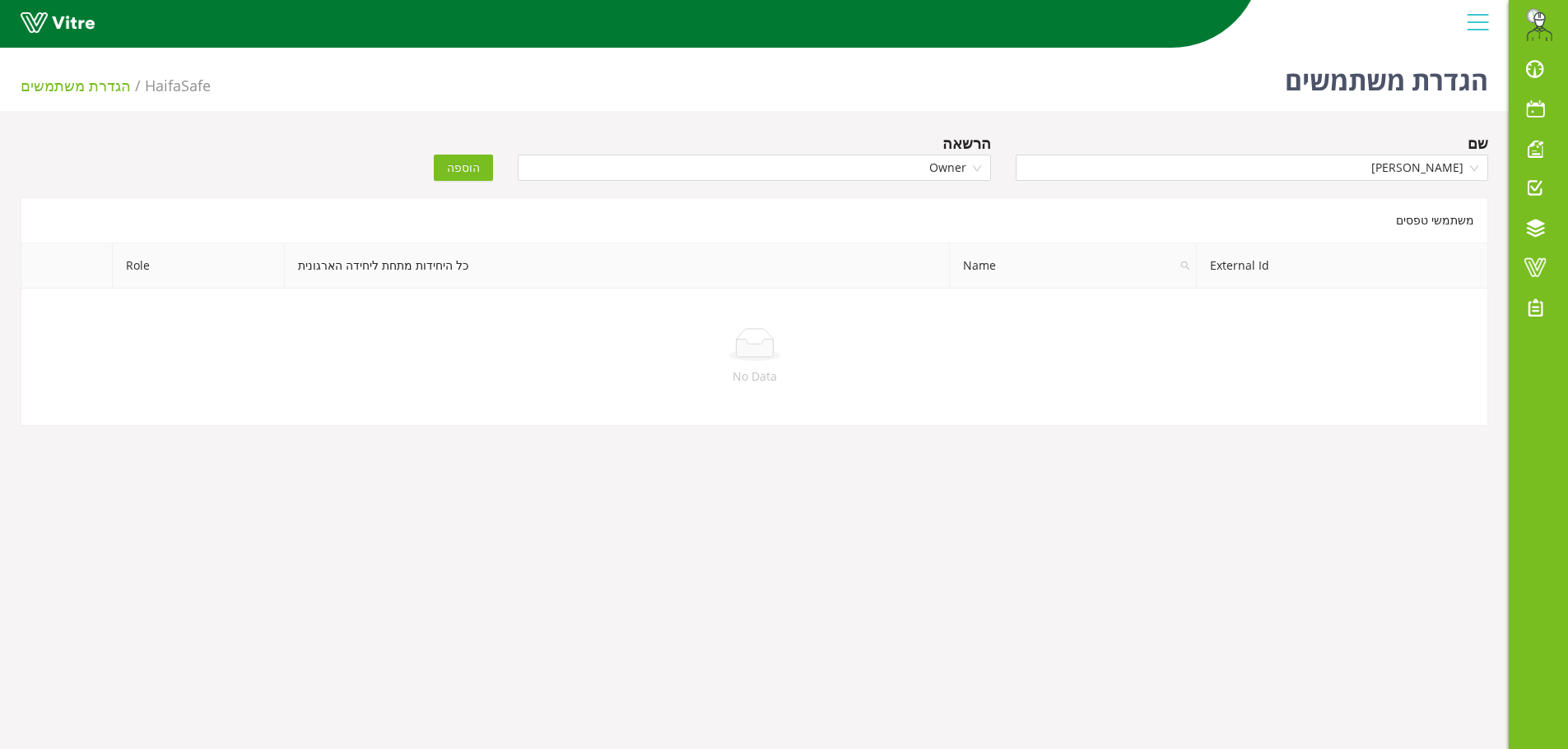
click at [459, 163] on span "הוספה" at bounding box center [463, 167] width 33 height 18
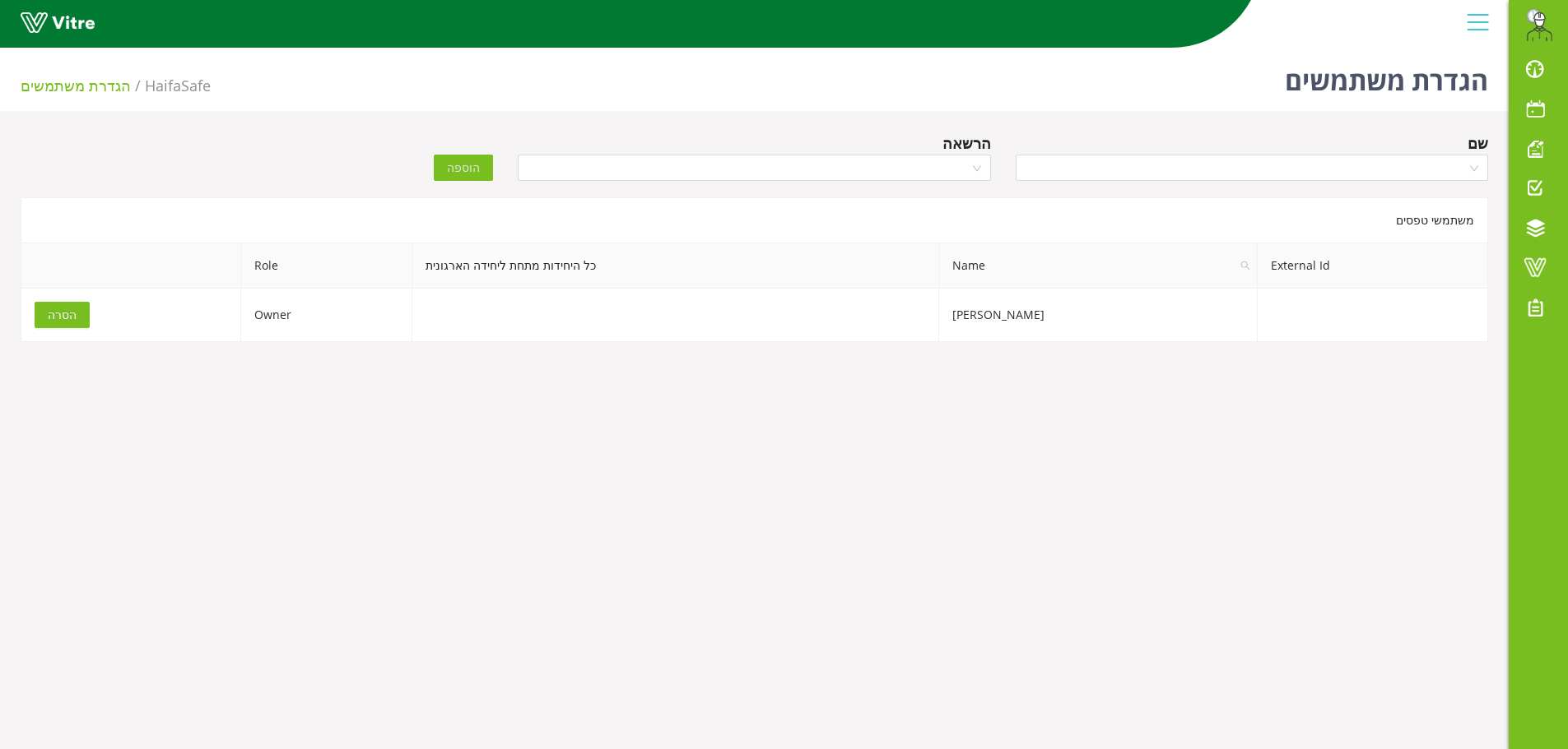
click at [1125, 677] on body "[EMAIL_ADDRESS][DOMAIN_NAME] התראות והודעות לוח בקרה לוח שנה מענה על טופס משימו…" at bounding box center [784, 416] width 1568 height 749
click at [1541, 259] on span at bounding box center [1534, 267] width 42 height 19
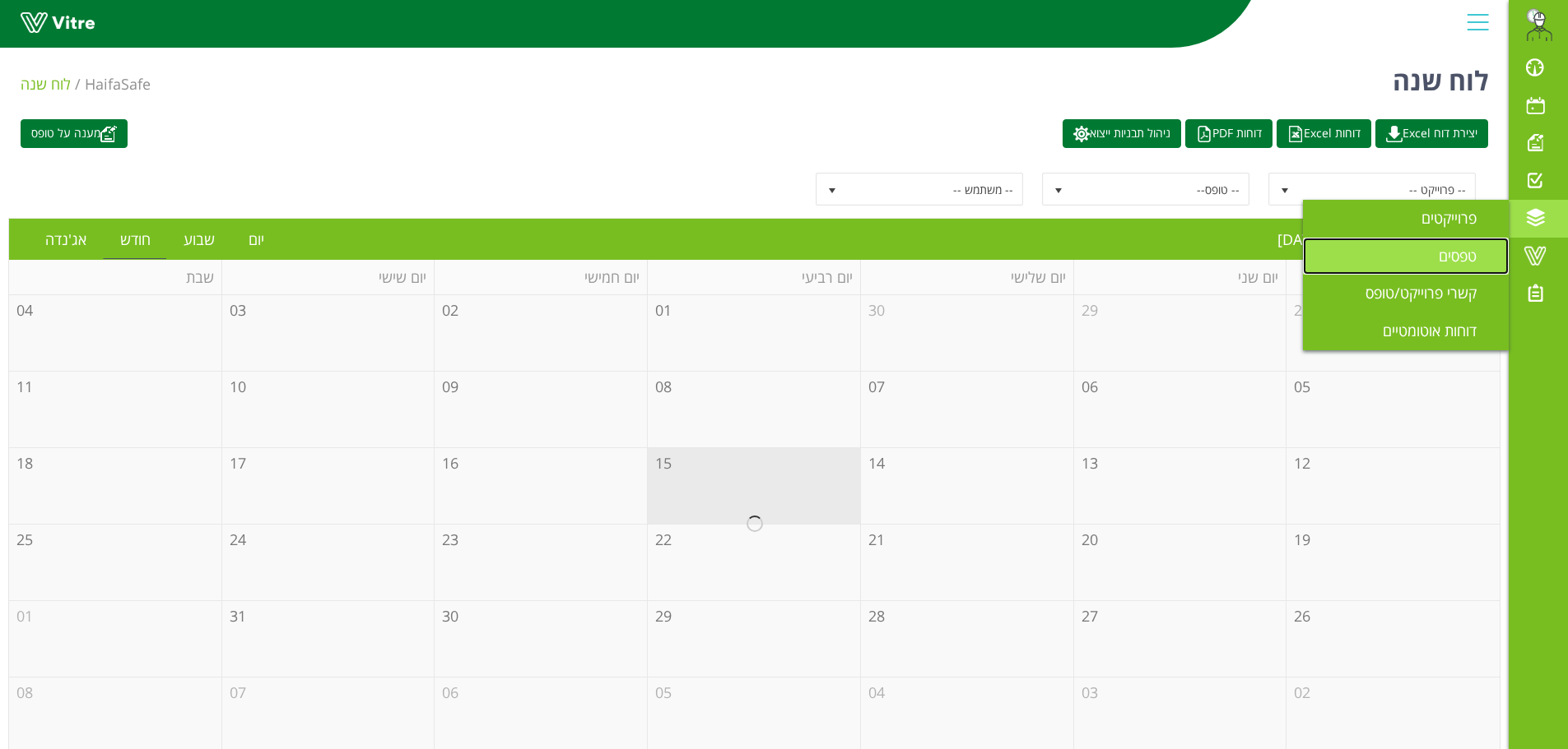
click at [1463, 250] on span "טפסים" at bounding box center [1468, 256] width 58 height 19
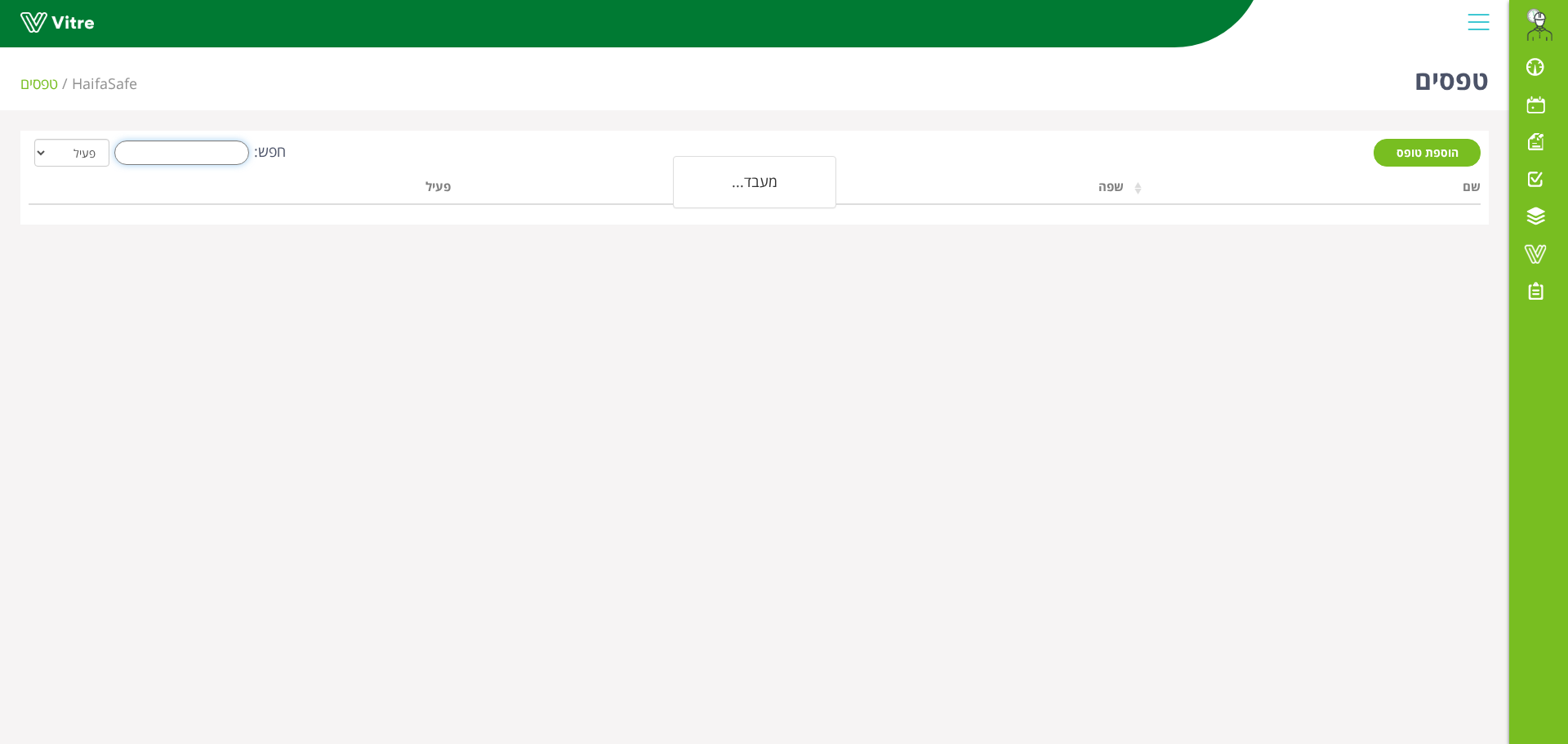
click at [170, 161] on input "חפש:" at bounding box center [181, 153] width 135 height 25
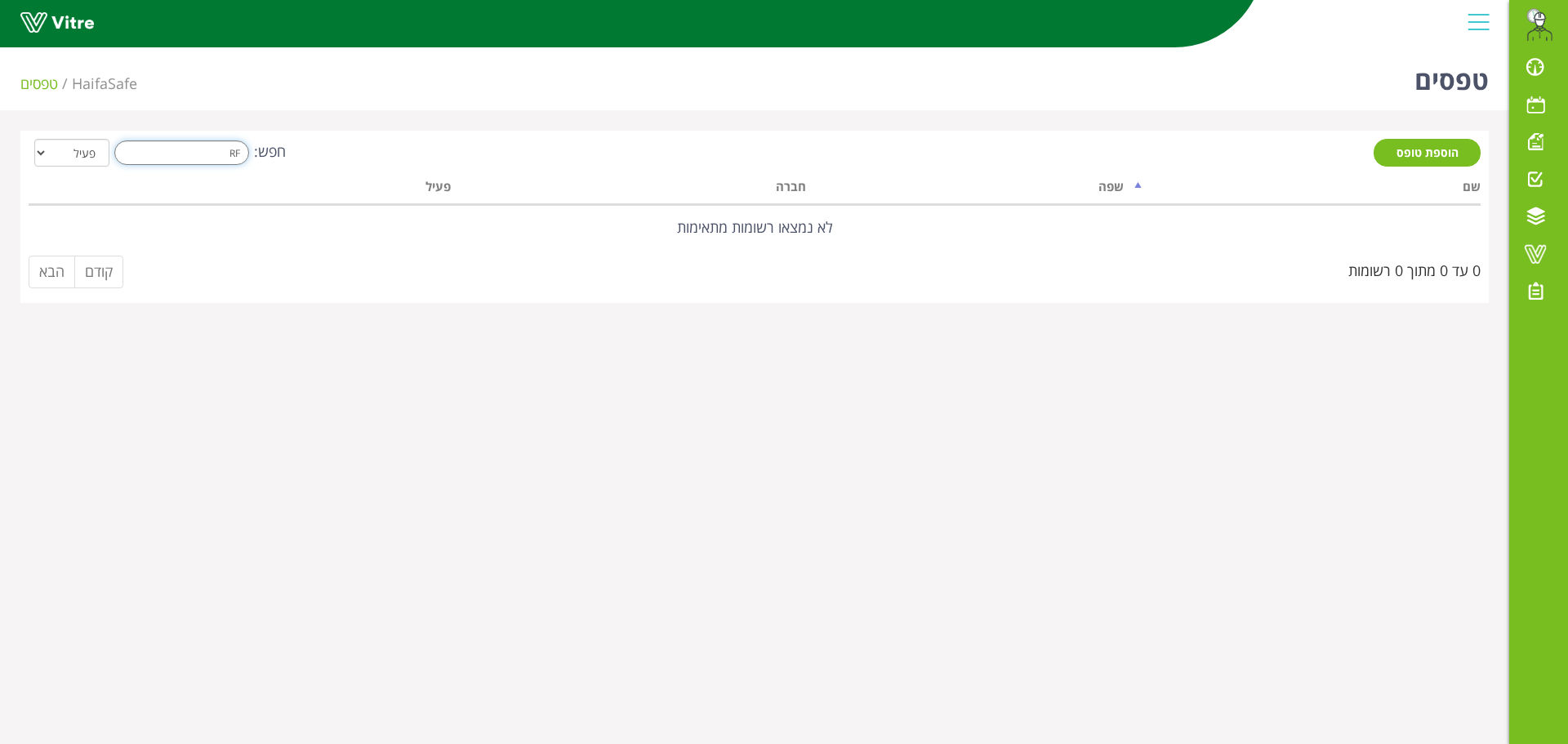
type input "R"
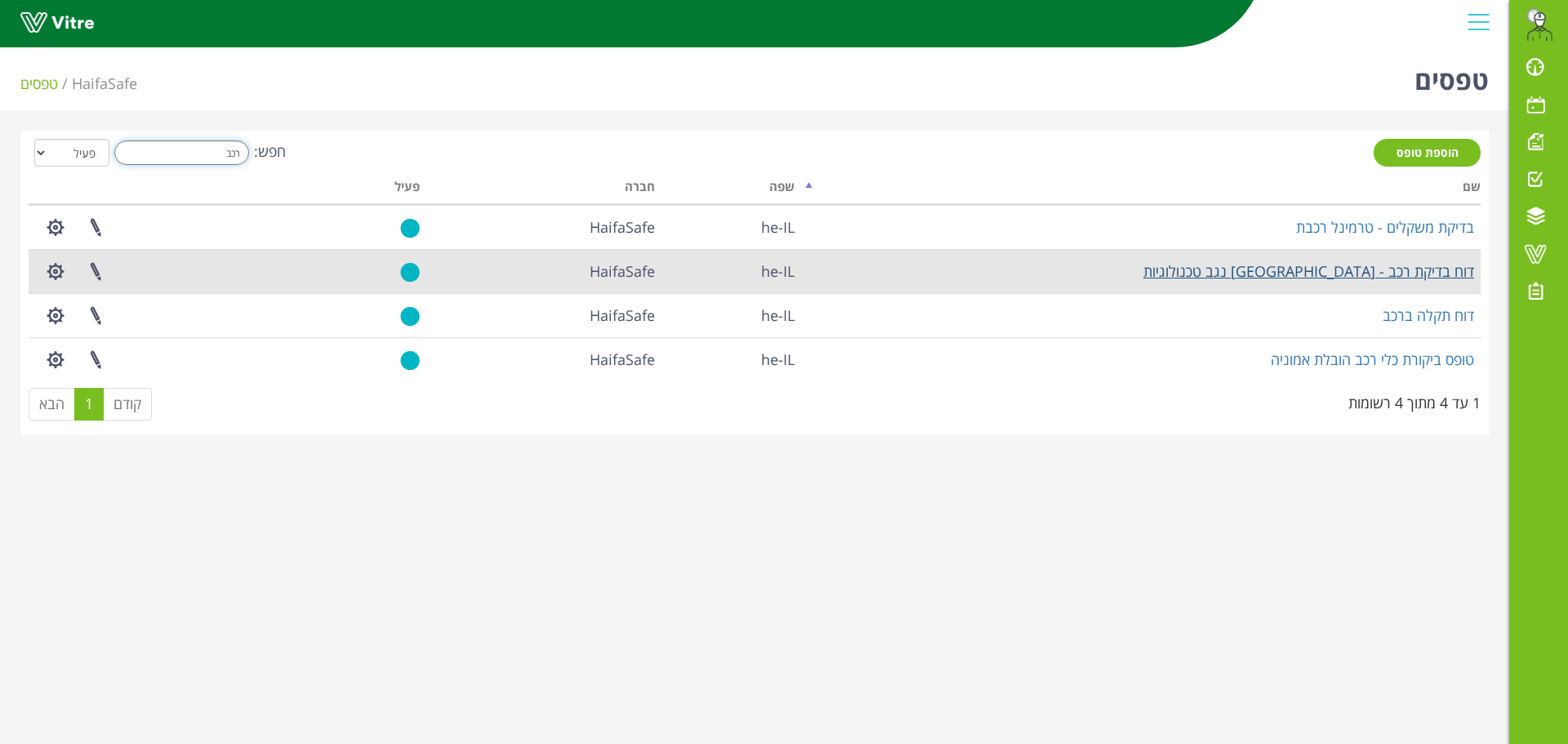
type input "רכב"
click at [1351, 273] on link "דוח בדיקת רכב - חיפה נגב טכנולוגיות" at bounding box center [1308, 271] width 331 height 19
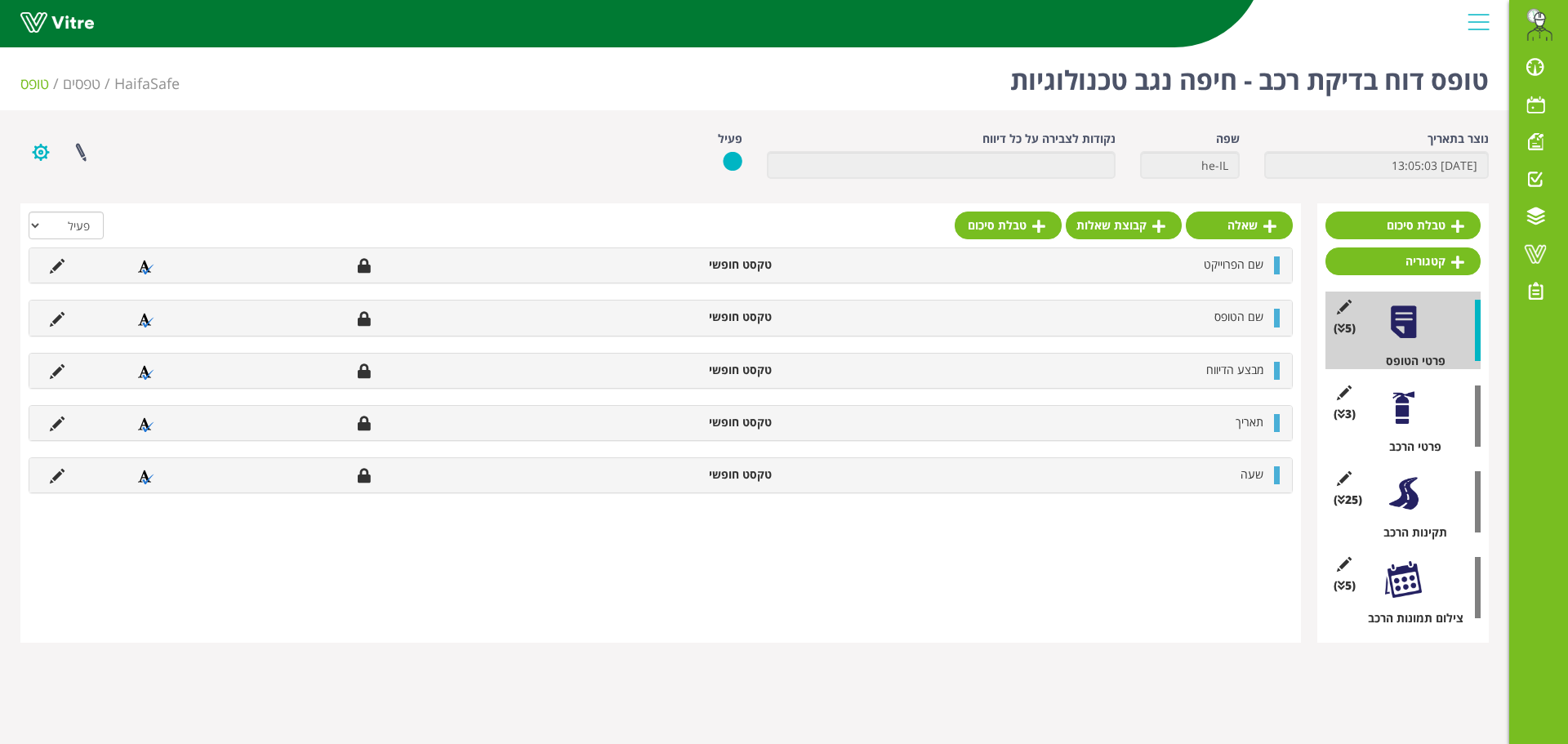
click at [47, 151] on button "button" at bounding box center [40, 151] width 41 height 43
click at [81, 257] on link "שכפול טופס" at bounding box center [85, 255] width 129 height 21
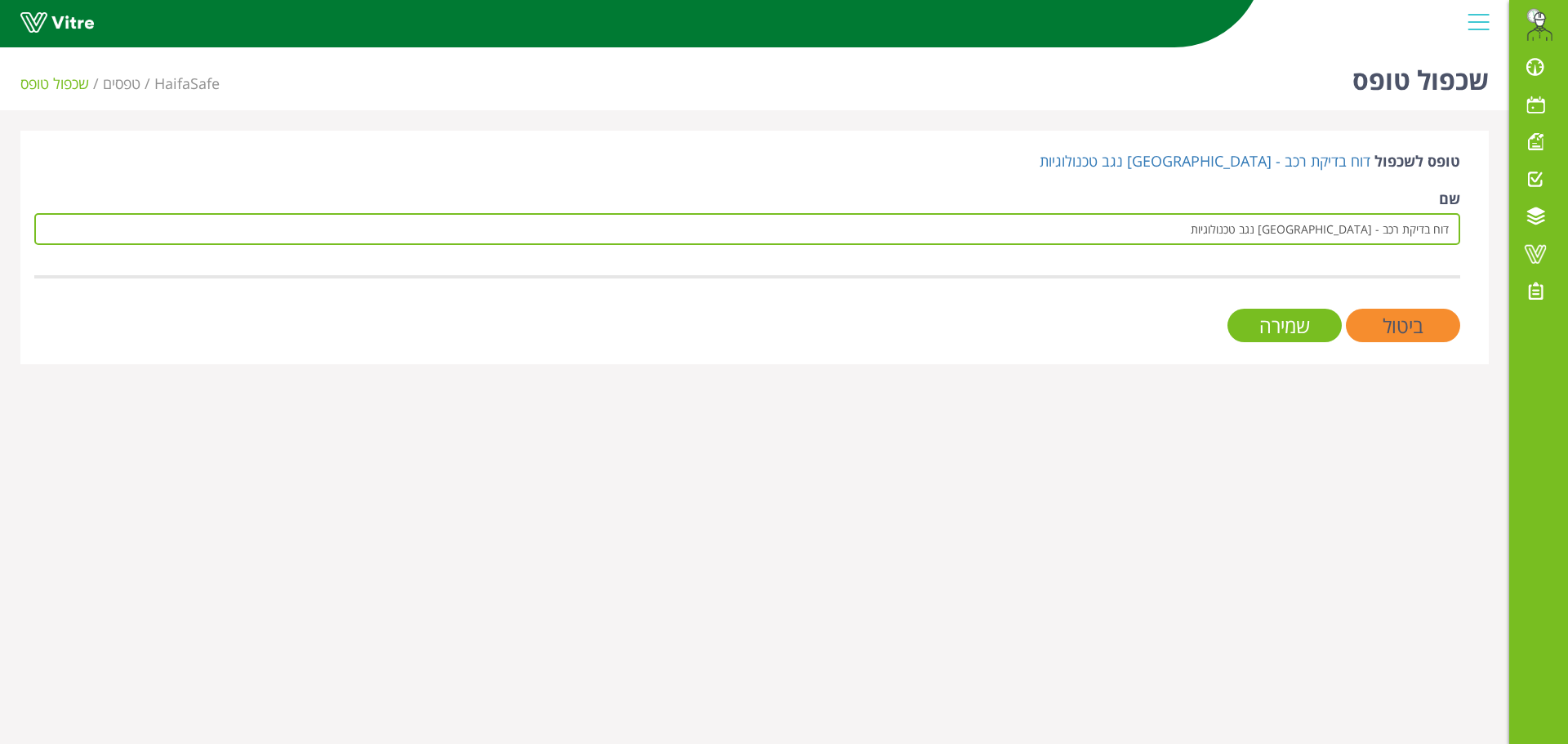
click at [1230, 235] on input "דוח בדיקת רכב - [GEOGRAPHIC_DATA] נגב טכנולוגיות" at bounding box center [748, 228] width 1426 height 32
click at [1379, 234] on input "דוח בדיקת רכב - [GEOGRAPHIC_DATA] נגב טכנולוגיות" at bounding box center [748, 228] width 1426 height 32
click at [1386, 231] on input "דוח בדיקת רכב - [GEOGRAPHIC_DATA] נגב טכנולוגיות" at bounding box center [748, 228] width 1426 height 32
click at [1379, 231] on input "דוח בדיקת רכב - [GEOGRAPHIC_DATA] נגב טכנולוגיות" at bounding box center [748, 228] width 1426 height 32
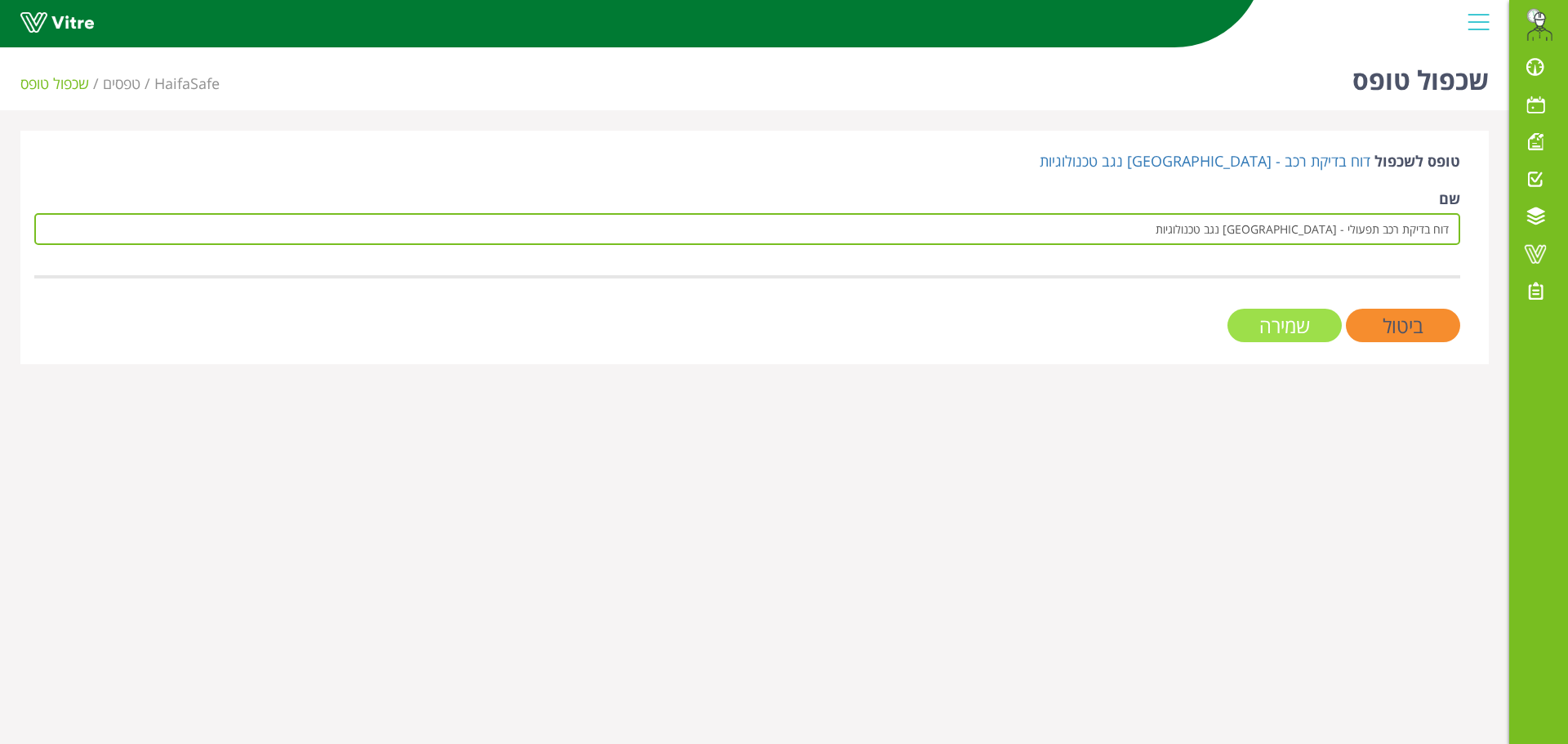
type input "דוח בדיקת רכב תפעולי - [GEOGRAPHIC_DATA] נגב טכנולוגיות"
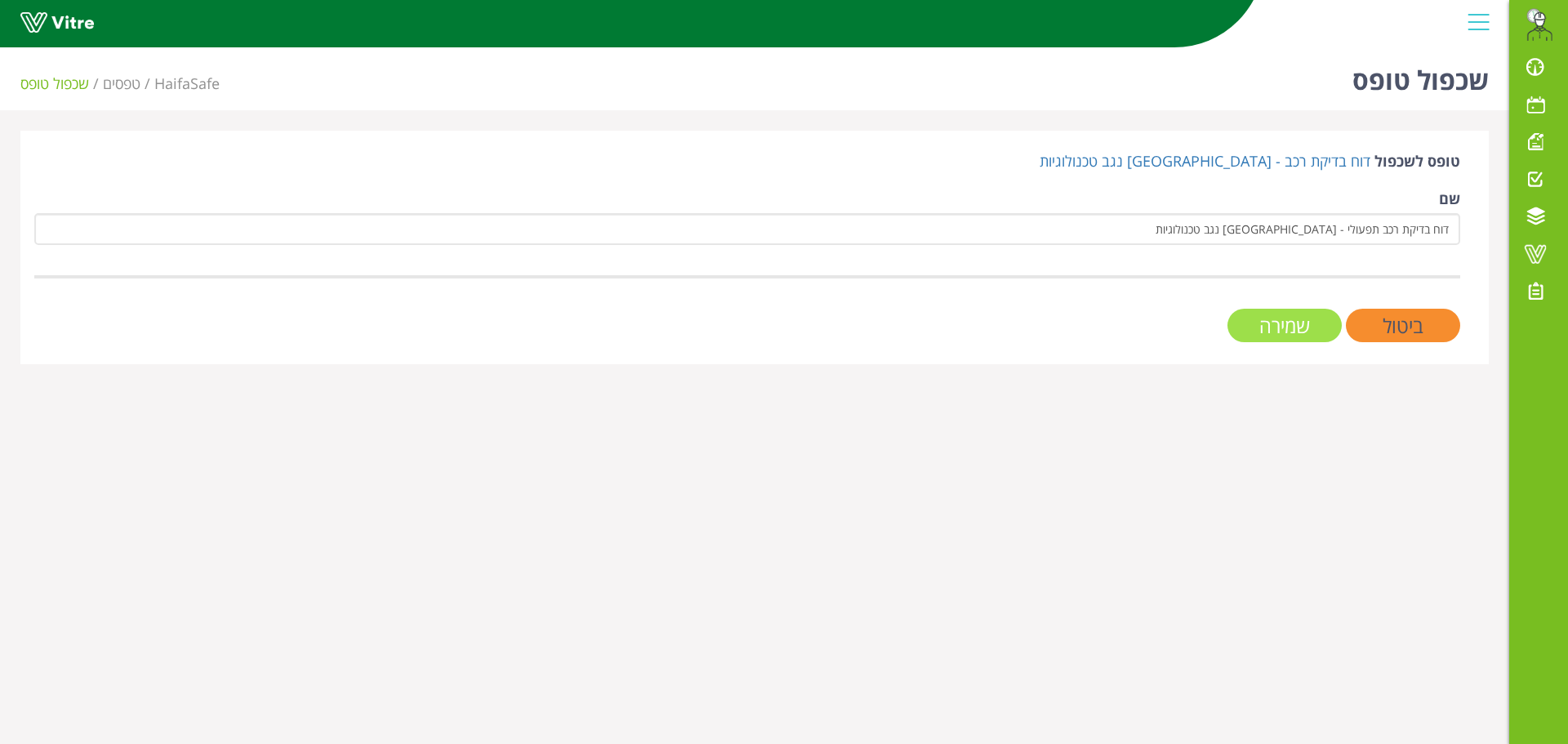
click at [1307, 331] on input "שמירה" at bounding box center [1284, 325] width 114 height 34
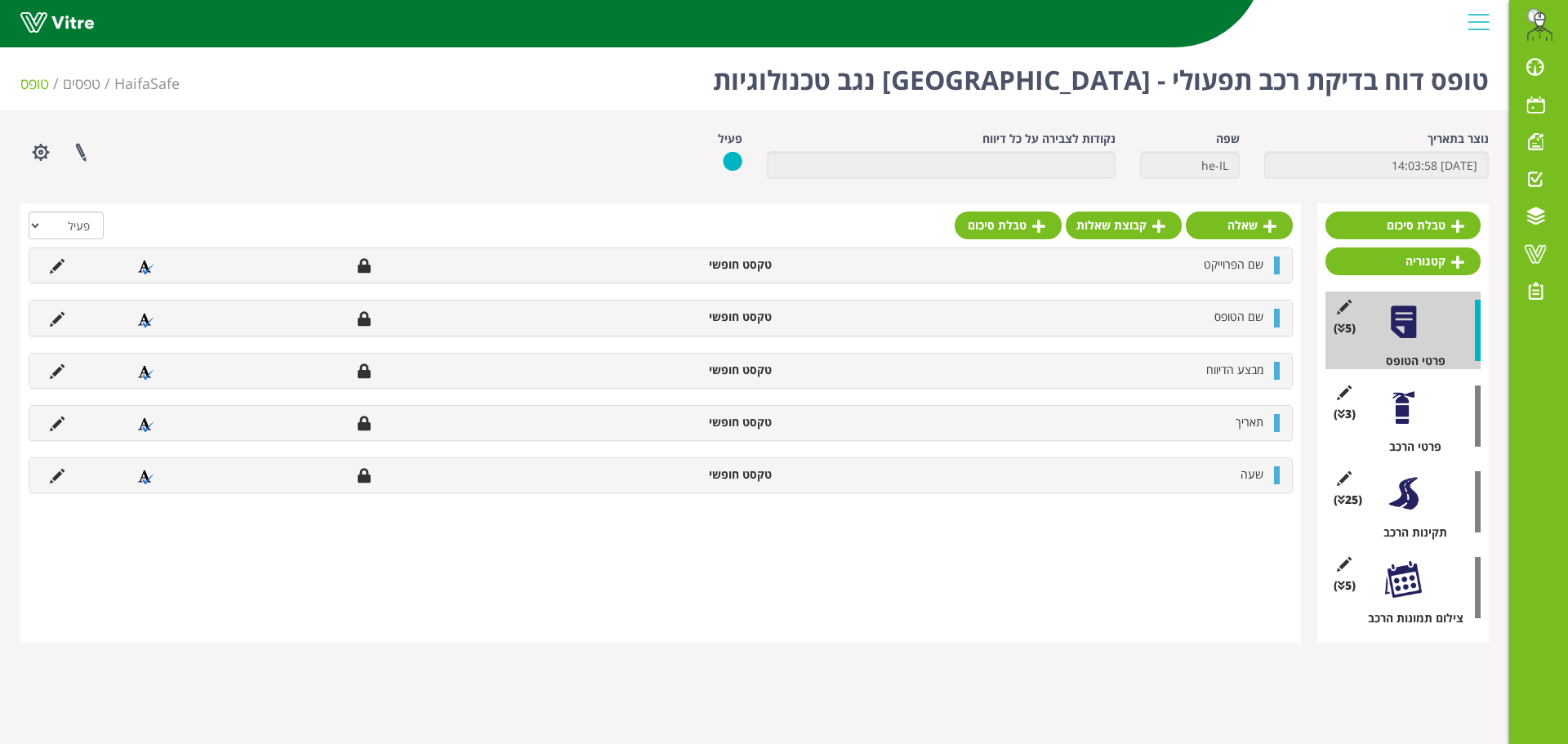
click at [1409, 491] on div at bounding box center [1403, 494] width 36 height 36
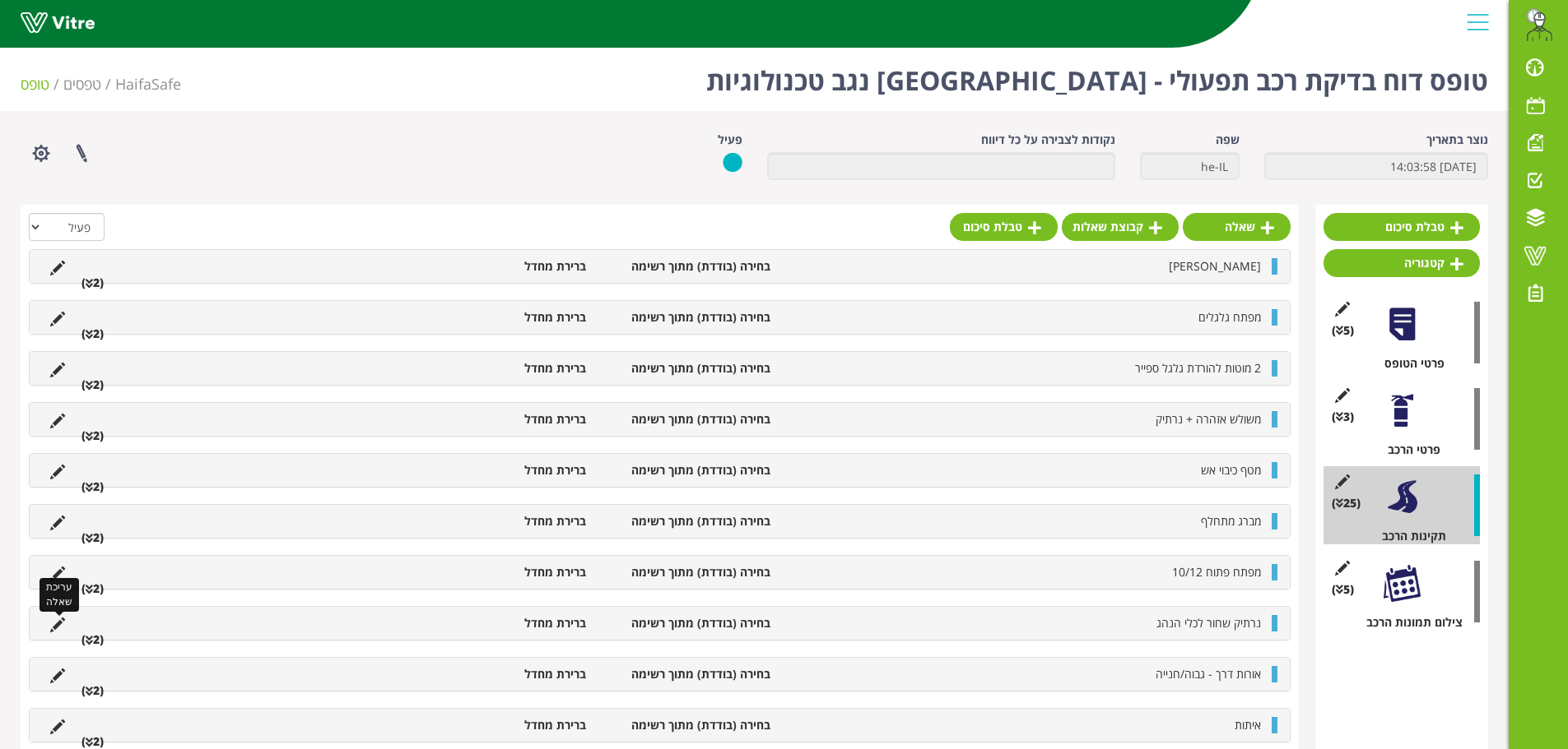
click at [59, 624] on icon at bounding box center [57, 624] width 14 height 14
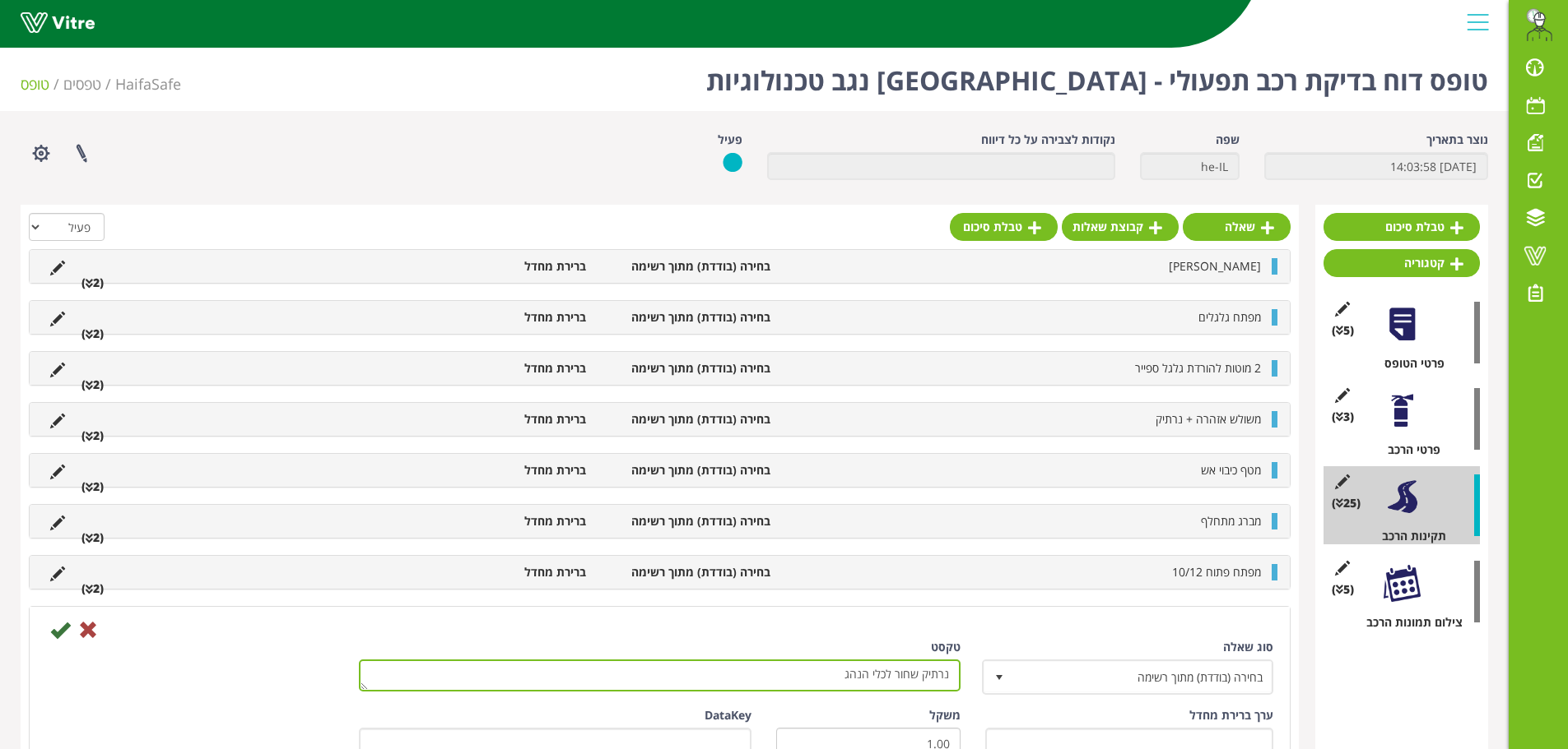
drag, startPoint x: 828, startPoint y: 679, endPoint x: 953, endPoint y: 677, distance: 125.0
click at [953, 677] on textarea "נרתיק שחור לכלי הנהג" at bounding box center [659, 675] width 602 height 32
type textarea "פגיעת גוף חיצוני"
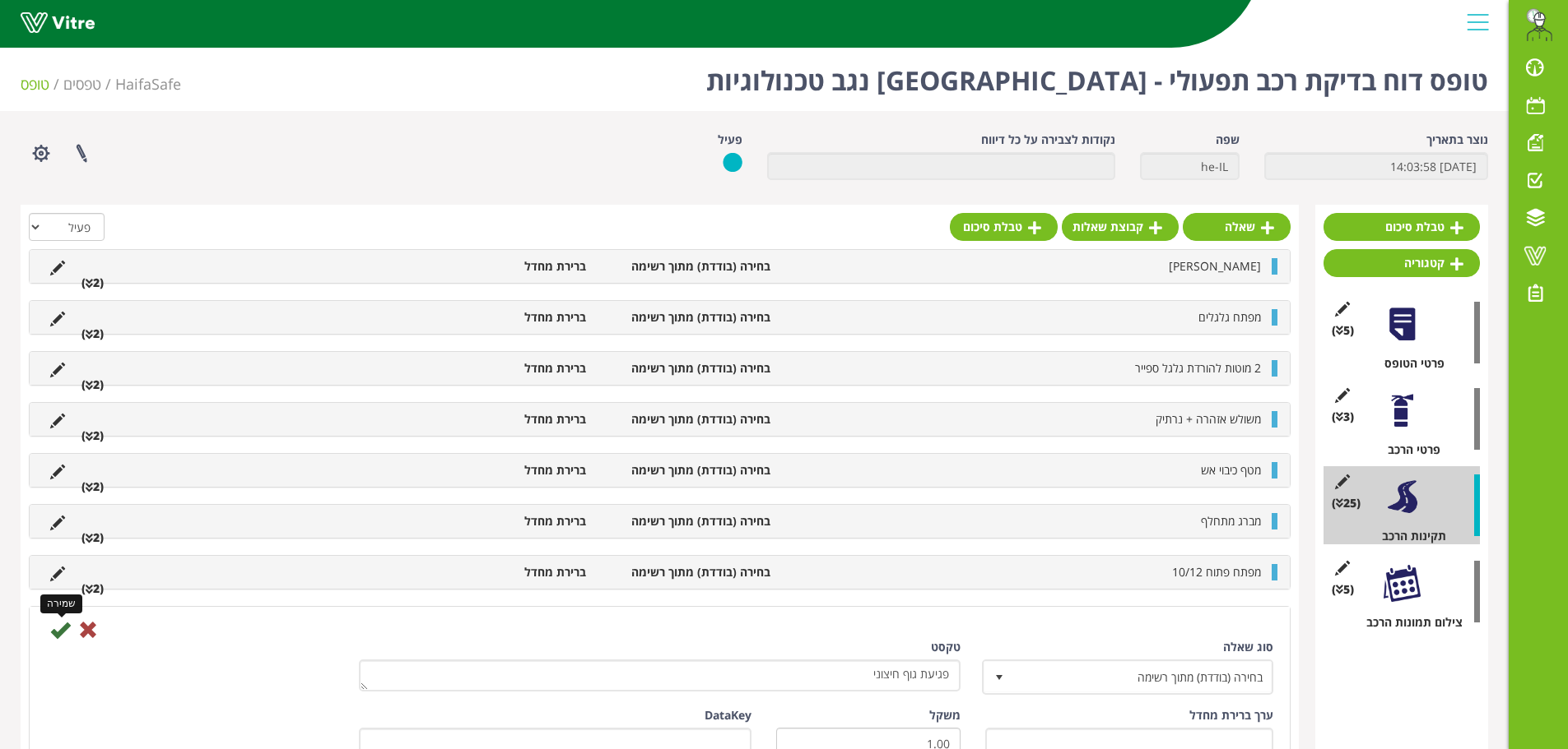
click at [57, 629] on icon at bounding box center [60, 630] width 19 height 19
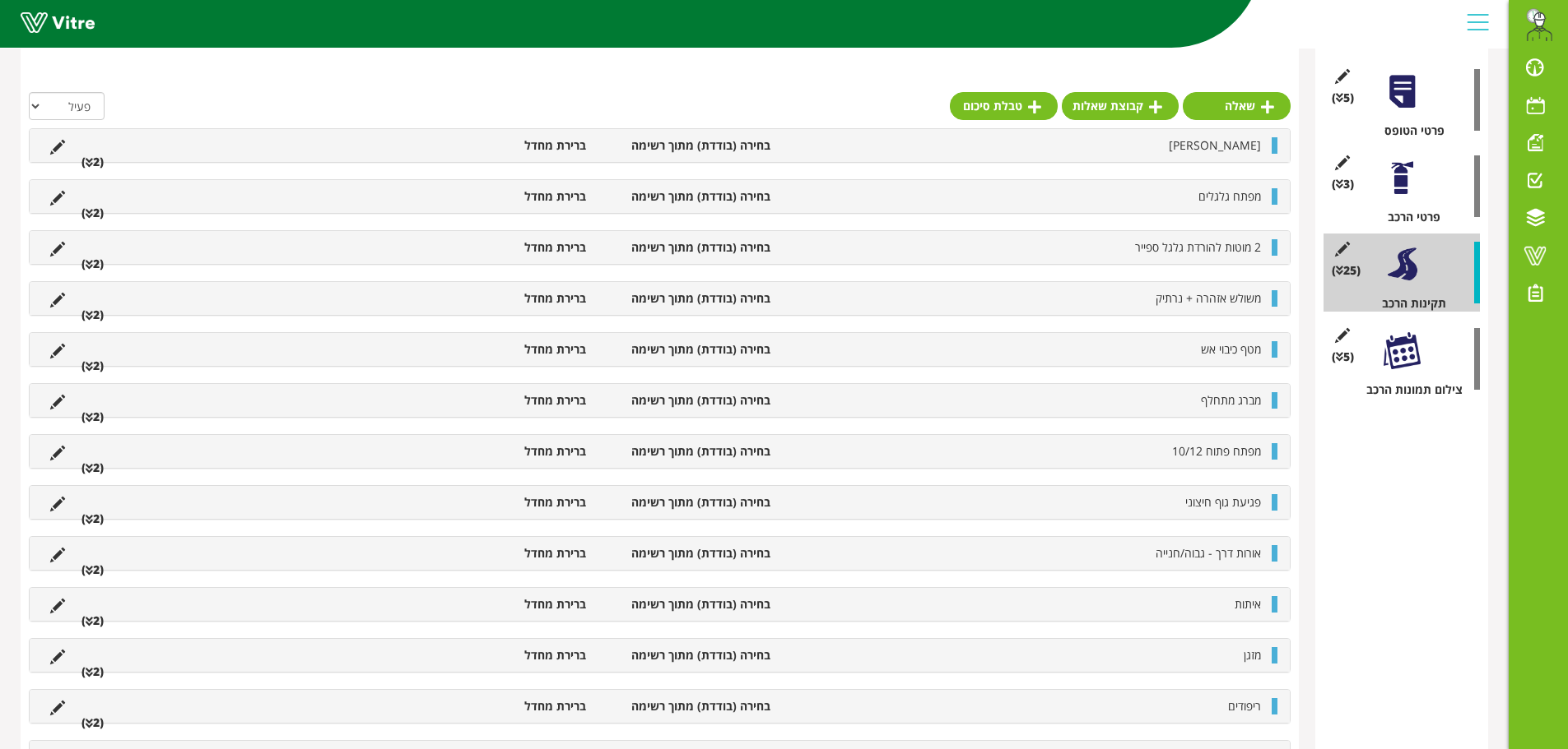
scroll to position [247, 0]
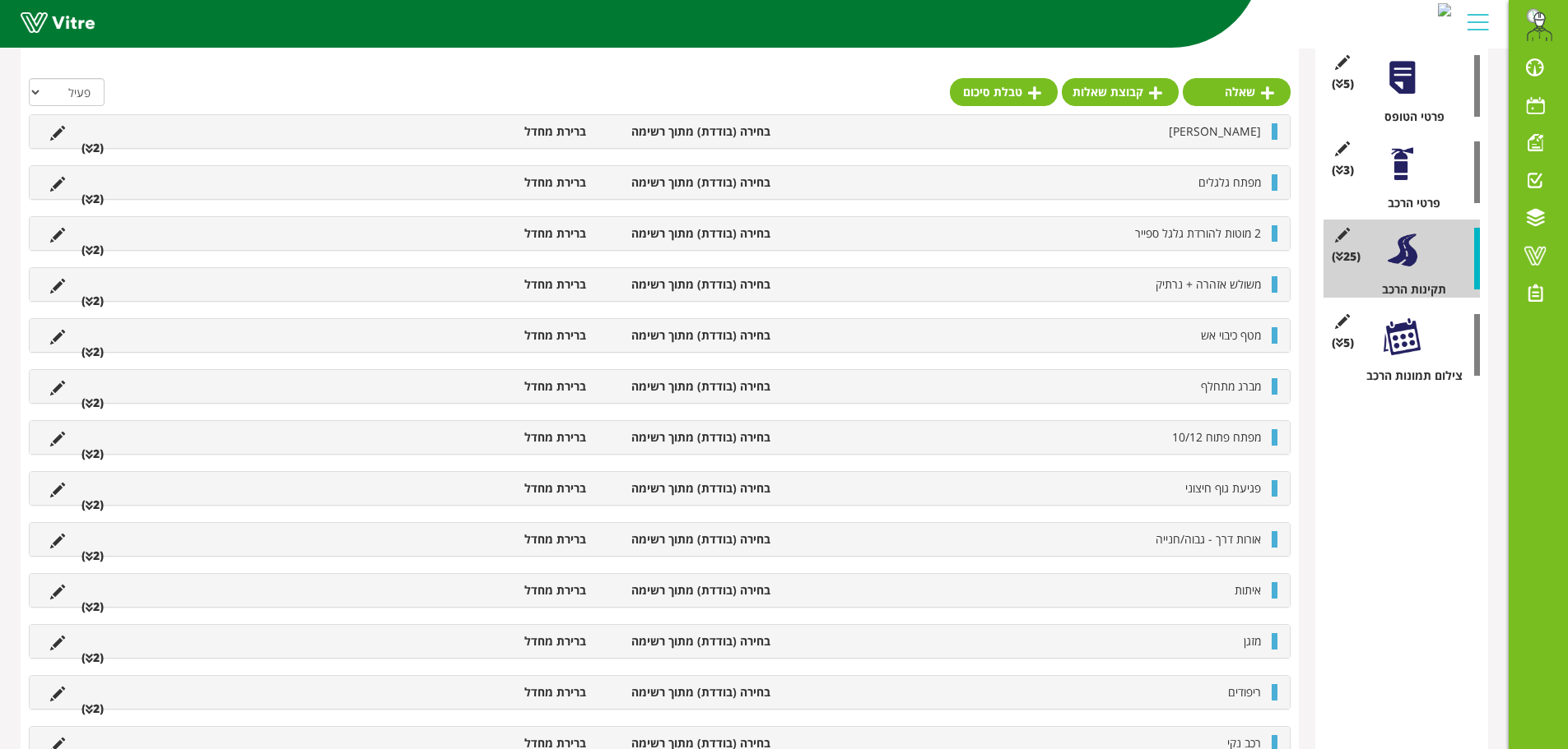
click at [1215, 699] on li "ריפודים" at bounding box center [1023, 692] width 490 height 16
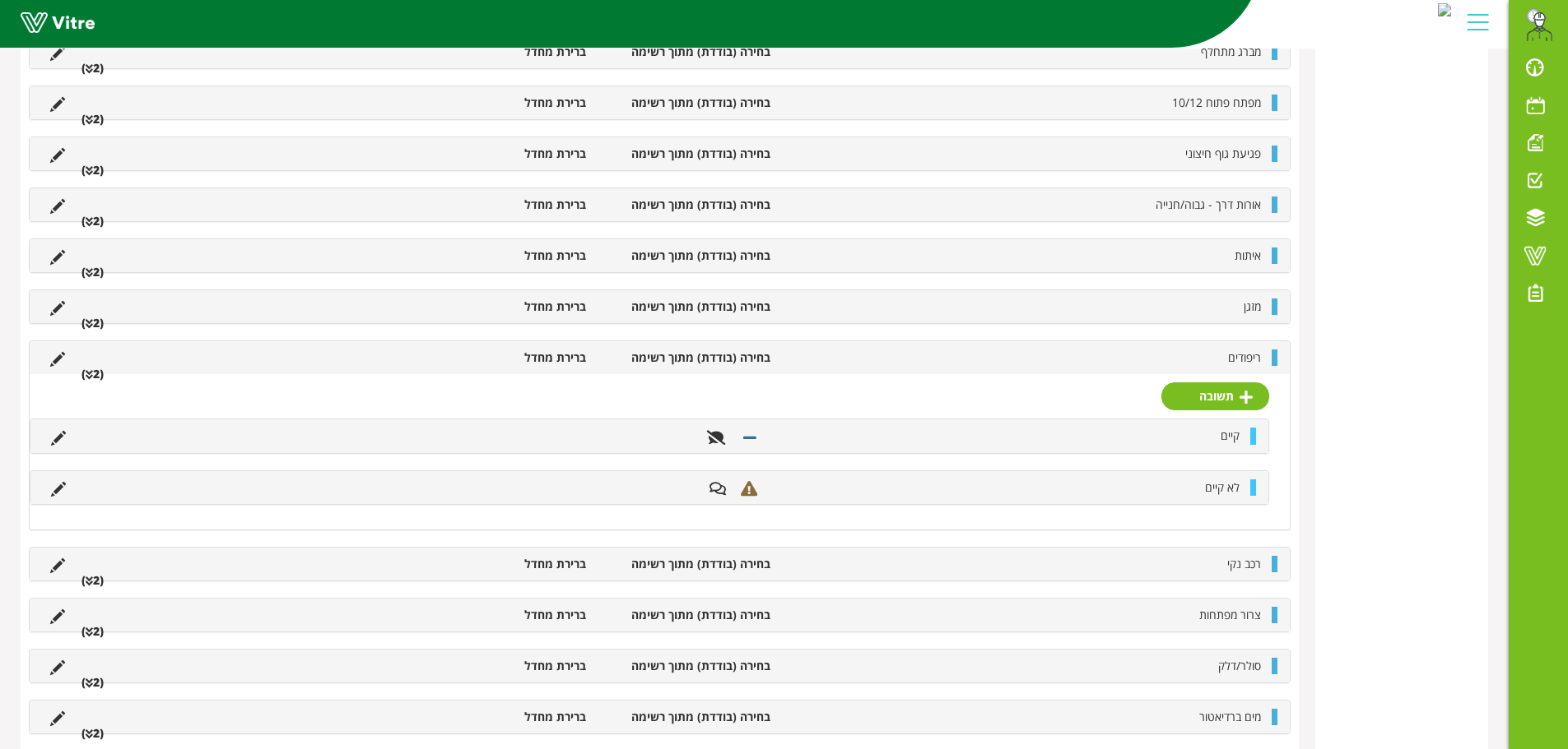
scroll to position [822, 0]
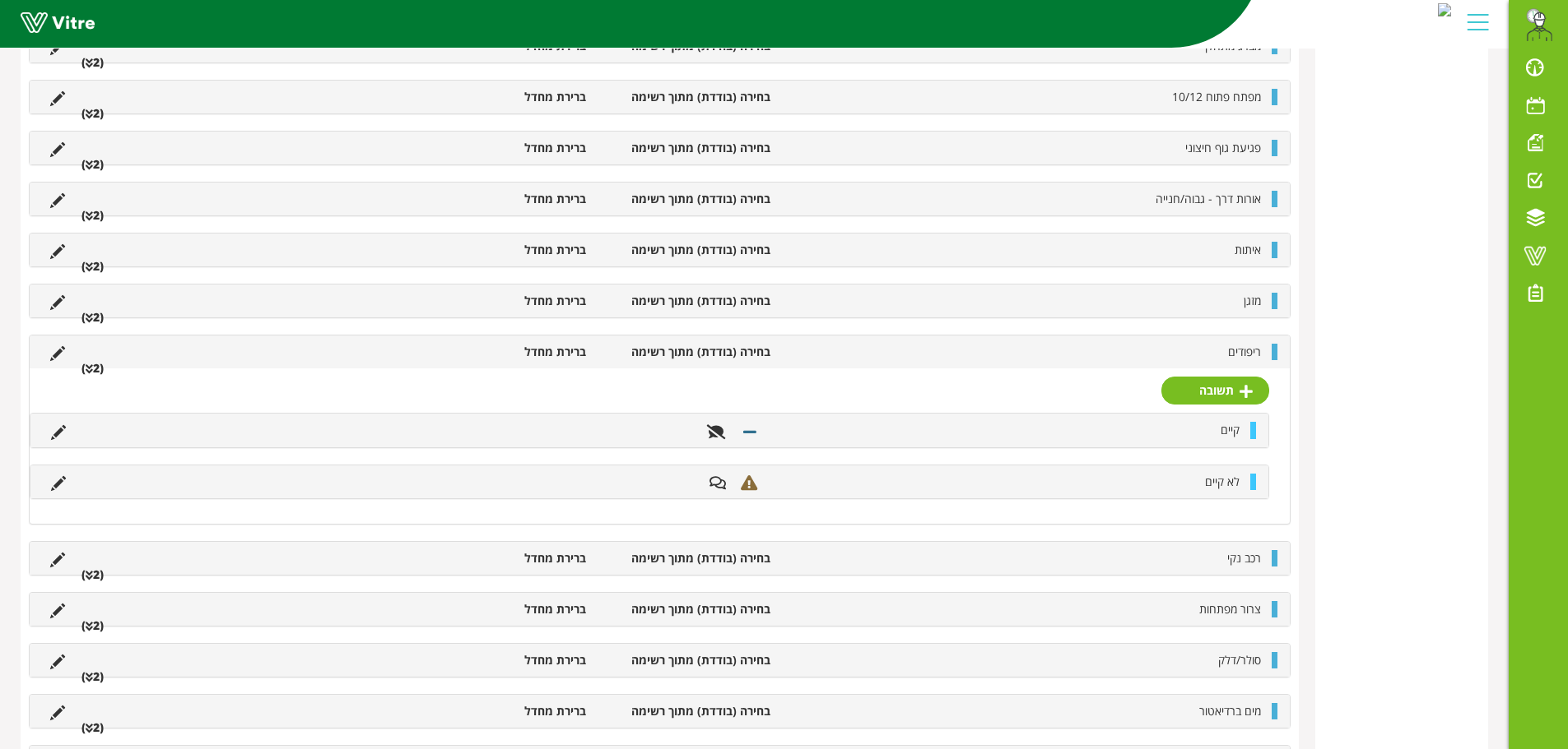
click at [1160, 347] on li "ריפודים" at bounding box center [1023, 351] width 490 height 16
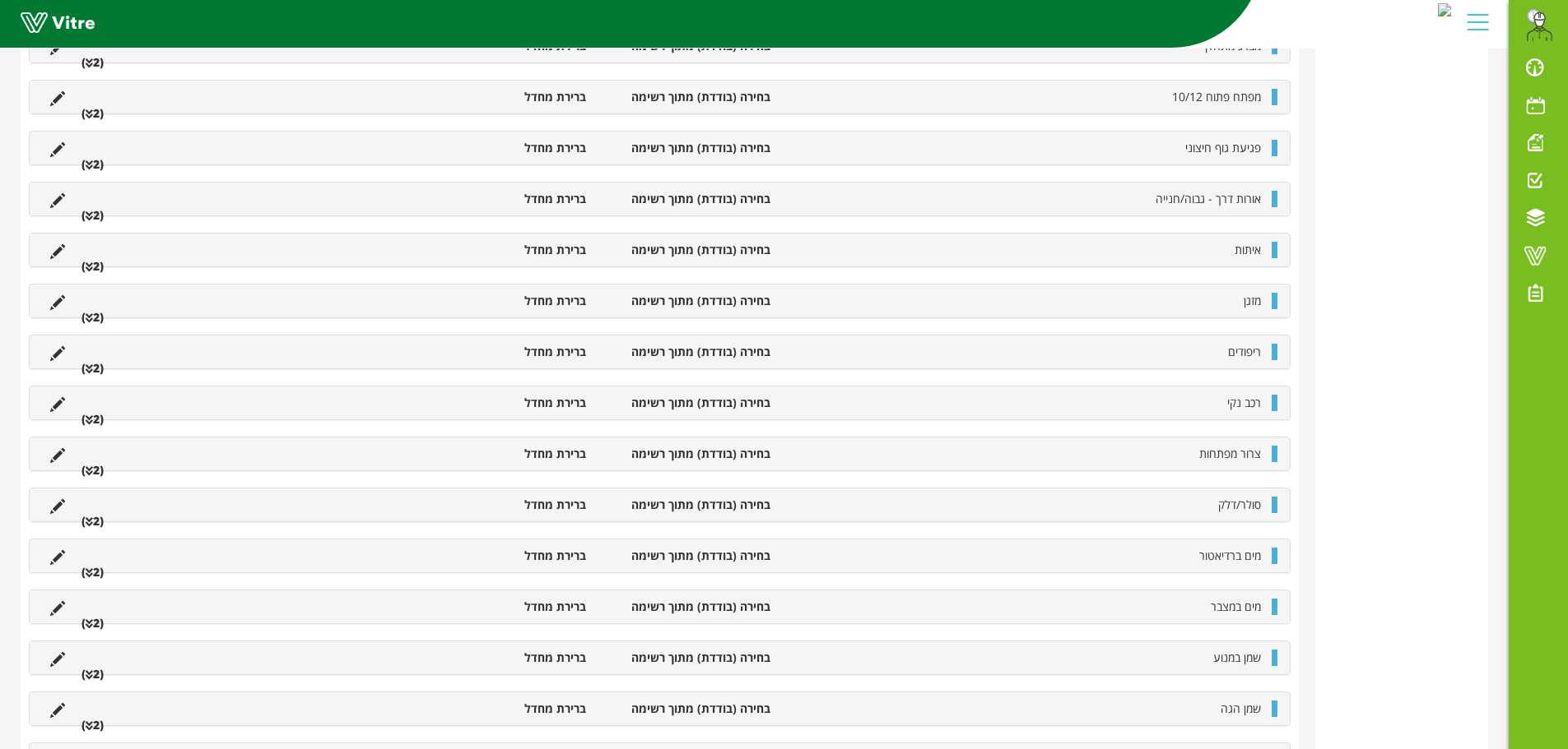
click at [1202, 406] on li "רכב נקי" at bounding box center [1023, 402] width 490 height 16
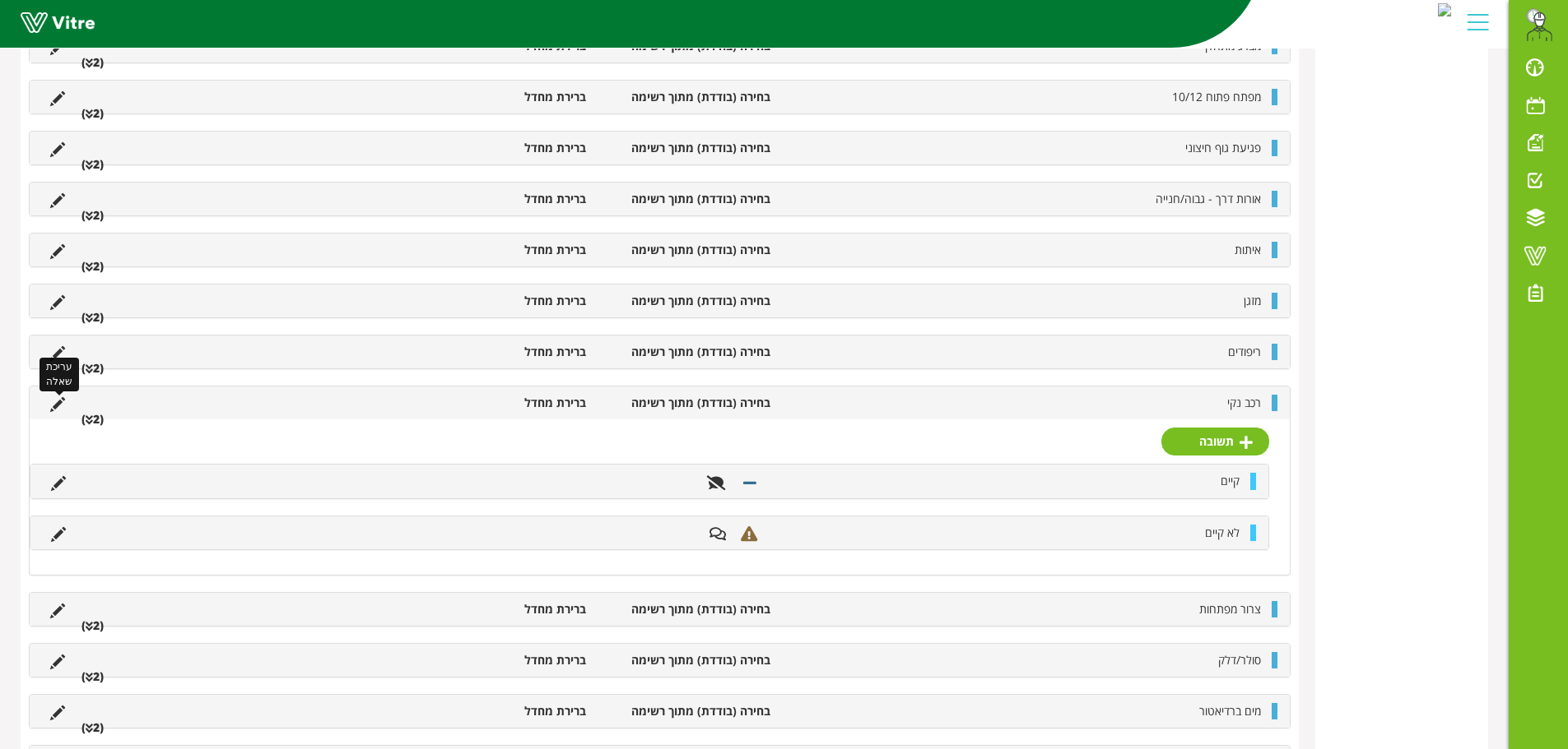
click at [59, 409] on icon at bounding box center [57, 404] width 14 height 14
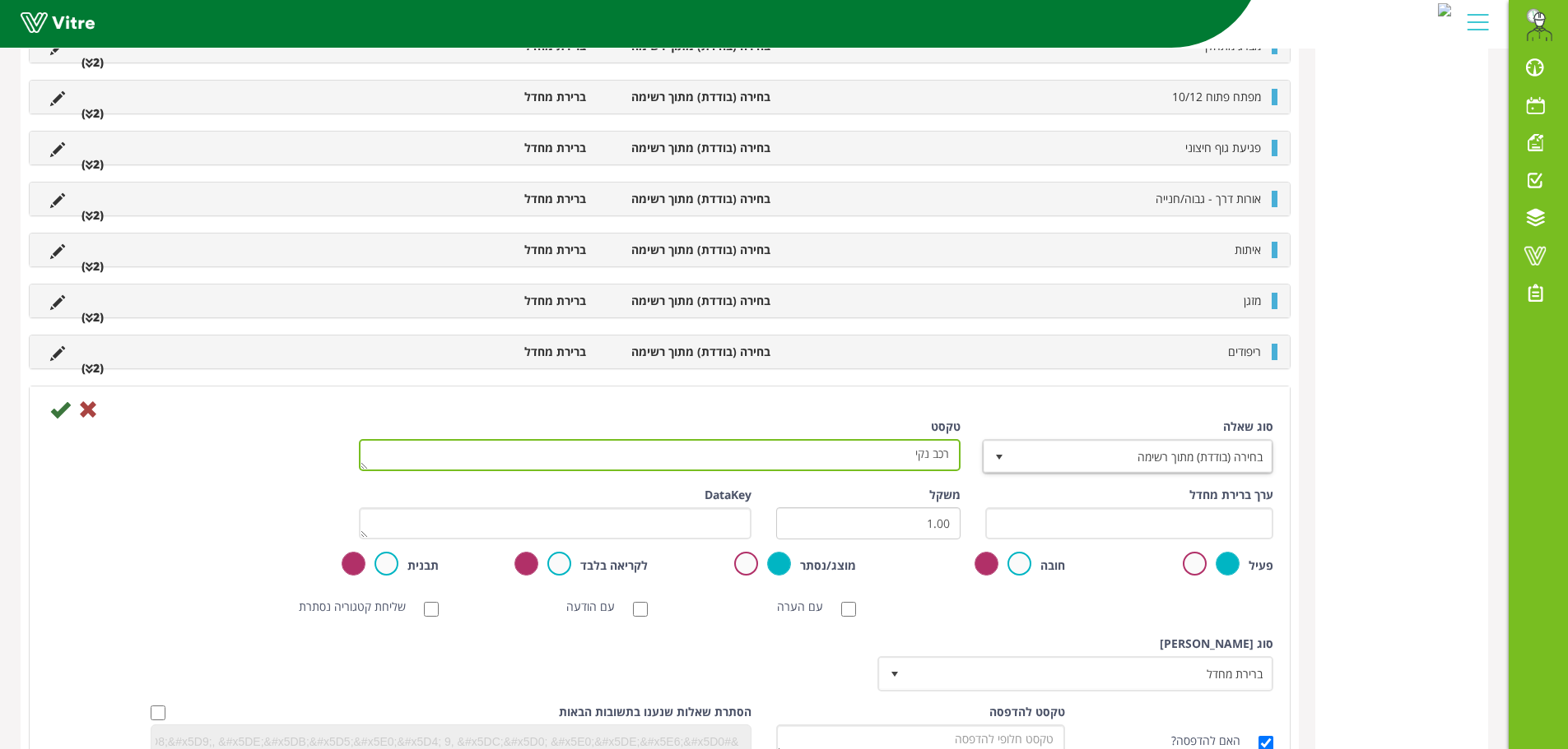
drag, startPoint x: 795, startPoint y: 454, endPoint x: 1078, endPoint y: 447, distance: 283.1
click at [1078, 447] on div "סוג שאלה בחירה (בודדת) מתוך רשימה 3 טקסט רכב נקי" at bounding box center [659, 453] width 1251 height 69
type textarea "ניקיון רכב פנימי/חיצוני"
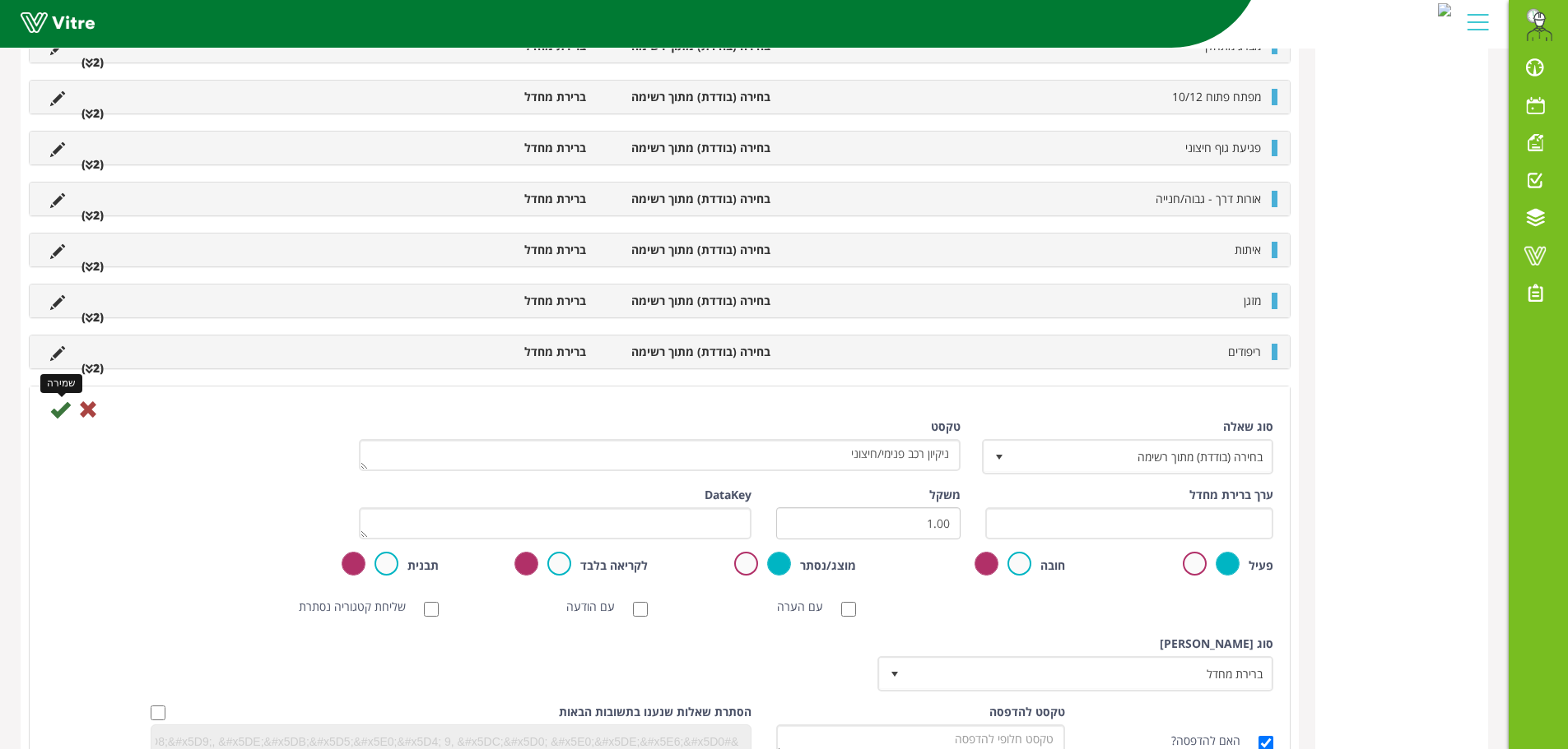
click at [57, 417] on icon at bounding box center [60, 409] width 19 height 19
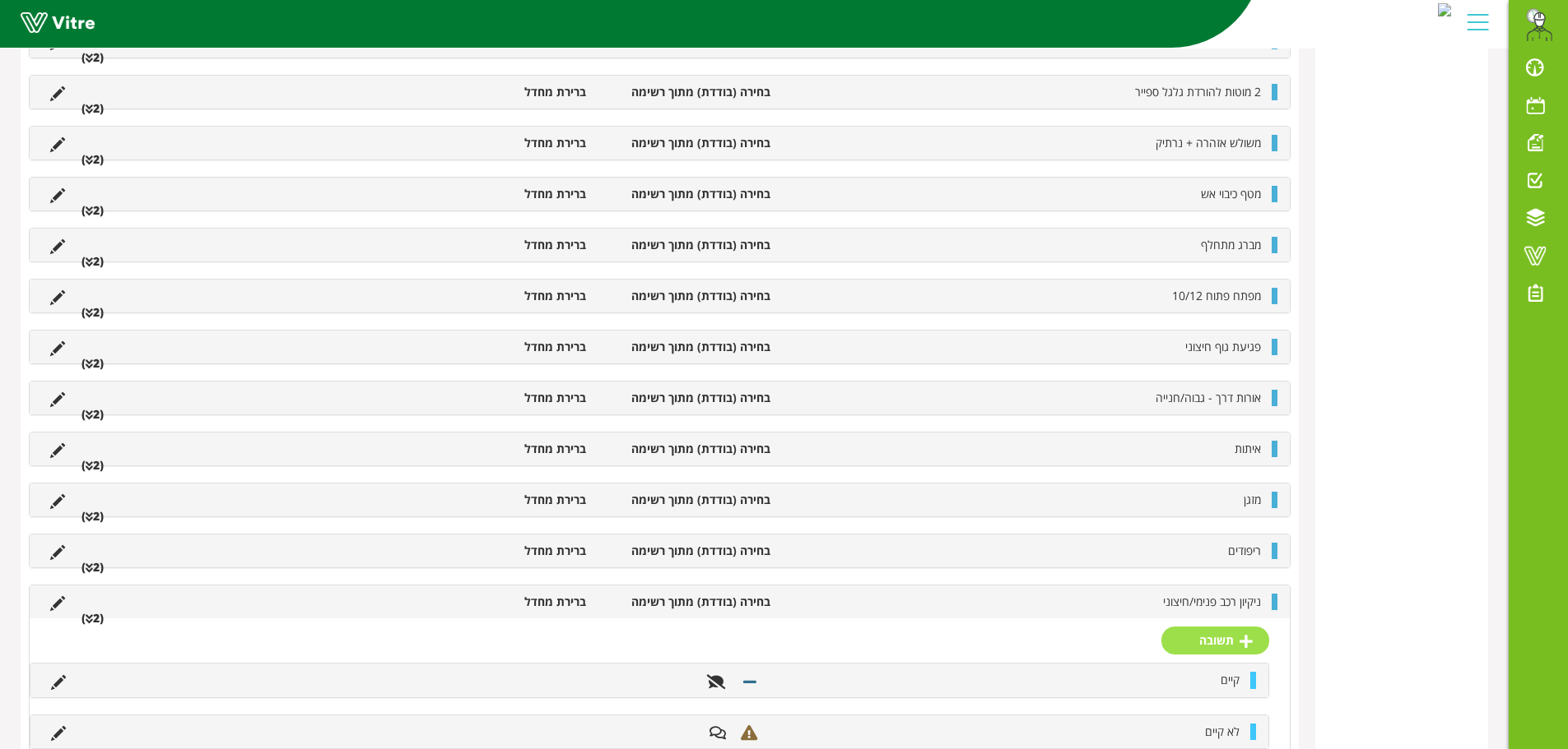
scroll to position [658, 0]
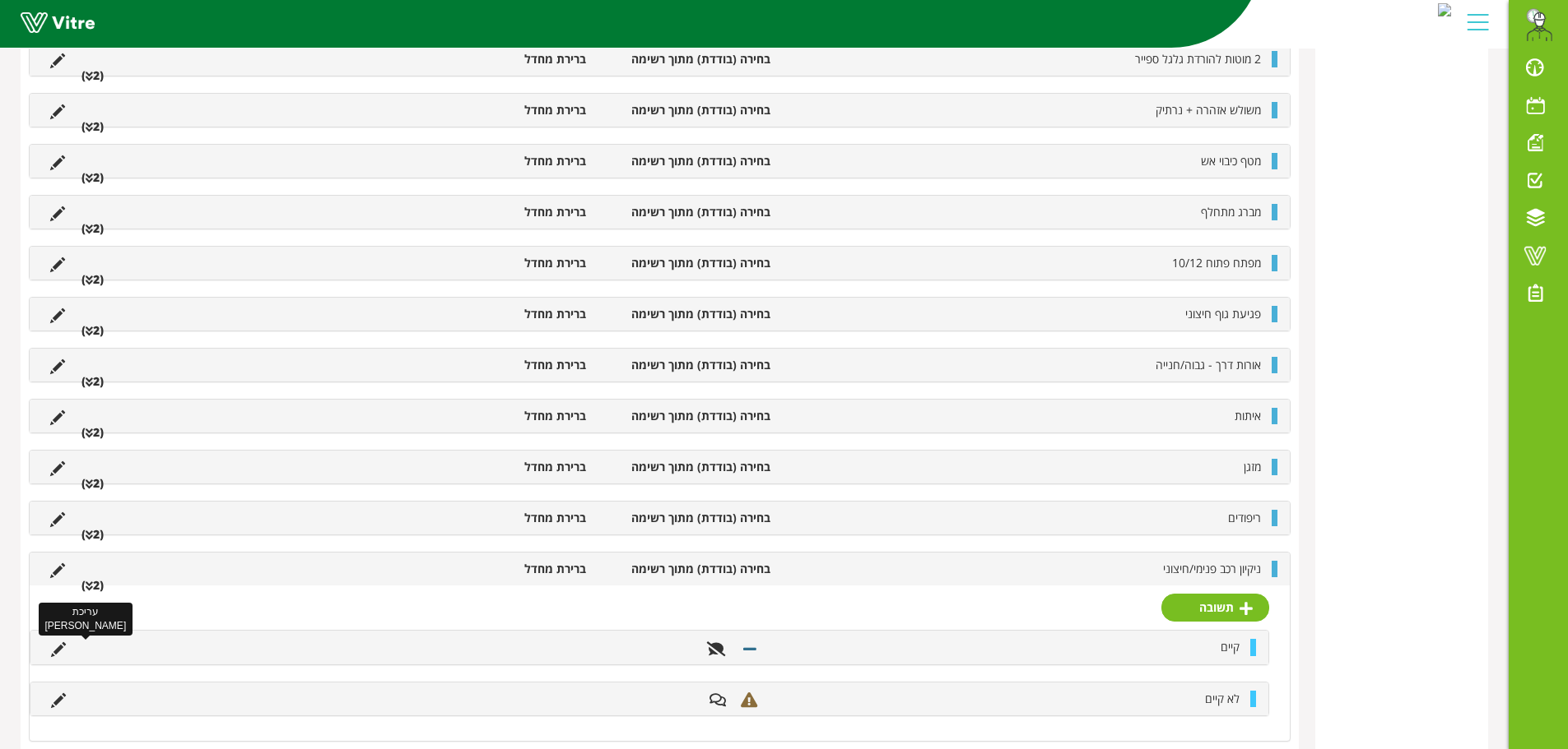
click at [57, 648] on icon at bounding box center [58, 650] width 14 height 14
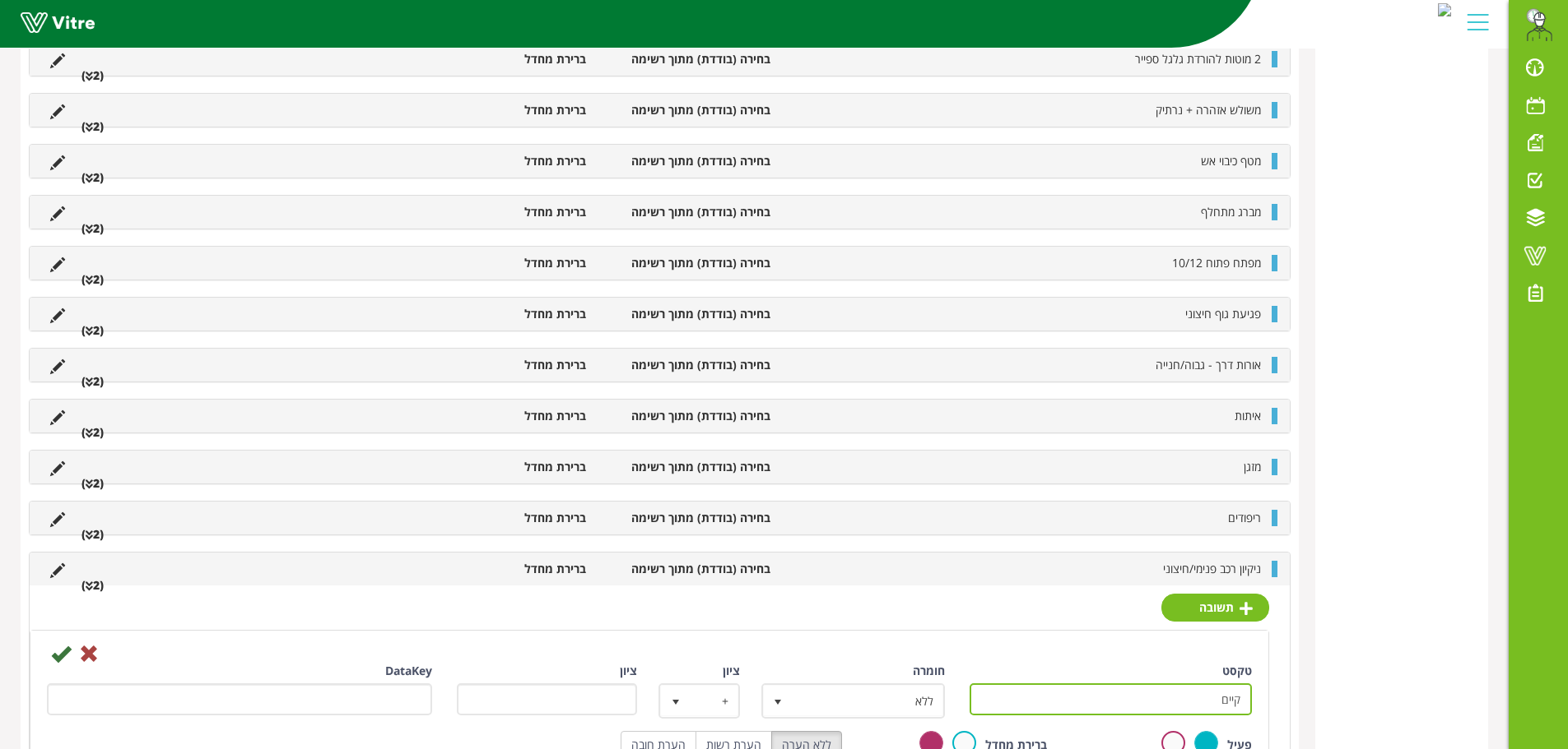
click at [1275, 698] on div "[PERSON_NAME] קיים טקסט קיים חומרה ללא 0 ציון + 1 ציון DataKey פעיל ברירת מחדל …" at bounding box center [659, 736] width 1260 height 301
type input ","
type input "תקין"
click at [56, 655] on icon at bounding box center [61, 653] width 19 height 19
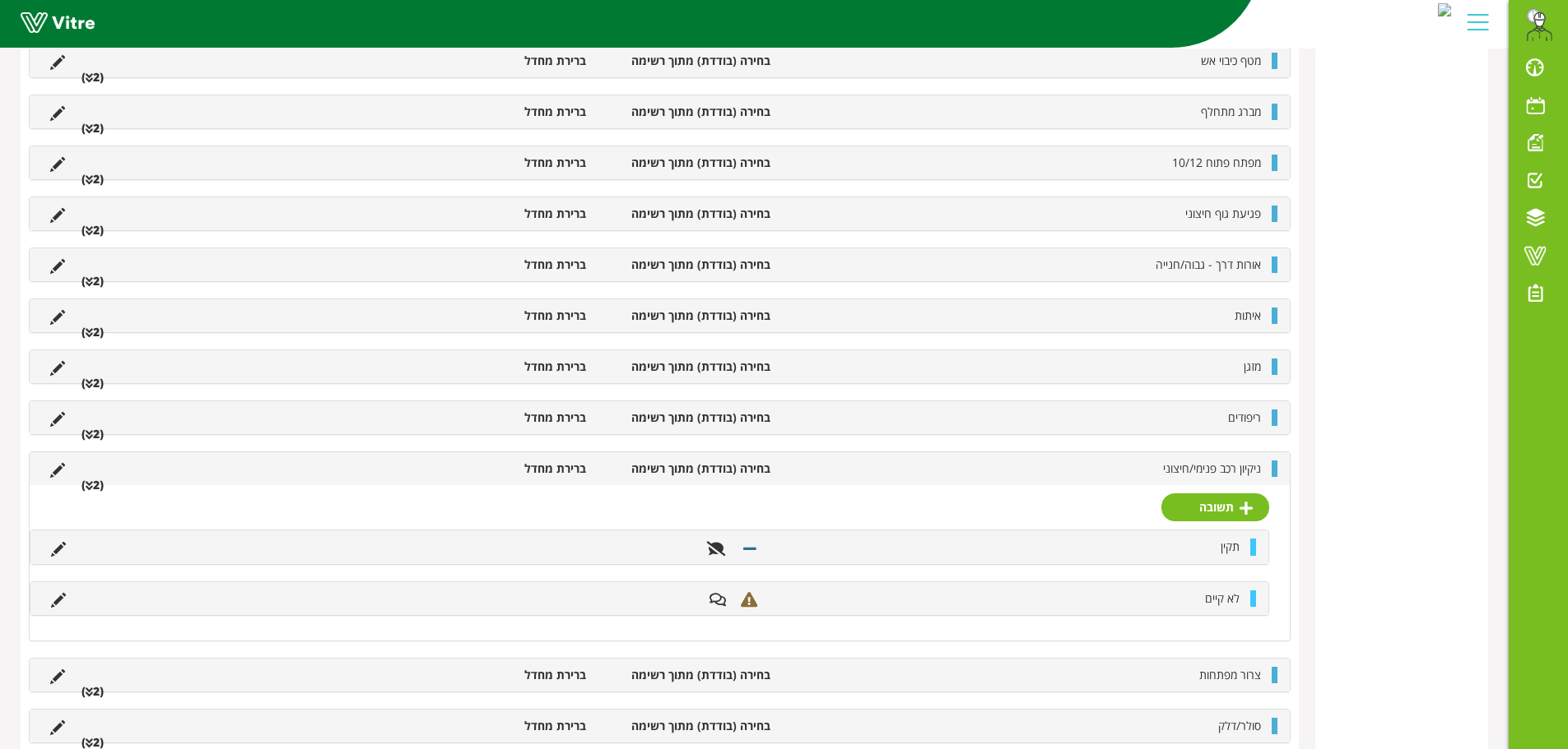
scroll to position [822, 0]
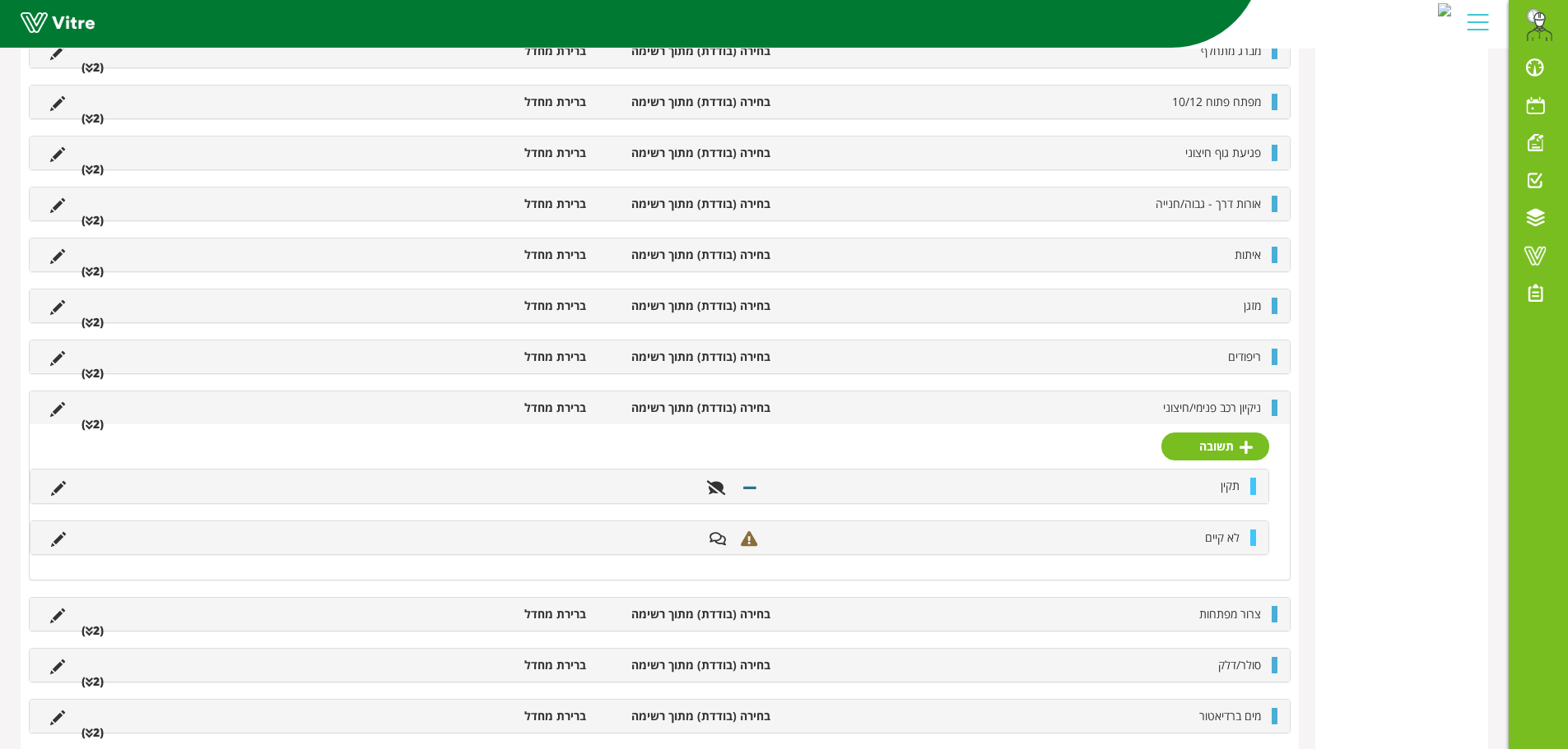
click at [1245, 547] on div "לא קיים" at bounding box center [650, 538] width 1238 height 33
click at [1232, 542] on span "לא קיים" at bounding box center [1222, 538] width 35 height 15
click at [55, 547] on icon at bounding box center [58, 539] width 14 height 14
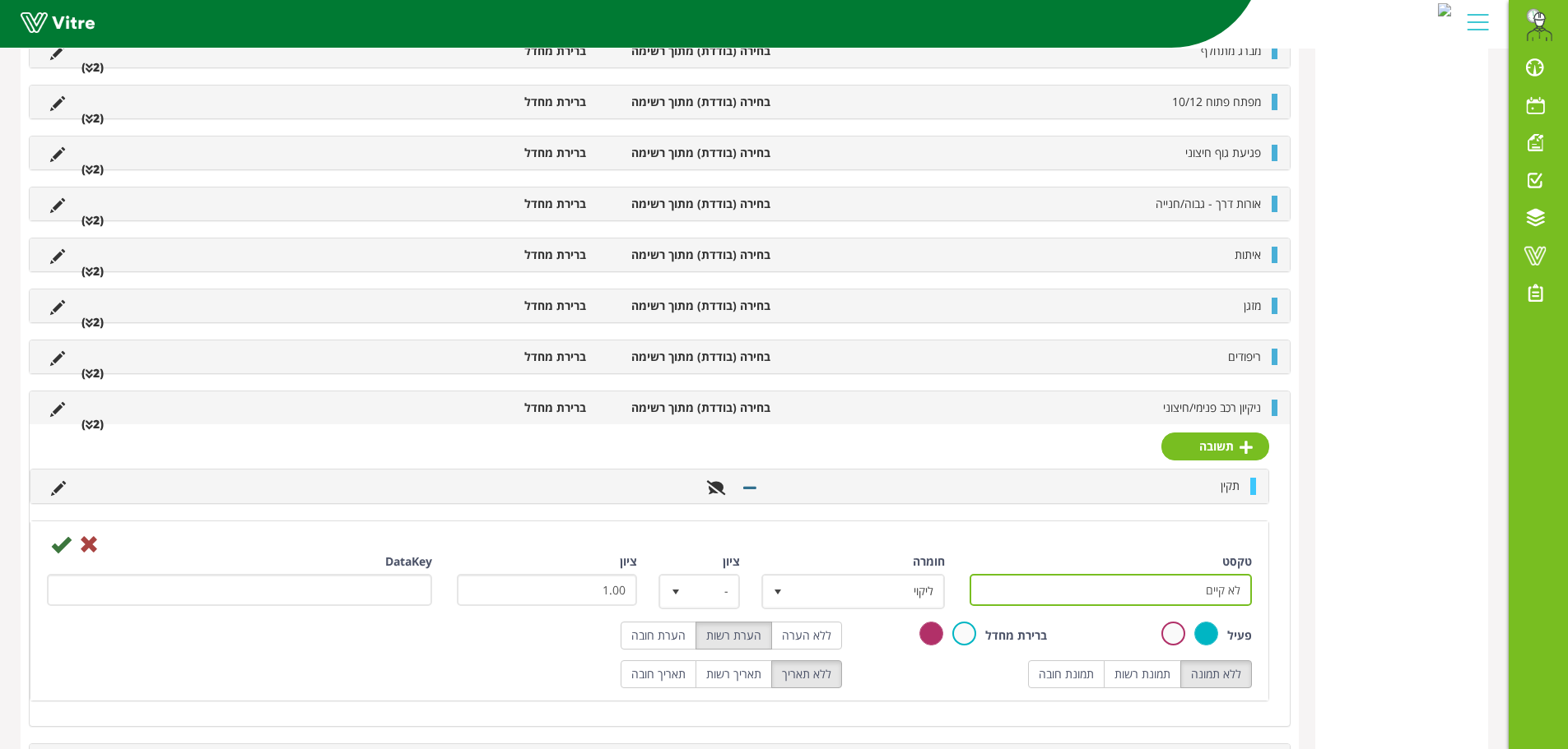
drag, startPoint x: 1178, startPoint y: 591, endPoint x: 1225, endPoint y: 600, distance: 47.9
click at [1225, 600] on input "לא קיים" at bounding box center [1110, 590] width 283 height 32
type input "לא תקין"
click at [60, 548] on icon at bounding box center [61, 544] width 19 height 19
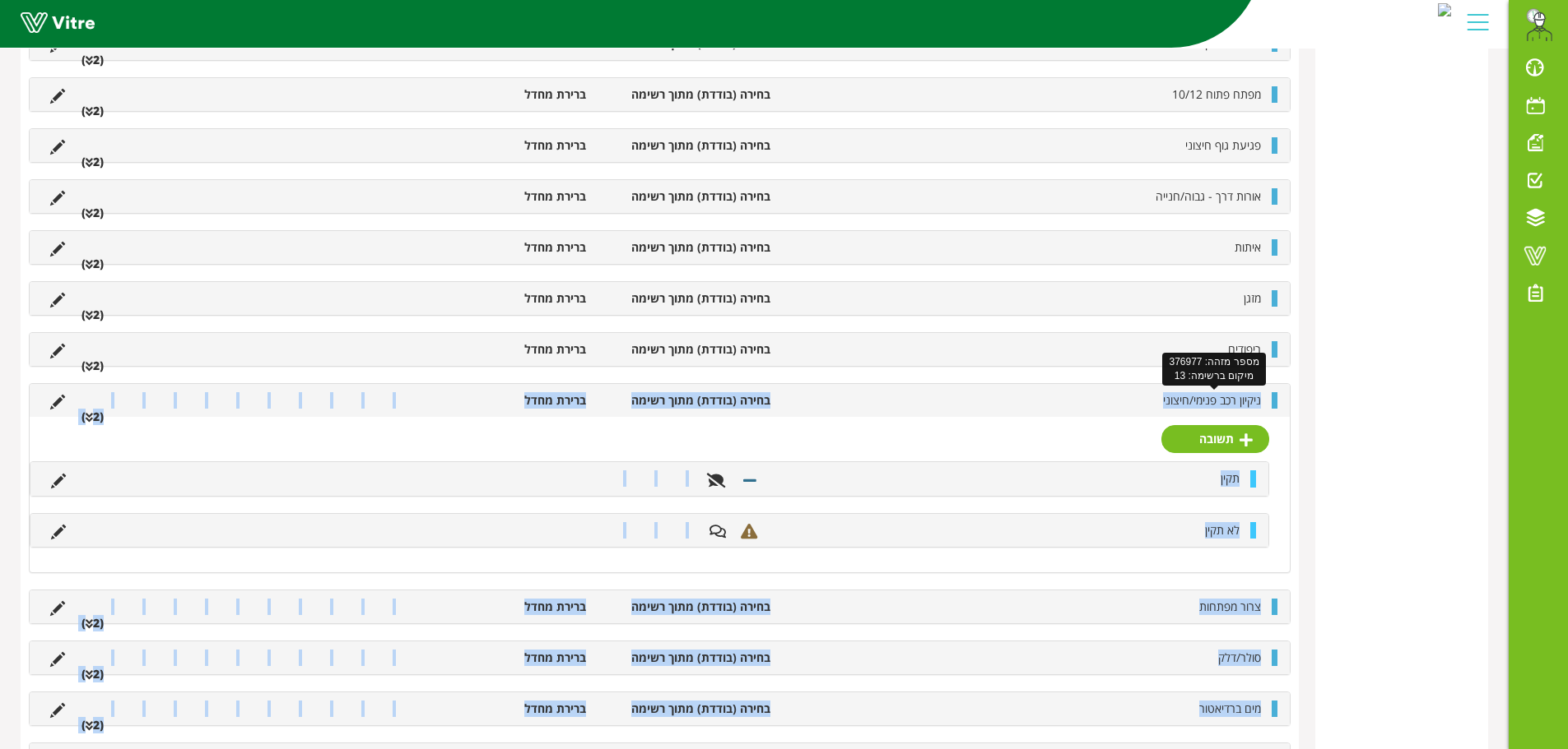
click at [1239, 401] on span "ניקיון רכב פנימי/חיצוני" at bounding box center [1211, 401] width 98 height 15
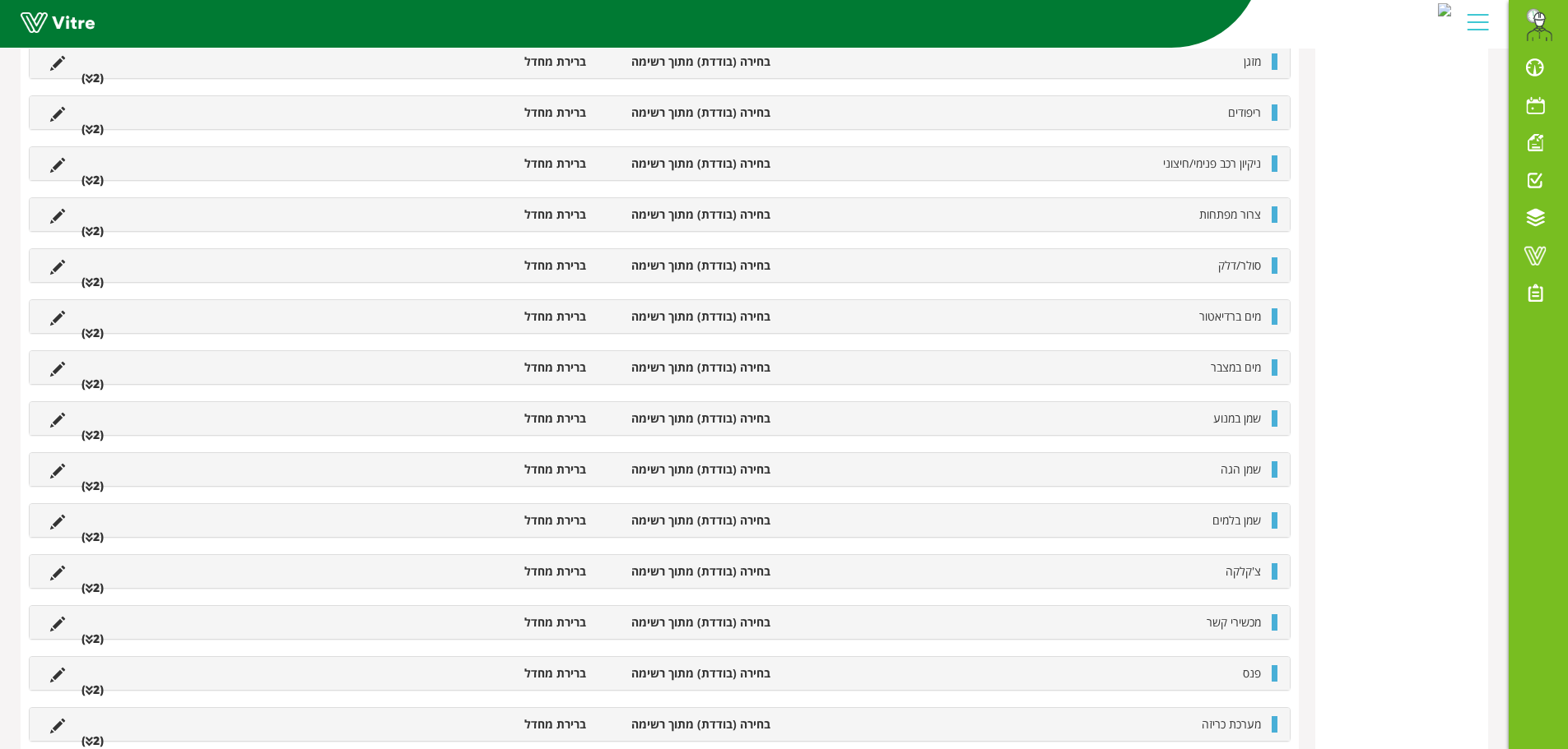
scroll to position [1069, 0]
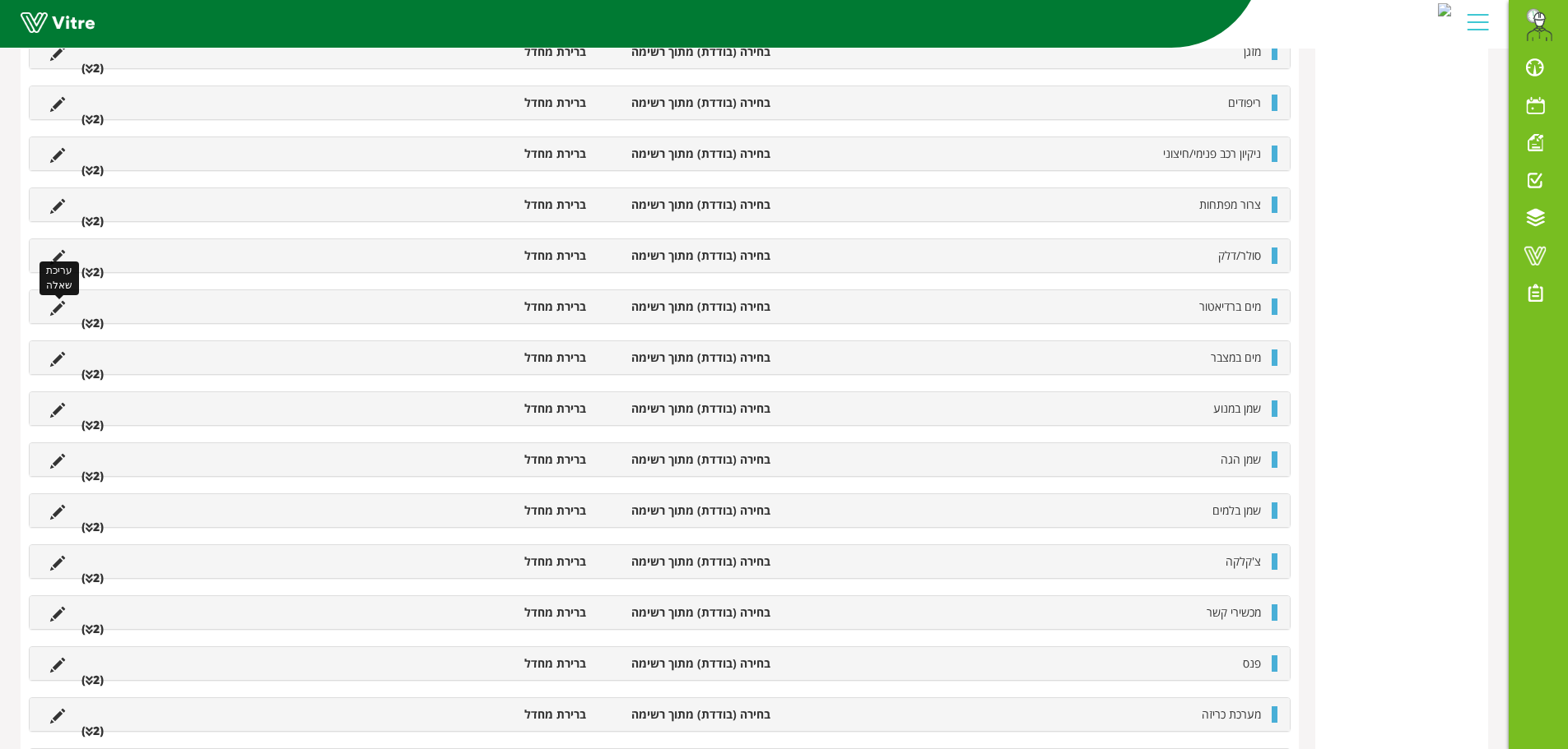
click at [55, 306] on icon at bounding box center [57, 308] width 14 height 14
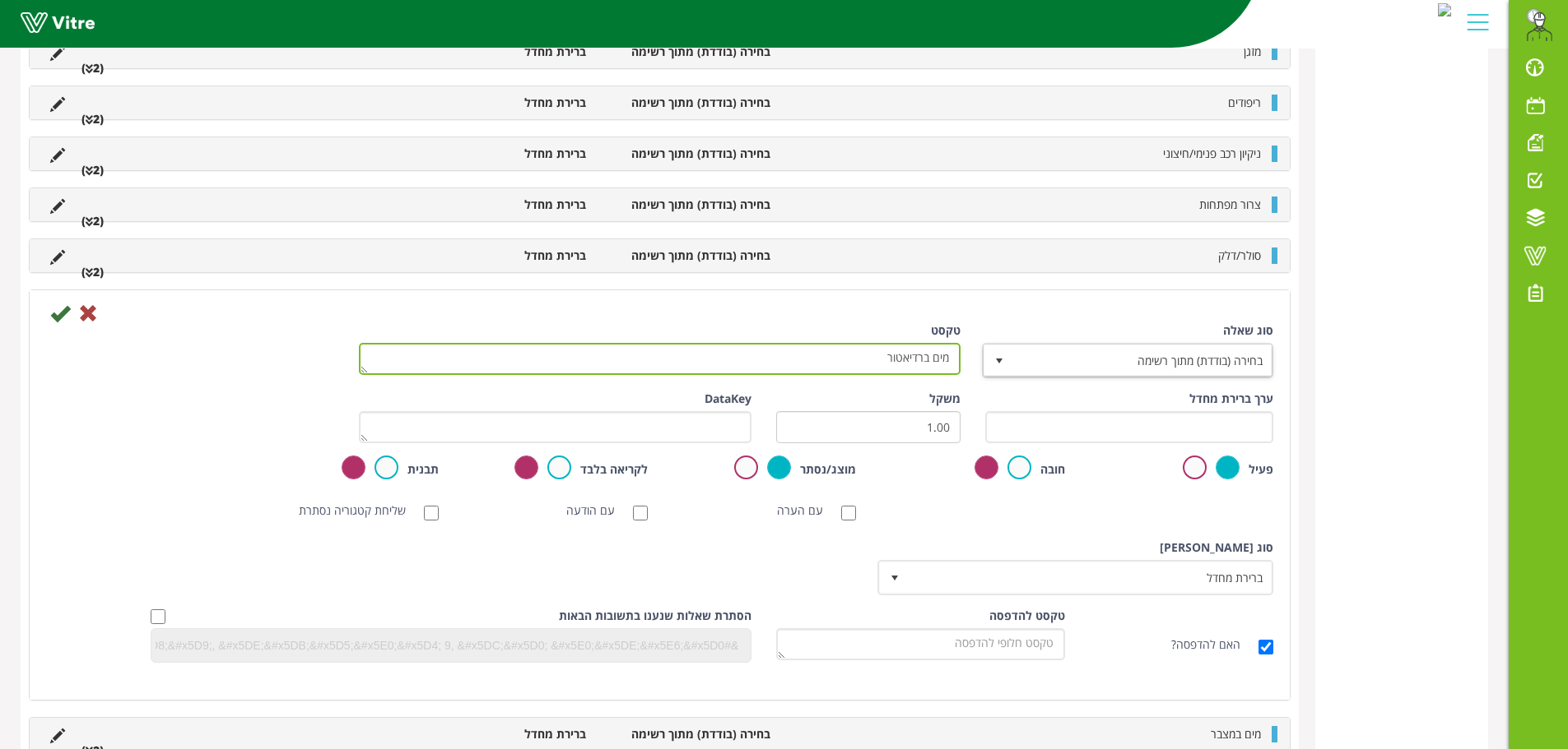
drag, startPoint x: 882, startPoint y: 368, endPoint x: 1003, endPoint y: 366, distance: 121.0
click at [1003, 366] on div "סוג שאלה בחירה (בודדת) מתוך רשימה 3 טקסט מים ברדיאטור" at bounding box center [659, 356] width 1251 height 69
type textarea "אוראה"
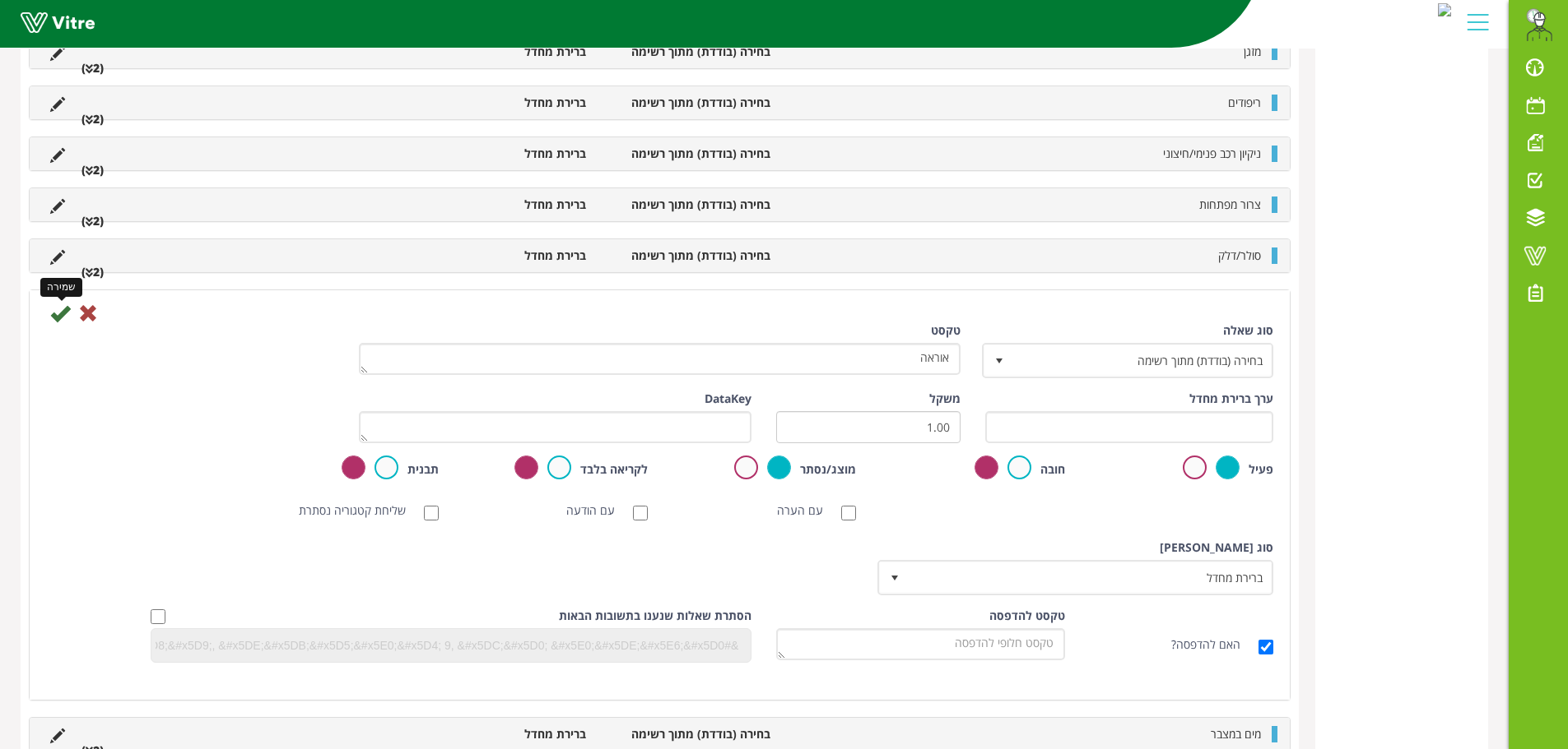
click at [54, 315] on icon at bounding box center [60, 313] width 19 height 19
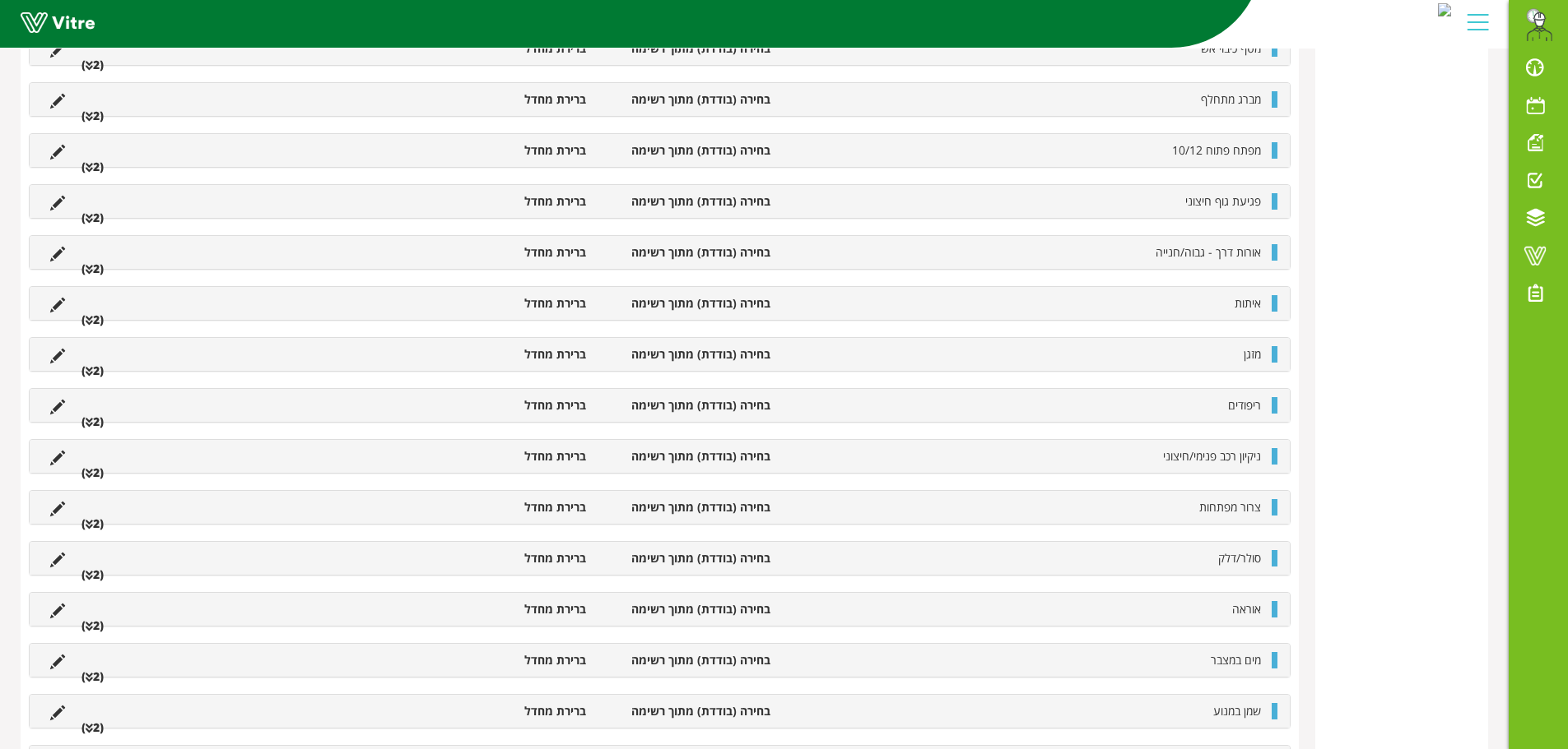
scroll to position [740, 0]
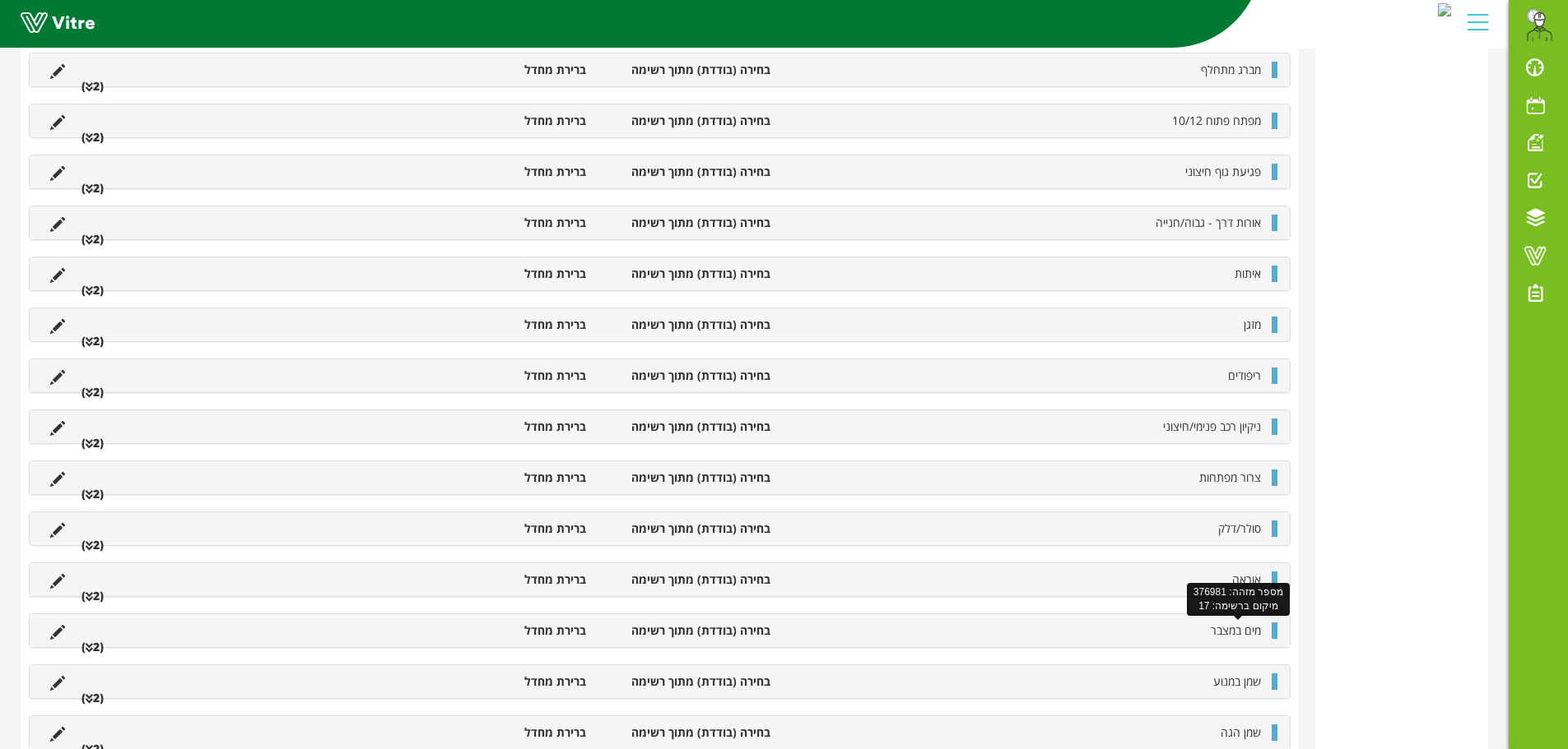
click at [1234, 632] on span "מים במצבר" at bounding box center [1236, 630] width 50 height 15
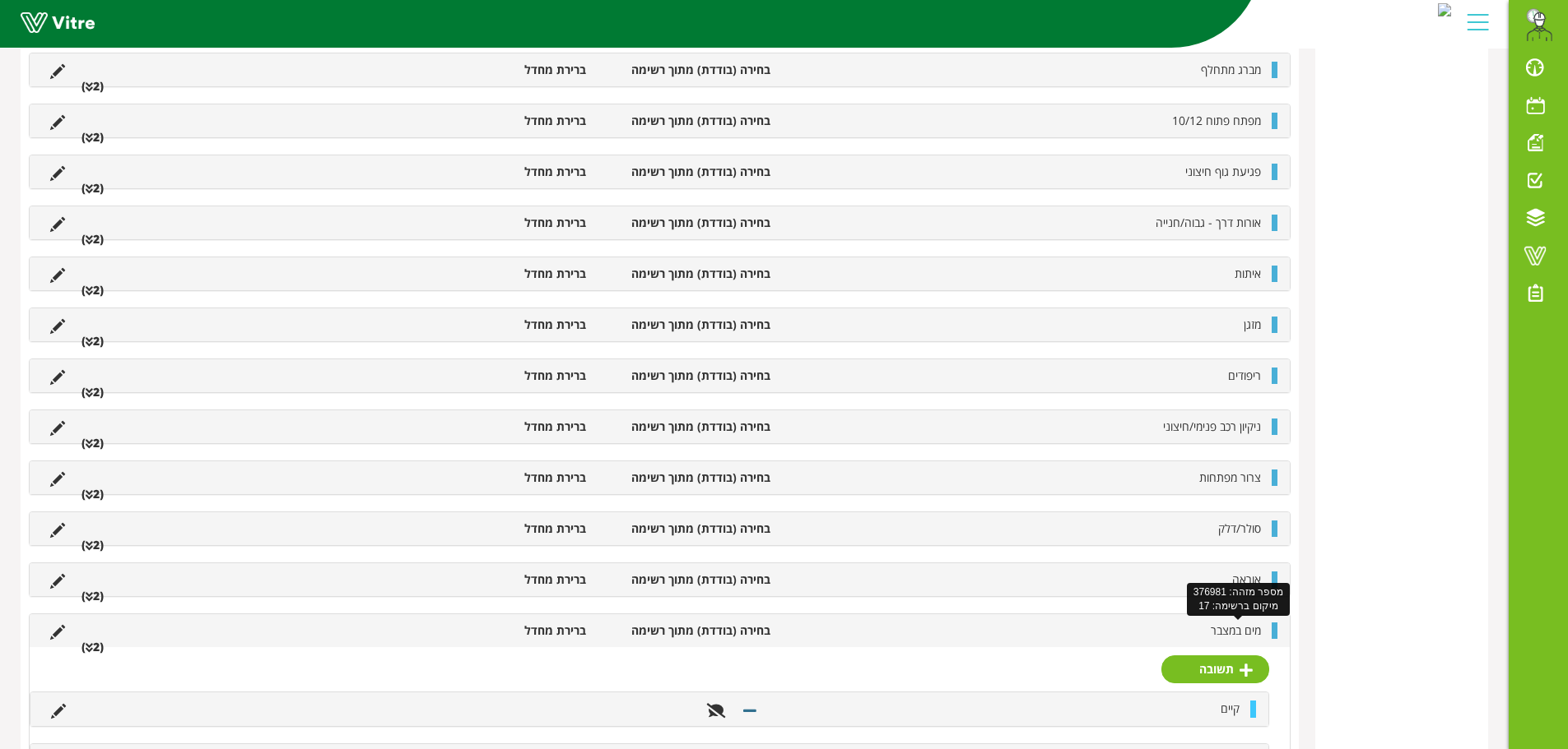
click at [1234, 632] on span "מים במצבר" at bounding box center [1236, 630] width 50 height 15
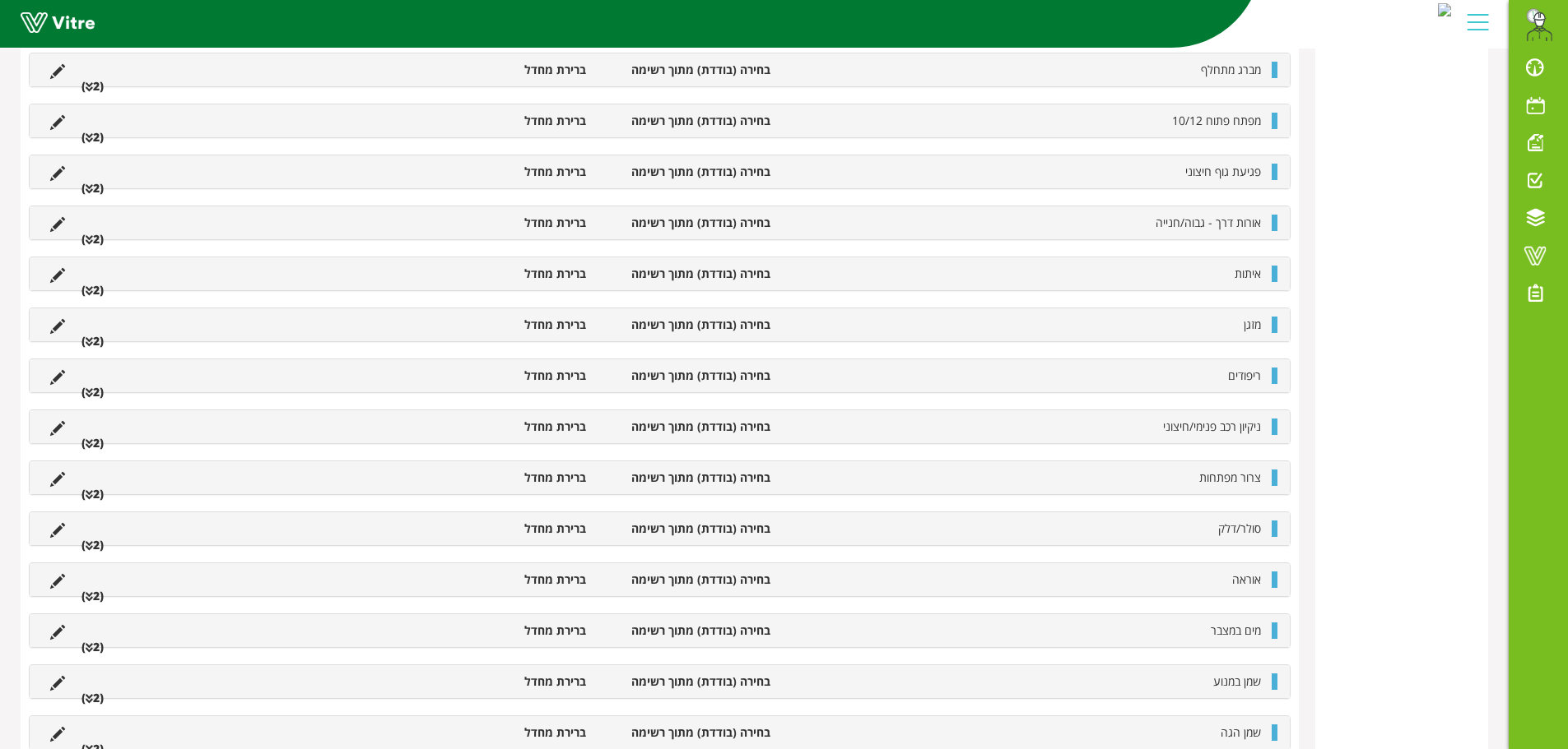
click at [1200, 643] on div "מים במצבר בחירה (בודדת) מתוך רשימה ברירת מחדל (2 )" at bounding box center [659, 631] width 1260 height 33
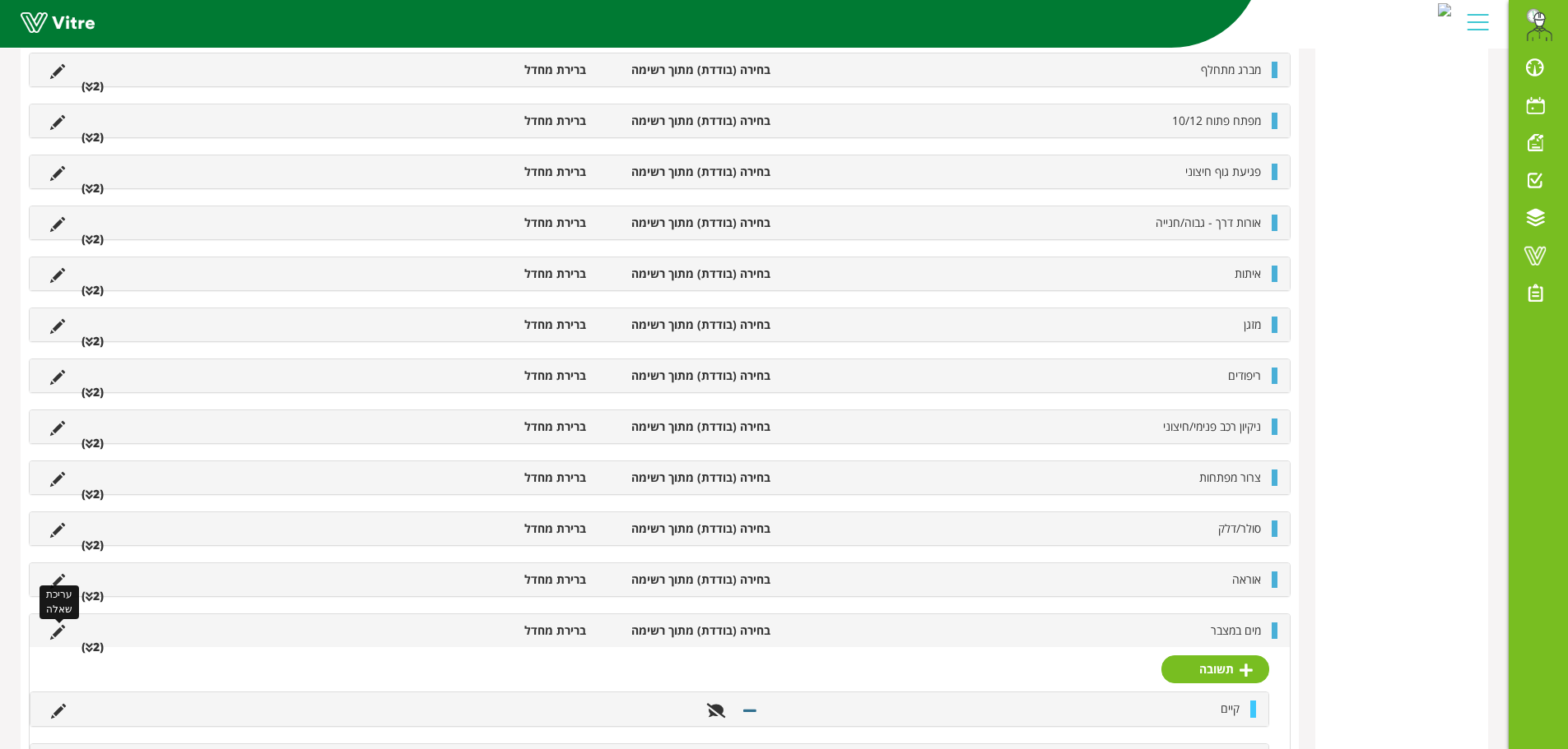
click at [54, 632] on icon at bounding box center [57, 632] width 14 height 14
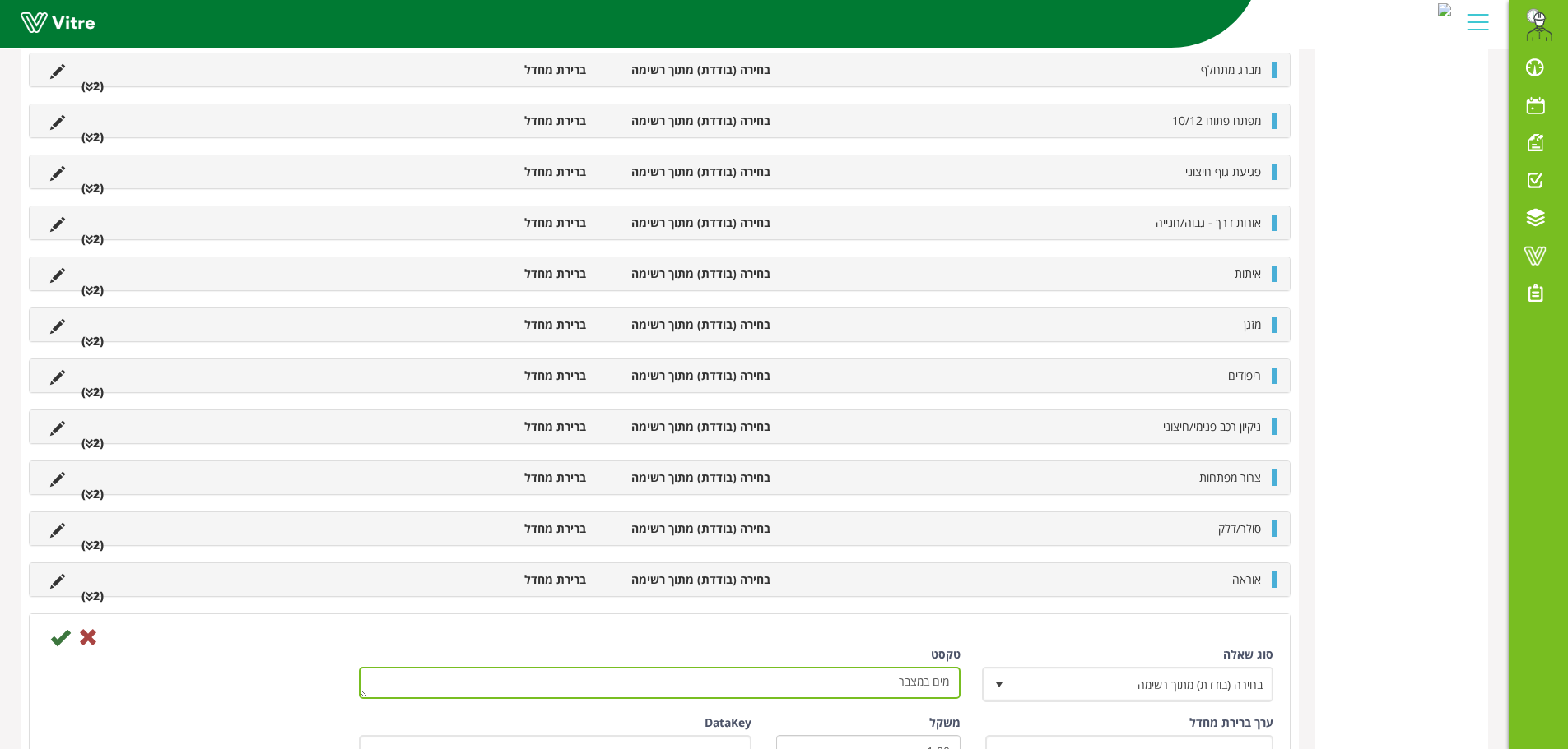
drag, startPoint x: 852, startPoint y: 687, endPoint x: 922, endPoint y: 685, distance: 70.0
click at [922, 685] on textarea "מים במצבר" at bounding box center [659, 682] width 602 height 32
type textarea "מים ברדיאטור"
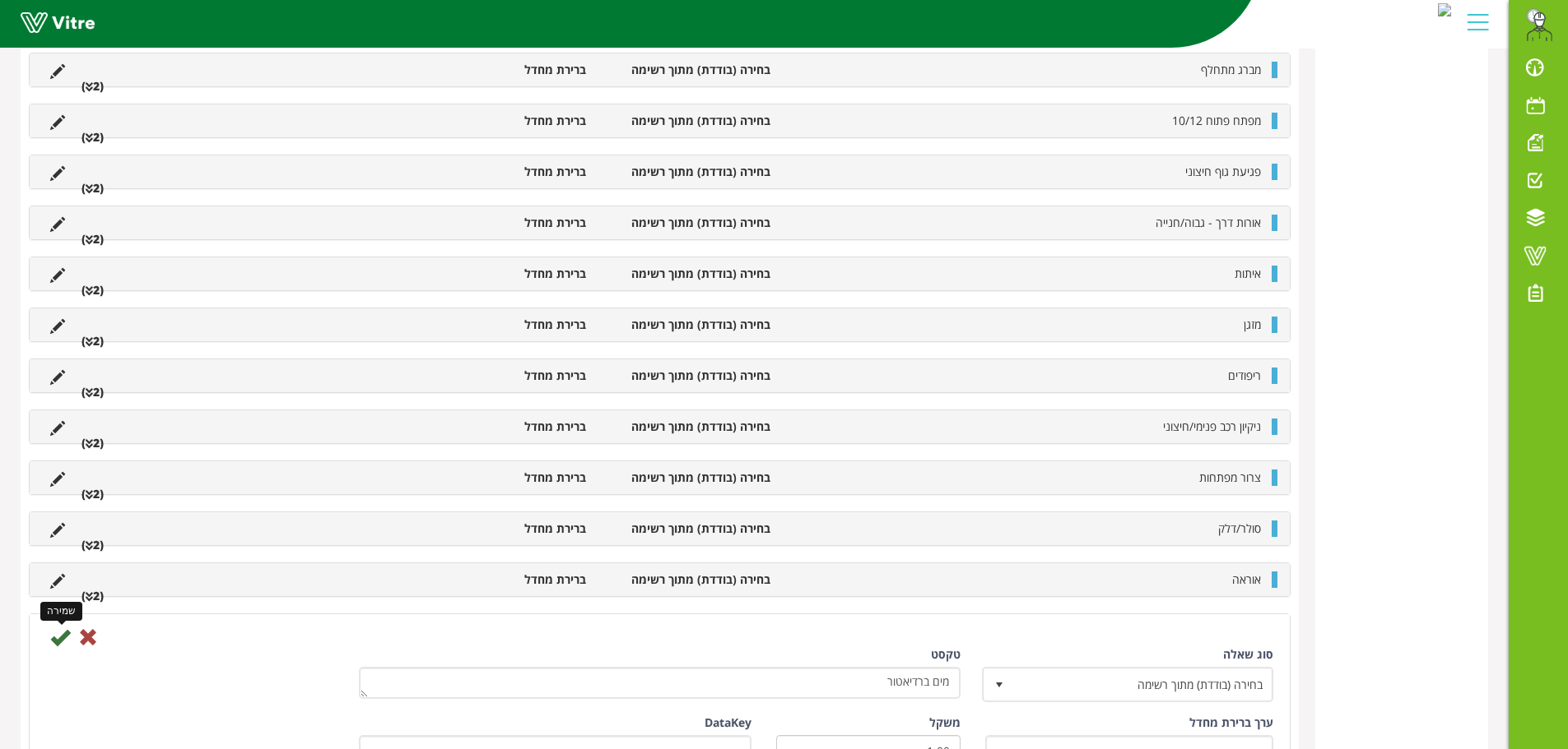
click at [56, 635] on icon at bounding box center [60, 637] width 19 height 19
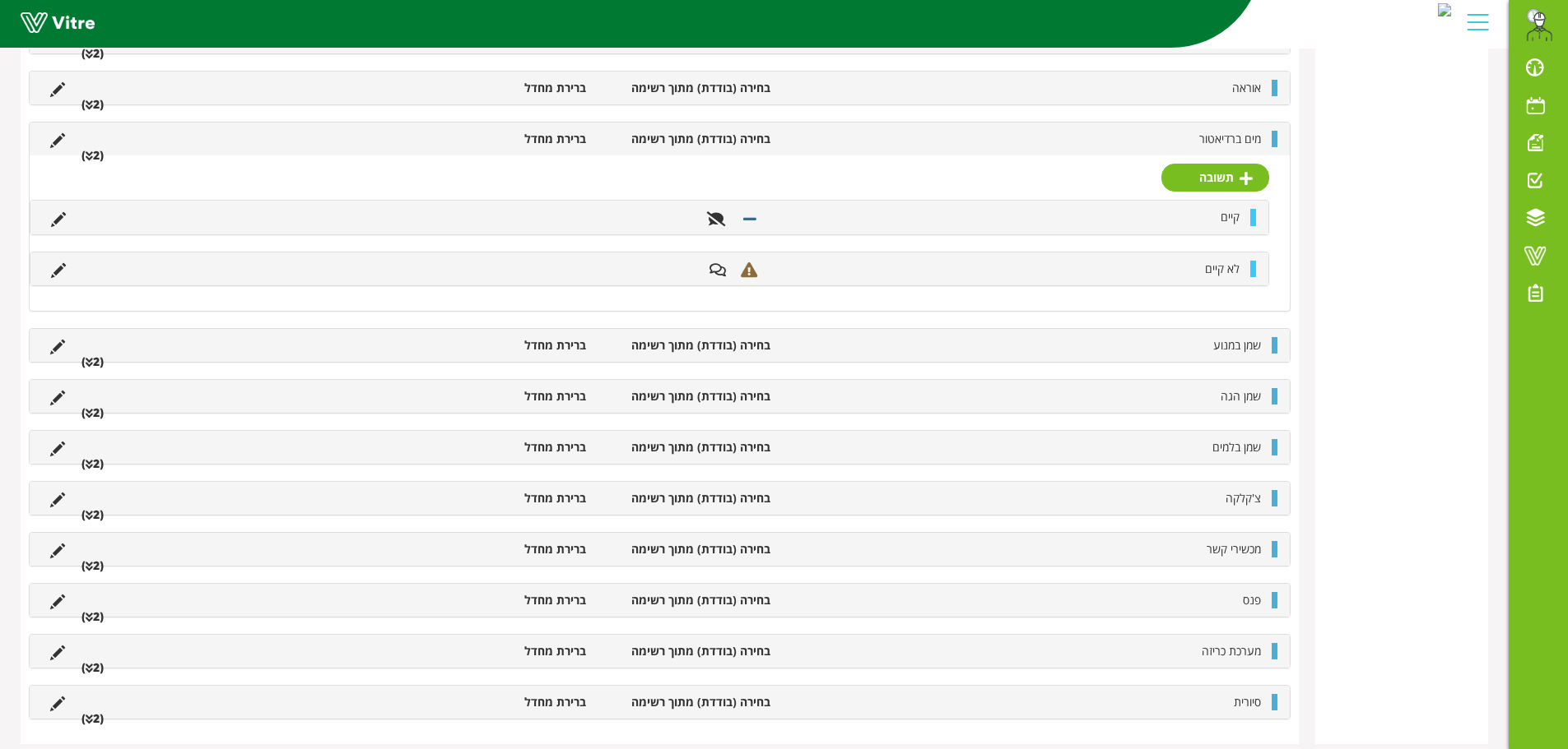
scroll to position [1305, 0]
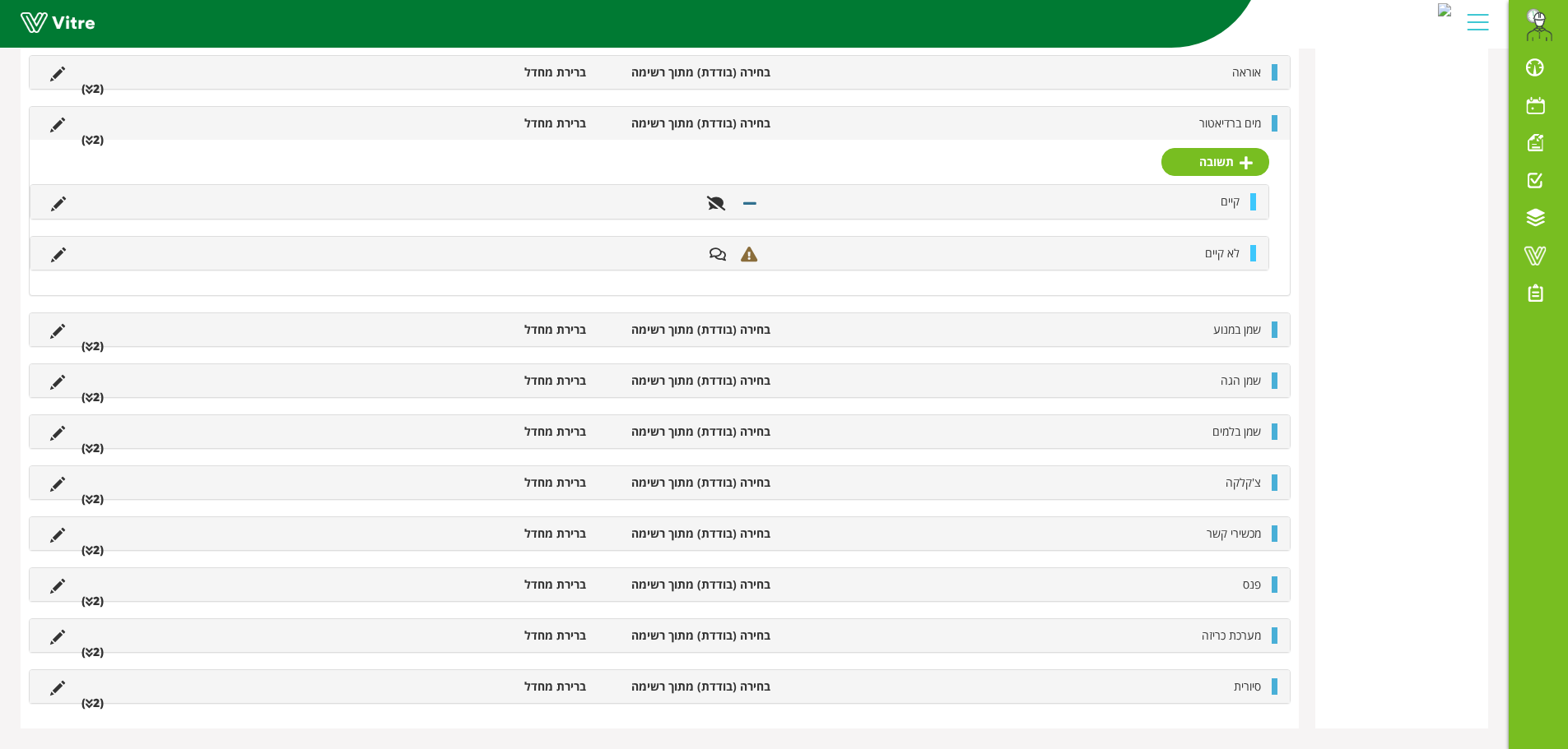
click at [1129, 129] on li "מים ברדיאטור" at bounding box center [1023, 123] width 490 height 16
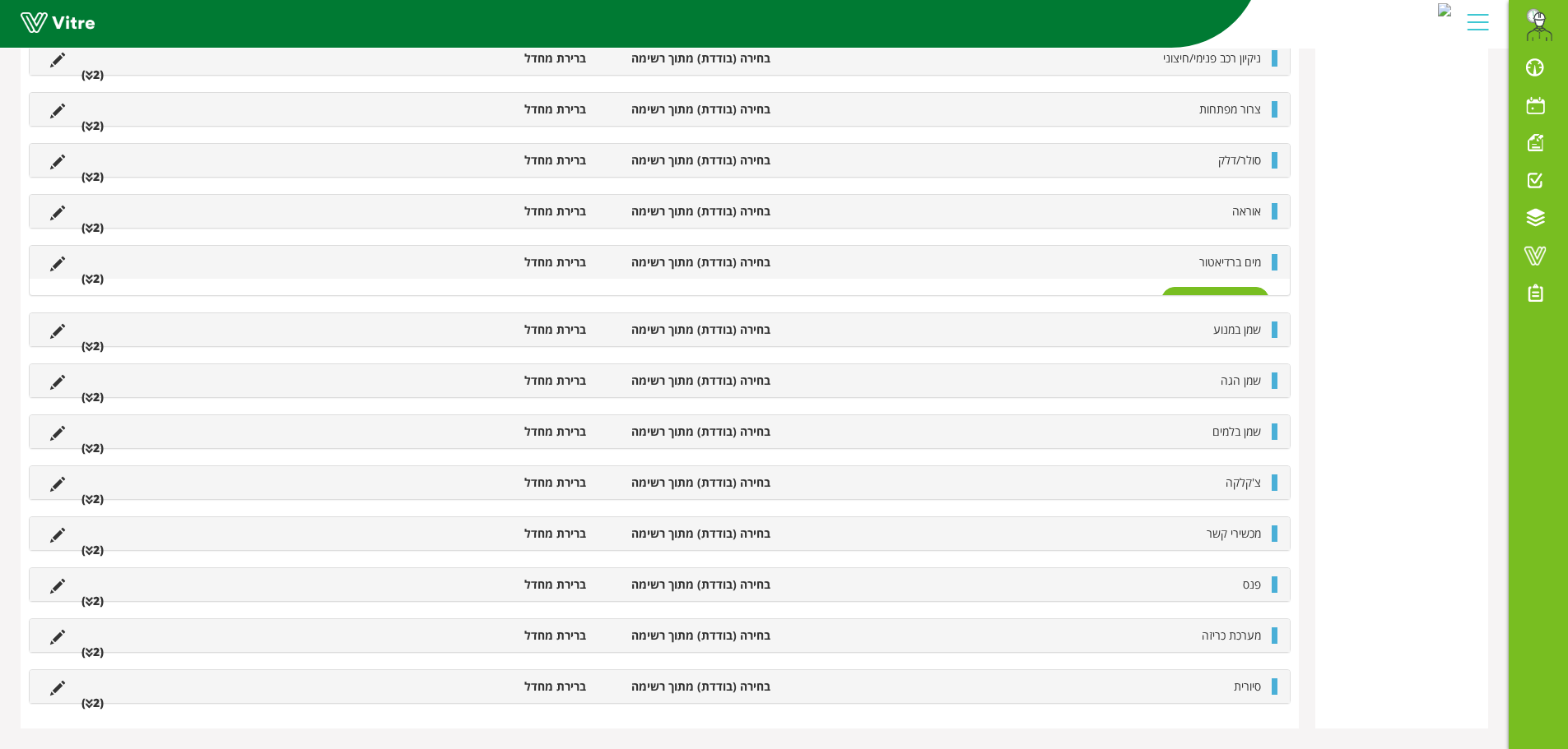
scroll to position [1150, 0]
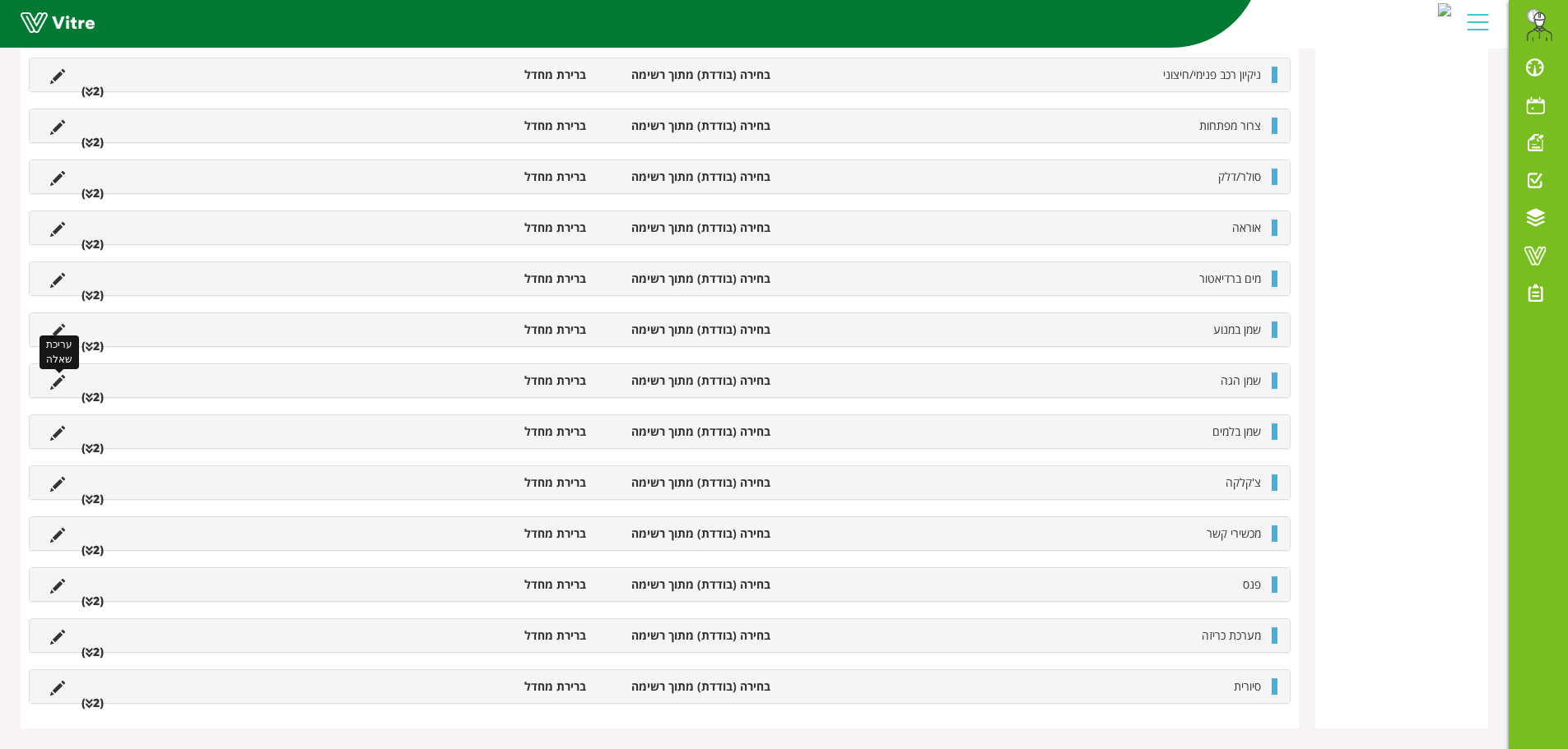
click at [59, 385] on icon at bounding box center [57, 382] width 14 height 14
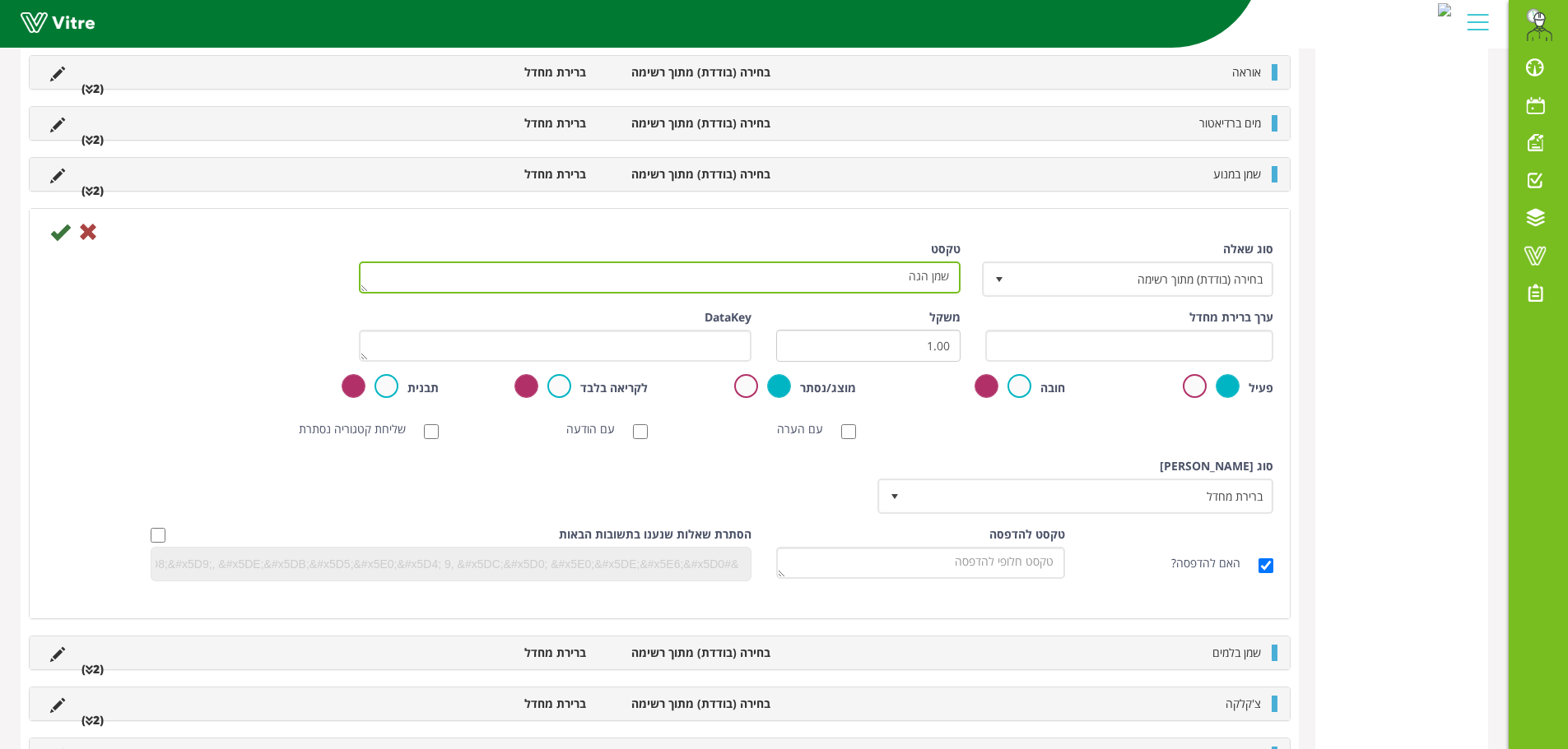
drag, startPoint x: 878, startPoint y: 276, endPoint x: 964, endPoint y: 278, distance: 86.0
click at [962, 277] on div "טקסט שמן הגה" at bounding box center [659, 273] width 627 height 65
type textarea "תקינות נעילת ארגז"
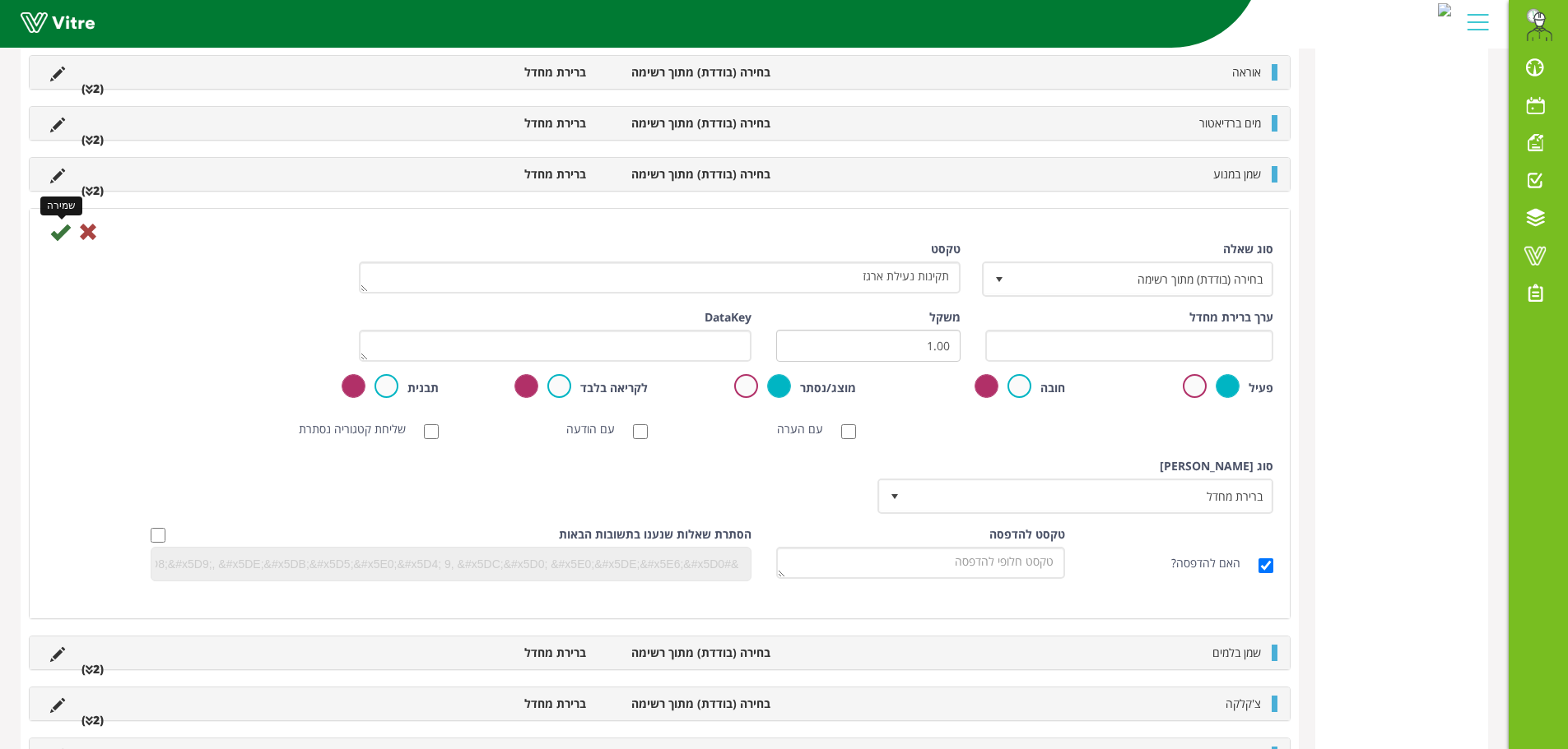
click at [63, 231] on icon at bounding box center [60, 232] width 19 height 19
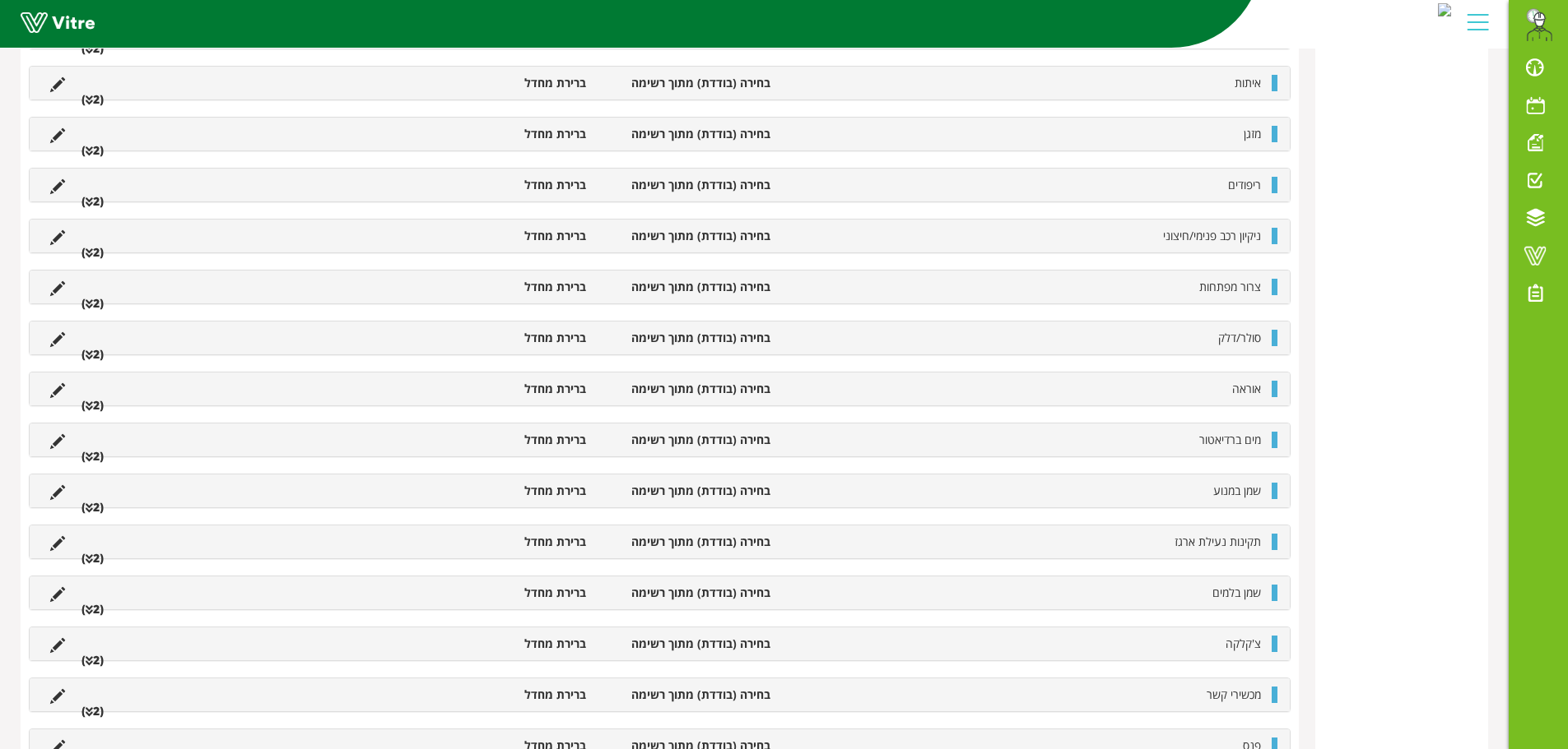
scroll to position [987, 0]
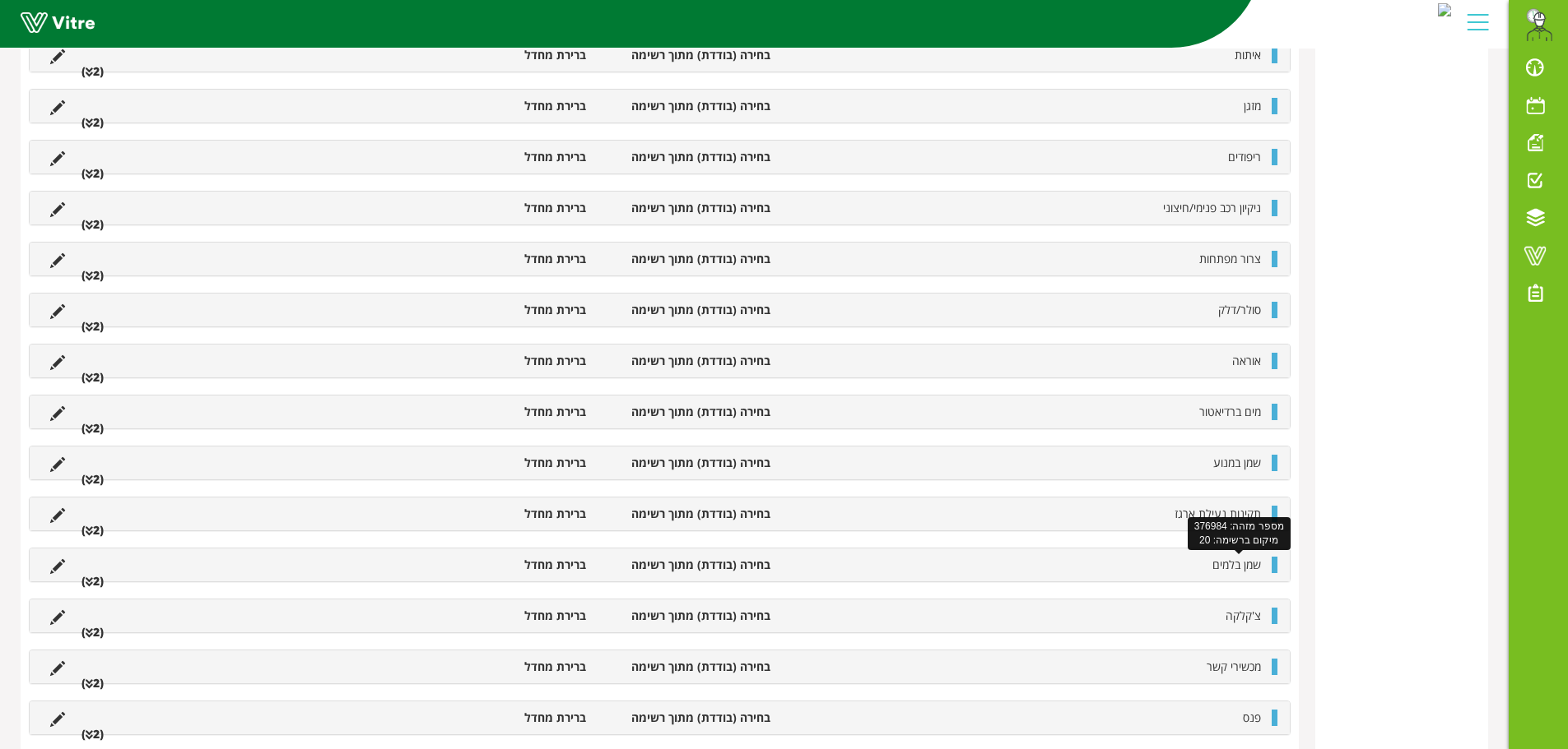
click at [1237, 569] on span "שמן בלמים" at bounding box center [1236, 565] width 48 height 15
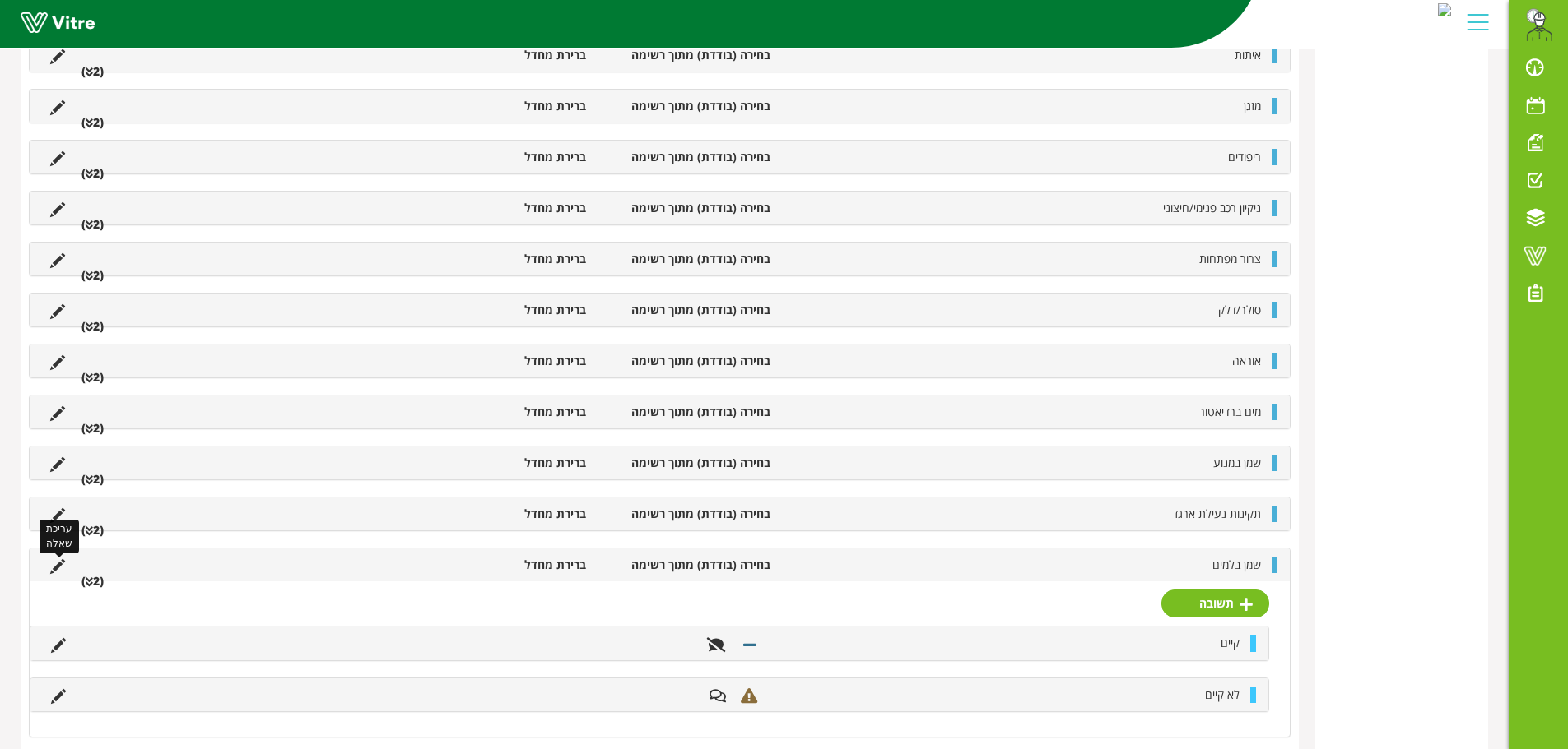
click at [62, 566] on icon at bounding box center [57, 567] width 14 height 14
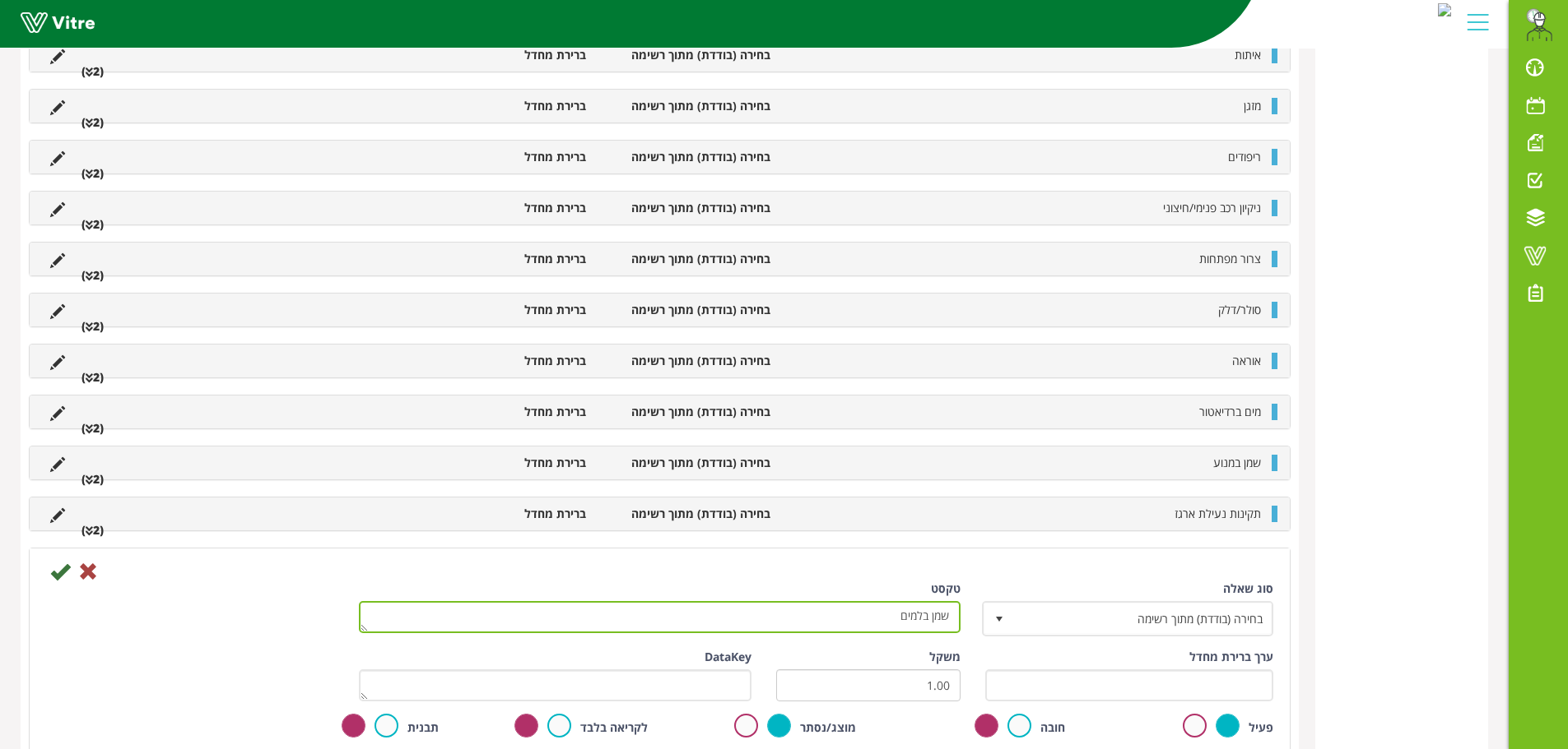
drag, startPoint x: 881, startPoint y: 621, endPoint x: 963, endPoint y: 614, distance: 82.3
click at [969, 616] on div "טקסט שמן בלמים" at bounding box center [659, 613] width 627 height 65
type textarea "בדיקת אום גלגלים"
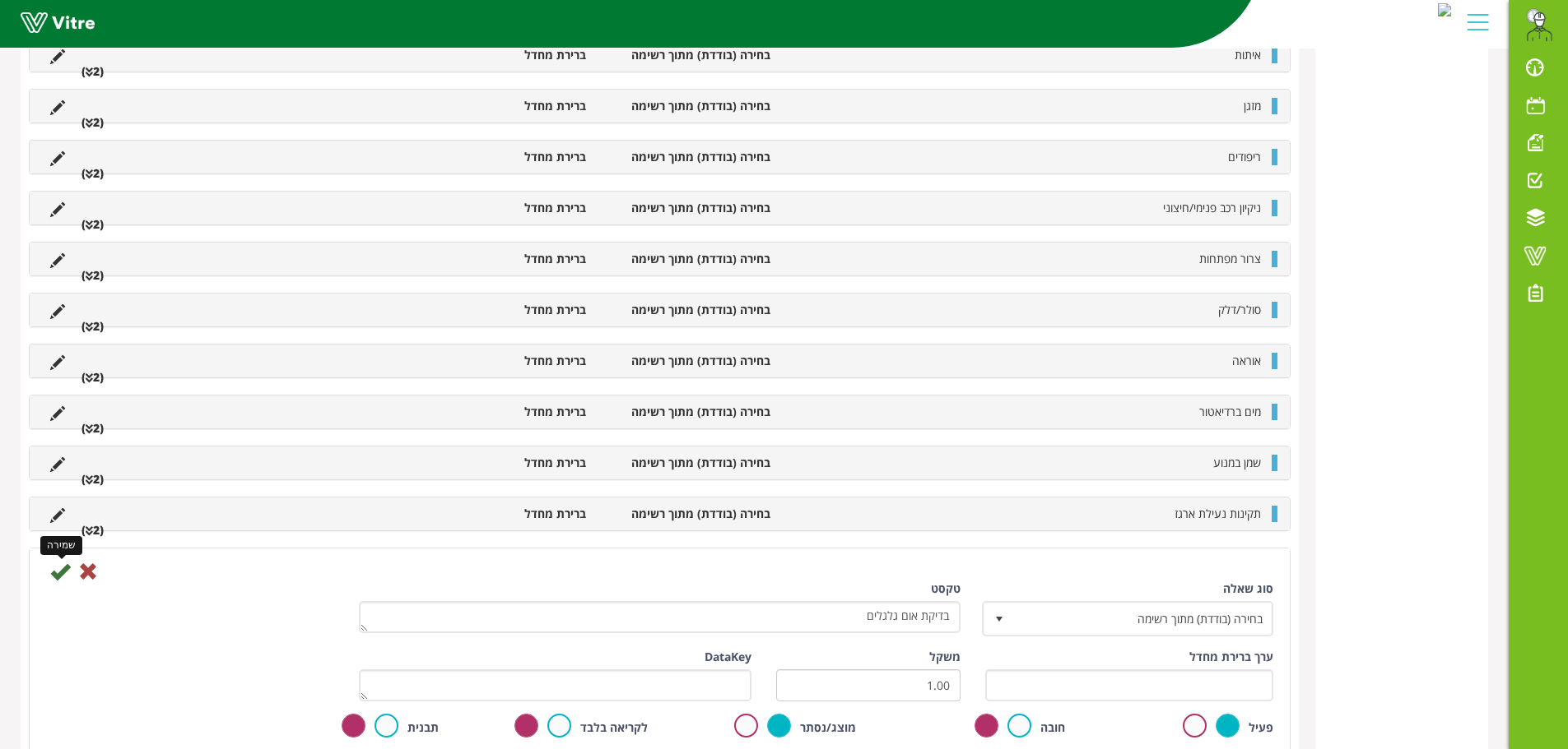
click at [63, 574] on icon at bounding box center [60, 571] width 19 height 19
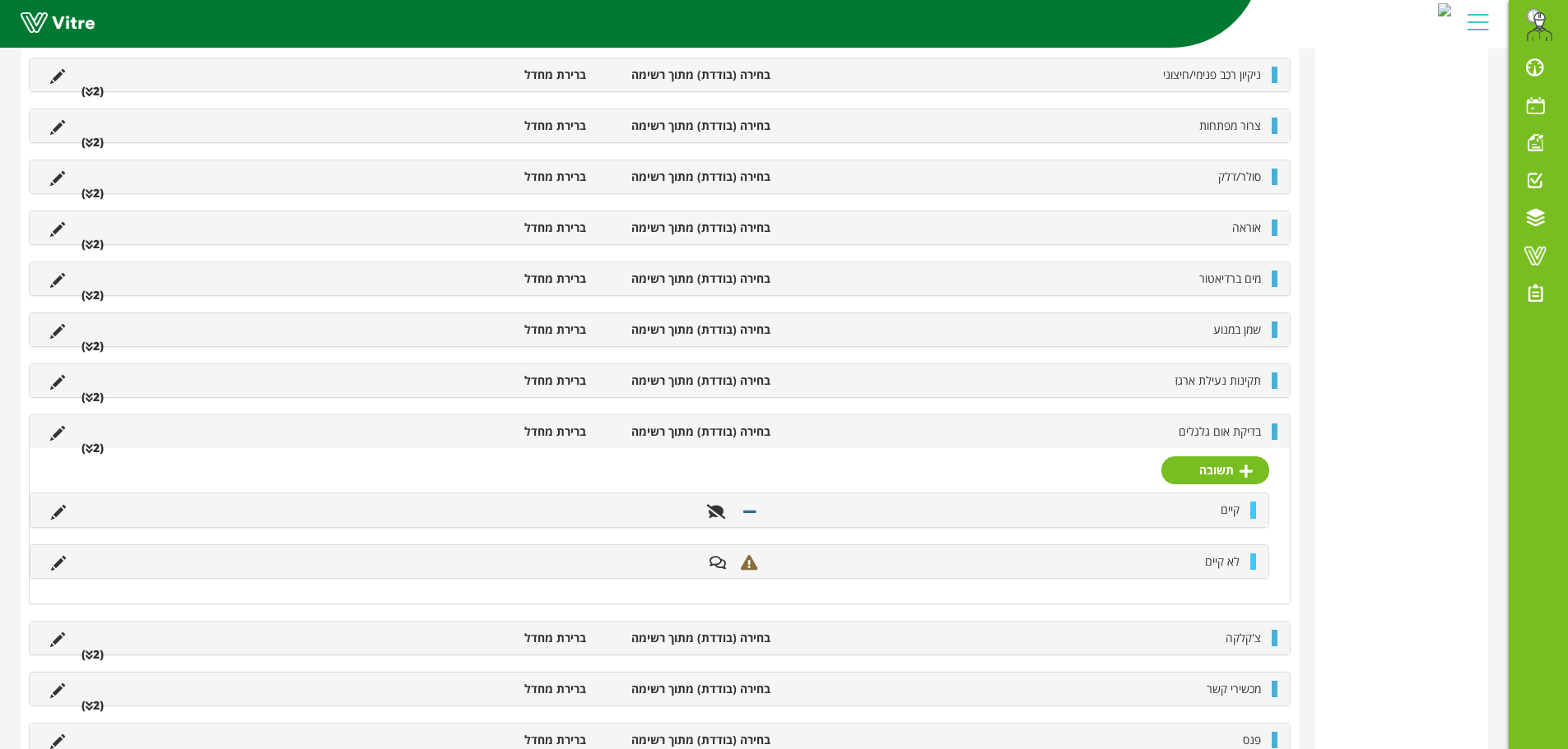
scroll to position [1151, 0]
click at [1215, 432] on span "בדיקת אום גלגלים" at bounding box center [1218, 430] width 82 height 15
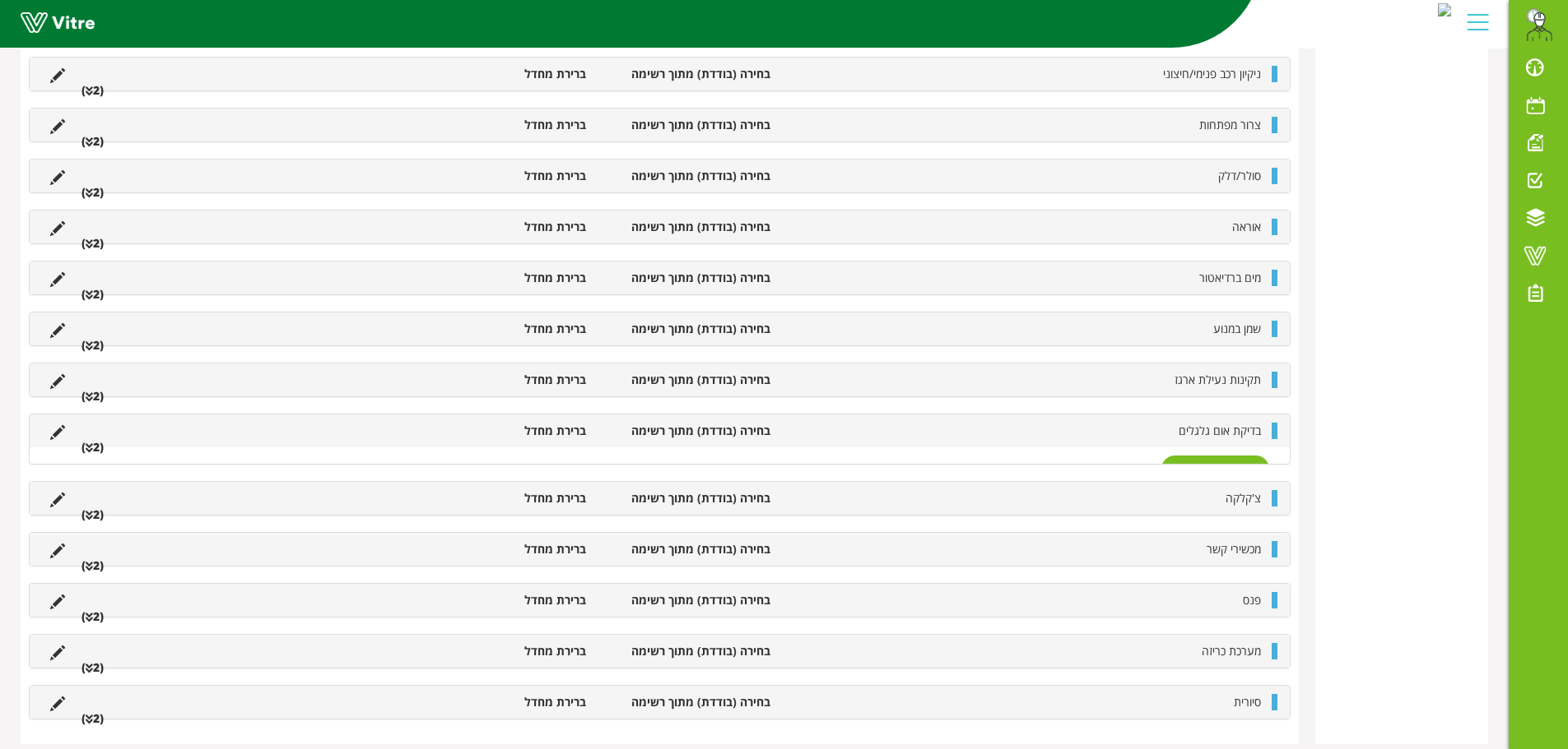
scroll to position [1151, 0]
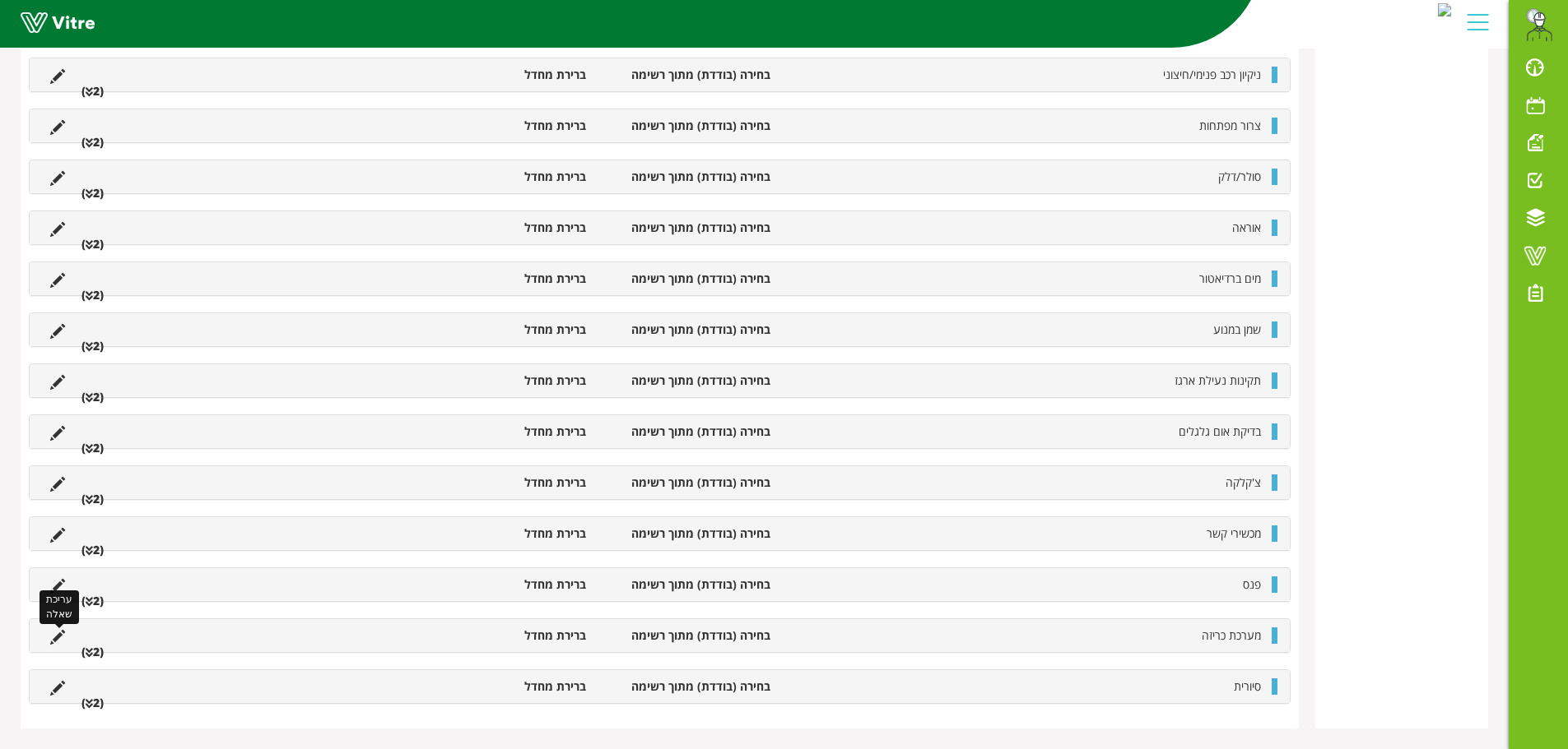
click at [61, 638] on icon at bounding box center [57, 637] width 14 height 14
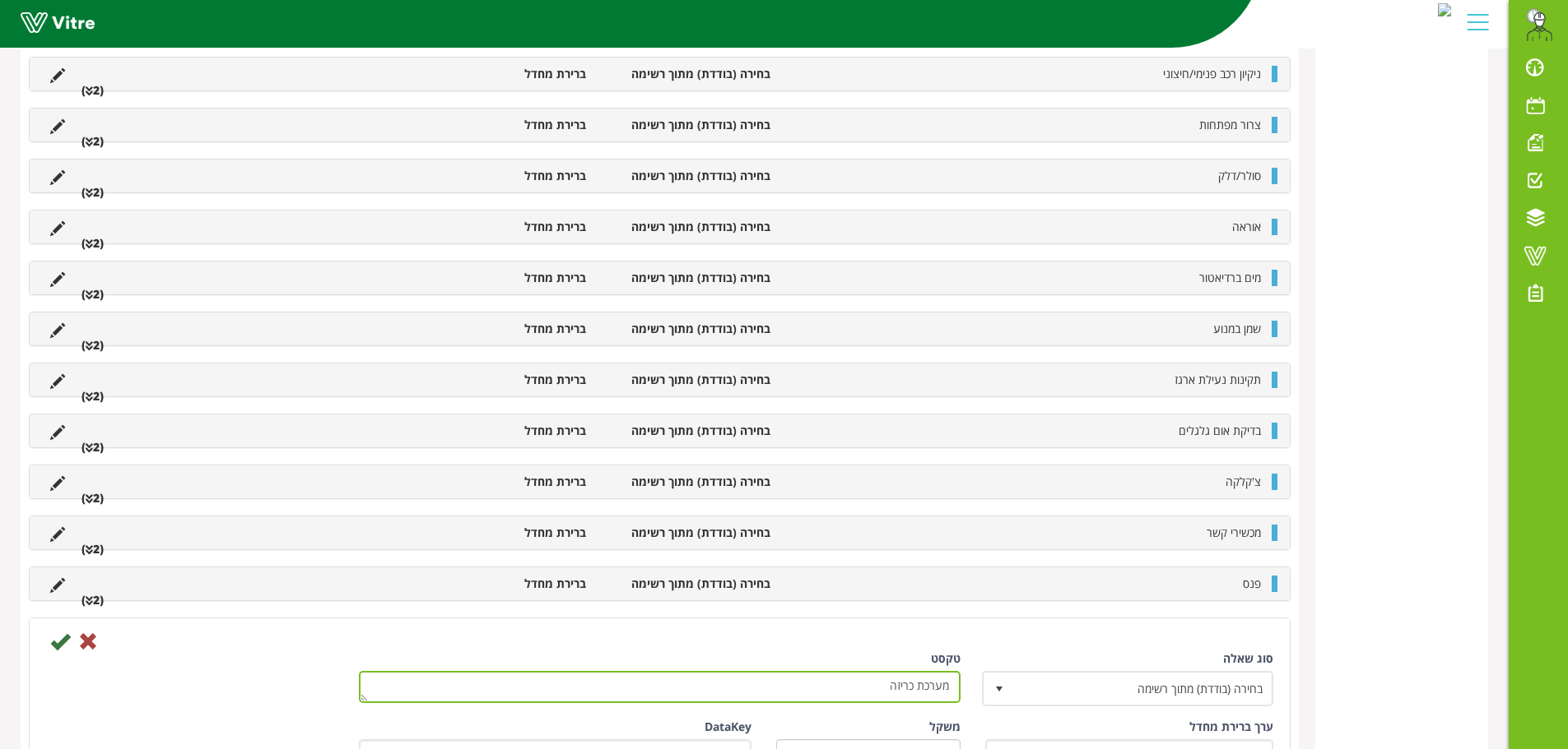
drag, startPoint x: 869, startPoint y: 691, endPoint x: 968, endPoint y: 686, distance: 99.1
click at [968, 686] on div "טקסט מערכת כריזה" at bounding box center [659, 682] width 627 height 65
type textarea "בדיקת צמיגים ויזואלית"
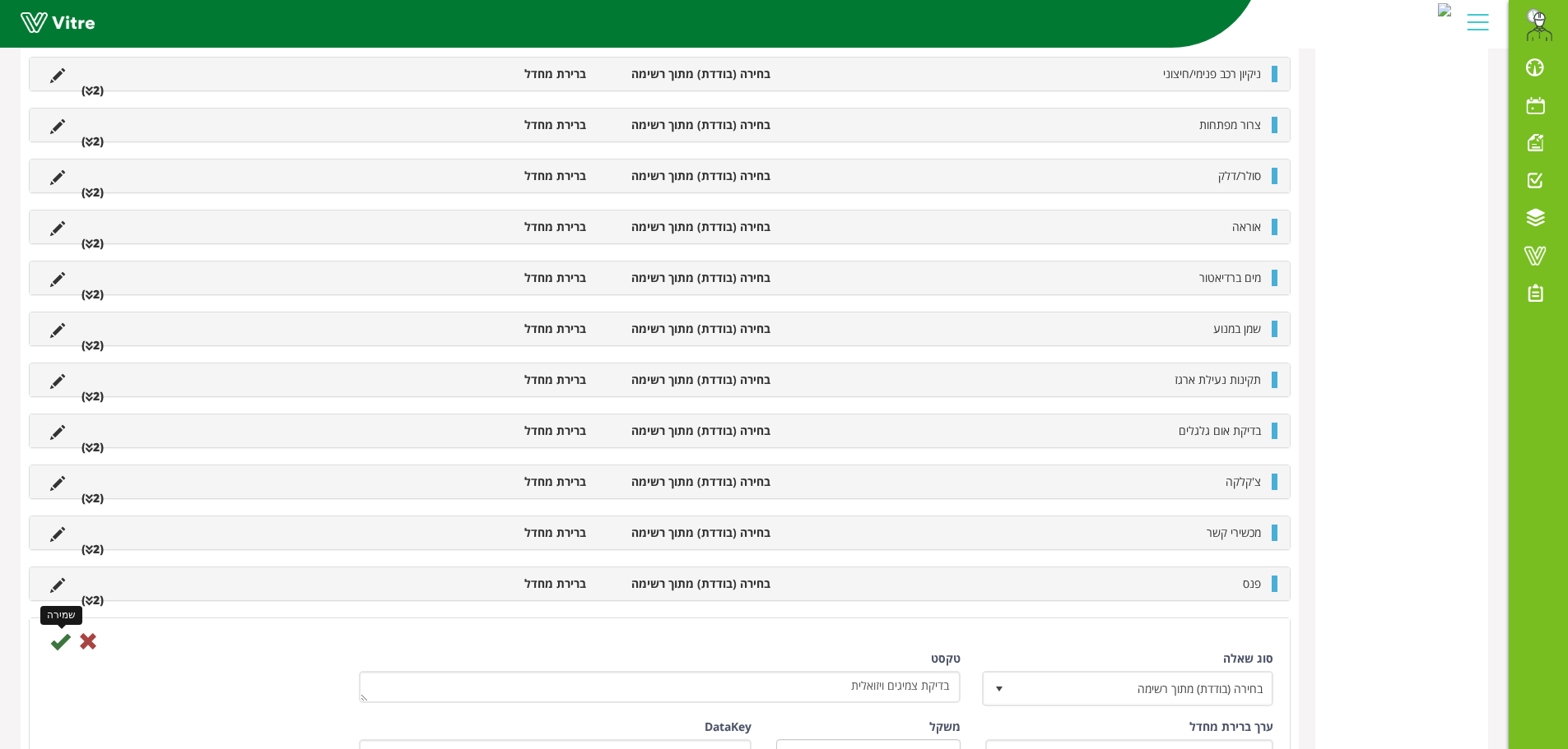
click at [59, 642] on icon at bounding box center [60, 642] width 19 height 19
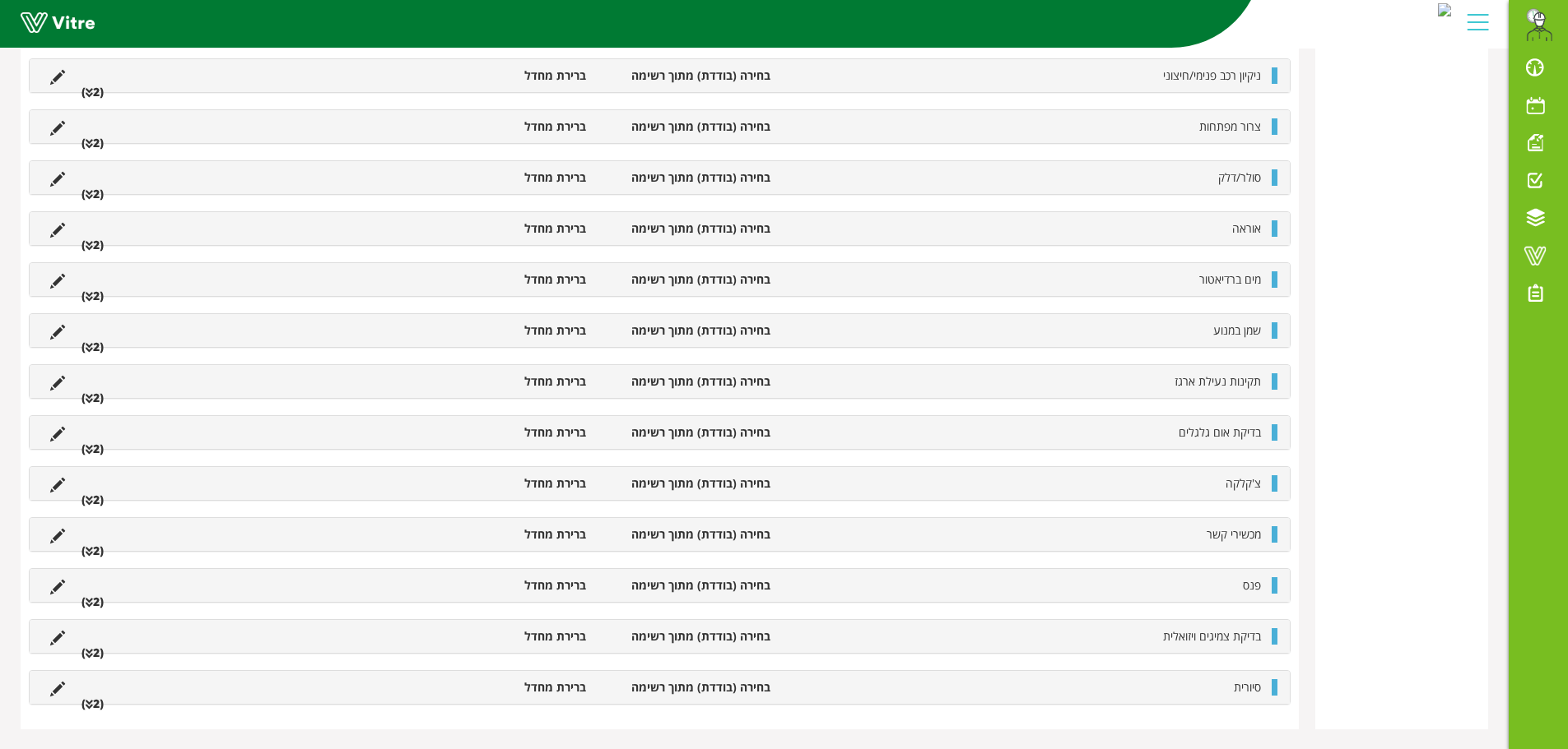
scroll to position [1155, 0]
click at [53, 687] on icon at bounding box center [57, 688] width 14 height 14
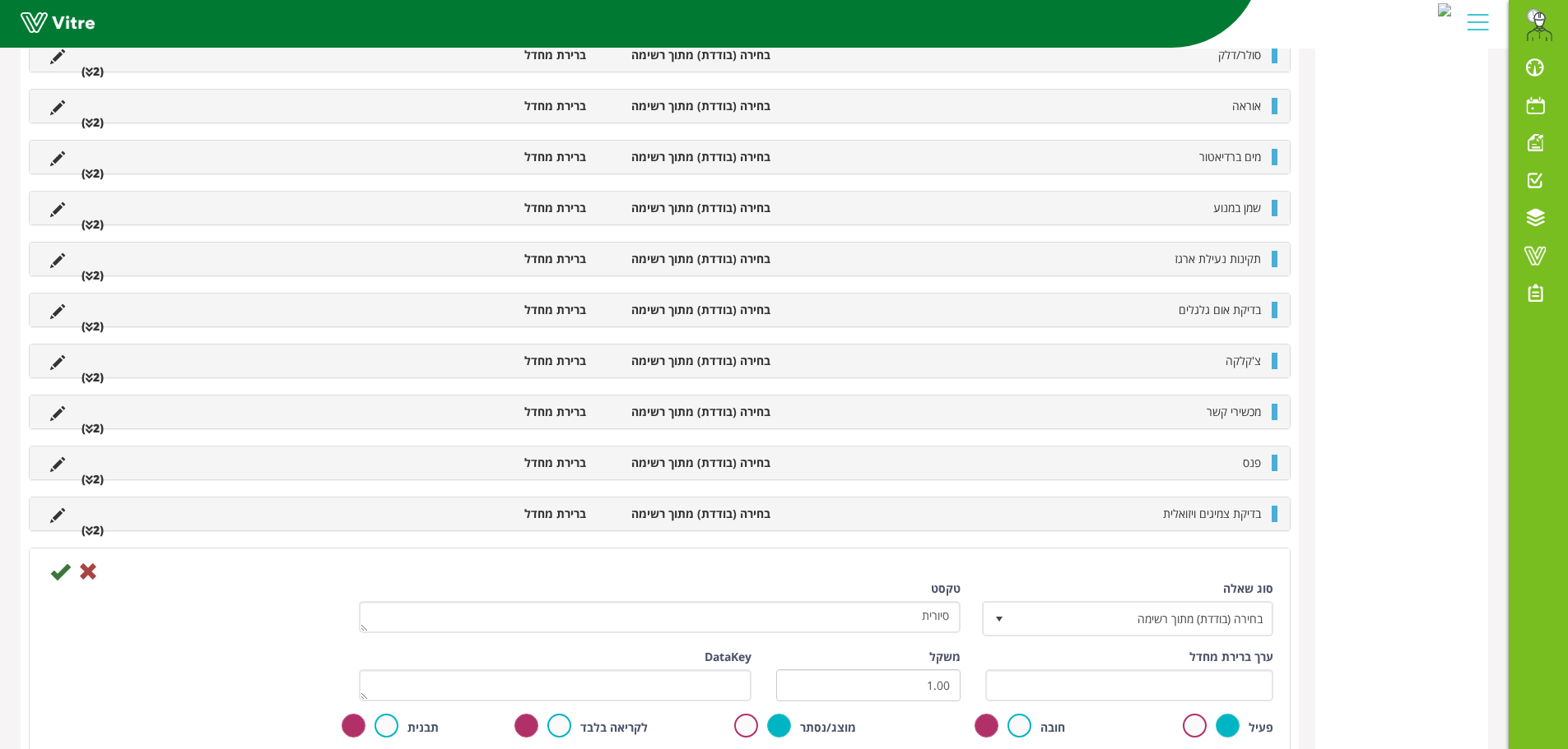
scroll to position [1484, 0]
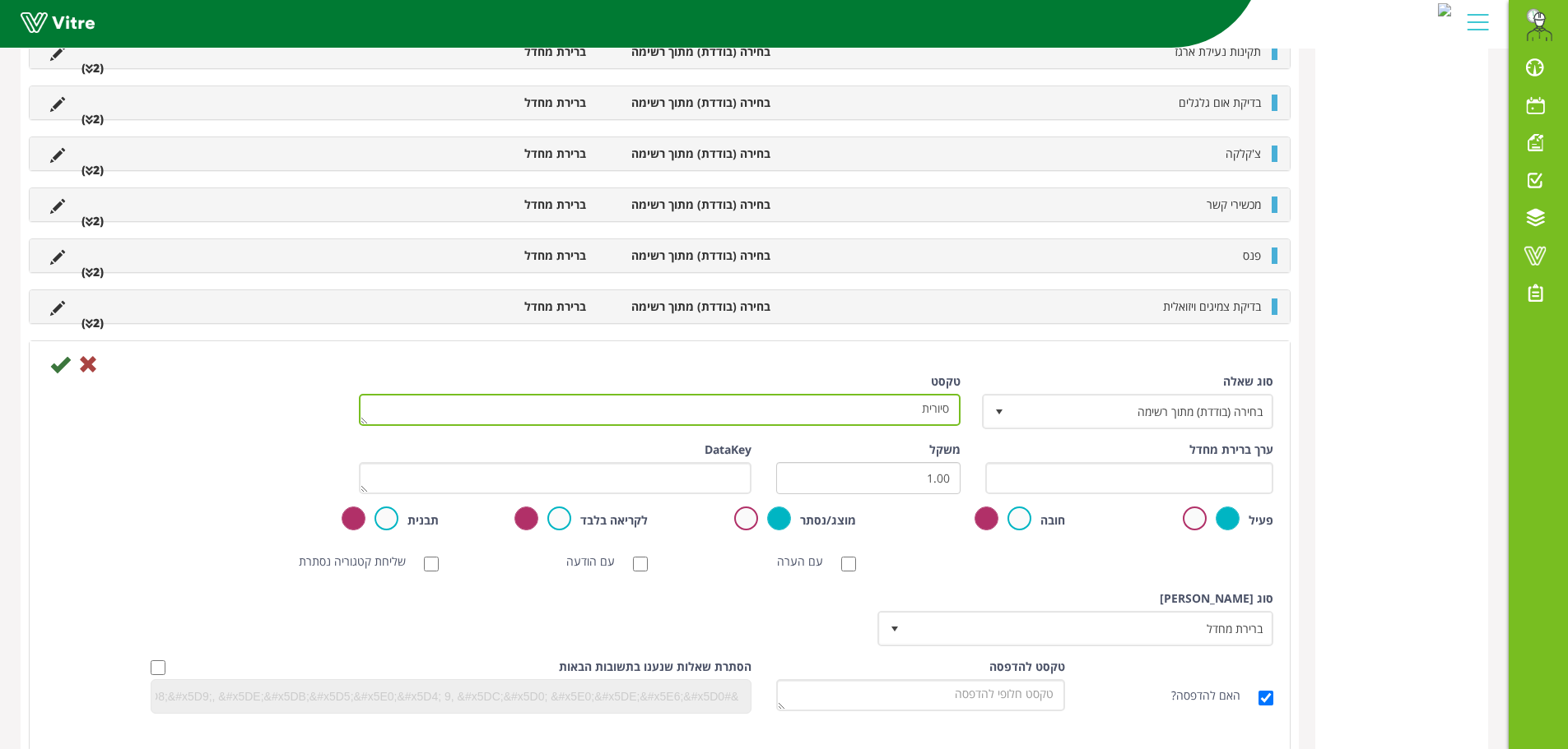
drag, startPoint x: 908, startPoint y: 406, endPoint x: 1017, endPoint y: 385, distance: 111.0
click at [1017, 385] on div "סוג שאלה בחירה (בודדת) מתוך רשימה 3 טקסט סיורית" at bounding box center [659, 407] width 1251 height 69
type textarea "חגורת בטיחות"
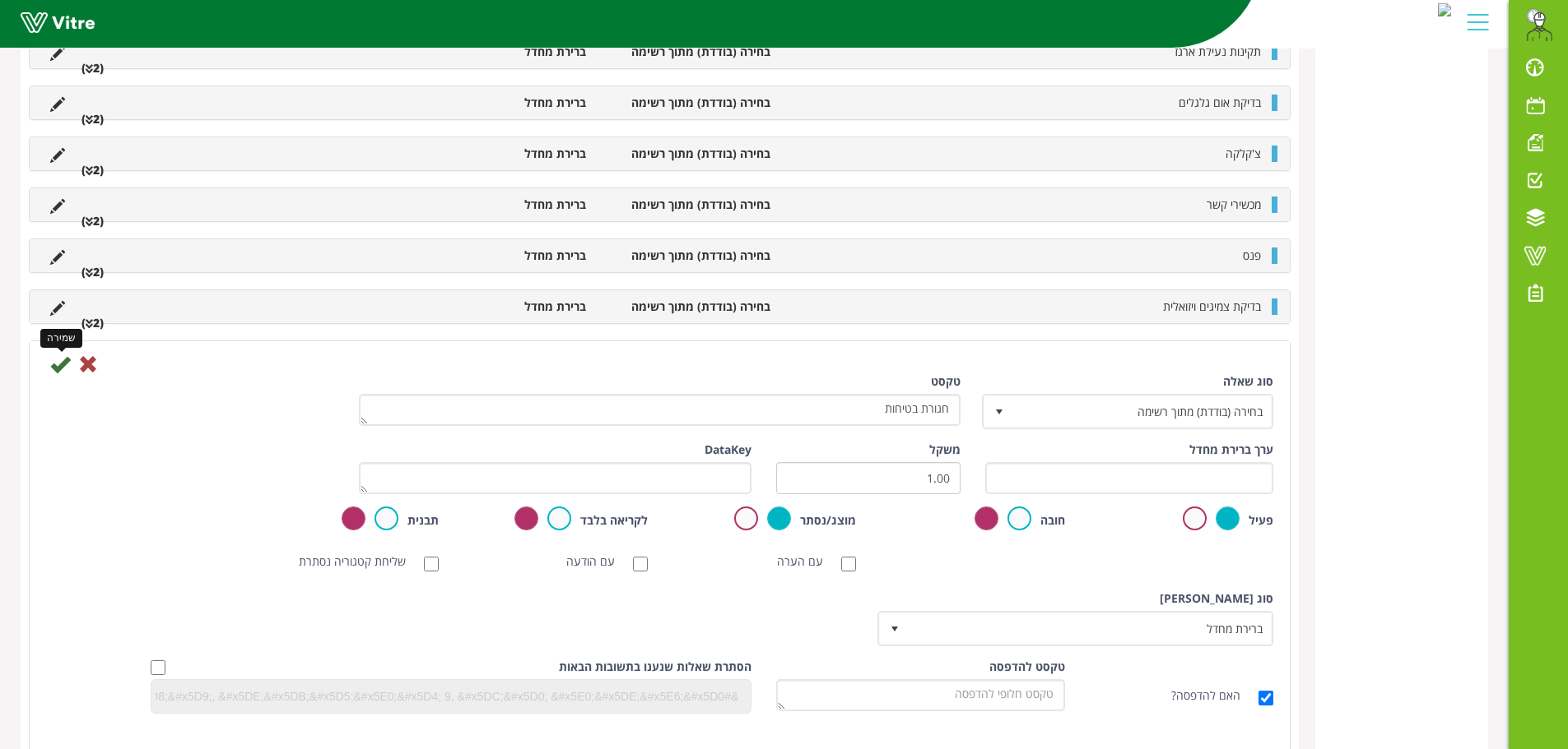
click at [59, 367] on icon at bounding box center [60, 364] width 19 height 19
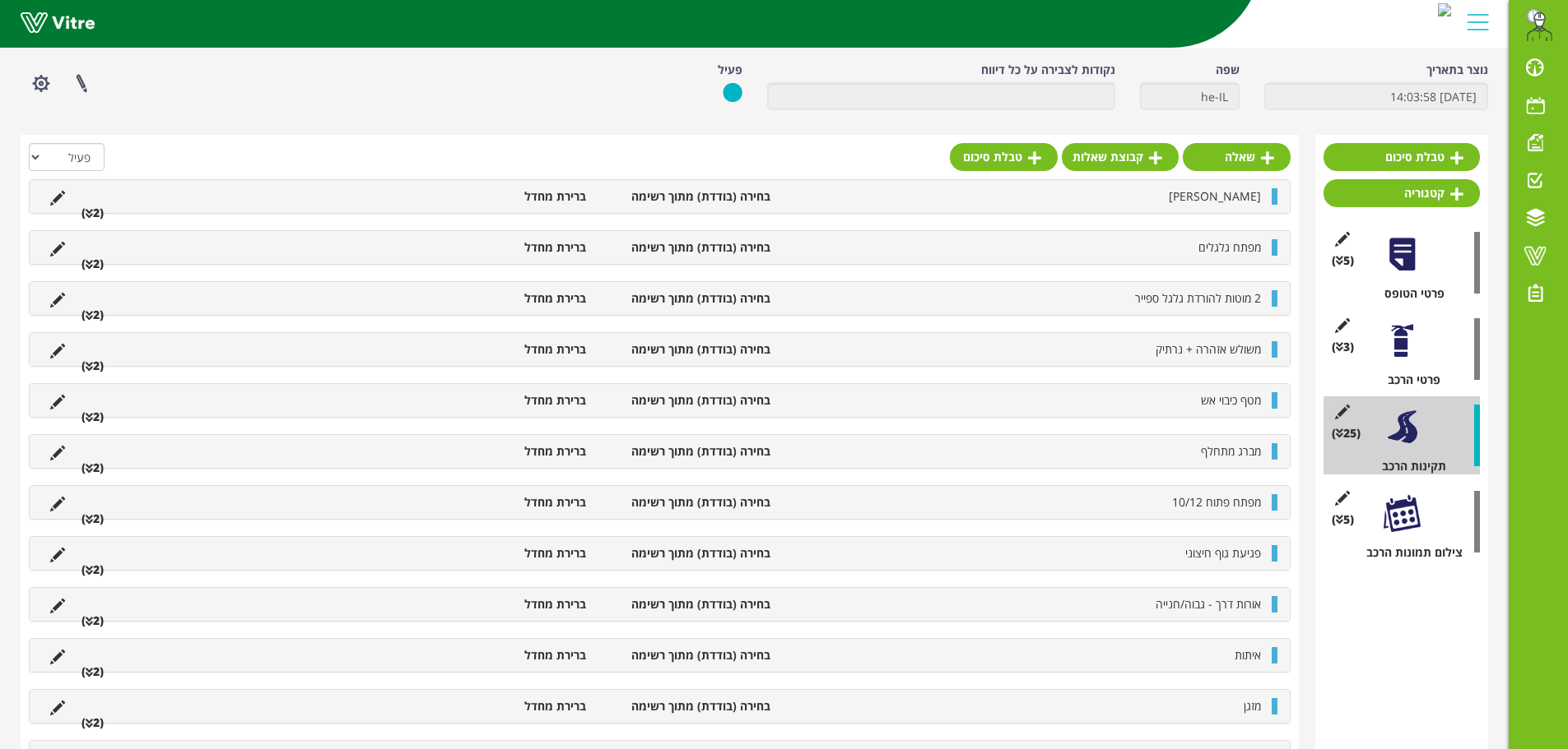
scroll to position [0, 0]
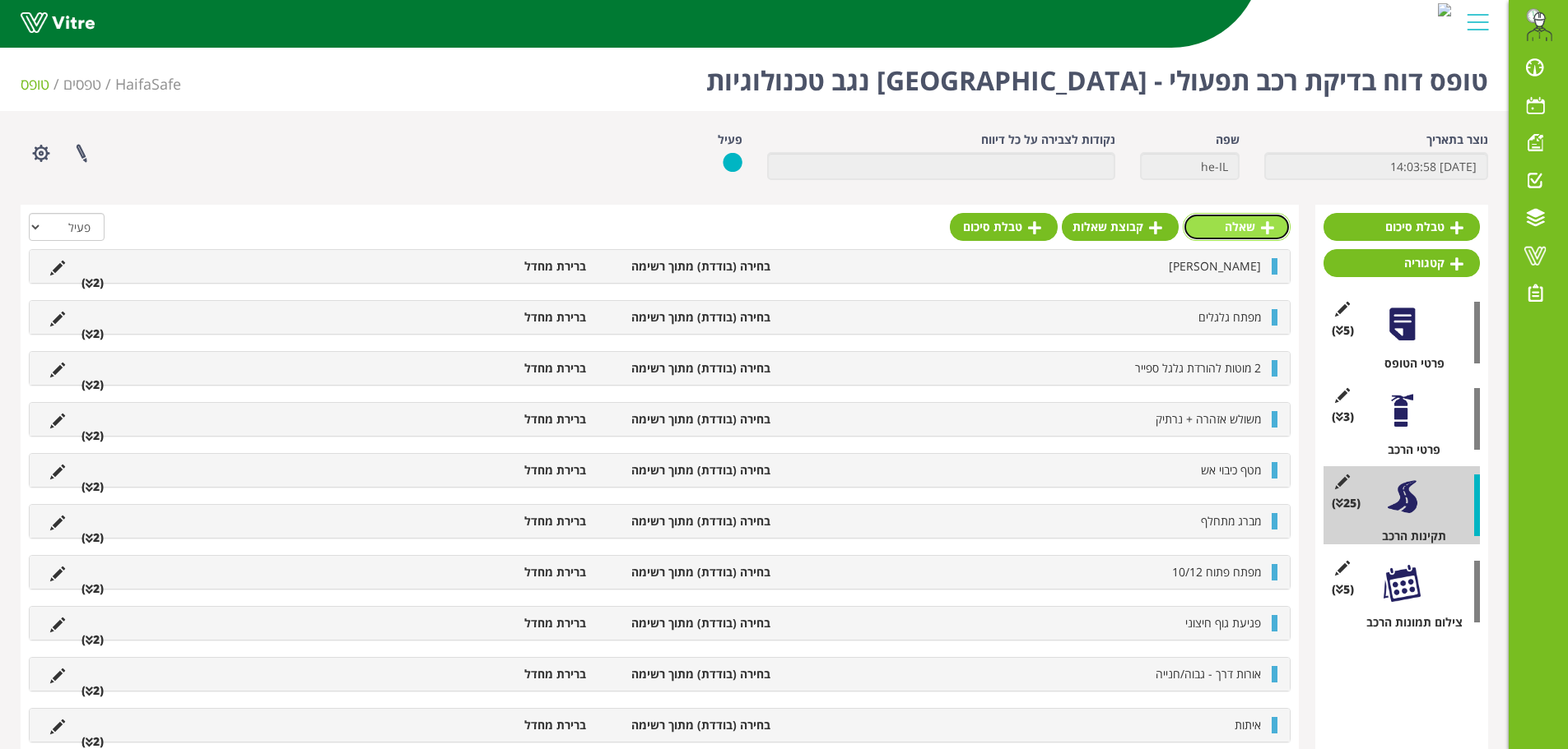
click at [1251, 223] on link "שאלה" at bounding box center [1237, 227] width 108 height 28
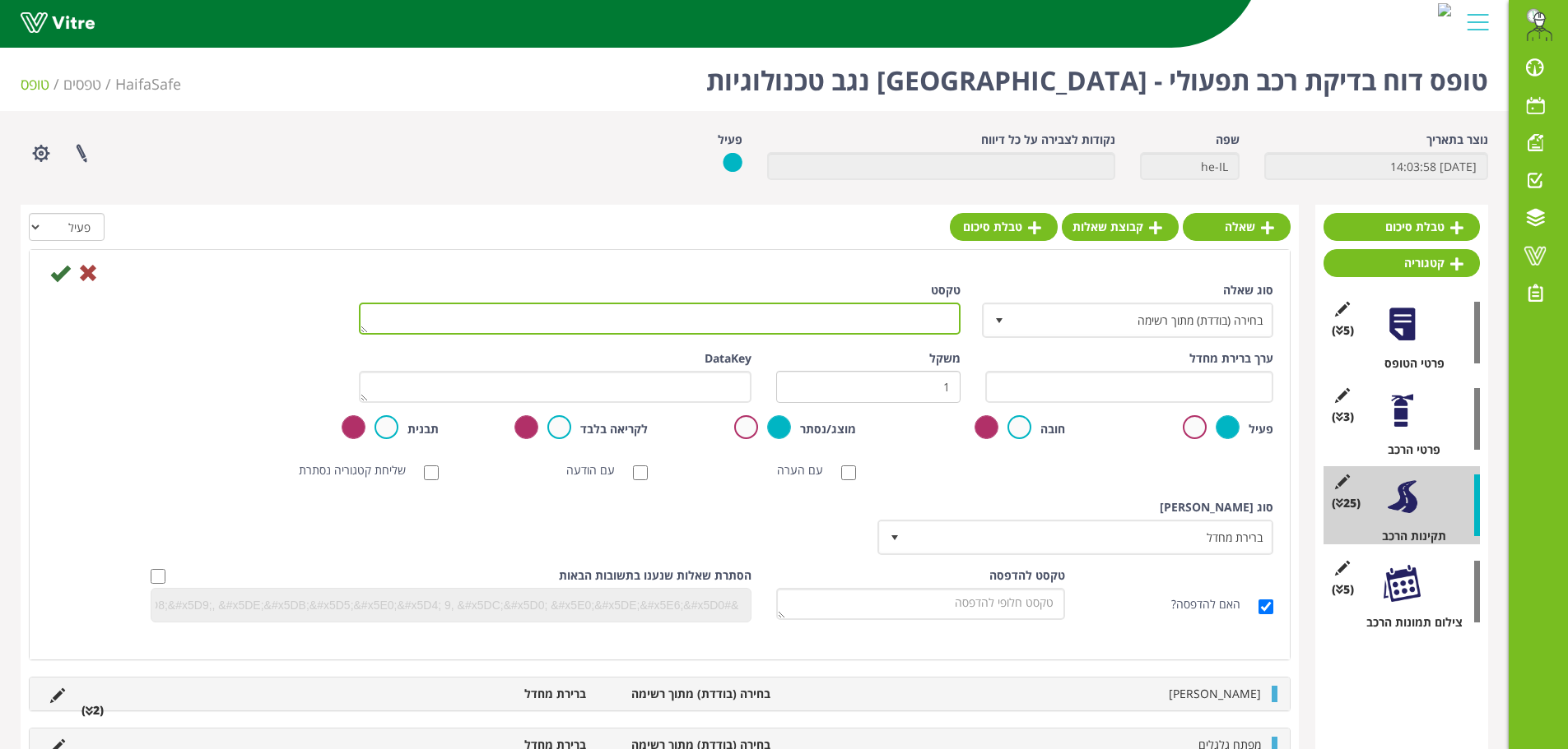
click at [918, 307] on textarea "טקסט" at bounding box center [659, 319] width 602 height 32
type textarea "תיק עזרה ראשונה"
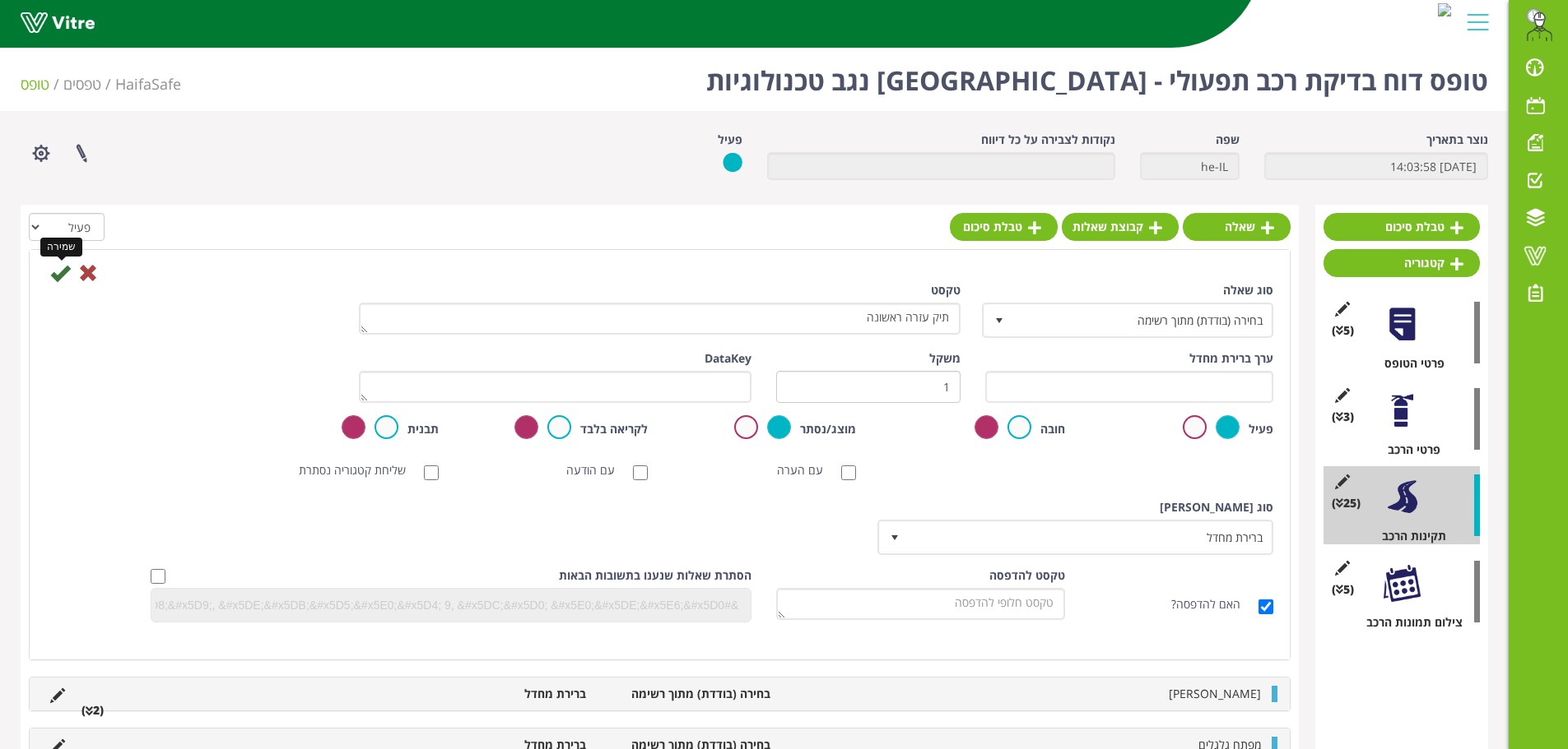
click at [64, 278] on icon at bounding box center [60, 273] width 19 height 19
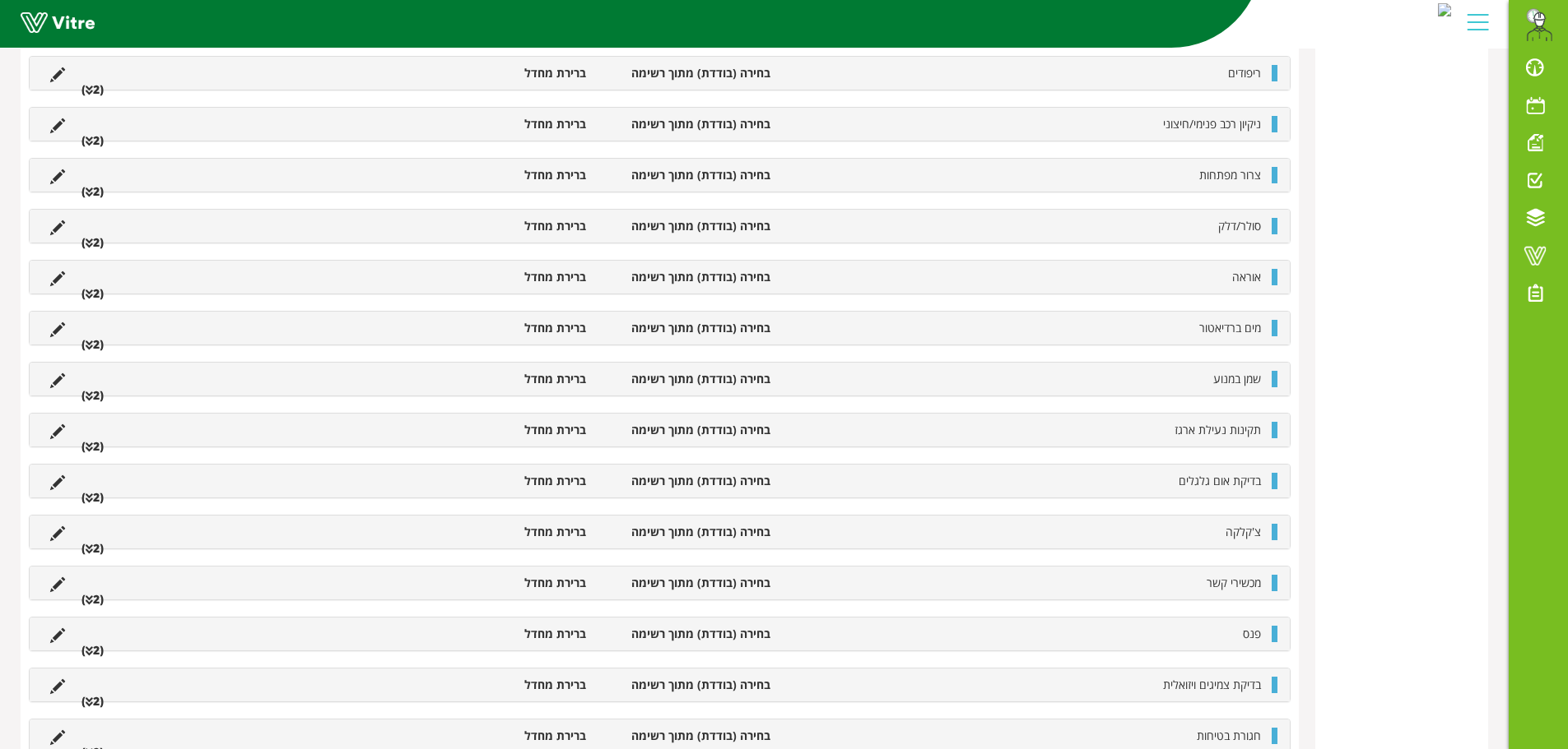
scroll to position [1115, 0]
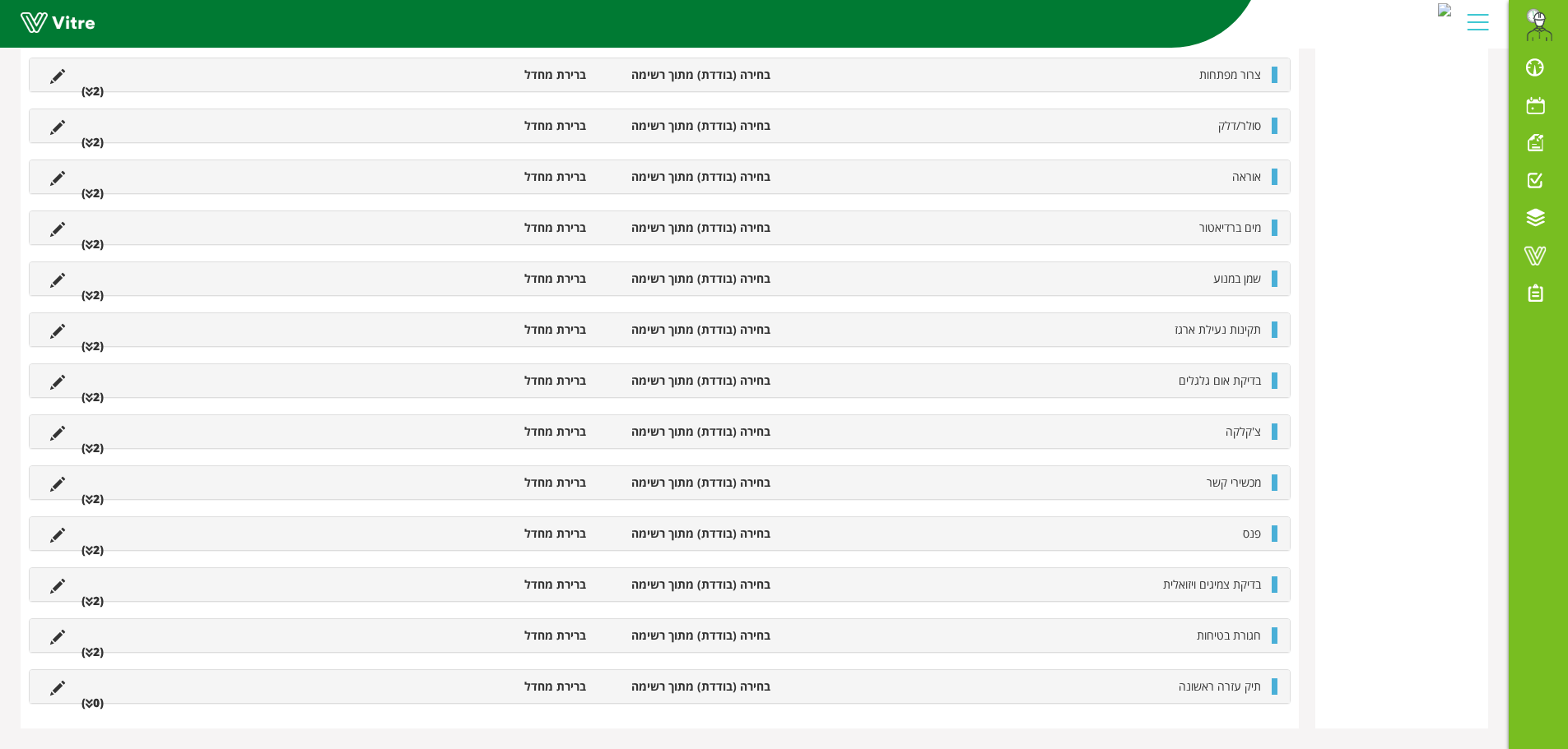
click at [1164, 687] on li "תיק עזרה ראשונה" at bounding box center [1023, 686] width 490 height 16
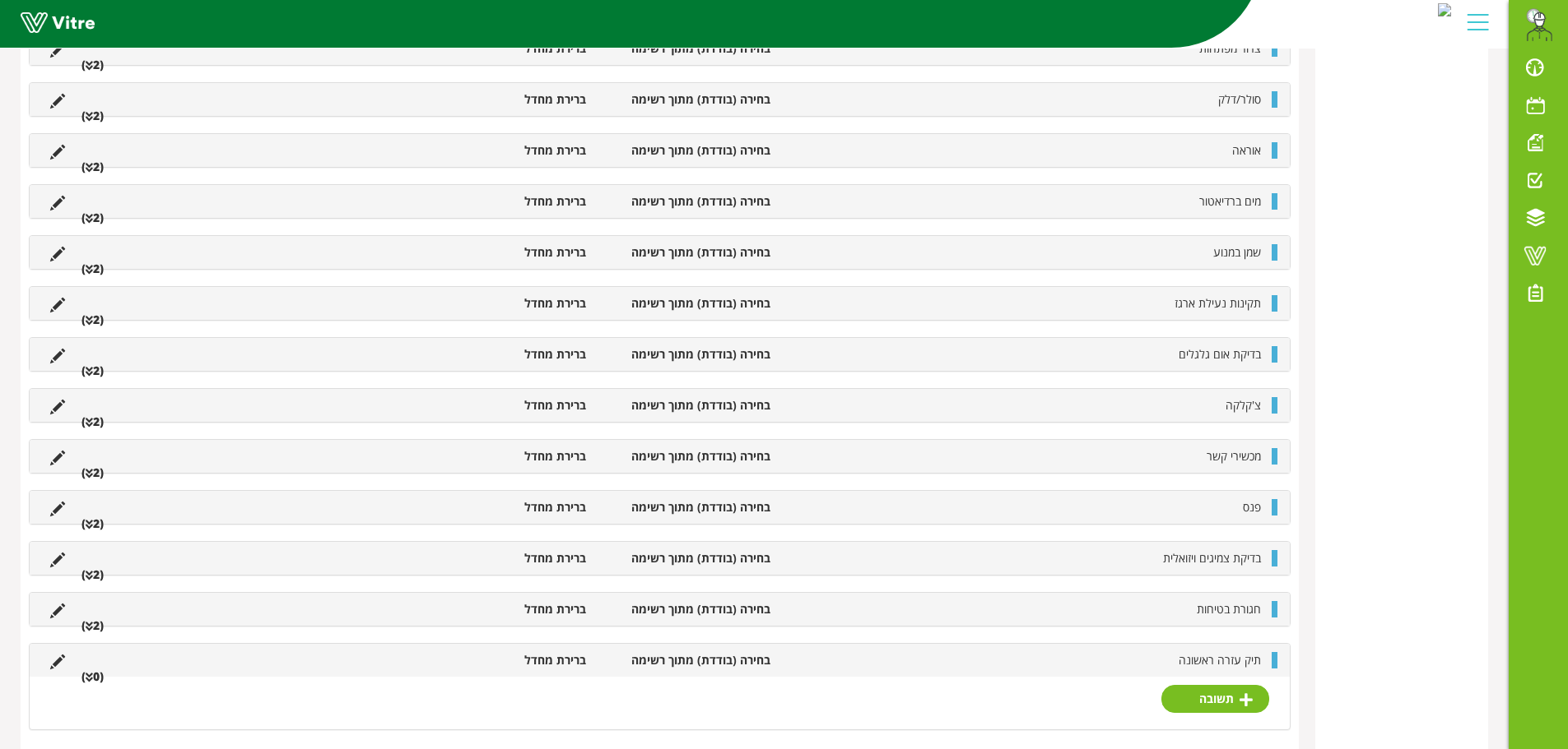
scroll to position [1167, 0]
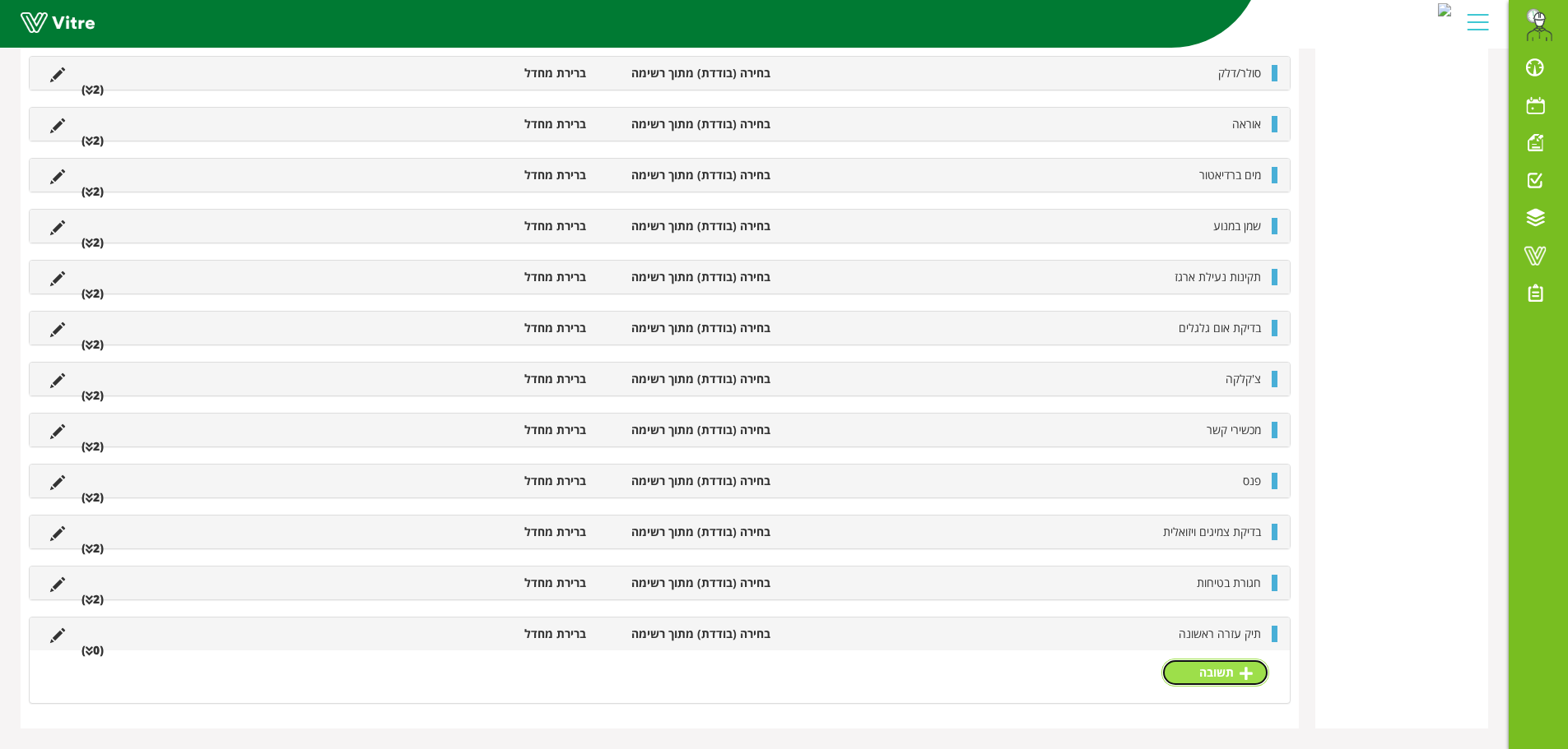
click at [1212, 671] on link "תשובה" at bounding box center [1216, 673] width 108 height 28
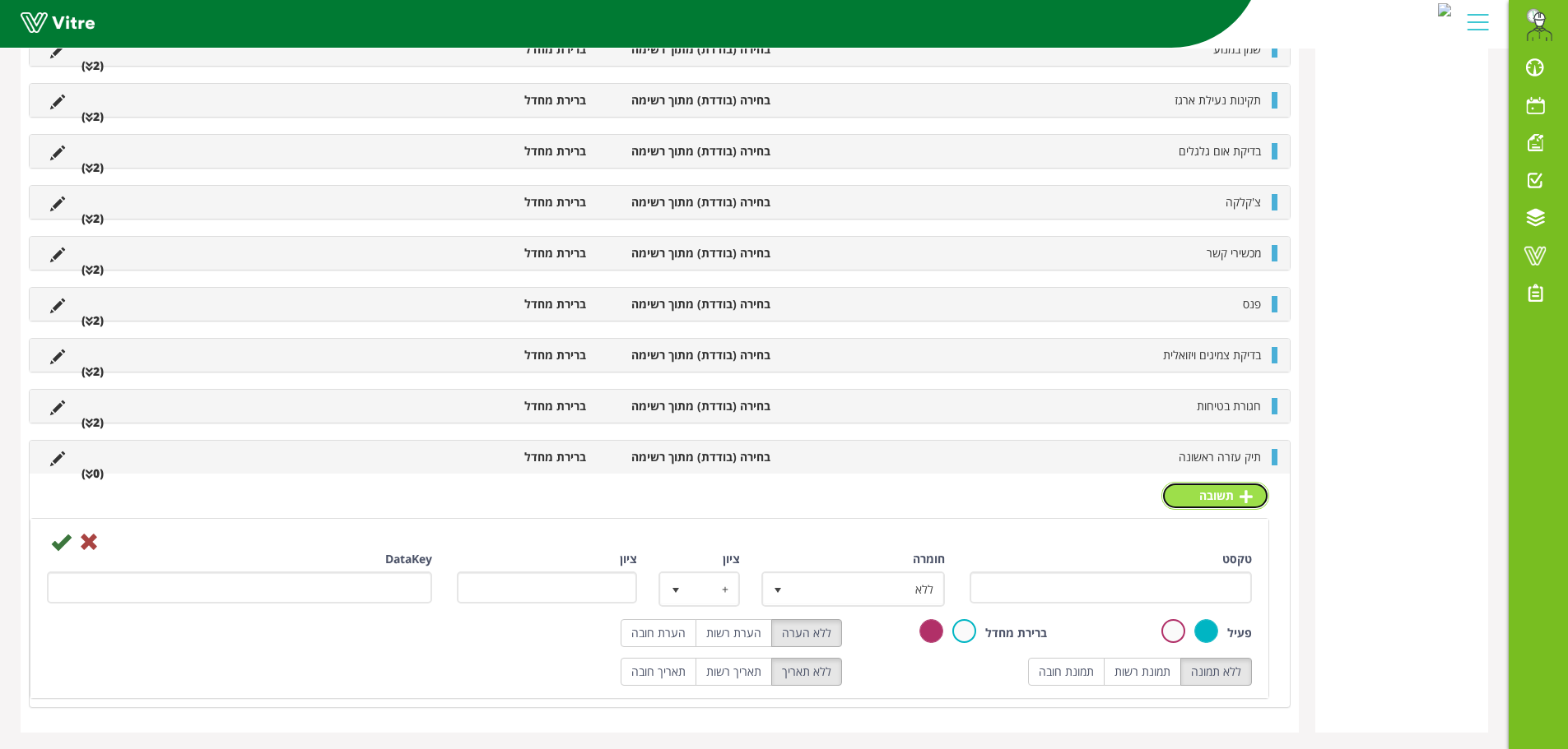
scroll to position [1348, 0]
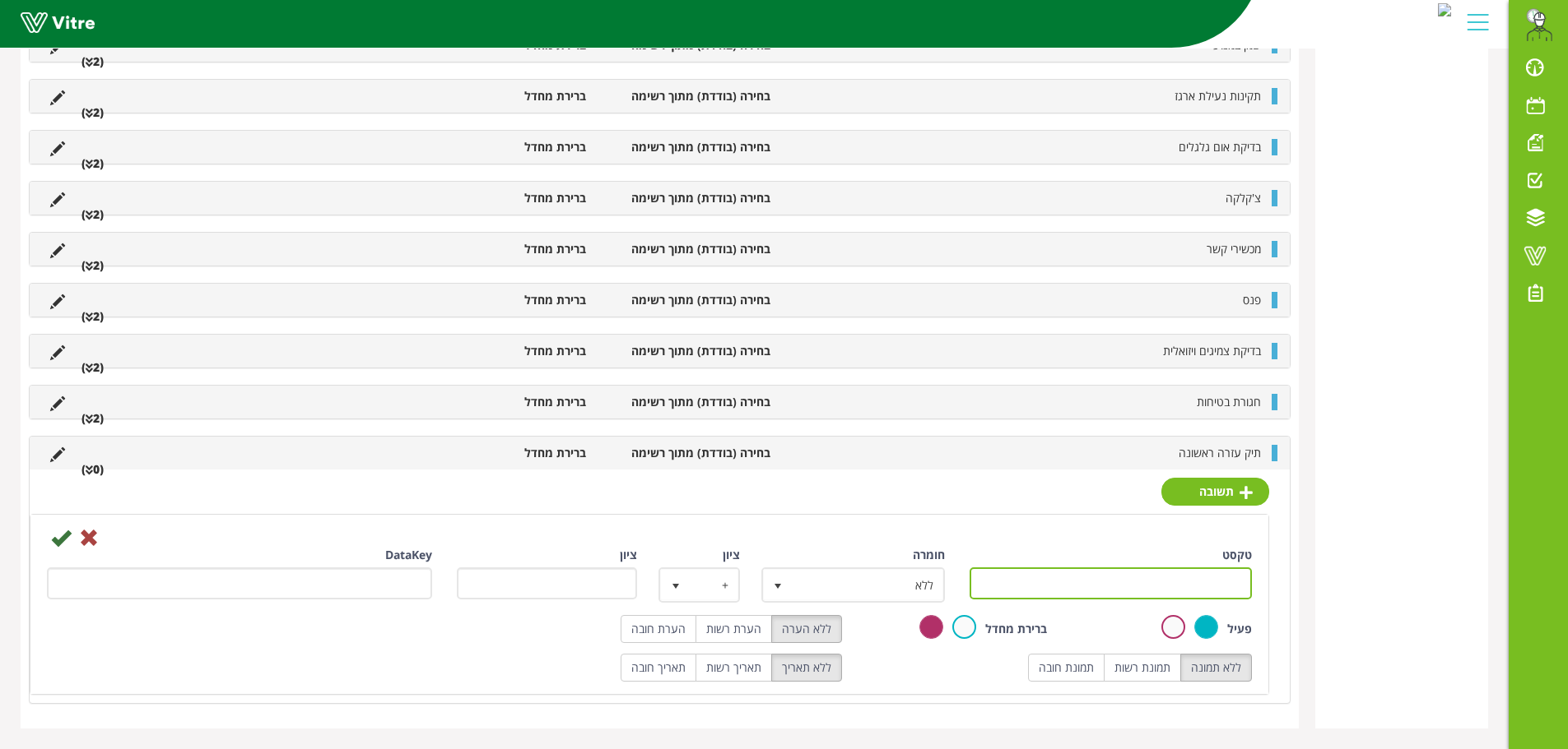
click at [1178, 579] on input "טקסט" at bounding box center [1110, 583] width 283 height 32
type input "תקין"
click at [60, 542] on icon at bounding box center [61, 538] width 19 height 19
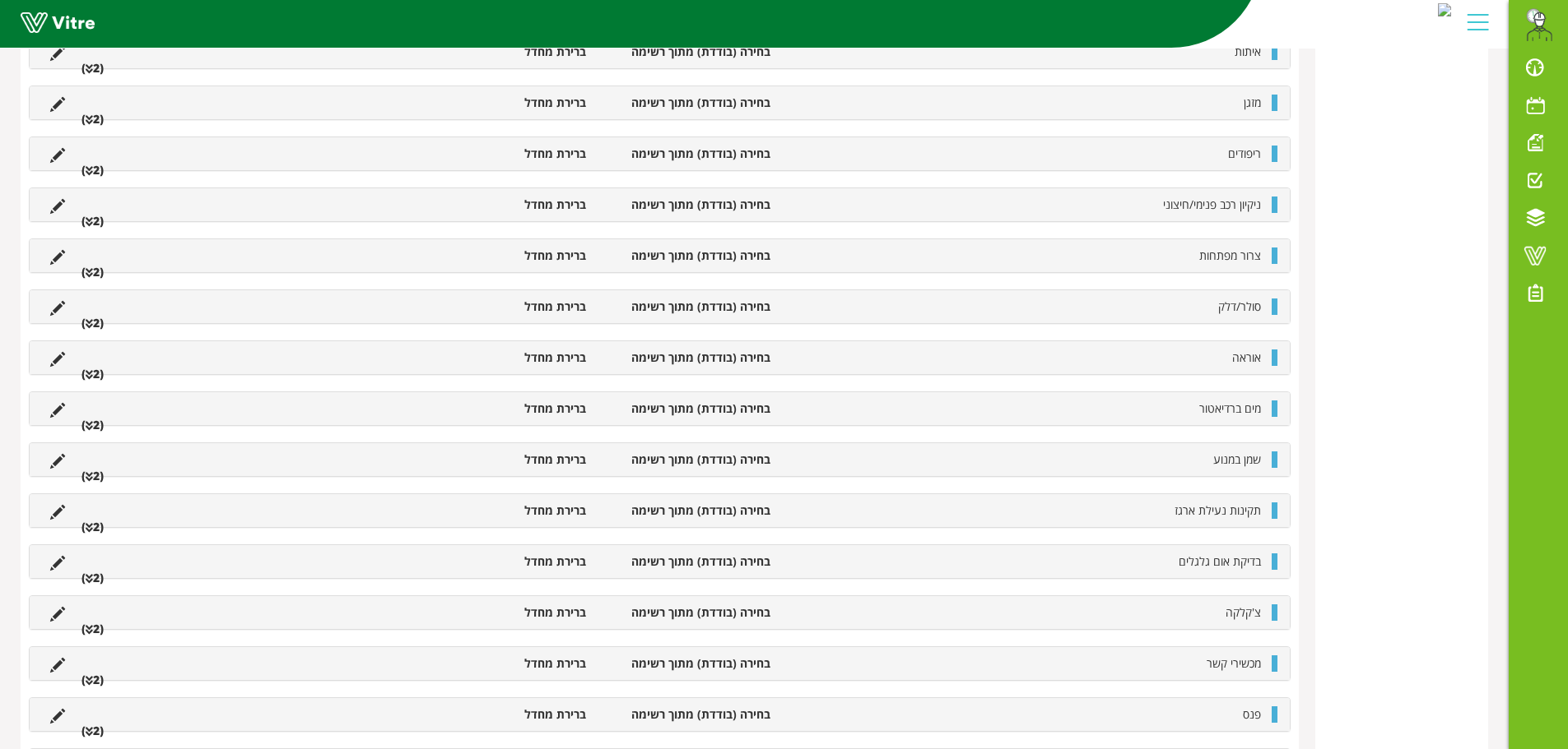
scroll to position [1300, 0]
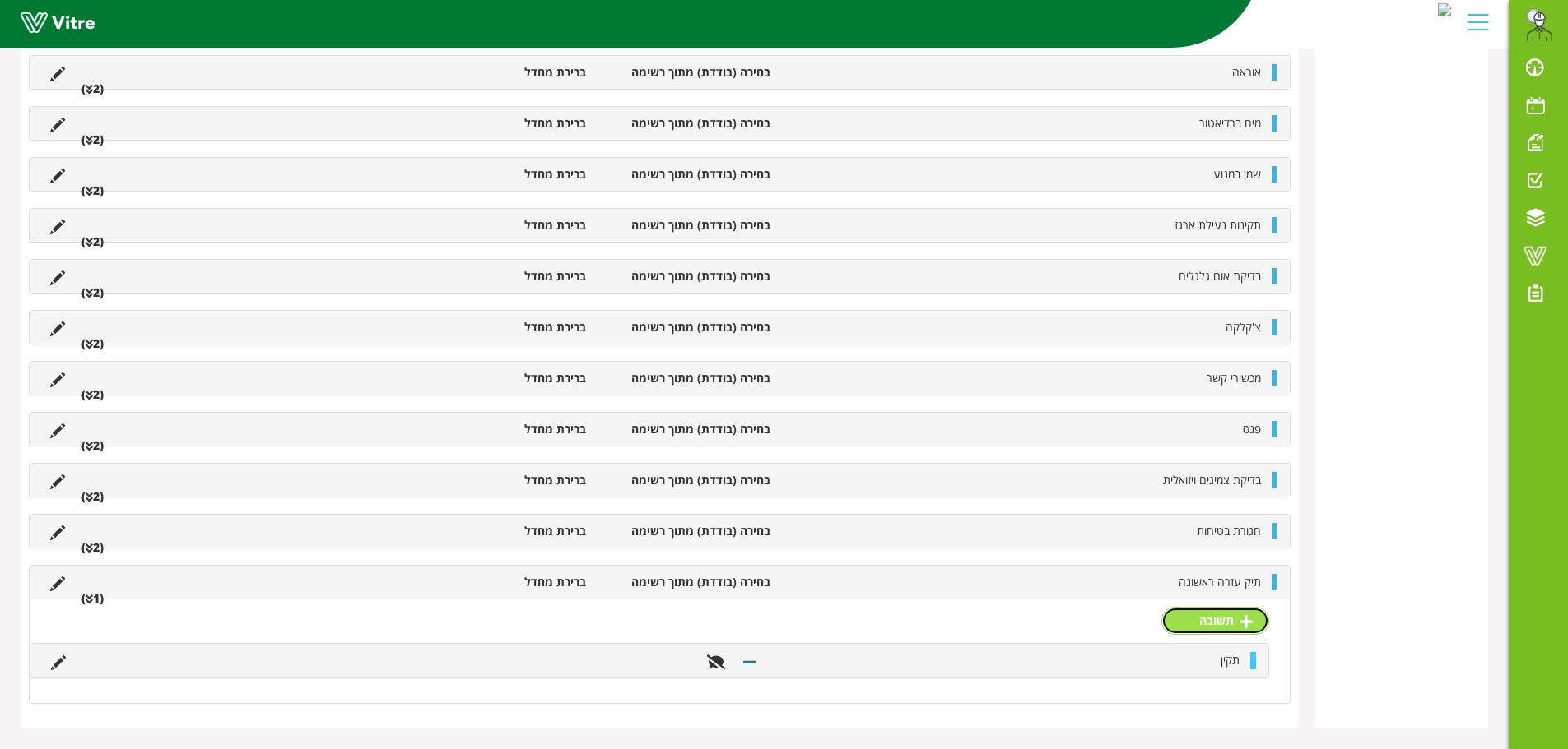
click at [1253, 621] on link "תשובה" at bounding box center [1216, 621] width 108 height 28
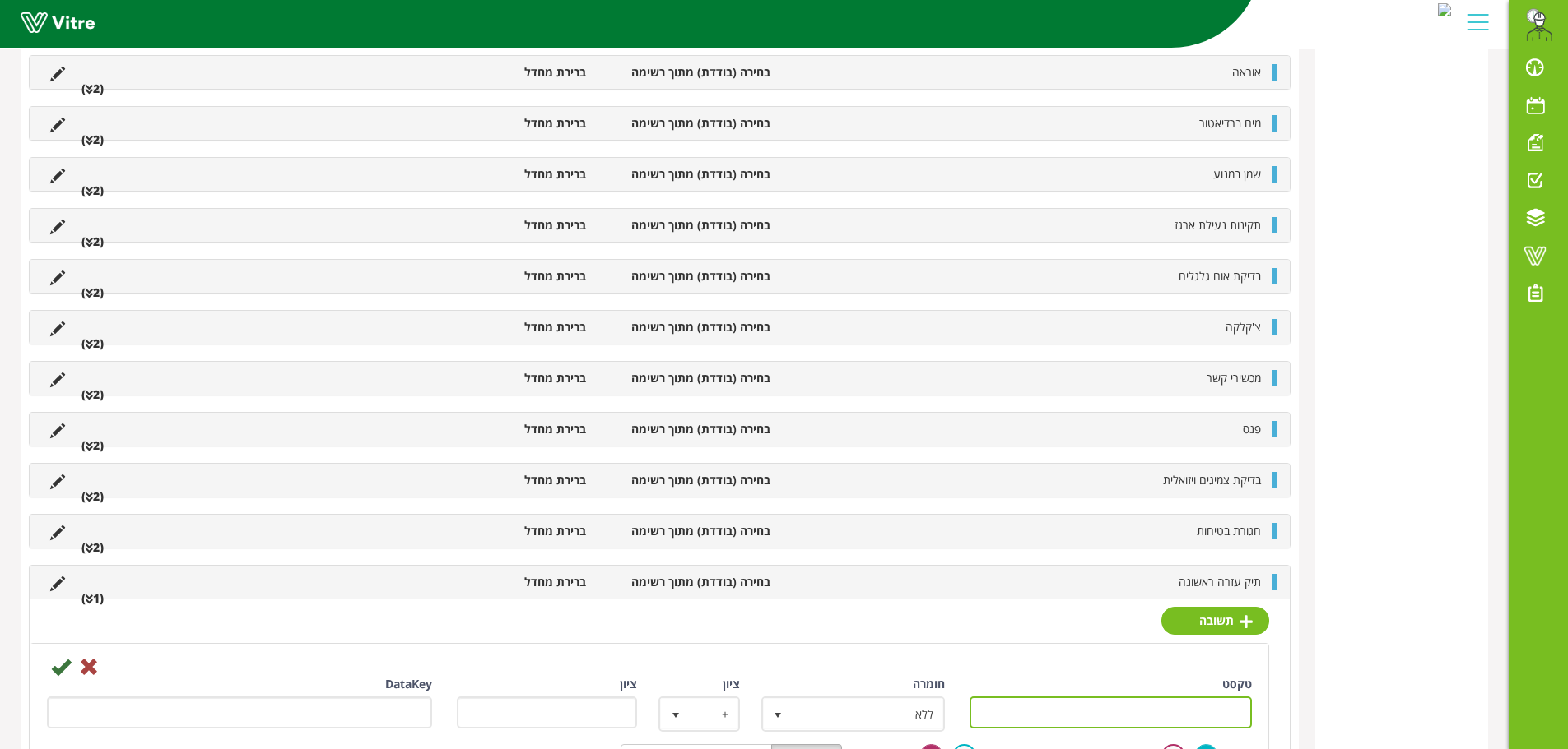
click at [1224, 711] on input "טקסט" at bounding box center [1110, 712] width 283 height 32
type input "לא תקין"
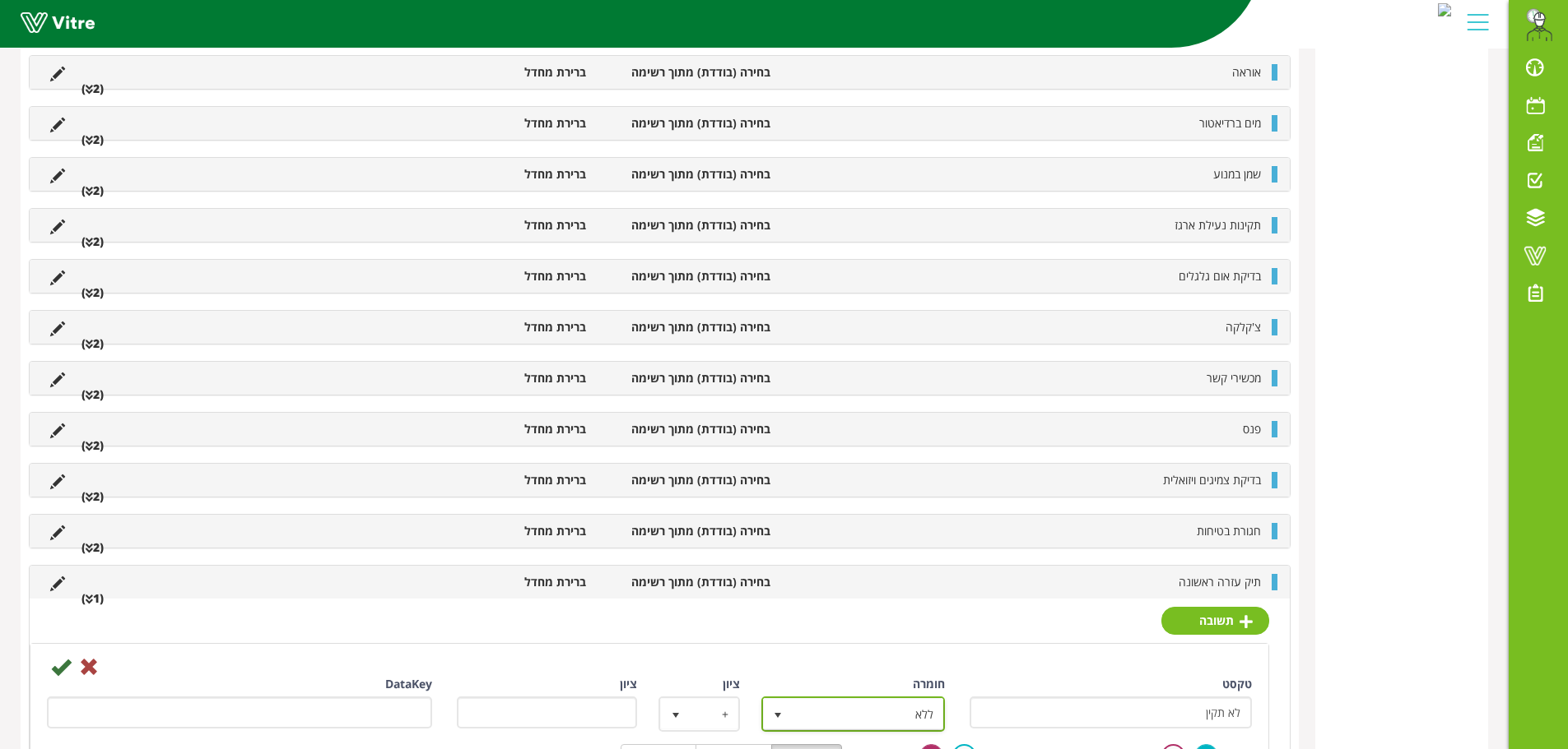
drag, startPoint x: 809, startPoint y: 705, endPoint x: 826, endPoint y: 703, distance: 17.1
click at [813, 705] on span "ללא" at bounding box center [868, 713] width 151 height 30
click at [847, 647] on li "ליקוי" at bounding box center [838, 646] width 179 height 28
type input "1"
radio input "true"
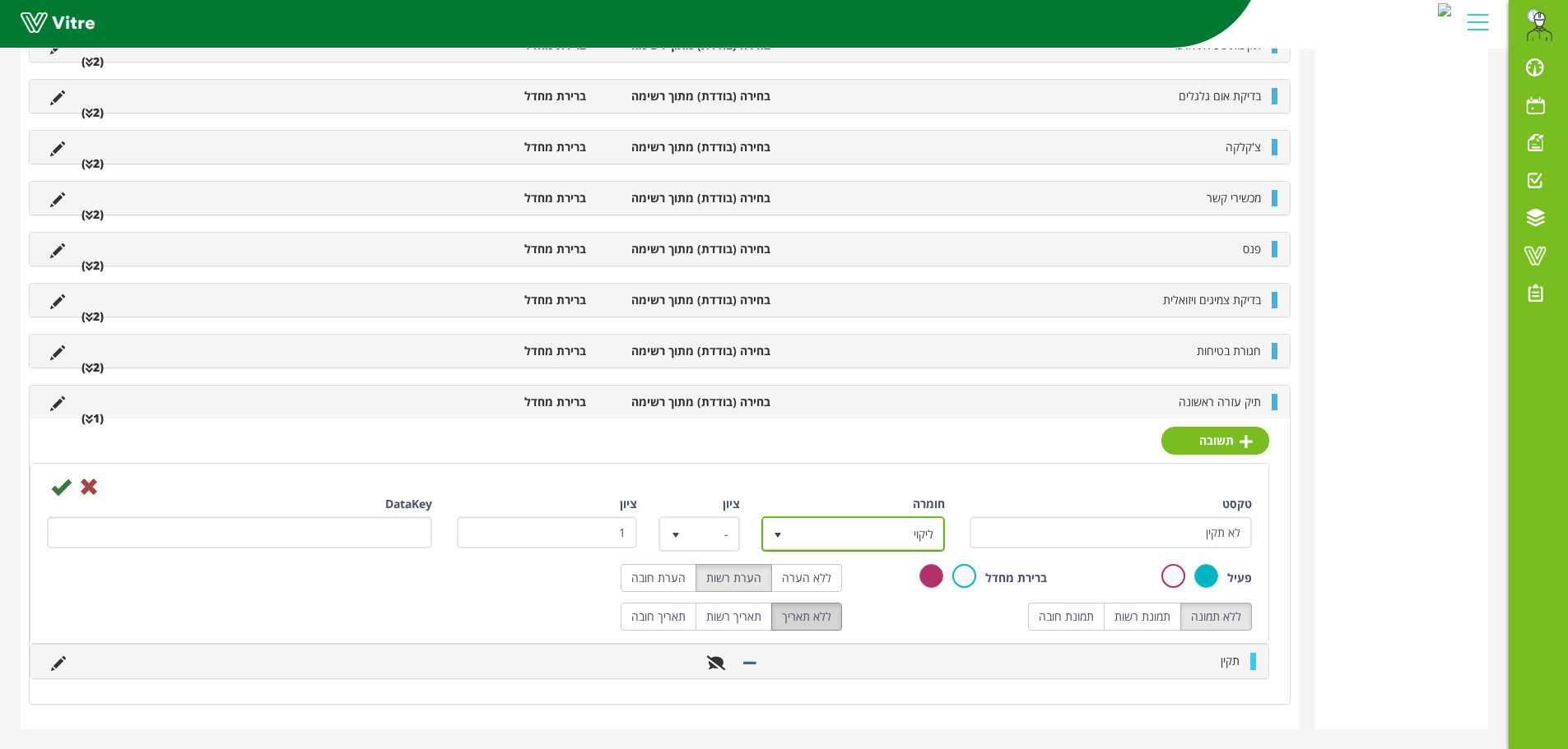
scroll to position [1481, 0]
click at [60, 486] on icon at bounding box center [61, 485] width 19 height 19
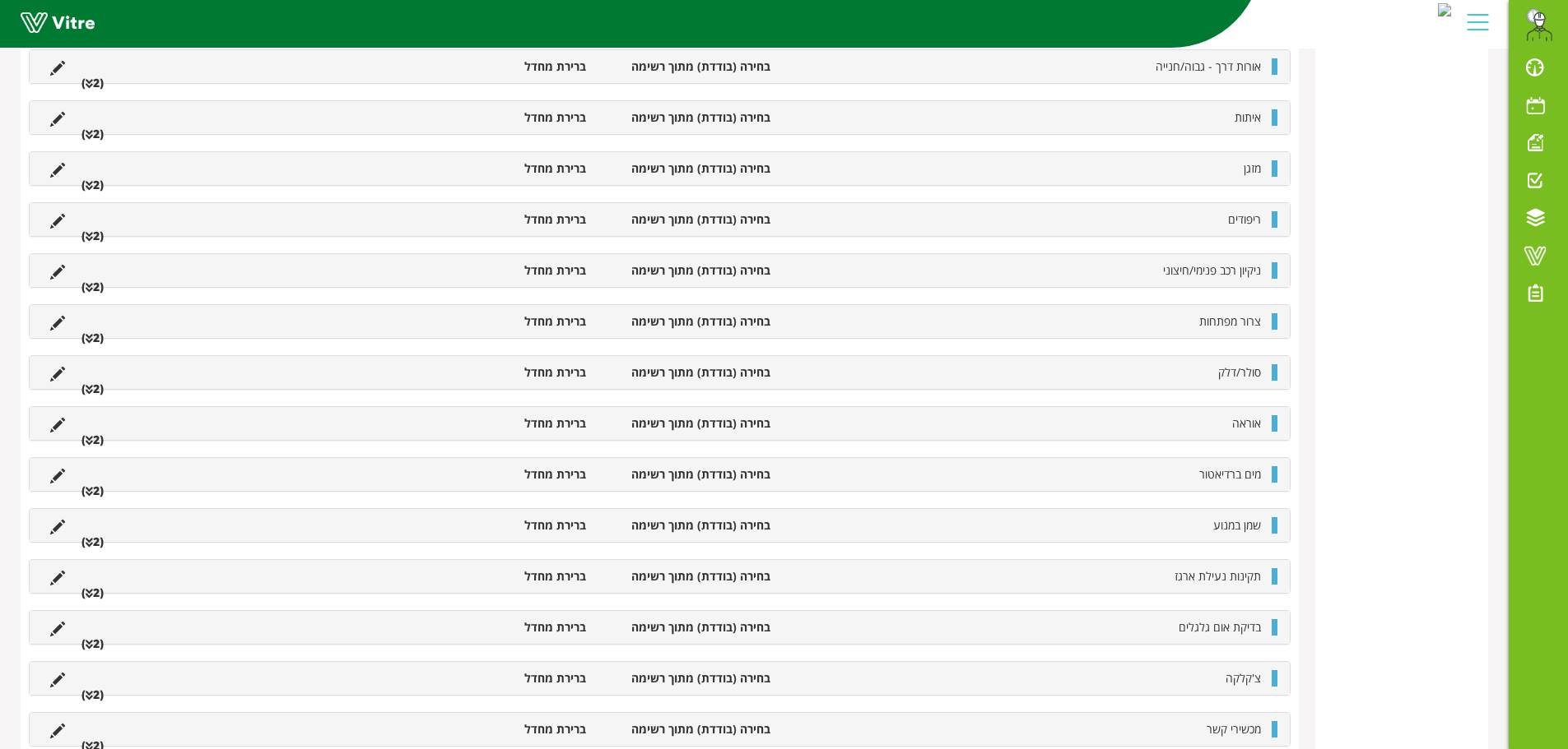
scroll to position [1282, 0]
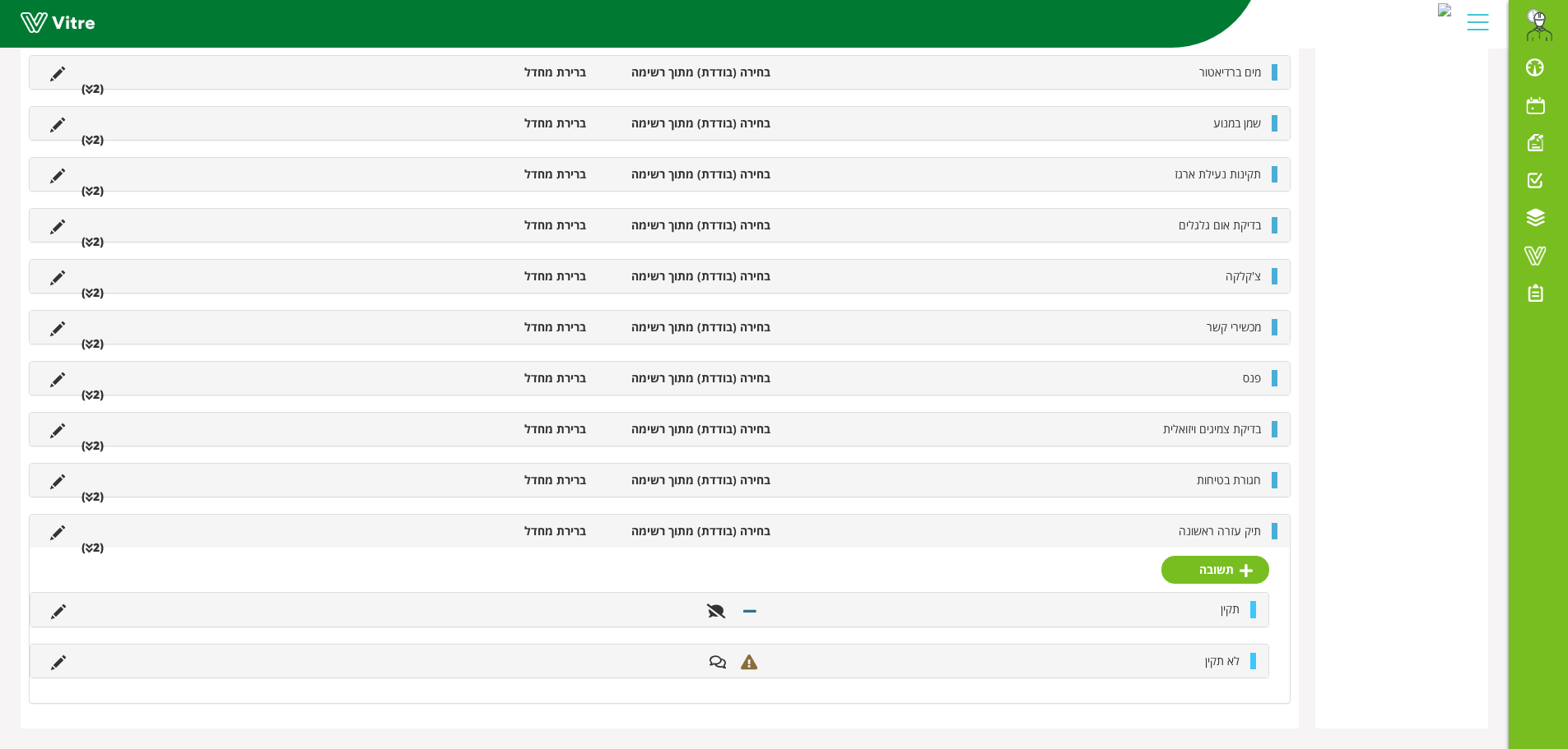
click at [998, 542] on div "תיק עזרה ראשונה בחירה (בודדת) מתוך רשימה ברירת מחדל (2 )" at bounding box center [659, 531] width 1260 height 33
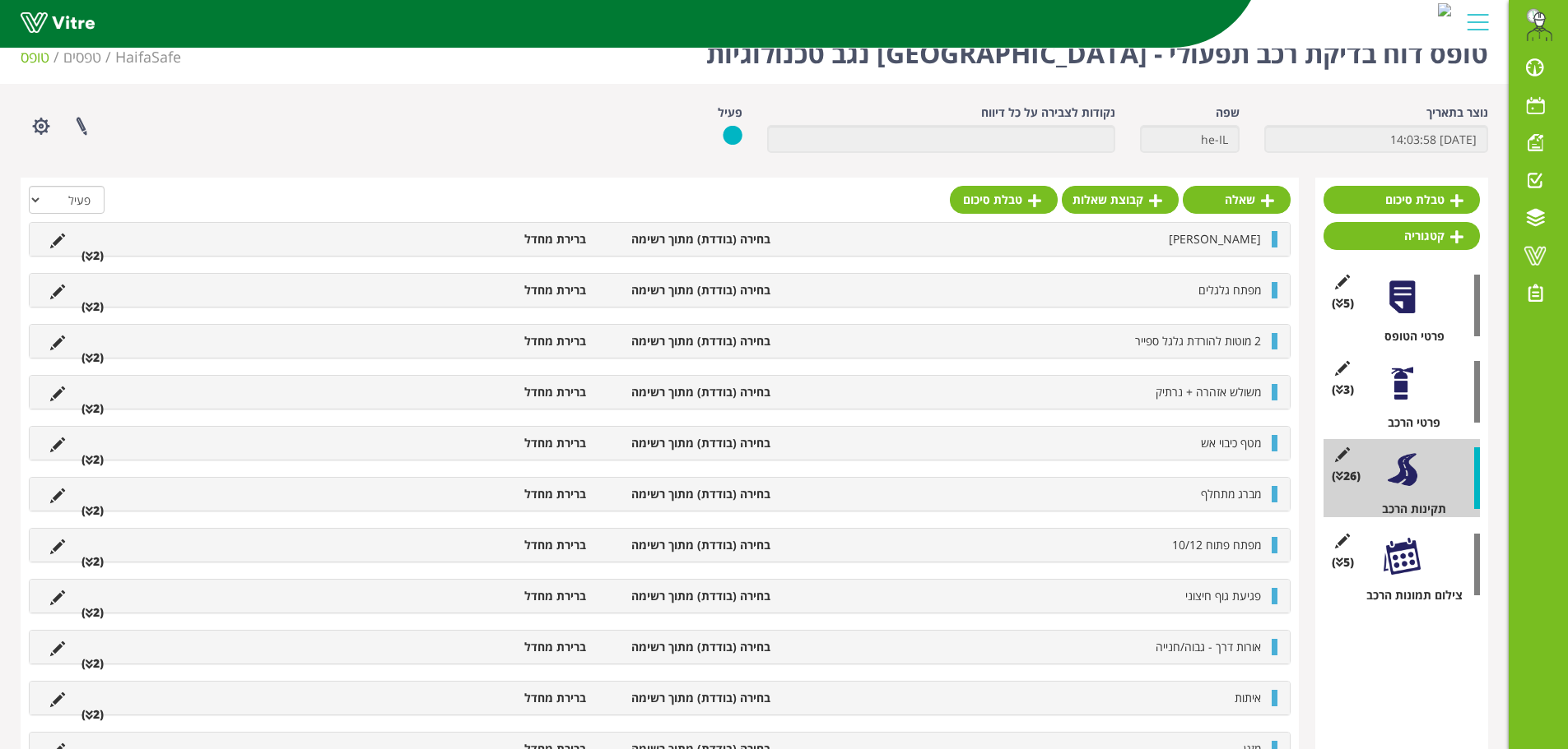
scroll to position [0, 0]
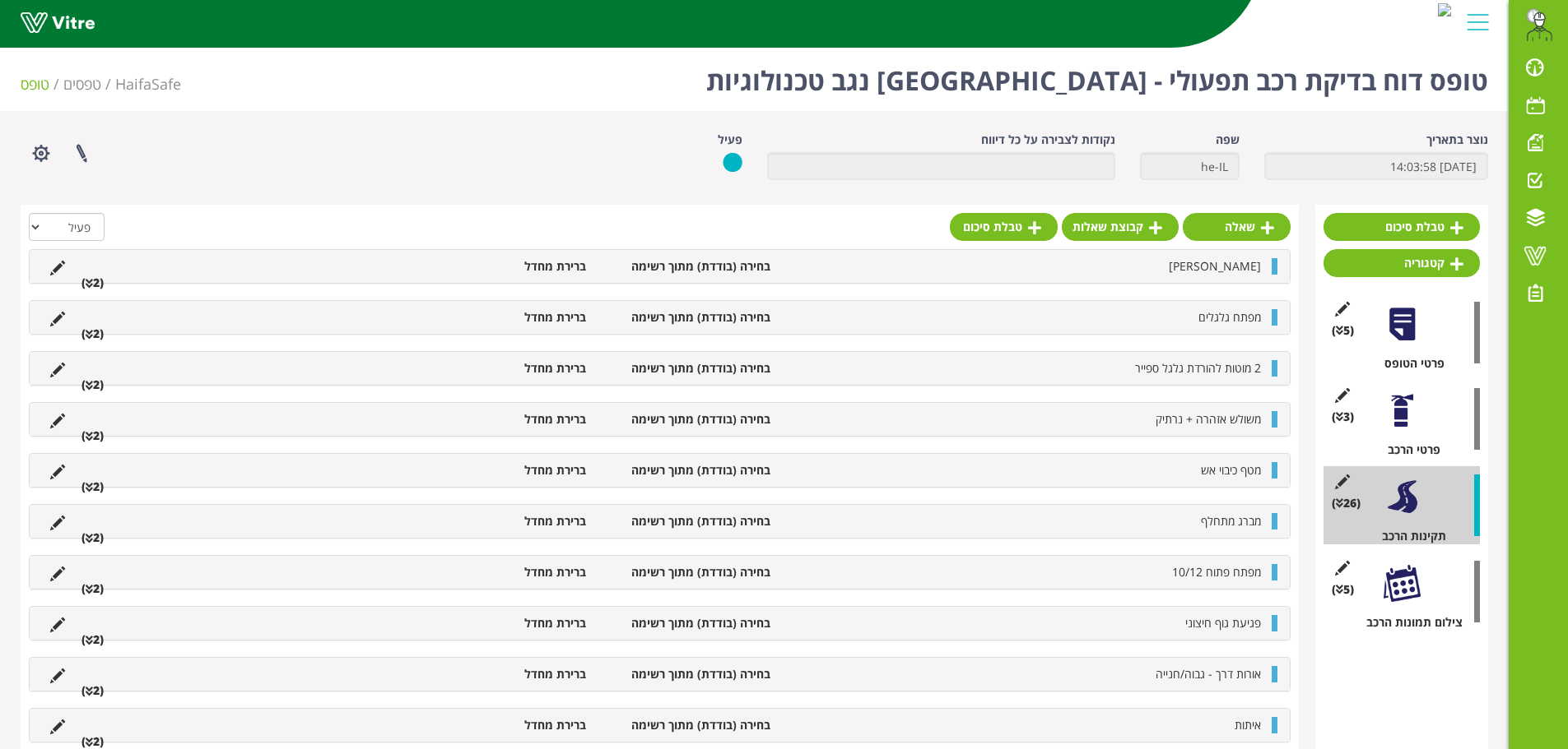
click at [1410, 426] on div at bounding box center [1402, 411] width 37 height 37
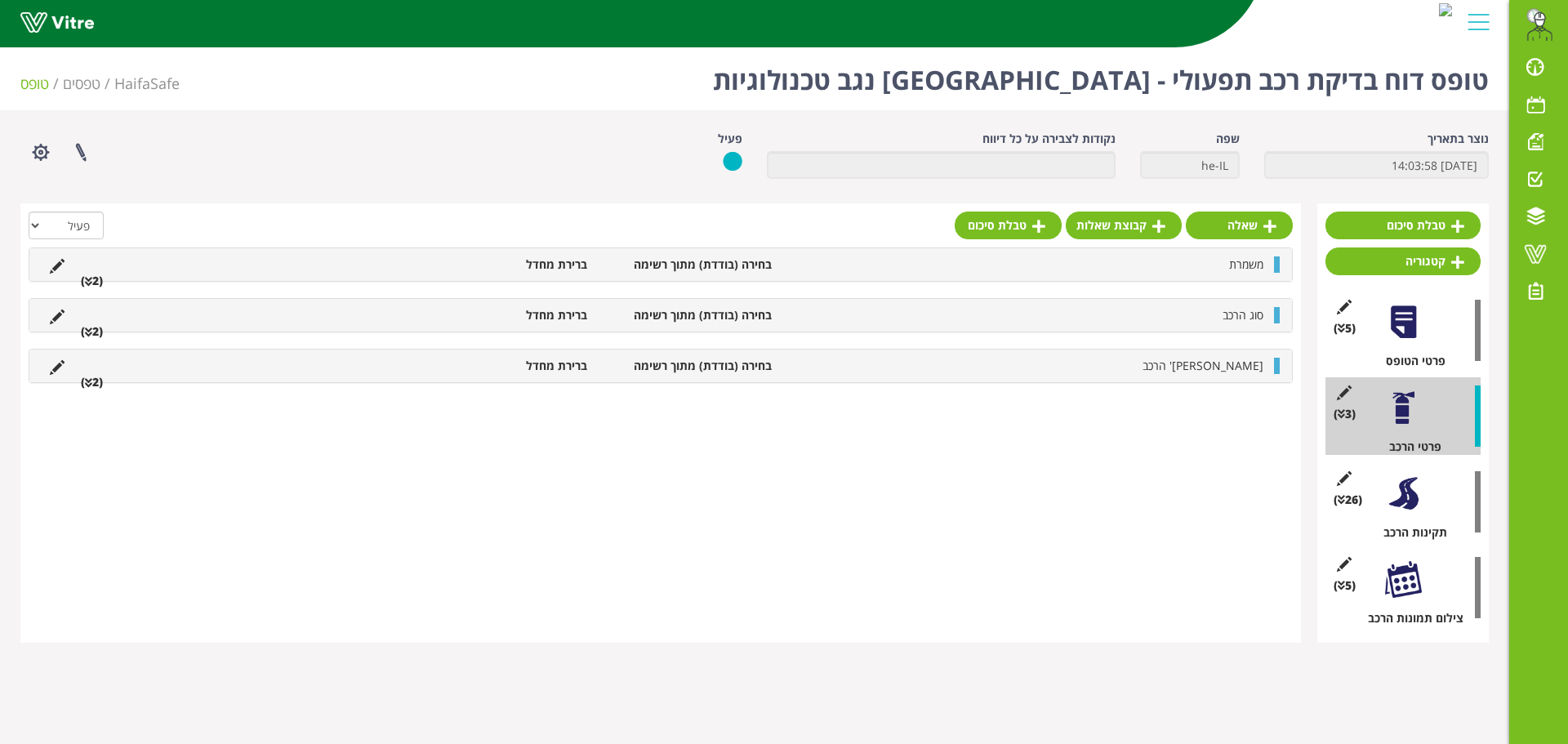
click at [1192, 332] on div "סוג הרכב בחירה (בודדת) מתוך רשימה ברירת מחדל (2 )" at bounding box center [661, 315] width 1263 height 33
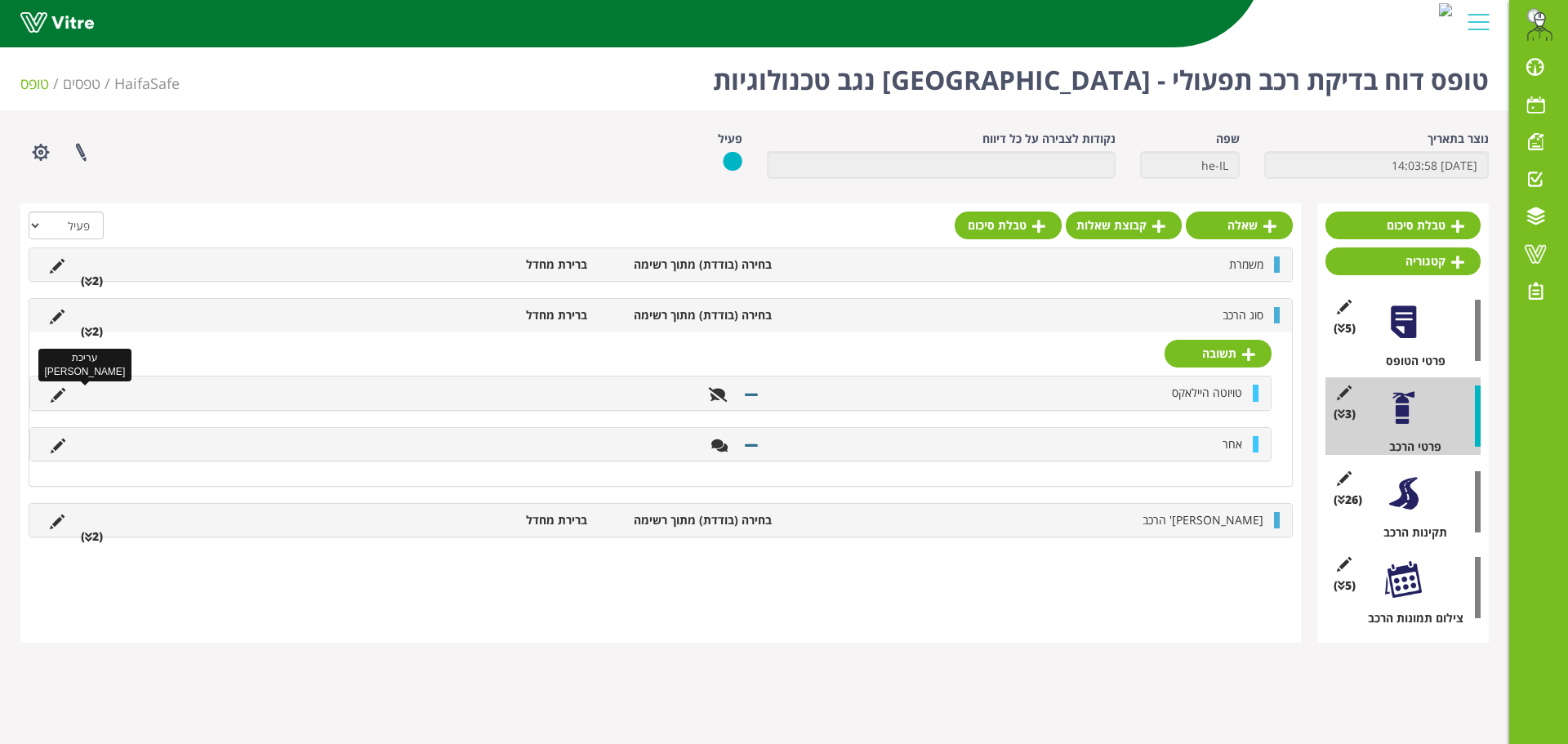
click at [61, 393] on icon at bounding box center [58, 395] width 14 height 14
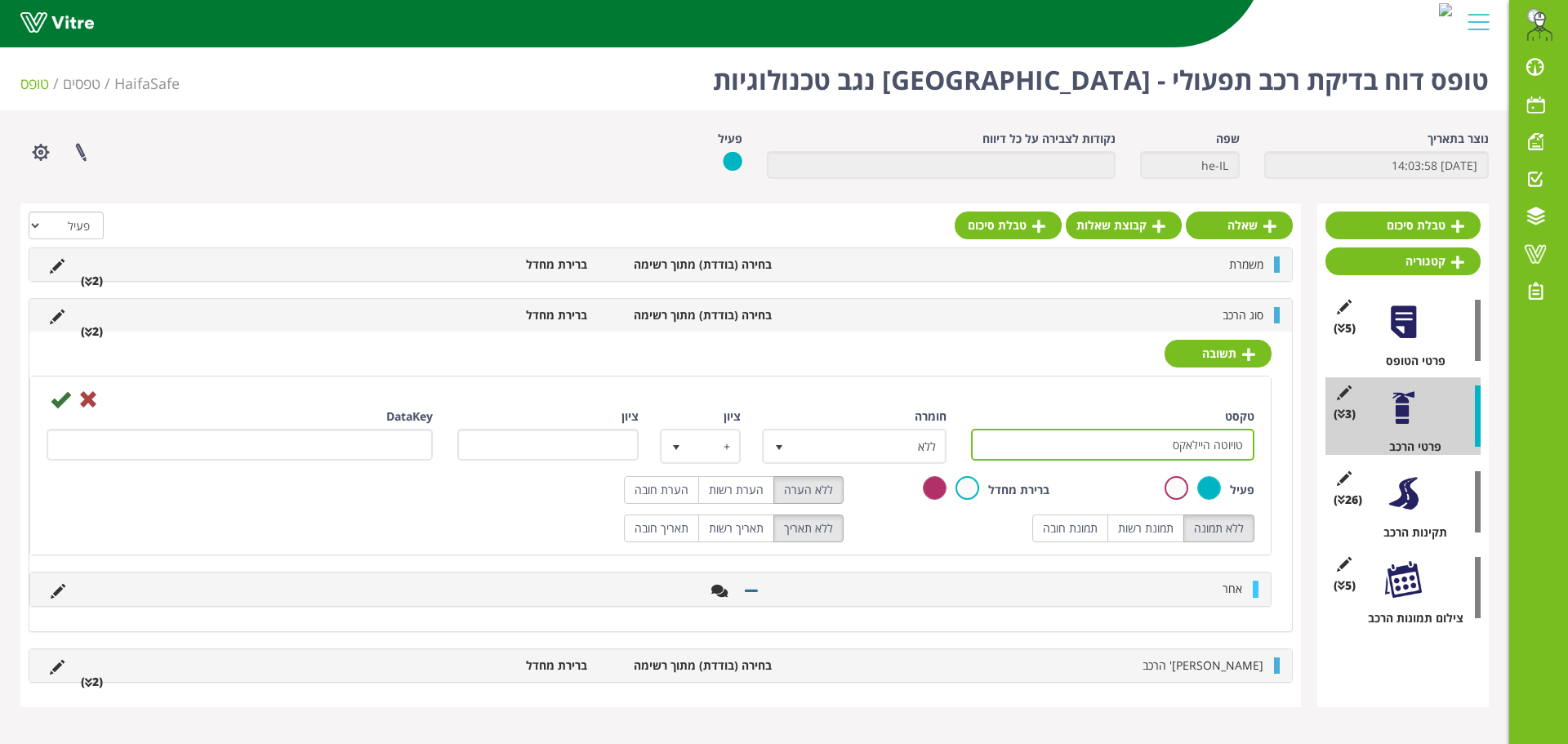
drag, startPoint x: 1149, startPoint y: 451, endPoint x: 1208, endPoint y: 451, distance: 59.0
click at [1208, 453] on input "טויוטה היילאקס" at bounding box center [1113, 444] width 284 height 32
type input "טויוטה"
click at [58, 401] on icon at bounding box center [60, 400] width 19 height 19
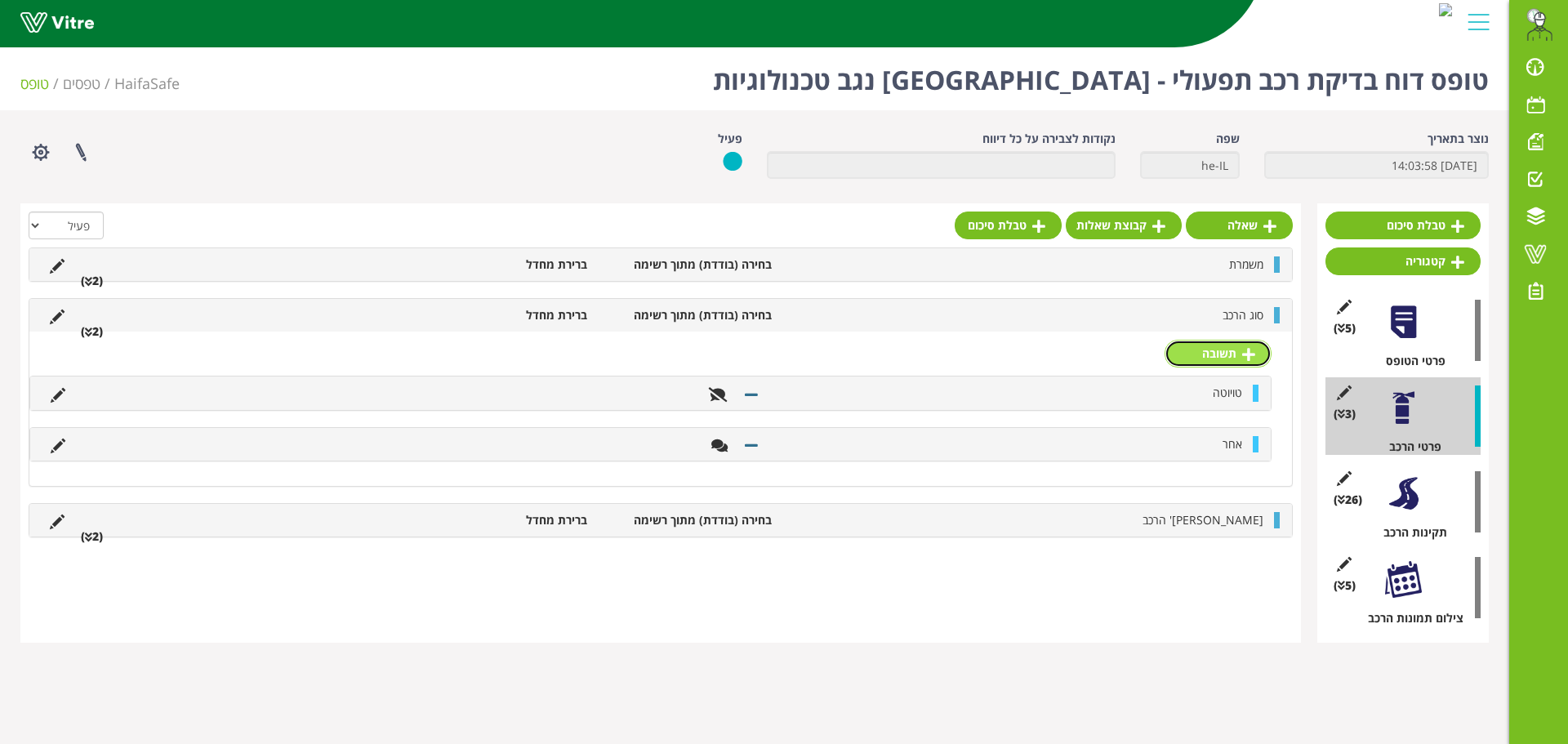
click at [1237, 355] on link "תשובה" at bounding box center [1218, 354] width 107 height 28
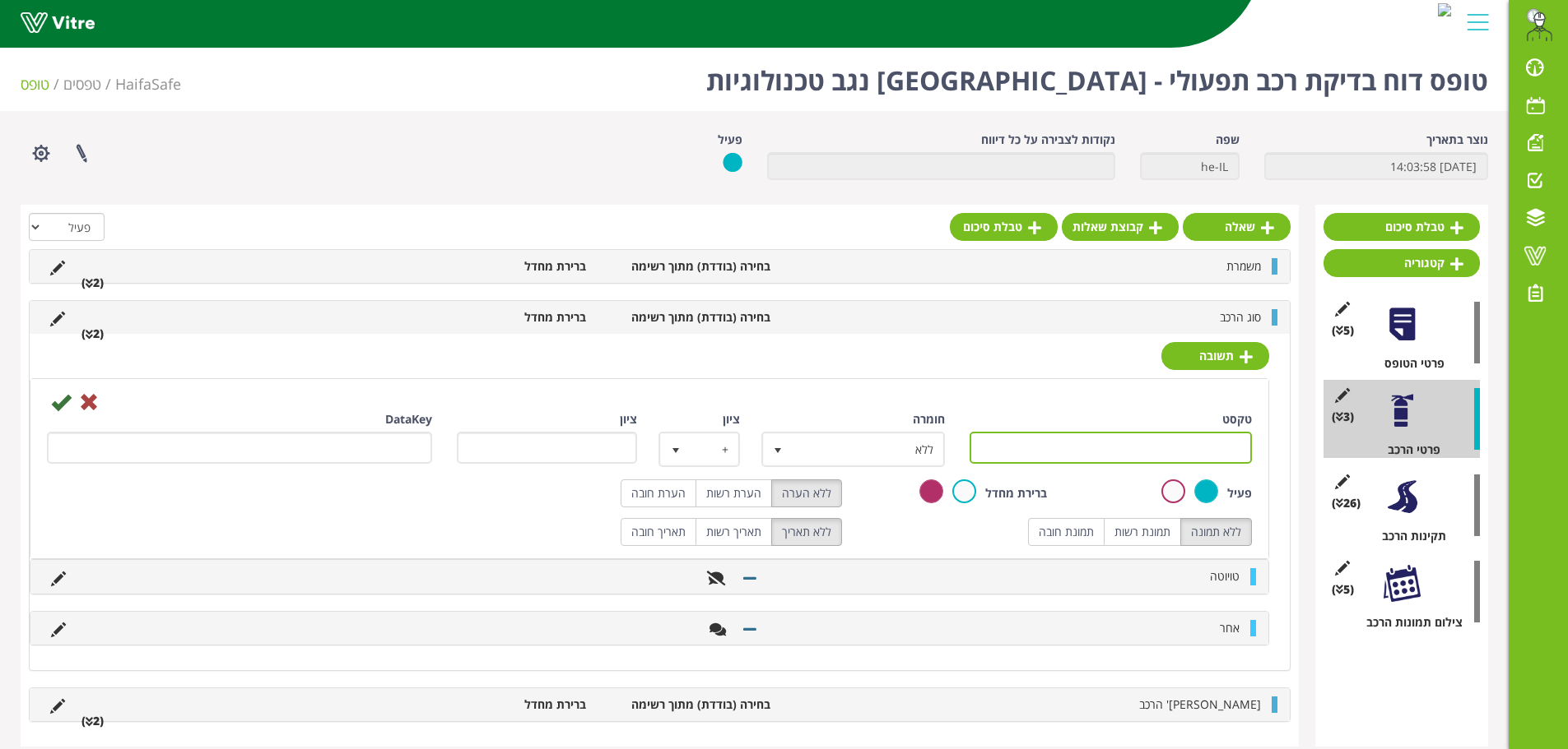
click at [1215, 435] on input "טקסט" at bounding box center [1110, 447] width 283 height 32
type input "פולאריס"
click at [61, 403] on icon at bounding box center [61, 402] width 19 height 19
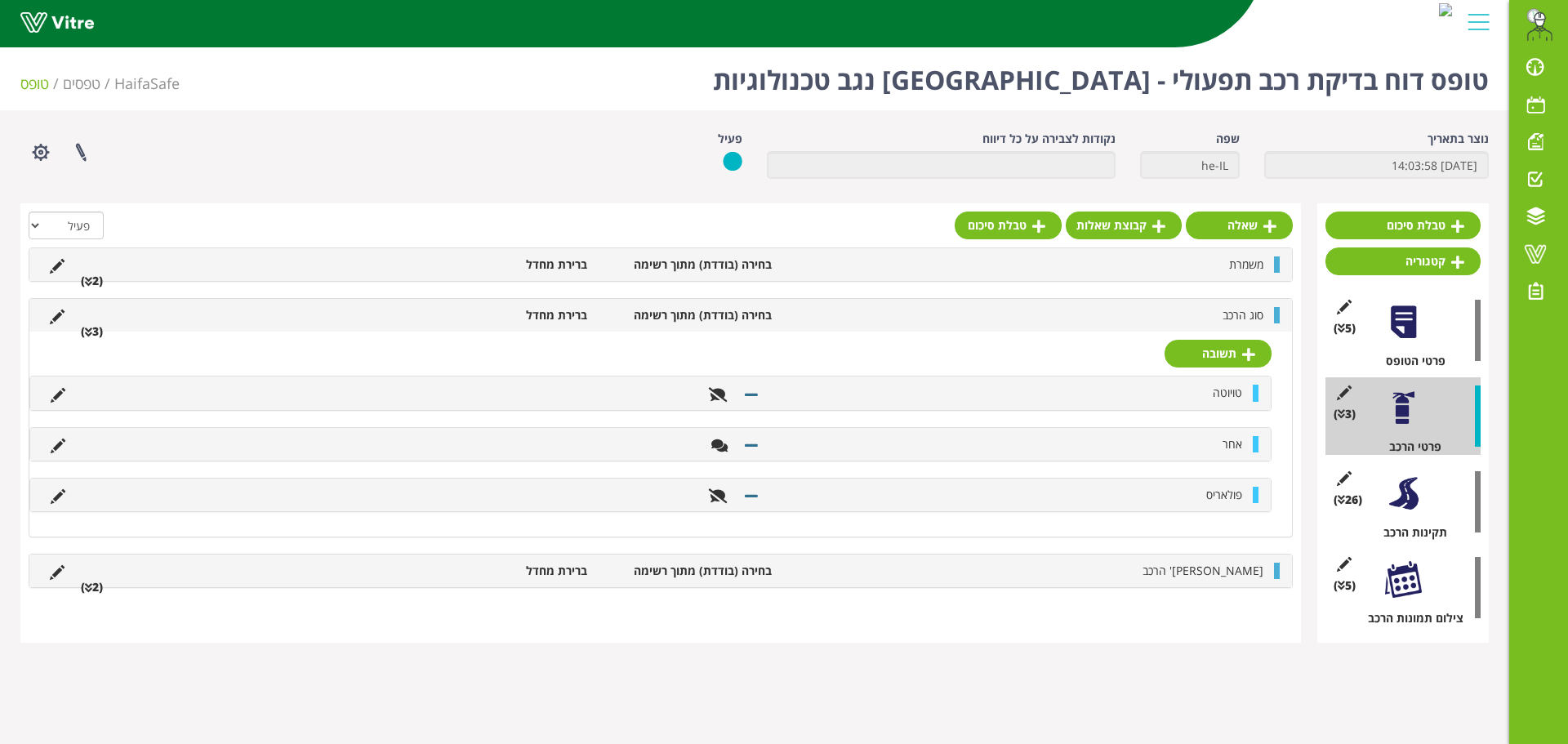
click at [93, 589] on li "(2 )" at bounding box center [92, 587] width 38 height 16
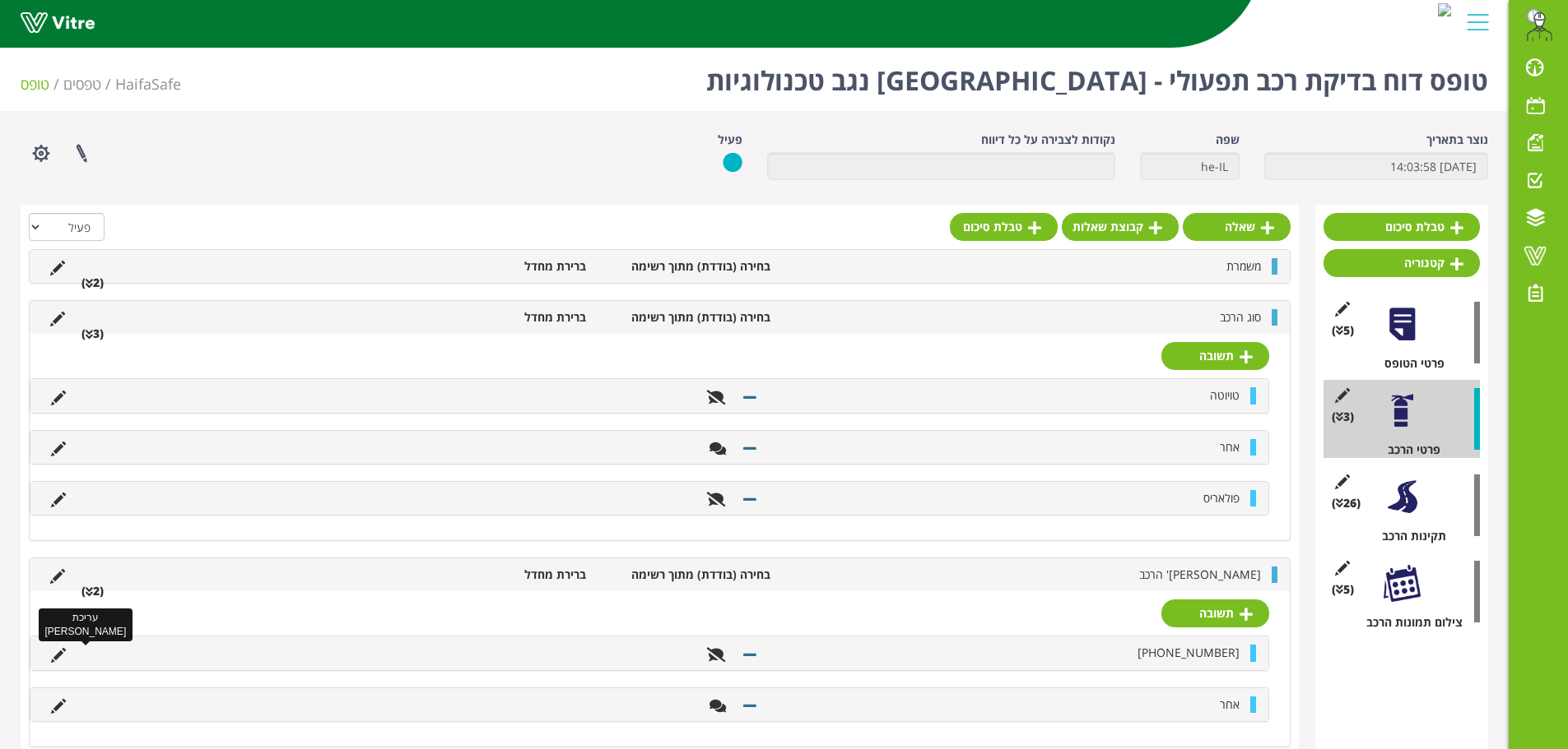
click at [58, 657] on icon at bounding box center [58, 655] width 14 height 14
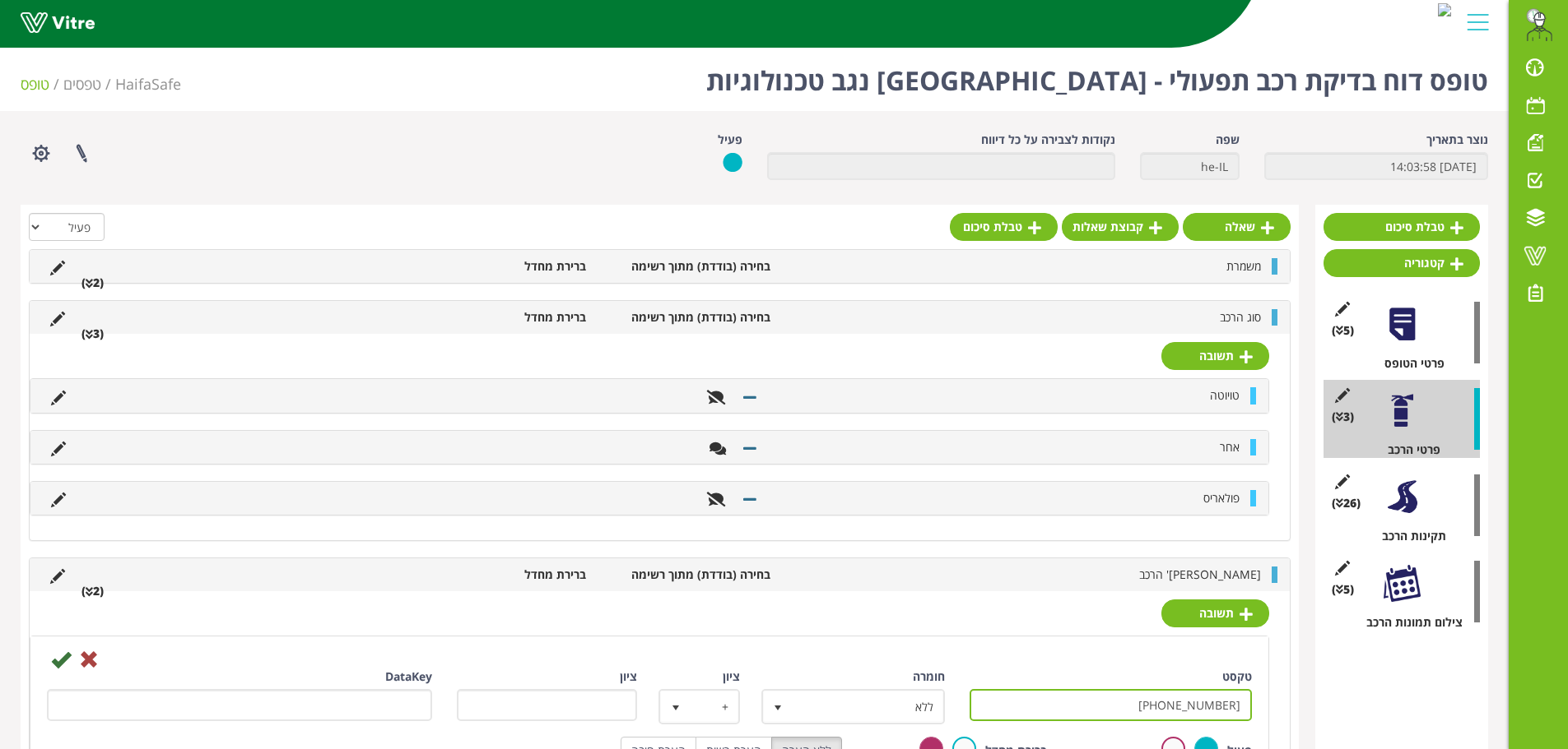
click at [1179, 706] on input "[PHONE_NUMBER]" at bounding box center [1110, 705] width 283 height 32
drag, startPoint x: 1178, startPoint y: 705, endPoint x: 1276, endPoint y: 699, distance: 98.2
click at [1276, 699] on div "[PERSON_NAME] [PHONE_NUMBER] טקסט [PHONE_NUMBER] חומרה ללא 0 ציון + 1 ציון Data…" at bounding box center [659, 742] width 1260 height 301
type input "[PHONE_NUMBER]"
click at [64, 659] on icon at bounding box center [61, 659] width 19 height 19
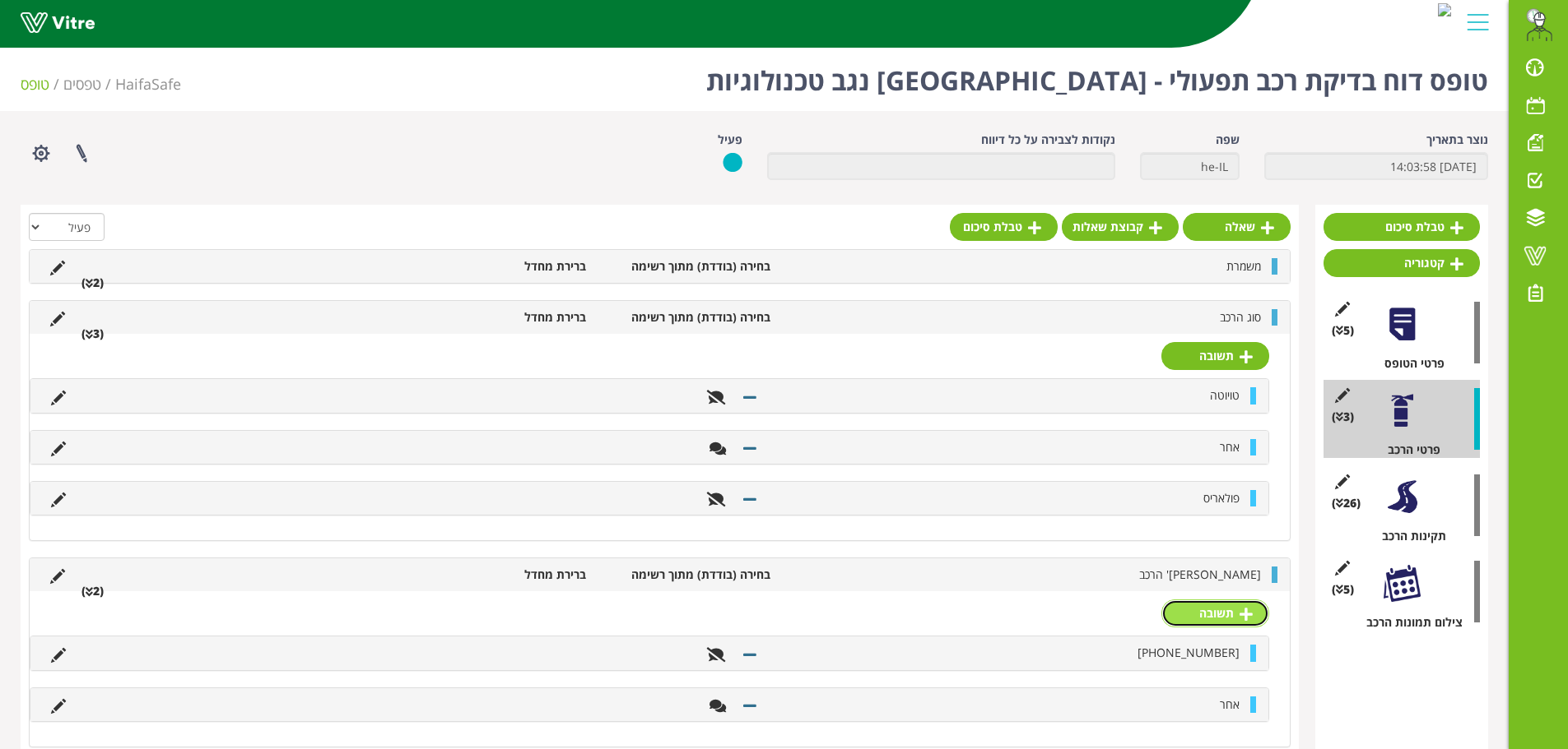
click at [1261, 613] on link "תשובה" at bounding box center [1216, 613] width 108 height 28
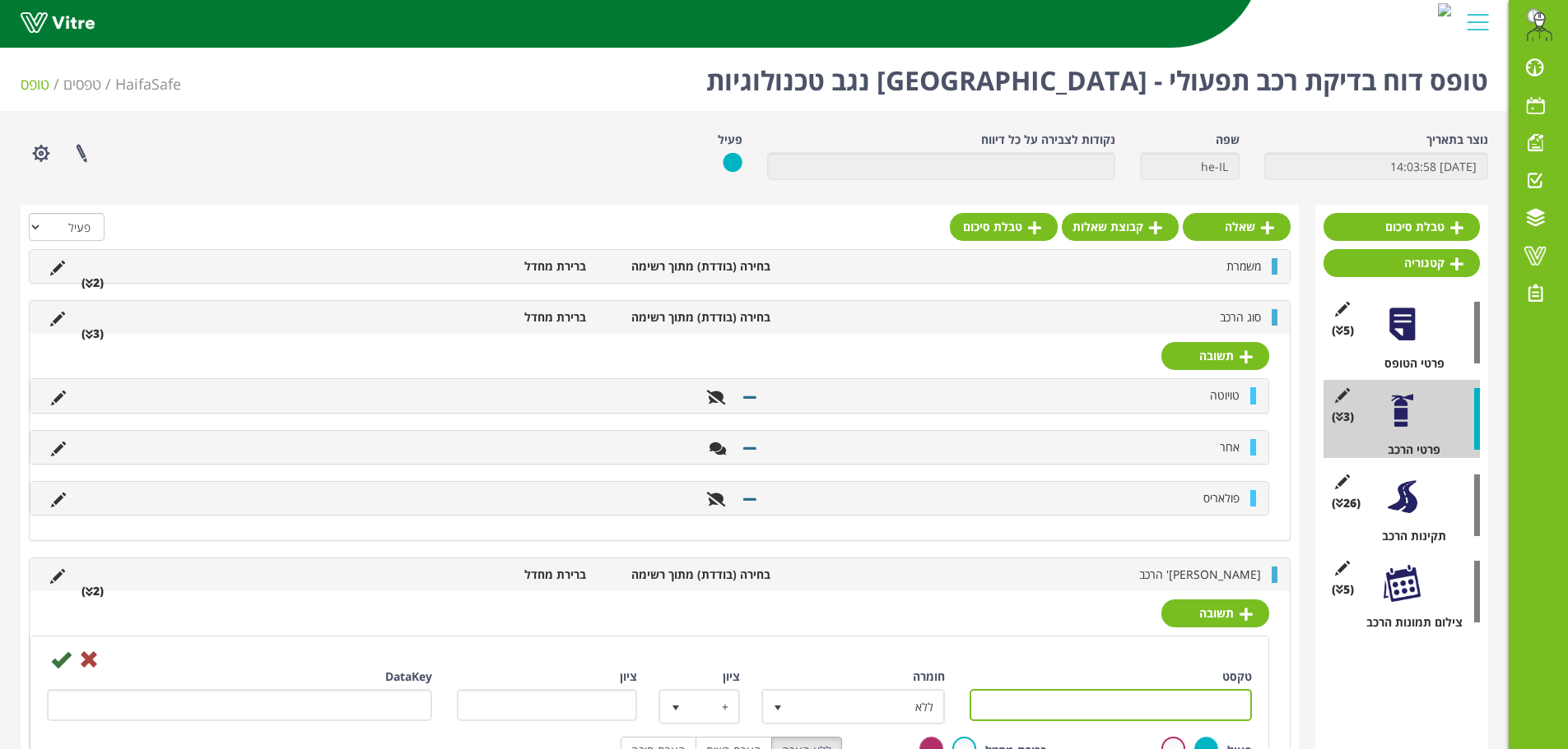
click at [1219, 708] on input "טקסט" at bounding box center [1110, 705] width 283 height 32
type input "[PHONE_NUMBER] פולאריס"
click at [59, 663] on icon at bounding box center [61, 659] width 19 height 19
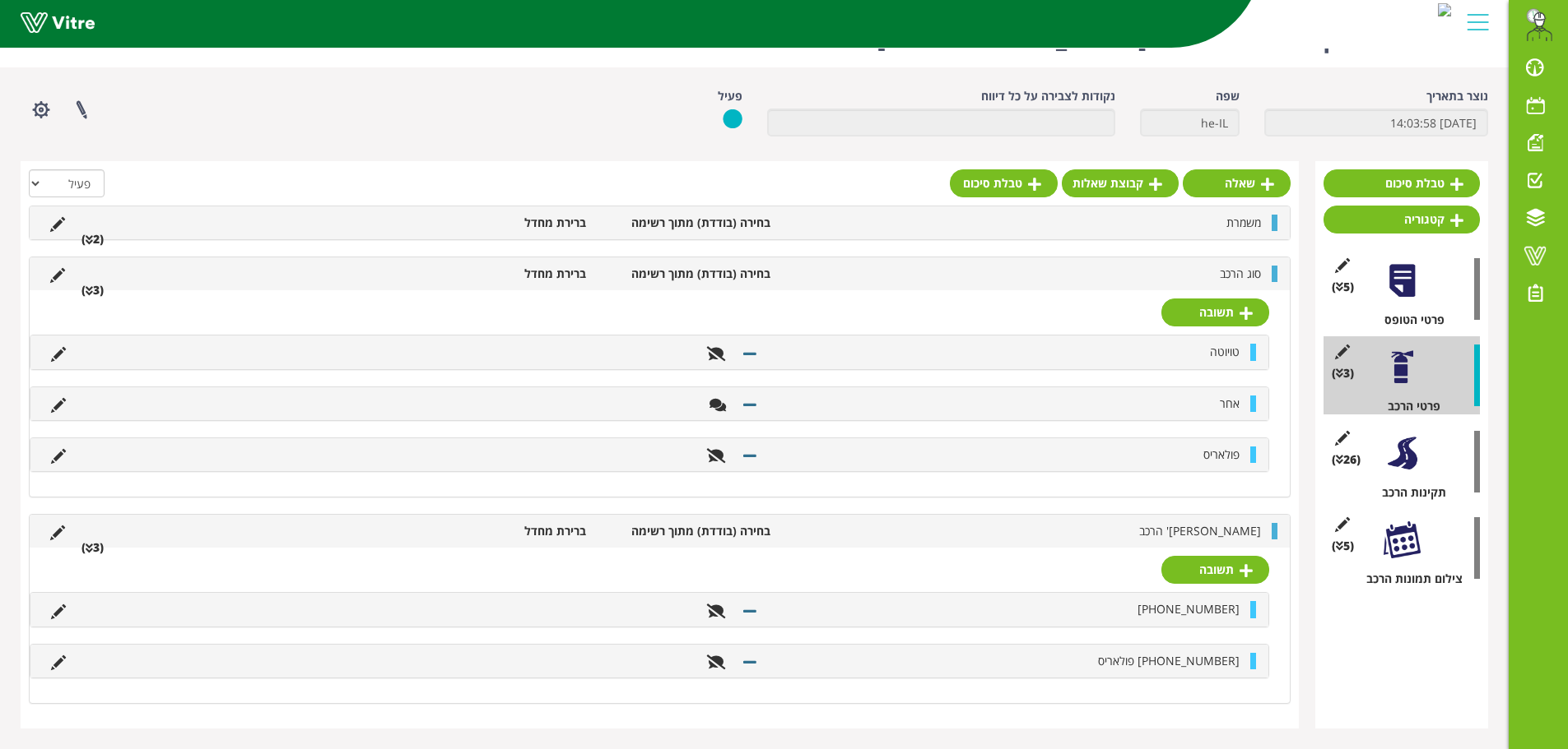
scroll to position [95, 0]
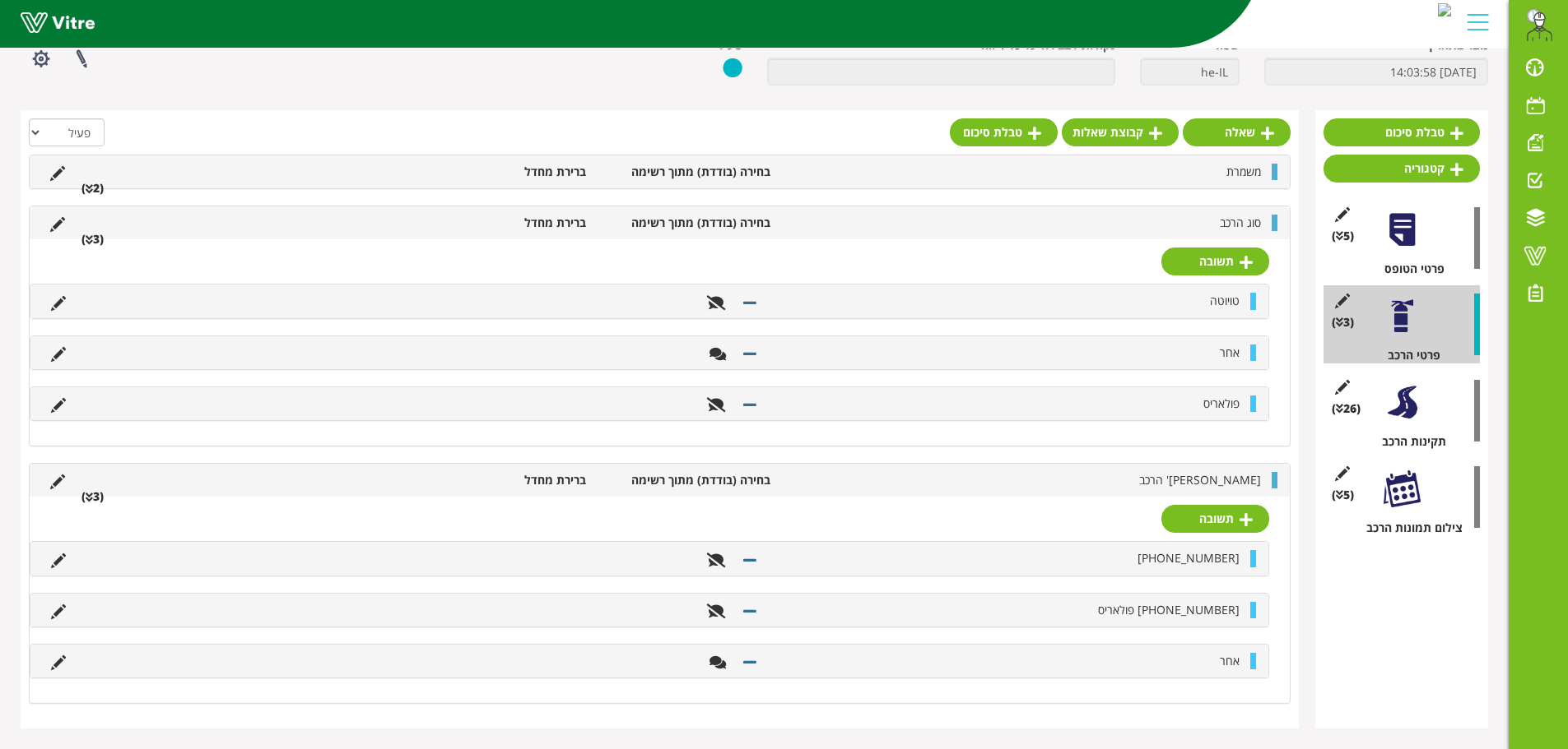
click at [961, 485] on li "[PERSON_NAME]' הרכב" at bounding box center [1023, 480] width 490 height 16
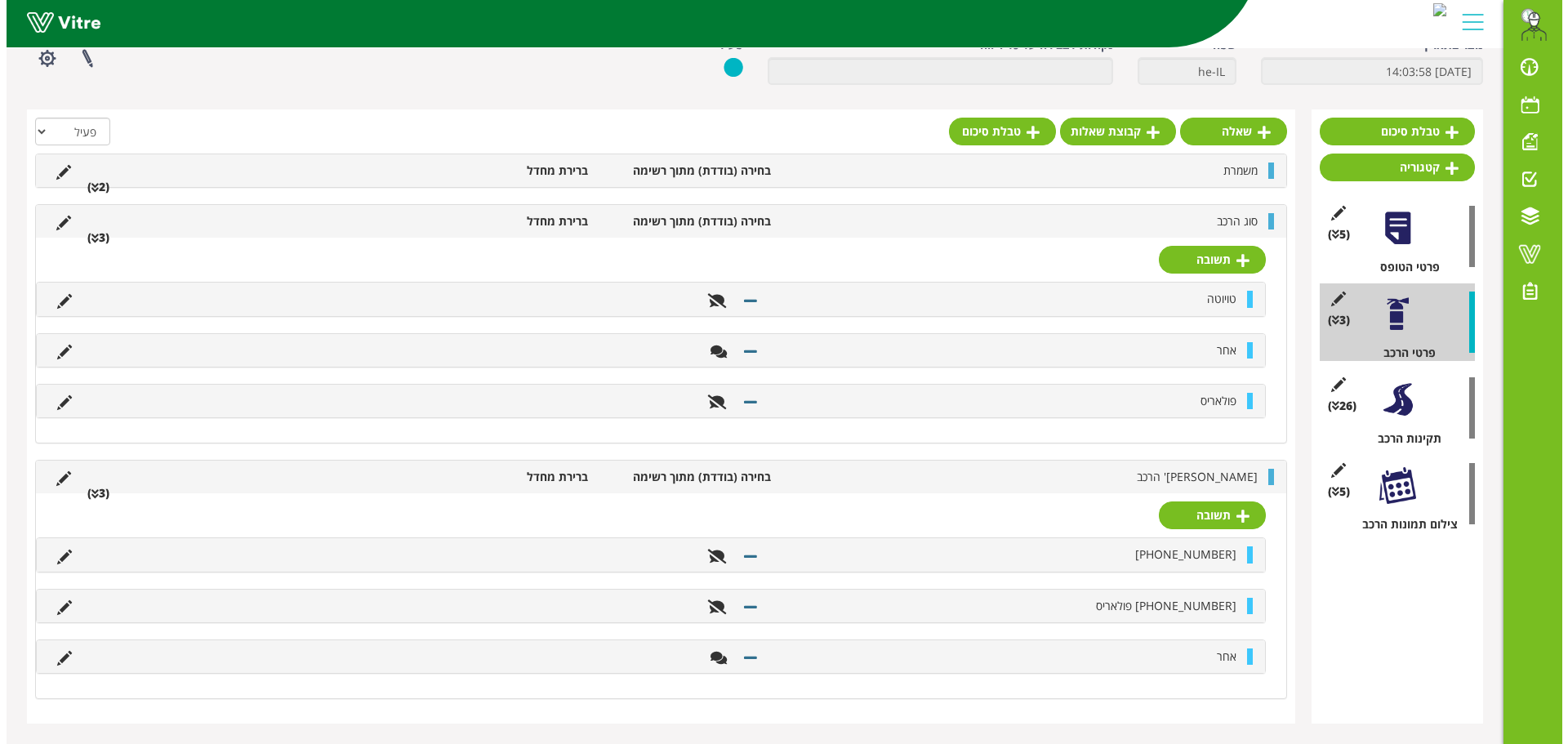
scroll to position [0, 0]
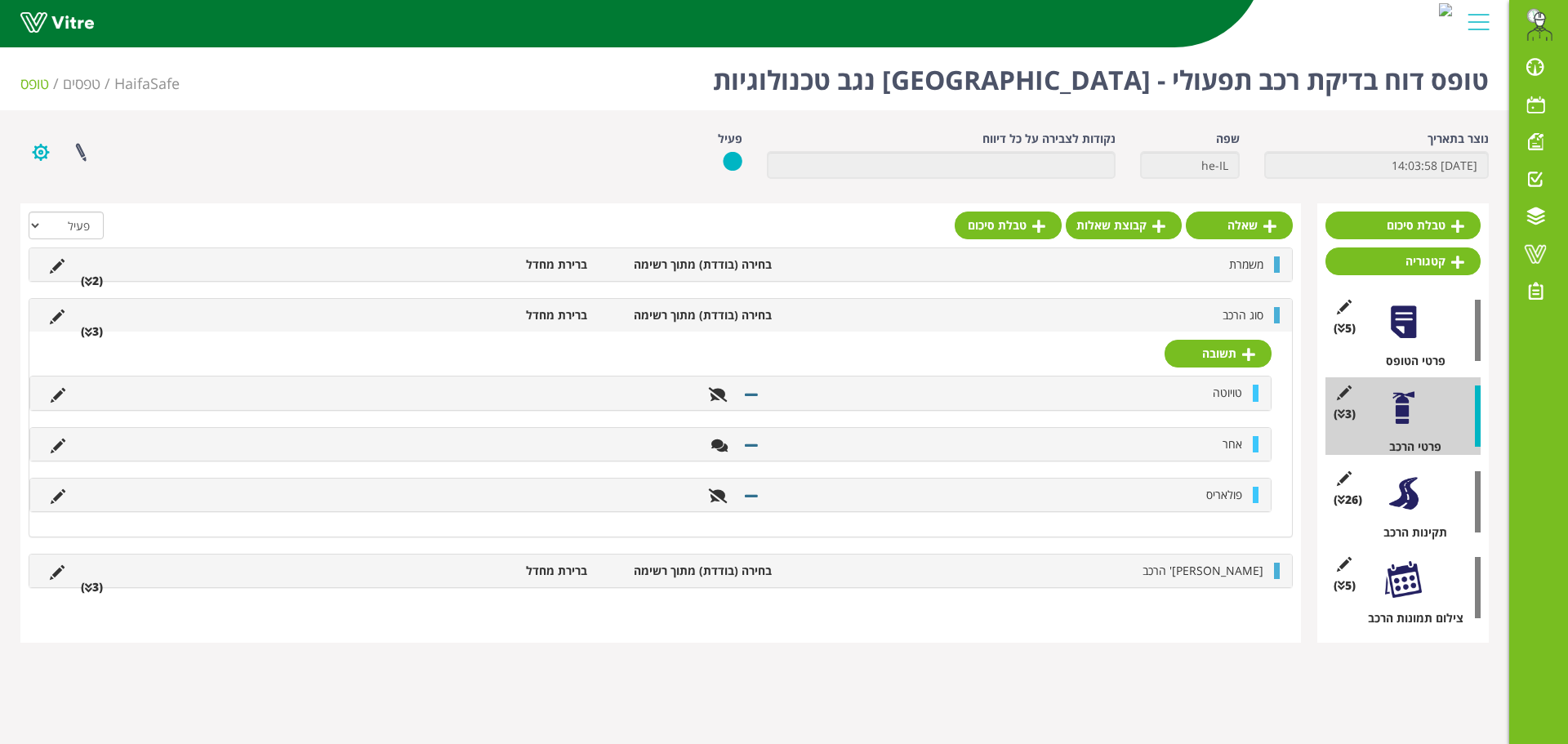
click at [46, 157] on button "button" at bounding box center [40, 151] width 41 height 43
click at [107, 209] on link "הגדרת משתמשים" at bounding box center [85, 213] width 129 height 21
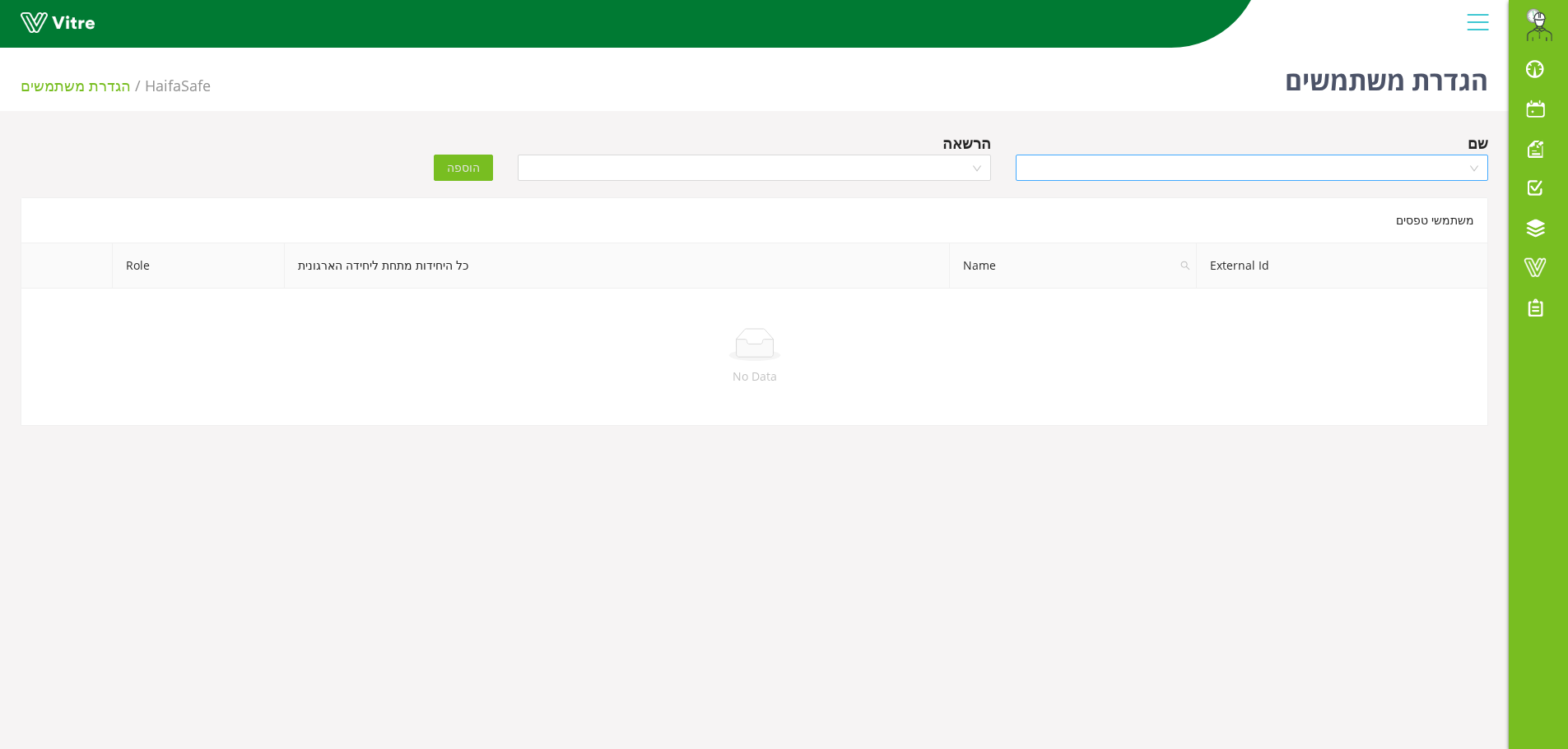
click at [1162, 178] on input "search" at bounding box center [1246, 168] width 441 height 25
type input "[PERSON_NAME]"
click at [1466, 228] on div "[PERSON_NAME]" at bounding box center [1250, 227] width 453 height 18
click at [922, 174] on input "search" at bounding box center [747, 168] width 441 height 25
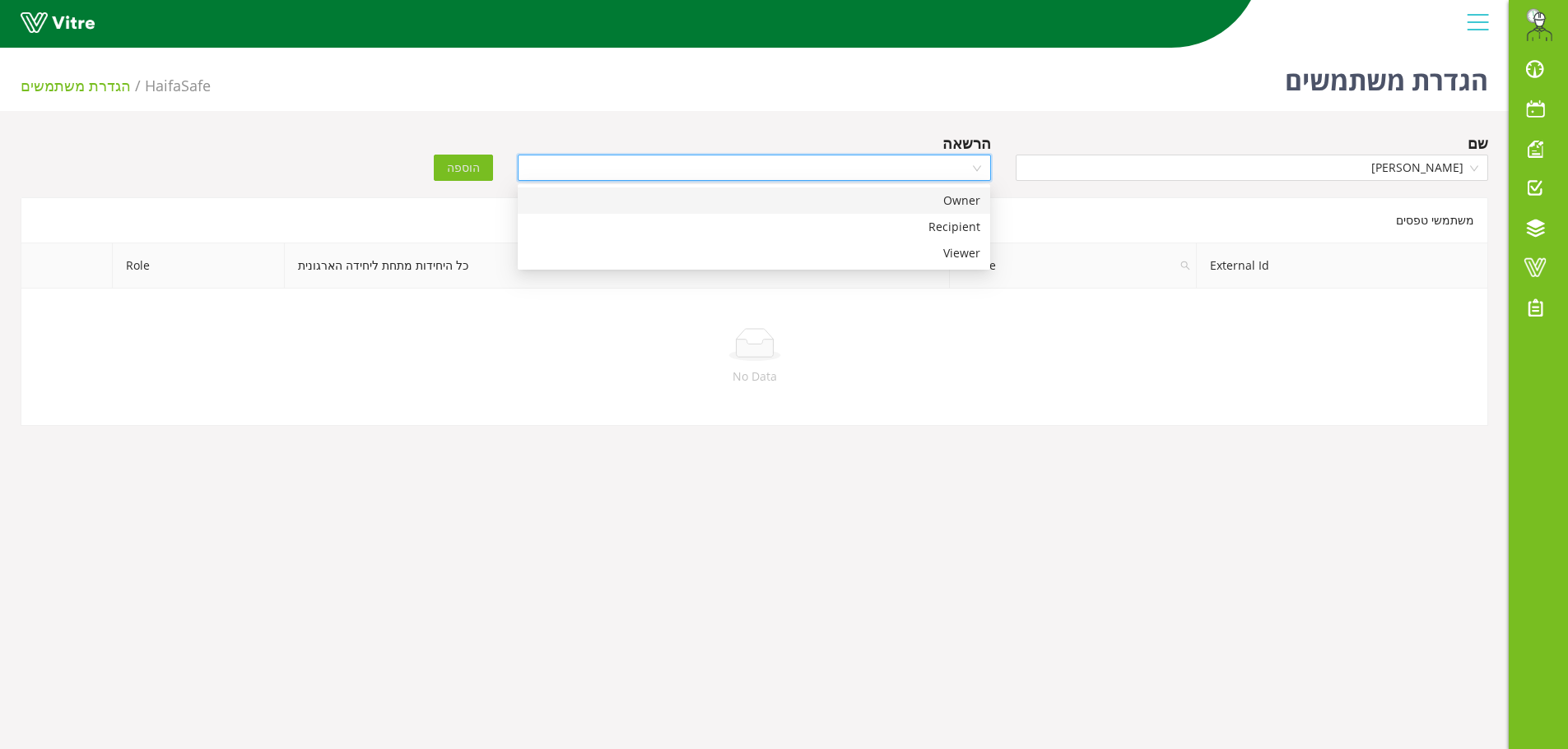
click at [938, 201] on div "Owner" at bounding box center [753, 201] width 453 height 18
click at [446, 164] on button "הוספה" at bounding box center [462, 167] width 59 height 26
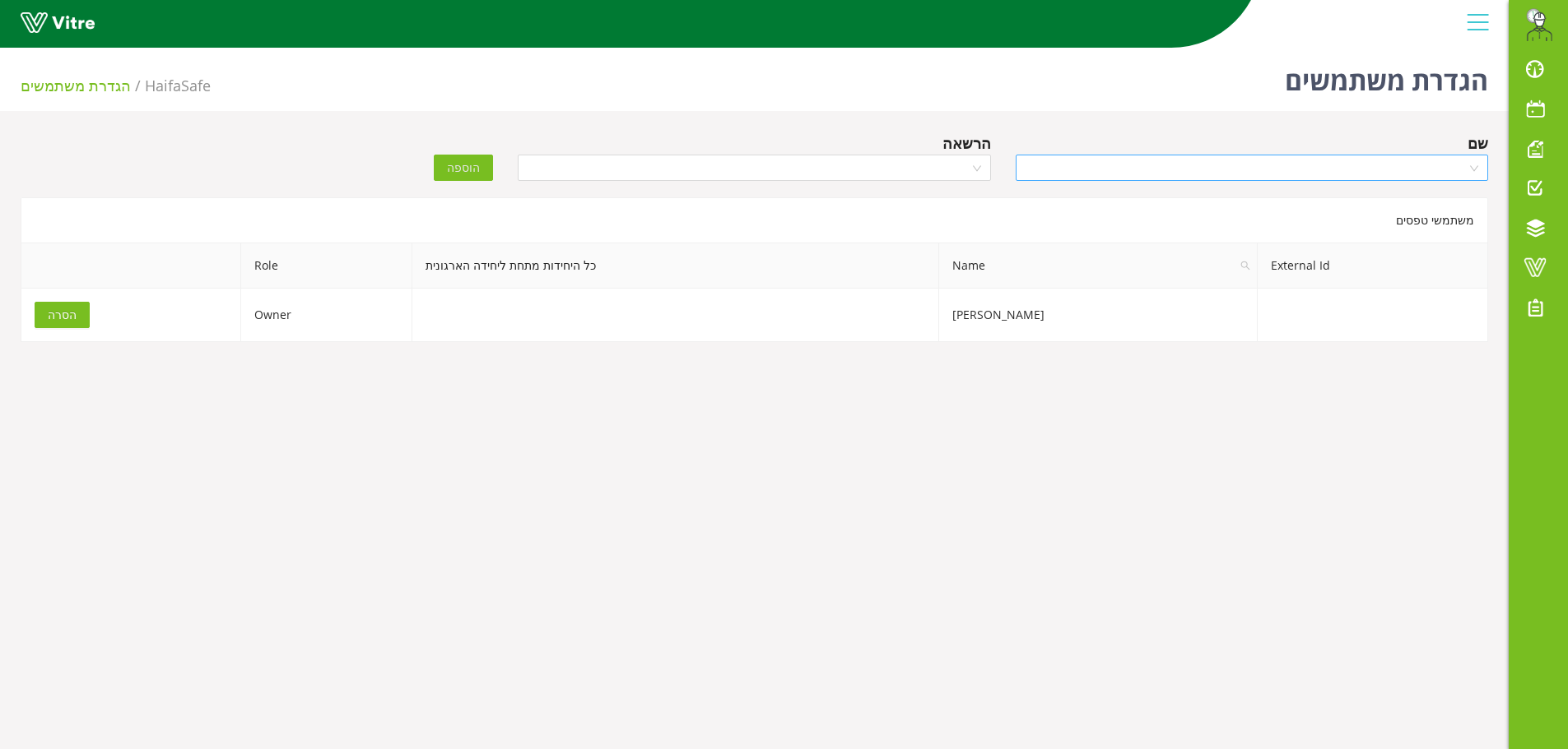
click at [1329, 172] on input "search" at bounding box center [1246, 168] width 441 height 25
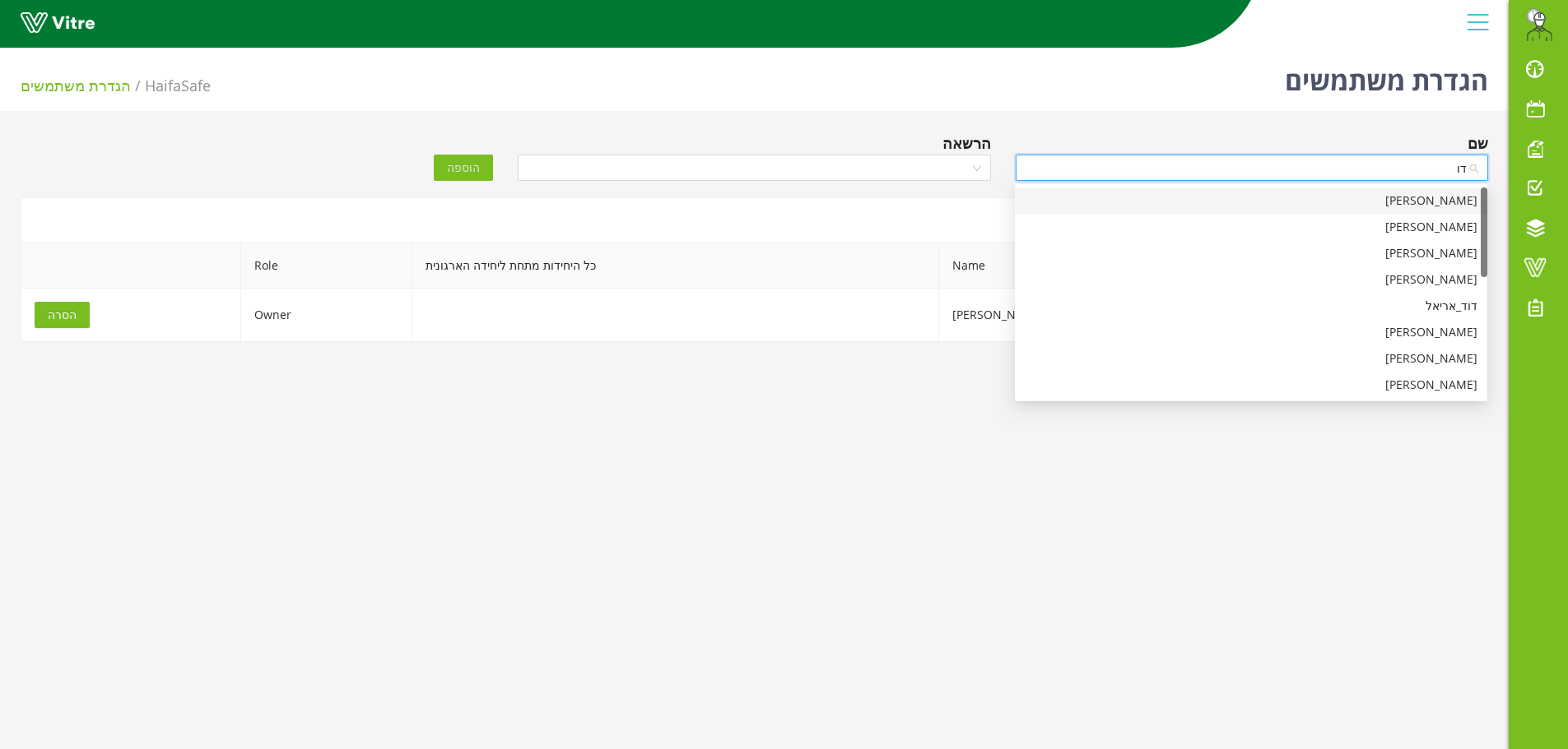
type input "ד"
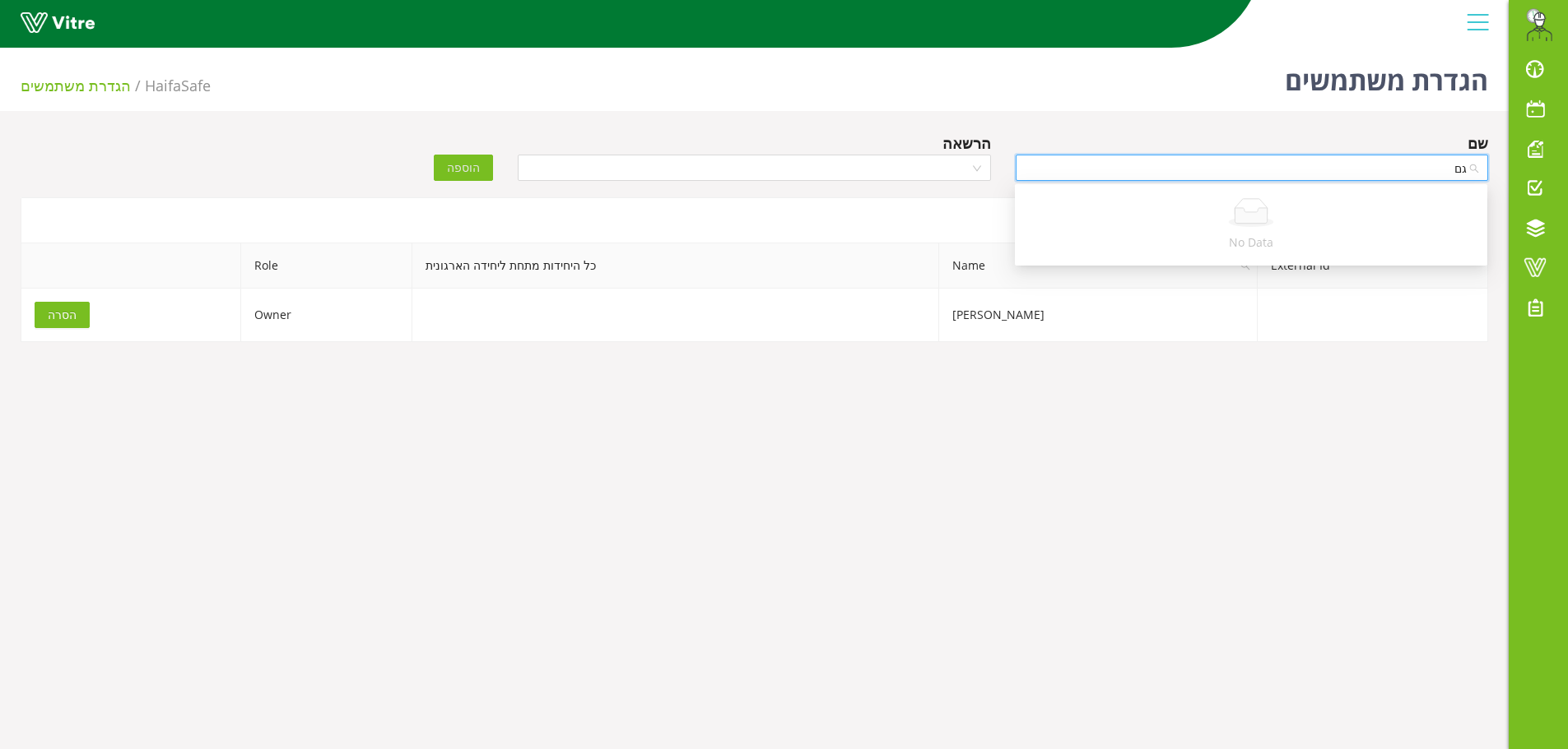
type input "ג"
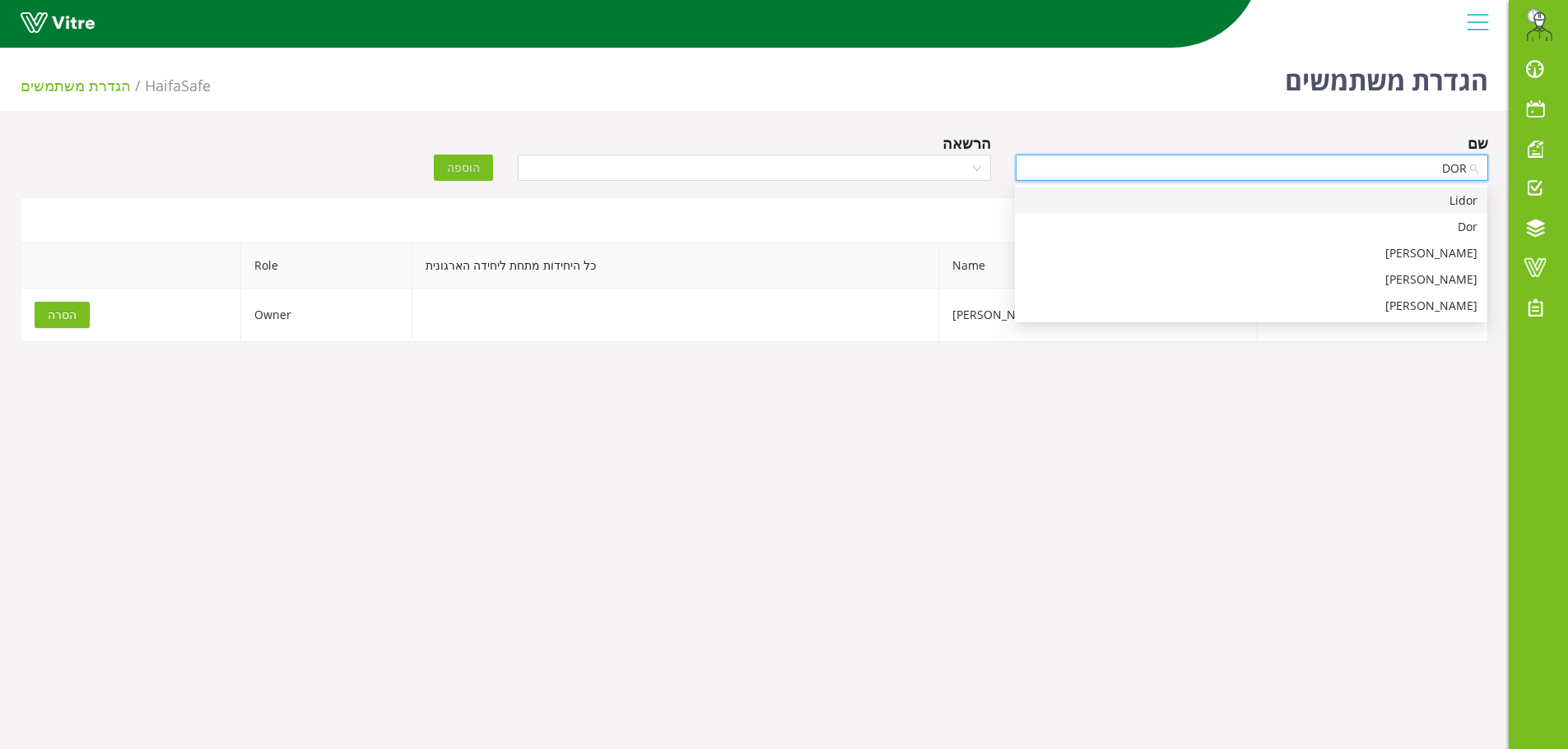
type input "DORO"
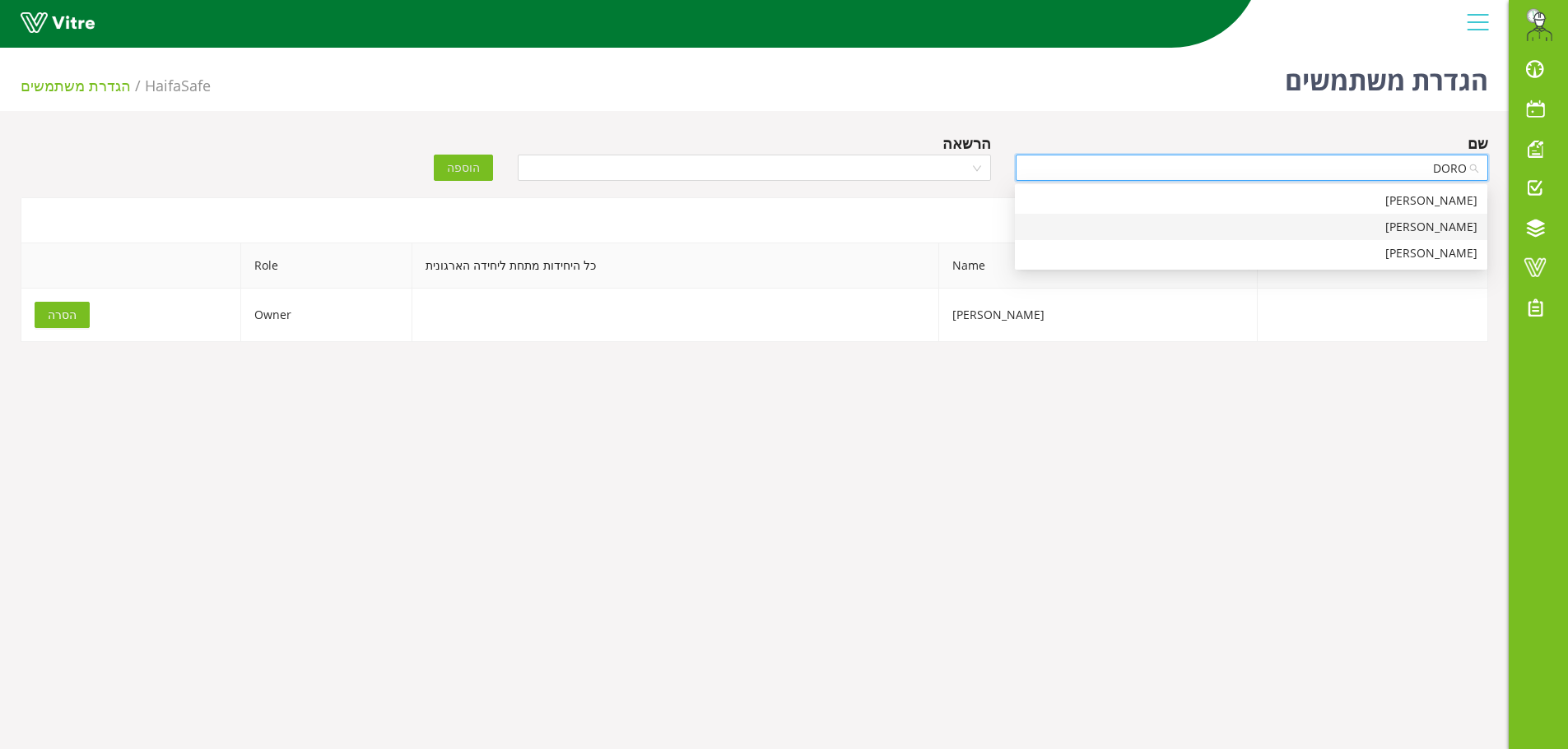
click at [1385, 225] on div "[PERSON_NAME]" at bounding box center [1250, 227] width 453 height 18
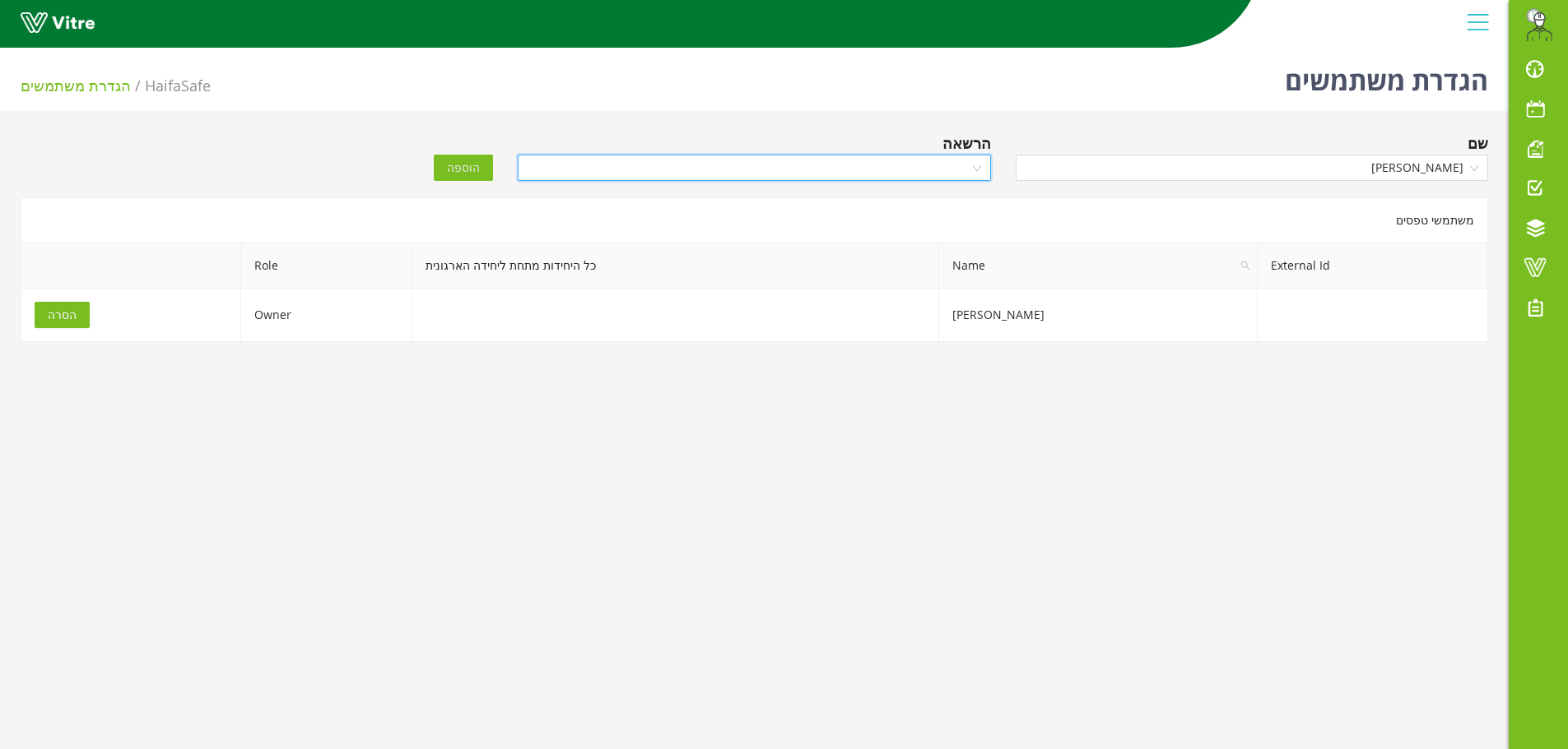
click at [879, 163] on input "search" at bounding box center [747, 168] width 441 height 25
click at [935, 208] on div "Owner" at bounding box center [753, 201] width 453 height 18
click at [456, 165] on span "הוספה" at bounding box center [463, 167] width 33 height 18
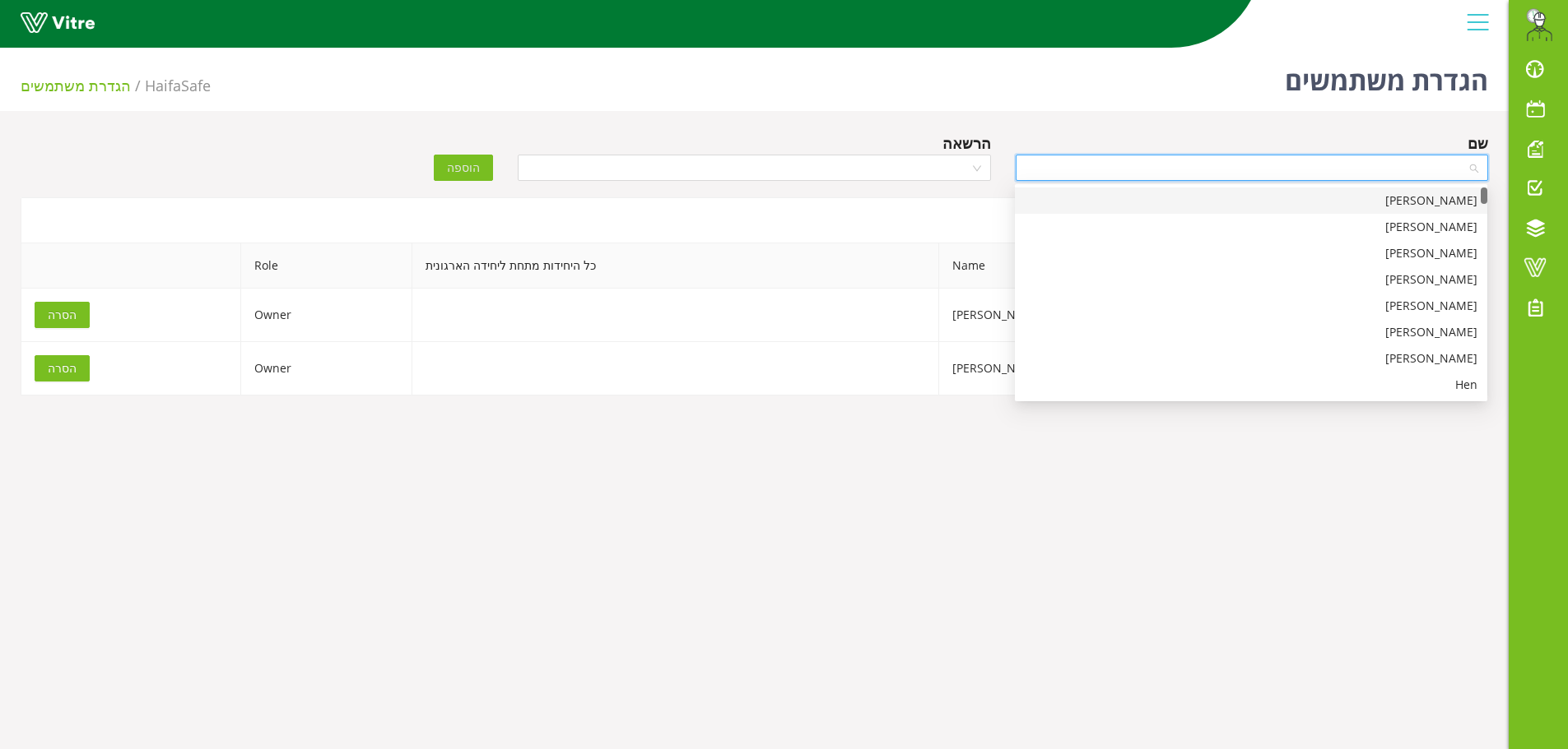
click at [1390, 170] on input "search" at bounding box center [1246, 168] width 441 height 25
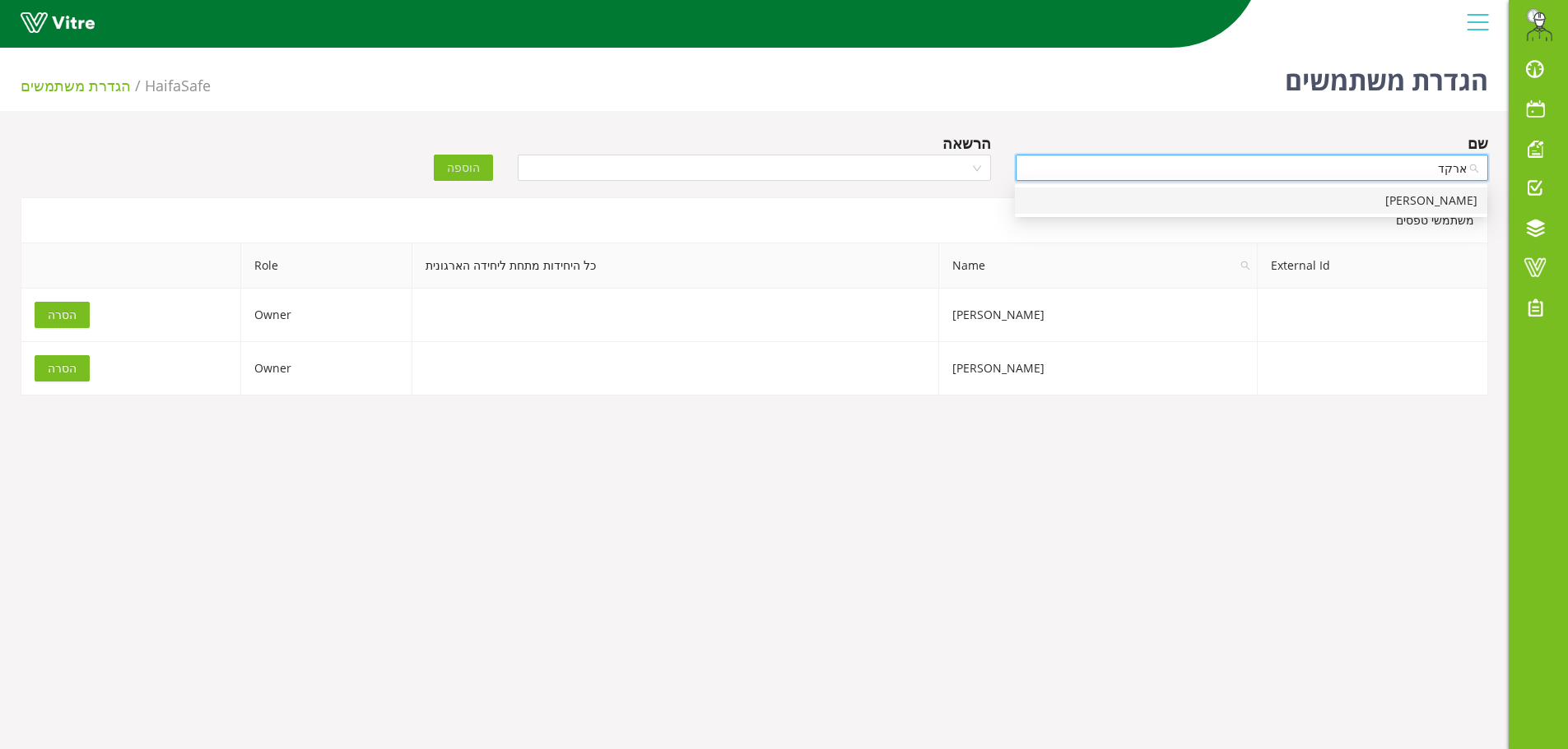
type input "ארקדי"
click at [1403, 208] on div "[PERSON_NAME]" at bounding box center [1250, 201] width 453 height 18
click at [916, 142] on div "הרשאה" at bounding box center [753, 143] width 472 height 23
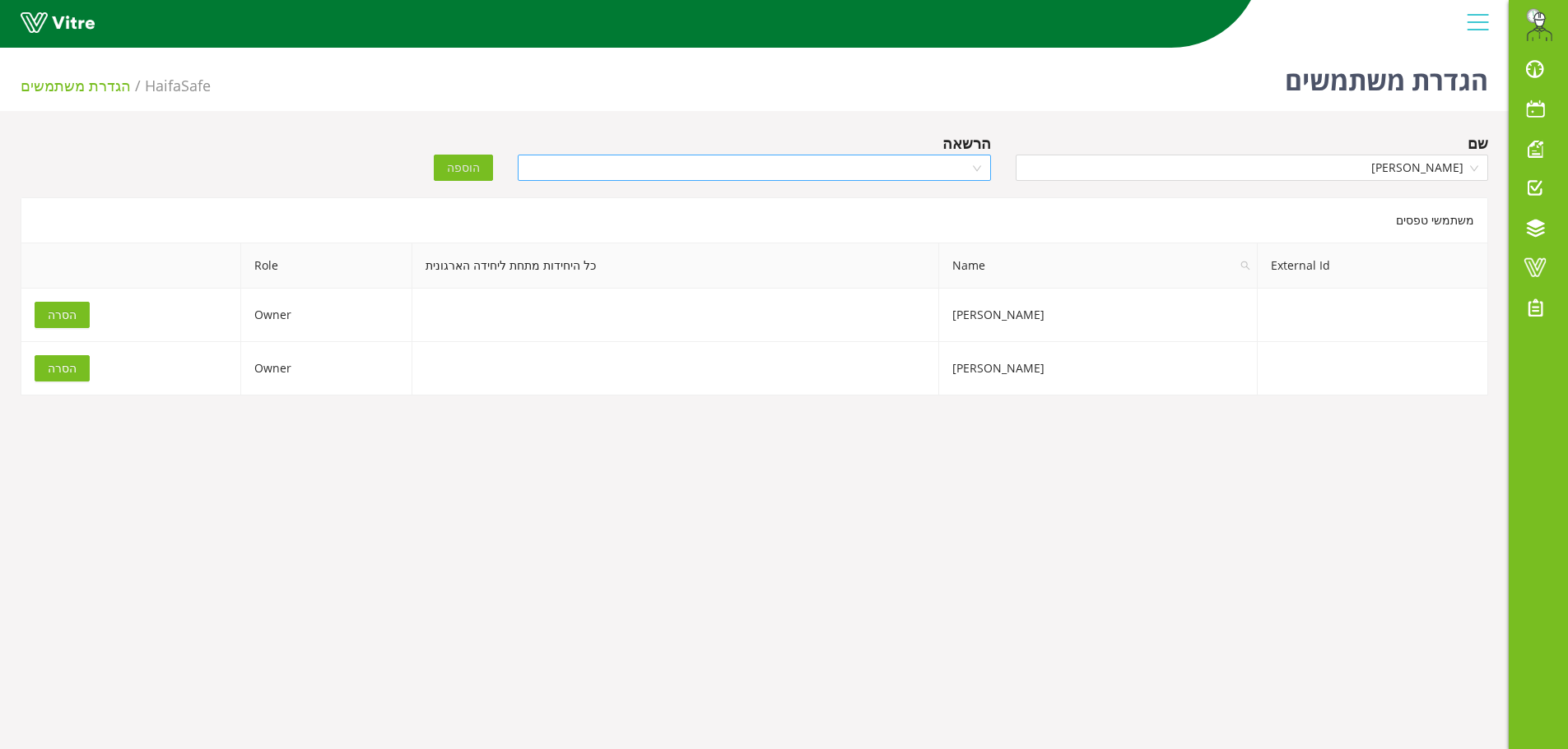
click at [922, 162] on input "search" at bounding box center [747, 168] width 441 height 25
drag, startPoint x: 955, startPoint y: 228, endPoint x: 735, endPoint y: 209, distance: 220.8
click at [954, 228] on div "Recipient" at bounding box center [753, 227] width 453 height 18
click at [440, 175] on button "הוספה" at bounding box center [462, 167] width 59 height 26
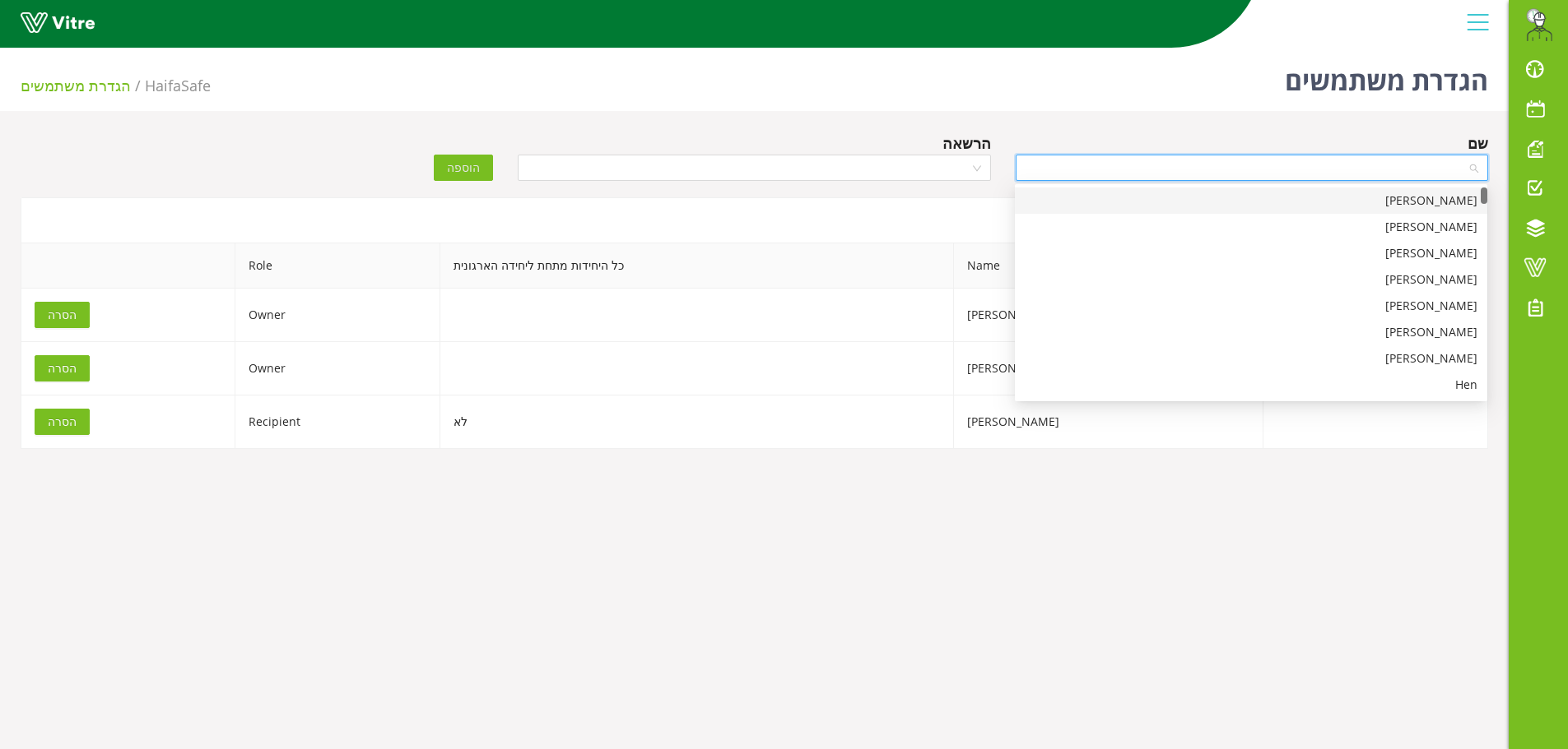
click at [1295, 166] on input "search" at bounding box center [1246, 168] width 441 height 25
type input "ARK"
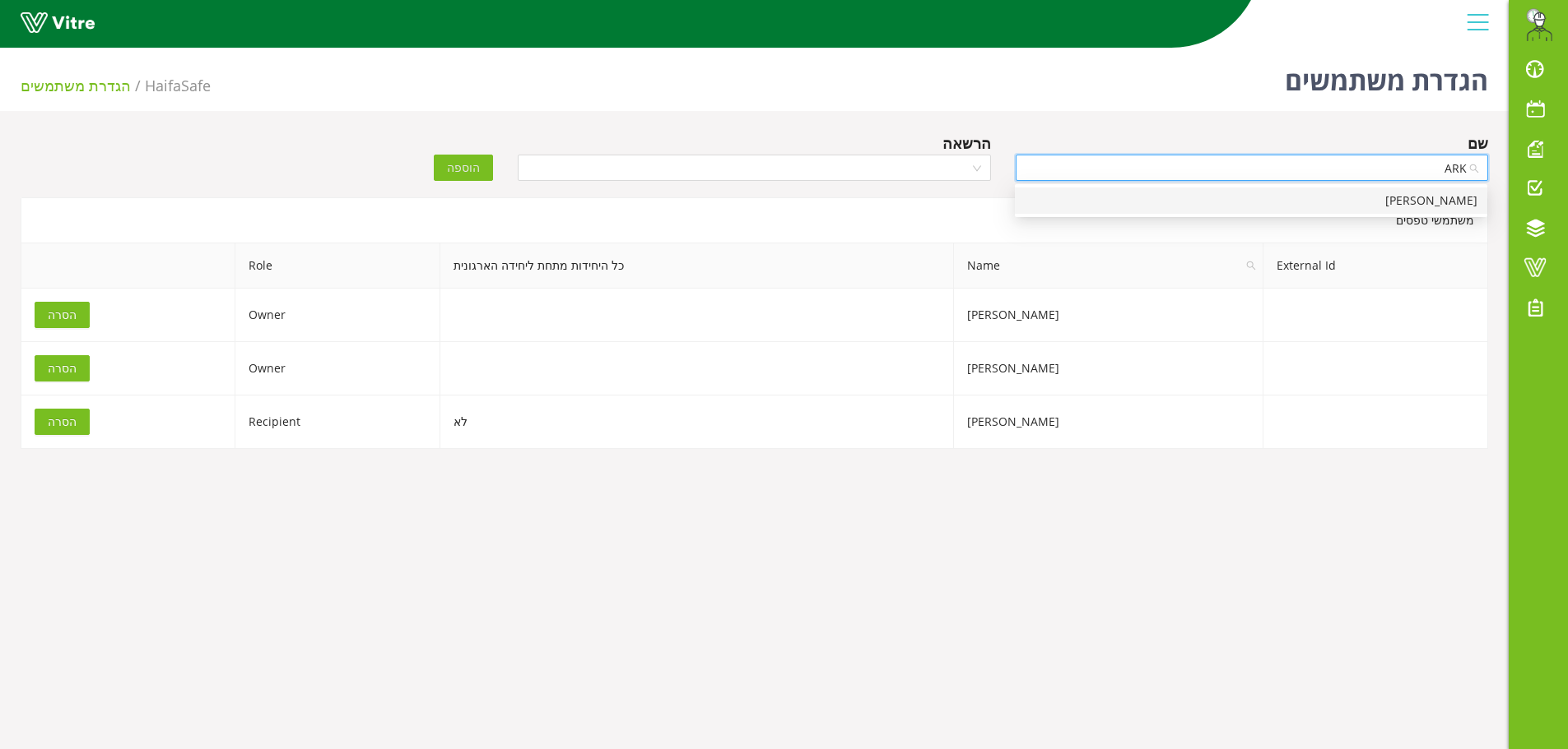
click at [1341, 207] on div "[PERSON_NAME]" at bounding box center [1250, 201] width 453 height 18
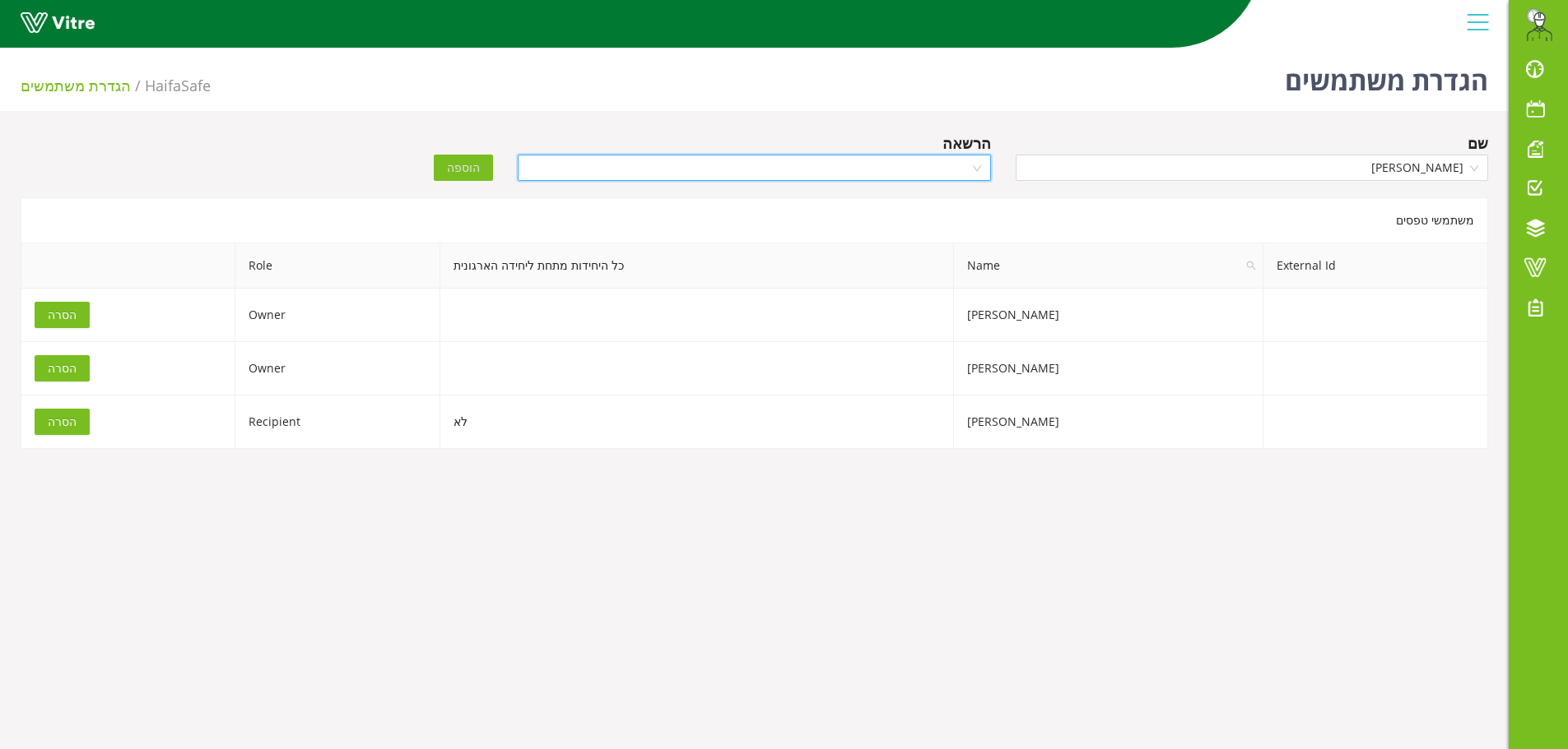
click at [945, 163] on input "search" at bounding box center [747, 168] width 441 height 25
click at [951, 226] on div "Recipient" at bounding box center [753, 227] width 453 height 18
click at [457, 167] on span "הוספה" at bounding box center [463, 167] width 33 height 18
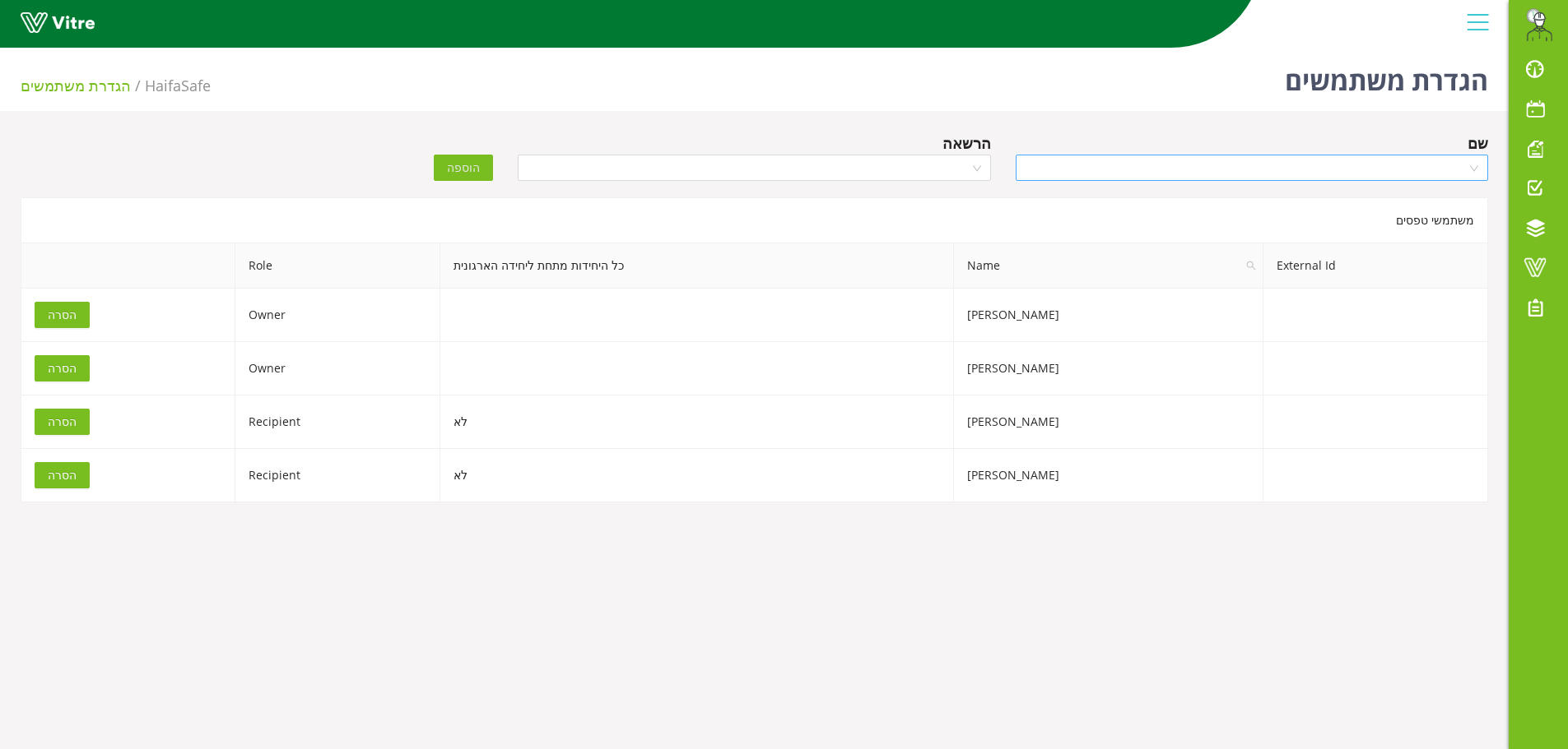
click at [1316, 172] on input "search" at bounding box center [1246, 168] width 441 height 25
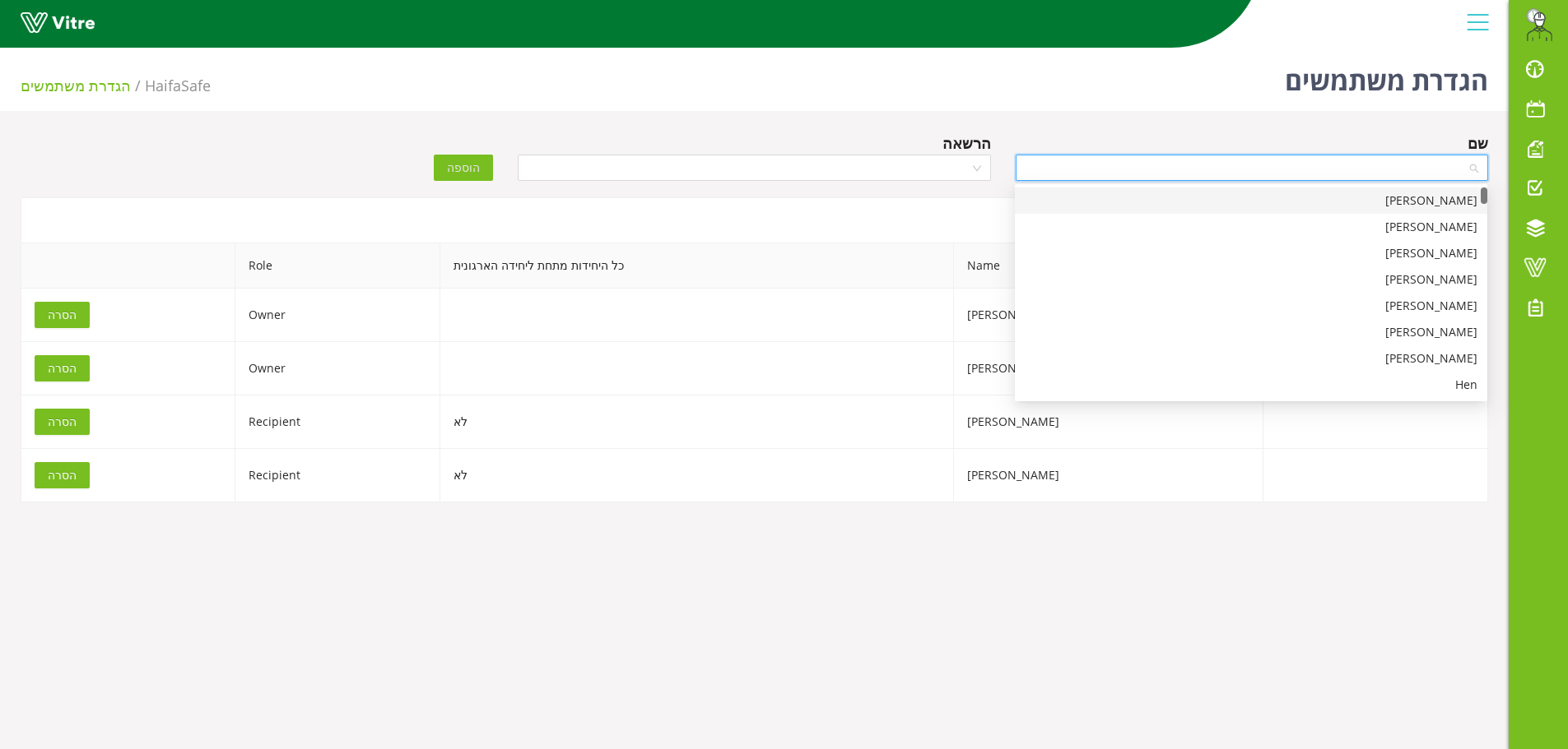
type input "T"
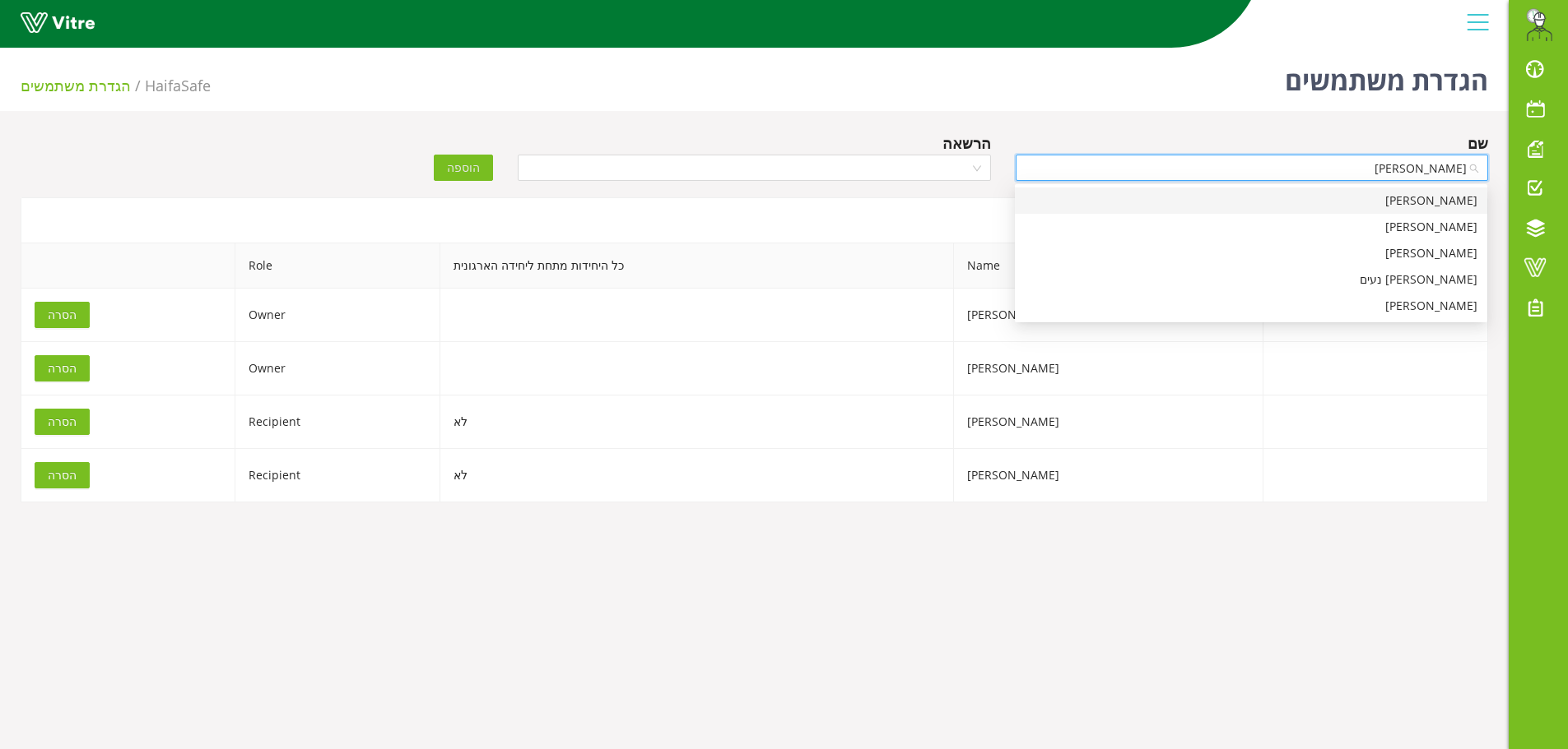
type input "איתי"
click at [1434, 198] on div "[PERSON_NAME]" at bounding box center [1250, 201] width 453 height 18
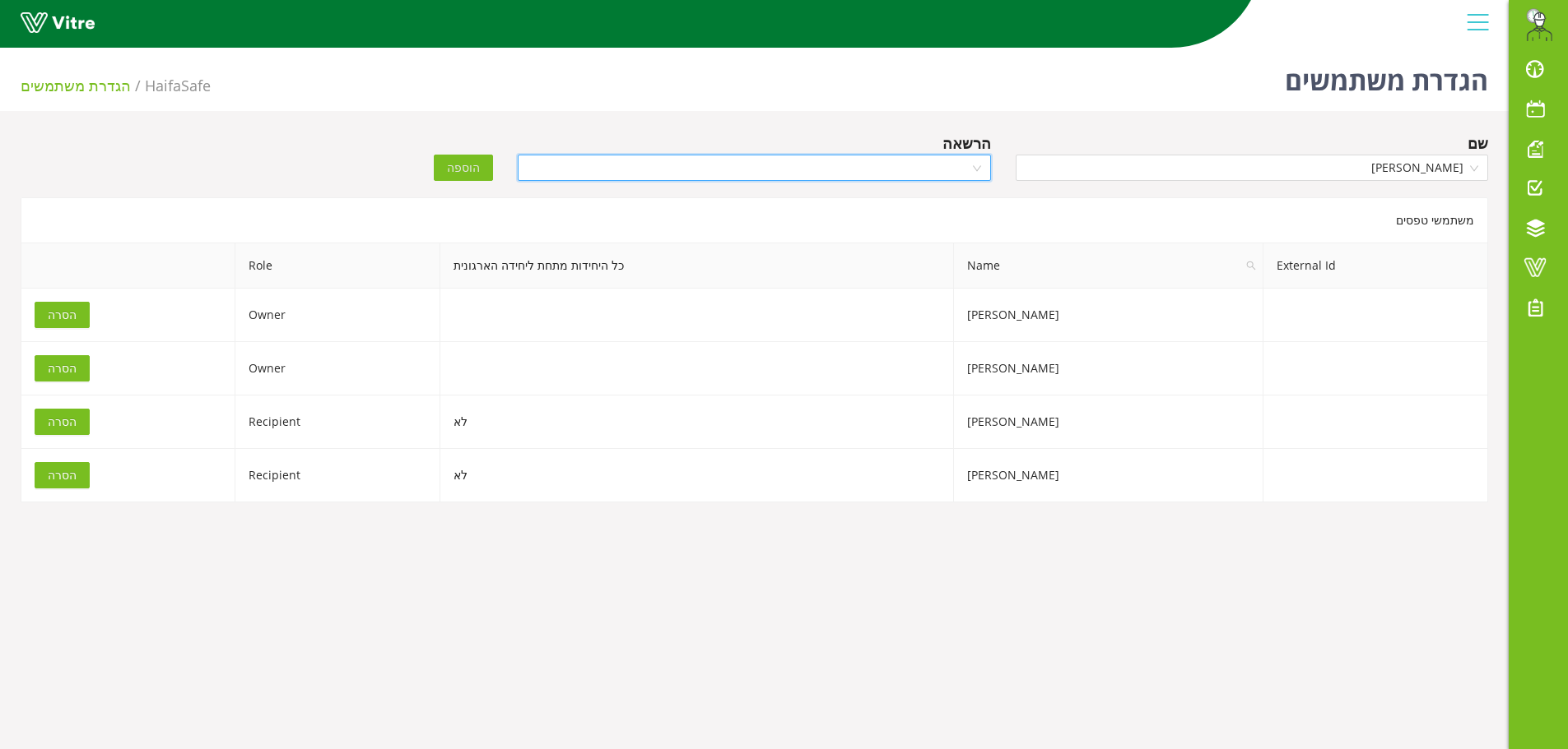
click at [946, 170] on input "search" at bounding box center [747, 168] width 441 height 25
click at [938, 223] on div "Recipient" at bounding box center [753, 227] width 453 height 18
click at [469, 176] on span "הוספה" at bounding box center [463, 167] width 33 height 18
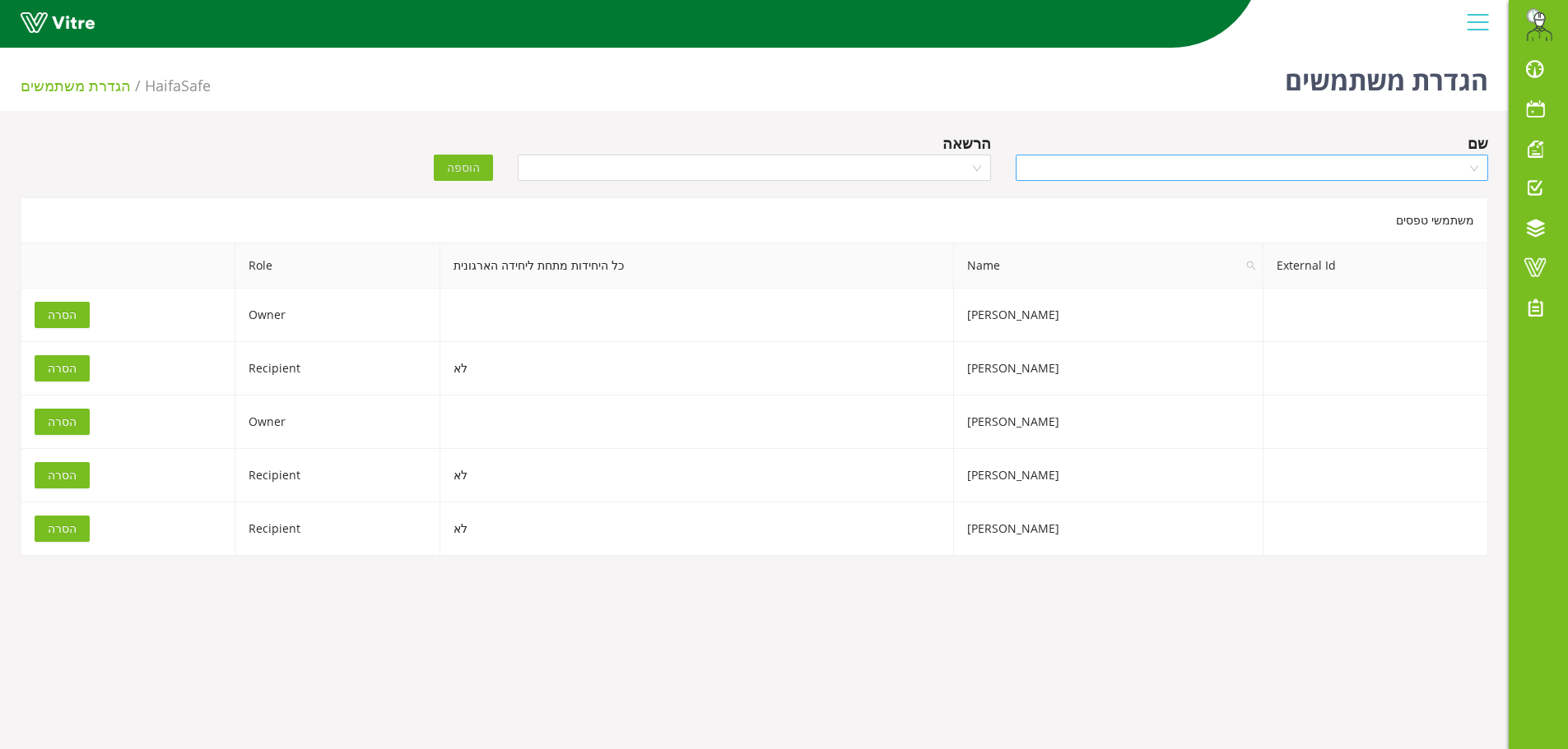
click at [1356, 167] on input "search" at bounding box center [1246, 168] width 441 height 25
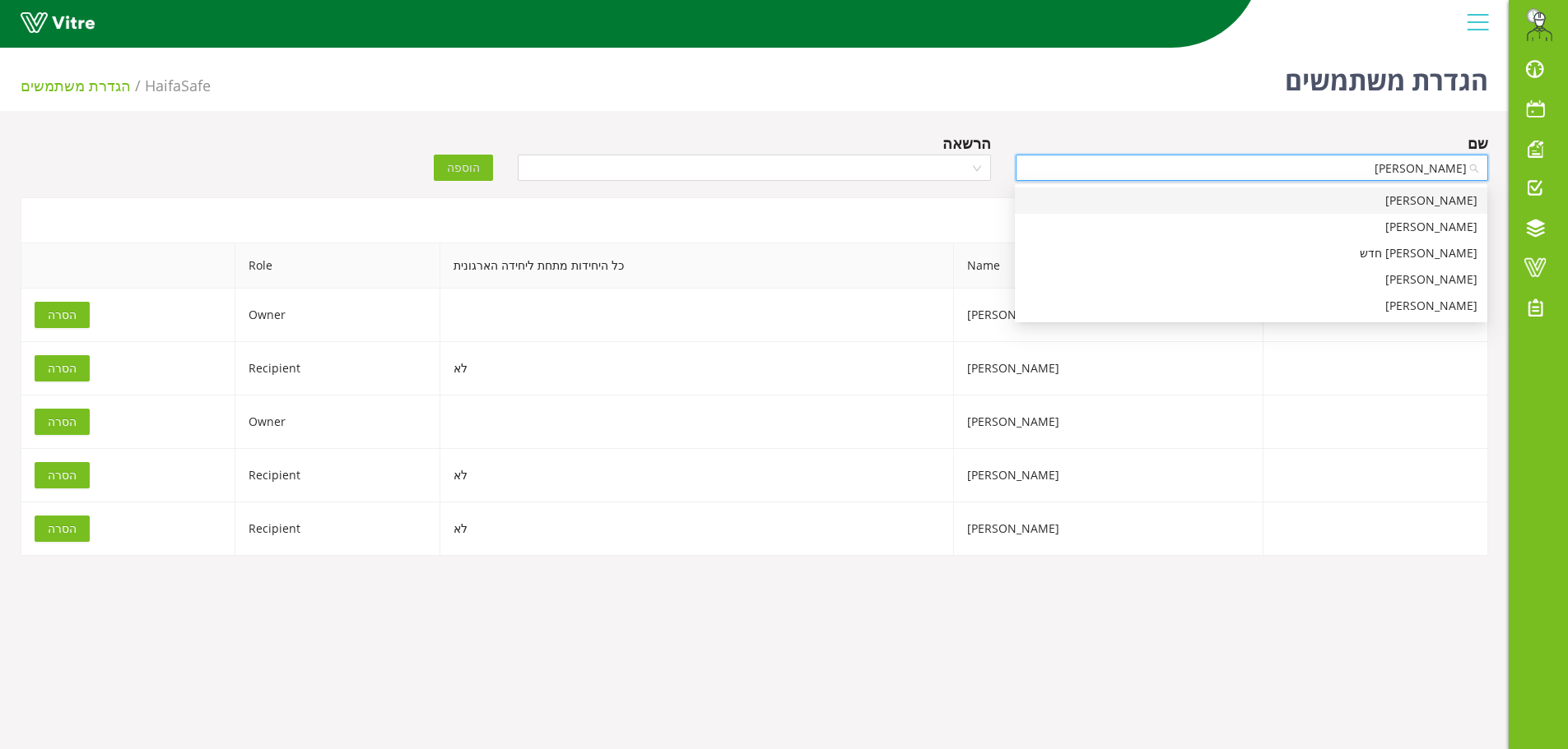
type input "אבי ז"
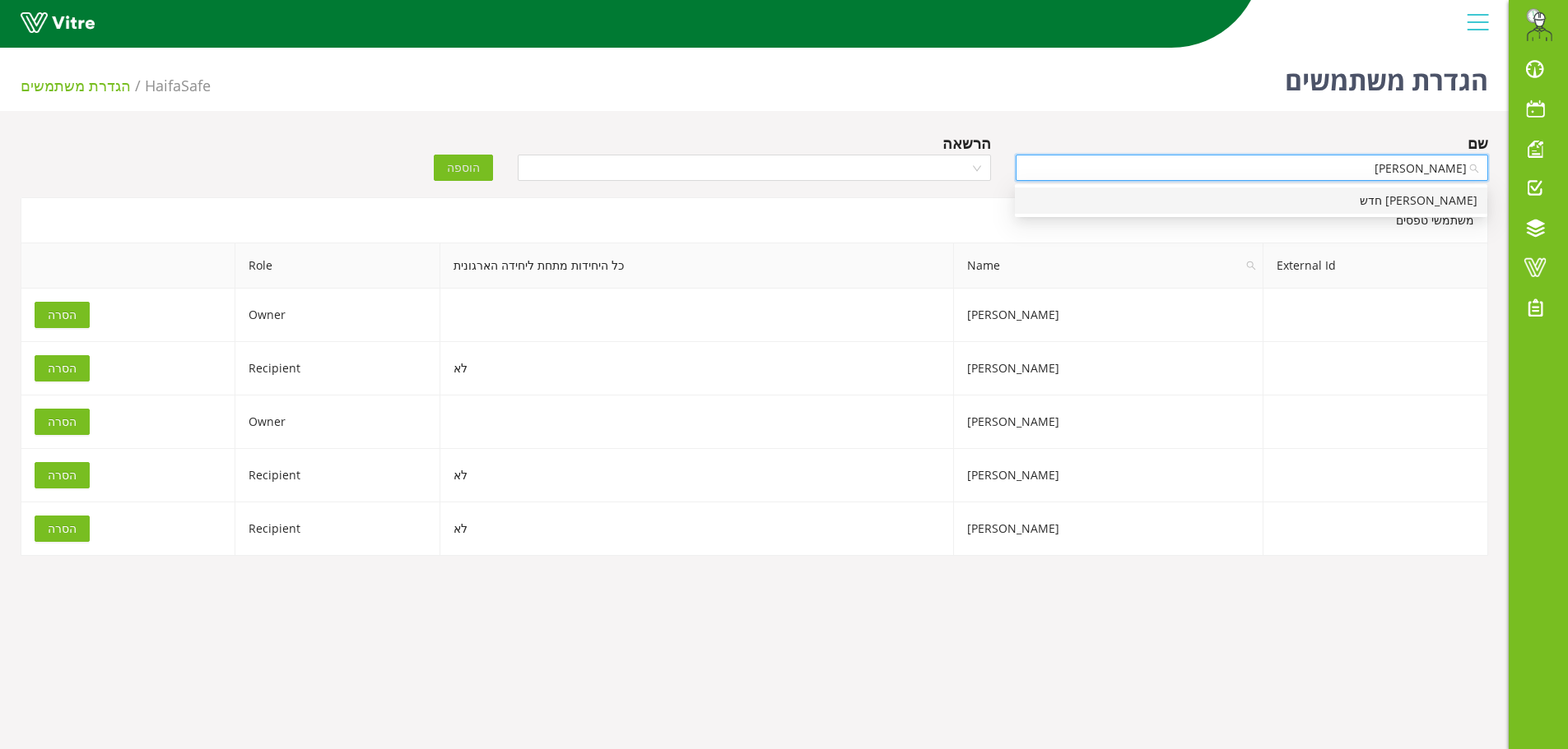
drag, startPoint x: 1401, startPoint y: 207, endPoint x: 1037, endPoint y: 185, distance: 364.7
click at [1382, 204] on div "[PERSON_NAME] חדש" at bounding box center [1250, 201] width 453 height 18
click at [932, 164] on input "search" at bounding box center [747, 168] width 441 height 25
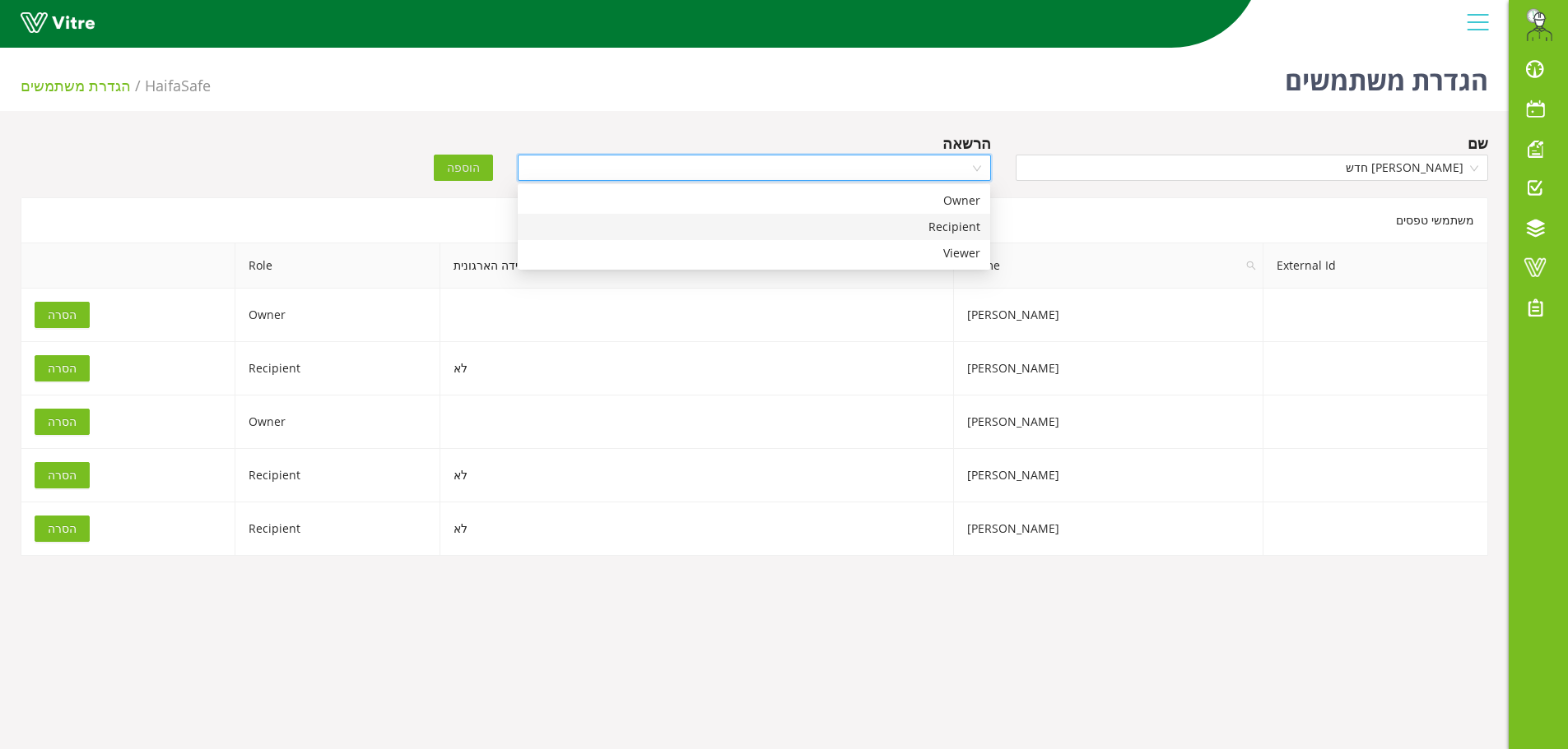
click at [937, 221] on div "Recipient" at bounding box center [753, 227] width 453 height 18
click at [458, 171] on span "הוספה" at bounding box center [463, 167] width 33 height 18
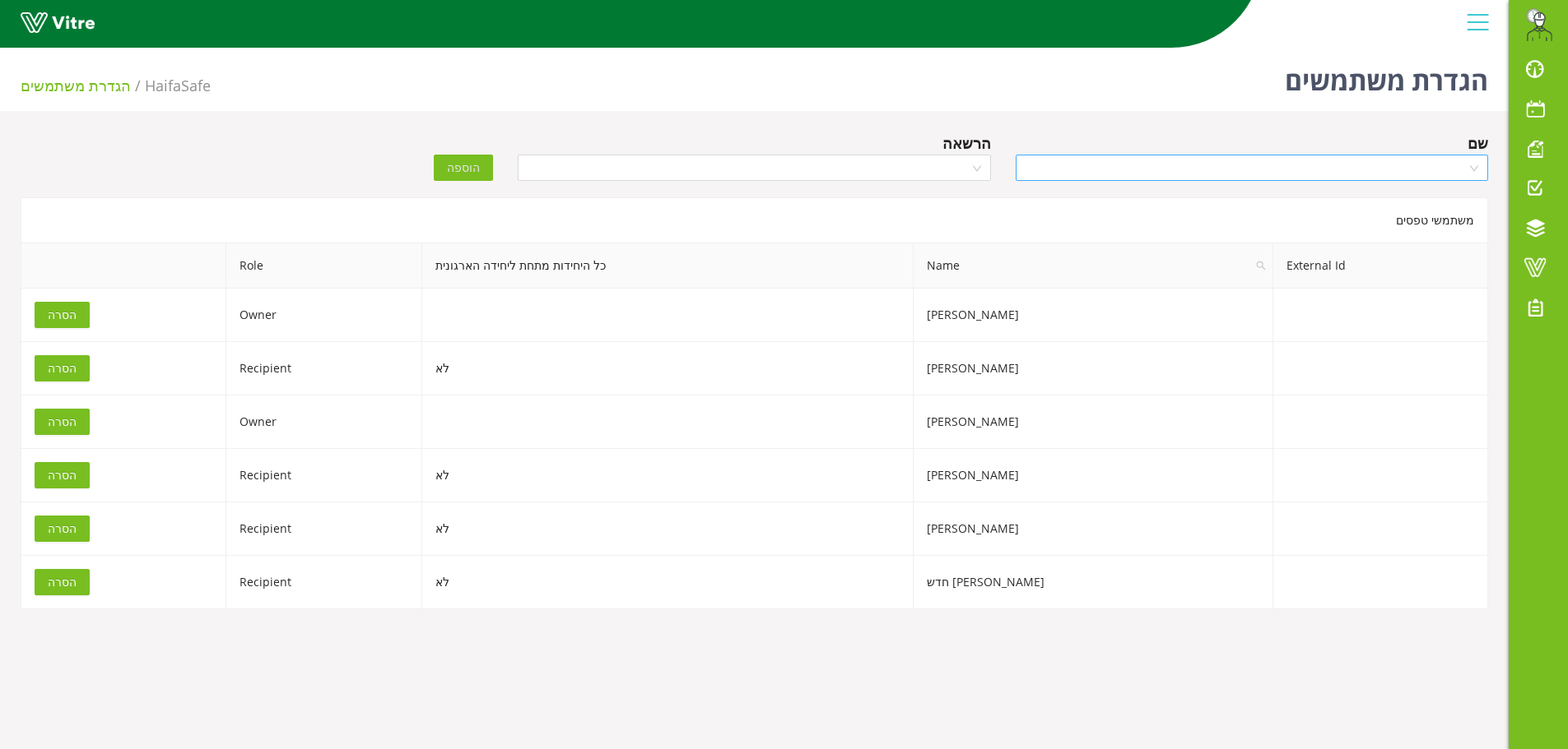
click at [1319, 158] on input "search" at bounding box center [1246, 168] width 441 height 25
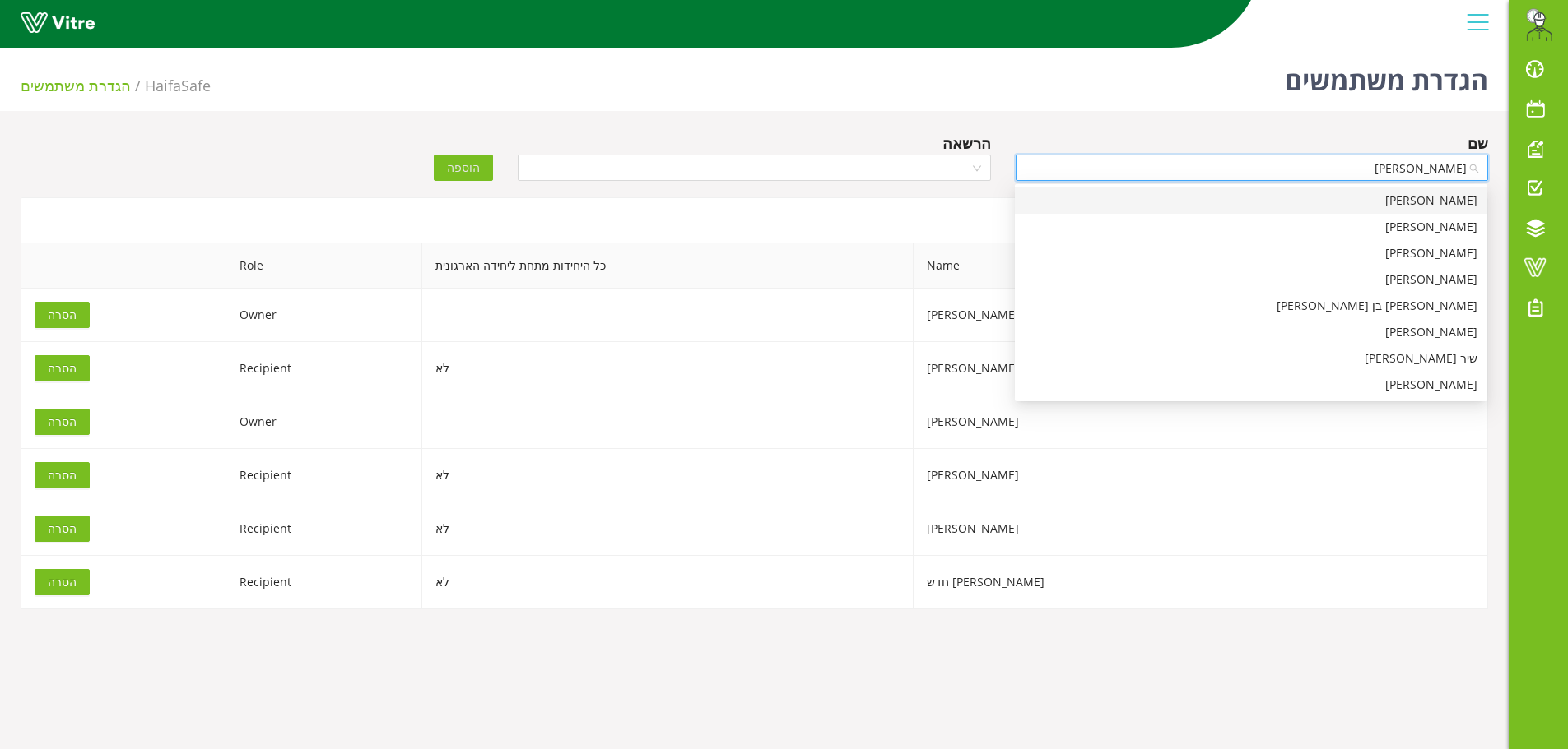
type input "משה"
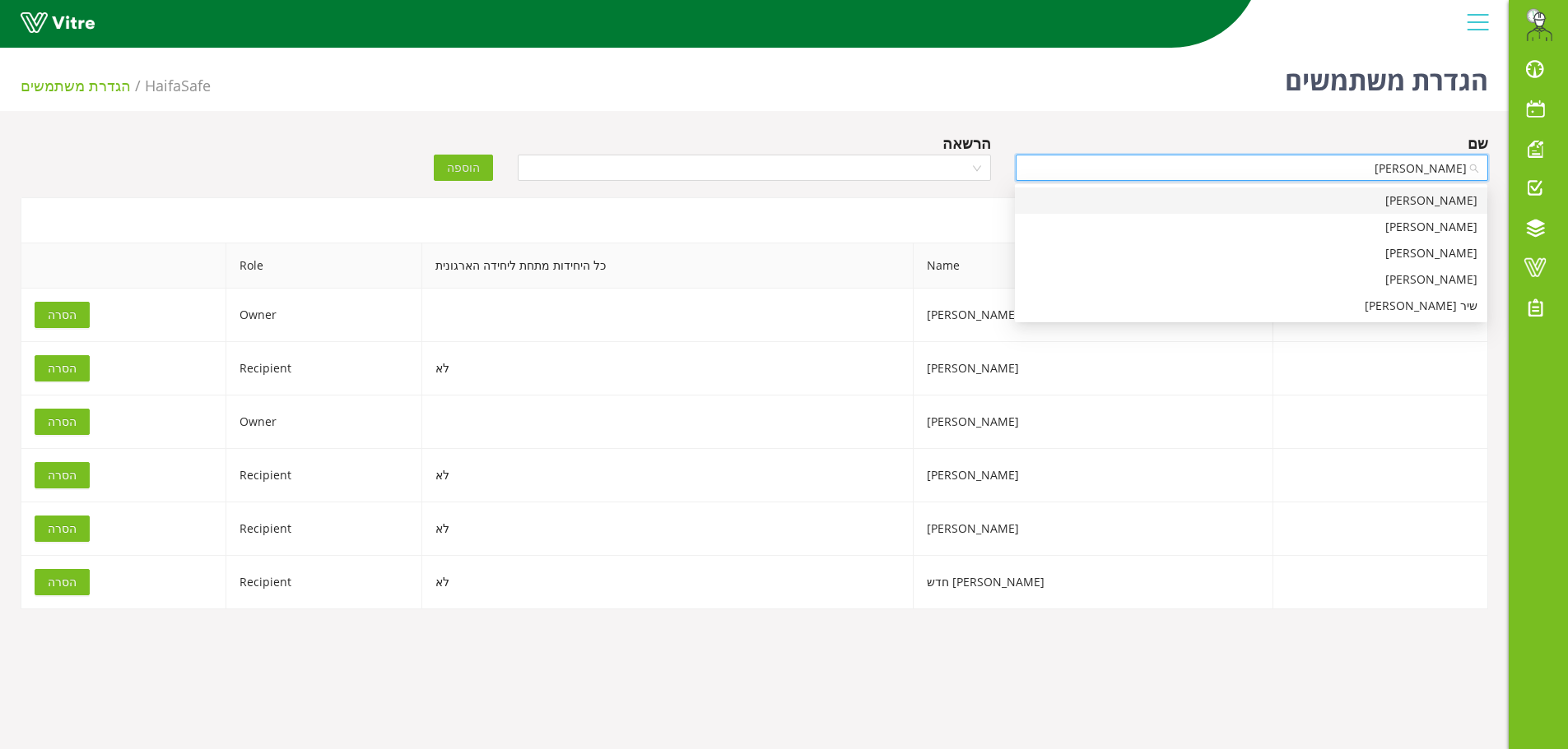
click at [1463, 206] on div "[PERSON_NAME]" at bounding box center [1250, 201] width 453 height 18
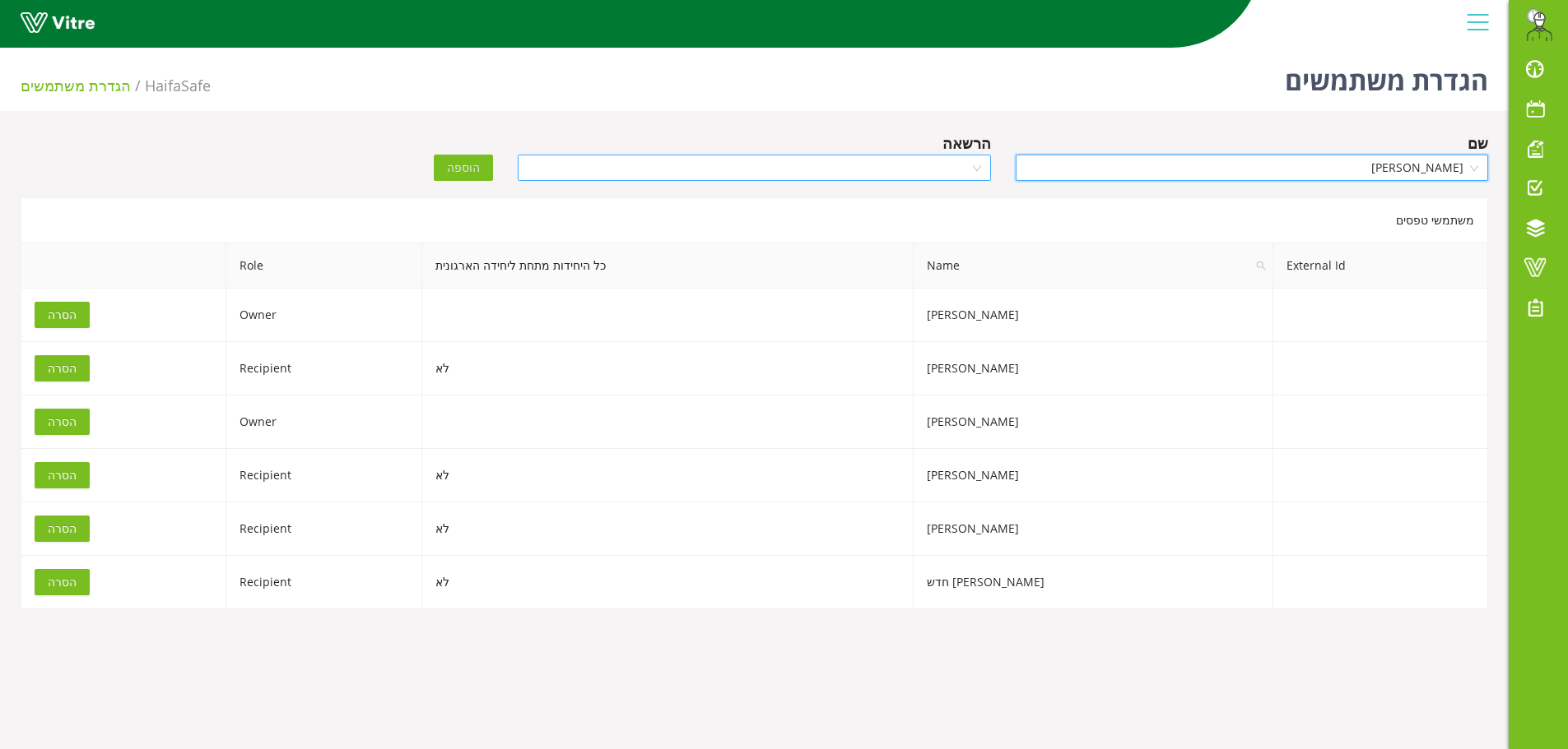
click at [628, 173] on input "search" at bounding box center [747, 168] width 441 height 25
click at [767, 221] on div "Recipient" at bounding box center [753, 227] width 453 height 18
click at [453, 165] on span "הוספה" at bounding box center [463, 167] width 33 height 18
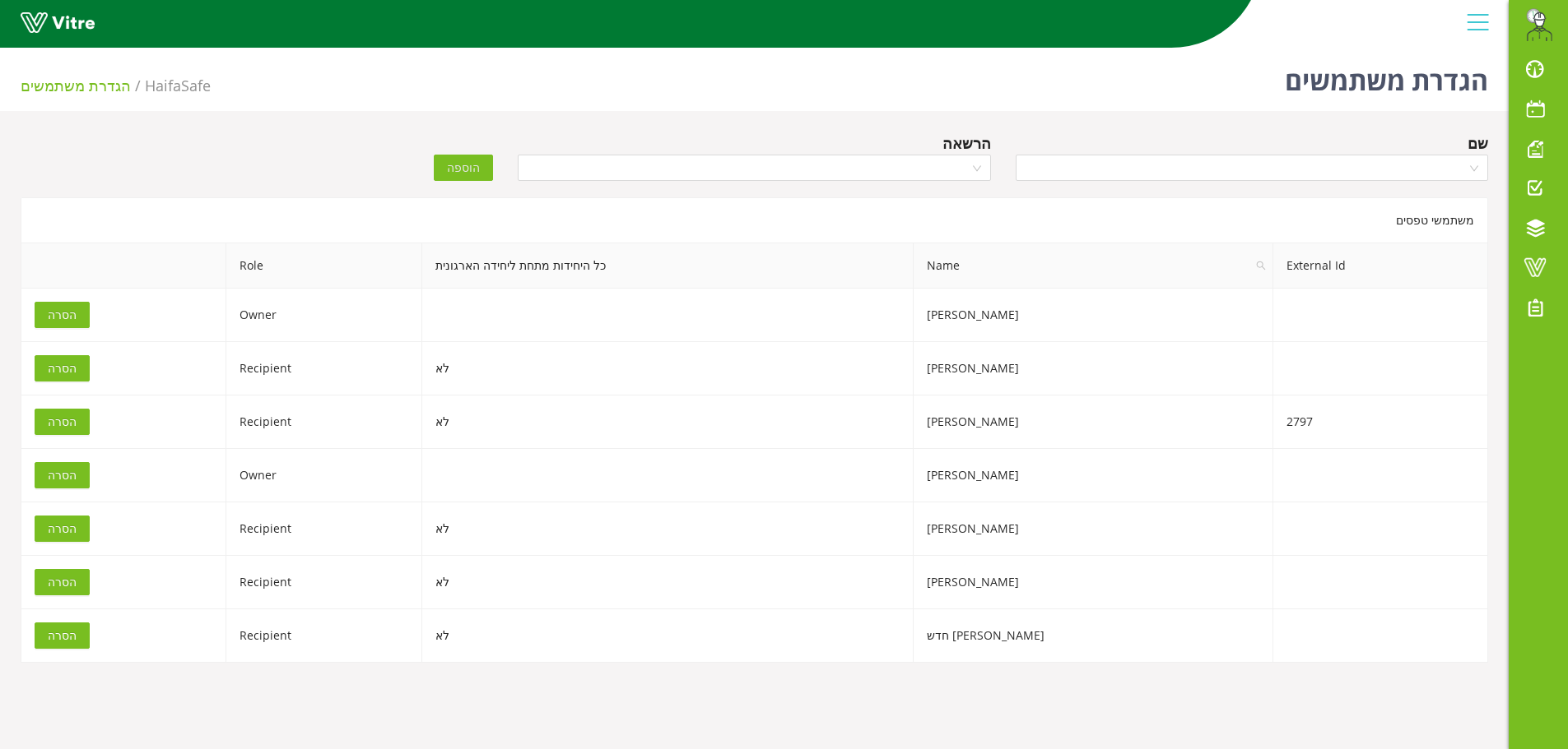
click at [875, 703] on body "Eran.Azran@haifa-group.com התראות והודעות לוח בקרה לוח שנה מענה על טופס משימות …" at bounding box center [784, 416] width 1568 height 749
click at [1030, 640] on td "[PERSON_NAME] חדש" at bounding box center [1093, 636] width 359 height 53
click at [1039, 663] on body "Eran.Azran@haifa-group.com התראות והודעות לוח בקרה לוח שנה מענה על טופס משימות …" at bounding box center [784, 416] width 1568 height 749
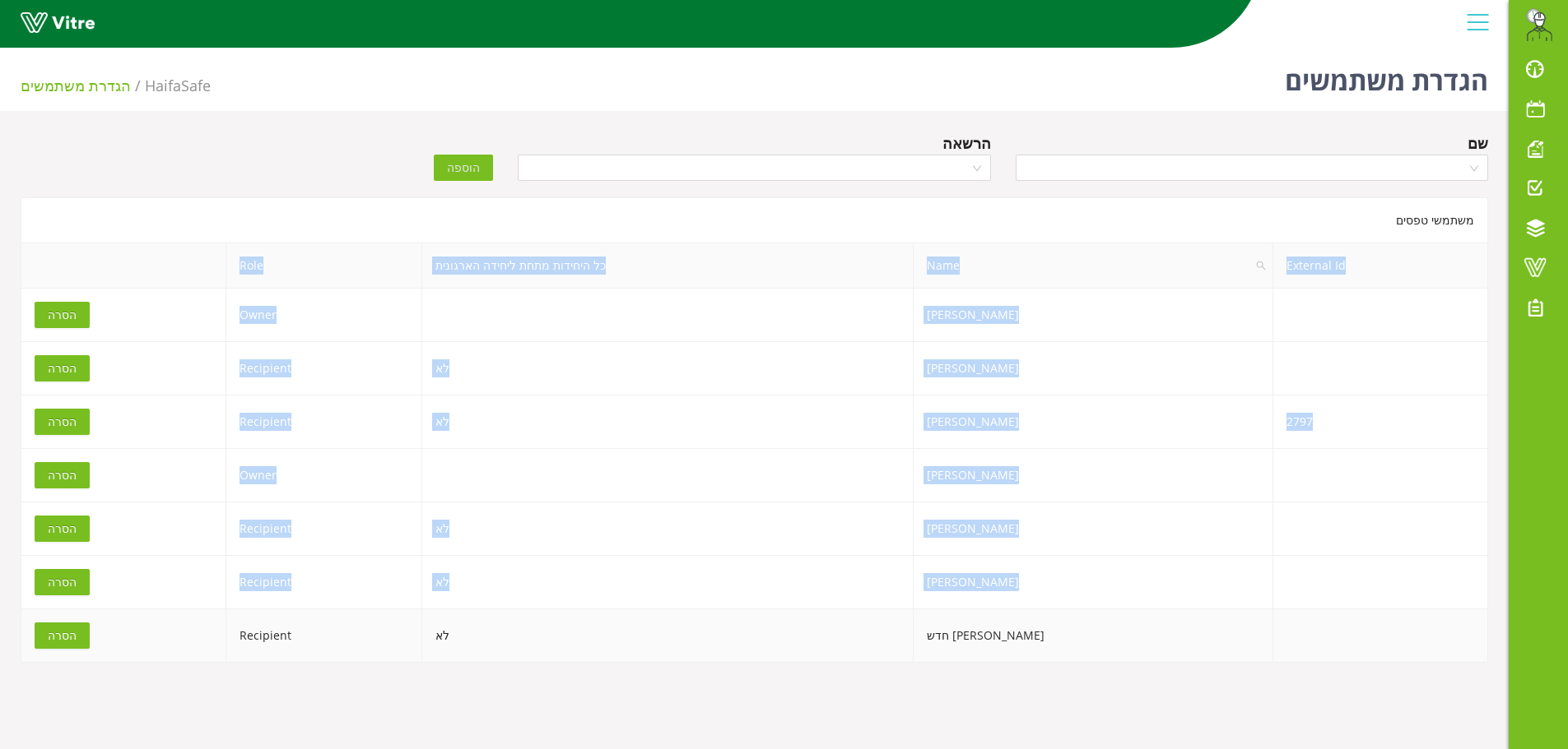
click at [999, 645] on td "[PERSON_NAME] חדש" at bounding box center [1093, 636] width 359 height 53
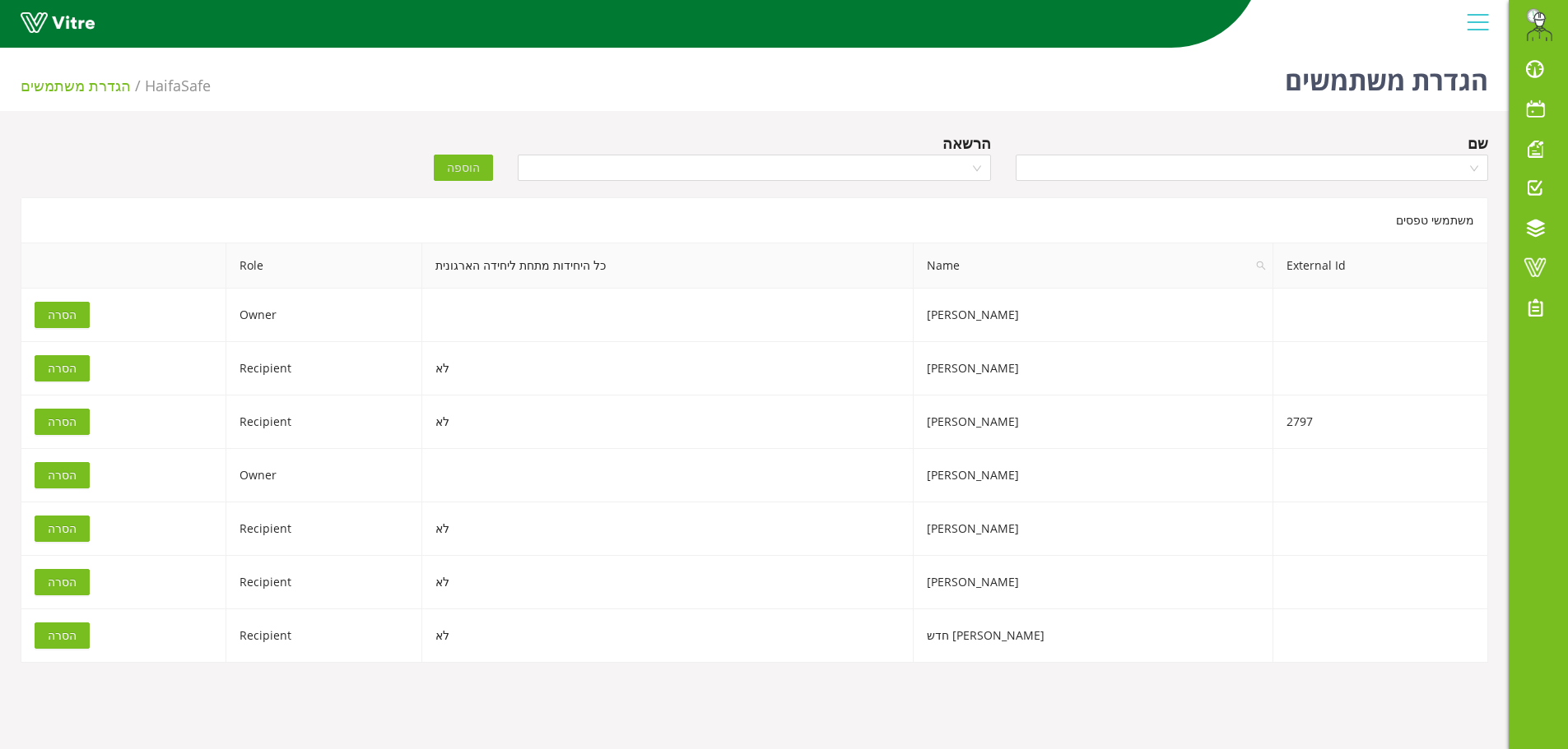
click at [367, 138] on div "הוספה" at bounding box center [380, 155] width 248 height 49
click at [255, 160] on div "שם הרשאה הוספה" at bounding box center [754, 160] width 1492 height 58
click at [1534, 272] on span at bounding box center [1534, 267] width 42 height 19
